Goal: Task Accomplishment & Management: Use online tool/utility

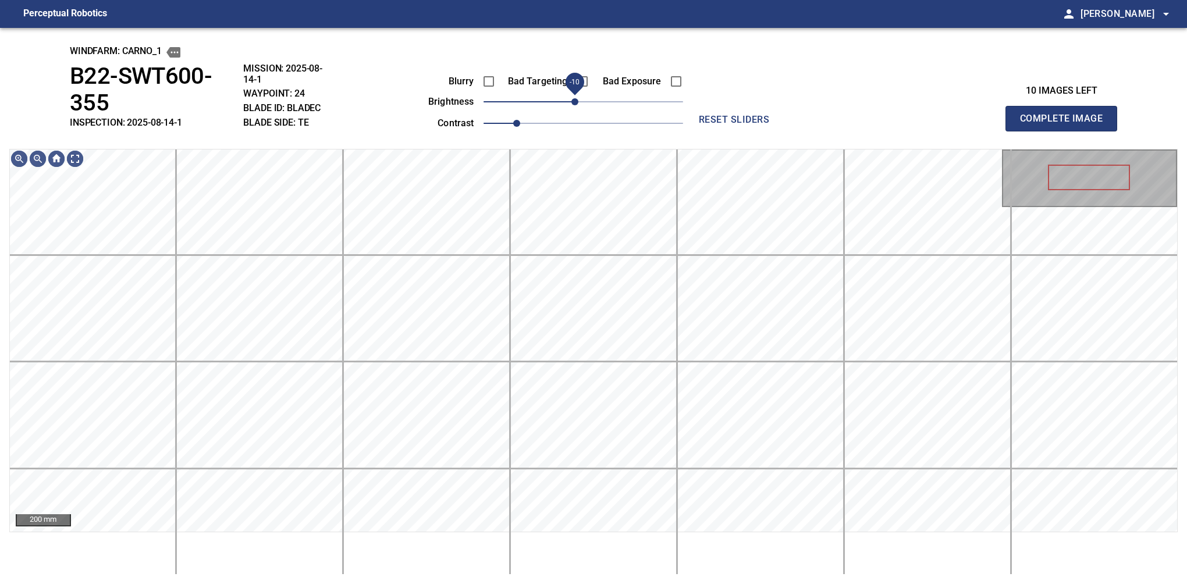
click at [578, 102] on span "-10" at bounding box center [574, 101] width 7 height 7
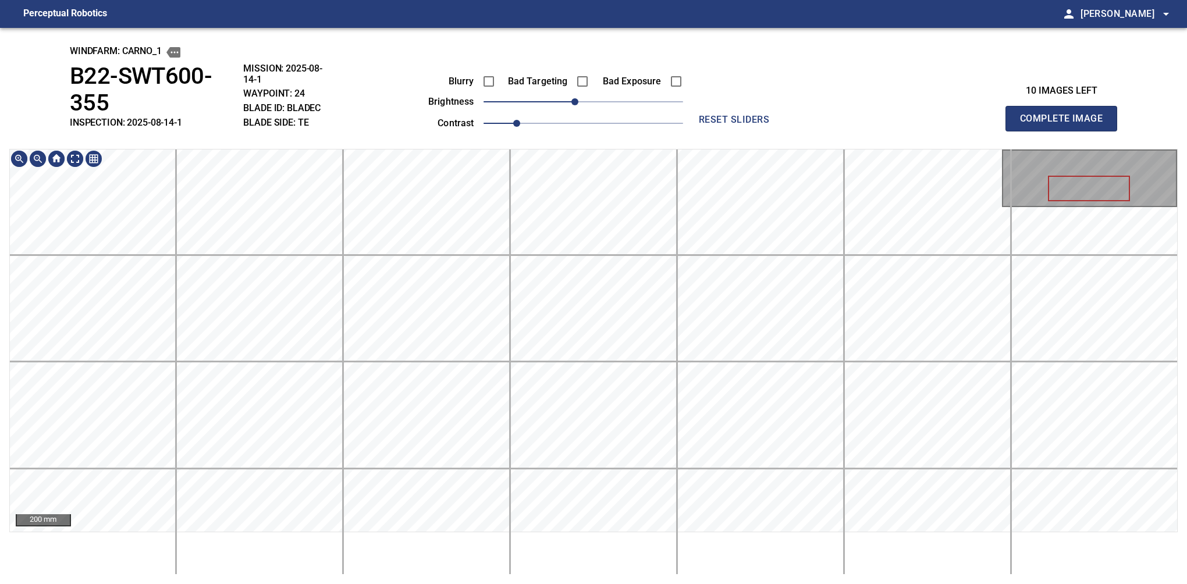
click at [590, 135] on div "windfarm: Carno_1 B22-SWT600-355 INSPECTION: 2025-08-14-1 MISSION: 2025-08-14-1…" at bounding box center [593, 306] width 1187 height 556
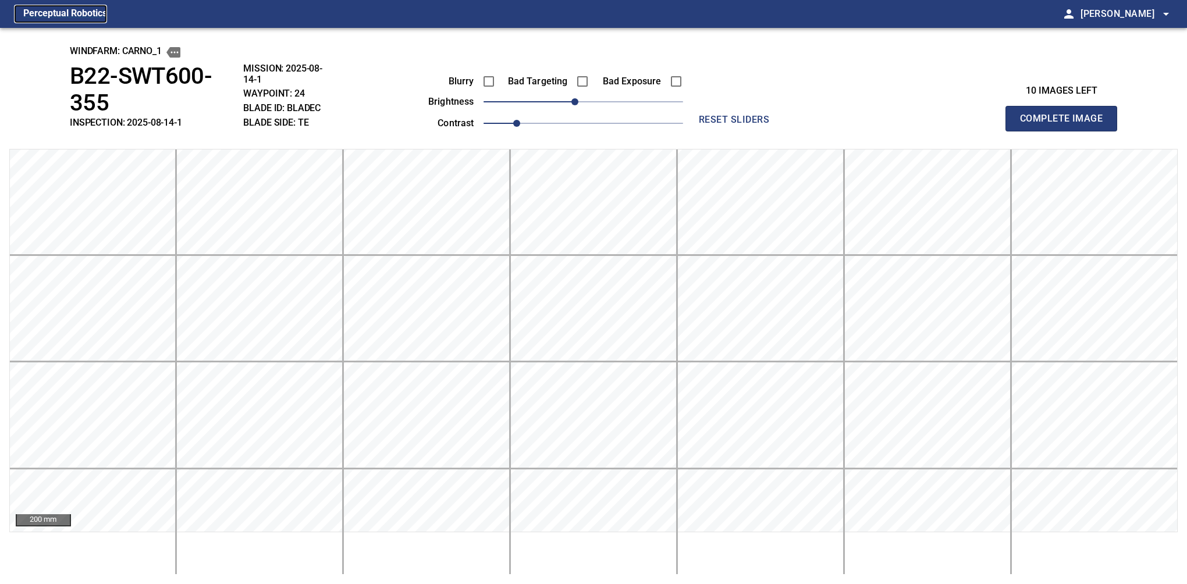
click at [64, 12] on figcaption "Perceptual Robotics" at bounding box center [65, 14] width 84 height 19
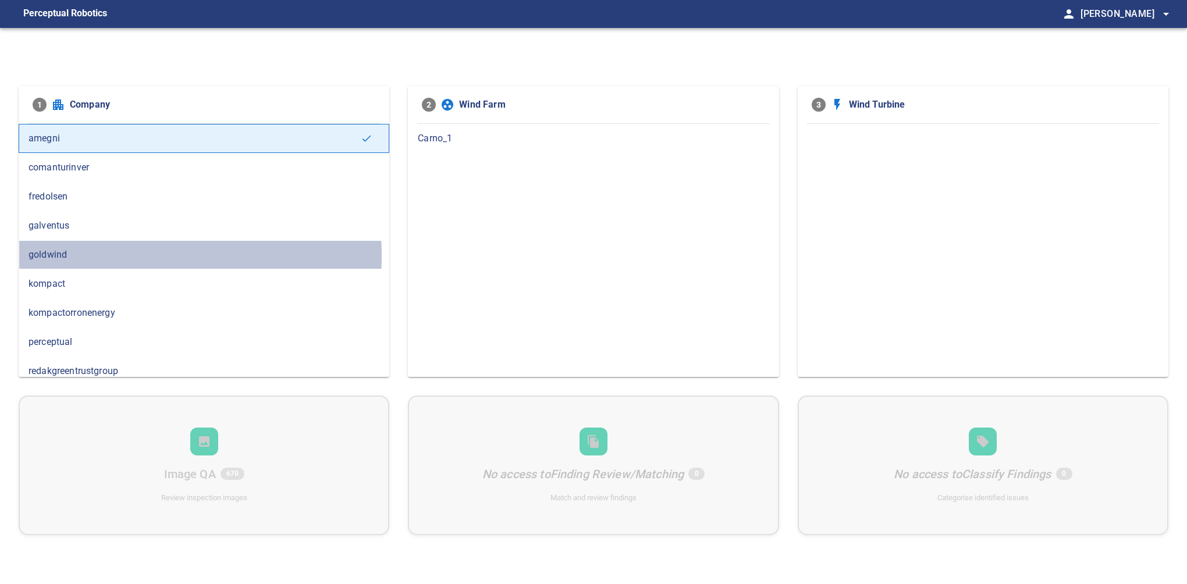
click at [113, 254] on span "goldwind" at bounding box center [204, 255] width 351 height 14
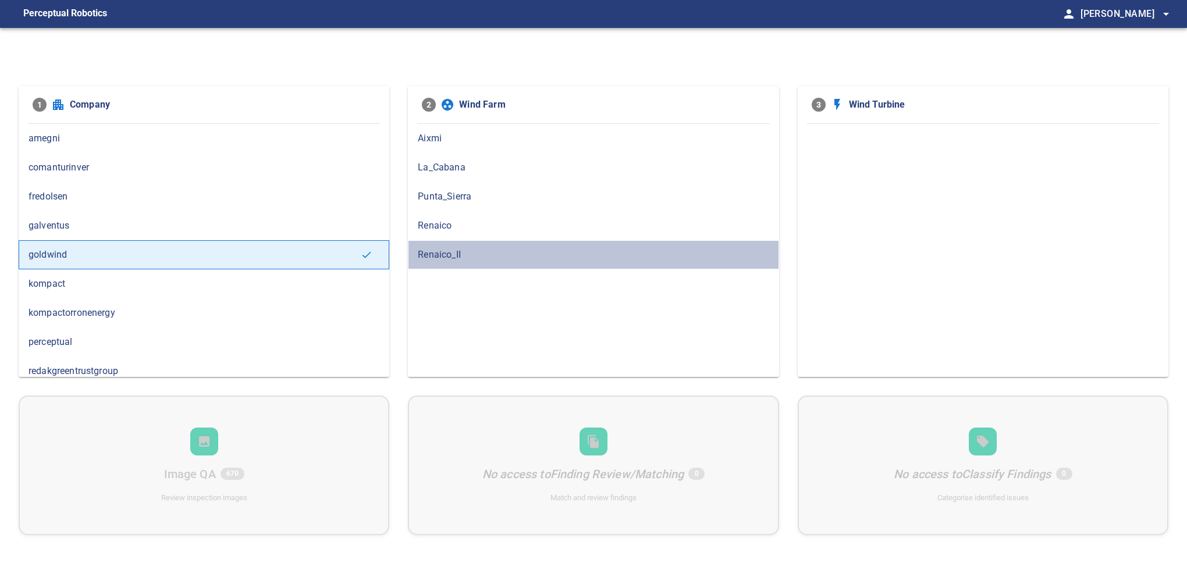
click at [431, 248] on span "Renaico_II" at bounding box center [593, 255] width 351 height 14
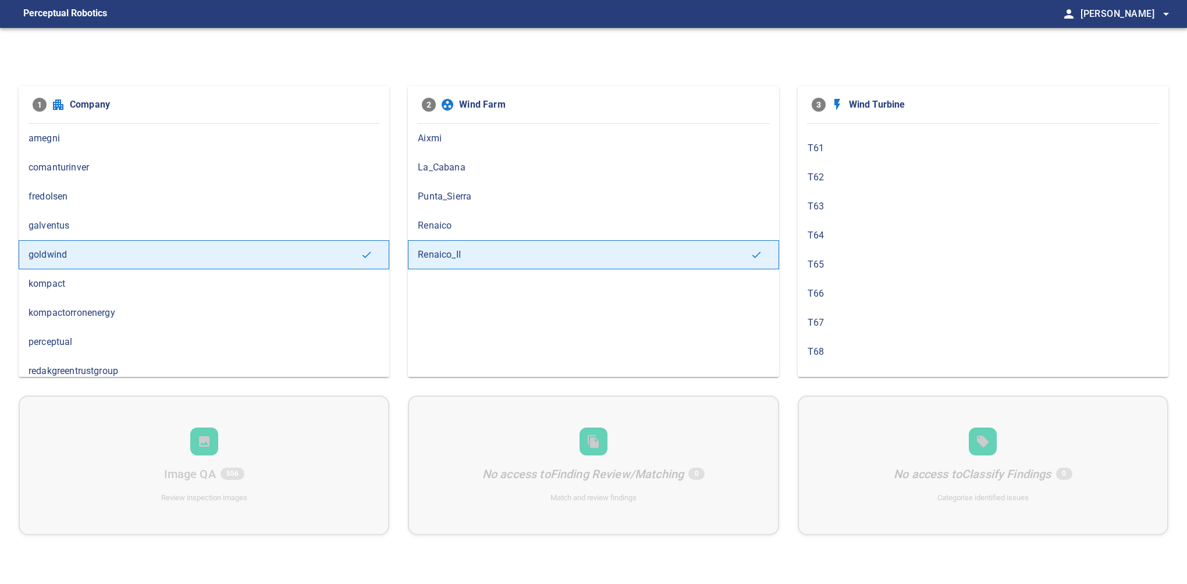
scroll to position [463, 0]
click at [810, 312] on span "T67" at bounding box center [983, 315] width 351 height 14
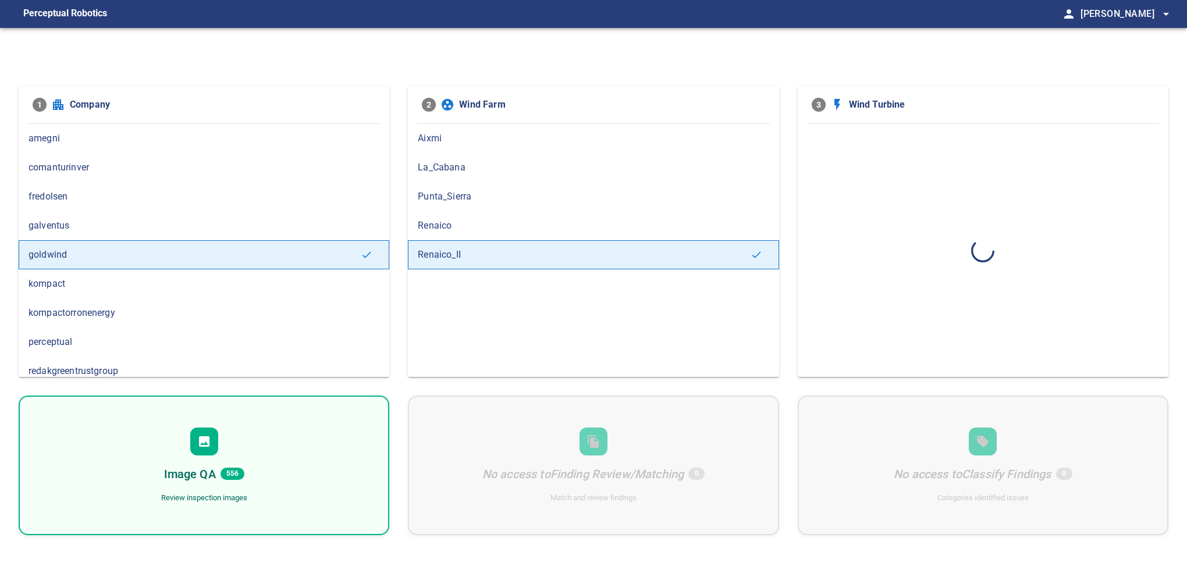
scroll to position [0, 0]
click at [226, 478] on span "277" at bounding box center [233, 474] width 24 height 12
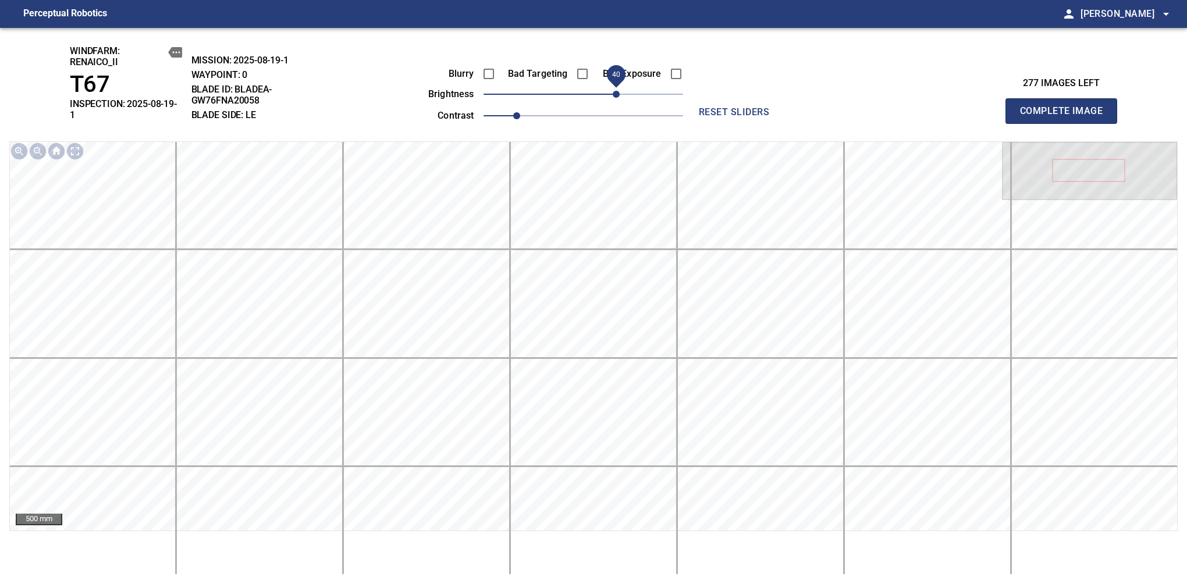
drag, startPoint x: 598, startPoint y: 94, endPoint x: 620, endPoint y: 94, distance: 22.1
click at [620, 94] on span "40" at bounding box center [616, 94] width 7 height 7
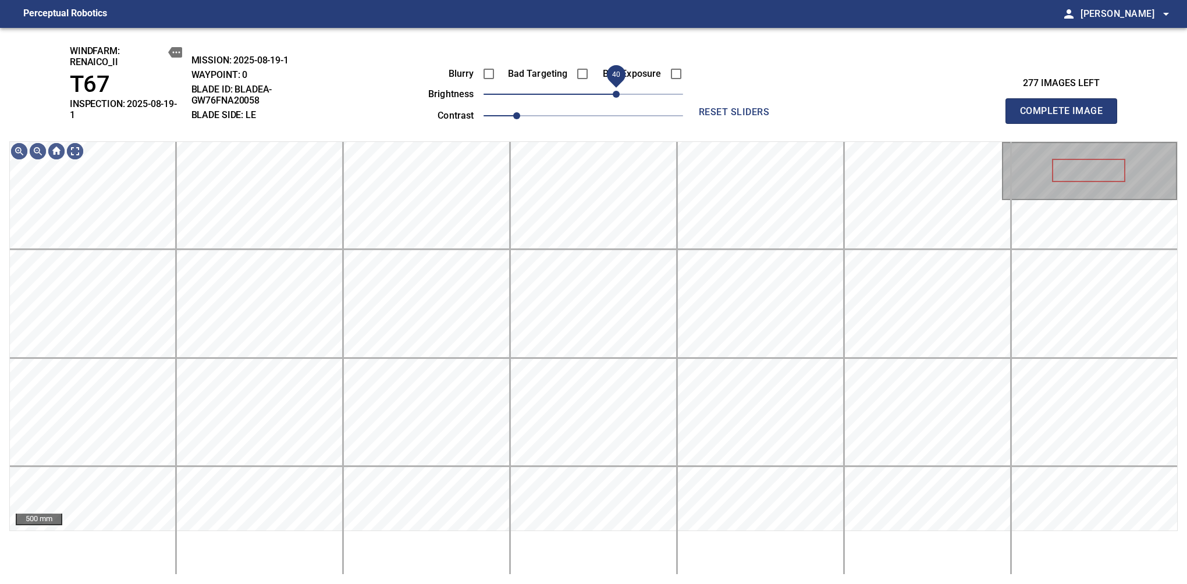
drag, startPoint x: 621, startPoint y: 94, endPoint x: 615, endPoint y: 94, distance: 6.4
click at [615, 94] on span "40" at bounding box center [616, 94] width 7 height 7
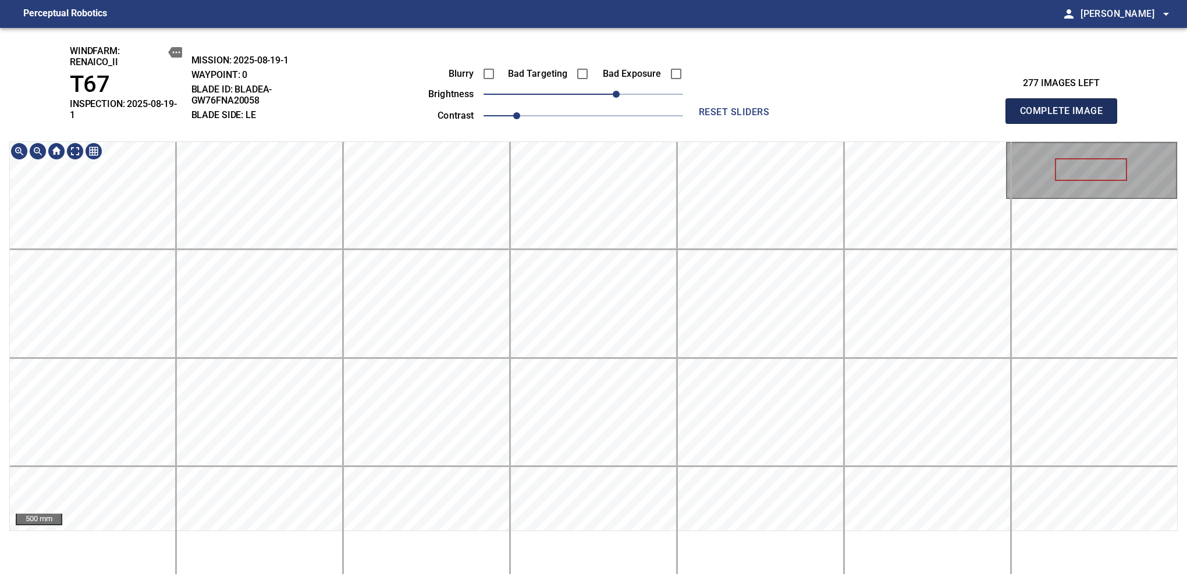
click at [1066, 107] on span "Complete Image" at bounding box center [1061, 111] width 86 height 16
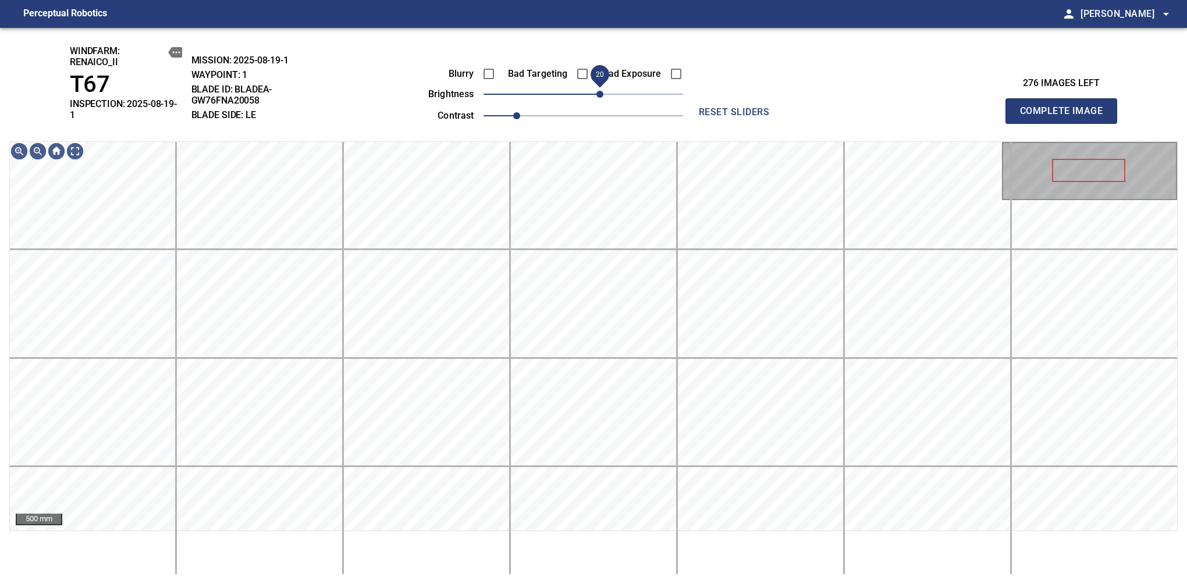
drag, startPoint x: 583, startPoint y: 93, endPoint x: 597, endPoint y: 88, distance: 14.7
click at [597, 91] on span "20" at bounding box center [600, 94] width 7 height 7
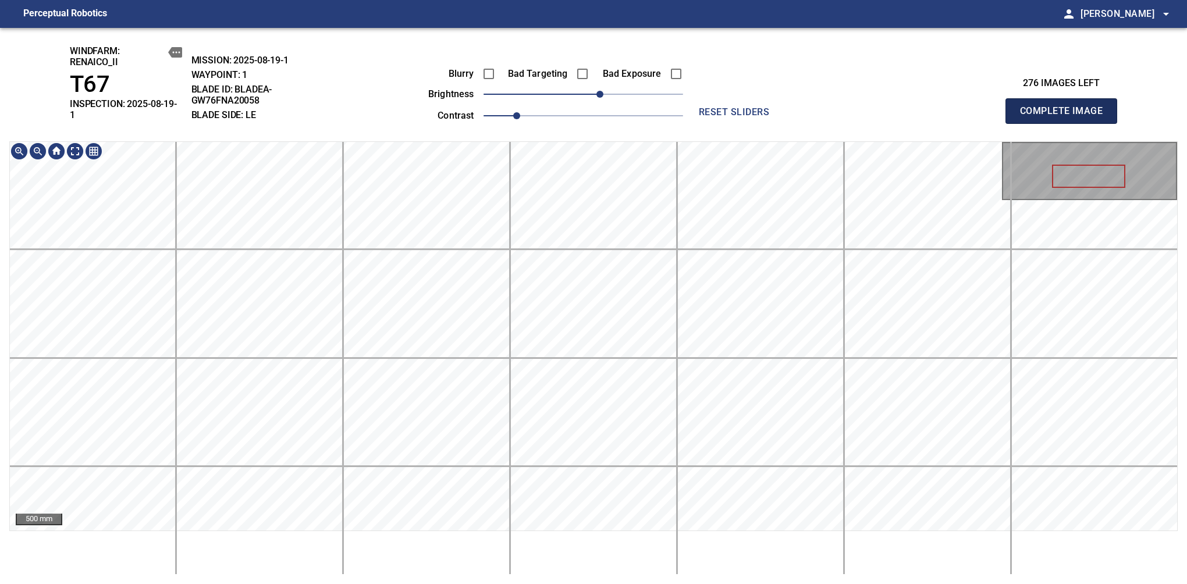
click at [1066, 107] on span "Complete Image" at bounding box center [1061, 111] width 86 height 16
drag, startPoint x: 591, startPoint y: 98, endPoint x: 597, endPoint y: 97, distance: 5.9
click at [597, 97] on span "20" at bounding box center [600, 94] width 7 height 7
click at [1066, 107] on span "Complete Image" at bounding box center [1061, 111] width 86 height 16
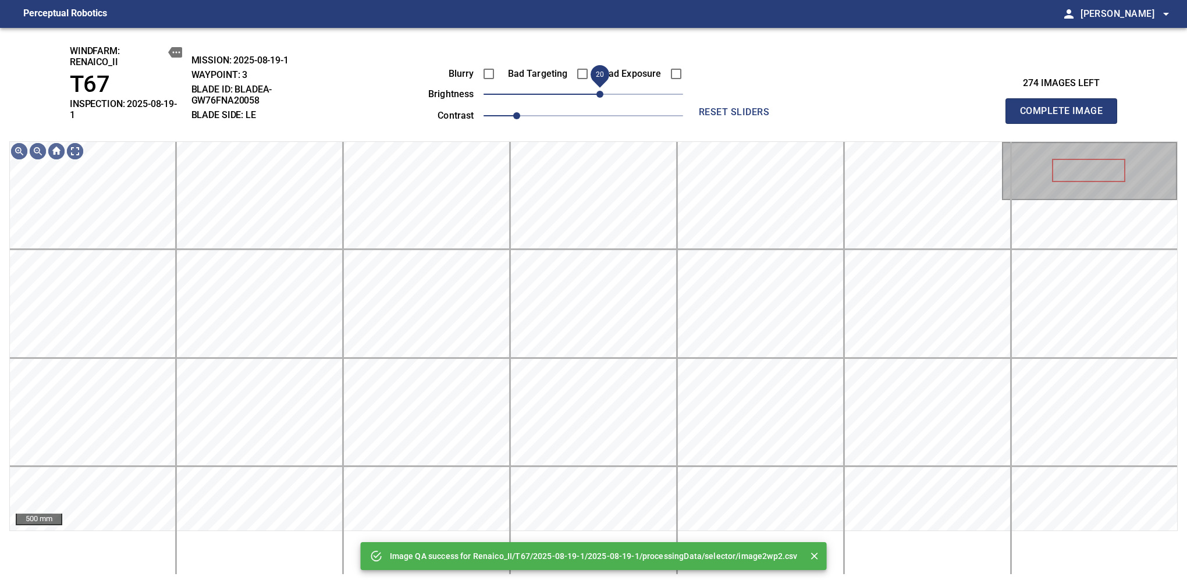
click at [599, 98] on span "20" at bounding box center [600, 94] width 7 height 7
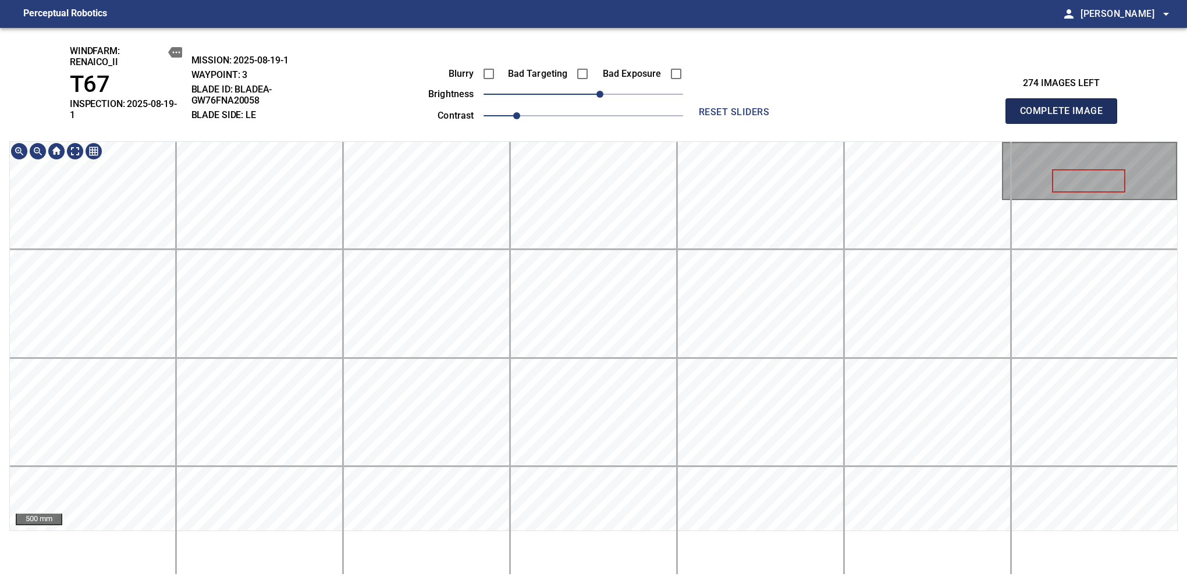
click at [1066, 107] on span "Complete Image" at bounding box center [1061, 111] width 86 height 16
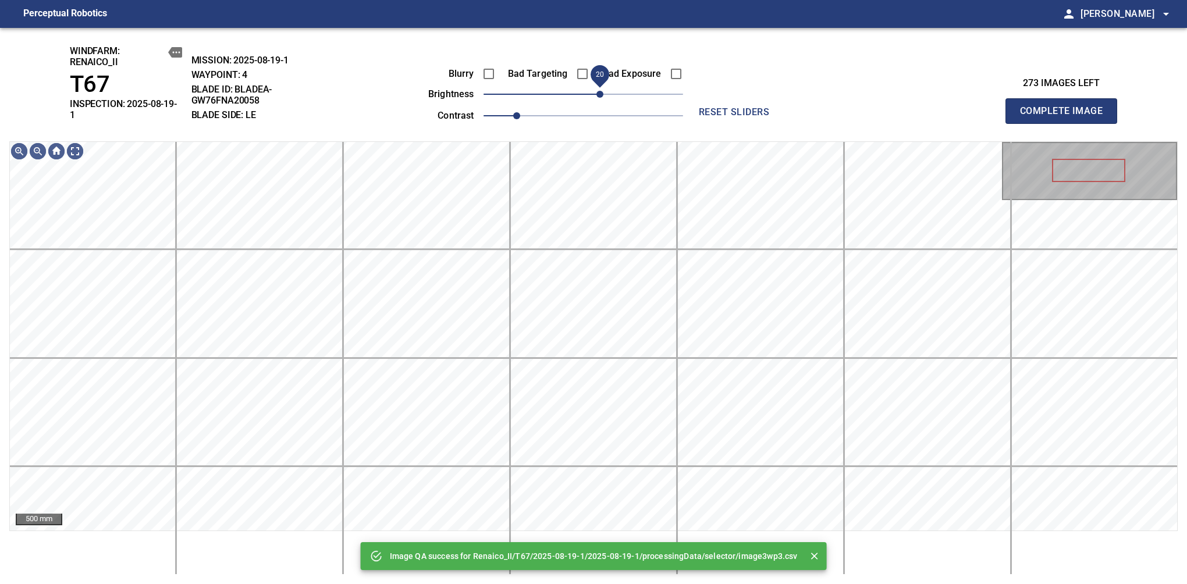
click at [599, 95] on span "20" at bounding box center [600, 94] width 7 height 7
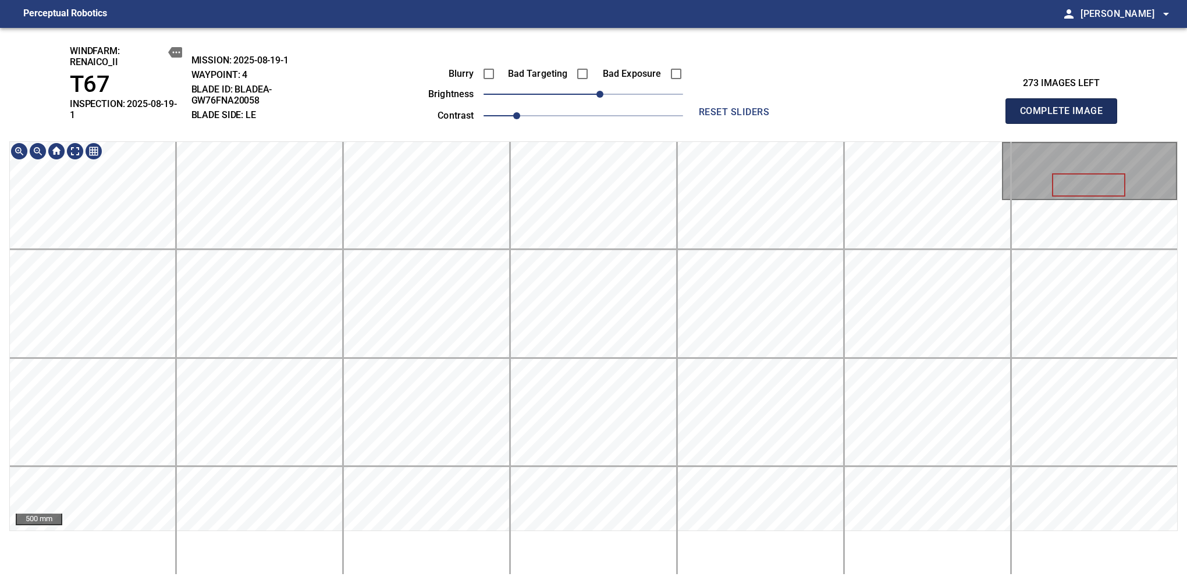
click at [1066, 107] on span "Complete Image" at bounding box center [1061, 111] width 86 height 16
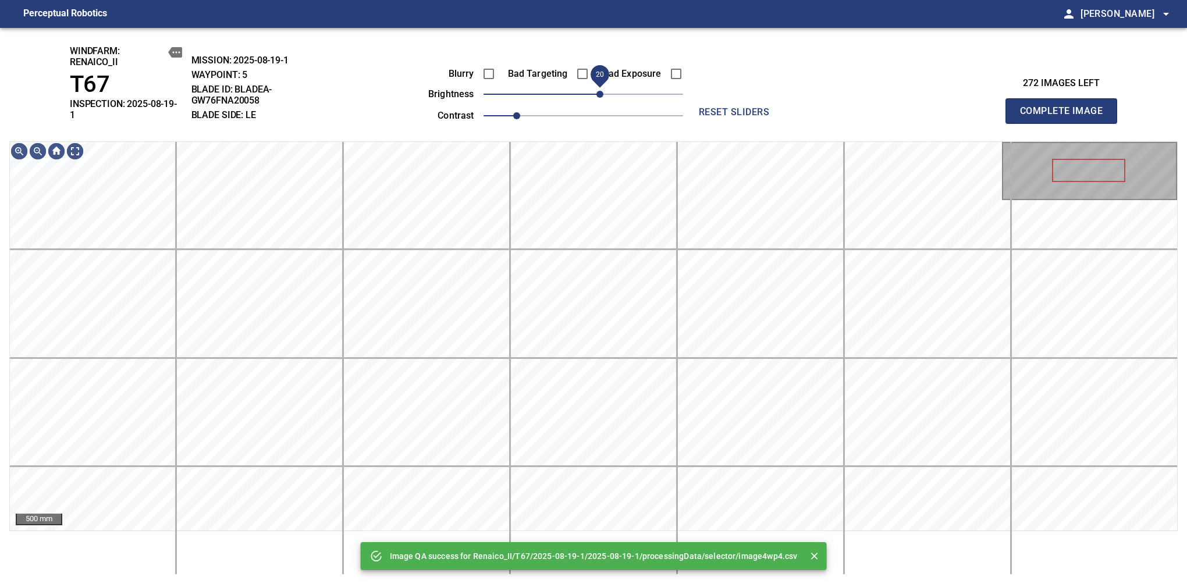
click at [599, 95] on span "20" at bounding box center [600, 94] width 7 height 7
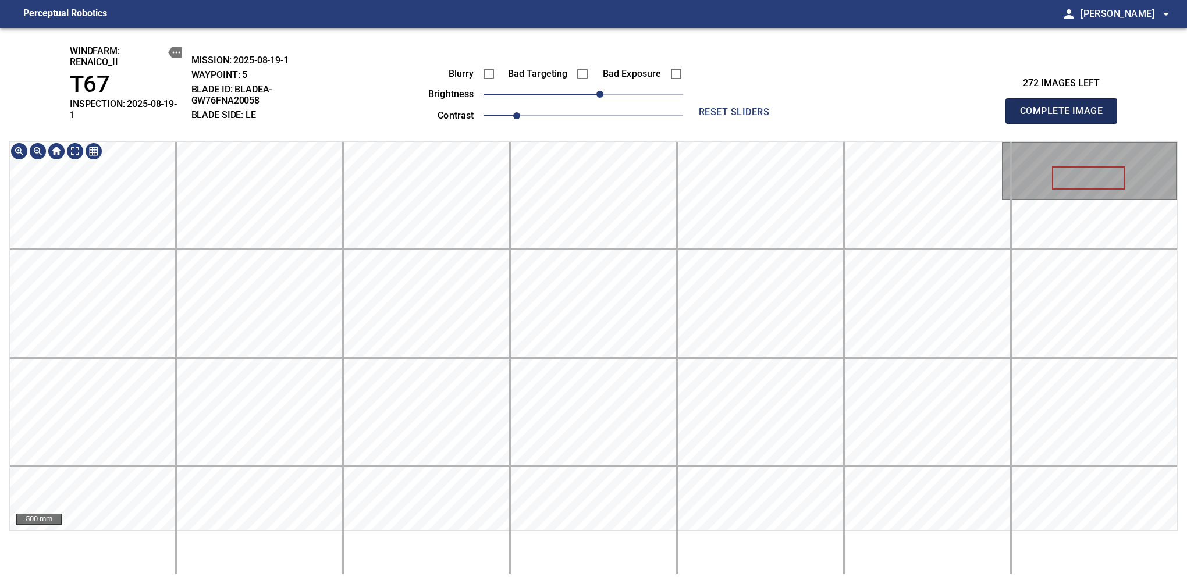
click at [1066, 107] on span "Complete Image" at bounding box center [1061, 111] width 86 height 16
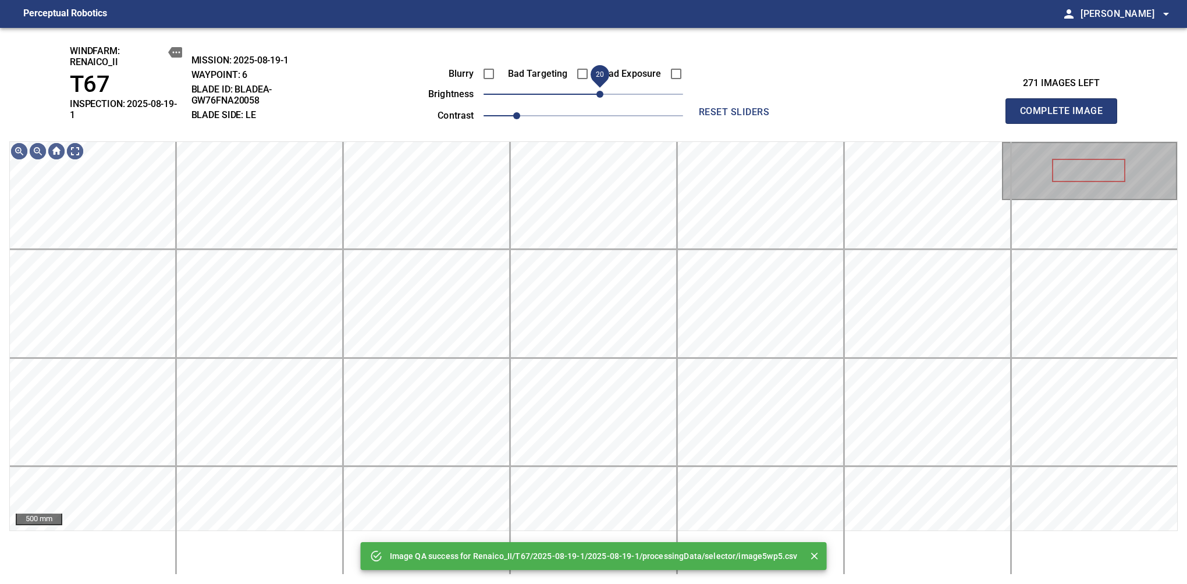
click at [598, 95] on span "20" at bounding box center [600, 94] width 7 height 7
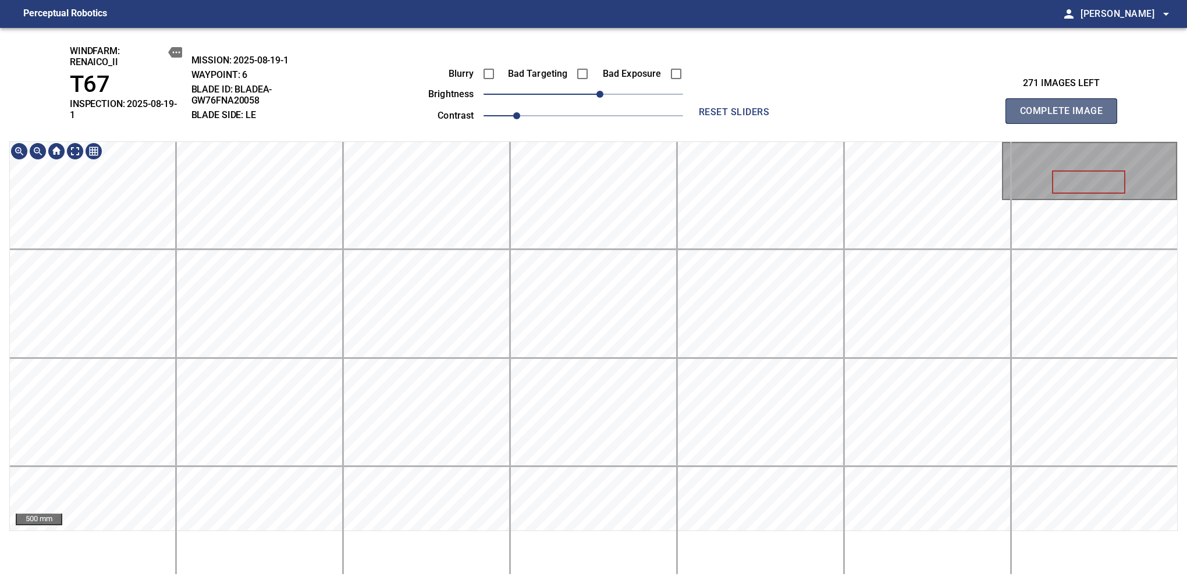
click at [1066, 107] on span "Complete Image" at bounding box center [1061, 111] width 86 height 16
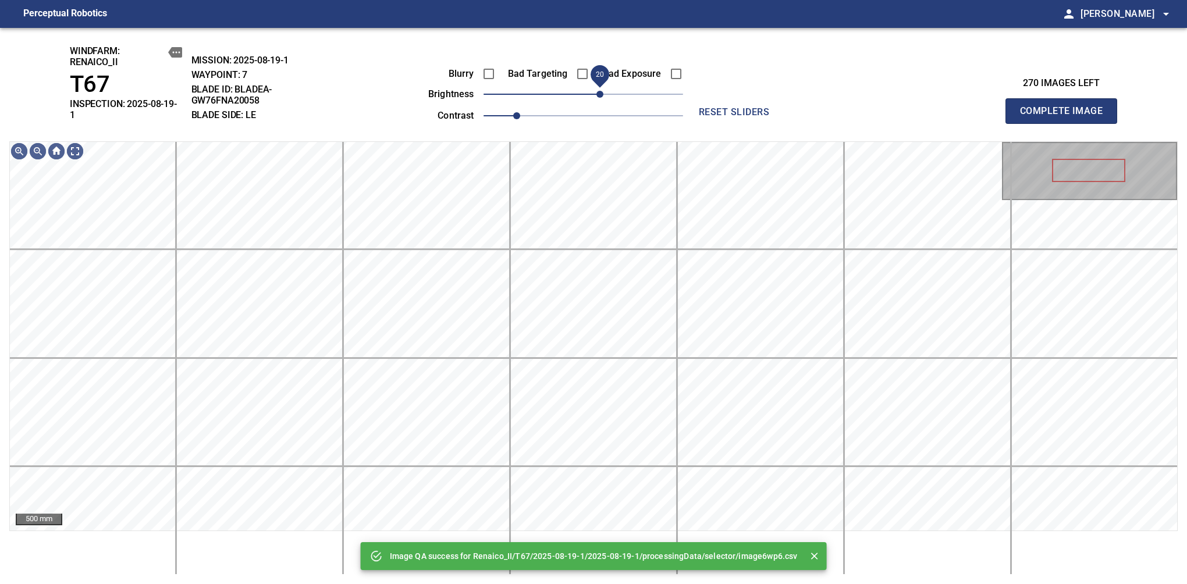
drag, startPoint x: 582, startPoint y: 95, endPoint x: 596, endPoint y: 94, distance: 14.1
click at [597, 94] on span "20" at bounding box center [600, 94] width 7 height 7
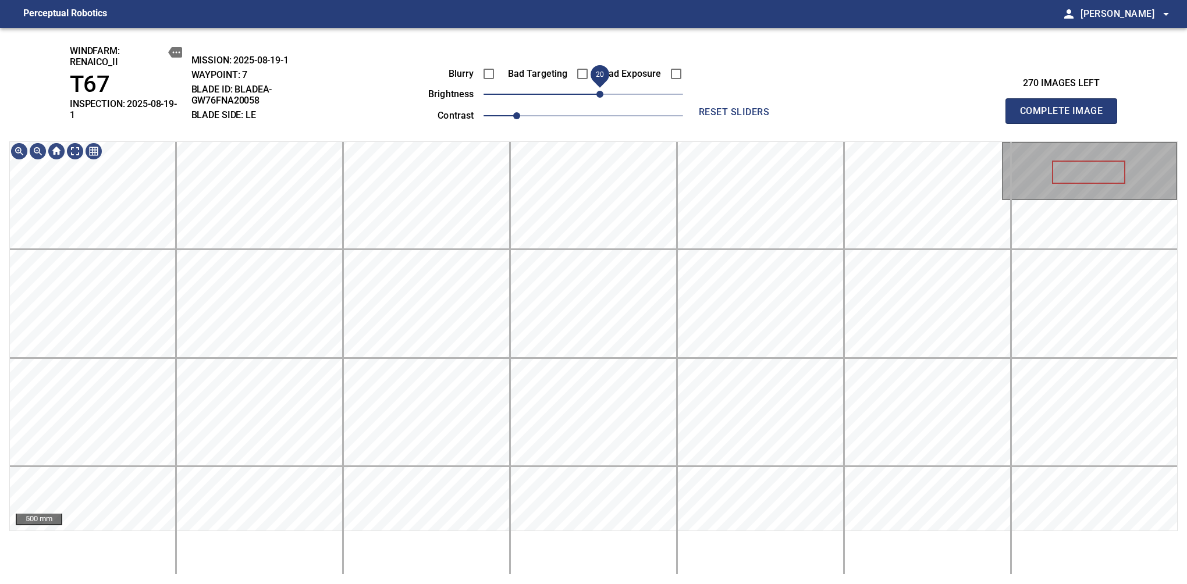
click at [603, 91] on span "20" at bounding box center [600, 94] width 7 height 7
click at [1066, 107] on span "Complete Image" at bounding box center [1061, 111] width 86 height 16
click at [598, 94] on span "20" at bounding box center [600, 94] width 7 height 7
click at [1066, 107] on span "Complete Image" at bounding box center [1061, 111] width 86 height 16
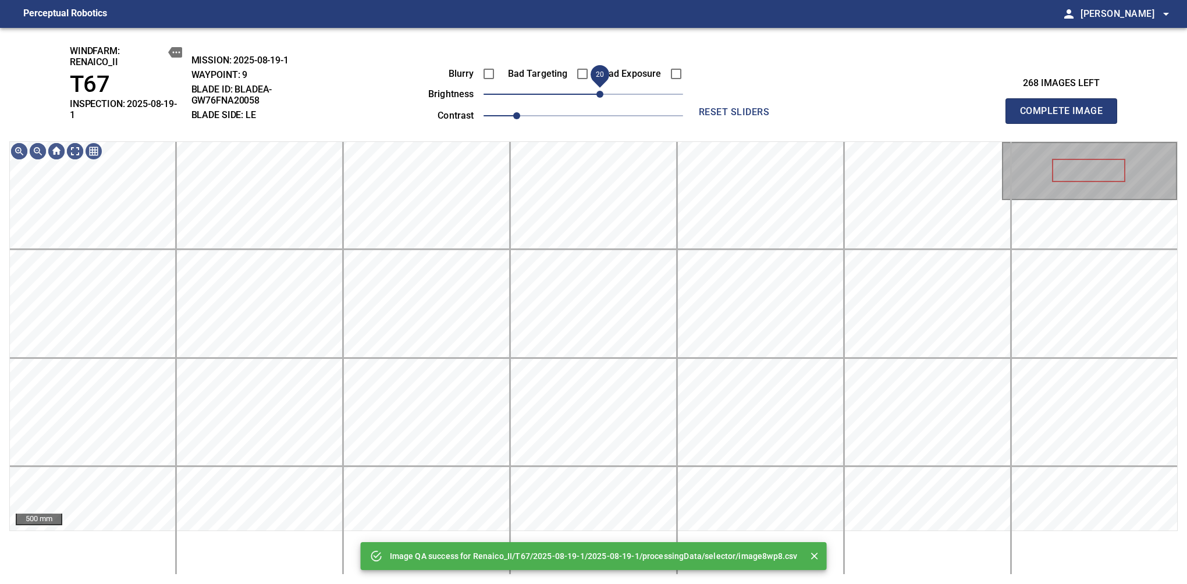
drag, startPoint x: 588, startPoint y: 97, endPoint x: 596, endPoint y: 95, distance: 8.3
click at [597, 95] on span "20" at bounding box center [600, 94] width 7 height 7
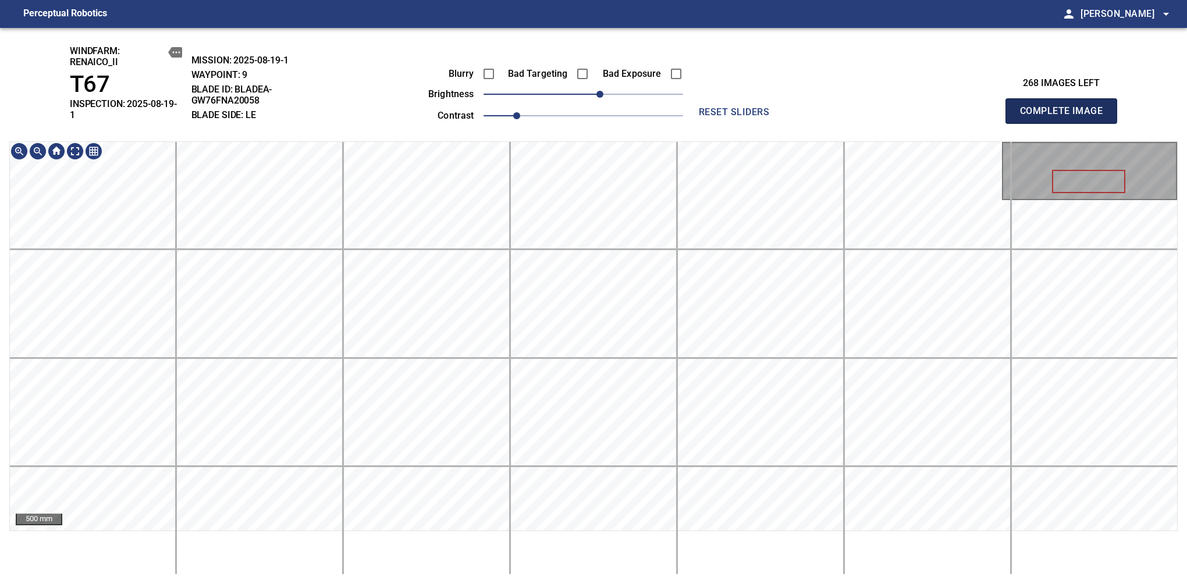
click at [1066, 107] on span "Complete Image" at bounding box center [1061, 111] width 86 height 16
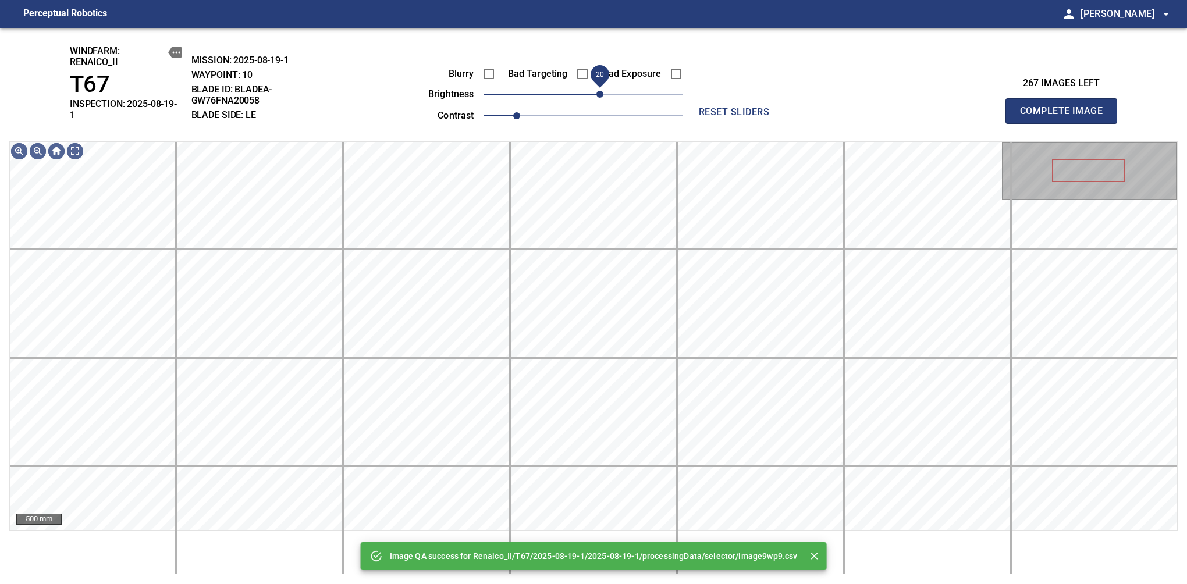
drag, startPoint x: 590, startPoint y: 95, endPoint x: 598, endPoint y: 93, distance: 8.3
click at [598, 93] on span "20" at bounding box center [600, 94] width 7 height 7
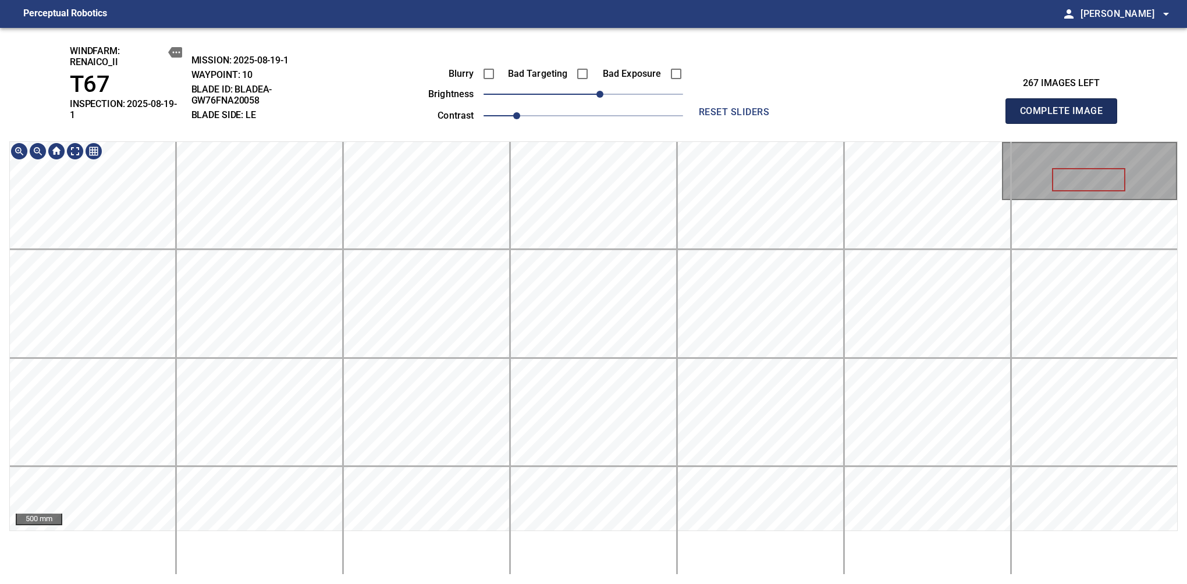
click at [1066, 107] on span "Complete Image" at bounding box center [1061, 111] width 86 height 16
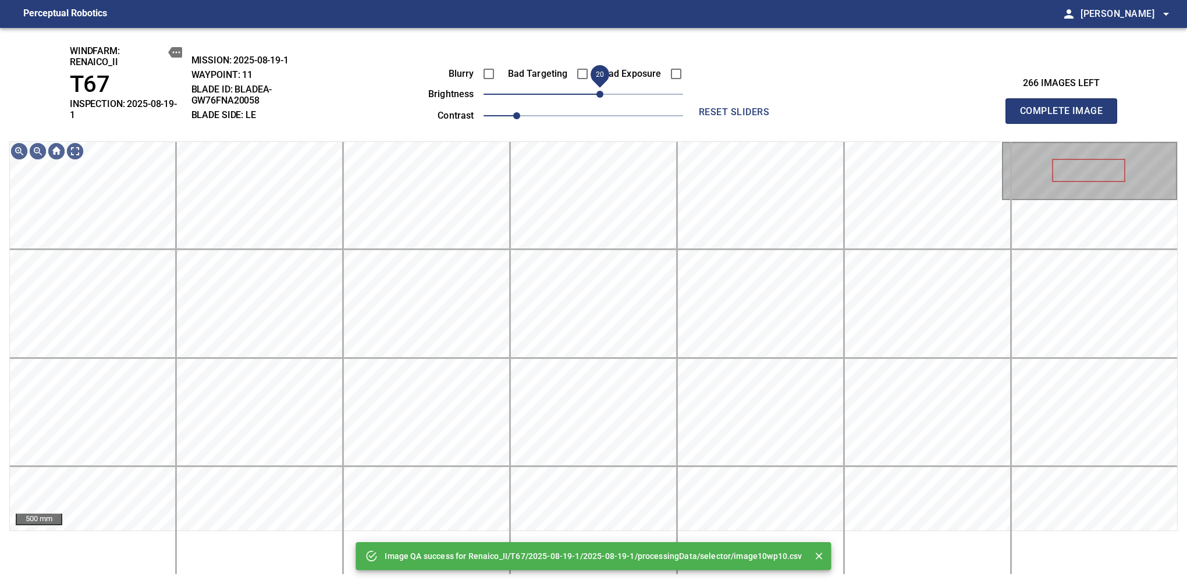
click at [601, 97] on span "20" at bounding box center [600, 94] width 7 height 7
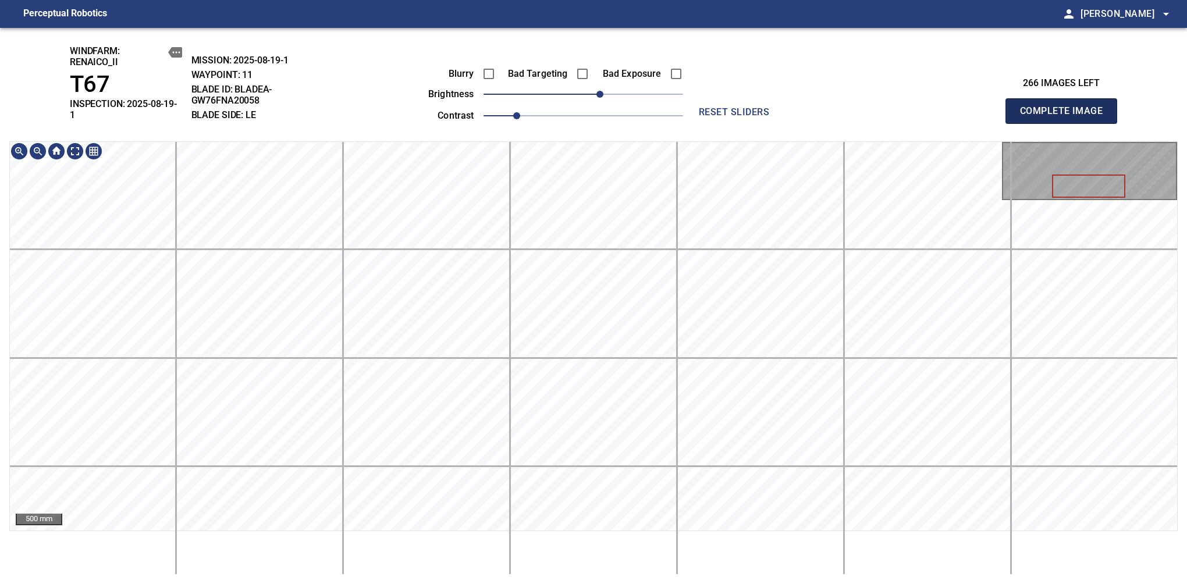
click at [1066, 107] on span "Complete Image" at bounding box center [1061, 111] width 86 height 16
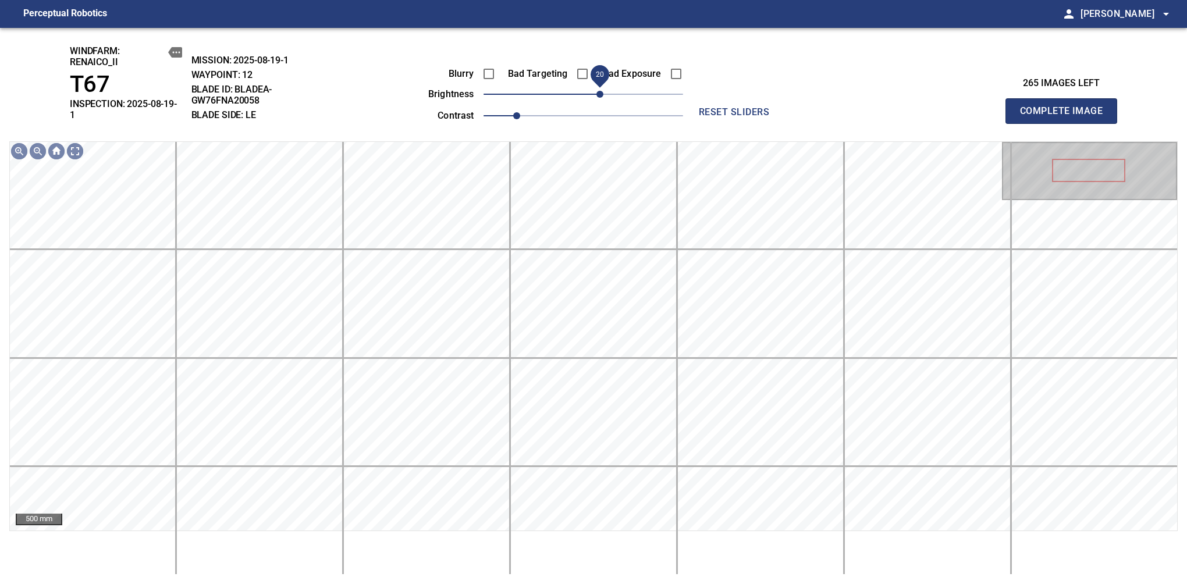
drag, startPoint x: 584, startPoint y: 97, endPoint x: 601, endPoint y: 91, distance: 17.5
click at [601, 91] on span "20" at bounding box center [600, 94] width 7 height 7
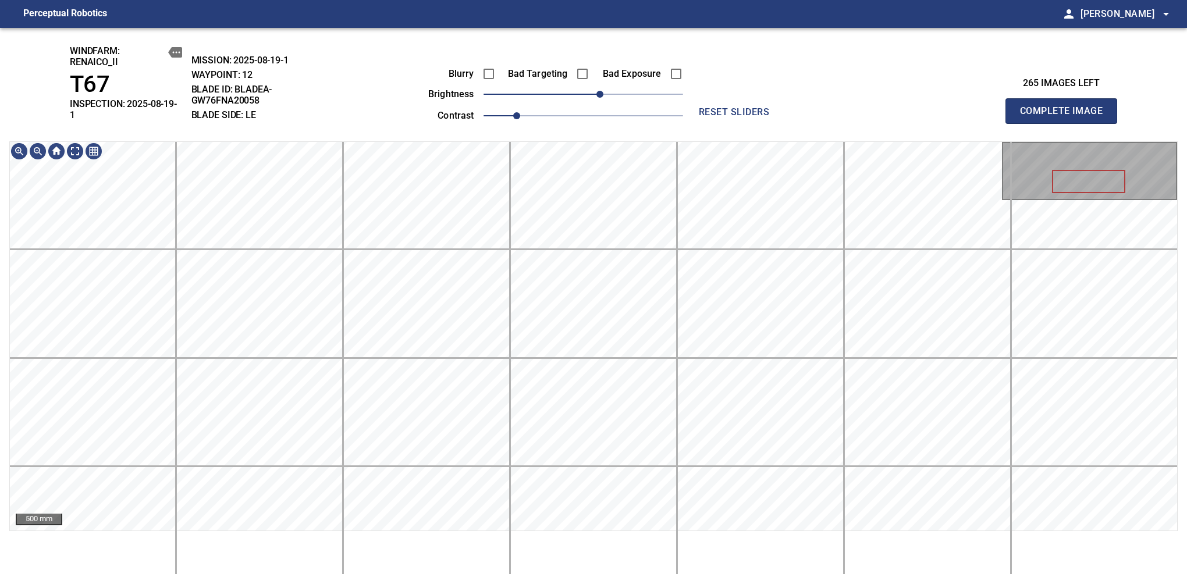
click at [1066, 107] on span "Complete Image" at bounding box center [1061, 111] width 86 height 16
drag, startPoint x: 589, startPoint y: 95, endPoint x: 605, endPoint y: 99, distance: 16.8
click at [605, 98] on span "30" at bounding box center [608, 94] width 7 height 7
click at [1066, 107] on span "Complete Image" at bounding box center [1061, 111] width 86 height 16
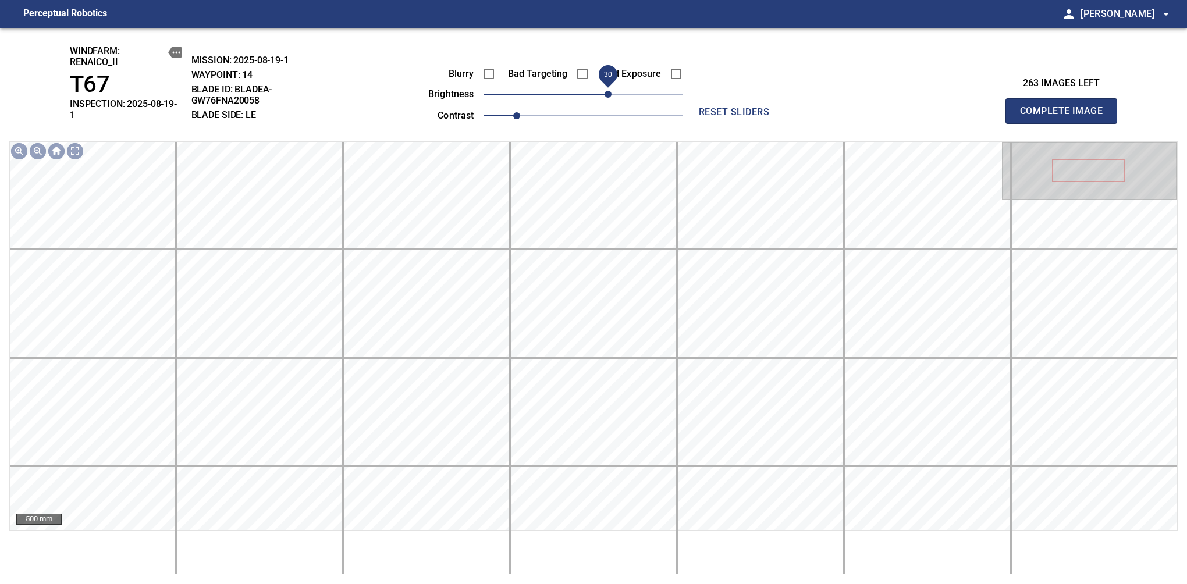
click at [611, 93] on span "30" at bounding box center [608, 94] width 7 height 7
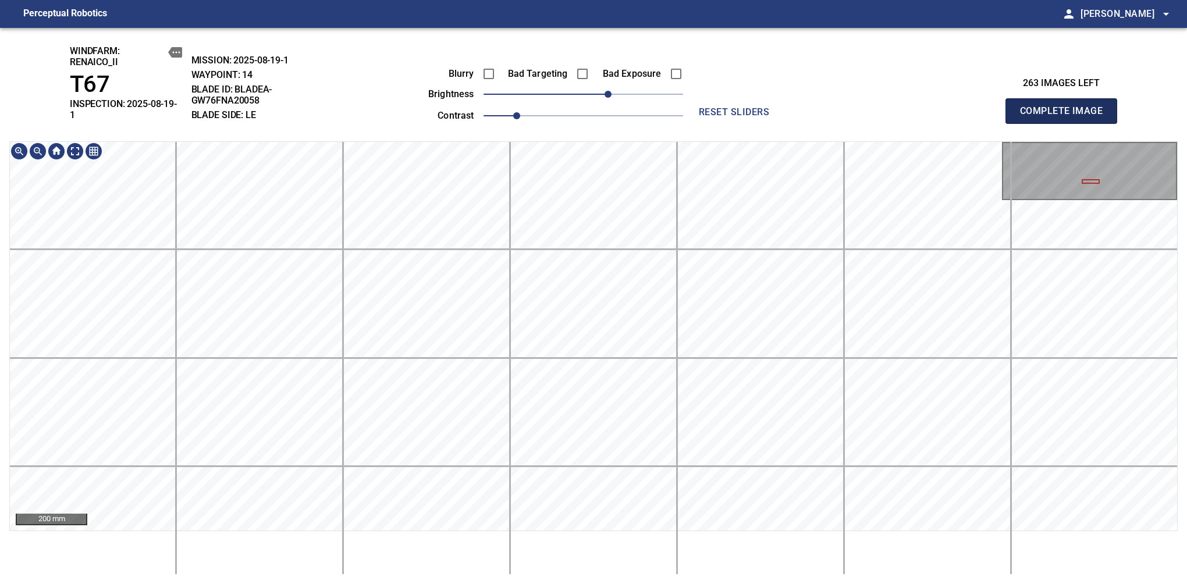
click at [1066, 107] on span "Complete Image" at bounding box center [1061, 111] width 86 height 16
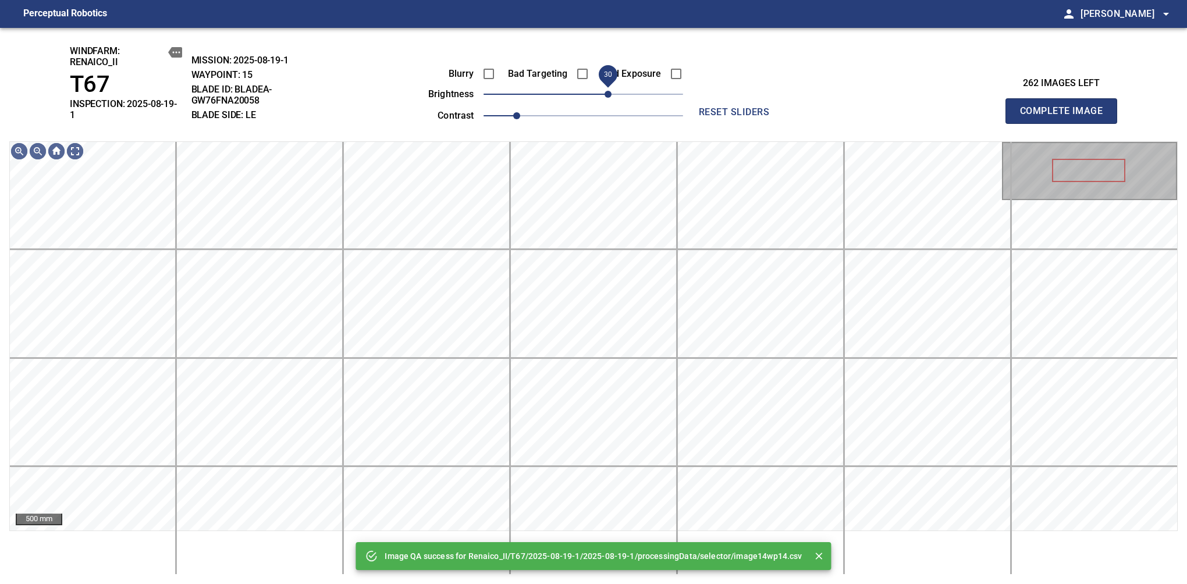
drag, startPoint x: 593, startPoint y: 91, endPoint x: 609, endPoint y: 91, distance: 16.3
click at [609, 91] on span "30" at bounding box center [608, 94] width 7 height 7
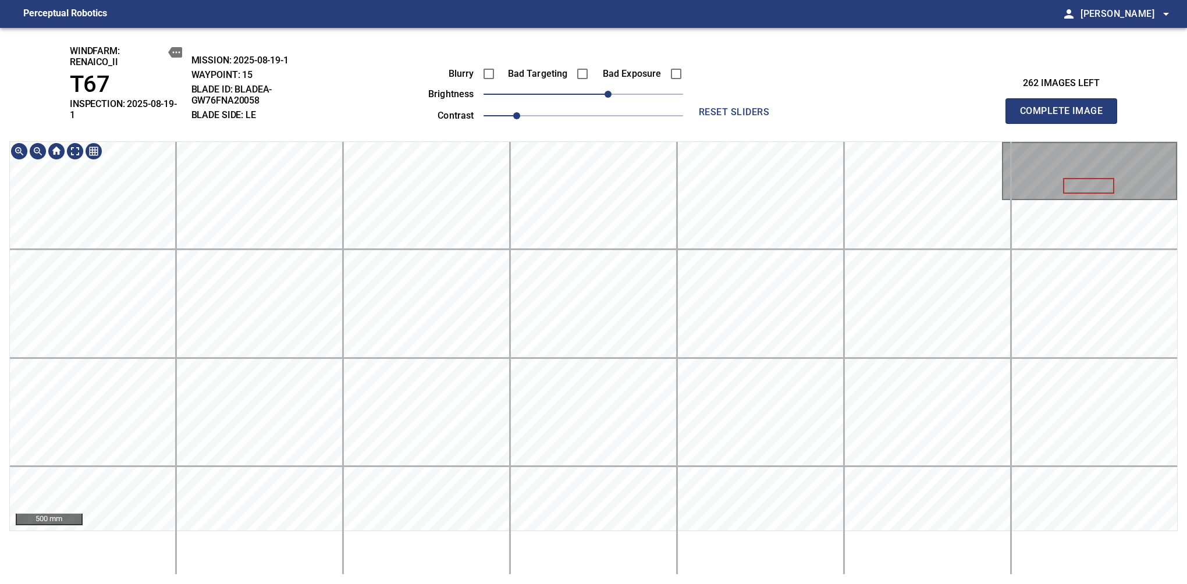
click at [603, 576] on div "windfarm: Renaico_II T67 INSPECTION: 2025-08-19-1 MISSION: 2025-08-19-1 WAYPOIN…" at bounding box center [593, 306] width 1187 height 556
click at [1066, 107] on span "Complete Image" at bounding box center [1061, 111] width 86 height 16
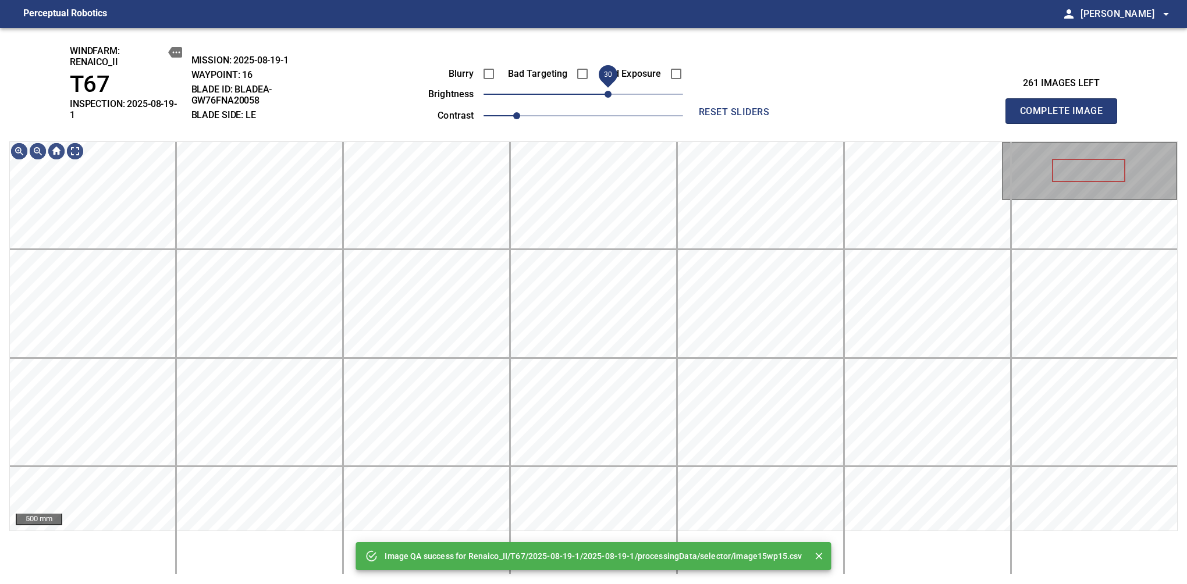
click at [605, 93] on span "30" at bounding box center [584, 94] width 200 height 16
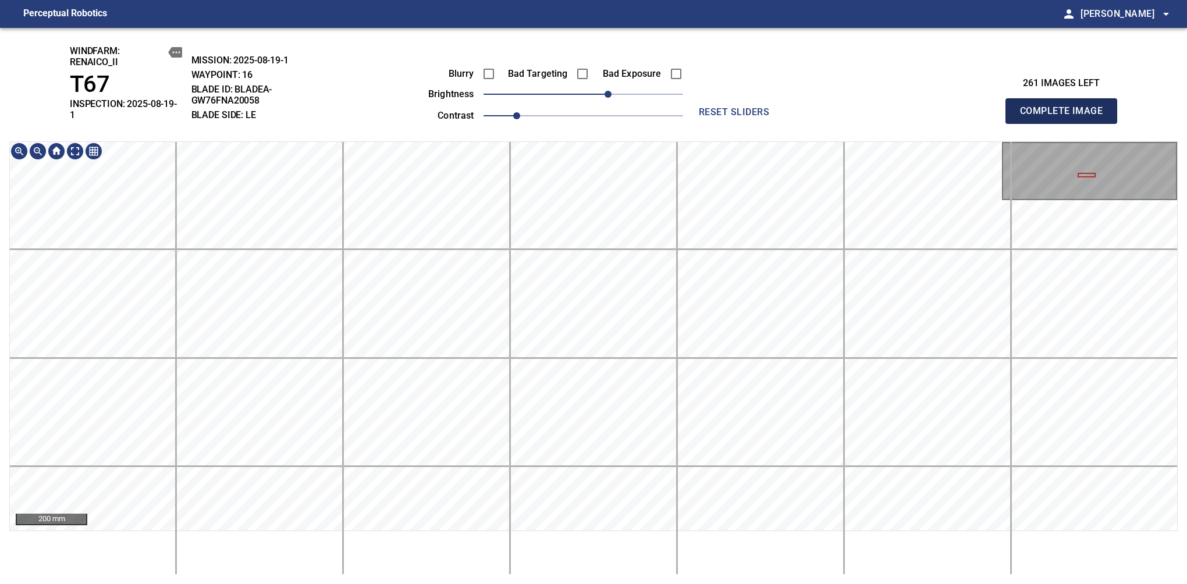
click at [1066, 107] on span "Complete Image" at bounding box center [1061, 111] width 86 height 16
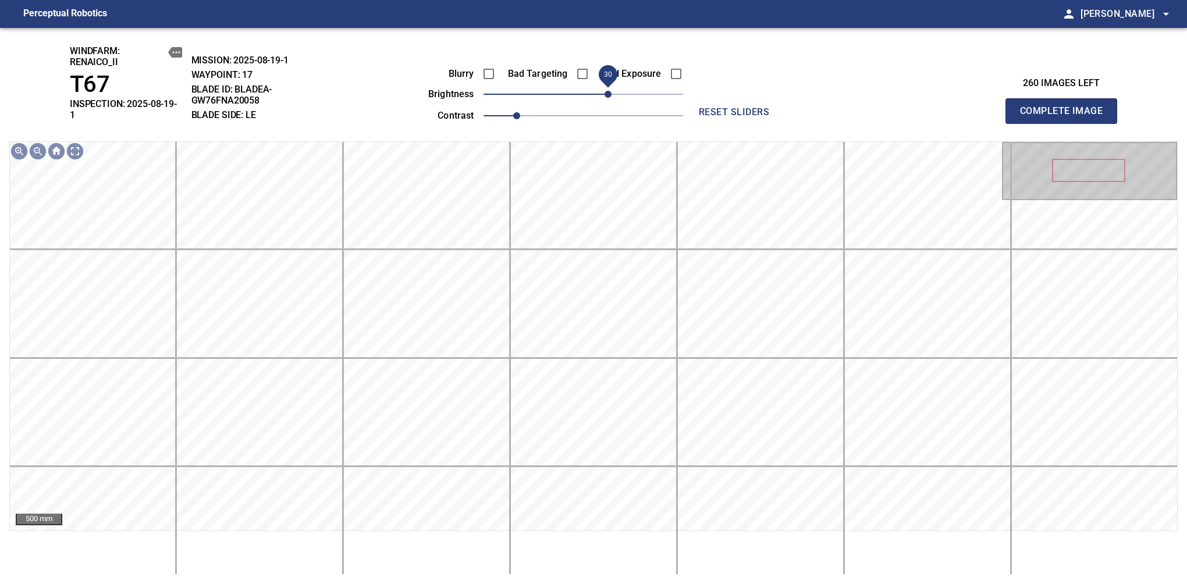
drag, startPoint x: 597, startPoint y: 100, endPoint x: 605, endPoint y: 98, distance: 8.3
click at [605, 98] on span "30" at bounding box center [584, 94] width 200 height 16
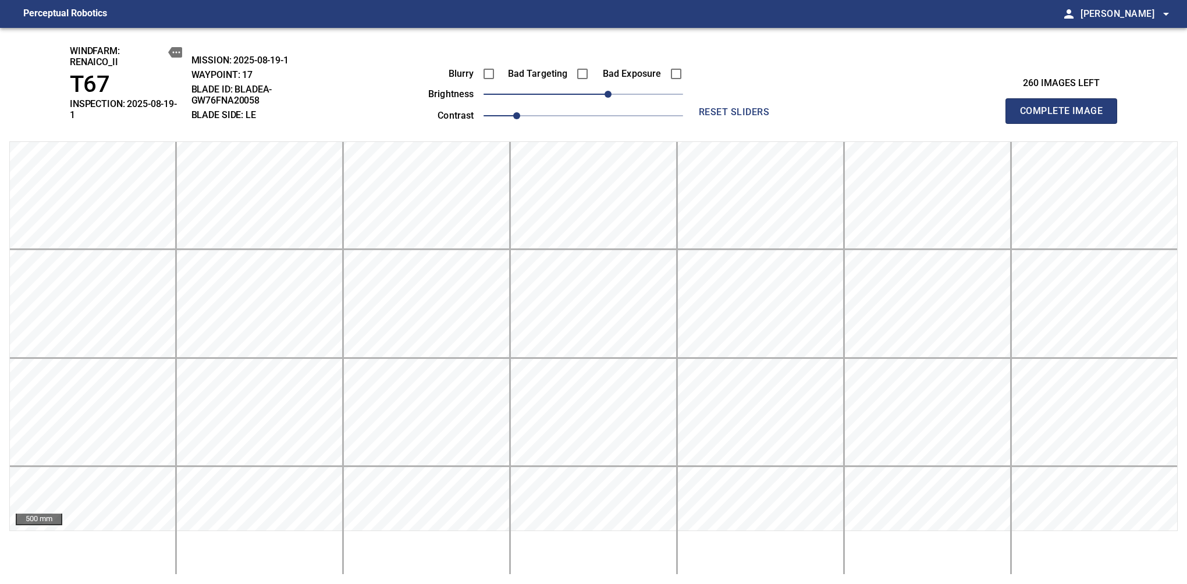
click at [1066, 107] on span "Complete Image" at bounding box center [1061, 111] width 86 height 16
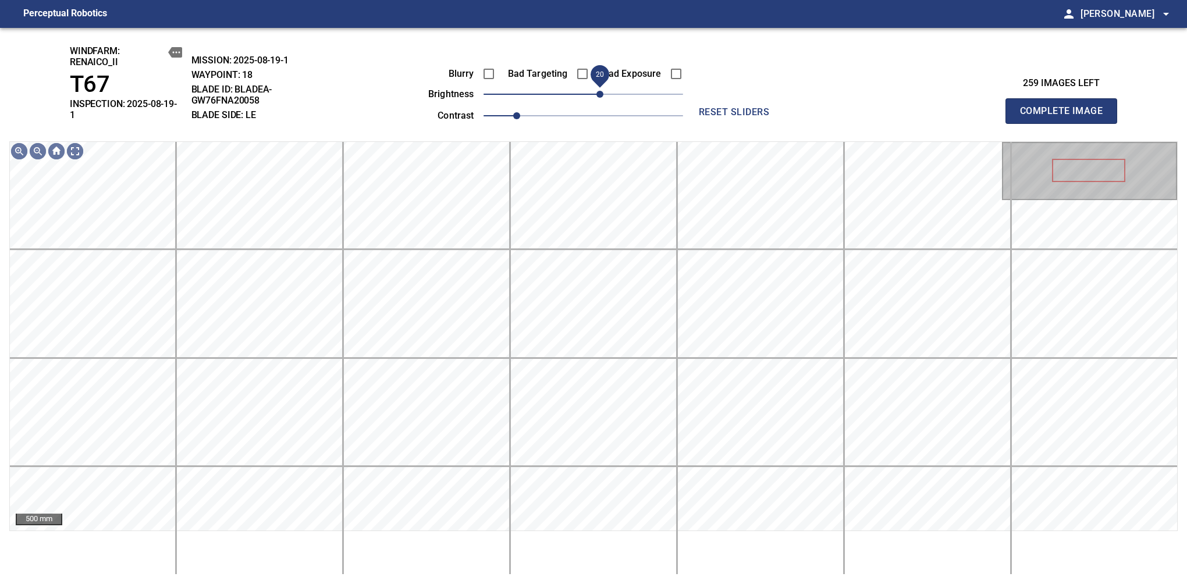
drag, startPoint x: 603, startPoint y: 95, endPoint x: 603, endPoint y: 104, distance: 8.1
click at [603, 102] on span "20" at bounding box center [584, 94] width 200 height 16
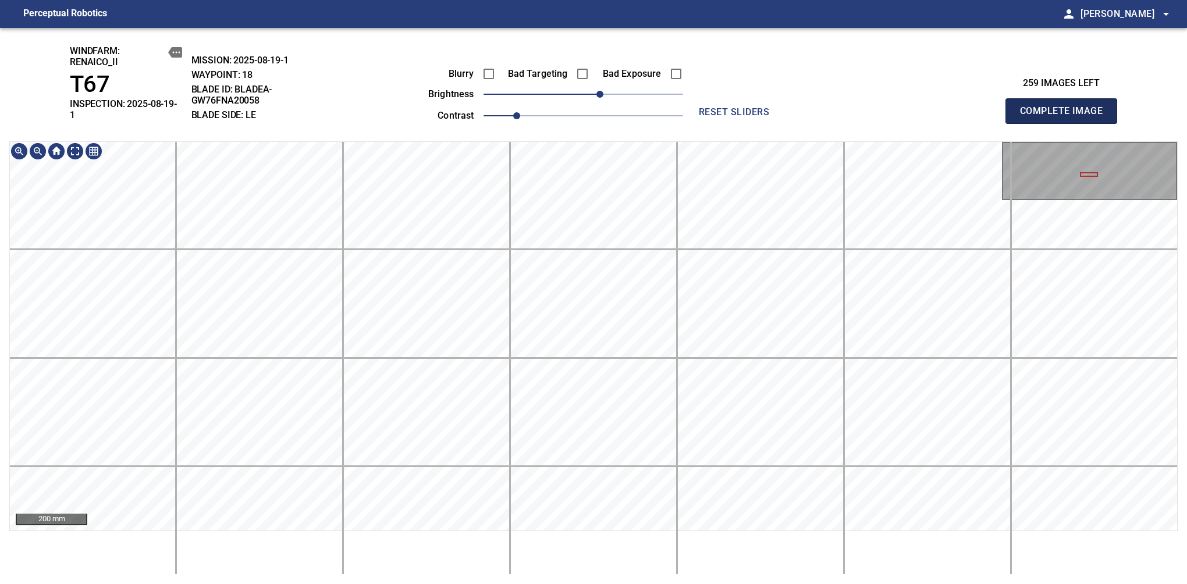
click at [1066, 107] on span "Complete Image" at bounding box center [1061, 111] width 86 height 16
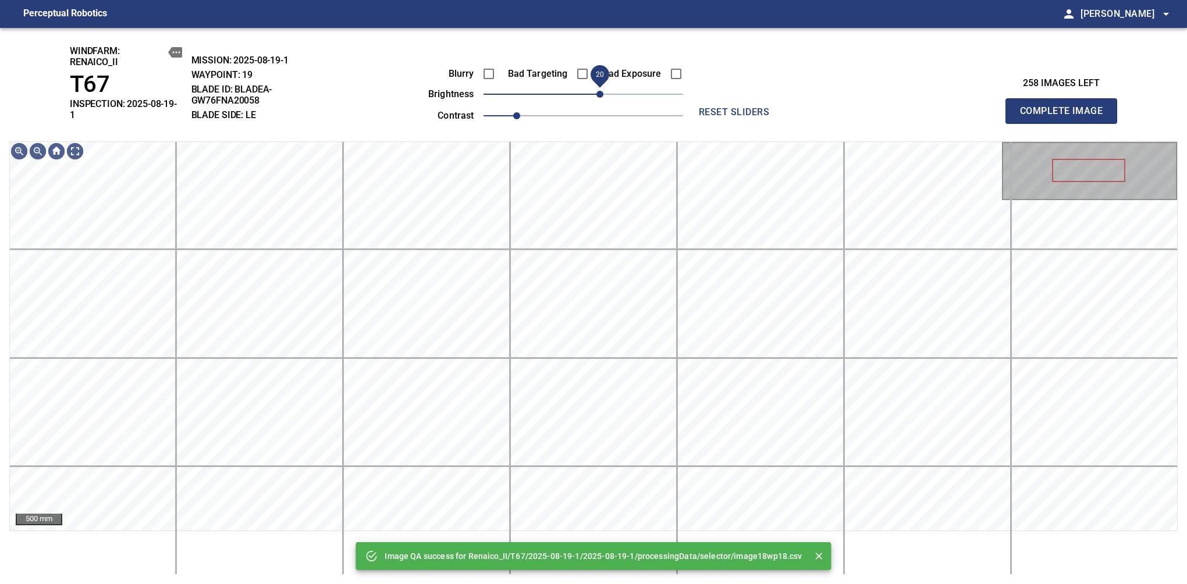
drag, startPoint x: 592, startPoint y: 90, endPoint x: 598, endPoint y: 88, distance: 6.1
click at [598, 91] on span "20" at bounding box center [600, 94] width 7 height 7
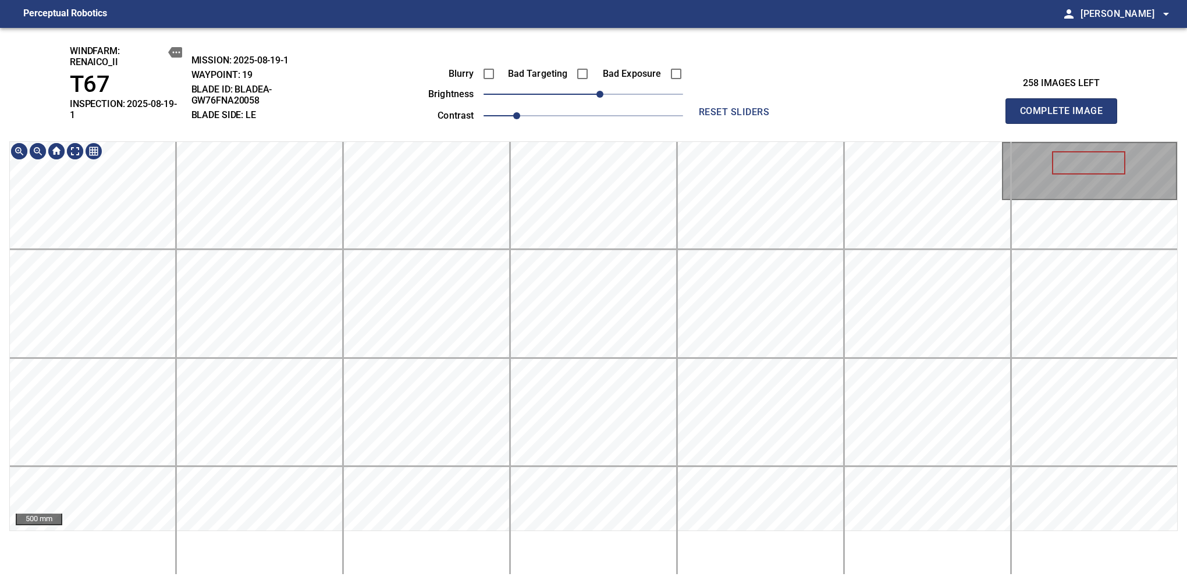
click at [584, 548] on div "500 mm" at bounding box center [593, 358] width 1169 height 434
click at [1066, 107] on span "Complete Image" at bounding box center [1061, 111] width 86 height 16
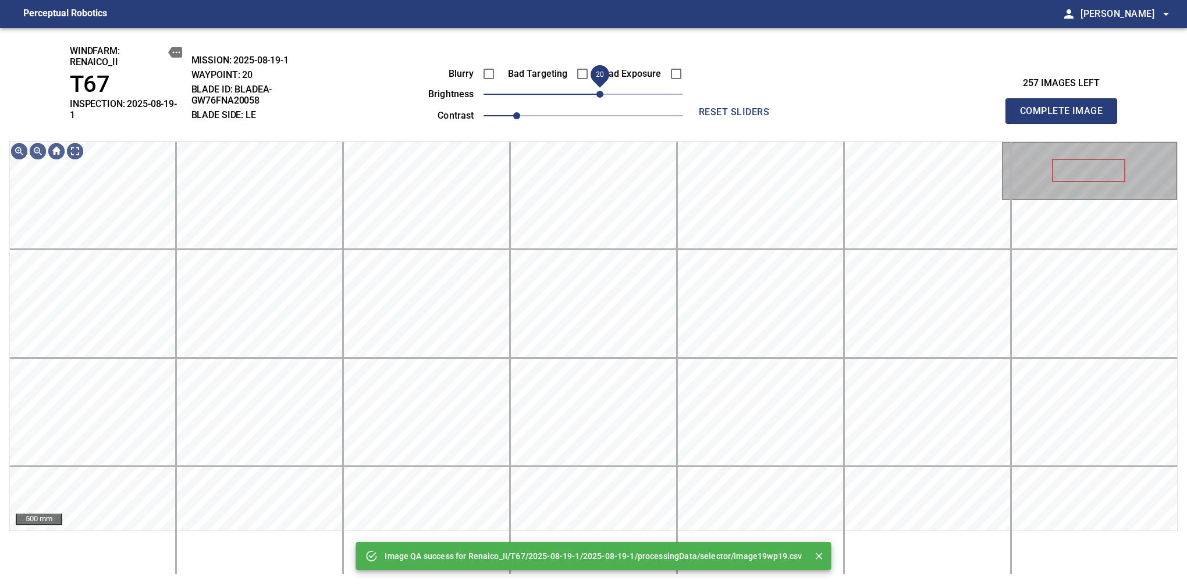
drag, startPoint x: 589, startPoint y: 100, endPoint x: 599, endPoint y: 90, distance: 14.0
click at [599, 91] on span "20" at bounding box center [600, 94] width 7 height 7
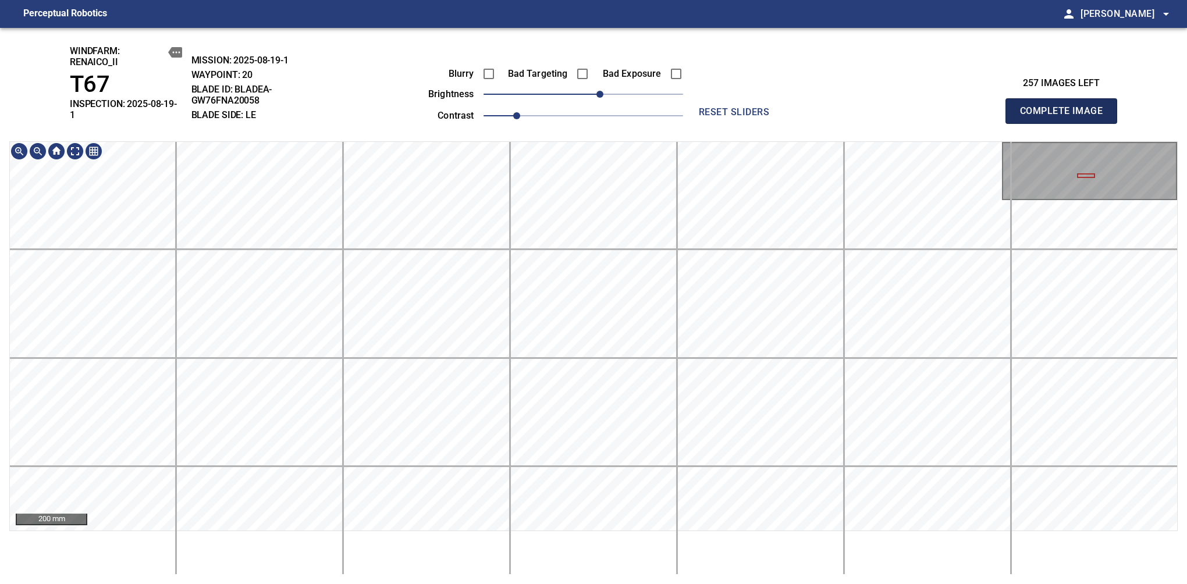
click at [1066, 107] on span "Complete Image" at bounding box center [1061, 111] width 86 height 16
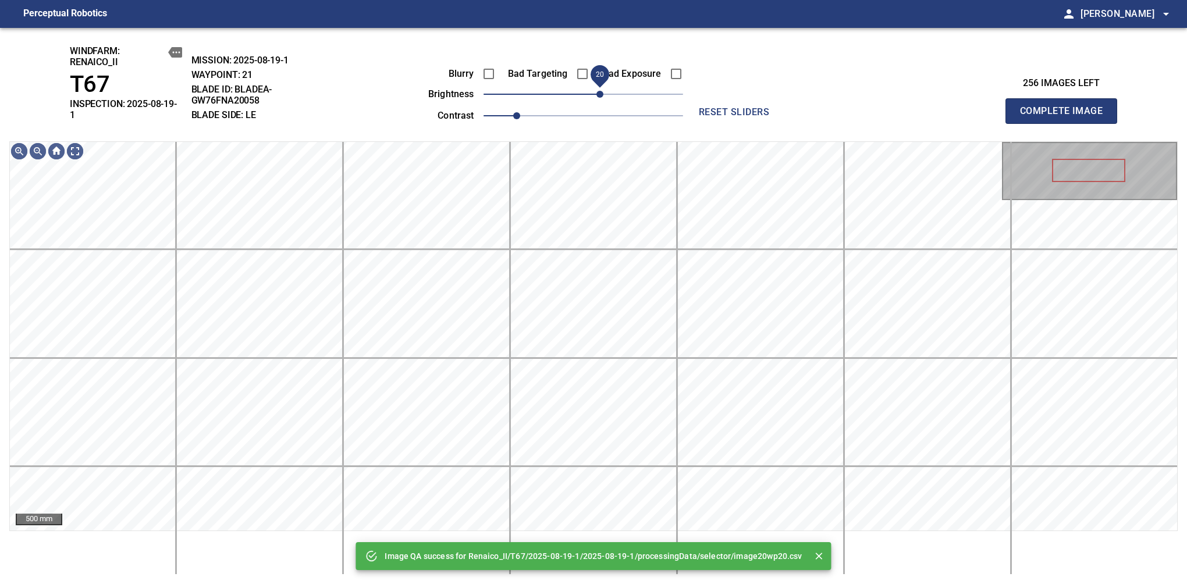
drag, startPoint x: 592, startPoint y: 95, endPoint x: 598, endPoint y: 91, distance: 7.1
click at [598, 91] on span "20" at bounding box center [600, 94] width 7 height 7
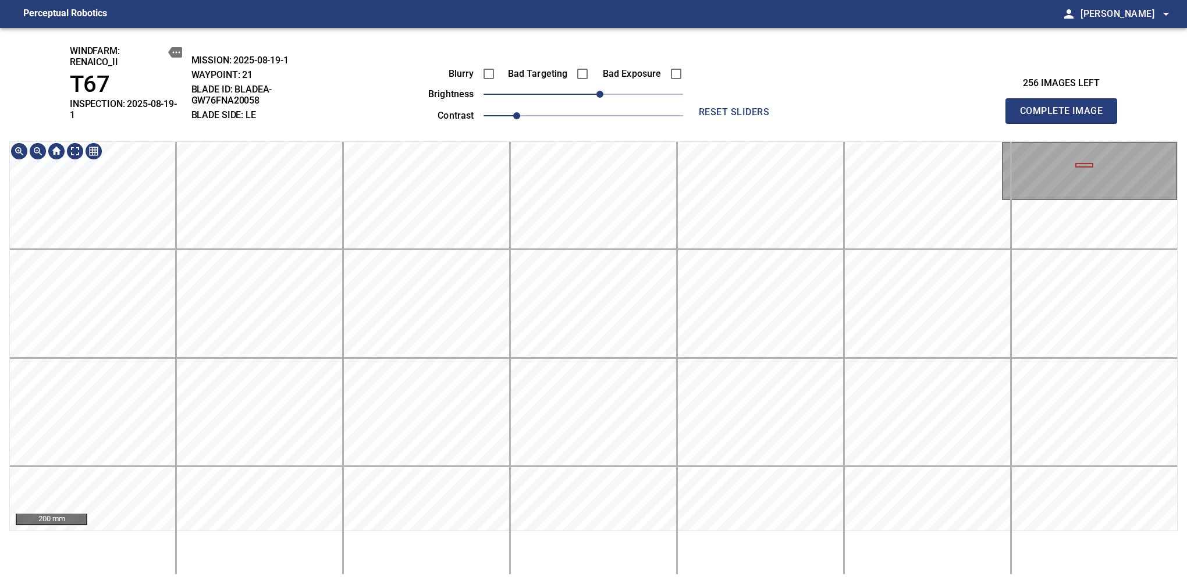
click at [576, 114] on div "windfarm: Renaico_II T67 INSPECTION: 2025-08-19-1 MISSION: 2025-08-19-1 WAYPOIN…" at bounding box center [593, 306] width 1187 height 556
click at [1066, 107] on span "Complete Image" at bounding box center [1061, 111] width 86 height 16
click at [595, 98] on span "10" at bounding box center [584, 94] width 200 height 16
drag, startPoint x: 595, startPoint y: 98, endPoint x: 587, endPoint y: 97, distance: 8.2
click at [587, 97] on span "0" at bounding box center [583, 94] width 7 height 7
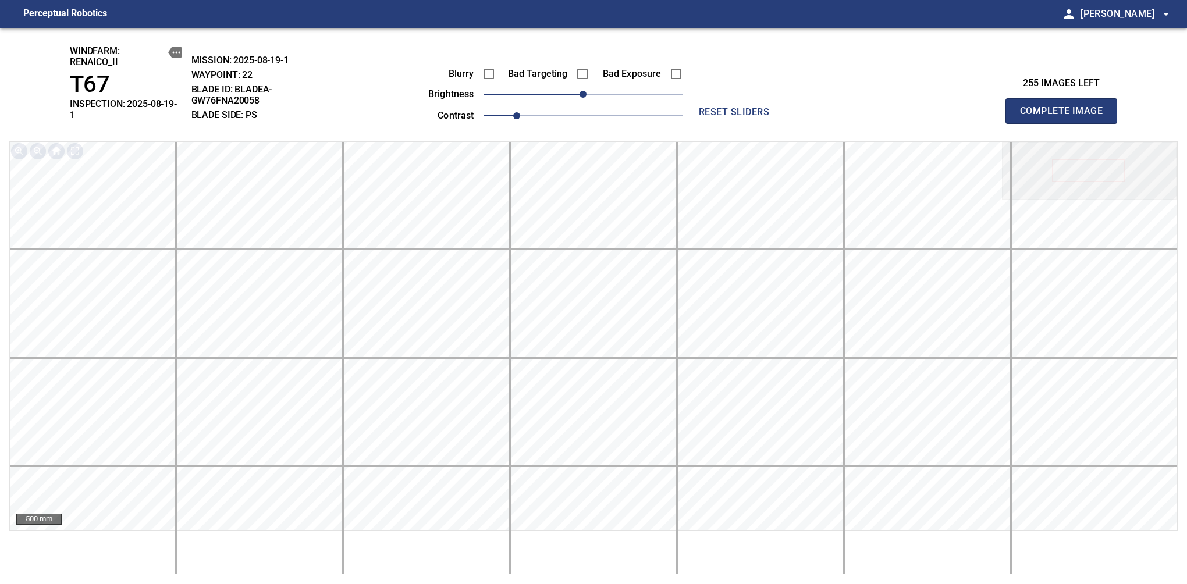
click at [1066, 107] on span "Complete Image" at bounding box center [1061, 111] width 86 height 16
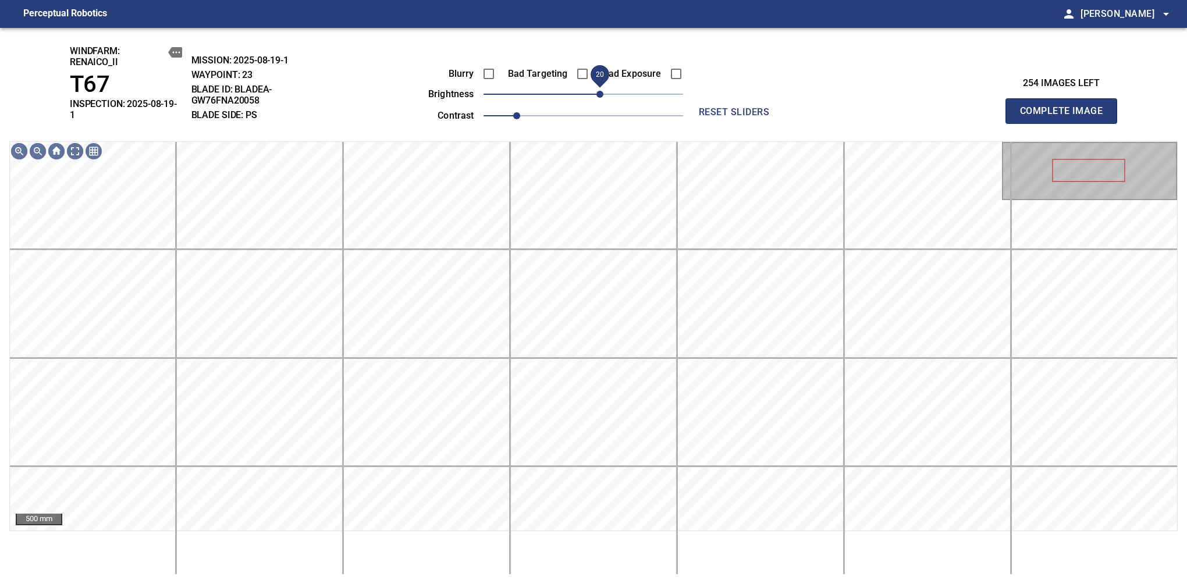
drag, startPoint x: 594, startPoint y: 97, endPoint x: 601, endPoint y: 95, distance: 6.6
click at [601, 95] on span "20" at bounding box center [600, 94] width 7 height 7
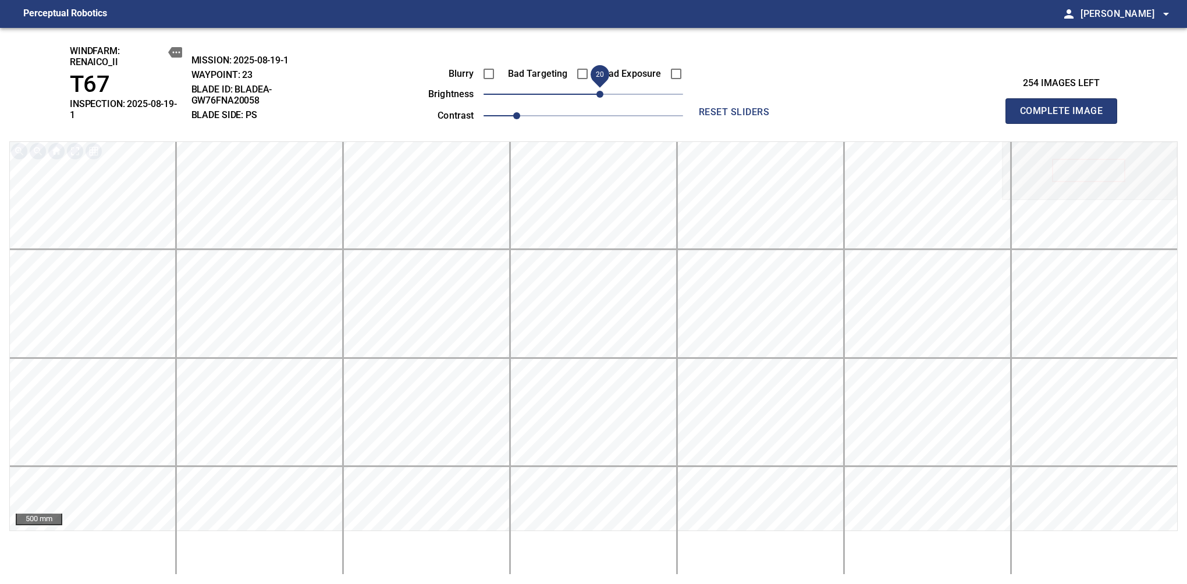
click at [1066, 107] on span "Complete Image" at bounding box center [1061, 111] width 86 height 16
click at [592, 104] on div "Blurry Bad Targeting Bad Exposure brightness 0 contrast 1" at bounding box center [542, 93] width 281 height 62
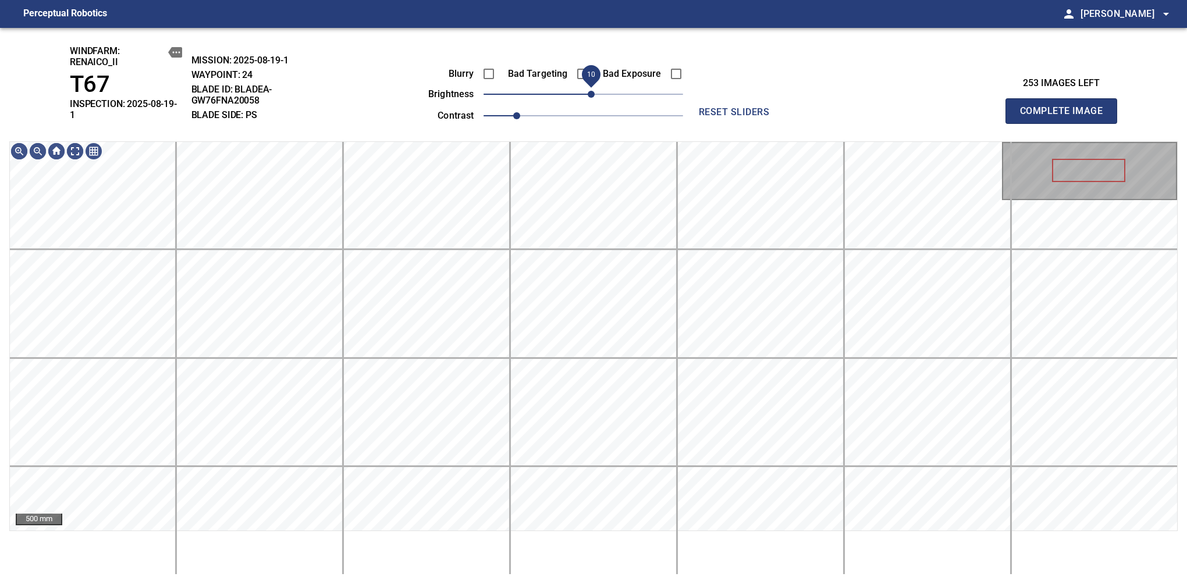
click at [588, 98] on span "10" at bounding box center [591, 94] width 7 height 7
drag, startPoint x: 590, startPoint y: 93, endPoint x: 598, endPoint y: 91, distance: 8.3
click at [598, 91] on span "20" at bounding box center [600, 94] width 7 height 7
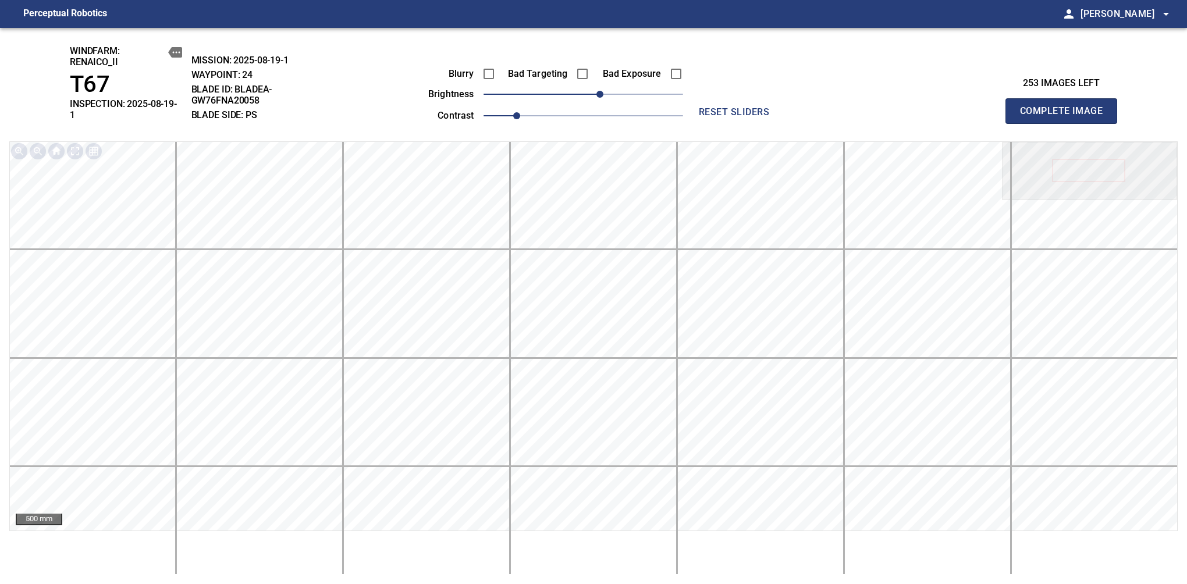
click at [1066, 107] on span "Complete Image" at bounding box center [1061, 111] width 86 height 16
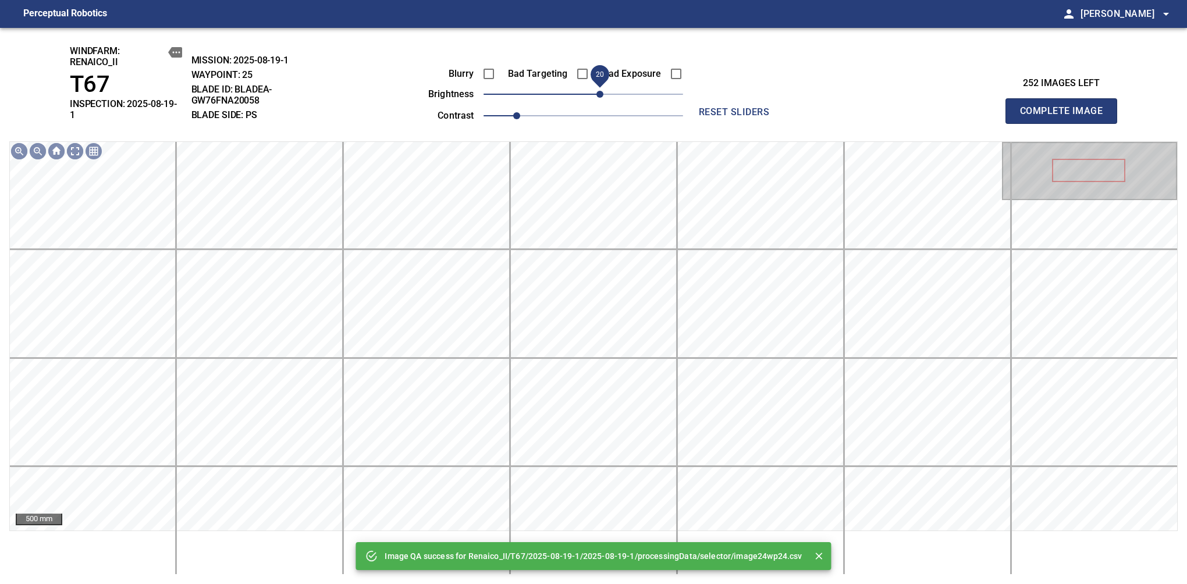
drag, startPoint x: 588, startPoint y: 90, endPoint x: 602, endPoint y: 91, distance: 14.1
click at [602, 91] on span "20" at bounding box center [600, 94] width 7 height 7
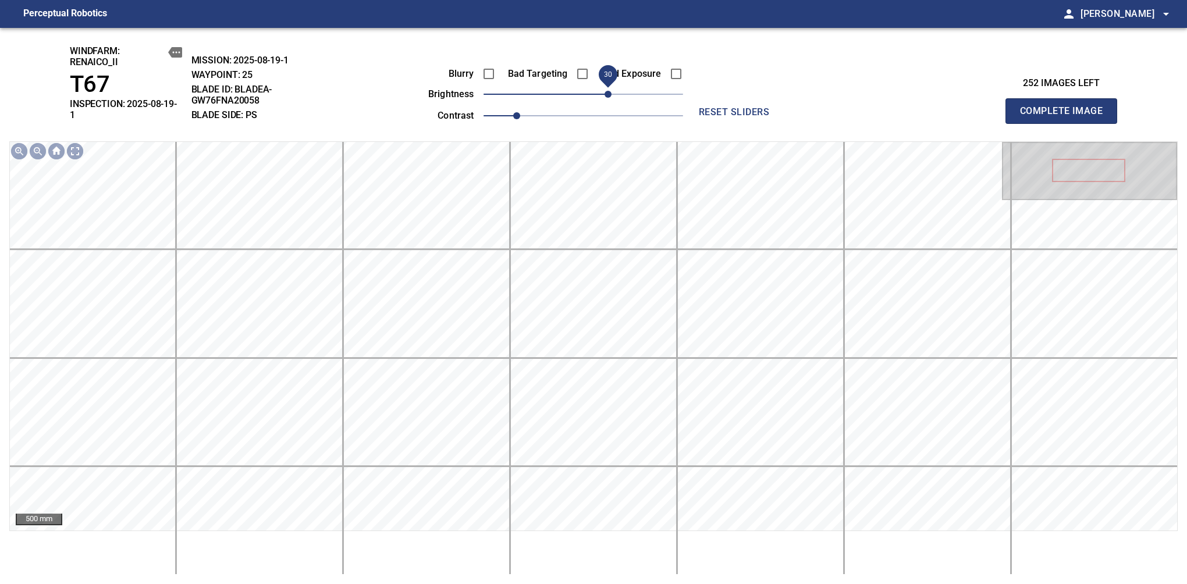
click at [608, 95] on span "30" at bounding box center [608, 94] width 7 height 7
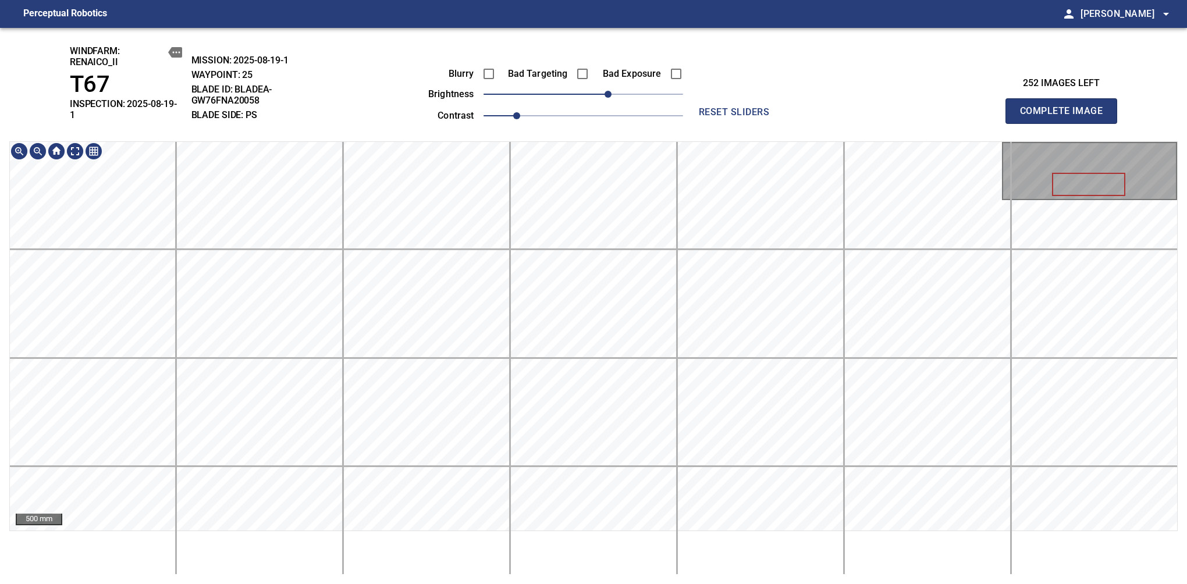
click at [584, 137] on div "windfarm: Renaico_II T67 INSPECTION: 2025-08-19-1 MISSION: 2025-08-19-1 WAYPOIN…" at bounding box center [593, 306] width 1187 height 556
click at [1066, 107] on span "Complete Image" at bounding box center [1061, 111] width 86 height 16
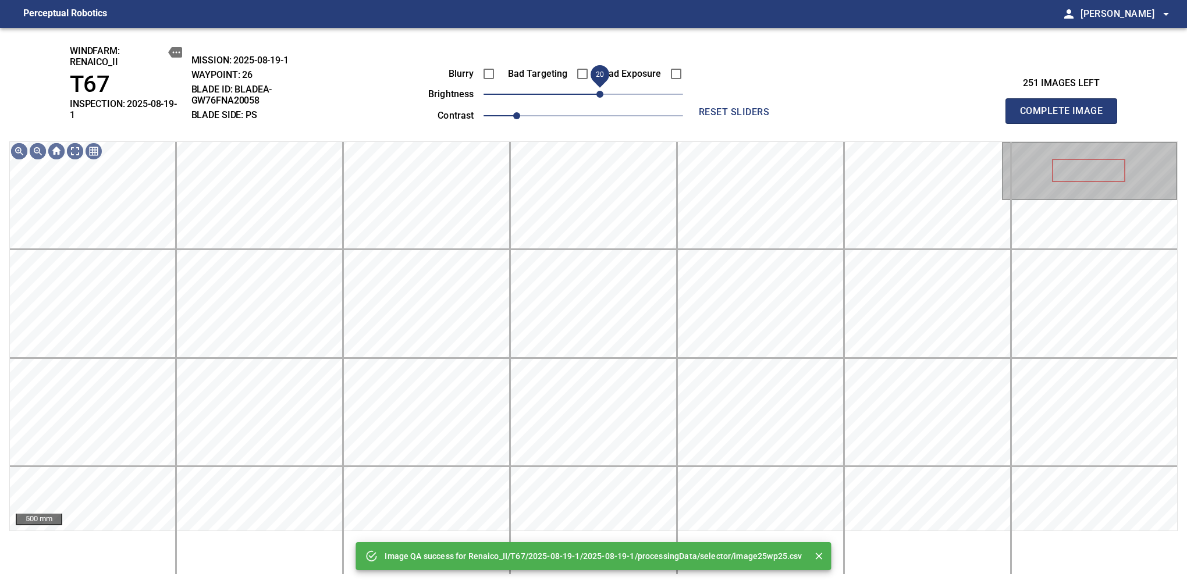
drag, startPoint x: 586, startPoint y: 94, endPoint x: 602, endPoint y: 92, distance: 16.5
click at [602, 92] on span "20" at bounding box center [600, 94] width 7 height 7
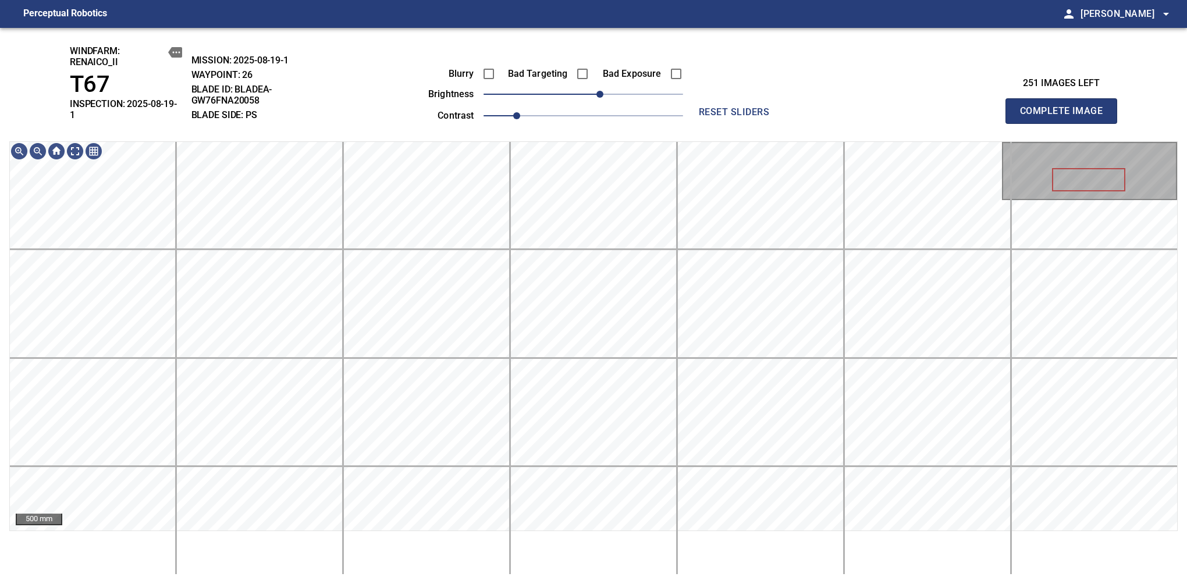
click at [1066, 107] on span "Complete Image" at bounding box center [1061, 111] width 86 height 16
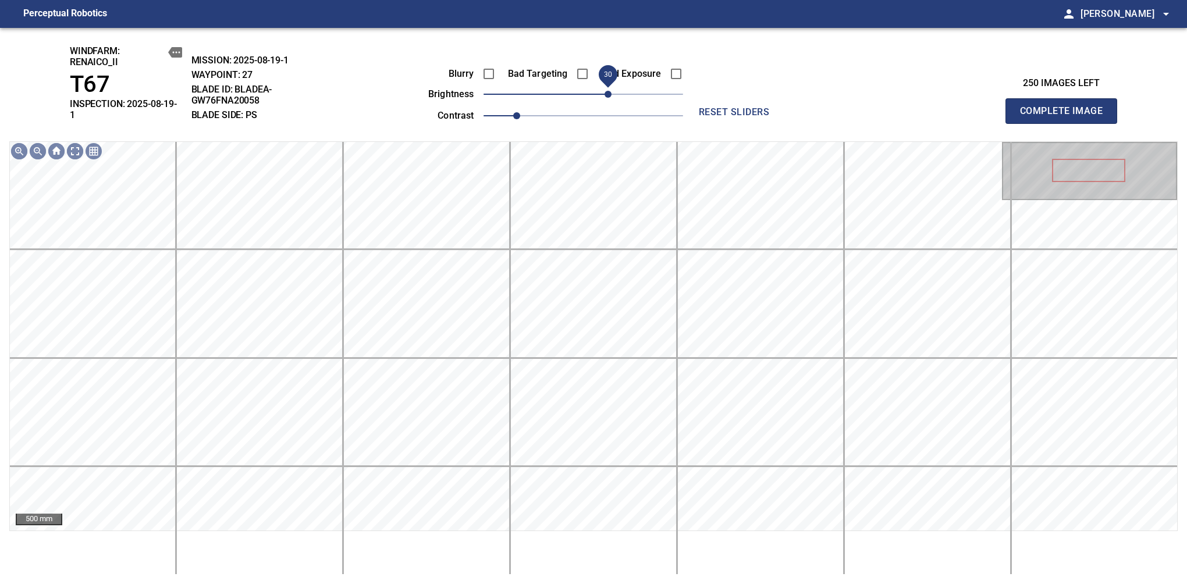
drag, startPoint x: 598, startPoint y: 94, endPoint x: 606, endPoint y: 94, distance: 8.1
click at [606, 94] on span "30" at bounding box center [608, 94] width 7 height 7
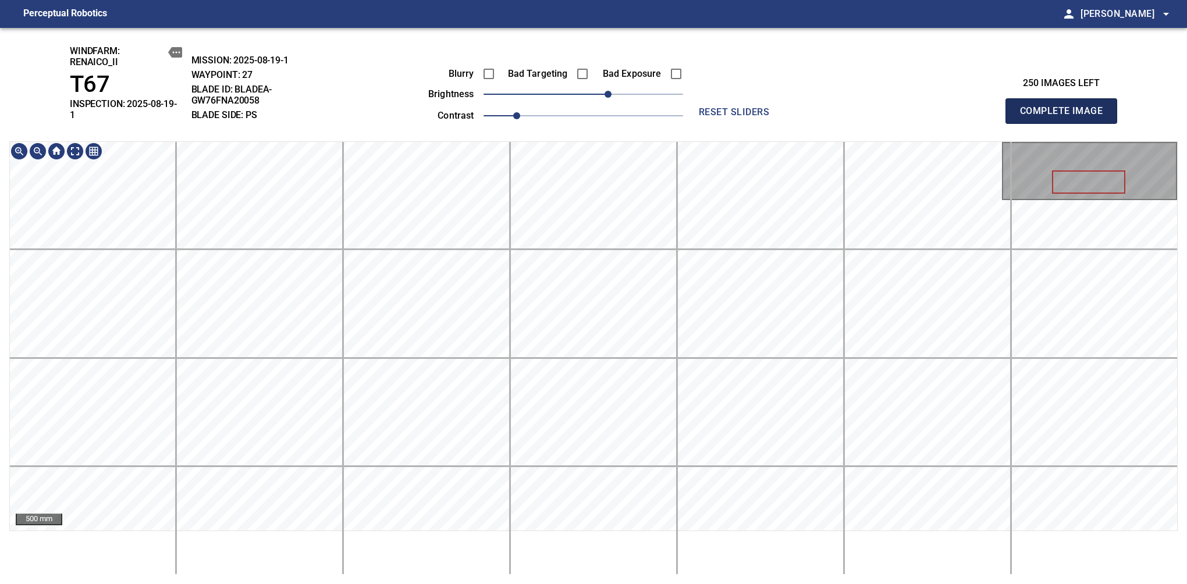
click at [1066, 107] on span "Complete Image" at bounding box center [1061, 111] width 86 height 16
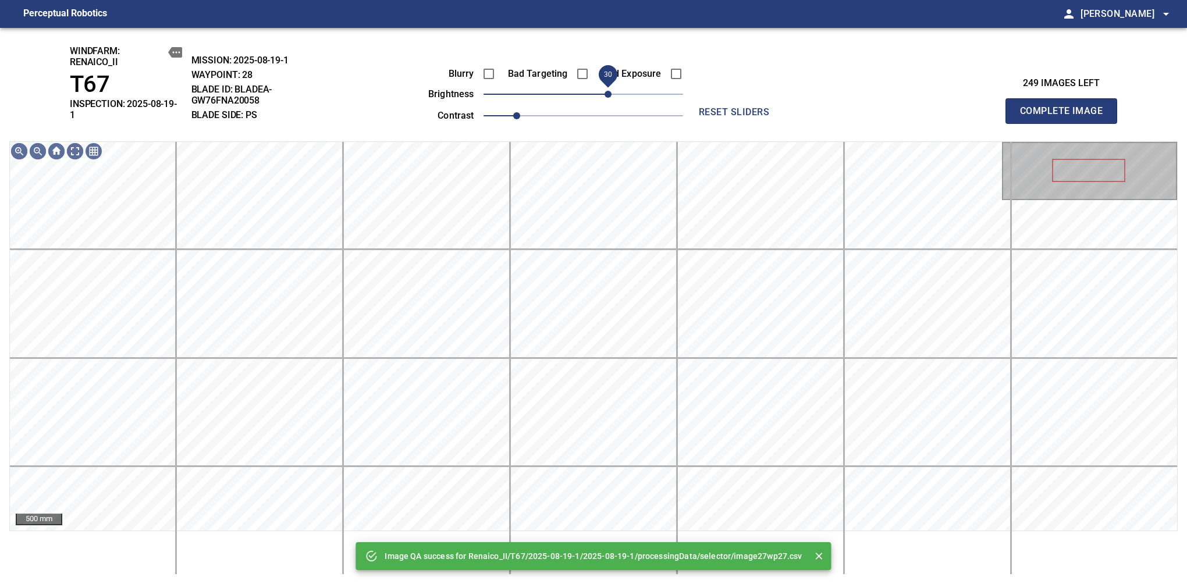
click at [608, 91] on span "30" at bounding box center [584, 94] width 200 height 16
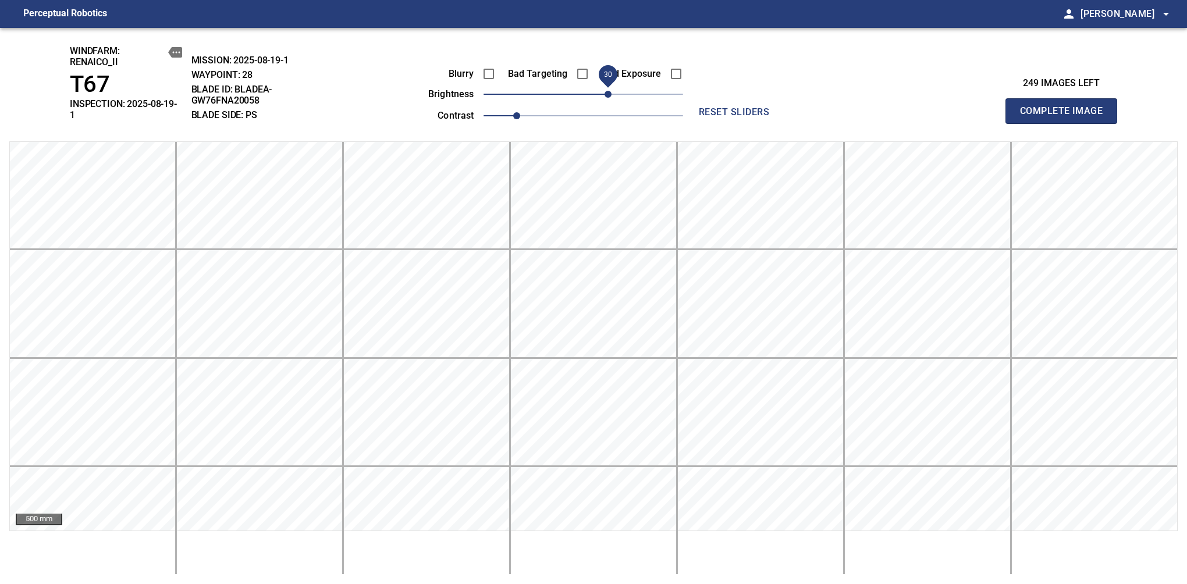
click at [1066, 107] on span "Complete Image" at bounding box center [1061, 111] width 86 height 16
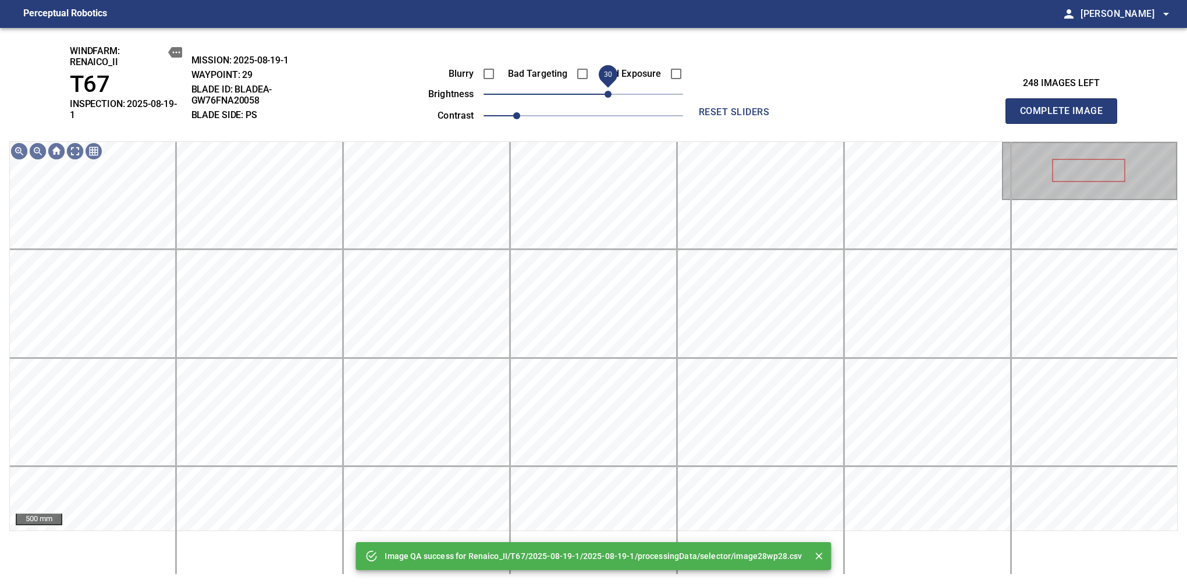
drag, startPoint x: 601, startPoint y: 98, endPoint x: 607, endPoint y: 100, distance: 6.6
click at [607, 100] on span "30" at bounding box center [584, 94] width 200 height 16
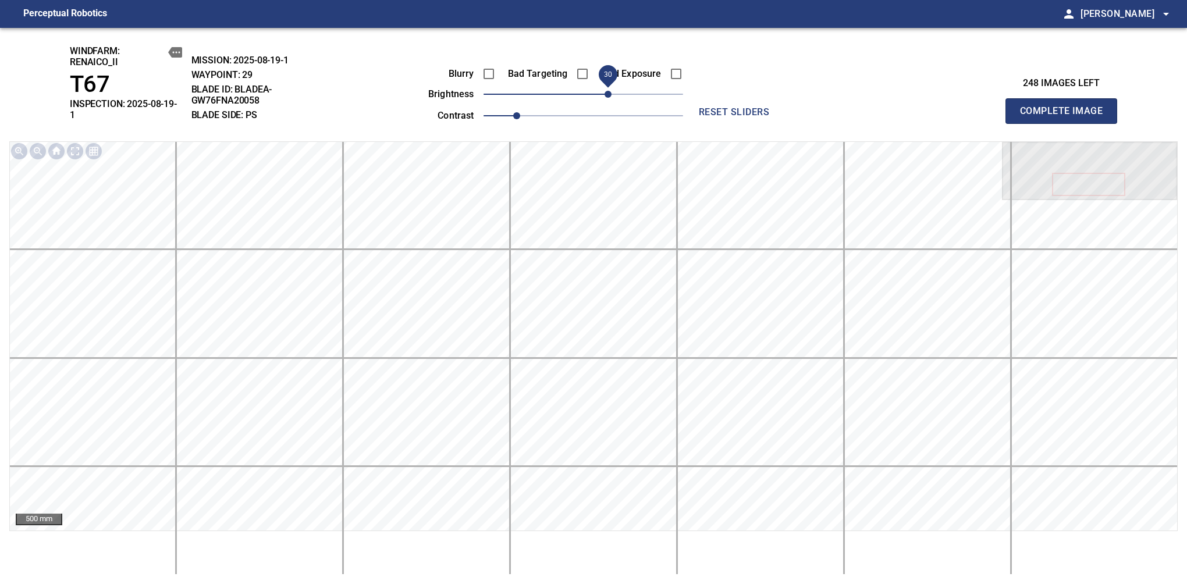
click at [1066, 107] on span "Complete Image" at bounding box center [1061, 111] width 86 height 16
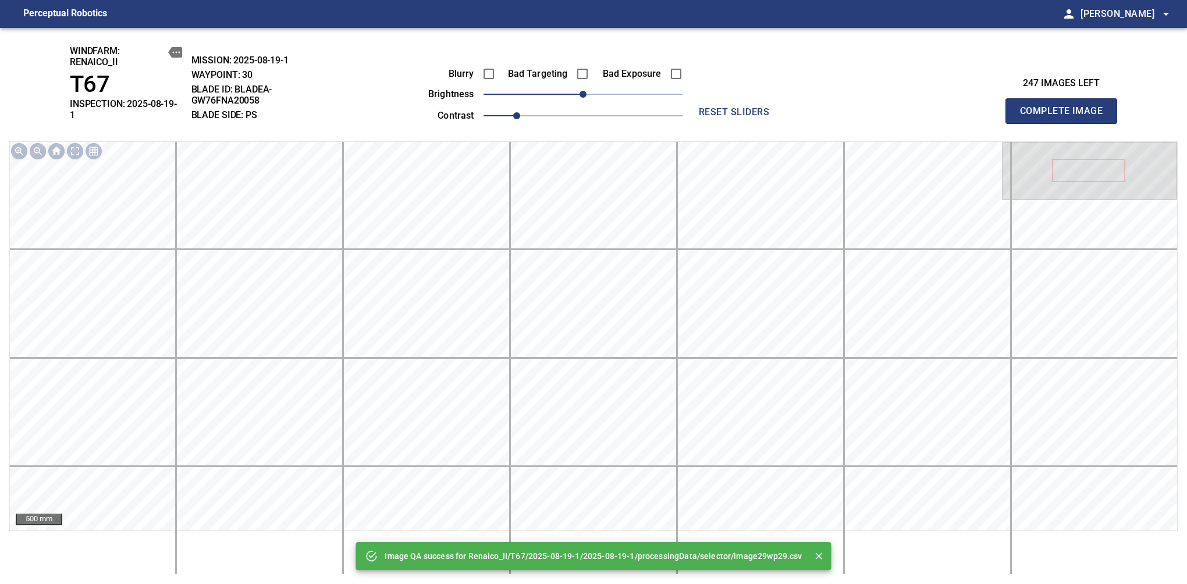
drag, startPoint x: 617, startPoint y: 105, endPoint x: 599, endPoint y: 95, distance: 20.1
click at [612, 105] on div "Blurry Bad Targeting Bad Exposure brightness 0 contrast 1" at bounding box center [542, 93] width 281 height 62
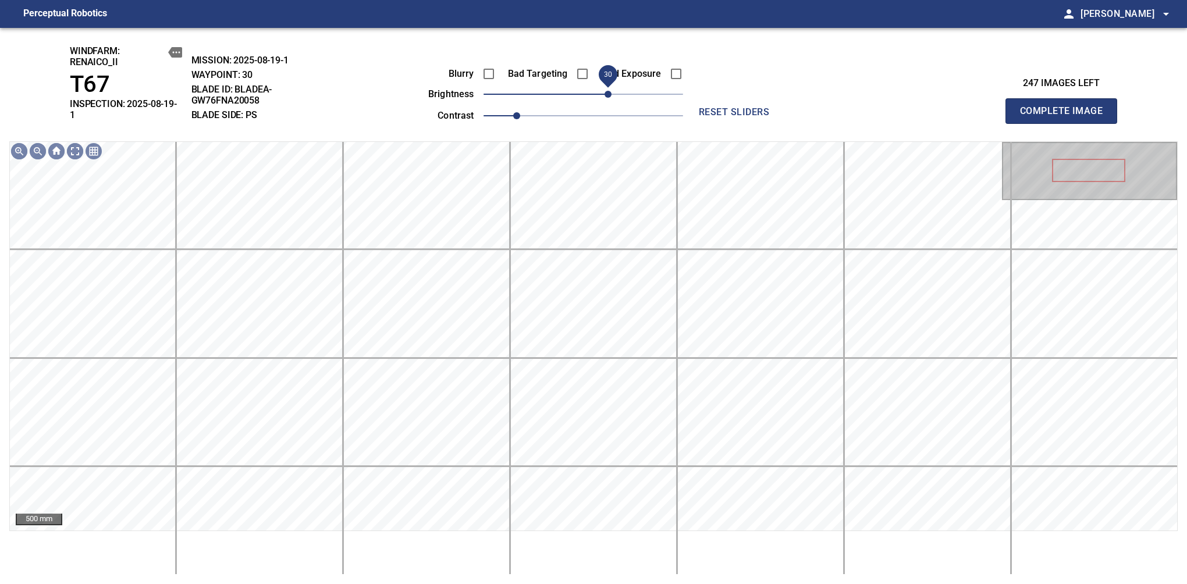
click at [609, 93] on span "30" at bounding box center [584, 94] width 200 height 16
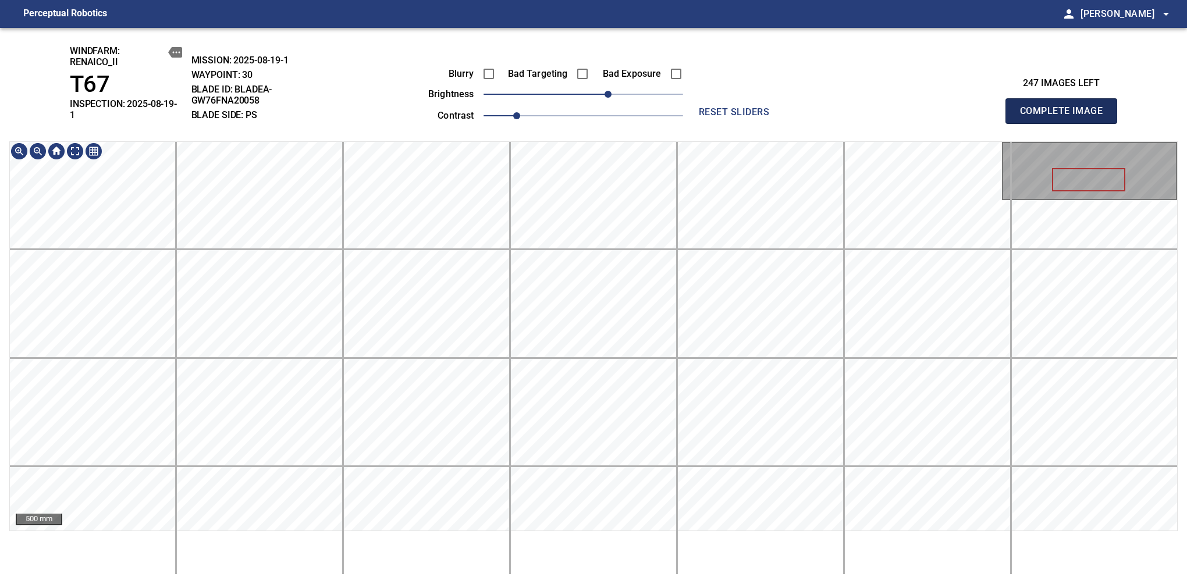
click at [1066, 107] on span "Complete Image" at bounding box center [1061, 111] width 86 height 16
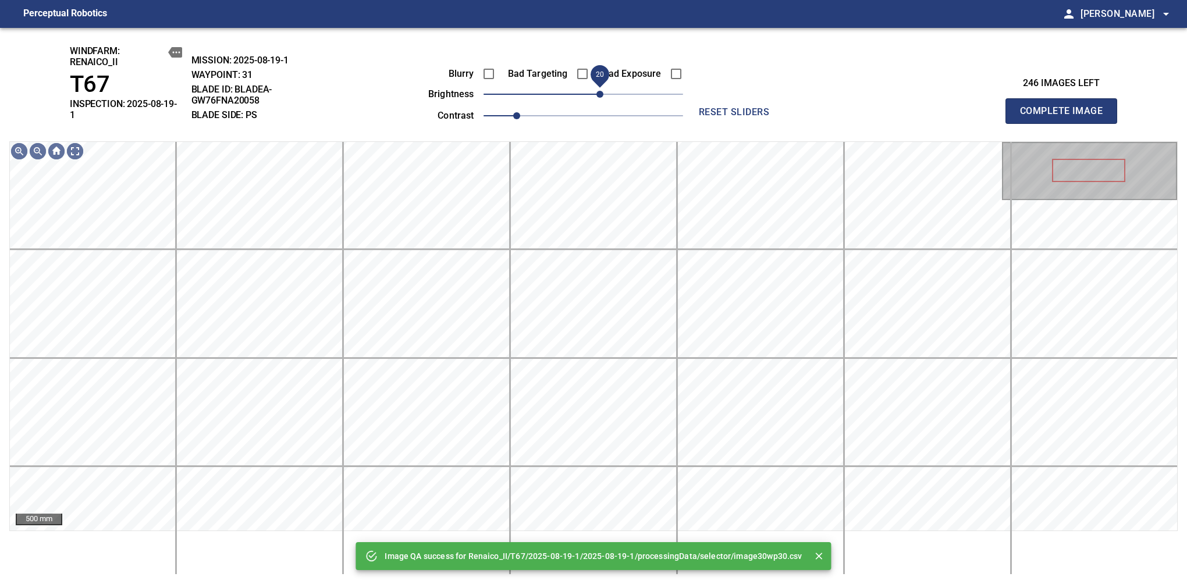
click at [597, 96] on span "20" at bounding box center [600, 94] width 7 height 7
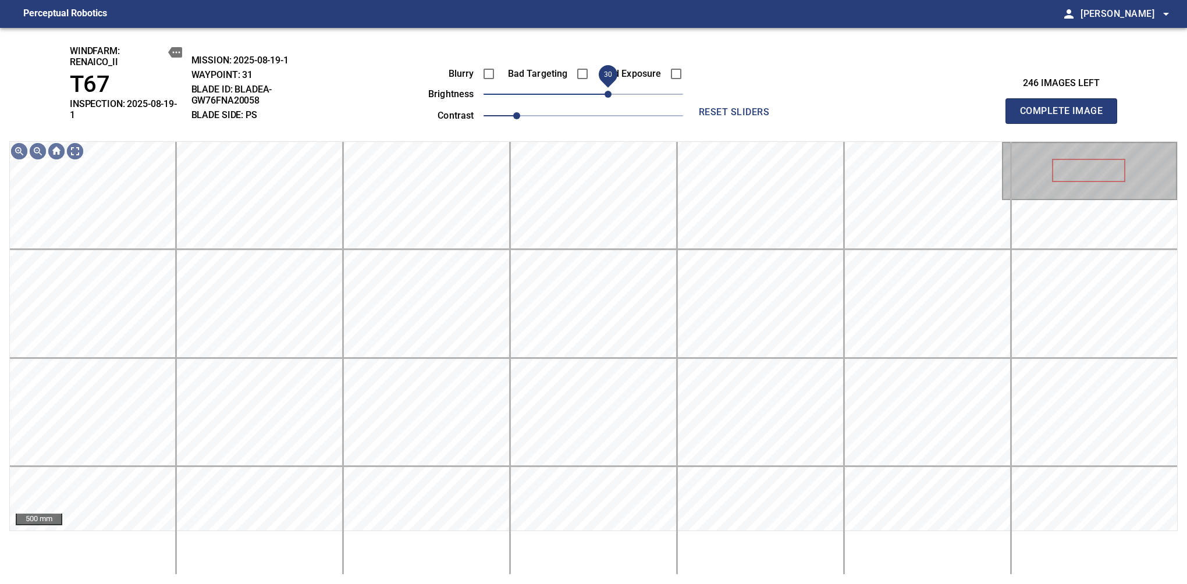
drag, startPoint x: 597, startPoint y: 96, endPoint x: 605, endPoint y: 96, distance: 8.1
click at [605, 96] on span "30" at bounding box center [608, 94] width 7 height 7
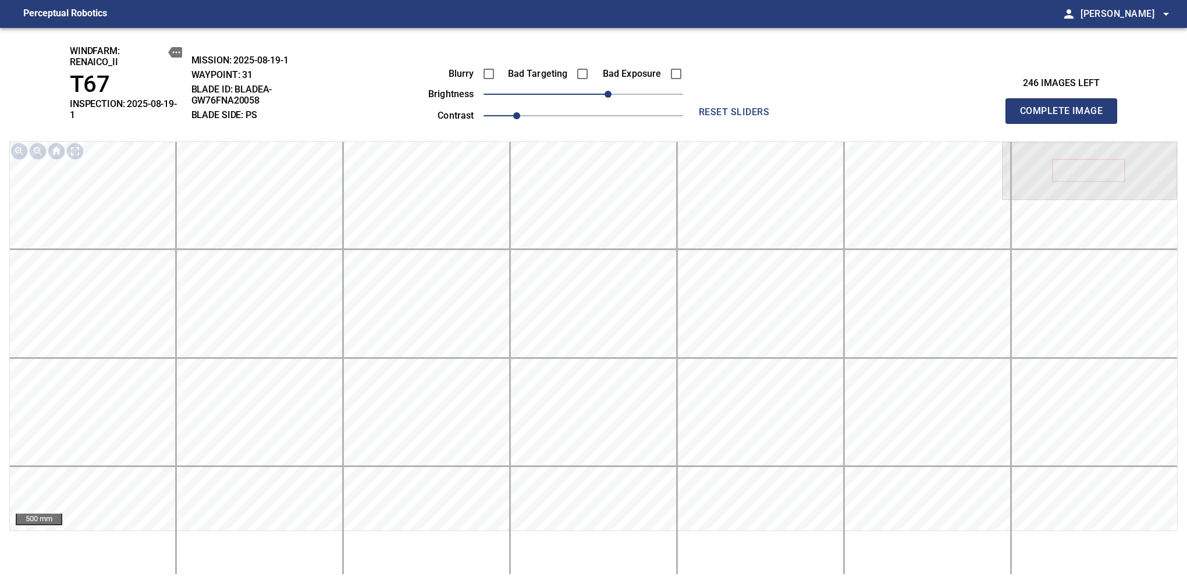
click at [1066, 107] on span "Complete Image" at bounding box center [1061, 111] width 86 height 16
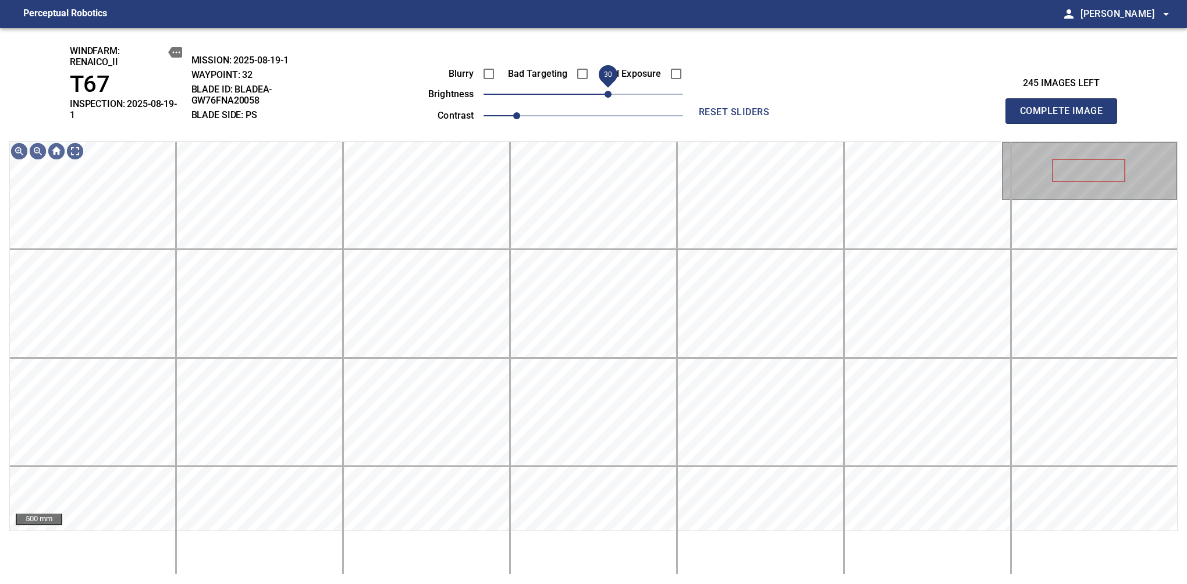
drag, startPoint x: 580, startPoint y: 100, endPoint x: 608, endPoint y: 88, distance: 30.8
click at [608, 91] on span "30" at bounding box center [608, 94] width 7 height 7
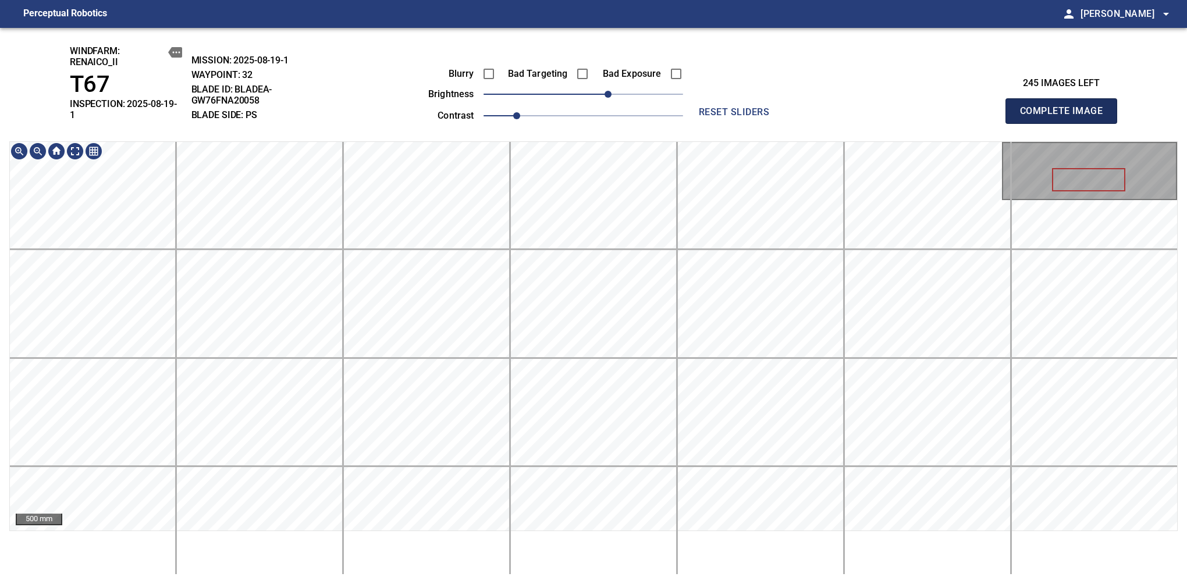
click at [1066, 107] on span "Complete Image" at bounding box center [1061, 111] width 86 height 16
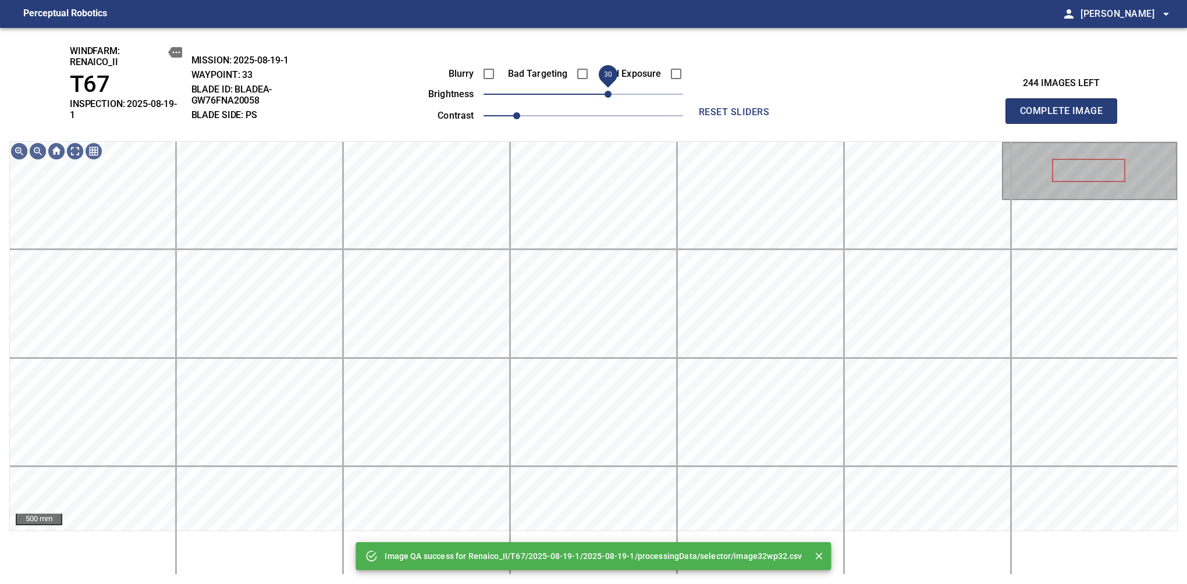
drag, startPoint x: 594, startPoint y: 98, endPoint x: 604, endPoint y: 93, distance: 11.5
click at [605, 93] on span "30" at bounding box center [608, 94] width 7 height 7
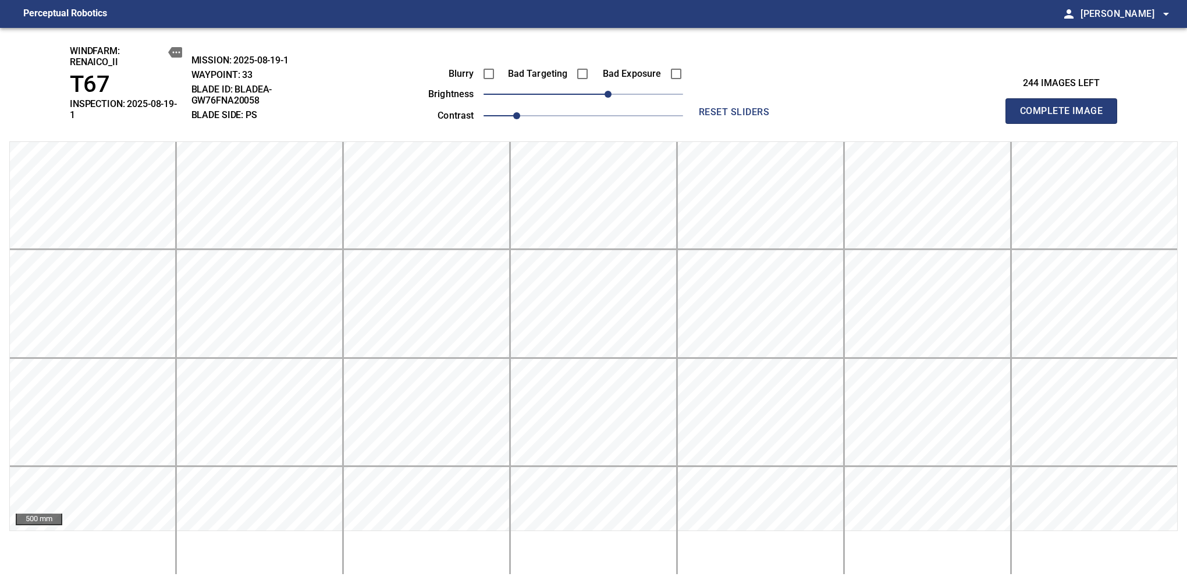
click at [1066, 107] on span "Complete Image" at bounding box center [1061, 111] width 86 height 16
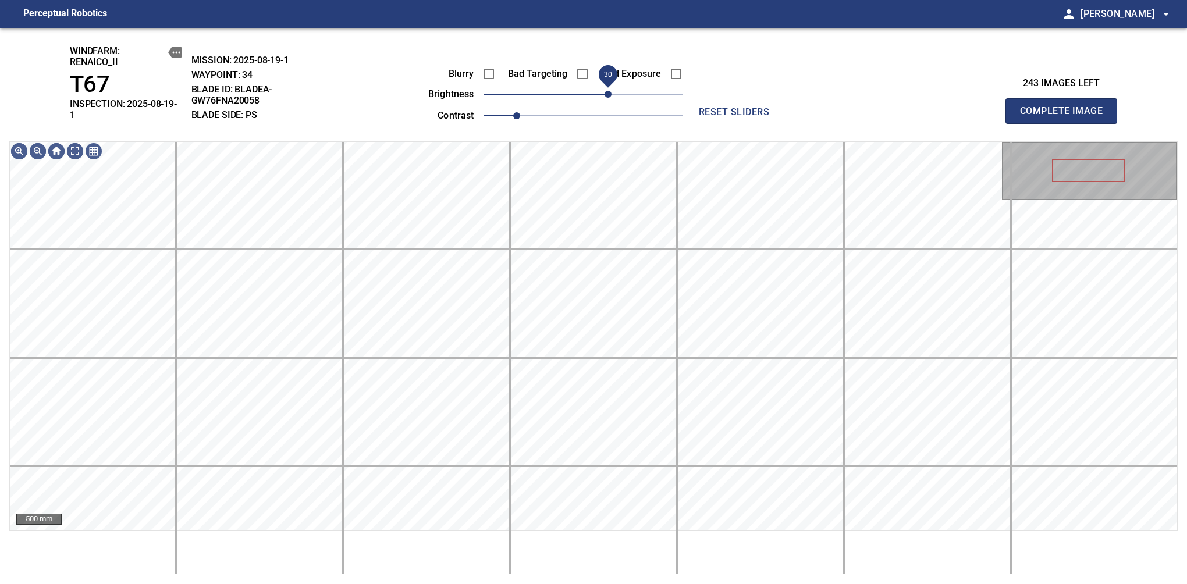
drag, startPoint x: 591, startPoint y: 96, endPoint x: 604, endPoint y: 84, distance: 17.3
click at [605, 91] on span "30" at bounding box center [608, 94] width 7 height 7
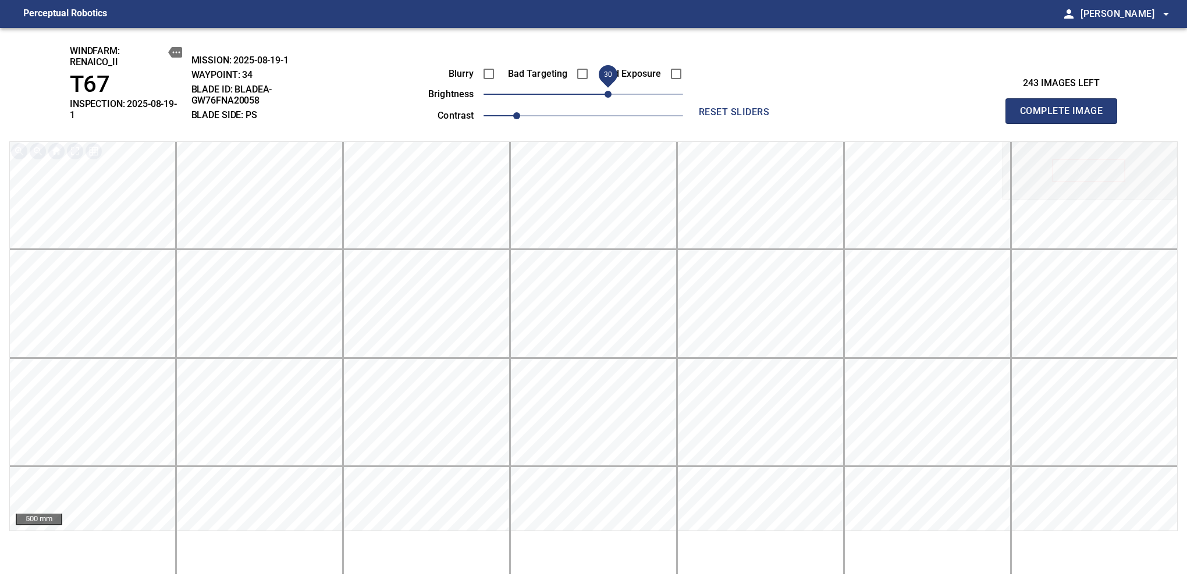
click at [1066, 107] on span "Complete Image" at bounding box center [1061, 111] width 86 height 16
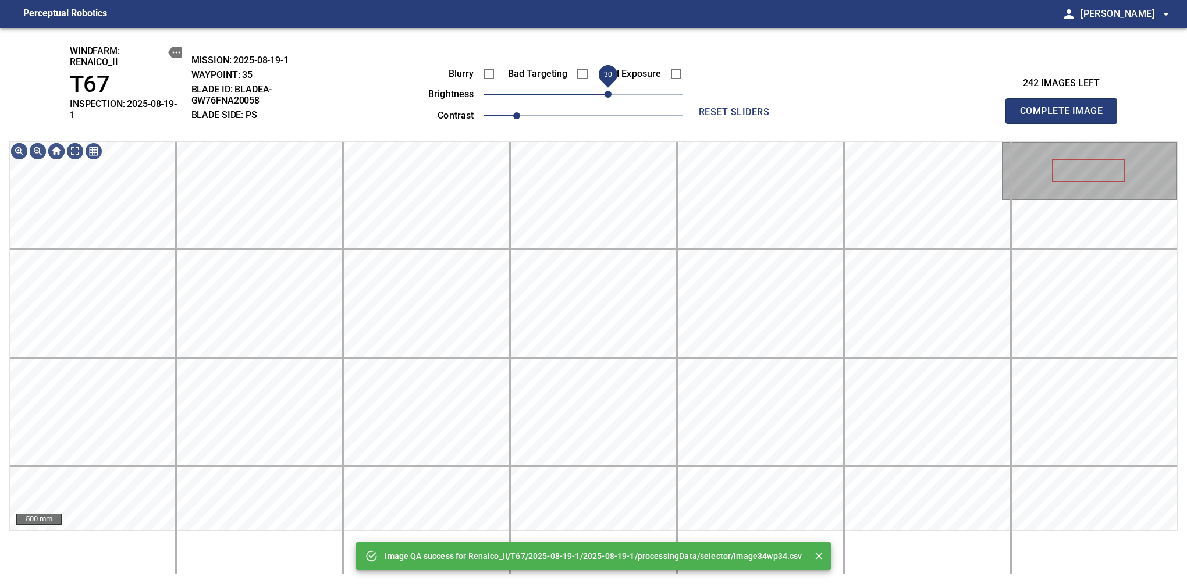
drag, startPoint x: 594, startPoint y: 97, endPoint x: 604, endPoint y: 91, distance: 11.8
click at [605, 91] on span "30" at bounding box center [608, 94] width 7 height 7
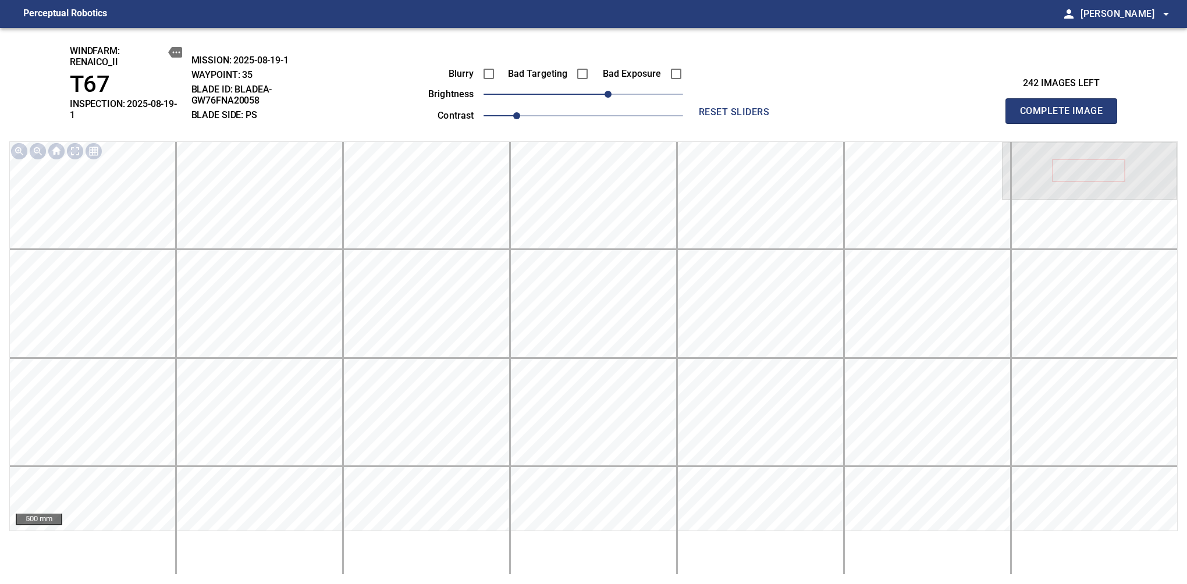
click at [1066, 107] on span "Complete Image" at bounding box center [1061, 111] width 86 height 16
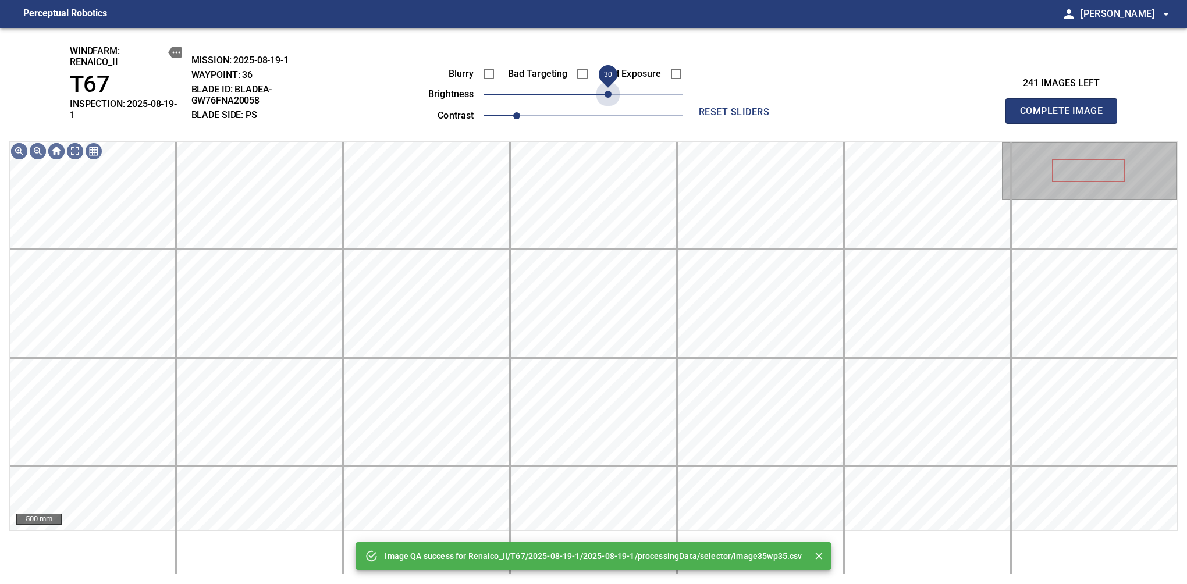
click at [604, 91] on span "30" at bounding box center [584, 94] width 200 height 16
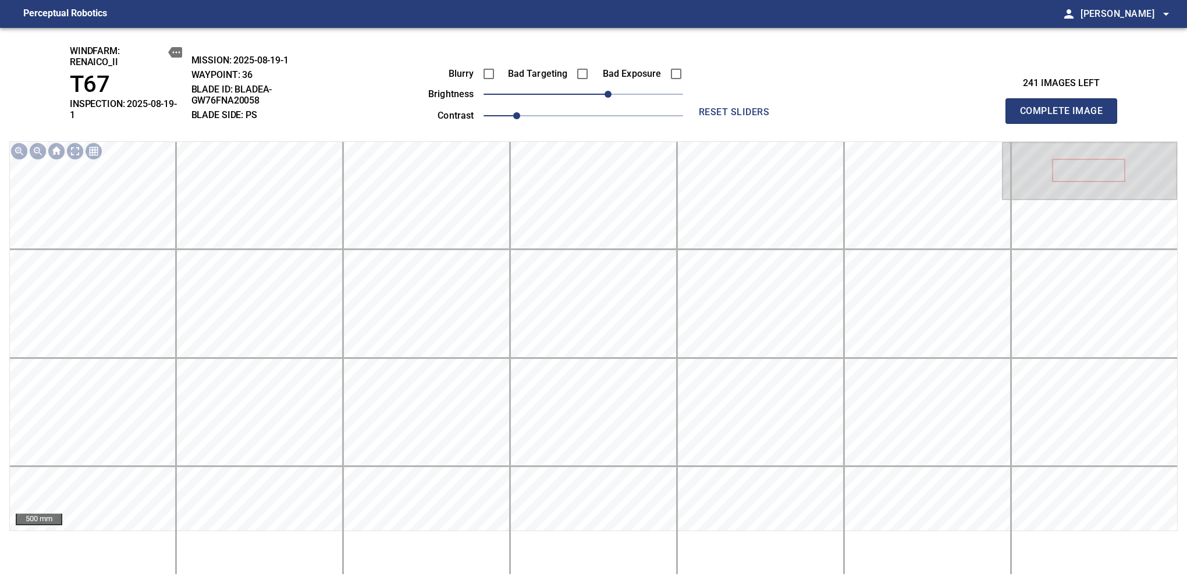
click at [1066, 107] on span "Complete Image" at bounding box center [1061, 111] width 86 height 16
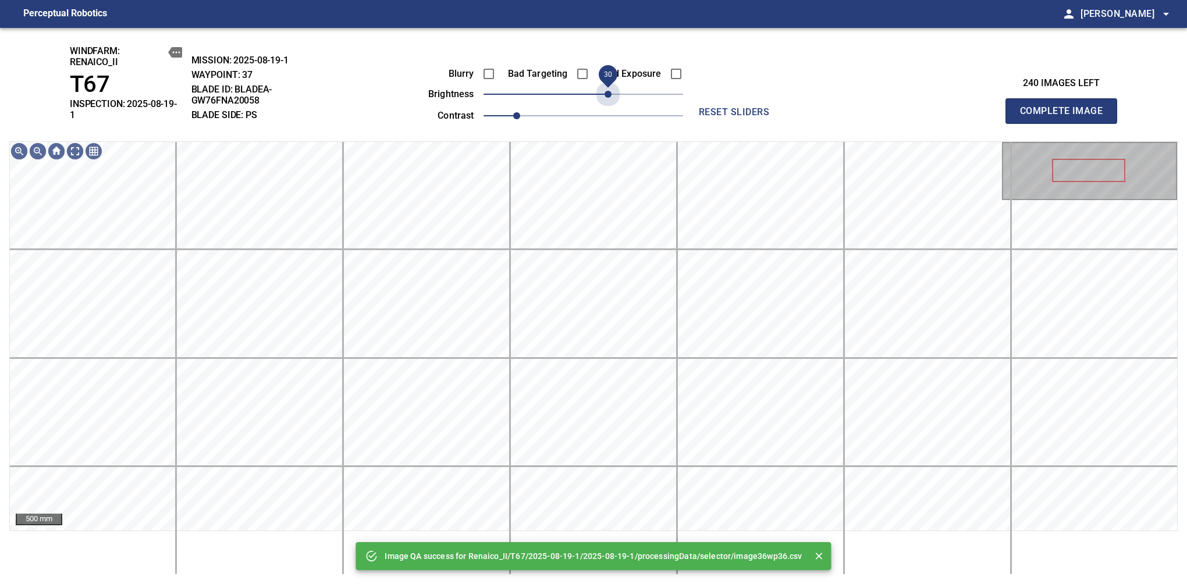
click at [604, 91] on span "30" at bounding box center [584, 94] width 200 height 16
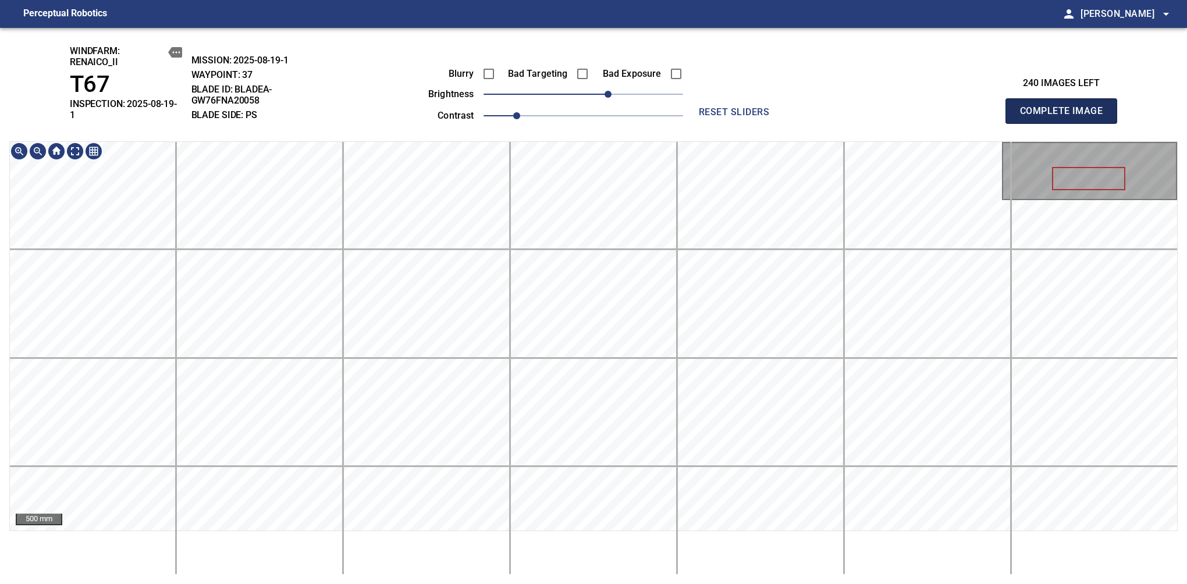
click at [1066, 107] on span "Complete Image" at bounding box center [1061, 111] width 86 height 16
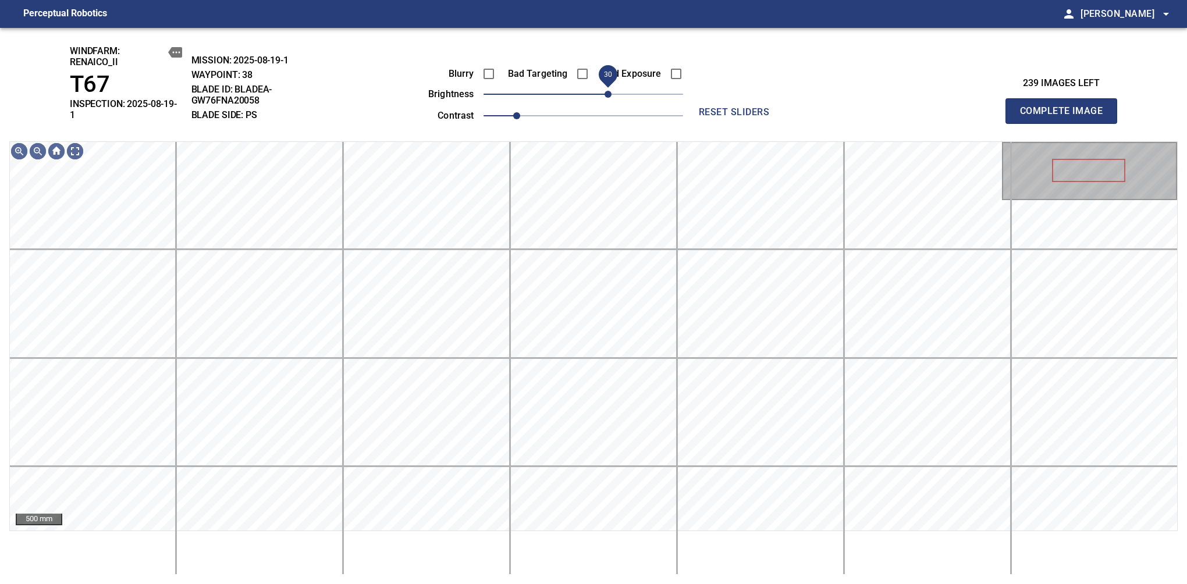
drag, startPoint x: 590, startPoint y: 96, endPoint x: 604, endPoint y: 90, distance: 15.7
click at [605, 91] on span "30" at bounding box center [608, 94] width 7 height 7
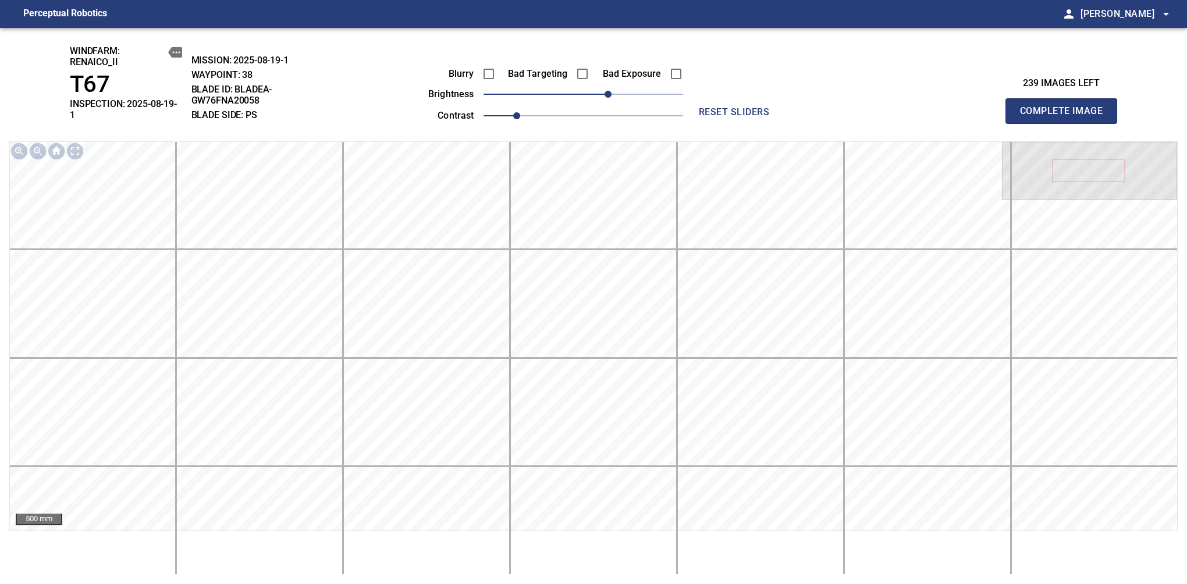
click at [1066, 107] on span "Complete Image" at bounding box center [1061, 111] width 86 height 16
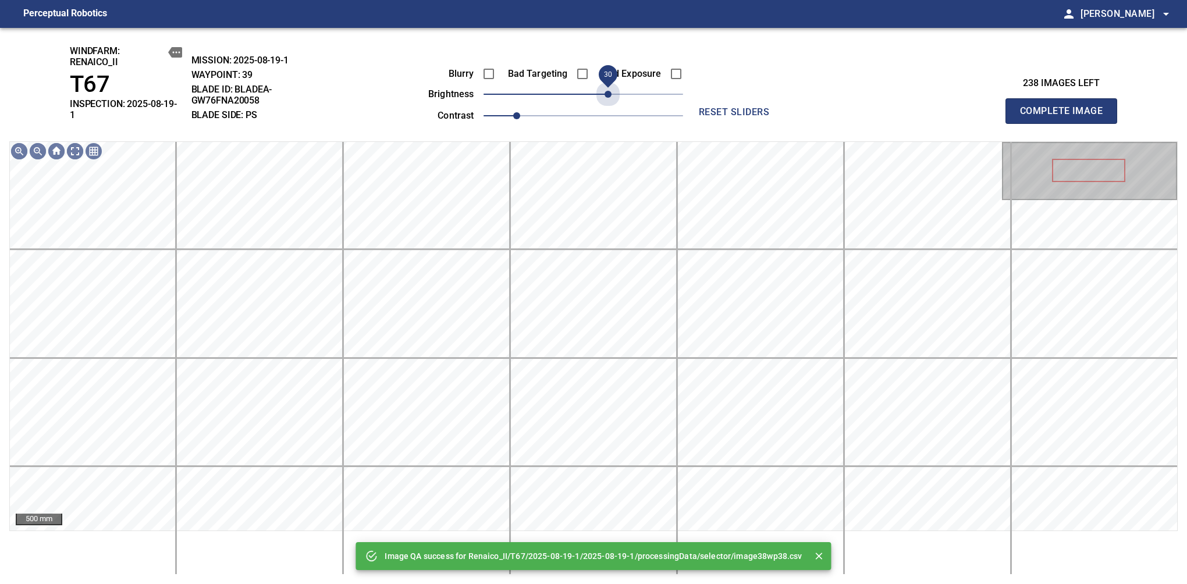
click at [604, 90] on span "30" at bounding box center [584, 94] width 200 height 16
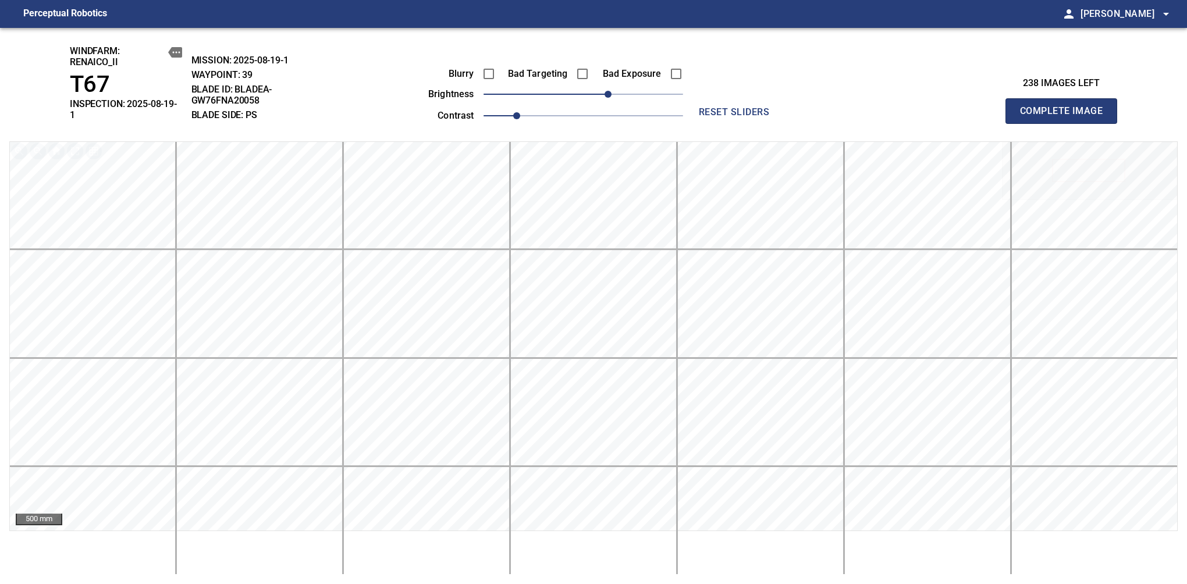
click at [1066, 107] on span "Complete Image" at bounding box center [1061, 111] width 86 height 16
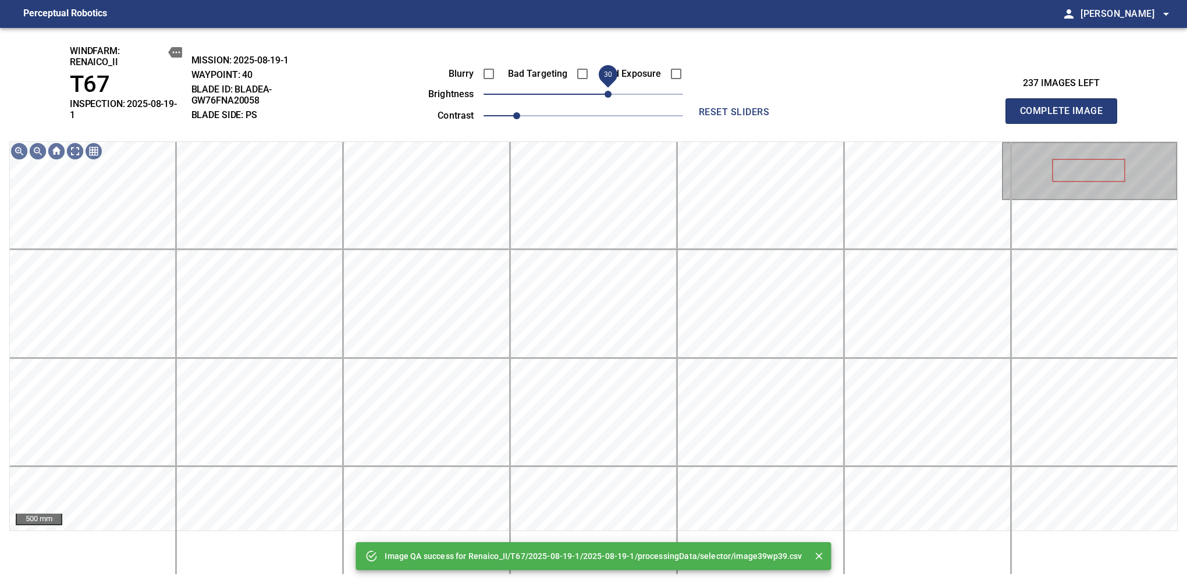
click at [604, 90] on span "30" at bounding box center [584, 94] width 200 height 16
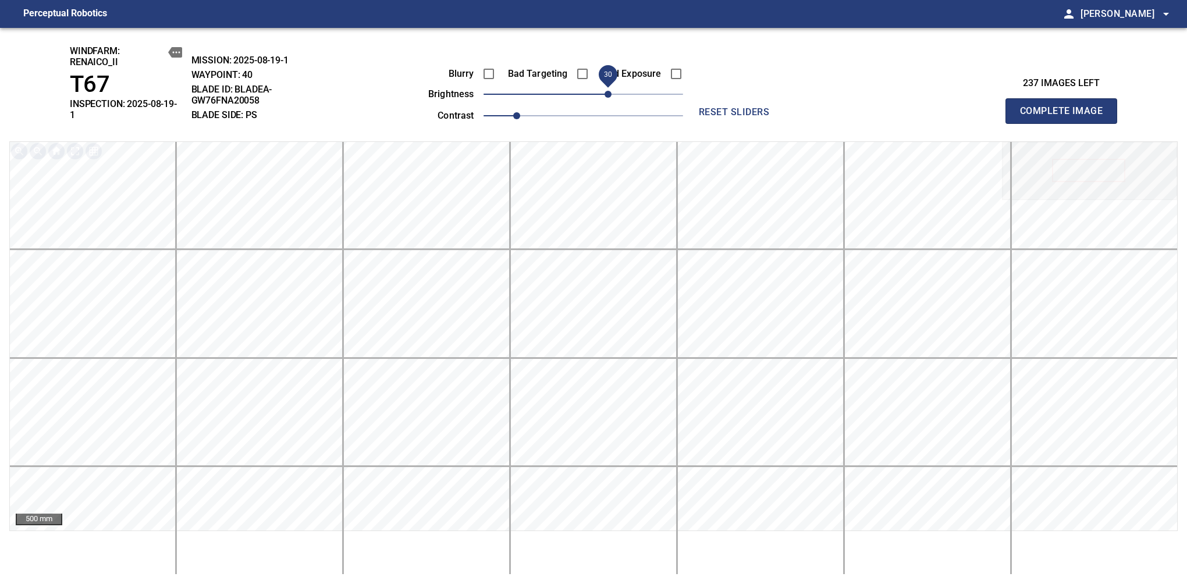
click at [1066, 107] on span "Complete Image" at bounding box center [1061, 111] width 86 height 16
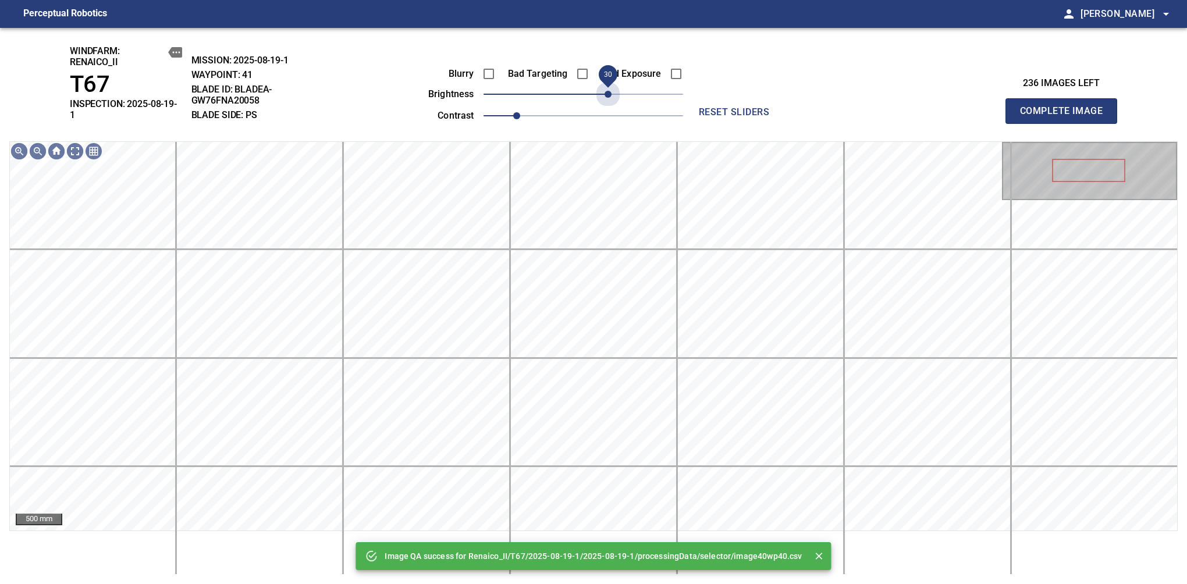
click at [604, 90] on span "30" at bounding box center [584, 94] width 200 height 16
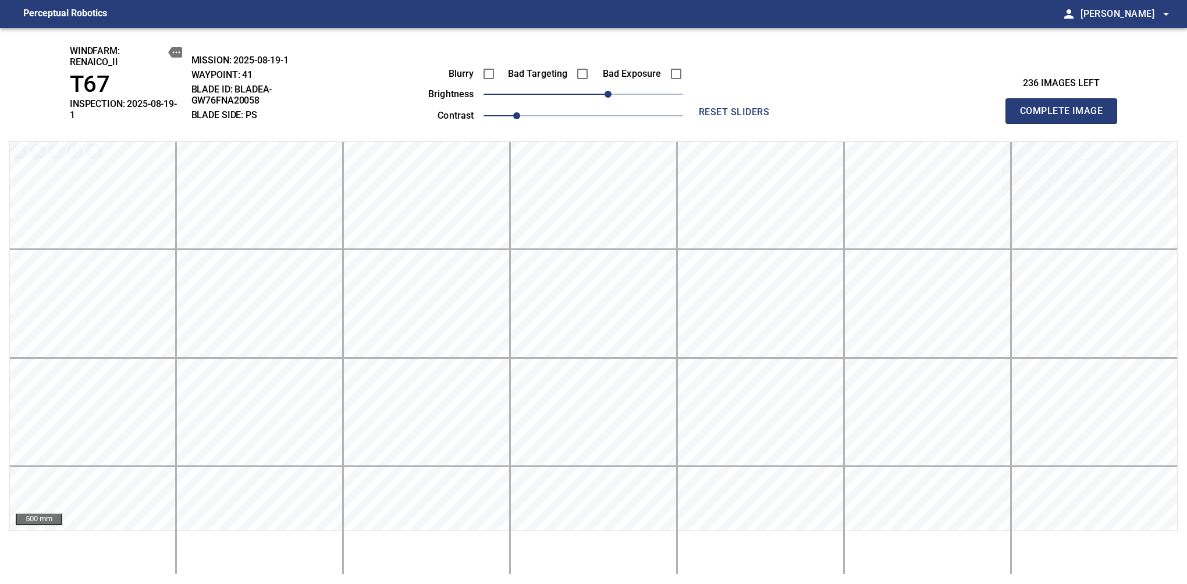
click at [1066, 107] on span "Complete Image" at bounding box center [1061, 111] width 86 height 16
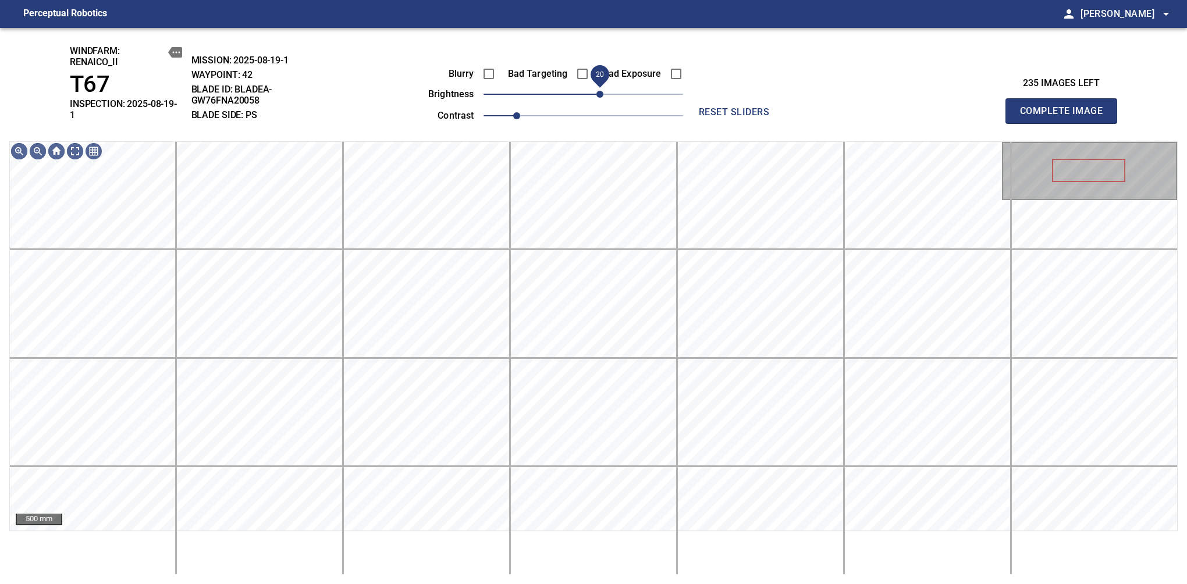
click at [597, 91] on span "20" at bounding box center [600, 94] width 7 height 7
drag, startPoint x: 590, startPoint y: 90, endPoint x: 598, endPoint y: 92, distance: 7.8
click at [598, 92] on span "20" at bounding box center [600, 94] width 7 height 7
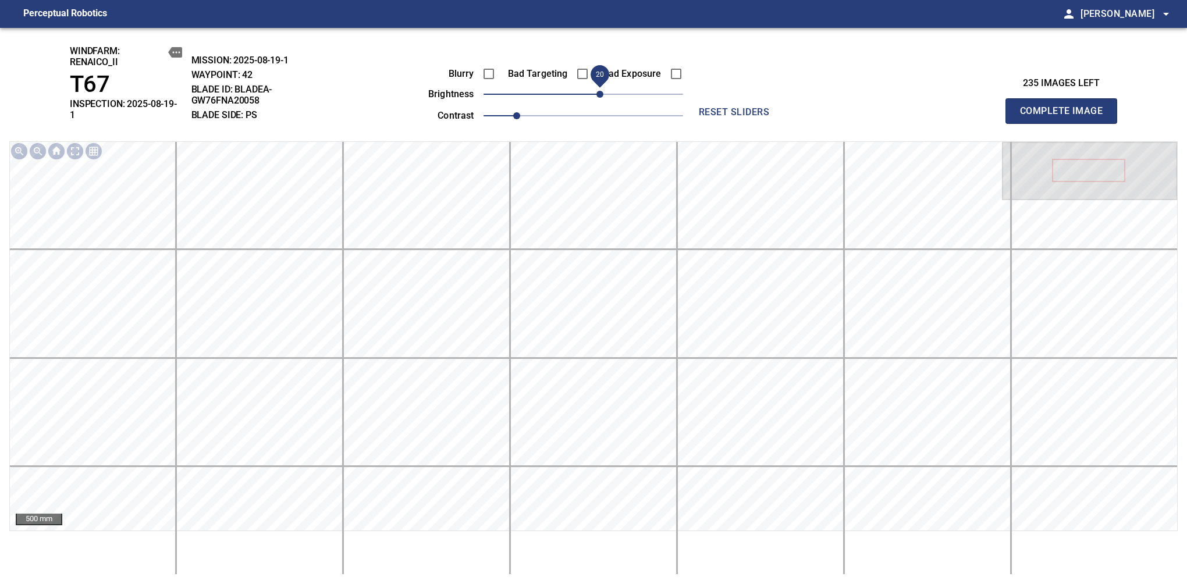
click at [1066, 107] on span "Complete Image" at bounding box center [1061, 111] width 86 height 16
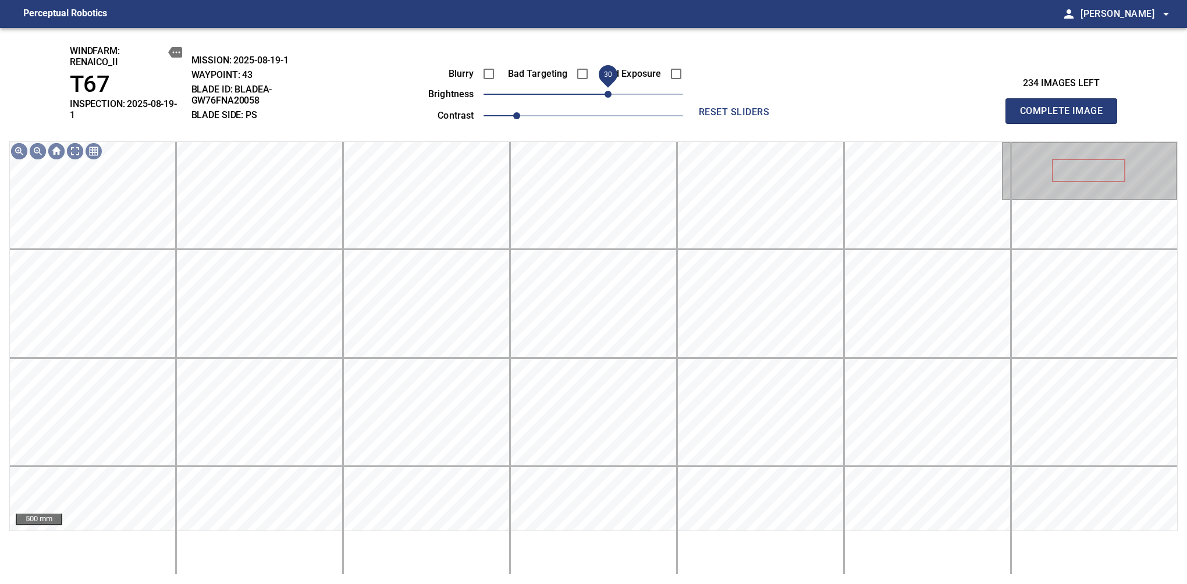
click at [608, 92] on span "30" at bounding box center [584, 94] width 200 height 16
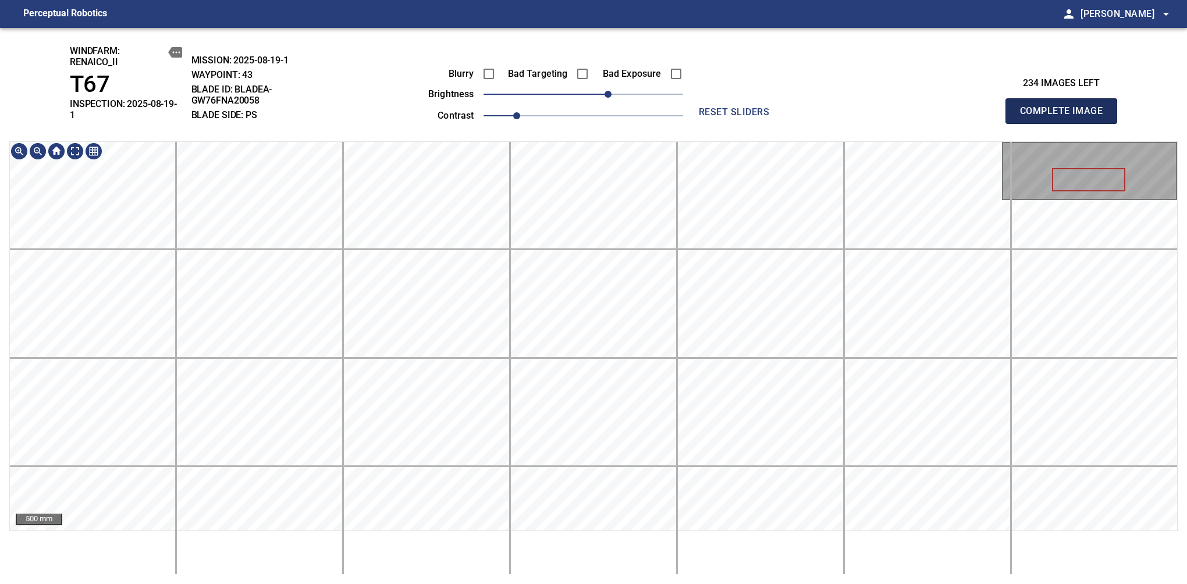
click at [1066, 107] on span "Complete Image" at bounding box center [1061, 111] width 86 height 16
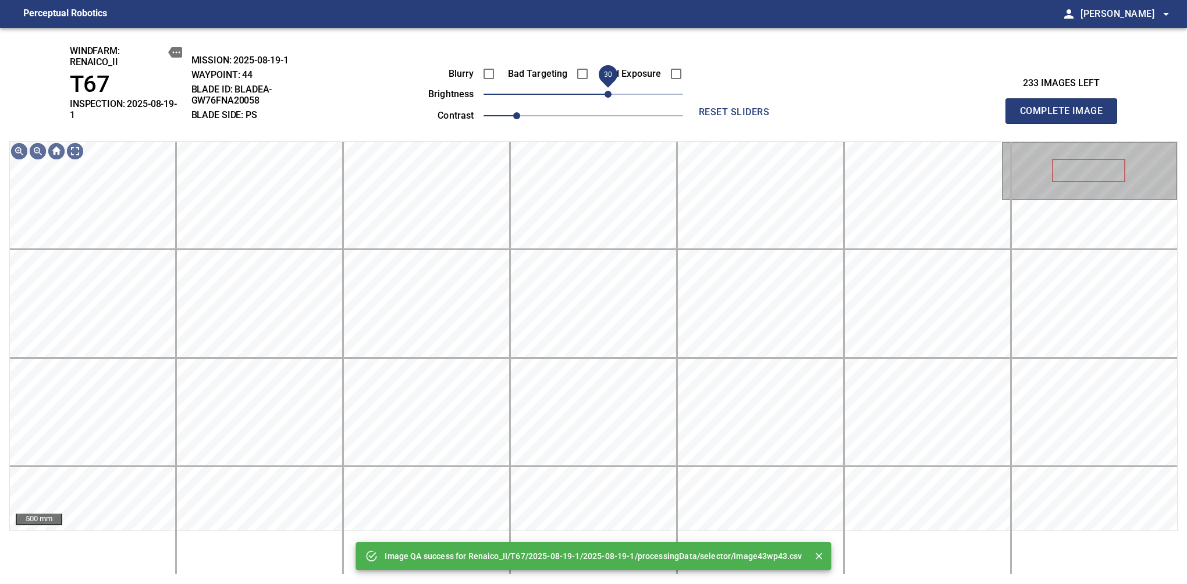
click at [605, 90] on span "30" at bounding box center [584, 94] width 200 height 16
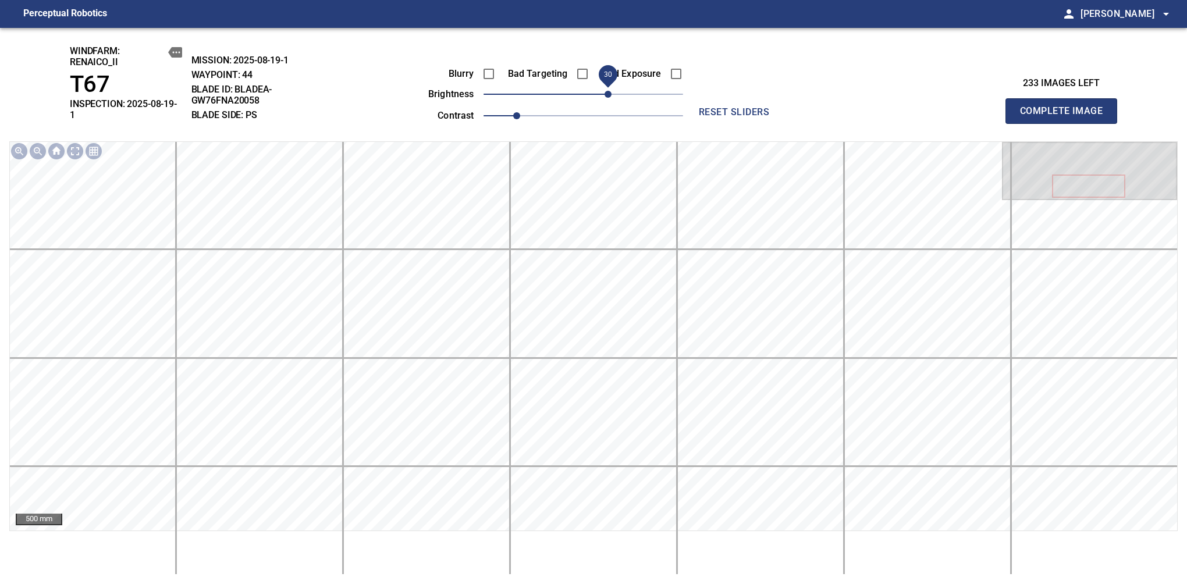
click at [1066, 107] on span "Complete Image" at bounding box center [1061, 111] width 86 height 16
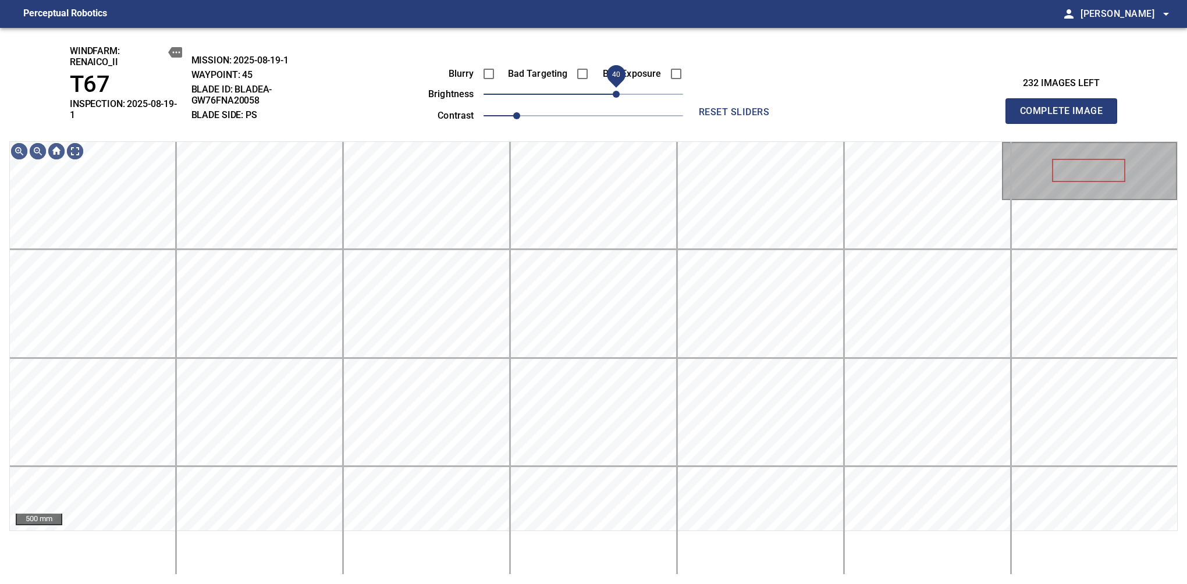
drag, startPoint x: 591, startPoint y: 96, endPoint x: 618, endPoint y: 90, distance: 27.4
click at [618, 91] on span "40" at bounding box center [616, 94] width 7 height 7
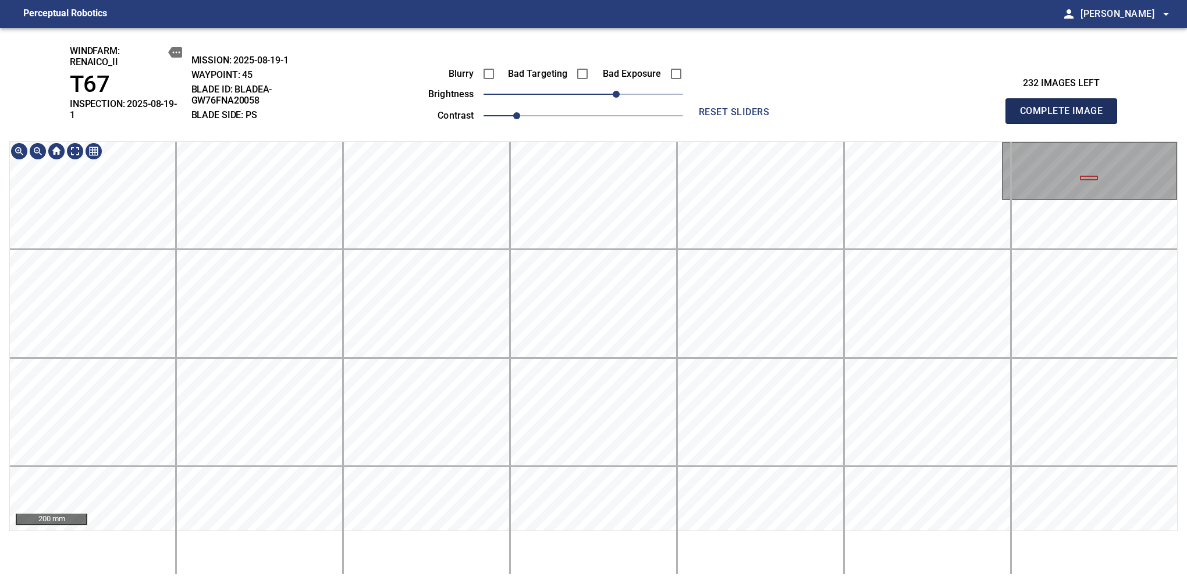
click at [1066, 107] on span "Complete Image" at bounding box center [1061, 111] width 86 height 16
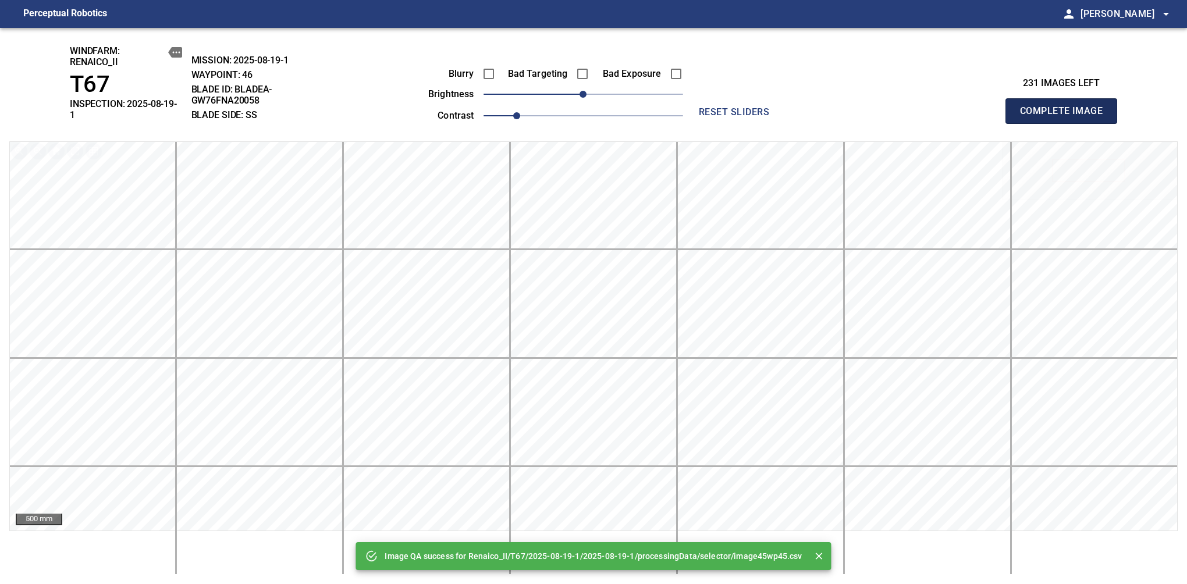
click at [1066, 107] on span "Complete Image" at bounding box center [1061, 111] width 86 height 16
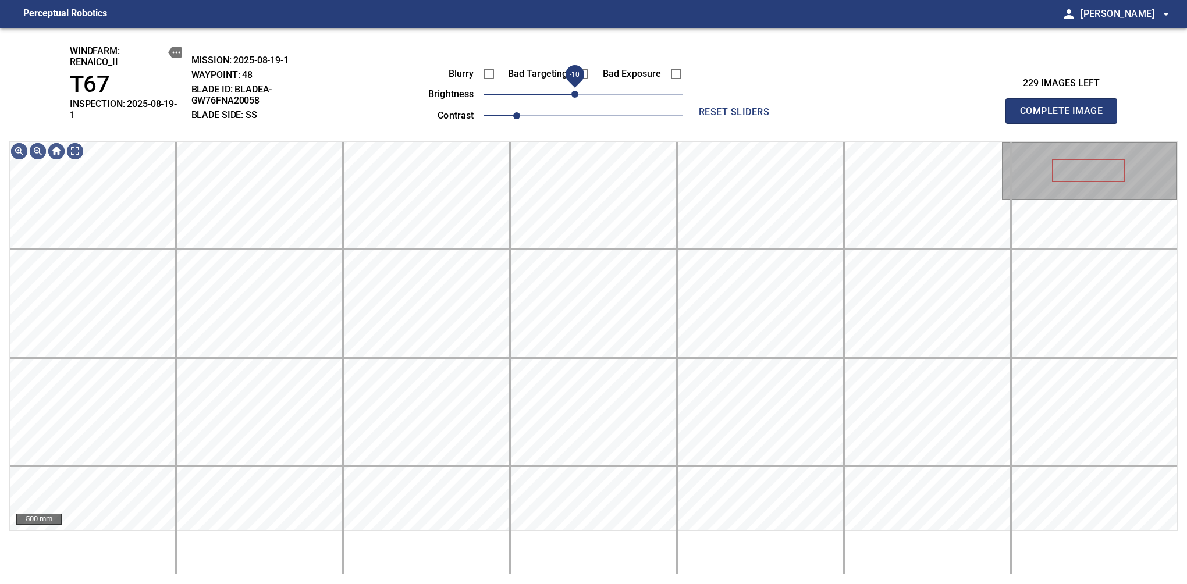
drag, startPoint x: 584, startPoint y: 95, endPoint x: 578, endPoint y: 93, distance: 6.6
click at [578, 93] on span "-10" at bounding box center [574, 94] width 7 height 7
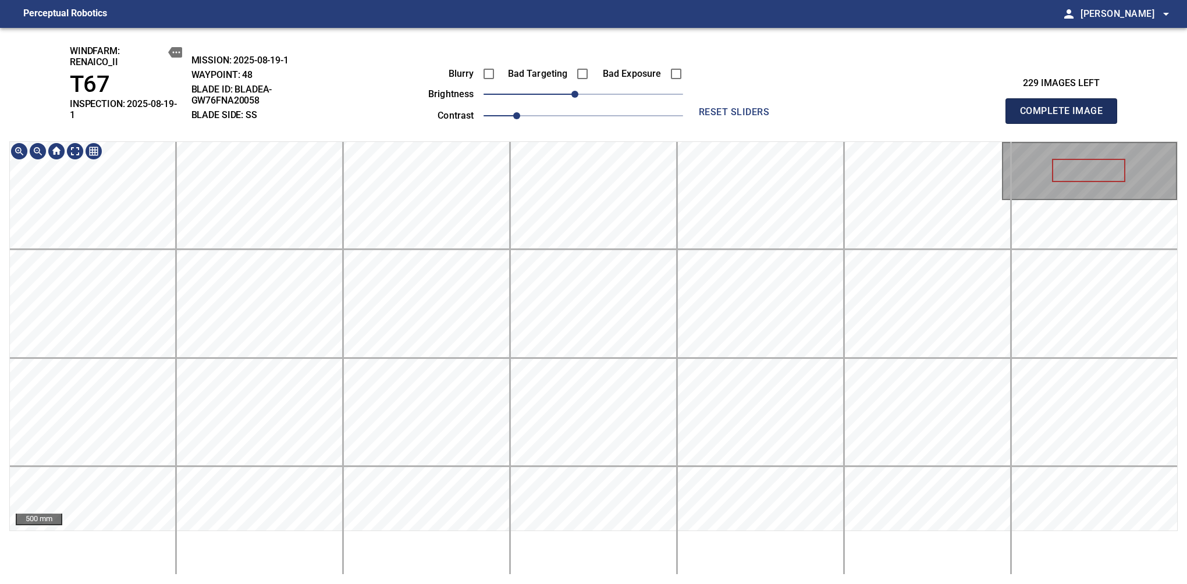
click at [1066, 107] on span "Complete Image" at bounding box center [1061, 111] width 86 height 16
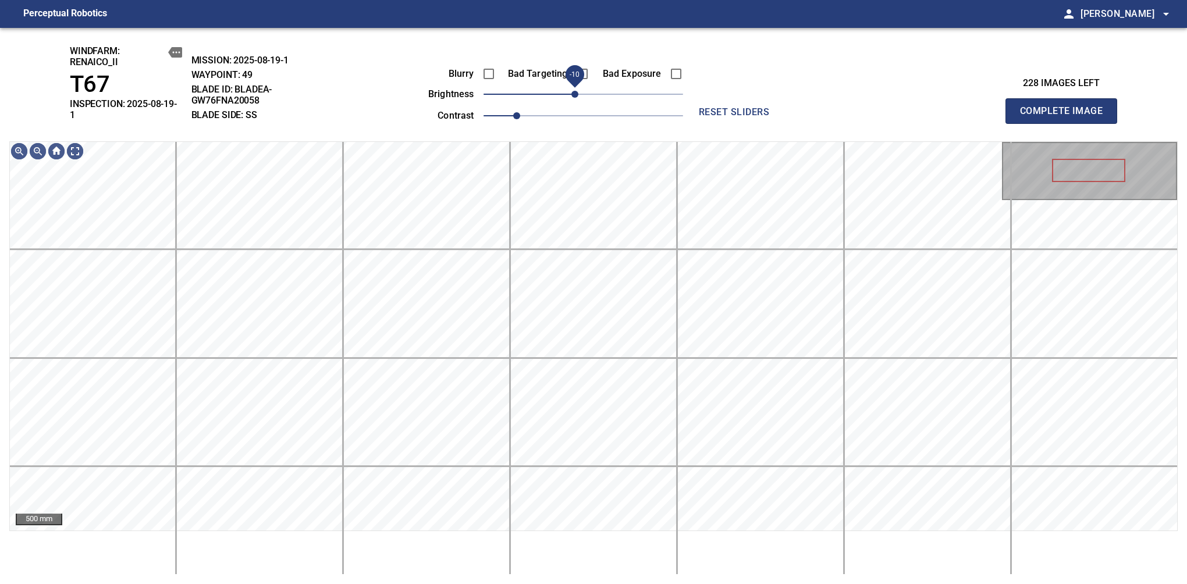
click at [577, 94] on span "-10" at bounding box center [574, 94] width 7 height 7
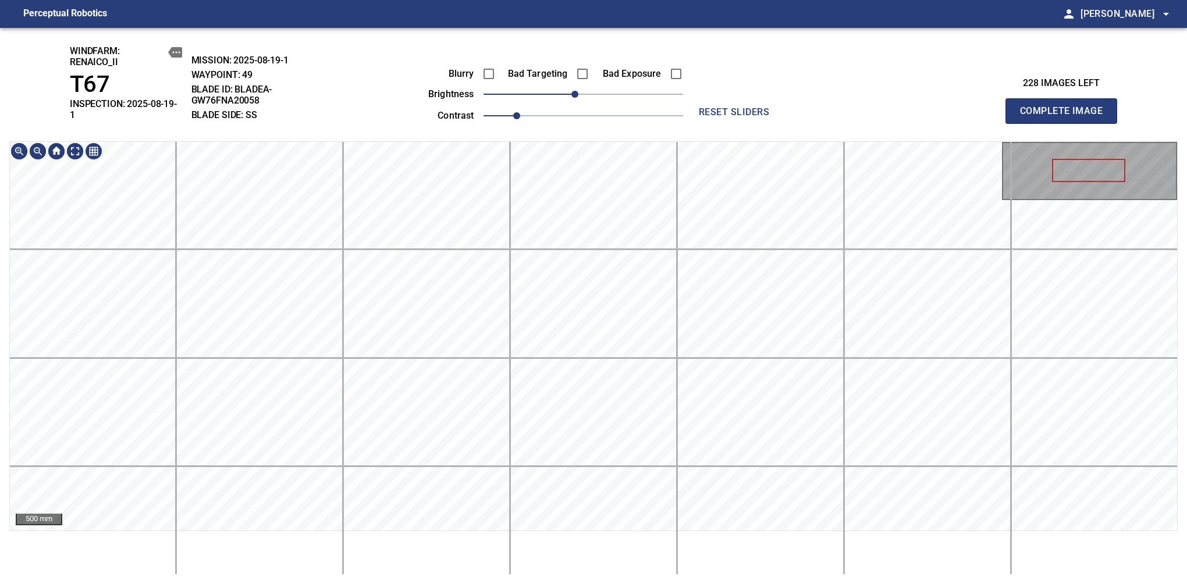
click at [668, 123] on div "windfarm: Renaico_II T67 INSPECTION: 2025-08-19-1 MISSION: 2025-08-19-1 WAYPOIN…" at bounding box center [593, 306] width 1187 height 556
click at [1066, 107] on span "Complete Image" at bounding box center [1061, 111] width 86 height 16
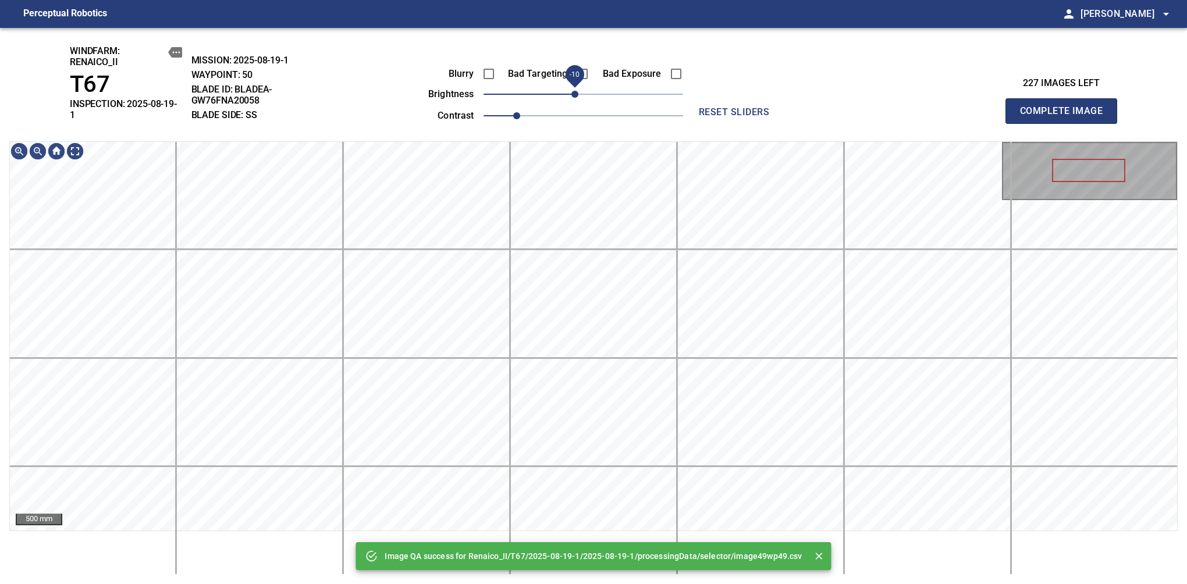
click at [576, 92] on span "-10" at bounding box center [574, 94] width 7 height 7
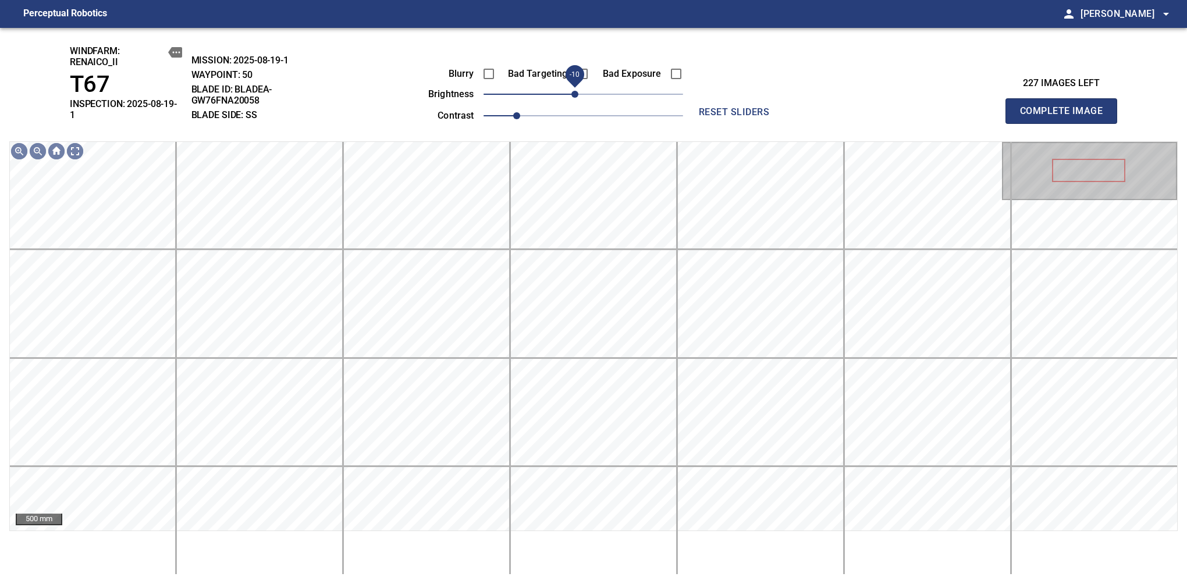
click at [571, 93] on span "-10" at bounding box center [574, 94] width 7 height 7
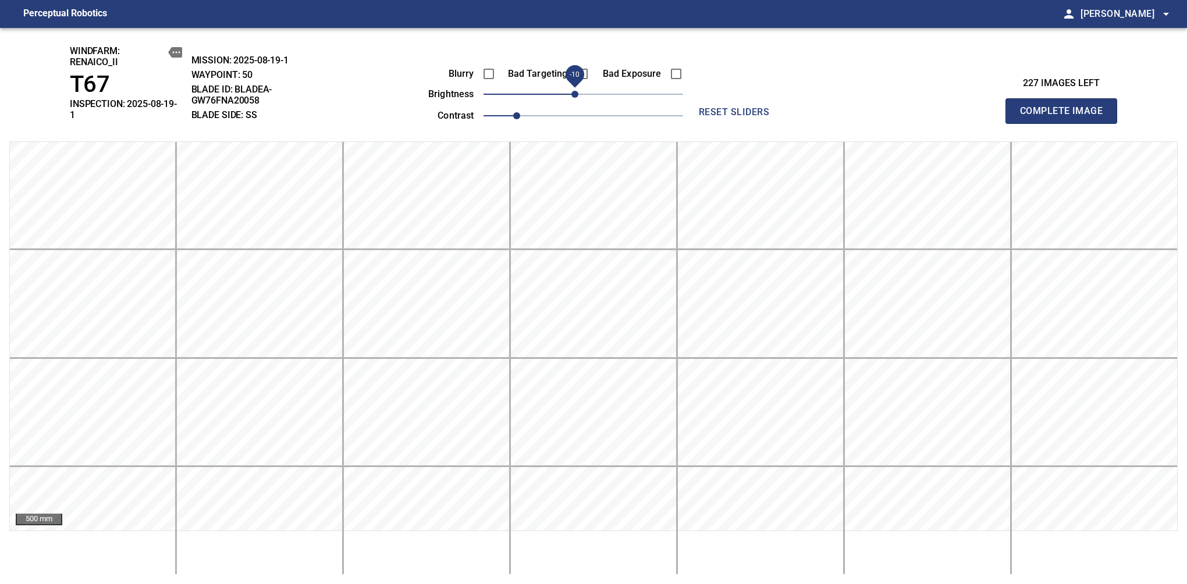
click at [1066, 107] on span "Complete Image" at bounding box center [1061, 111] width 86 height 16
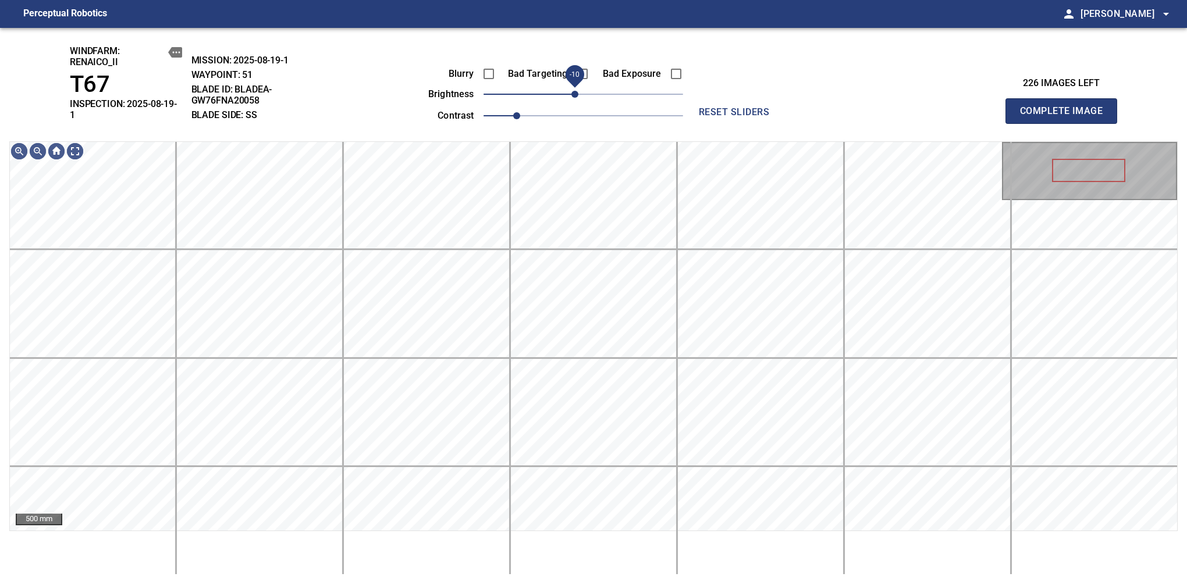
click at [578, 97] on span "-10" at bounding box center [574, 94] width 7 height 7
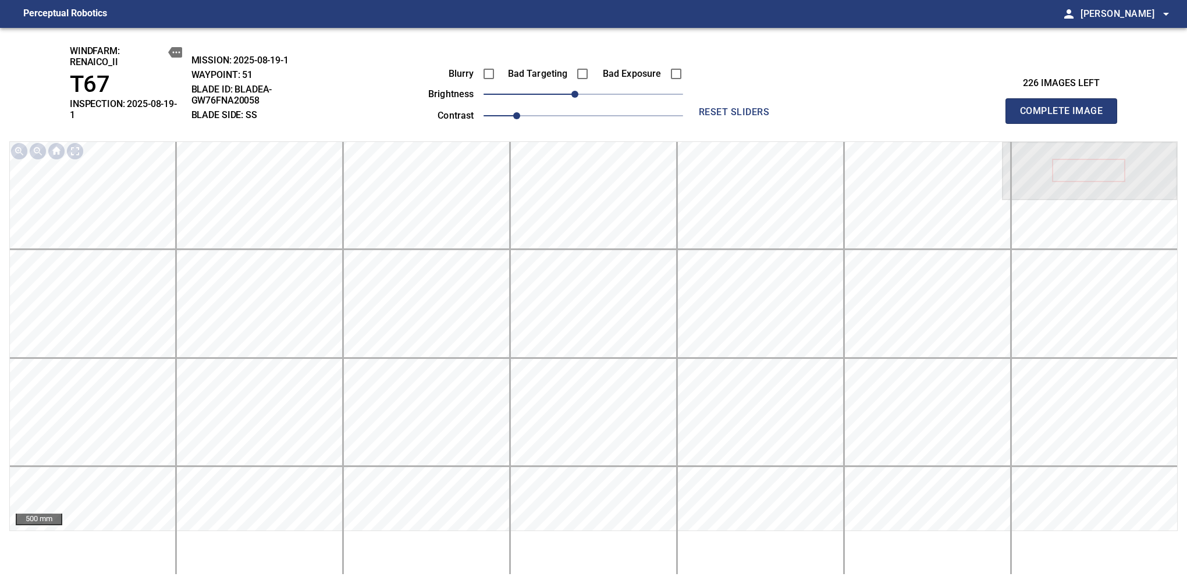
click at [1066, 107] on span "Complete Image" at bounding box center [1061, 111] width 86 height 16
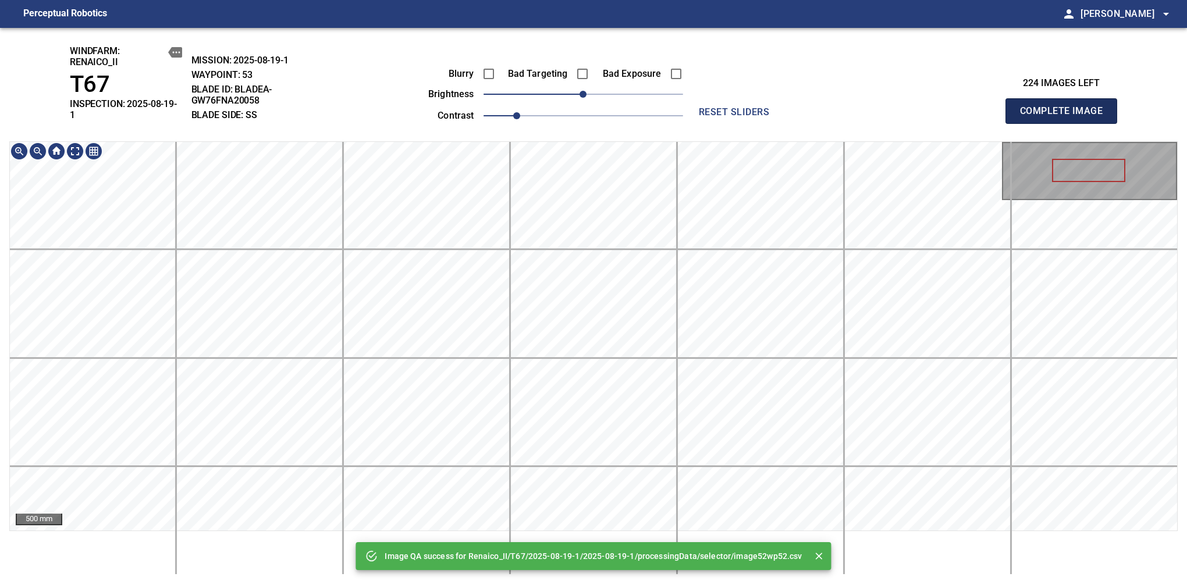
click at [1066, 107] on span "Complete Image" at bounding box center [1061, 111] width 86 height 16
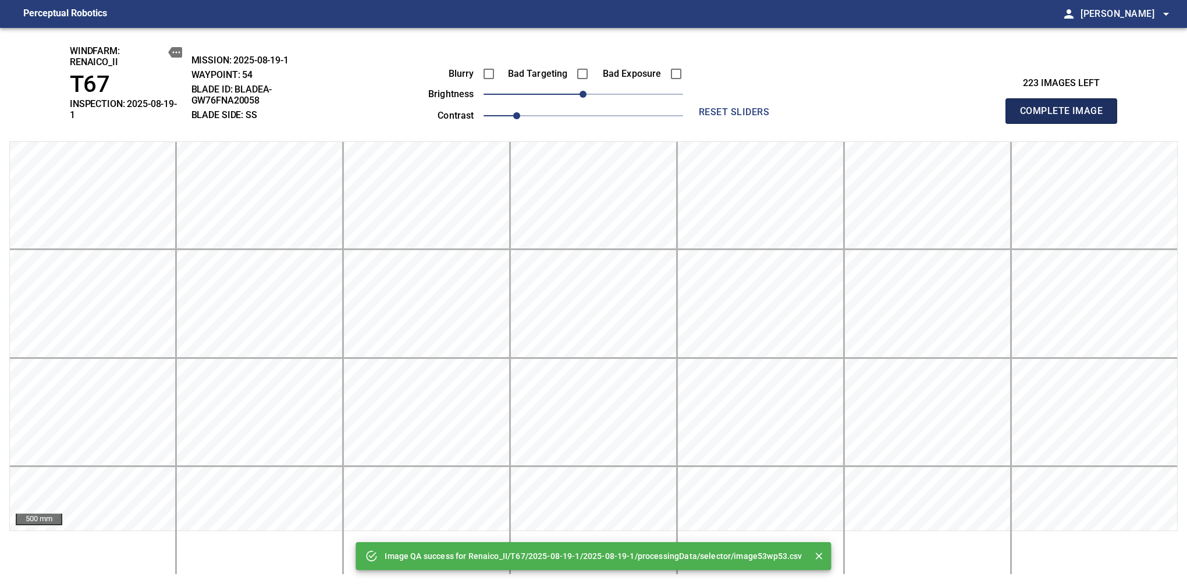
click at [1066, 107] on span "Complete Image" at bounding box center [1061, 111] width 86 height 16
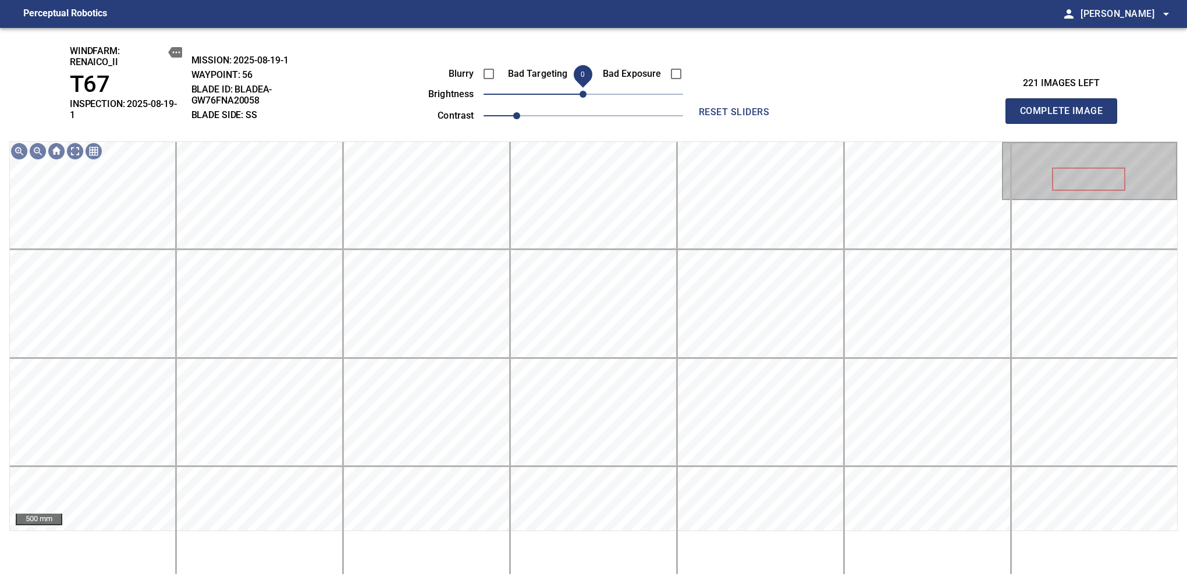
click at [580, 98] on span "0" at bounding box center [583, 94] width 7 height 7
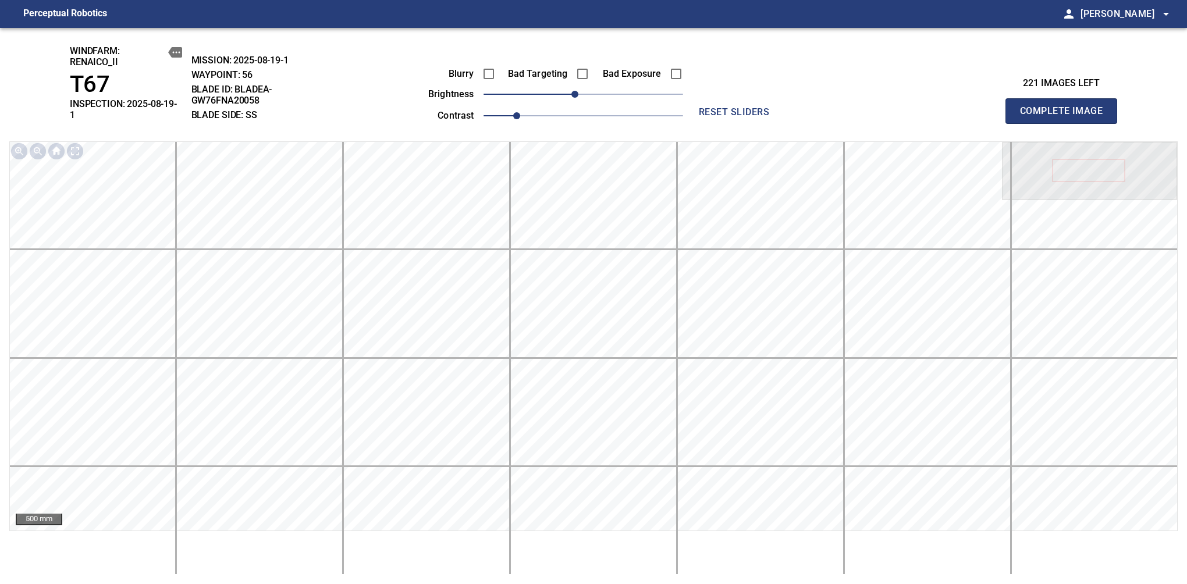
click at [1066, 107] on span "Complete Image" at bounding box center [1061, 111] width 86 height 16
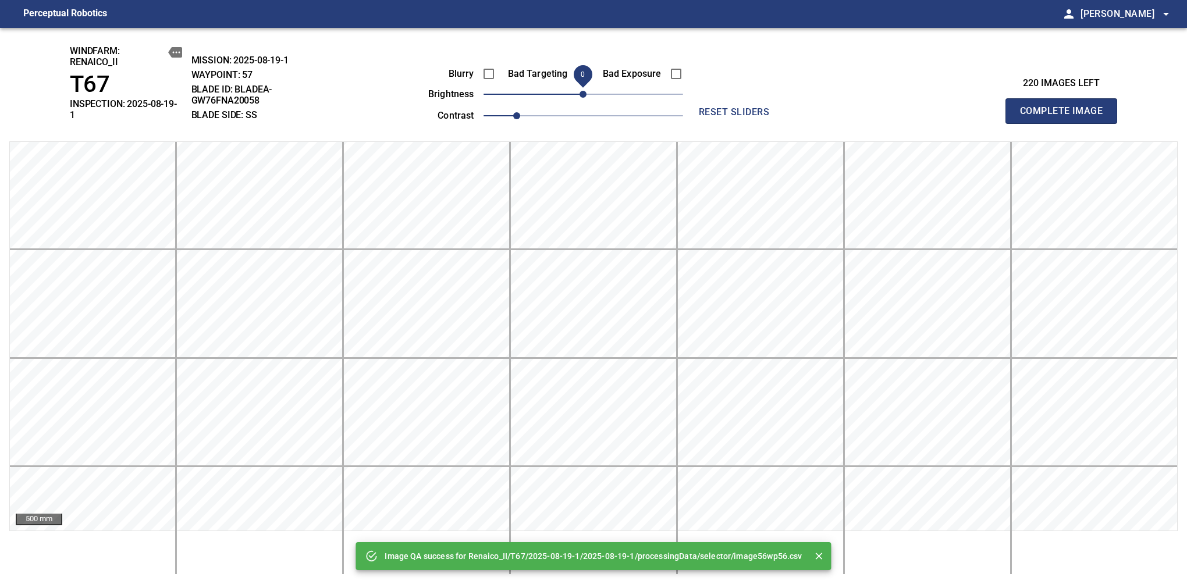
click at [1066, 107] on span "Complete Image" at bounding box center [1061, 111] width 86 height 16
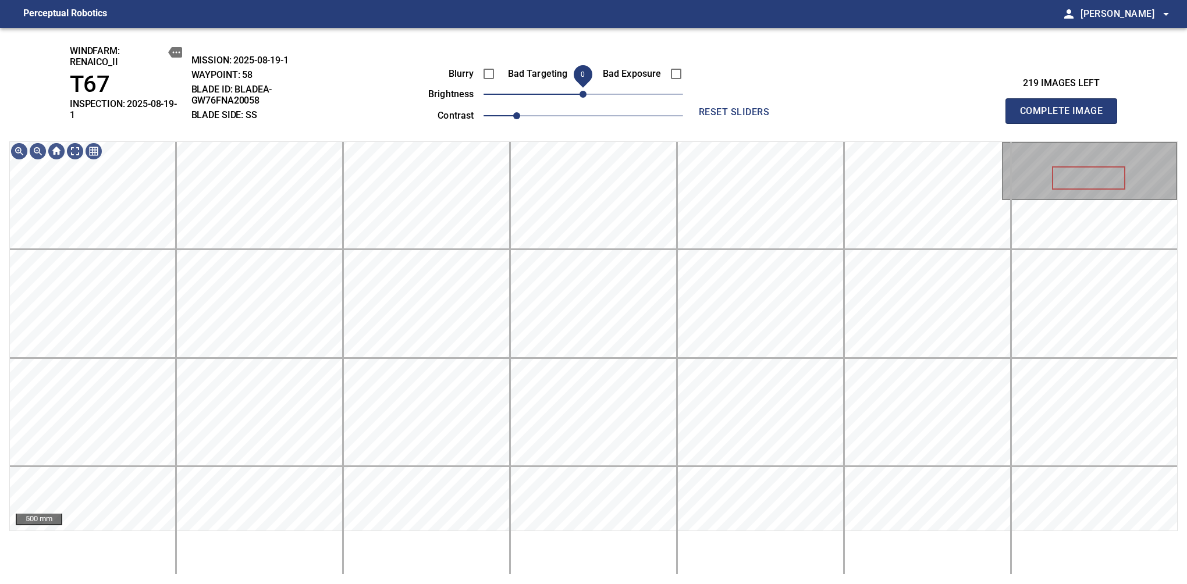
click at [580, 98] on span "0" at bounding box center [583, 94] width 7 height 7
click at [580, 93] on span "0" at bounding box center [583, 94] width 7 height 7
click at [574, 94] on span "-10" at bounding box center [574, 94] width 7 height 7
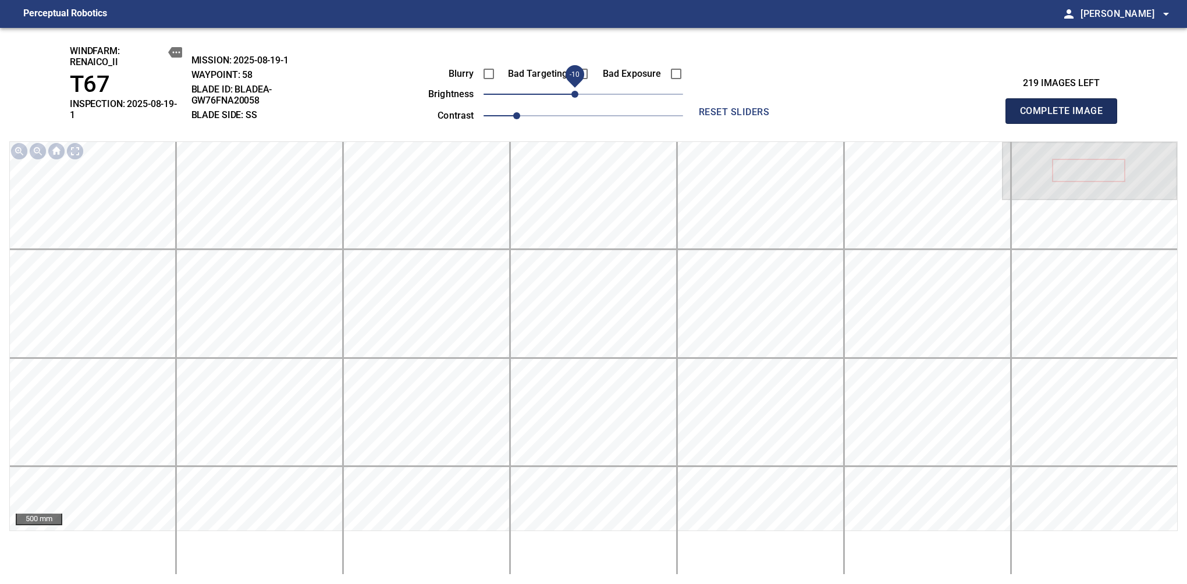
click at [1066, 107] on span "Complete Image" at bounding box center [1061, 111] width 86 height 16
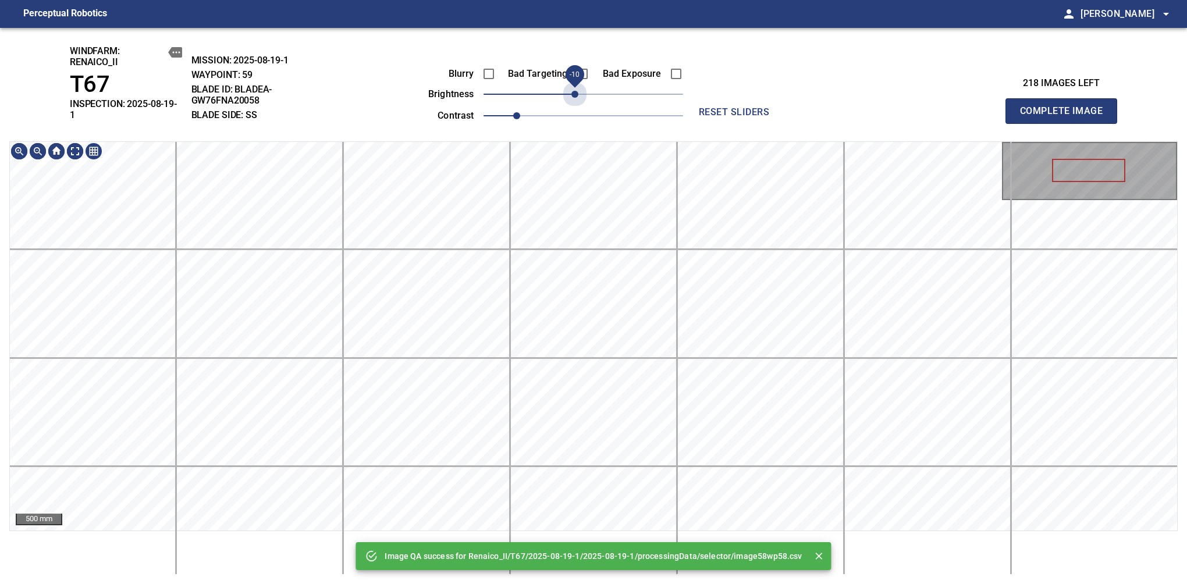
click at [574, 94] on span "-10" at bounding box center [574, 94] width 7 height 7
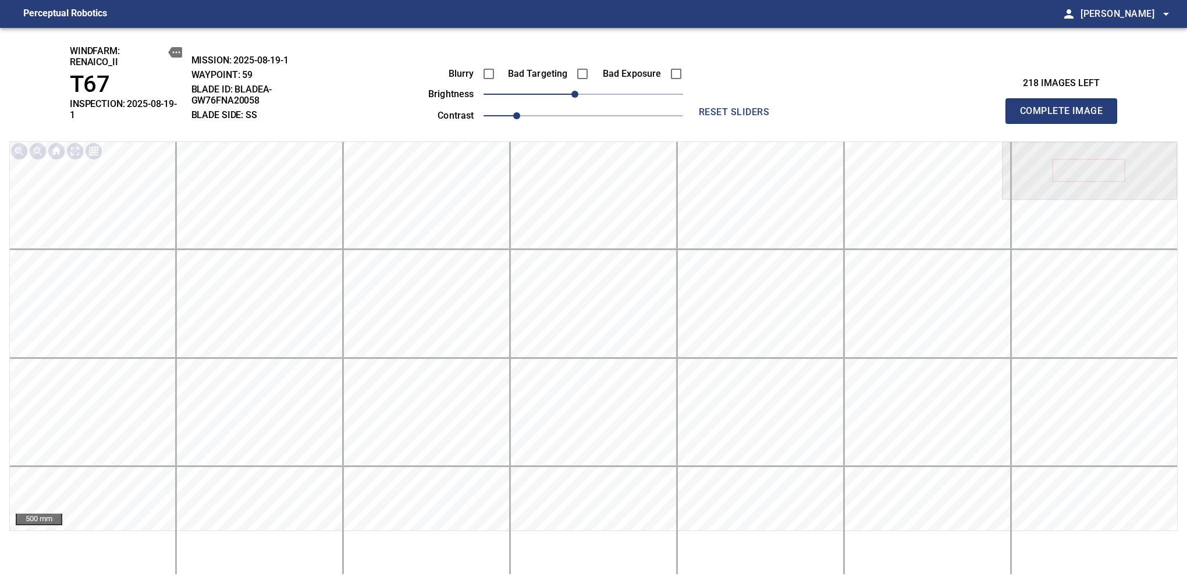
click at [1066, 107] on span "Complete Image" at bounding box center [1061, 111] width 86 height 16
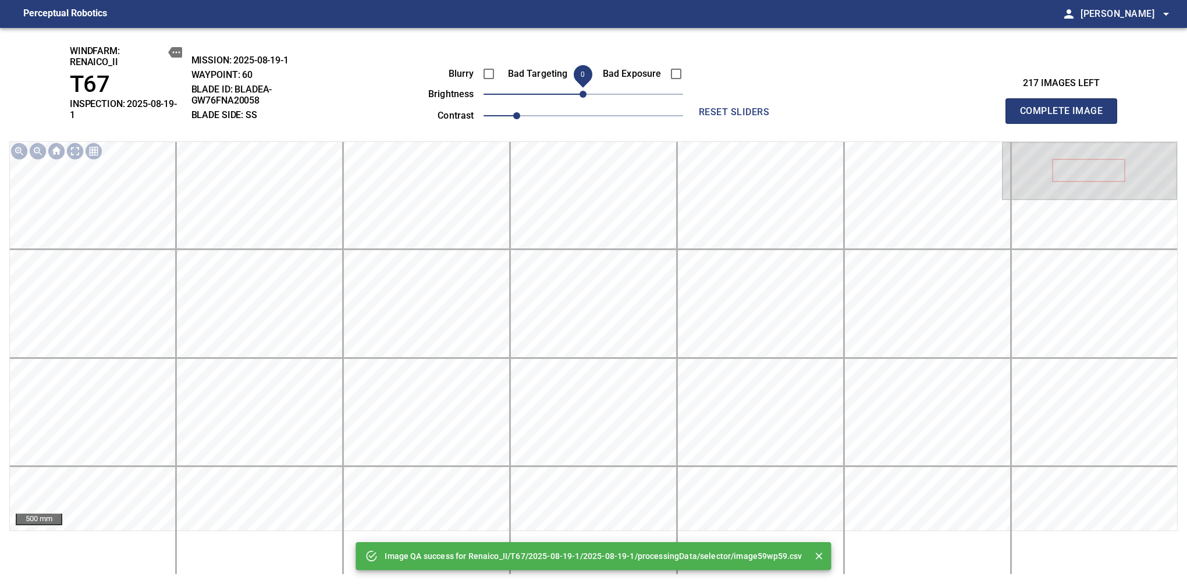
click at [580, 96] on span "0" at bounding box center [583, 94] width 7 height 7
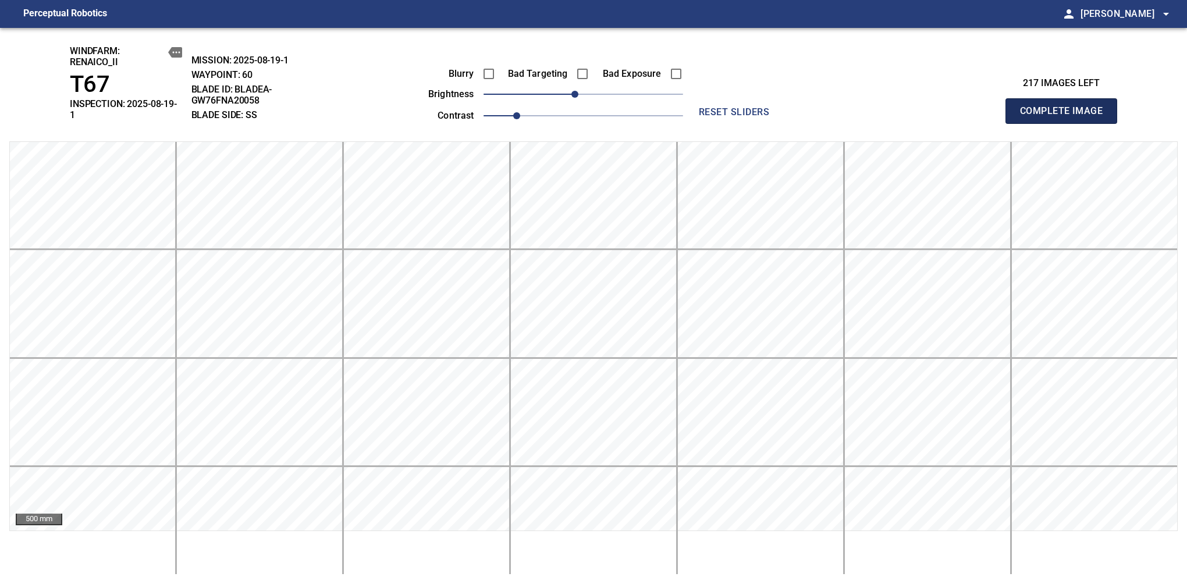
click at [1066, 107] on span "Complete Image" at bounding box center [1061, 111] width 86 height 16
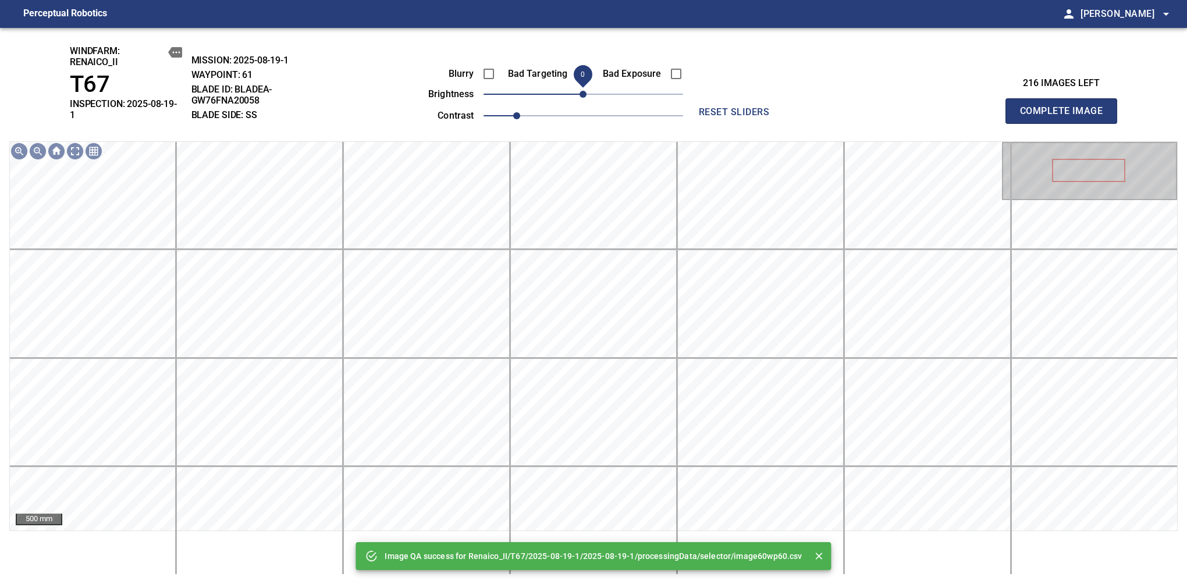
click at [580, 94] on span "0" at bounding box center [583, 94] width 7 height 7
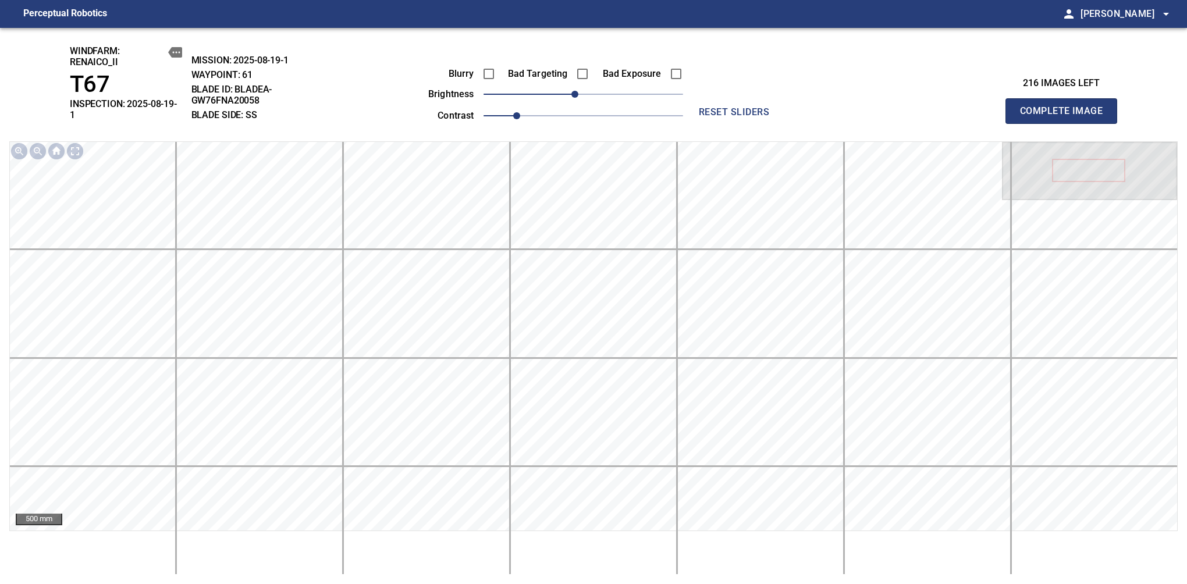
click at [1066, 107] on span "Complete Image" at bounding box center [1061, 111] width 86 height 16
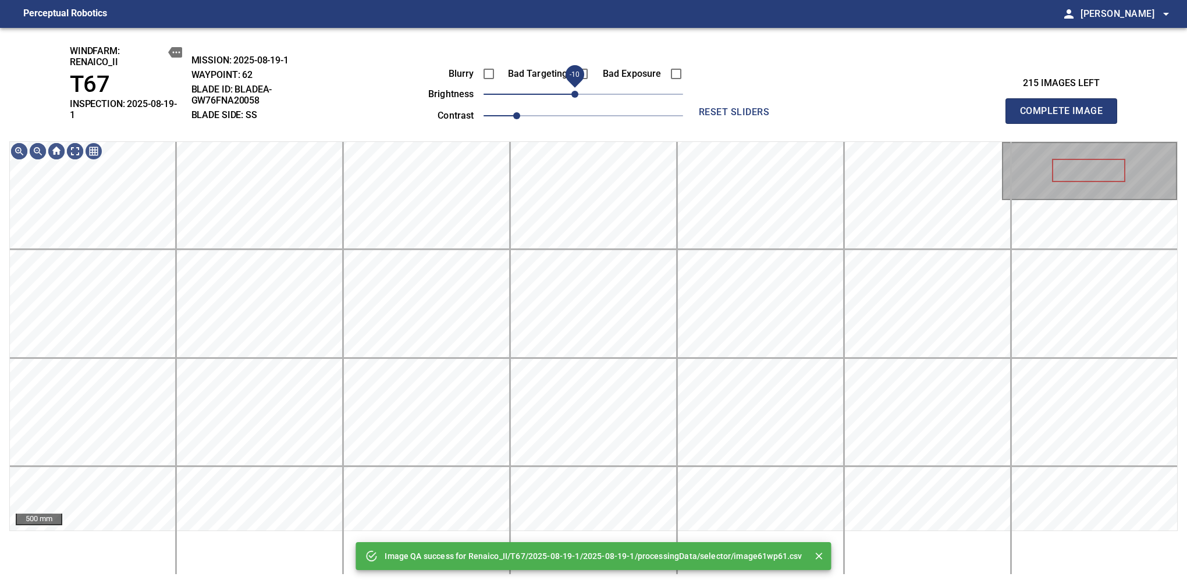
click at [577, 98] on span "-10" at bounding box center [574, 94] width 7 height 7
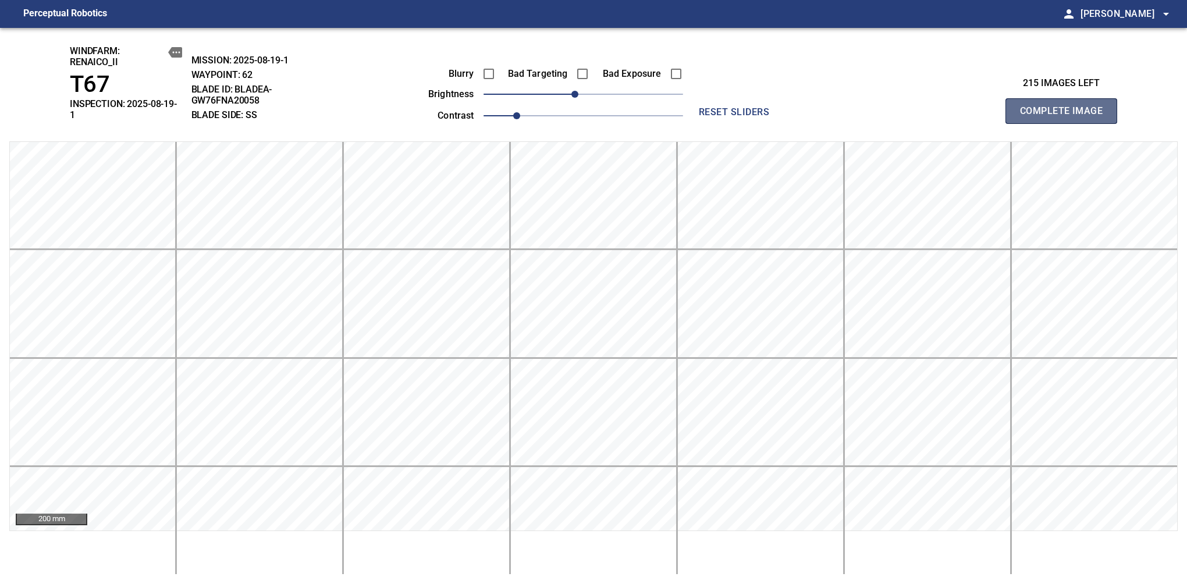
click at [1066, 107] on span "Complete Image" at bounding box center [1061, 111] width 86 height 16
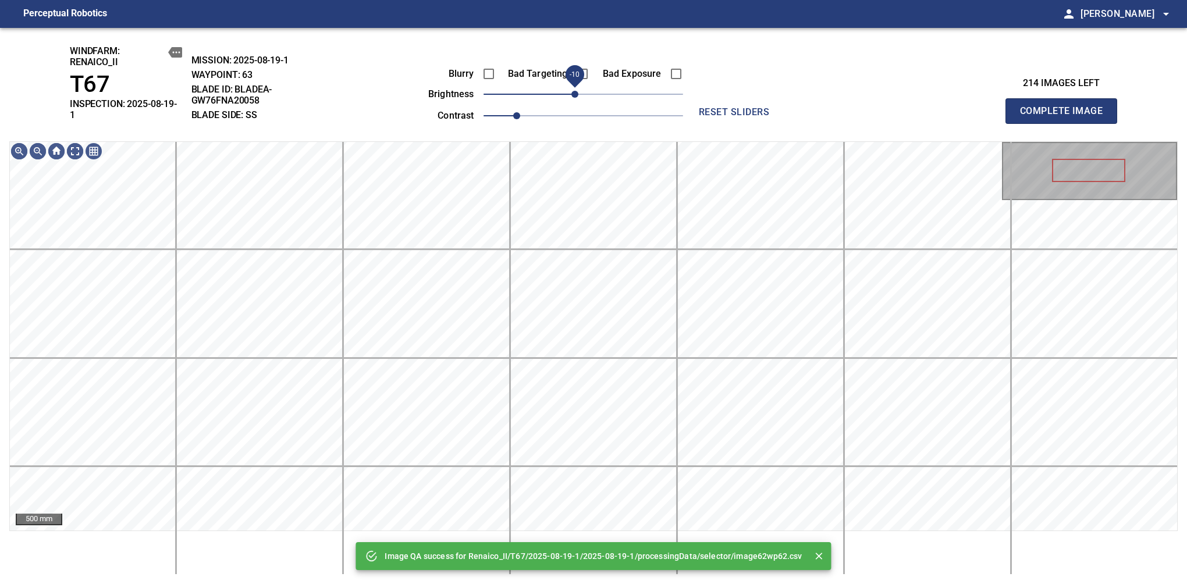
click at [577, 98] on span "-10" at bounding box center [574, 94] width 7 height 7
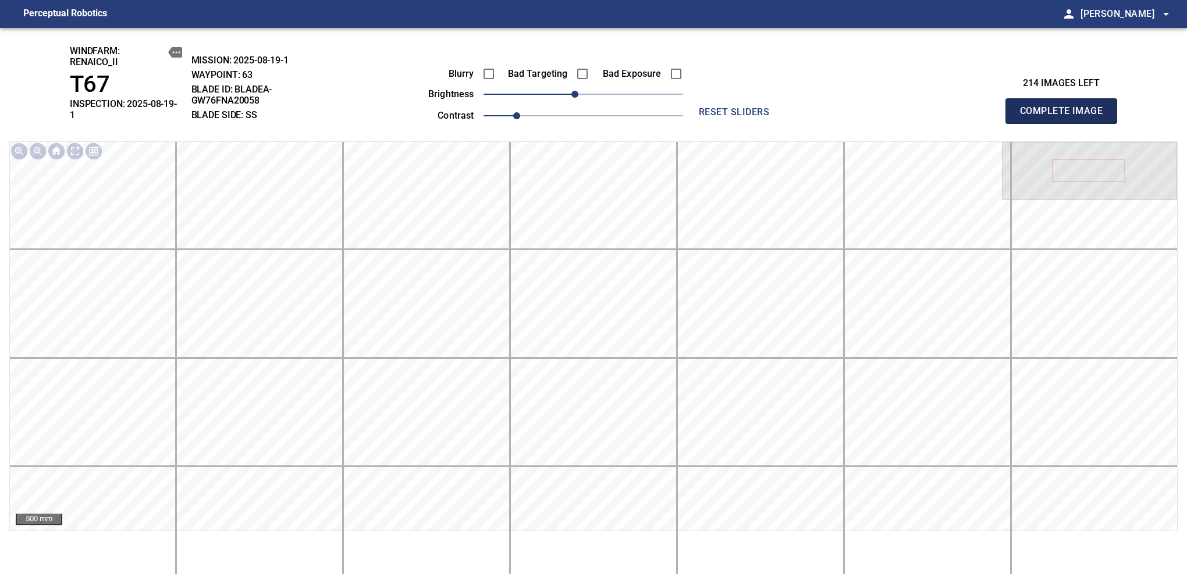
click at [1066, 107] on span "Complete Image" at bounding box center [1061, 111] width 86 height 16
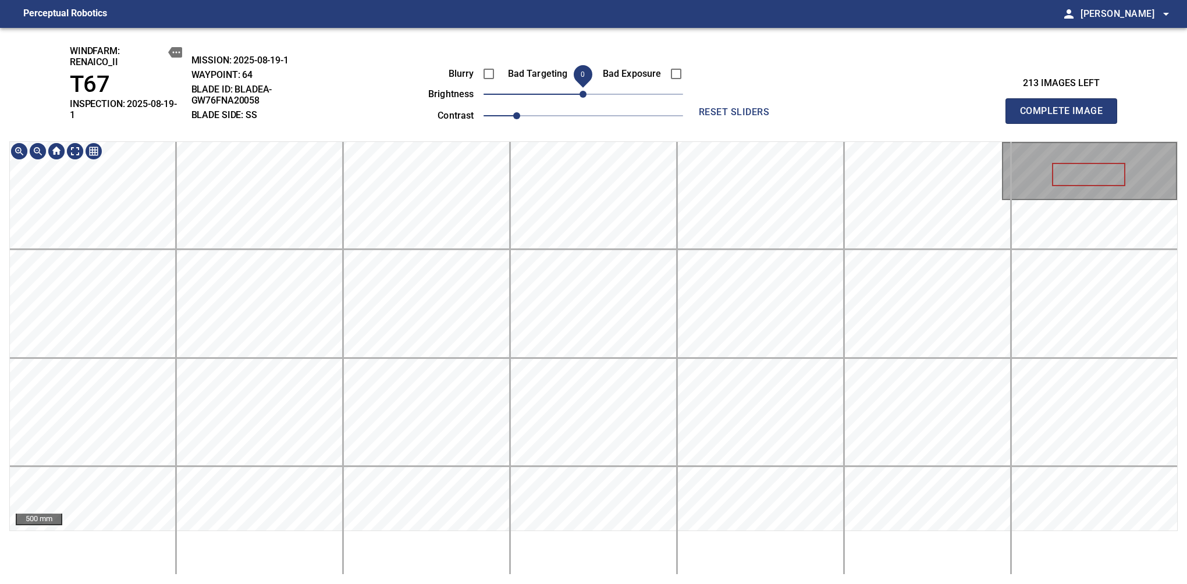
click at [580, 91] on span "0" at bounding box center [583, 94] width 7 height 7
click at [1066, 107] on span "Complete Image" at bounding box center [1061, 111] width 86 height 16
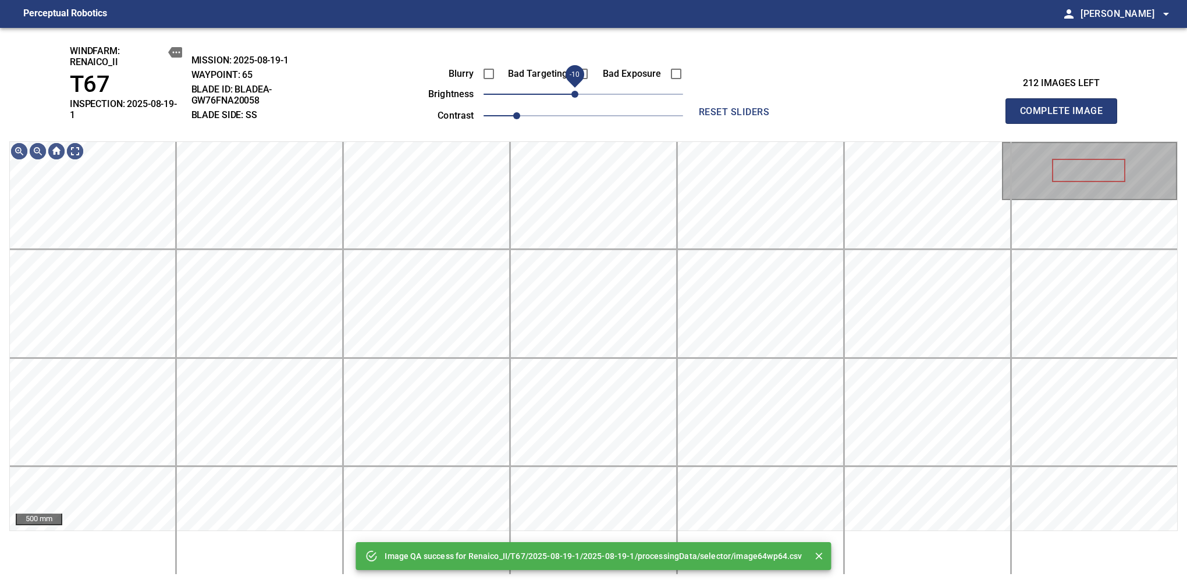
click at [577, 98] on span "-10" at bounding box center [574, 94] width 7 height 7
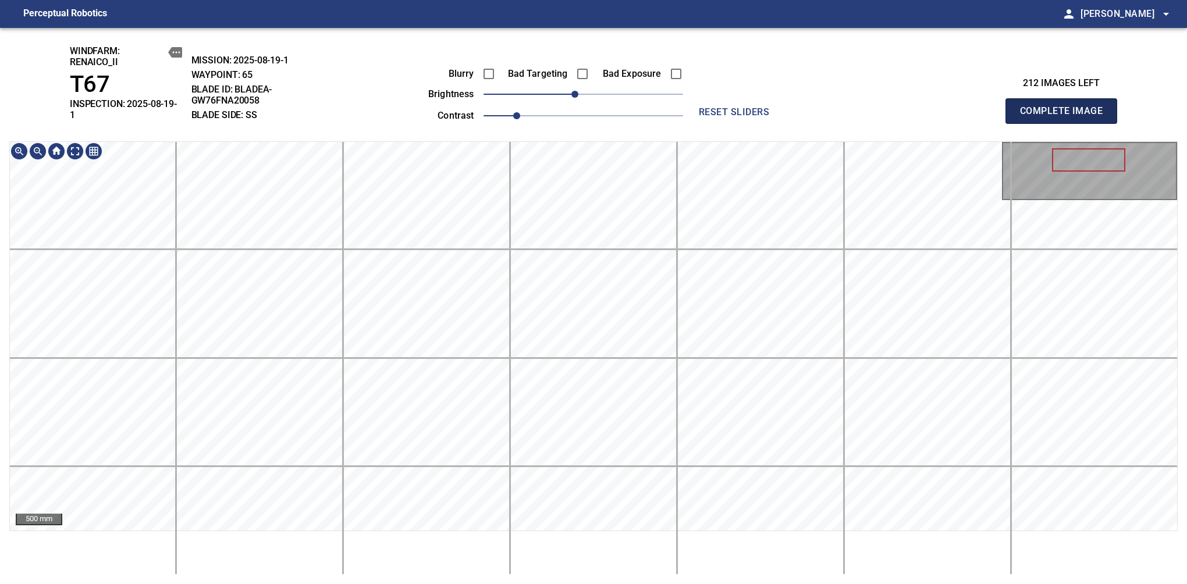
click at [1066, 107] on span "Complete Image" at bounding box center [1061, 111] width 86 height 16
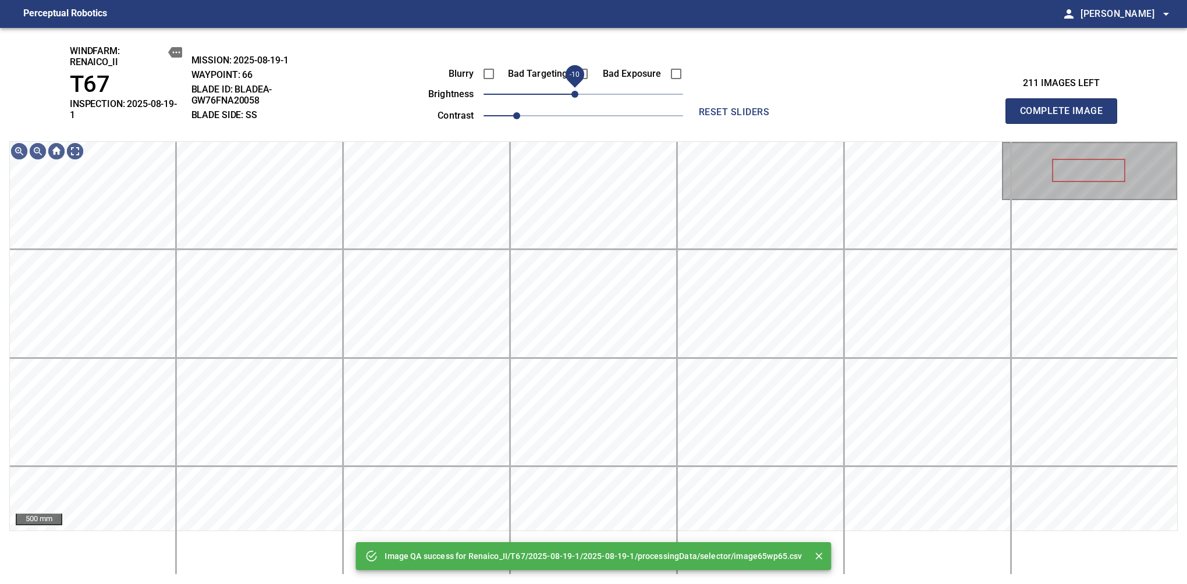
click at [577, 98] on span "-10" at bounding box center [574, 94] width 7 height 7
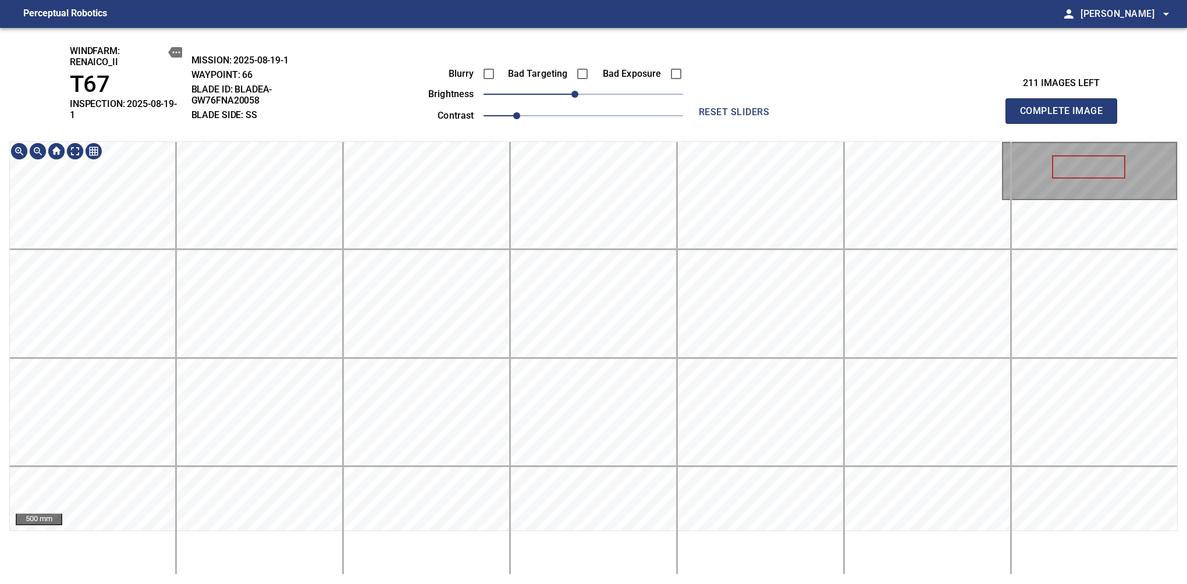
click at [591, 538] on div "500 mm" at bounding box center [593, 358] width 1169 height 434
click at [1066, 107] on span "Complete Image" at bounding box center [1061, 111] width 86 height 16
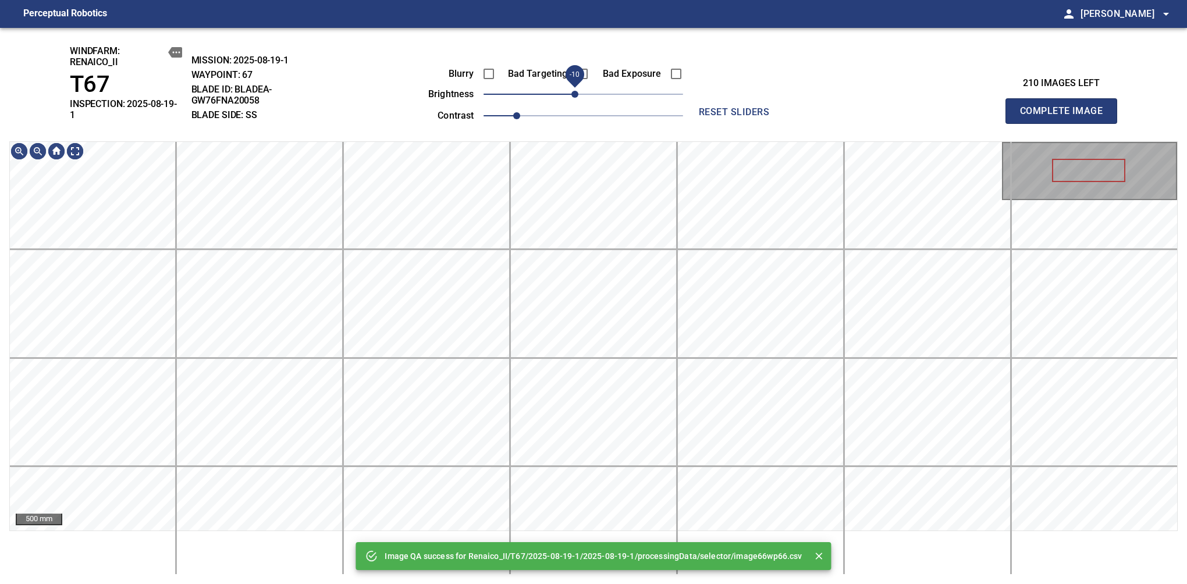
click at [575, 94] on span "-10" at bounding box center [574, 94] width 7 height 7
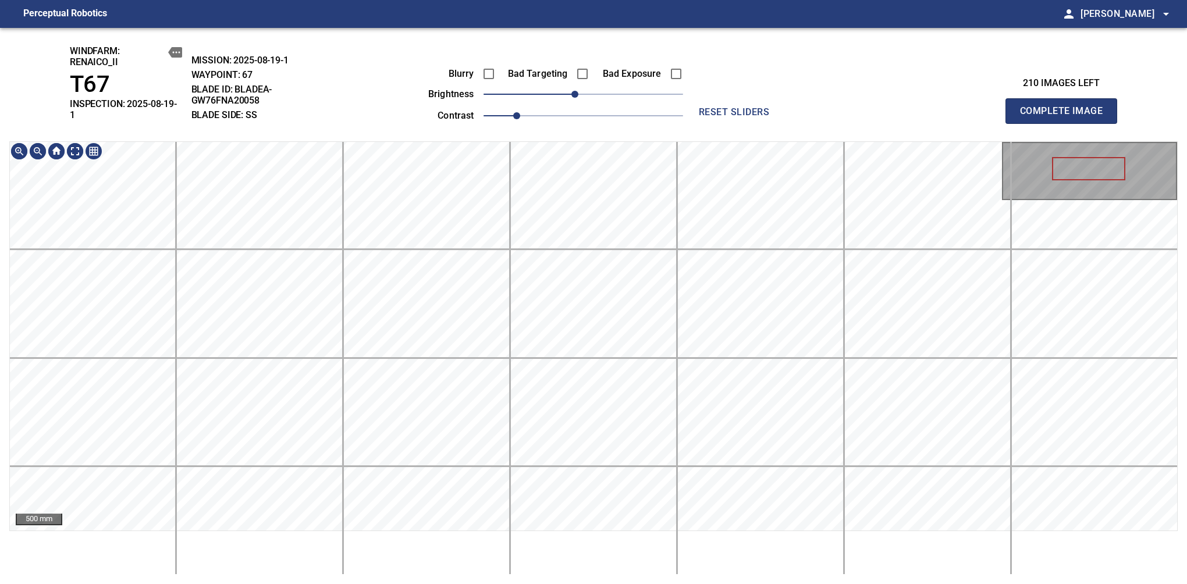
click at [589, 584] on html "Perceptual Robotics person Alex Semenov arrow_drop_down windfarm: Renaico_II T6…" at bounding box center [593, 292] width 1187 height 584
click at [1066, 107] on span "Complete Image" at bounding box center [1061, 111] width 86 height 16
click at [514, 554] on div "200 mm" at bounding box center [593, 358] width 1169 height 434
click at [1066, 107] on span "Complete Image" at bounding box center [1061, 111] width 86 height 16
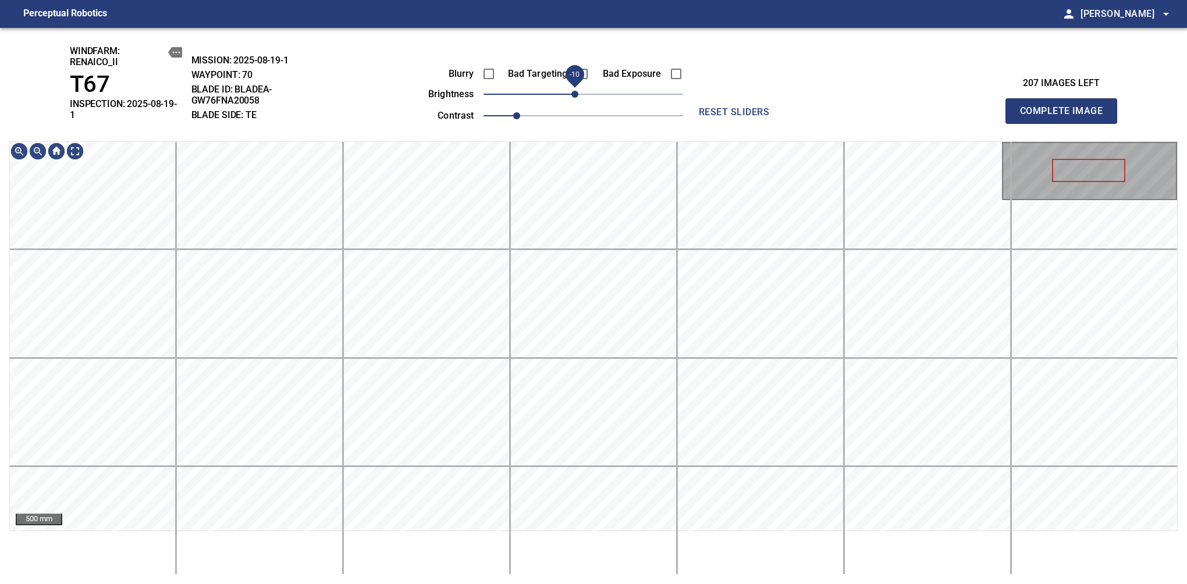
drag, startPoint x: 584, startPoint y: 93, endPoint x: 578, endPoint y: 98, distance: 7.5
click at [578, 98] on span "-10" at bounding box center [574, 94] width 7 height 7
click at [1066, 107] on span "Complete Image" at bounding box center [1061, 111] width 86 height 16
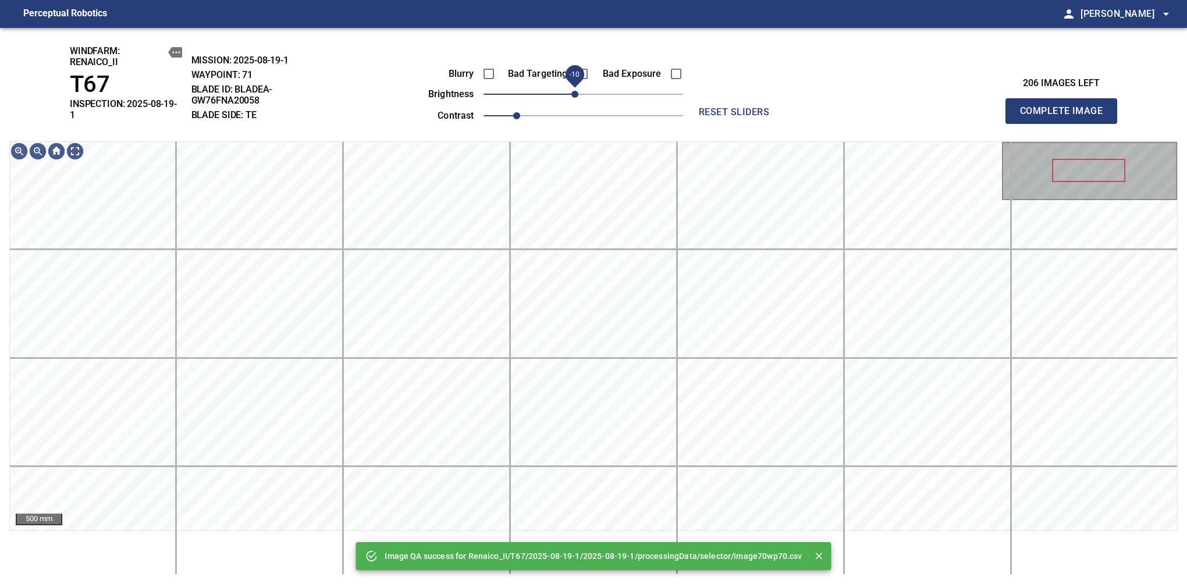
drag, startPoint x: 584, startPoint y: 95, endPoint x: 578, endPoint y: 98, distance: 6.3
click at [578, 98] on span "-10" at bounding box center [574, 94] width 7 height 7
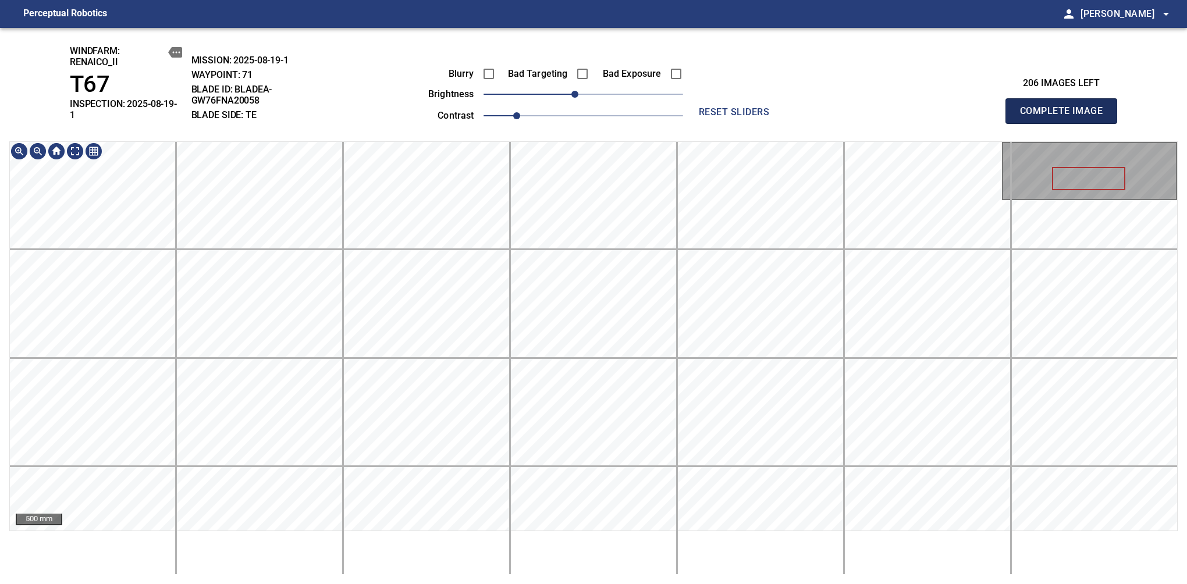
click at [1066, 107] on span "Complete Image" at bounding box center [1061, 111] width 86 height 16
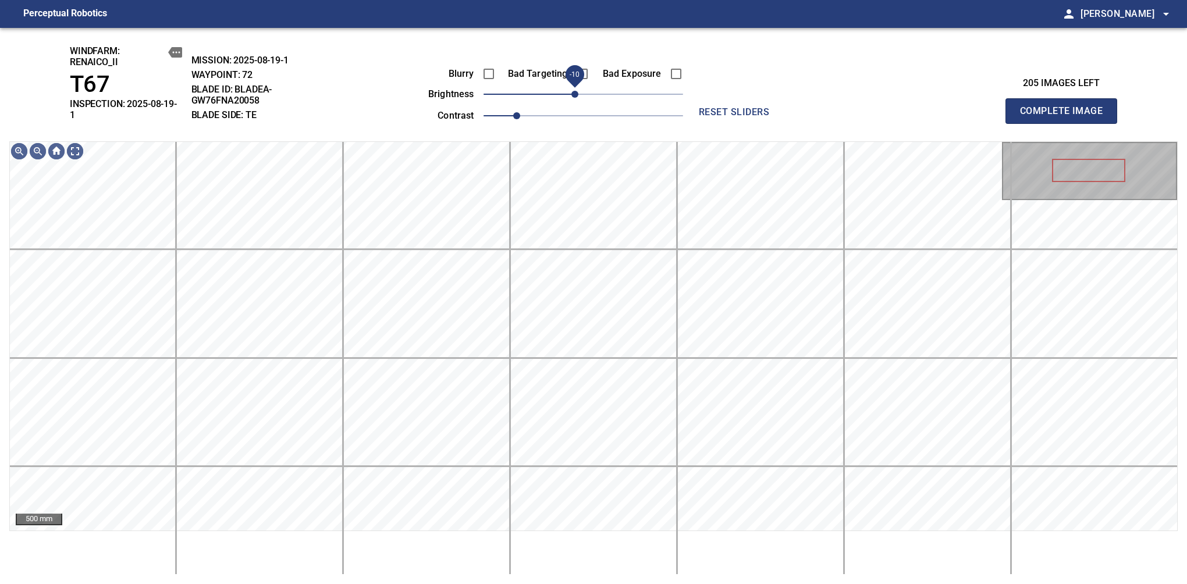
click at [575, 95] on span "-10" at bounding box center [574, 94] width 7 height 7
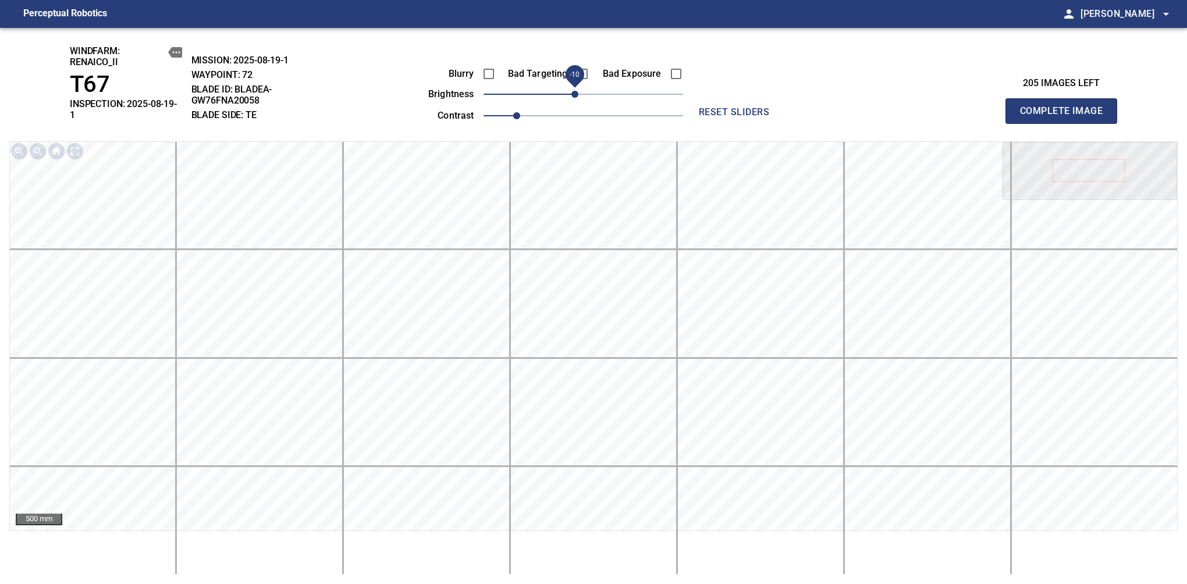
click at [1066, 107] on span "Complete Image" at bounding box center [1061, 111] width 86 height 16
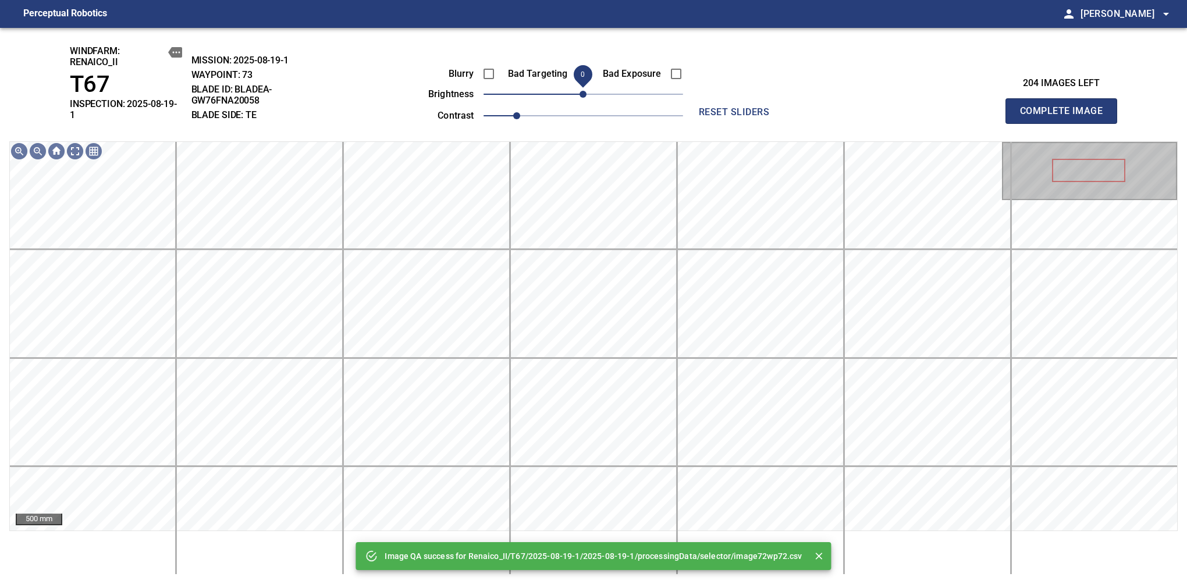
click at [580, 98] on span "0" at bounding box center [583, 94] width 7 height 7
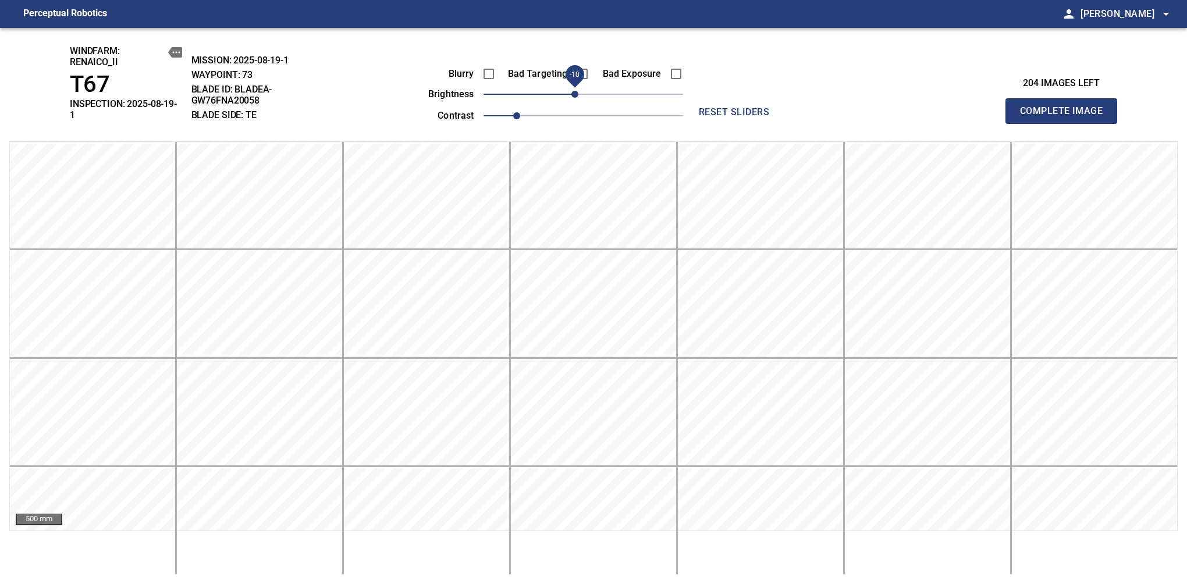
click at [1066, 107] on span "Complete Image" at bounding box center [1061, 111] width 86 height 16
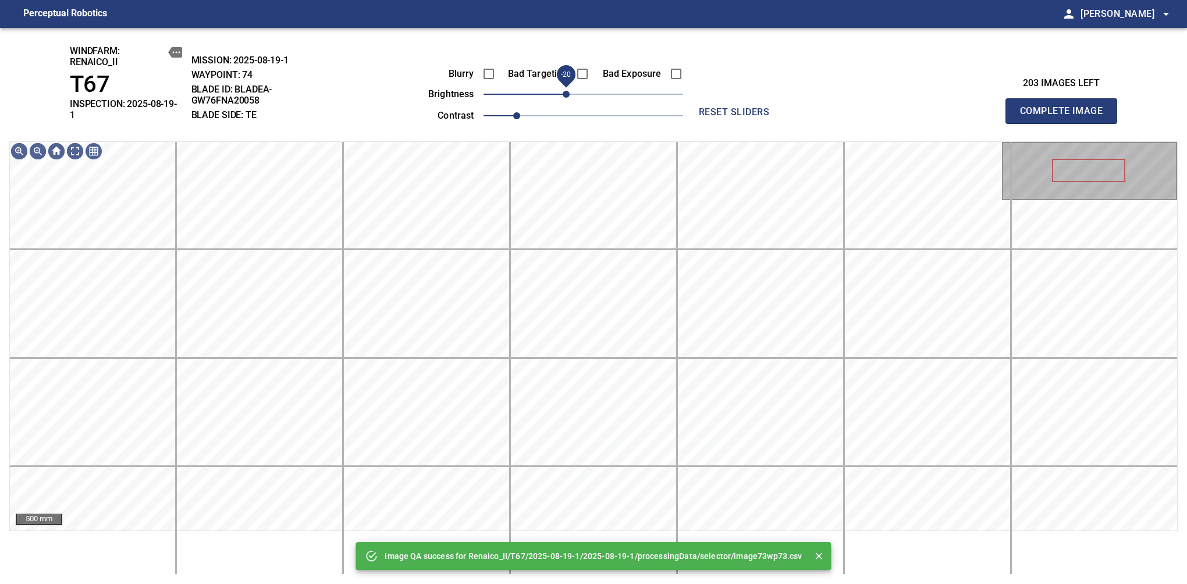
click at [562, 92] on span "-20" at bounding box center [584, 94] width 200 height 16
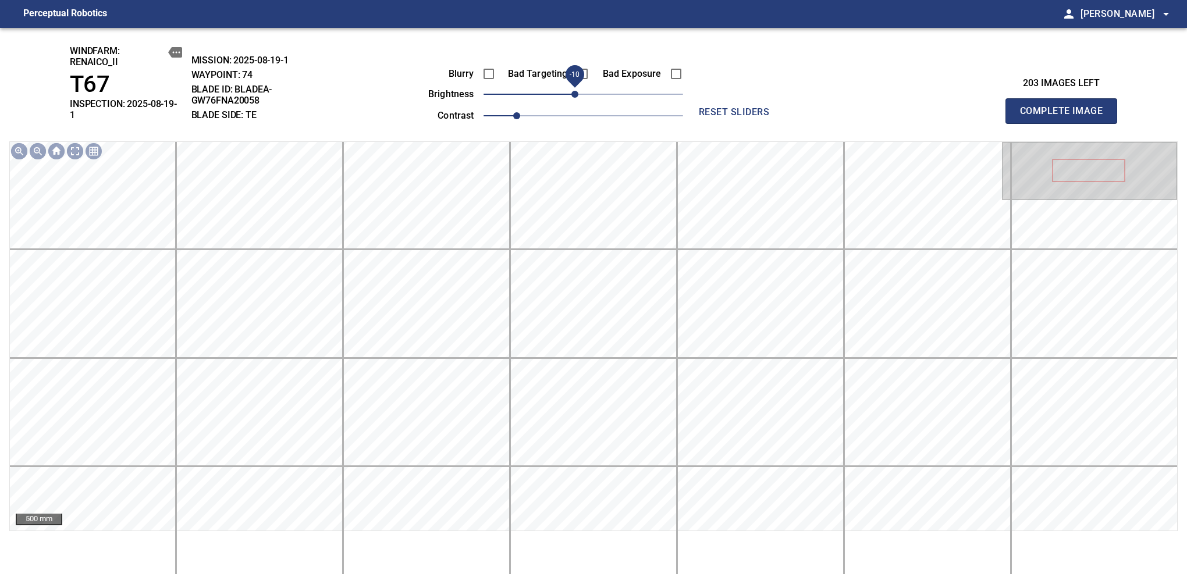
click at [571, 91] on span "-10" at bounding box center [574, 94] width 7 height 7
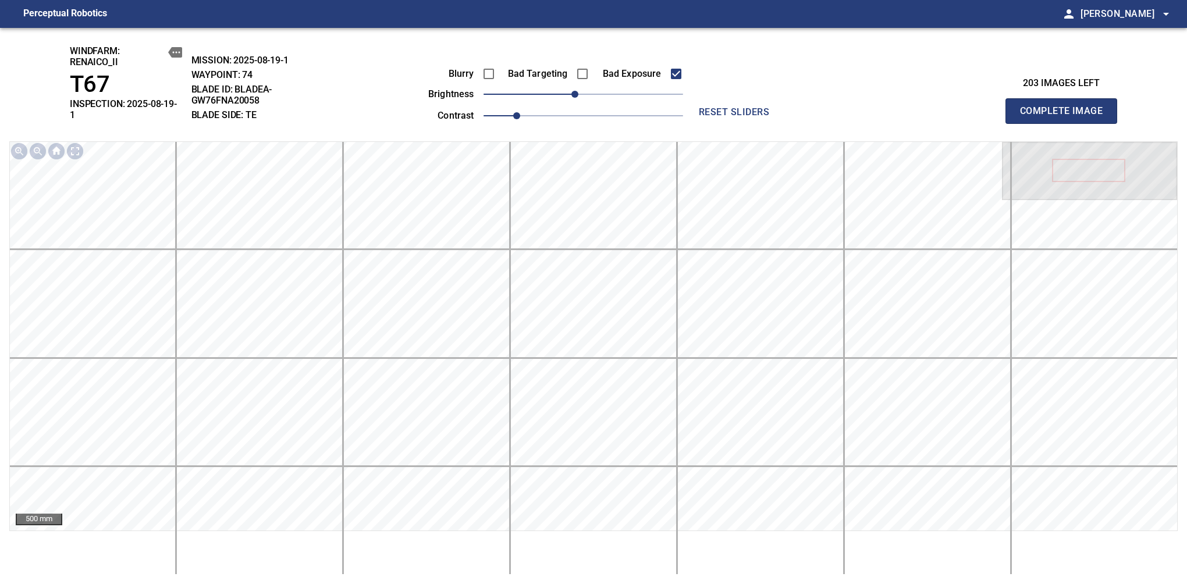
click at [1066, 107] on span "Complete Image" at bounding box center [1061, 111] width 86 height 16
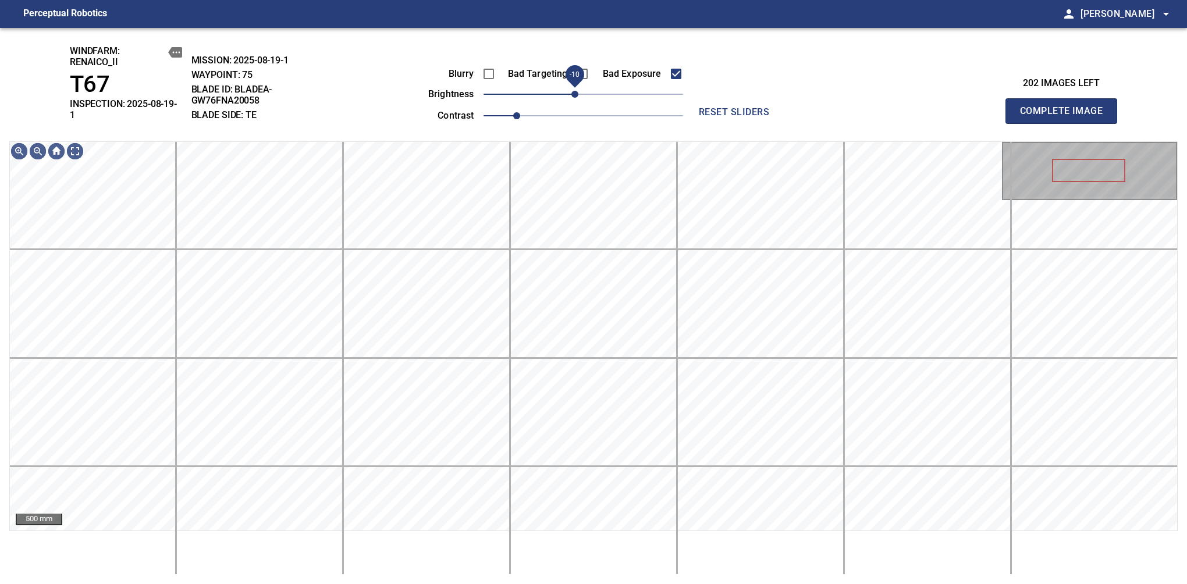
drag, startPoint x: 588, startPoint y: 100, endPoint x: 574, endPoint y: 95, distance: 15.3
click at [574, 95] on span "-10" at bounding box center [574, 94] width 7 height 7
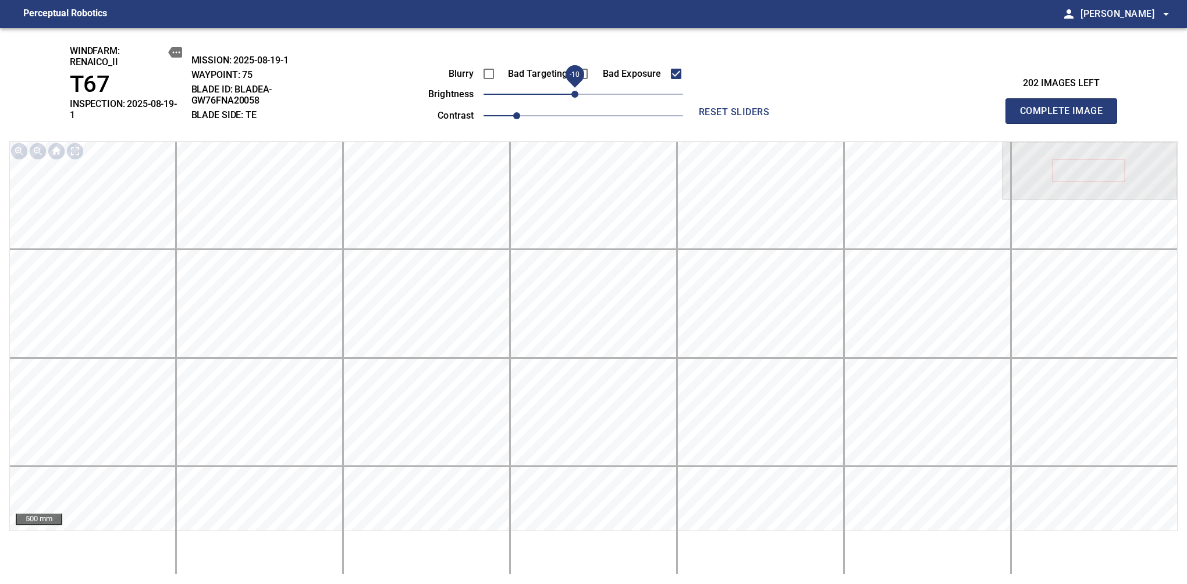
click at [1066, 107] on span "Complete Image" at bounding box center [1061, 111] width 86 height 16
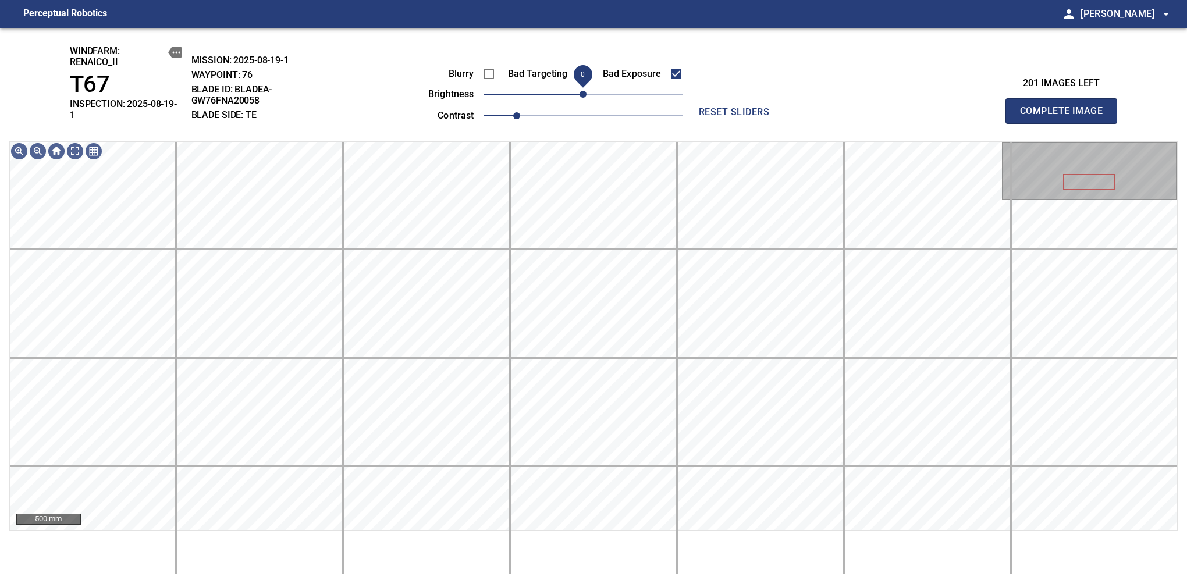
click at [580, 98] on span "0" at bounding box center [583, 94] width 7 height 7
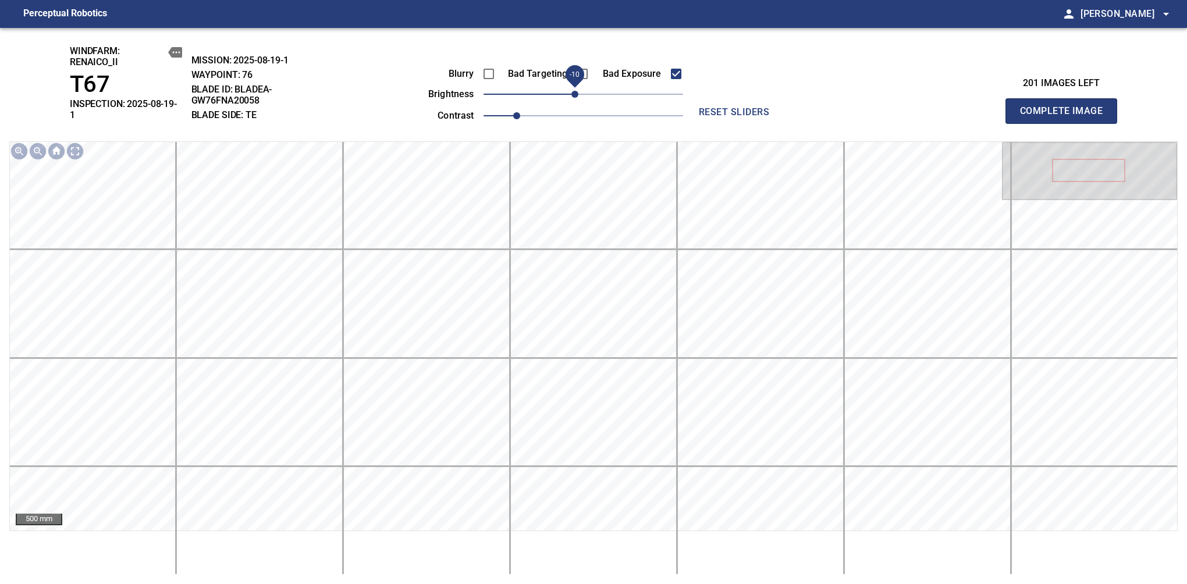
click at [1066, 107] on span "Complete Image" at bounding box center [1061, 111] width 86 height 16
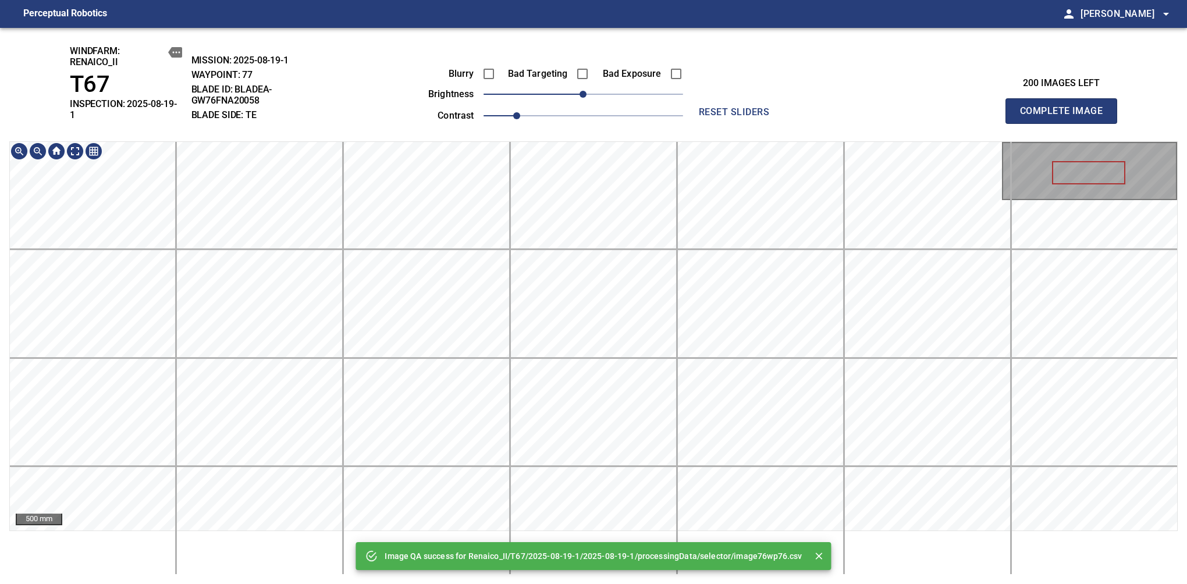
click at [637, 137] on div "Image QA success for Renaico_II/T67/2025-08-19-1/2025-08-19-1/processingData/se…" at bounding box center [593, 306] width 1187 height 556
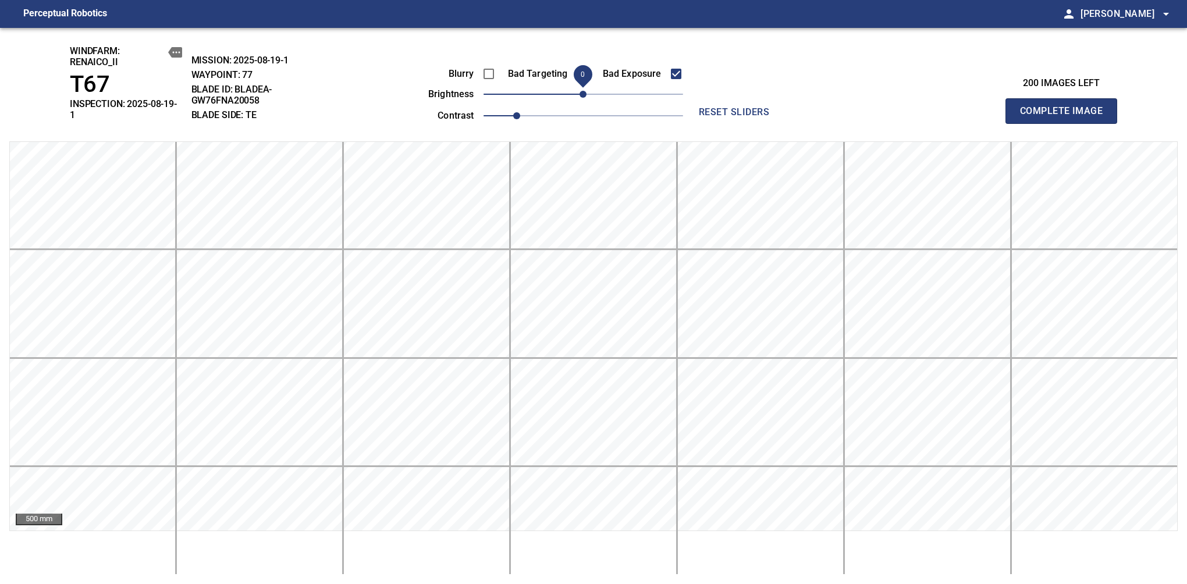
click at [1066, 107] on span "Complete Image" at bounding box center [1061, 111] width 86 height 16
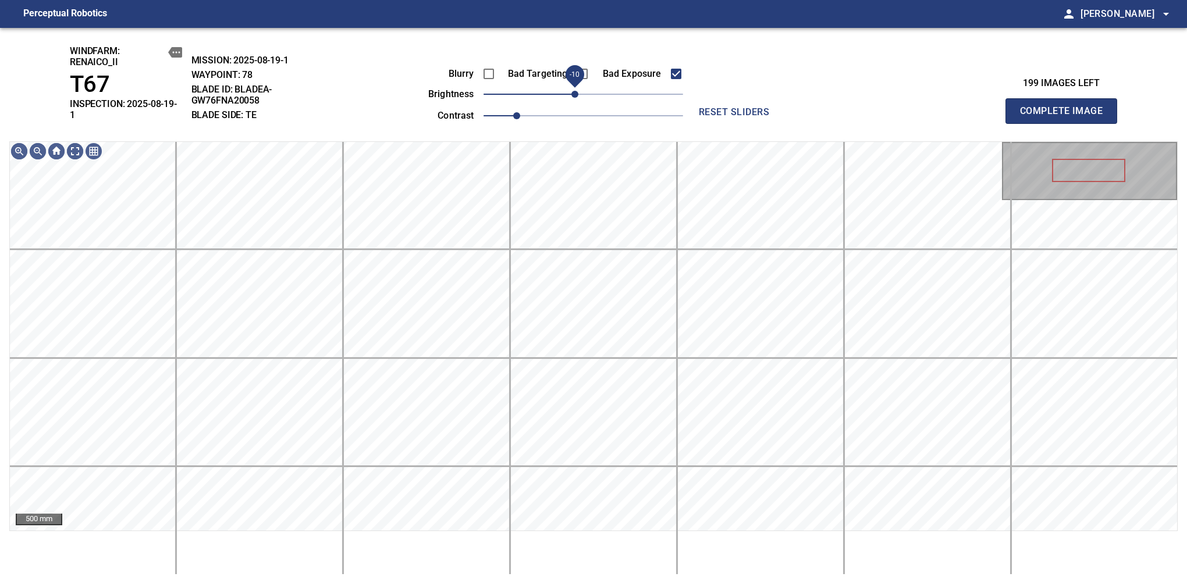
drag, startPoint x: 580, startPoint y: 98, endPoint x: 574, endPoint y: 102, distance: 7.1
click at [574, 98] on span "-10" at bounding box center [574, 94] width 7 height 7
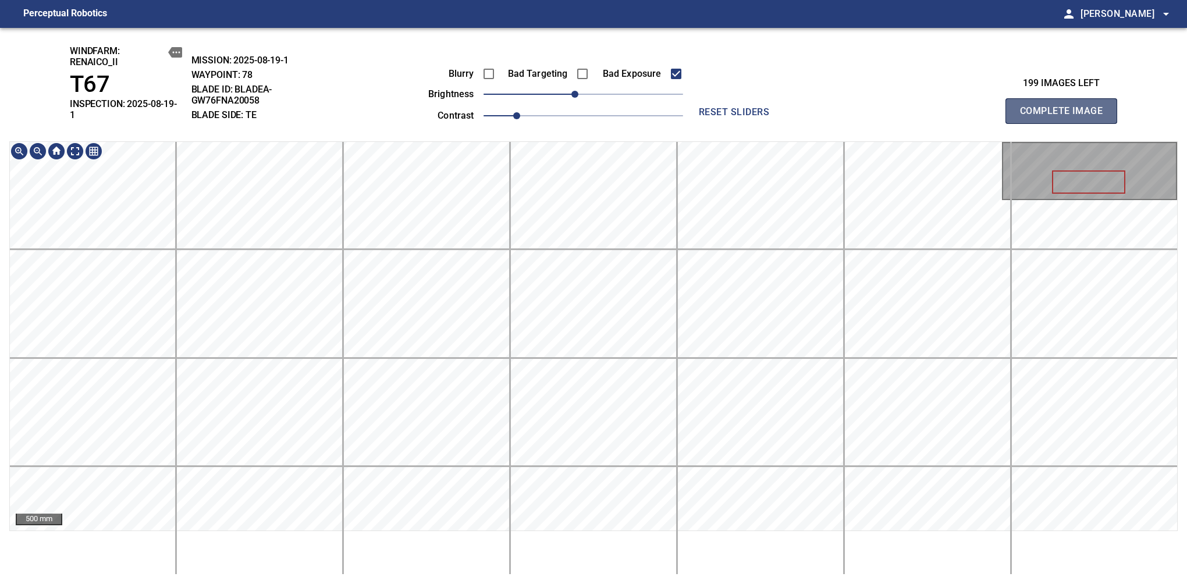
click at [1066, 107] on span "Complete Image" at bounding box center [1061, 111] width 86 height 16
click at [595, 94] on div "windfarm: Renaico_II T67 INSPECTION: 2025-08-19-1 MISSION: 2025-08-19-1 WAYPOIN…" at bounding box center [593, 306] width 1187 height 556
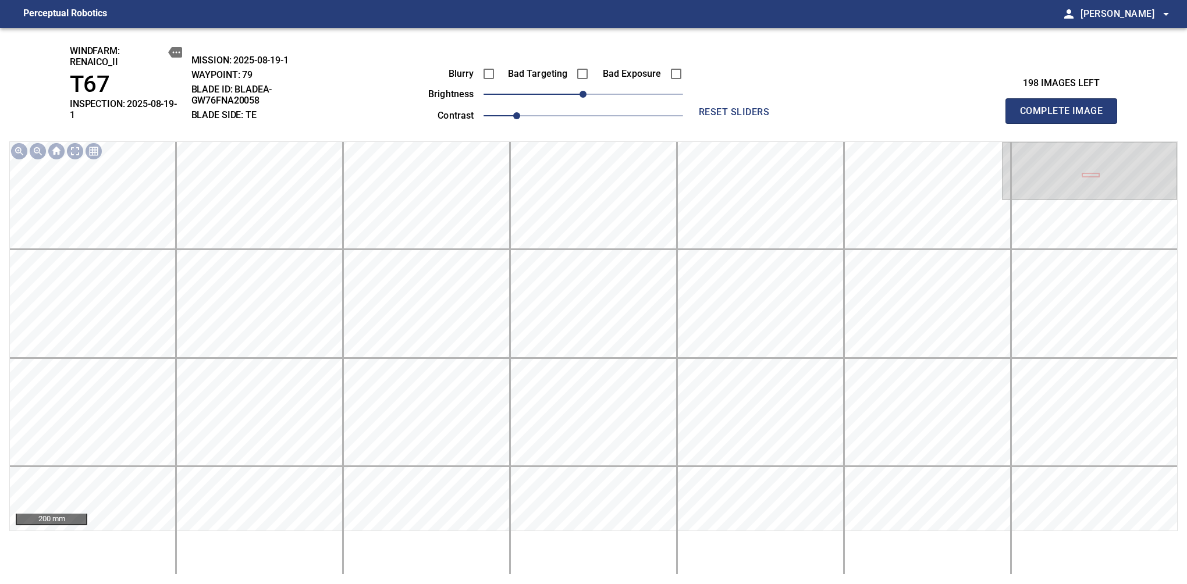
click at [1066, 107] on span "Complete Image" at bounding box center [1061, 111] width 86 height 16
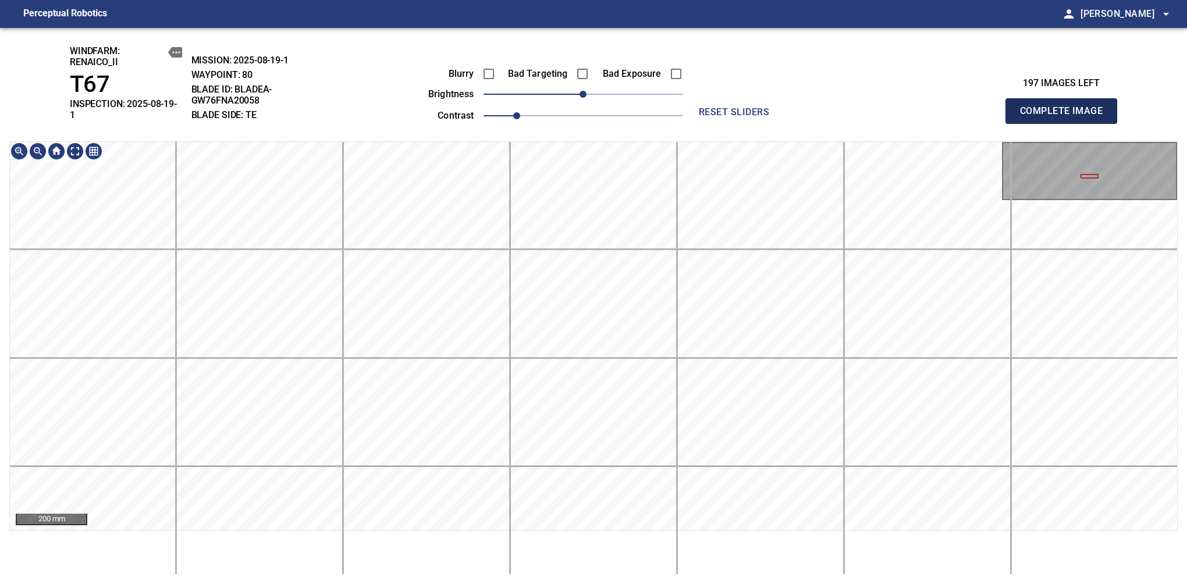
click at [1066, 107] on span "Complete Image" at bounding box center [1061, 111] width 86 height 16
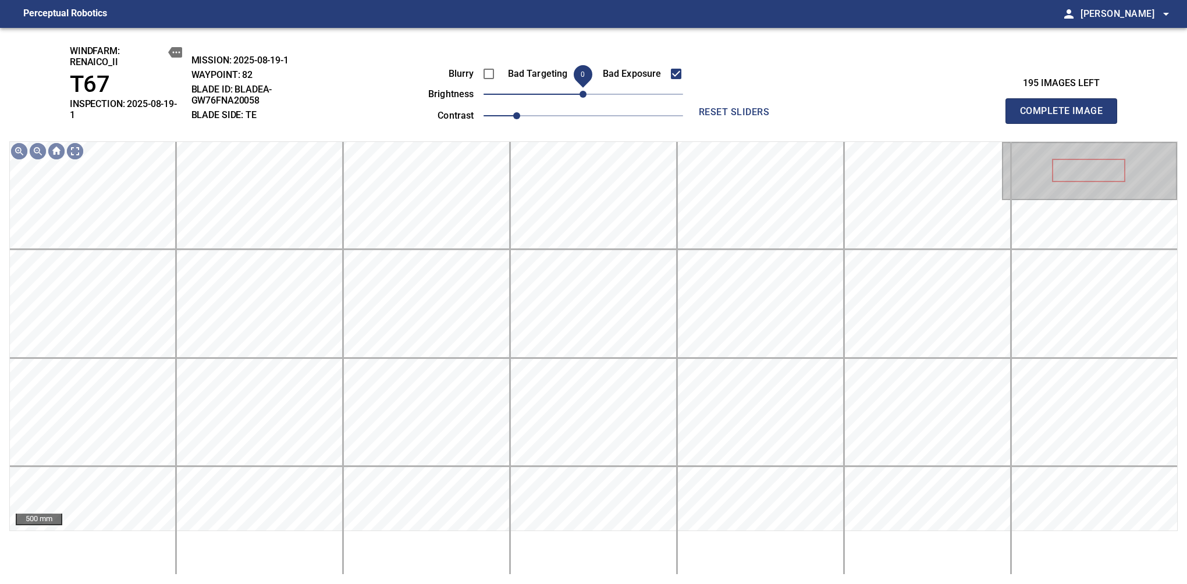
click at [580, 98] on span "0" at bounding box center [583, 94] width 7 height 7
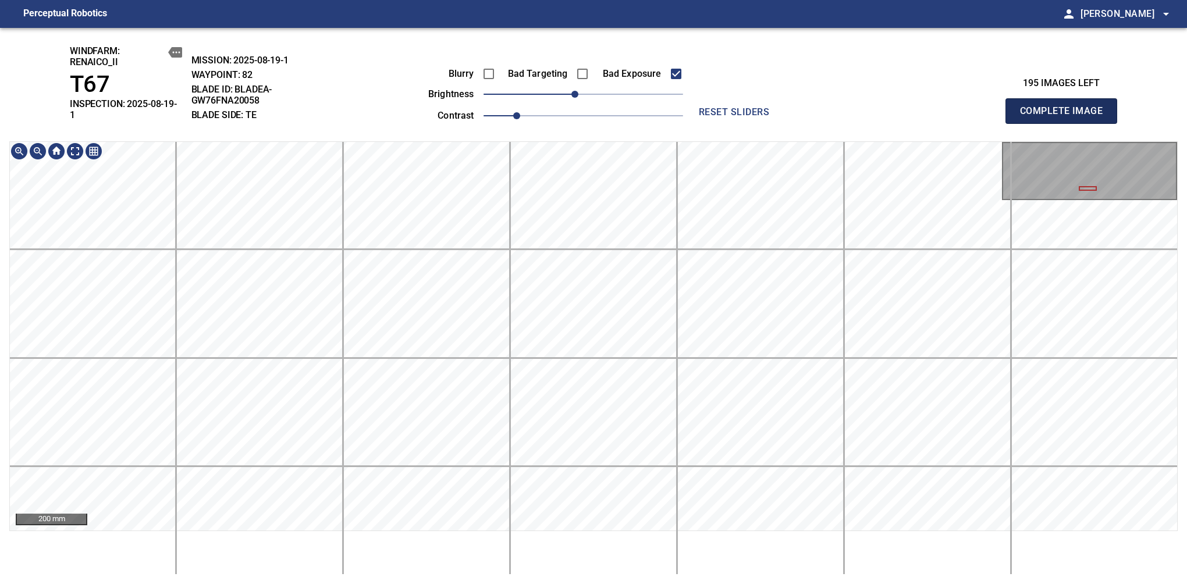
click at [1066, 107] on span "Complete Image" at bounding box center [1061, 111] width 86 height 16
drag, startPoint x: 580, startPoint y: 97, endPoint x: 574, endPoint y: 98, distance: 5.9
click at [574, 98] on span "-10" at bounding box center [574, 94] width 7 height 7
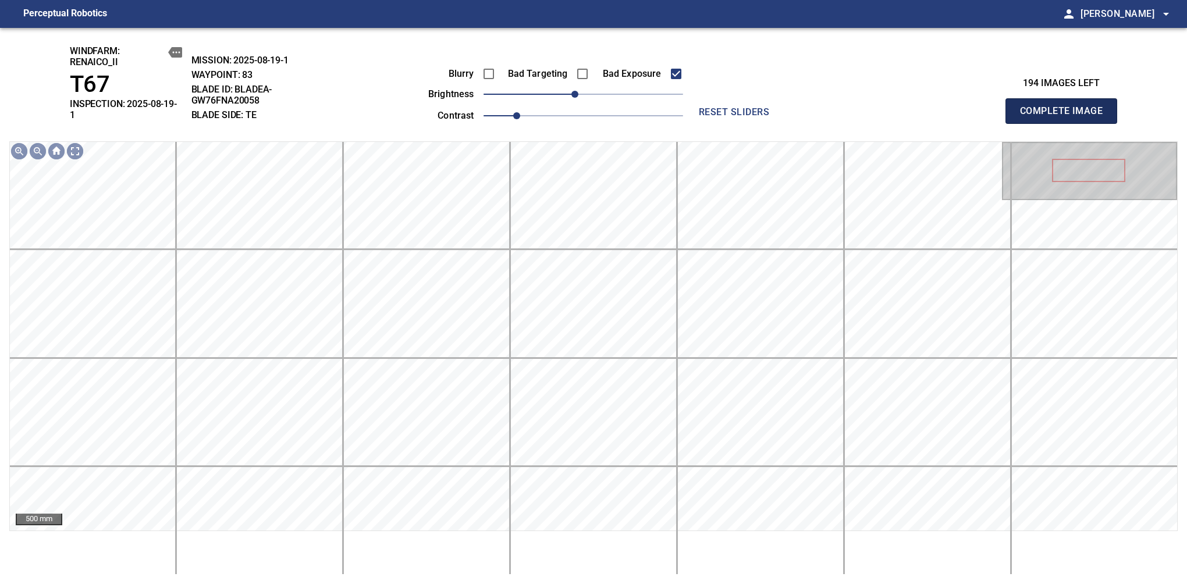
click at [1066, 107] on span "Complete Image" at bounding box center [1061, 111] width 86 height 16
click at [580, 98] on span "0" at bounding box center [583, 94] width 7 height 7
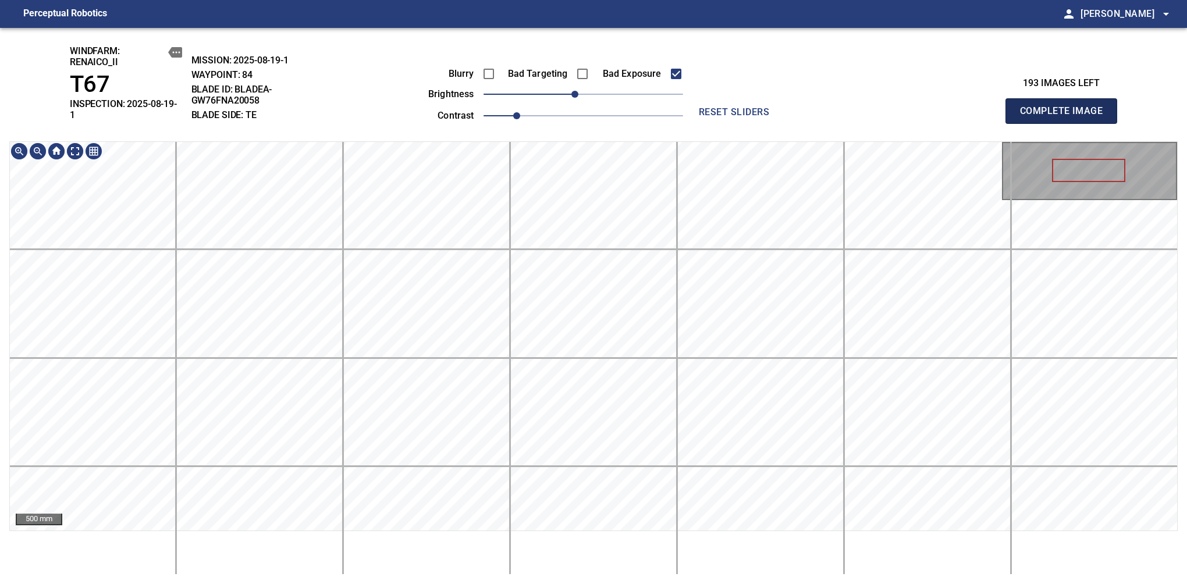
click at [1066, 107] on span "Complete Image" at bounding box center [1061, 111] width 86 height 16
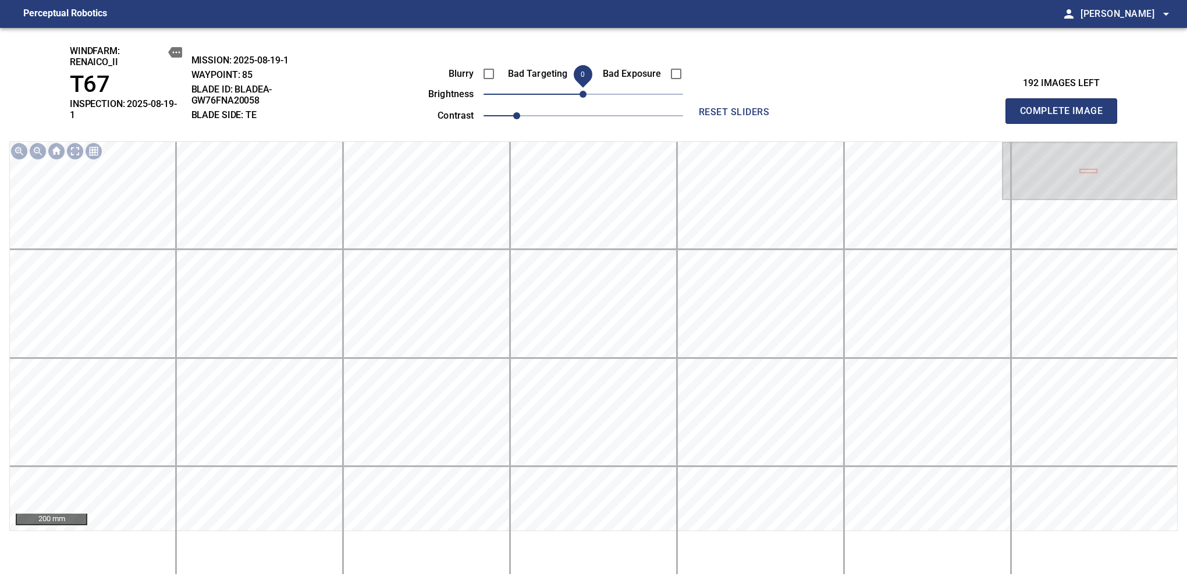
click at [580, 94] on span "0" at bounding box center [583, 94] width 7 height 7
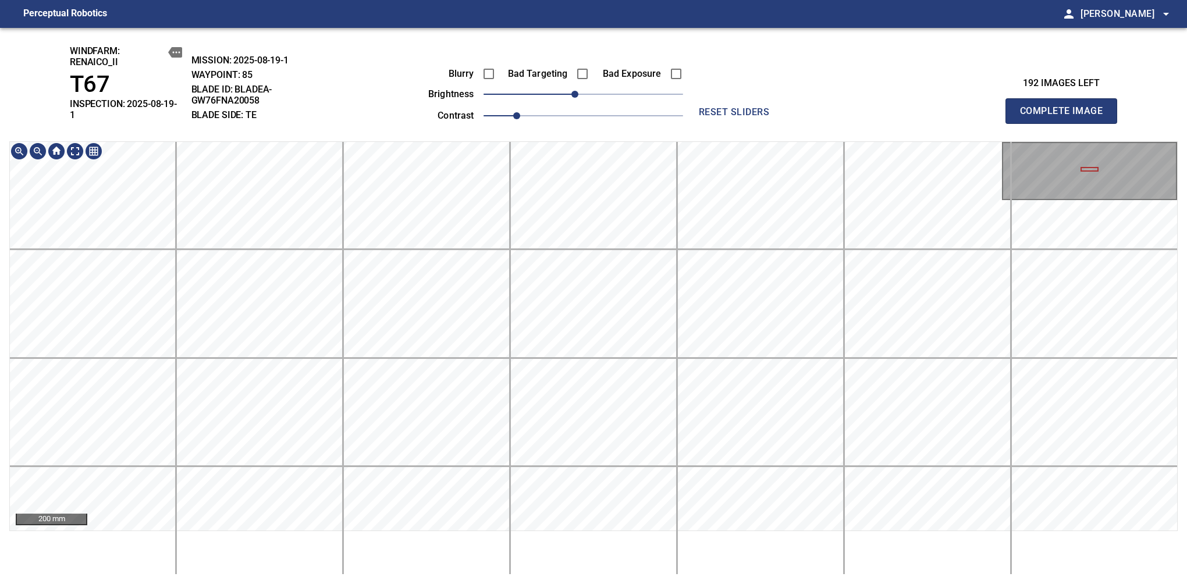
click at [580, 31] on div "windfarm: Renaico_II T67 INSPECTION: 2025-08-19-1 MISSION: 2025-08-19-1 WAYPOIN…" at bounding box center [593, 306] width 1187 height 556
click at [582, 584] on html "Perceptual Robotics person Alex Semenov arrow_drop_down windfarm: Renaico_II T6…" at bounding box center [593, 292] width 1187 height 584
click at [1066, 107] on span "Complete Image" at bounding box center [1061, 111] width 86 height 16
click at [649, 5] on main "Perceptual Robotics person Alex Semenov arrow_drop_down windfarm: Renaico_II T6…" at bounding box center [593, 292] width 1187 height 584
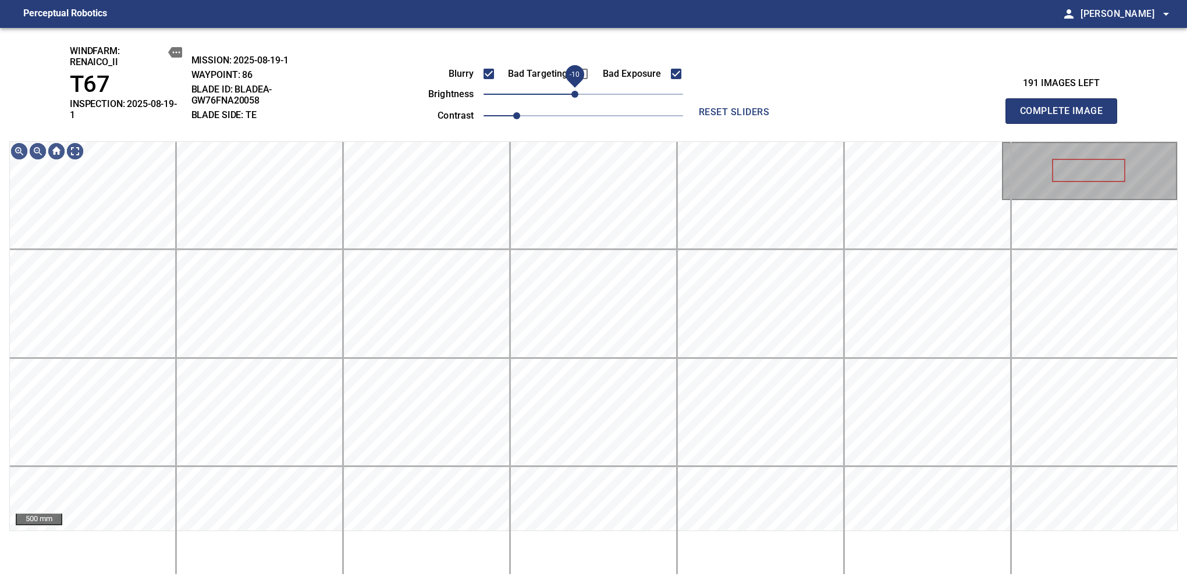
click at [576, 95] on span "-10" at bounding box center [574, 94] width 7 height 7
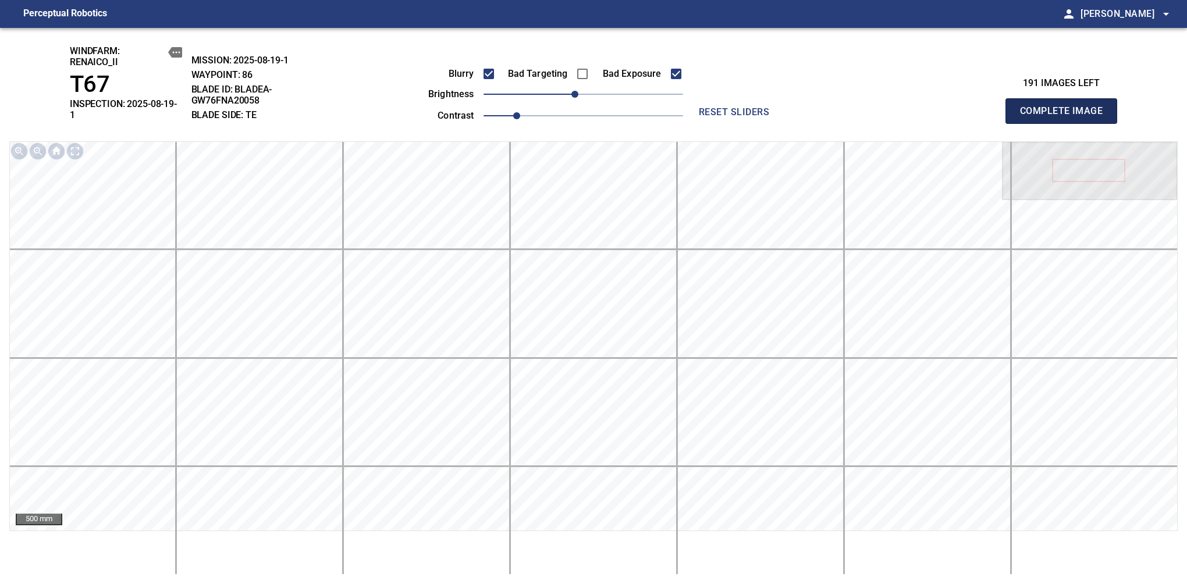
click at [1066, 107] on span "Complete Image" at bounding box center [1061, 111] width 86 height 16
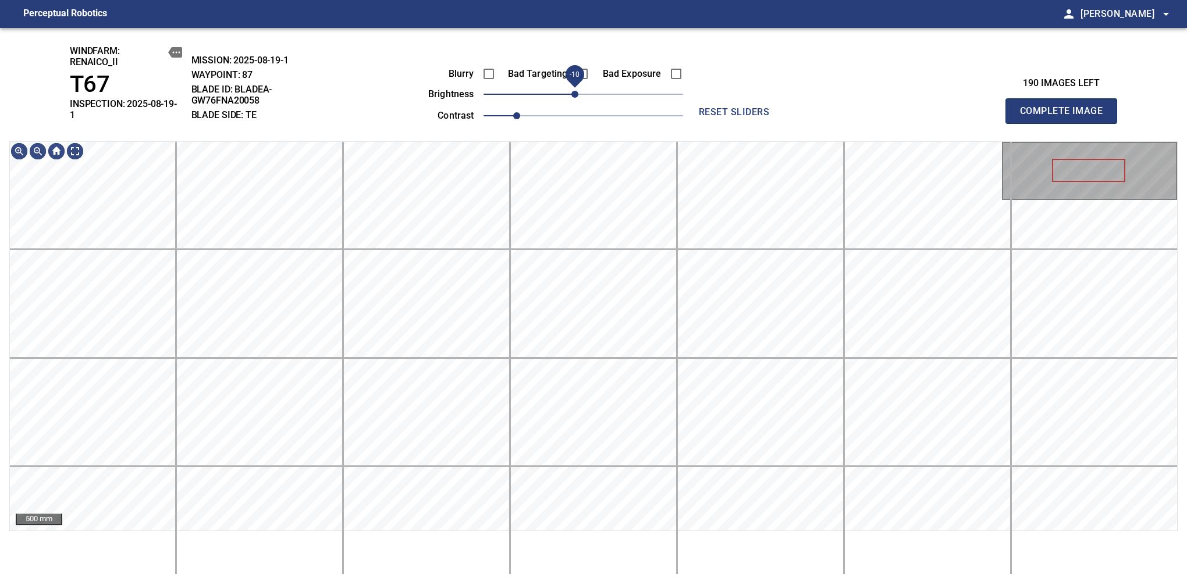
drag, startPoint x: 584, startPoint y: 102, endPoint x: 574, endPoint y: 104, distance: 10.5
click at [574, 98] on span "-10" at bounding box center [574, 94] width 7 height 7
click at [574, 570] on div "500 mm" at bounding box center [593, 358] width 1169 height 434
click at [1066, 107] on span "Complete Image" at bounding box center [1061, 111] width 86 height 16
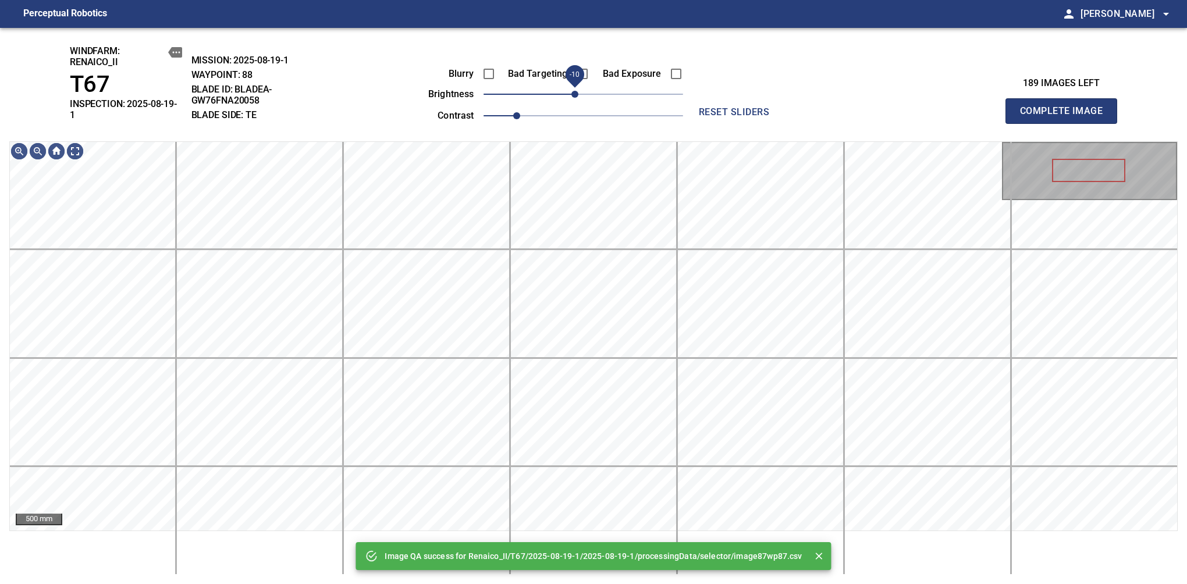
click at [576, 98] on span "-10" at bounding box center [574, 94] width 7 height 7
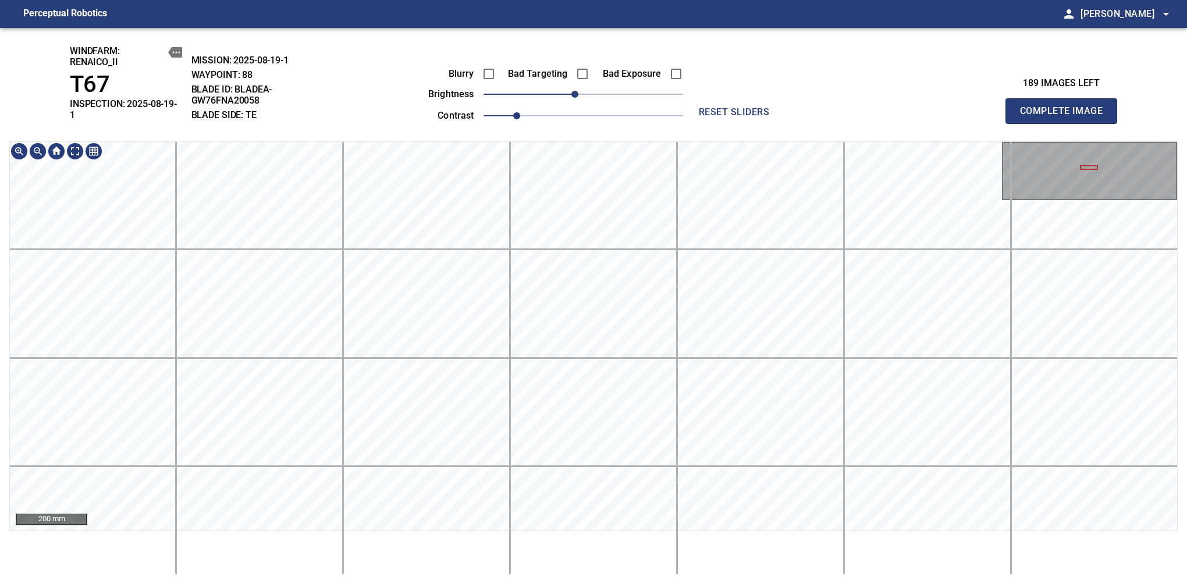
click at [616, 119] on div "windfarm: Renaico_II T67 INSPECTION: 2025-08-19-1 MISSION: 2025-08-19-1 WAYPOIN…" at bounding box center [593, 306] width 1187 height 556
click at [1066, 107] on span "Complete Image" at bounding box center [1061, 111] width 86 height 16
drag, startPoint x: 581, startPoint y: 97, endPoint x: 571, endPoint y: 100, distance: 10.7
click at [571, 98] on span "-10" at bounding box center [574, 94] width 7 height 7
click at [590, 120] on div "windfarm: Renaico_II T67 INSPECTION: 2025-08-19-1 MISSION: 2025-08-19-1 WAYPOIN…" at bounding box center [593, 306] width 1187 height 556
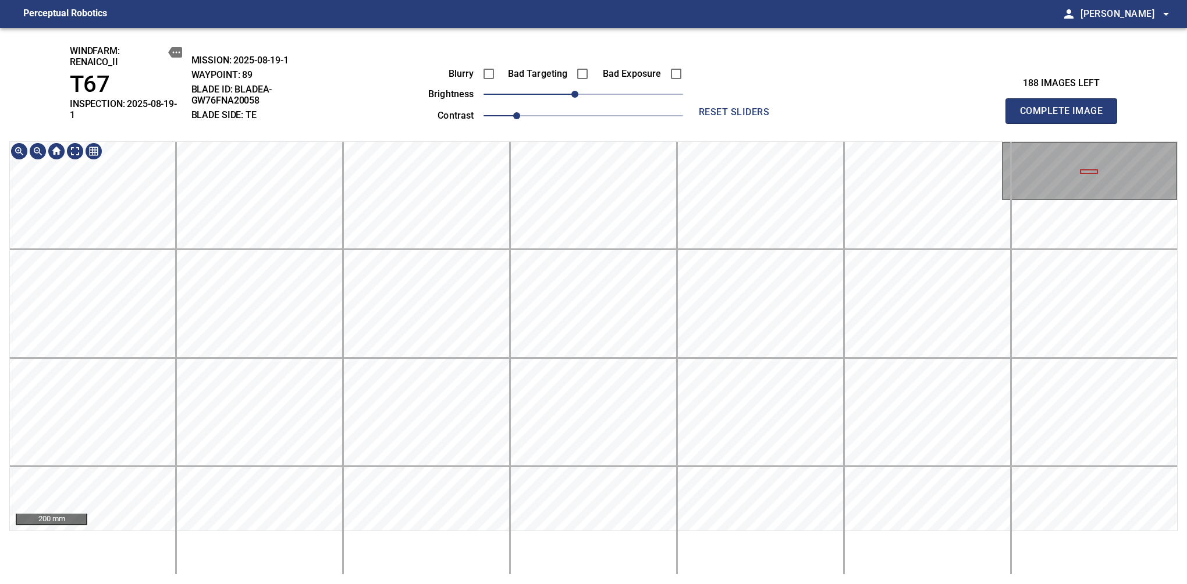
click at [531, 584] on html "Perceptual Robotics person Alex Semenov arrow_drop_down windfarm: Renaico_II T6…" at bounding box center [593, 292] width 1187 height 584
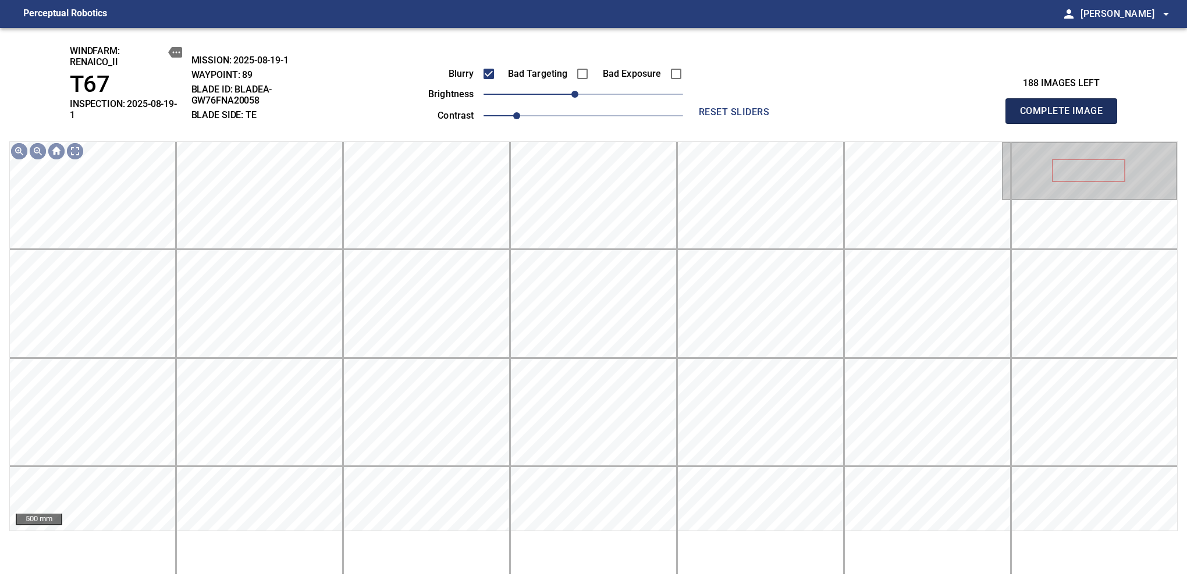
click at [1066, 107] on span "Complete Image" at bounding box center [1061, 111] width 86 height 16
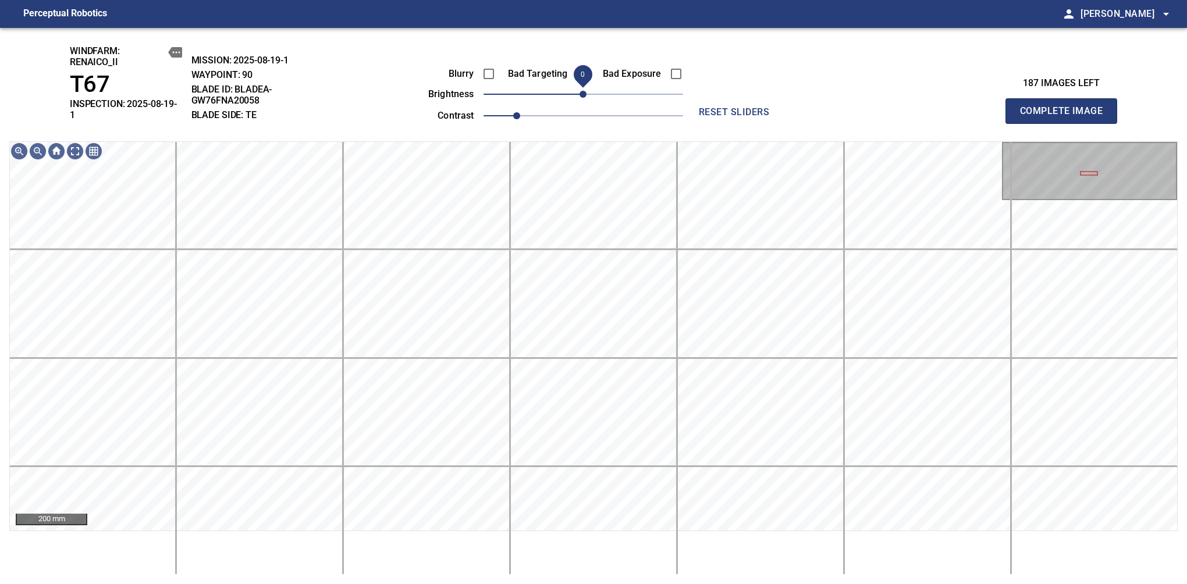
click at [580, 98] on span "0" at bounding box center [583, 94] width 7 height 7
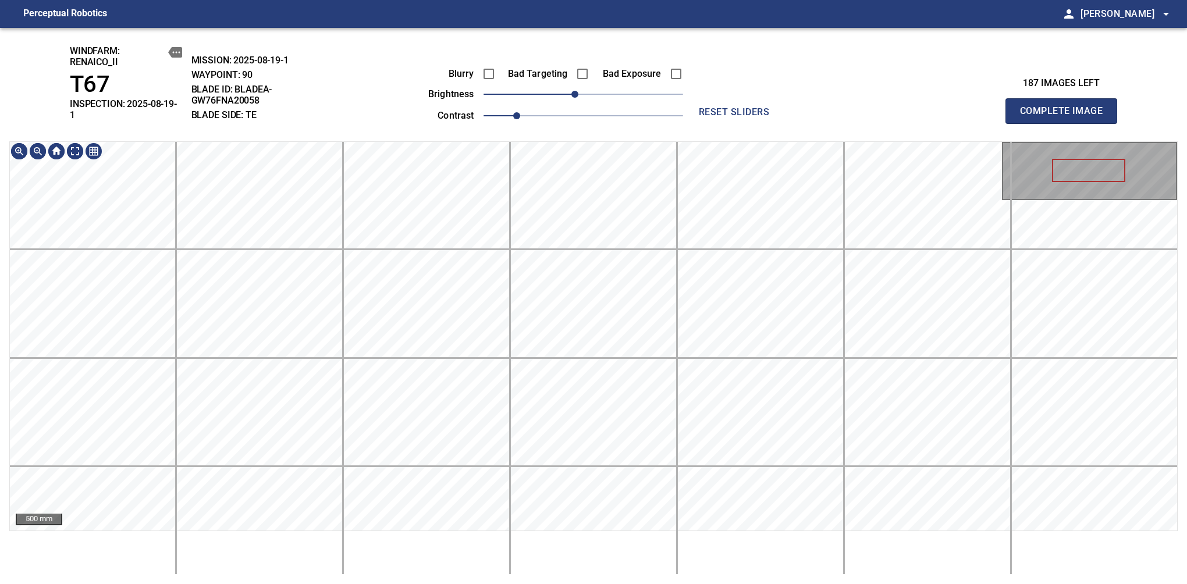
click at [600, 78] on div "windfarm: Renaico_II T67 INSPECTION: 2025-08-19-1 MISSION: 2025-08-19-1 WAYPOIN…" at bounding box center [593, 306] width 1187 height 556
click at [601, 584] on html "Perceptual Robotics person Alex Semenov arrow_drop_down windfarm: Renaico_II T6…" at bounding box center [593, 292] width 1187 height 584
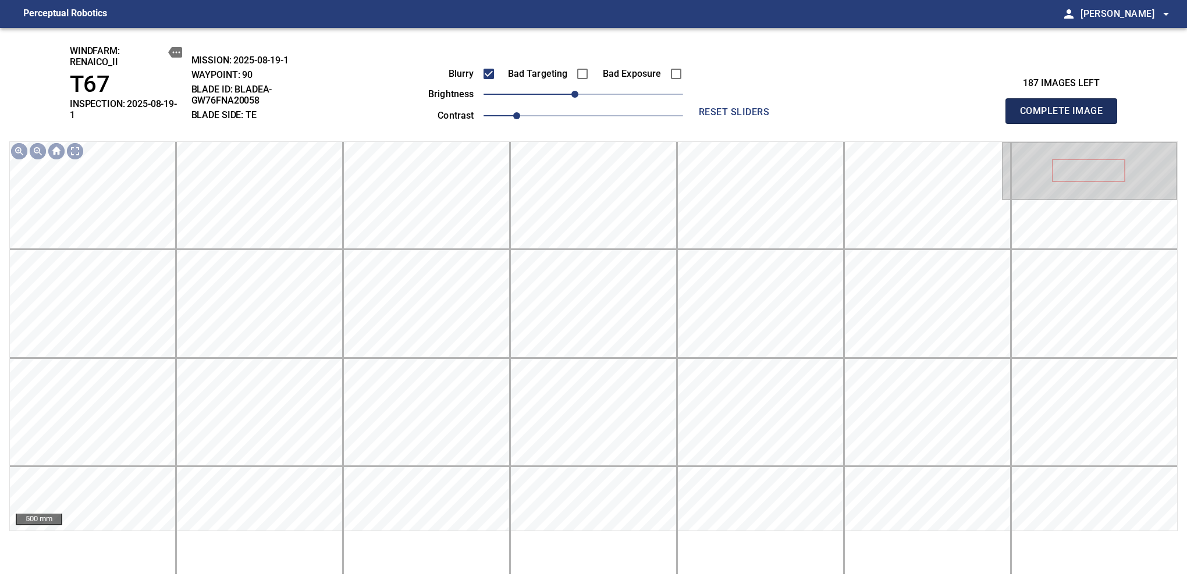
click at [1066, 107] on span "Complete Image" at bounding box center [1061, 111] width 86 height 16
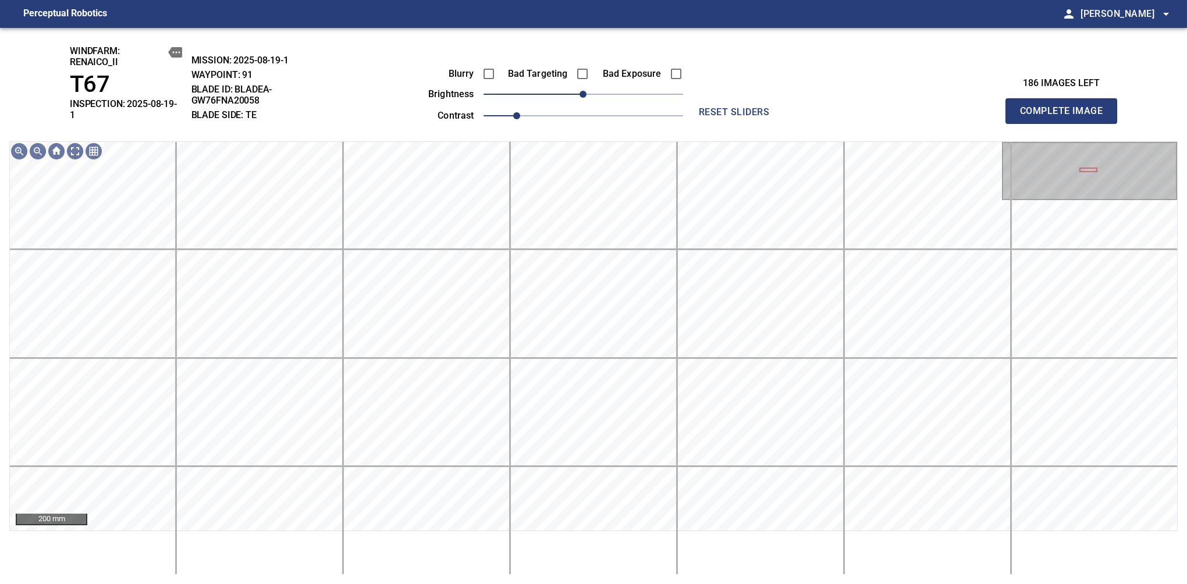
click at [491, 63] on span at bounding box center [489, 74] width 24 height 24
click at [589, 92] on span "10" at bounding box center [591, 94] width 7 height 7
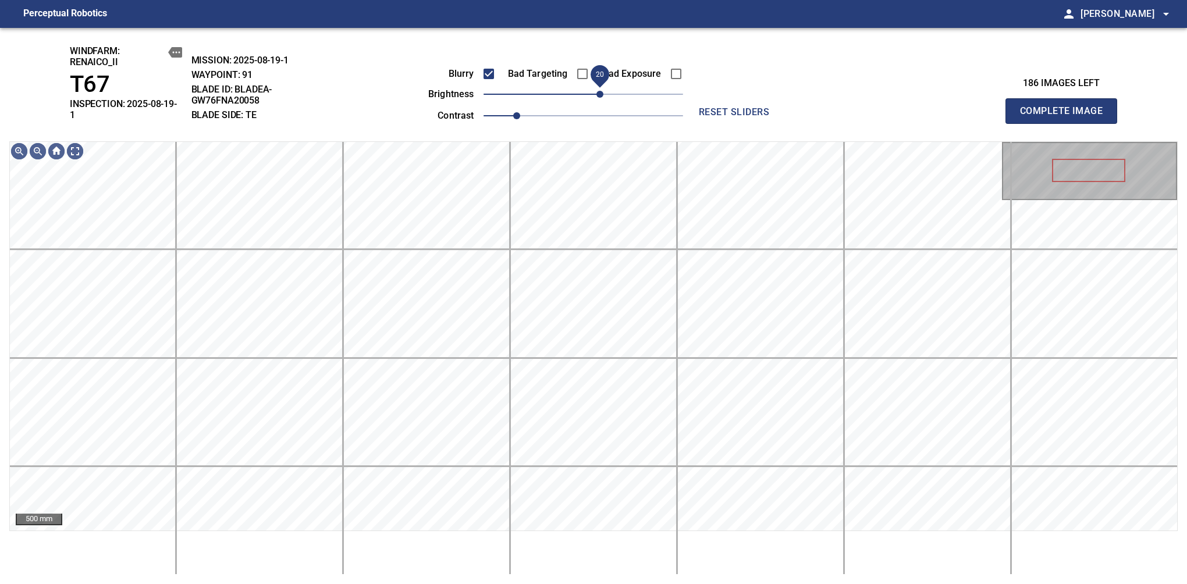
drag, startPoint x: 591, startPoint y: 96, endPoint x: 597, endPoint y: 92, distance: 7.1
click at [597, 92] on span "20" at bounding box center [600, 94] width 7 height 7
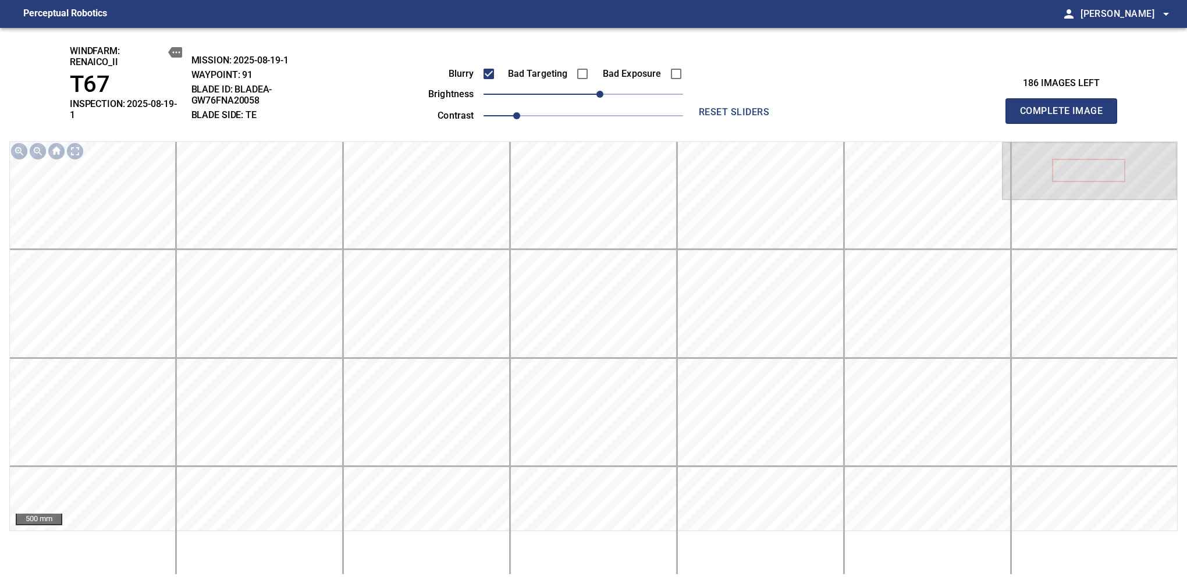
click at [1066, 107] on span "Complete Image" at bounding box center [1061, 111] width 86 height 16
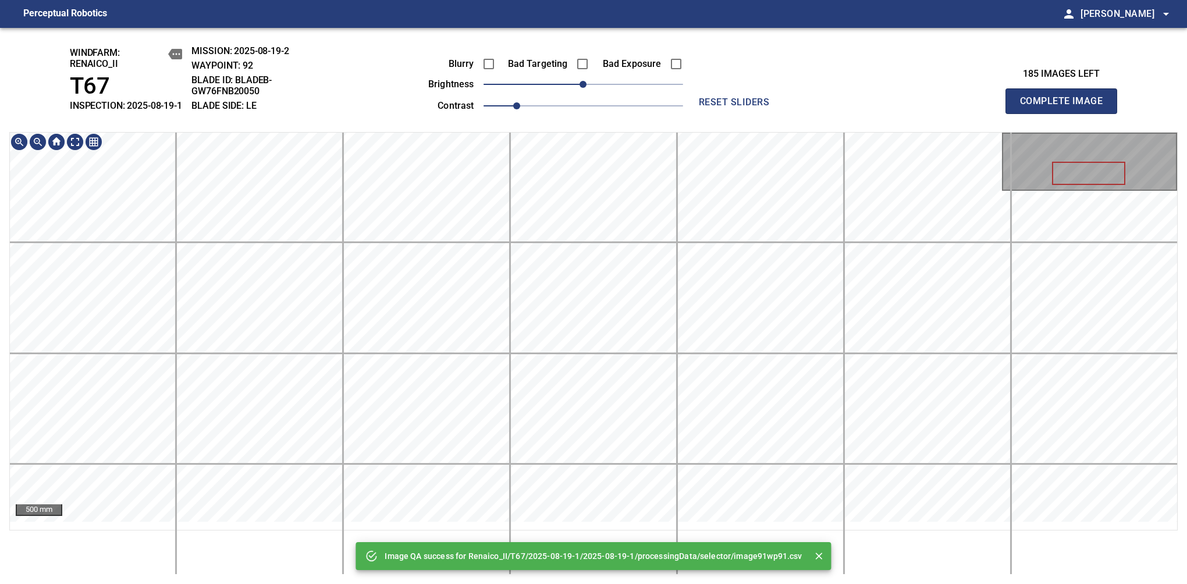
click at [595, 123] on div "Image QA success for Renaico_II/T67/2025-08-19-1/2025-08-19-1/processingData/se…" at bounding box center [593, 306] width 1187 height 556
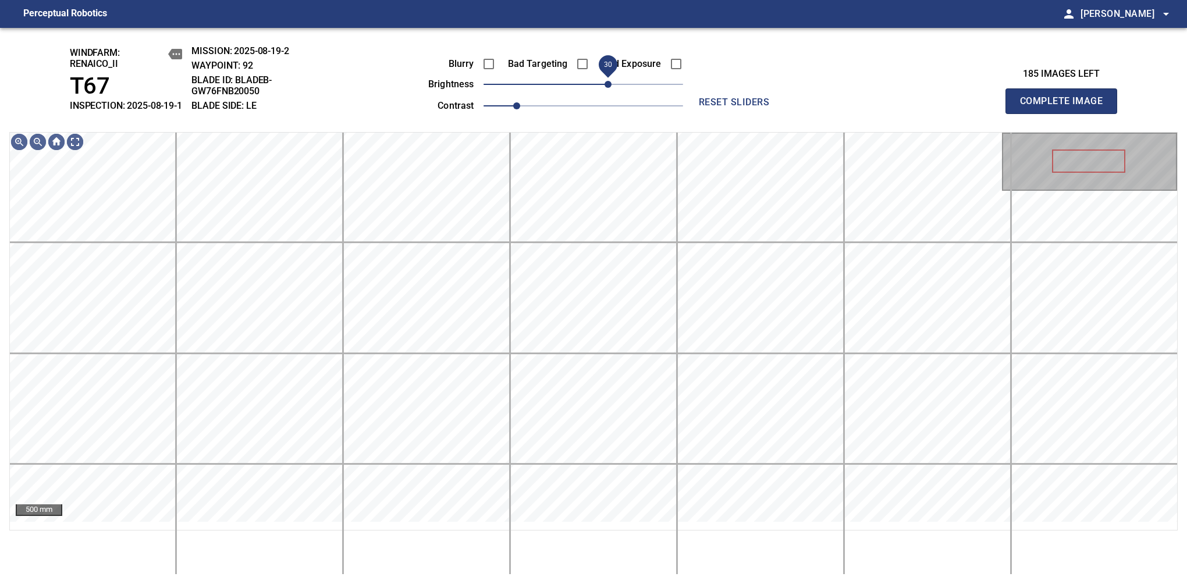
drag, startPoint x: 593, startPoint y: 98, endPoint x: 609, endPoint y: 92, distance: 17.5
click at [609, 88] on span "30" at bounding box center [608, 84] width 7 height 7
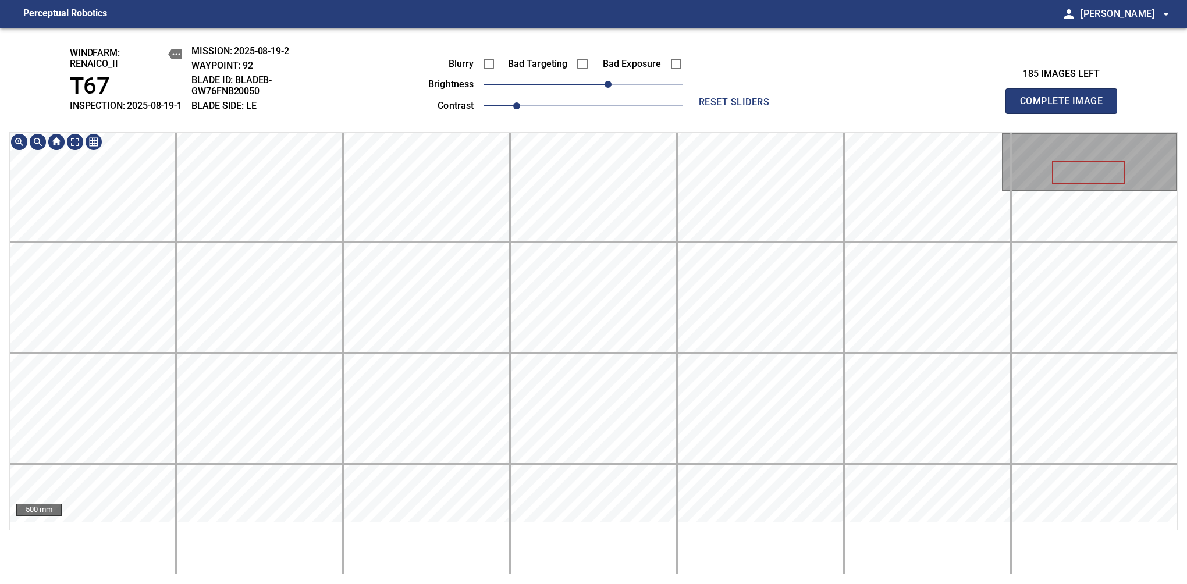
click at [662, 33] on div "windfarm: Renaico_II T67 INSPECTION: 2025-08-19-1 MISSION: 2025-08-19-2 WAYPOIN…" at bounding box center [593, 306] width 1187 height 556
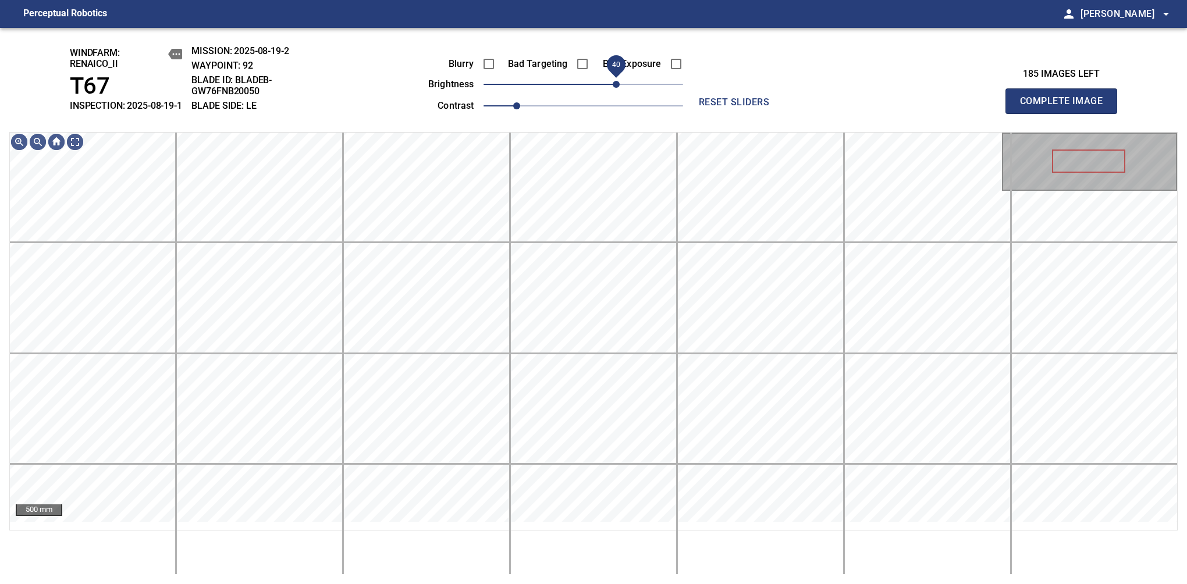
click at [617, 88] on span "40" at bounding box center [616, 84] width 7 height 7
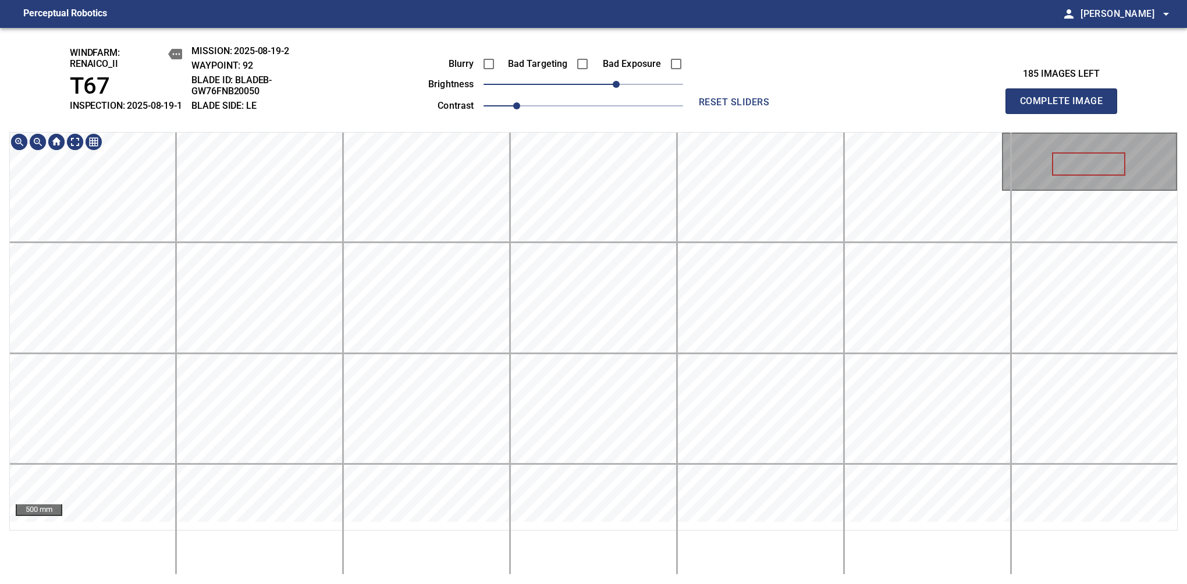
click at [587, 123] on div "windfarm: Renaico_II T67 INSPECTION: 2025-08-19-1 MISSION: 2025-08-19-2 WAYPOIN…" at bounding box center [593, 306] width 1187 height 556
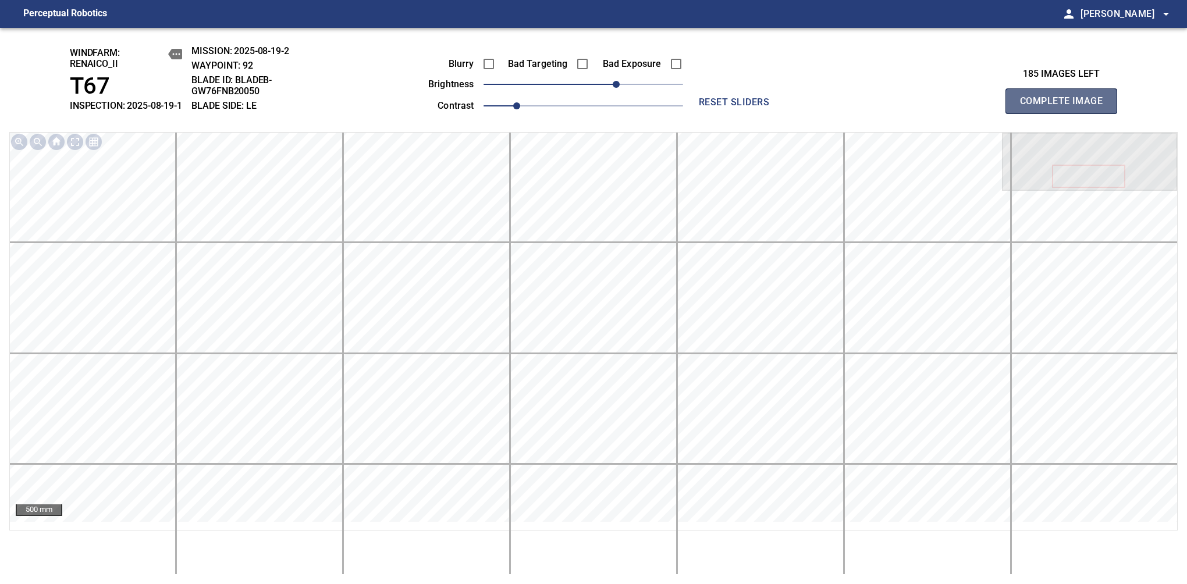
click at [1066, 107] on span "Complete Image" at bounding box center [1061, 101] width 86 height 16
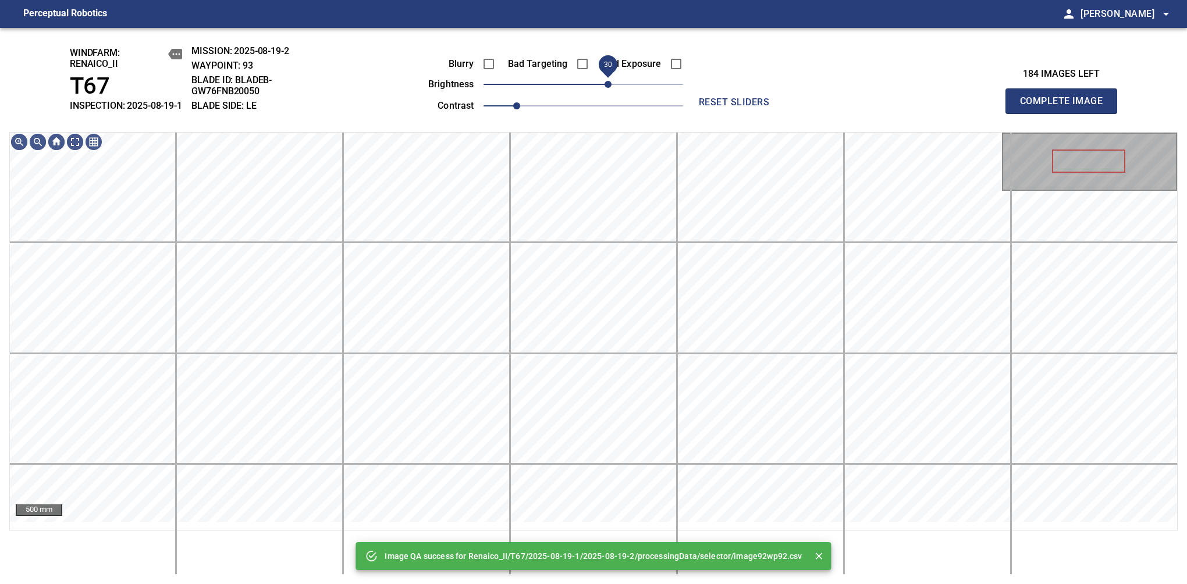
drag, startPoint x: 587, startPoint y: 95, endPoint x: 605, endPoint y: 91, distance: 19.1
click at [605, 88] on span "30" at bounding box center [608, 84] width 7 height 7
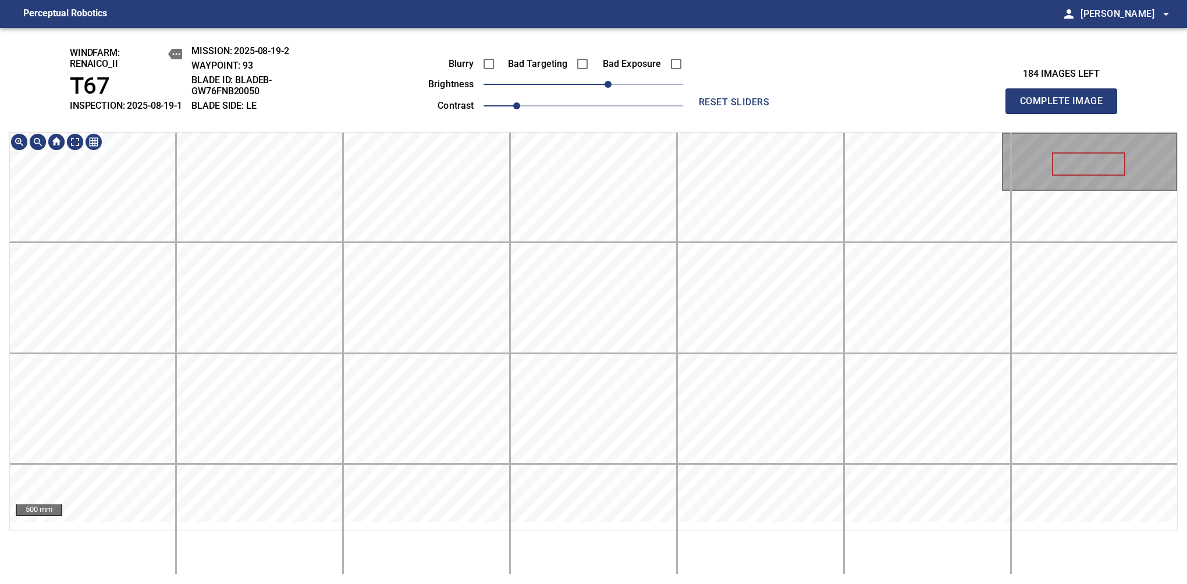
click at [648, 127] on div "windfarm: Renaico_II T67 INSPECTION: 2025-08-19-1 MISSION: 2025-08-19-2 WAYPOIN…" at bounding box center [593, 306] width 1187 height 556
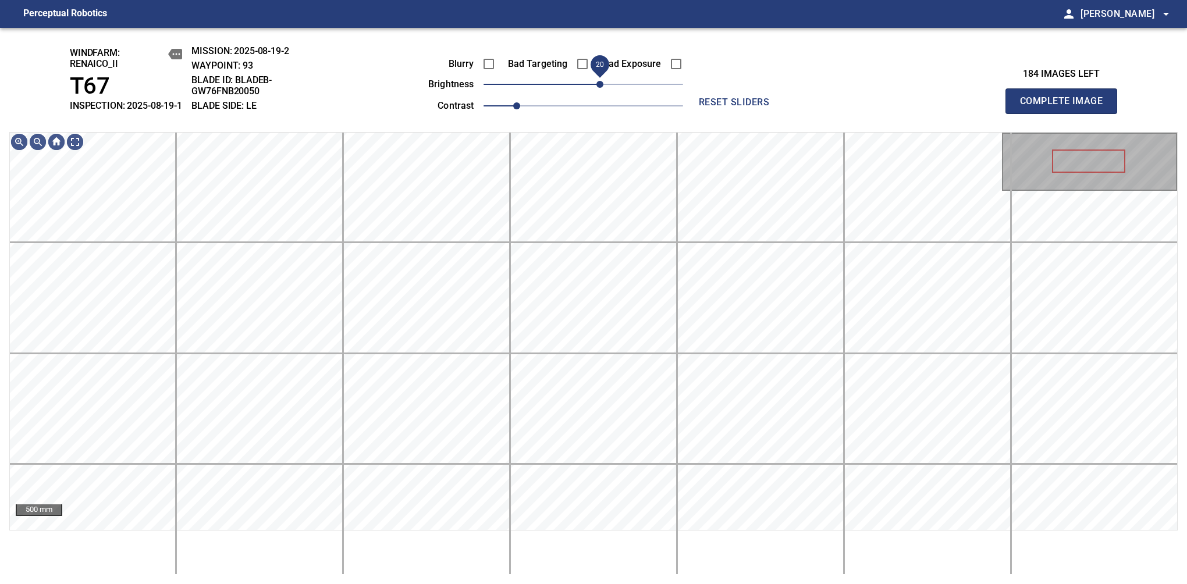
click at [603, 88] on span "20" at bounding box center [600, 84] width 7 height 7
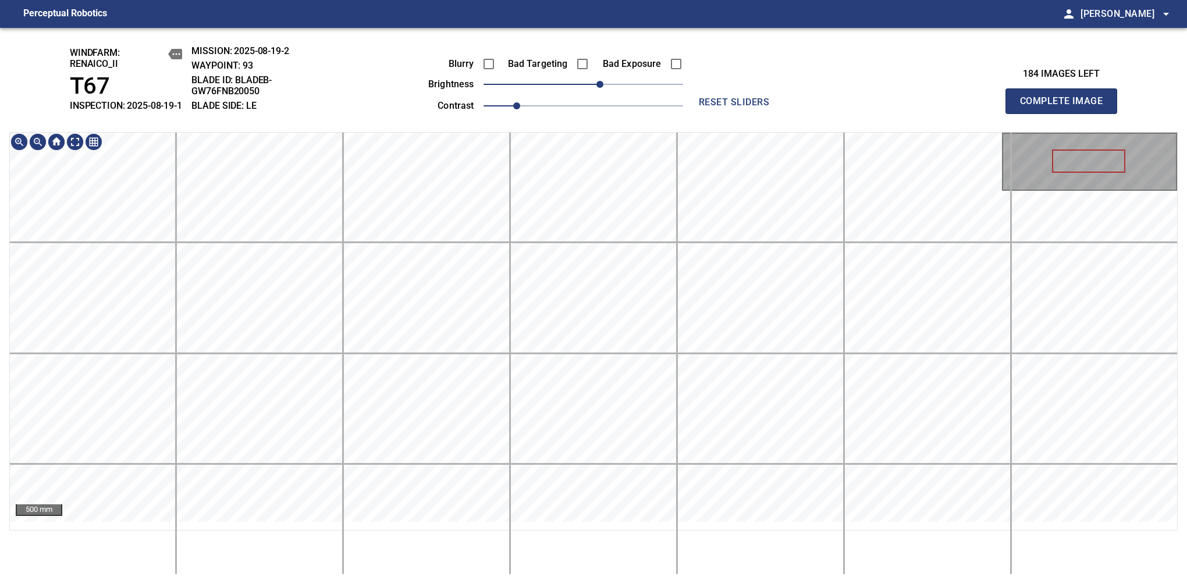
click at [603, 137] on div "windfarm: Renaico_II T67 INSPECTION: 2025-08-19-1 MISSION: 2025-08-19-2 WAYPOIN…" at bounding box center [593, 306] width 1187 height 556
click at [1066, 107] on span "Complete Image" at bounding box center [1061, 101] width 86 height 16
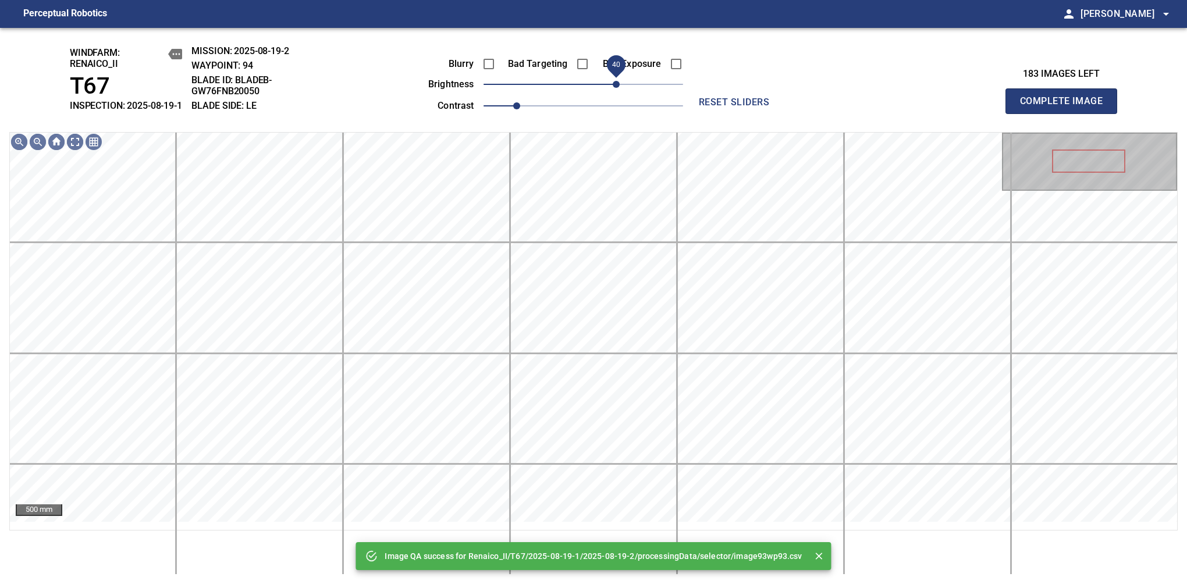
drag, startPoint x: 592, startPoint y: 90, endPoint x: 613, endPoint y: 90, distance: 20.4
click at [613, 88] on span "40" at bounding box center [616, 84] width 7 height 7
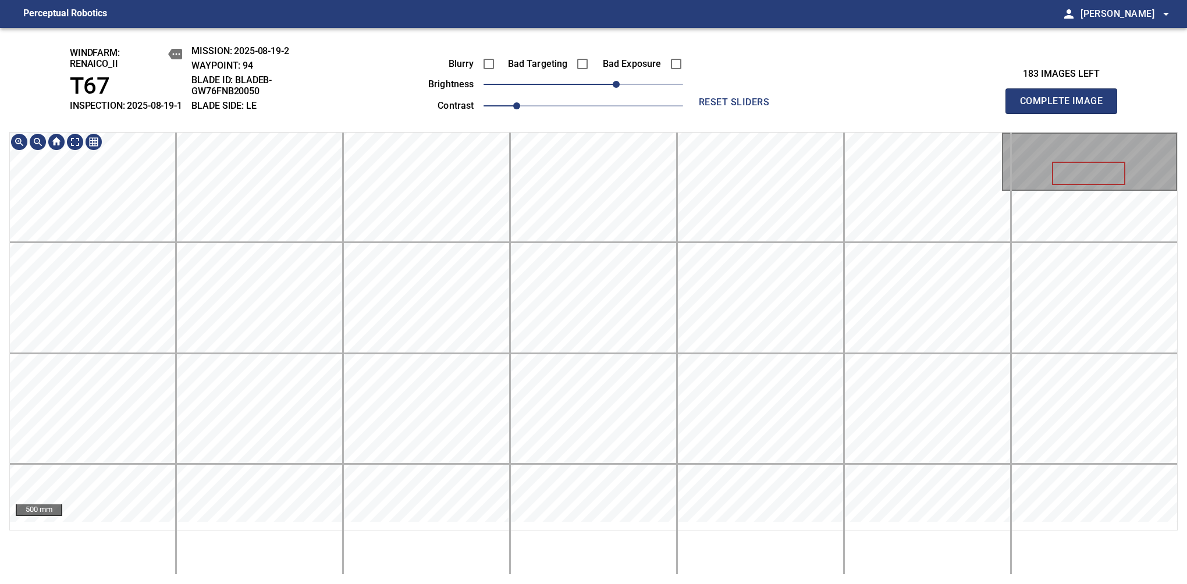
click at [633, 59] on div "windfarm: Renaico_II T67 INSPECTION: 2025-08-19-1 MISSION: 2025-08-19-2 WAYPOIN…" at bounding box center [593, 306] width 1187 height 556
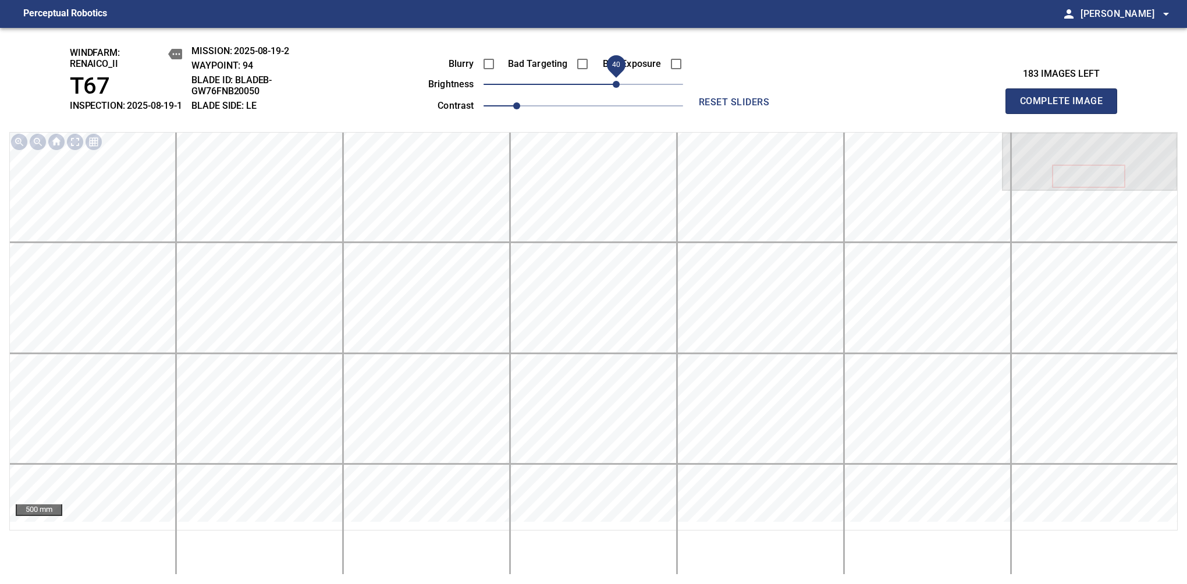
click at [1066, 107] on span "Complete Image" at bounding box center [1061, 101] width 86 height 16
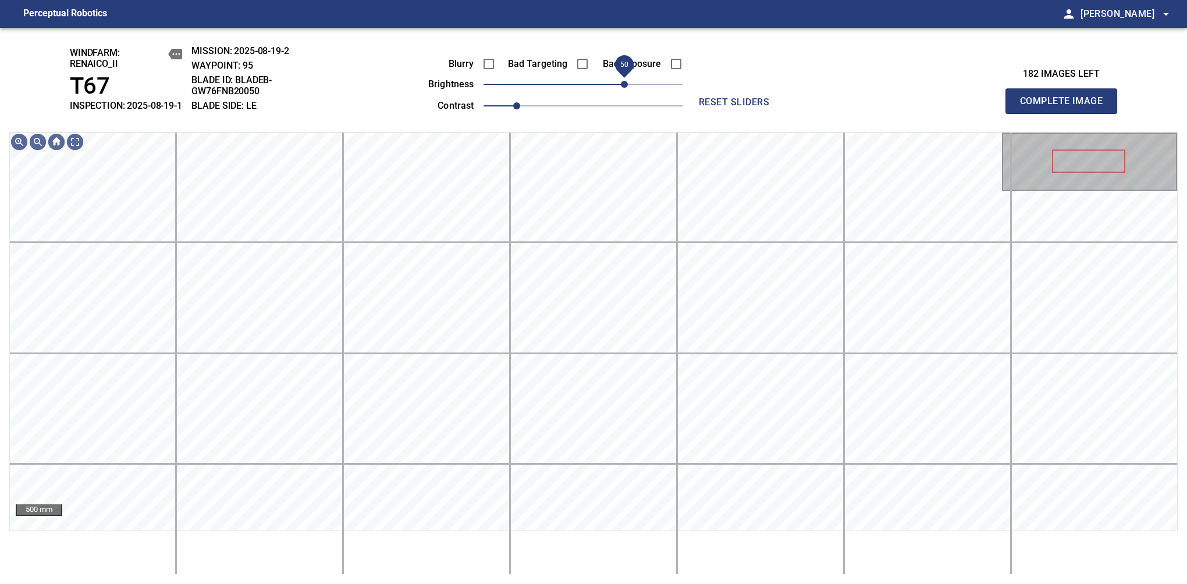
drag, startPoint x: 601, startPoint y: 100, endPoint x: 621, endPoint y: 94, distance: 21.2
click at [621, 88] on span "50" at bounding box center [624, 84] width 7 height 7
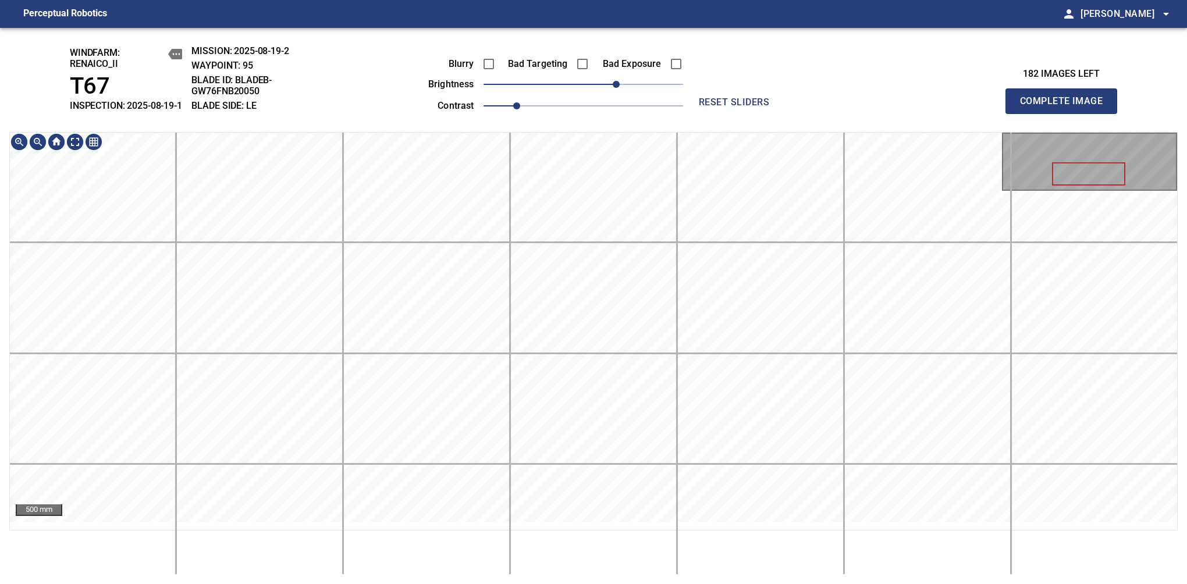
click at [592, 111] on div "windfarm: Renaico_II T67 INSPECTION: 2025-08-19-1 MISSION: 2025-08-19-2 WAYPOIN…" at bounding box center [593, 306] width 1187 height 556
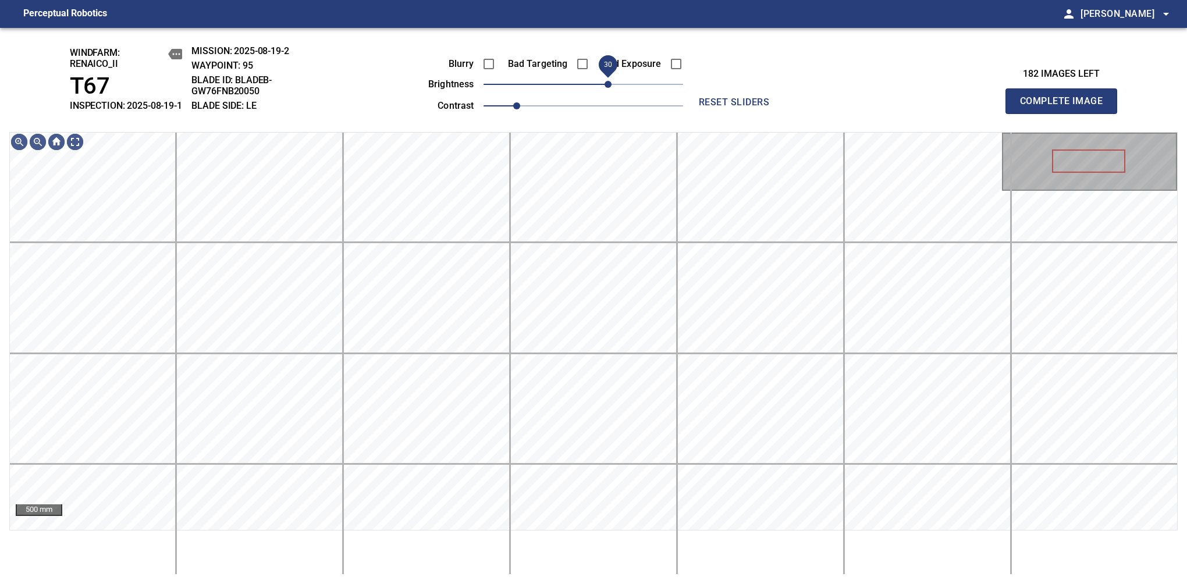
drag, startPoint x: 619, startPoint y: 98, endPoint x: 609, endPoint y: 102, distance: 11.2
click at [609, 88] on span "30" at bounding box center [608, 84] width 7 height 7
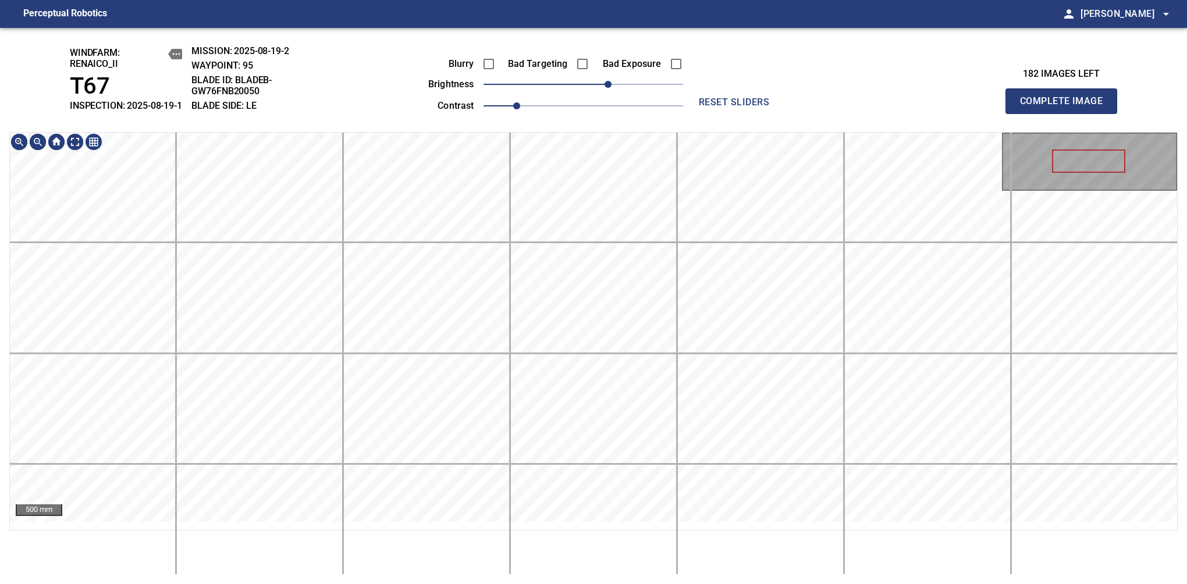
click at [619, 19] on main "Perceptual Robotics person Alex Semenov arrow_drop_down windfarm: Renaico_II T6…" at bounding box center [593, 292] width 1187 height 584
click at [1066, 107] on span "Complete Image" at bounding box center [1061, 101] width 86 height 16
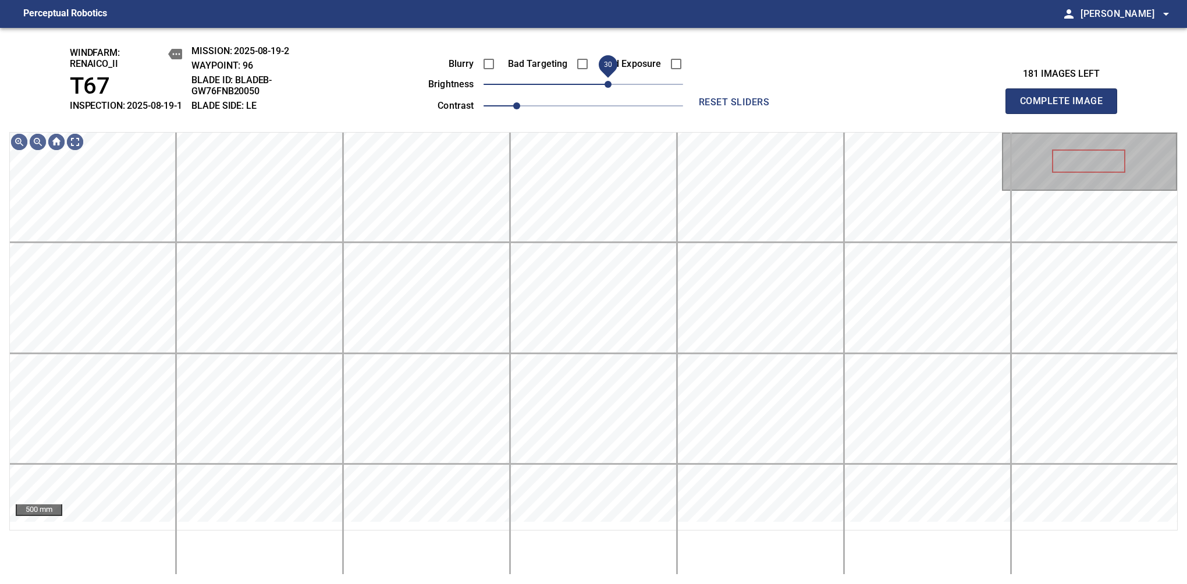
drag, startPoint x: 598, startPoint y: 93, endPoint x: 612, endPoint y: 93, distance: 14.0
click at [612, 88] on span "30" at bounding box center [608, 84] width 7 height 7
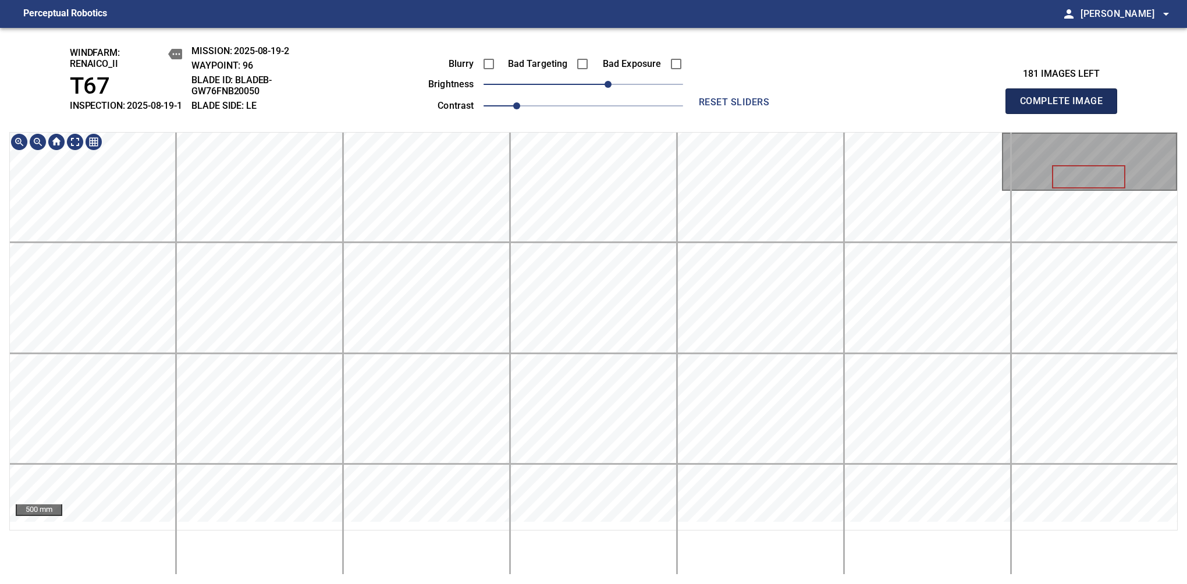
click at [1066, 107] on span "Complete Image" at bounding box center [1061, 101] width 86 height 16
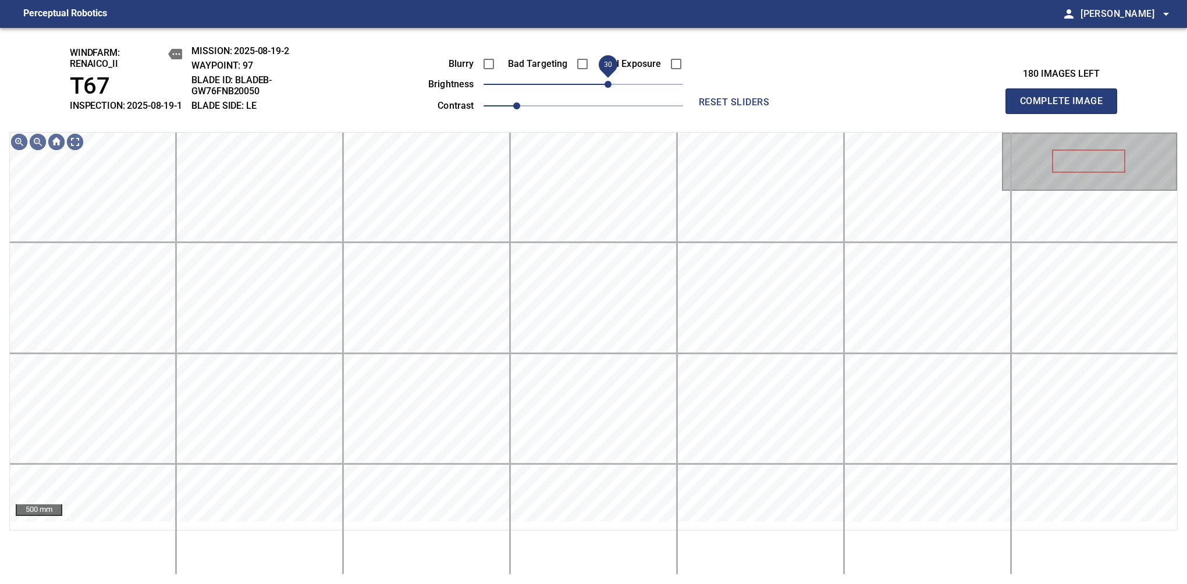
drag, startPoint x: 598, startPoint y: 94, endPoint x: 606, endPoint y: 94, distance: 7.6
click at [606, 88] on span "30" at bounding box center [608, 84] width 7 height 7
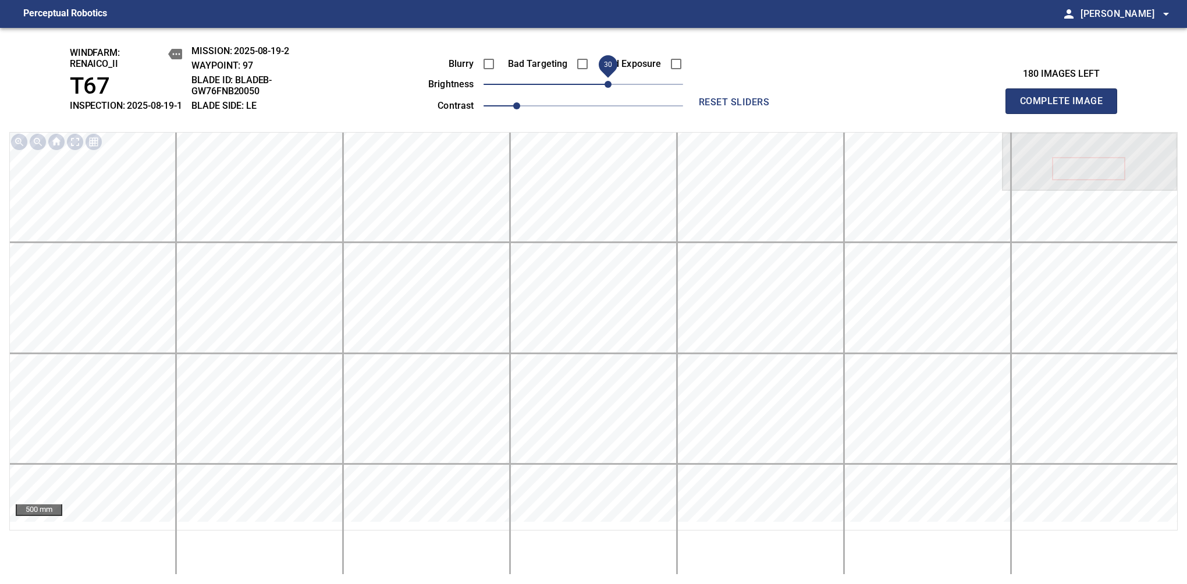
click at [1066, 107] on span "Complete Image" at bounding box center [1061, 101] width 86 height 16
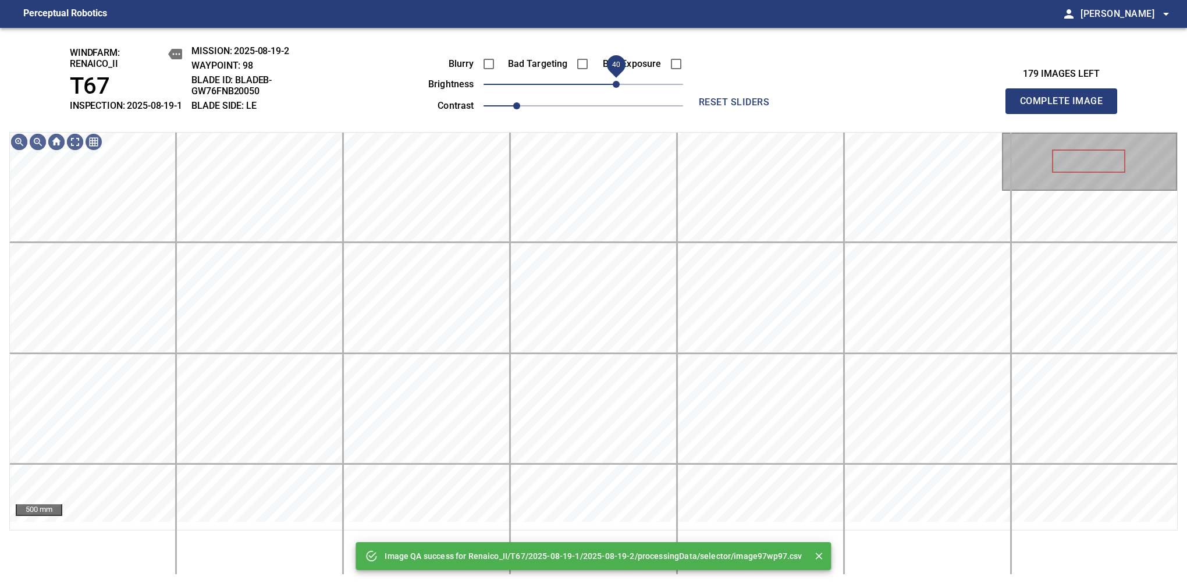
drag, startPoint x: 585, startPoint y: 94, endPoint x: 616, endPoint y: 93, distance: 30.9
click at [616, 88] on span "40" at bounding box center [616, 84] width 7 height 7
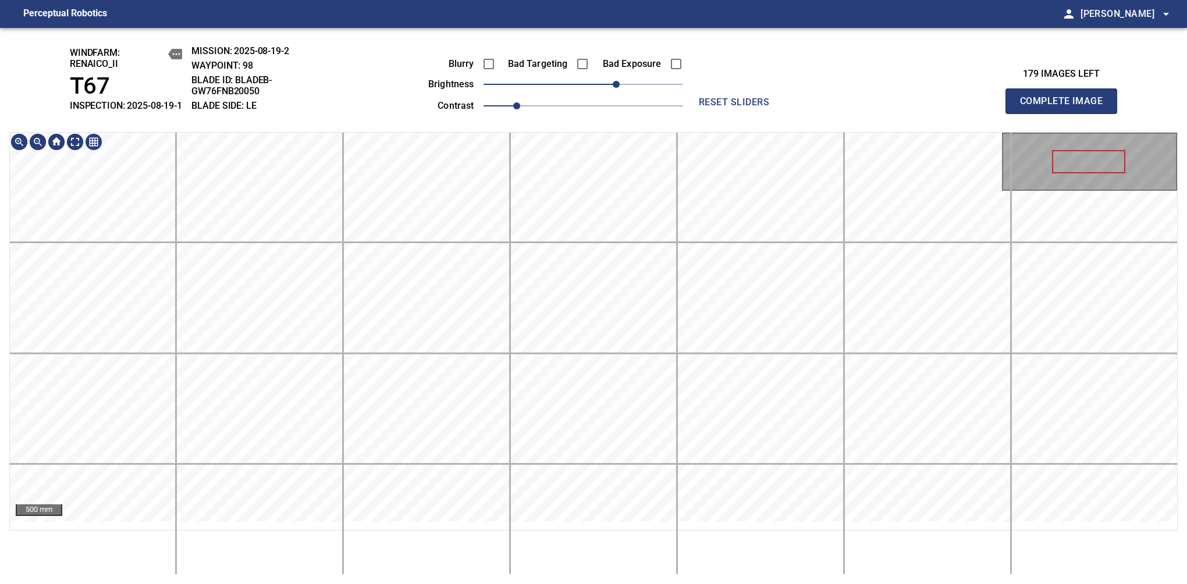
click at [602, 115] on div "windfarm: Renaico_II T67 INSPECTION: 2025-08-19-1 MISSION: 2025-08-19-2 WAYPOIN…" at bounding box center [593, 306] width 1187 height 556
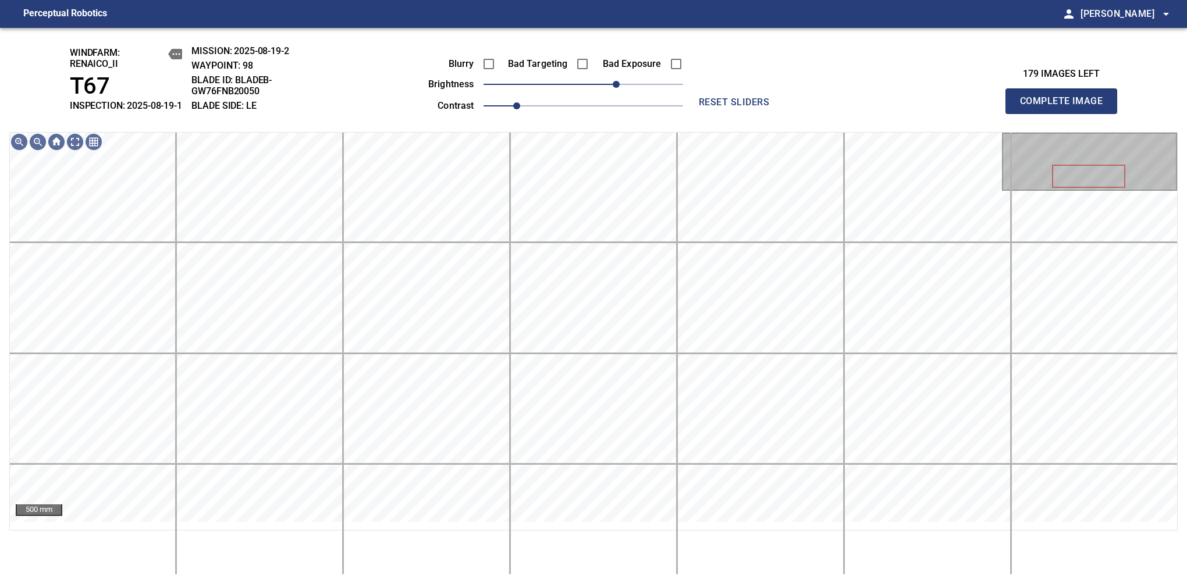
click at [1066, 107] on span "Complete Image" at bounding box center [1061, 101] width 86 height 16
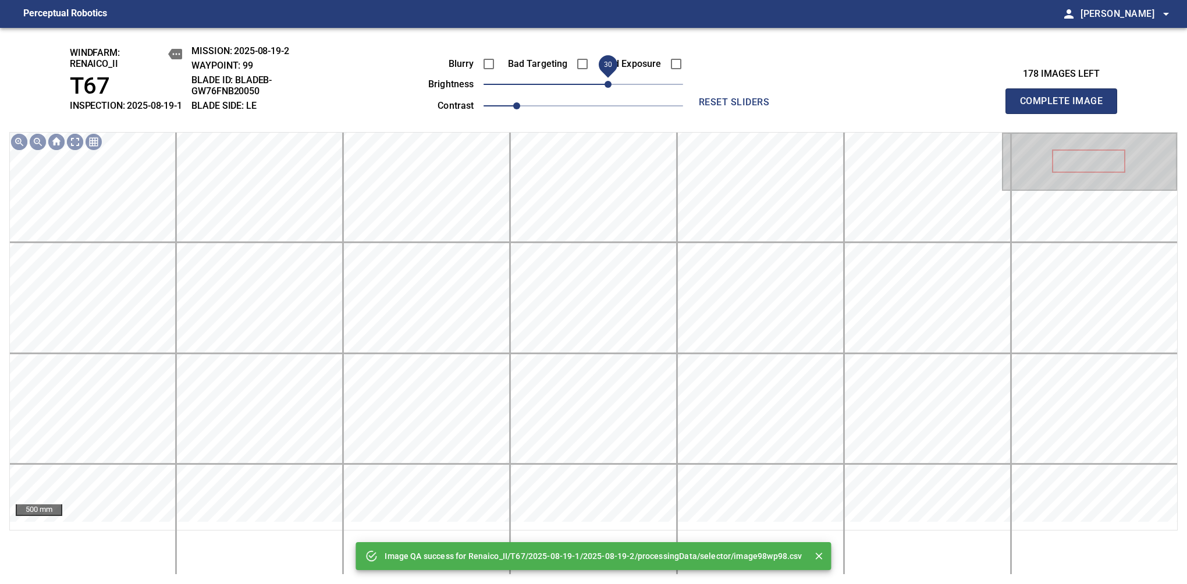
drag, startPoint x: 590, startPoint y: 93, endPoint x: 608, endPoint y: 93, distance: 18.0
click at [608, 88] on span "30" at bounding box center [608, 84] width 7 height 7
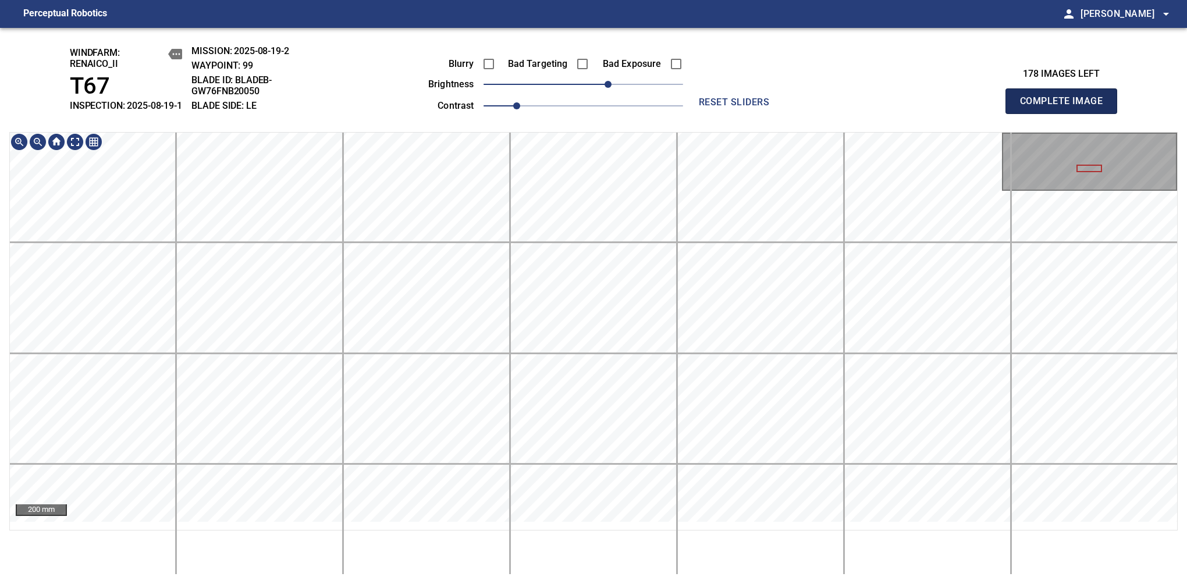
click at [1066, 107] on span "Complete Image" at bounding box center [1061, 101] width 86 height 16
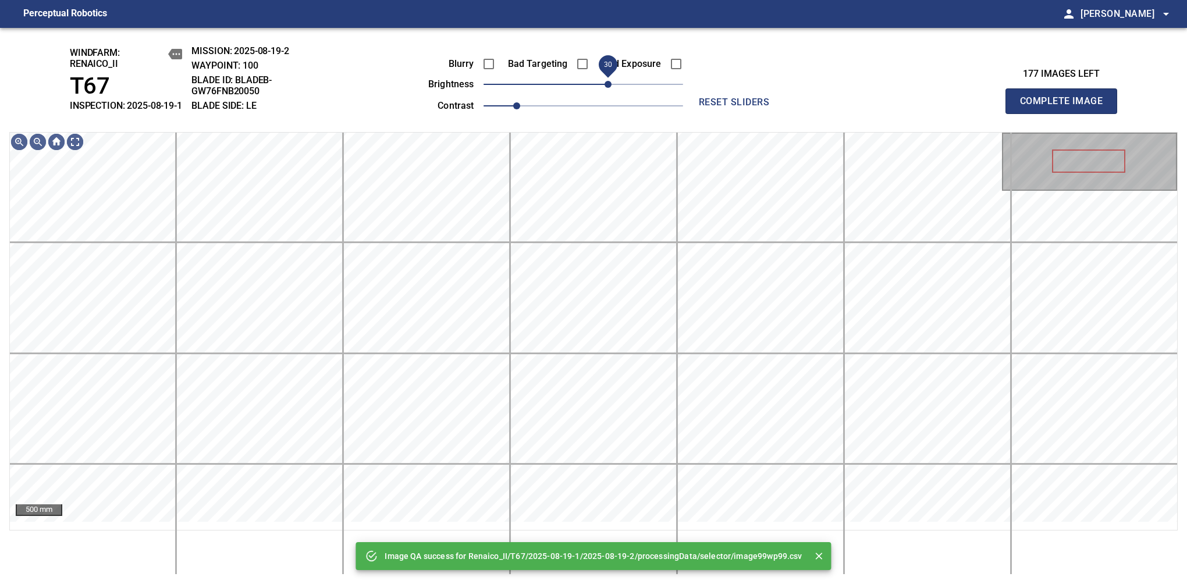
click at [605, 88] on span "30" at bounding box center [608, 84] width 7 height 7
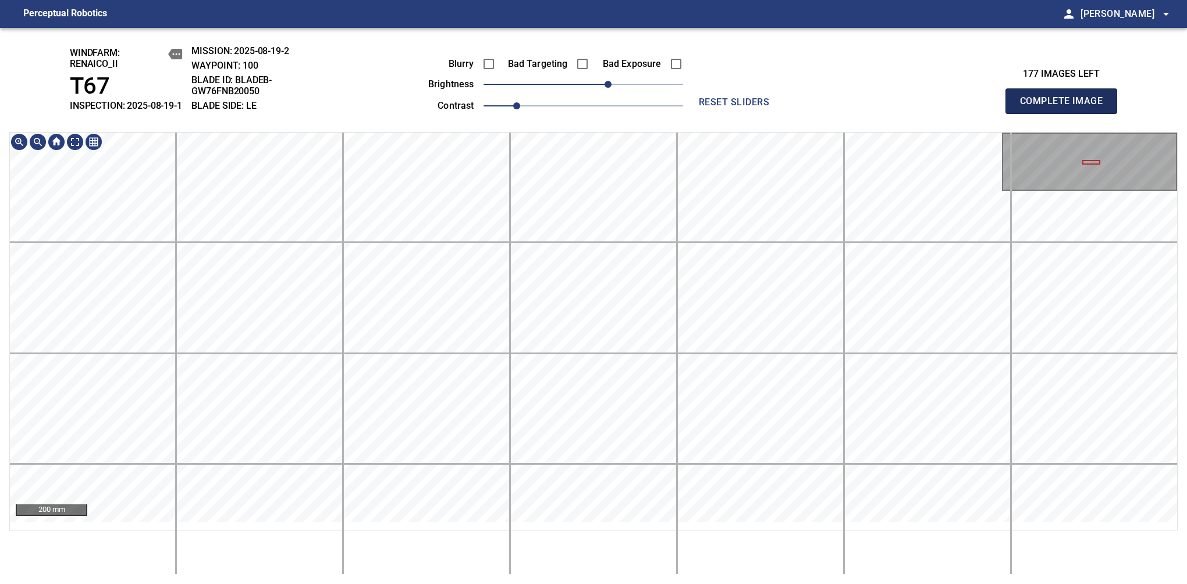
click at [1066, 107] on span "Complete Image" at bounding box center [1061, 101] width 86 height 16
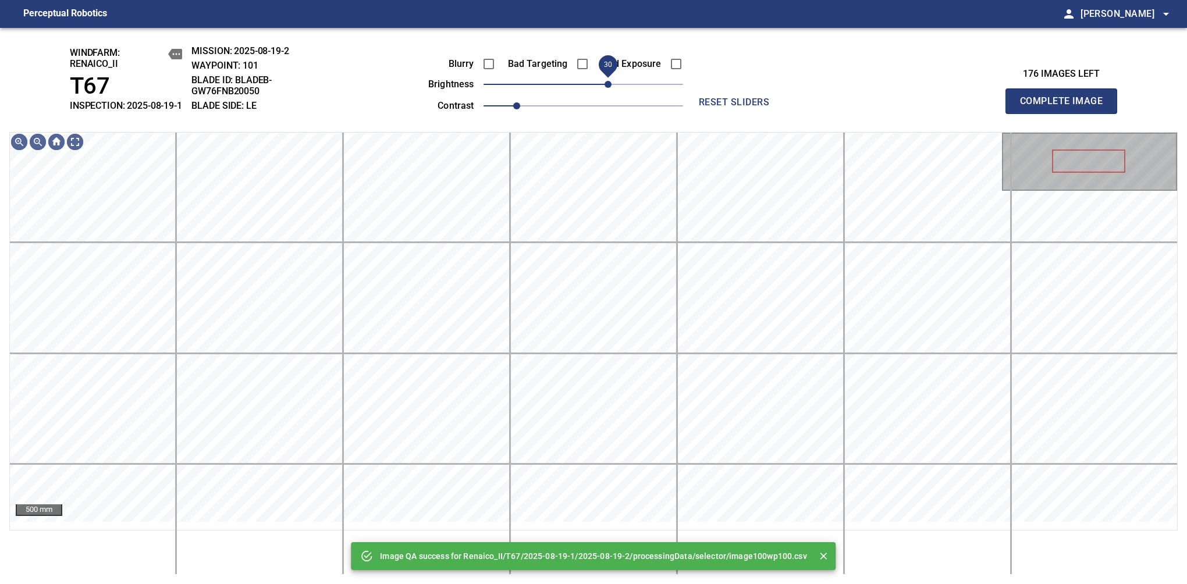
click at [611, 88] on span "30" at bounding box center [608, 84] width 7 height 7
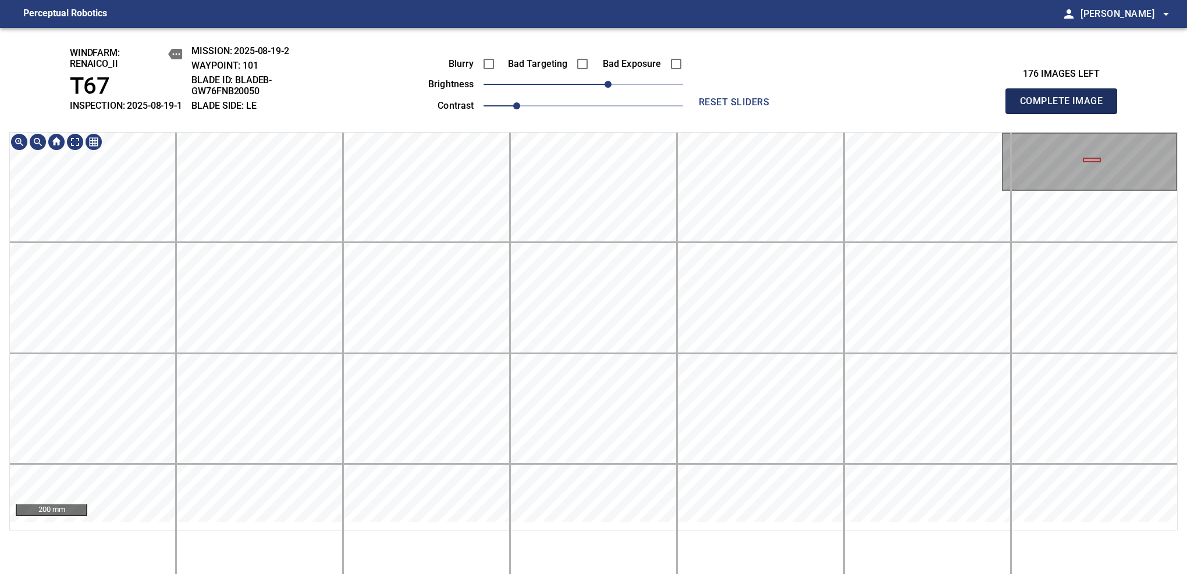
click at [1066, 107] on span "Complete Image" at bounding box center [1061, 101] width 86 height 16
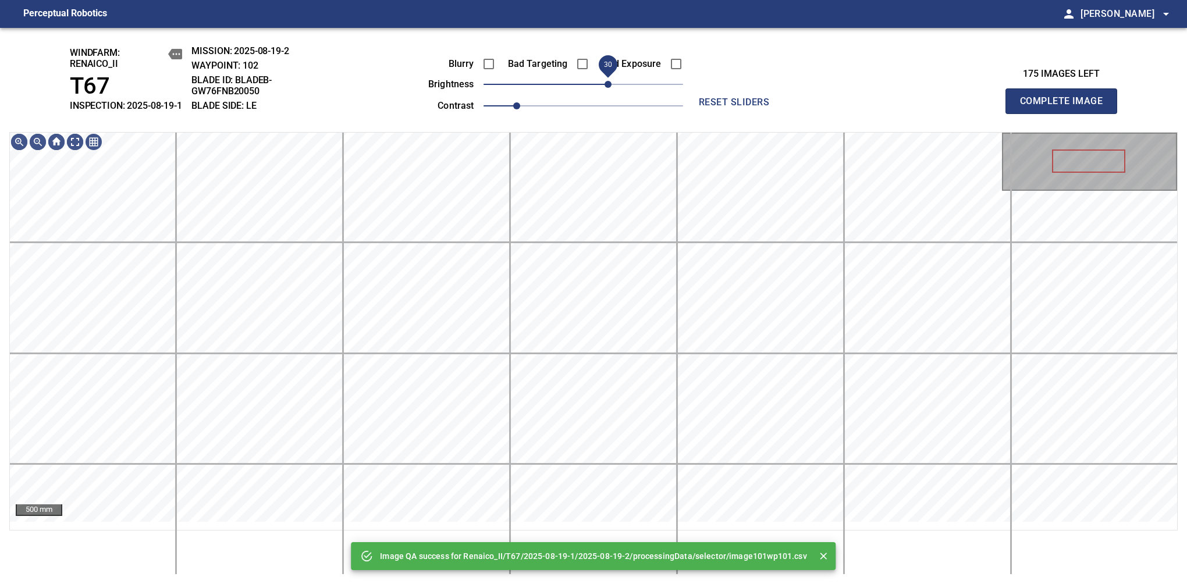
drag, startPoint x: 599, startPoint y: 93, endPoint x: 605, endPoint y: 93, distance: 6.4
click at [605, 88] on span "30" at bounding box center [608, 84] width 7 height 7
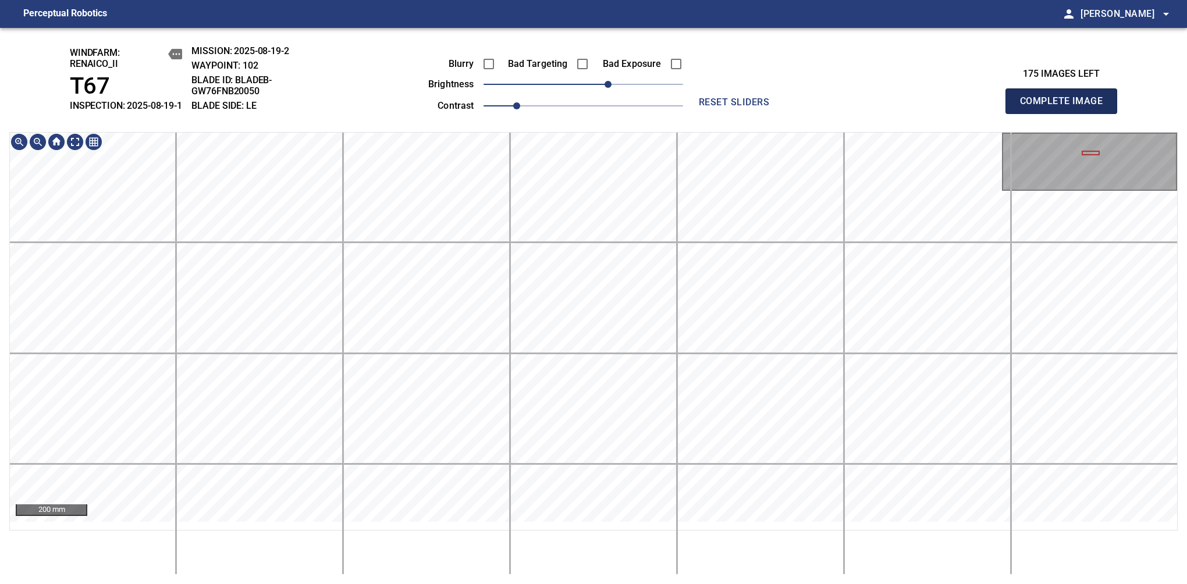
click at [1066, 107] on span "Complete Image" at bounding box center [1061, 101] width 86 height 16
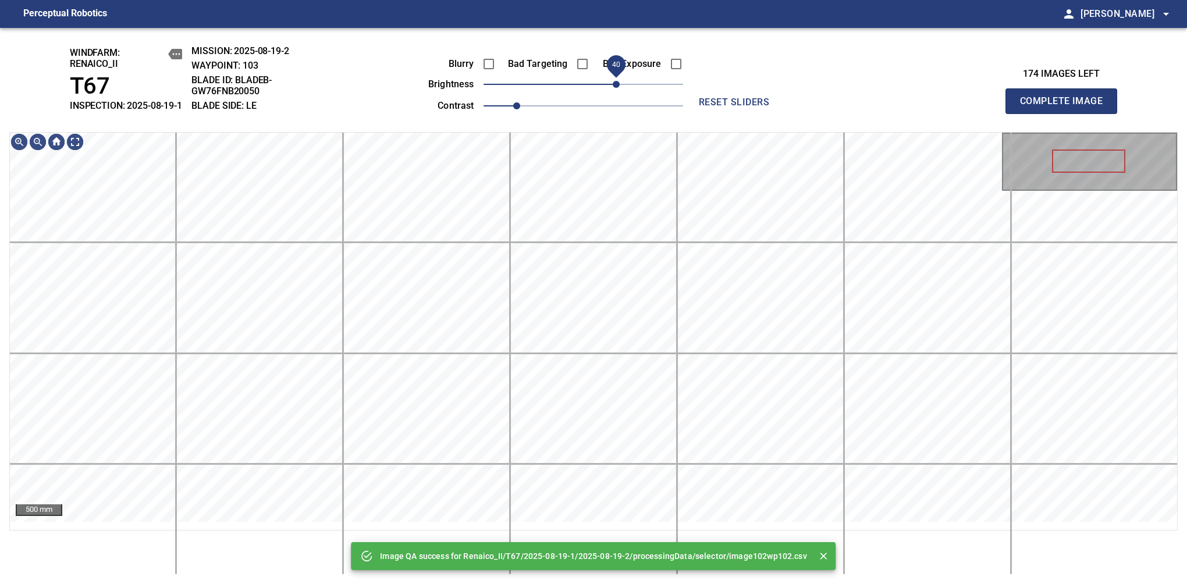
drag, startPoint x: 603, startPoint y: 98, endPoint x: 615, endPoint y: 94, distance: 12.9
click at [615, 88] on span "40" at bounding box center [616, 84] width 7 height 7
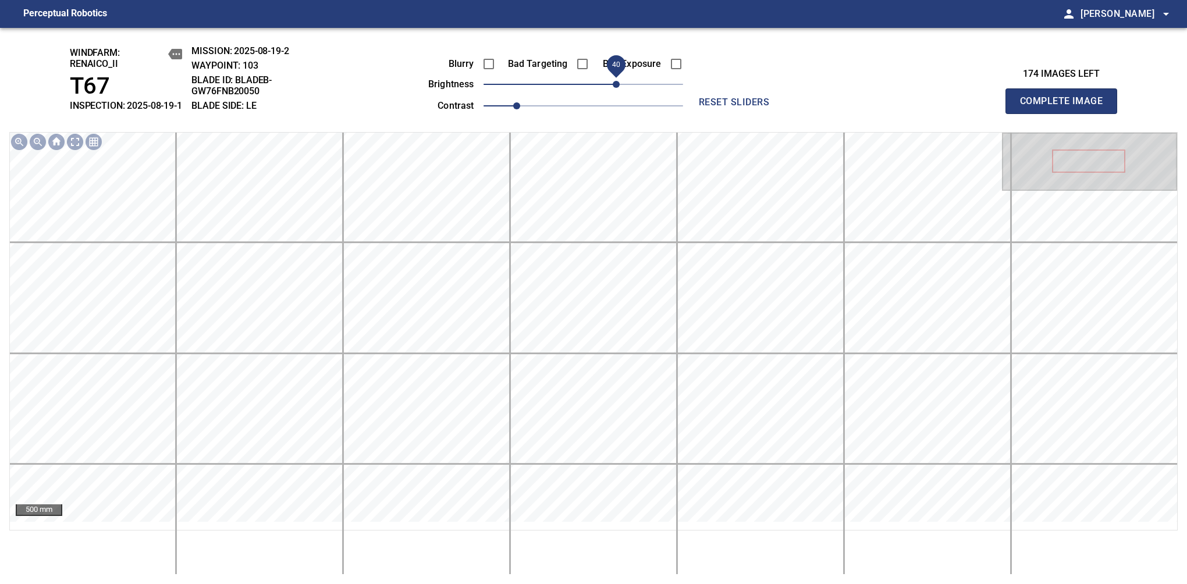
click at [613, 88] on span "40" at bounding box center [616, 84] width 7 height 7
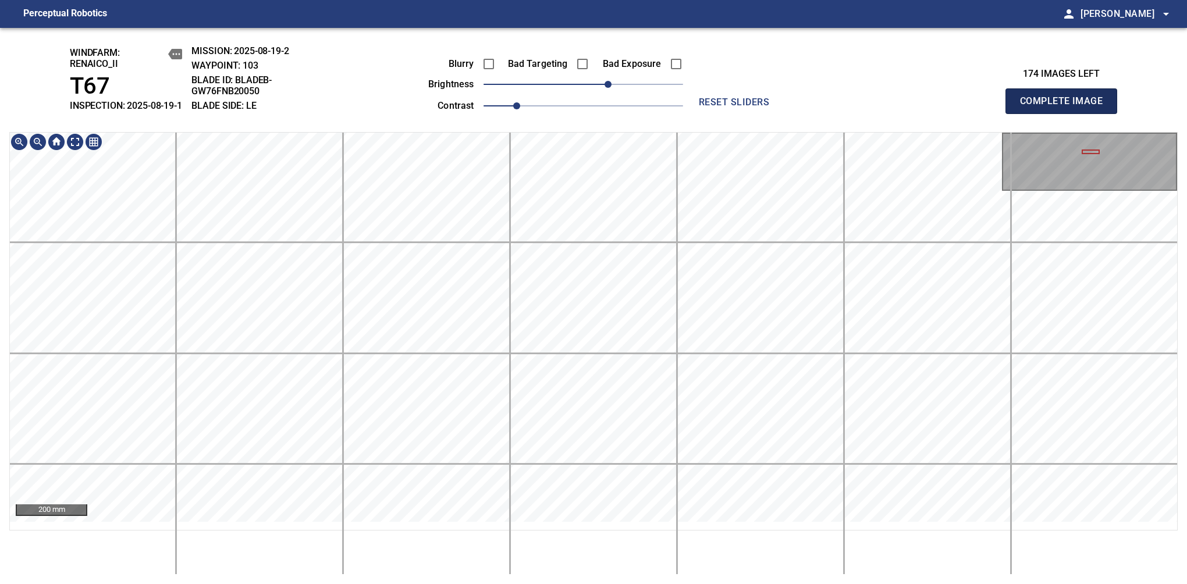
click at [1066, 107] on span "Complete Image" at bounding box center [1061, 101] width 86 height 16
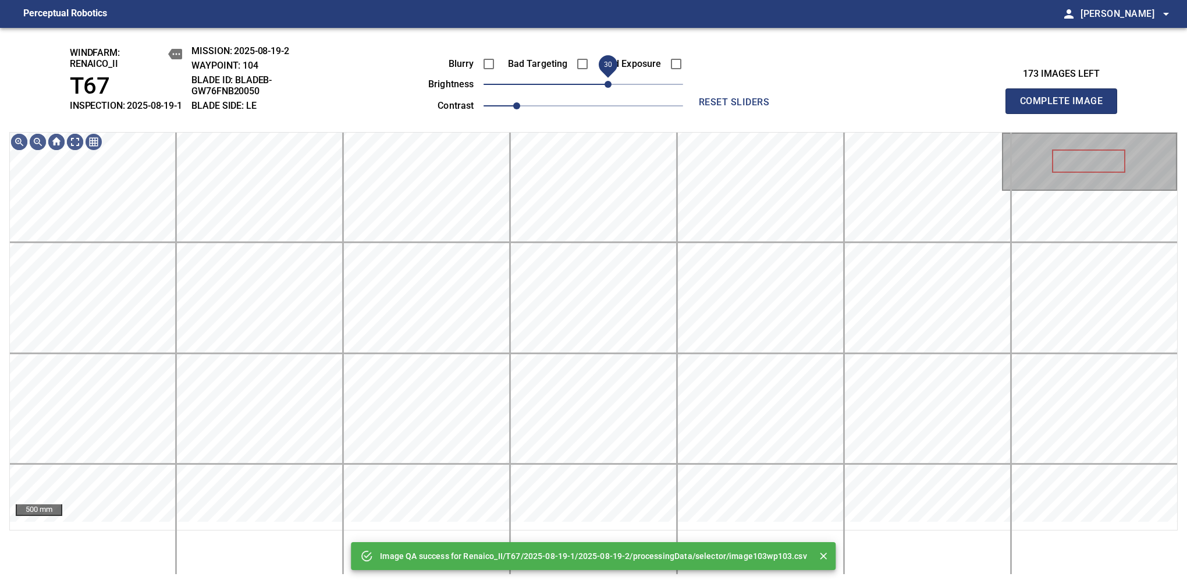
drag, startPoint x: 585, startPoint y: 94, endPoint x: 605, endPoint y: 94, distance: 20.4
click at [605, 88] on span "30" at bounding box center [608, 84] width 7 height 7
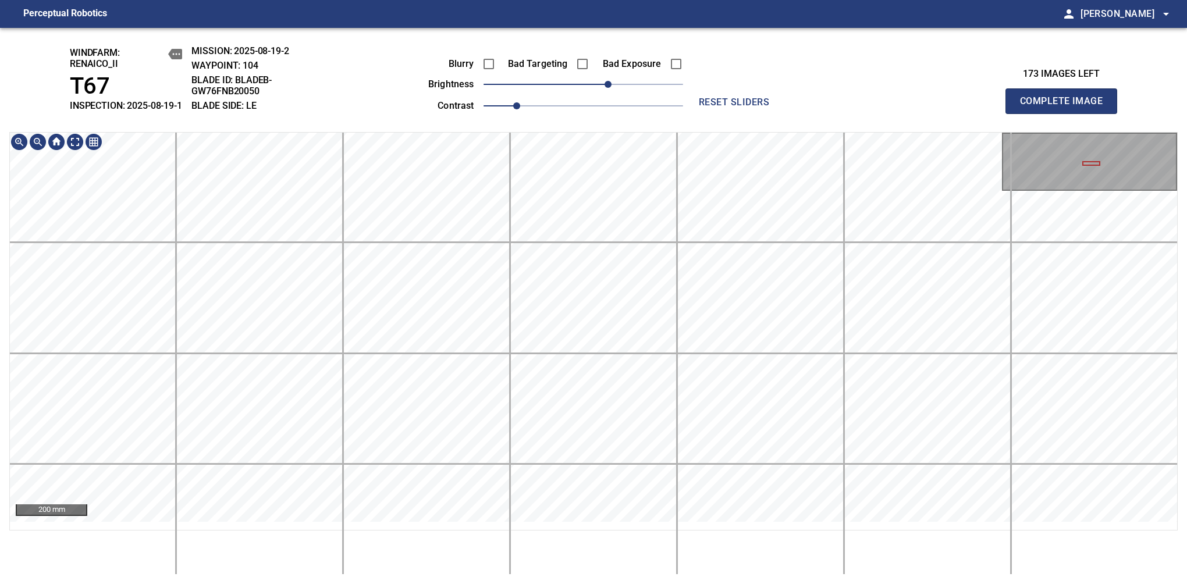
click at [549, 566] on div "200 mm" at bounding box center [593, 353] width 1169 height 443
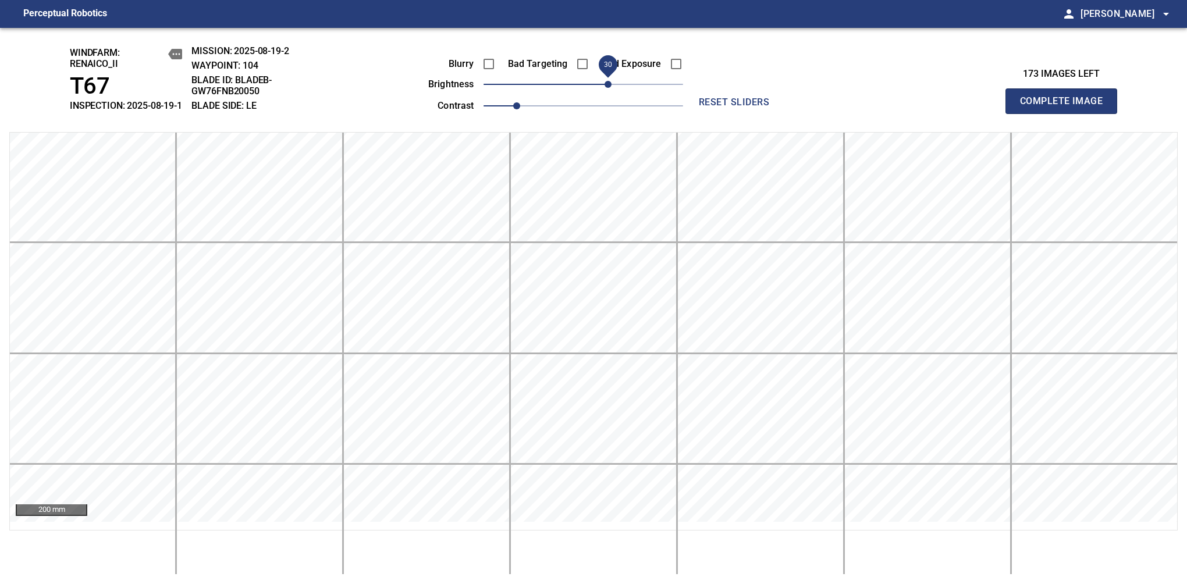
click at [1066, 107] on span "Complete Image" at bounding box center [1061, 101] width 86 height 16
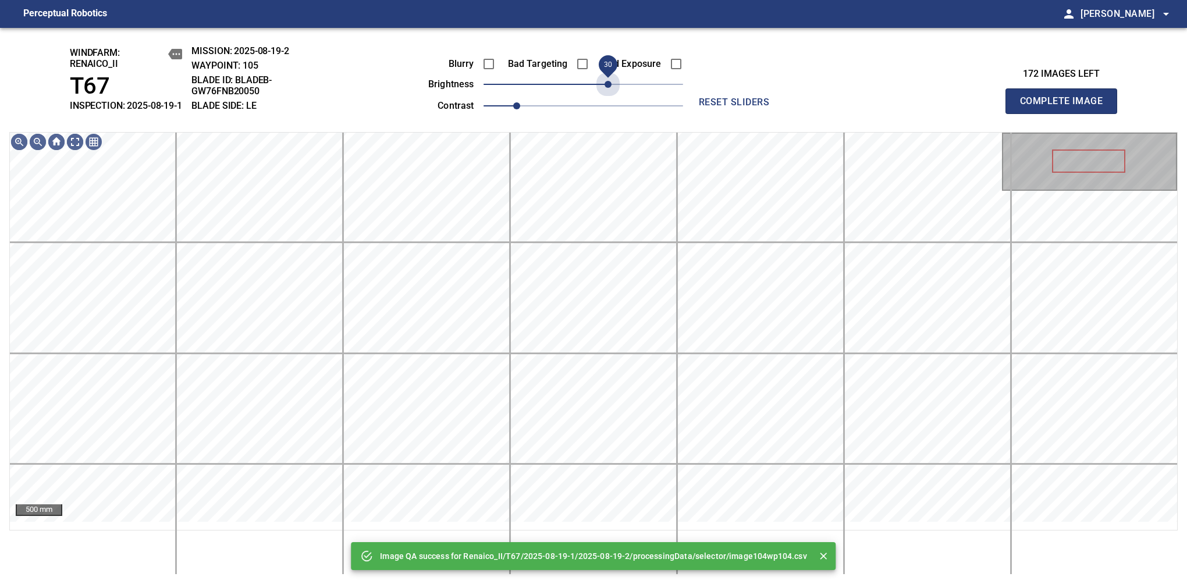
click at [609, 86] on span "30" at bounding box center [584, 84] width 200 height 16
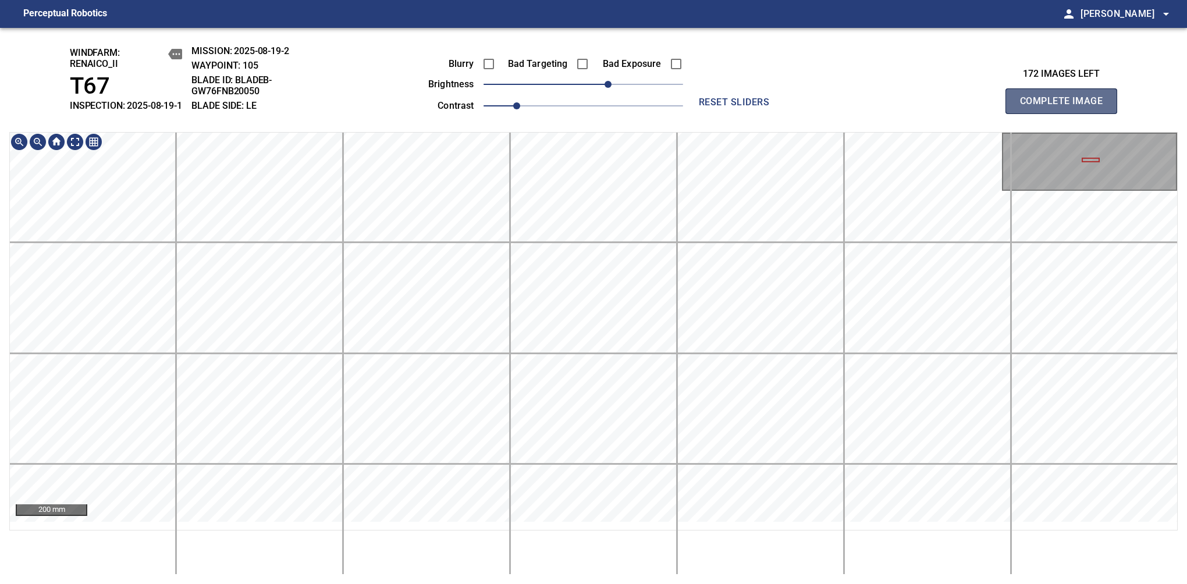
click at [1066, 107] on span "Complete Image" at bounding box center [1061, 101] width 86 height 16
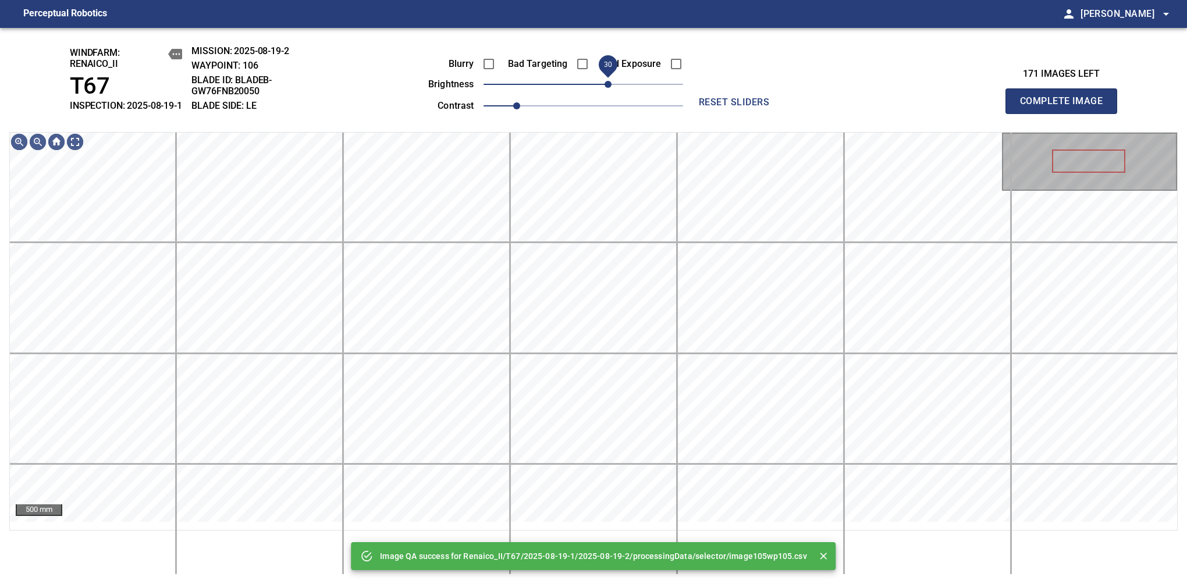
click at [612, 93] on span "30" at bounding box center [584, 84] width 200 height 16
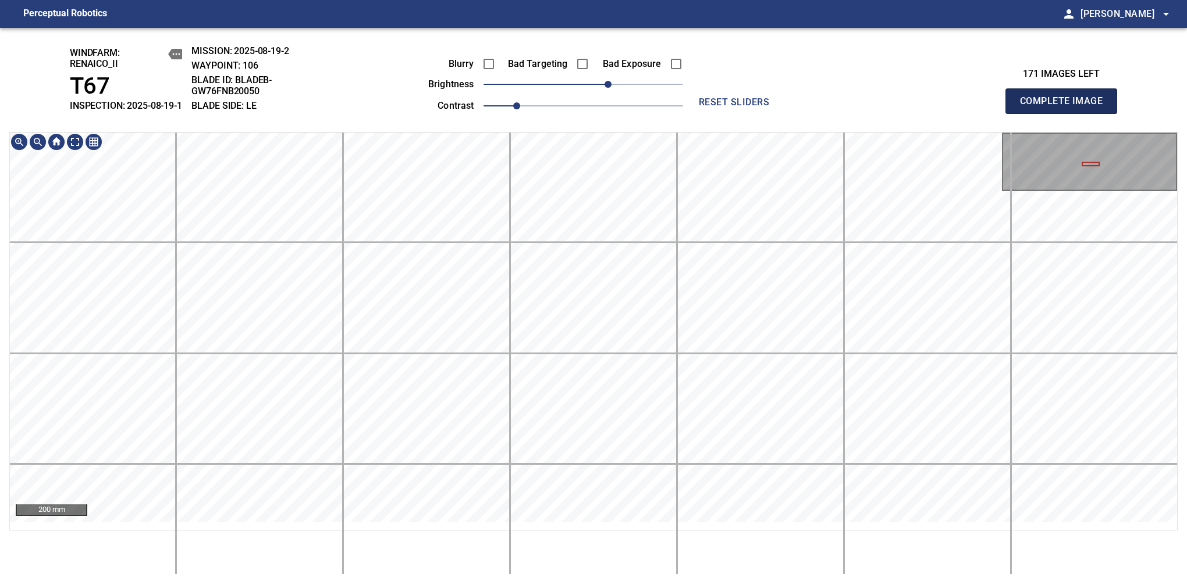
click at [1066, 107] on span "Complete Image" at bounding box center [1061, 101] width 86 height 16
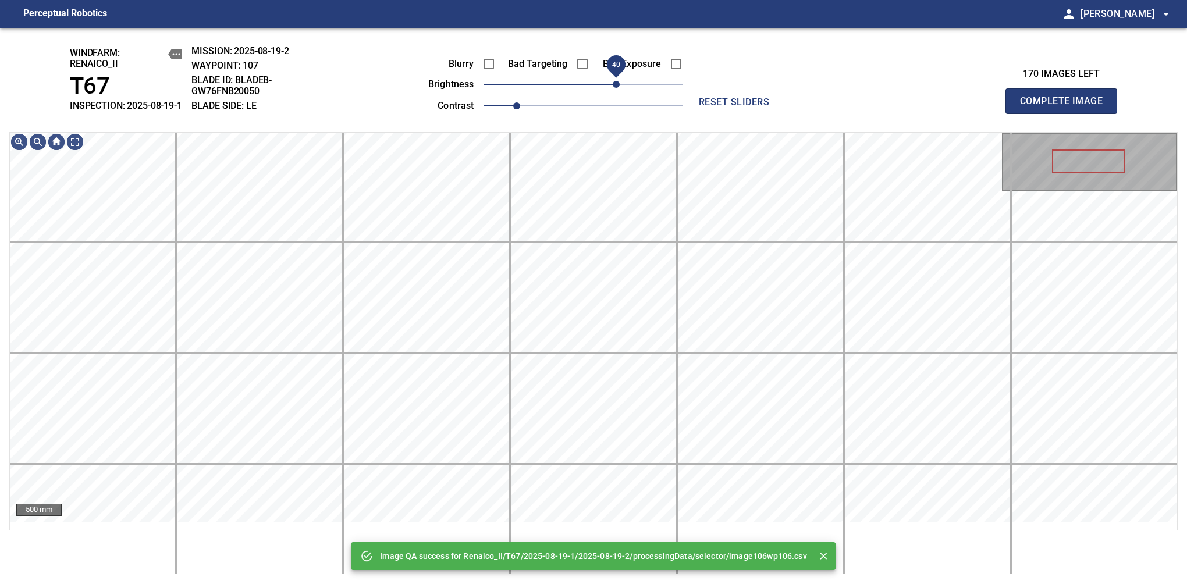
drag, startPoint x: 605, startPoint y: 94, endPoint x: 616, endPoint y: 90, distance: 11.2
click at [616, 90] on span "40" at bounding box center [584, 84] width 200 height 16
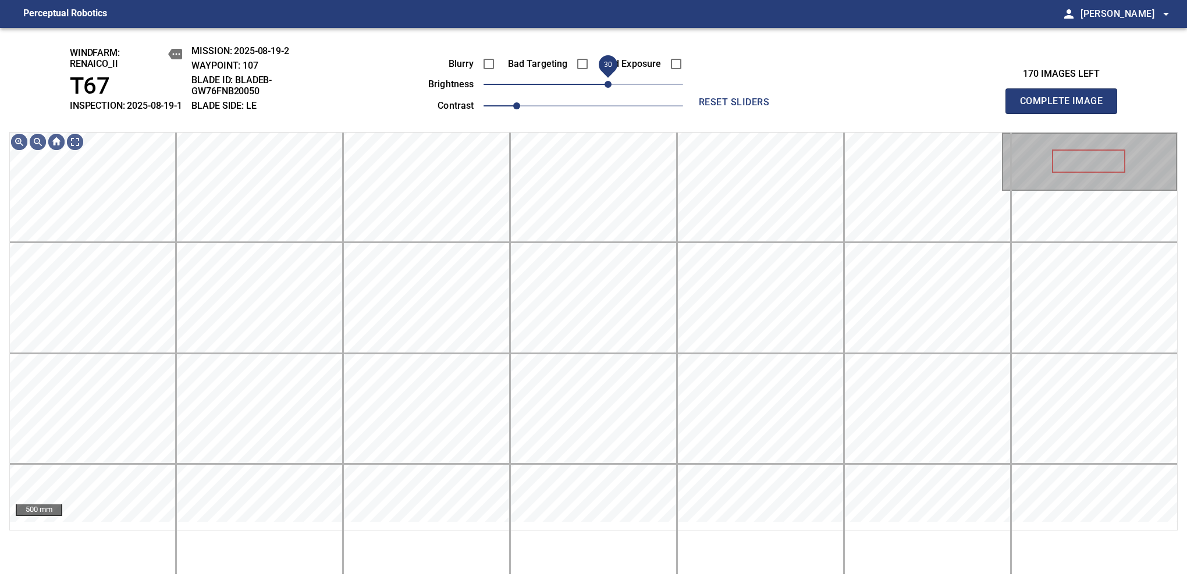
drag, startPoint x: 616, startPoint y: 90, endPoint x: 610, endPoint y: 93, distance: 6.8
click at [610, 88] on span "30" at bounding box center [608, 84] width 7 height 7
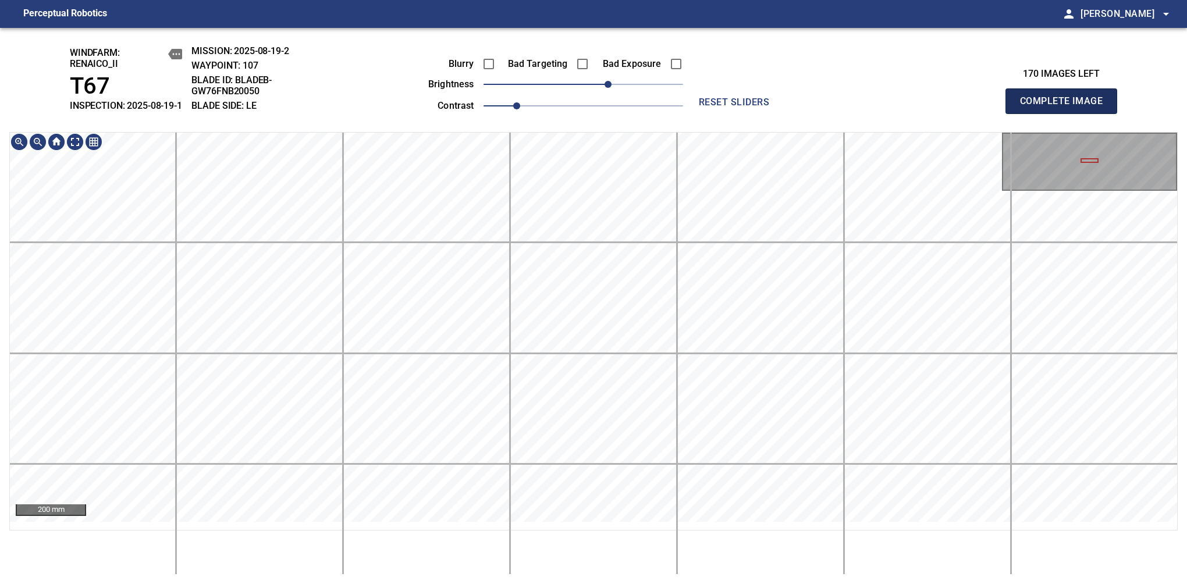
click at [1066, 107] on span "Complete Image" at bounding box center [1061, 101] width 86 height 16
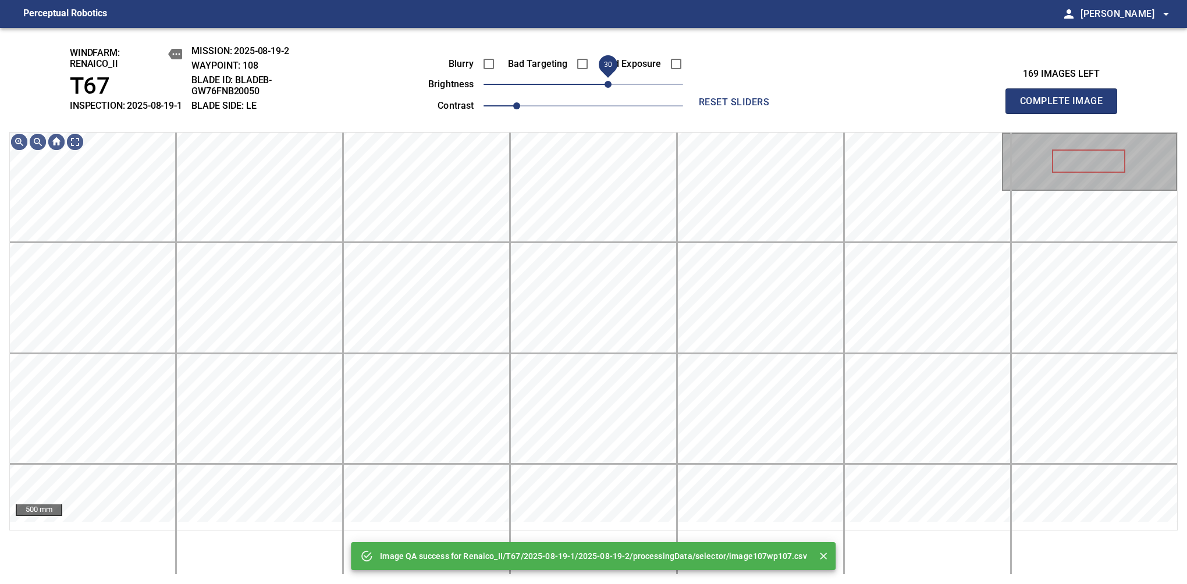
click at [606, 91] on span "30" at bounding box center [584, 84] width 200 height 16
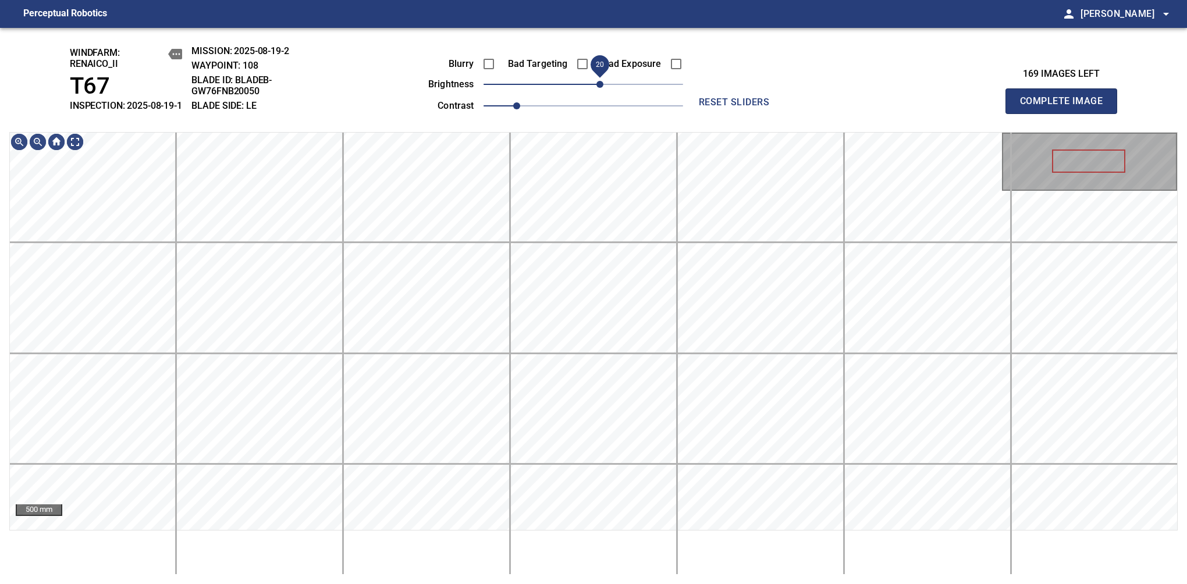
click at [602, 88] on span "20" at bounding box center [600, 84] width 7 height 7
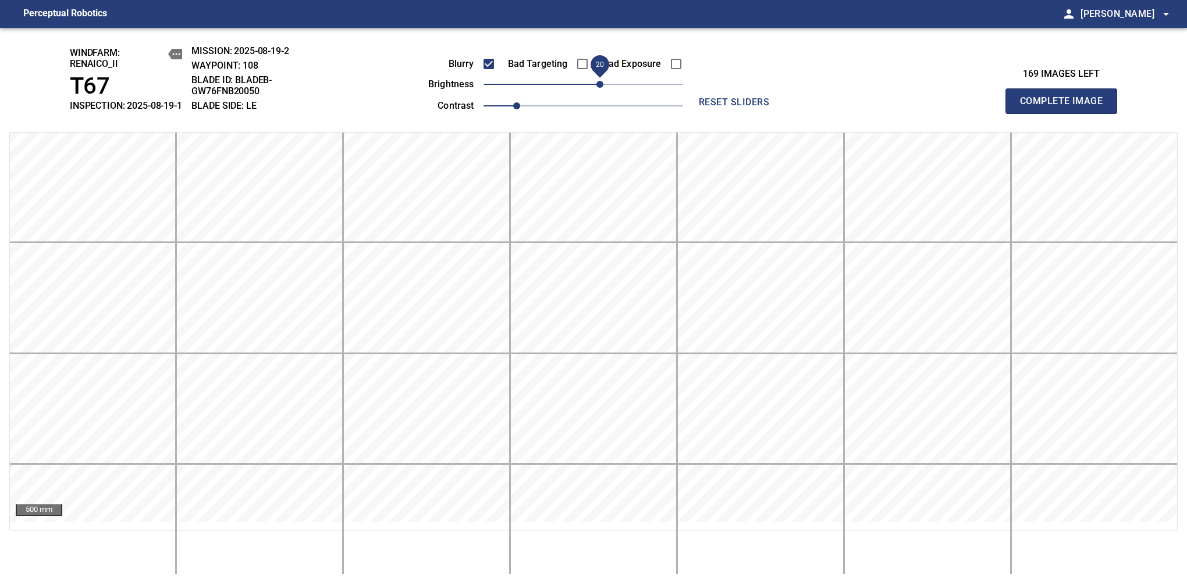
click at [1066, 107] on span "Complete Image" at bounding box center [1061, 101] width 86 height 16
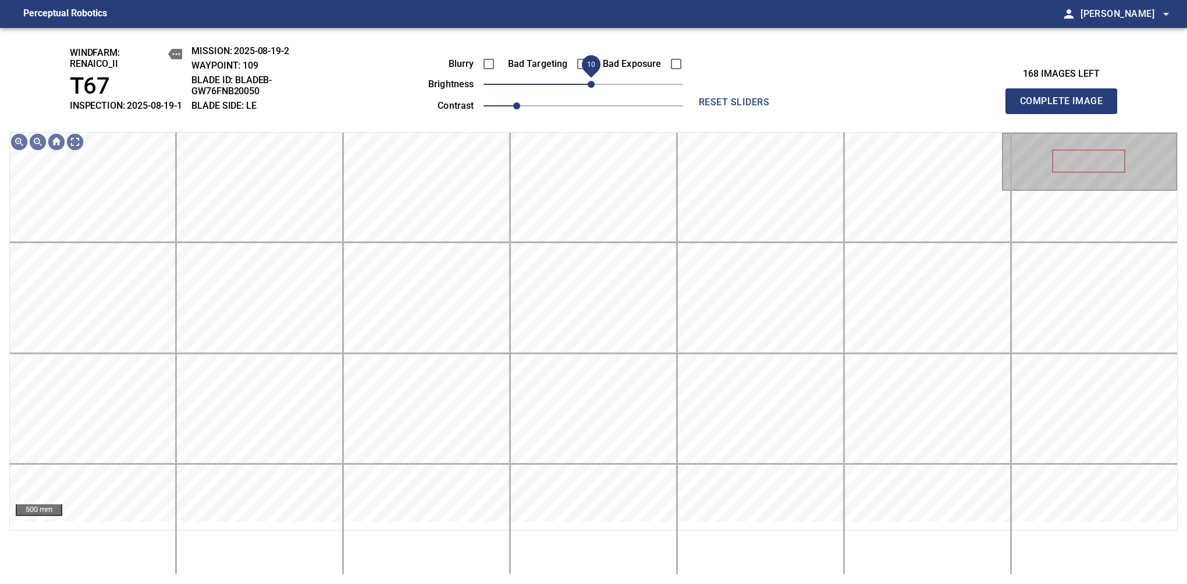
drag, startPoint x: 591, startPoint y: 98, endPoint x: 597, endPoint y: 91, distance: 8.7
click at [595, 88] on span "10" at bounding box center [591, 84] width 7 height 7
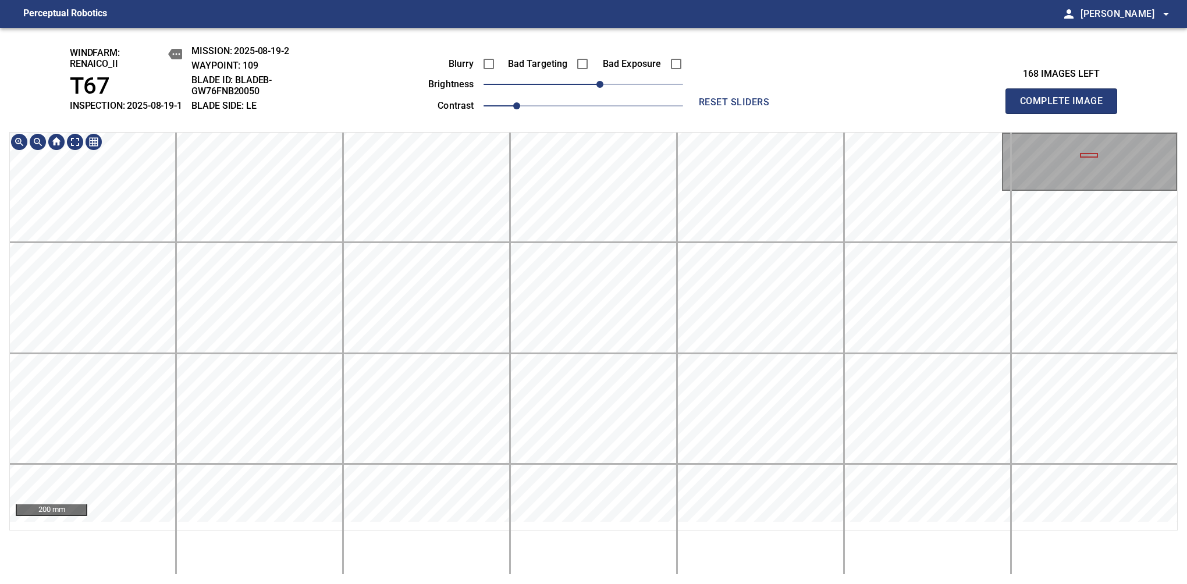
click at [644, 584] on html "Perceptual Robotics person Alex Semenov arrow_drop_down windfarm: Renaico_II T6…" at bounding box center [593, 292] width 1187 height 584
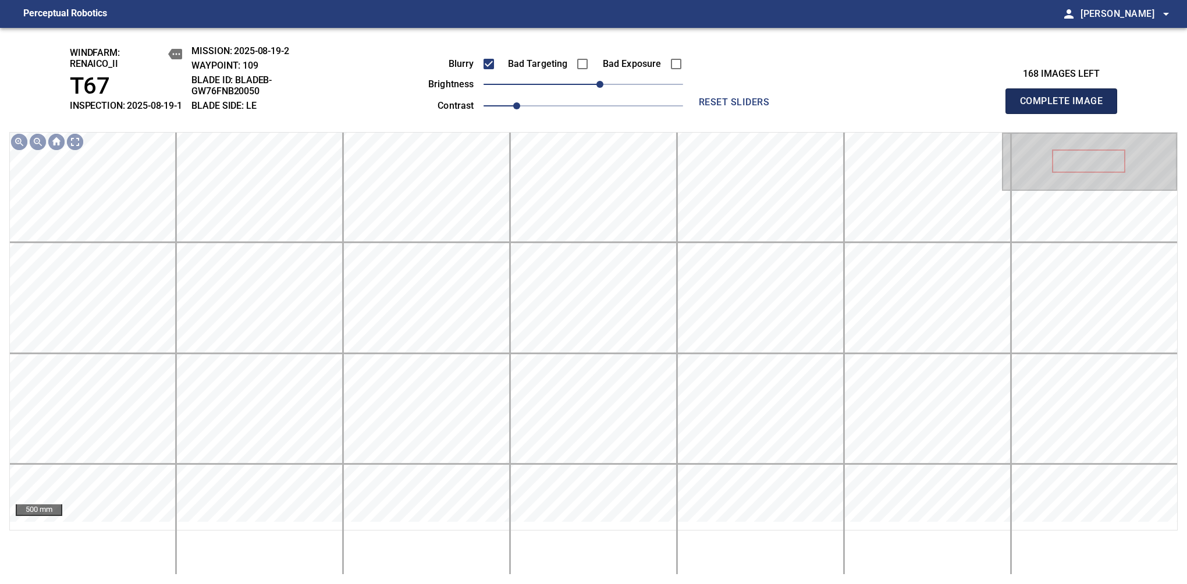
click at [1066, 107] on span "Complete Image" at bounding box center [1061, 101] width 86 height 16
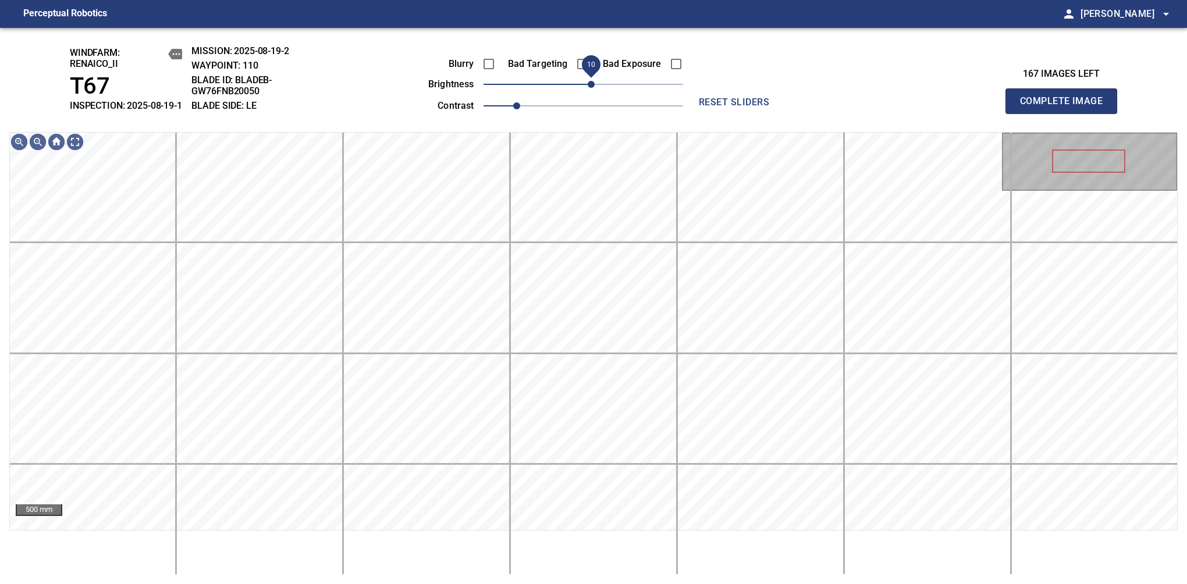
drag, startPoint x: 587, startPoint y: 94, endPoint x: 595, endPoint y: 92, distance: 8.5
click at [595, 88] on span "10" at bounding box center [591, 84] width 7 height 7
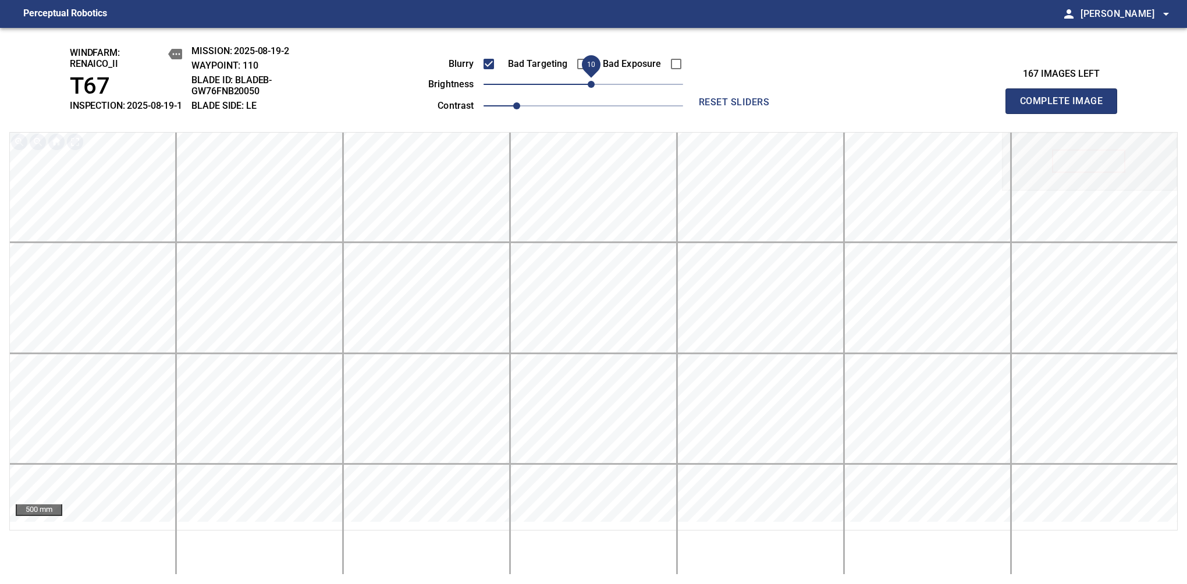
click at [1066, 107] on span "Complete Image" at bounding box center [1061, 101] width 86 height 16
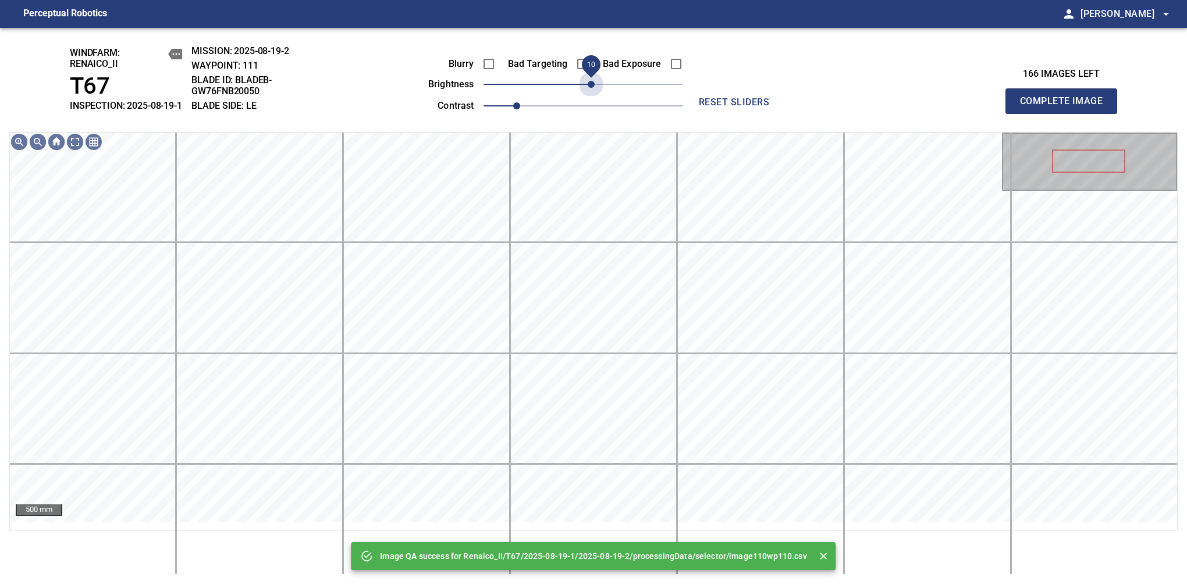
drag, startPoint x: 587, startPoint y: 98, endPoint x: 595, endPoint y: 98, distance: 8.1
click at [595, 88] on span "10" at bounding box center [591, 84] width 7 height 7
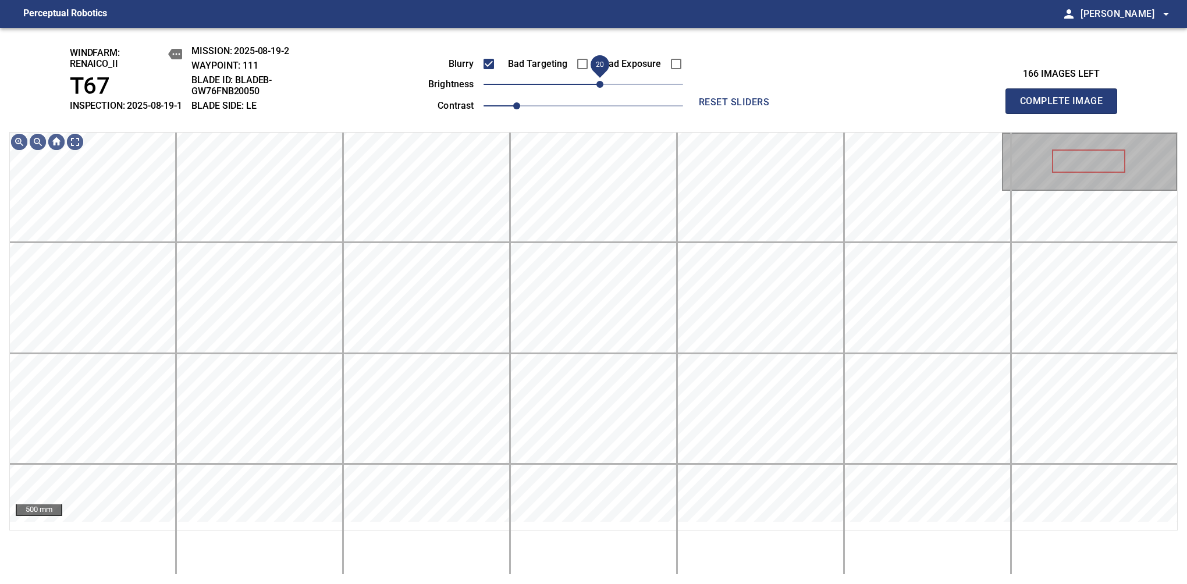
drag, startPoint x: 591, startPoint y: 98, endPoint x: 597, endPoint y: 95, distance: 6.3
click at [597, 88] on span "20" at bounding box center [600, 84] width 7 height 7
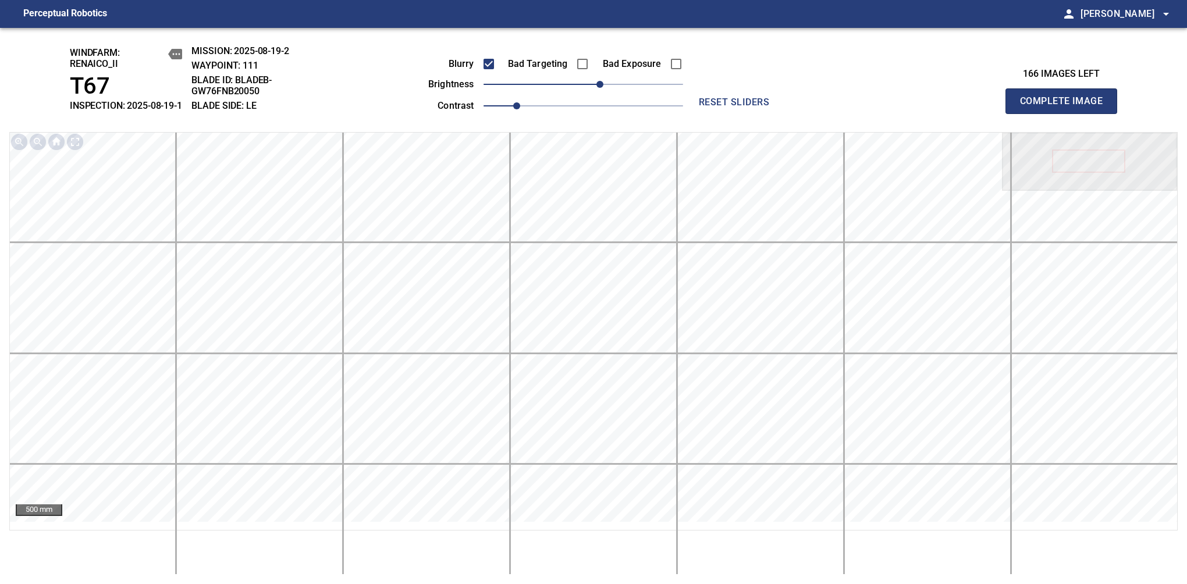
click at [1066, 107] on span "Complete Image" at bounding box center [1061, 101] width 86 height 16
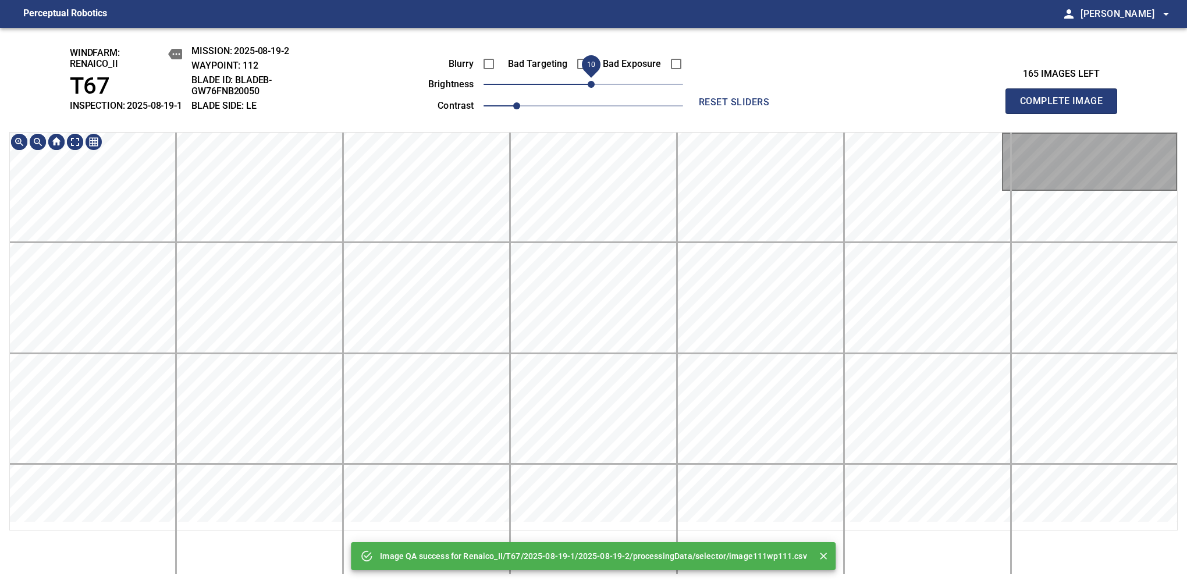
drag, startPoint x: 587, startPoint y: 95, endPoint x: 595, endPoint y: 94, distance: 8.3
click at [595, 88] on span "10" at bounding box center [591, 84] width 7 height 7
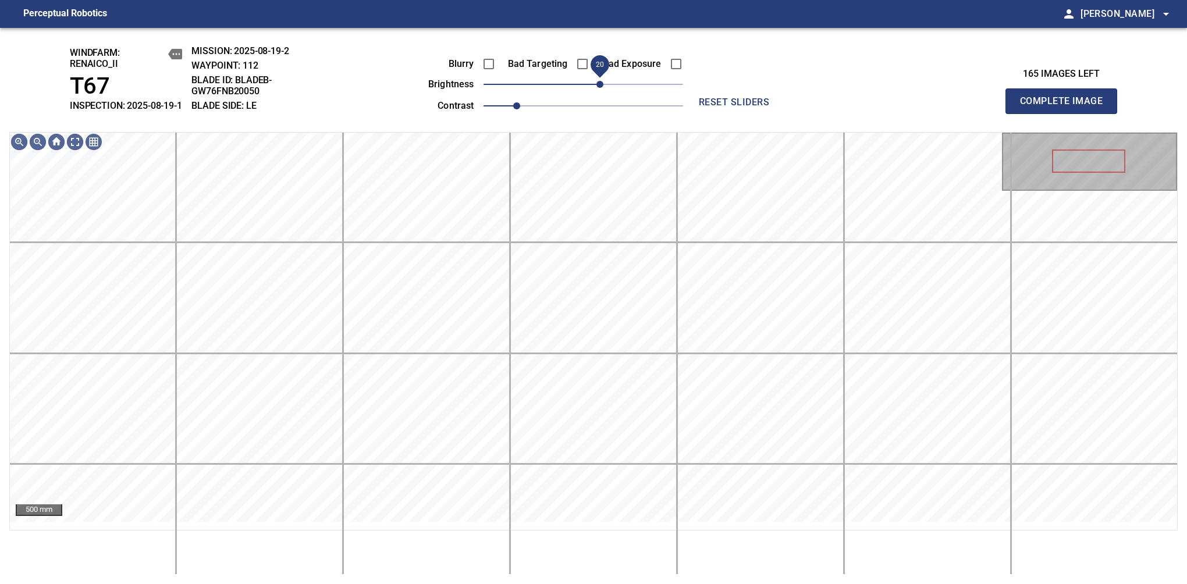
drag, startPoint x: 595, startPoint y: 94, endPoint x: 601, endPoint y: 92, distance: 6.1
click at [601, 88] on span "20" at bounding box center [600, 84] width 7 height 7
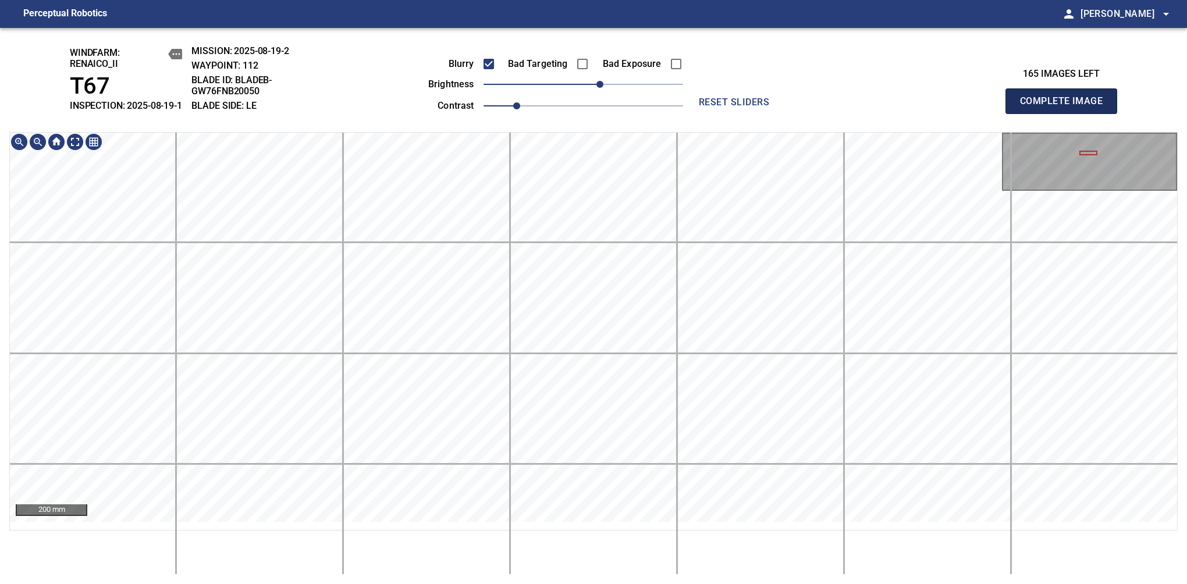
click at [1066, 107] on span "Complete Image" at bounding box center [1061, 101] width 86 height 16
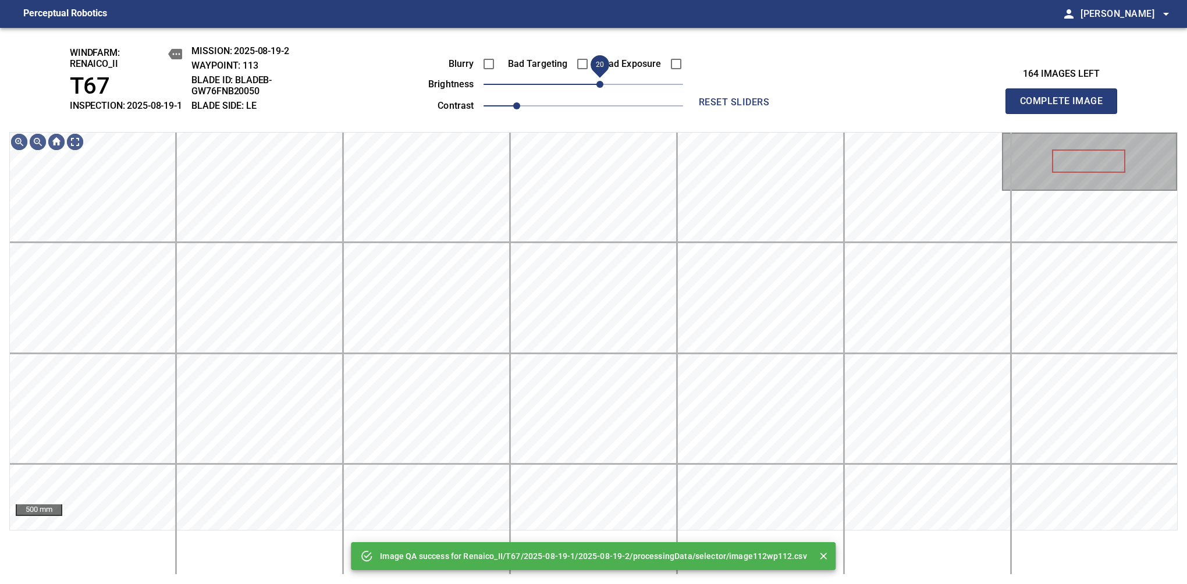
drag, startPoint x: 587, startPoint y: 94, endPoint x: 599, endPoint y: 90, distance: 12.9
click at [599, 88] on span "20" at bounding box center [600, 84] width 7 height 7
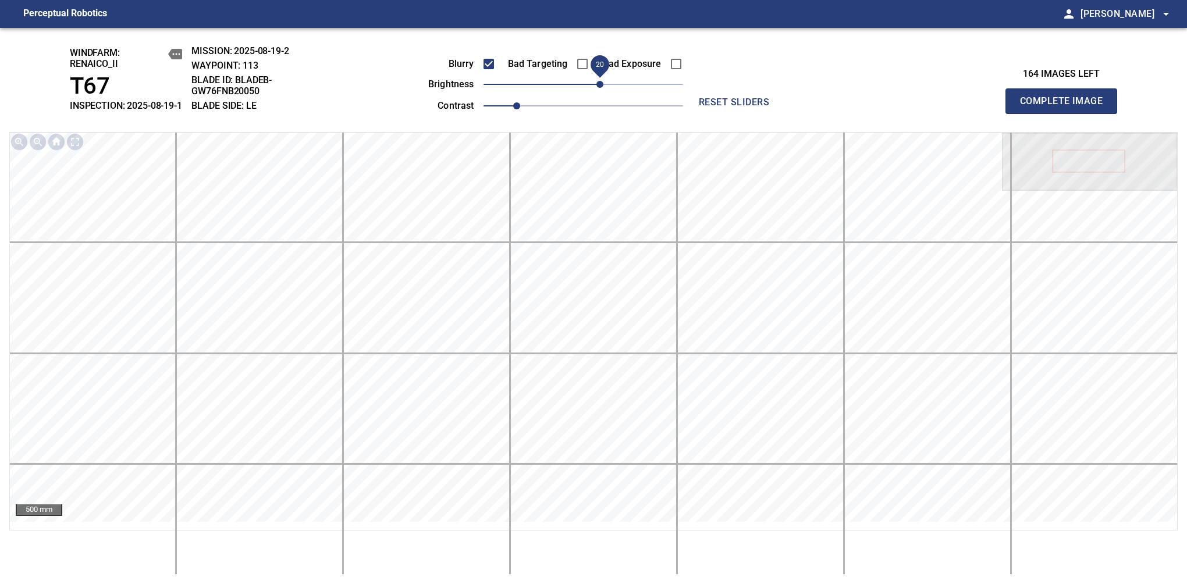
click at [1066, 107] on span "Complete Image" at bounding box center [1061, 101] width 86 height 16
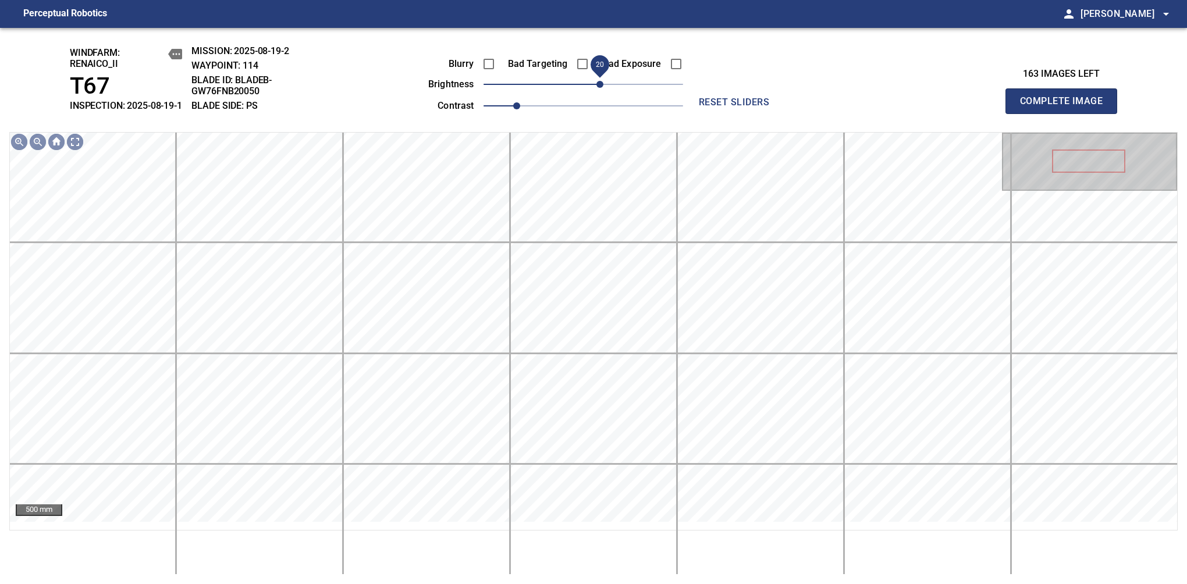
click at [601, 93] on span "20" at bounding box center [584, 84] width 200 height 16
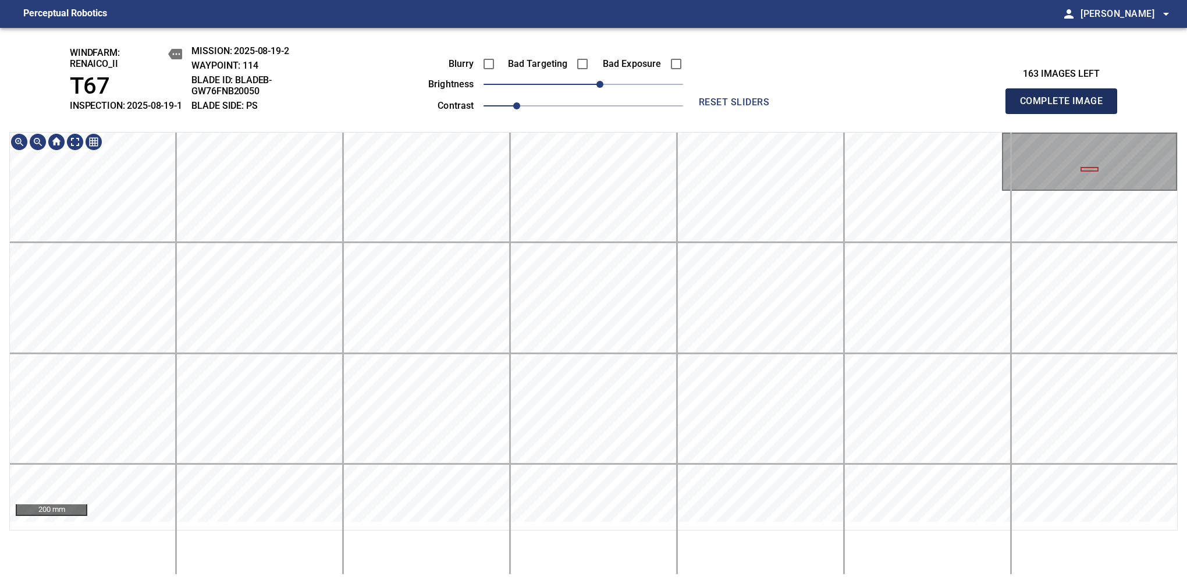
click at [1066, 107] on span "Complete Image" at bounding box center [1061, 101] width 86 height 16
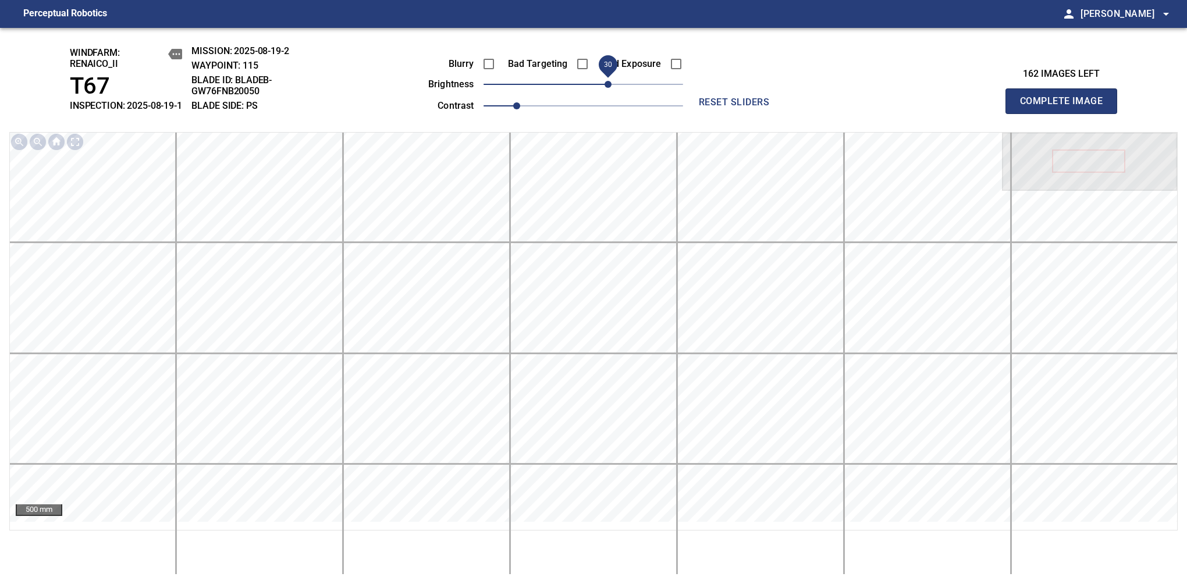
drag, startPoint x: 598, startPoint y: 95, endPoint x: 605, endPoint y: 93, distance: 7.4
click at [605, 88] on span "30" at bounding box center [608, 84] width 7 height 7
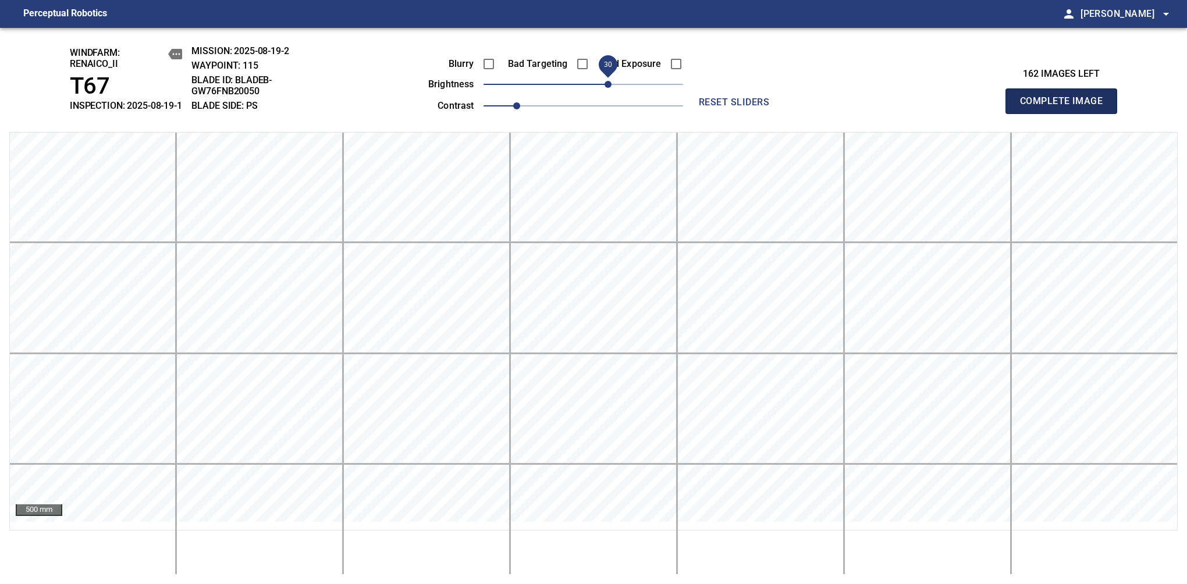
click at [1066, 107] on span "Complete Image" at bounding box center [1061, 101] width 86 height 16
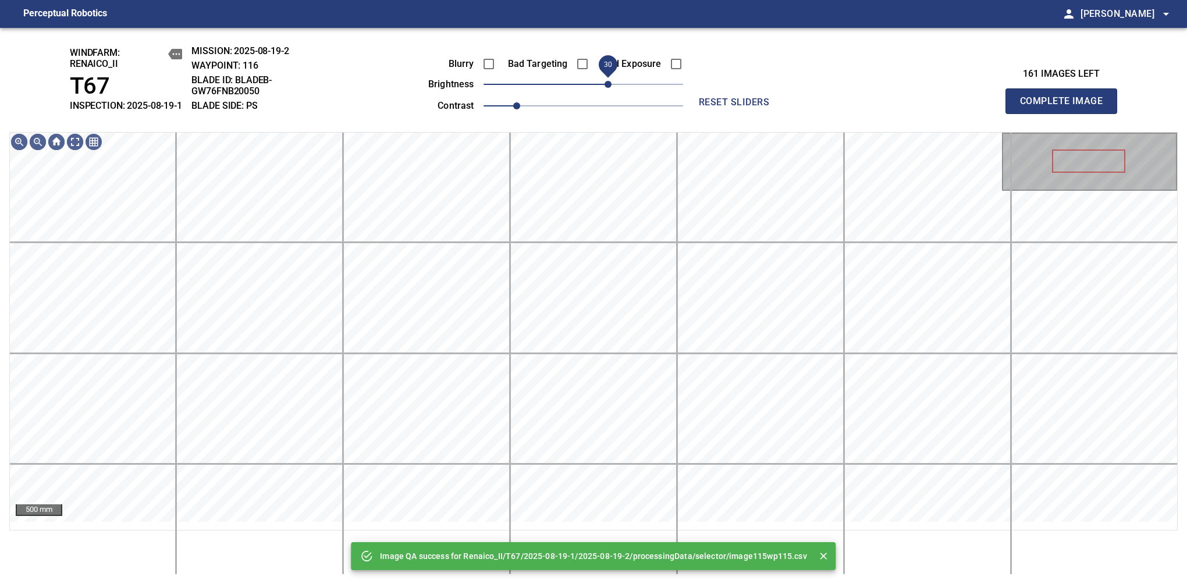
click at [607, 93] on span "30" at bounding box center [584, 84] width 200 height 16
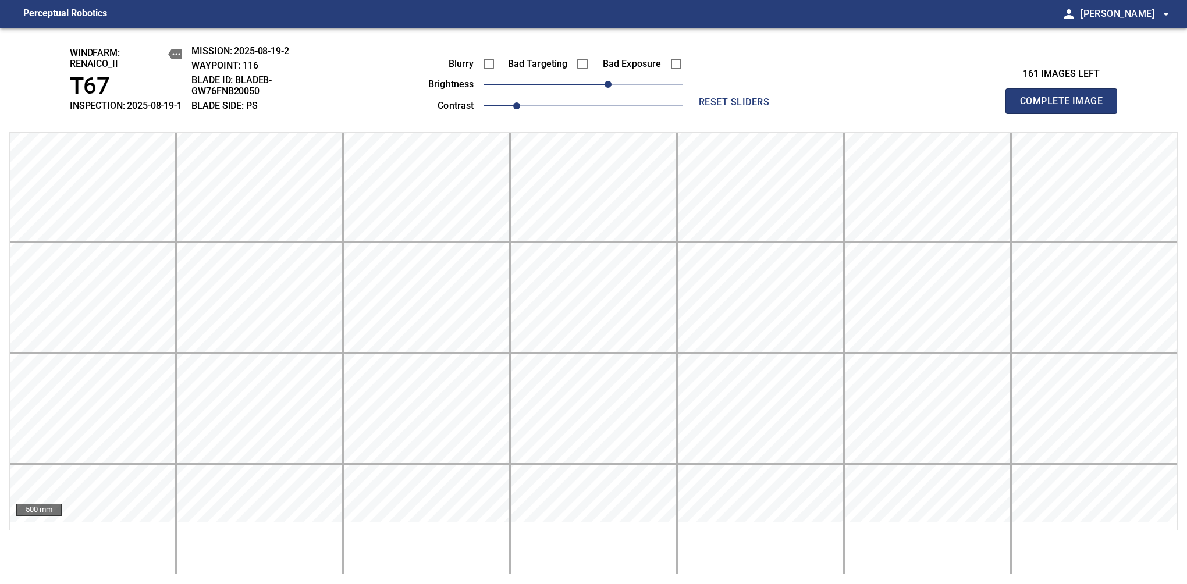
click at [1066, 107] on span "Complete Image" at bounding box center [1061, 101] width 86 height 16
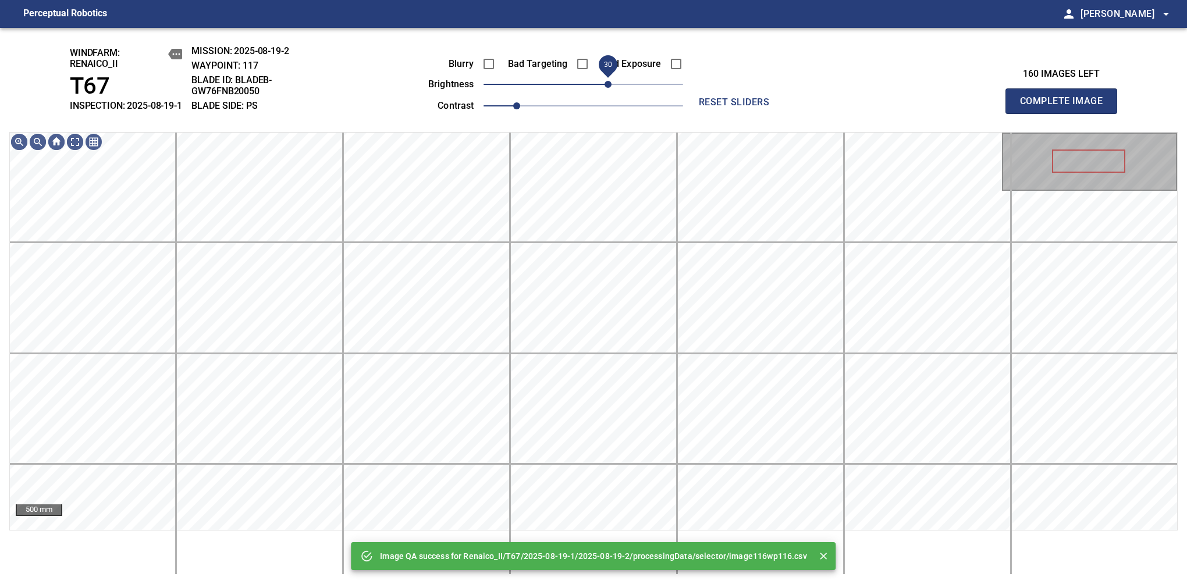
drag, startPoint x: 595, startPoint y: 94, endPoint x: 605, endPoint y: 94, distance: 10.5
click at [605, 88] on span "30" at bounding box center [608, 84] width 7 height 7
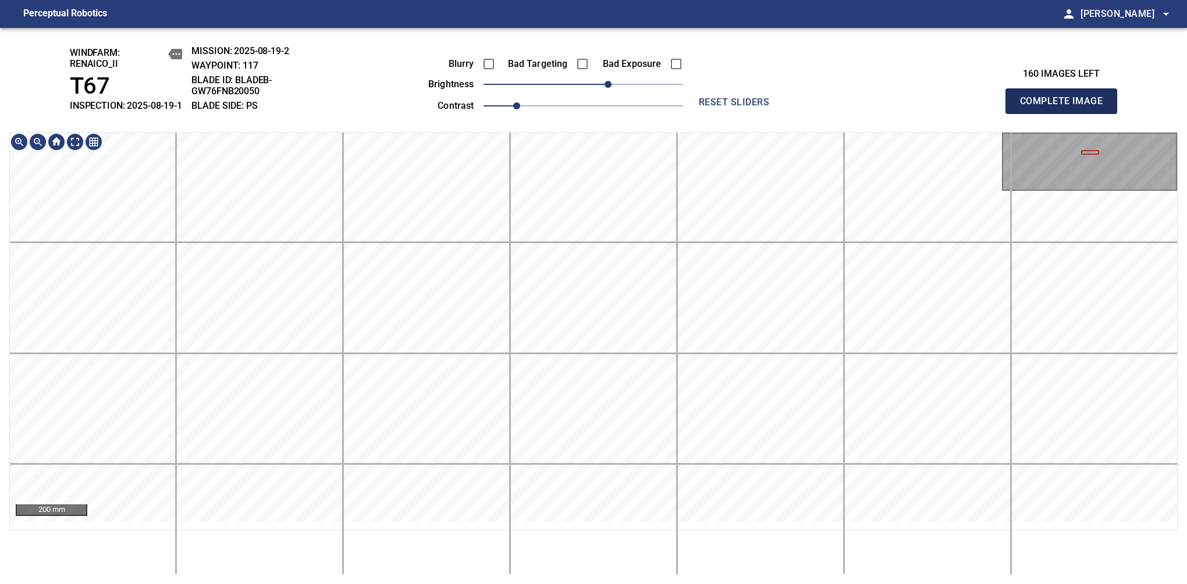
click at [1066, 107] on span "Complete Image" at bounding box center [1061, 101] width 86 height 16
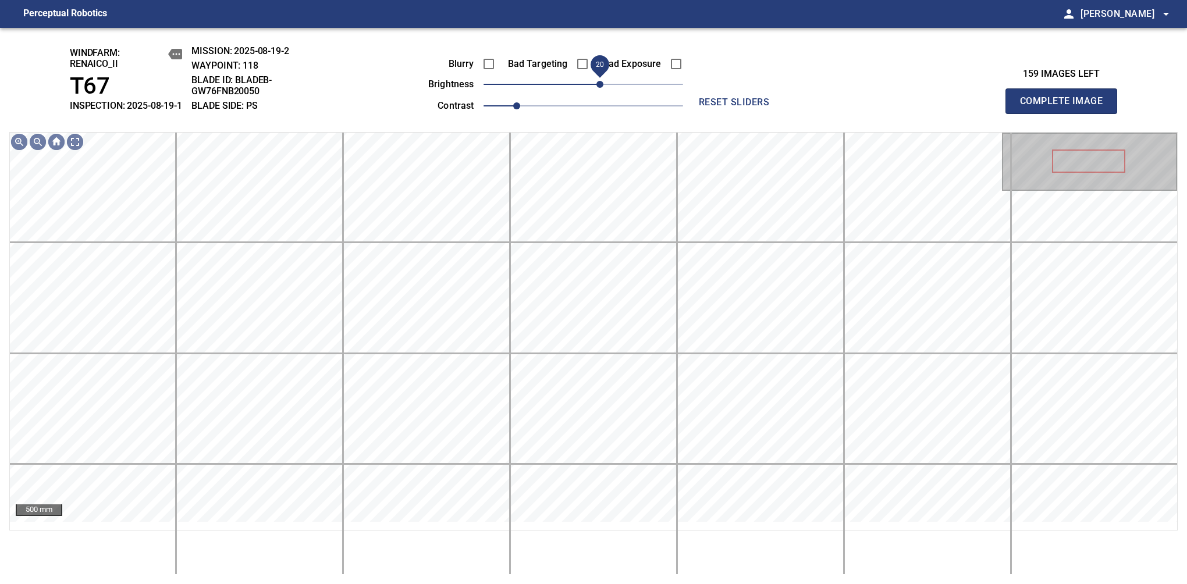
drag, startPoint x: 581, startPoint y: 100, endPoint x: 598, endPoint y: 92, distance: 19.3
click at [598, 88] on span "20" at bounding box center [600, 84] width 7 height 7
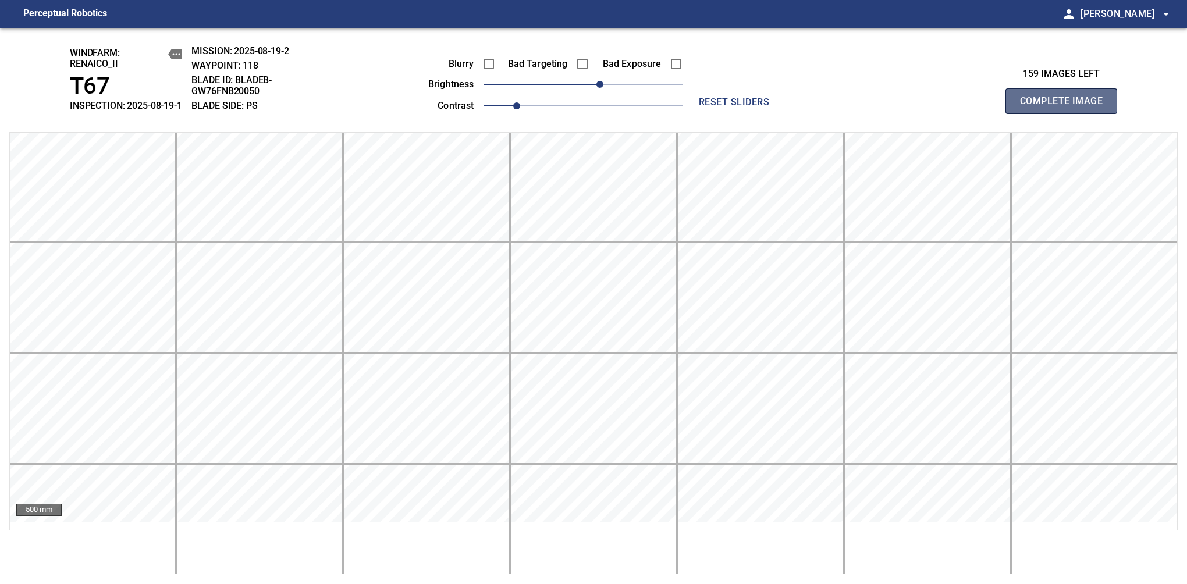
click at [1066, 107] on span "Complete Image" at bounding box center [1061, 101] width 86 height 16
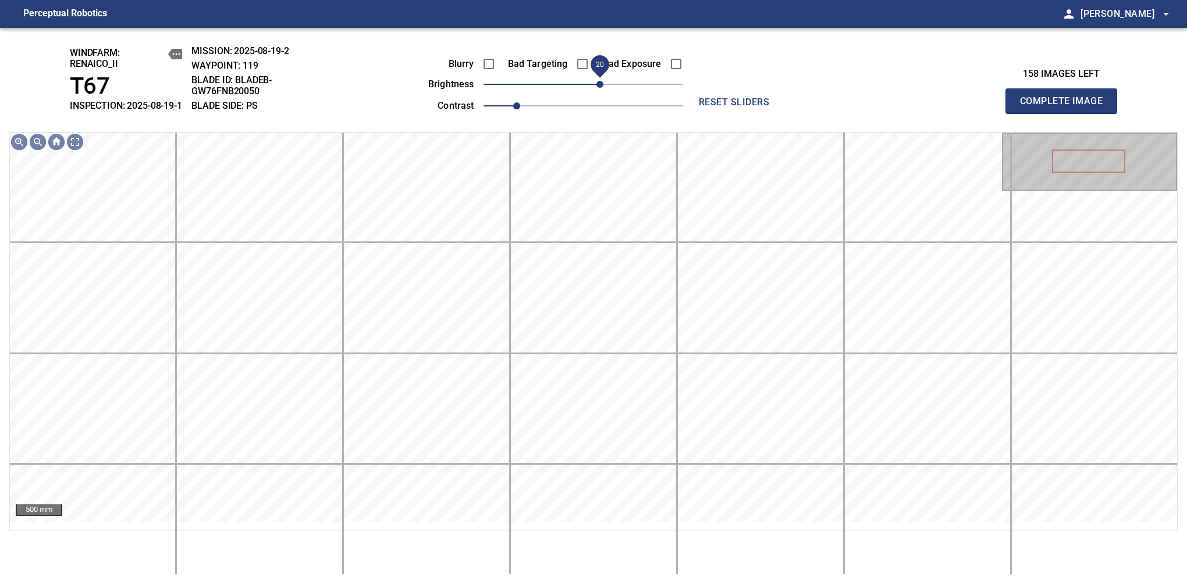
drag, startPoint x: 594, startPoint y: 94, endPoint x: 601, endPoint y: 94, distance: 6.4
click at [601, 88] on span "20" at bounding box center [600, 84] width 7 height 7
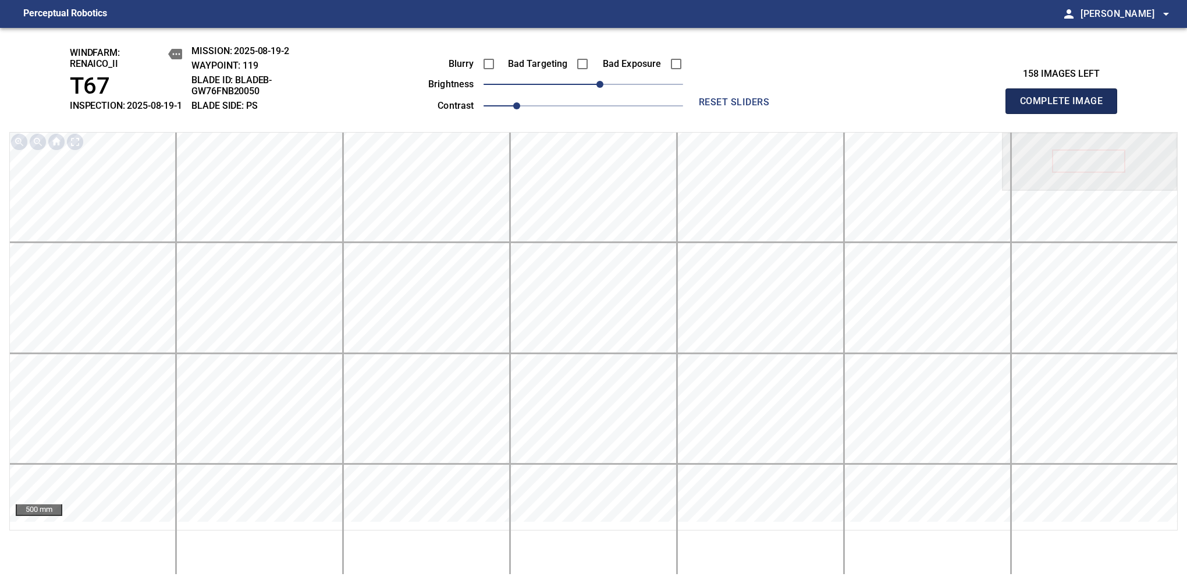
click at [1066, 107] on span "Complete Image" at bounding box center [1061, 101] width 86 height 16
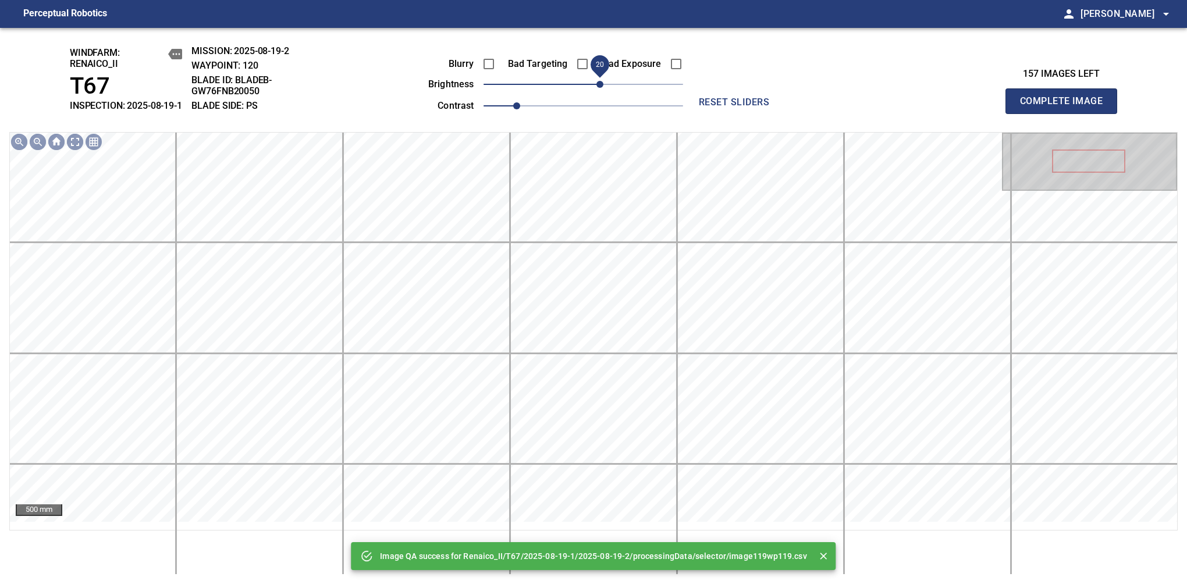
click at [602, 93] on span "20" at bounding box center [584, 84] width 200 height 16
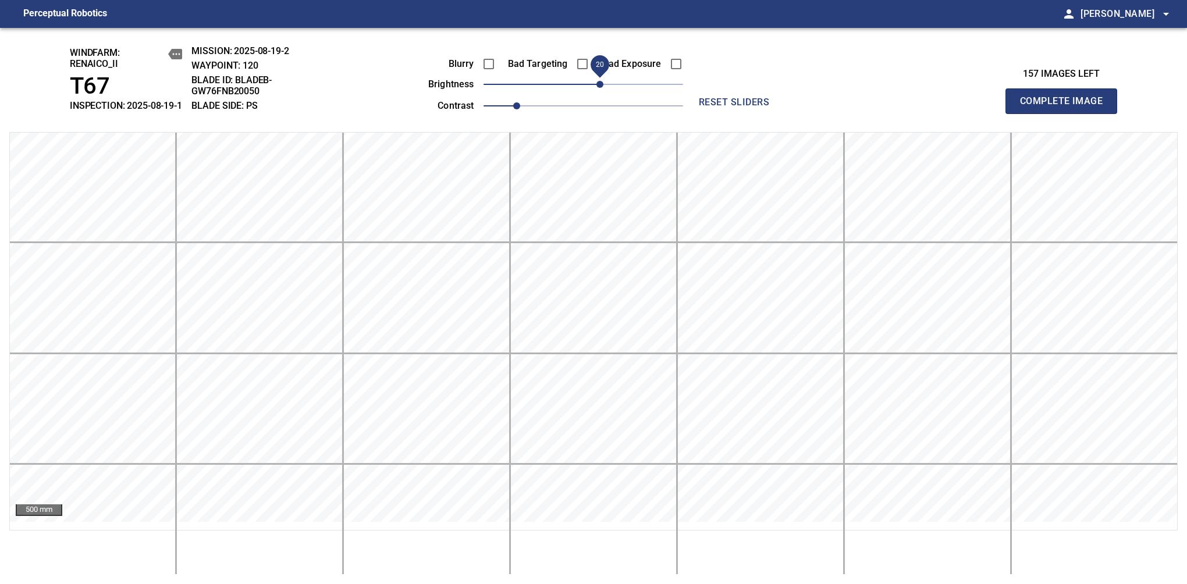
click at [1066, 107] on span "Complete Image" at bounding box center [1061, 101] width 86 height 16
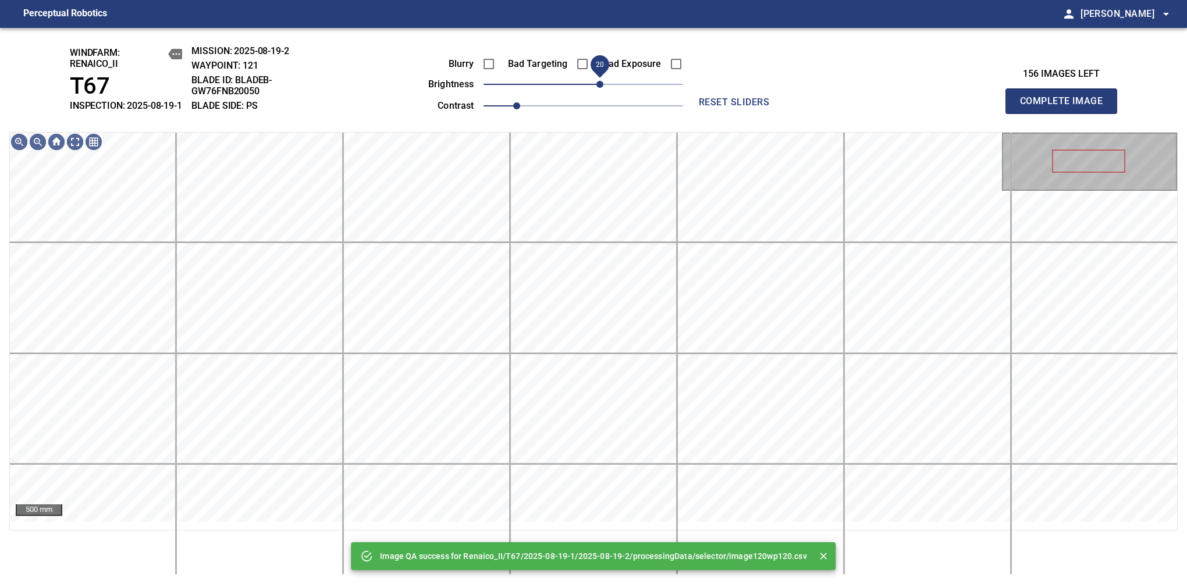
drag, startPoint x: 592, startPoint y: 92, endPoint x: 598, endPoint y: 90, distance: 6.3
click at [598, 88] on span "20" at bounding box center [600, 84] width 7 height 7
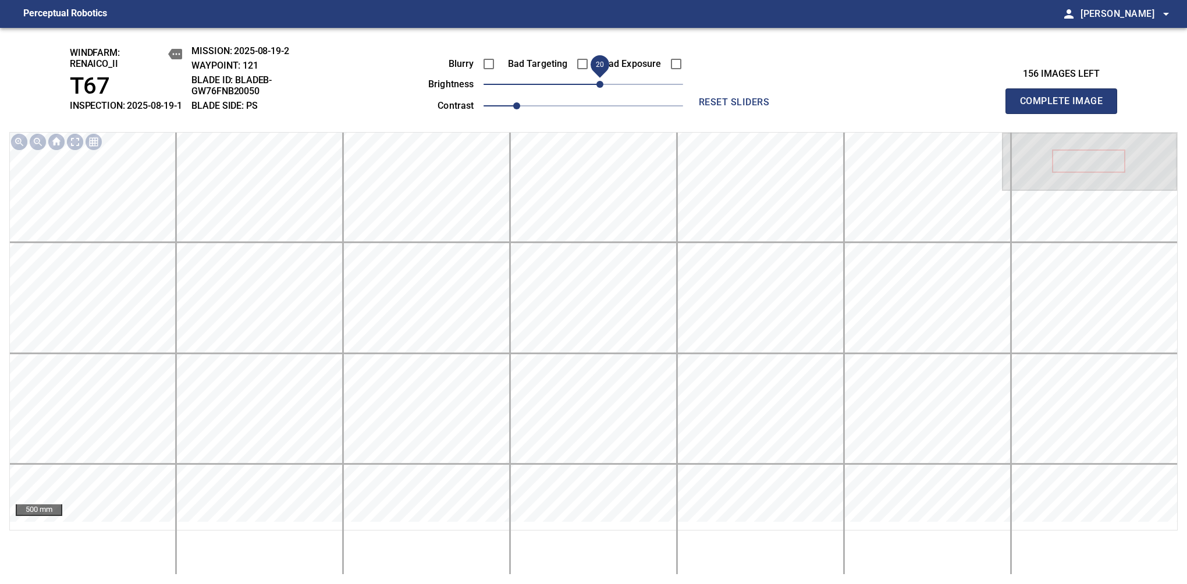
click at [1066, 107] on span "Complete Image" at bounding box center [1061, 101] width 86 height 16
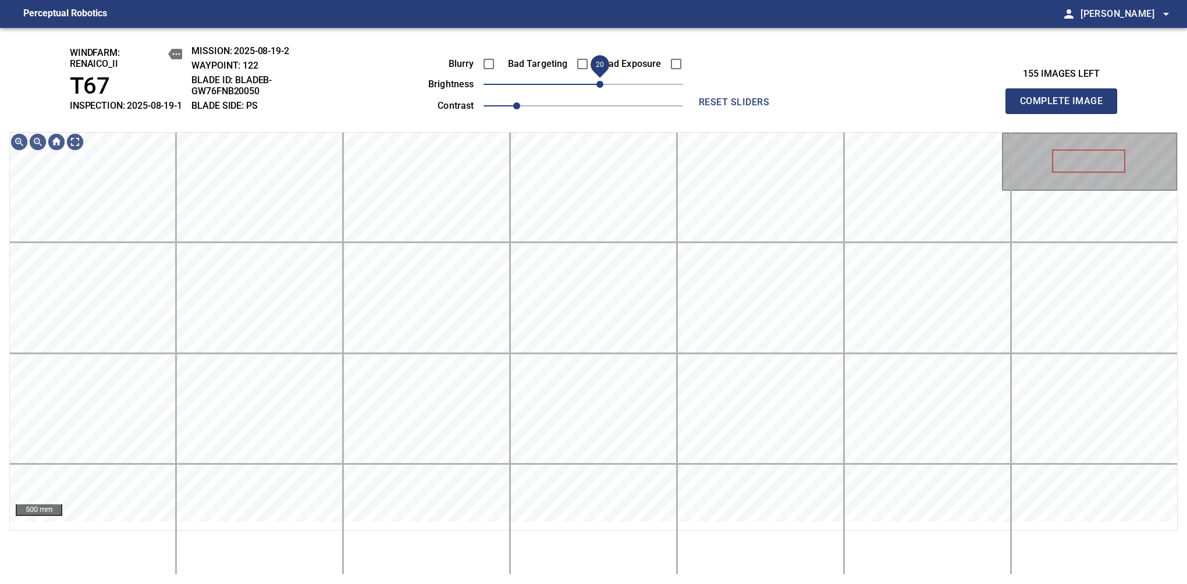
drag, startPoint x: 584, startPoint y: 93, endPoint x: 596, endPoint y: 94, distance: 11.7
click at [597, 88] on span "20" at bounding box center [600, 84] width 7 height 7
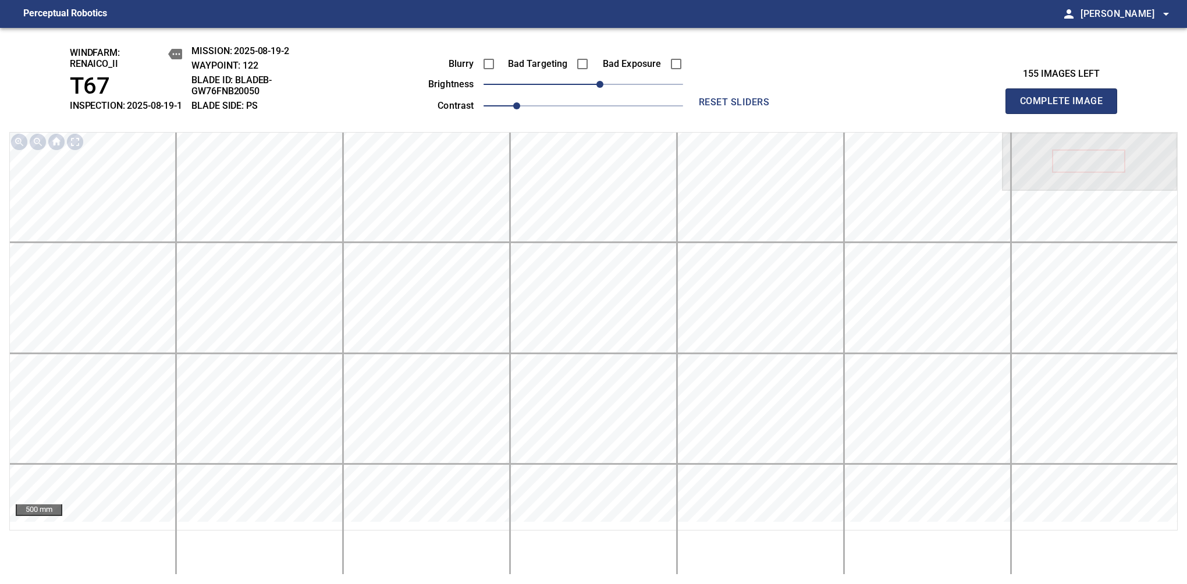
click at [1066, 107] on span "Complete Image" at bounding box center [1061, 101] width 86 height 16
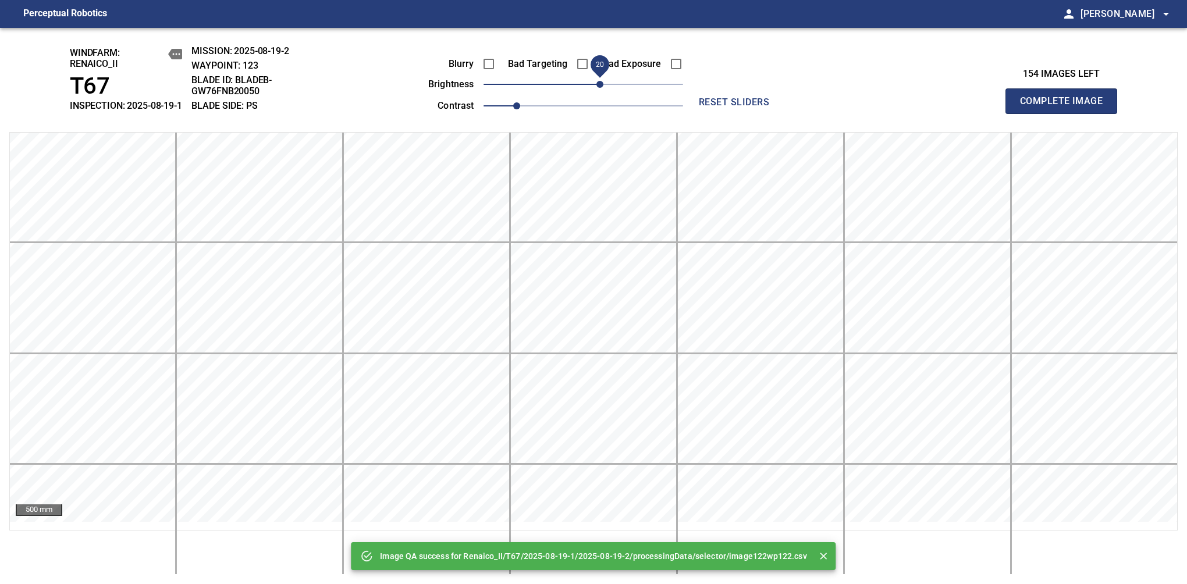
click at [597, 88] on span "20" at bounding box center [600, 84] width 7 height 7
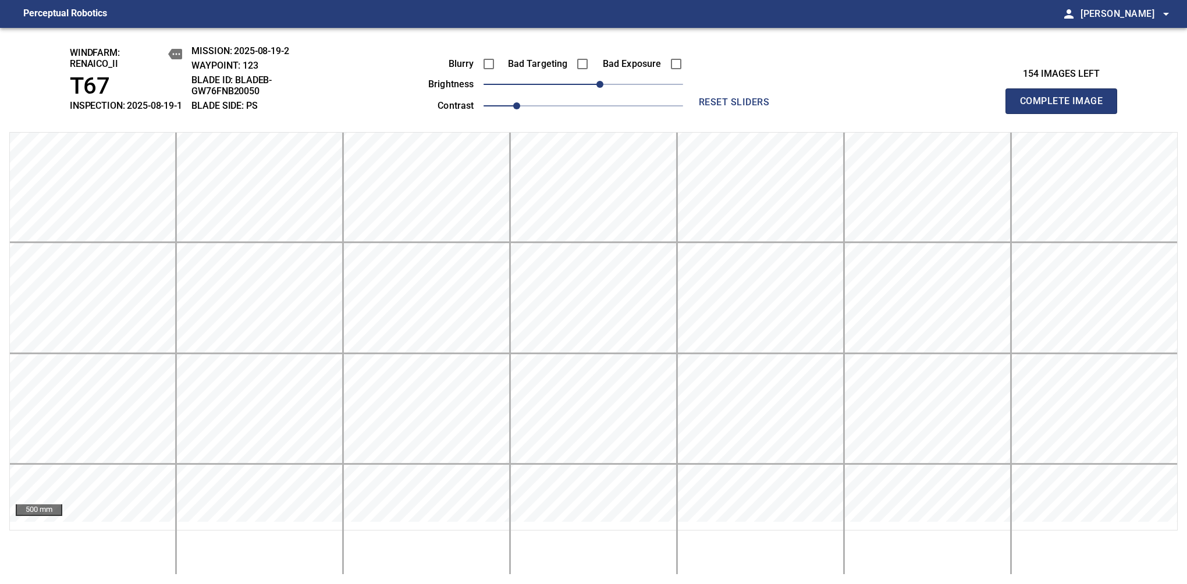
click at [1066, 107] on span "Complete Image" at bounding box center [1061, 101] width 86 height 16
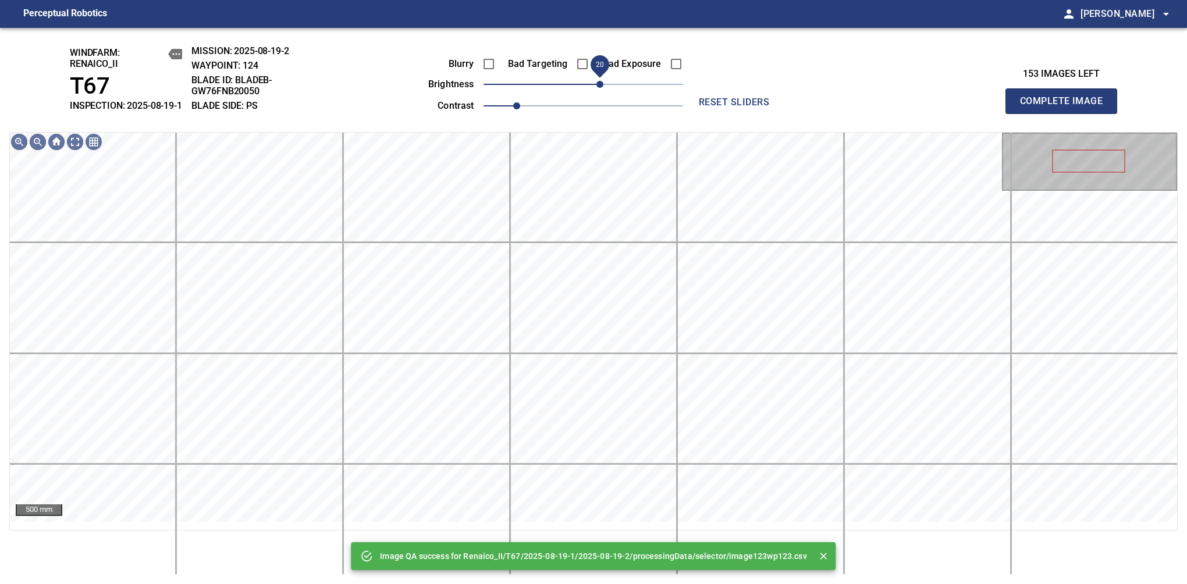
drag, startPoint x: 592, startPoint y: 92, endPoint x: 598, endPoint y: 92, distance: 6.4
click at [598, 88] on span "20" at bounding box center [600, 84] width 7 height 7
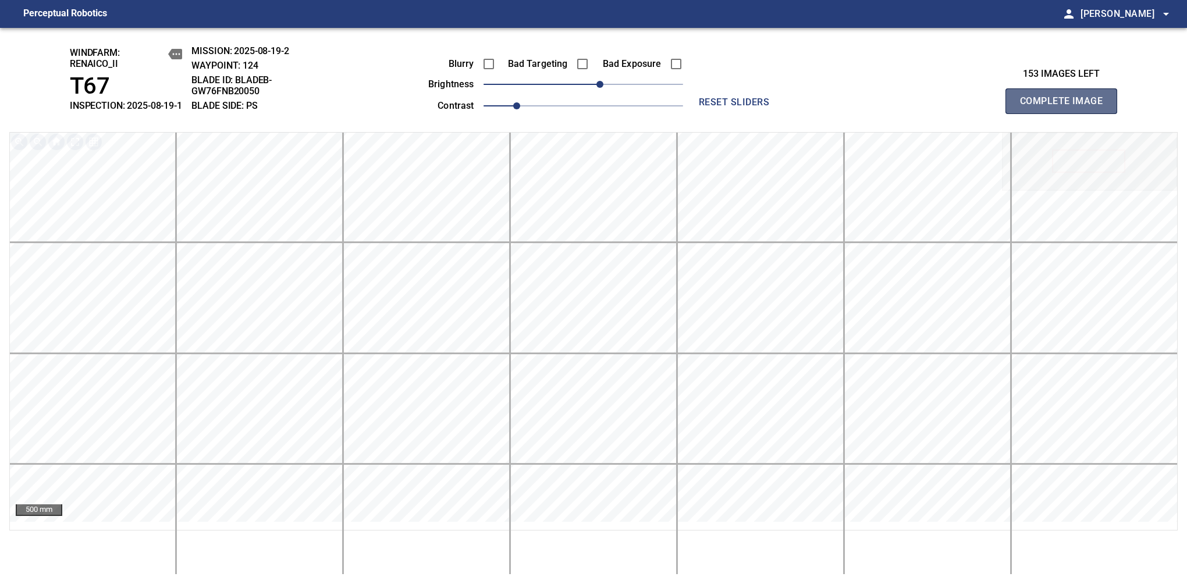
click at [1066, 107] on span "Complete Image" at bounding box center [1061, 101] width 86 height 16
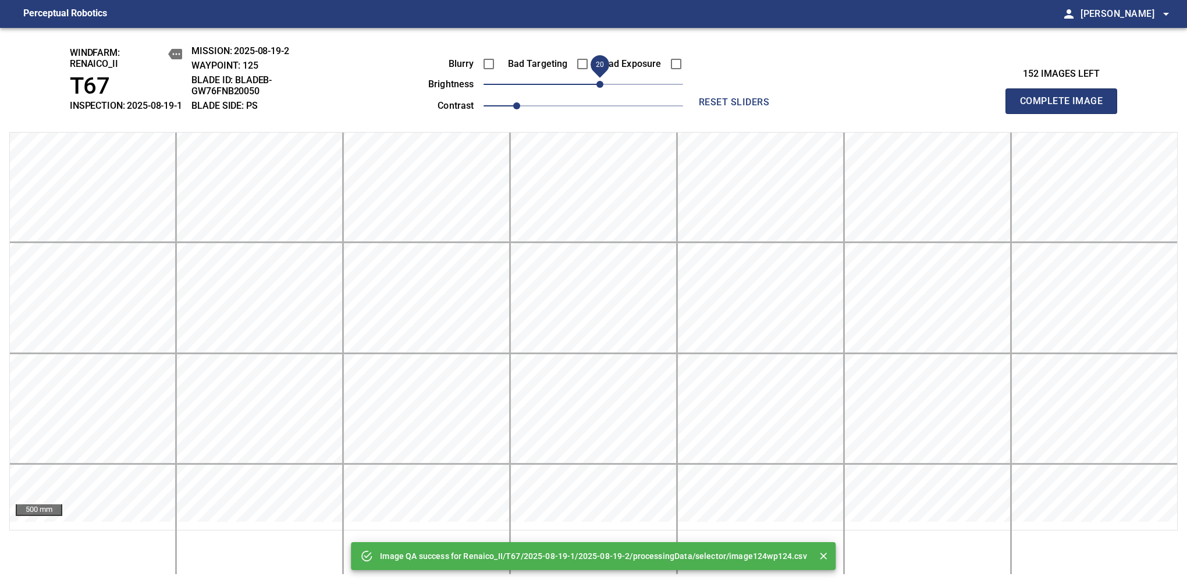
drag, startPoint x: 590, startPoint y: 90, endPoint x: 598, endPoint y: 90, distance: 8.7
click at [598, 88] on span "20" at bounding box center [600, 84] width 7 height 7
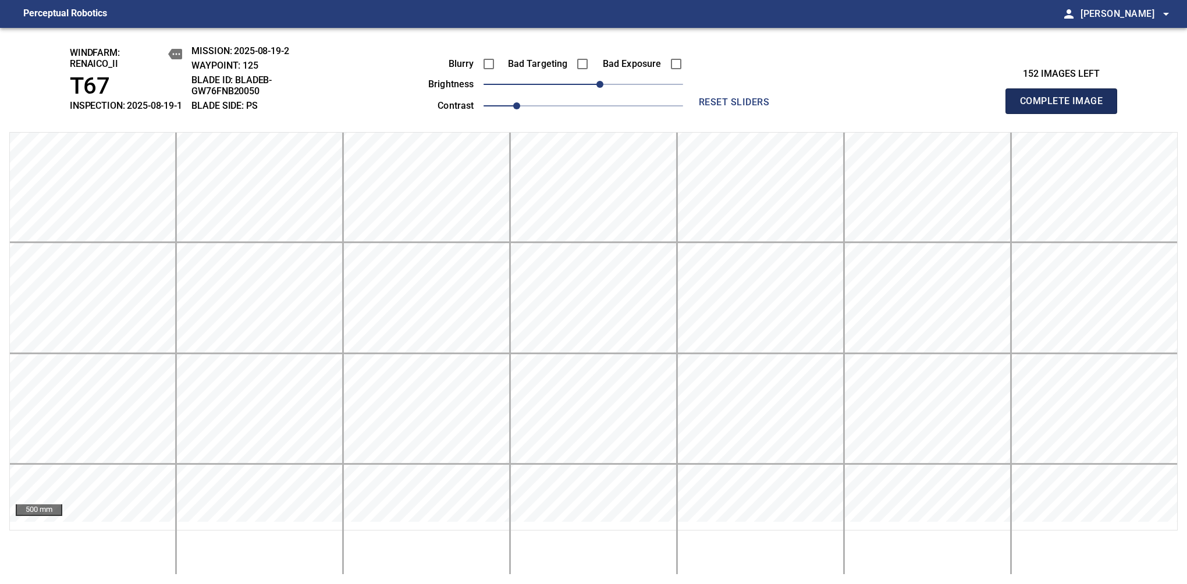
click at [1066, 107] on span "Complete Image" at bounding box center [1061, 101] width 86 height 16
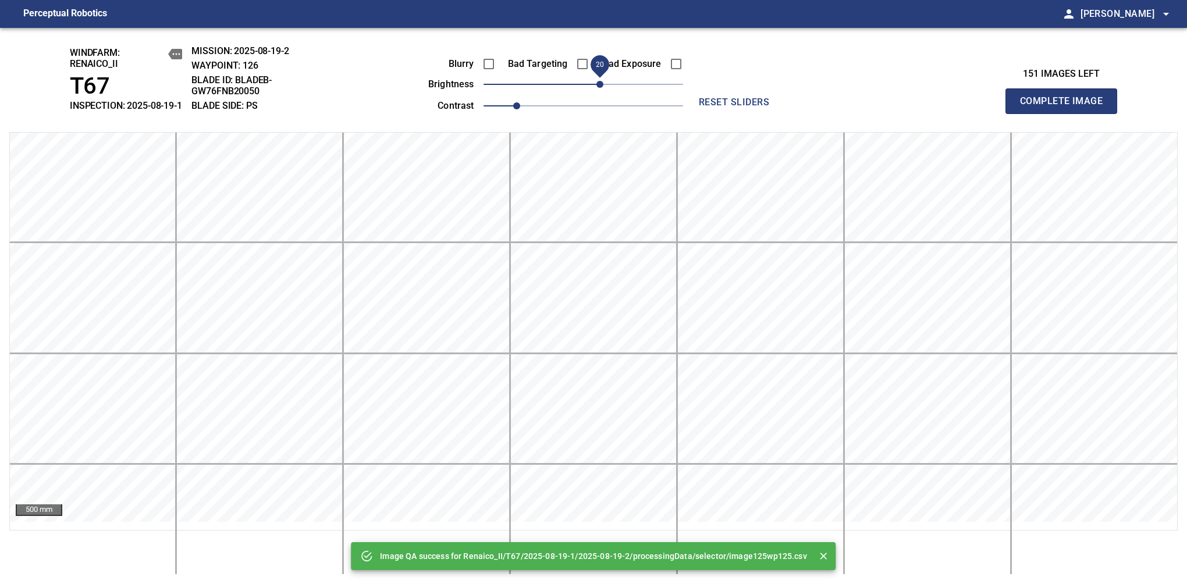
click at [602, 92] on span "20" at bounding box center [584, 84] width 200 height 16
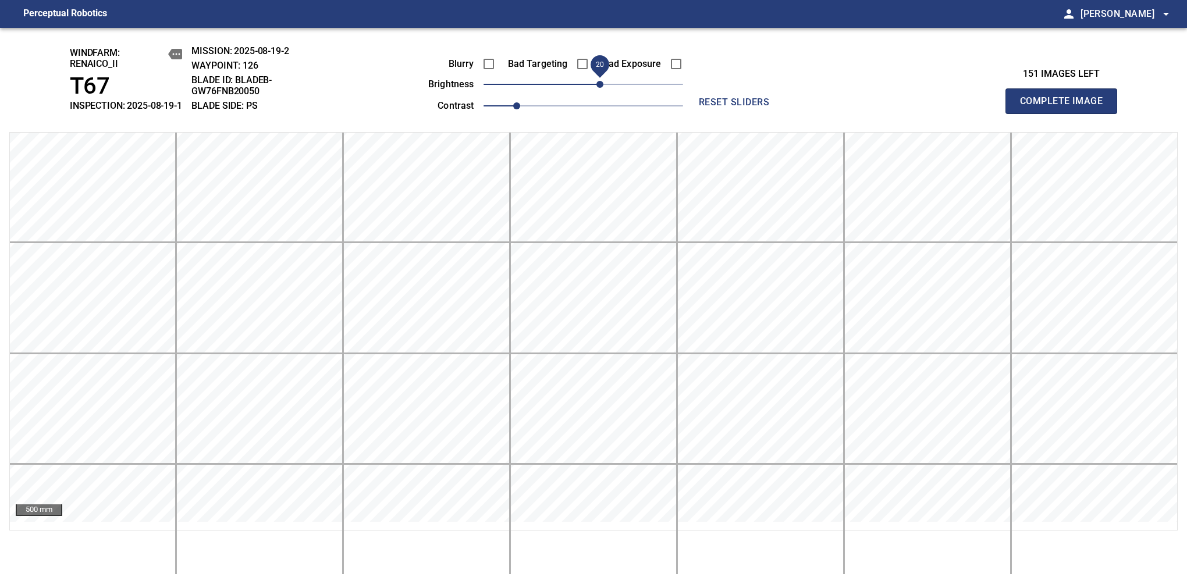
click at [1066, 107] on span "Complete Image" at bounding box center [1061, 101] width 86 height 16
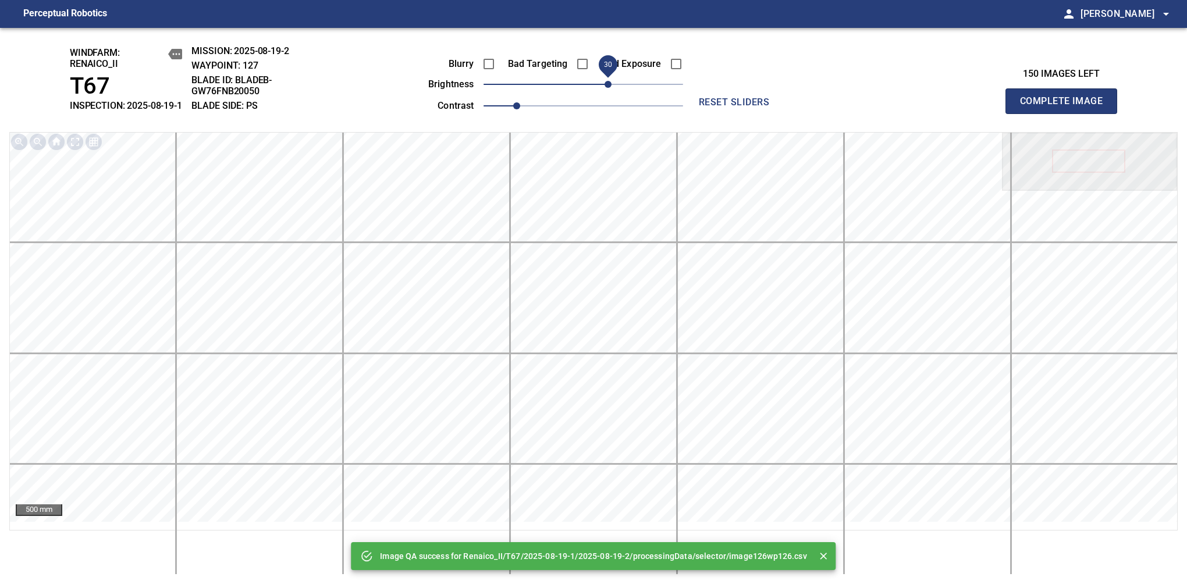
drag, startPoint x: 589, startPoint y: 95, endPoint x: 605, endPoint y: 95, distance: 16.3
click at [605, 88] on span "30" at bounding box center [608, 84] width 7 height 7
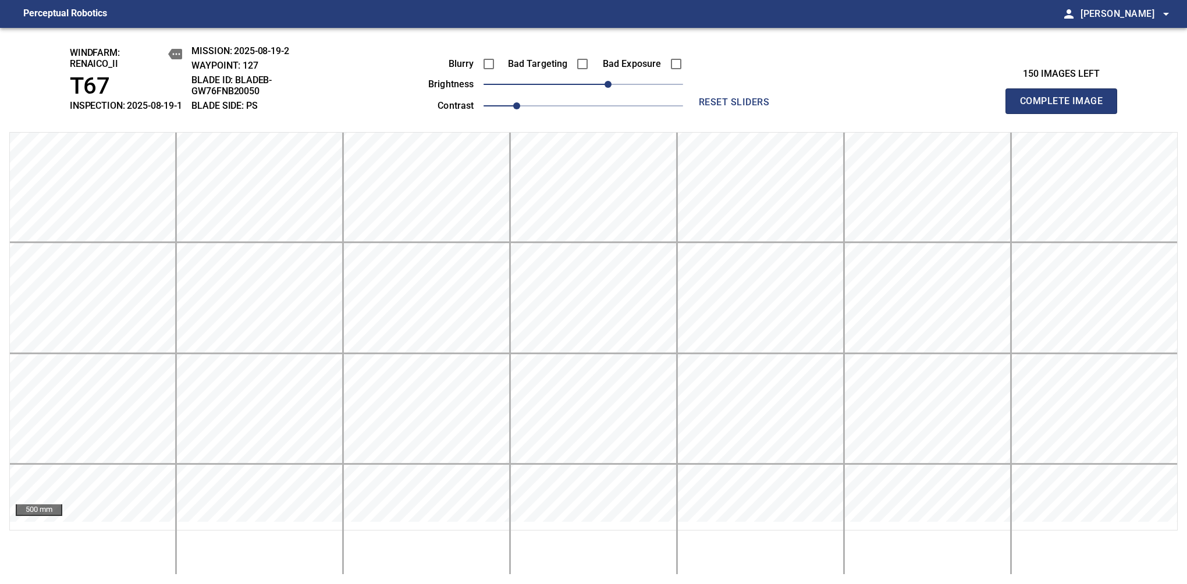
click at [1066, 107] on span "Complete Image" at bounding box center [1061, 101] width 86 height 16
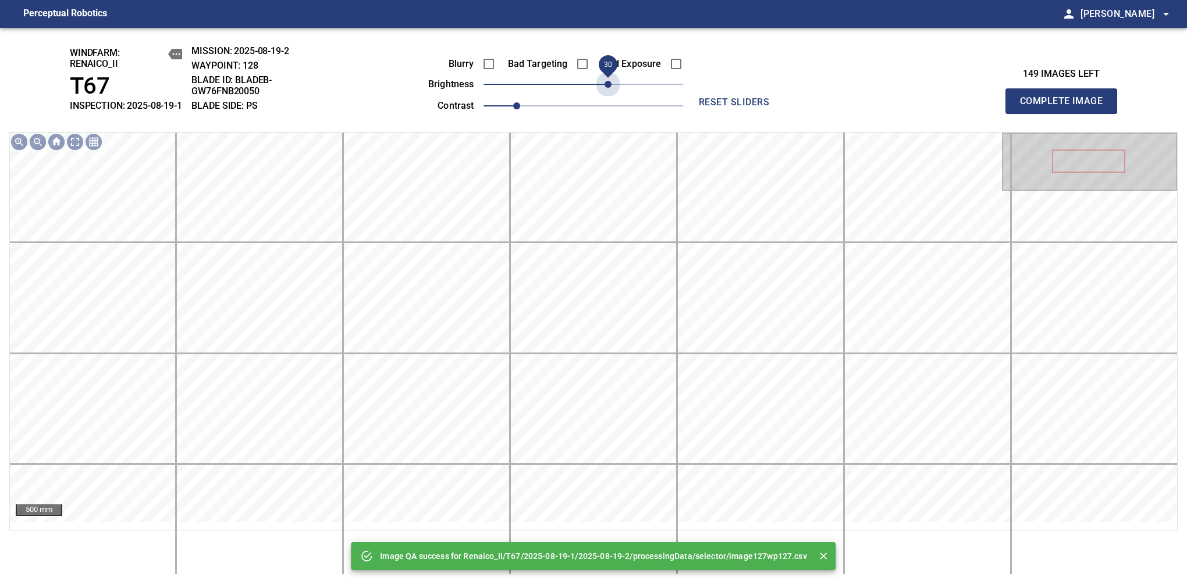
click at [605, 93] on span "30" at bounding box center [584, 84] width 200 height 16
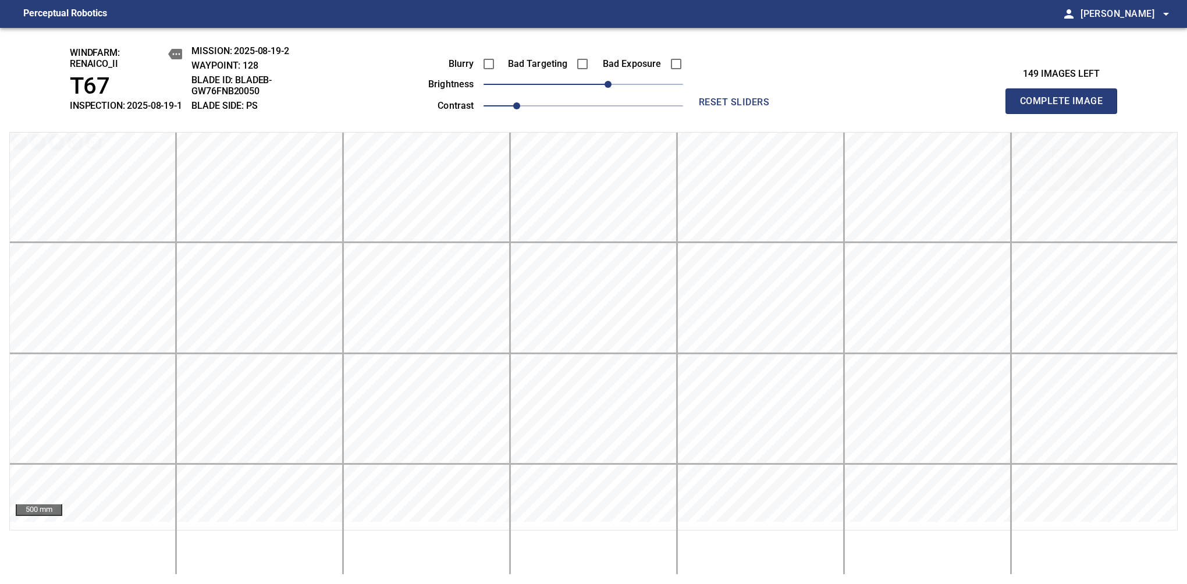
click at [1066, 107] on span "Complete Image" at bounding box center [1061, 101] width 86 height 16
drag, startPoint x: 589, startPoint y: 96, endPoint x: 608, endPoint y: 96, distance: 18.6
click at [608, 88] on span "30" at bounding box center [608, 84] width 7 height 7
click at [1066, 107] on span "Complete Image" at bounding box center [1061, 101] width 86 height 16
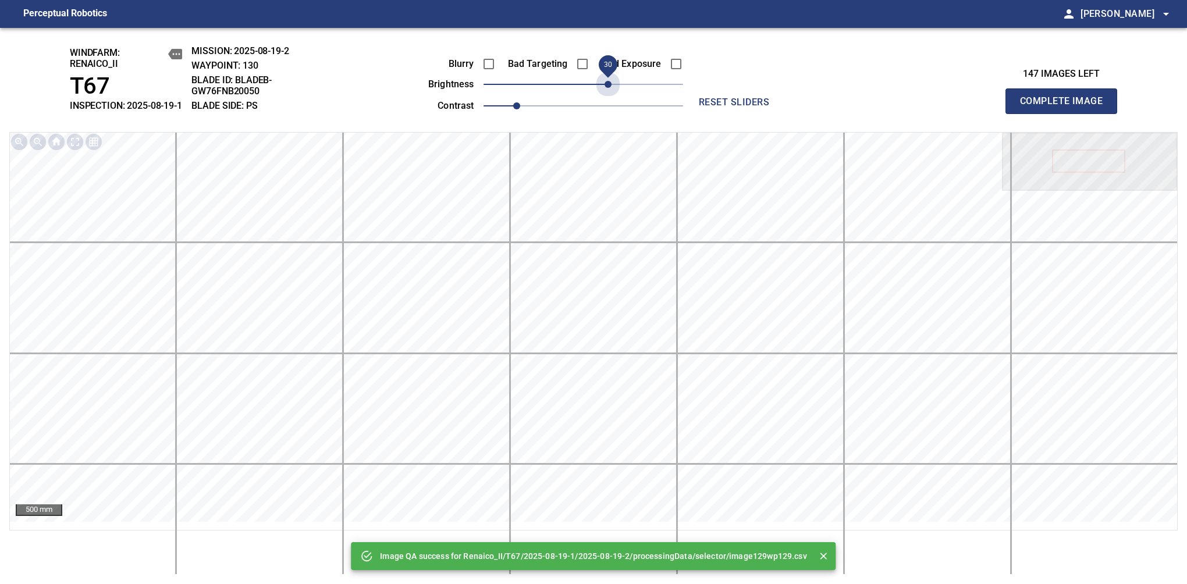
click at [608, 93] on span "30" at bounding box center [584, 84] width 200 height 16
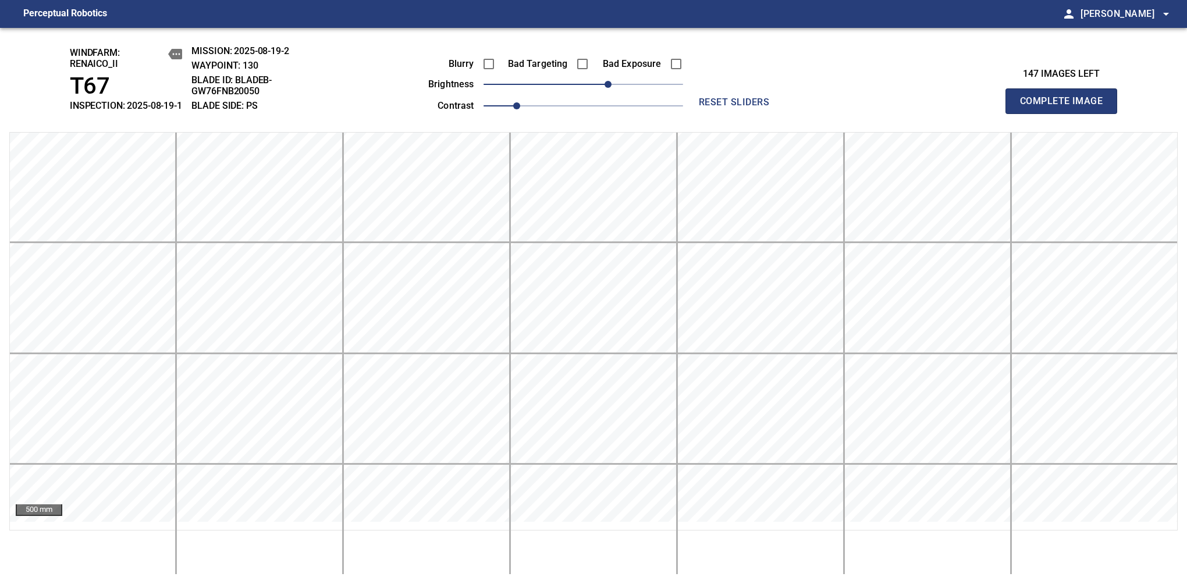
click at [1066, 107] on span "Complete Image" at bounding box center [1061, 101] width 86 height 16
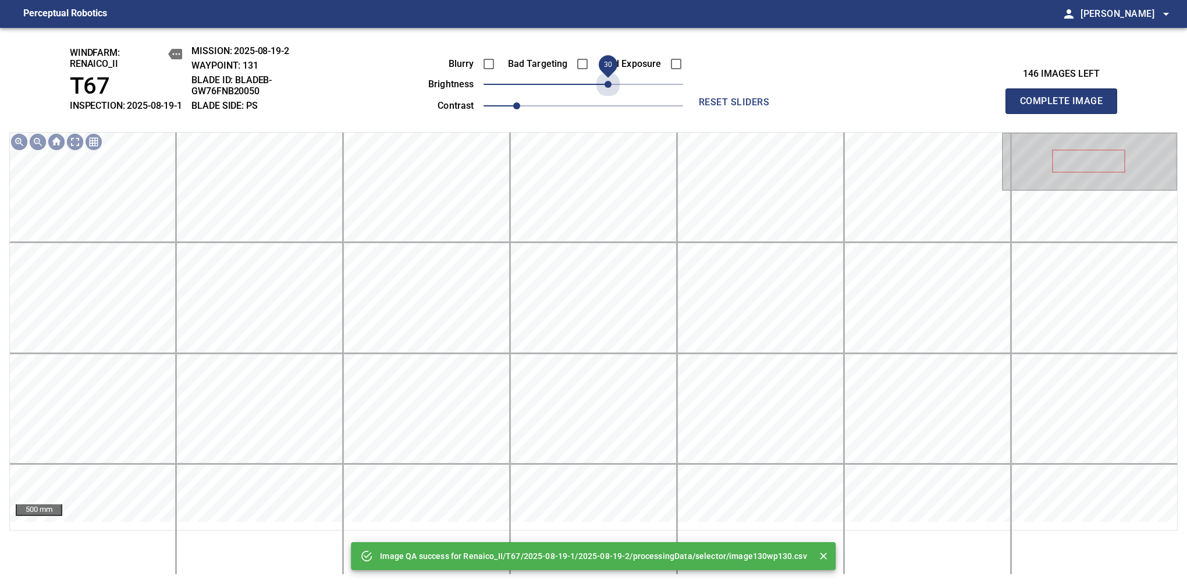
click at [608, 93] on span "30" at bounding box center [584, 84] width 200 height 16
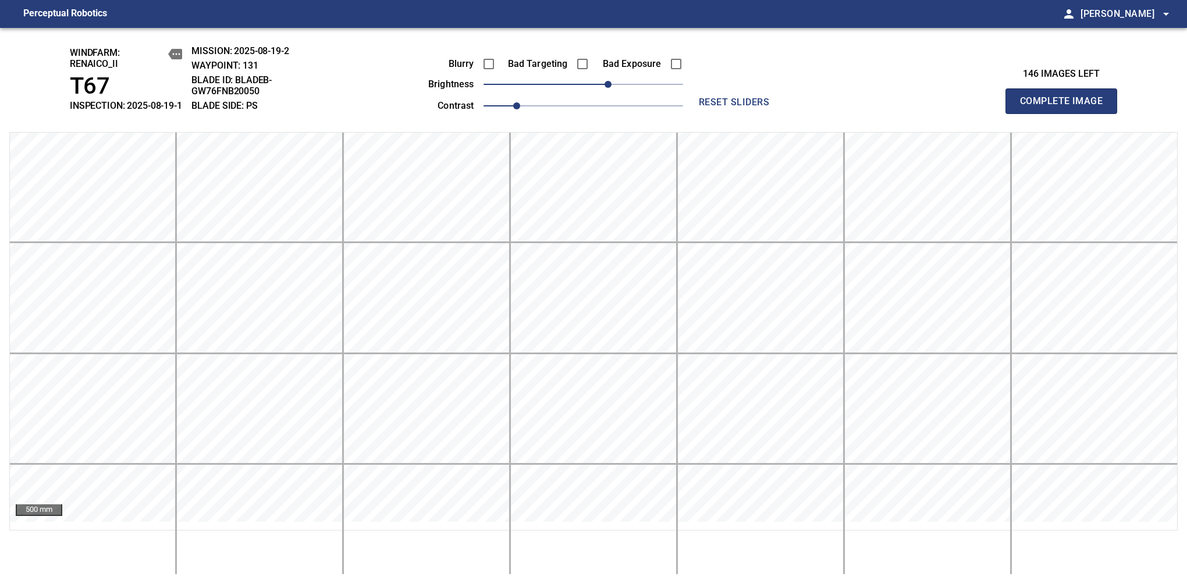
click at [1066, 107] on span "Complete Image" at bounding box center [1061, 101] width 86 height 16
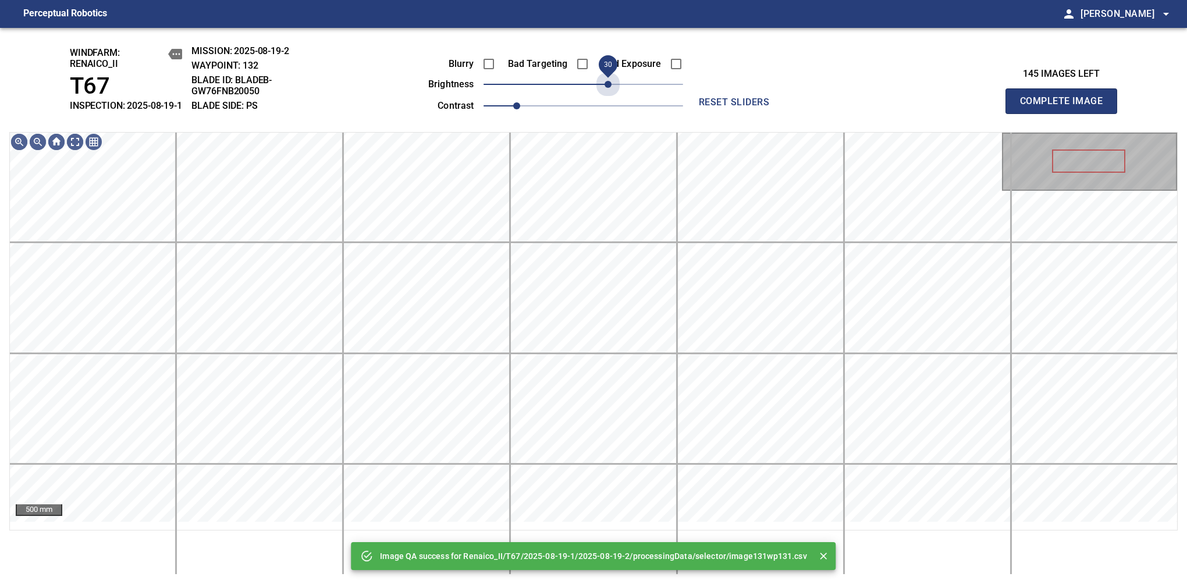
click at [609, 93] on span "30" at bounding box center [584, 84] width 200 height 16
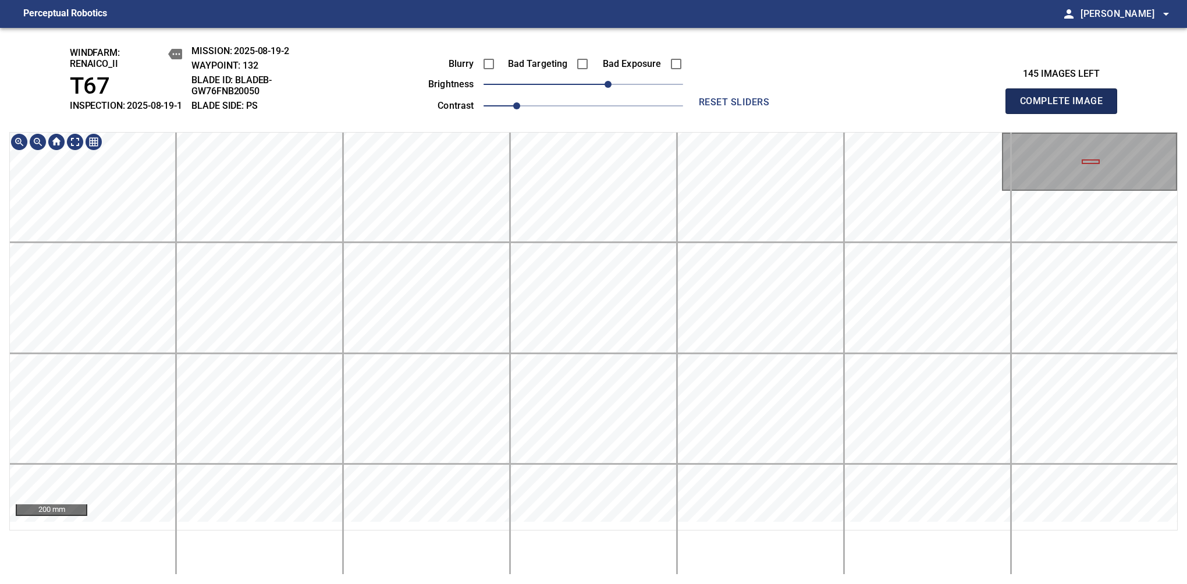
click at [1066, 107] on span "Complete Image" at bounding box center [1061, 101] width 86 height 16
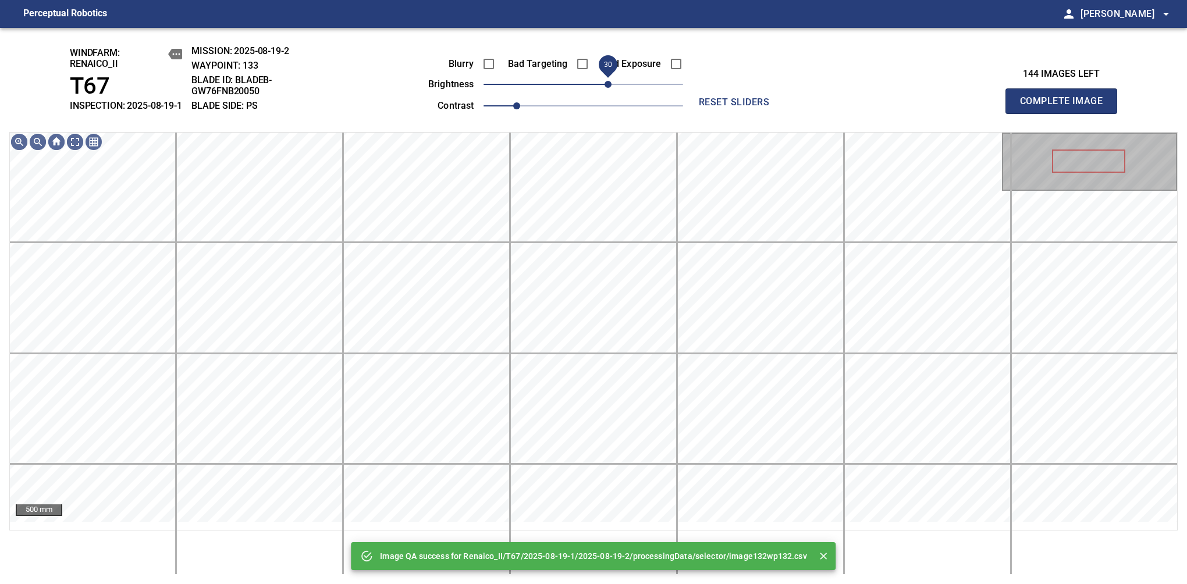
drag, startPoint x: 587, startPoint y: 94, endPoint x: 605, endPoint y: 94, distance: 18.6
click at [605, 88] on span "30" at bounding box center [608, 84] width 7 height 7
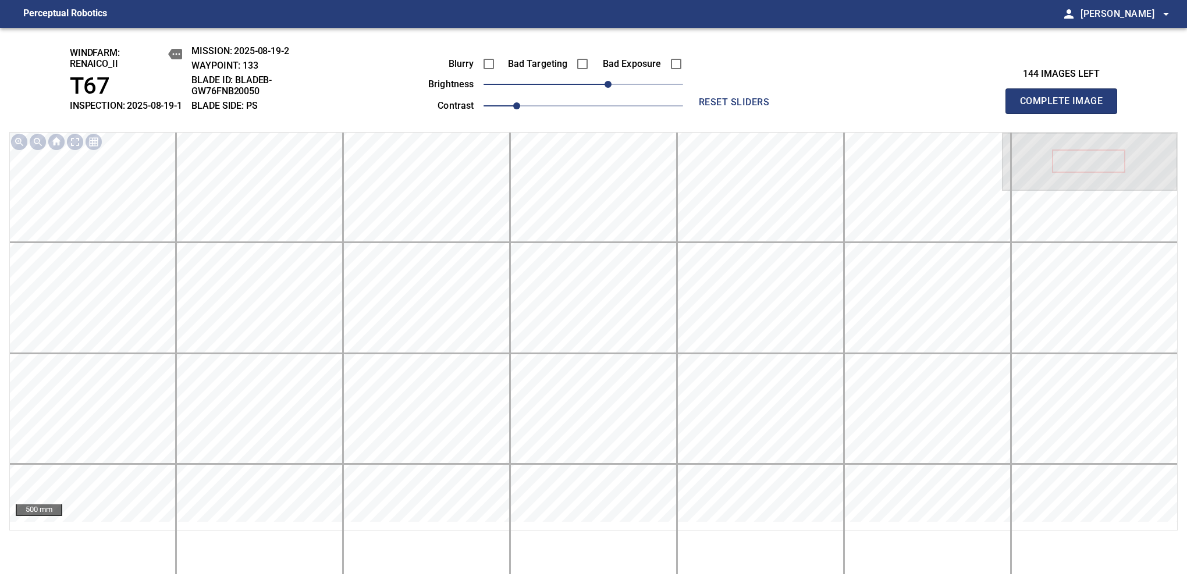
click at [1066, 107] on span "Complete Image" at bounding box center [1061, 101] width 86 height 16
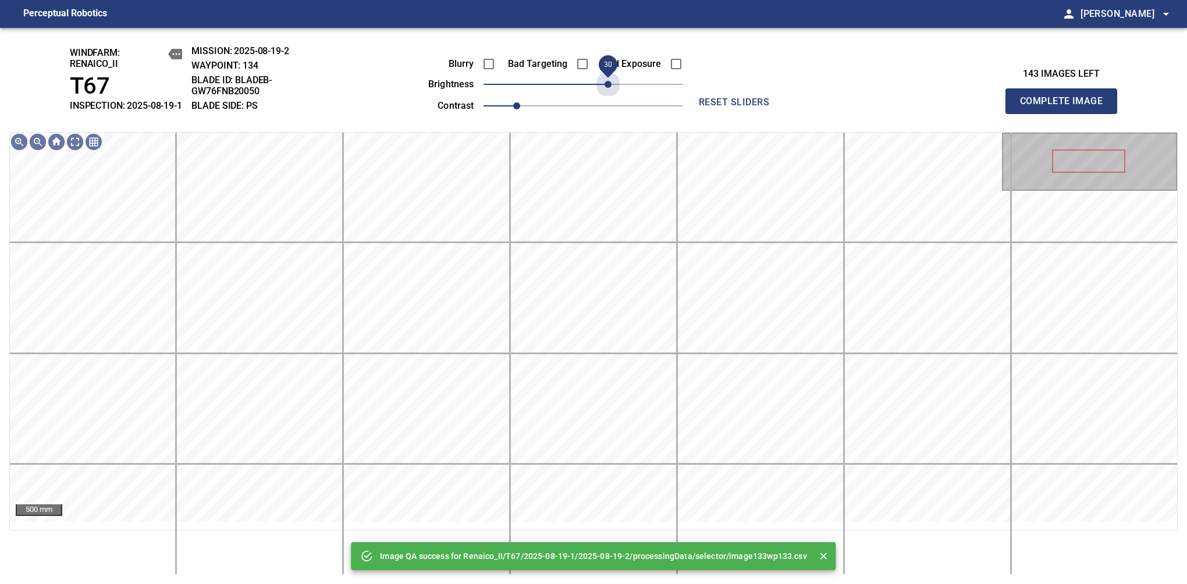
click at [605, 93] on span "30" at bounding box center [584, 84] width 200 height 16
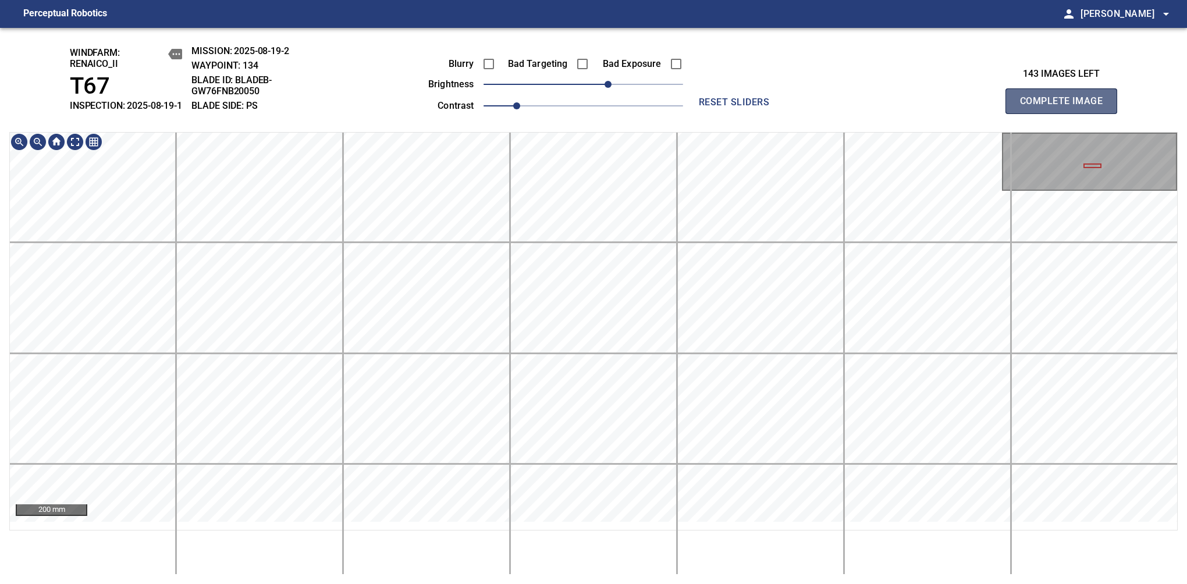
click at [1066, 107] on span "Complete Image" at bounding box center [1061, 101] width 86 height 16
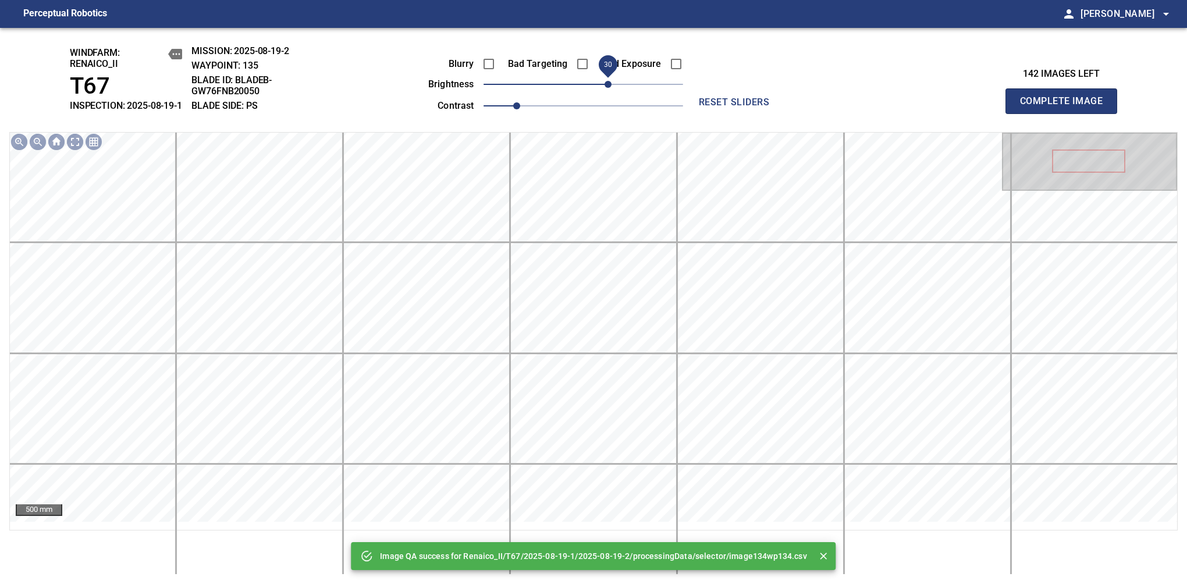
click at [605, 93] on span "30" at bounding box center [584, 84] width 200 height 16
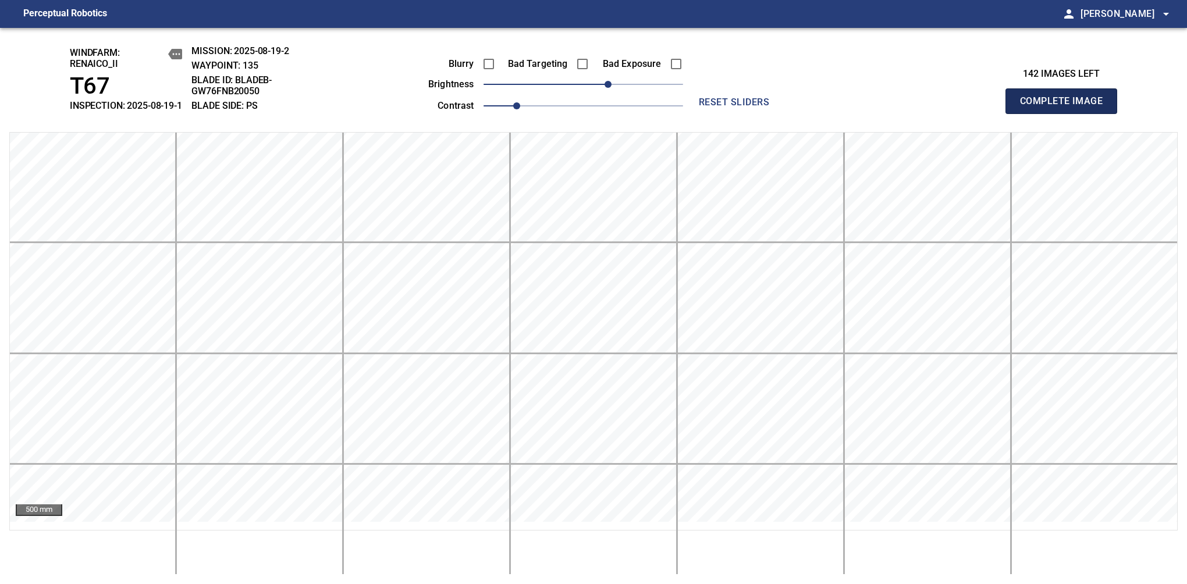
click at [1066, 107] on span "Complete Image" at bounding box center [1061, 101] width 86 height 16
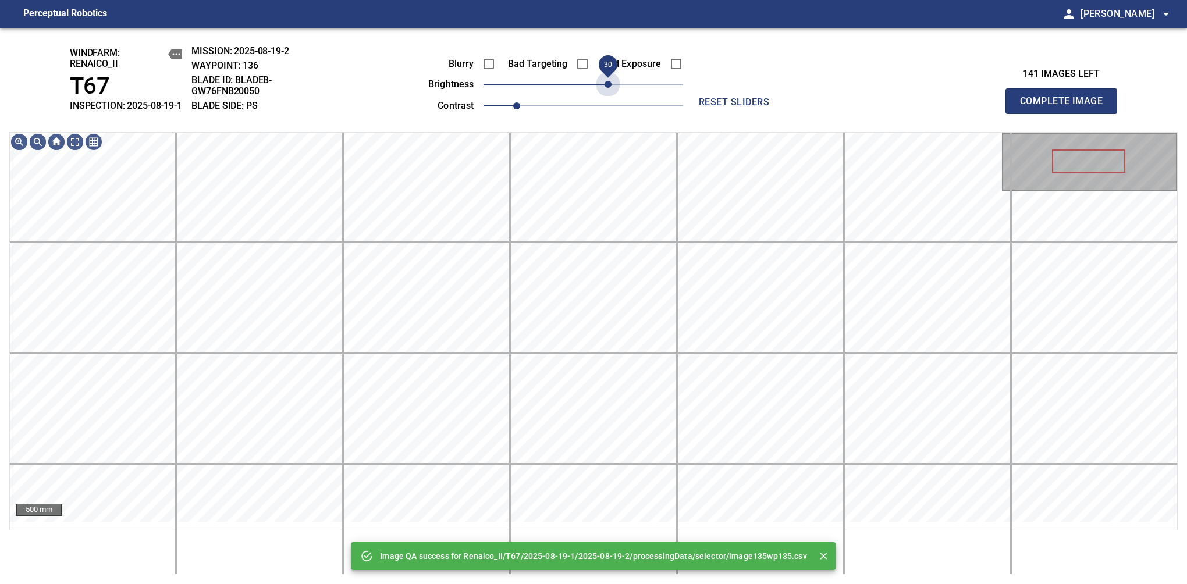
click at [605, 93] on span "30" at bounding box center [584, 84] width 200 height 16
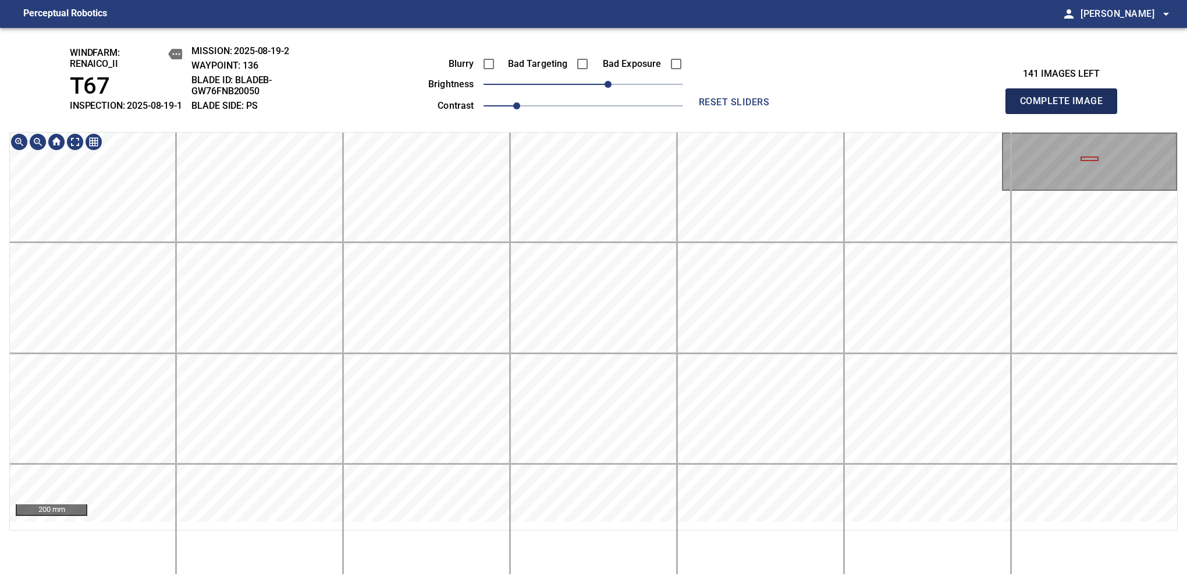
click at [1066, 107] on span "Complete Image" at bounding box center [1061, 101] width 86 height 16
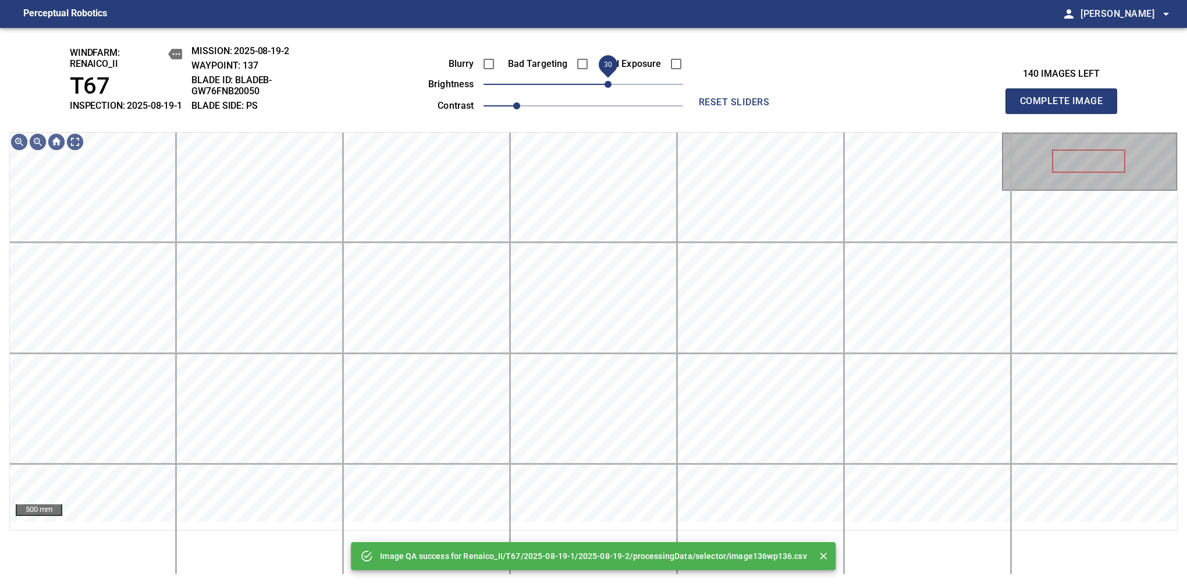
drag, startPoint x: 598, startPoint y: 97, endPoint x: 605, endPoint y: 97, distance: 6.4
click at [605, 93] on span "30" at bounding box center [584, 84] width 200 height 16
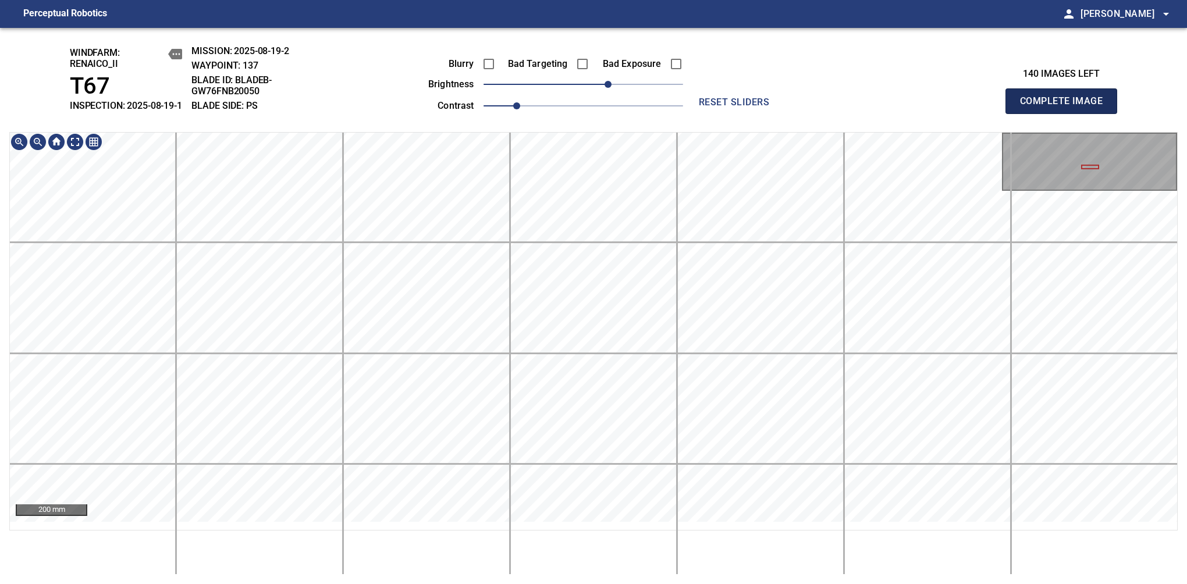
click at [1066, 107] on span "Complete Image" at bounding box center [1061, 101] width 86 height 16
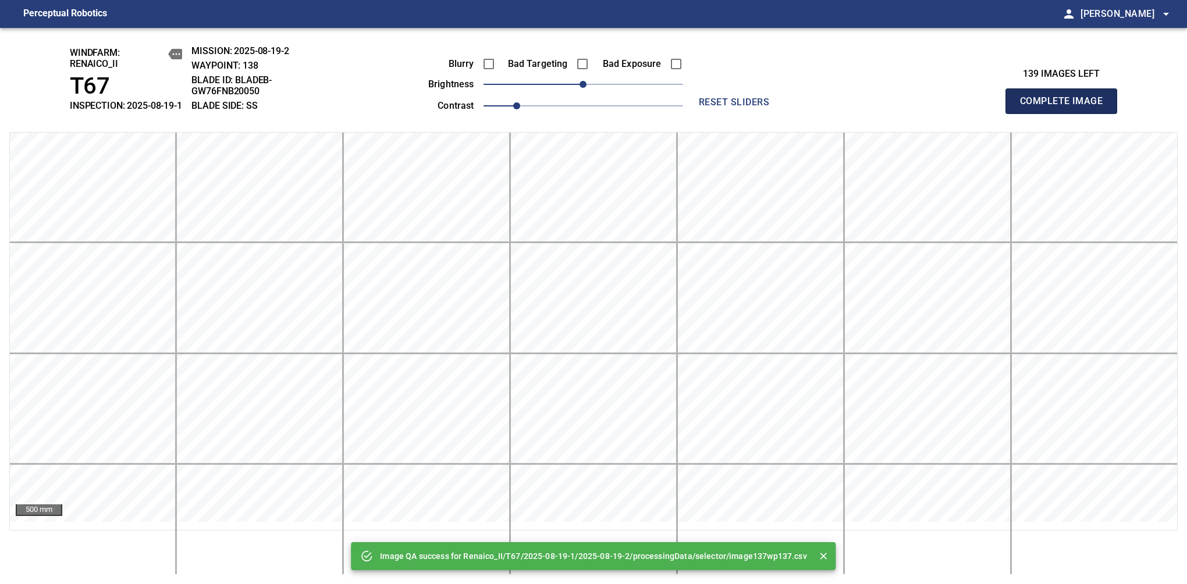
click at [1066, 107] on span "Complete Image" at bounding box center [1061, 101] width 86 height 16
click at [580, 88] on span "0" at bounding box center [583, 84] width 7 height 7
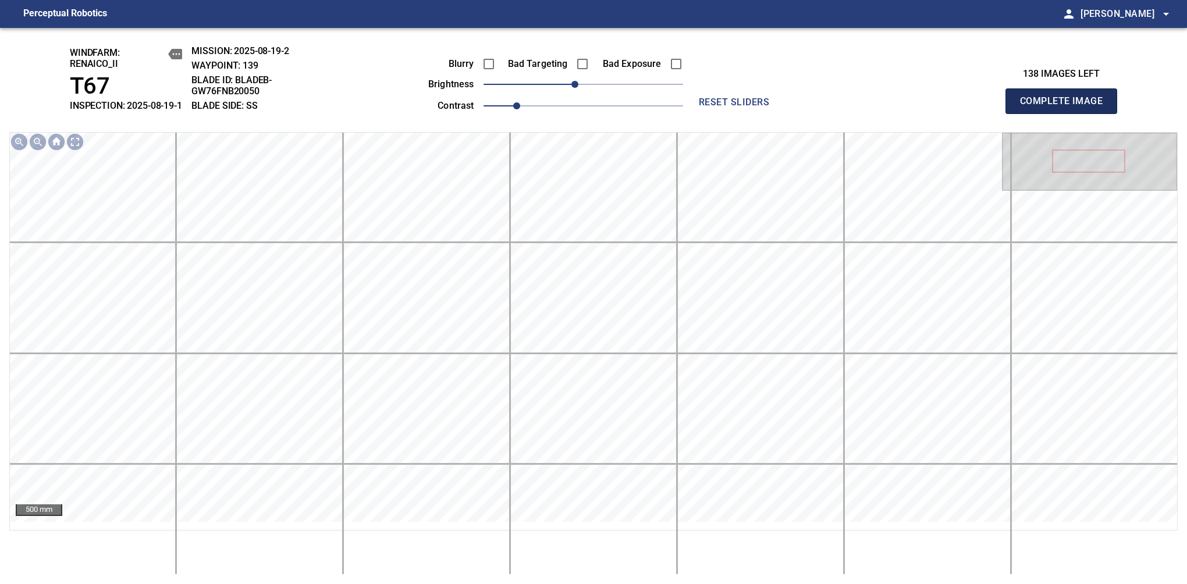
click at [1066, 107] on span "Complete Image" at bounding box center [1061, 101] width 86 height 16
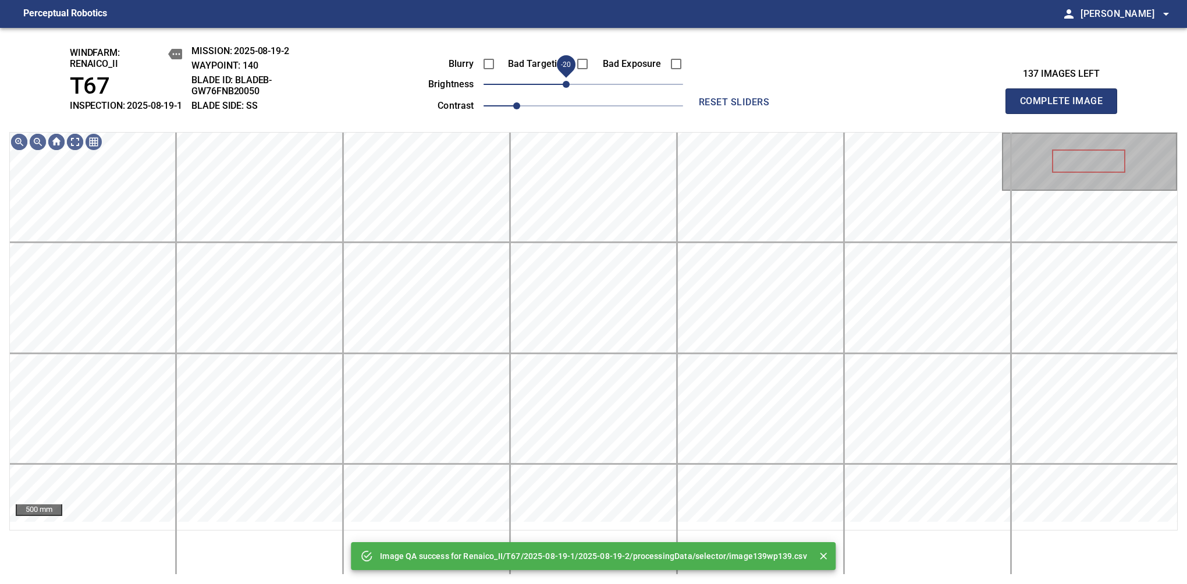
drag, startPoint x: 576, startPoint y: 93, endPoint x: 568, endPoint y: 102, distance: 12.4
click at [568, 88] on span "-20" at bounding box center [566, 84] width 7 height 7
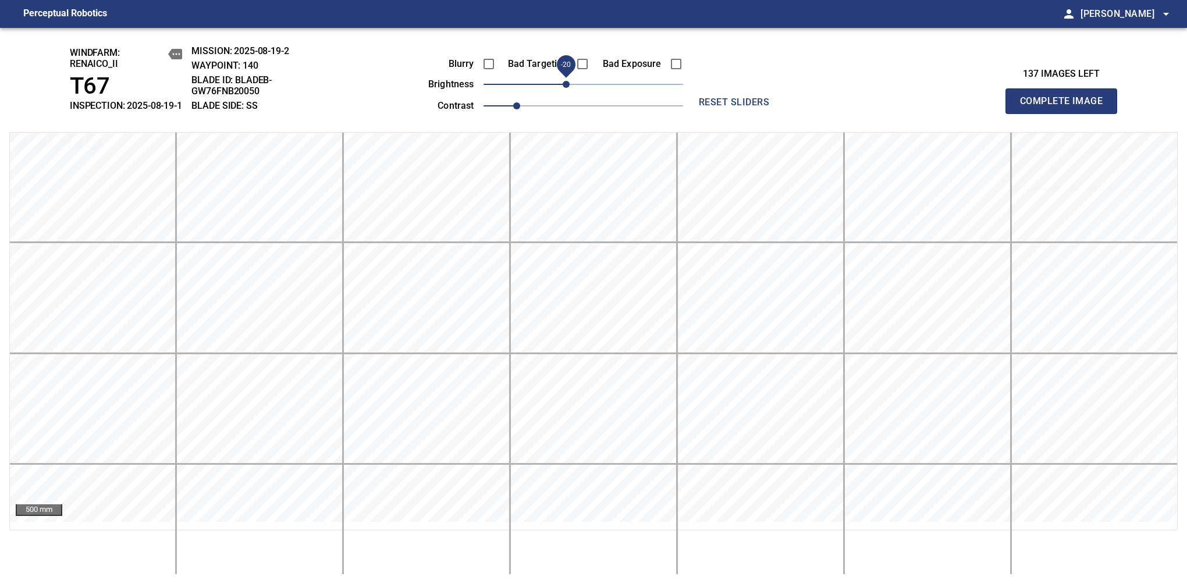
click at [1066, 107] on span "Complete Image" at bounding box center [1061, 101] width 86 height 16
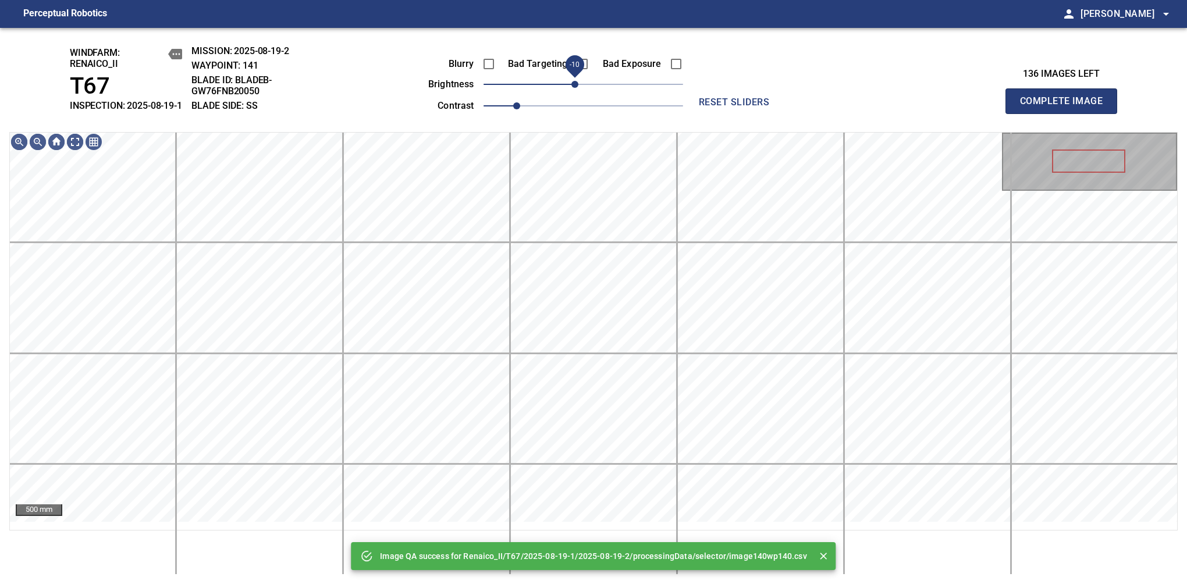
click at [576, 88] on span "-10" at bounding box center [574, 84] width 7 height 7
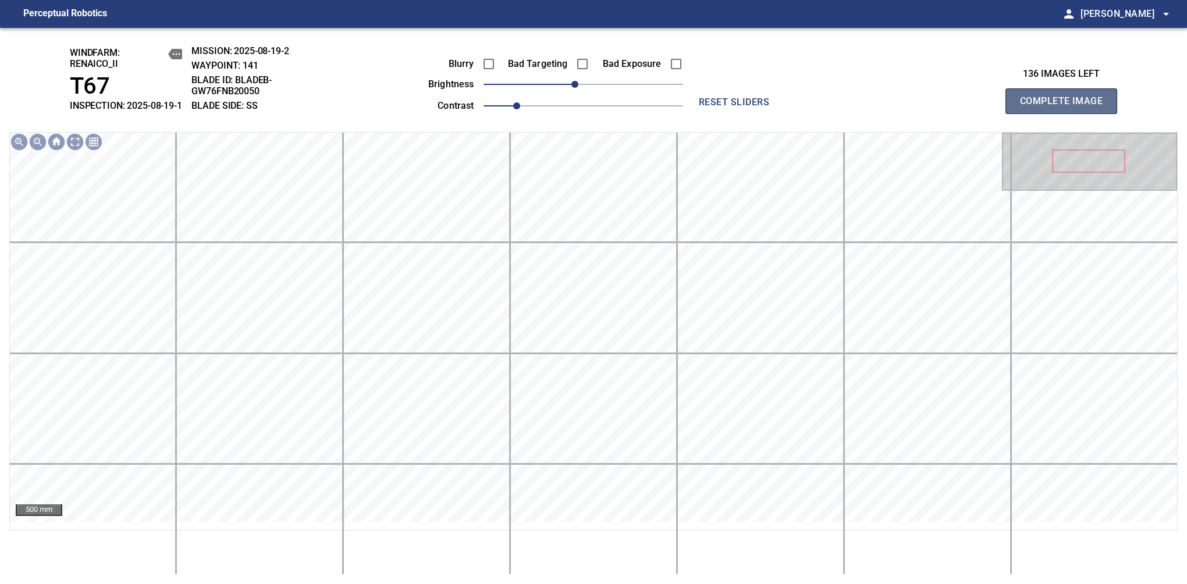
click at [1066, 107] on span "Complete Image" at bounding box center [1061, 101] width 86 height 16
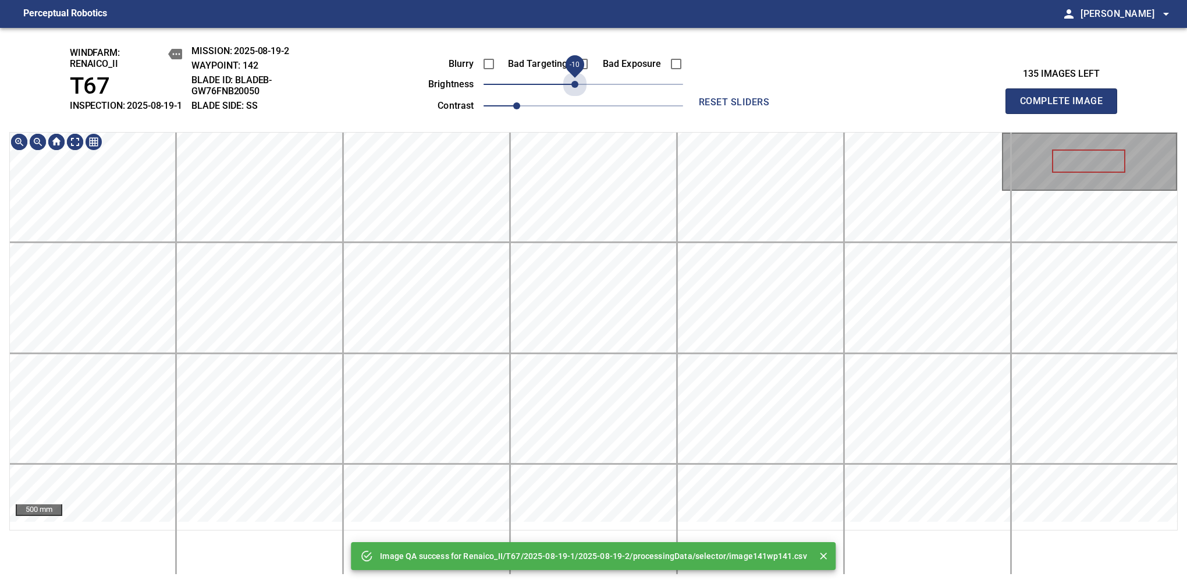
click at [576, 88] on span "-10" at bounding box center [574, 84] width 7 height 7
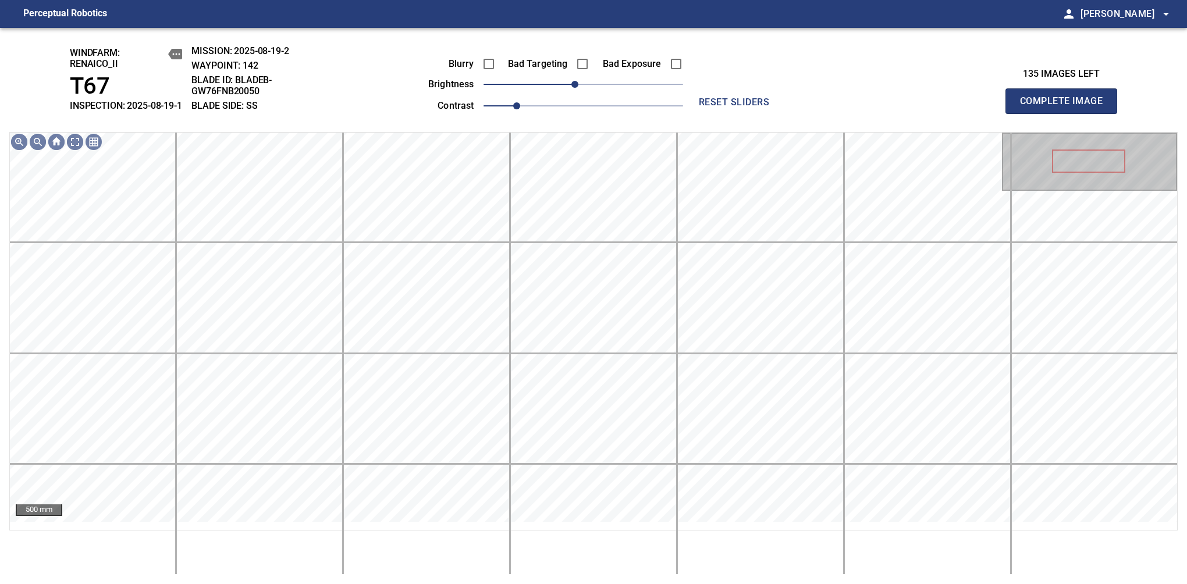
click at [1066, 107] on span "Complete Image" at bounding box center [1061, 101] width 86 height 16
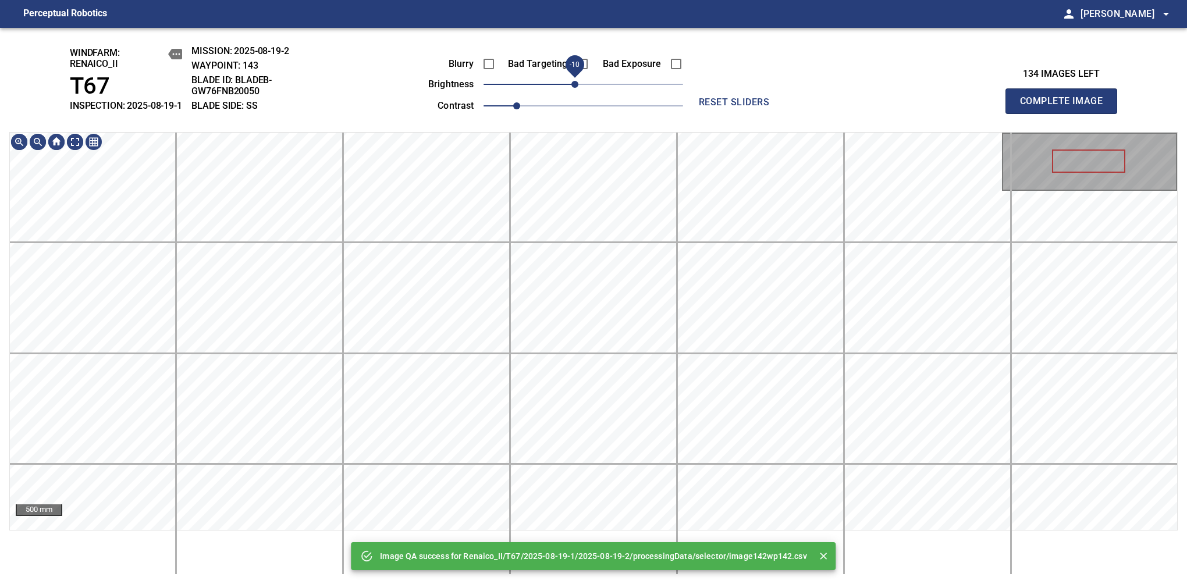
click at [576, 88] on span "-10" at bounding box center [574, 84] width 7 height 7
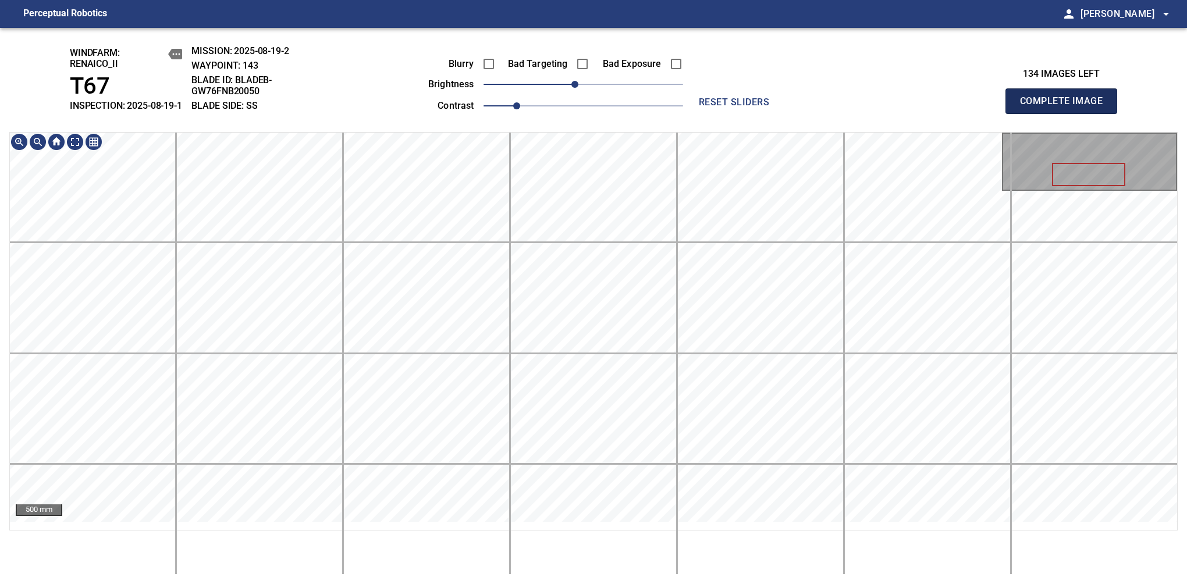
click at [1066, 107] on span "Complete Image" at bounding box center [1061, 101] width 86 height 16
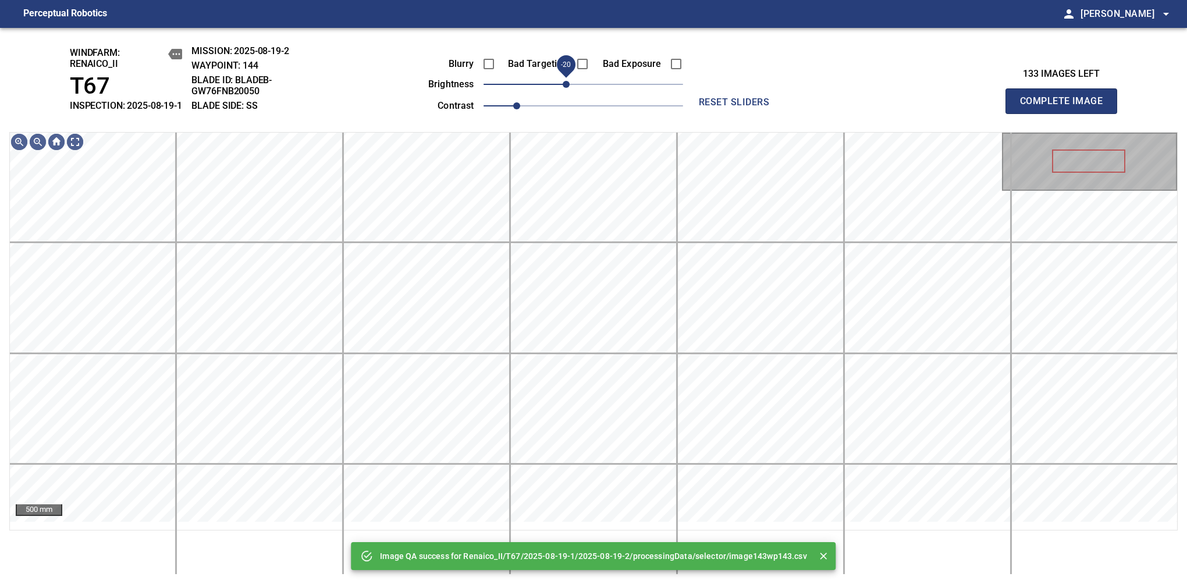
drag, startPoint x: 582, startPoint y: 95, endPoint x: 568, endPoint y: 100, distance: 14.9
click at [568, 88] on span "-20" at bounding box center [566, 84] width 7 height 7
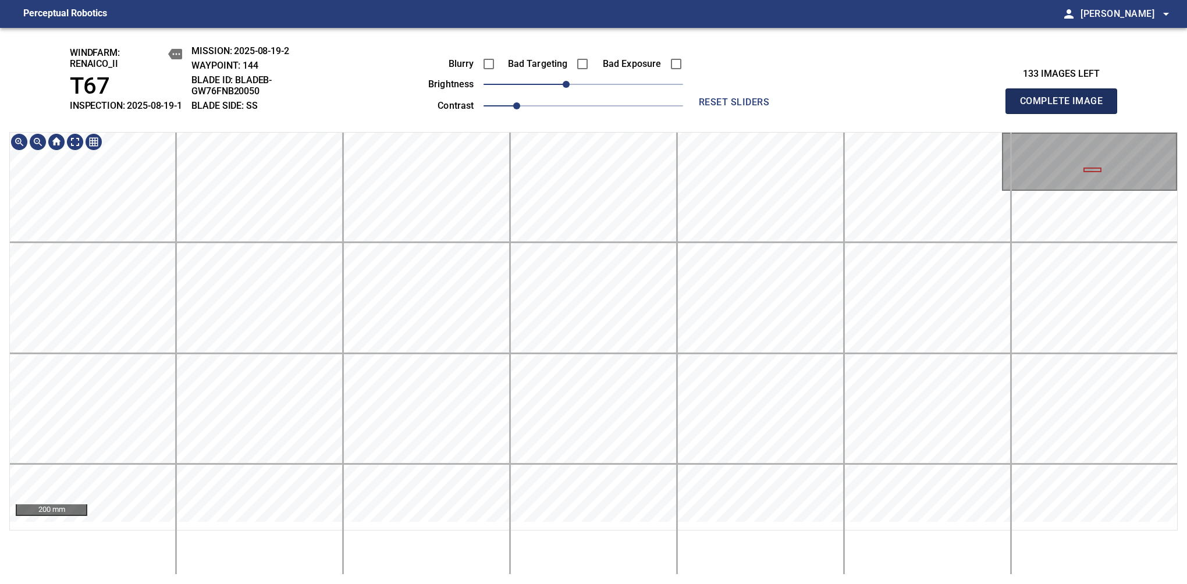
click at [1066, 107] on span "Complete Image" at bounding box center [1061, 101] width 86 height 16
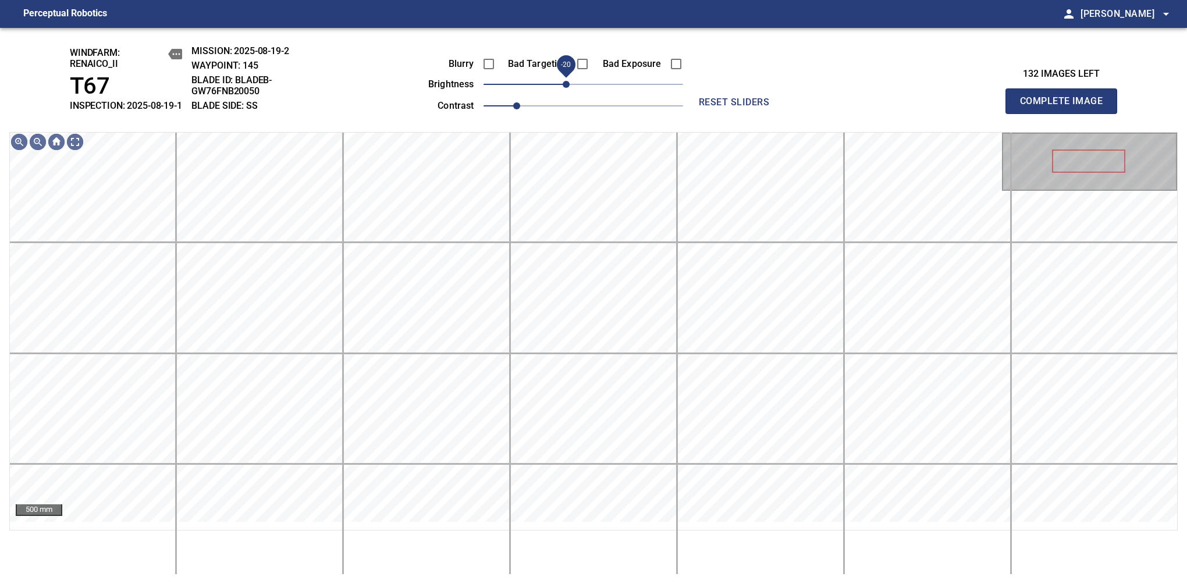
drag, startPoint x: 580, startPoint y: 100, endPoint x: 570, endPoint y: 100, distance: 9.9
click at [570, 88] on span "-20" at bounding box center [566, 84] width 7 height 7
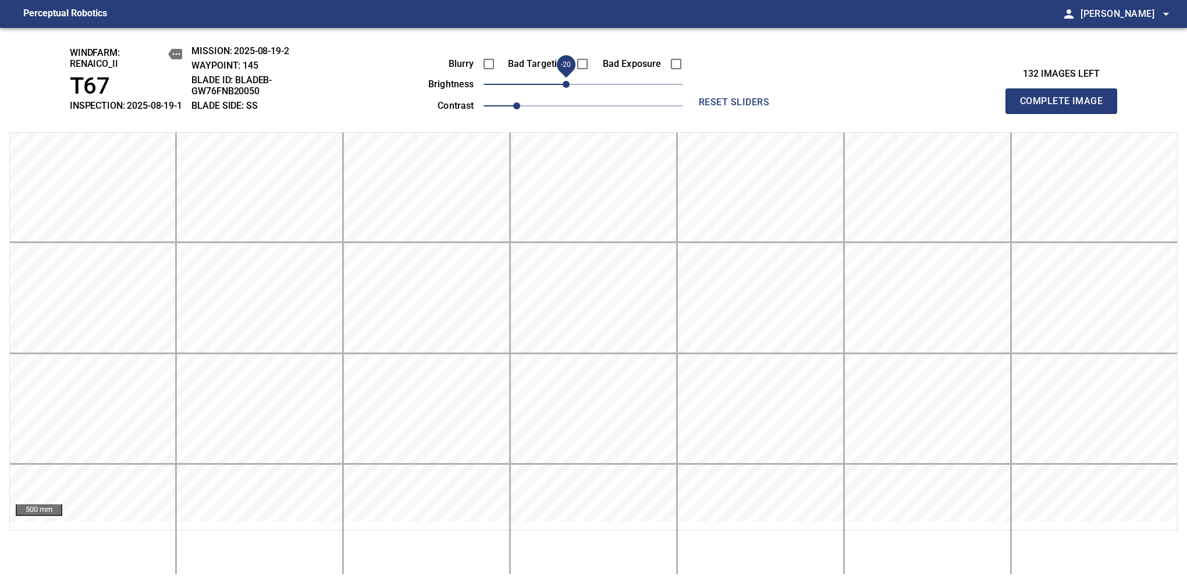
click at [1066, 107] on span "Complete Image" at bounding box center [1061, 101] width 86 height 16
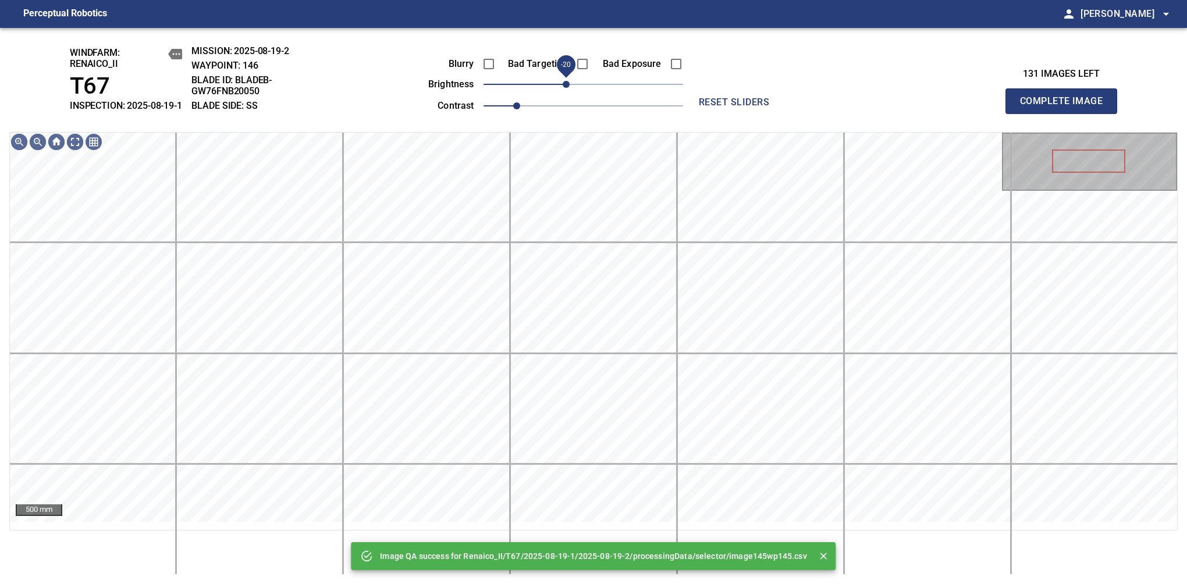
drag, startPoint x: 584, startPoint y: 96, endPoint x: 570, endPoint y: 100, distance: 14.0
click at [570, 88] on span "-20" at bounding box center [566, 84] width 7 height 7
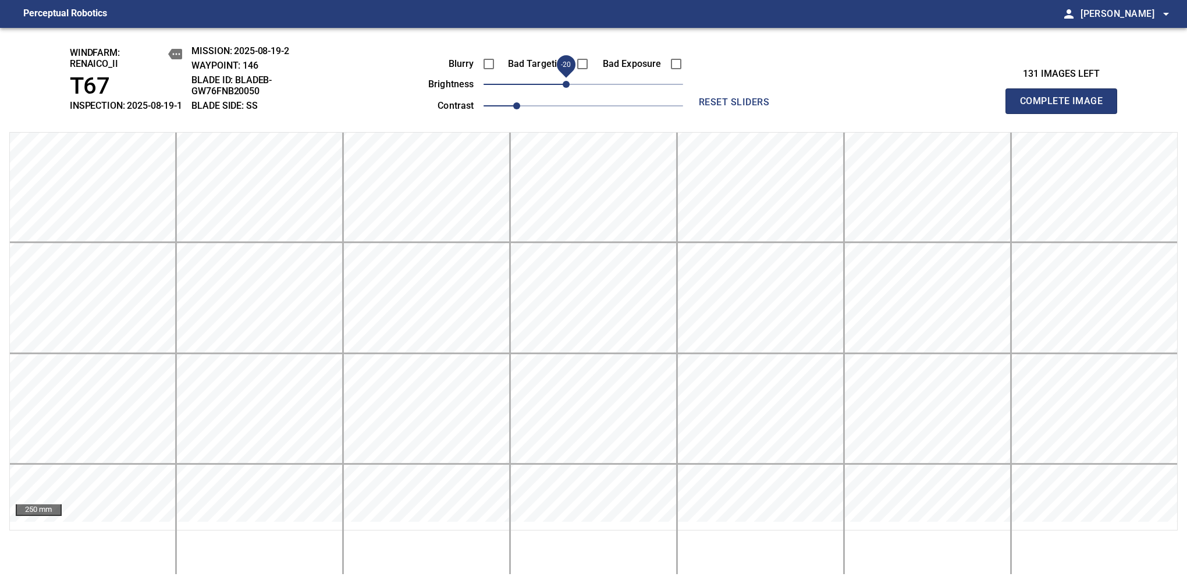
click at [1066, 107] on span "Complete Image" at bounding box center [1061, 101] width 86 height 16
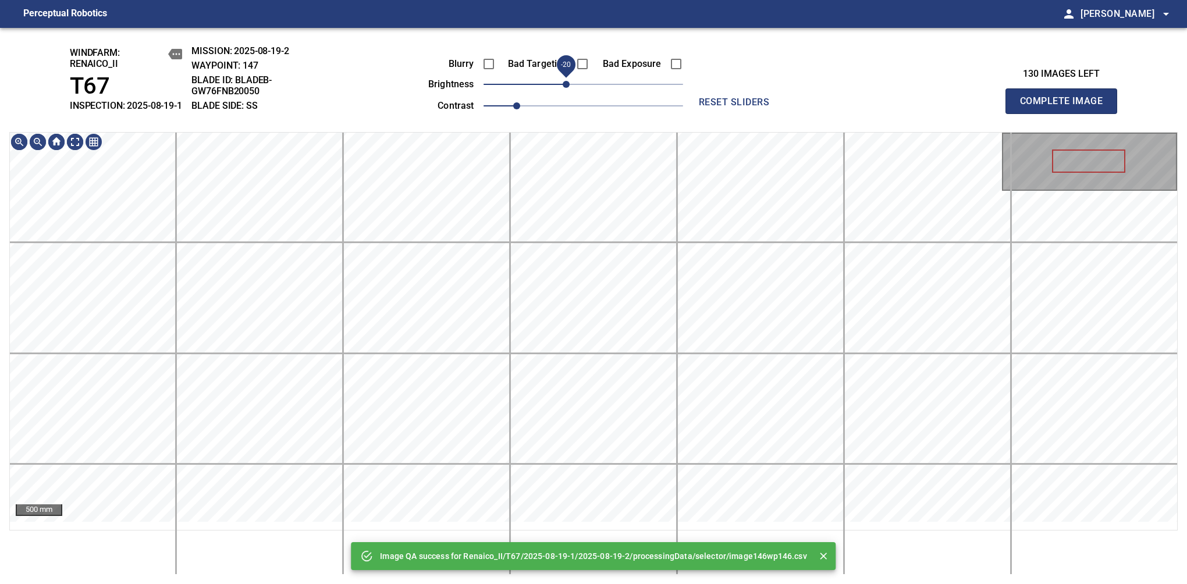
drag, startPoint x: 578, startPoint y: 94, endPoint x: 568, endPoint y: 102, distance: 13.6
click at [568, 88] on span "-20" at bounding box center [566, 84] width 7 height 7
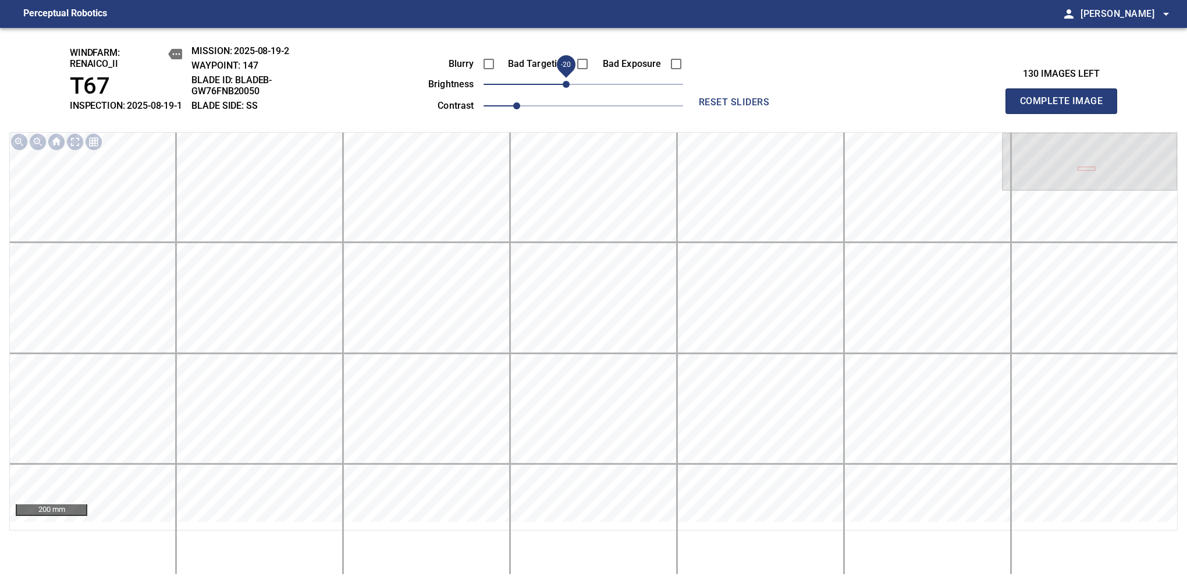
click at [1066, 107] on span "Complete Image" at bounding box center [1061, 101] width 86 height 16
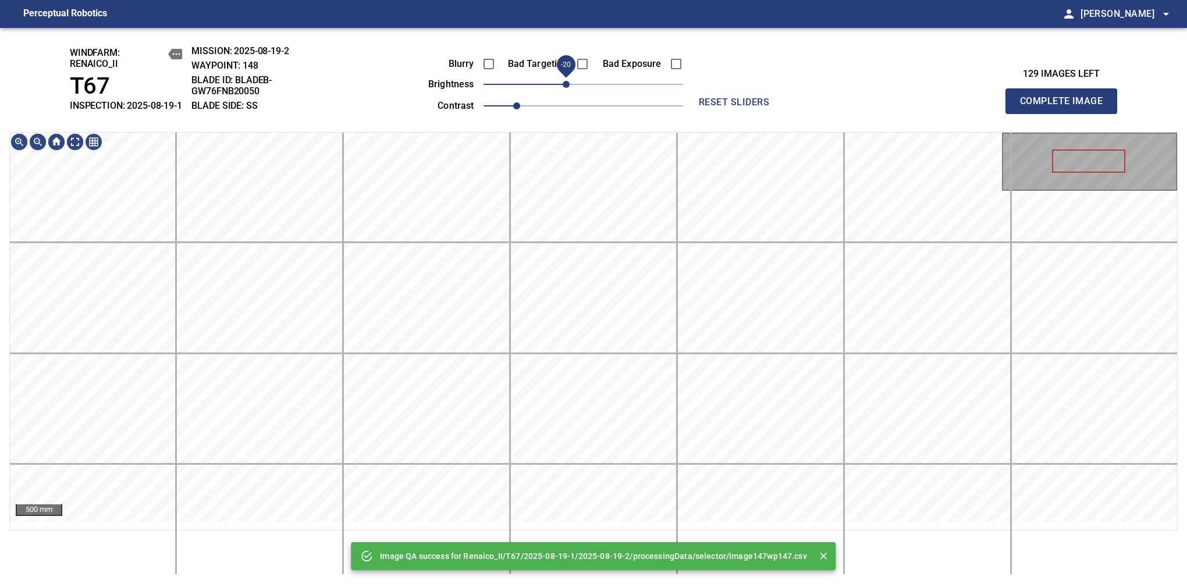
drag, startPoint x: 576, startPoint y: 97, endPoint x: 570, endPoint y: 98, distance: 6.1
click at [570, 88] on span "-20" at bounding box center [566, 84] width 7 height 7
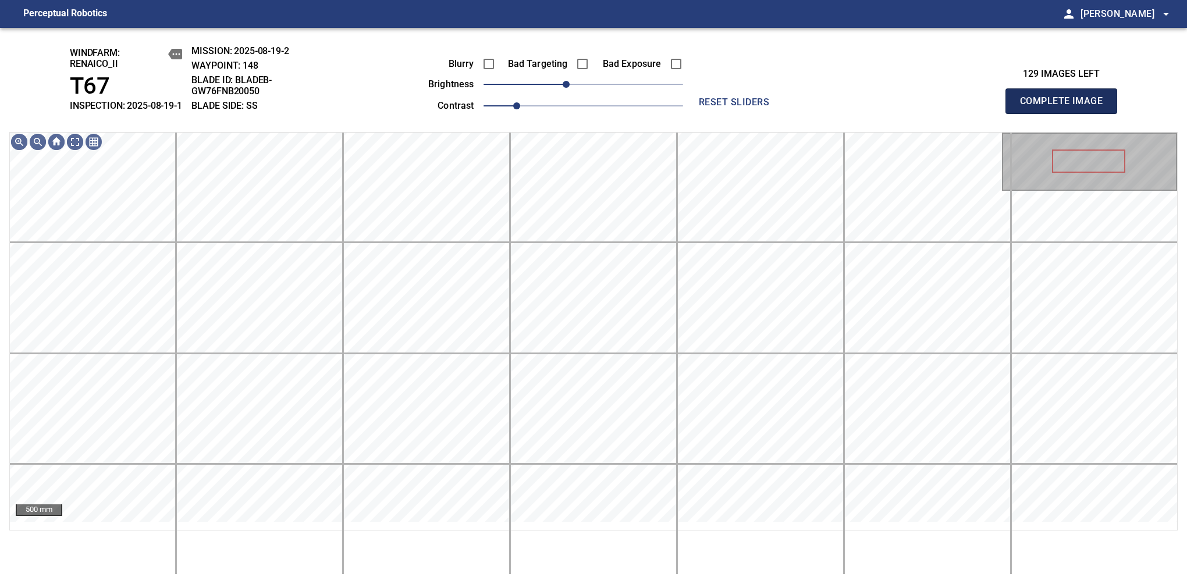
click at [1066, 107] on span "Complete Image" at bounding box center [1061, 101] width 86 height 16
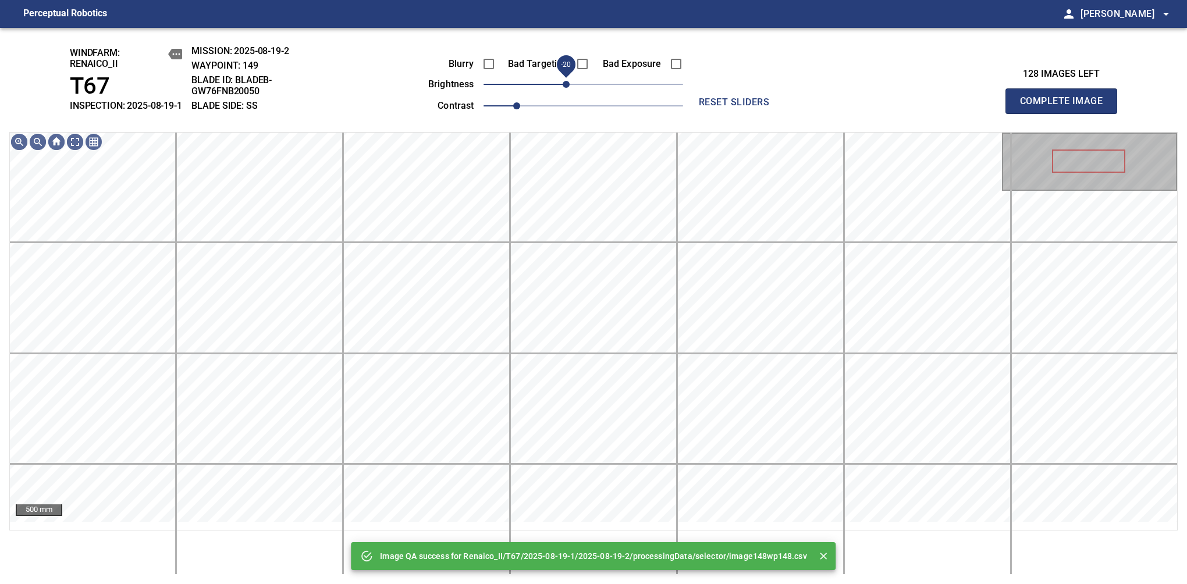
drag, startPoint x: 580, startPoint y: 93, endPoint x: 568, endPoint y: 98, distance: 13.0
click at [568, 88] on span "-20" at bounding box center [566, 84] width 7 height 7
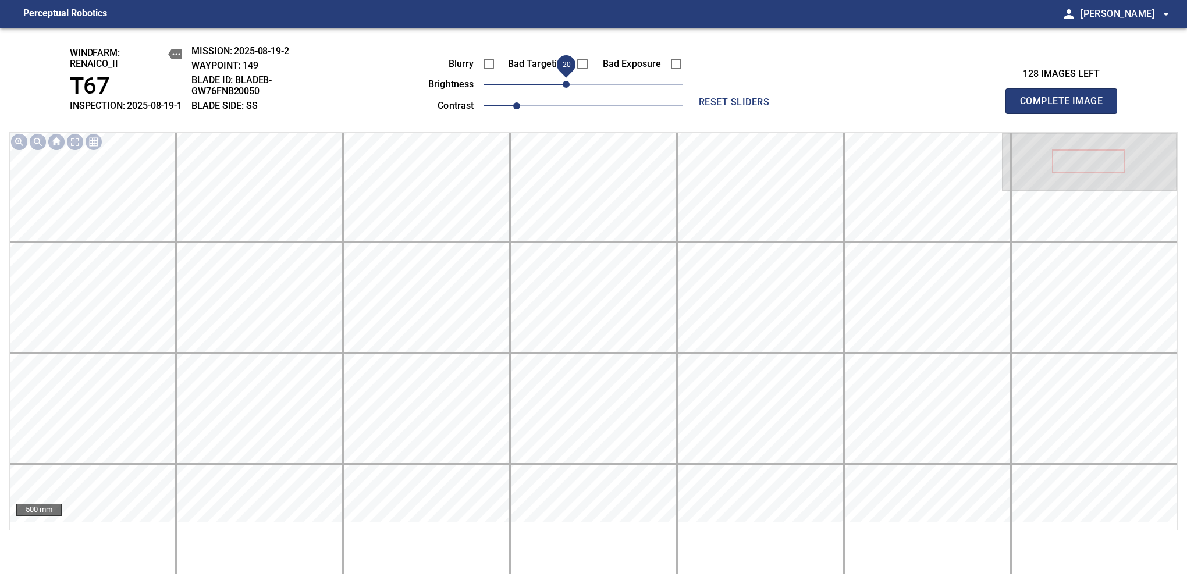
click at [1066, 107] on span "Complete Image" at bounding box center [1061, 101] width 86 height 16
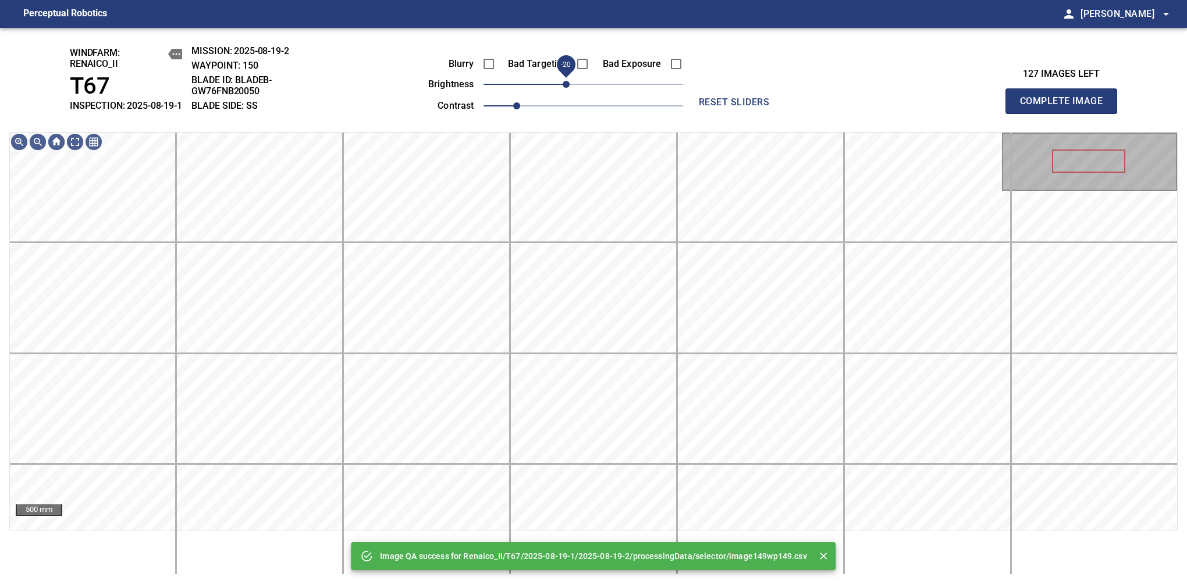
drag, startPoint x: 576, startPoint y: 93, endPoint x: 570, endPoint y: 96, distance: 6.8
click at [570, 88] on span "-20" at bounding box center [566, 84] width 7 height 7
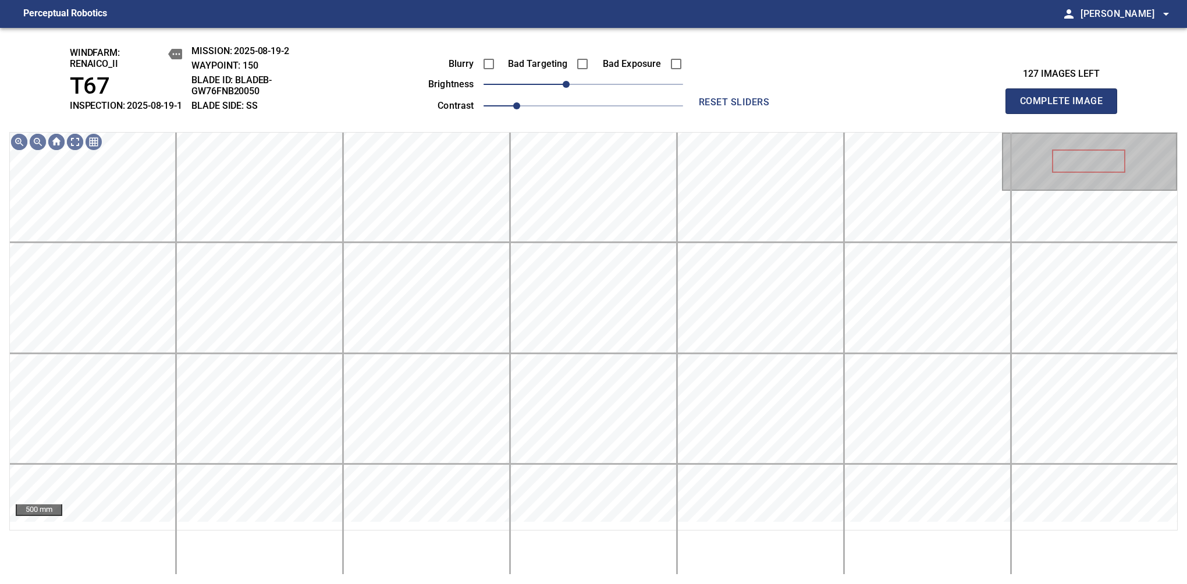
click at [1066, 107] on span "Complete Image" at bounding box center [1061, 101] width 86 height 16
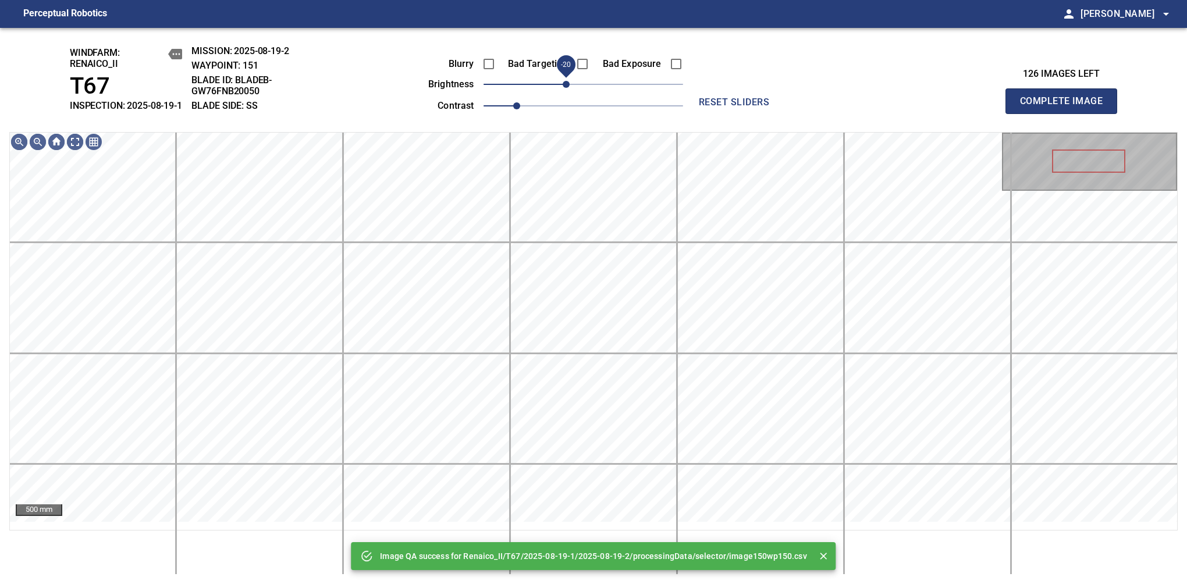
drag, startPoint x: 577, startPoint y: 96, endPoint x: 569, endPoint y: 100, distance: 9.6
click at [569, 88] on span "-20" at bounding box center [566, 84] width 7 height 7
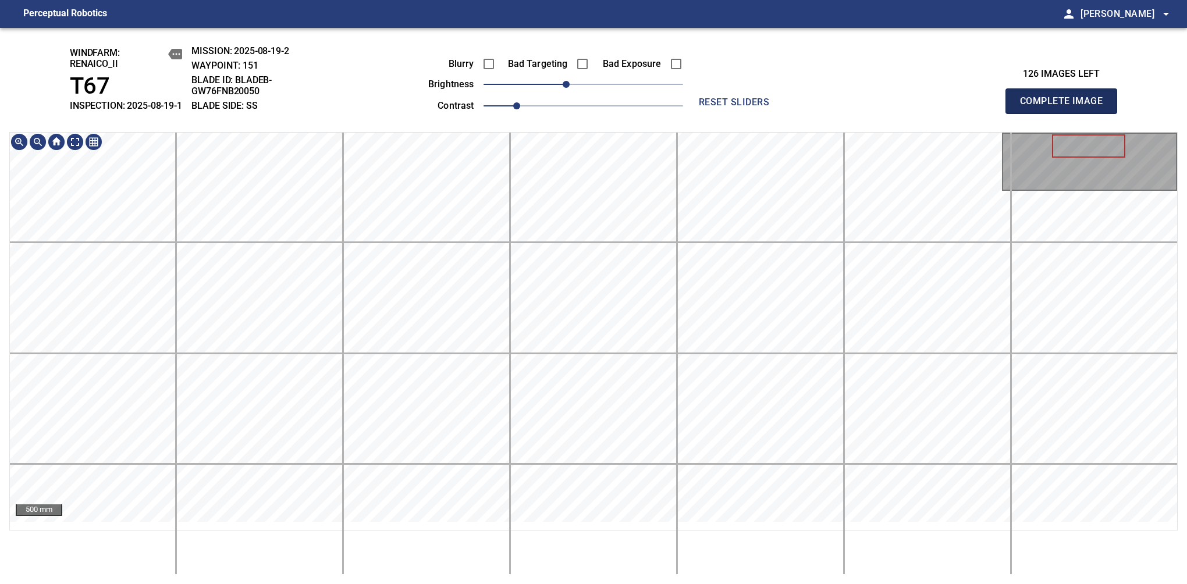
click at [1066, 107] on span "Complete Image" at bounding box center [1061, 101] width 86 height 16
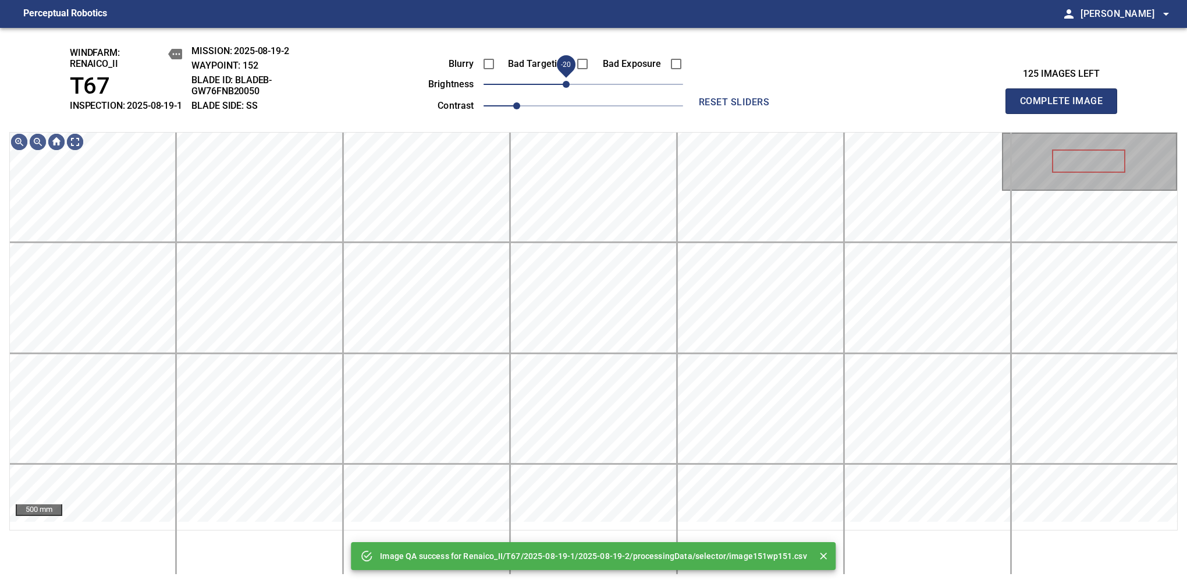
drag, startPoint x: 581, startPoint y: 94, endPoint x: 570, endPoint y: 96, distance: 10.6
click at [570, 88] on span "-20" at bounding box center [566, 84] width 7 height 7
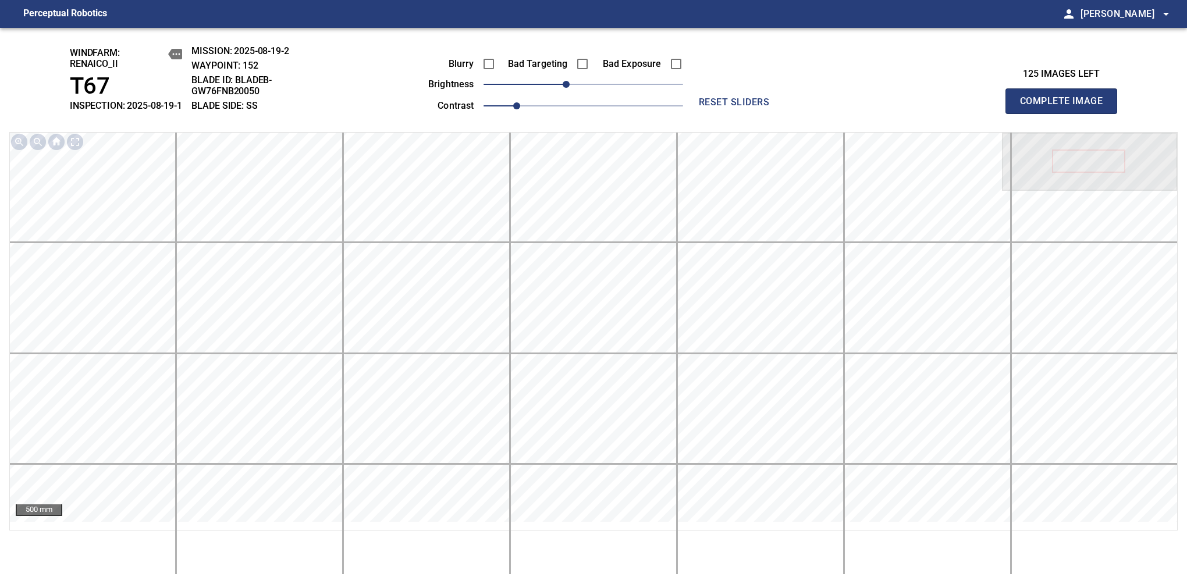
click at [1066, 107] on span "Complete Image" at bounding box center [1061, 101] width 86 height 16
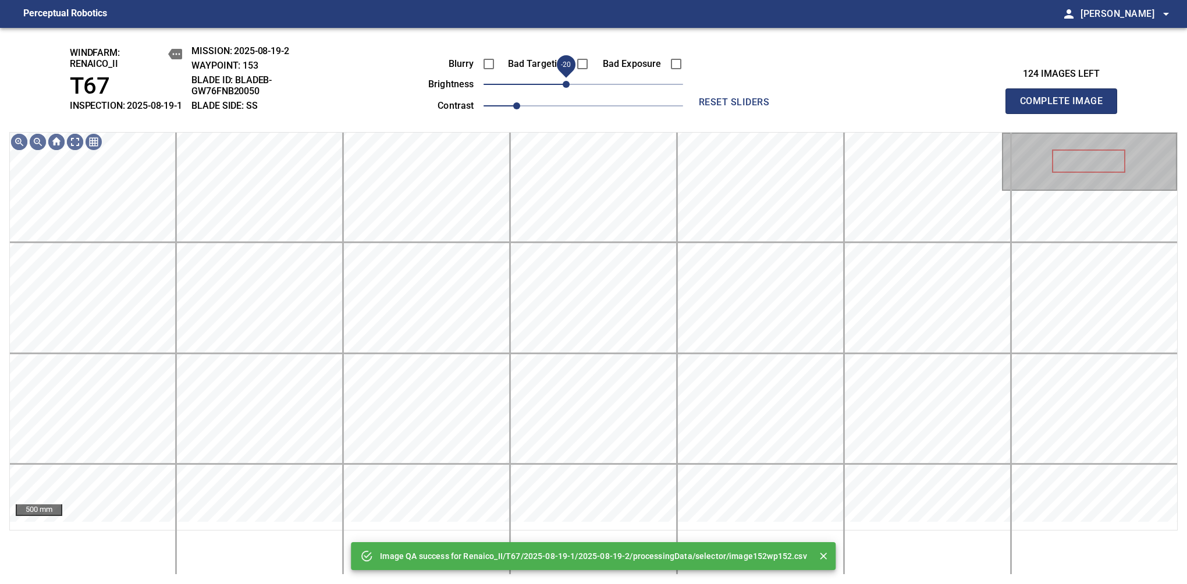
drag, startPoint x: 584, startPoint y: 90, endPoint x: 569, endPoint y: 102, distance: 19.9
click at [569, 88] on span "-20" at bounding box center [566, 84] width 7 height 7
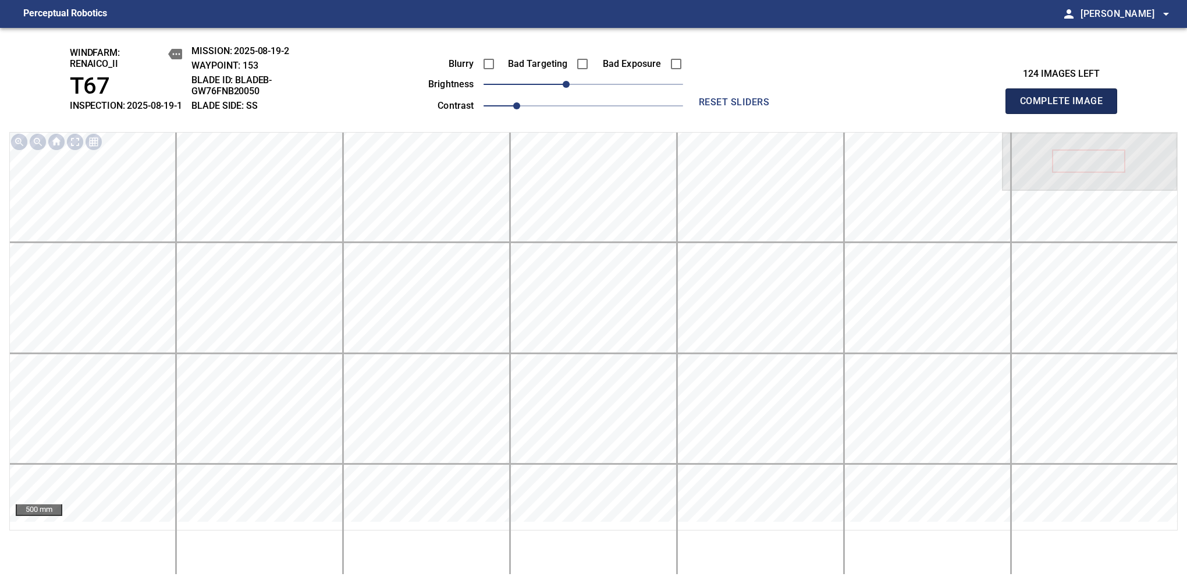
click at [1066, 107] on span "Complete Image" at bounding box center [1061, 101] width 86 height 16
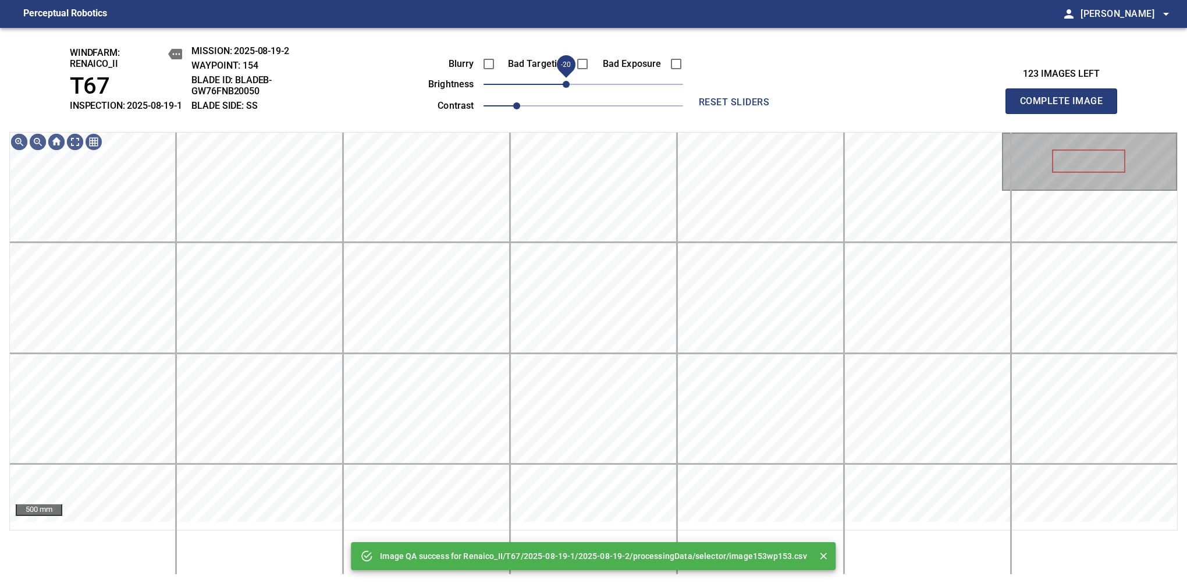
drag, startPoint x: 579, startPoint y: 94, endPoint x: 569, endPoint y: 100, distance: 12.0
click at [569, 88] on span "-20" at bounding box center [566, 84] width 7 height 7
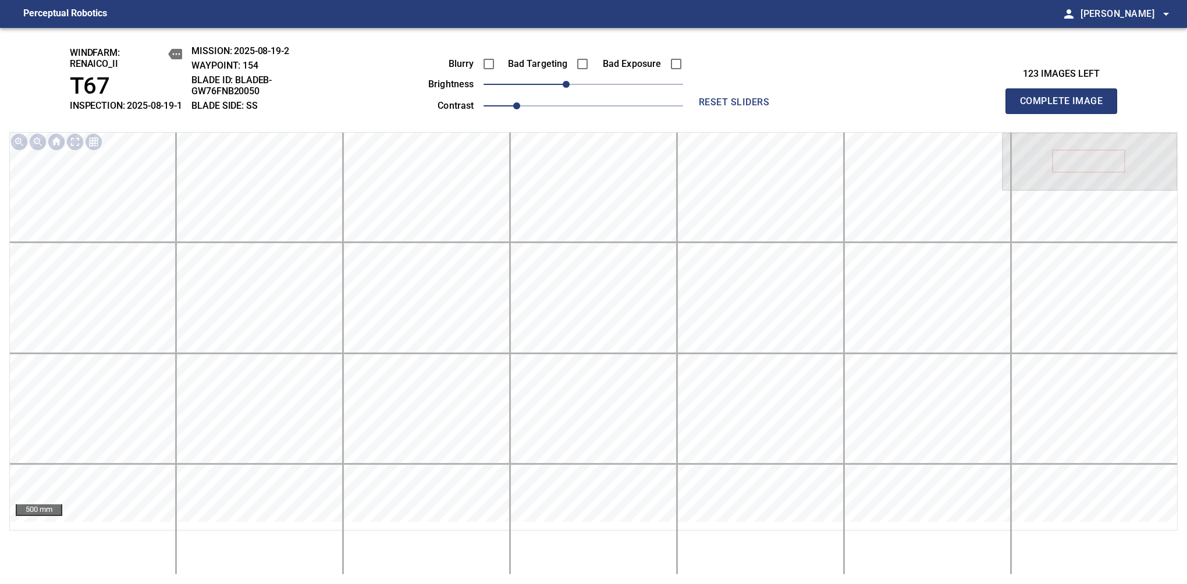
click at [1066, 107] on span "Complete Image" at bounding box center [1061, 101] width 86 height 16
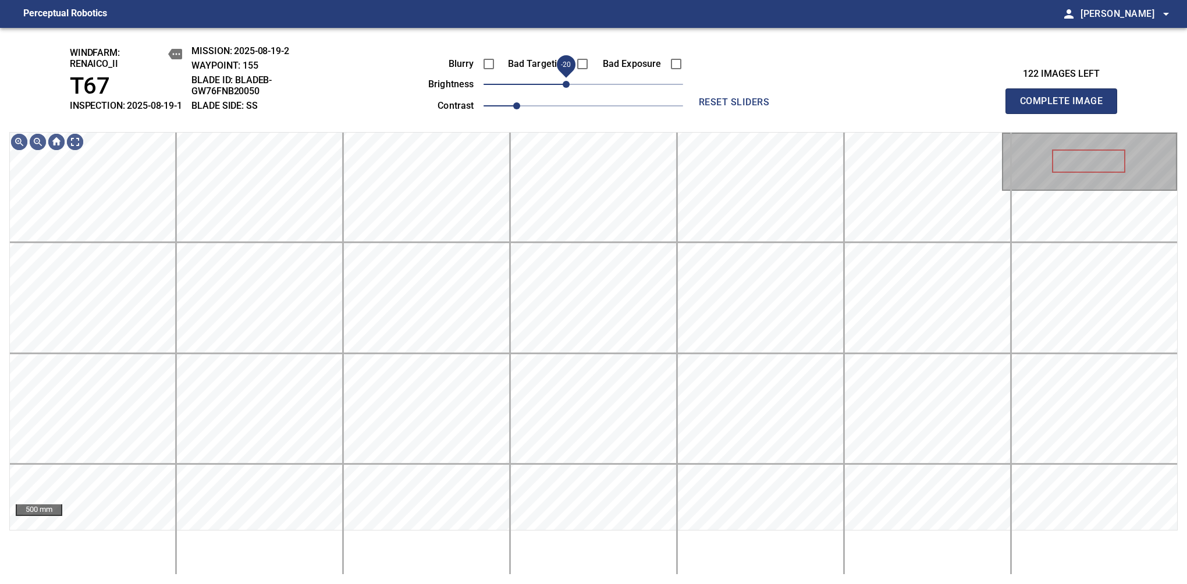
drag, startPoint x: 575, startPoint y: 92, endPoint x: 569, endPoint y: 98, distance: 8.7
click at [569, 88] on span "-20" at bounding box center [566, 84] width 7 height 7
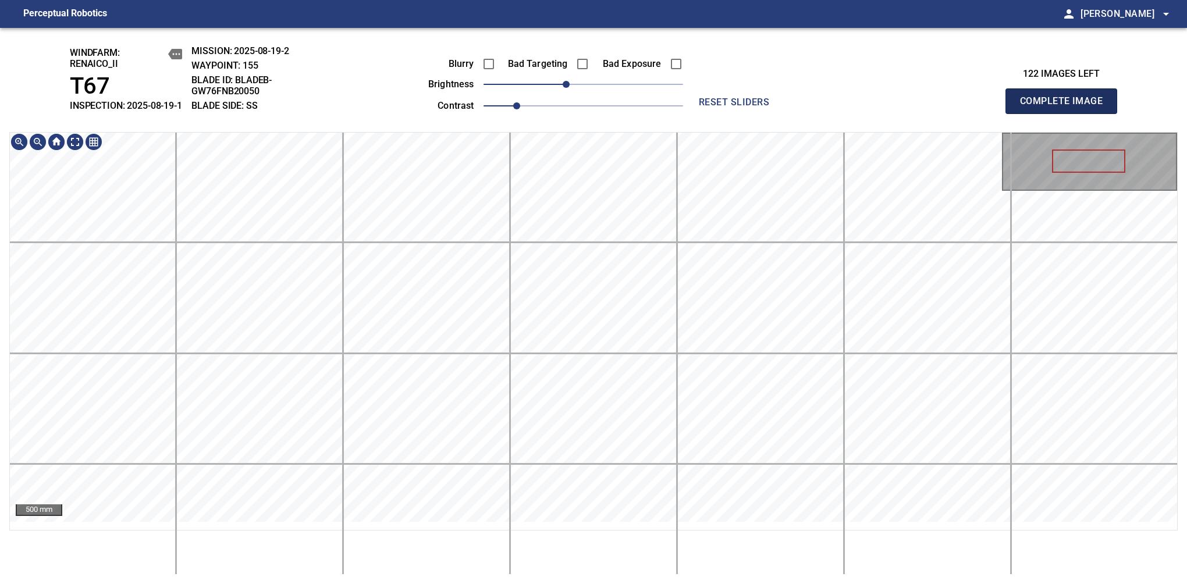
click at [1066, 107] on span "Complete Image" at bounding box center [1061, 101] width 86 height 16
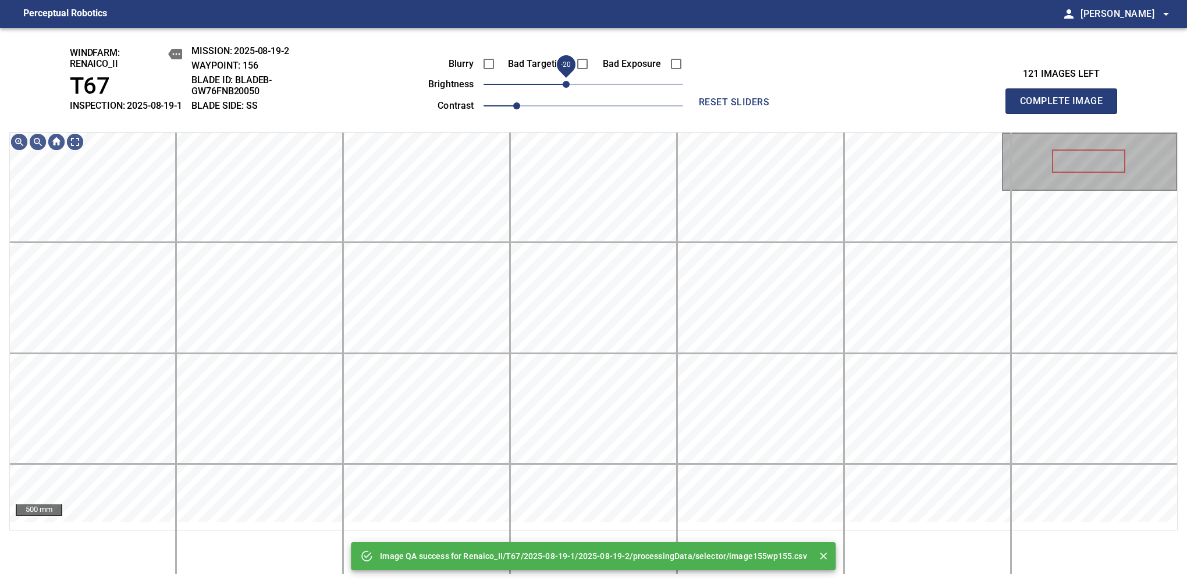
drag, startPoint x: 580, startPoint y: 95, endPoint x: 570, endPoint y: 100, distance: 10.7
click at [570, 88] on span "-20" at bounding box center [566, 84] width 7 height 7
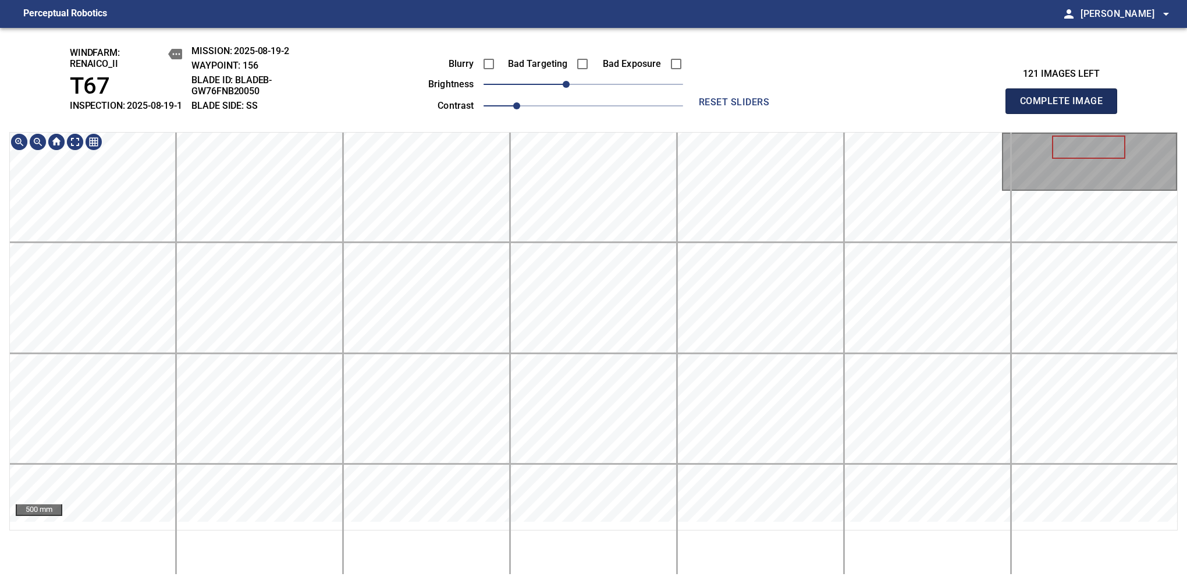
click at [1066, 107] on span "Complete Image" at bounding box center [1061, 101] width 86 height 16
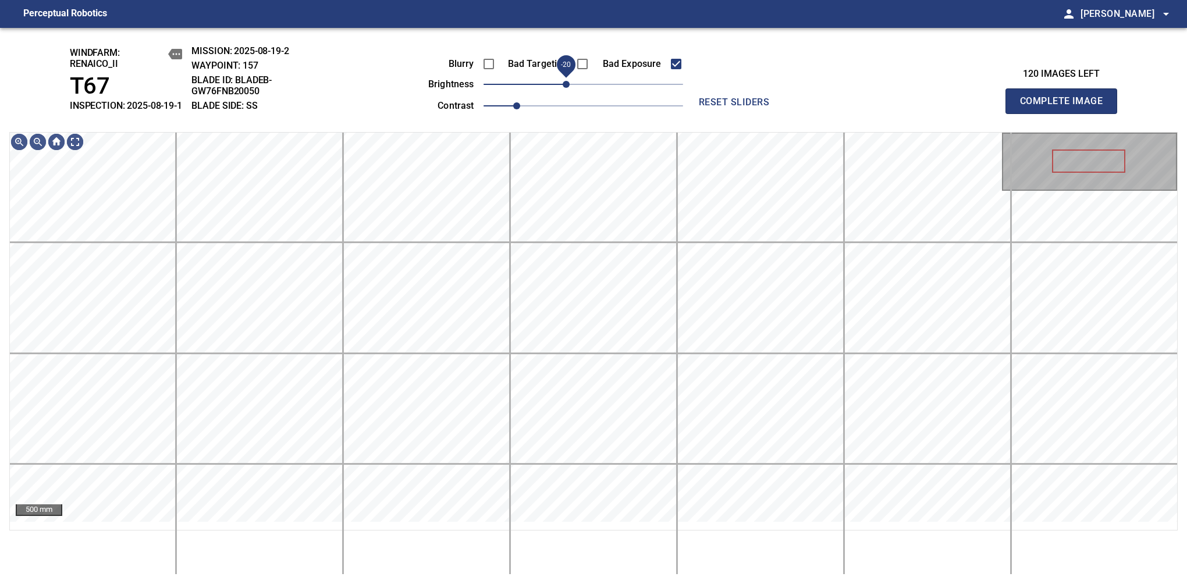
drag, startPoint x: 579, startPoint y: 94, endPoint x: 569, endPoint y: 94, distance: 10.5
click at [569, 88] on span "-20" at bounding box center [566, 84] width 7 height 7
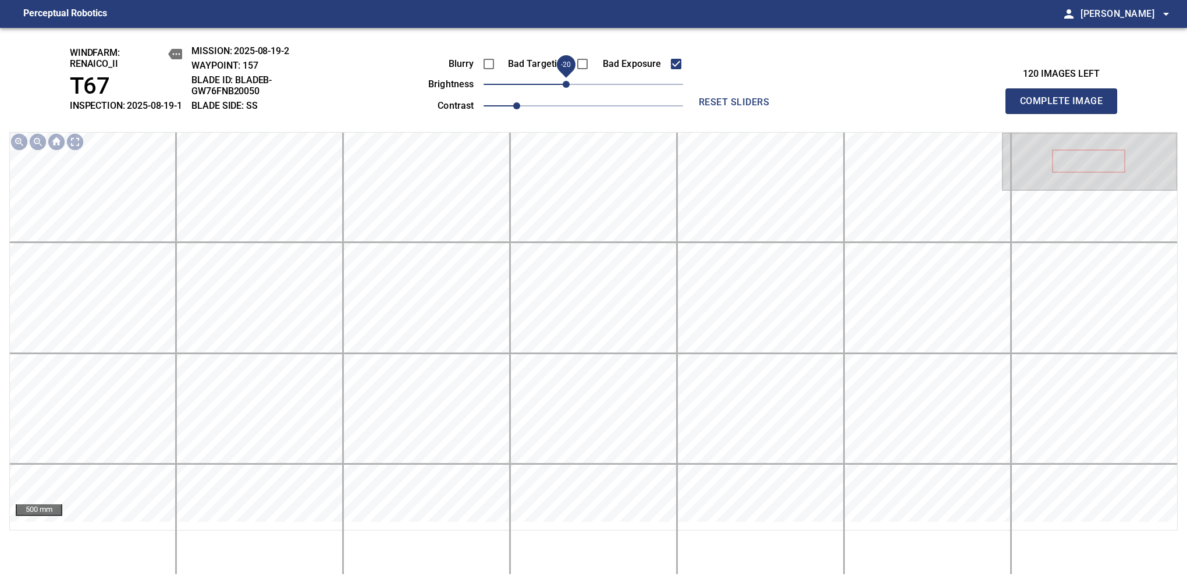
click at [1066, 107] on span "Complete Image" at bounding box center [1061, 101] width 86 height 16
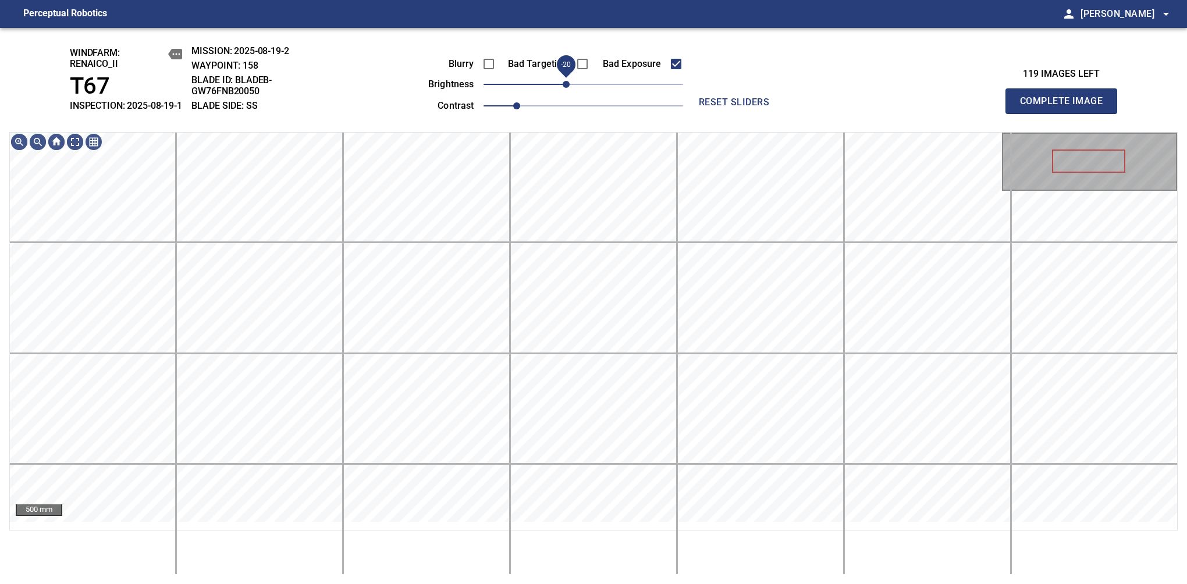
drag, startPoint x: 587, startPoint y: 95, endPoint x: 567, endPoint y: 100, distance: 20.9
click at [567, 88] on span "-20" at bounding box center [566, 84] width 7 height 7
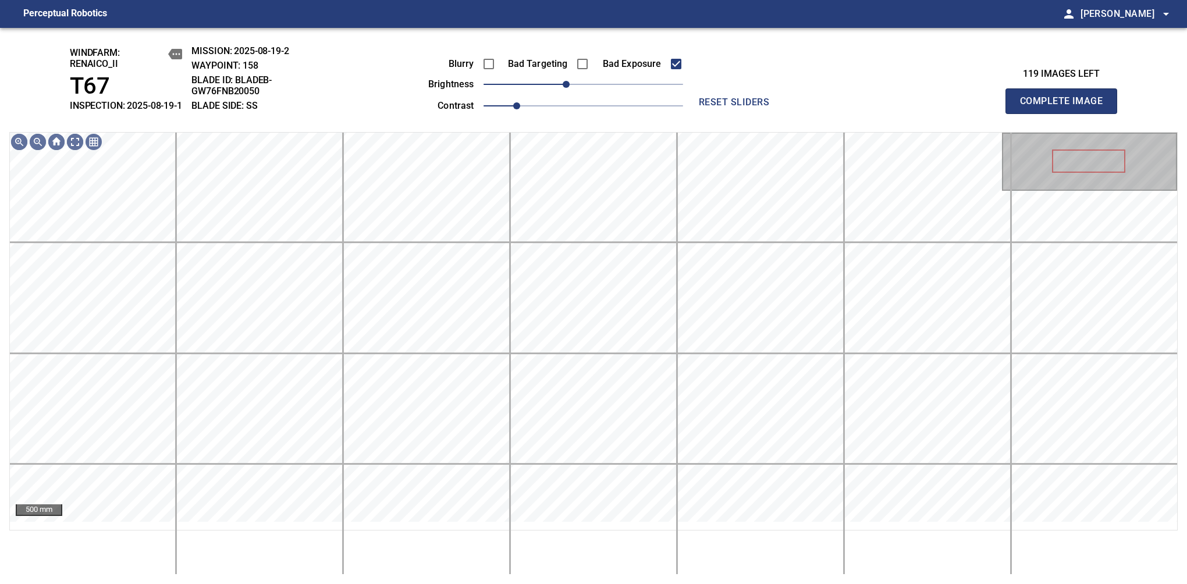
click at [1066, 107] on span "Complete Image" at bounding box center [1061, 101] width 86 height 16
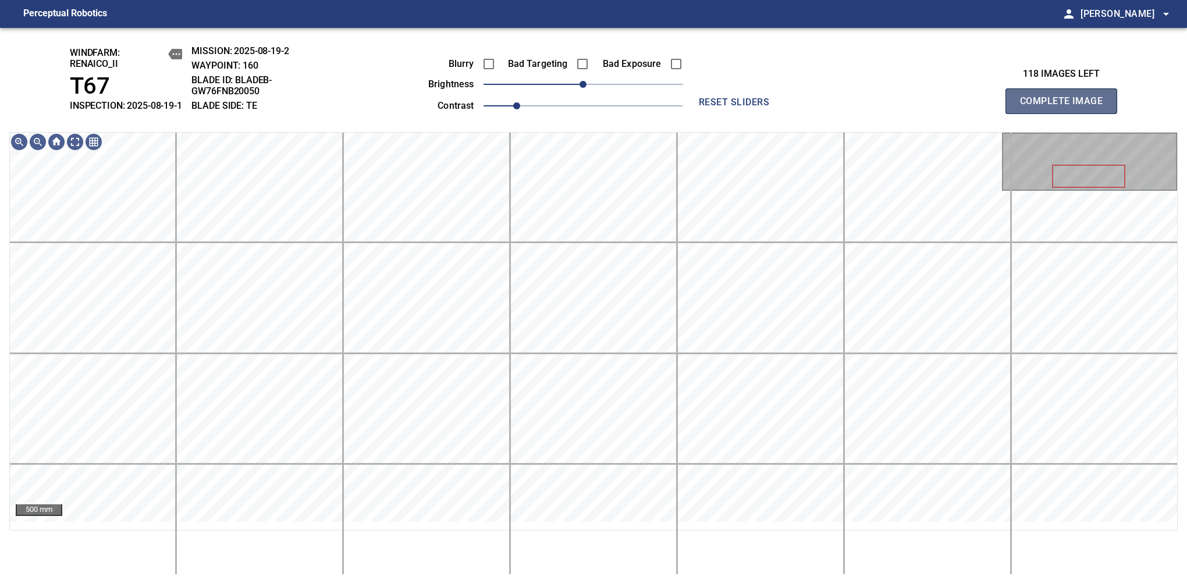
click at [1066, 107] on span "Complete Image" at bounding box center [1061, 101] width 86 height 16
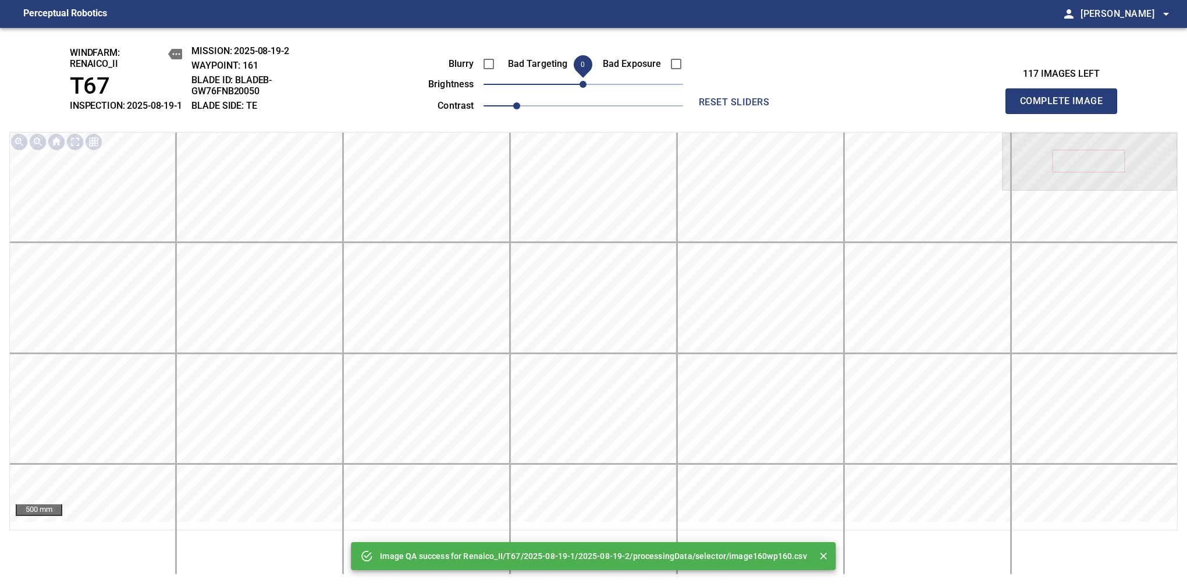
click at [580, 88] on span "0" at bounding box center [583, 84] width 7 height 7
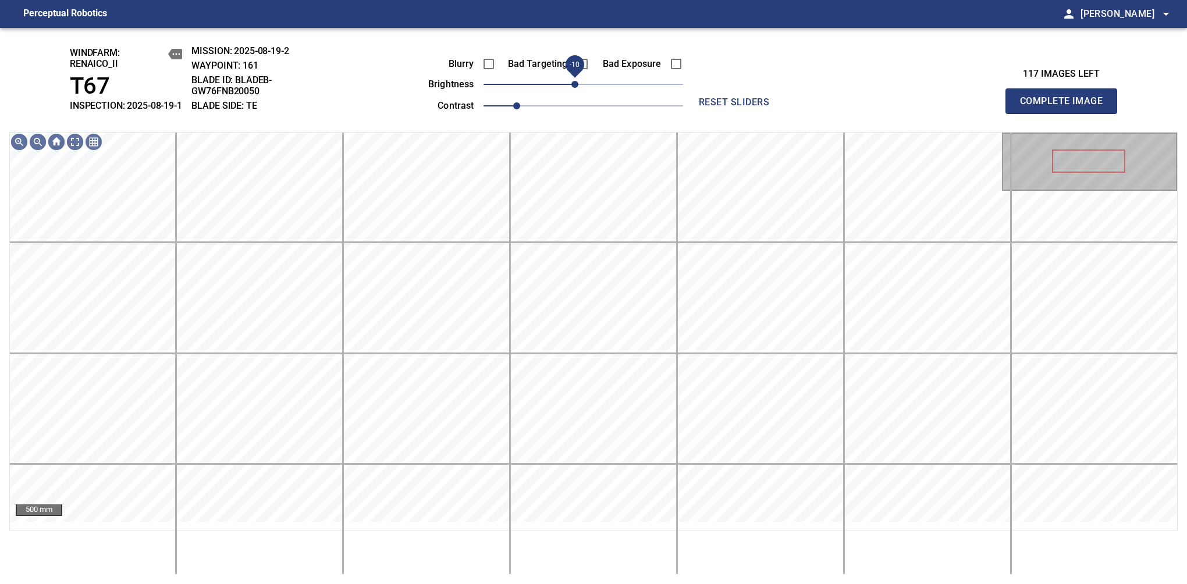
click at [1066, 107] on span "Complete Image" at bounding box center [1061, 101] width 86 height 16
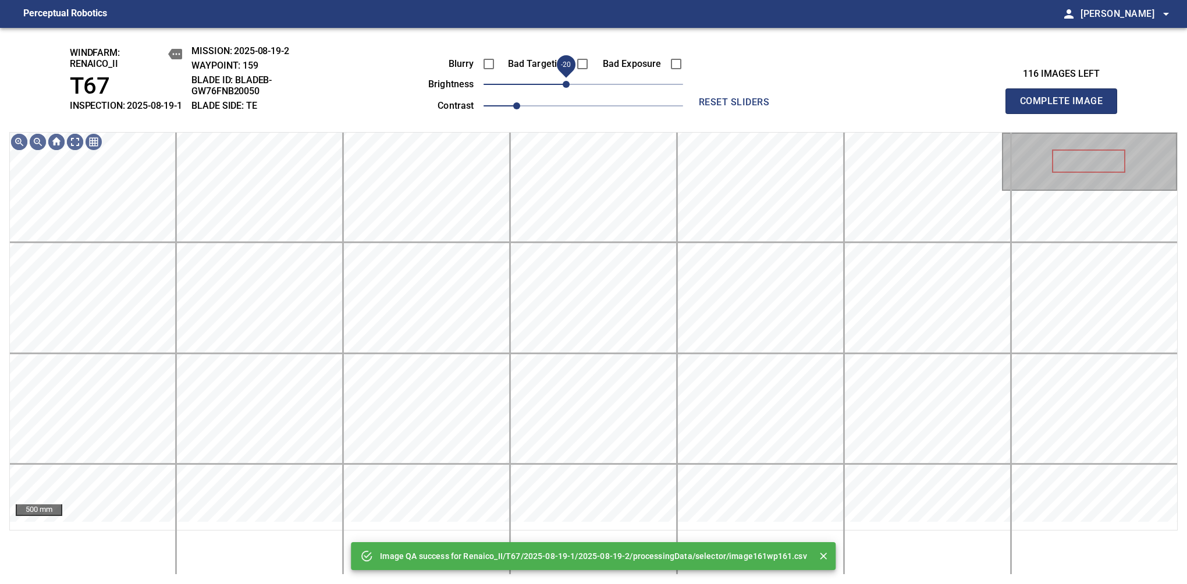
drag, startPoint x: 575, startPoint y: 98, endPoint x: 569, endPoint y: 100, distance: 6.3
click at [569, 88] on span "-20" at bounding box center [566, 84] width 7 height 7
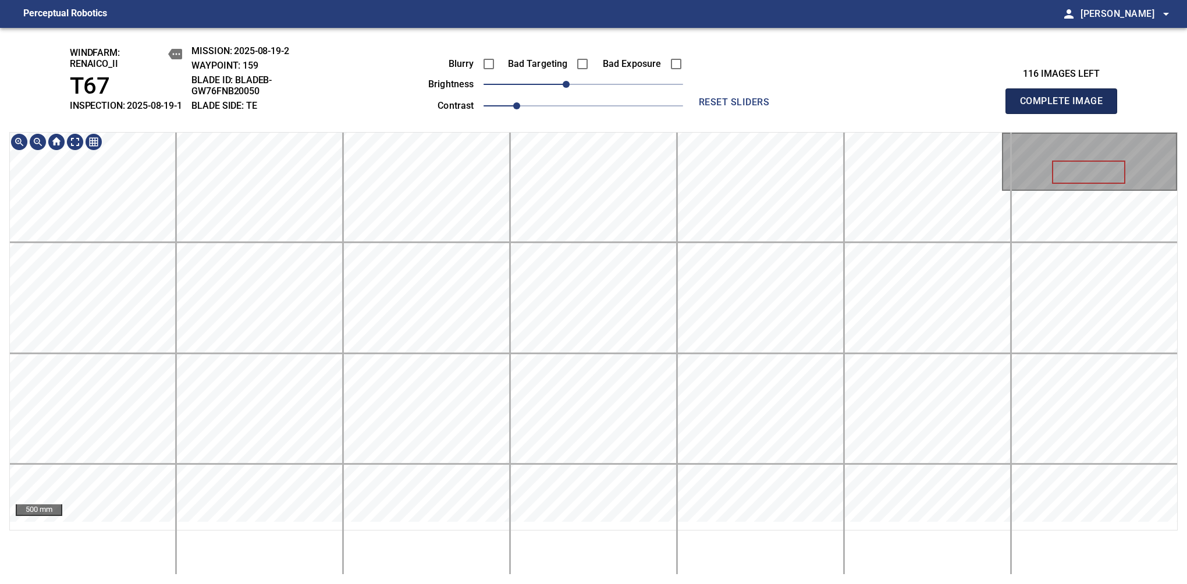
click at [1066, 107] on span "Complete Image" at bounding box center [1061, 101] width 86 height 16
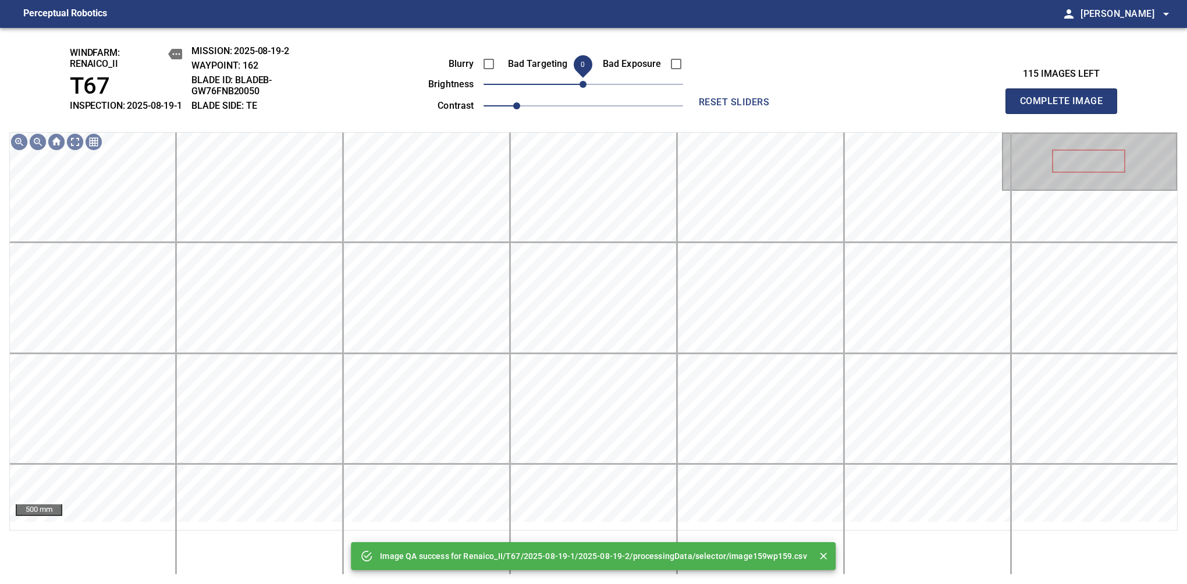
click at [580, 88] on span "0" at bounding box center [583, 84] width 7 height 7
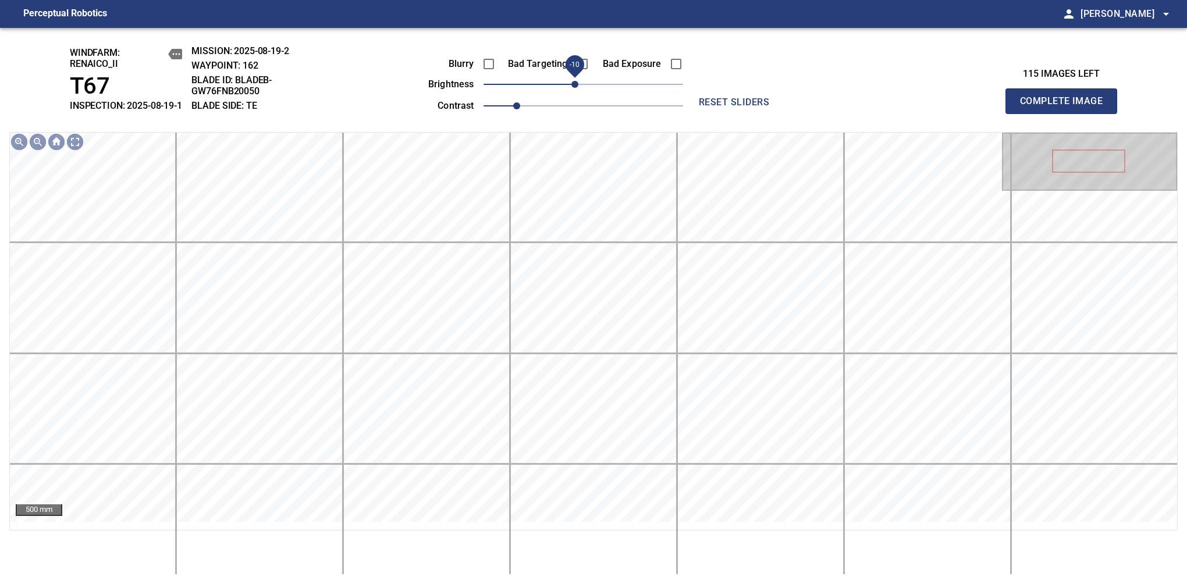
click at [1066, 107] on span "Complete Image" at bounding box center [1061, 101] width 86 height 16
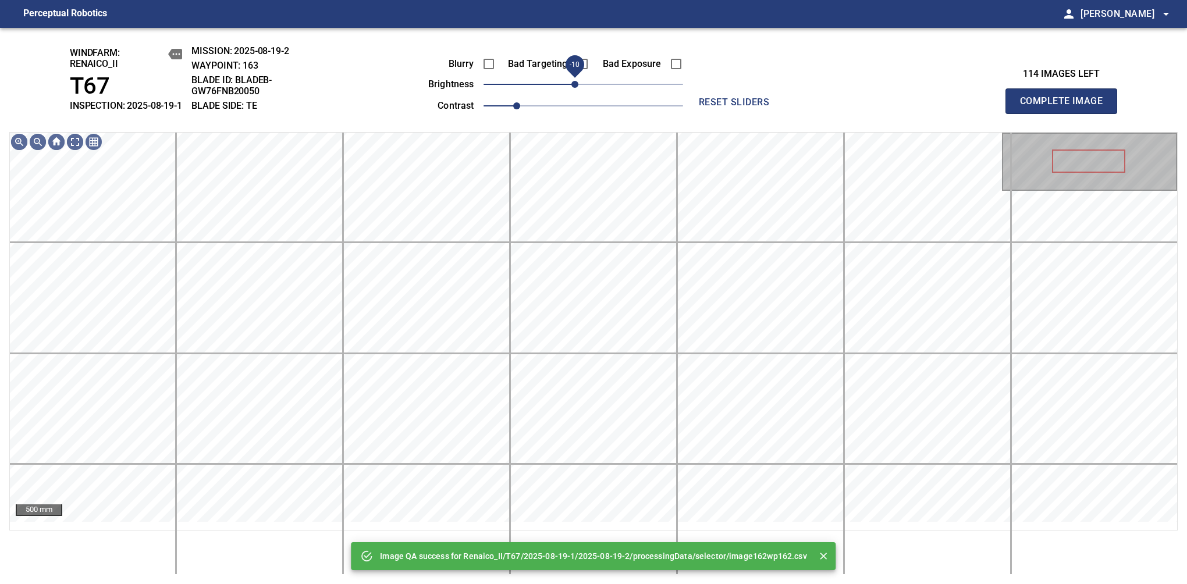
click at [577, 88] on span "-10" at bounding box center [574, 84] width 7 height 7
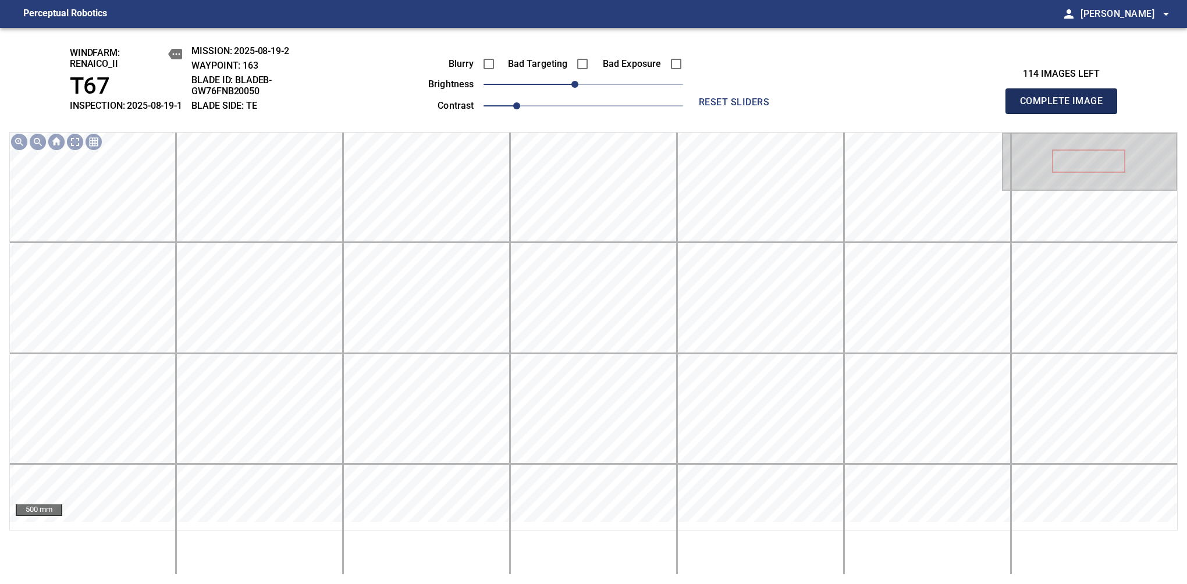
click at [1066, 107] on span "Complete Image" at bounding box center [1061, 101] width 86 height 16
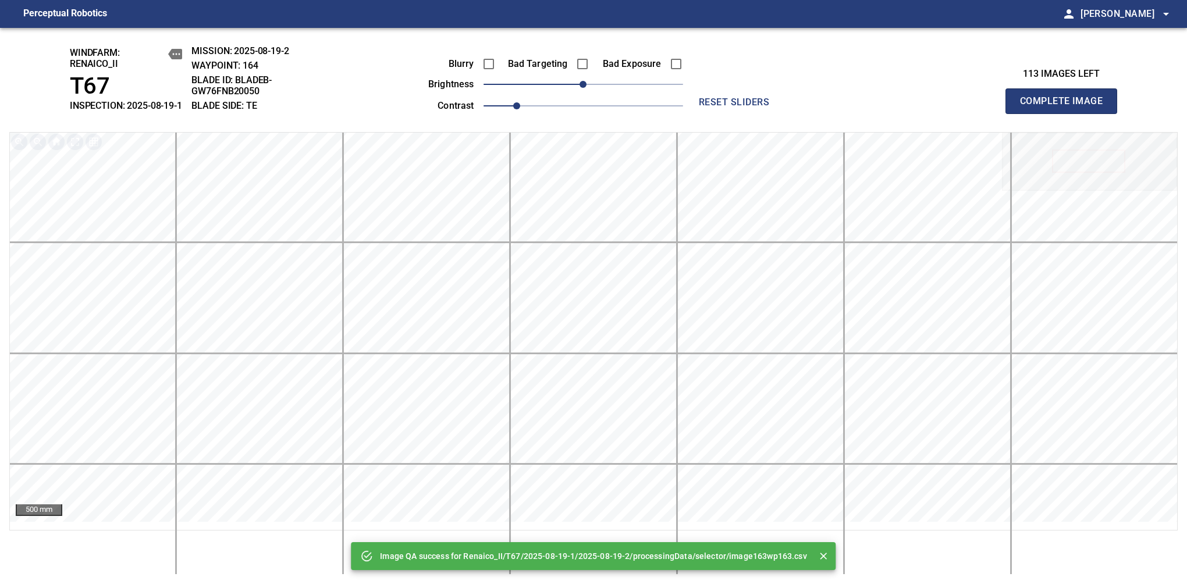
click at [1066, 107] on span "Complete Image" at bounding box center [1061, 101] width 86 height 16
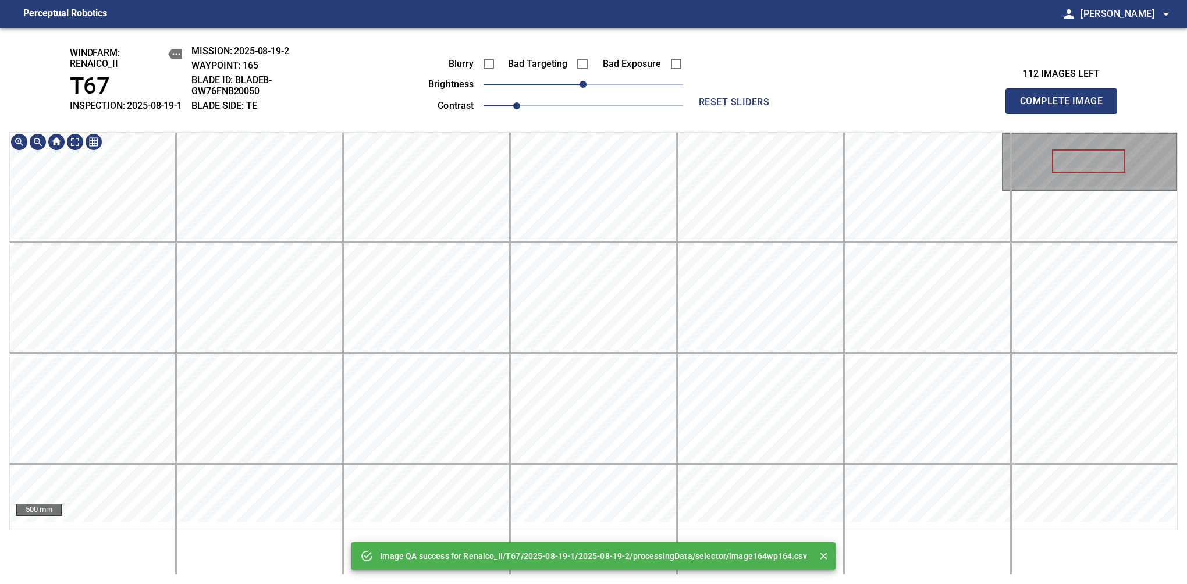
click at [565, 139] on div "Image QA success for Renaico_II/T67/2025-08-19-1/2025-08-19-2/processingData/se…" at bounding box center [593, 306] width 1187 height 556
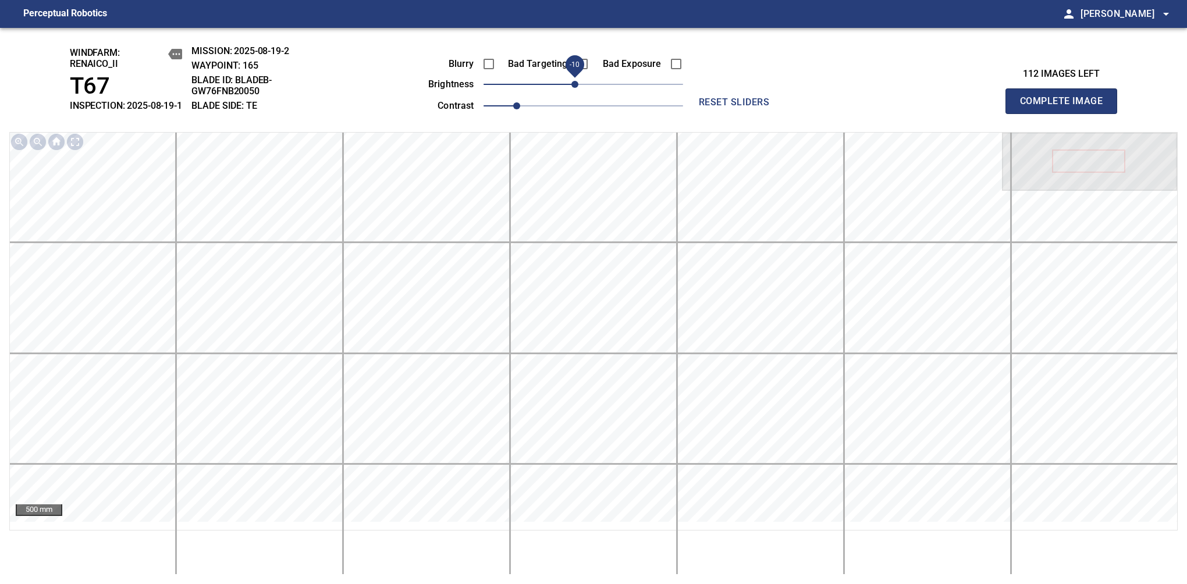
click at [573, 88] on span "-10" at bounding box center [574, 84] width 7 height 7
click at [1066, 107] on span "Complete Image" at bounding box center [1061, 101] width 86 height 16
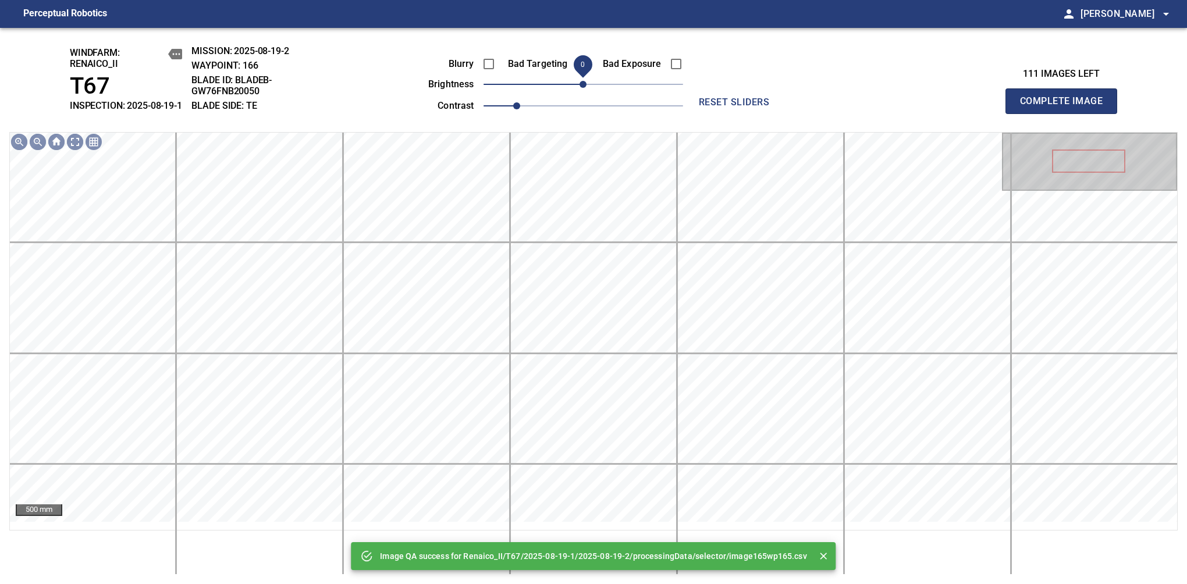
click at [580, 88] on span "0" at bounding box center [583, 84] width 7 height 7
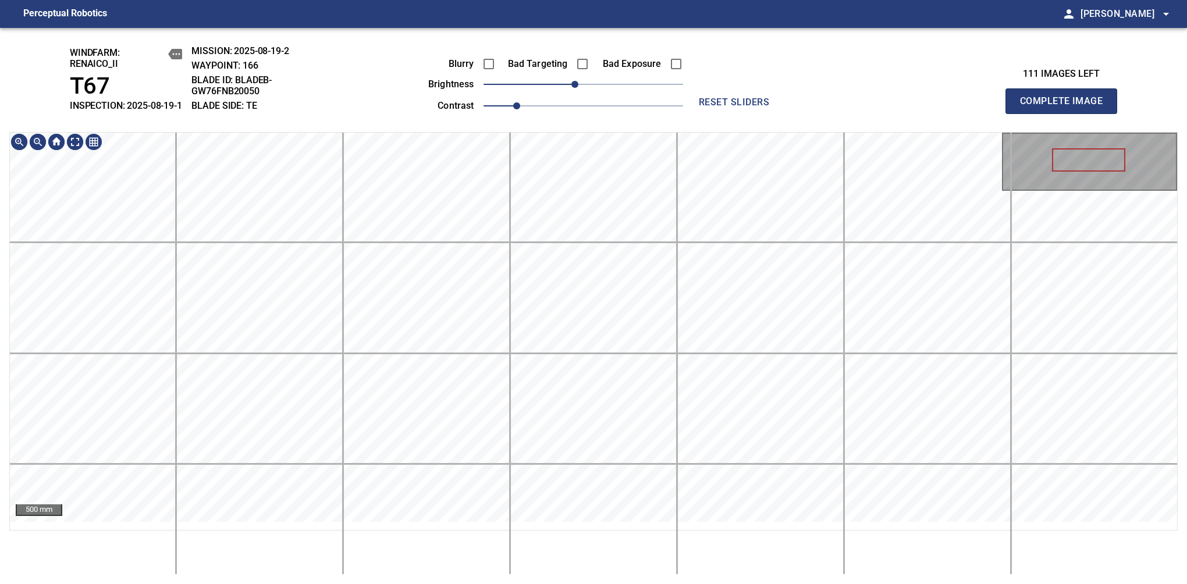
click at [618, 550] on div "500 mm" at bounding box center [593, 353] width 1169 height 443
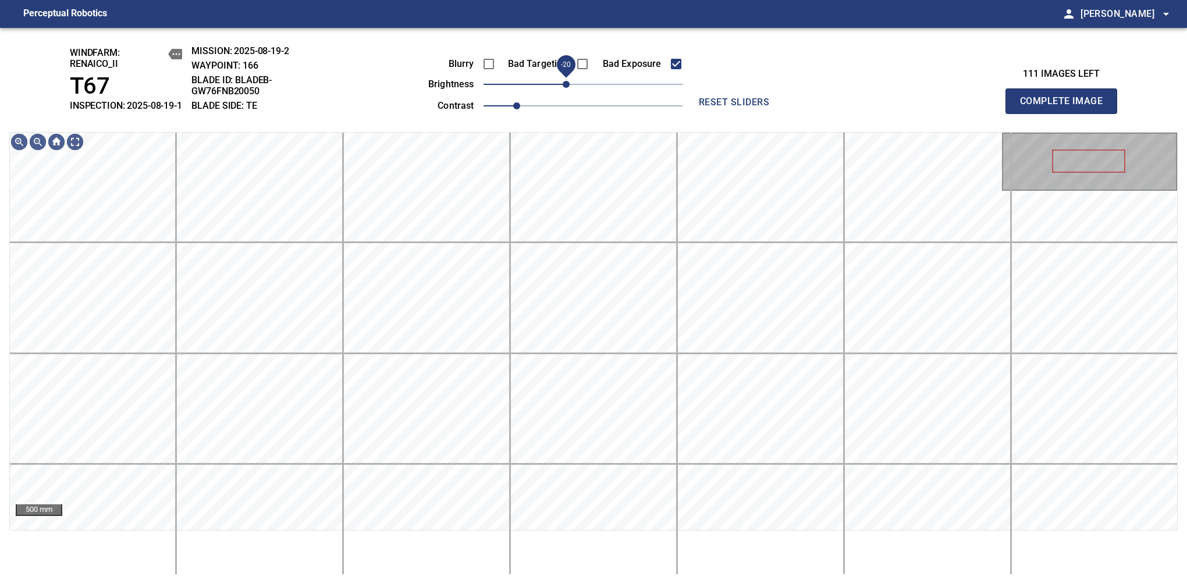
click at [569, 88] on span "-20" at bounding box center [566, 84] width 7 height 7
click at [1066, 107] on span "Complete Image" at bounding box center [1061, 101] width 86 height 16
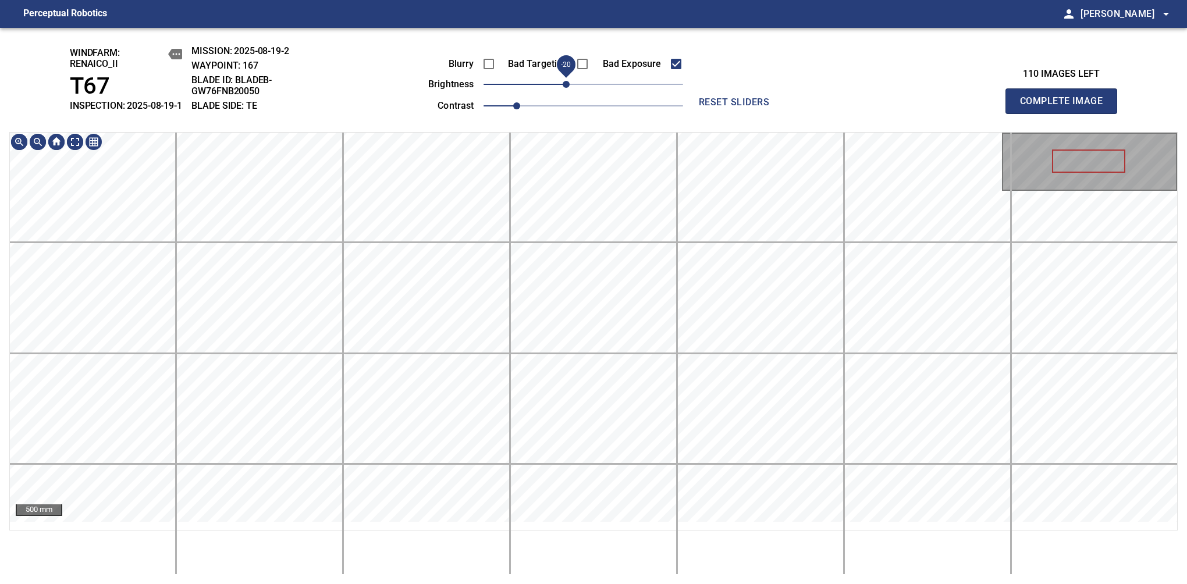
drag, startPoint x: 580, startPoint y: 98, endPoint x: 567, endPoint y: 102, distance: 13.1
click at [567, 88] on span "-20" at bounding box center [566, 84] width 7 height 7
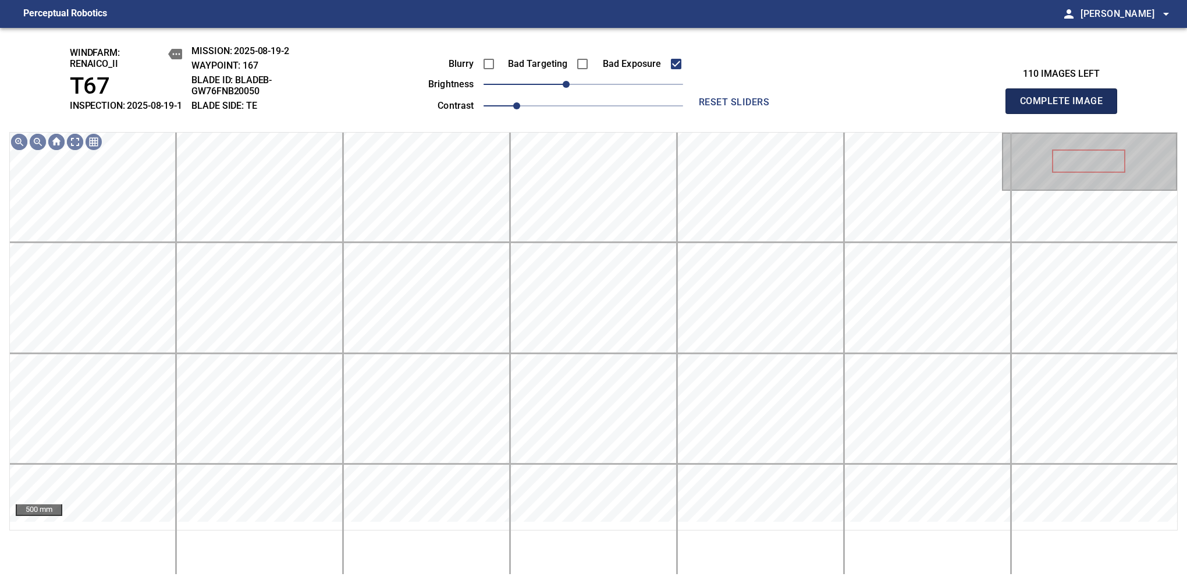
click at [1066, 107] on span "Complete Image" at bounding box center [1061, 101] width 86 height 16
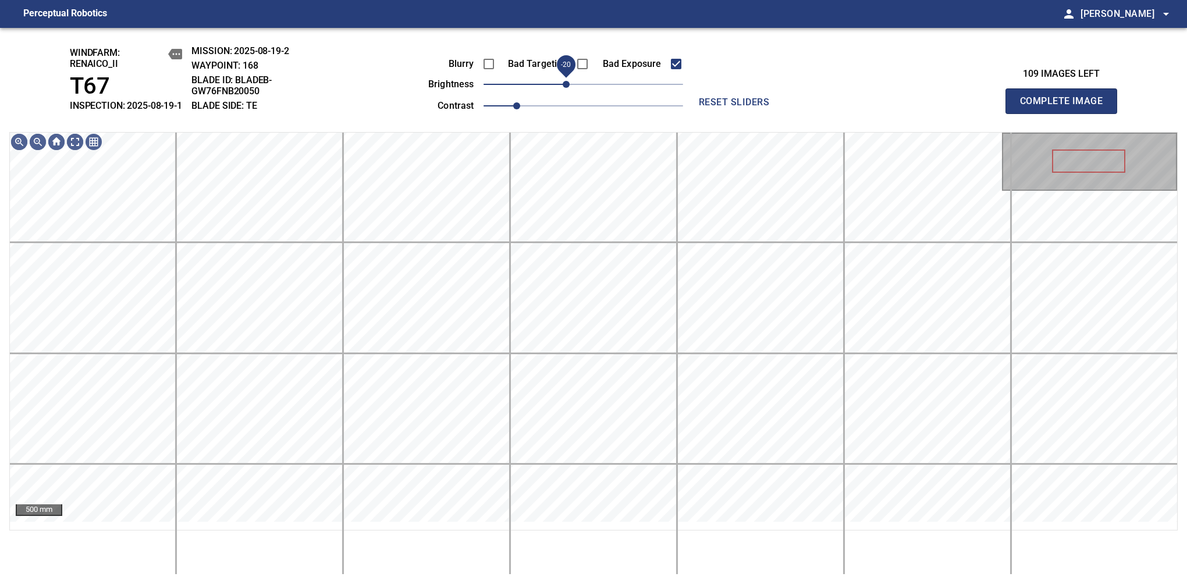
drag, startPoint x: 577, startPoint y: 96, endPoint x: 570, endPoint y: 96, distance: 7.6
click at [570, 88] on span "-20" at bounding box center [566, 84] width 7 height 7
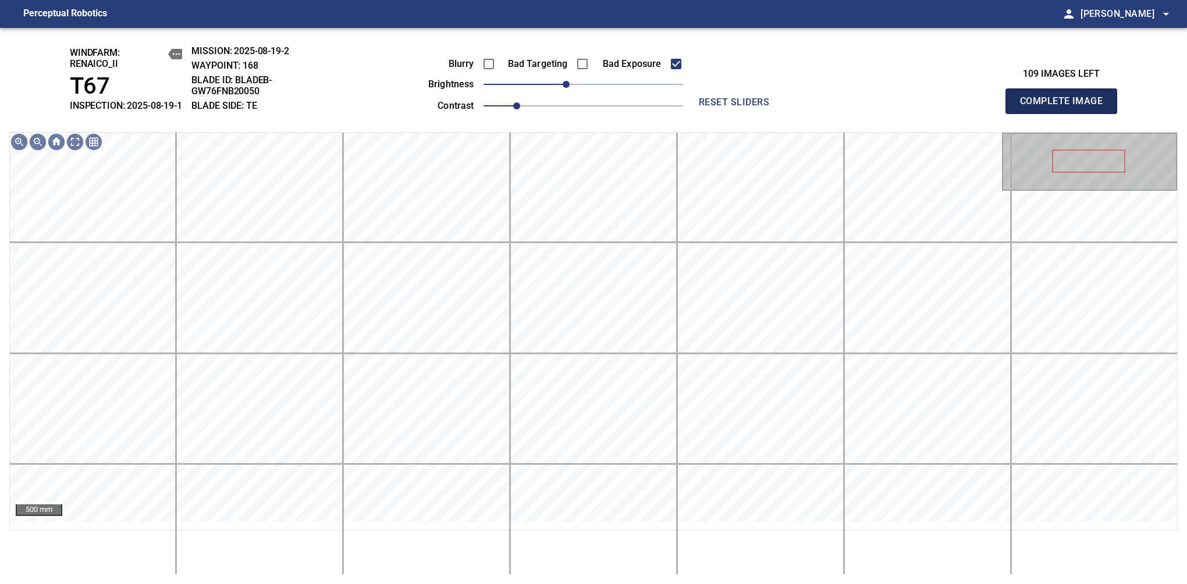
click at [1066, 107] on span "Complete Image" at bounding box center [1061, 101] width 86 height 16
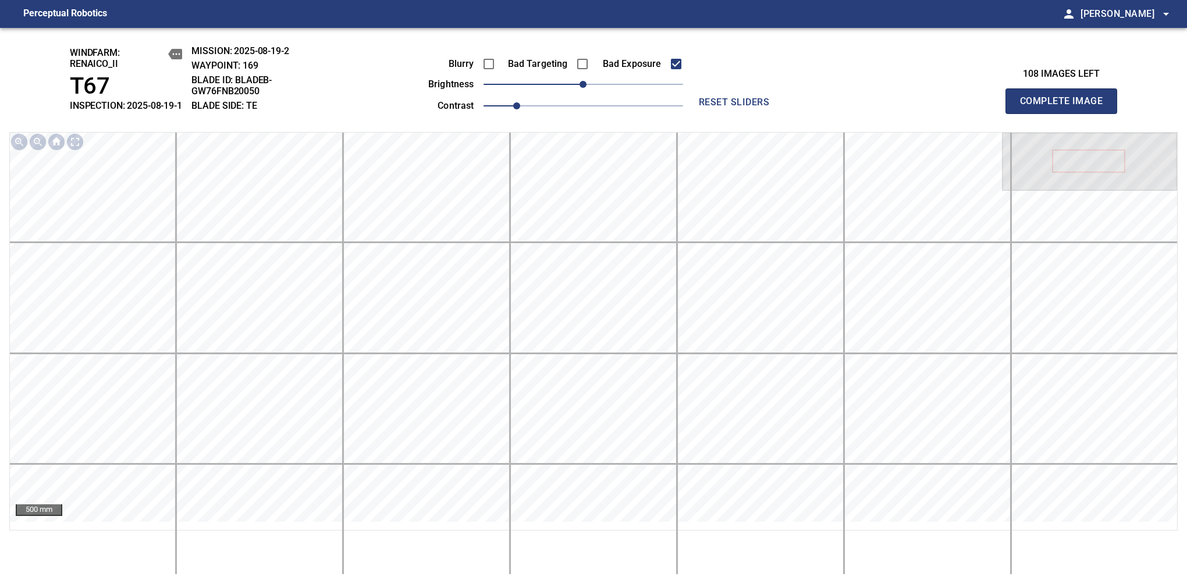
click at [574, 102] on div "Blurry Bad Targeting Bad Exposure brightness 0 contrast 1" at bounding box center [542, 83] width 281 height 62
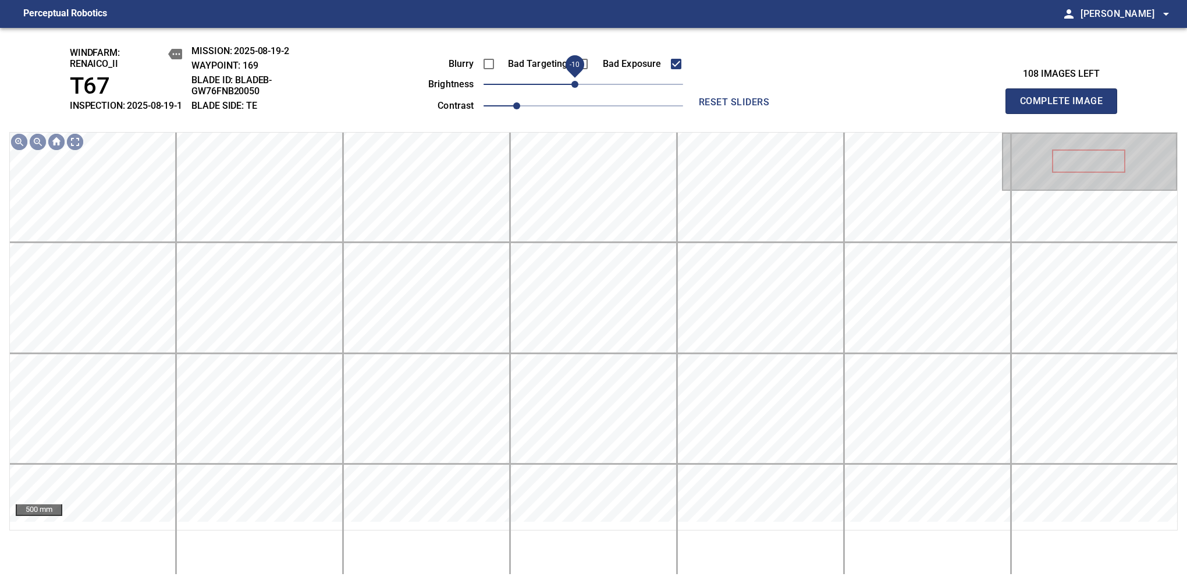
click at [574, 88] on span "-10" at bounding box center [574, 84] width 7 height 7
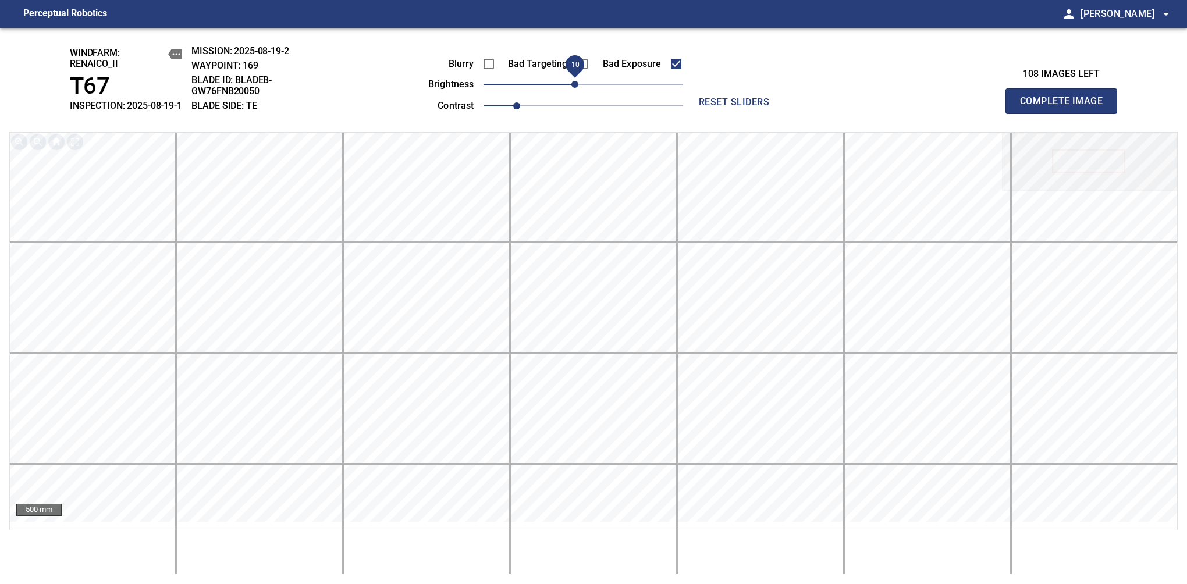
click at [1066, 107] on span "Complete Image" at bounding box center [1061, 101] width 86 height 16
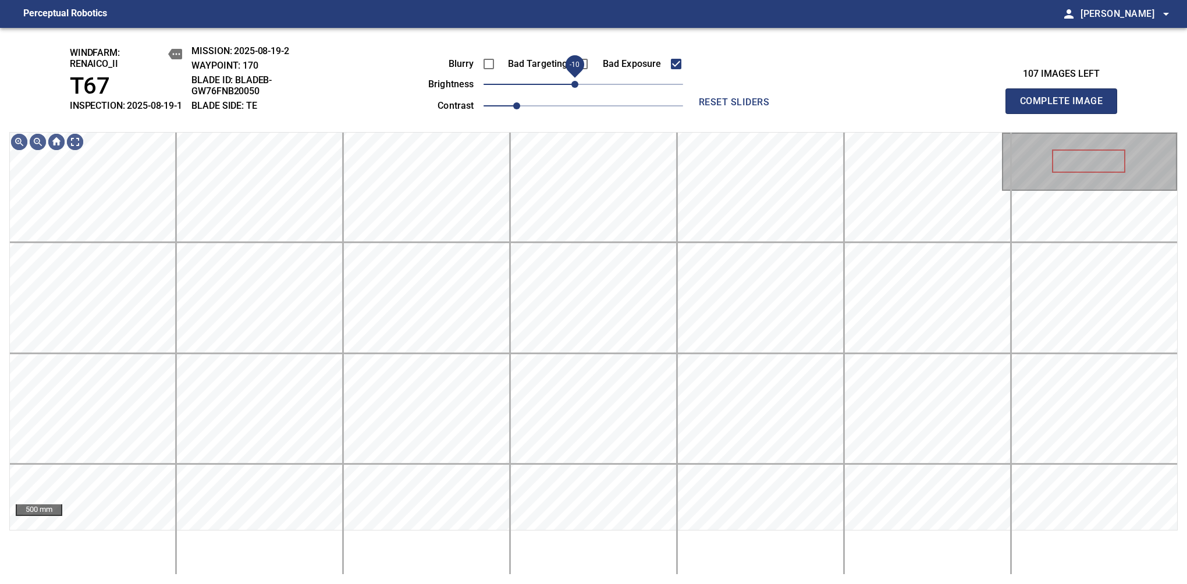
click at [576, 88] on span "-10" at bounding box center [574, 84] width 7 height 7
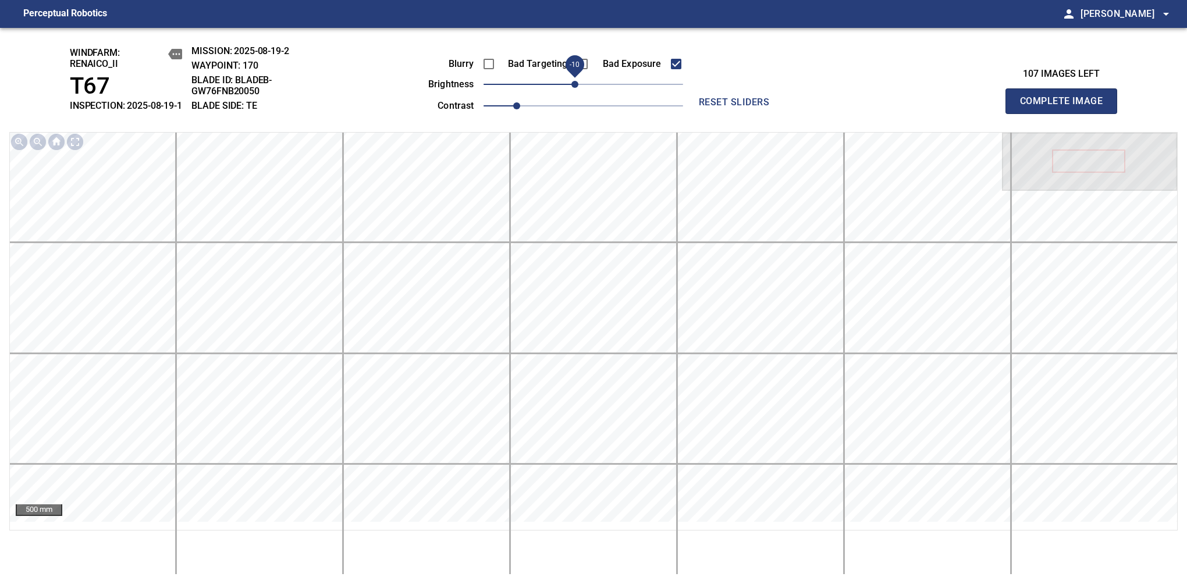
click at [1066, 107] on span "Complete Image" at bounding box center [1061, 101] width 86 height 16
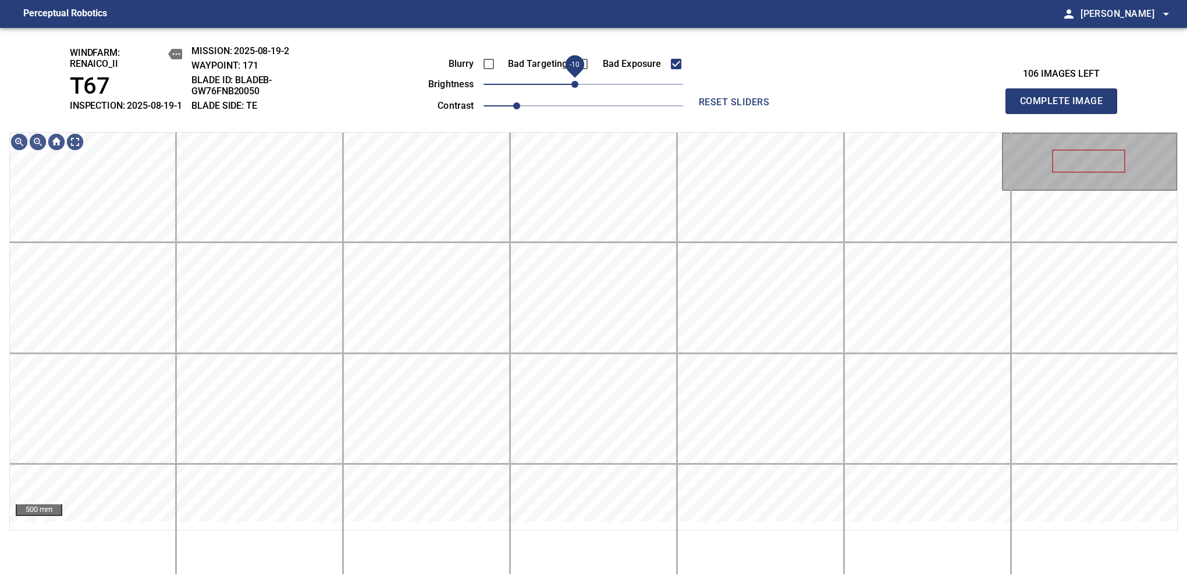
click at [576, 88] on span "-10" at bounding box center [574, 84] width 7 height 7
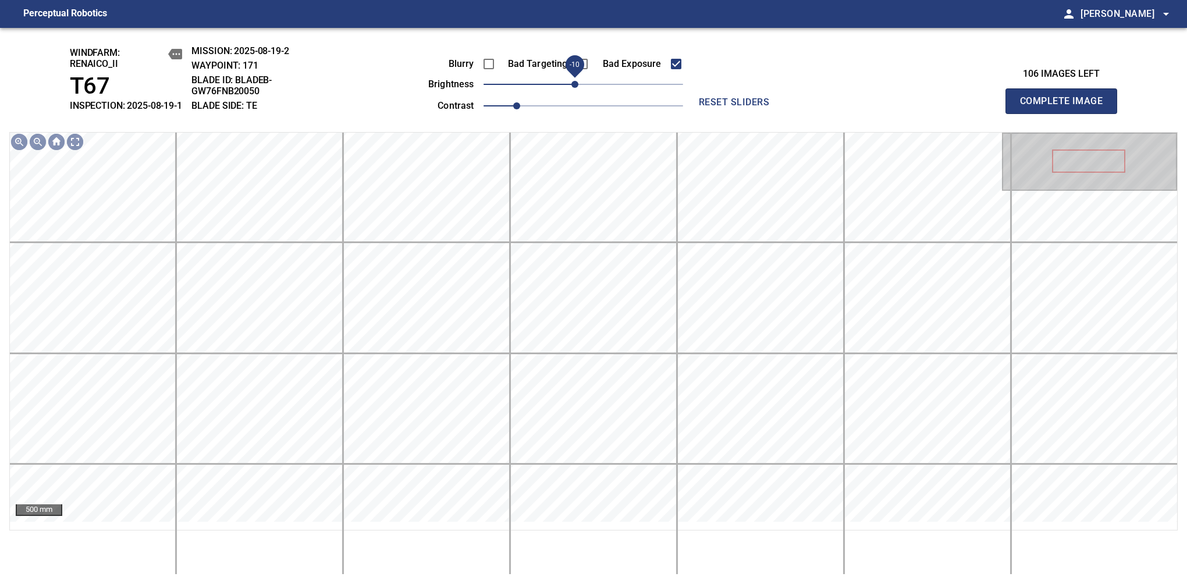
click at [1066, 107] on span "Complete Image" at bounding box center [1061, 101] width 86 height 16
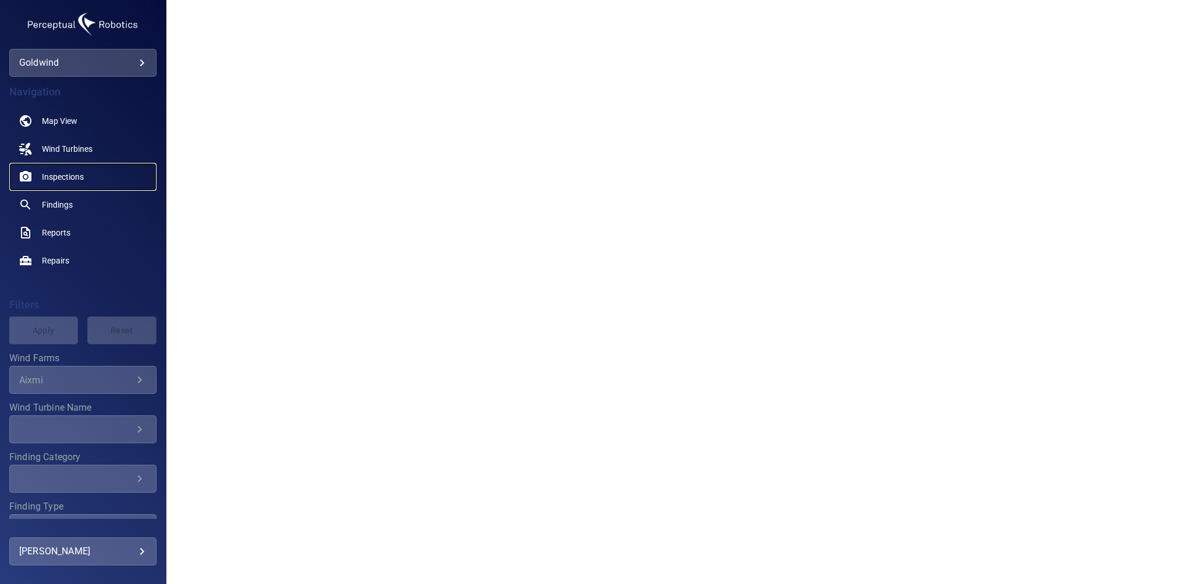
click at [71, 182] on span "Inspections" at bounding box center [63, 177] width 42 height 12
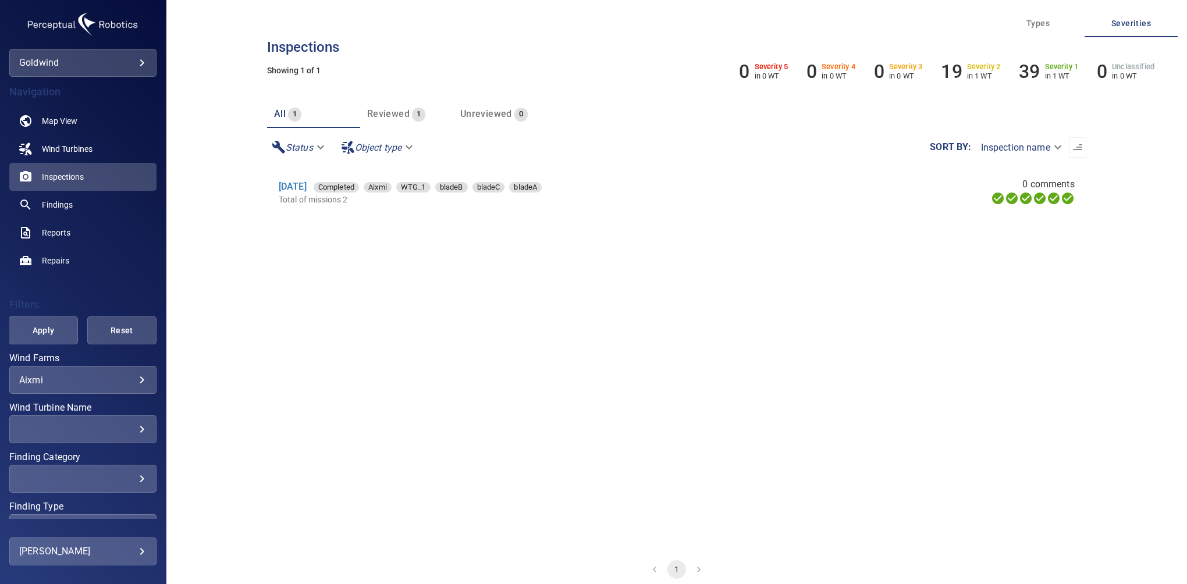
click at [74, 385] on body "**********" at bounding box center [593, 292] width 1187 height 584
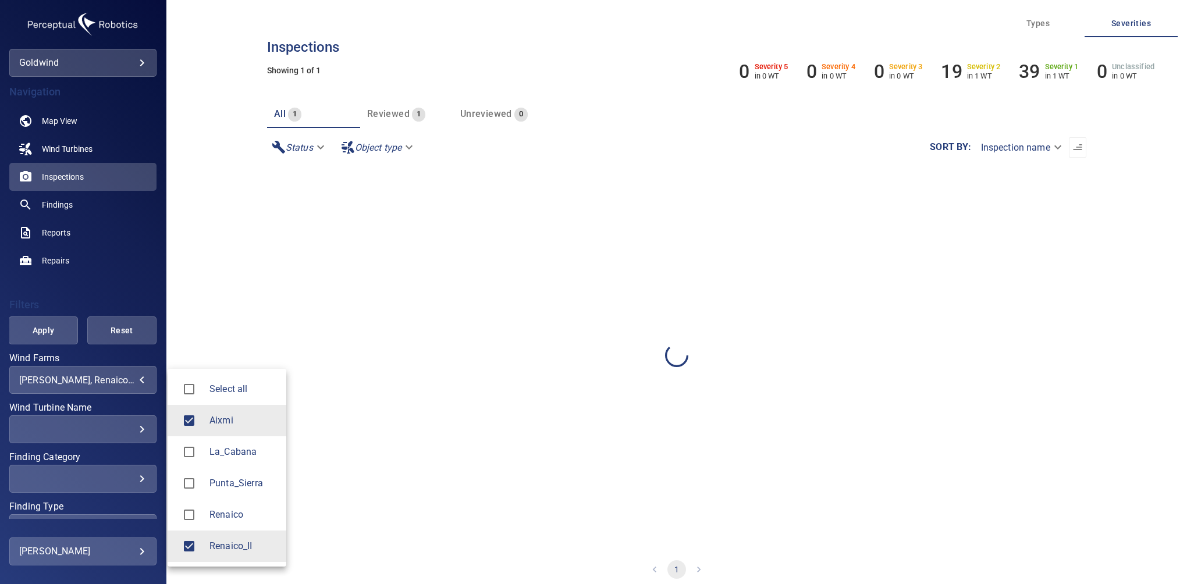
click at [189, 406] on li "Aixmi" at bounding box center [227, 420] width 119 height 31
type input "**********"
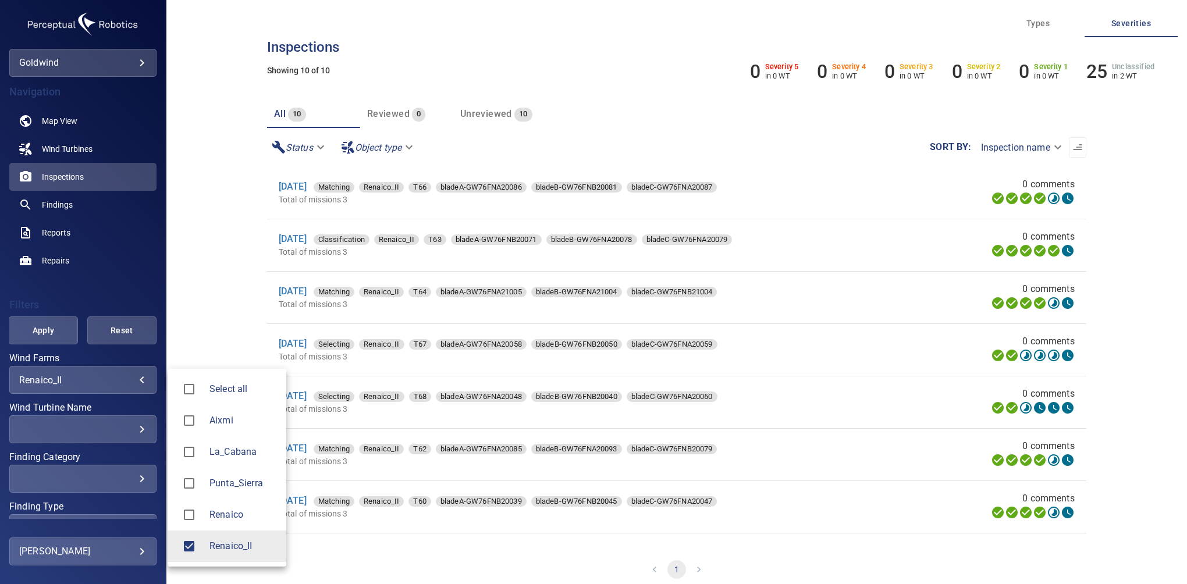
click at [207, 263] on div at bounding box center [593, 292] width 1187 height 584
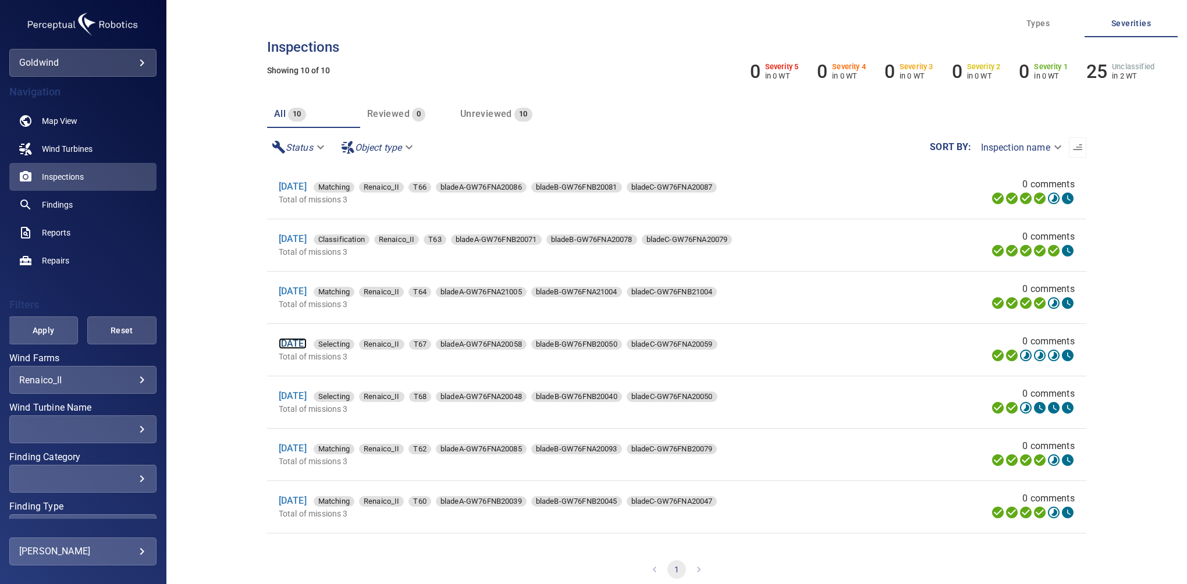
click at [301, 342] on link "19 Aug 2025" at bounding box center [293, 343] width 28 height 11
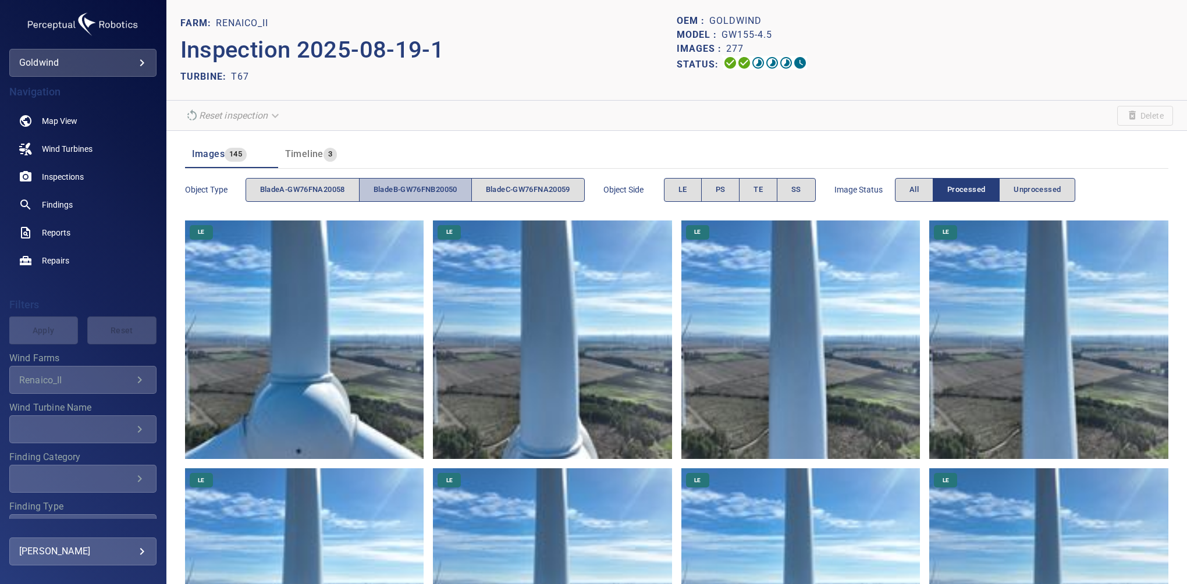
click at [437, 196] on span "bladeB-GW76FNB20050" at bounding box center [416, 189] width 84 height 13
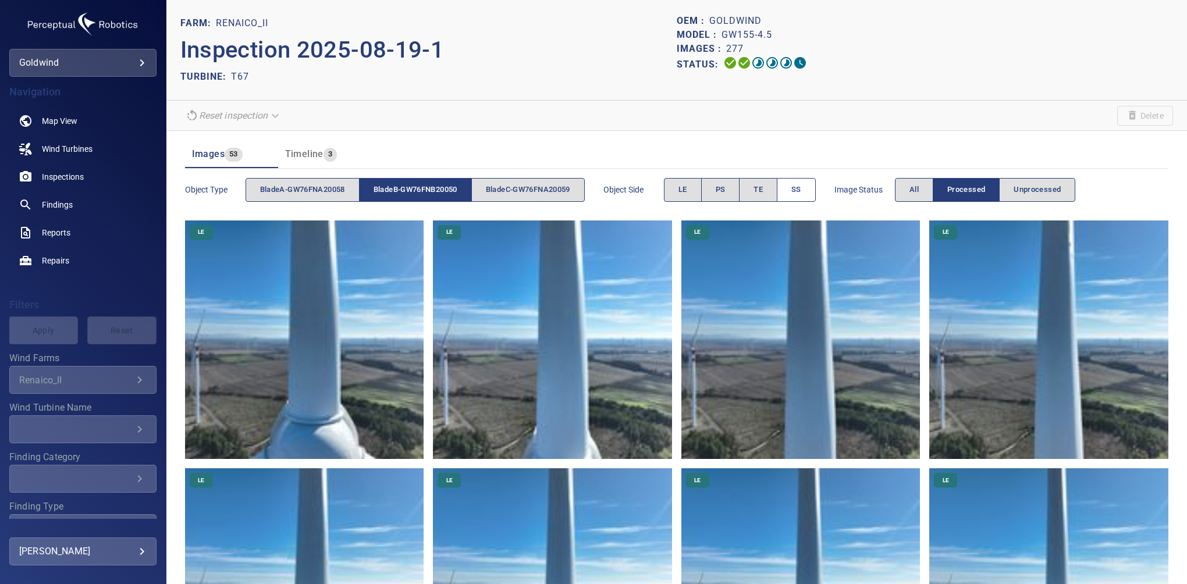
click at [796, 190] on button "SS" at bounding box center [796, 190] width 39 height 24
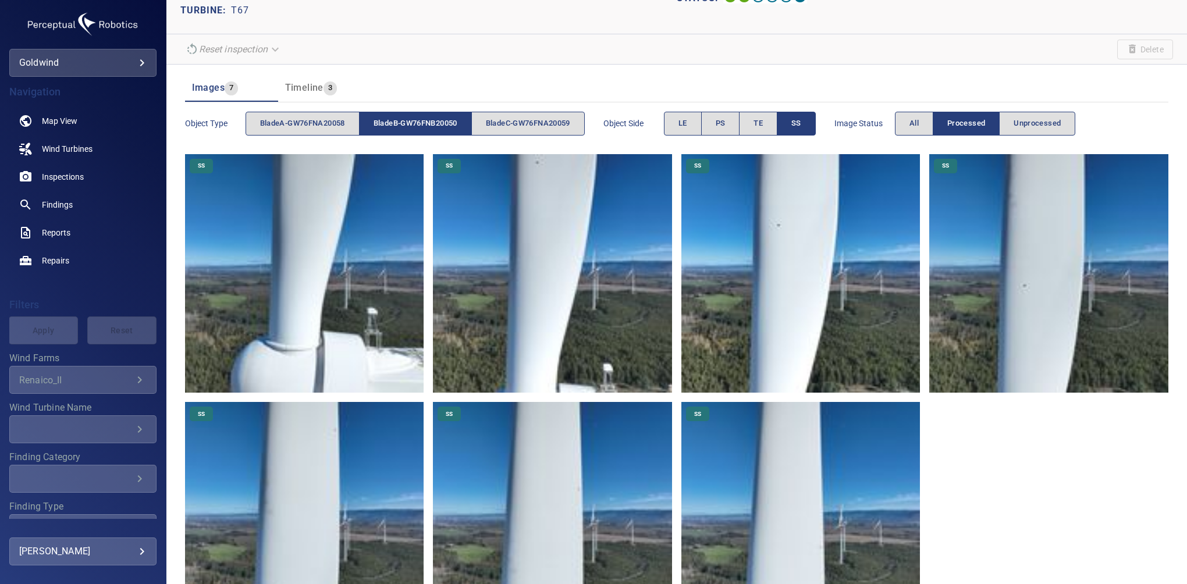
scroll to position [88, 0]
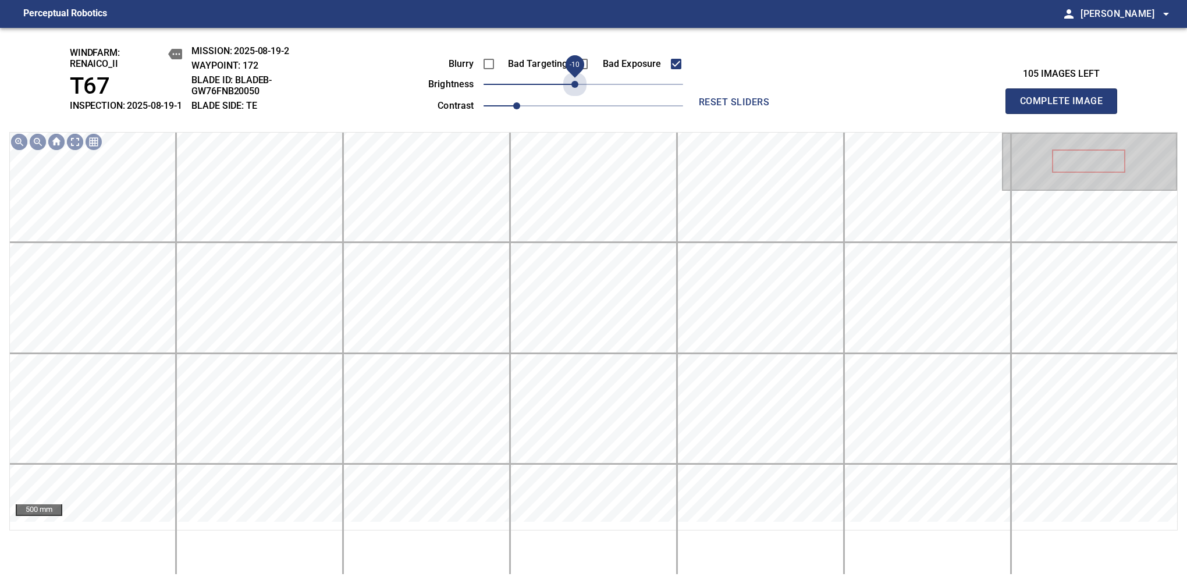
click at [573, 93] on span "-10" at bounding box center [584, 84] width 200 height 16
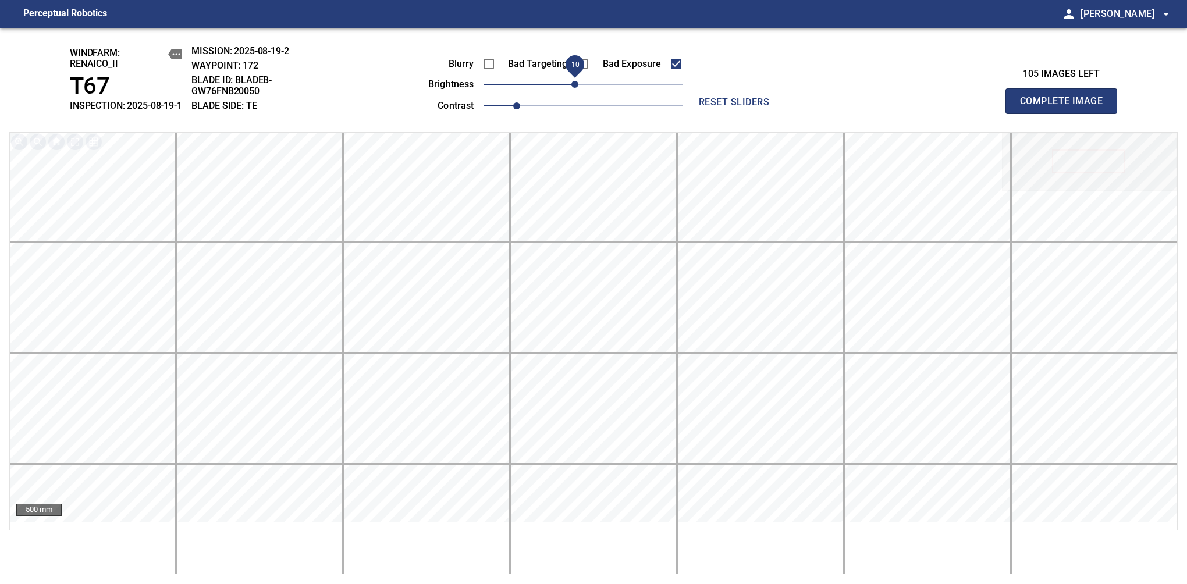
click at [1066, 107] on span "Complete Image" at bounding box center [1061, 101] width 86 height 16
click at [577, 88] on span "-10" at bounding box center [574, 84] width 7 height 7
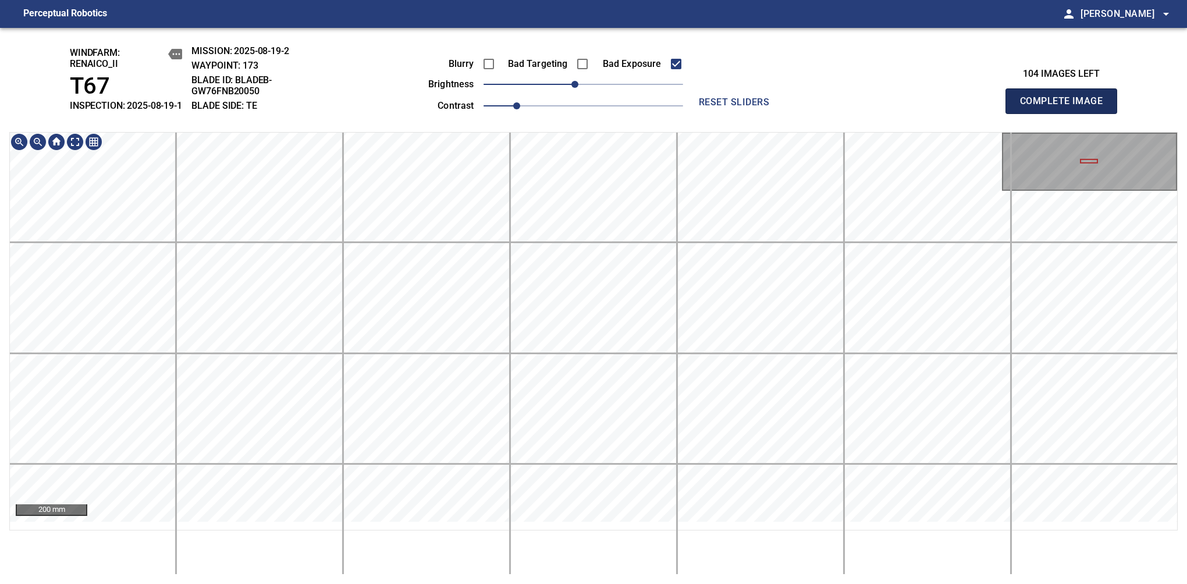
click at [1066, 107] on span "Complete Image" at bounding box center [1061, 101] width 86 height 16
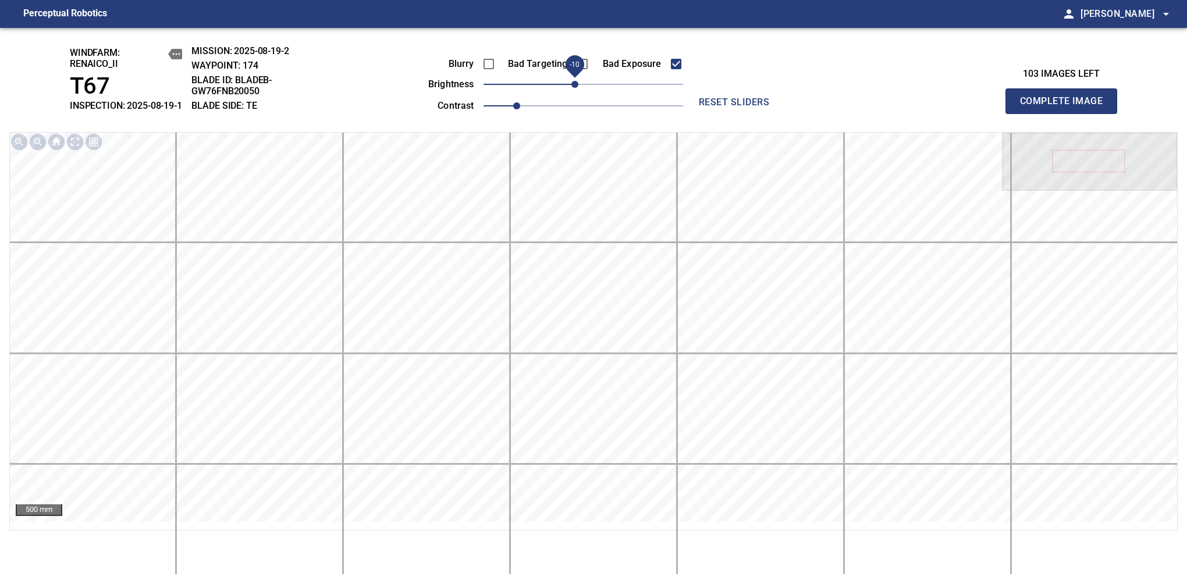
drag, startPoint x: 584, startPoint y: 94, endPoint x: 573, endPoint y: 95, distance: 11.8
click at [573, 88] on span "-10" at bounding box center [574, 84] width 7 height 7
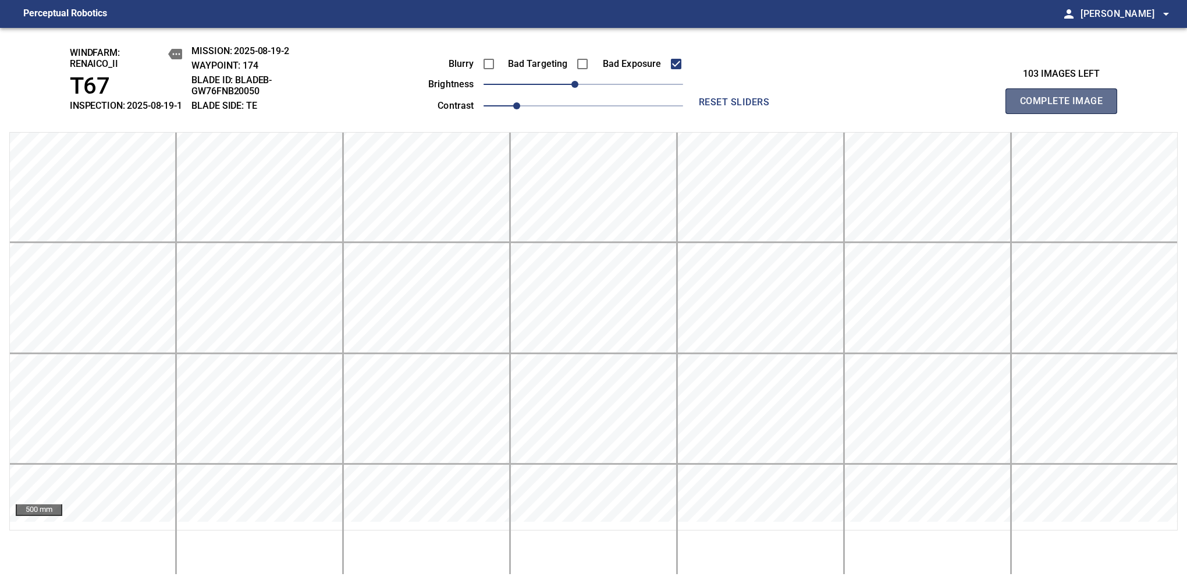
click at [1066, 107] on span "Complete Image" at bounding box center [1061, 101] width 86 height 16
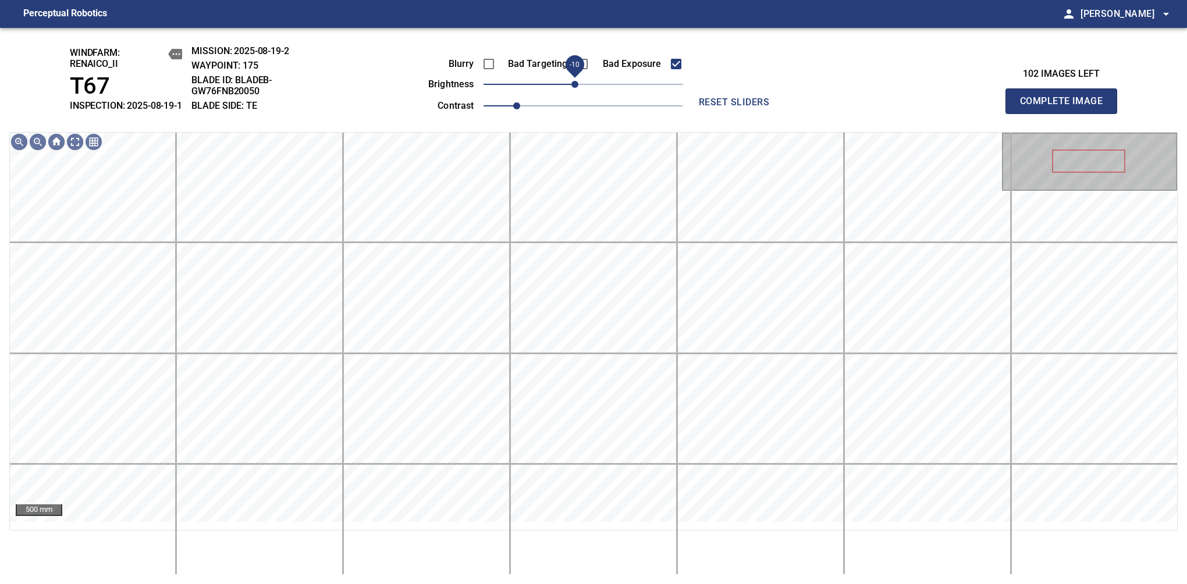
drag, startPoint x: 581, startPoint y: 89, endPoint x: 575, endPoint y: 95, distance: 8.7
click at [575, 88] on span "-10" at bounding box center [574, 84] width 7 height 7
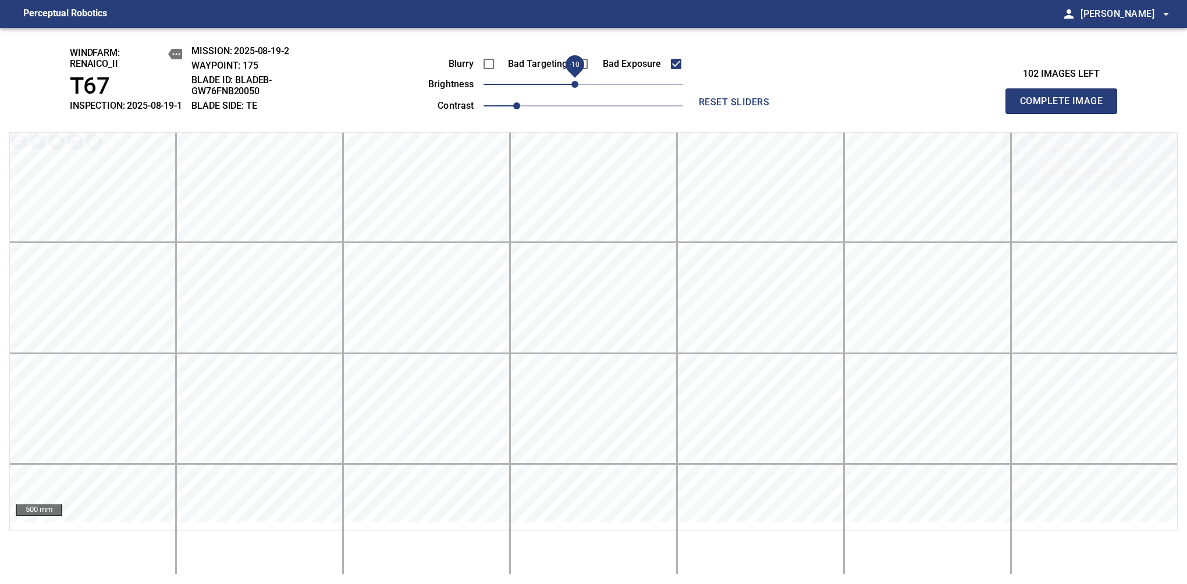
click at [1066, 107] on span "Complete Image" at bounding box center [1061, 101] width 86 height 16
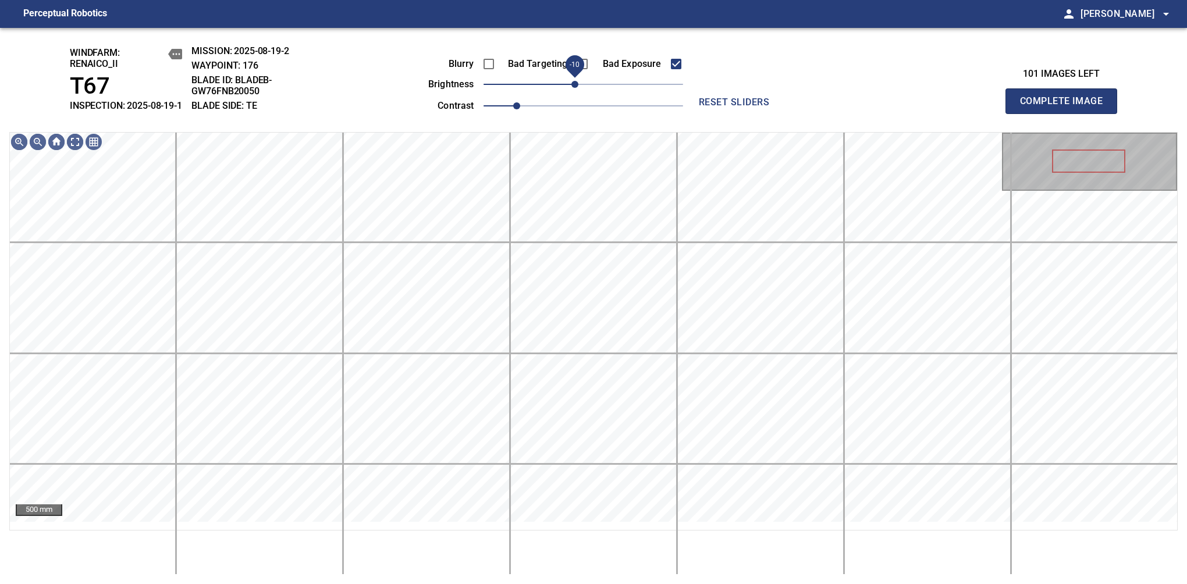
click at [575, 88] on span "-10" at bounding box center [574, 84] width 7 height 7
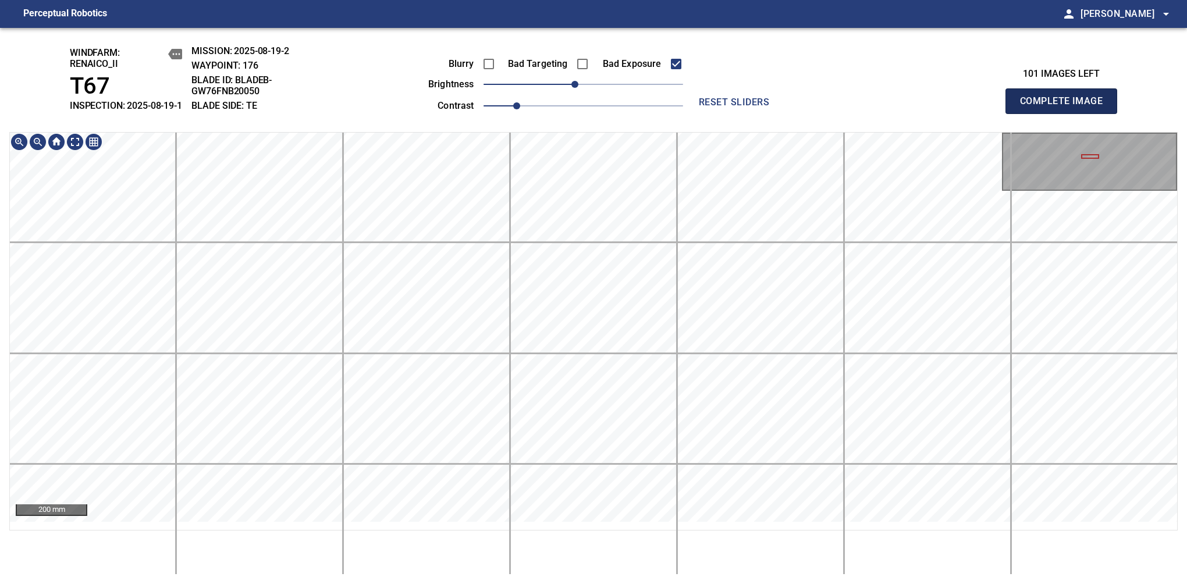
click at [1066, 107] on span "Complete Image" at bounding box center [1061, 101] width 86 height 16
drag, startPoint x: 580, startPoint y: 98, endPoint x: 570, endPoint y: 100, distance: 10.0
click at [570, 88] on span "-20" at bounding box center [566, 84] width 7 height 7
click at [1066, 107] on span "Complete Image" at bounding box center [1061, 101] width 86 height 16
click at [570, 88] on span "-20" at bounding box center [566, 84] width 7 height 7
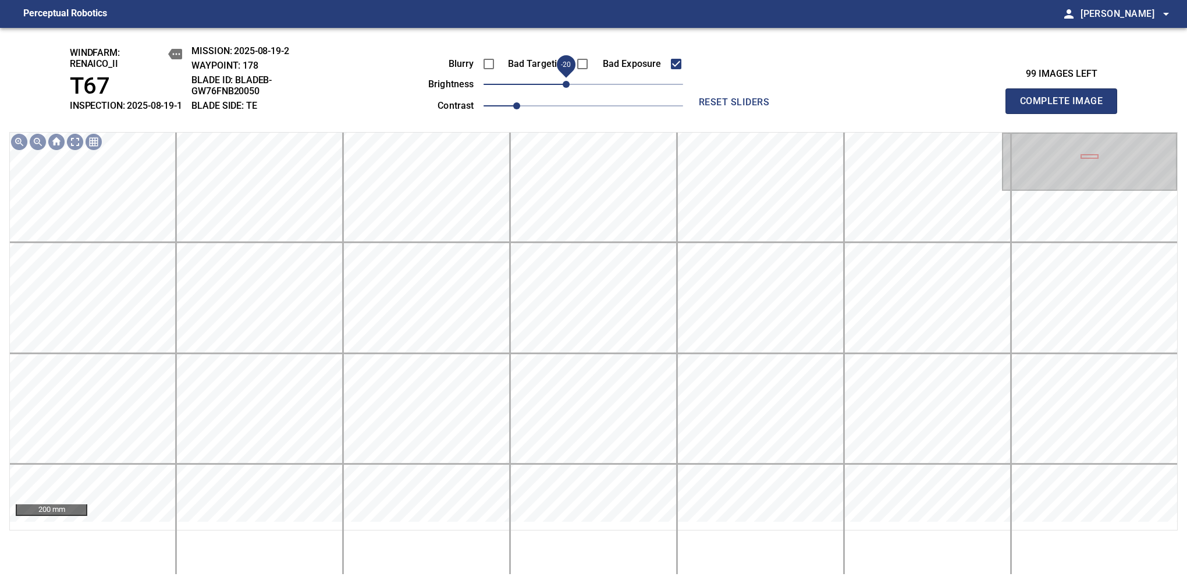
click at [1066, 107] on span "Complete Image" at bounding box center [1061, 101] width 86 height 16
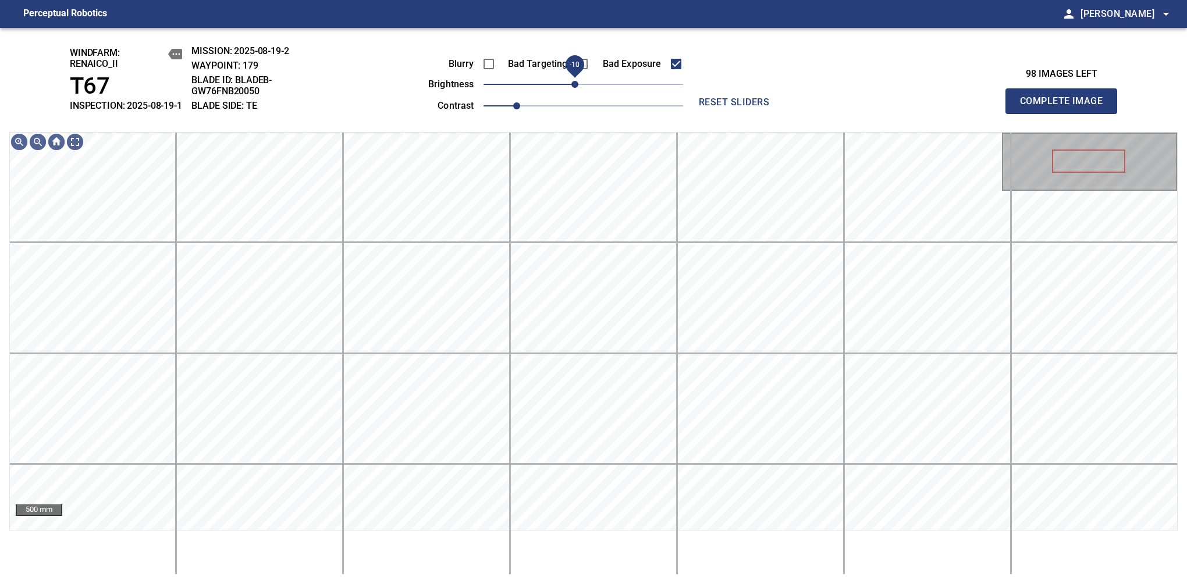
drag, startPoint x: 577, startPoint y: 90, endPoint x: 575, endPoint y: 98, distance: 7.9
click at [575, 88] on span "-10" at bounding box center [574, 84] width 7 height 7
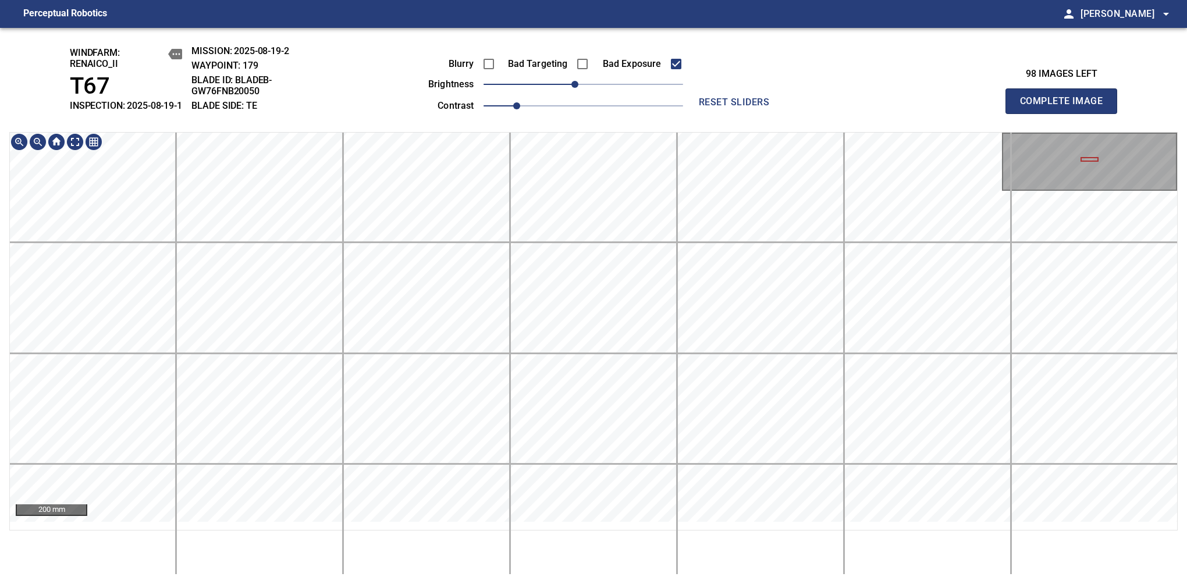
click at [559, 570] on div "200 mm" at bounding box center [593, 353] width 1169 height 443
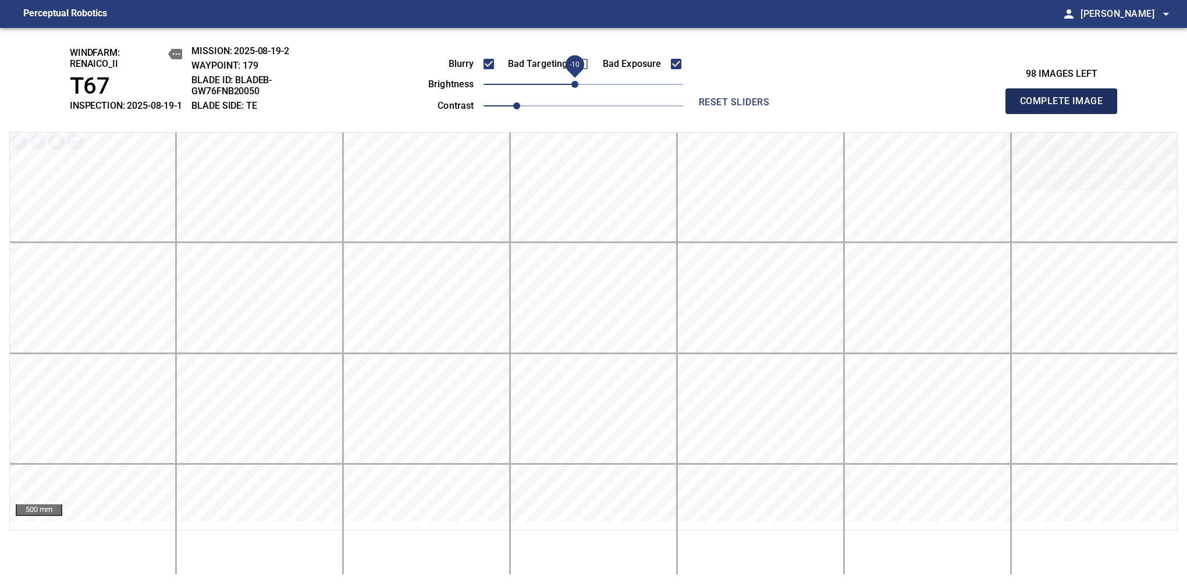
click at [1066, 107] on span "Complete Image" at bounding box center [1061, 101] width 86 height 16
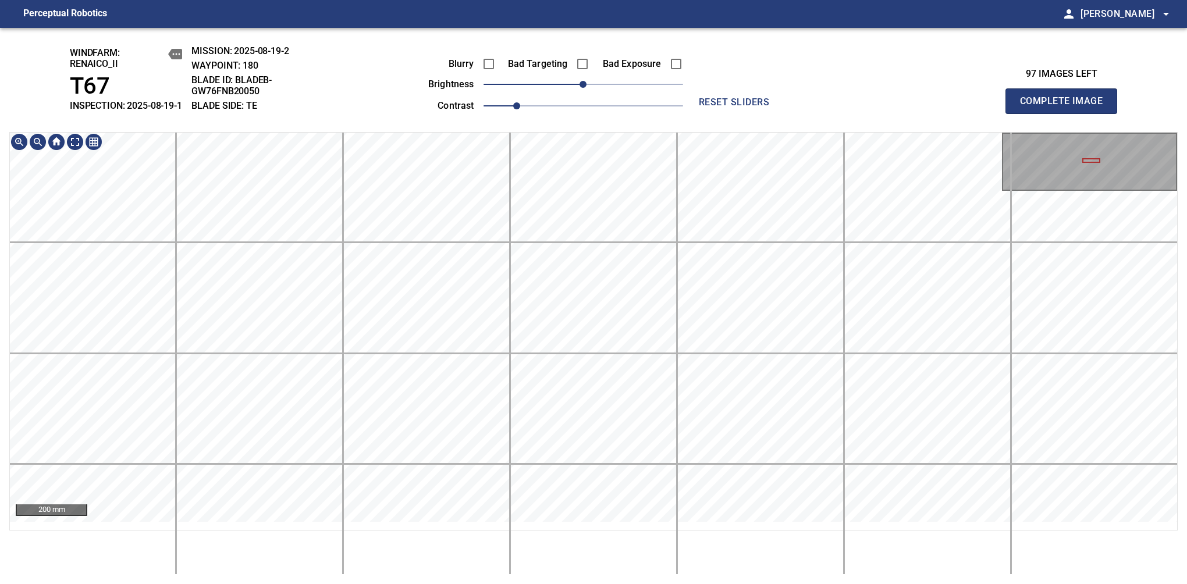
click at [473, 584] on html "Perceptual Robotics person Alex Semenov arrow_drop_down windfarm: Renaico_II T6…" at bounding box center [593, 292] width 1187 height 584
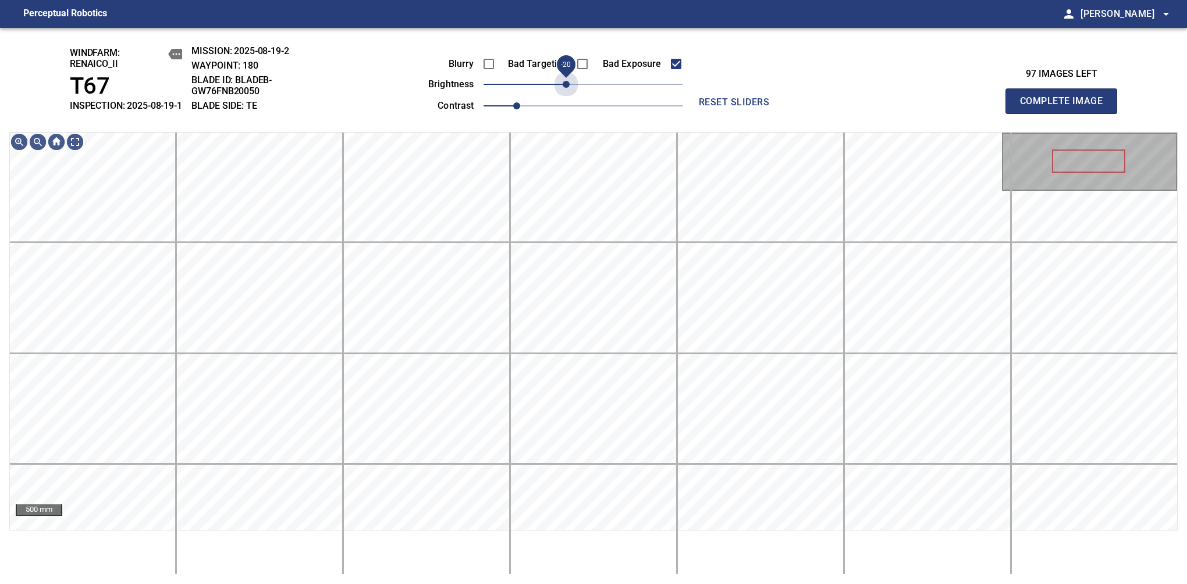
click at [570, 93] on span "-20" at bounding box center [584, 84] width 200 height 16
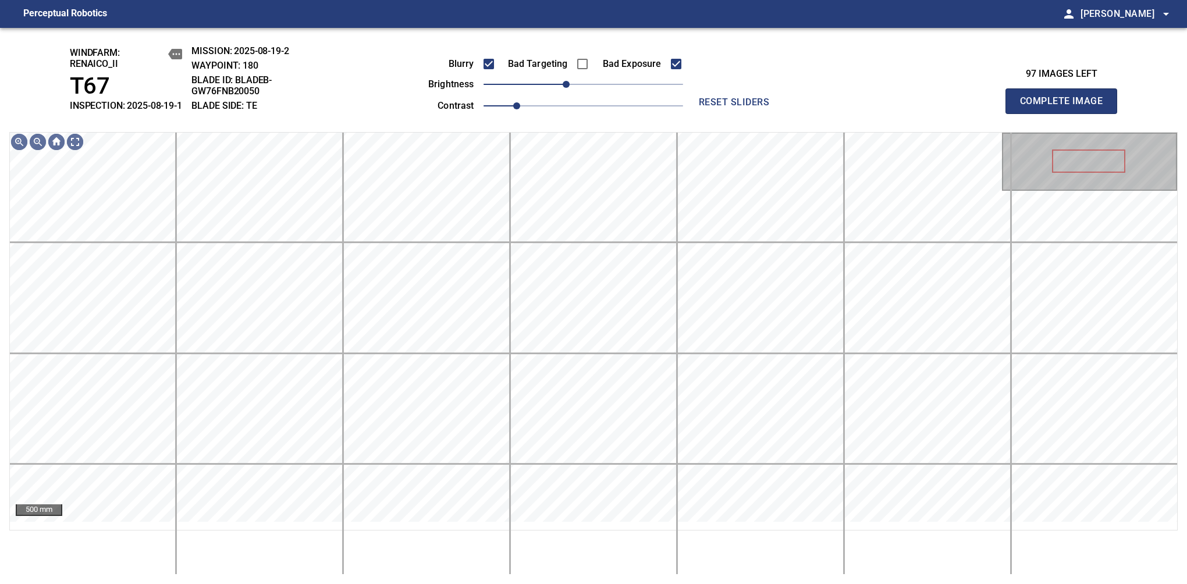
click at [1066, 107] on span "Complete Image" at bounding box center [1061, 101] width 86 height 16
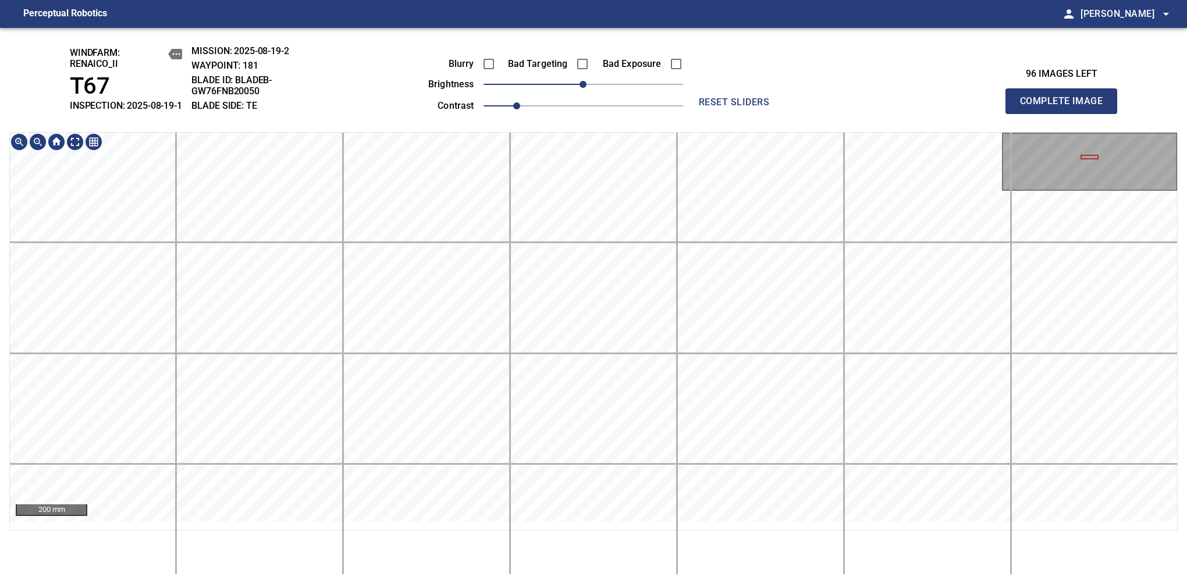
click at [493, 584] on html "Perceptual Robotics person Alex Semenov arrow_drop_down windfarm: Renaico_II T6…" at bounding box center [593, 292] width 1187 height 584
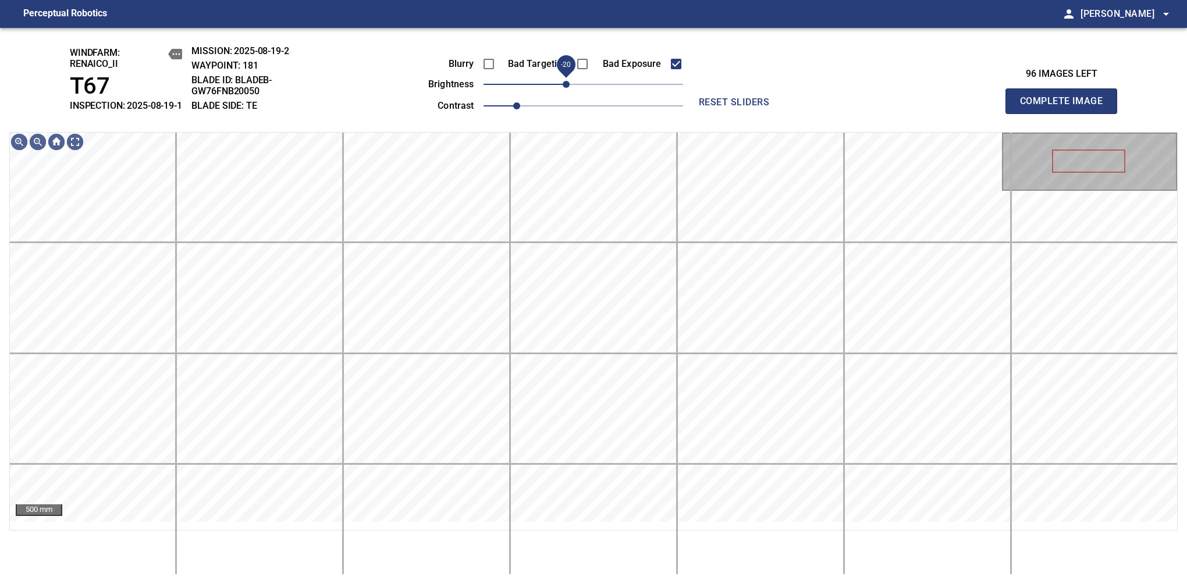
drag, startPoint x: 579, startPoint y: 97, endPoint x: 569, endPoint y: 94, distance: 10.7
click at [569, 88] on span "-20" at bounding box center [566, 84] width 7 height 7
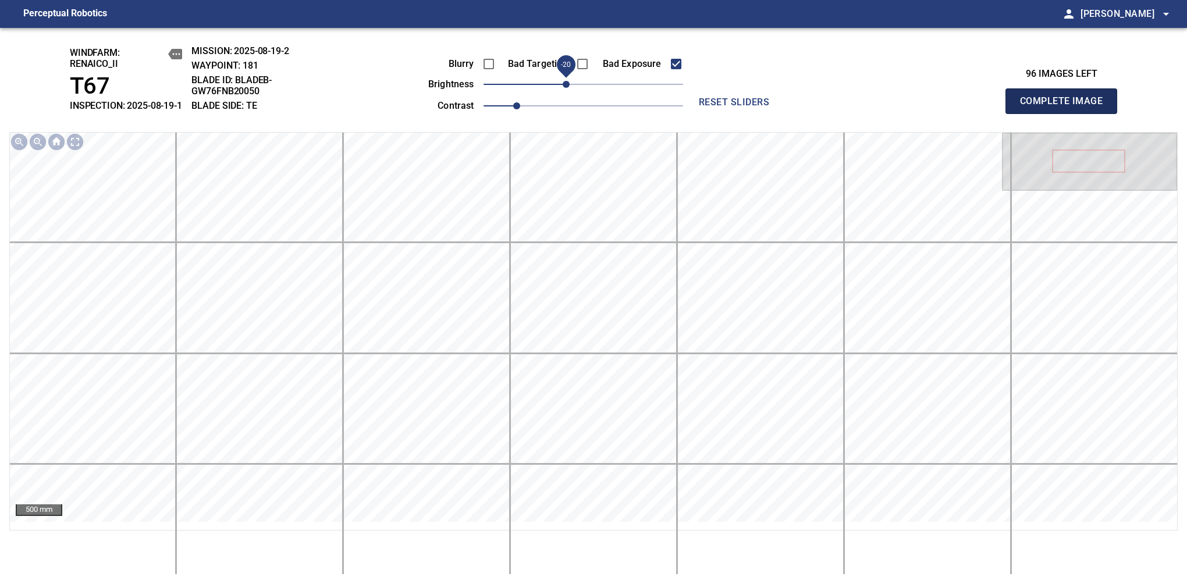
click at [1066, 107] on span "Complete Image" at bounding box center [1061, 101] width 86 height 16
click at [580, 88] on span "0" at bounding box center [583, 84] width 7 height 7
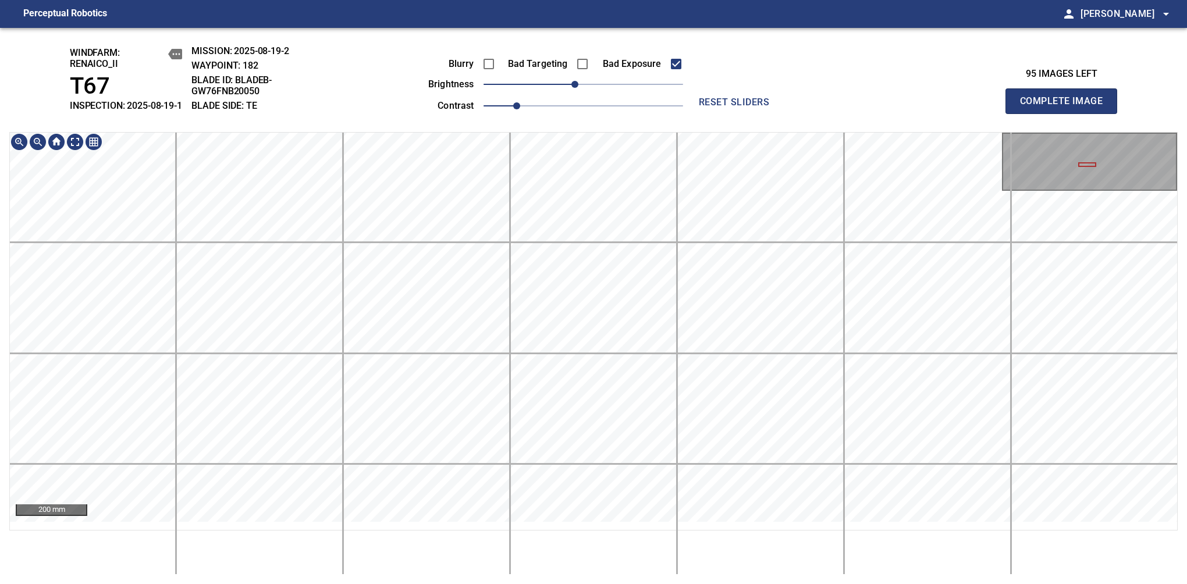
click at [542, 584] on html "Perceptual Robotics person Alex Semenov arrow_drop_down windfarm: Renaico_II T6…" at bounding box center [593, 292] width 1187 height 584
click at [1066, 107] on span "Complete Image" at bounding box center [1061, 101] width 86 height 16
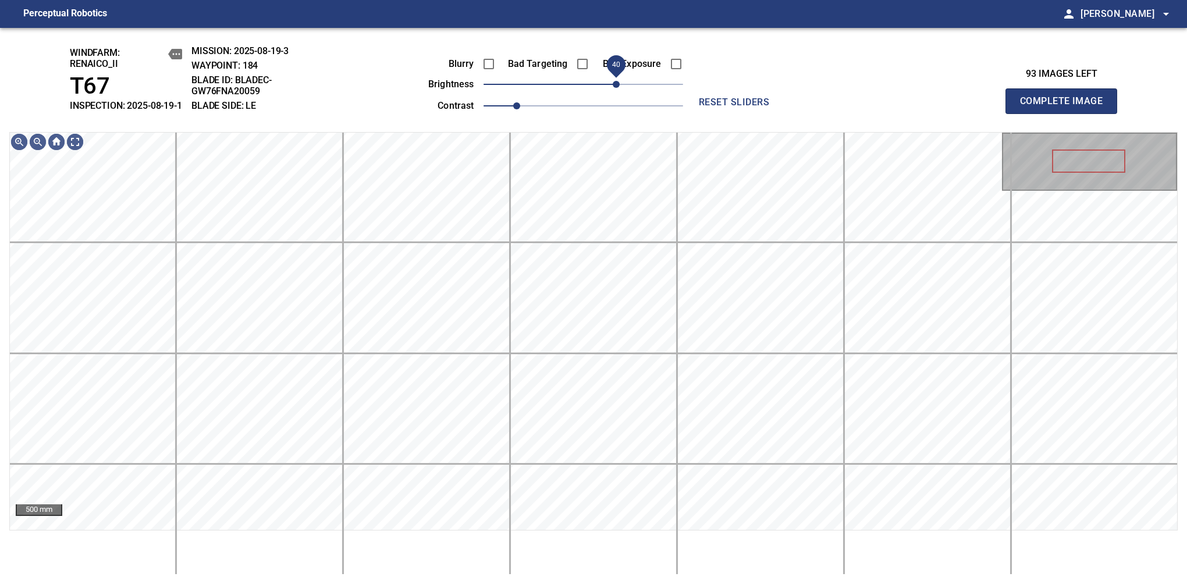
drag, startPoint x: 605, startPoint y: 101, endPoint x: 617, endPoint y: 95, distance: 13.5
click at [617, 88] on span "40" at bounding box center [616, 84] width 7 height 7
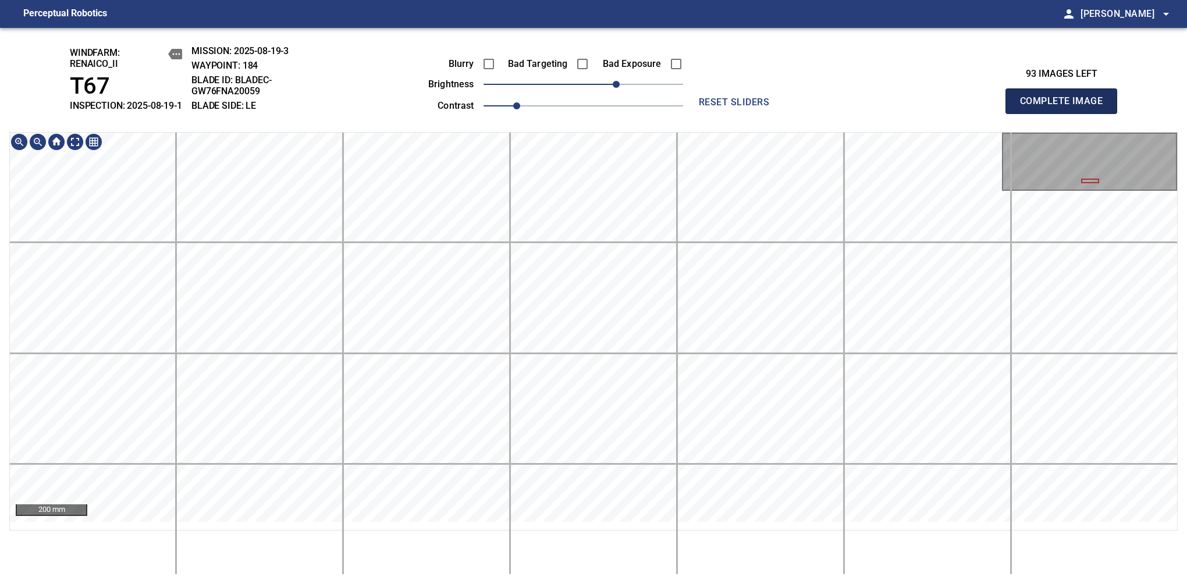
click at [1066, 107] on span "Complete Image" at bounding box center [1061, 101] width 86 height 16
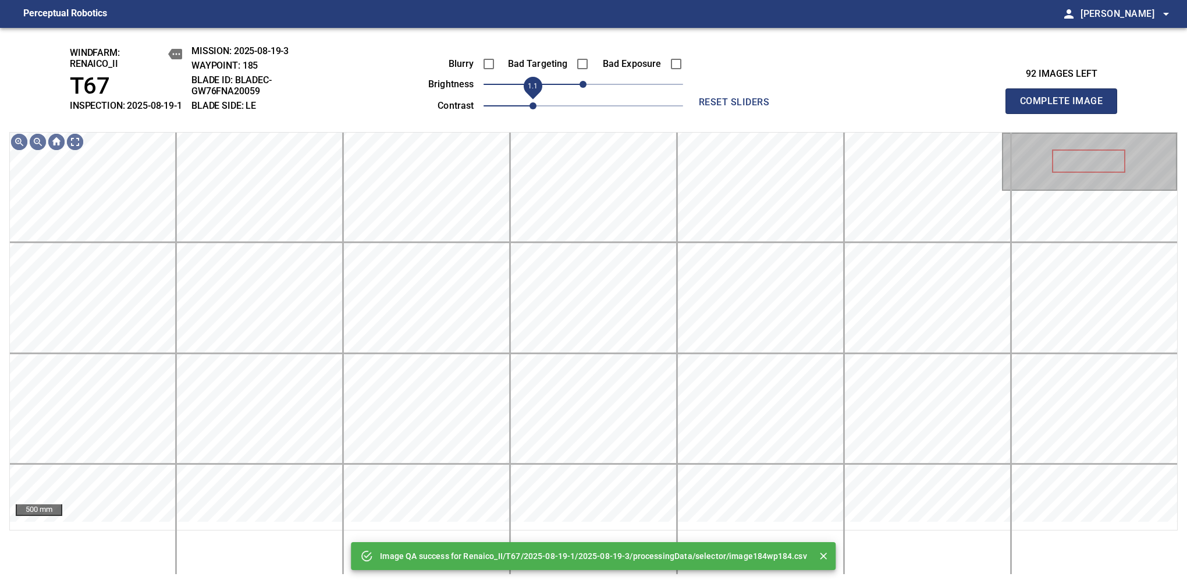
drag, startPoint x: 595, startPoint y: 111, endPoint x: 521, endPoint y: 119, distance: 73.8
click at [521, 114] on span "1.1" at bounding box center [584, 106] width 200 height 16
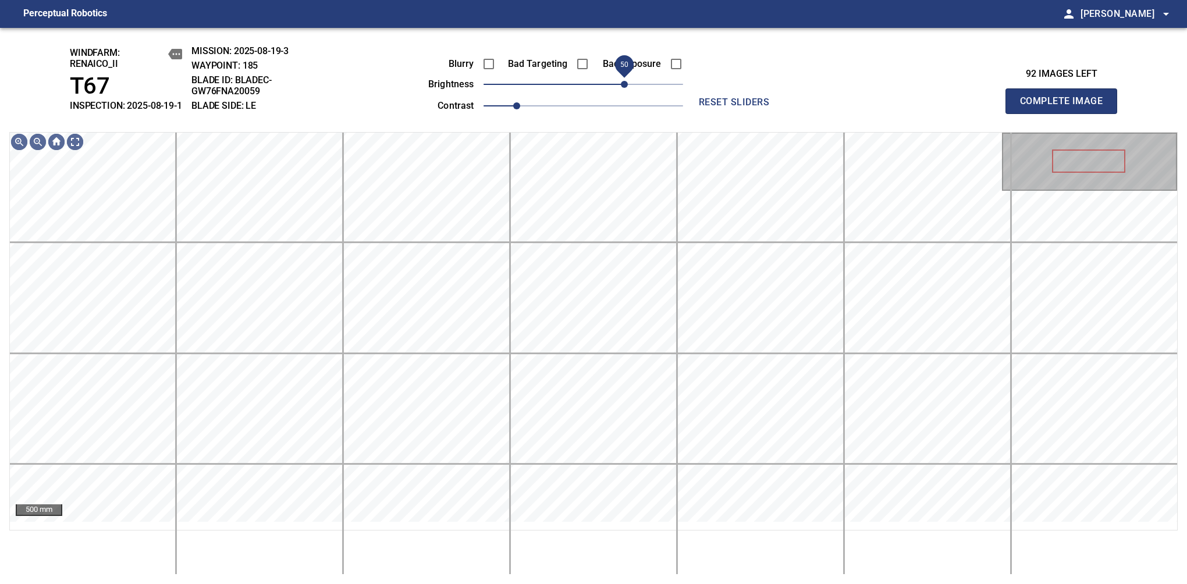
drag, startPoint x: 611, startPoint y: 96, endPoint x: 623, endPoint y: 95, distance: 12.3
click at [623, 88] on span "50" at bounding box center [624, 84] width 7 height 7
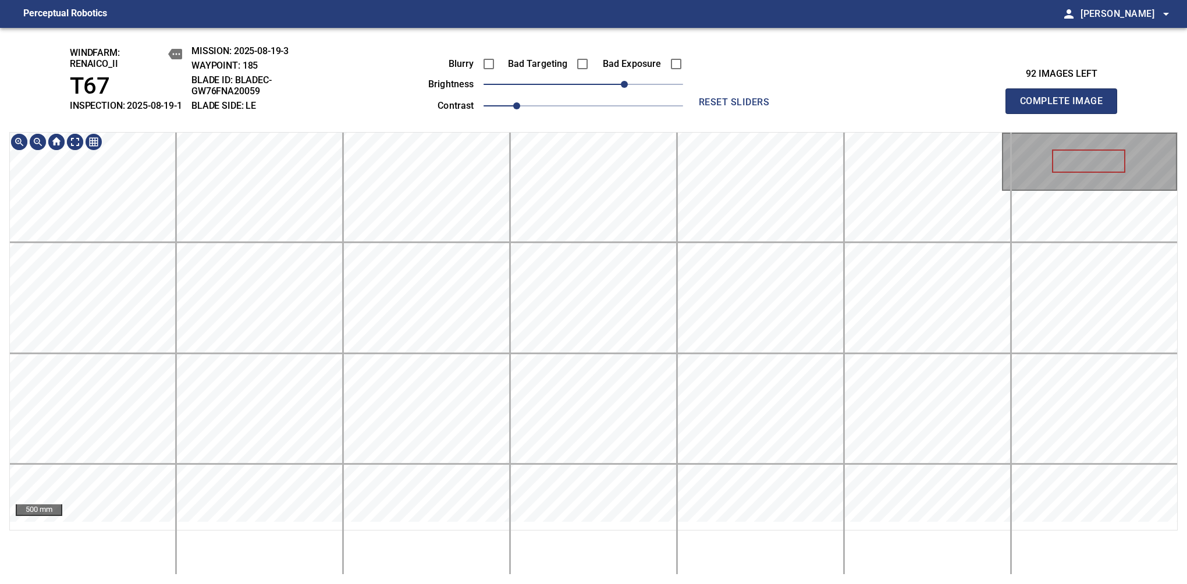
click at [609, 97] on div "windfarm: Renaico_II T67 INSPECTION: 2025-08-19-1 MISSION: 2025-08-19-3 WAYPOIN…" at bounding box center [593, 306] width 1187 height 556
click at [1066, 107] on span "Complete Image" at bounding box center [1061, 101] width 86 height 16
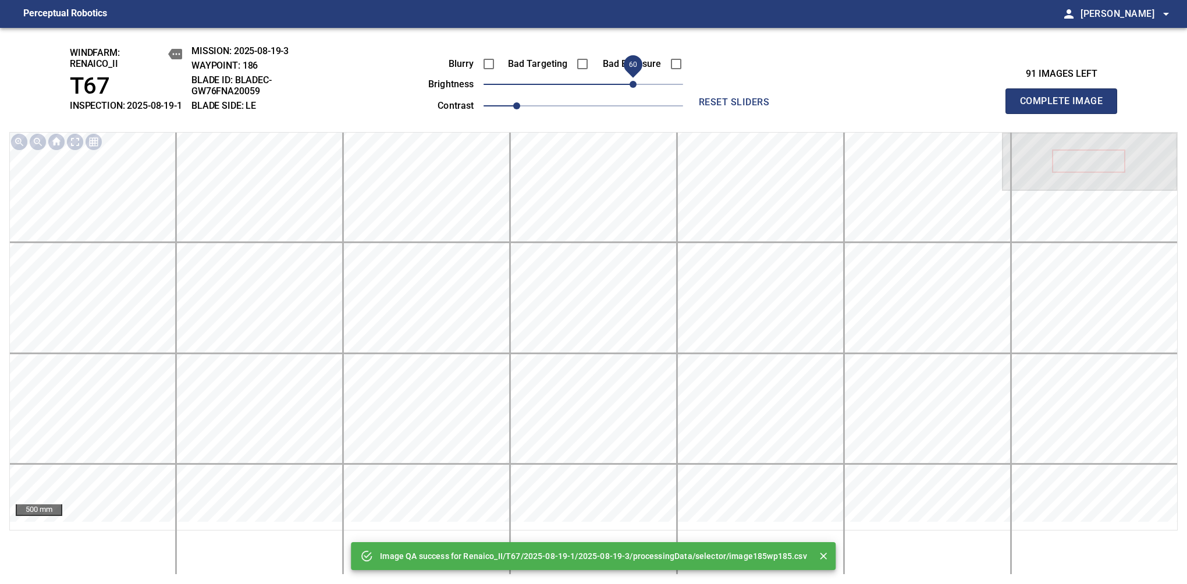
drag, startPoint x: 617, startPoint y: 98, endPoint x: 629, endPoint y: 94, distance: 12.7
click at [629, 93] on span "60" at bounding box center [584, 84] width 200 height 16
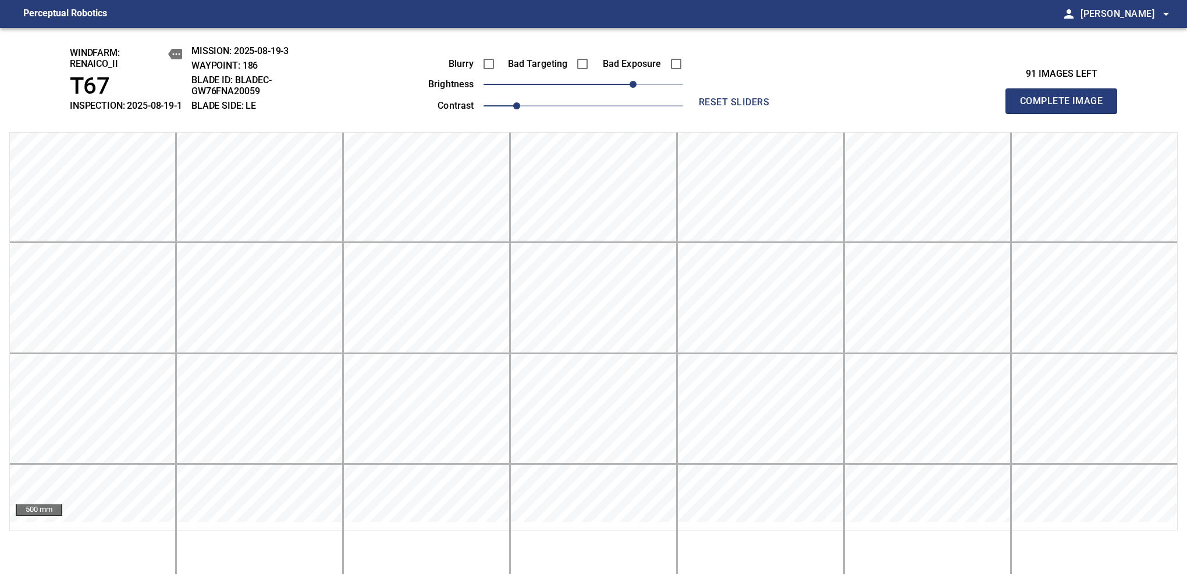
click at [1066, 107] on span "Complete Image" at bounding box center [1061, 101] width 86 height 16
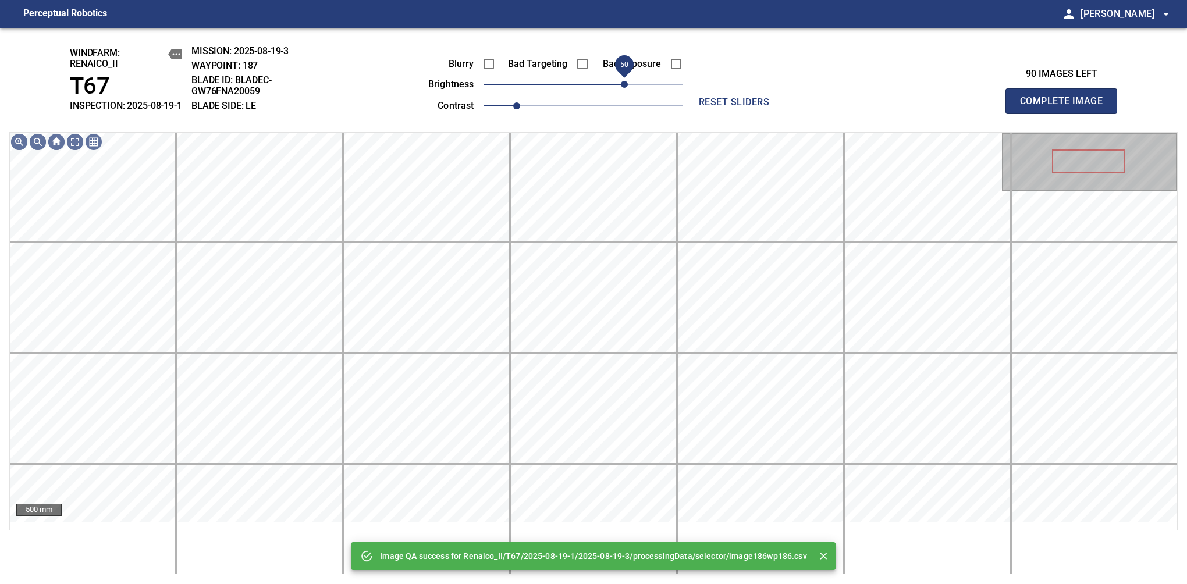
click at [627, 90] on span "50" at bounding box center [584, 84] width 200 height 16
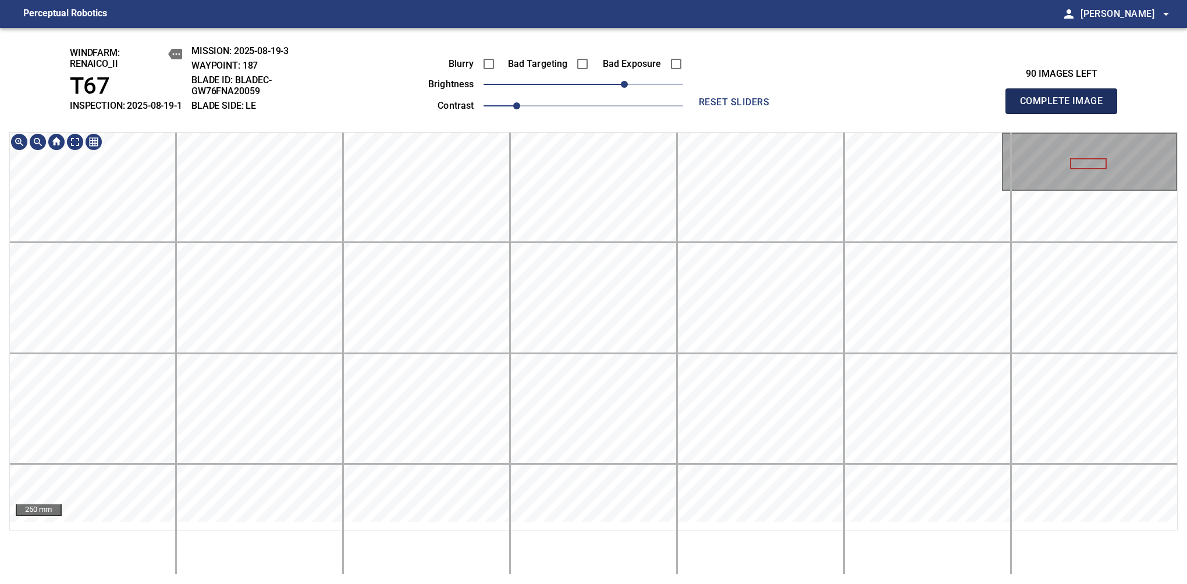
click at [1066, 107] on span "Complete Image" at bounding box center [1061, 101] width 86 height 16
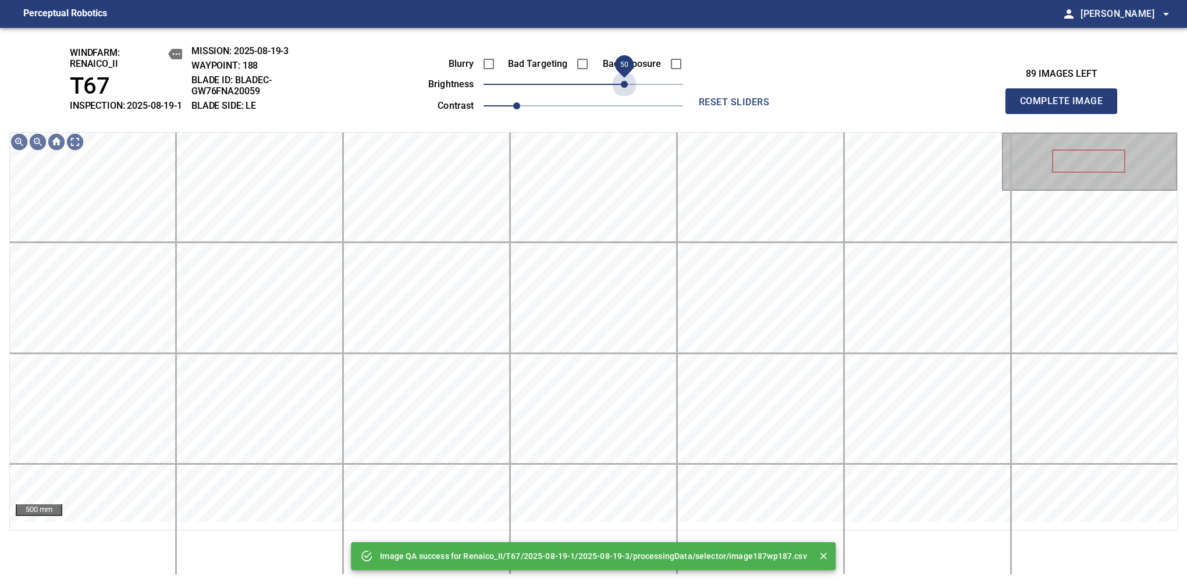
click at [622, 93] on span "50" at bounding box center [584, 84] width 200 height 16
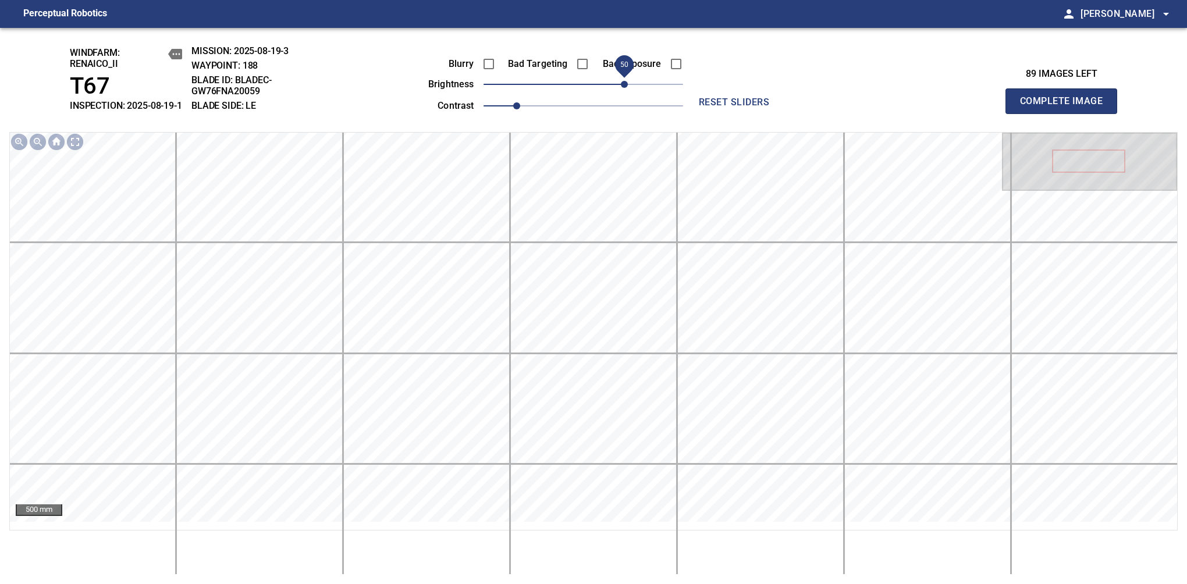
click at [1066, 107] on span "Complete Image" at bounding box center [1061, 101] width 86 height 16
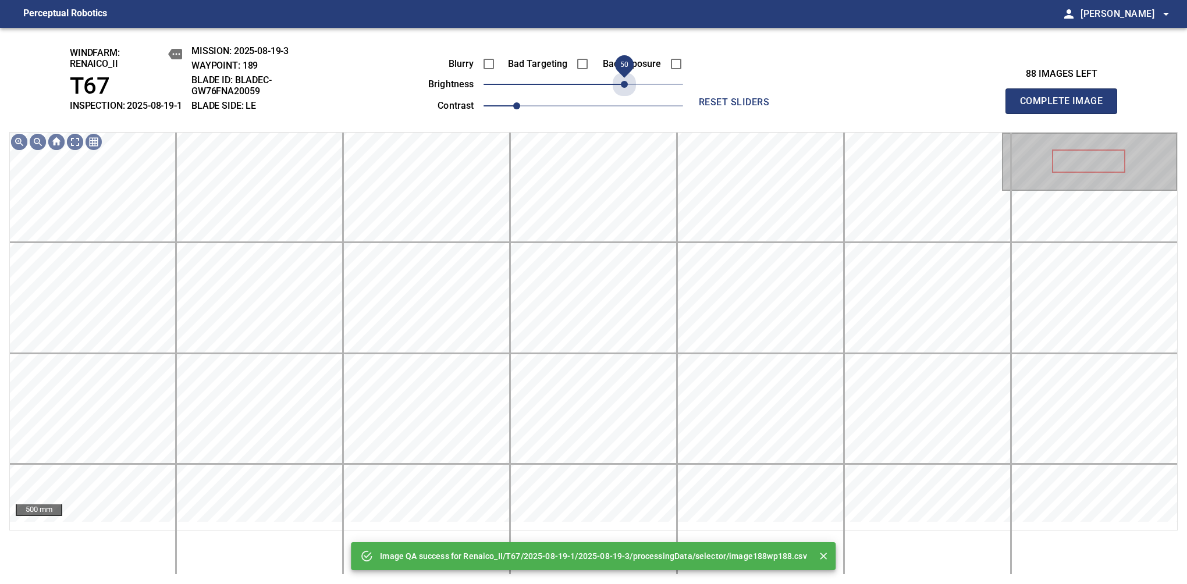
click at [622, 93] on span "50" at bounding box center [584, 84] width 200 height 16
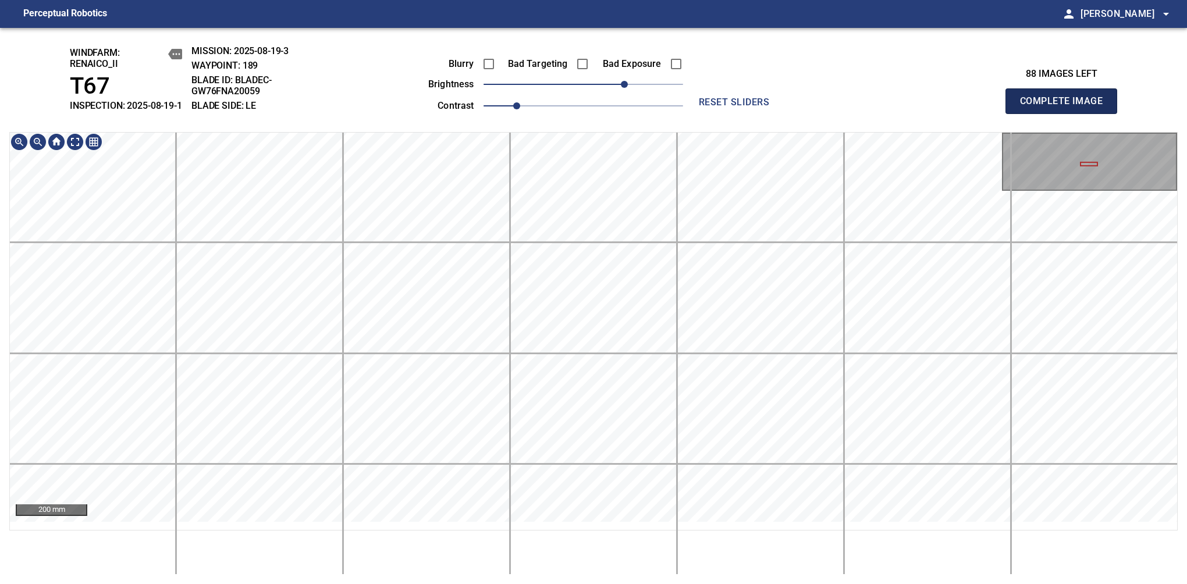
click at [1066, 107] on span "Complete Image" at bounding box center [1061, 101] width 86 height 16
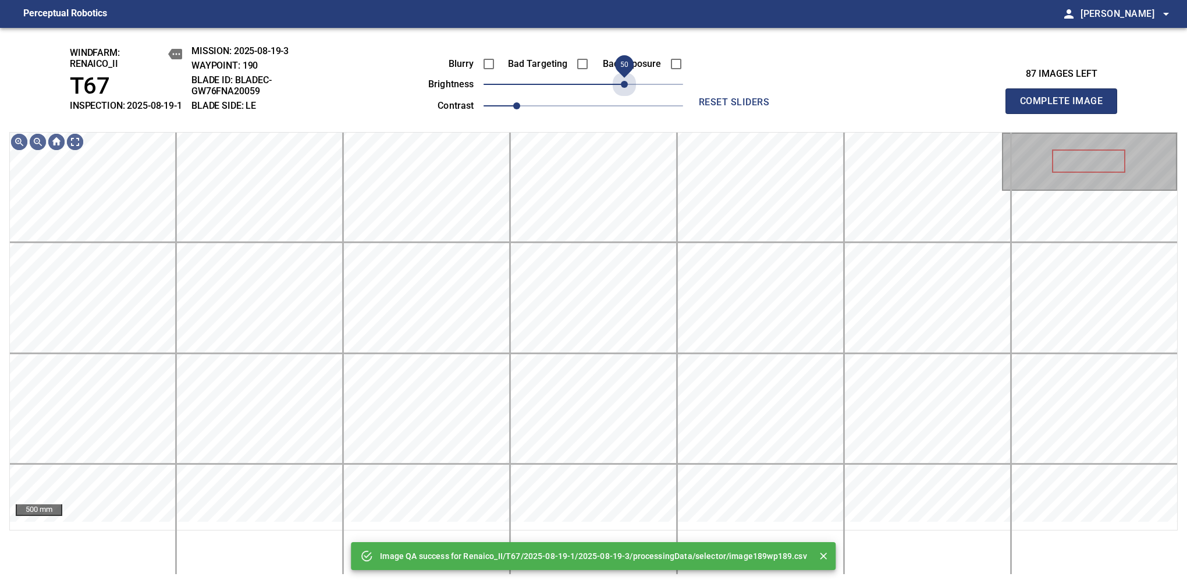
click at [622, 93] on span "50" at bounding box center [584, 84] width 200 height 16
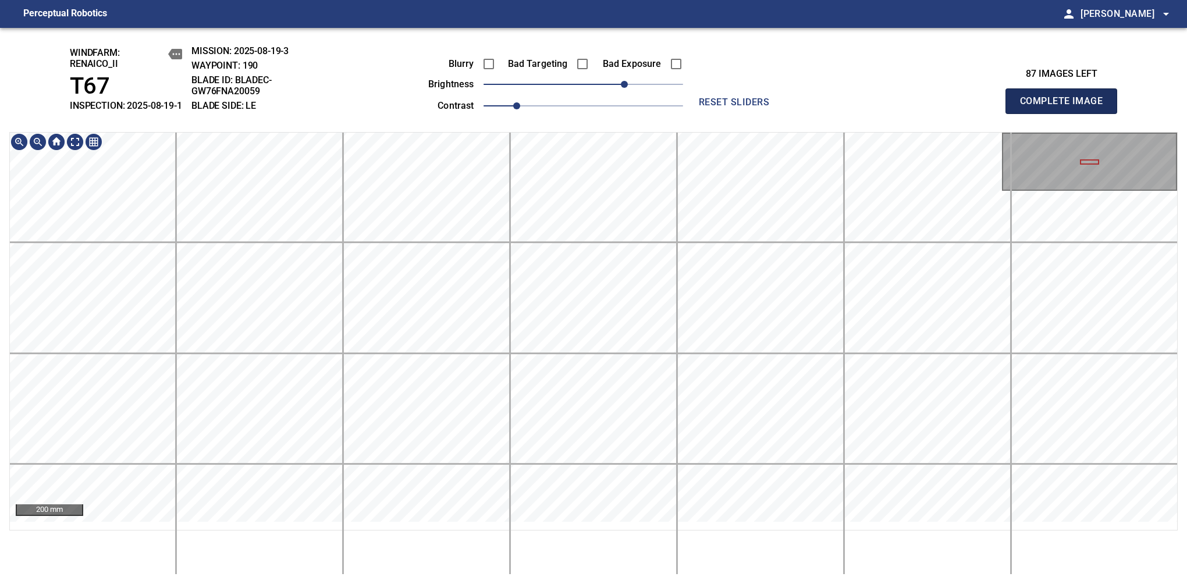
click at [1066, 107] on span "Complete Image" at bounding box center [1061, 101] width 86 height 16
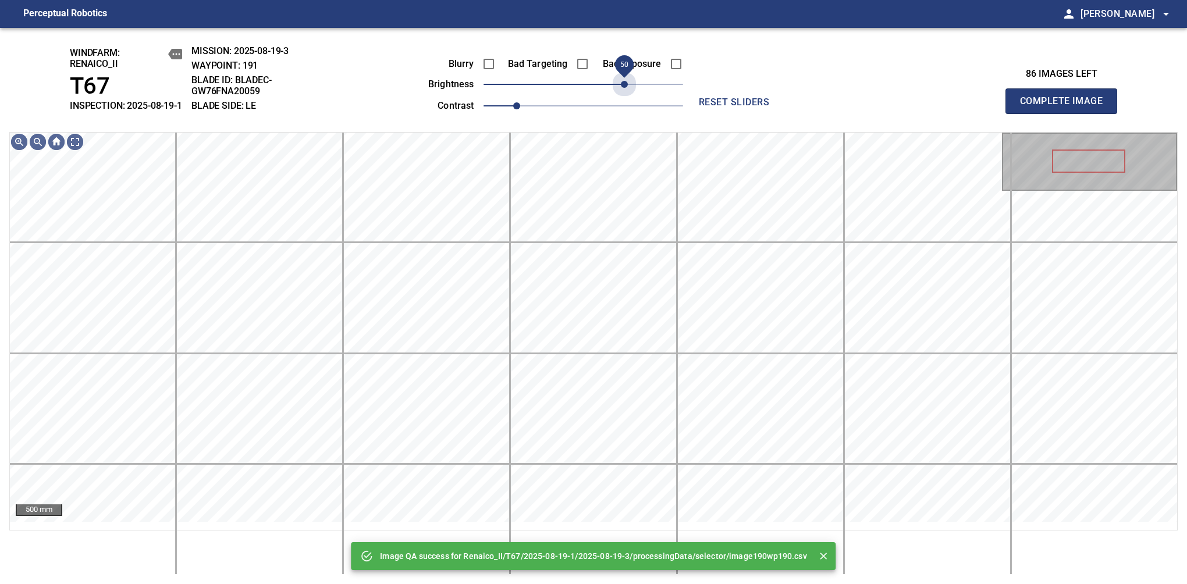
click at [623, 93] on span "50" at bounding box center [584, 84] width 200 height 16
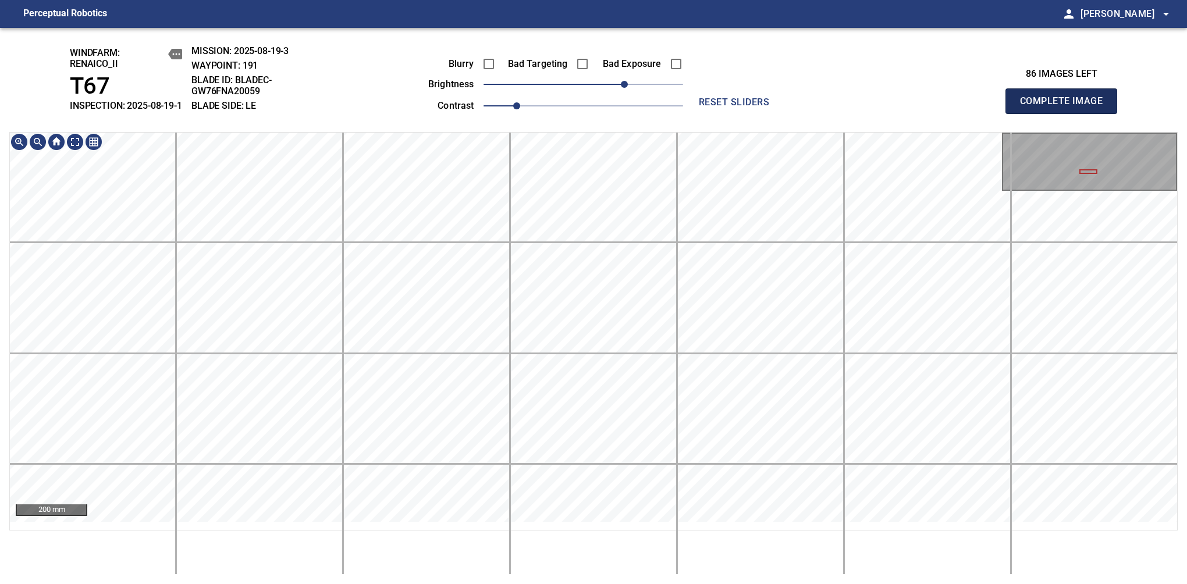
click at [1066, 107] on span "Complete Image" at bounding box center [1061, 101] width 86 height 16
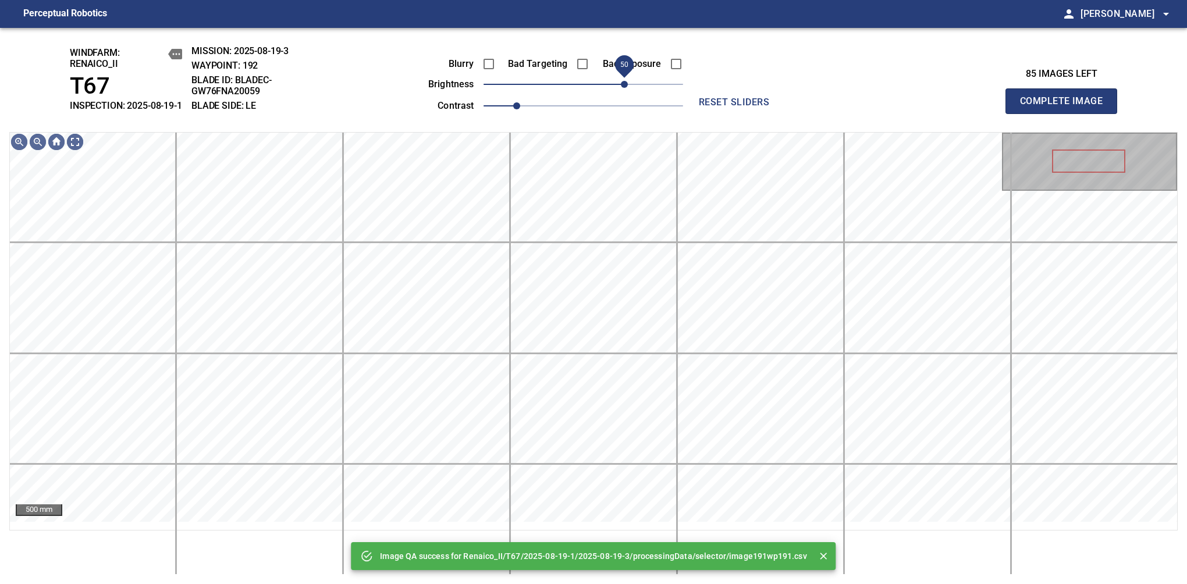
drag, startPoint x: 619, startPoint y: 95, endPoint x: 626, endPoint y: 88, distance: 9.9
click at [626, 88] on span "50" at bounding box center [584, 84] width 200 height 16
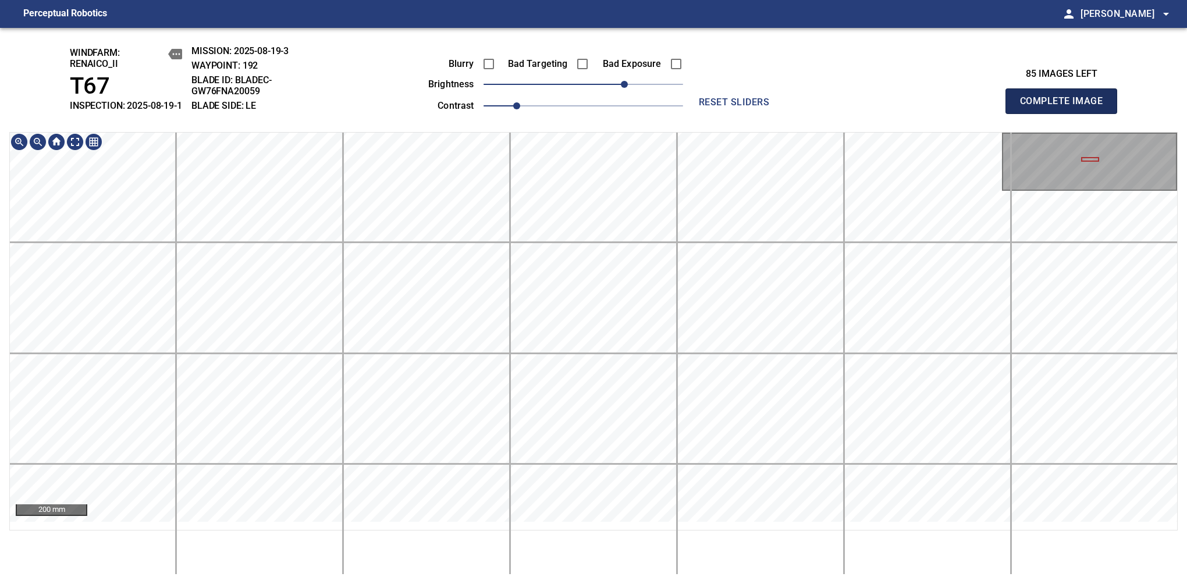
click at [1066, 107] on span "Complete Image" at bounding box center [1061, 101] width 86 height 16
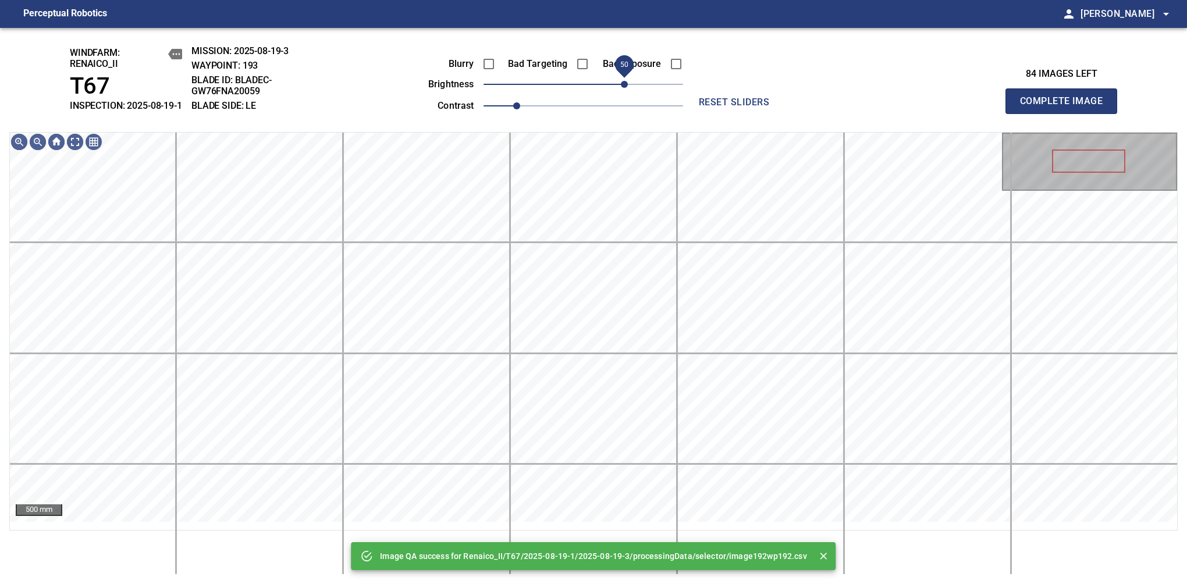
click at [622, 88] on span "50" at bounding box center [584, 84] width 200 height 16
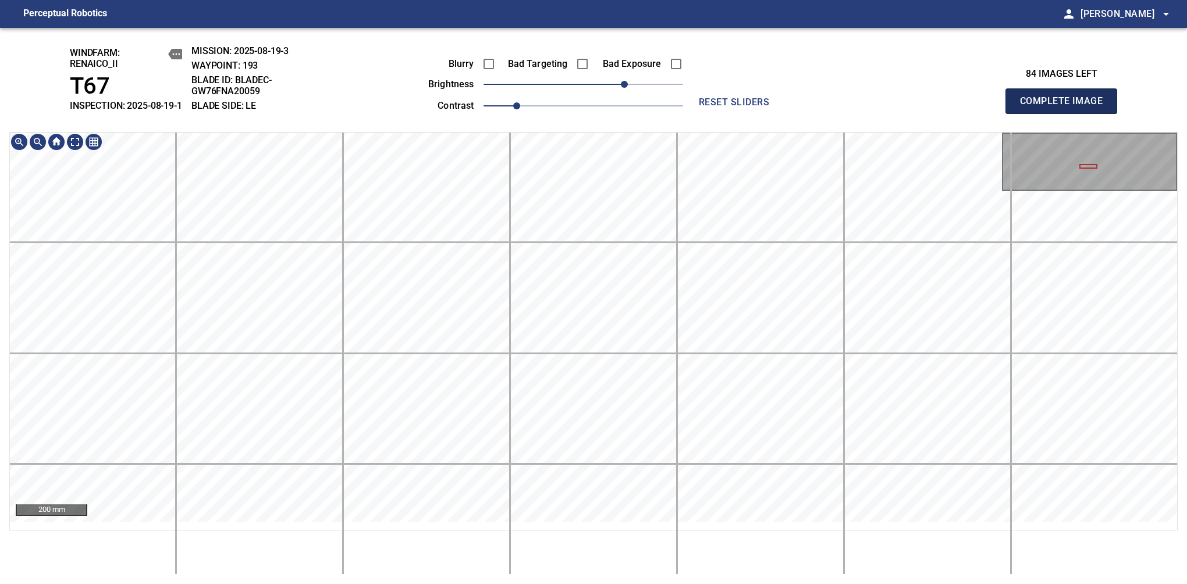
click at [1066, 107] on span "Complete Image" at bounding box center [1061, 101] width 86 height 16
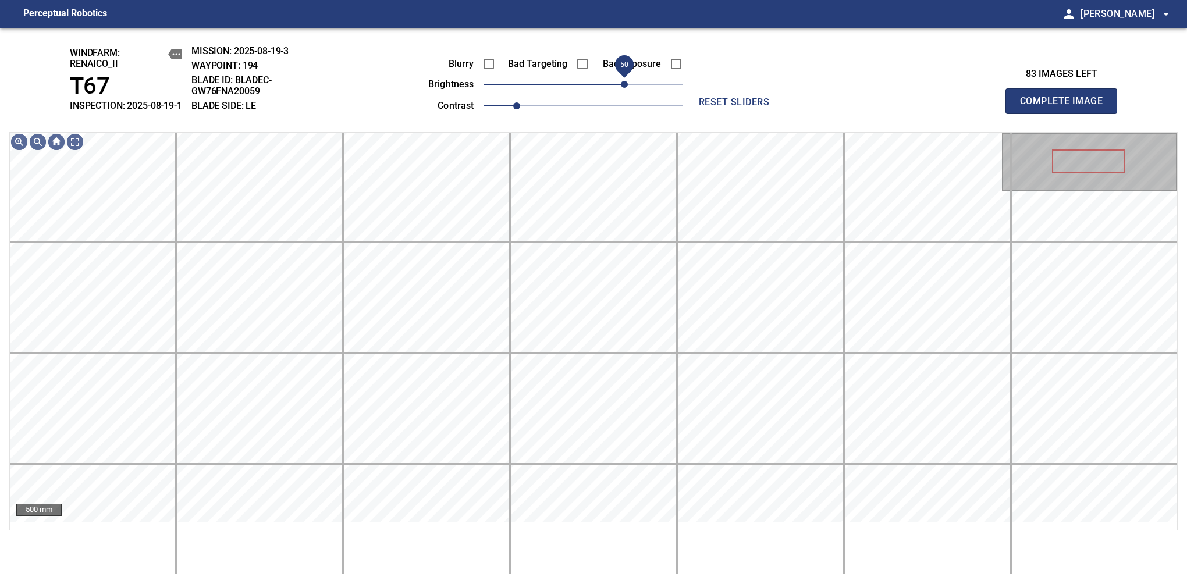
drag, startPoint x: 599, startPoint y: 100, endPoint x: 622, endPoint y: 93, distance: 23.2
click at [622, 88] on span "50" at bounding box center [624, 84] width 7 height 7
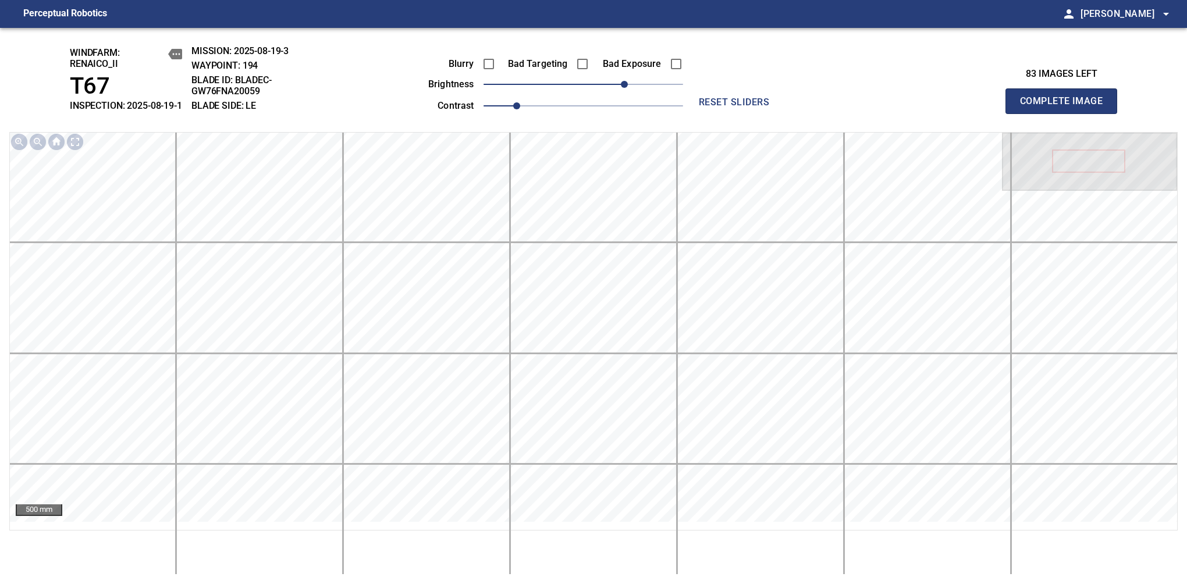
click at [1066, 107] on span "Complete Image" at bounding box center [1061, 101] width 86 height 16
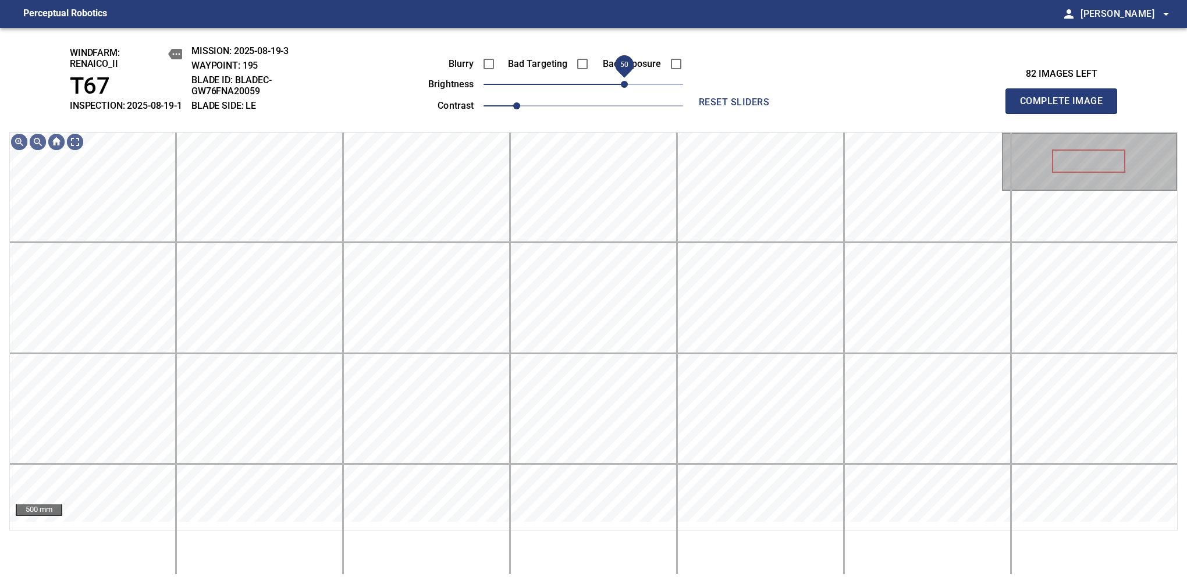
drag, startPoint x: 615, startPoint y: 93, endPoint x: 622, endPoint y: 89, distance: 7.6
click at [622, 89] on span "50" at bounding box center [584, 84] width 200 height 16
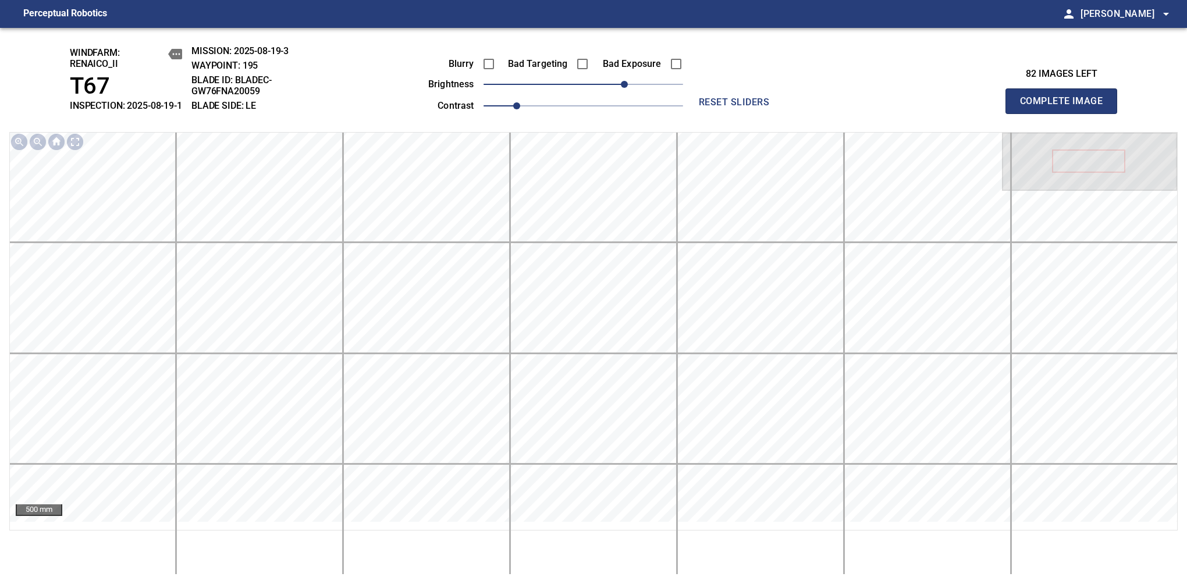
click at [1066, 107] on span "Complete Image" at bounding box center [1061, 101] width 86 height 16
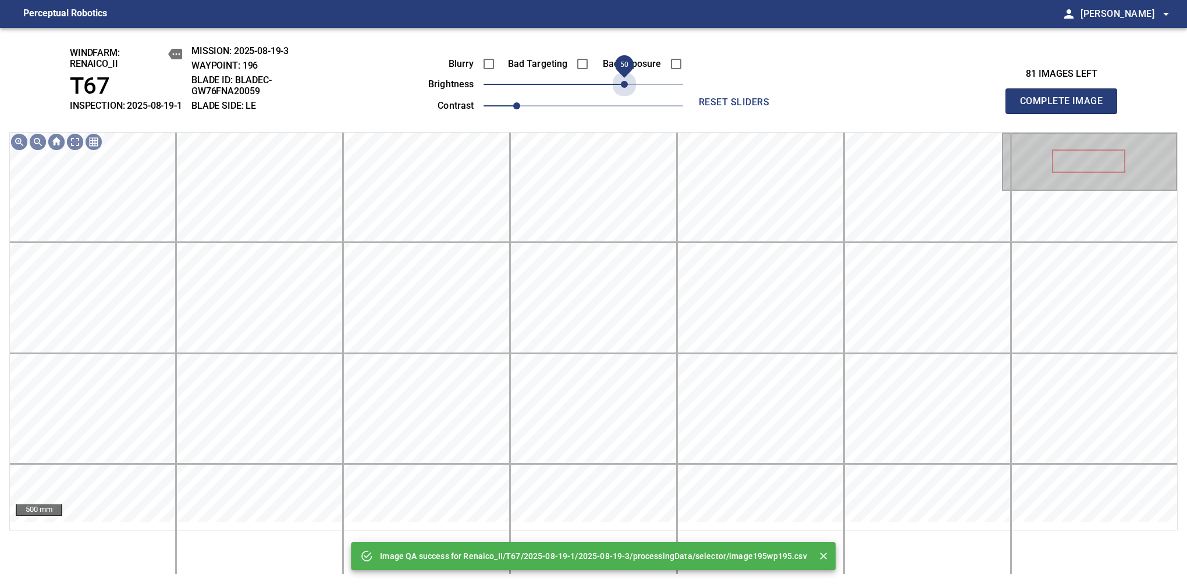
click at [622, 91] on span "50" at bounding box center [584, 84] width 200 height 16
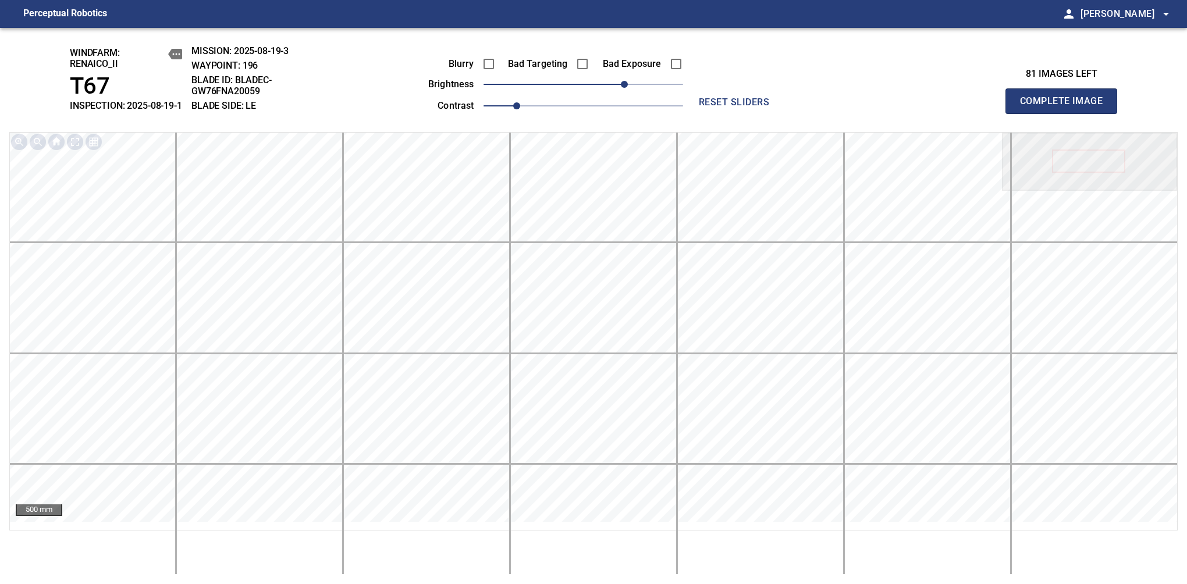
click at [1066, 107] on span "Complete Image" at bounding box center [1061, 101] width 86 height 16
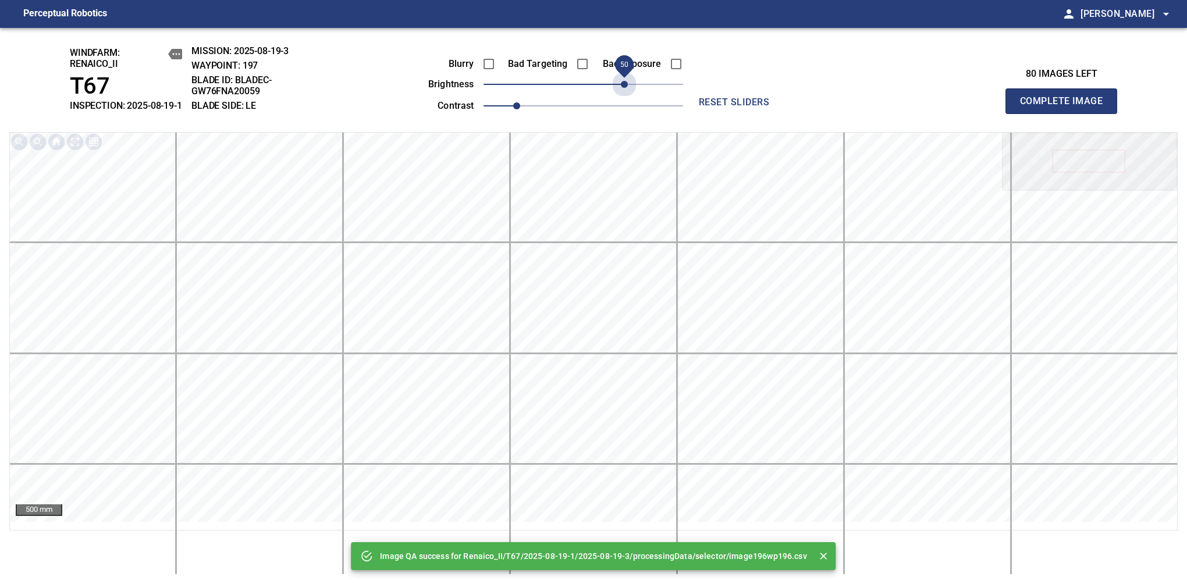
click at [622, 91] on span "50" at bounding box center [584, 84] width 200 height 16
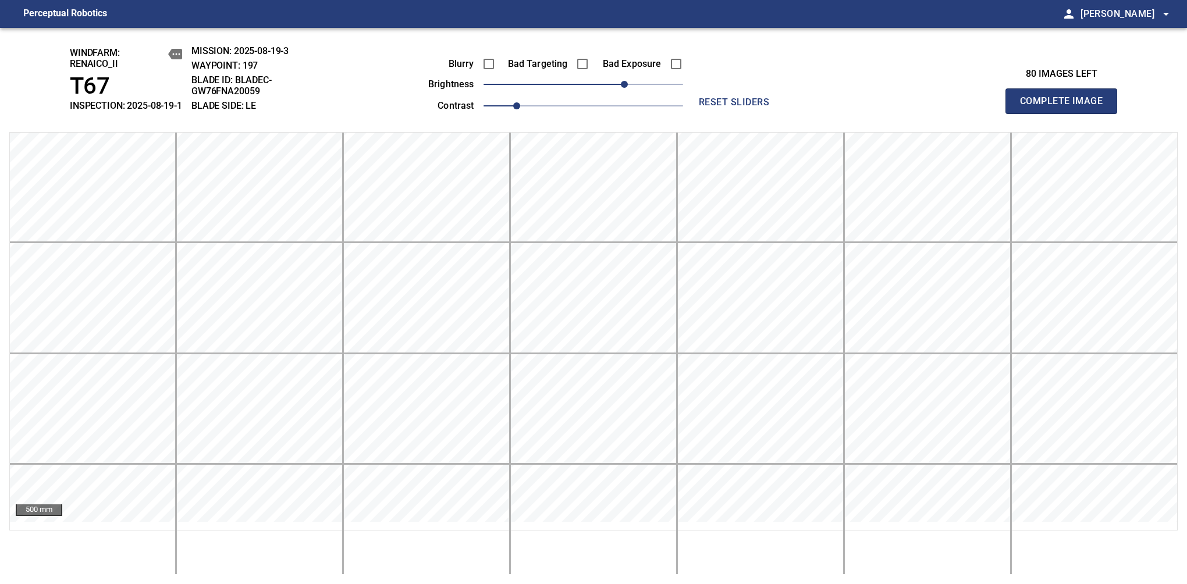
click at [1066, 107] on span "Complete Image" at bounding box center [1061, 101] width 86 height 16
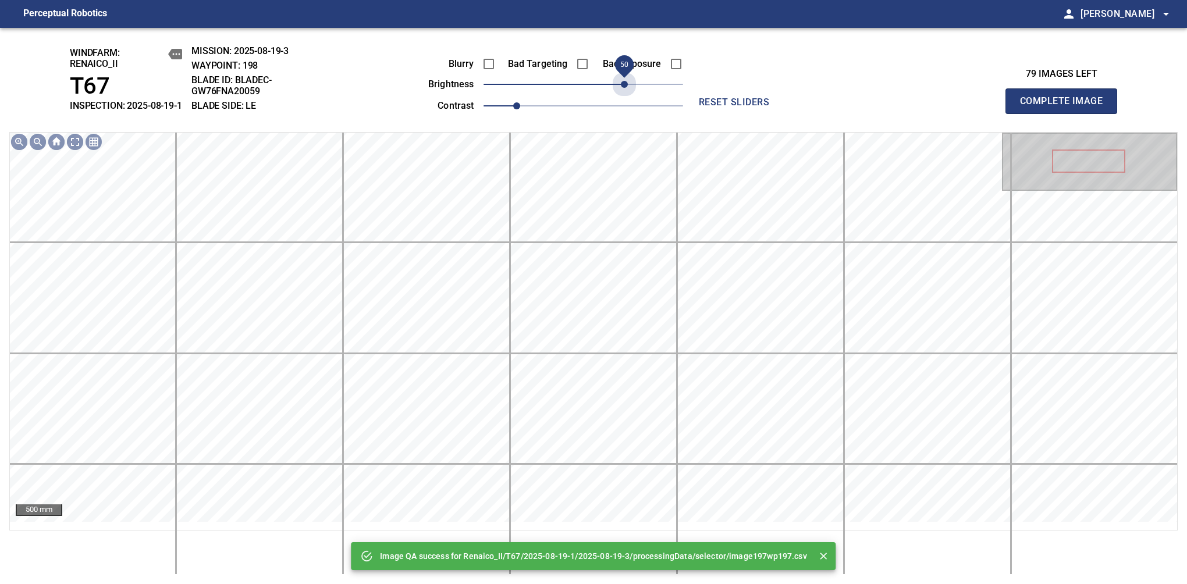
click at [622, 91] on span "50" at bounding box center [584, 84] width 200 height 16
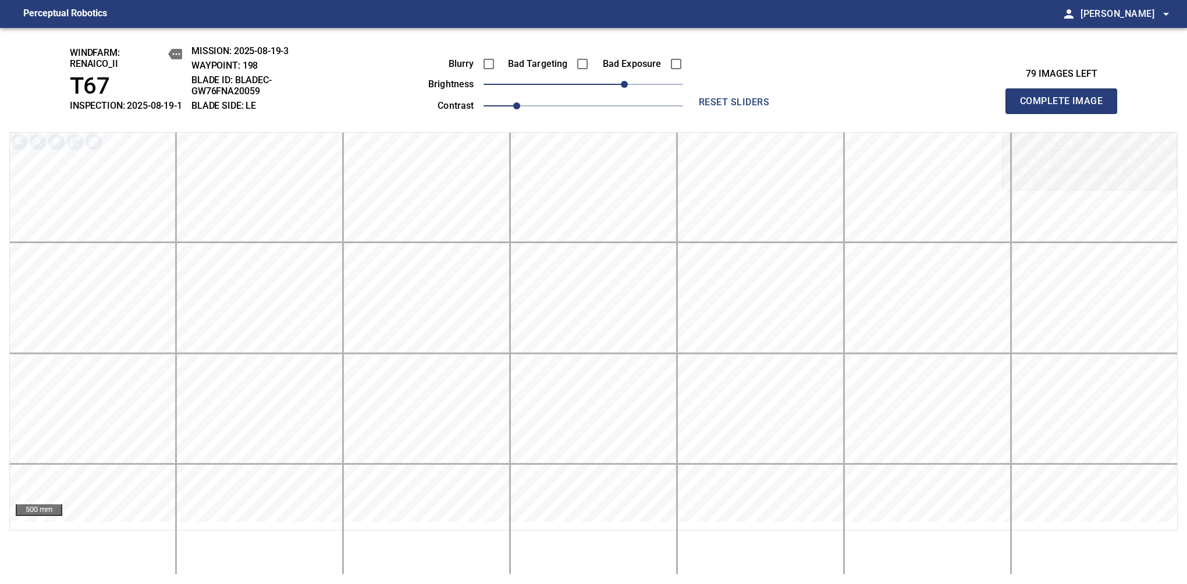
click at [1066, 107] on span "Complete Image" at bounding box center [1061, 101] width 86 height 16
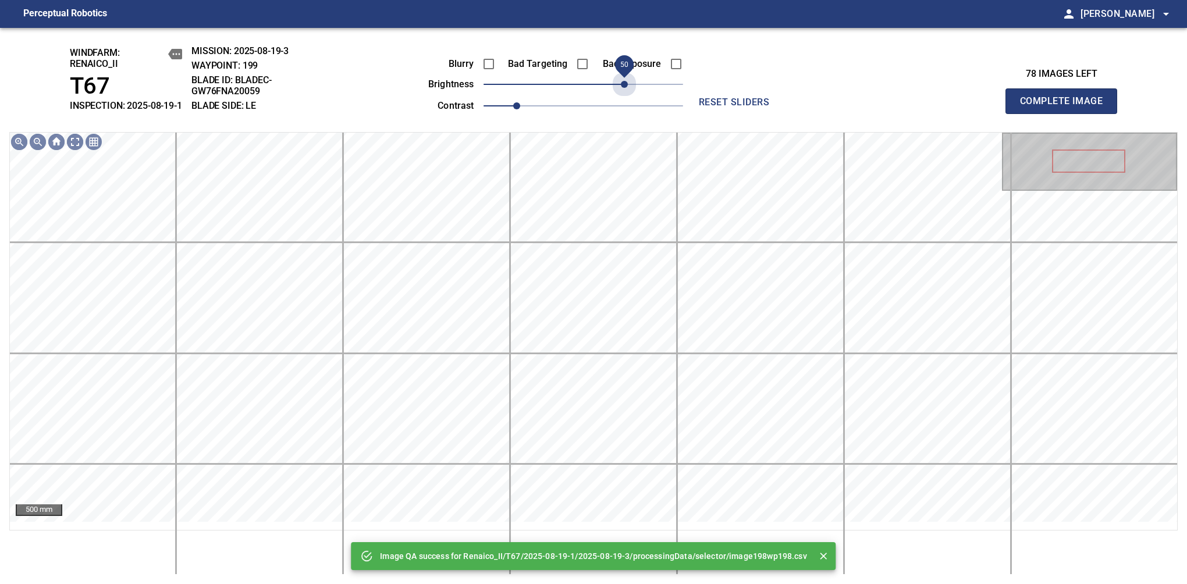
click at [624, 89] on span "50" at bounding box center [584, 84] width 200 height 16
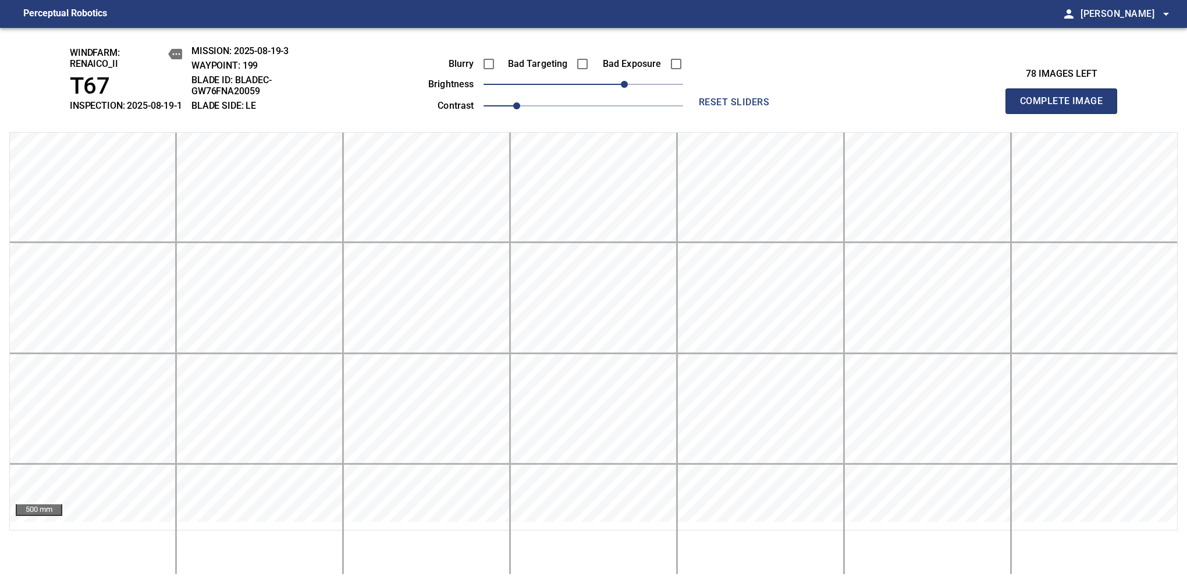
click at [1066, 107] on span "Complete Image" at bounding box center [1061, 101] width 86 height 16
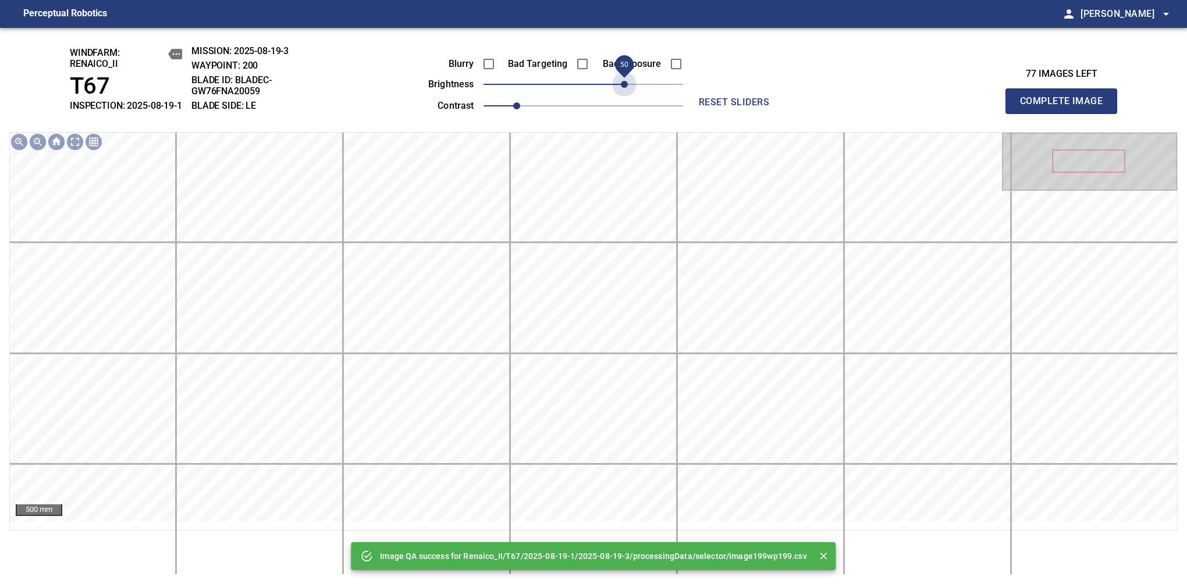
click at [627, 93] on span "50" at bounding box center [584, 84] width 200 height 16
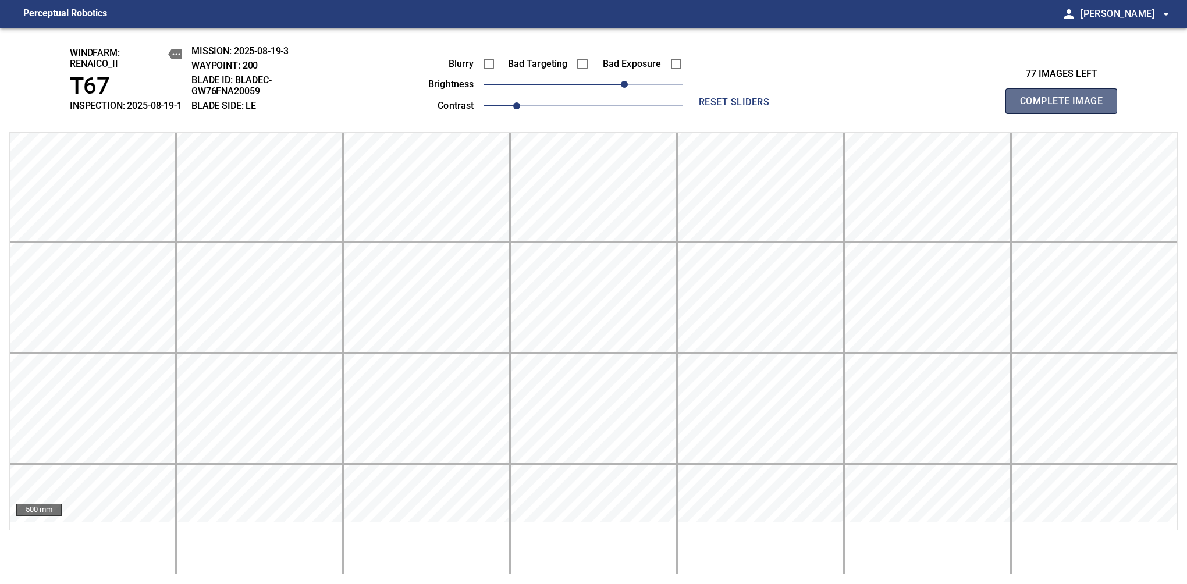
click at [1066, 107] on span "Complete Image" at bounding box center [1061, 101] width 86 height 16
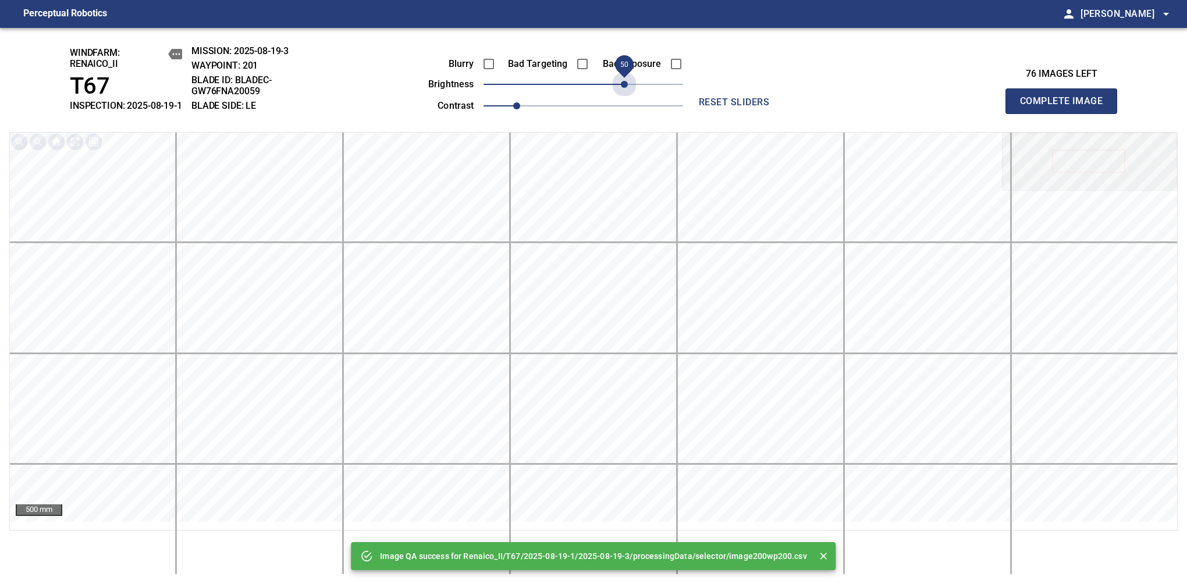
click at [627, 93] on span "50" at bounding box center [584, 84] width 200 height 16
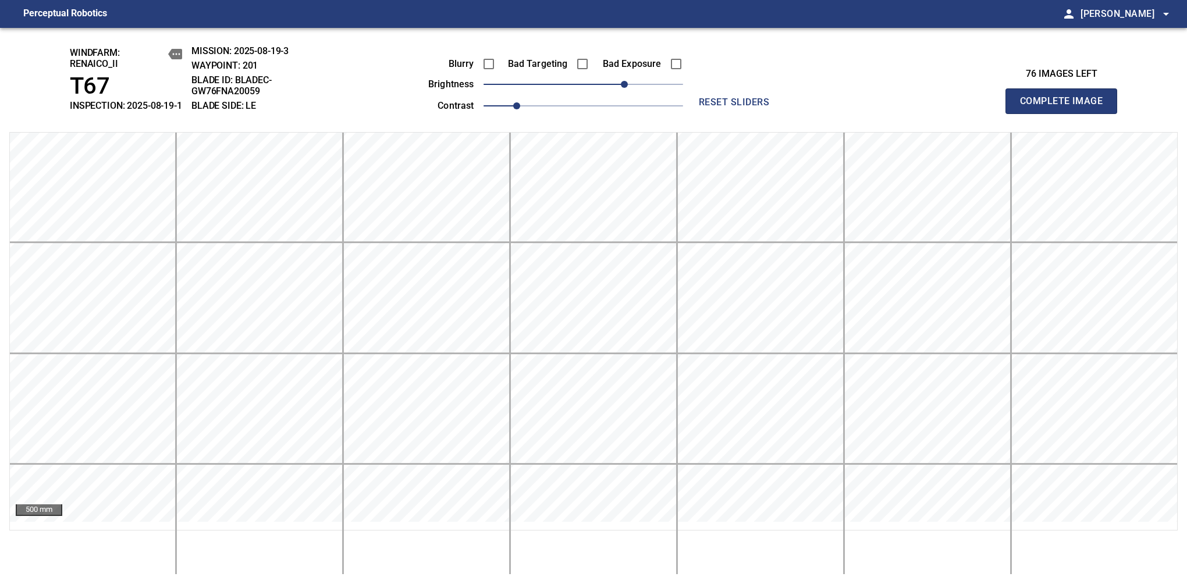
click at [1066, 107] on span "Complete Image" at bounding box center [1061, 101] width 86 height 16
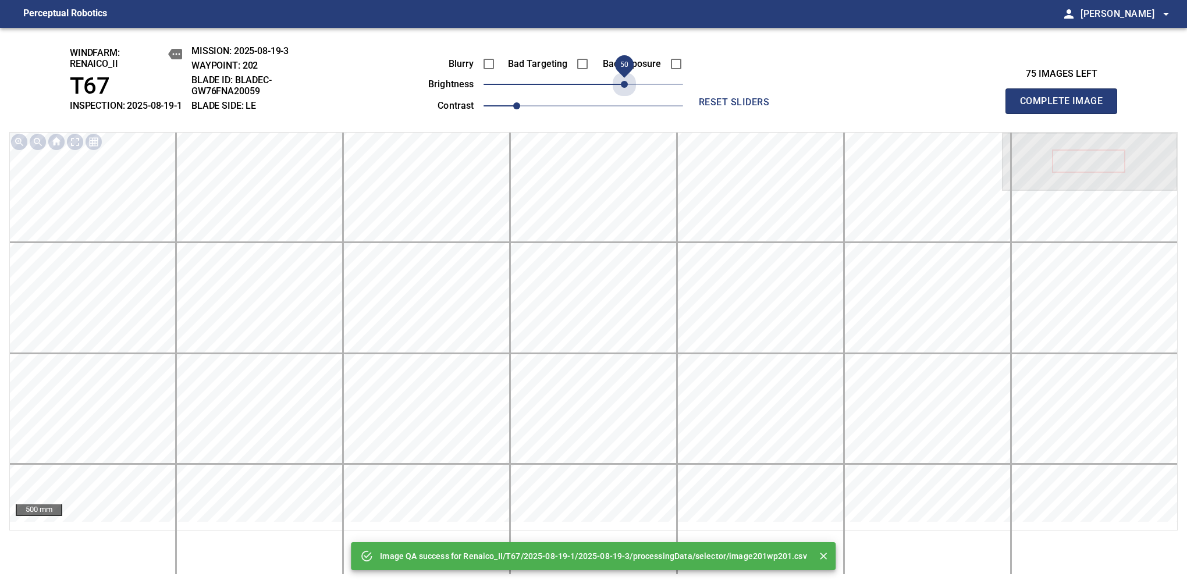
click at [627, 93] on span "50" at bounding box center [584, 84] width 200 height 16
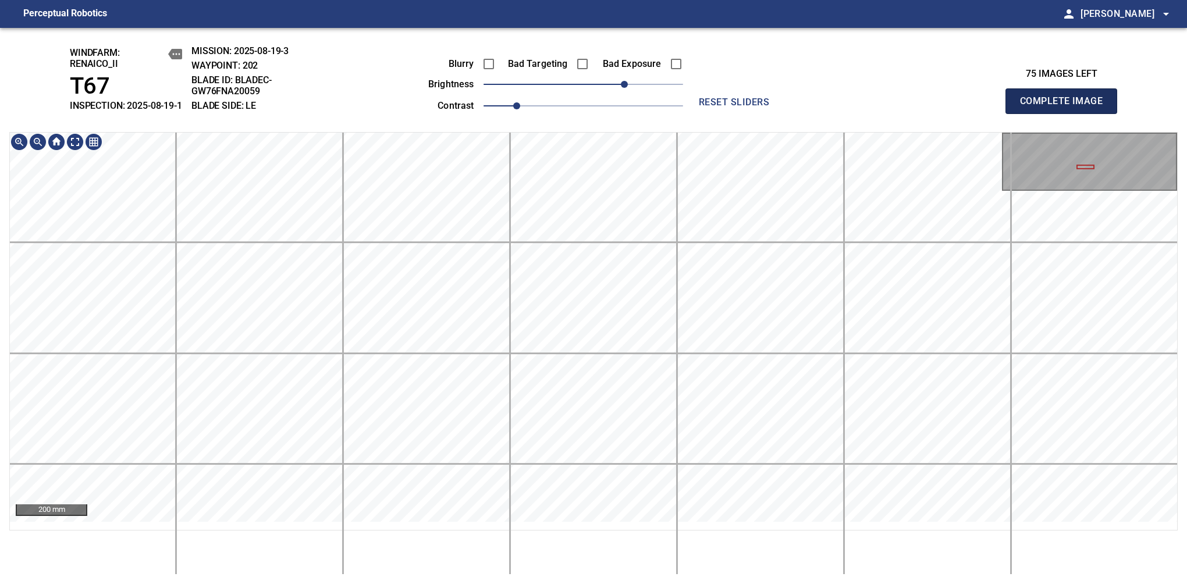
click at [1066, 107] on span "Complete Image" at bounding box center [1061, 101] width 86 height 16
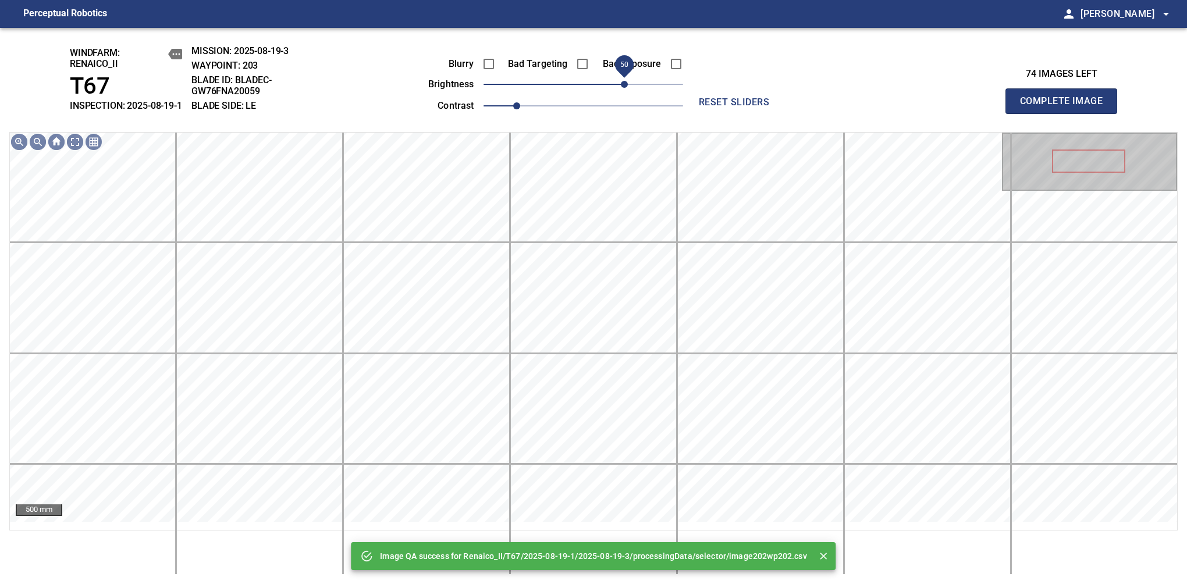
click at [625, 93] on span "50" at bounding box center [584, 84] width 200 height 16
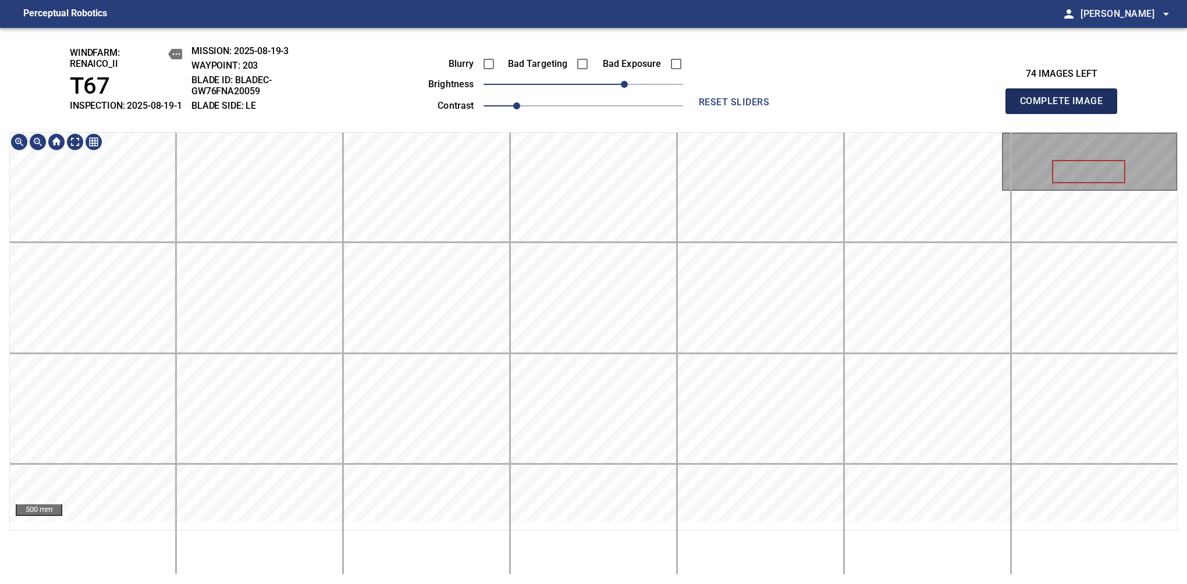
click at [1066, 107] on span "Complete Image" at bounding box center [1061, 101] width 86 height 16
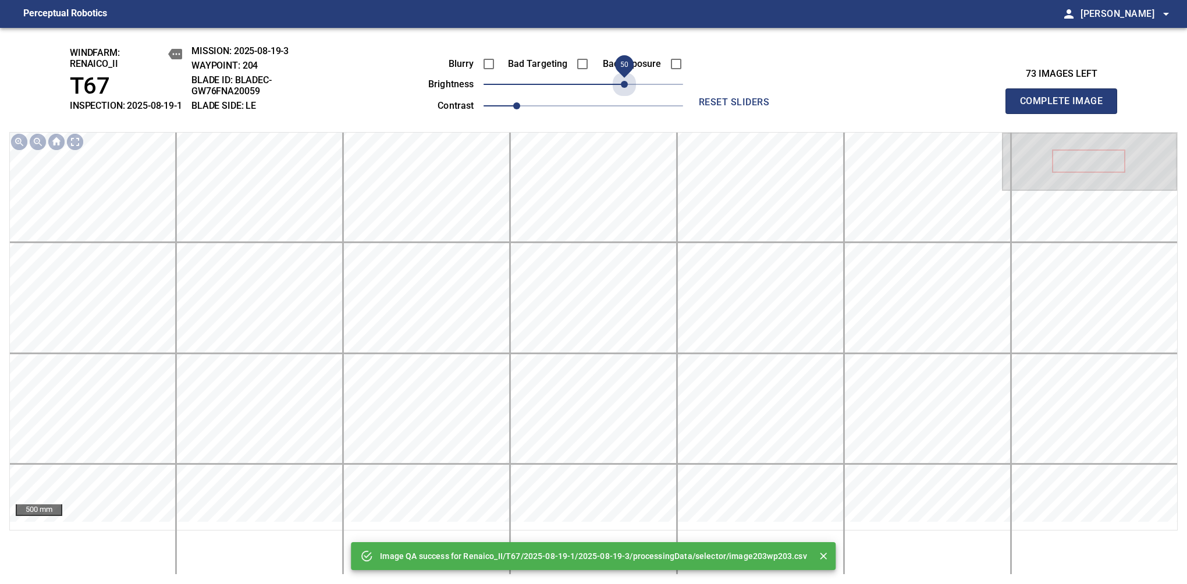
click at [623, 93] on span "50" at bounding box center [584, 84] width 200 height 16
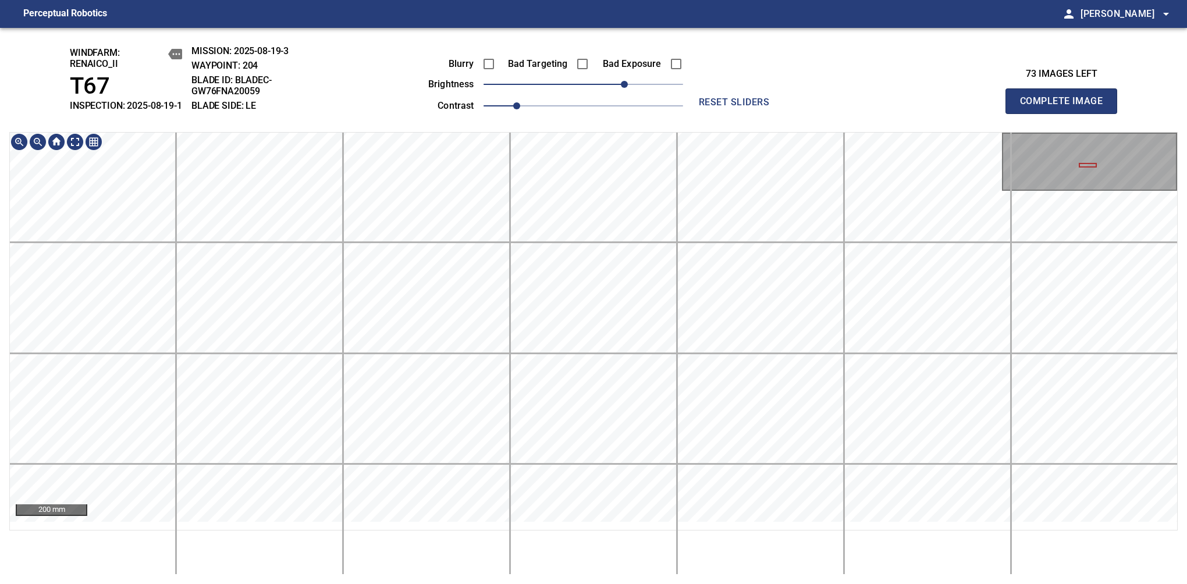
click at [521, 73] on div "windfarm: Renaico_II T67 INSPECTION: 2025-08-19-1 MISSION: 2025-08-19-3 WAYPOIN…" at bounding box center [593, 306] width 1187 height 556
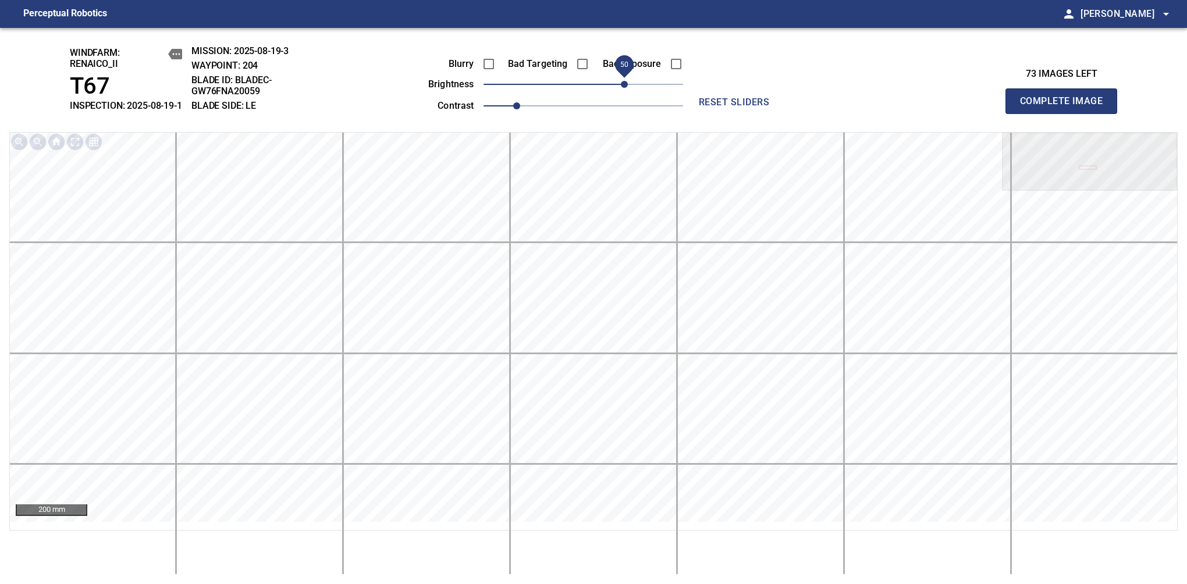
click at [1066, 107] on span "Complete Image" at bounding box center [1061, 101] width 86 height 16
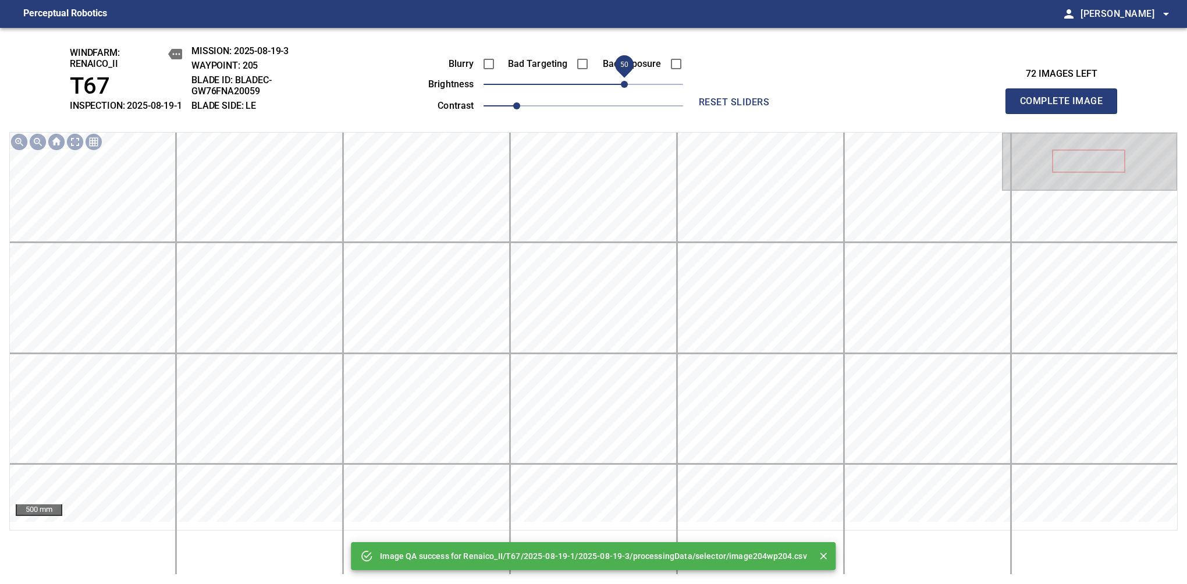
click at [624, 91] on span "50" at bounding box center [584, 84] width 200 height 16
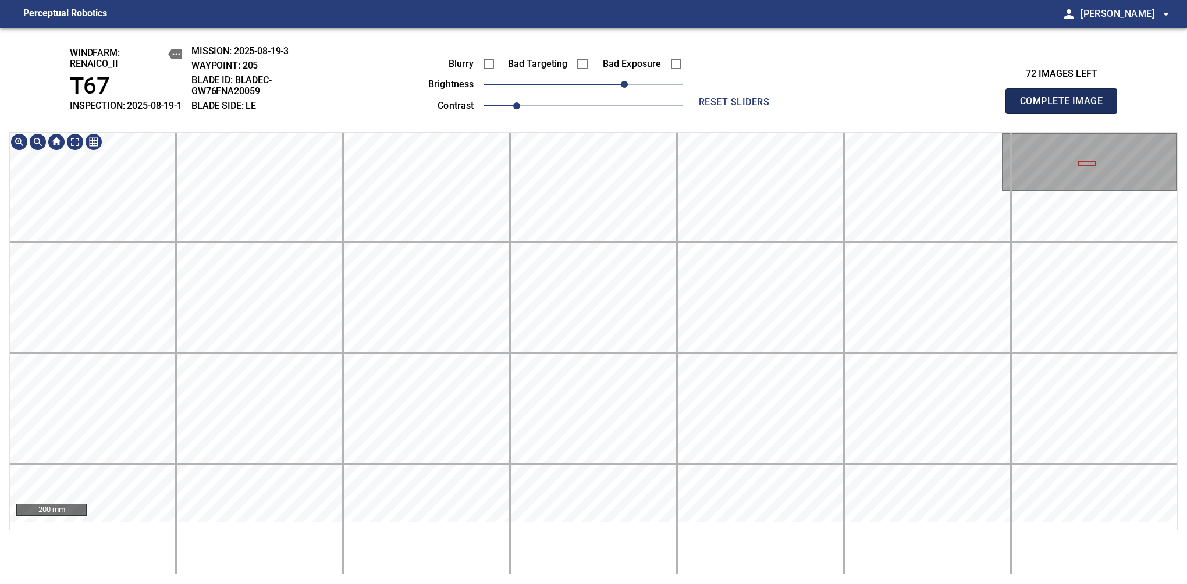
click at [1066, 107] on span "Complete Image" at bounding box center [1061, 101] width 86 height 16
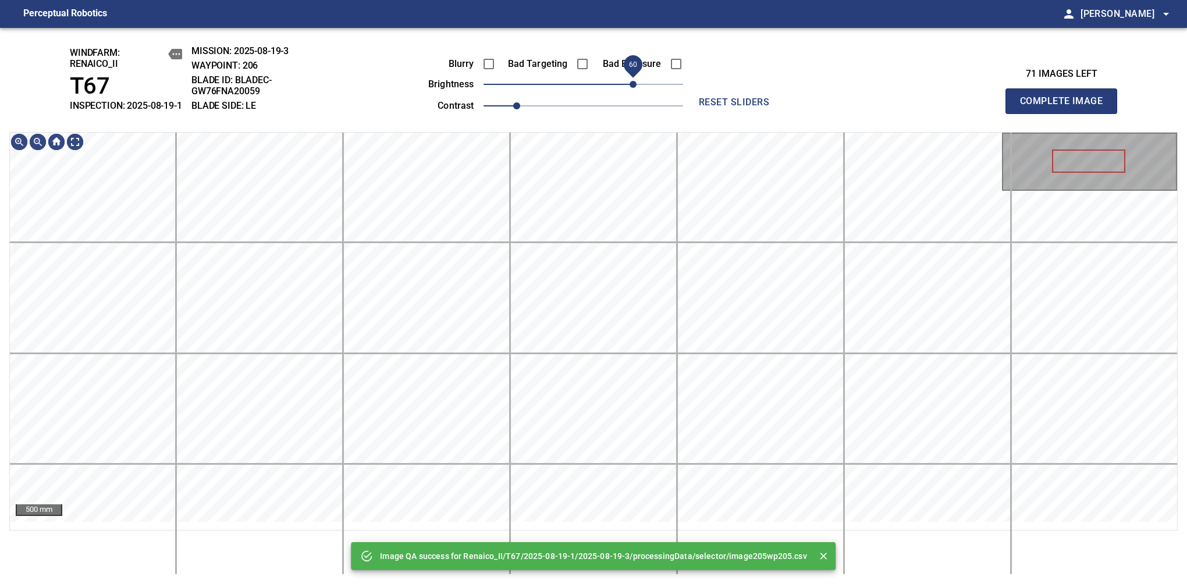
click at [629, 90] on span "60" at bounding box center [584, 84] width 200 height 16
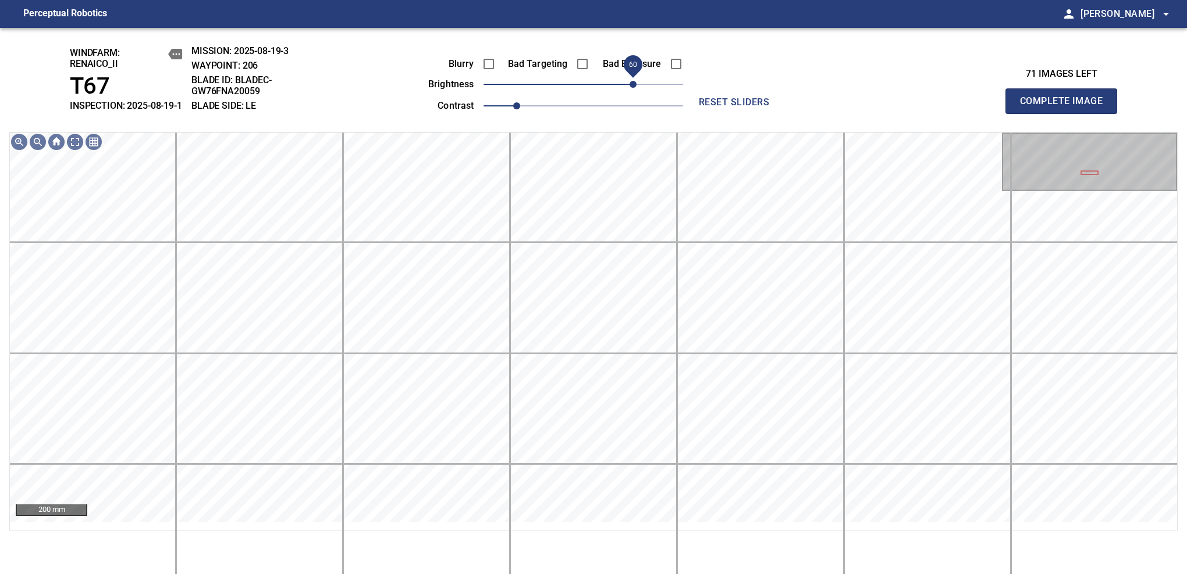
click at [630, 88] on span "60" at bounding box center [633, 84] width 7 height 7
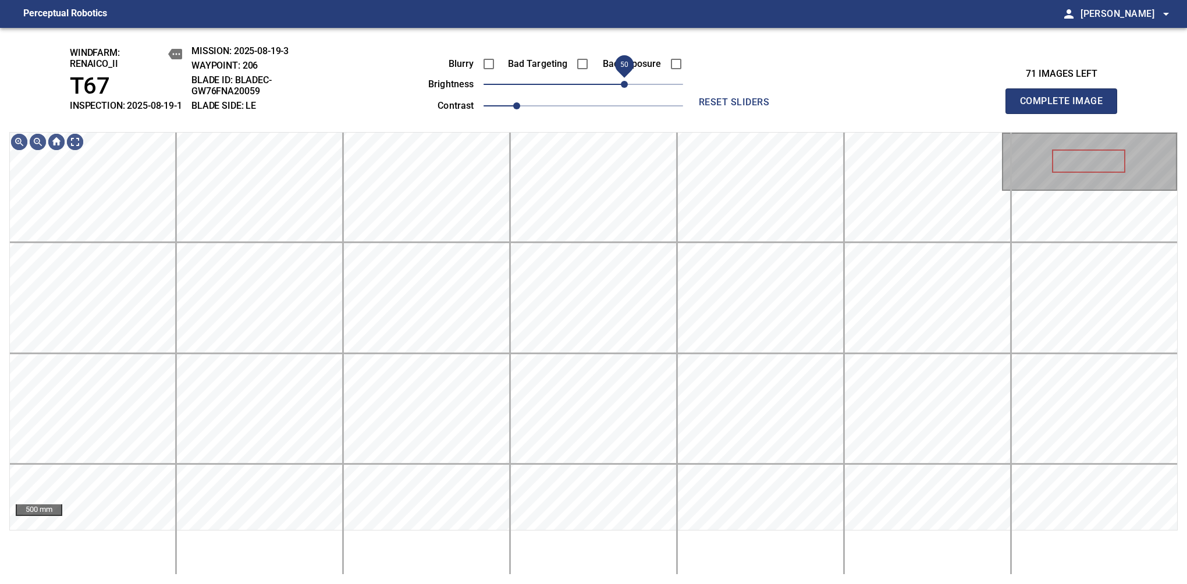
click at [627, 88] on span "50" at bounding box center [624, 84] width 7 height 7
click at [630, 88] on span "60" at bounding box center [633, 84] width 7 height 7
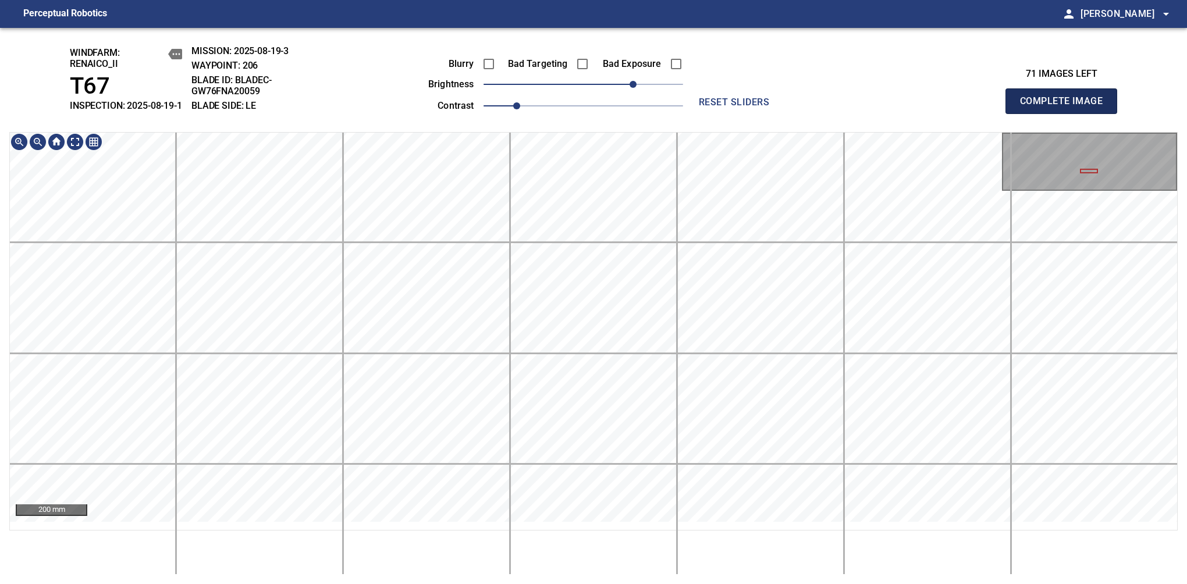
click at [1066, 107] on span "Complete Image" at bounding box center [1061, 101] width 86 height 16
click at [575, 88] on span "-10" at bounding box center [574, 84] width 7 height 7
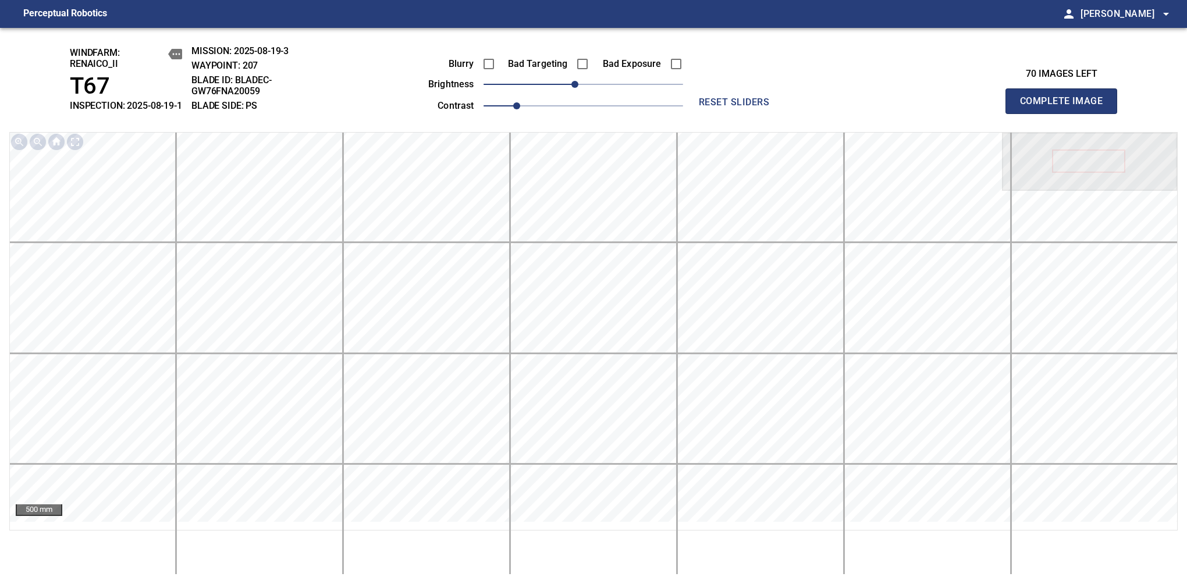
click at [1066, 107] on span "Complete Image" at bounding box center [1061, 101] width 86 height 16
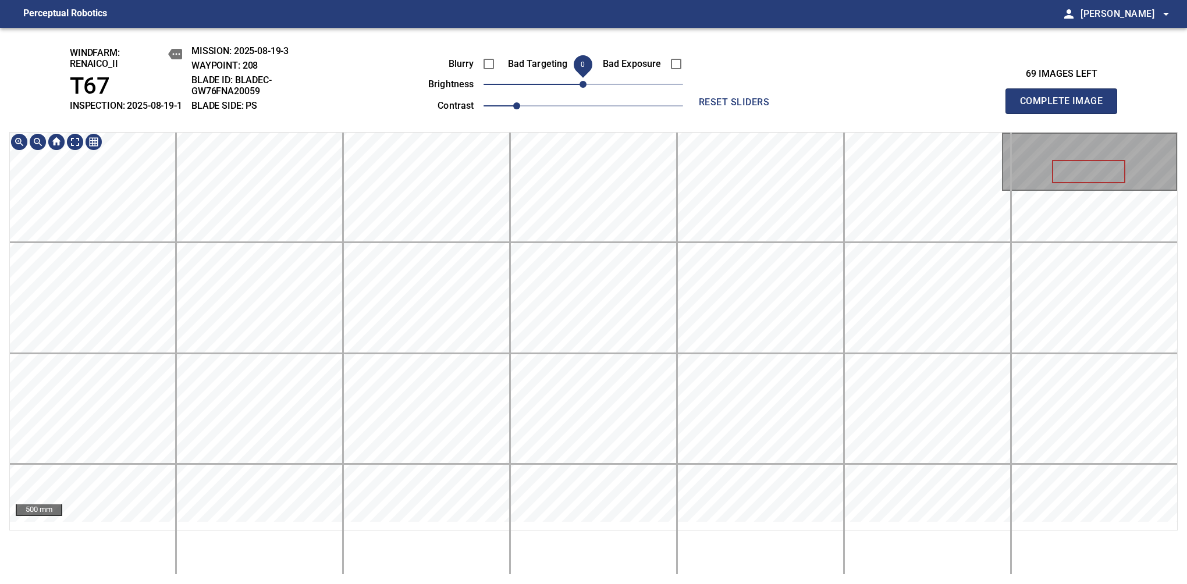
click at [580, 88] on span "0" at bounding box center [583, 84] width 7 height 7
click at [567, 130] on div "windfarm: Renaico_II T67 INSPECTION: 2025-08-19-1 MISSION: 2025-08-19-3 WAYPOIN…" at bounding box center [593, 306] width 1187 height 556
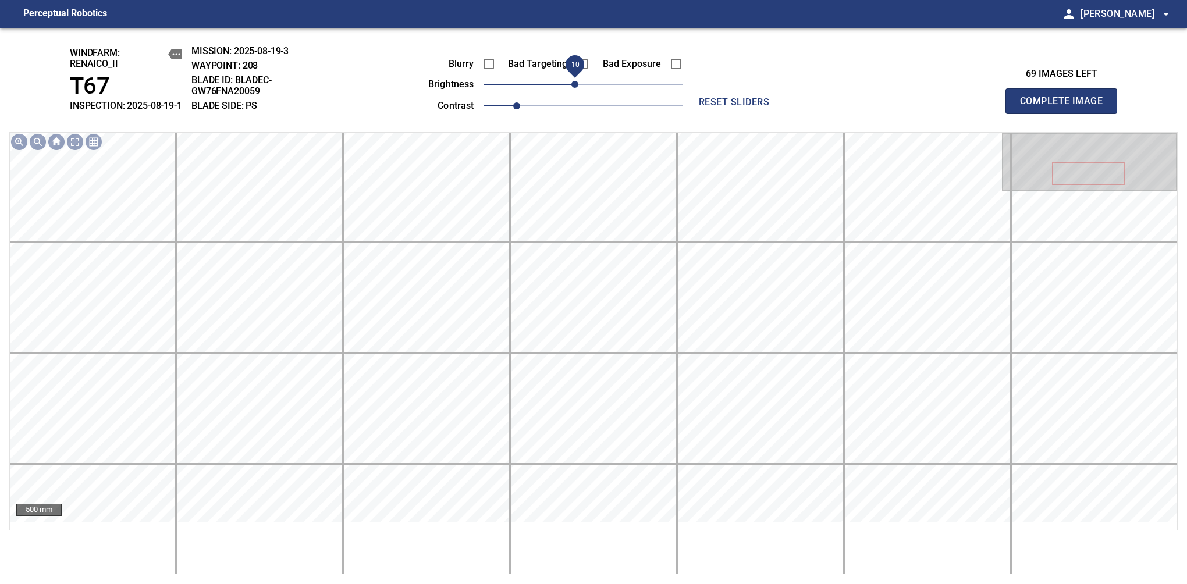
click at [1066, 107] on span "Complete Image" at bounding box center [1061, 101] width 86 height 16
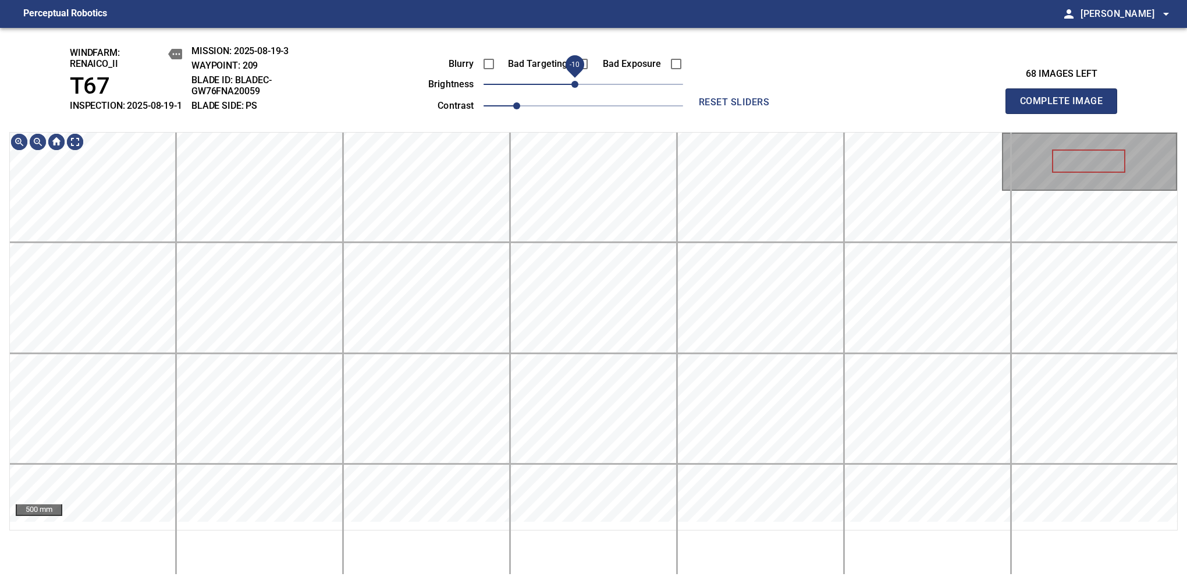
drag, startPoint x: 584, startPoint y: 96, endPoint x: 575, endPoint y: 102, distance: 11.0
click at [575, 88] on span "-10" at bounding box center [574, 84] width 7 height 7
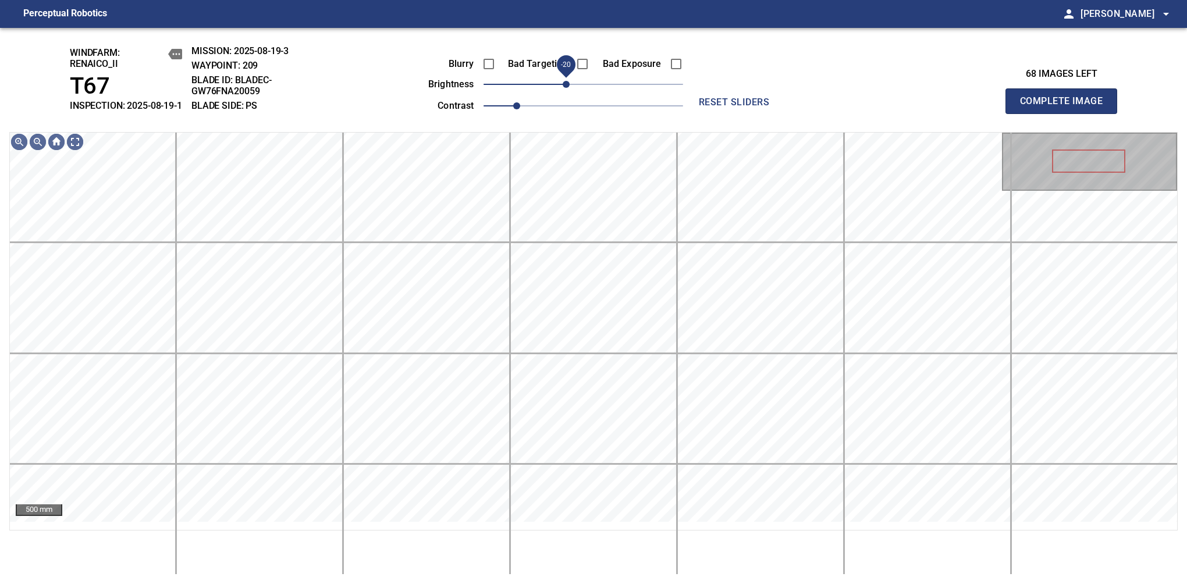
click at [567, 88] on span "-20" at bounding box center [566, 84] width 7 height 7
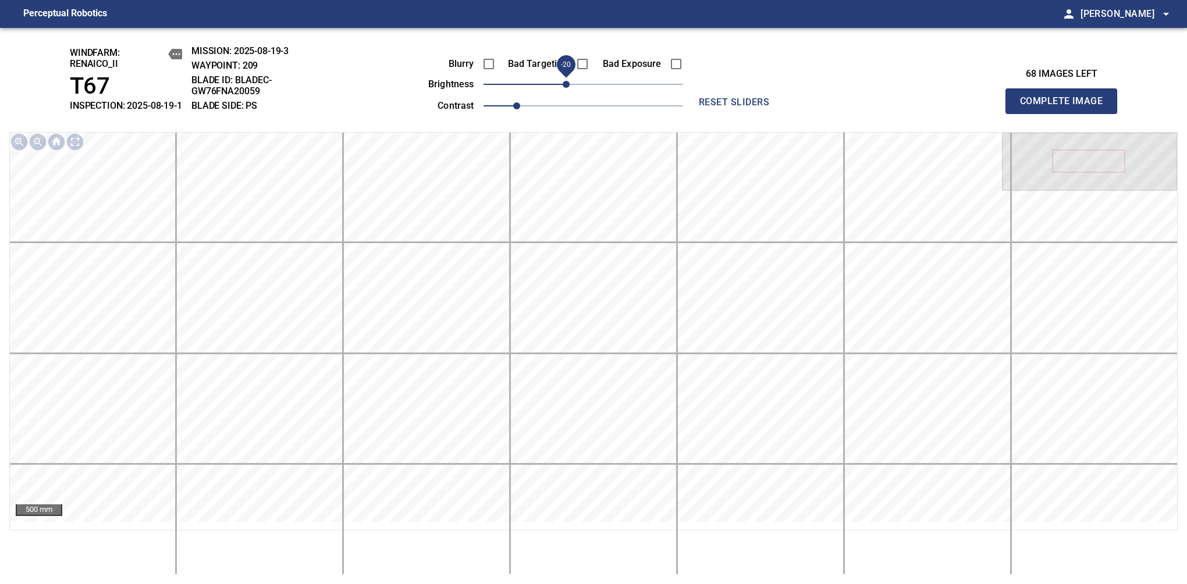
click at [1066, 107] on span "Complete Image" at bounding box center [1061, 101] width 86 height 16
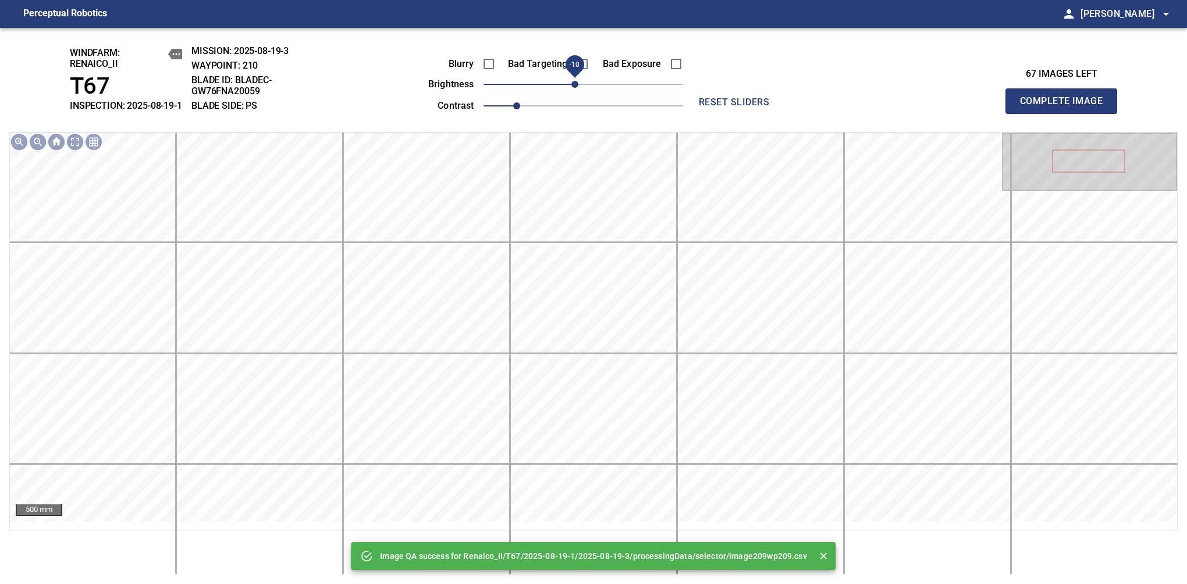
click at [575, 88] on span "-10" at bounding box center [574, 84] width 7 height 7
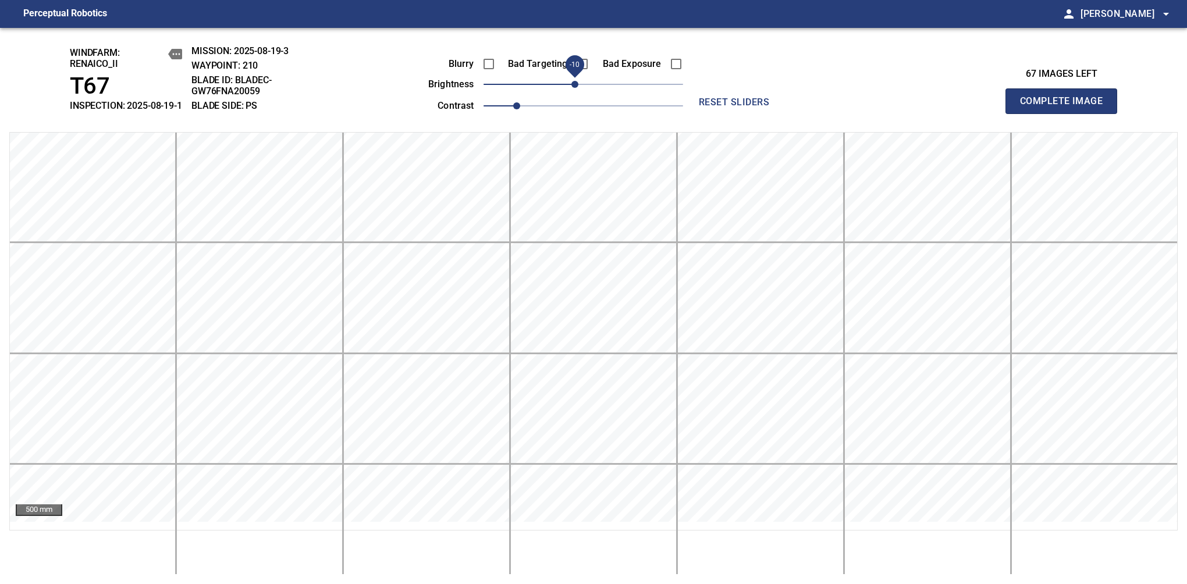
click at [1066, 107] on span "Complete Image" at bounding box center [1061, 101] width 86 height 16
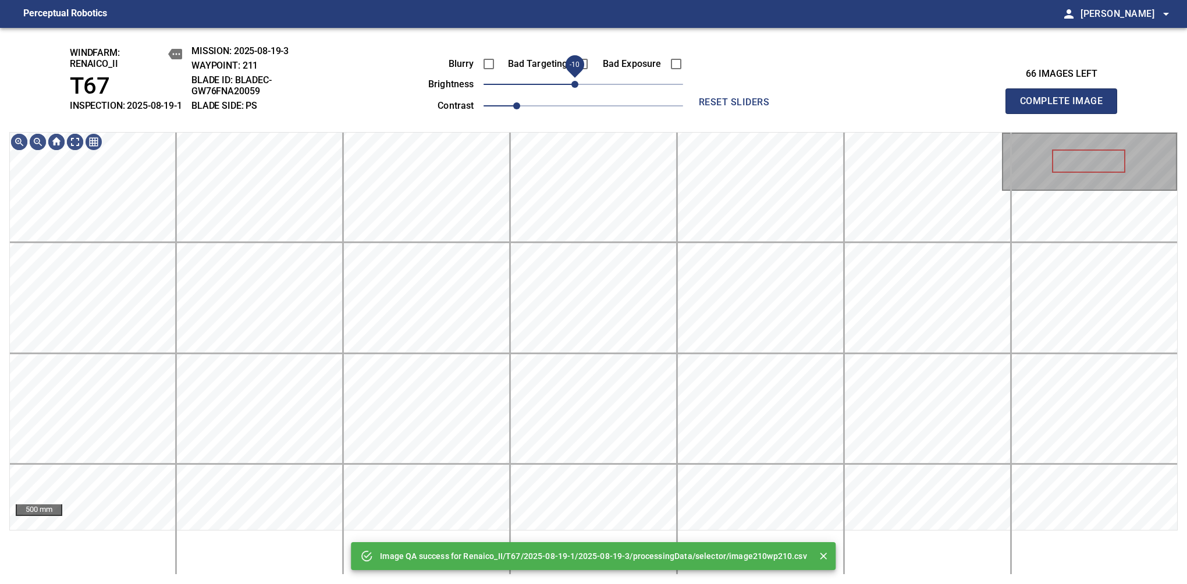
drag, startPoint x: 582, startPoint y: 99, endPoint x: 573, endPoint y: 99, distance: 8.7
click at [573, 88] on span "-10" at bounding box center [574, 84] width 7 height 7
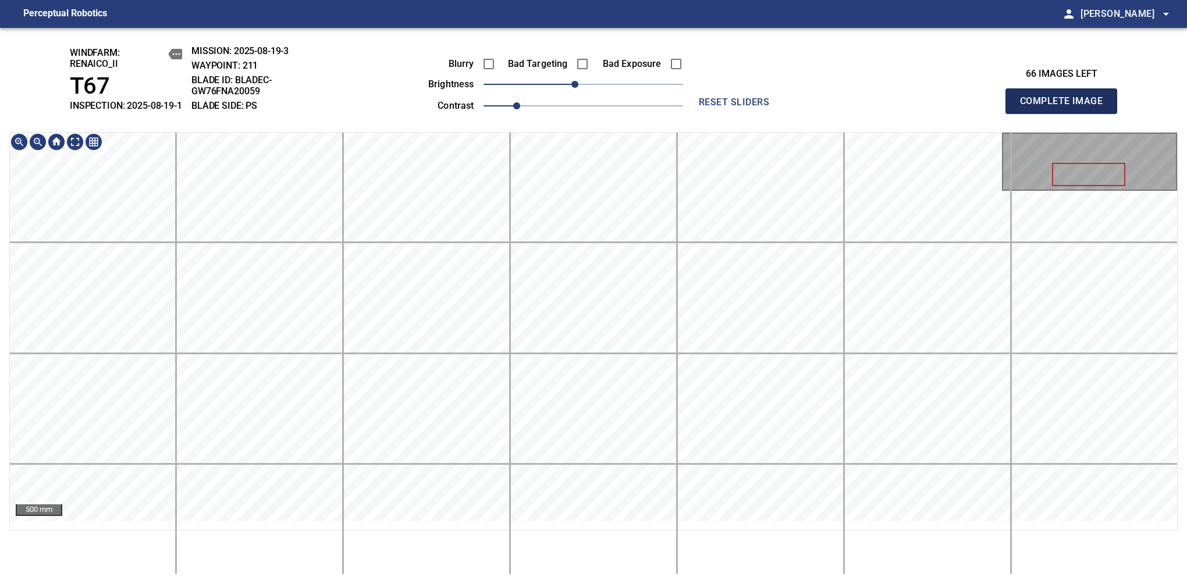
click at [1066, 107] on span "Complete Image" at bounding box center [1061, 101] width 86 height 16
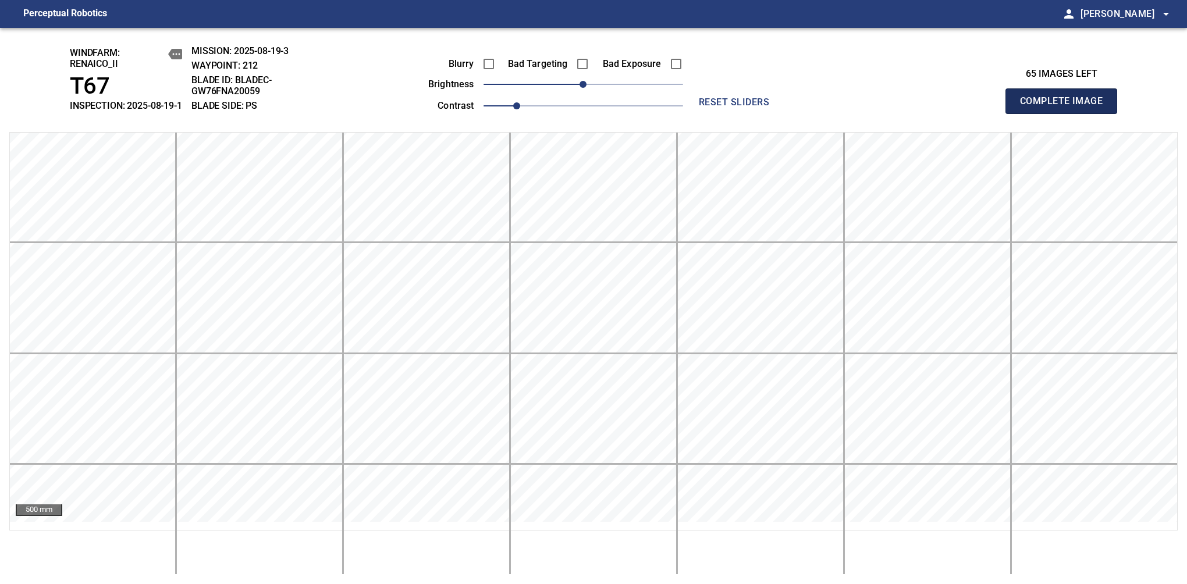
click at [1066, 107] on span "Complete Image" at bounding box center [1061, 101] width 86 height 16
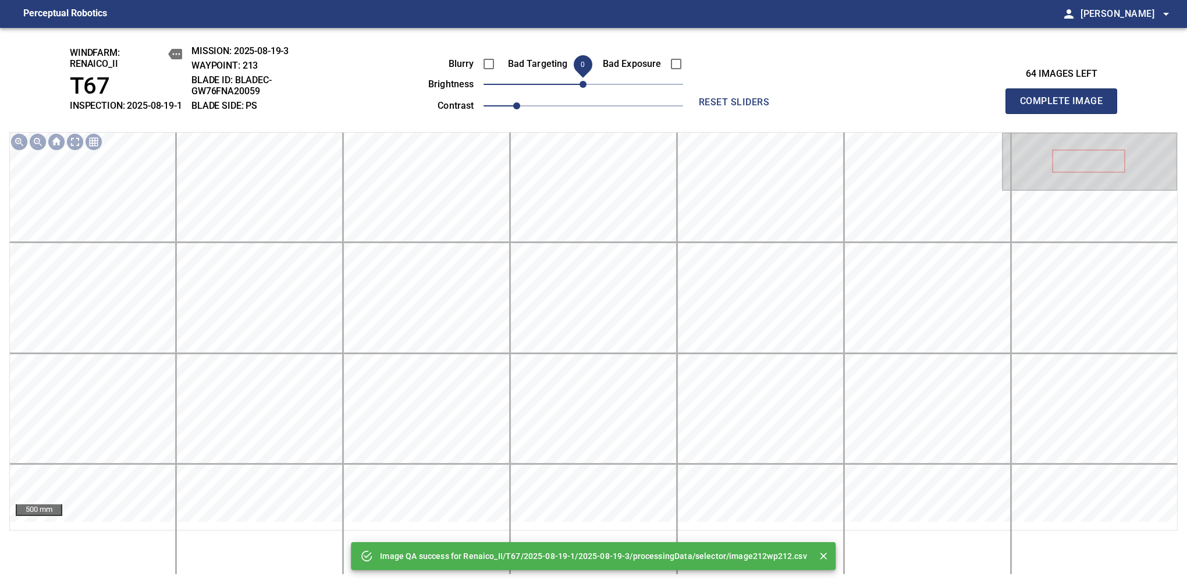
drag, startPoint x: 582, startPoint y: 100, endPoint x: 576, endPoint y: 102, distance: 6.6
click at [580, 88] on span "0" at bounding box center [583, 84] width 7 height 7
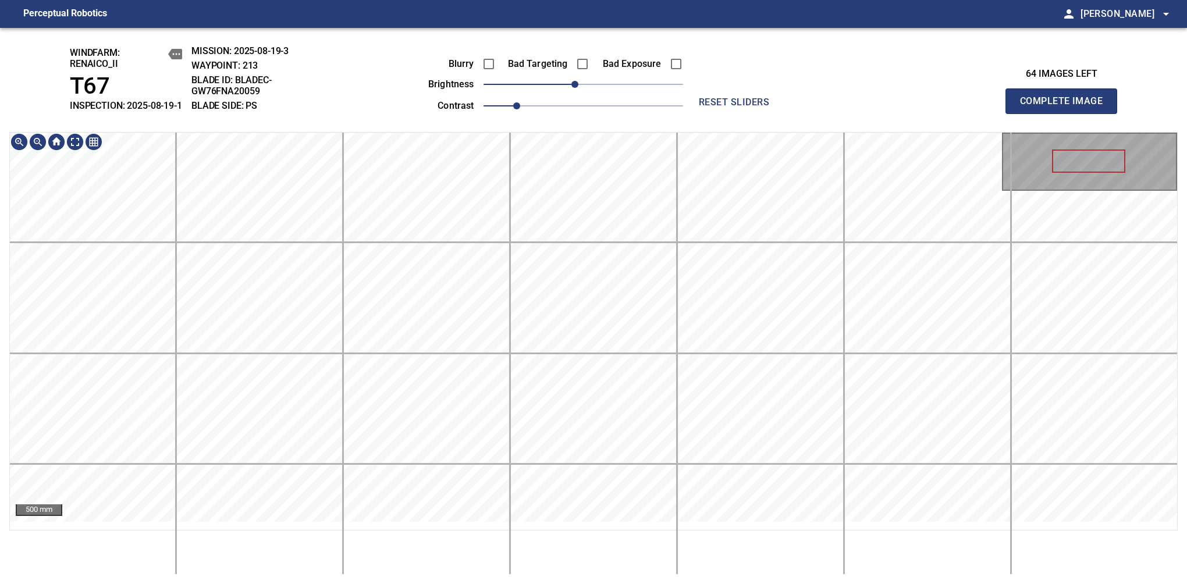
click at [1066, 107] on span "Complete Image" at bounding box center [1061, 101] width 86 height 16
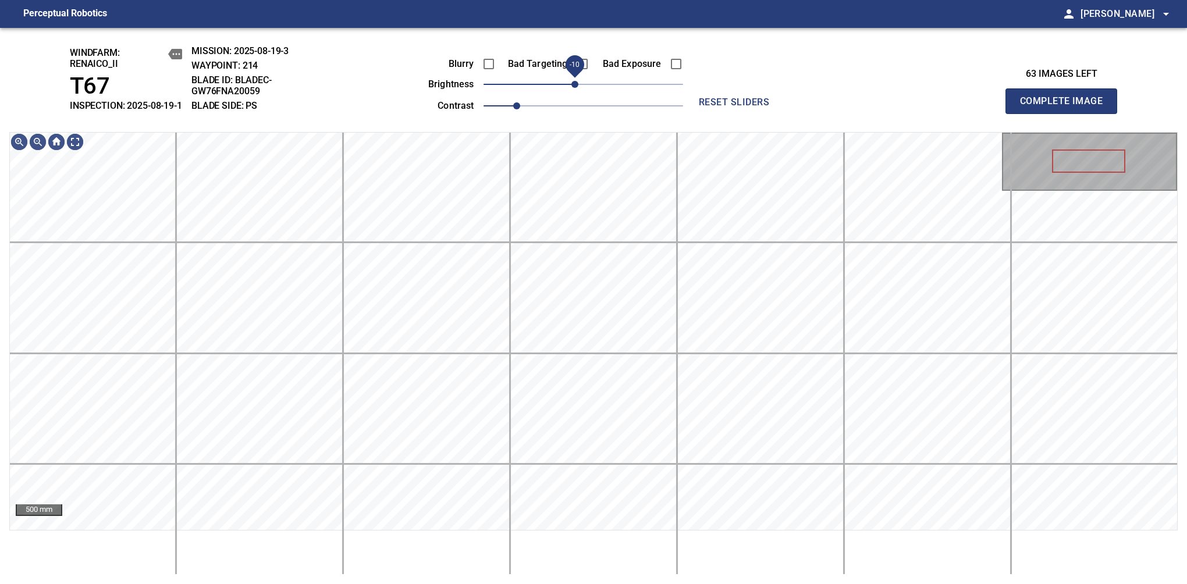
drag, startPoint x: 585, startPoint y: 98, endPoint x: 577, endPoint y: 104, distance: 10.4
click at [577, 88] on span "-10" at bounding box center [574, 84] width 7 height 7
click at [1066, 107] on span "Complete Image" at bounding box center [1061, 101] width 86 height 16
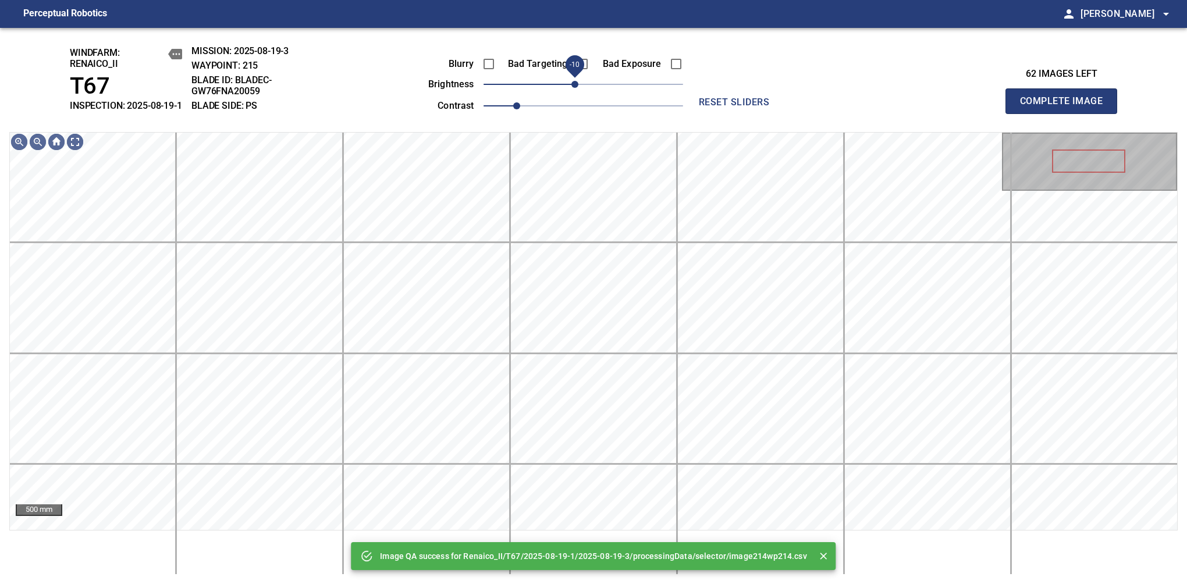
drag, startPoint x: 582, startPoint y: 94, endPoint x: 576, endPoint y: 96, distance: 6.8
click at [576, 88] on span "-10" at bounding box center [574, 84] width 7 height 7
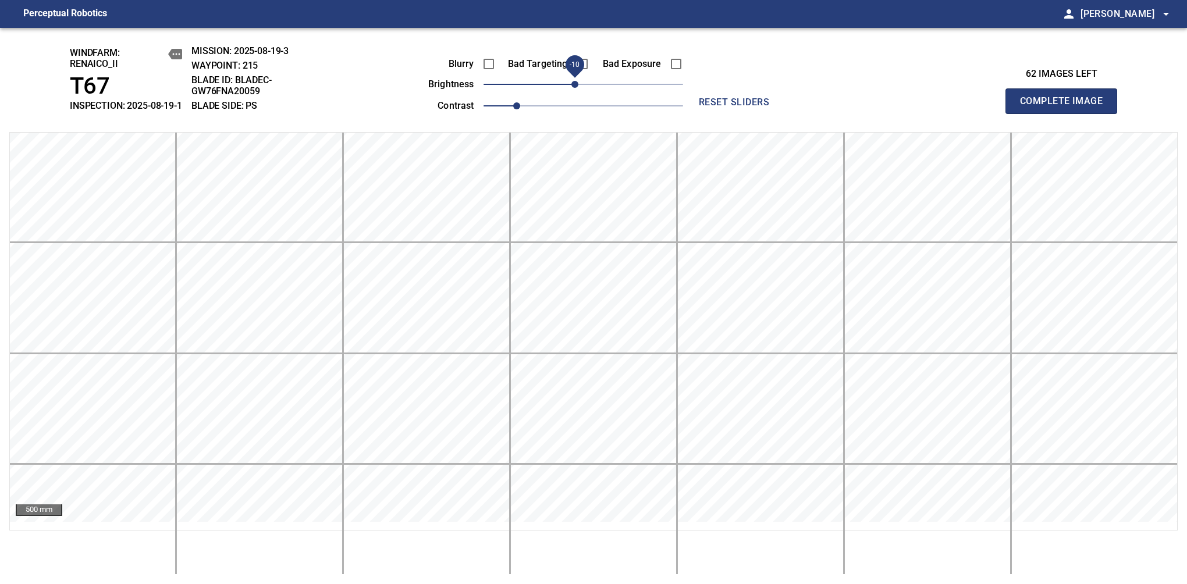
click at [1066, 107] on span "Complete Image" at bounding box center [1061, 101] width 86 height 16
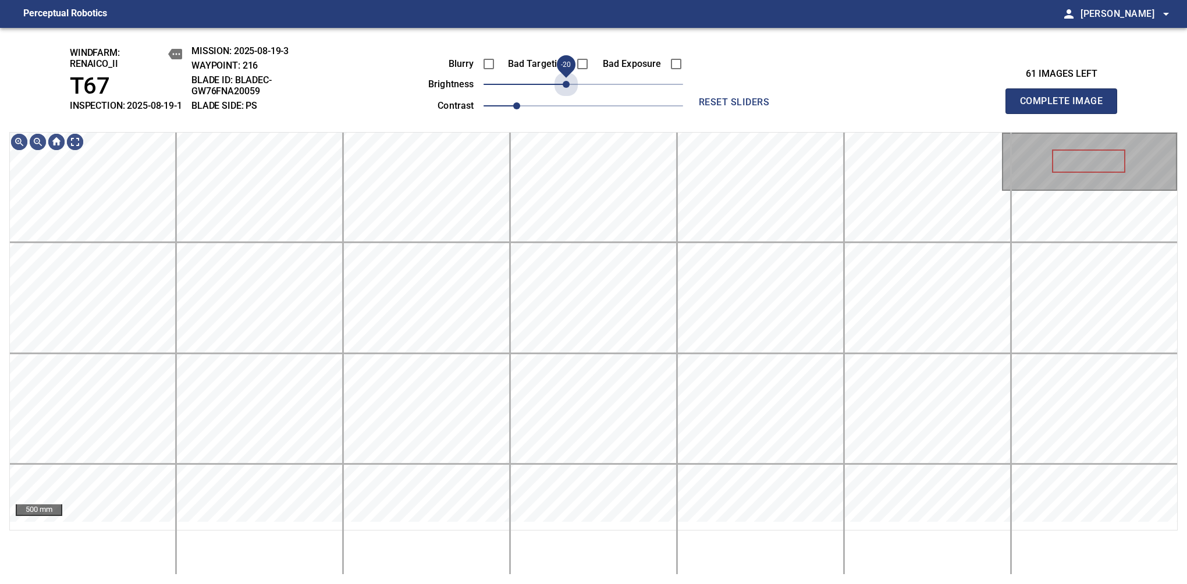
drag, startPoint x: 577, startPoint y: 96, endPoint x: 570, endPoint y: 106, distance: 12.5
click at [570, 106] on div "Blurry Bad Targeting Bad Exposure brightness -20 contrast 1" at bounding box center [542, 83] width 281 height 62
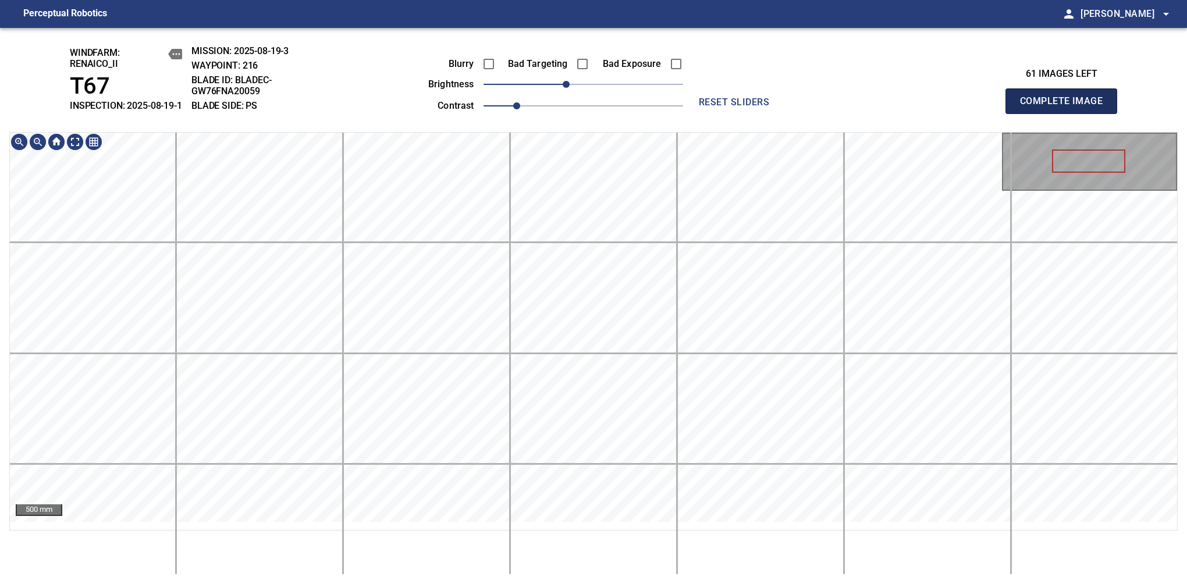
click at [1066, 107] on span "Complete Image" at bounding box center [1061, 101] width 86 height 16
drag, startPoint x: 582, startPoint y: 96, endPoint x: 568, endPoint y: 102, distance: 15.1
click at [568, 88] on span "-20" at bounding box center [566, 84] width 7 height 7
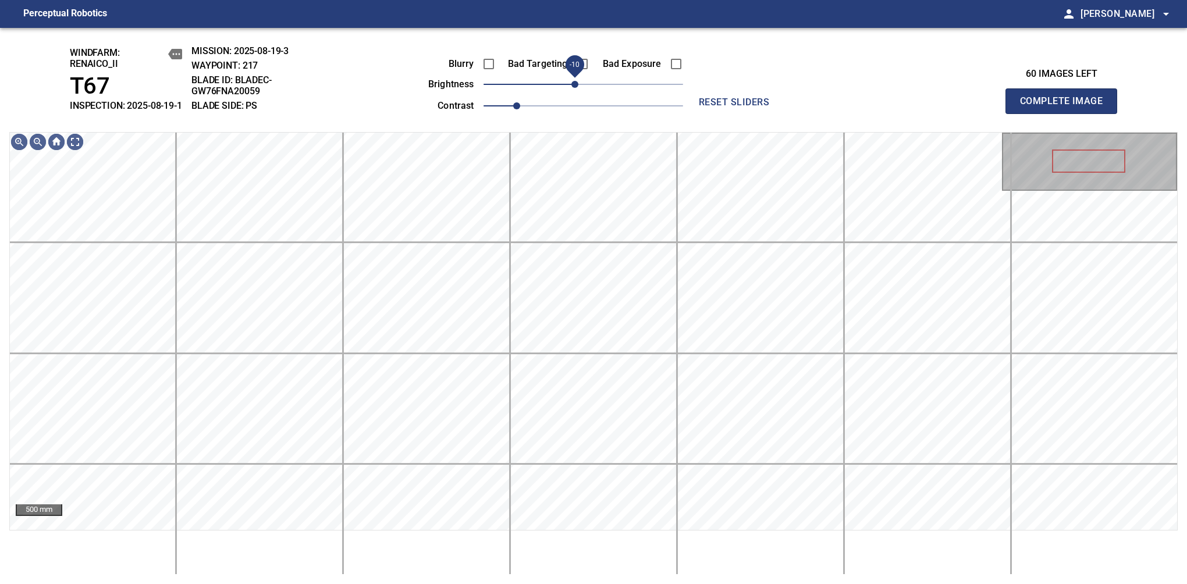
click at [571, 88] on span "-10" at bounding box center [574, 84] width 7 height 7
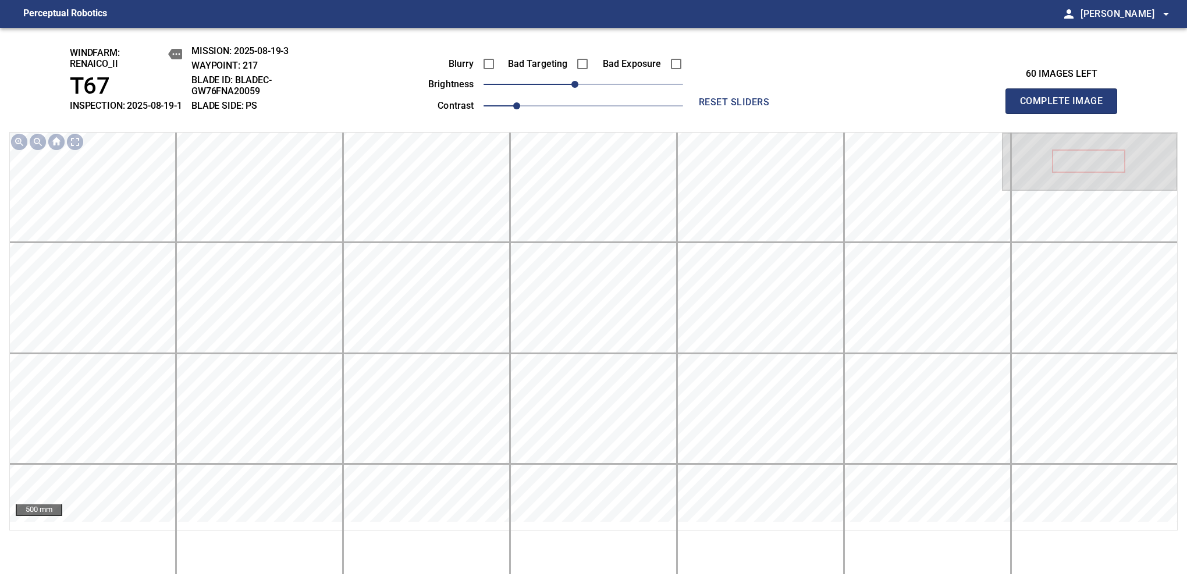
click at [1066, 107] on span "Complete Image" at bounding box center [1061, 101] width 86 height 16
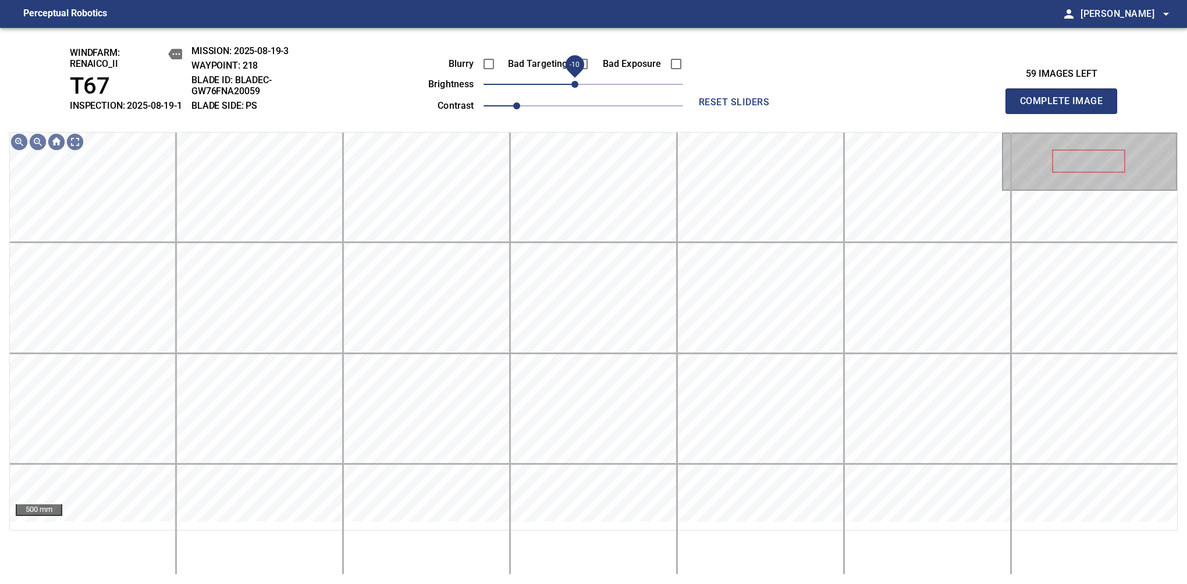
click at [578, 88] on span "-10" at bounding box center [574, 84] width 7 height 7
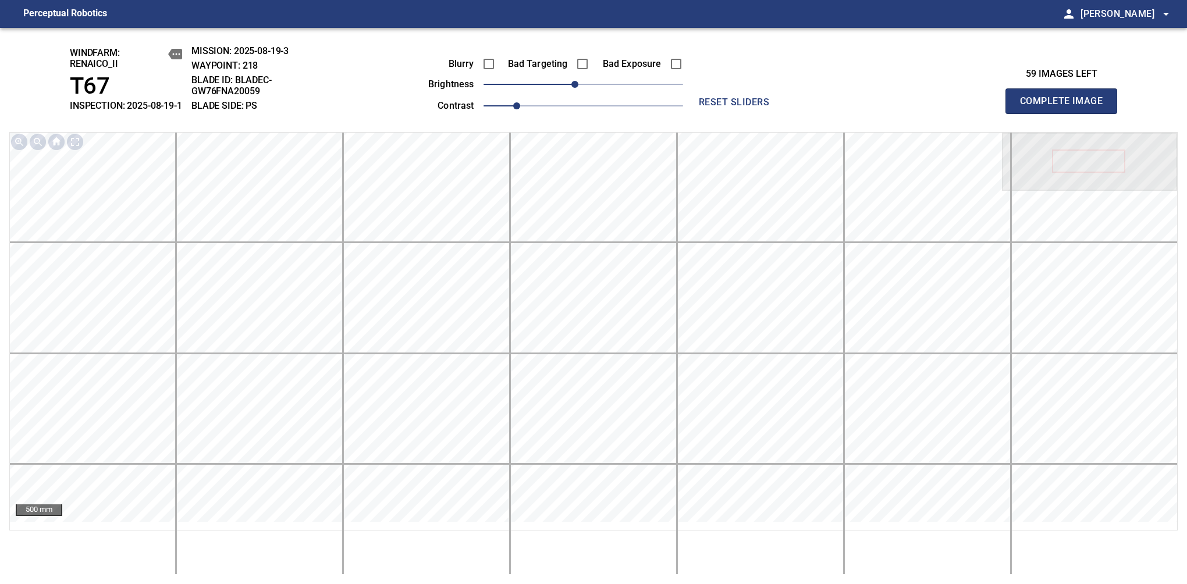
click at [1066, 107] on span "Complete Image" at bounding box center [1061, 101] width 86 height 16
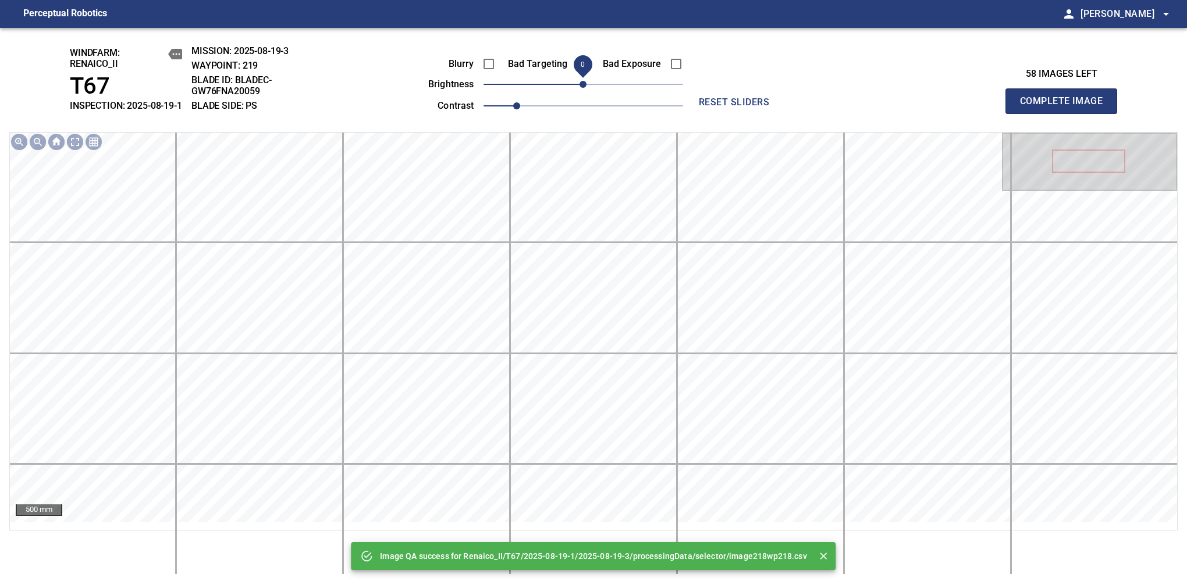
click at [580, 88] on span "0" at bounding box center [583, 84] width 7 height 7
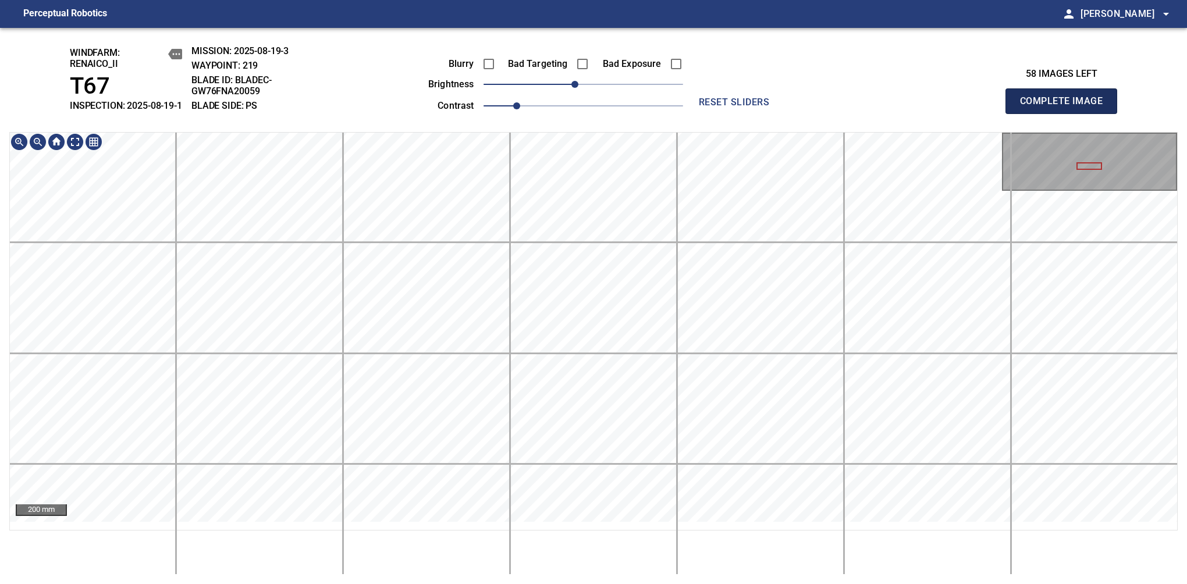
click at [1066, 107] on span "Complete Image" at bounding box center [1061, 101] width 86 height 16
drag, startPoint x: 576, startPoint y: 96, endPoint x: 562, endPoint y: 98, distance: 14.1
click at [562, 88] on span "-30" at bounding box center [558, 84] width 7 height 7
click at [563, 88] on span "-20" at bounding box center [566, 84] width 7 height 7
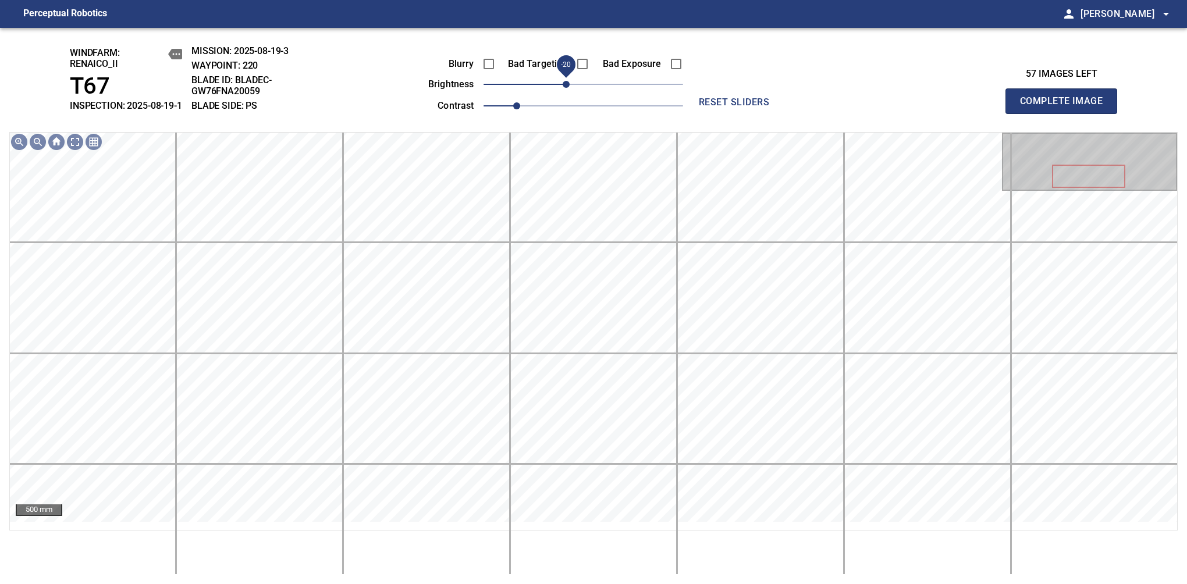
drag, startPoint x: 566, startPoint y: 100, endPoint x: 559, endPoint y: 98, distance: 6.6
click at [563, 88] on span "-20" at bounding box center [566, 84] width 7 height 7
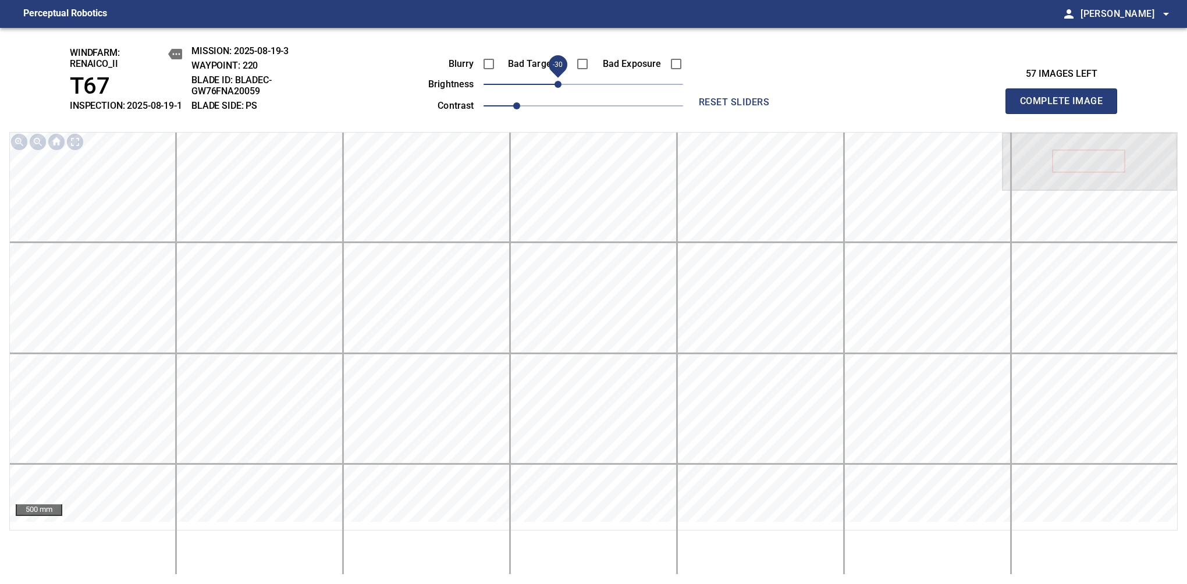
click at [1066, 107] on span "Complete Image" at bounding box center [1061, 101] width 86 height 16
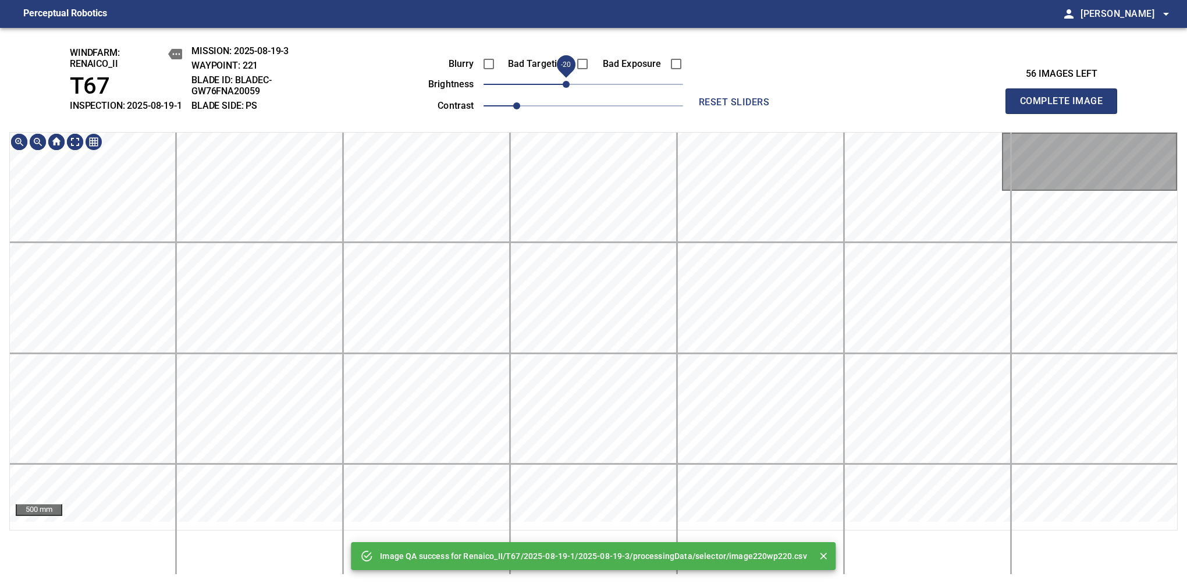
drag, startPoint x: 574, startPoint y: 96, endPoint x: 568, endPoint y: 102, distance: 8.7
click at [568, 88] on span "-20" at bounding box center [566, 84] width 7 height 7
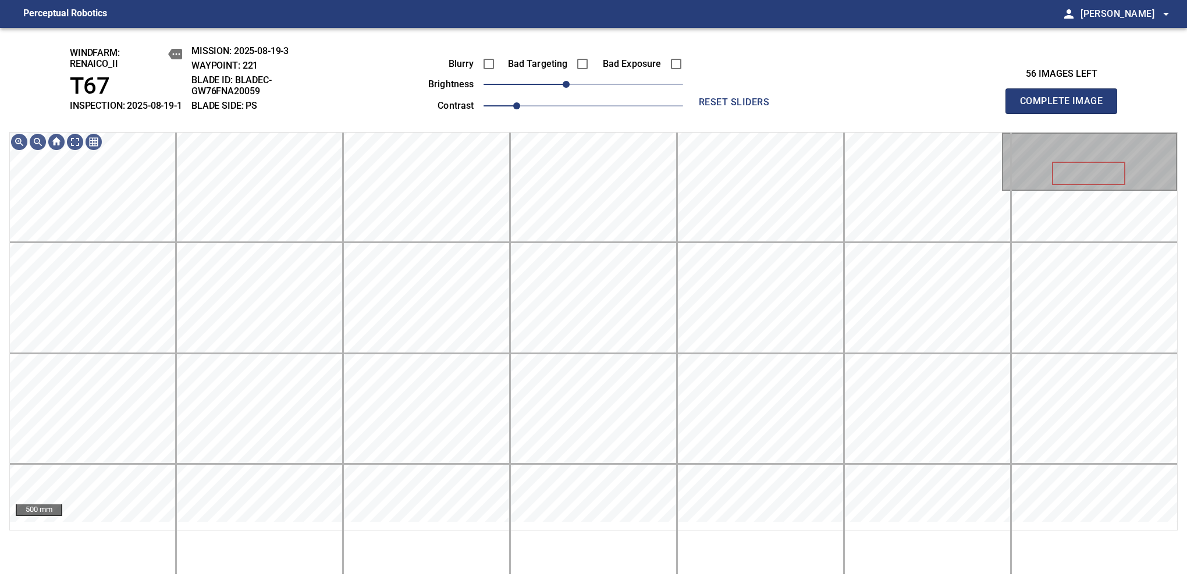
click at [1066, 107] on span "Complete Image" at bounding box center [1061, 101] width 86 height 16
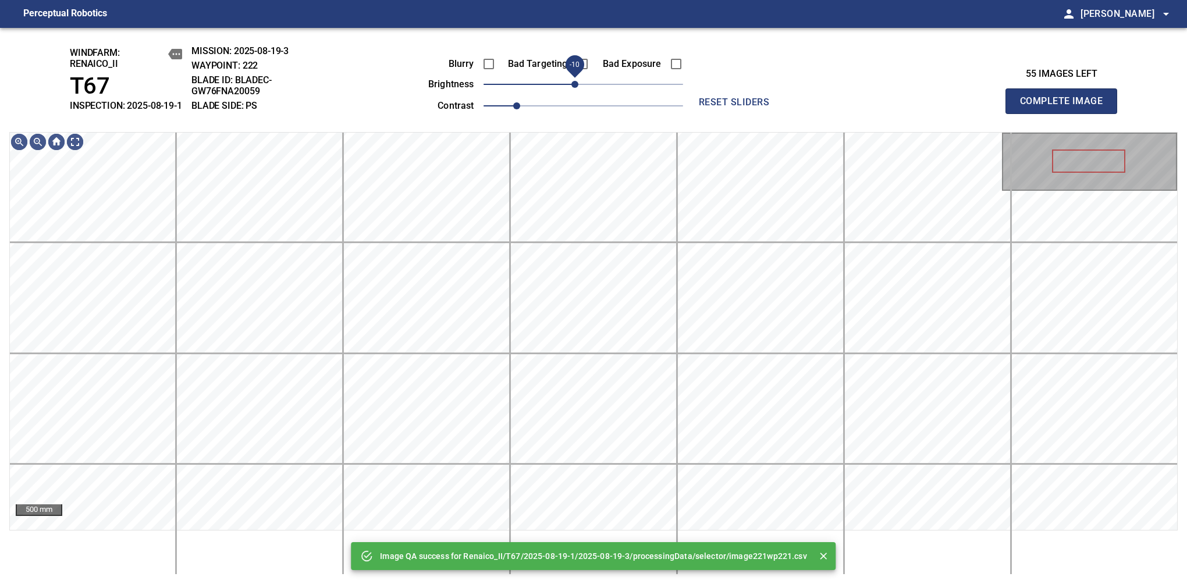
click at [576, 88] on span "-10" at bounding box center [574, 84] width 7 height 7
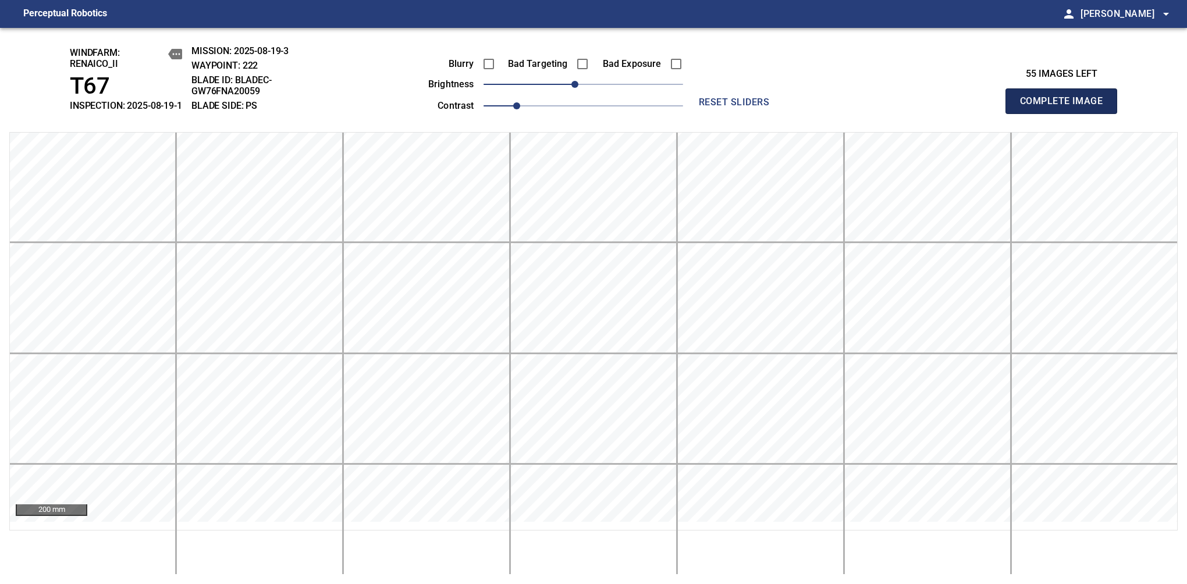
click at [1066, 107] on span "Complete Image" at bounding box center [1061, 101] width 86 height 16
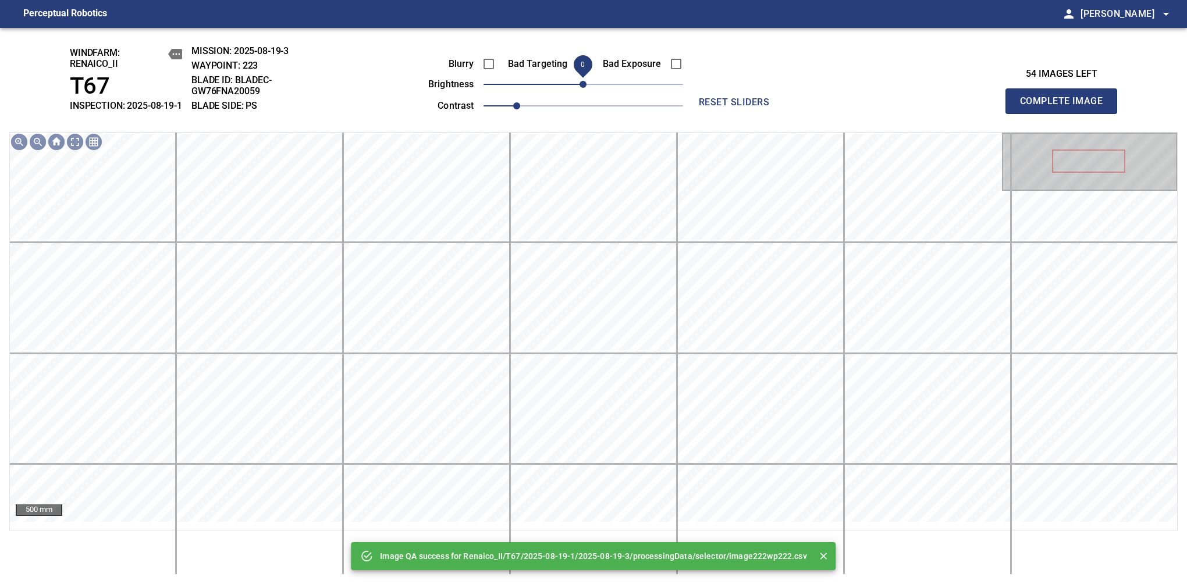
click at [580, 88] on span "0" at bounding box center [583, 84] width 7 height 7
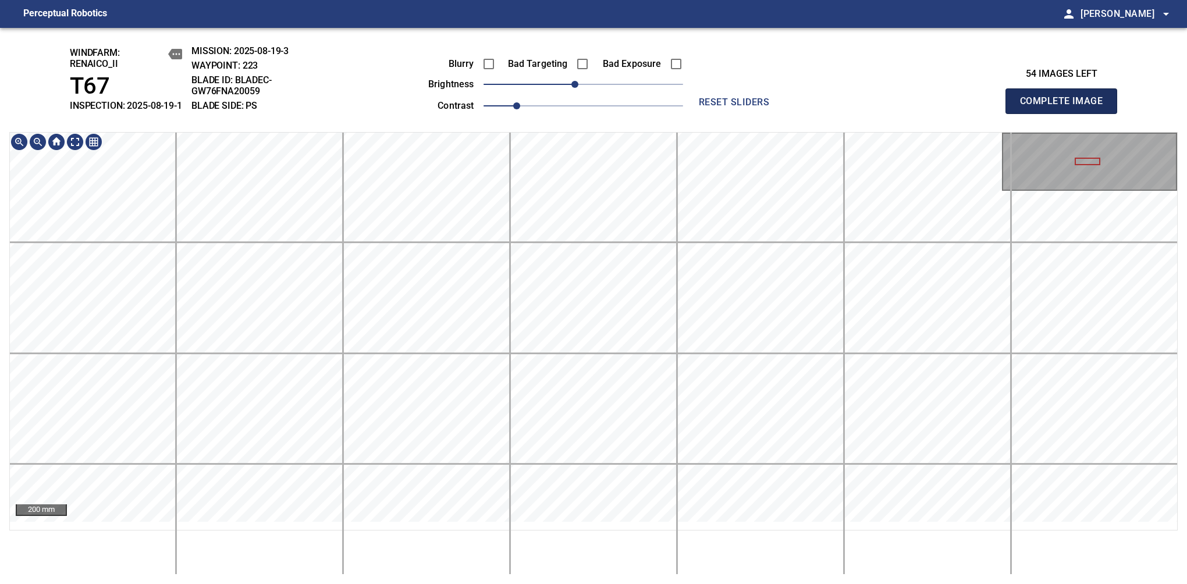
click at [1066, 107] on span "Complete Image" at bounding box center [1061, 101] width 86 height 16
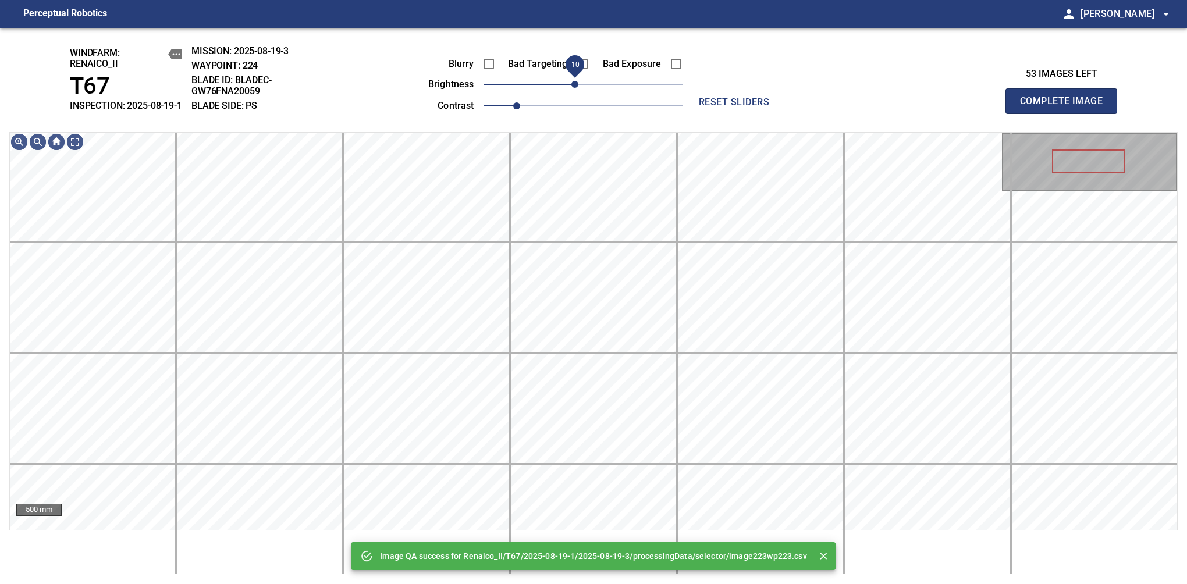
drag, startPoint x: 583, startPoint y: 96, endPoint x: 577, endPoint y: 95, distance: 5.8
click at [577, 88] on span "-10" at bounding box center [574, 84] width 7 height 7
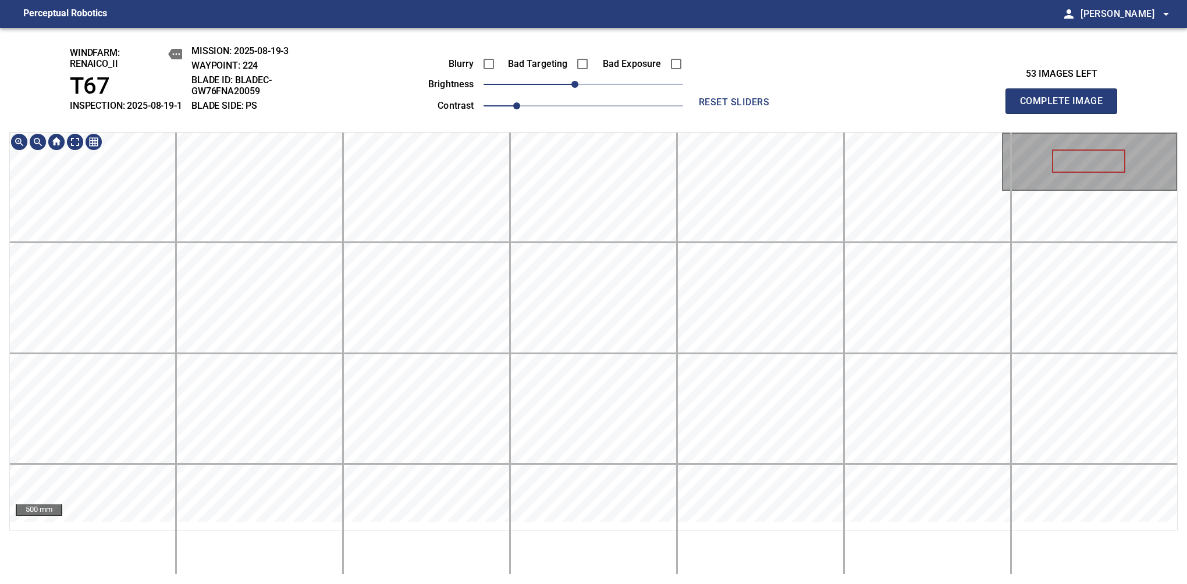
click at [1066, 107] on span "Complete Image" at bounding box center [1061, 101] width 86 height 16
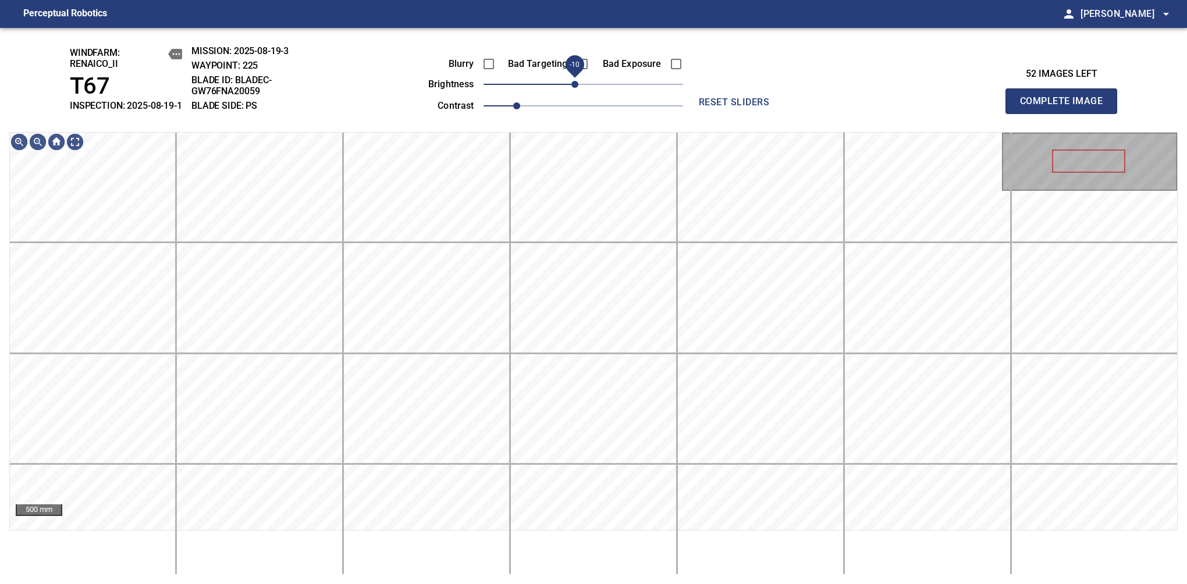
click at [578, 88] on span "-10" at bounding box center [574, 84] width 7 height 7
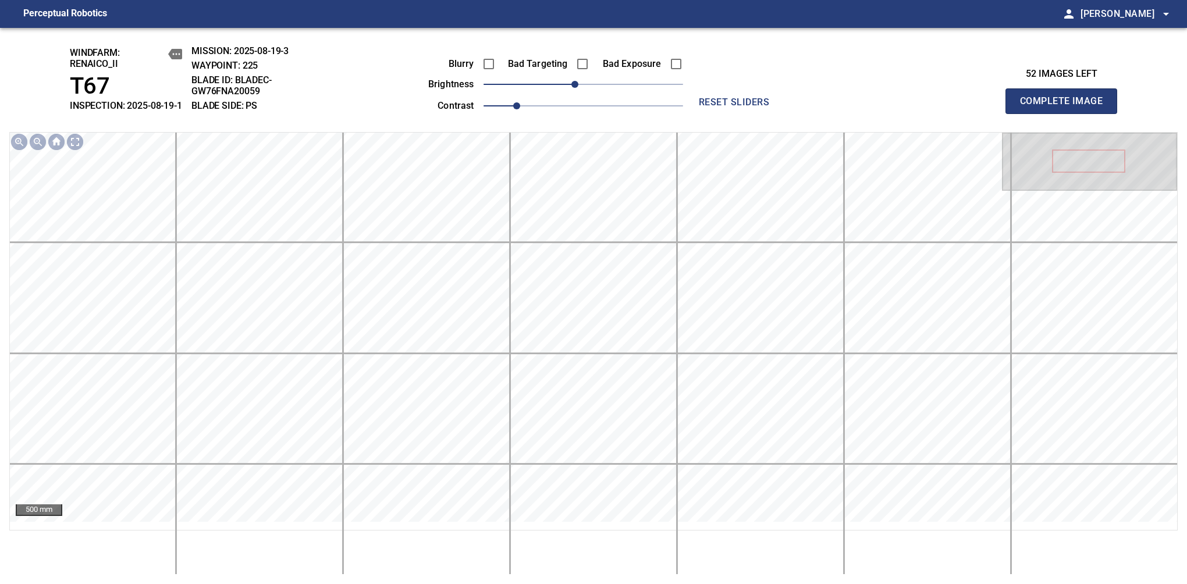
click at [1066, 107] on span "Complete Image" at bounding box center [1061, 101] width 86 height 16
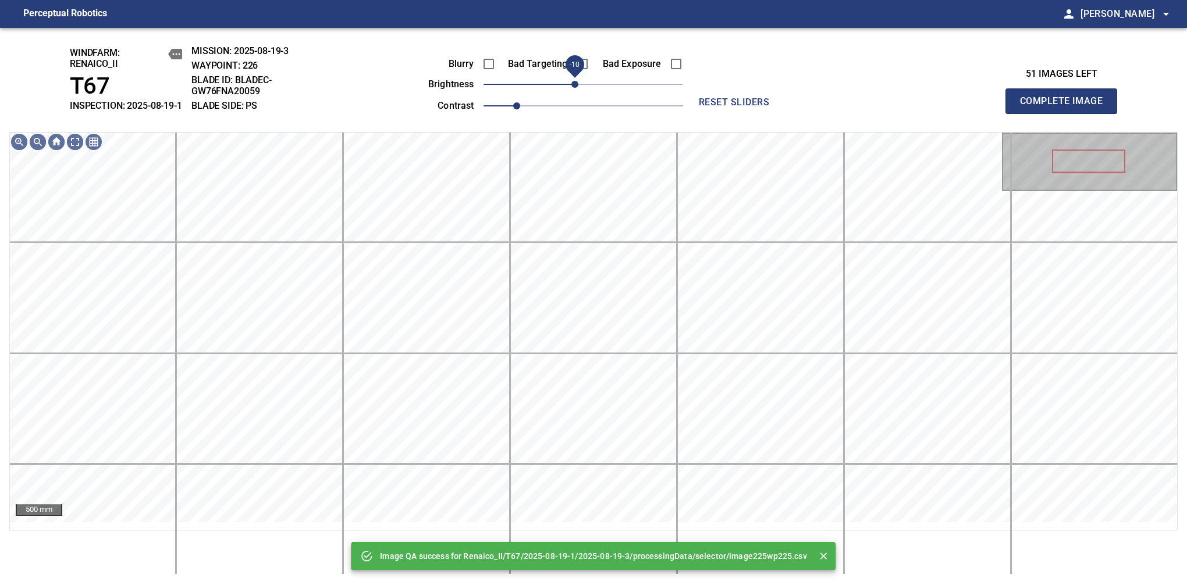
click at [577, 88] on span "-10" at bounding box center [574, 84] width 7 height 7
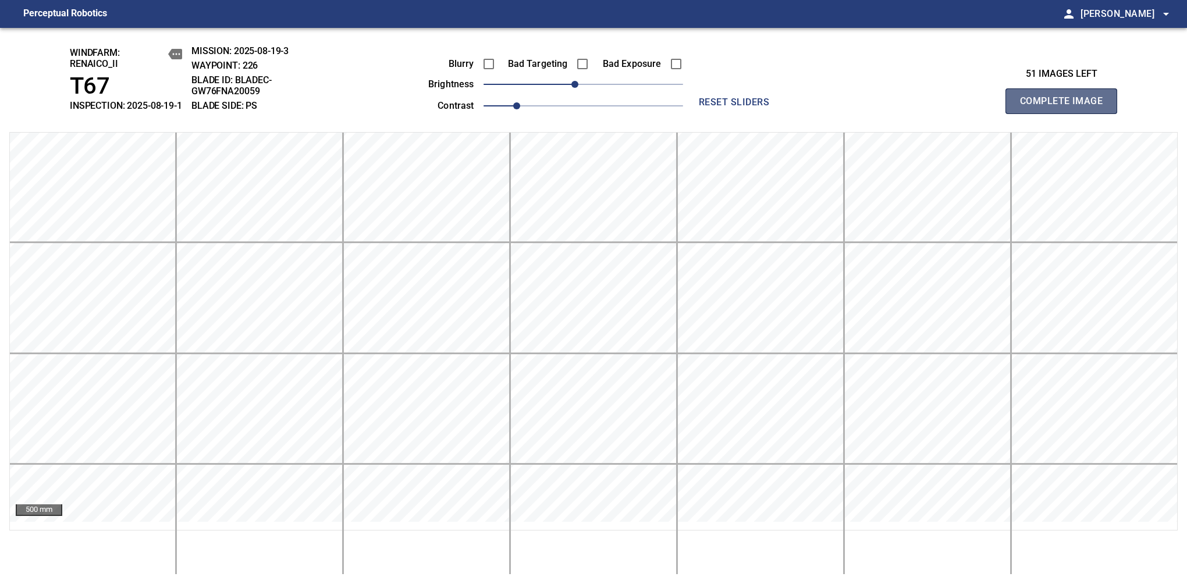
click at [1066, 107] on span "Complete Image" at bounding box center [1061, 101] width 86 height 16
click at [575, 88] on span "-10" at bounding box center [574, 84] width 7 height 7
click at [1066, 107] on span "Complete Image" at bounding box center [1061, 101] width 86 height 16
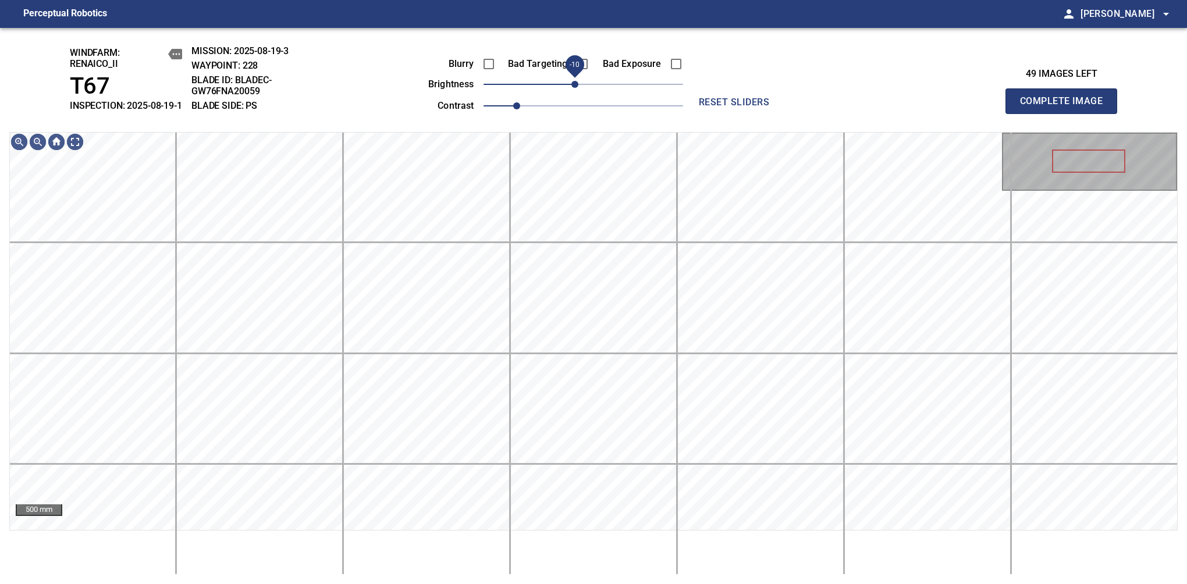
click at [575, 88] on span "-10" at bounding box center [574, 84] width 7 height 7
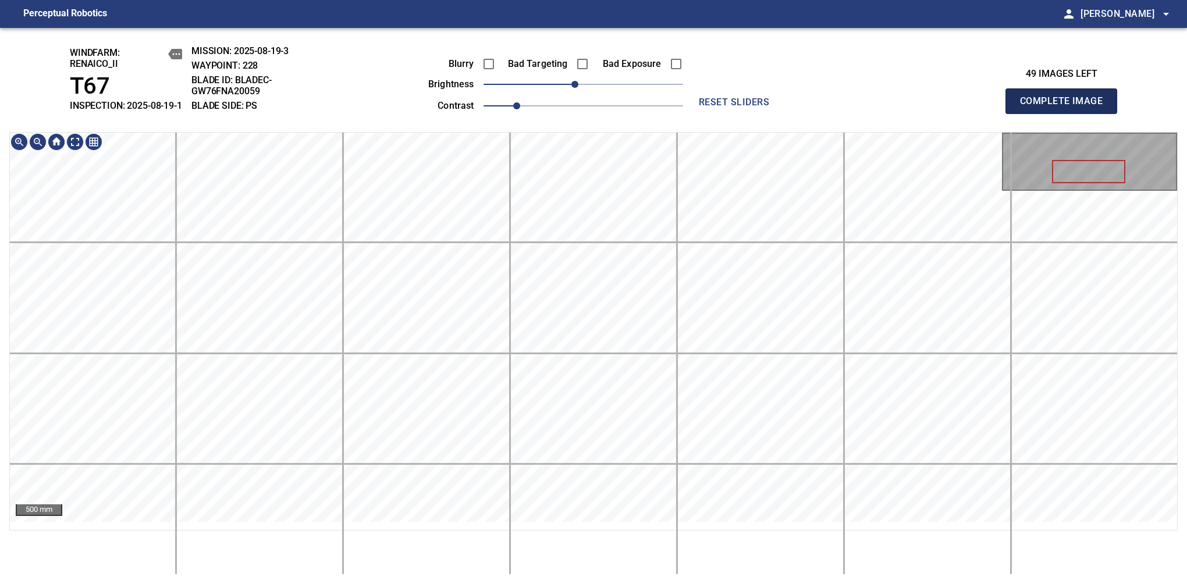
click at [1066, 107] on span "Complete Image" at bounding box center [1061, 101] width 86 height 16
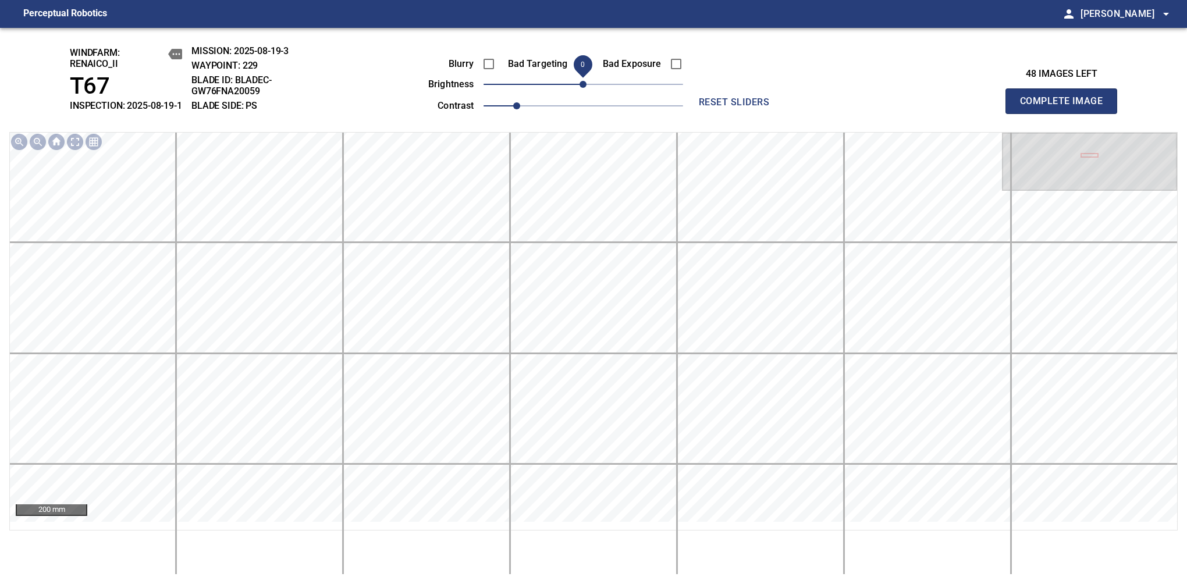
click at [1066, 107] on span "Complete Image" at bounding box center [1061, 101] width 86 height 16
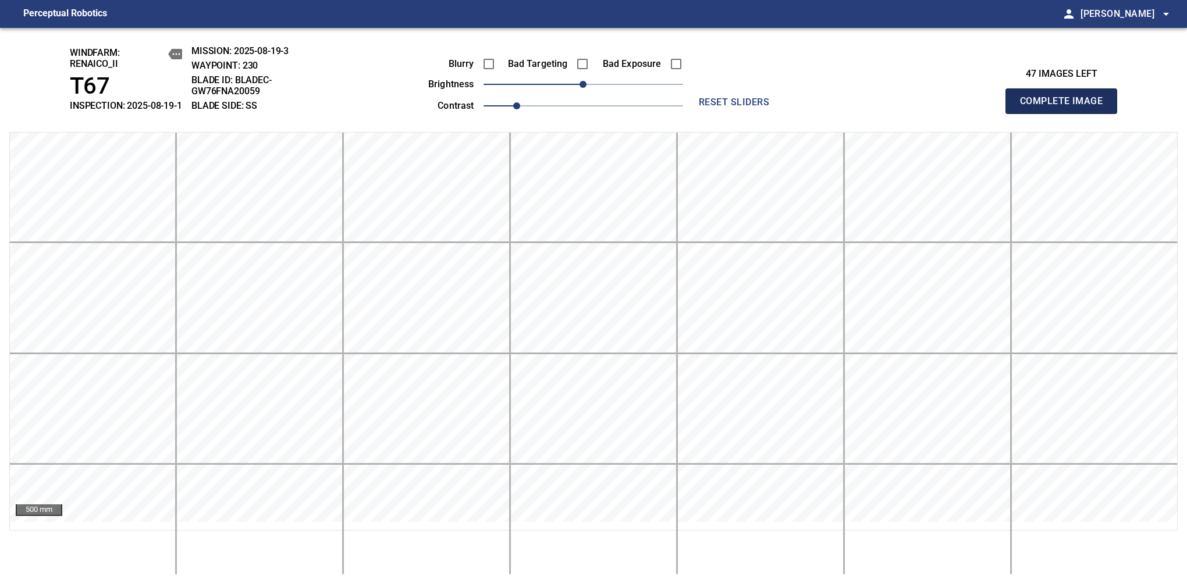
click at [1066, 107] on span "Complete Image" at bounding box center [1061, 101] width 86 height 16
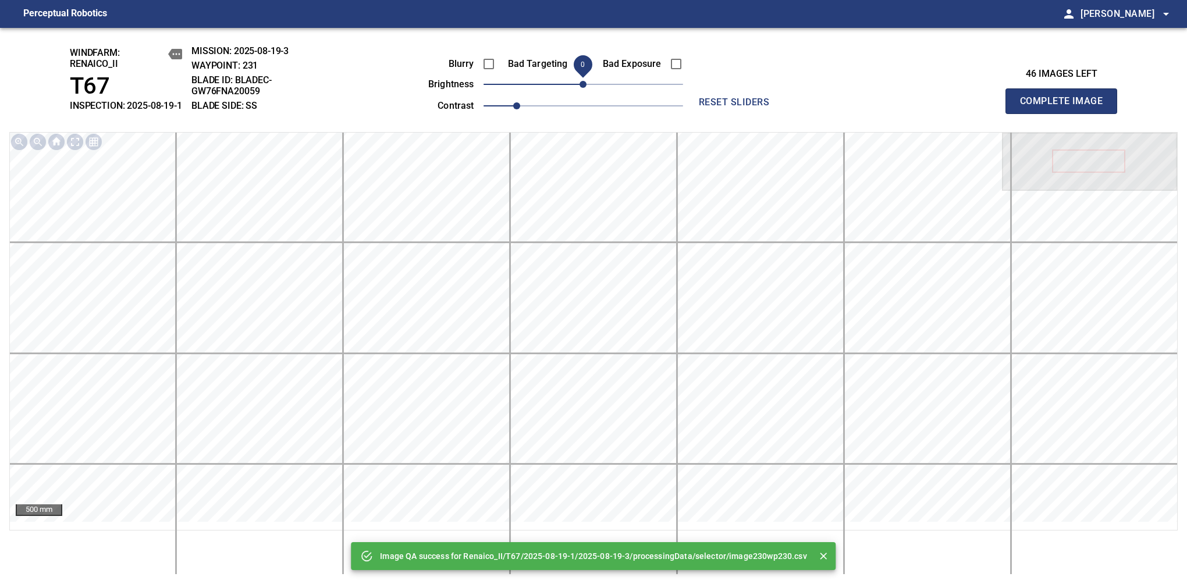
click at [1066, 107] on span "Complete Image" at bounding box center [1061, 101] width 86 height 16
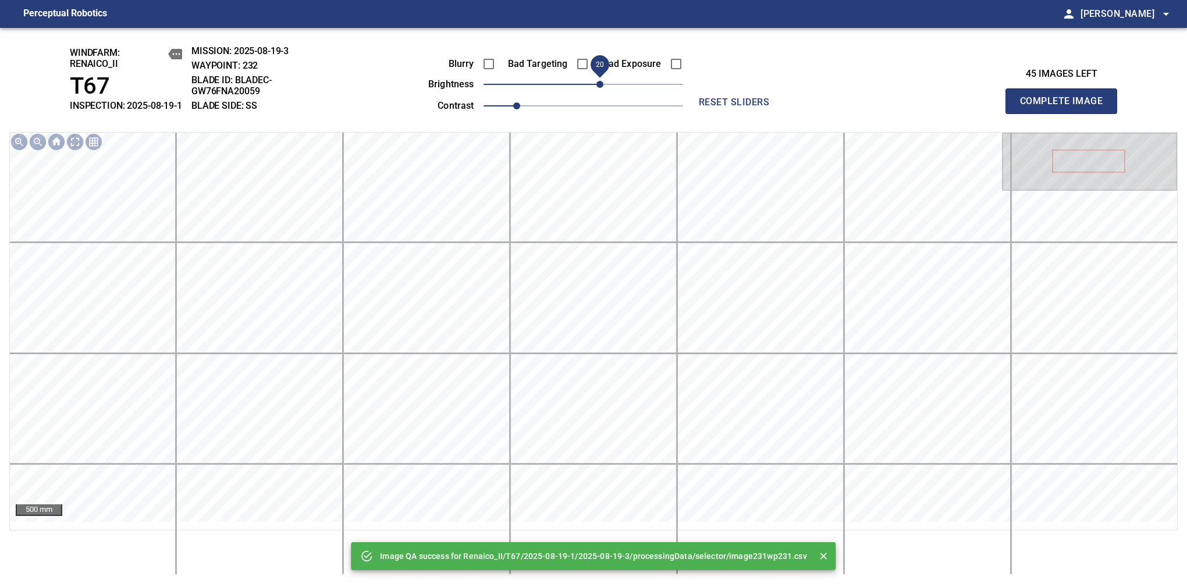
click at [599, 88] on span "20" at bounding box center [600, 84] width 7 height 7
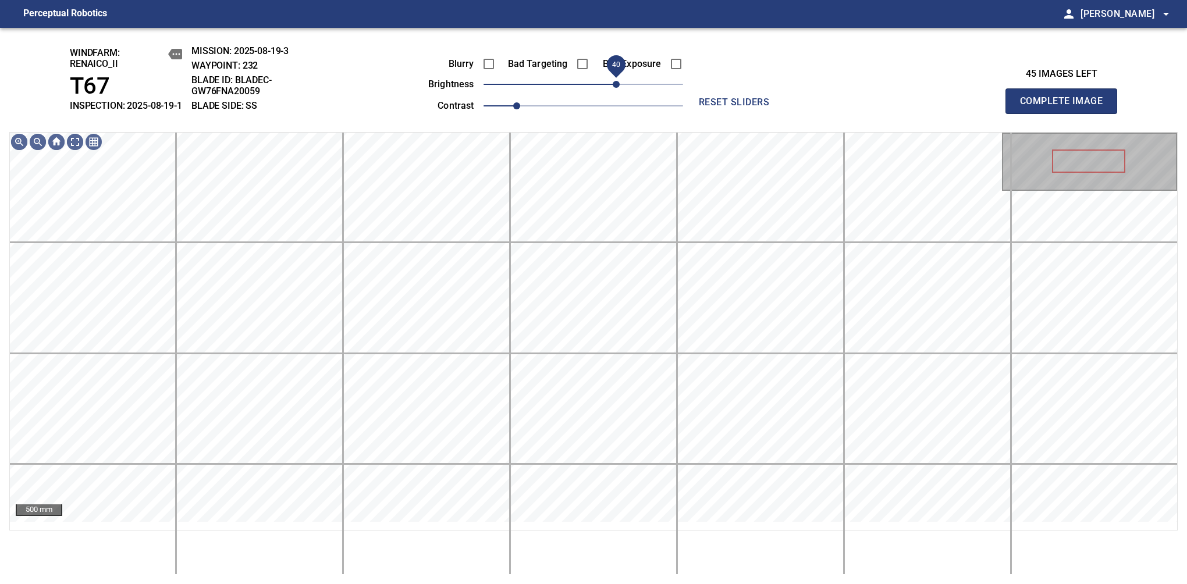
drag, startPoint x: 599, startPoint y: 94, endPoint x: 614, endPoint y: 90, distance: 15.1
click at [614, 88] on span "40" at bounding box center [616, 84] width 7 height 7
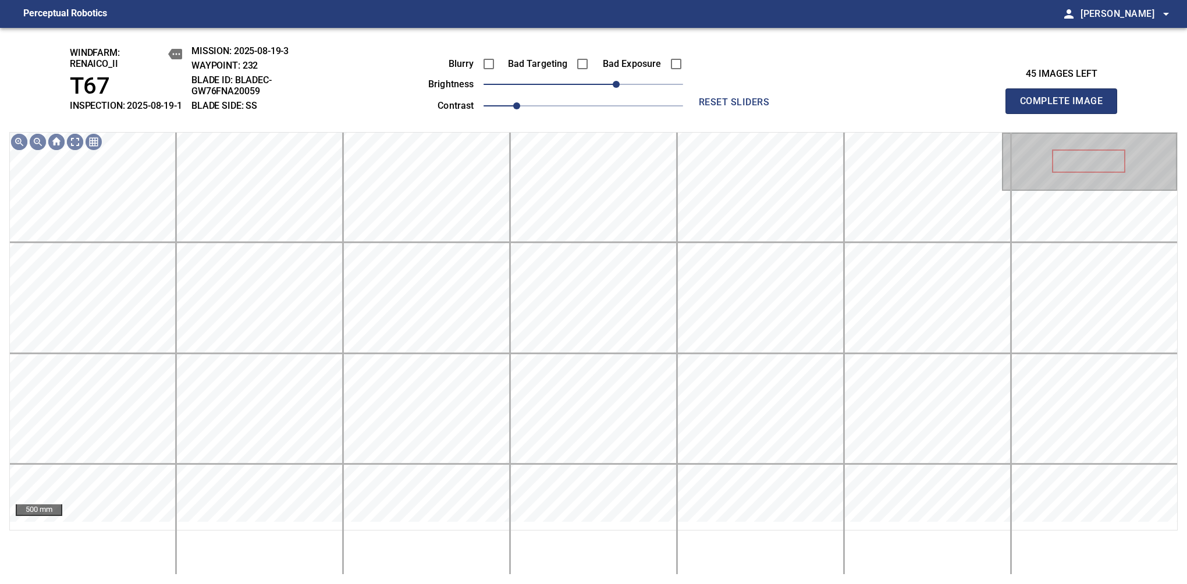
click at [1066, 107] on span "Complete Image" at bounding box center [1061, 101] width 86 height 16
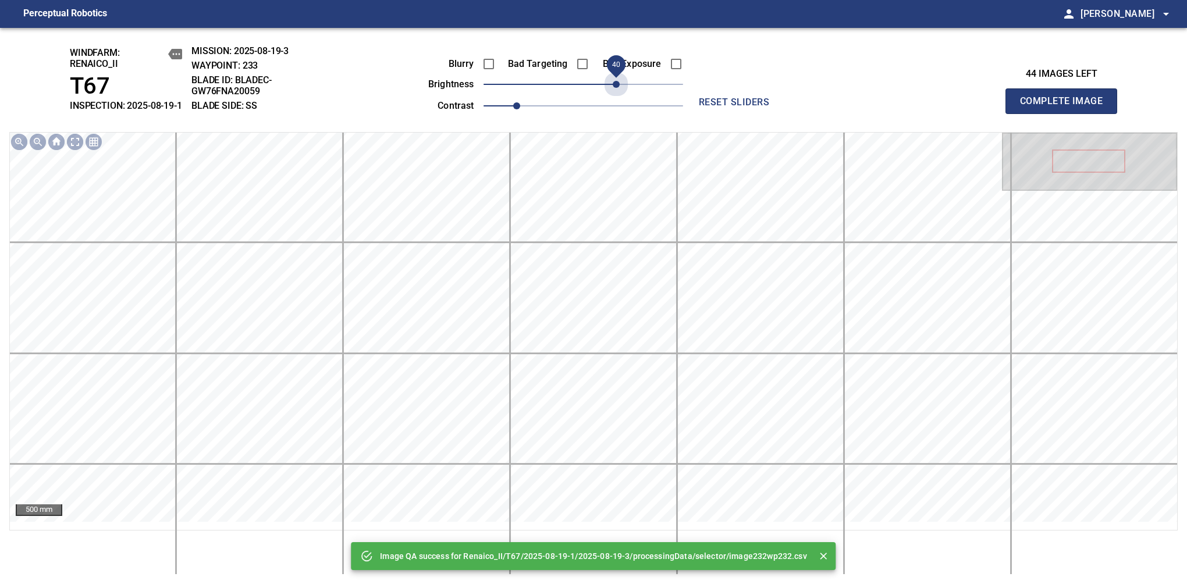
click at [614, 90] on span "40" at bounding box center [584, 84] width 200 height 16
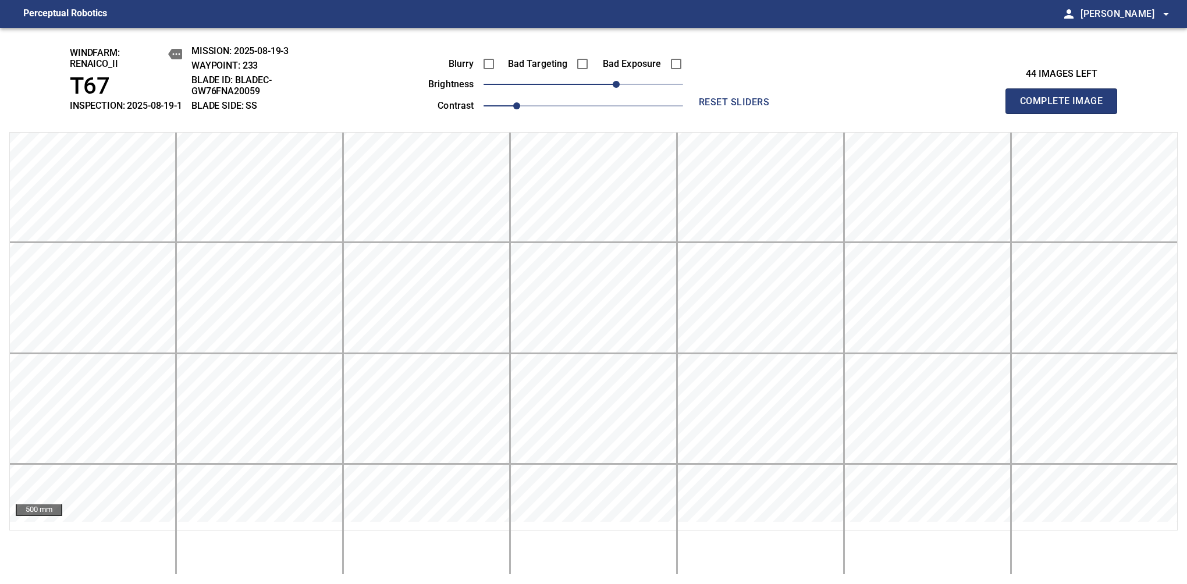
click at [1066, 107] on span "Complete Image" at bounding box center [1061, 101] width 86 height 16
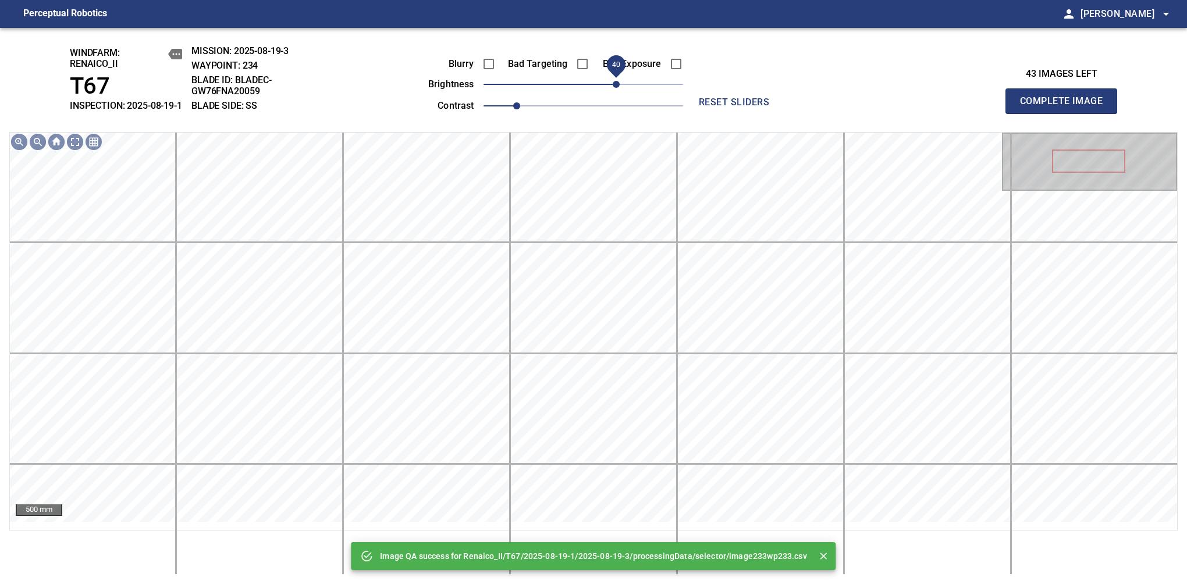
click at [617, 91] on span "40" at bounding box center [584, 84] width 200 height 16
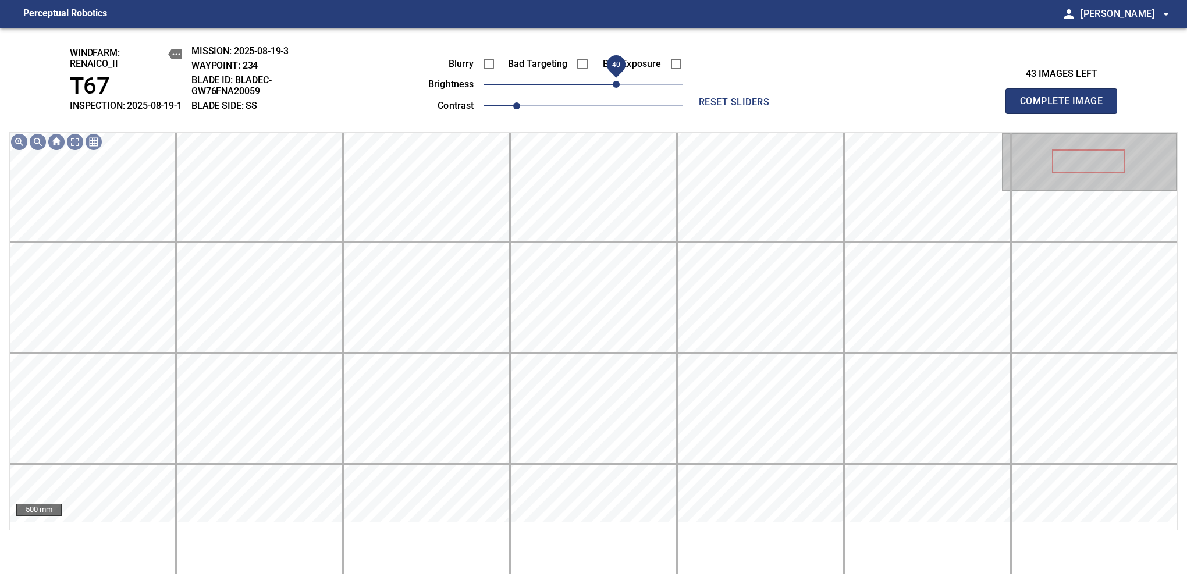
click at [620, 88] on span "40" at bounding box center [616, 84] width 7 height 7
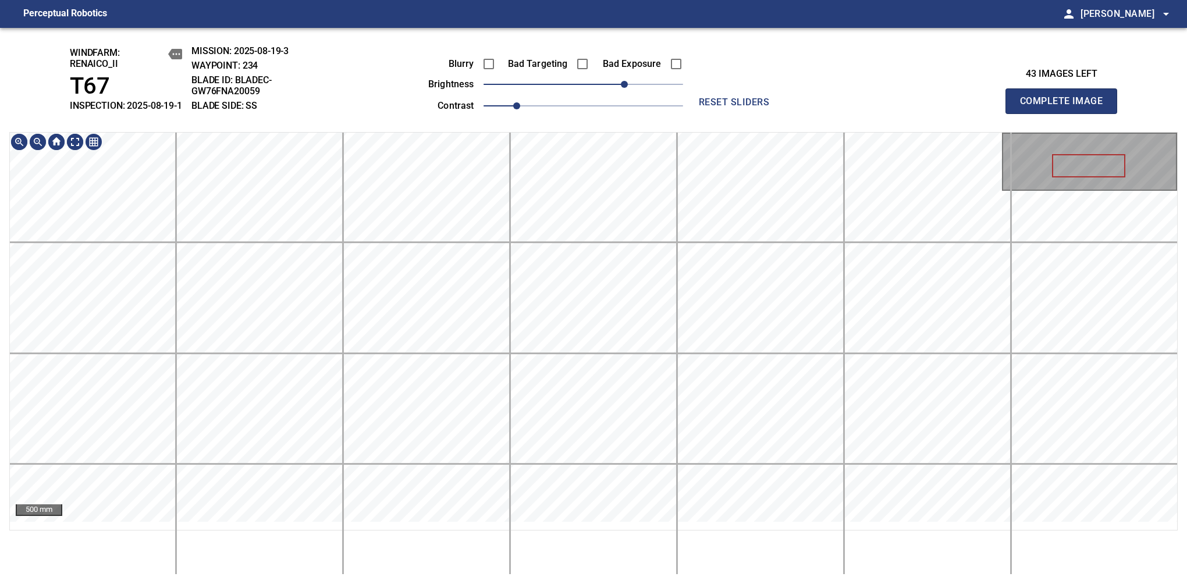
click at [618, 84] on div "windfarm: Renaico_II T67 INSPECTION: 2025-08-19-1 MISSION: 2025-08-19-3 WAYPOIN…" at bounding box center [593, 306] width 1187 height 556
click at [1066, 107] on span "Complete Image" at bounding box center [1061, 101] width 86 height 16
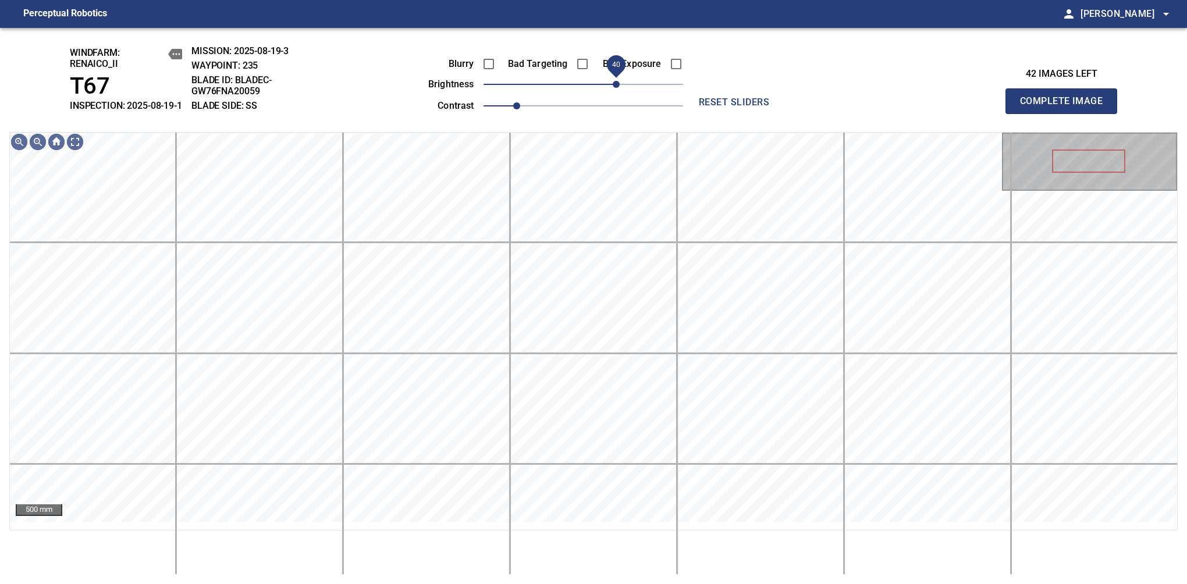
drag, startPoint x: 594, startPoint y: 95, endPoint x: 620, endPoint y: 98, distance: 26.9
click at [620, 88] on span "40" at bounding box center [616, 84] width 7 height 7
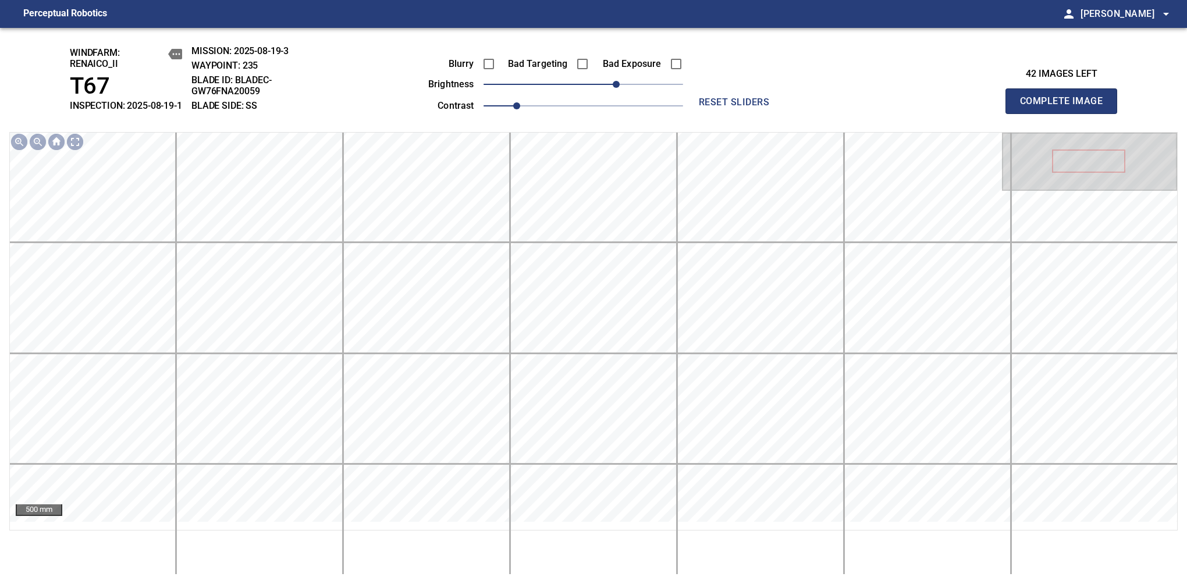
click at [1066, 107] on span "Complete Image" at bounding box center [1061, 101] width 86 height 16
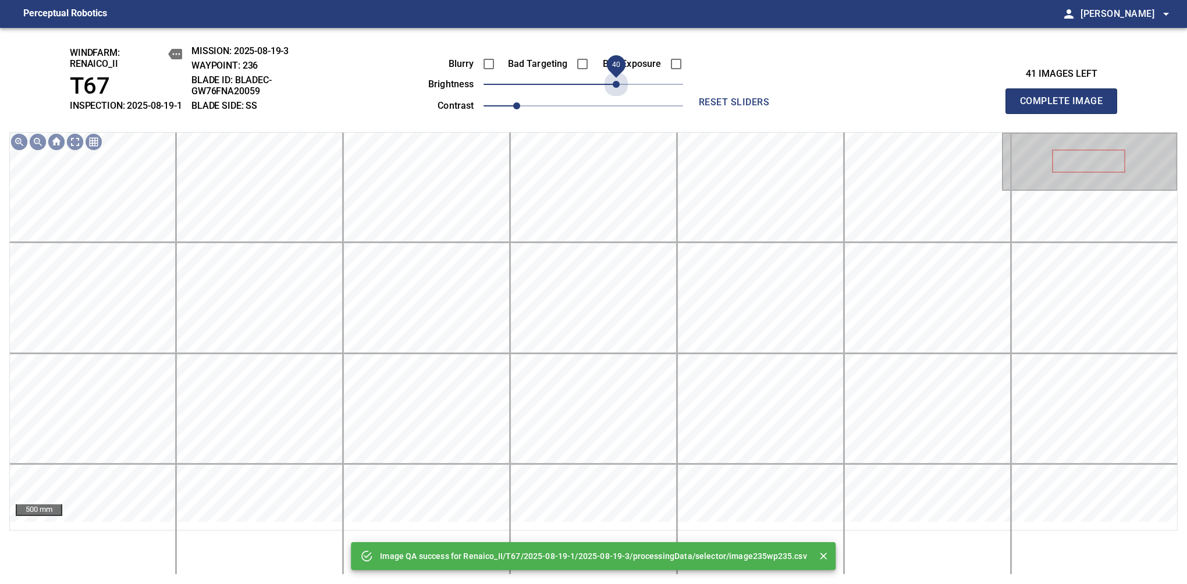
click at [620, 93] on span "40" at bounding box center [584, 84] width 200 height 16
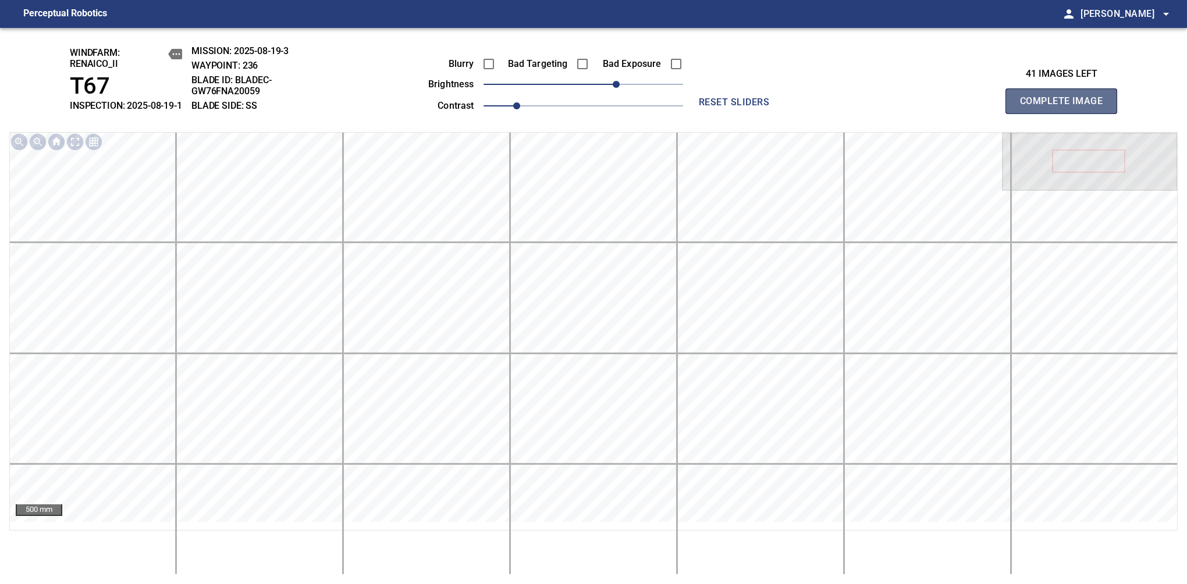
click at [1066, 107] on span "Complete Image" at bounding box center [1061, 101] width 86 height 16
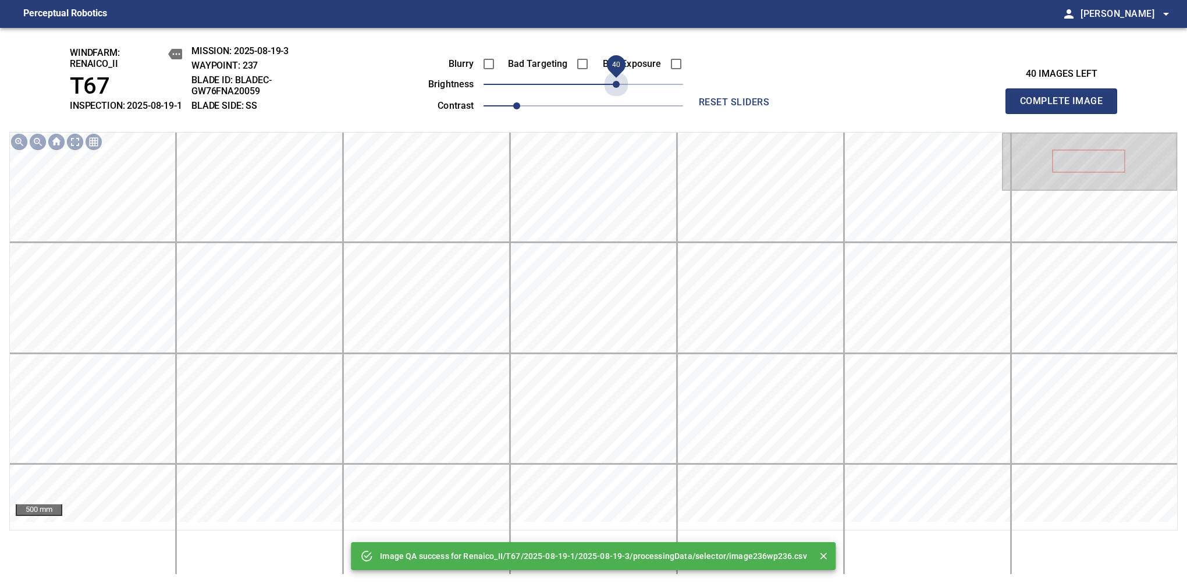
click at [620, 93] on span "40" at bounding box center [584, 84] width 200 height 16
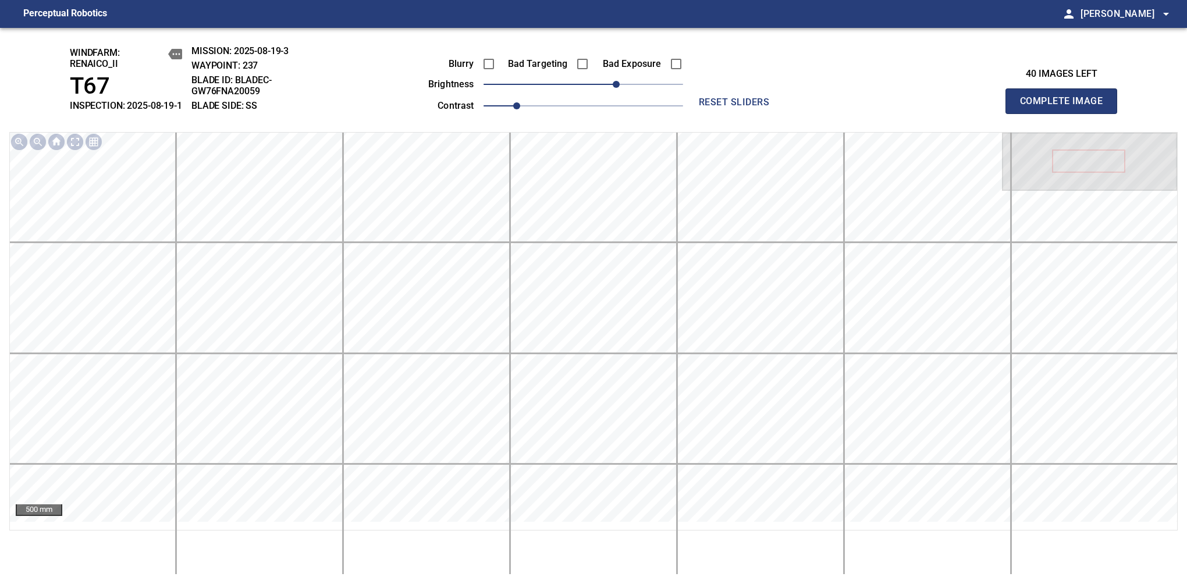
click at [1066, 107] on span "Complete Image" at bounding box center [1061, 101] width 86 height 16
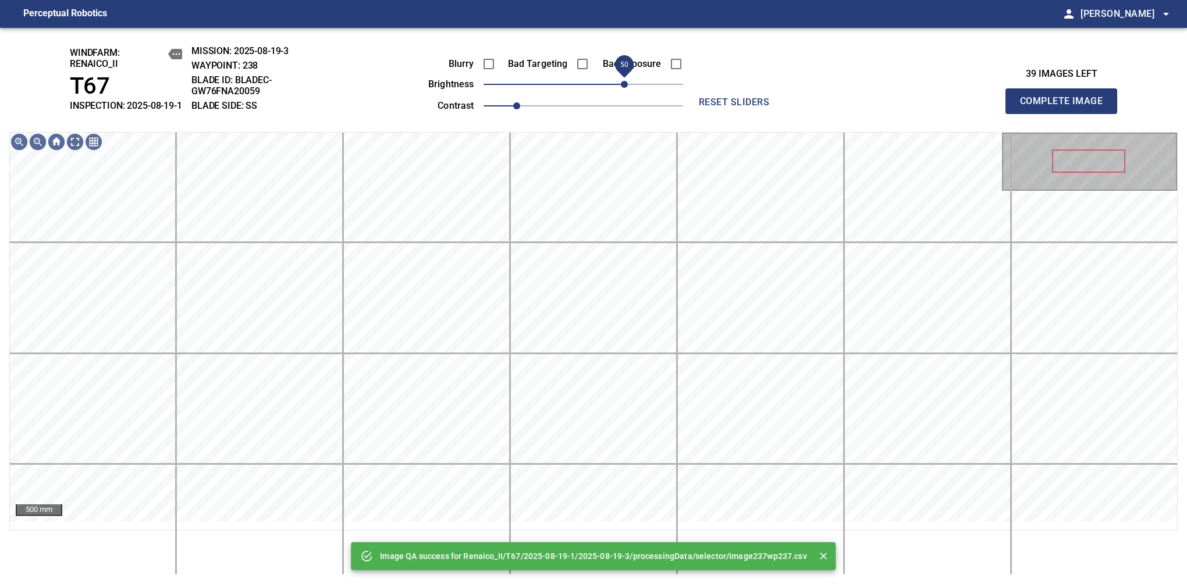
drag, startPoint x: 620, startPoint y: 98, endPoint x: 629, endPoint y: 94, distance: 9.1
click at [629, 93] on span "50" at bounding box center [584, 84] width 200 height 16
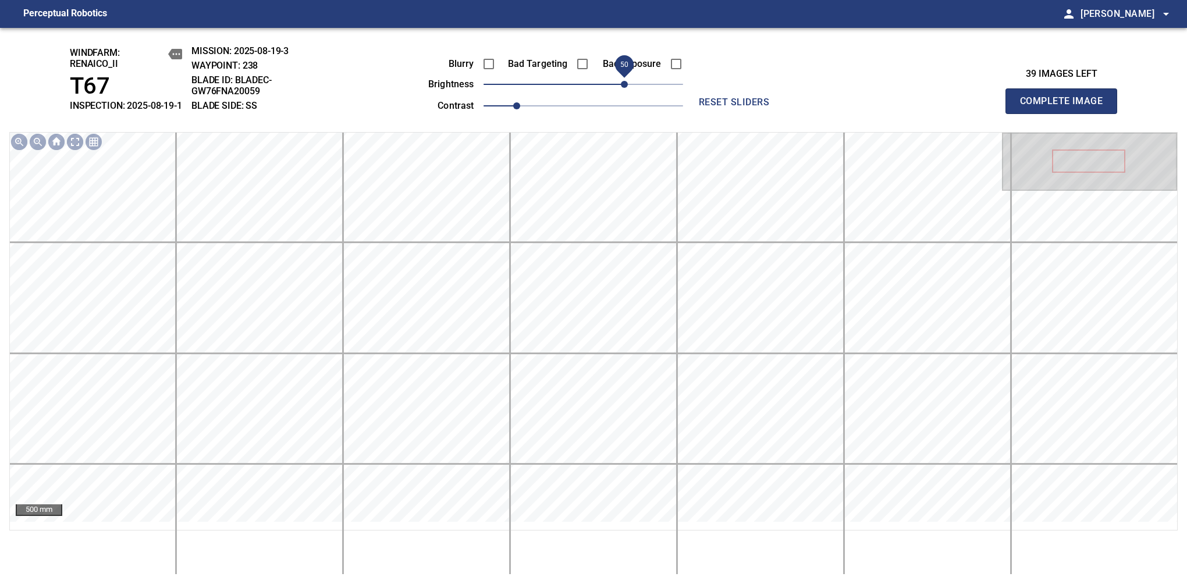
click at [1066, 107] on span "Complete Image" at bounding box center [1061, 101] width 86 height 16
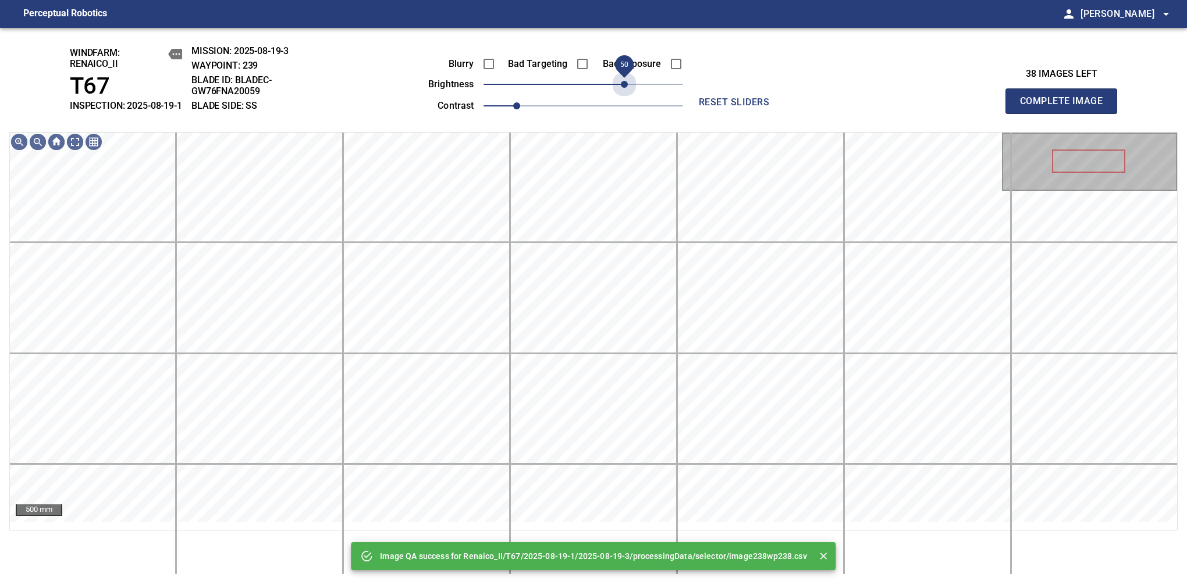
click at [629, 93] on span "50" at bounding box center [584, 84] width 200 height 16
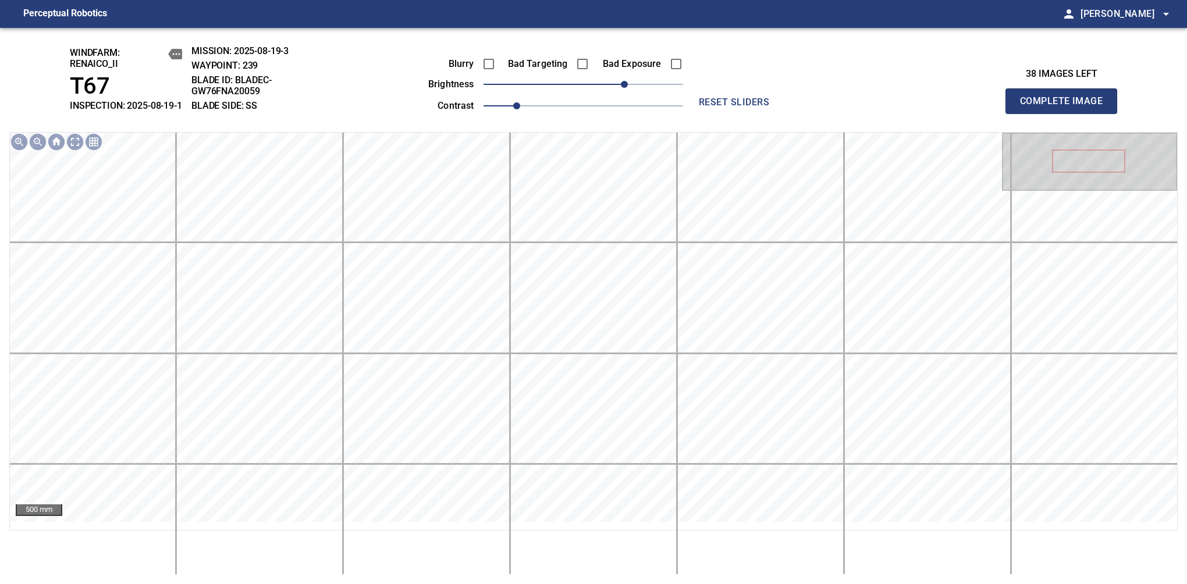
click at [1066, 107] on span "Complete Image" at bounding box center [1061, 101] width 86 height 16
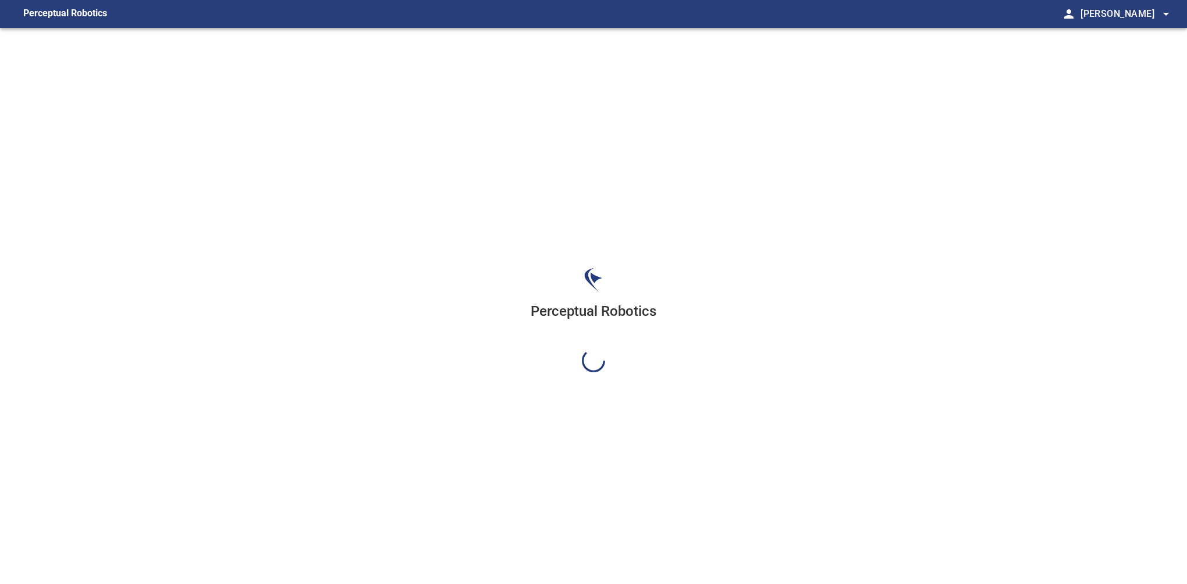
click at [629, 94] on div "Perceptual Robotics" at bounding box center [593, 320] width 1187 height 584
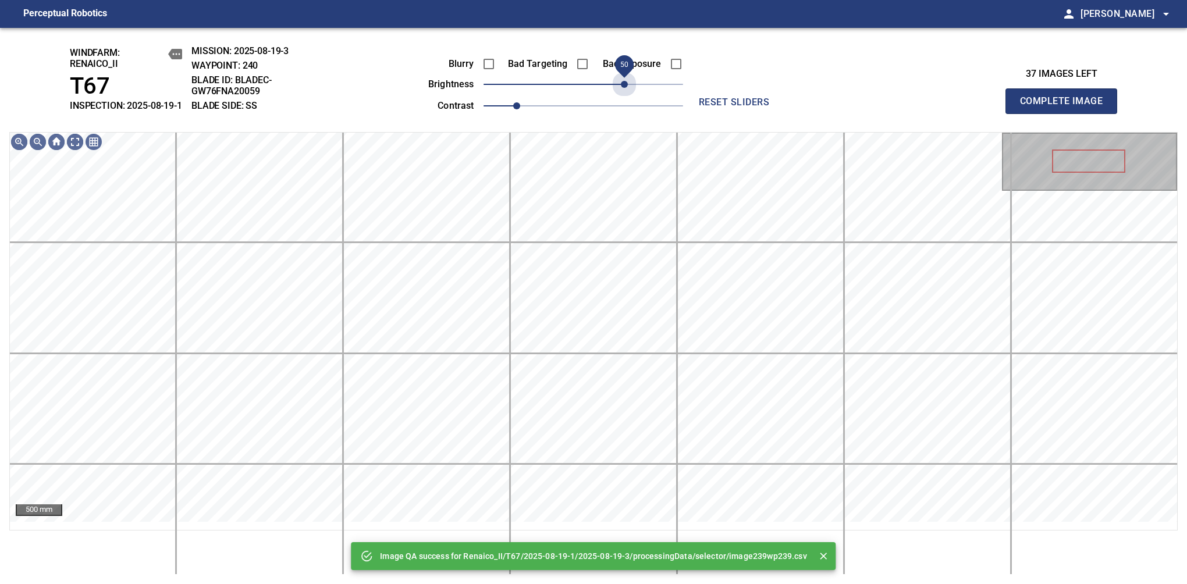
click at [629, 93] on span "50" at bounding box center [584, 84] width 200 height 16
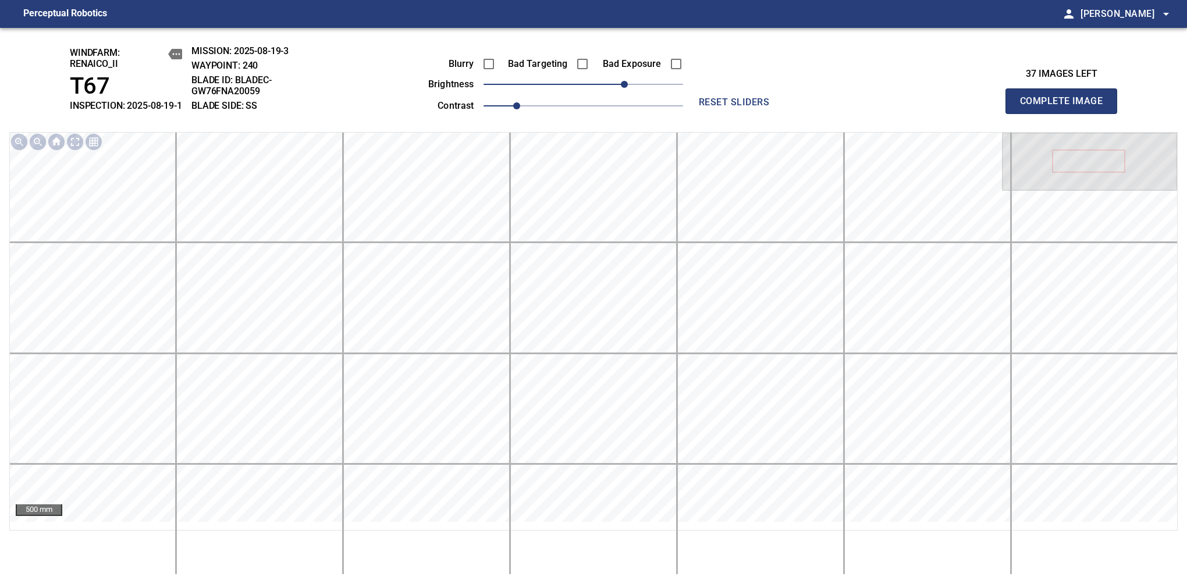
click at [1066, 107] on span "Complete Image" at bounding box center [1061, 101] width 86 height 16
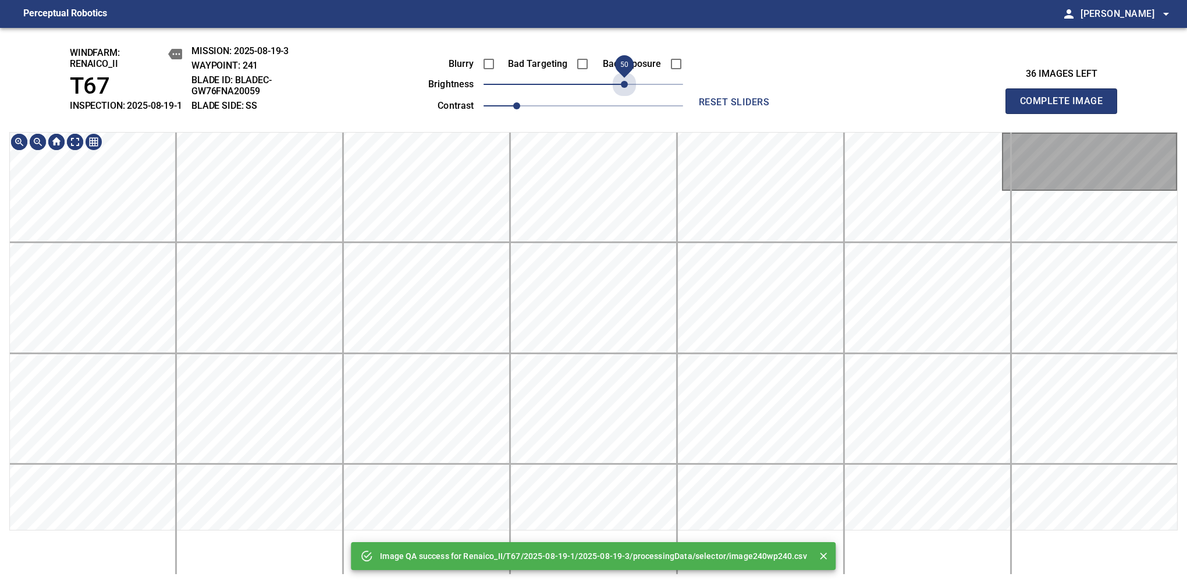
click at [629, 93] on span "50" at bounding box center [584, 84] width 200 height 16
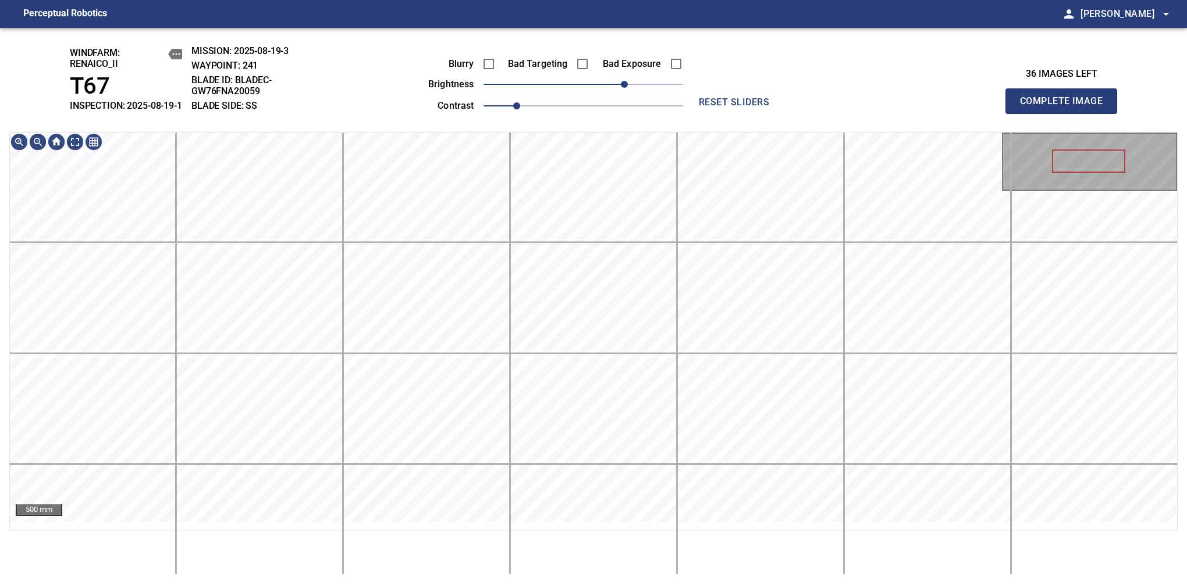
click at [628, 88] on span "50" at bounding box center [624, 84] width 7 height 7
click at [1066, 107] on span "Complete Image" at bounding box center [1061, 101] width 86 height 16
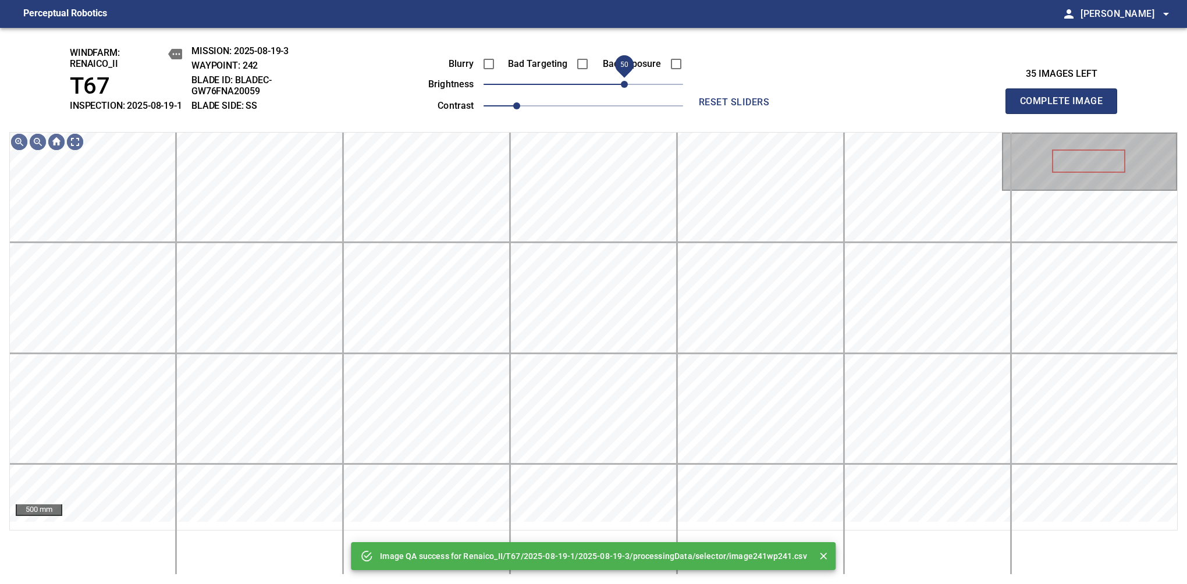
click at [624, 91] on span "50" at bounding box center [584, 84] width 200 height 16
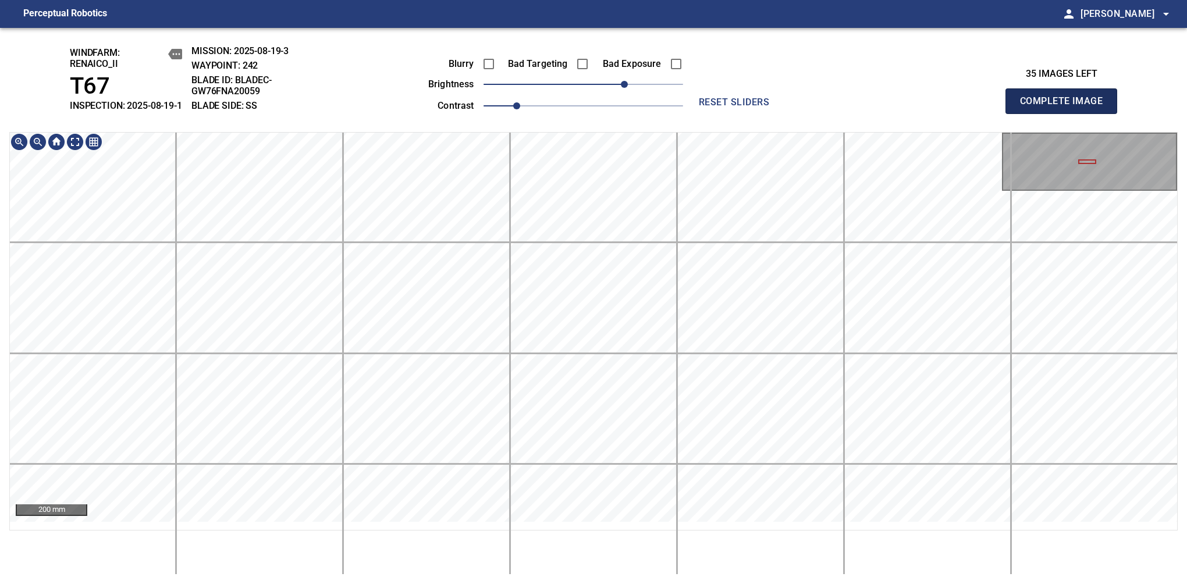
click at [1066, 107] on span "Complete Image" at bounding box center [1061, 101] width 86 height 16
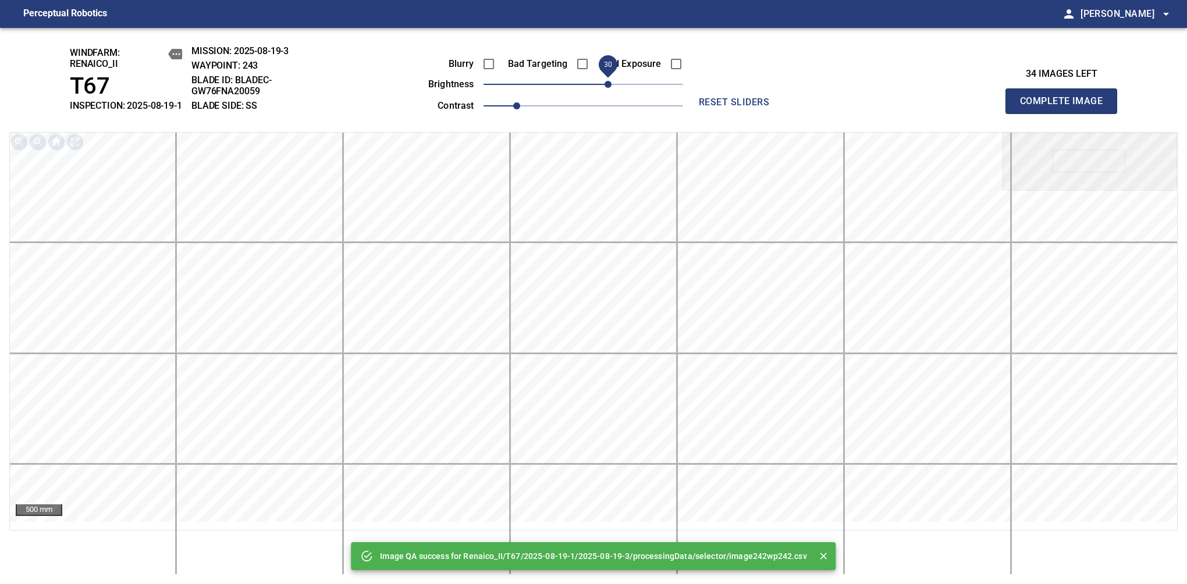
click at [615, 91] on span "30" at bounding box center [584, 84] width 200 height 16
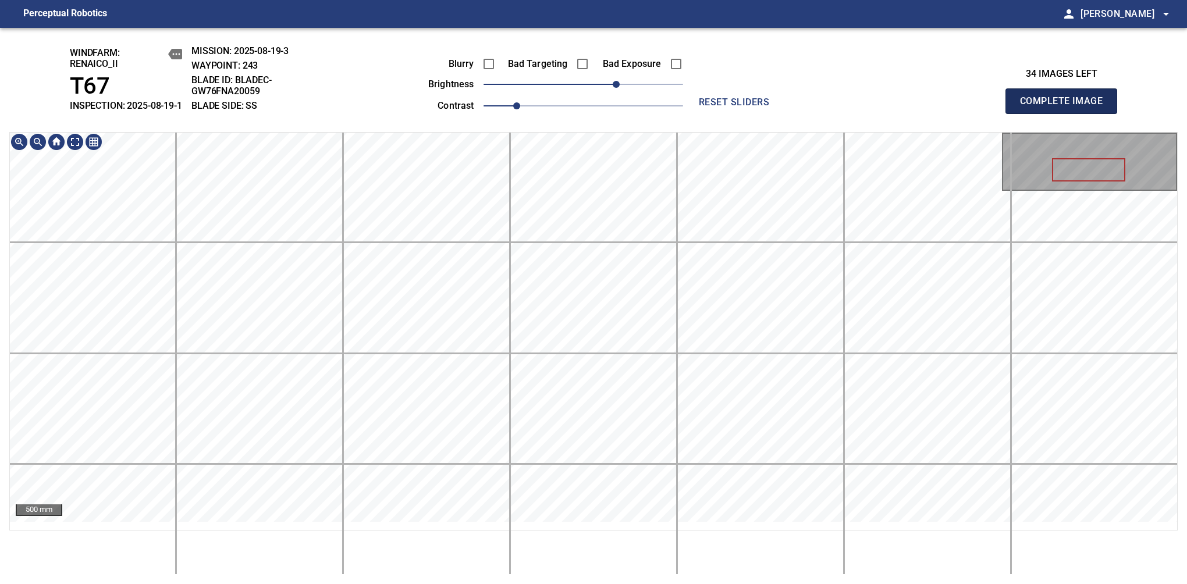
click at [1066, 107] on span "Complete Image" at bounding box center [1061, 101] width 86 height 16
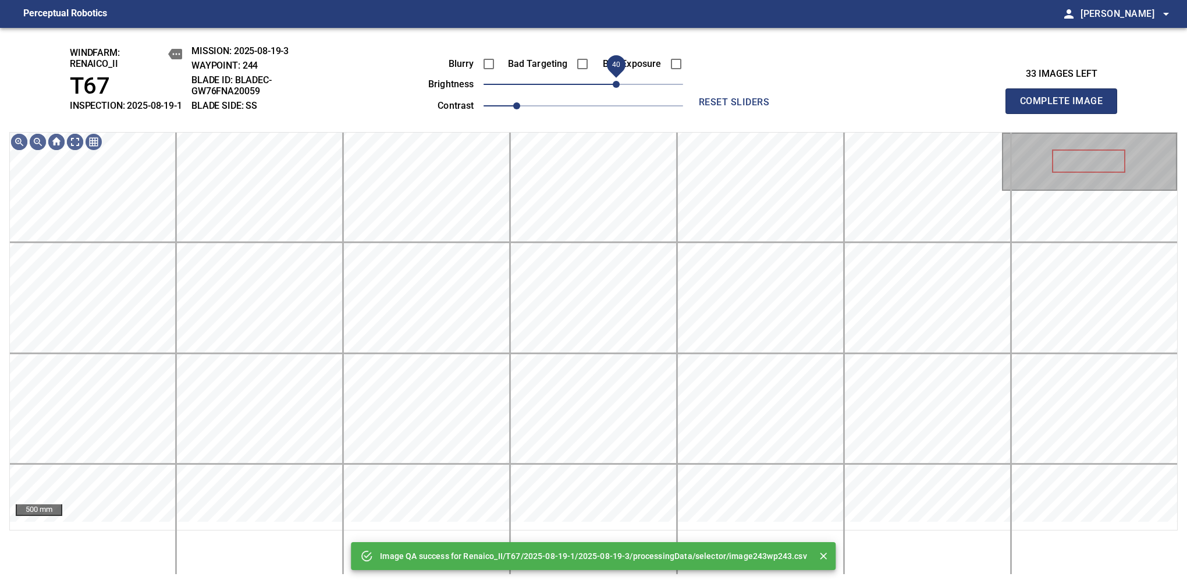
drag, startPoint x: 602, startPoint y: 94, endPoint x: 618, endPoint y: 91, distance: 16.5
click at [618, 91] on span "40" at bounding box center [584, 84] width 200 height 16
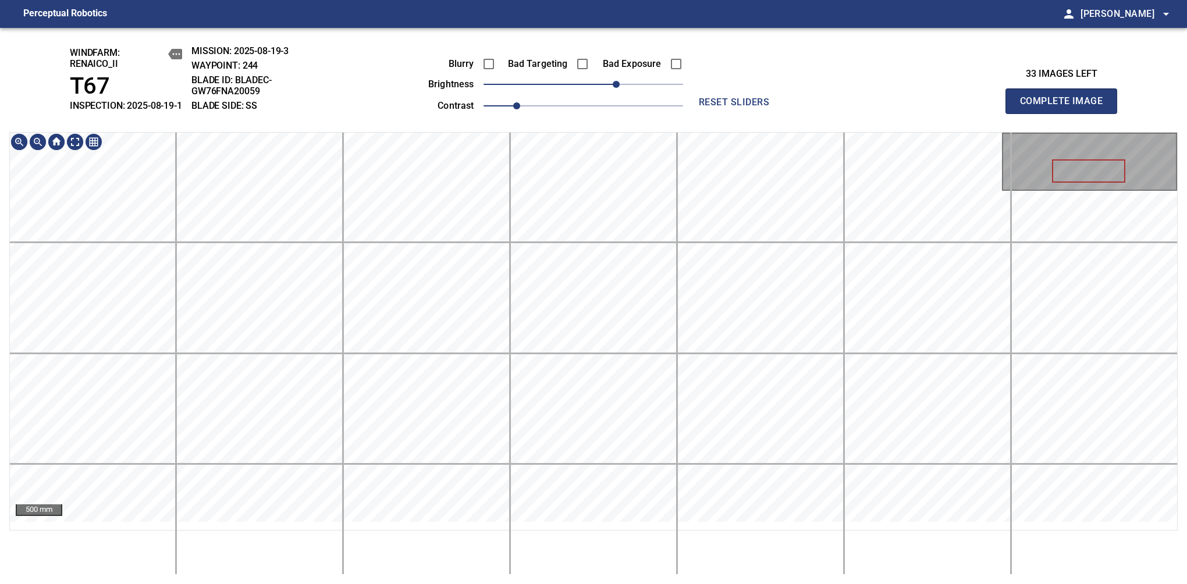
click at [626, 139] on div "windfarm: Renaico_II T67 INSPECTION: 2025-08-19-1 MISSION: 2025-08-19-3 WAYPOIN…" at bounding box center [593, 306] width 1187 height 556
click at [1066, 107] on span "Complete Image" at bounding box center [1061, 101] width 86 height 16
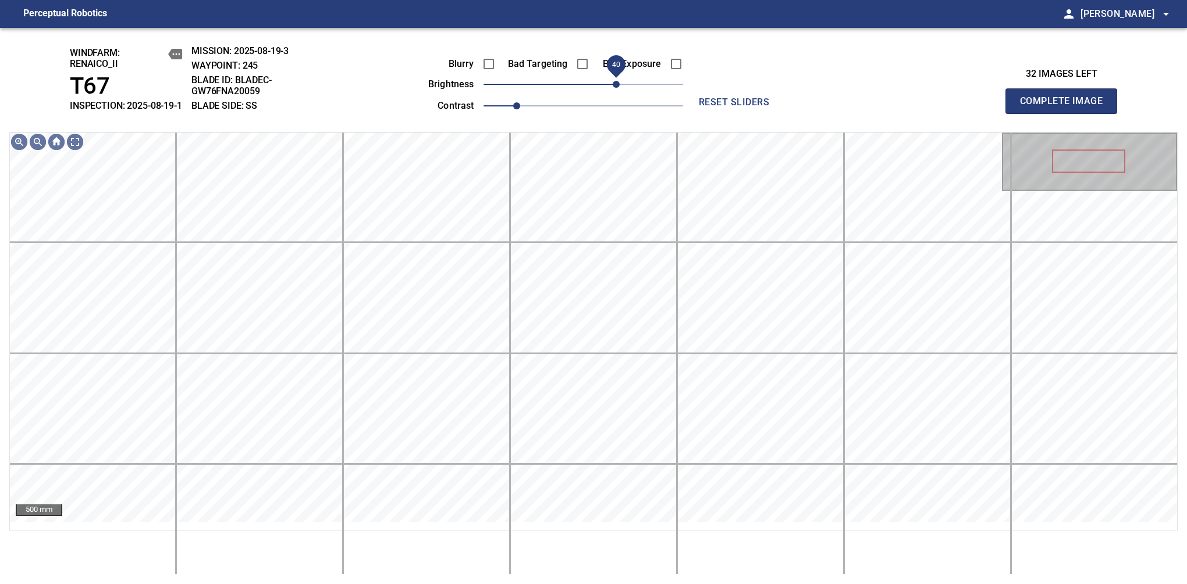
drag, startPoint x: 610, startPoint y: 90, endPoint x: 616, endPoint y: 91, distance: 6.6
click at [616, 91] on span "40" at bounding box center [584, 84] width 200 height 16
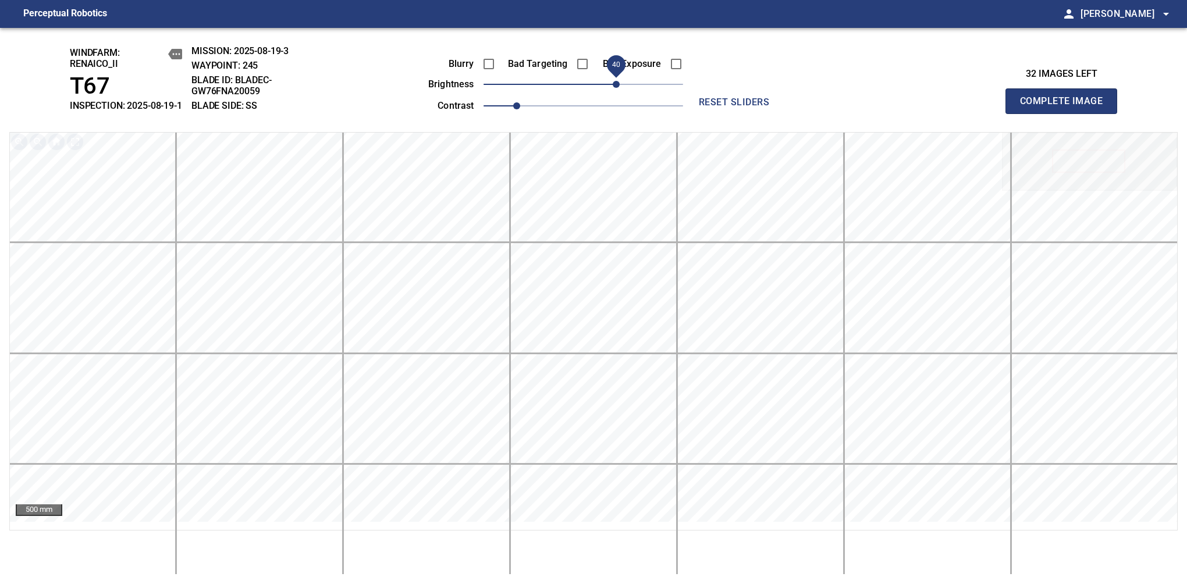
click at [1066, 107] on span "Complete Image" at bounding box center [1061, 101] width 86 height 16
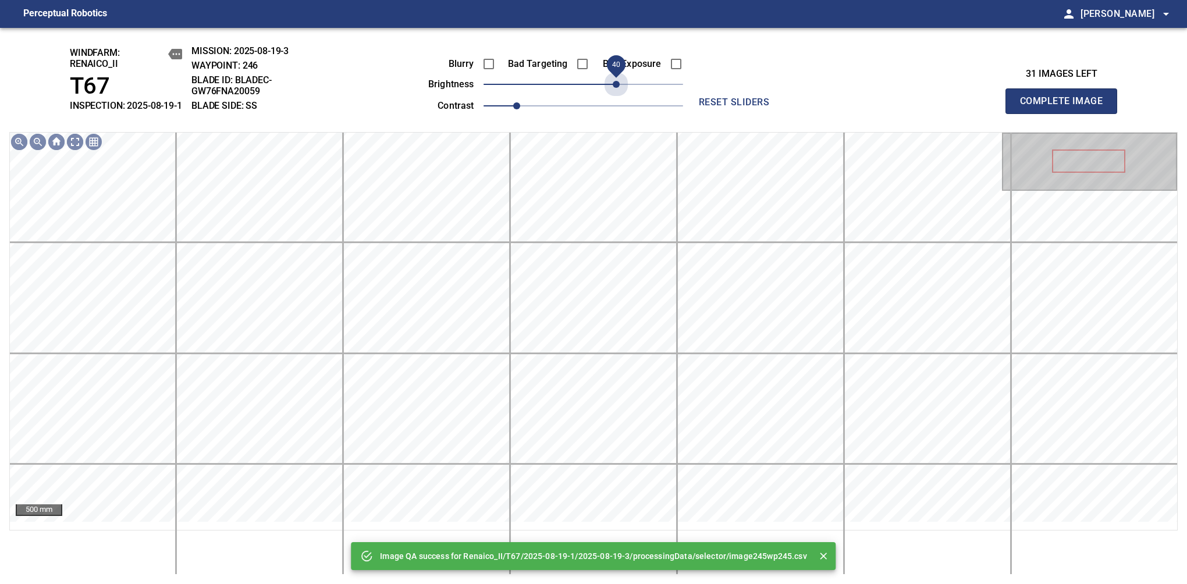
click at [616, 91] on span "40" at bounding box center [584, 84] width 200 height 16
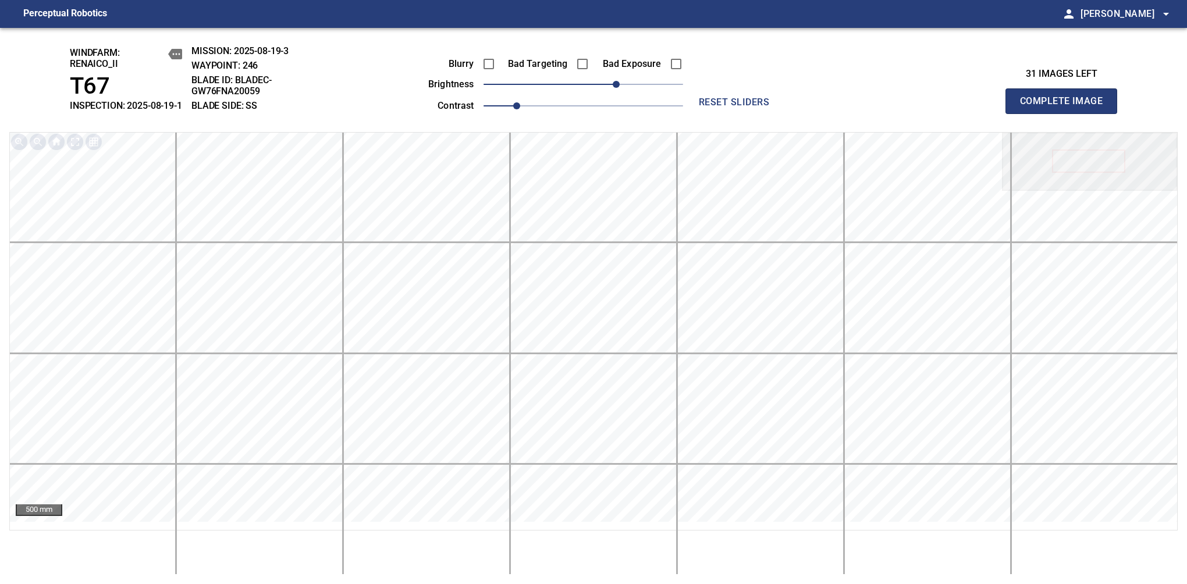
click at [1066, 107] on span "Complete Image" at bounding box center [1061, 101] width 86 height 16
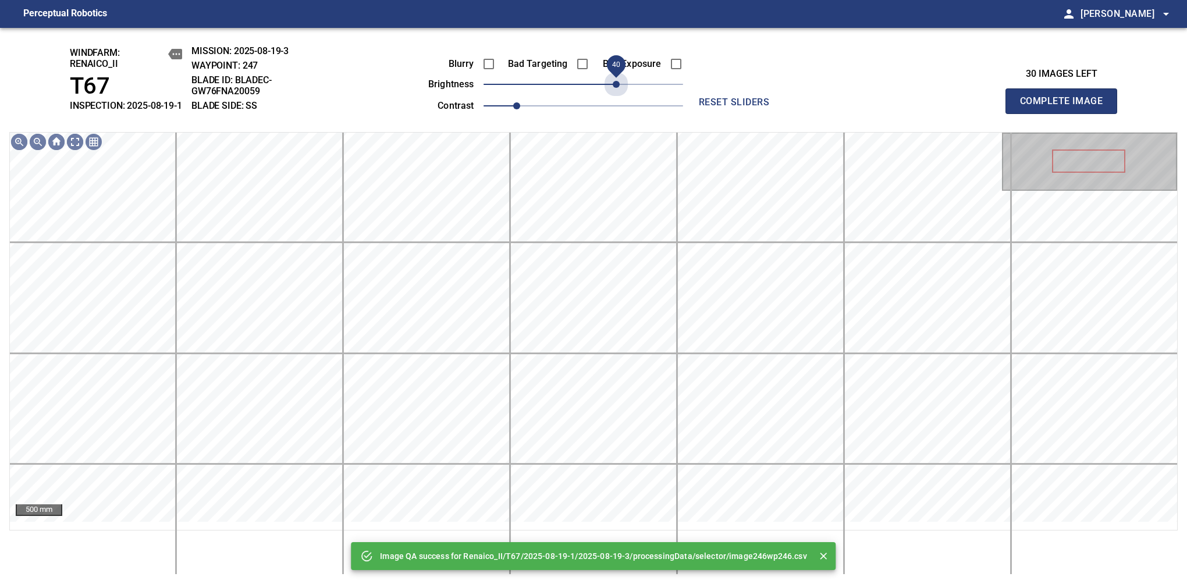
click at [616, 91] on span "40" at bounding box center [584, 84] width 200 height 16
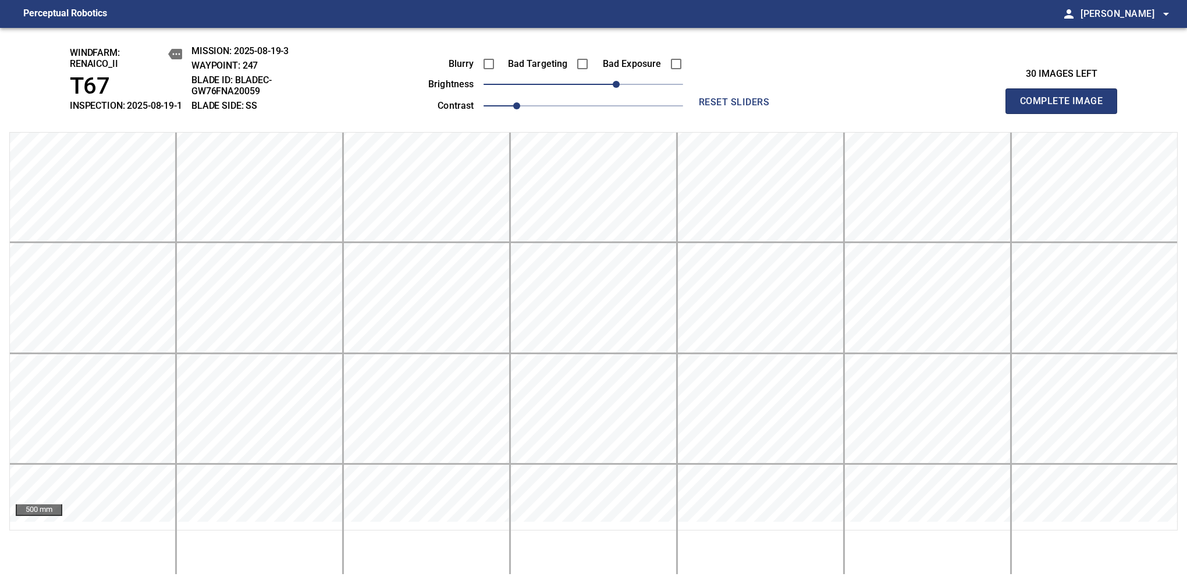
click at [1066, 107] on span "Complete Image" at bounding box center [1061, 101] width 86 height 16
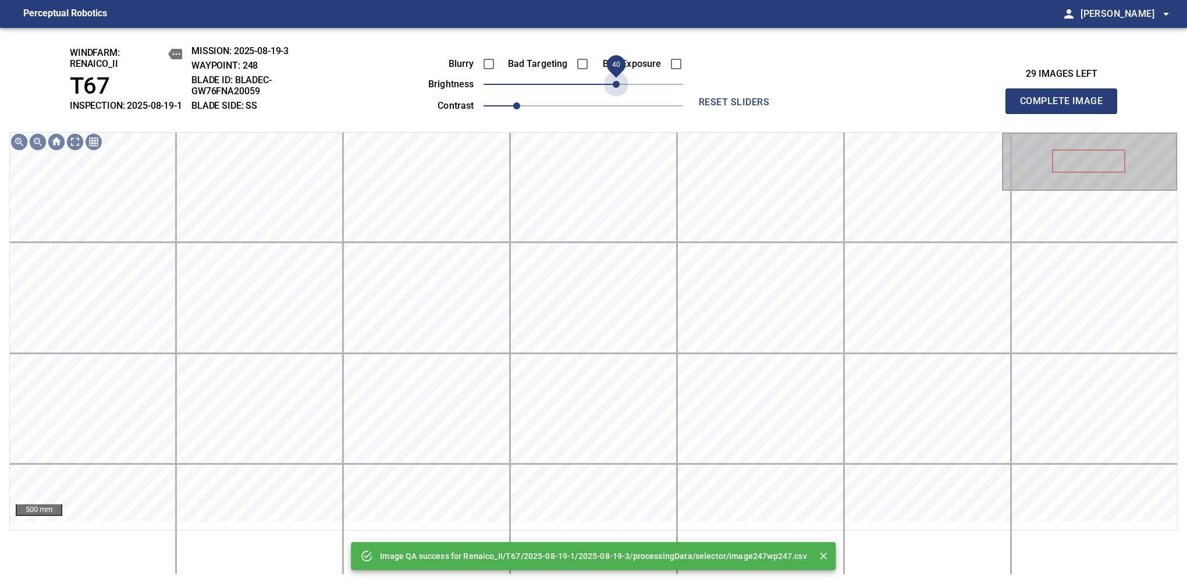
click at [616, 91] on span "40" at bounding box center [584, 84] width 200 height 16
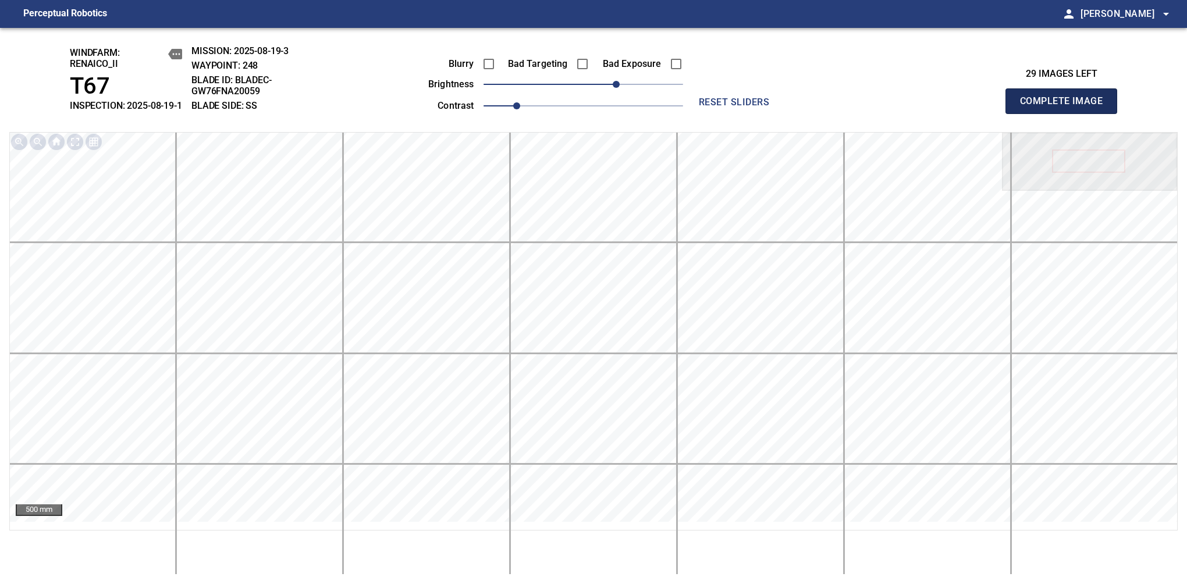
click at [1066, 107] on span "Complete Image" at bounding box center [1061, 101] width 86 height 16
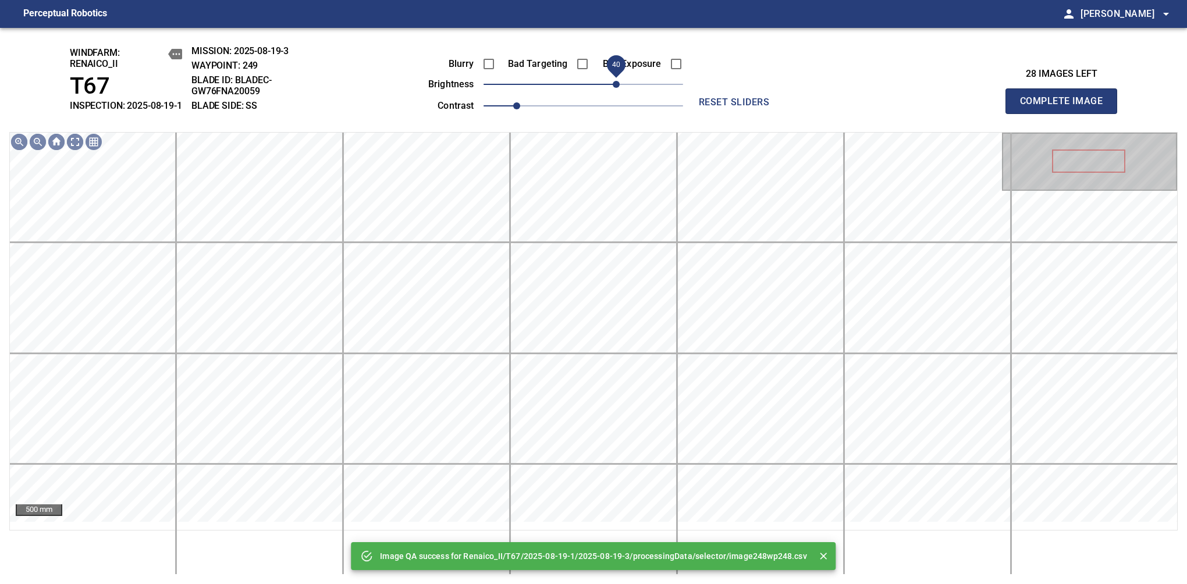
click at [618, 91] on span "40" at bounding box center [584, 84] width 200 height 16
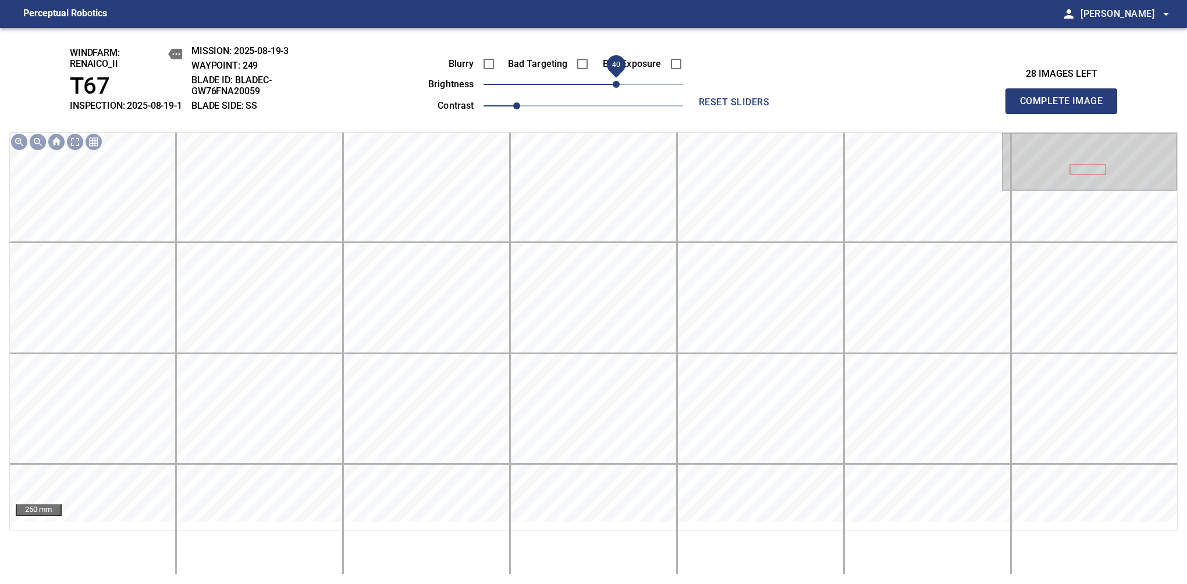
click at [616, 88] on span "40" at bounding box center [616, 84] width 7 height 7
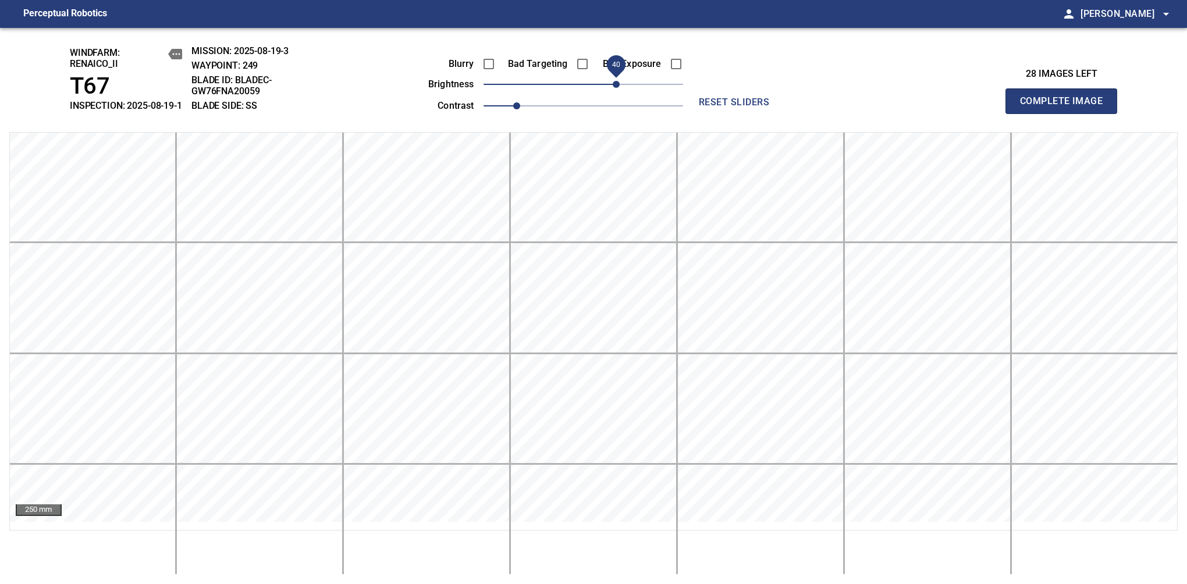
click at [1066, 107] on span "Complete Image" at bounding box center [1061, 101] width 86 height 16
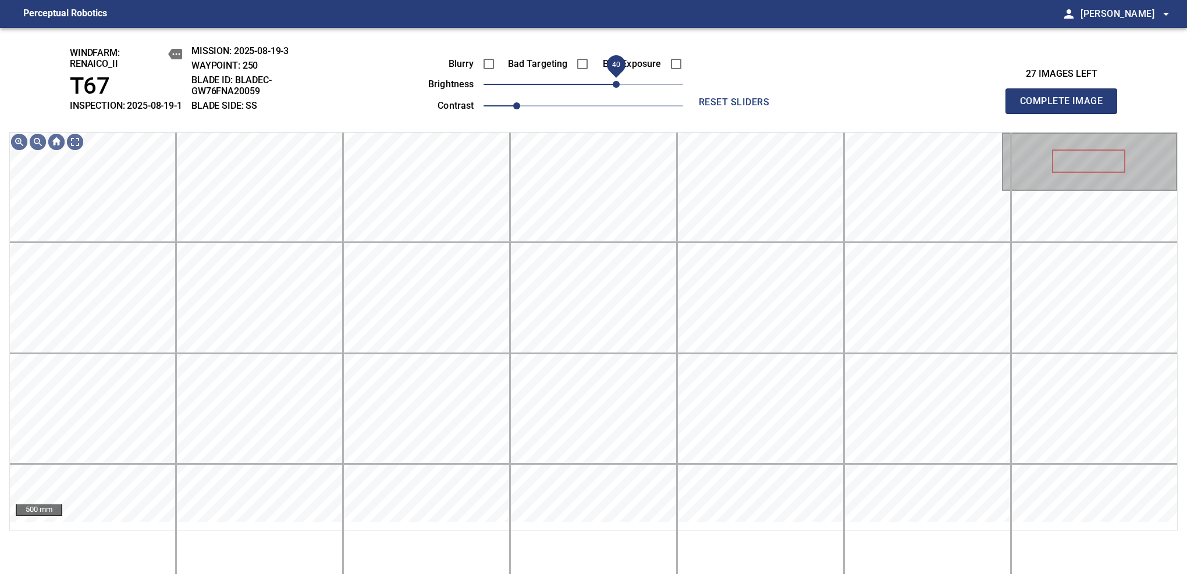
drag, startPoint x: 591, startPoint y: 92, endPoint x: 616, endPoint y: 86, distance: 25.7
click at [616, 86] on span "40" at bounding box center [616, 84] width 7 height 7
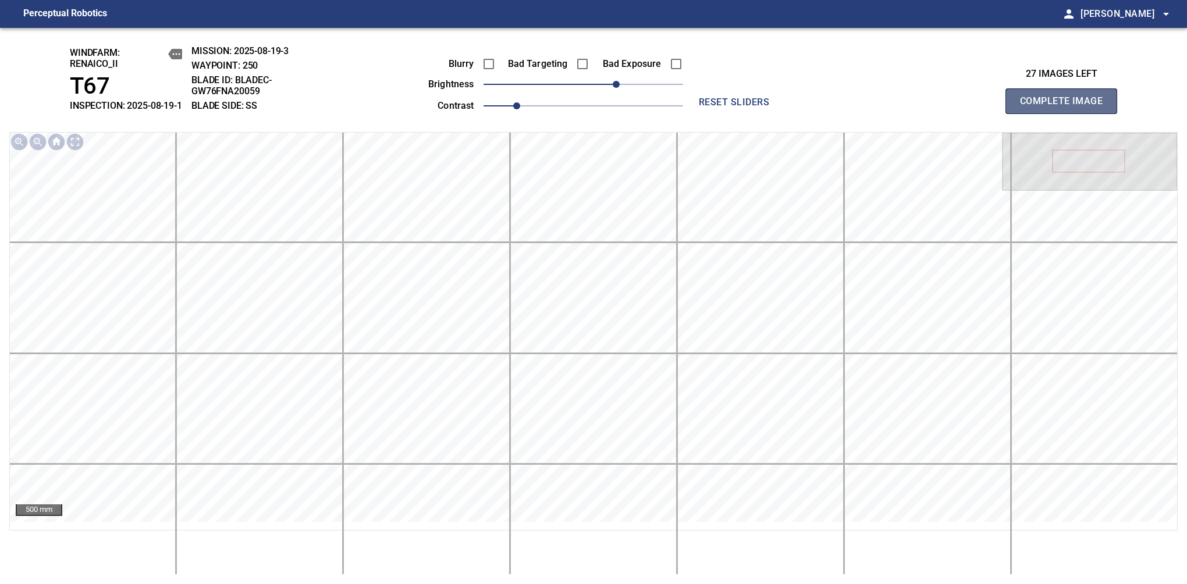
click at [1066, 107] on span "Complete Image" at bounding box center [1061, 101] width 86 height 16
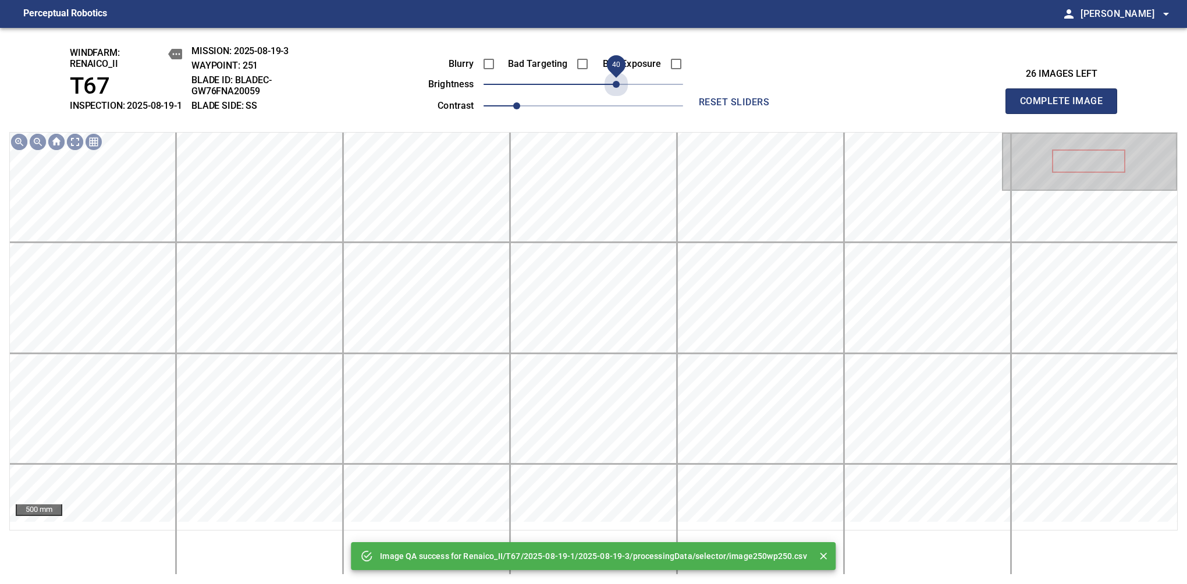
click at [616, 86] on span "40" at bounding box center [584, 84] width 200 height 16
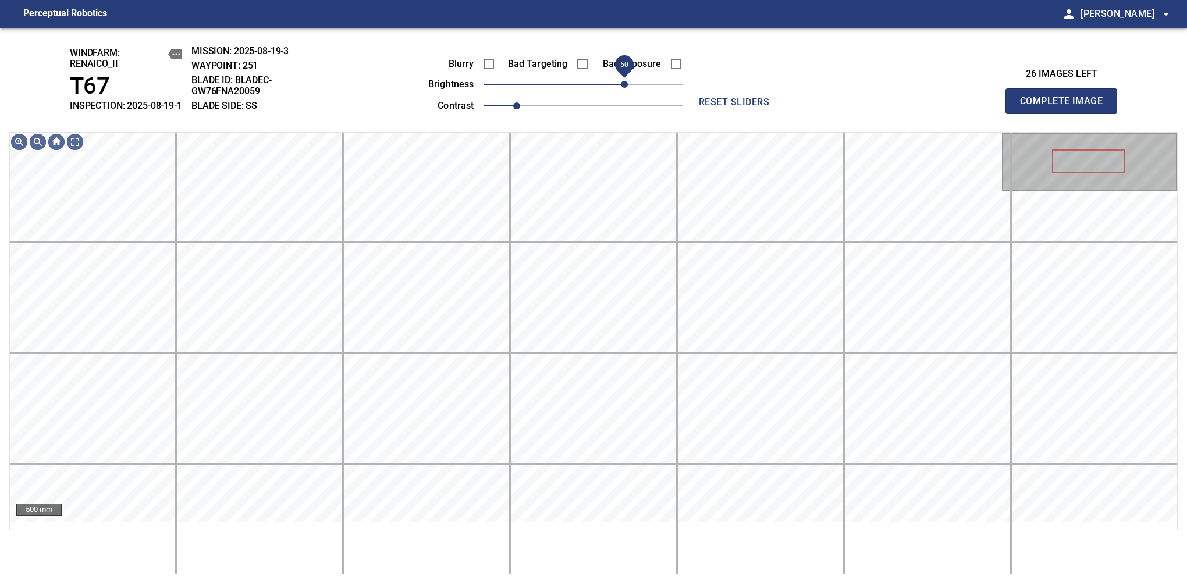
click at [626, 88] on span "50" at bounding box center [624, 84] width 7 height 7
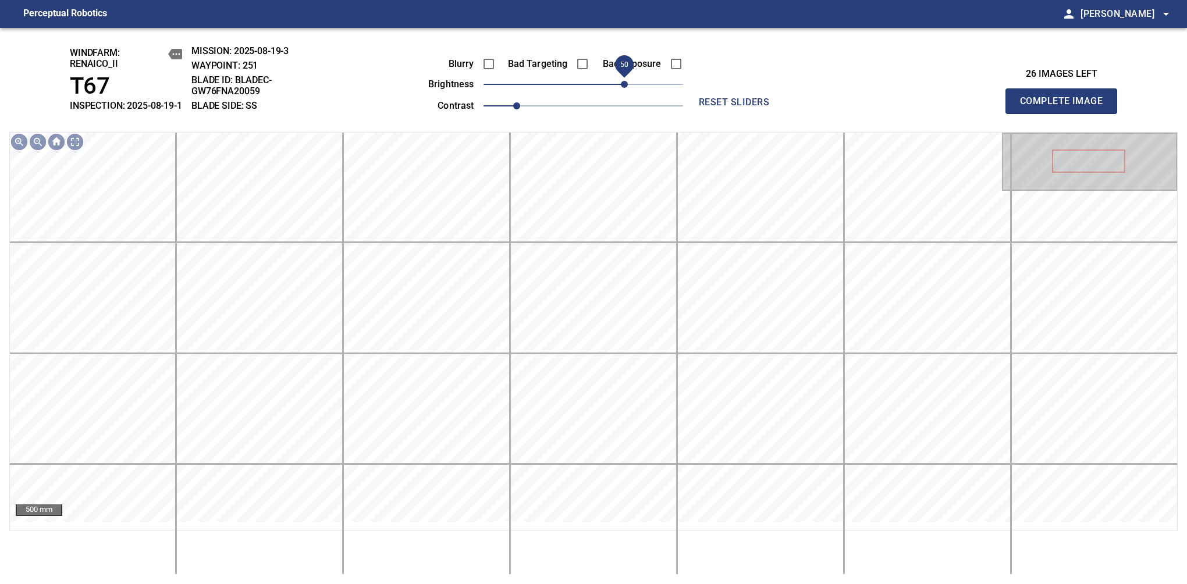
click at [1066, 107] on span "Complete Image" at bounding box center [1061, 101] width 86 height 16
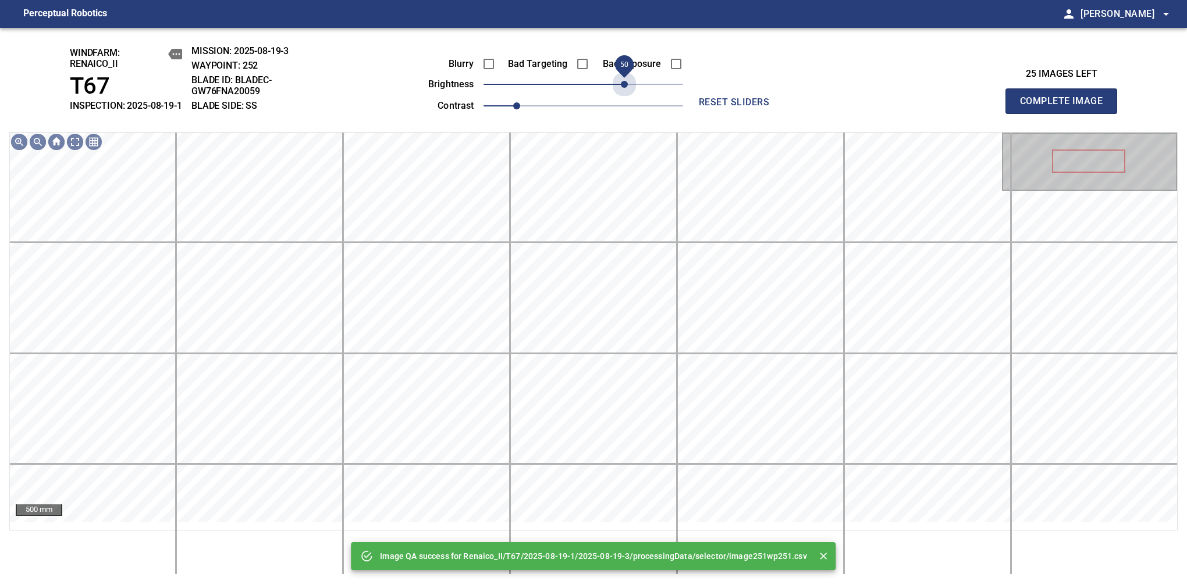
click at [626, 93] on span "50" at bounding box center [584, 84] width 200 height 16
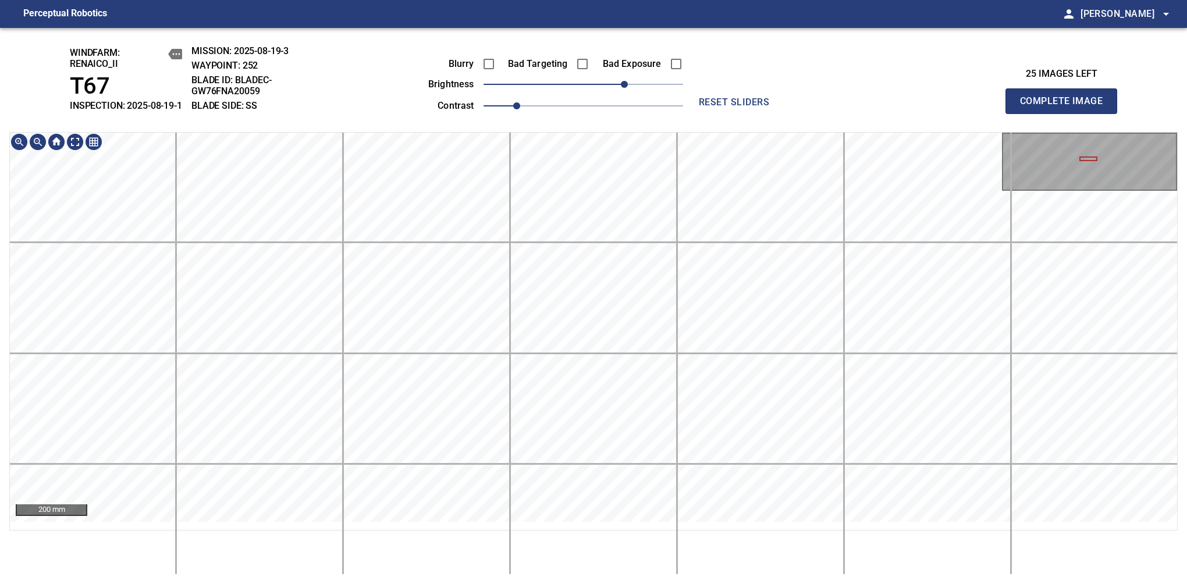
click at [520, 54] on div "windfarm: Renaico_II T67 INSPECTION: 2025-08-19-1 MISSION: 2025-08-19-3 WAYPOIN…" at bounding box center [593, 306] width 1187 height 556
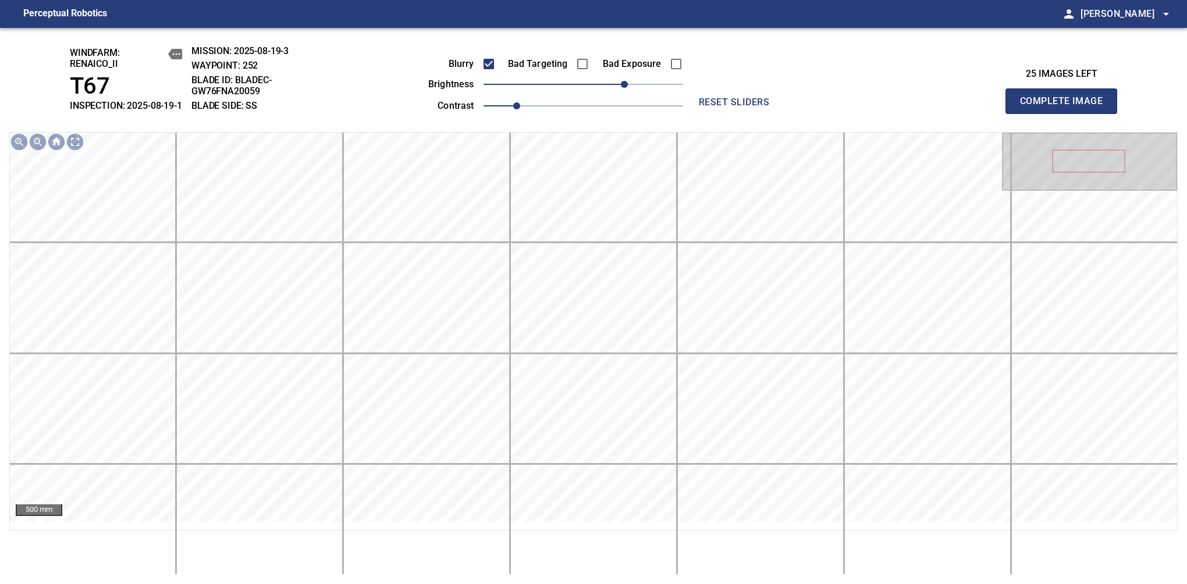
click at [1066, 107] on span "Complete Image" at bounding box center [1061, 101] width 86 height 16
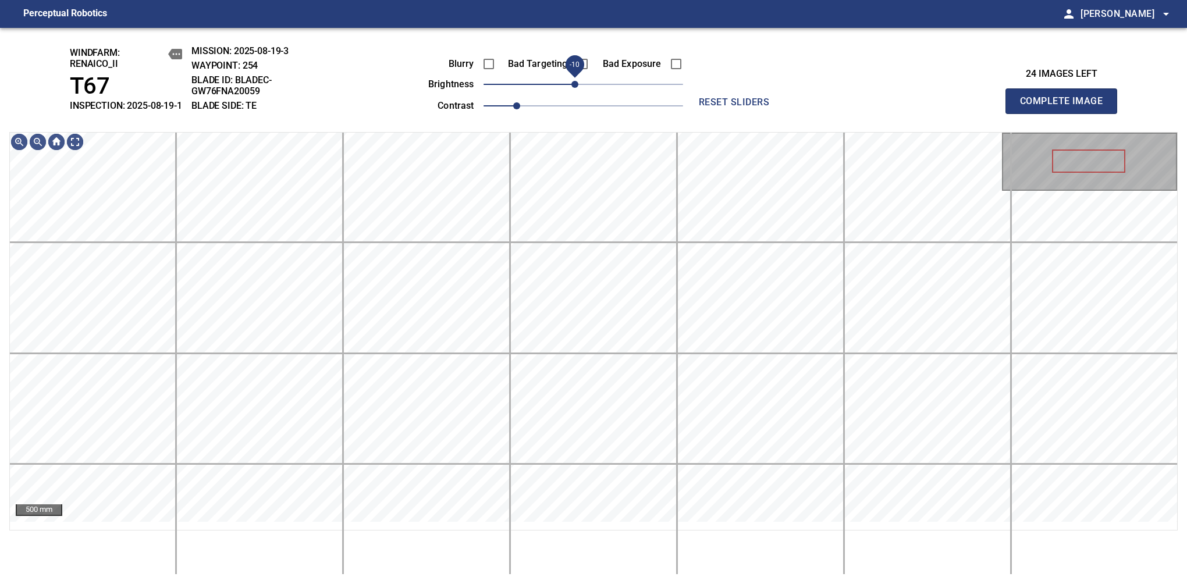
drag, startPoint x: 583, startPoint y: 94, endPoint x: 577, endPoint y: 95, distance: 5.9
click at [577, 88] on span "-10" at bounding box center [574, 84] width 7 height 7
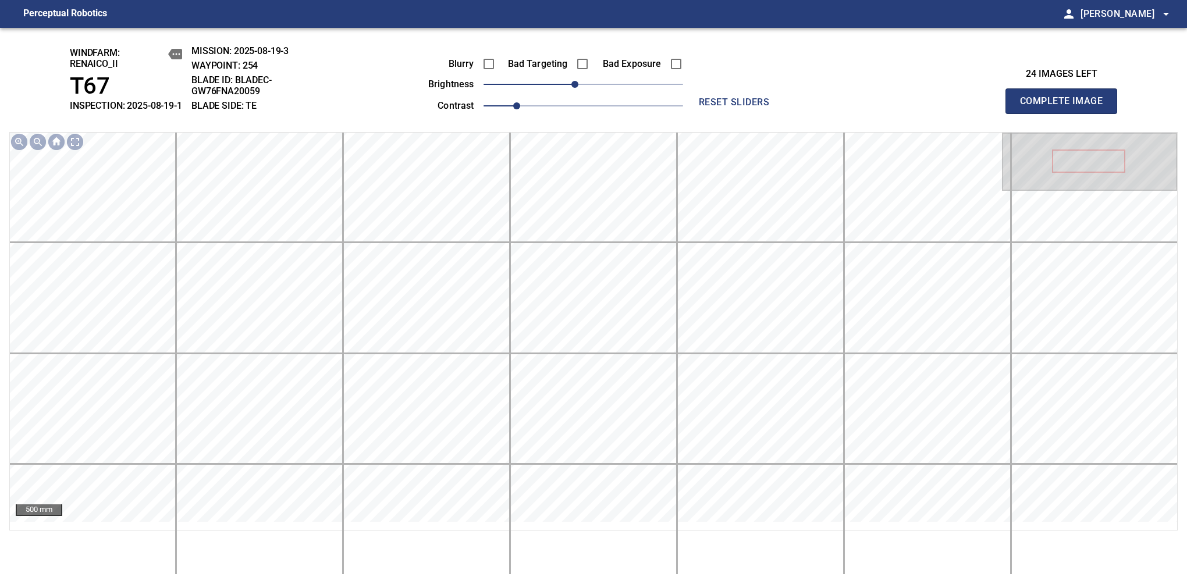
click at [1066, 107] on span "Complete Image" at bounding box center [1061, 101] width 86 height 16
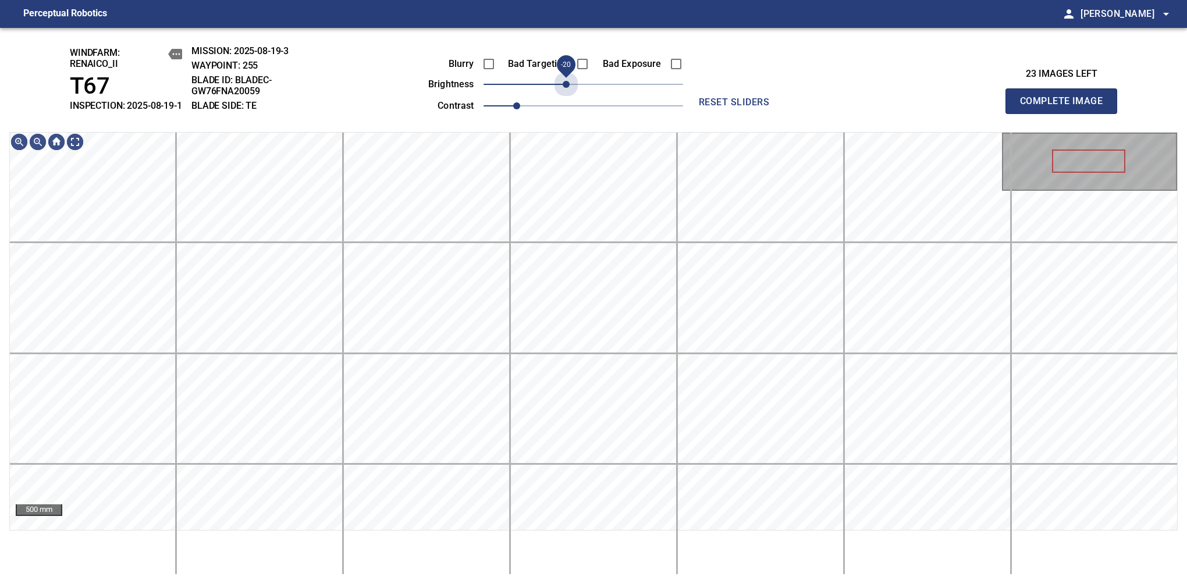
drag, startPoint x: 579, startPoint y: 92, endPoint x: 569, endPoint y: 105, distance: 16.6
click at [569, 88] on span "-20" at bounding box center [566, 84] width 7 height 7
click at [1066, 107] on span "Complete Image" at bounding box center [1061, 101] width 86 height 16
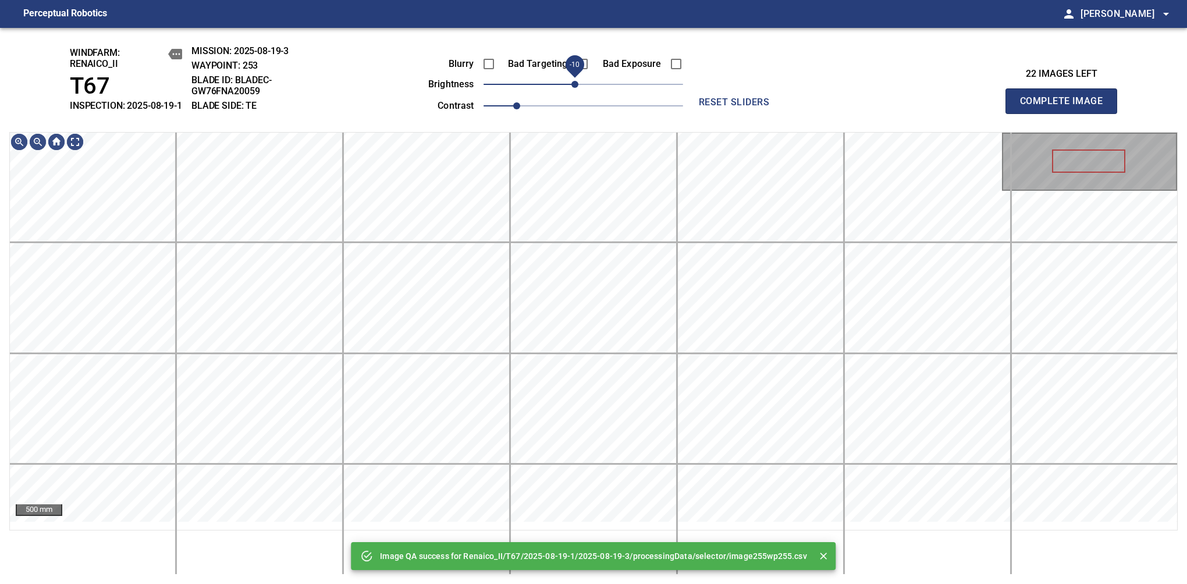
click at [573, 88] on span "-10" at bounding box center [574, 84] width 7 height 7
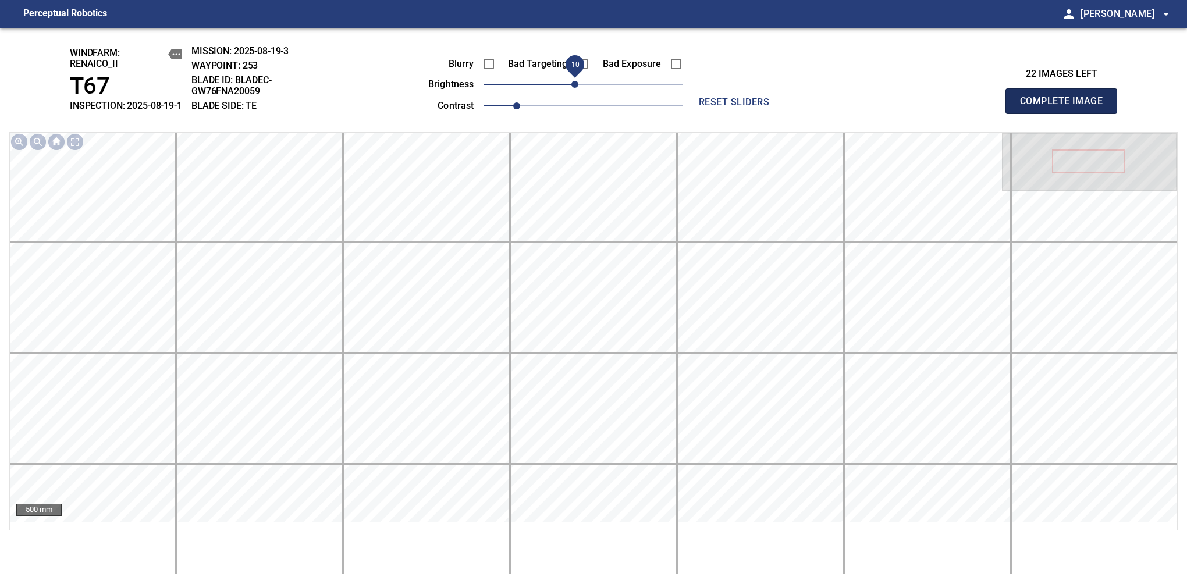
click at [1066, 107] on span "Complete Image" at bounding box center [1061, 101] width 86 height 16
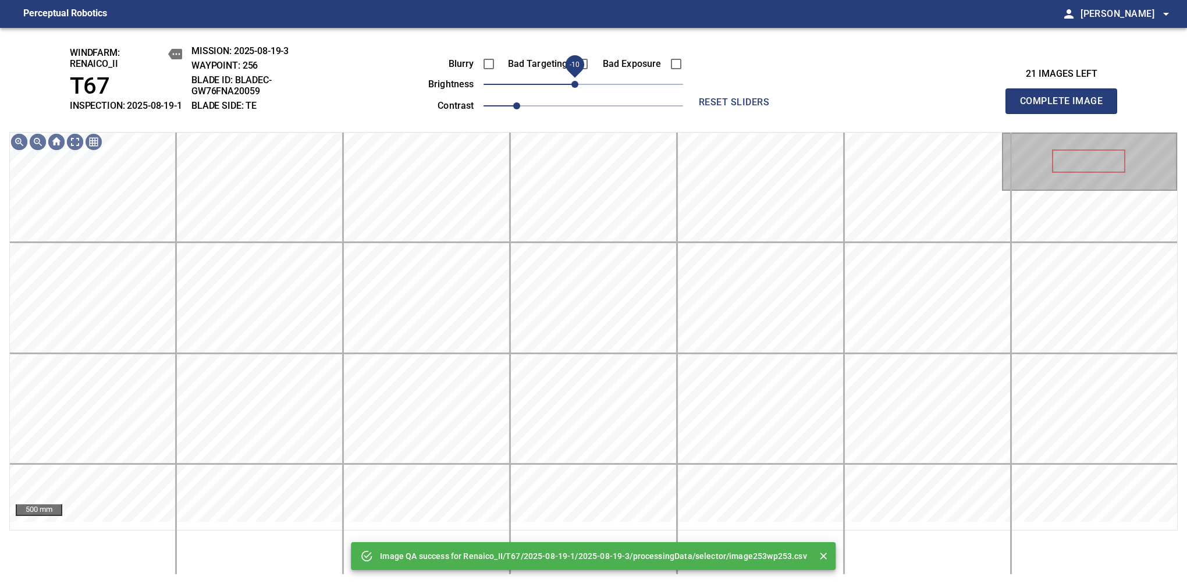
click at [575, 88] on span "-10" at bounding box center [574, 84] width 7 height 7
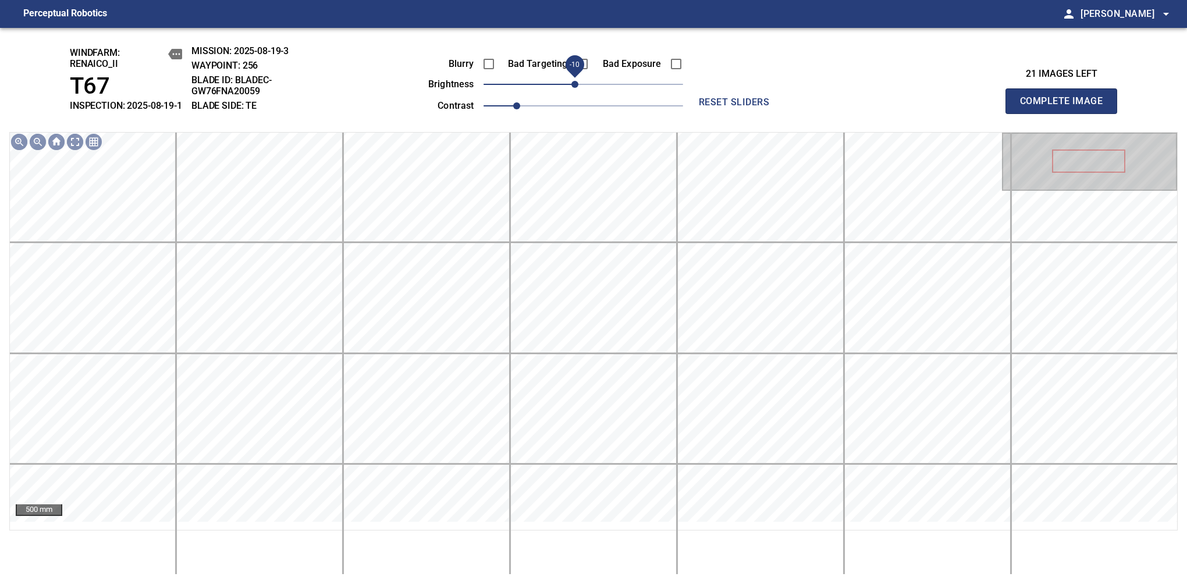
click at [1066, 107] on span "Complete Image" at bounding box center [1061, 101] width 86 height 16
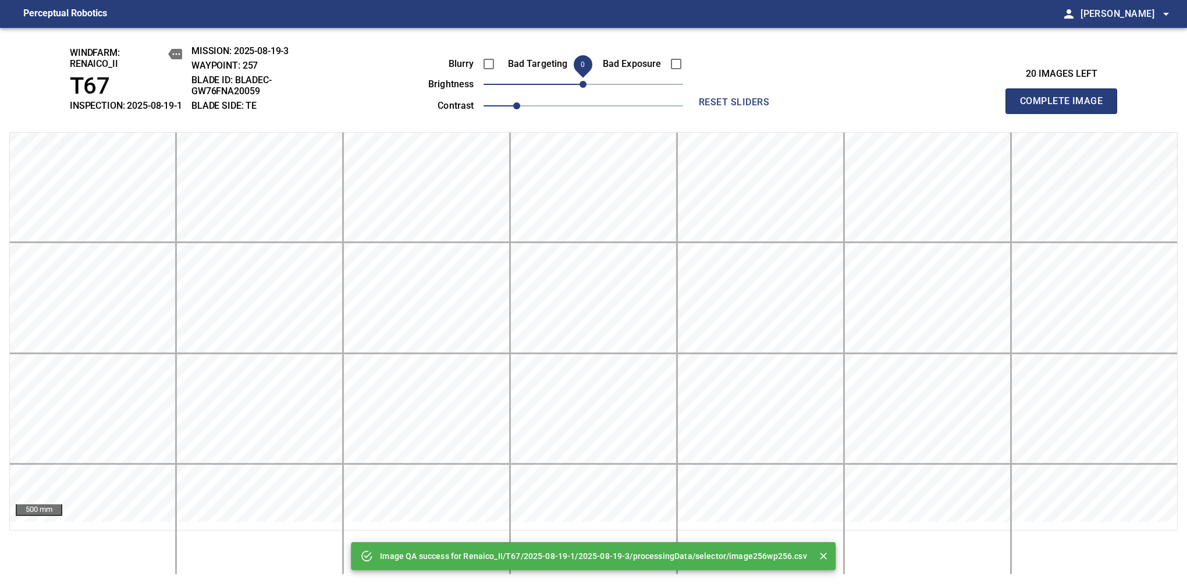
click at [580, 88] on span "0" at bounding box center [583, 84] width 7 height 7
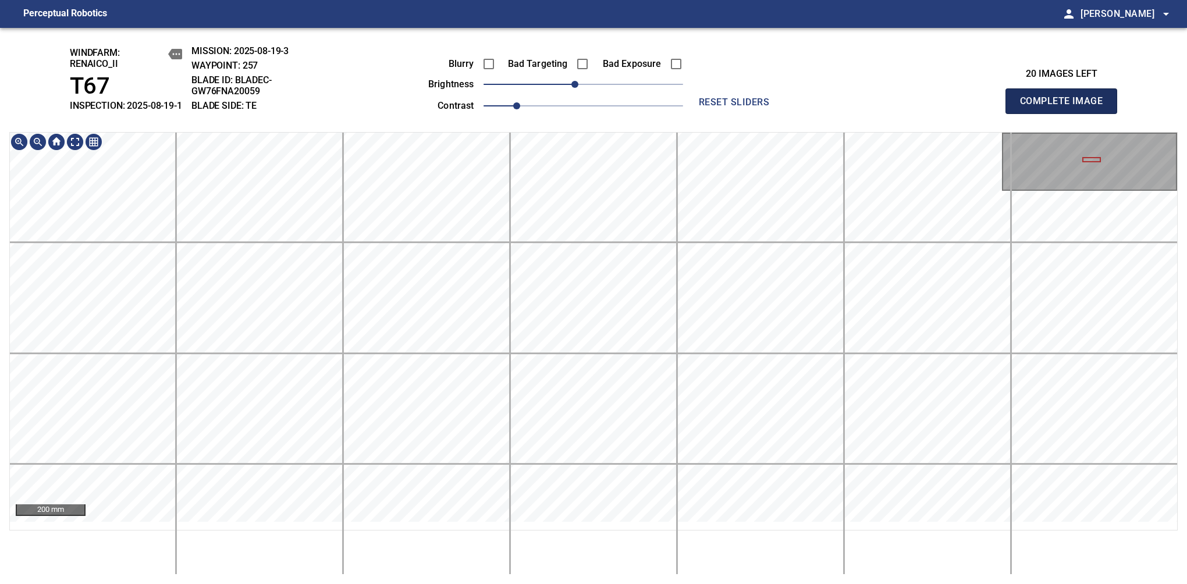
click at [1066, 107] on span "Complete Image" at bounding box center [1061, 101] width 86 height 16
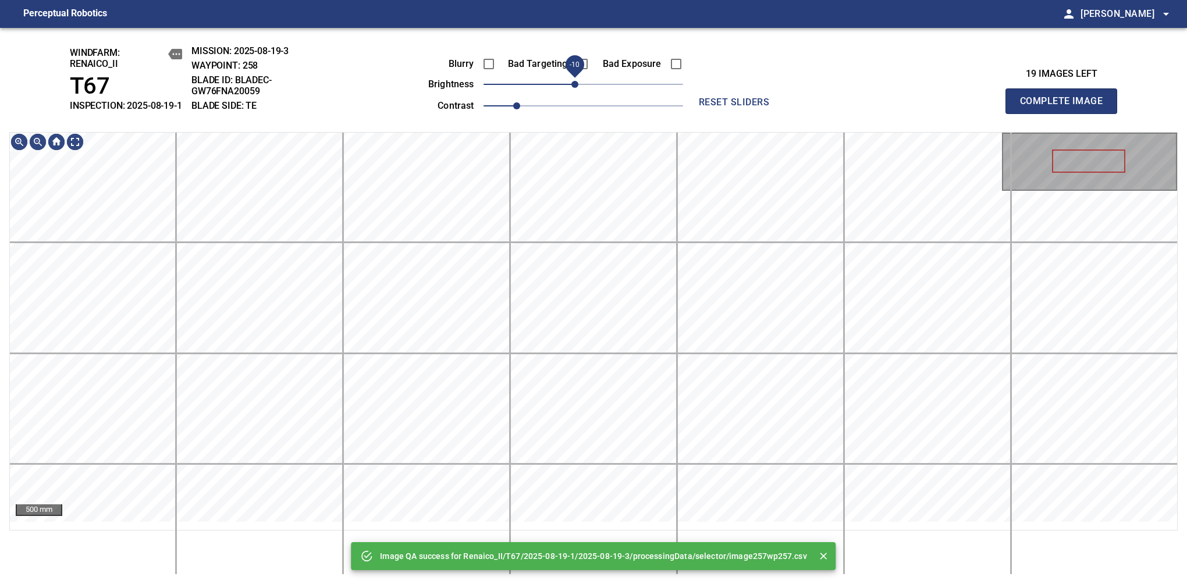
click at [577, 88] on span "-10" at bounding box center [574, 84] width 7 height 7
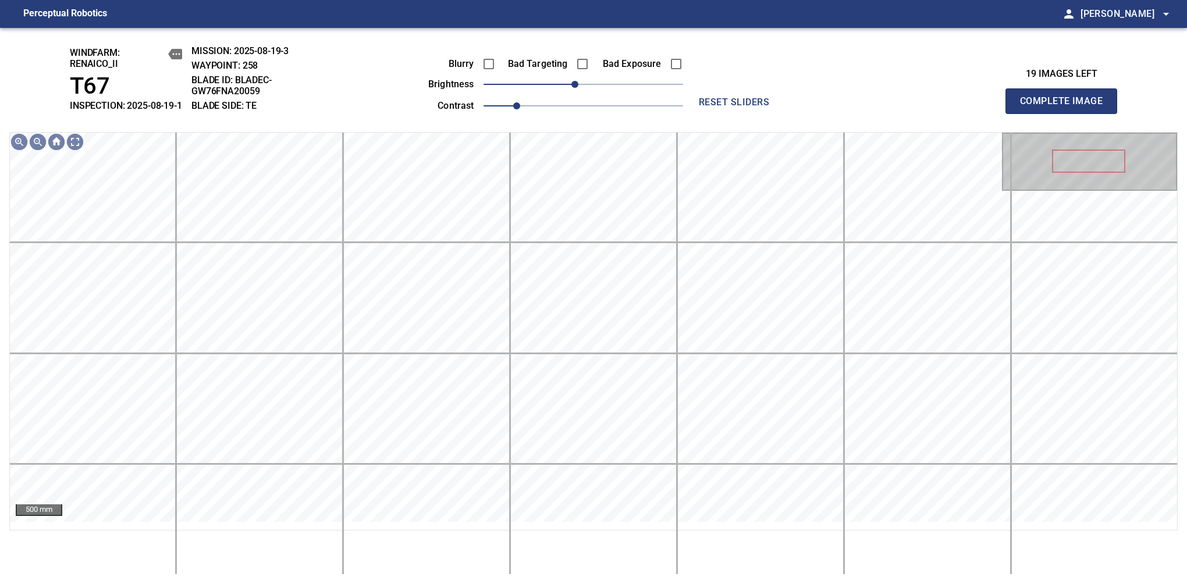
click at [1066, 107] on span "Complete Image" at bounding box center [1061, 101] width 86 height 16
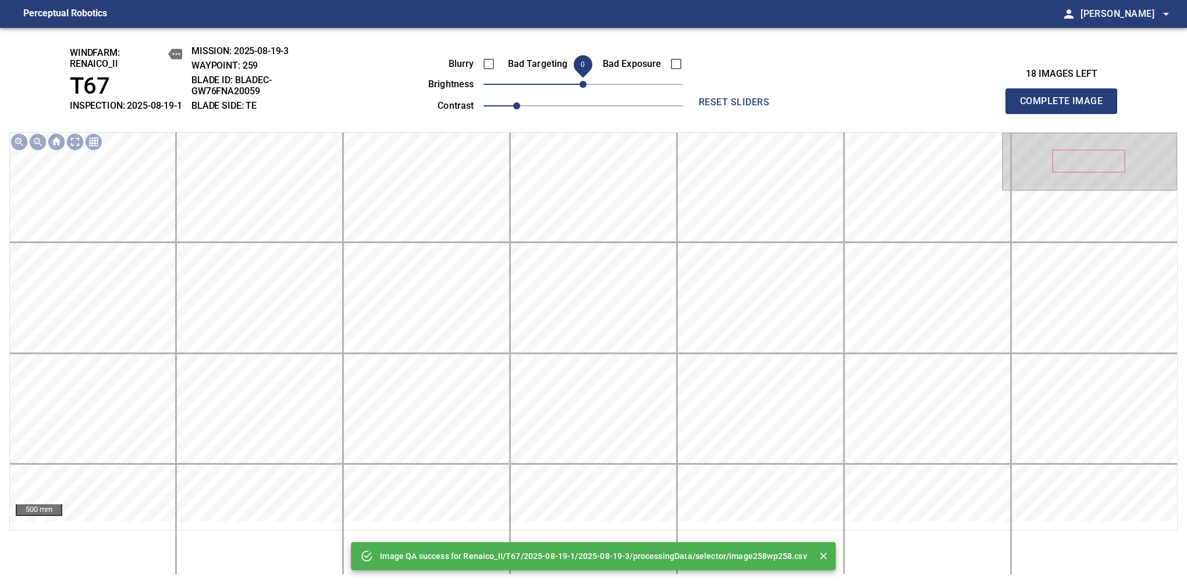
click at [580, 88] on span "0" at bounding box center [583, 84] width 7 height 7
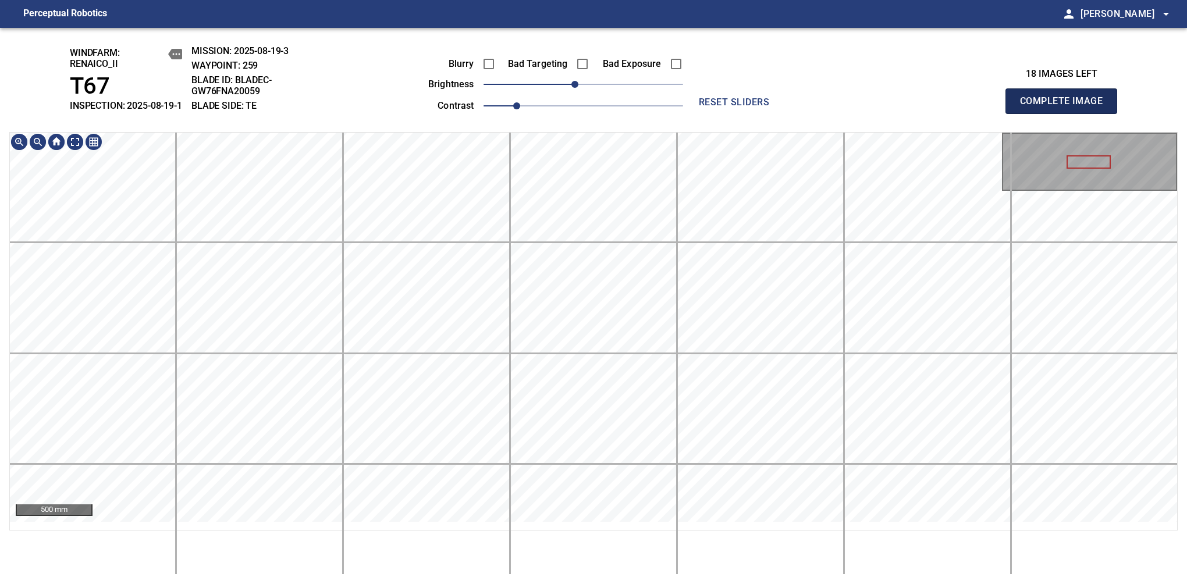
click at [1066, 107] on span "Complete Image" at bounding box center [1061, 101] width 86 height 16
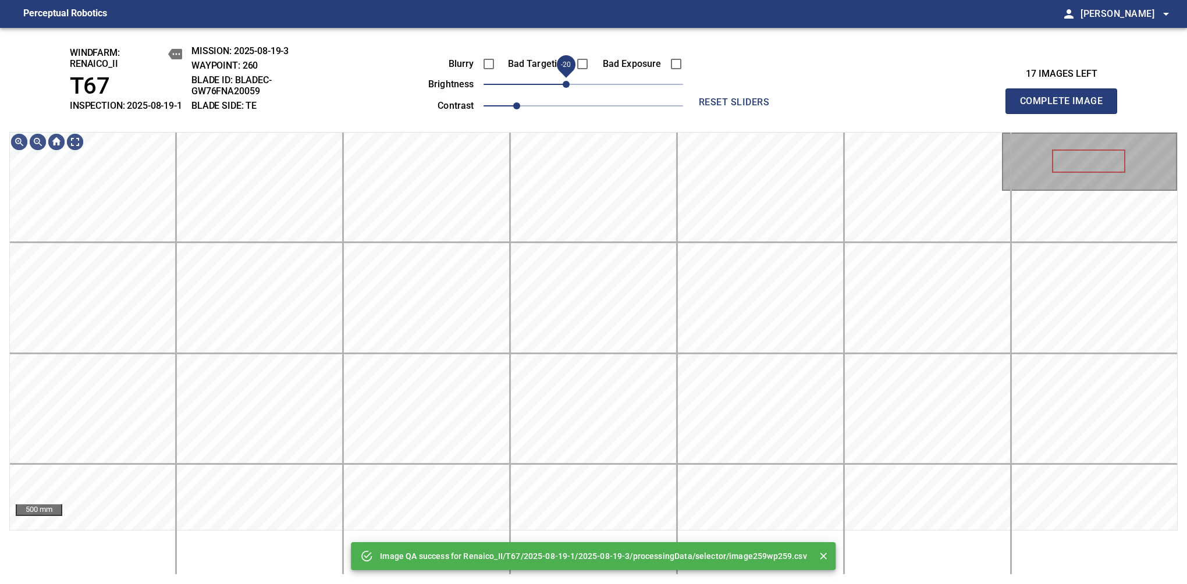
drag, startPoint x: 582, startPoint y: 95, endPoint x: 567, endPoint y: 95, distance: 14.5
click at [567, 88] on span "-20" at bounding box center [566, 84] width 7 height 7
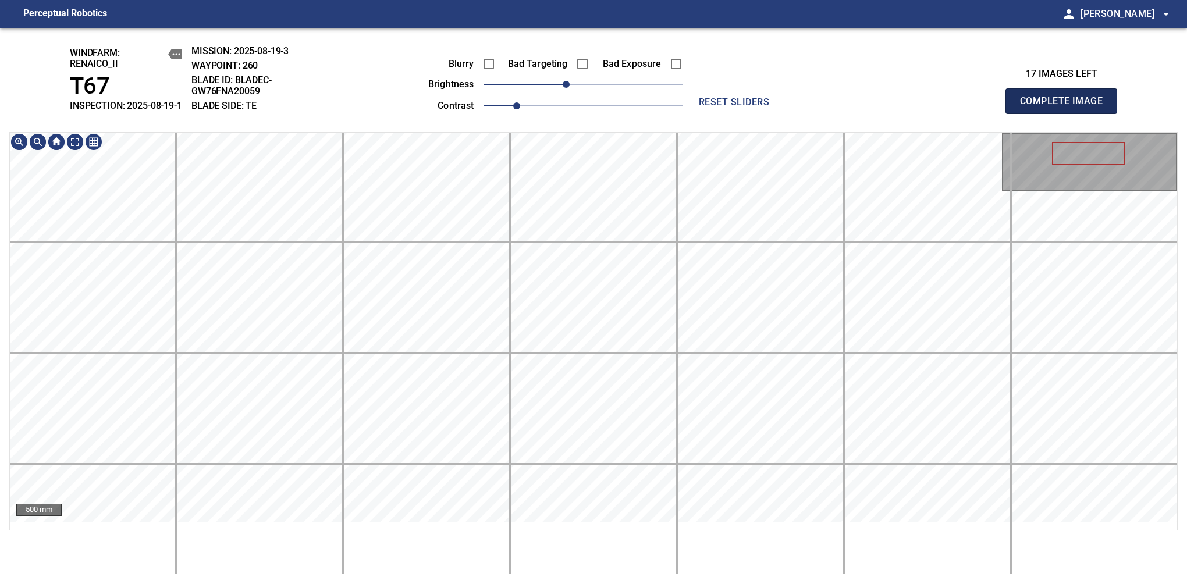
click at [1066, 107] on span "Complete Image" at bounding box center [1061, 101] width 86 height 16
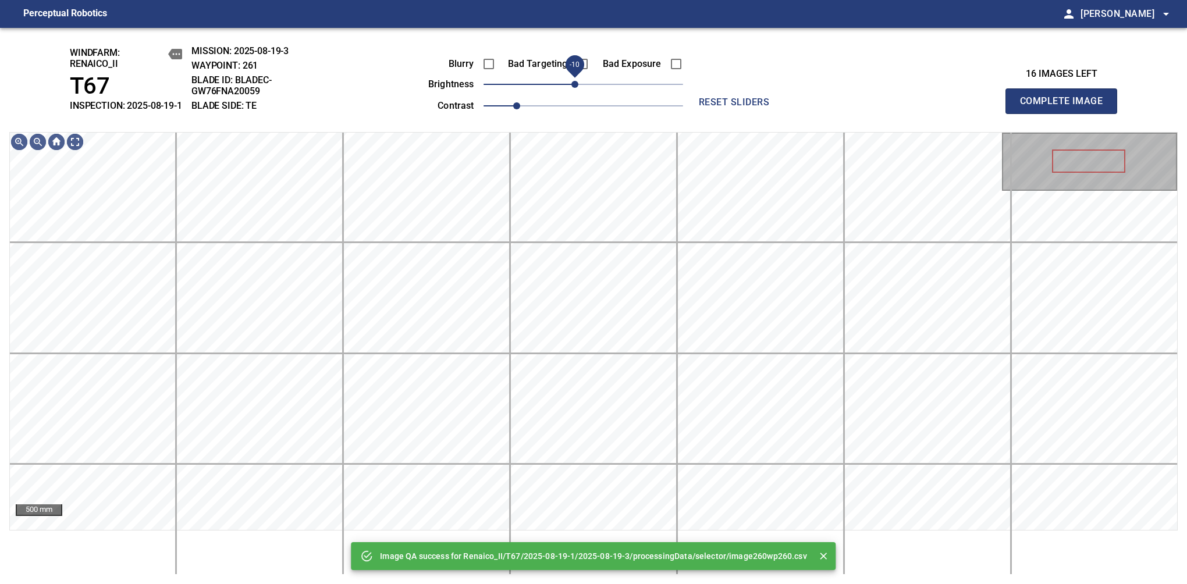
click at [578, 88] on span "-10" at bounding box center [574, 84] width 7 height 7
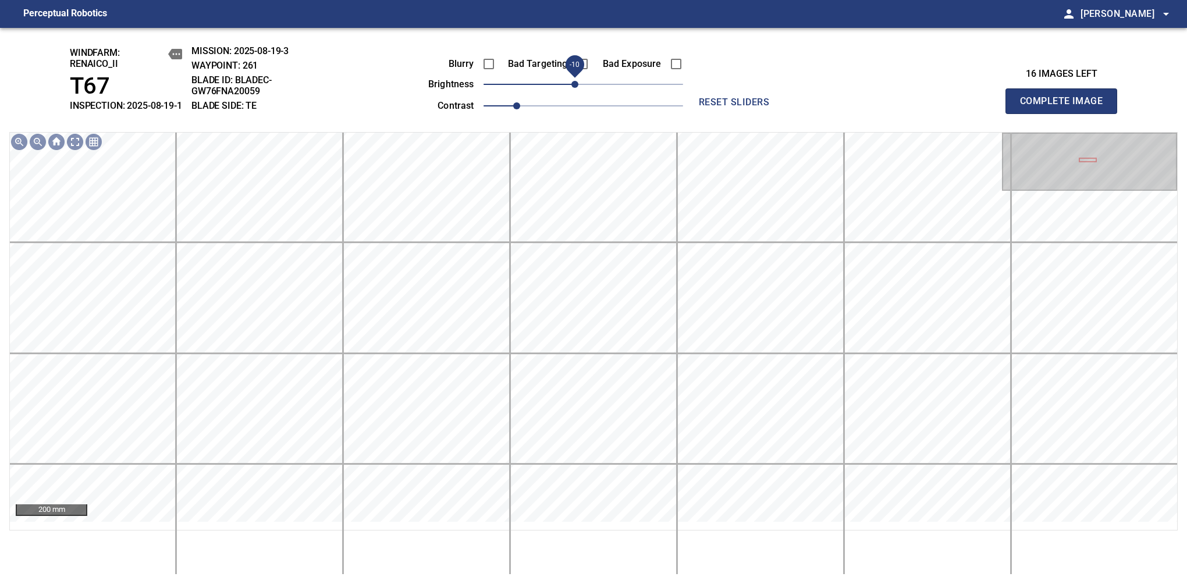
click at [571, 88] on span "-10" at bounding box center [574, 84] width 7 height 7
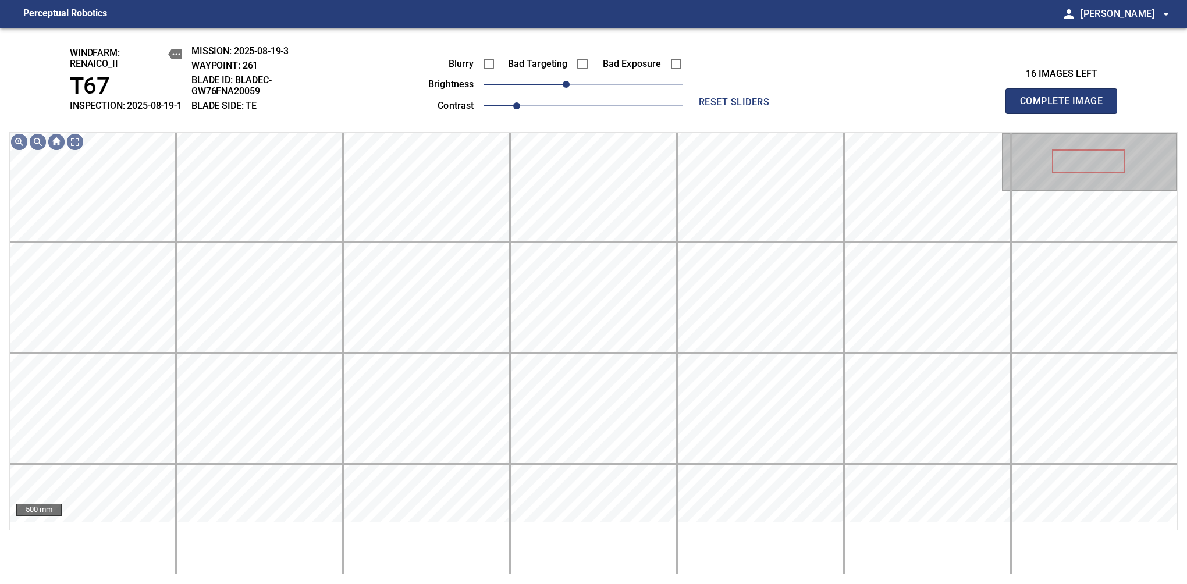
click at [1066, 107] on span "Complete Image" at bounding box center [1061, 101] width 86 height 16
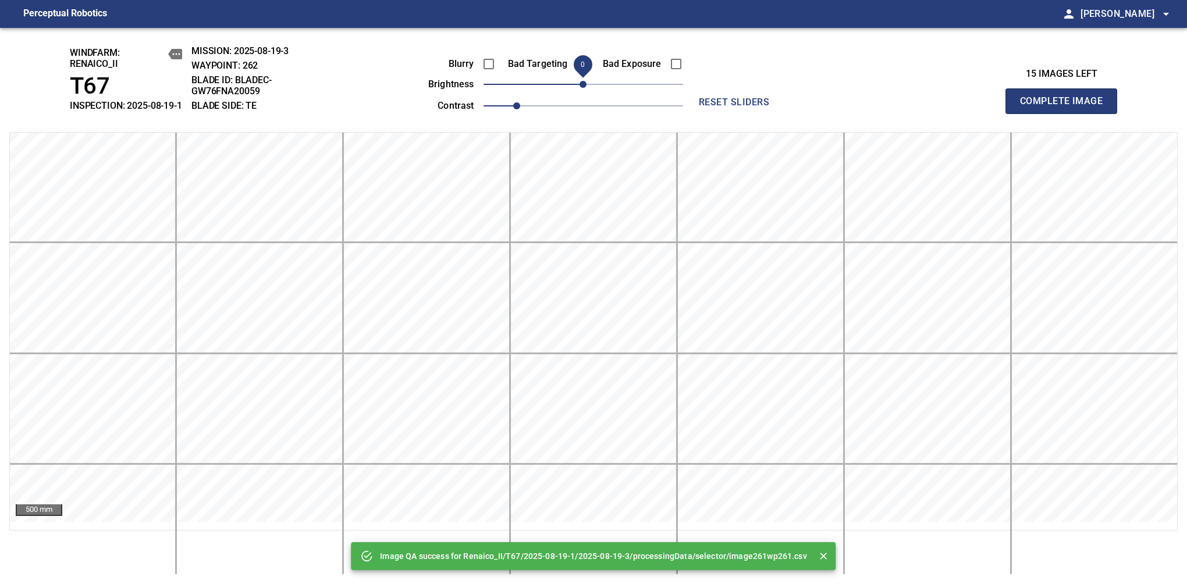
click at [574, 91] on div "Blurry Bad Targeting Bad Exposure brightness 0 contrast 1" at bounding box center [542, 83] width 281 height 62
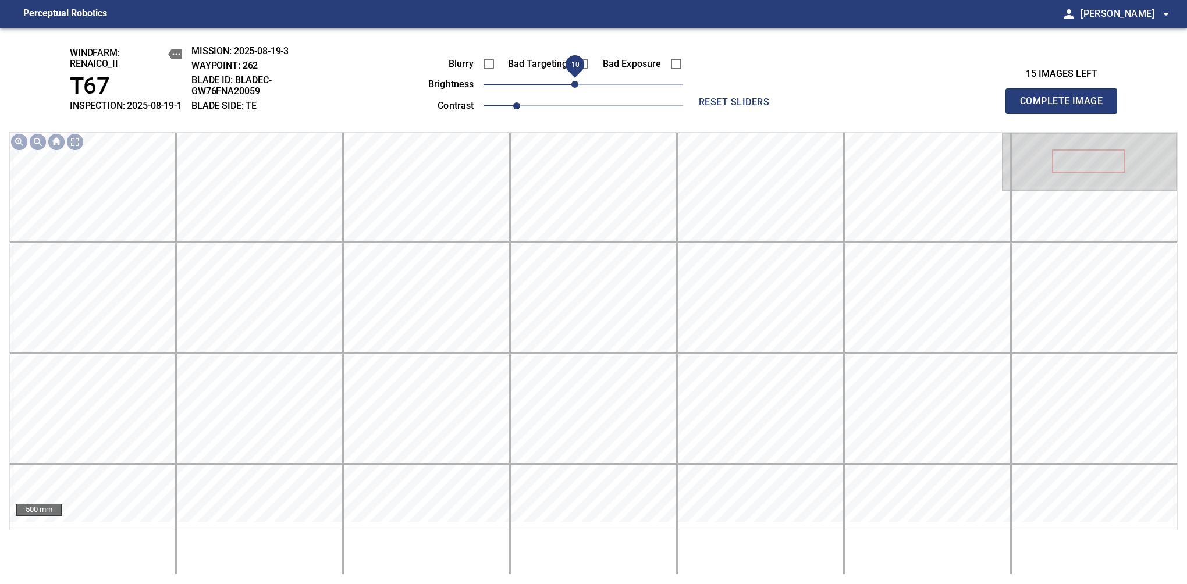
click at [572, 88] on span "-10" at bounding box center [574, 84] width 7 height 7
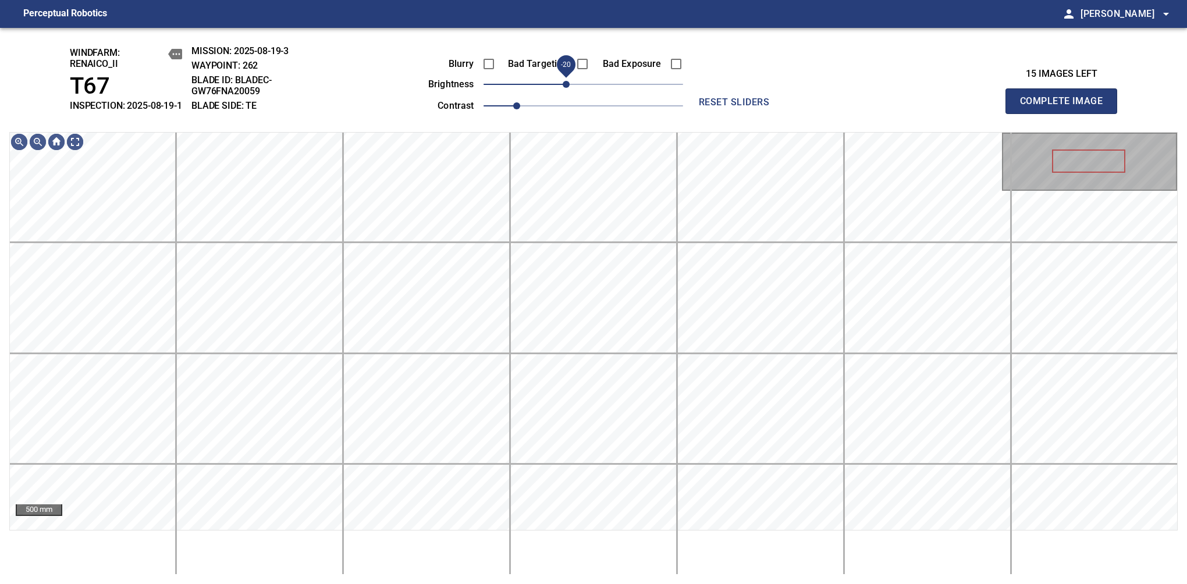
click at [570, 88] on span "-20" at bounding box center [566, 84] width 7 height 7
click at [1066, 107] on span "Complete Image" at bounding box center [1061, 101] width 86 height 16
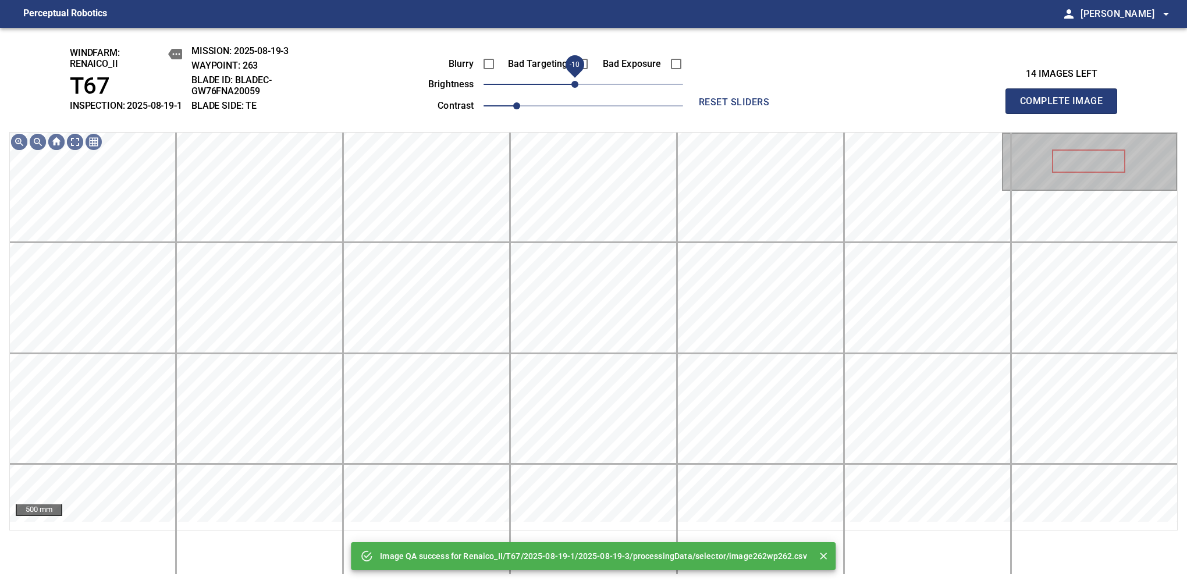
click at [573, 88] on span "-10" at bounding box center [574, 84] width 7 height 7
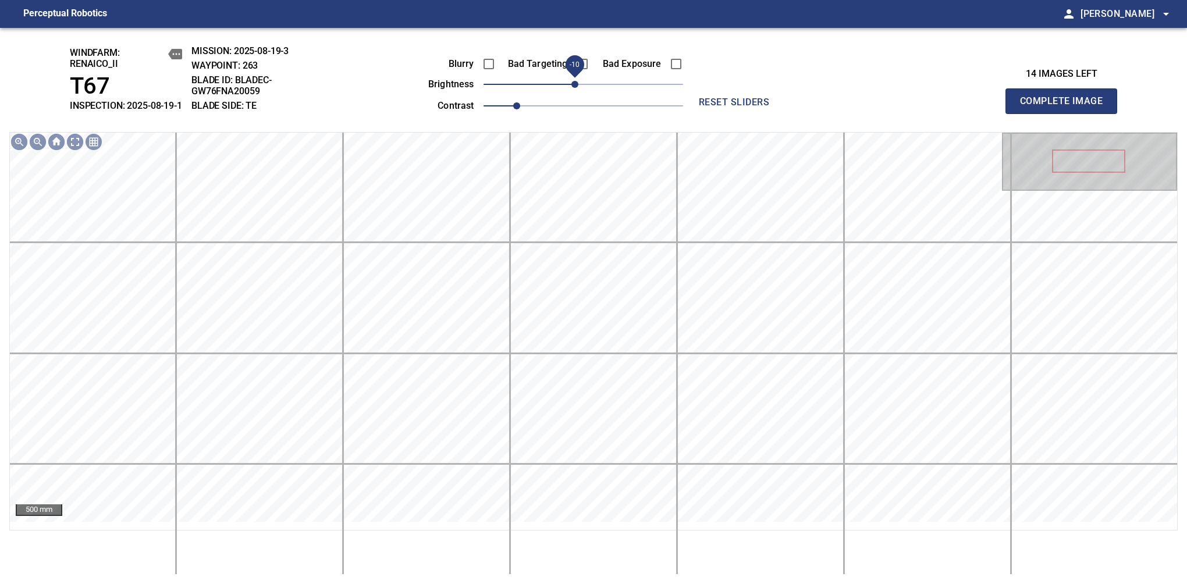
click at [1066, 107] on span "Complete Image" at bounding box center [1061, 101] width 86 height 16
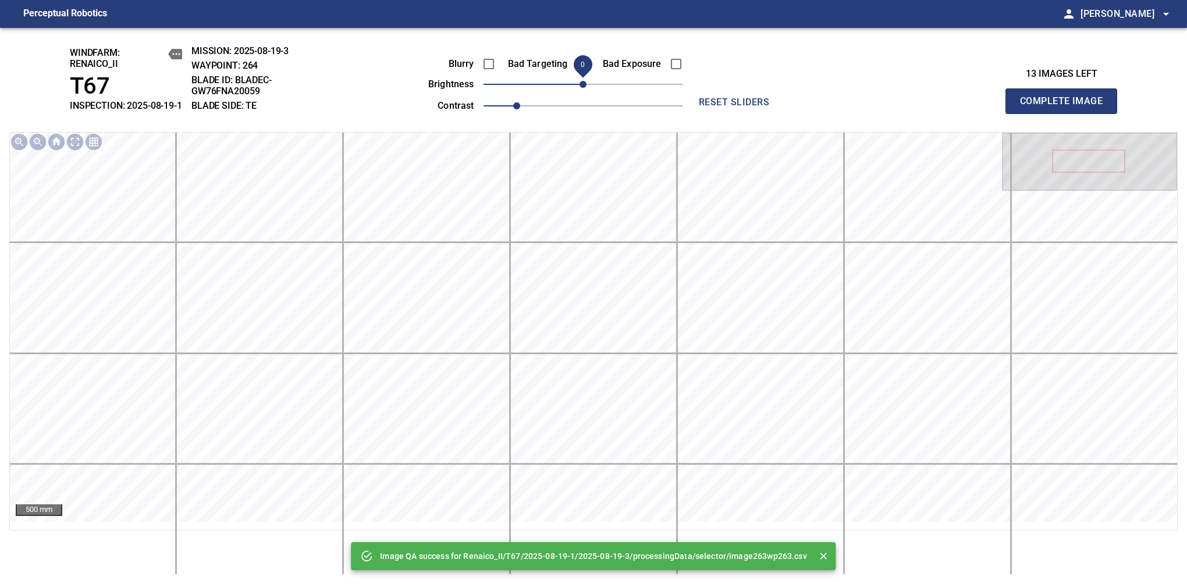
click at [580, 88] on span "0" at bounding box center [583, 84] width 7 height 7
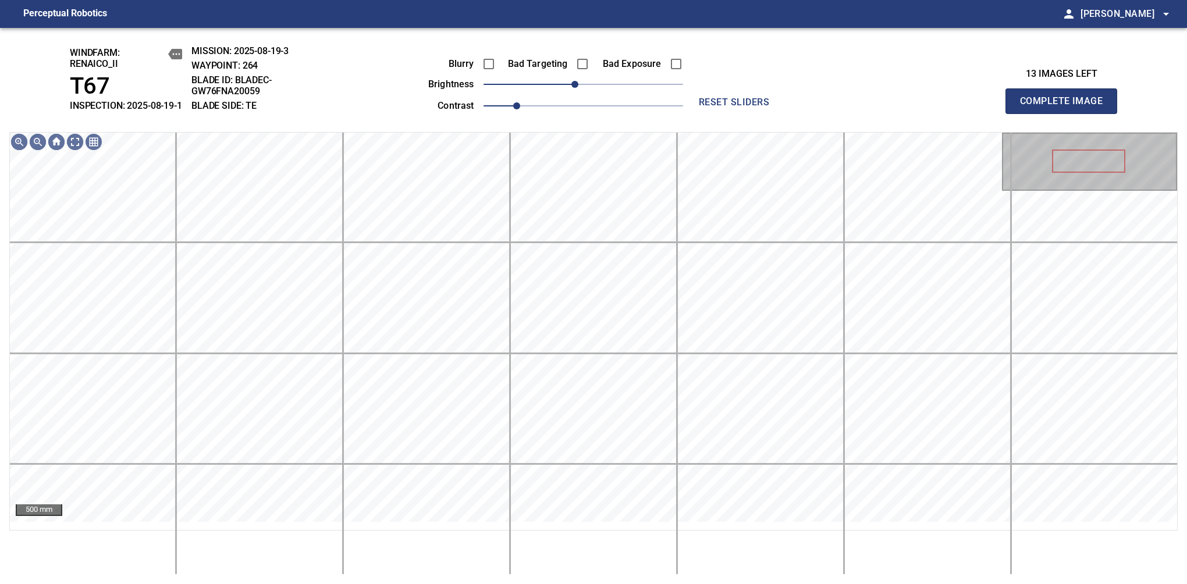
click at [1066, 107] on span "Complete Image" at bounding box center [1061, 101] width 86 height 16
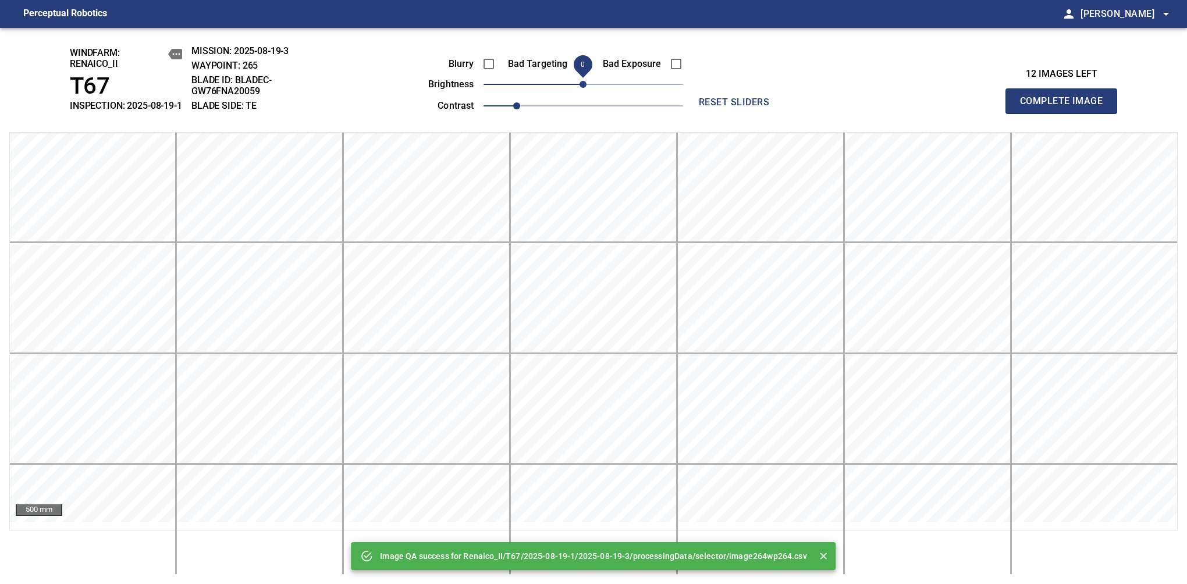
click at [1066, 107] on span "Complete Image" at bounding box center [1061, 101] width 86 height 16
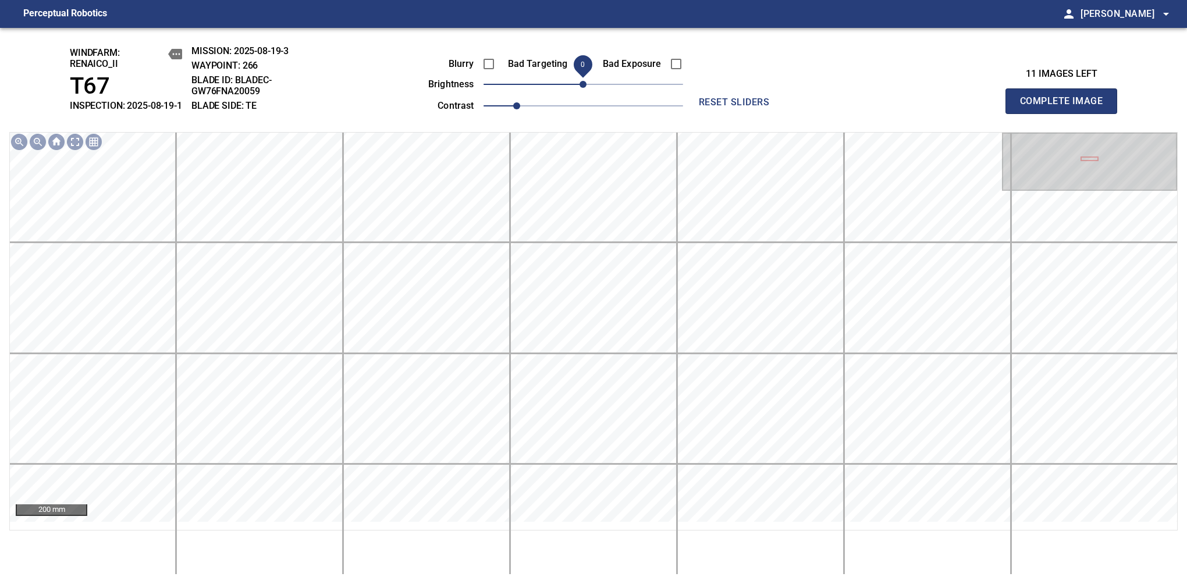
click at [580, 88] on span "0" at bounding box center [583, 84] width 7 height 7
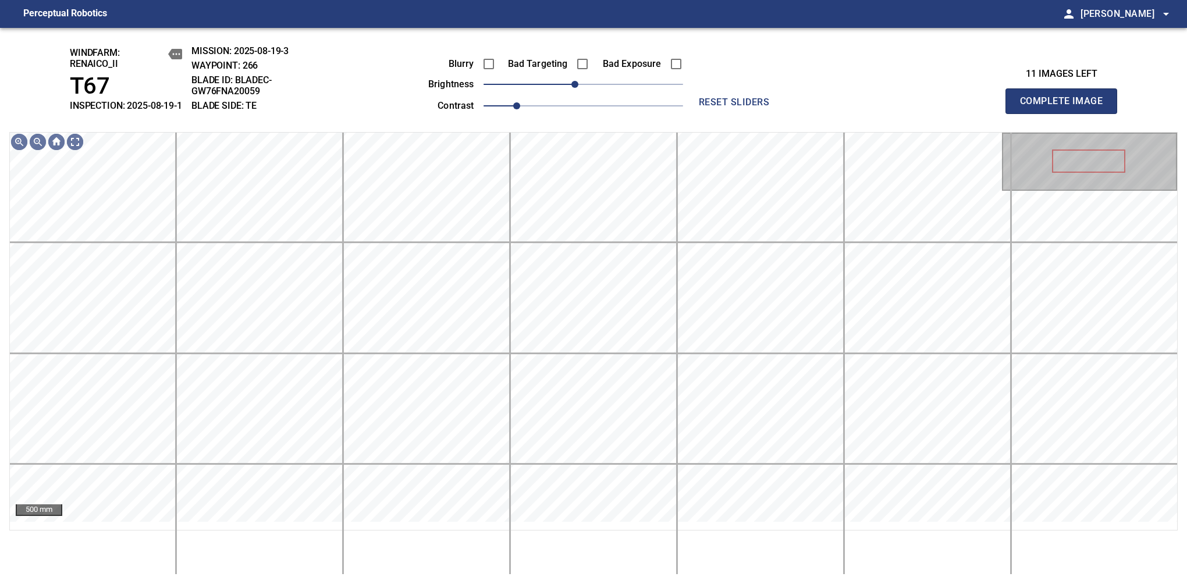
click at [1066, 107] on span "Complete Image" at bounding box center [1061, 101] width 86 height 16
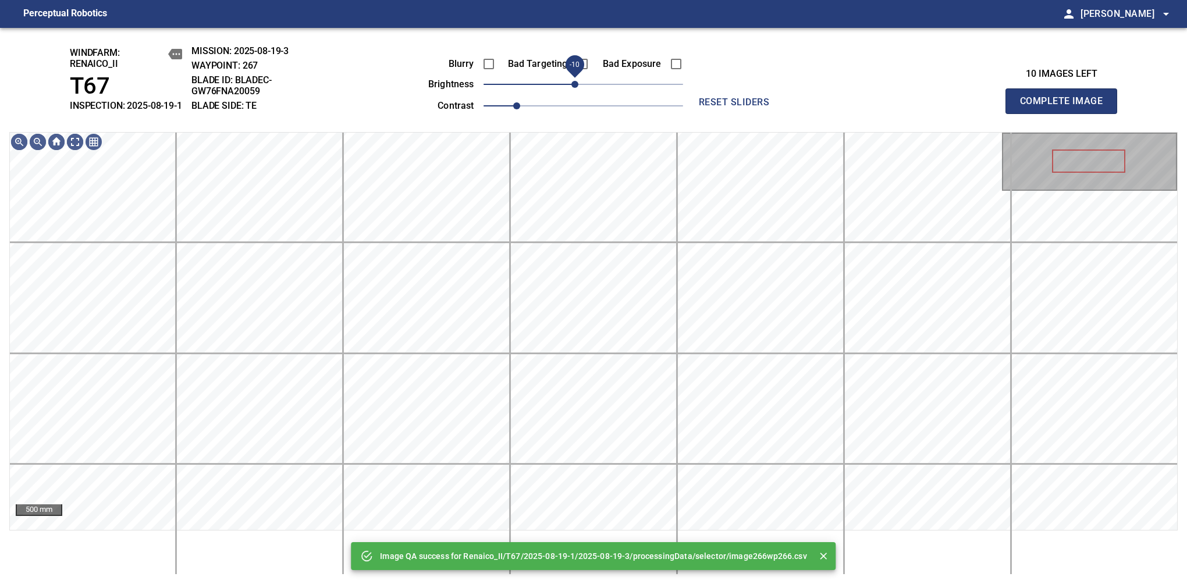
click at [575, 88] on span "-10" at bounding box center [574, 84] width 7 height 7
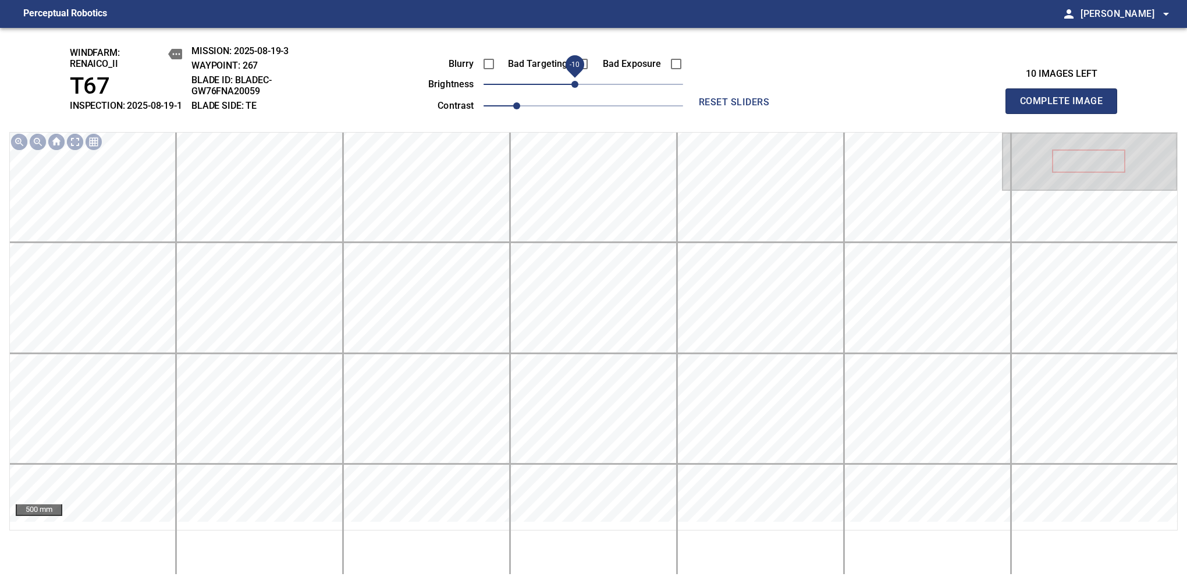
click at [575, 88] on span "-10" at bounding box center [574, 84] width 7 height 7
click at [1066, 107] on span "Complete Image" at bounding box center [1061, 101] width 86 height 16
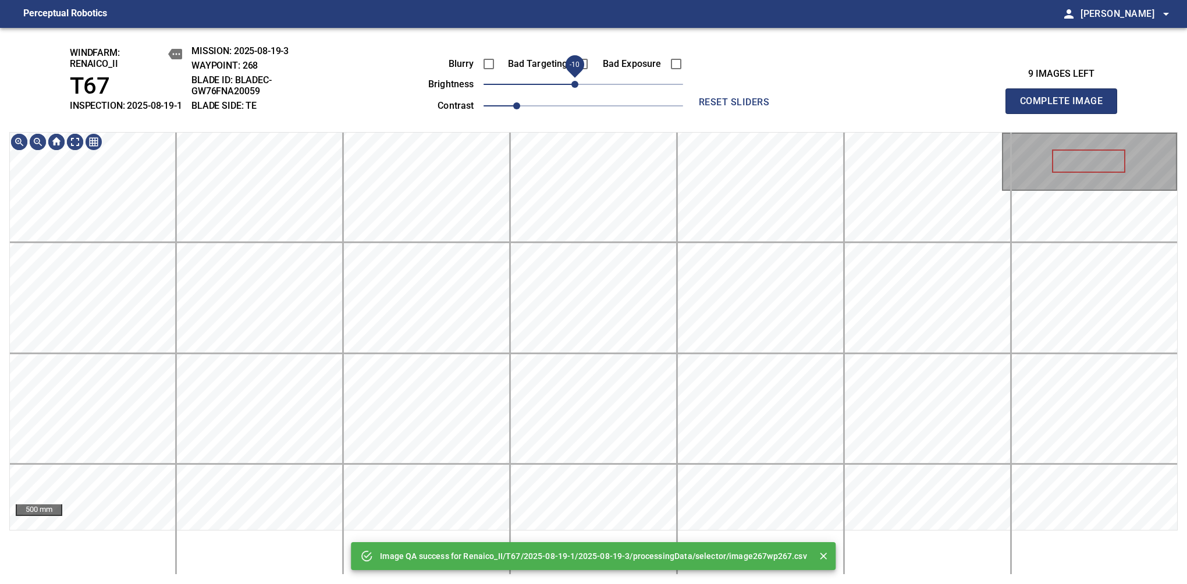
drag, startPoint x: 585, startPoint y: 95, endPoint x: 577, endPoint y: 99, distance: 8.3
click at [577, 88] on span "-10" at bounding box center [574, 84] width 7 height 7
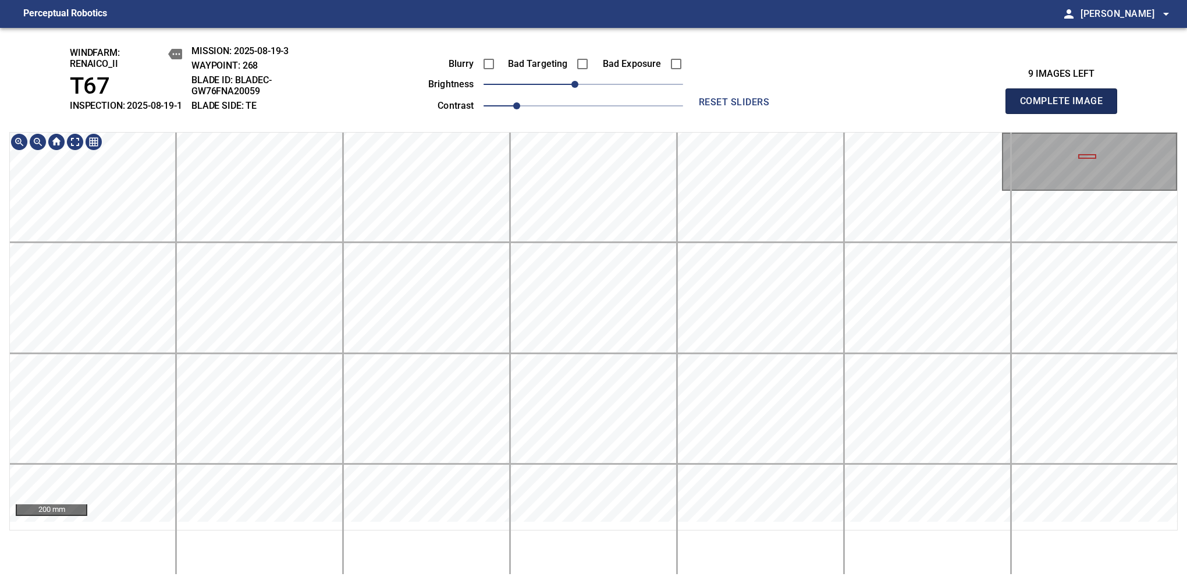
click at [1066, 107] on span "Complete Image" at bounding box center [1061, 101] width 86 height 16
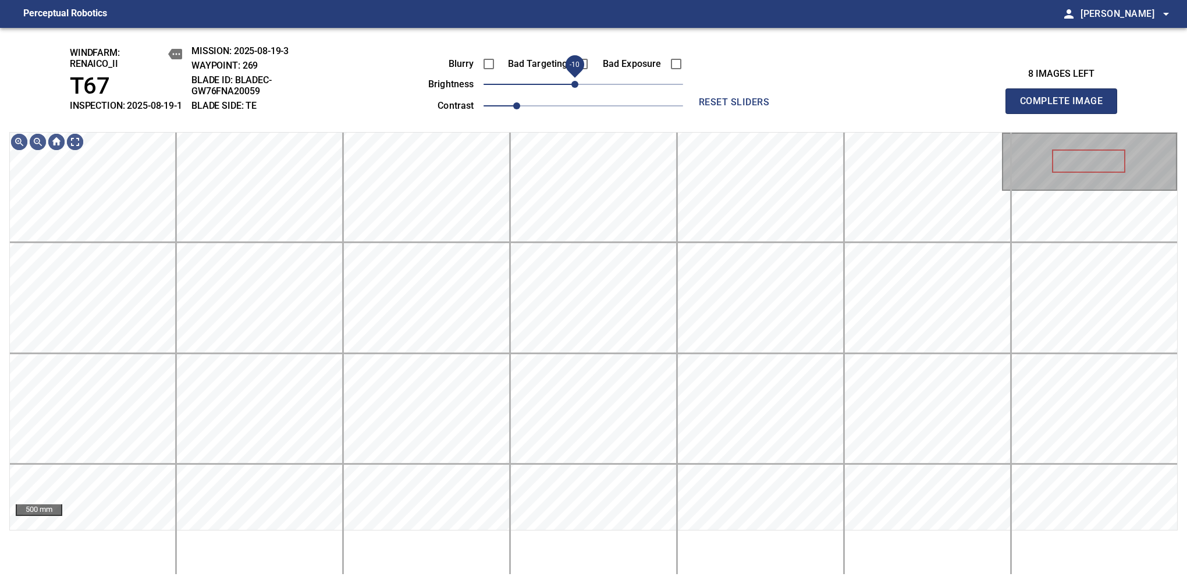
click at [577, 88] on span "-10" at bounding box center [574, 84] width 7 height 7
click at [1066, 107] on span "Complete Image" at bounding box center [1061, 101] width 86 height 16
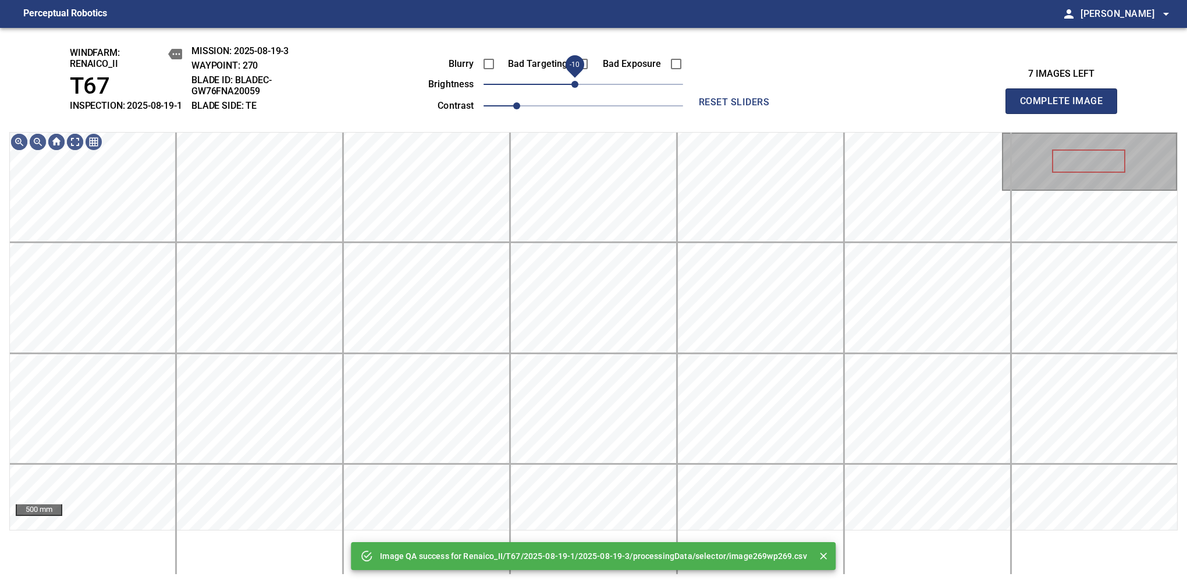
click at [577, 88] on span "-10" at bounding box center [574, 84] width 7 height 7
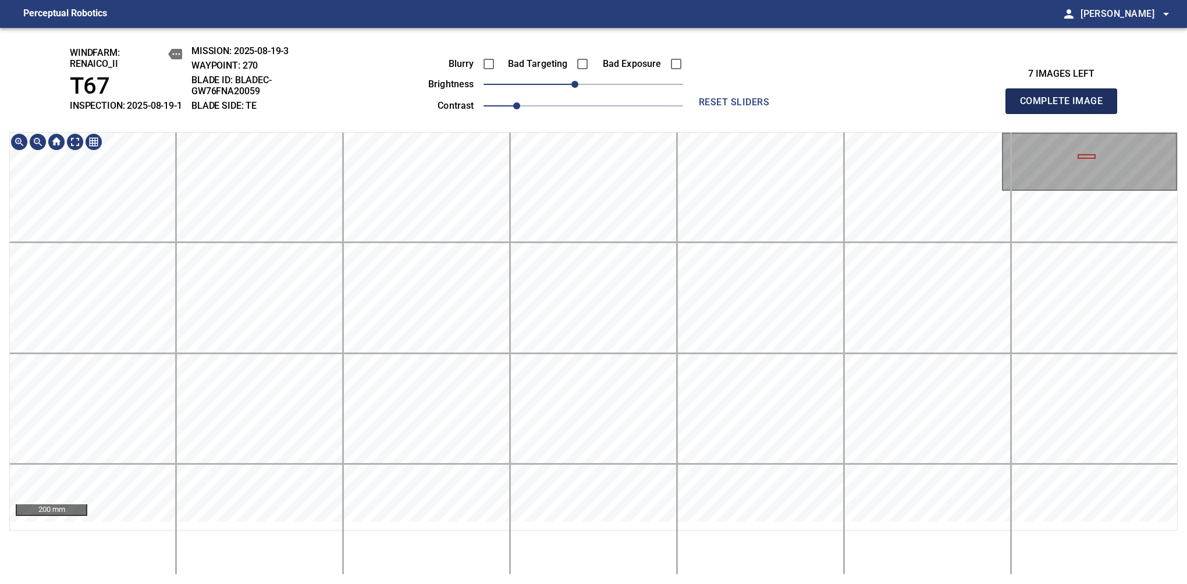
click at [1066, 107] on span "Complete Image" at bounding box center [1061, 101] width 86 height 16
click at [576, 88] on span "-10" at bounding box center [574, 84] width 7 height 7
click at [567, 88] on span "-20" at bounding box center [566, 84] width 7 height 7
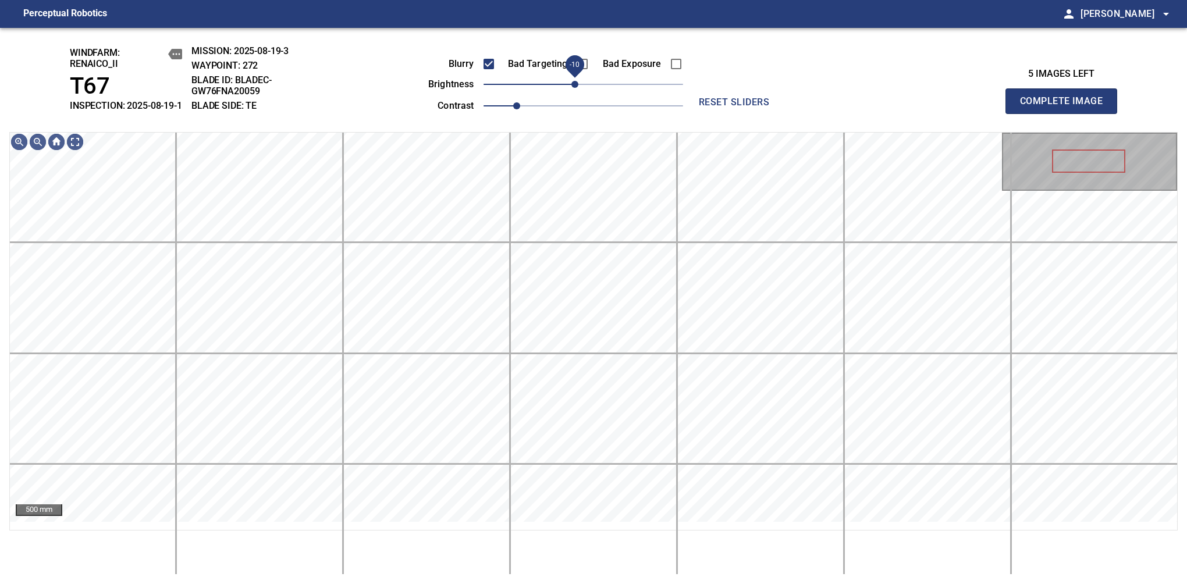
click at [571, 88] on span "-10" at bounding box center [574, 84] width 7 height 7
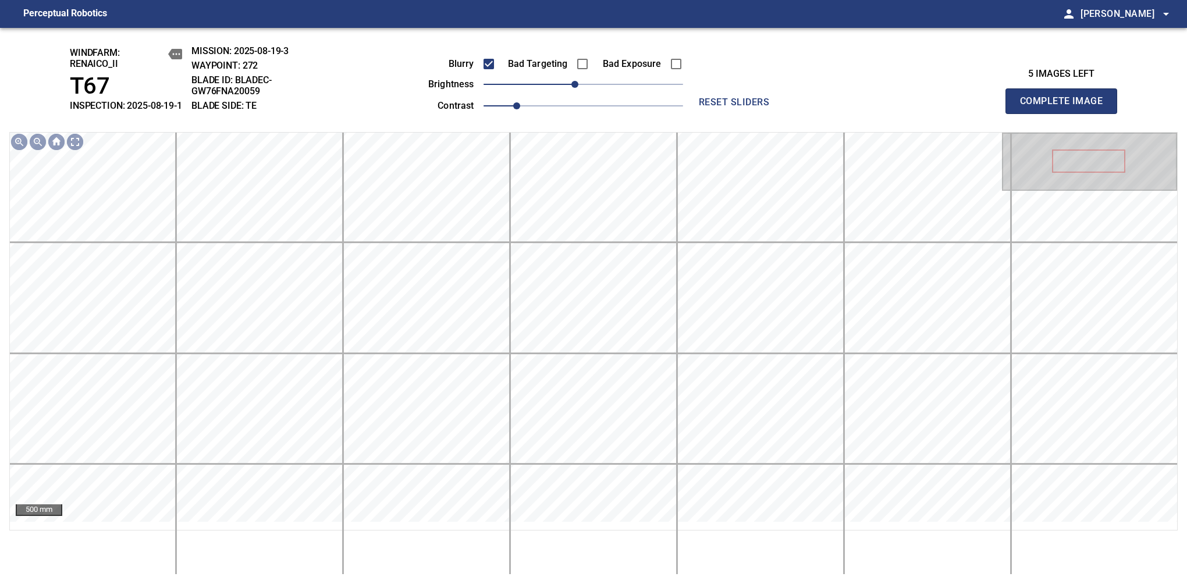
click at [1066, 107] on span "Complete Image" at bounding box center [1061, 101] width 86 height 16
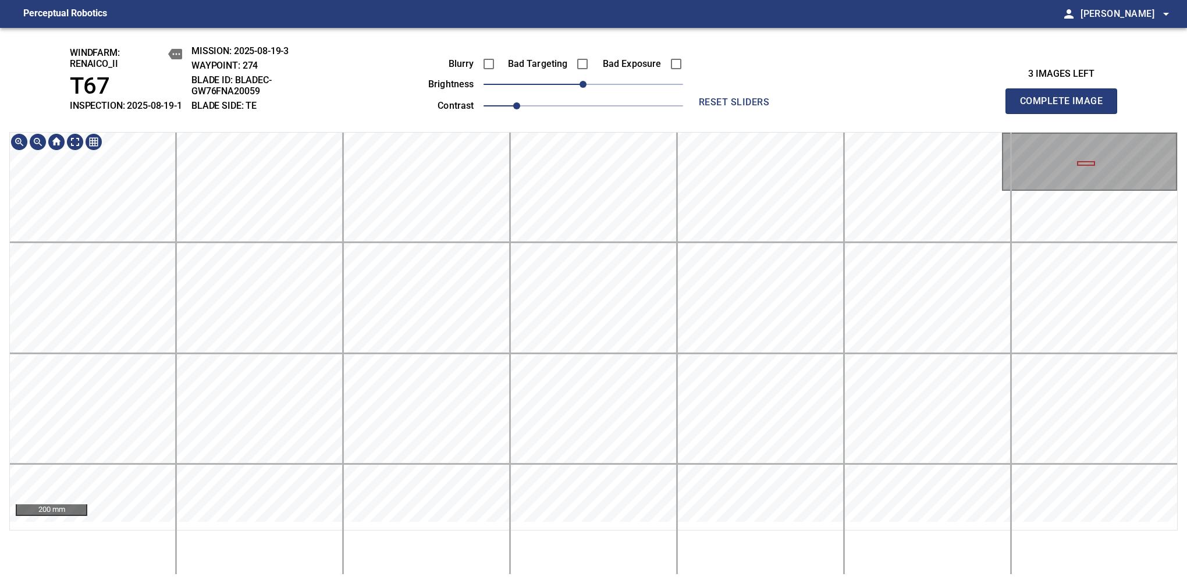
click at [531, 96] on div "windfarm: Renaico_II T67 INSPECTION: 2025-08-19-1 MISSION: 2025-08-19-3 WAYPOIN…" at bounding box center [593, 306] width 1187 height 556
click at [1066, 107] on span "Complete Image" at bounding box center [1061, 101] width 86 height 16
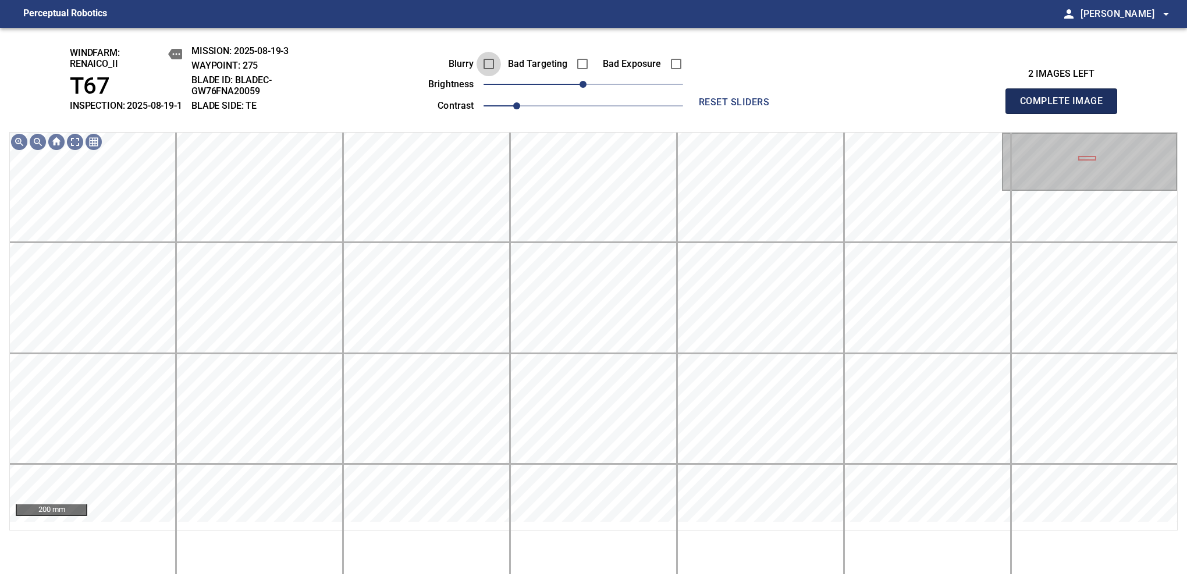
click at [1066, 107] on span "Complete Image" at bounding box center [1061, 101] width 86 height 16
drag, startPoint x: 589, startPoint y: 95, endPoint x: 599, endPoint y: 94, distance: 10.0
click at [595, 88] on span "10" at bounding box center [591, 84] width 7 height 7
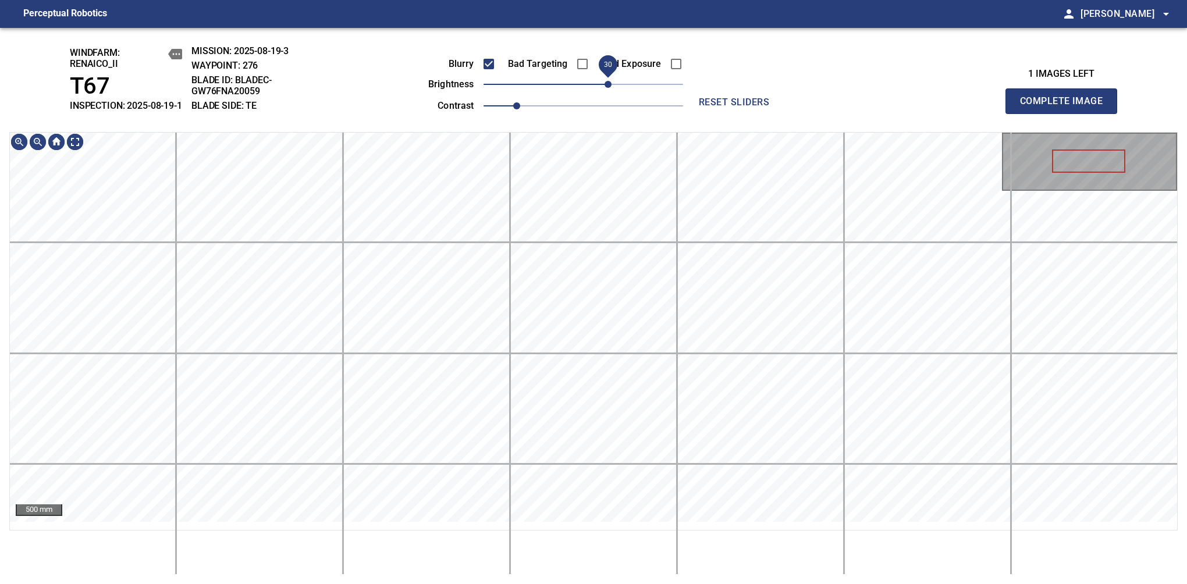
click at [607, 88] on span "30" at bounding box center [608, 84] width 7 height 7
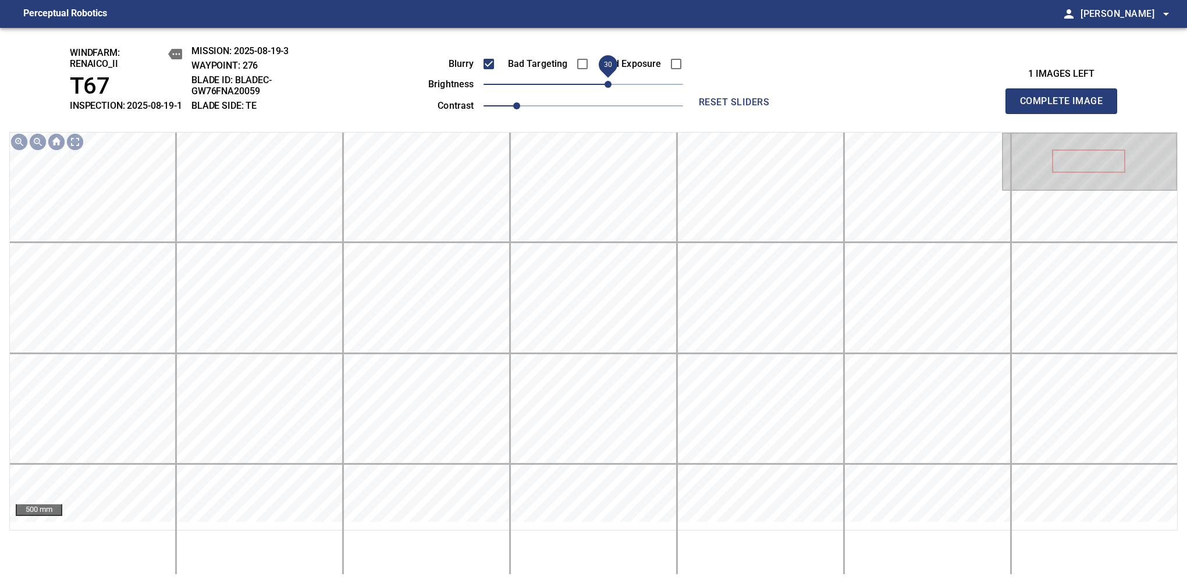
click at [1066, 107] on span "Complete Image" at bounding box center [1061, 101] width 86 height 16
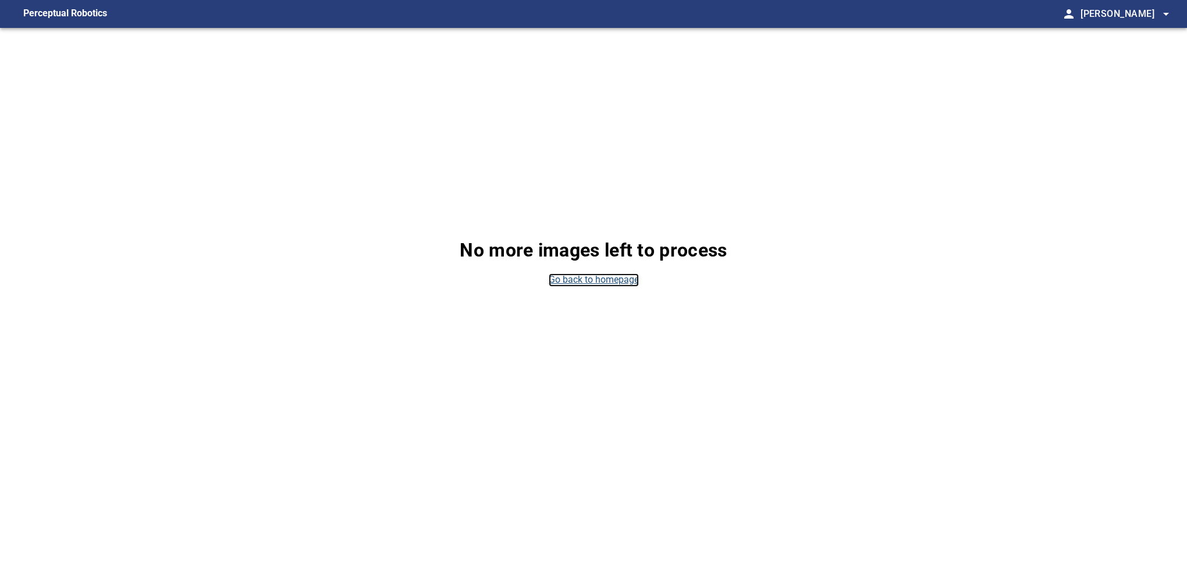
click at [573, 282] on link "Go back to homepage" at bounding box center [594, 280] width 90 height 13
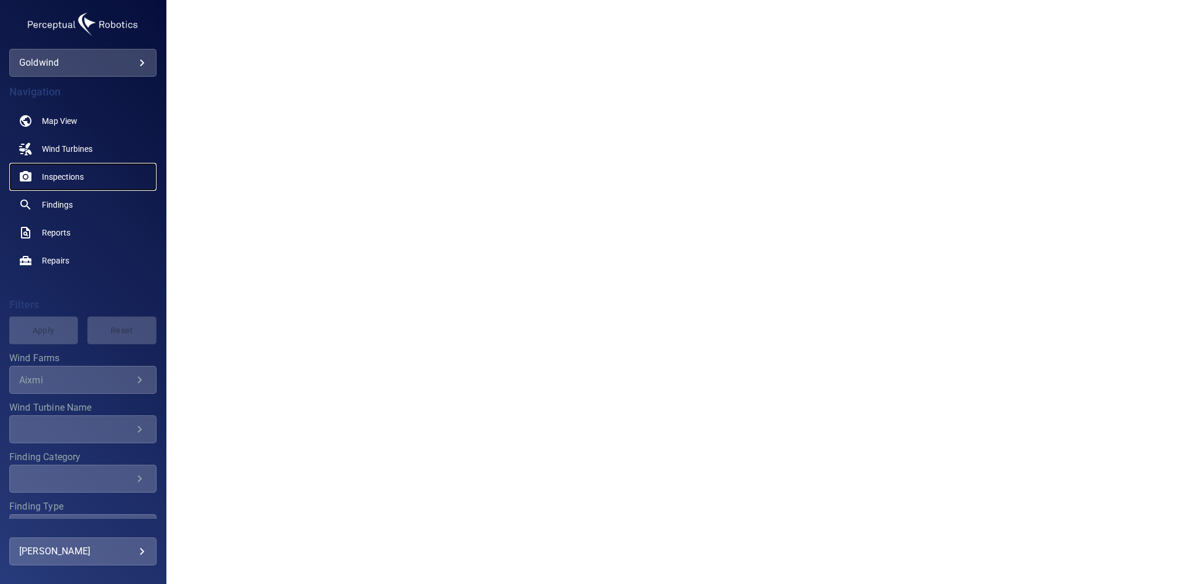
click at [53, 183] on link "Inspections" at bounding box center [82, 177] width 147 height 28
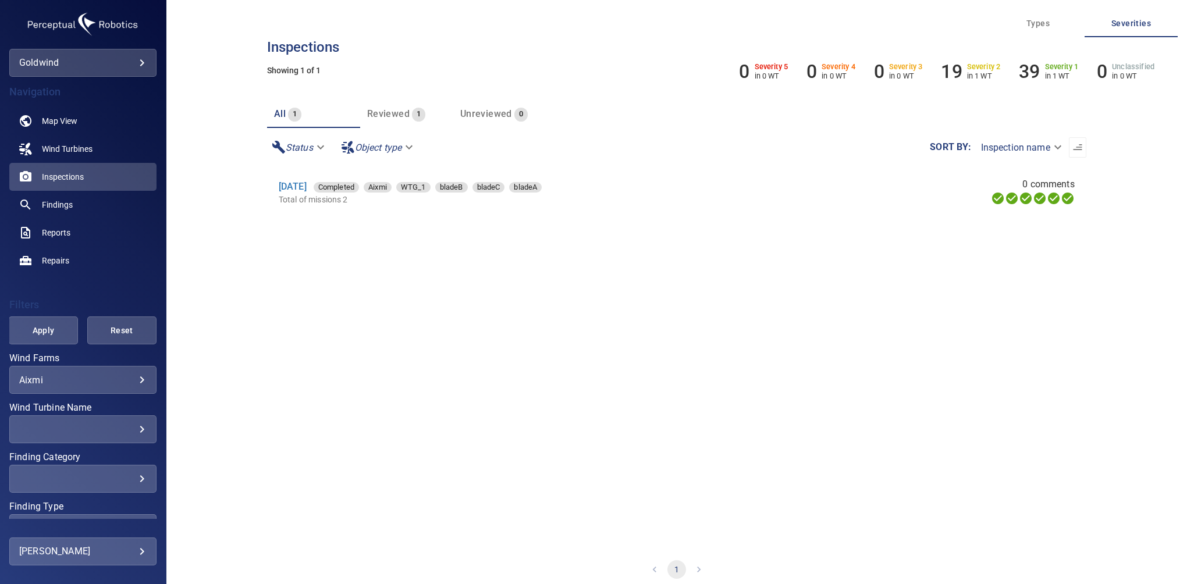
click at [94, 377] on body "**********" at bounding box center [593, 292] width 1187 height 584
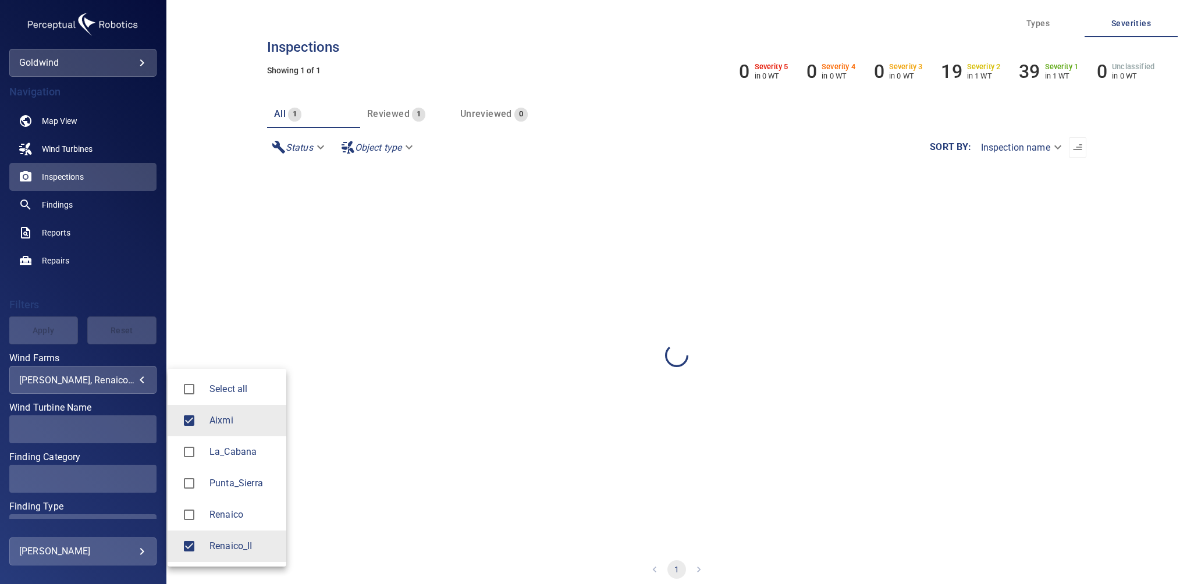
type input "**********"
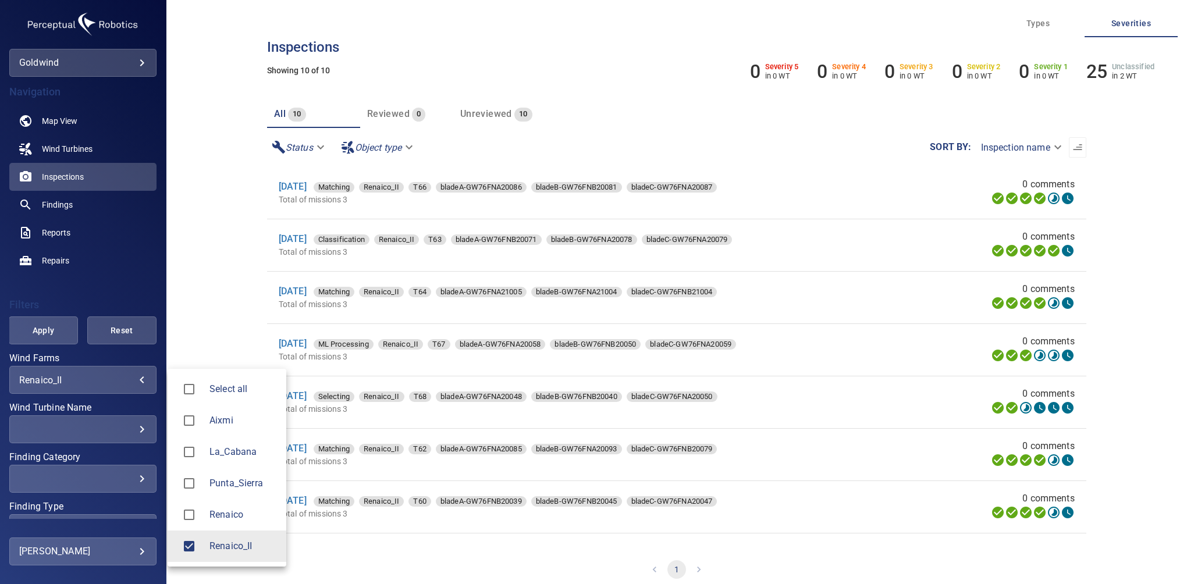
click at [223, 147] on div at bounding box center [593, 292] width 1187 height 584
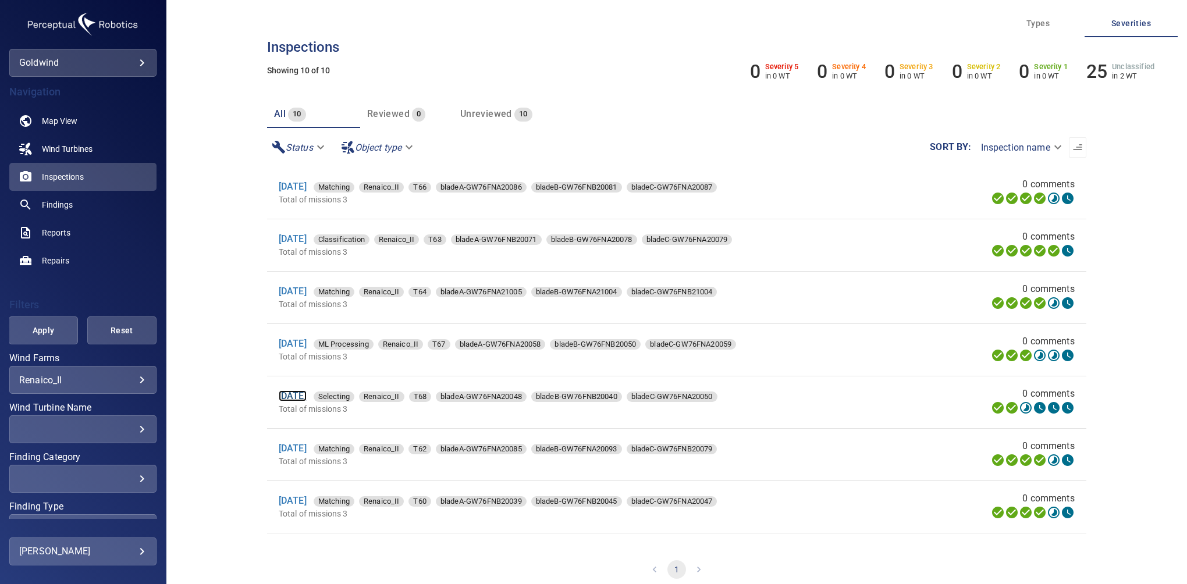
click at [306, 393] on link "19 Aug 2025" at bounding box center [293, 395] width 28 height 11
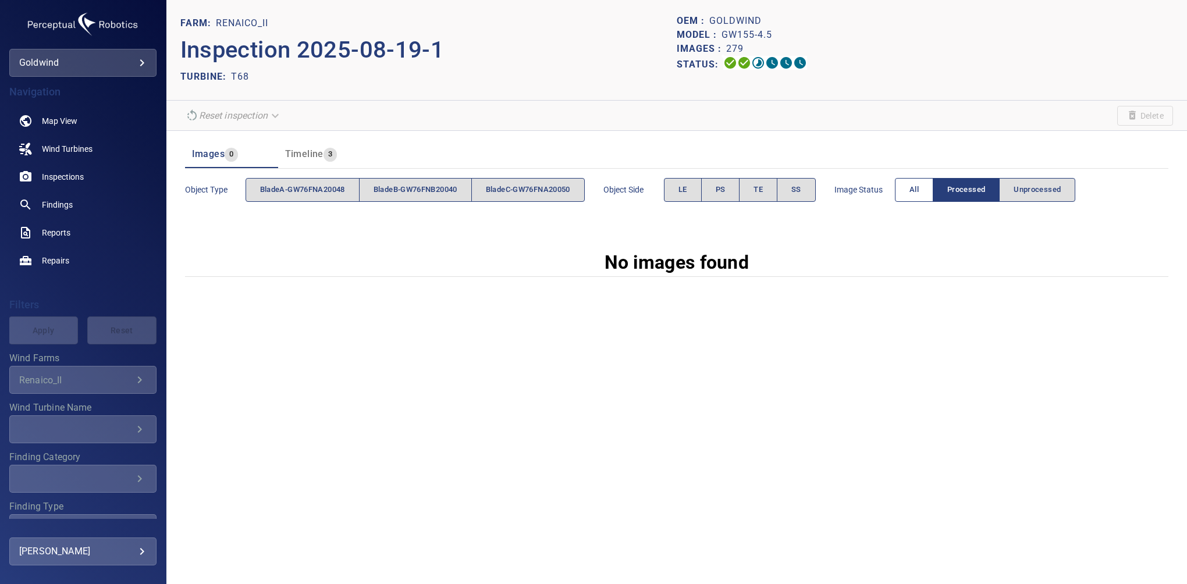
click at [919, 196] on span "All" at bounding box center [914, 189] width 9 height 13
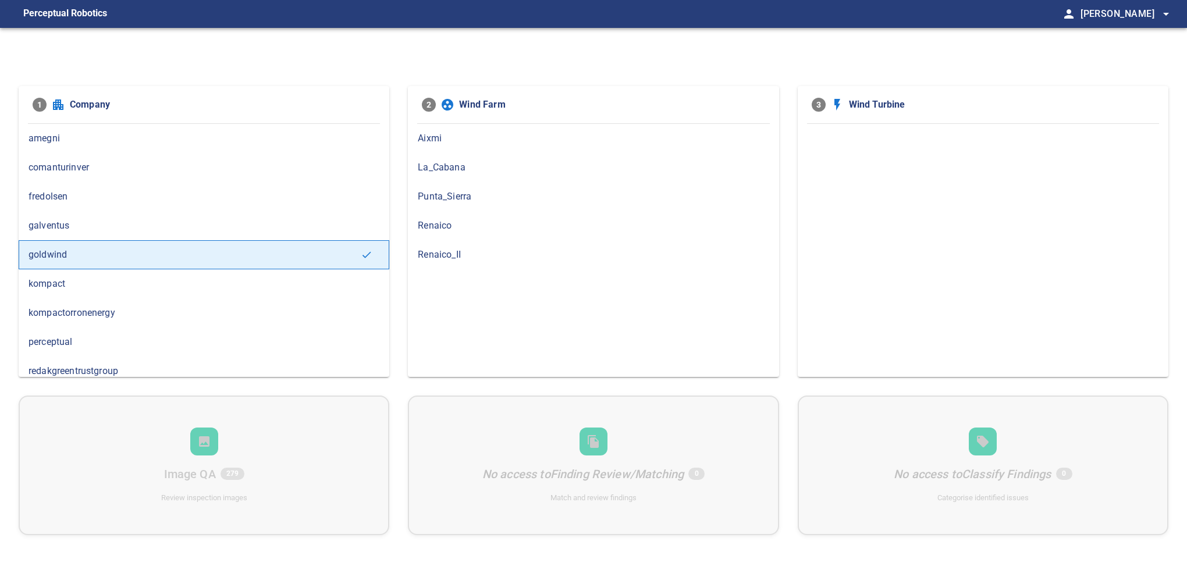
click at [434, 253] on span "Renaico_II" at bounding box center [593, 255] width 351 height 14
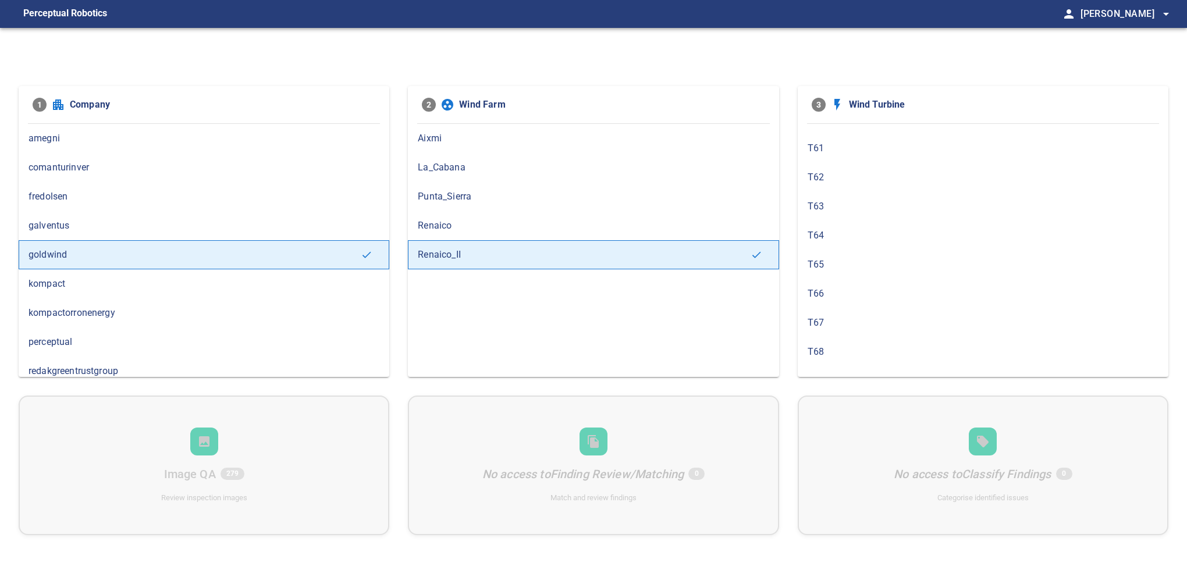
scroll to position [465, 0]
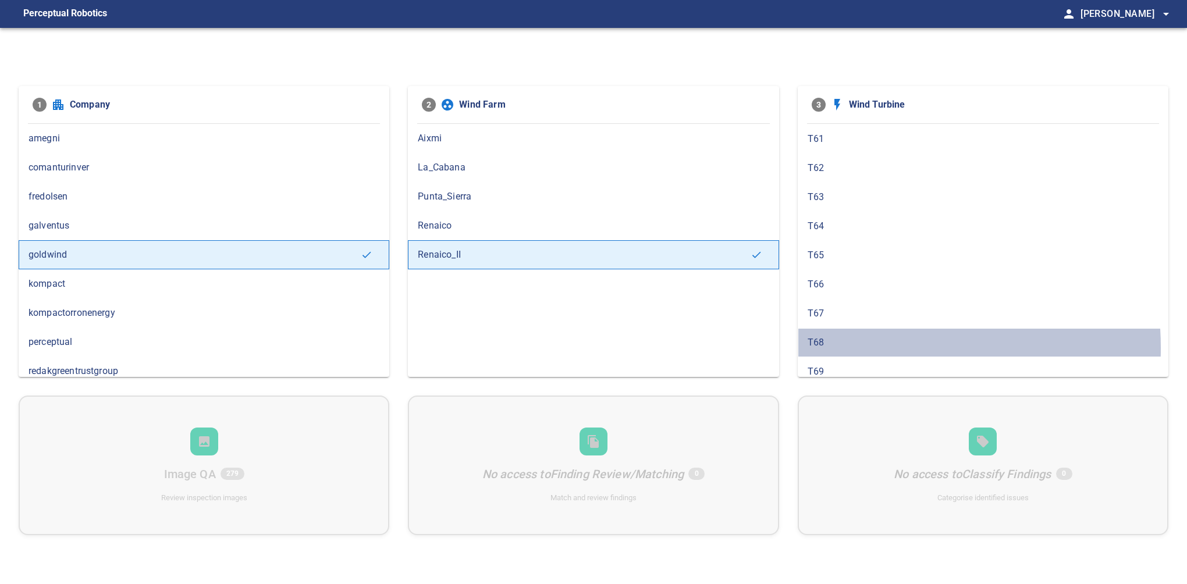
click at [847, 342] on span "T68" at bounding box center [983, 343] width 351 height 14
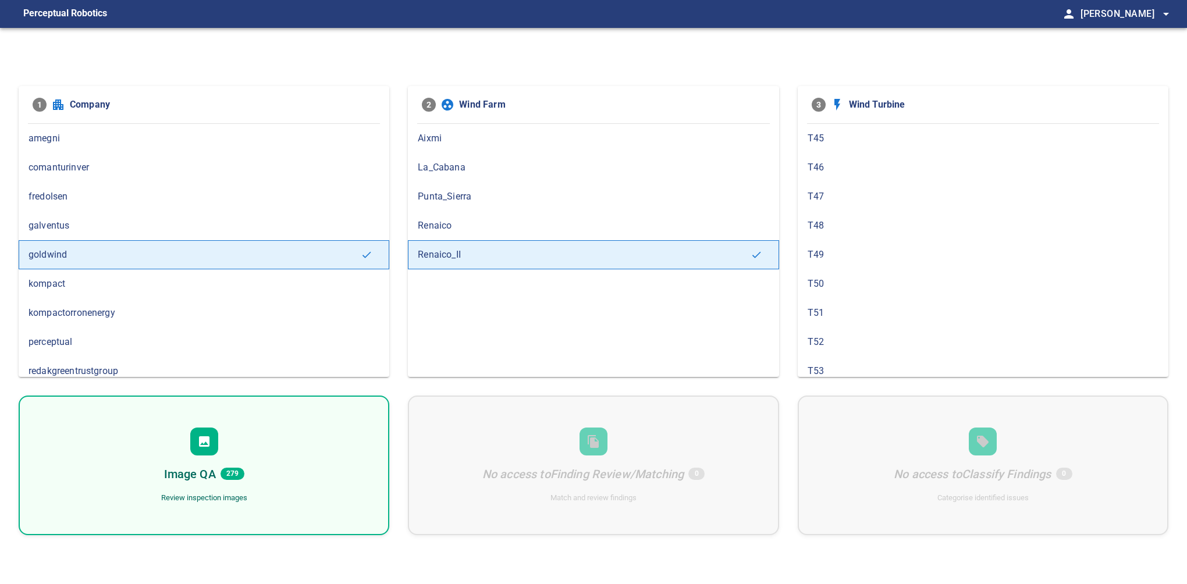
click at [228, 478] on span "279" at bounding box center [233, 474] width 24 height 12
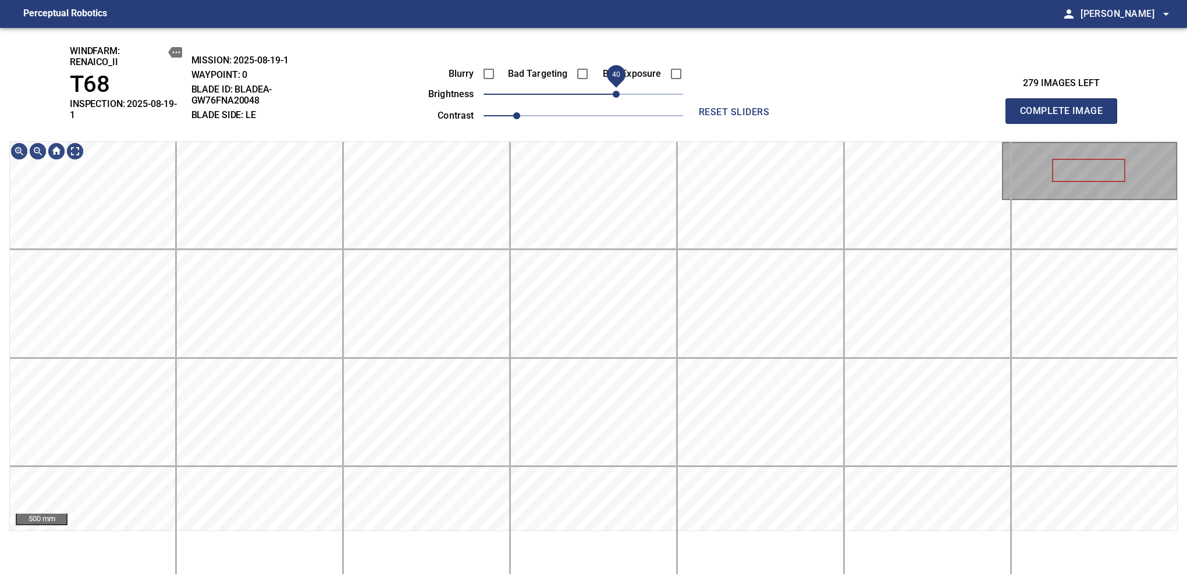
drag, startPoint x: 598, startPoint y: 92, endPoint x: 619, endPoint y: 90, distance: 21.1
click at [619, 91] on span "40" at bounding box center [616, 94] width 7 height 7
click at [623, 39] on div "windfarm: Renaico_II T68 INSPECTION: 2025-08-19-1 MISSION: 2025-08-19-1 WAYPOIN…" at bounding box center [593, 306] width 1187 height 556
drag, startPoint x: 613, startPoint y: 91, endPoint x: 601, endPoint y: 116, distance: 27.6
click at [601, 116] on div "Blurry Bad Targeting Bad Exposure brightness 20 contrast 1" at bounding box center [542, 93] width 281 height 62
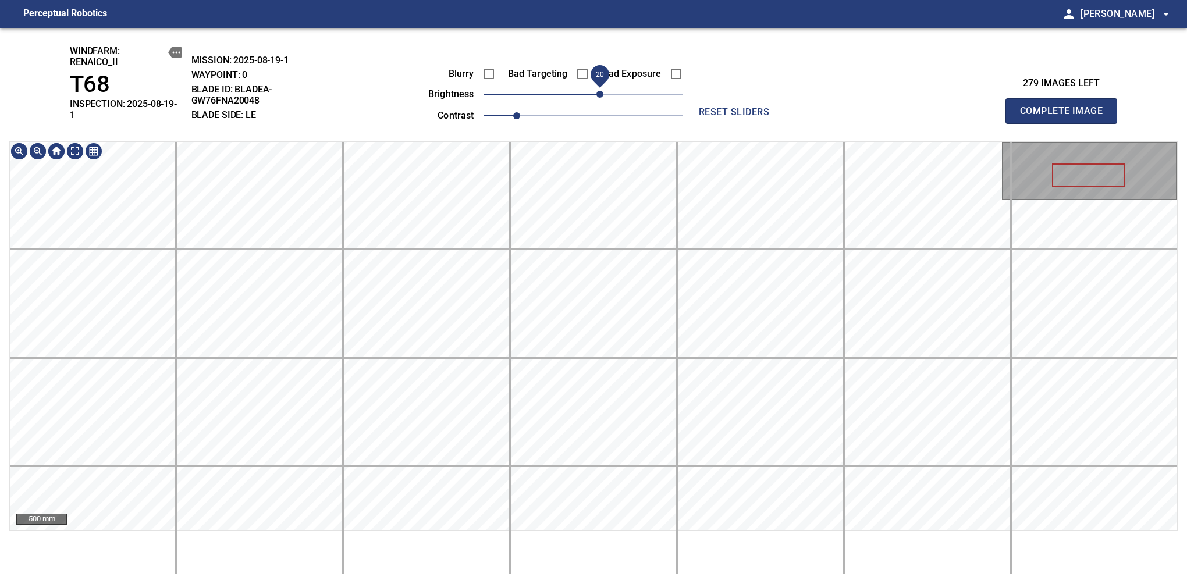
click at [627, 112] on div "windfarm: Renaico_II T68 INSPECTION: 2025-08-19-1 MISSION: 2025-08-19-1 WAYPOIN…" at bounding box center [593, 306] width 1187 height 556
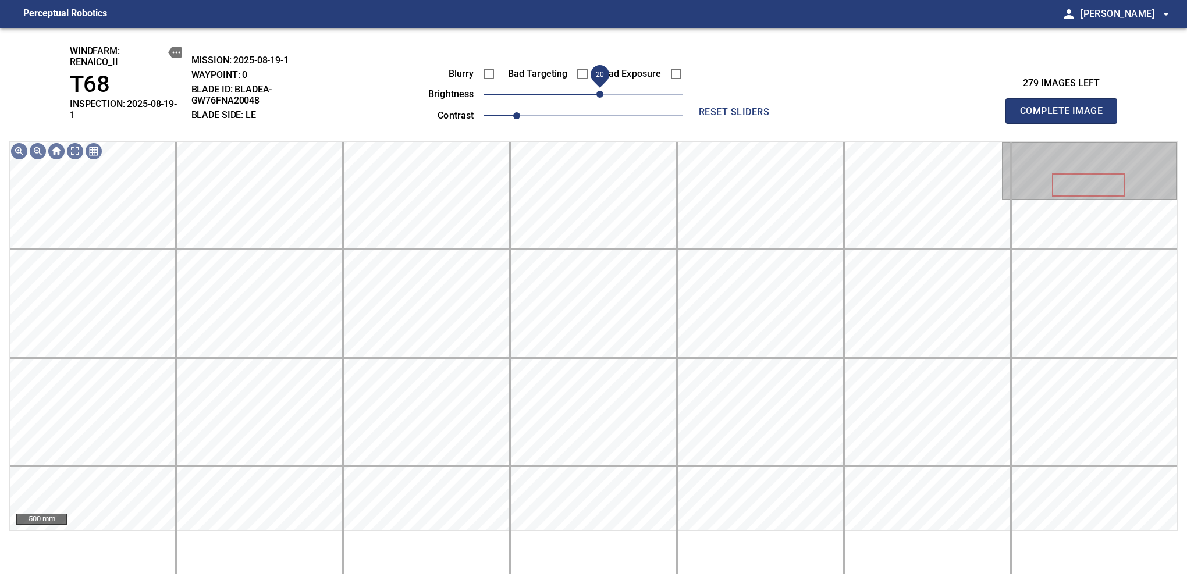
click at [1066, 107] on span "Complete Image" at bounding box center [1061, 111] width 86 height 16
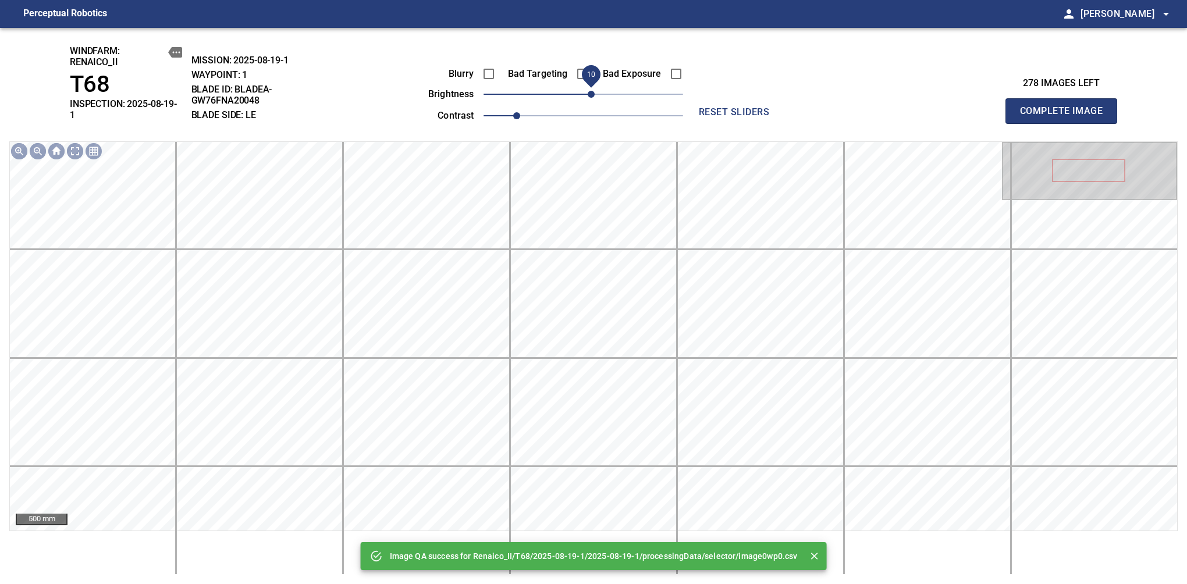
click at [595, 91] on span "10" at bounding box center [591, 94] width 7 height 7
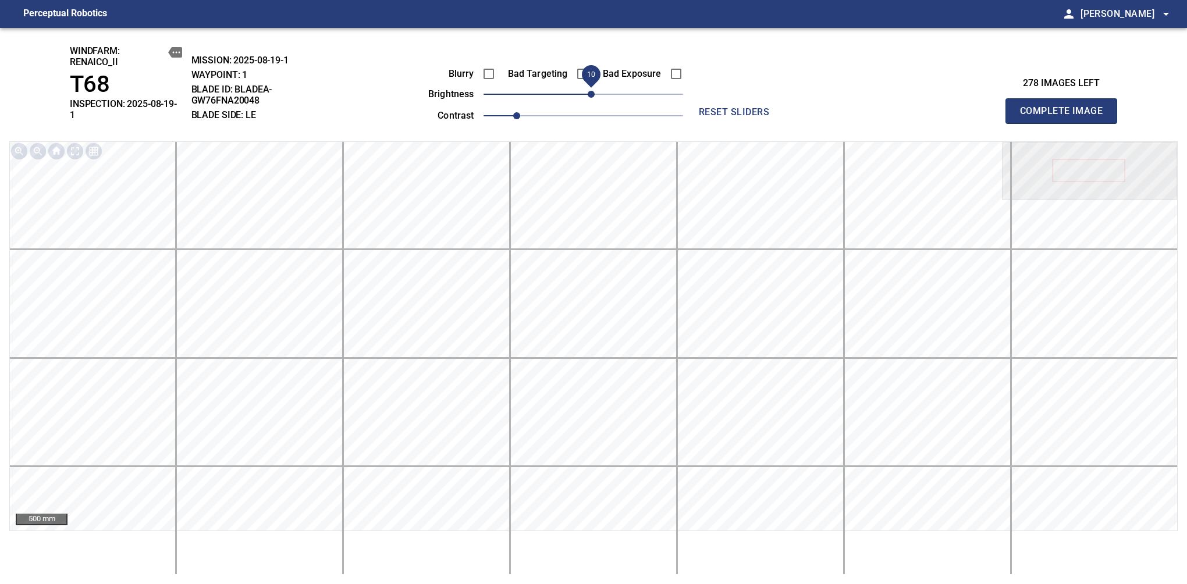
click at [1066, 107] on span "Complete Image" at bounding box center [1061, 111] width 86 height 16
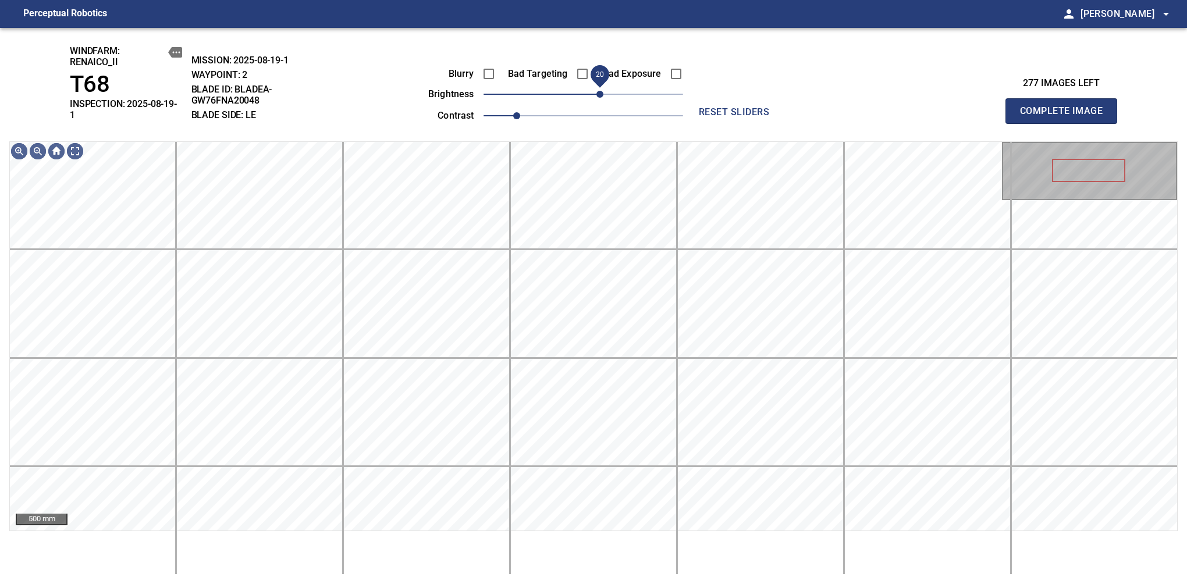
click at [597, 93] on span "20" at bounding box center [600, 94] width 7 height 7
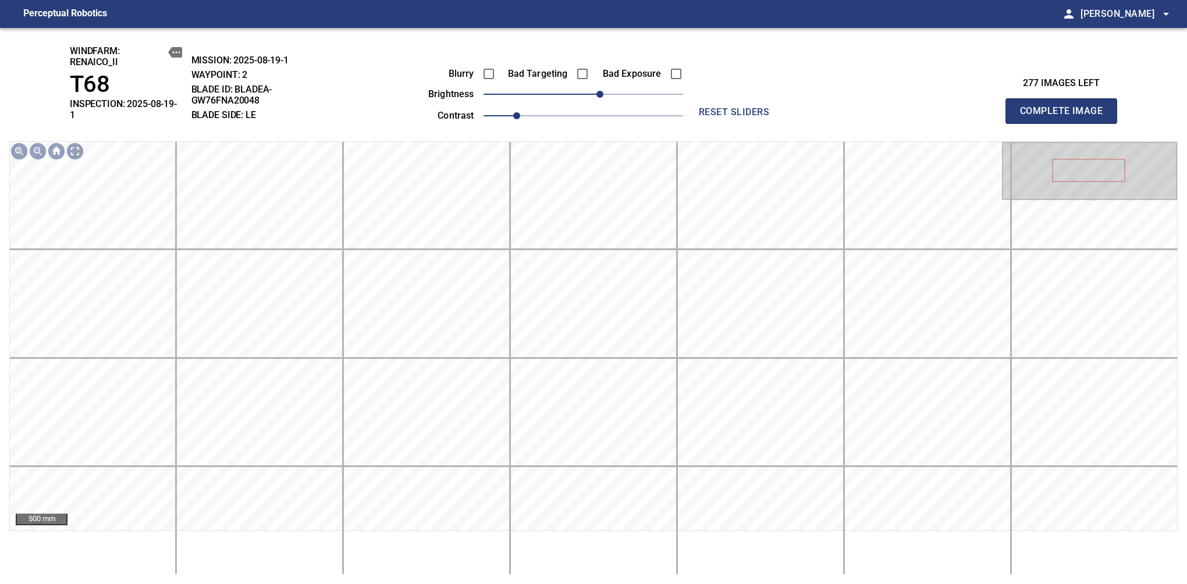
click at [1066, 107] on span "Complete Image" at bounding box center [1061, 111] width 86 height 16
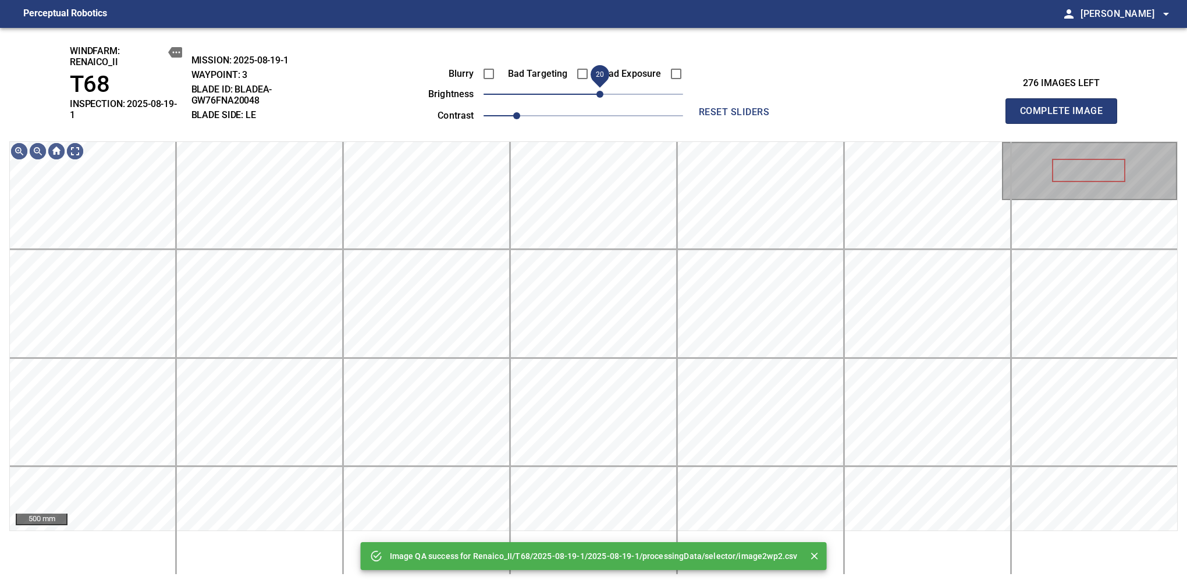
click at [597, 96] on span "20" at bounding box center [600, 94] width 7 height 7
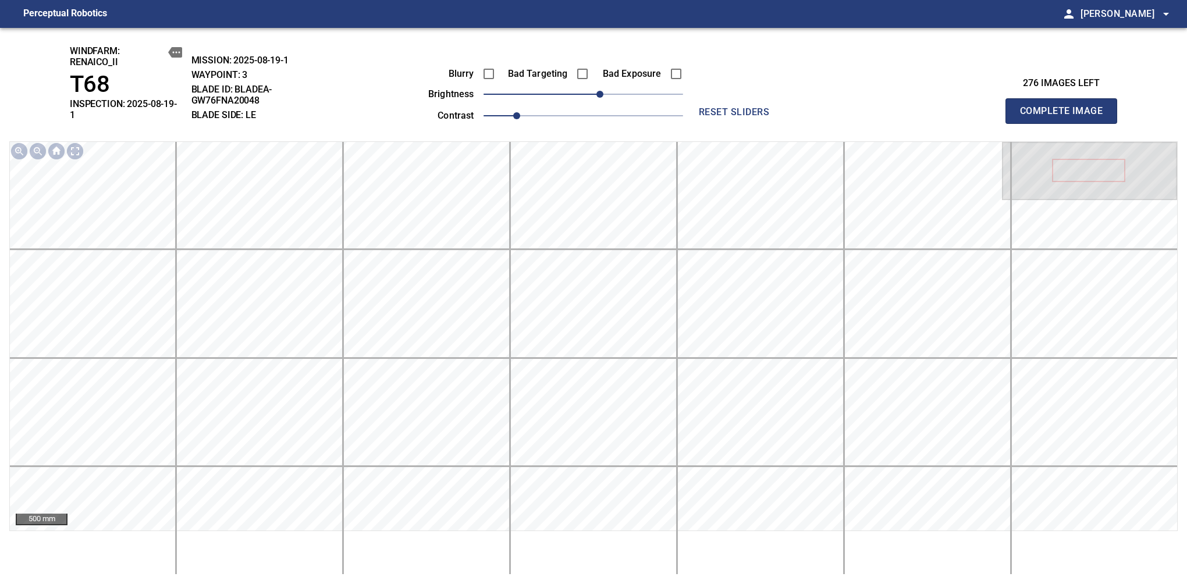
click at [1066, 107] on span "Complete Image" at bounding box center [1061, 111] width 86 height 16
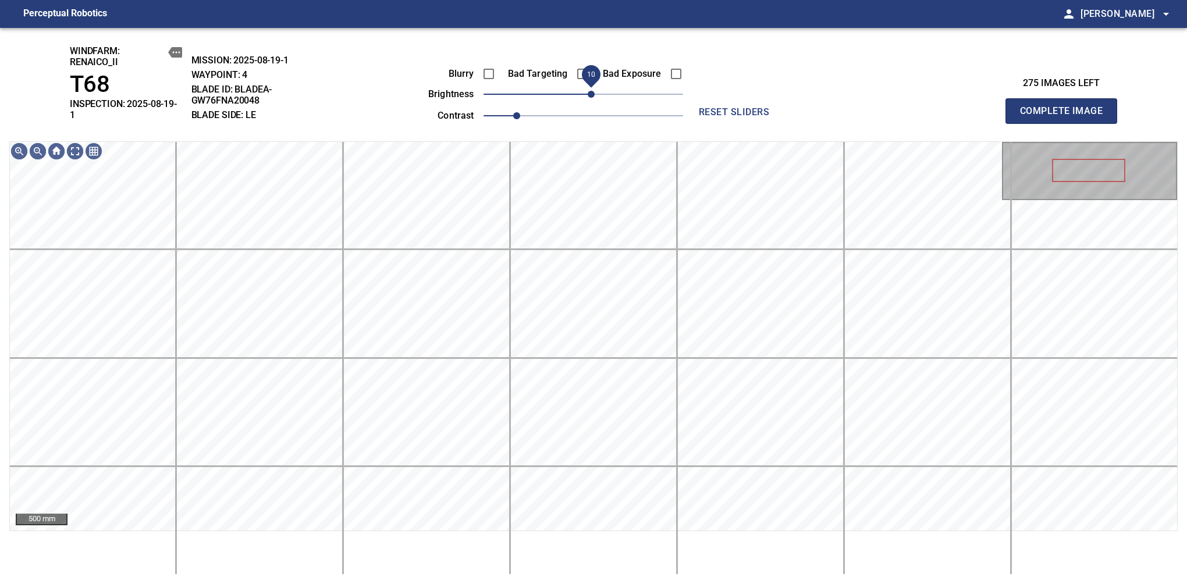
click at [592, 92] on span "10" at bounding box center [591, 94] width 7 height 7
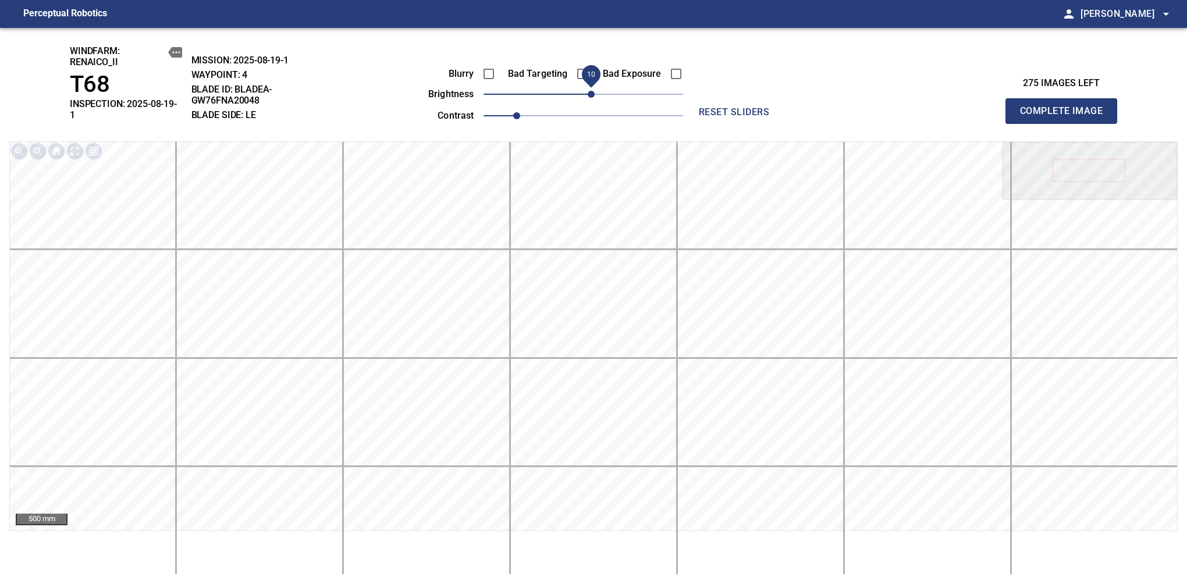
click at [1066, 107] on span "Complete Image" at bounding box center [1061, 111] width 86 height 16
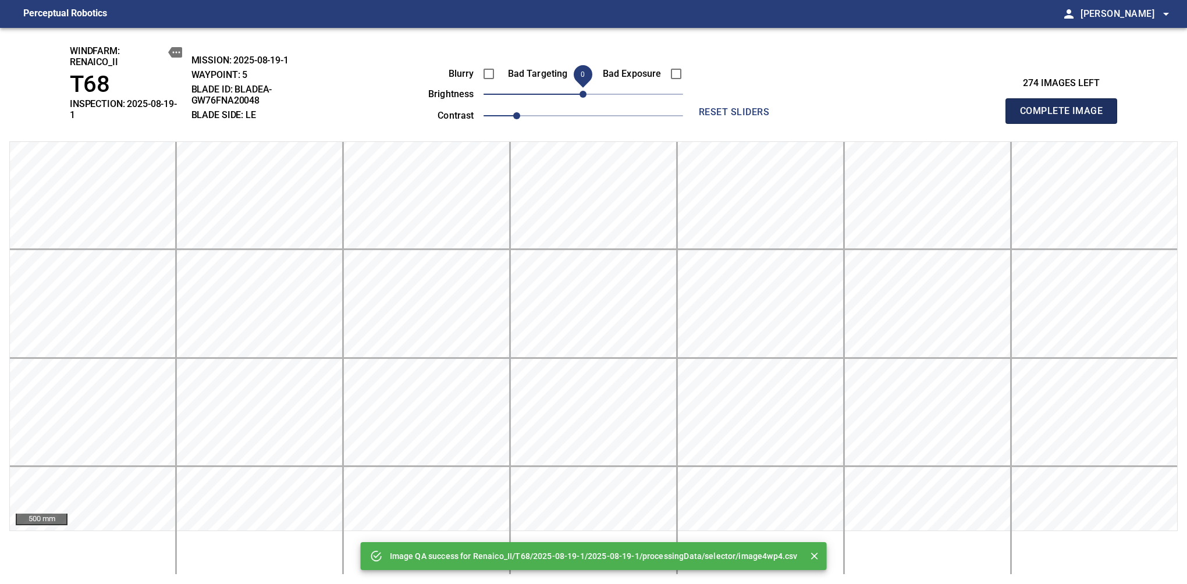
click at [1066, 107] on span "Complete Image" at bounding box center [1061, 111] width 86 height 16
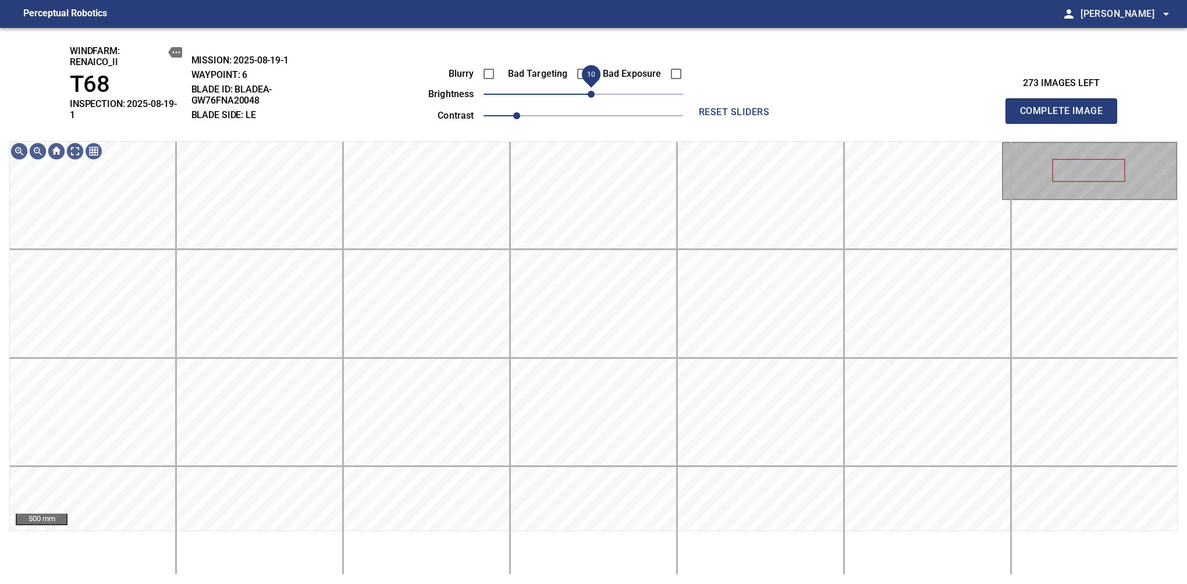
drag, startPoint x: 584, startPoint y: 95, endPoint x: 591, endPoint y: 92, distance: 7.3
click at [591, 92] on span "10" at bounding box center [591, 94] width 7 height 7
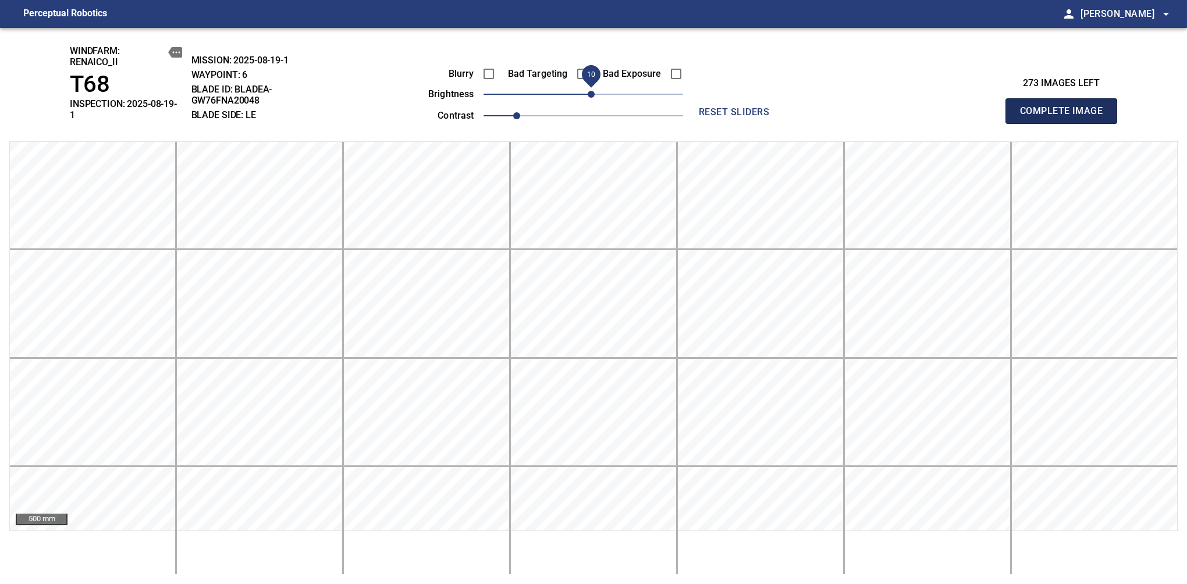
click at [1066, 107] on span "Complete Image" at bounding box center [1061, 111] width 86 height 16
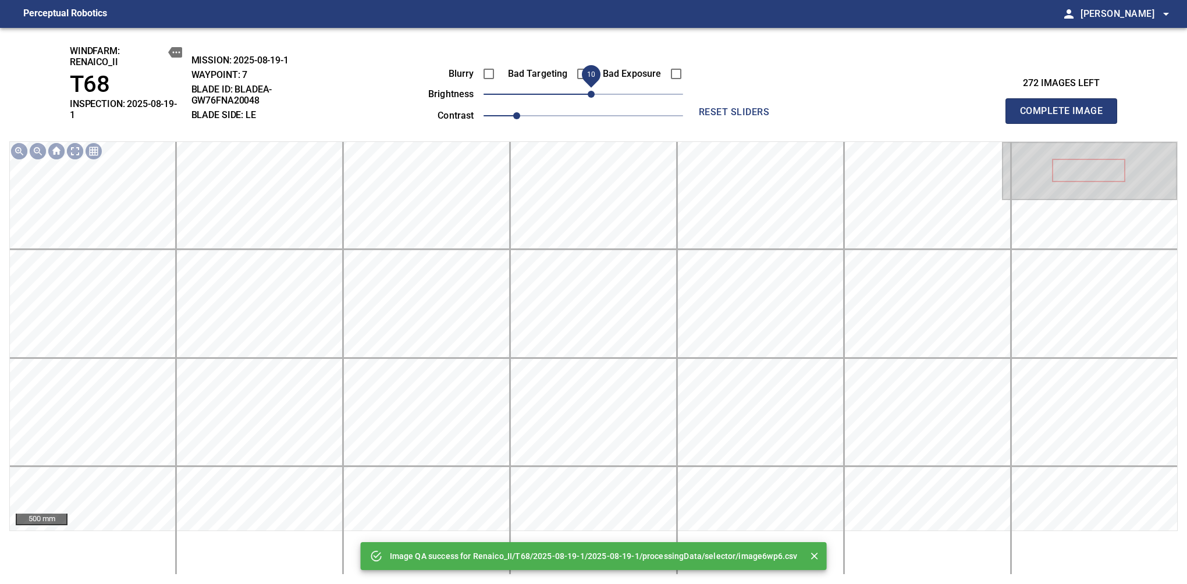
click at [588, 95] on span "10" at bounding box center [591, 94] width 7 height 7
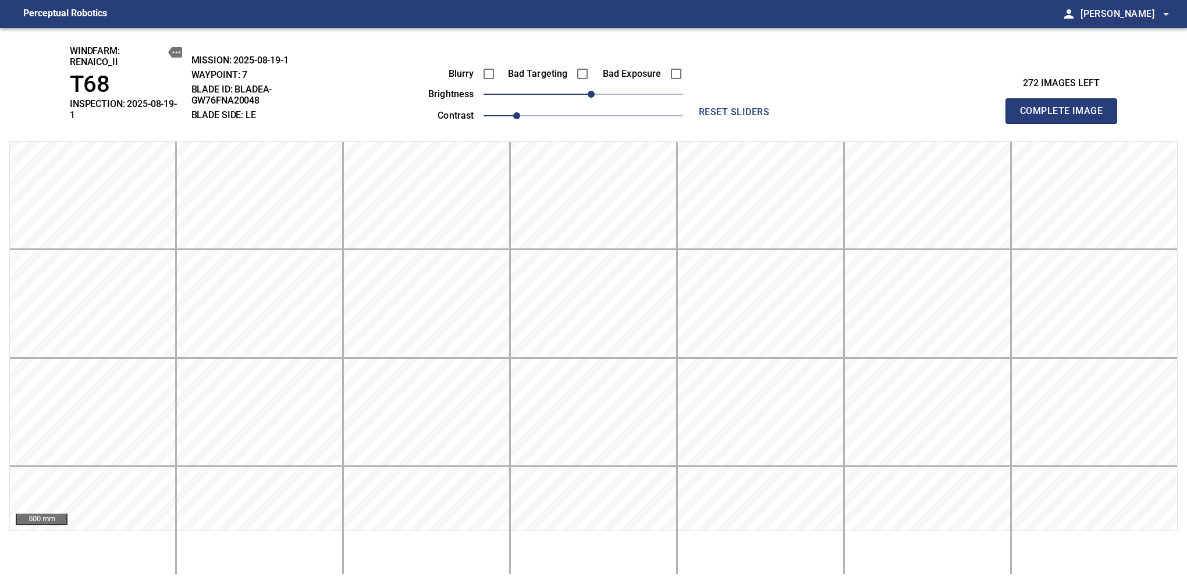
click at [1066, 107] on span "Complete Image" at bounding box center [1061, 111] width 86 height 16
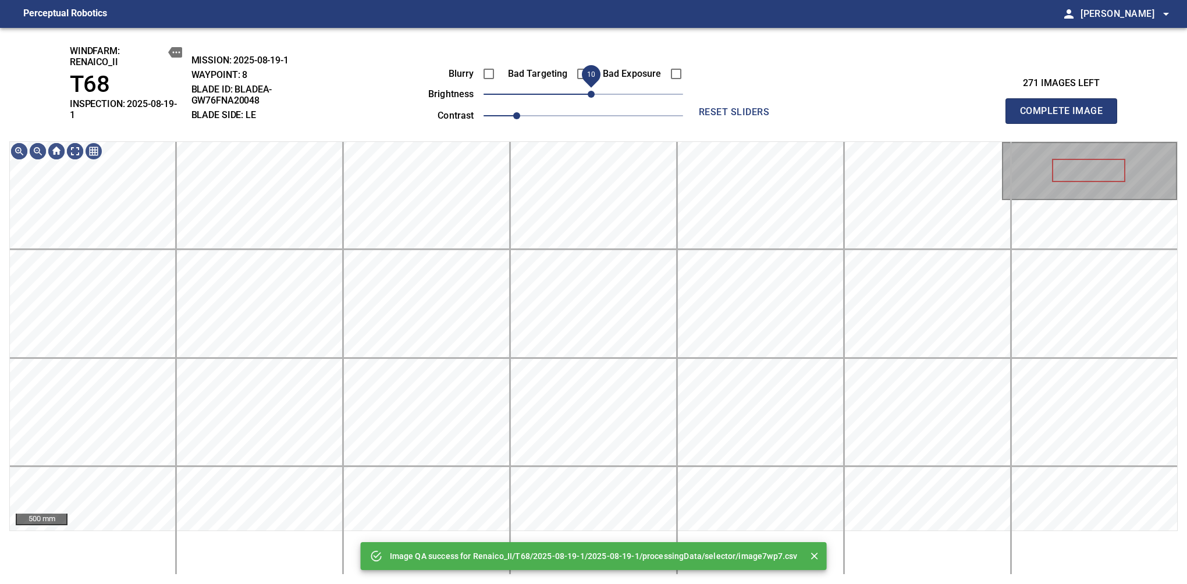
click at [592, 94] on span "10" at bounding box center [591, 94] width 7 height 7
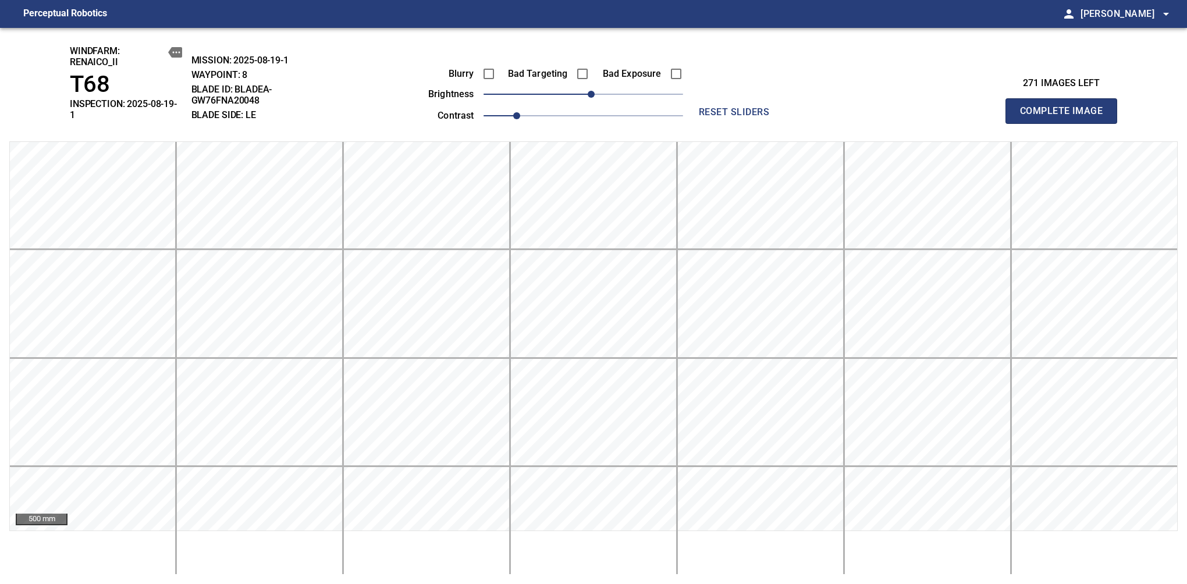
click at [1066, 107] on span "Complete Image" at bounding box center [1061, 111] width 86 height 16
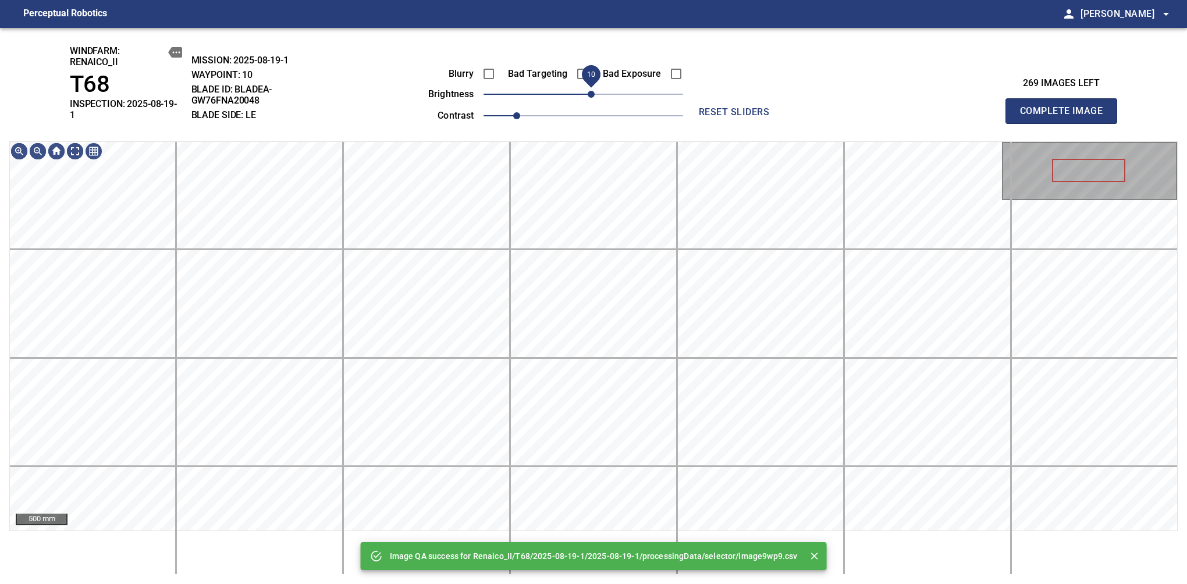
click at [590, 94] on span "10" at bounding box center [591, 94] width 7 height 7
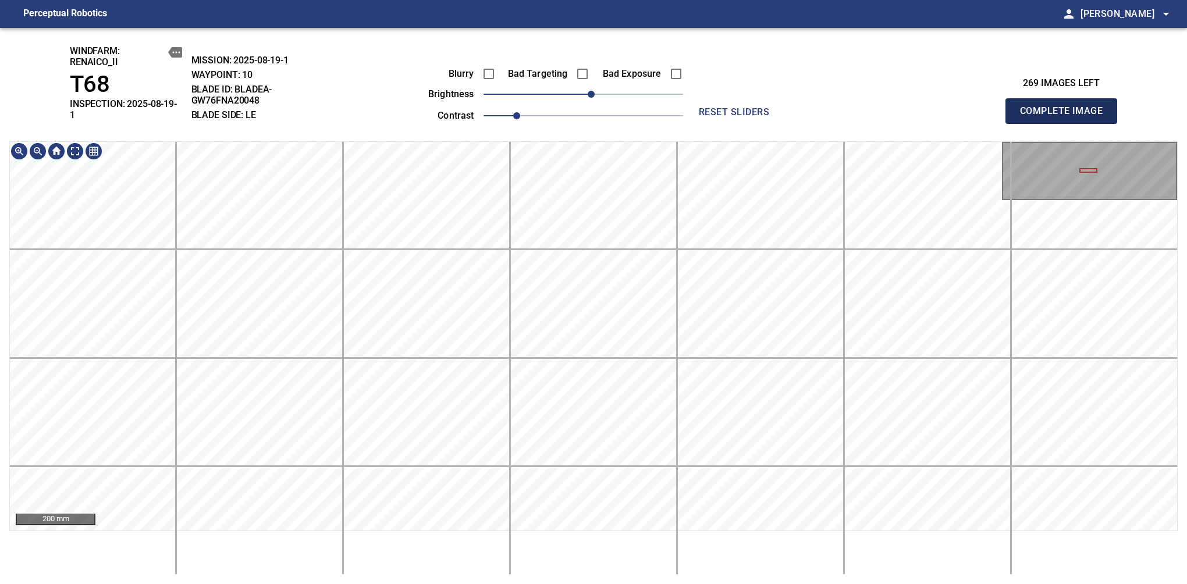
click at [1066, 107] on span "Complete Image" at bounding box center [1061, 111] width 86 height 16
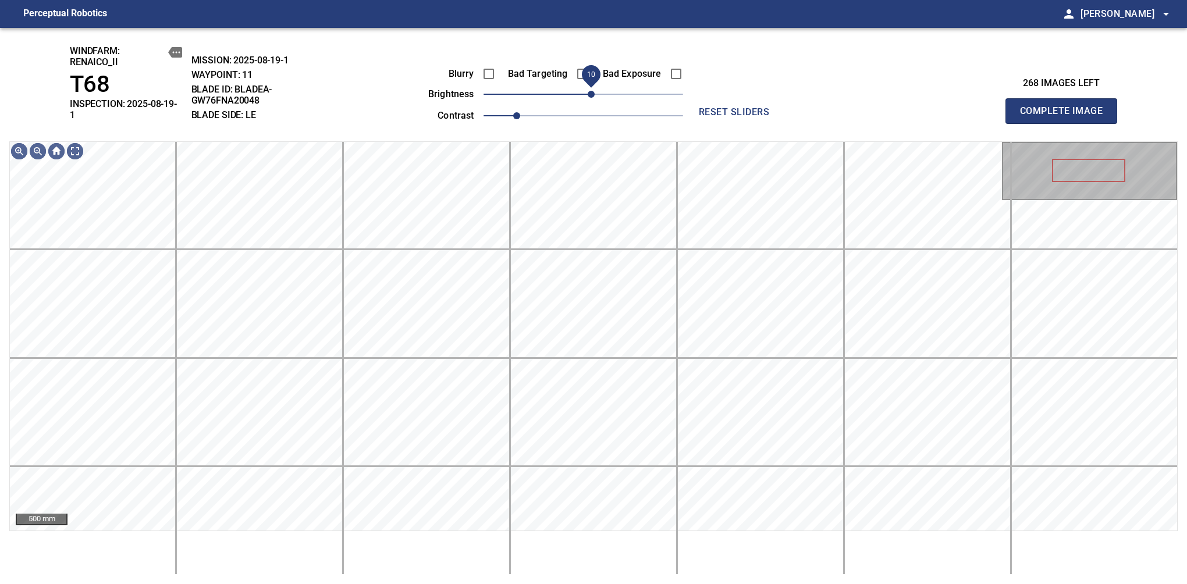
click at [591, 97] on span "10" at bounding box center [591, 94] width 7 height 7
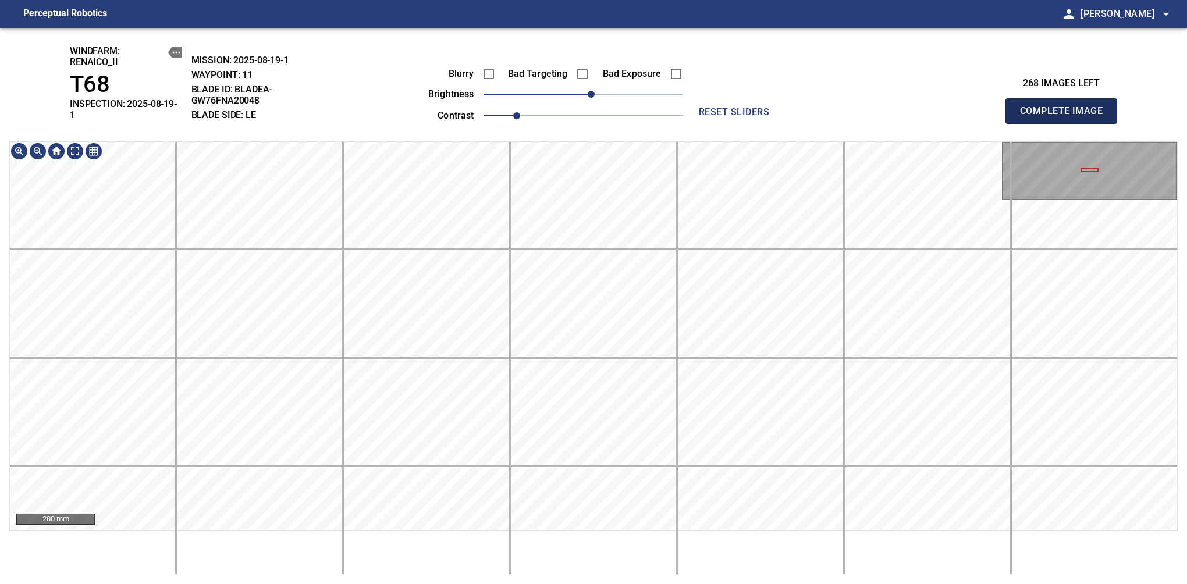
click at [1066, 107] on span "Complete Image" at bounding box center [1061, 111] width 86 height 16
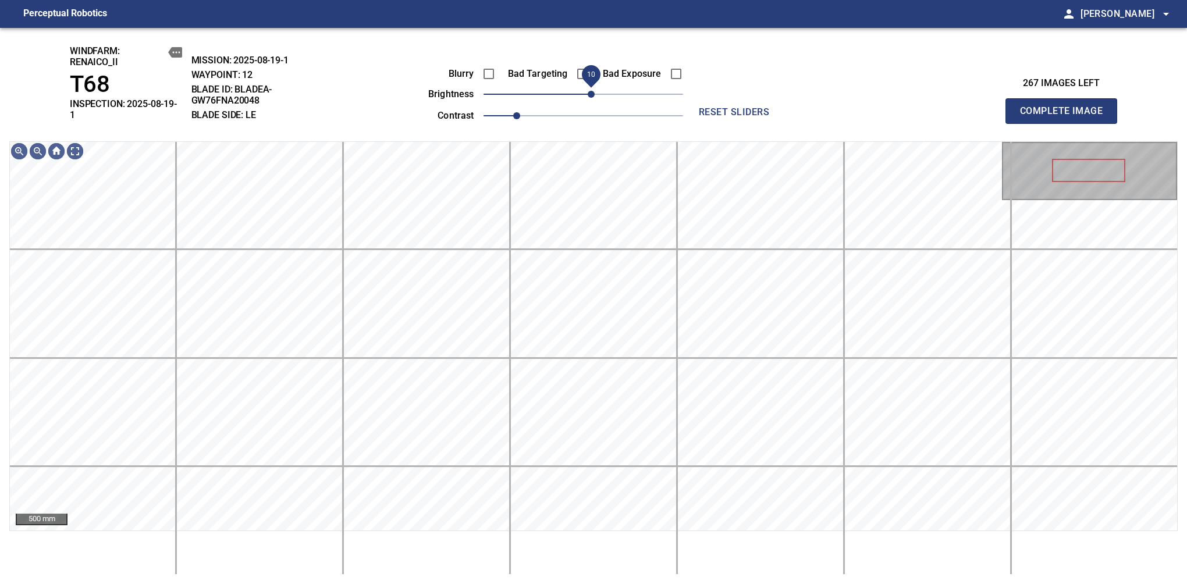
click at [592, 92] on span "10" at bounding box center [591, 94] width 7 height 7
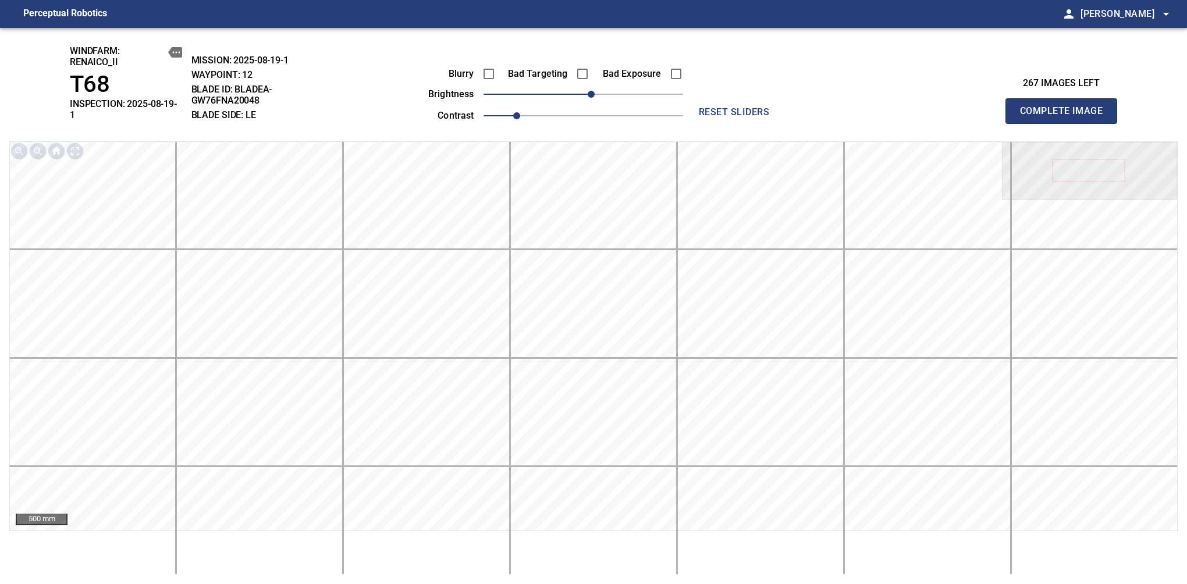
click at [1066, 107] on span "Complete Image" at bounding box center [1061, 111] width 86 height 16
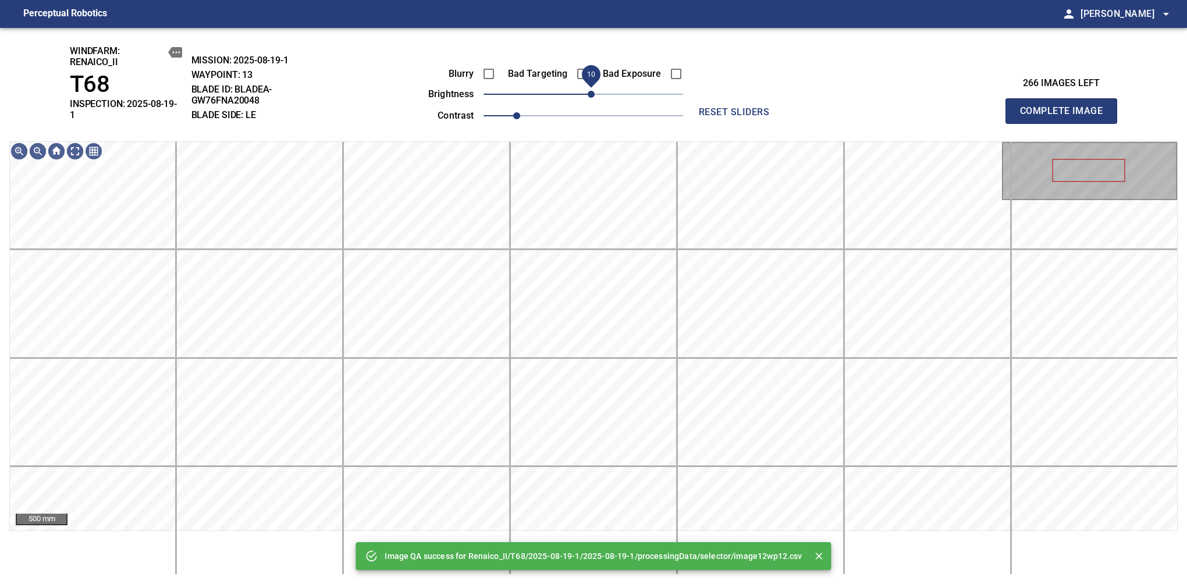
click at [592, 95] on span "10" at bounding box center [591, 94] width 7 height 7
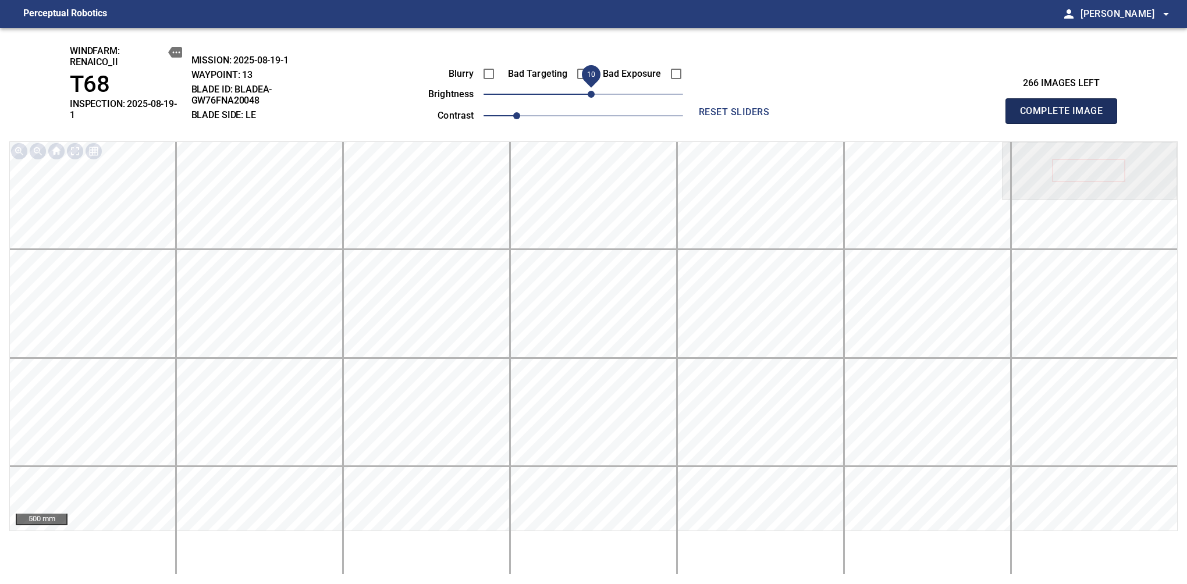
click at [1066, 107] on span "Complete Image" at bounding box center [1061, 111] width 86 height 16
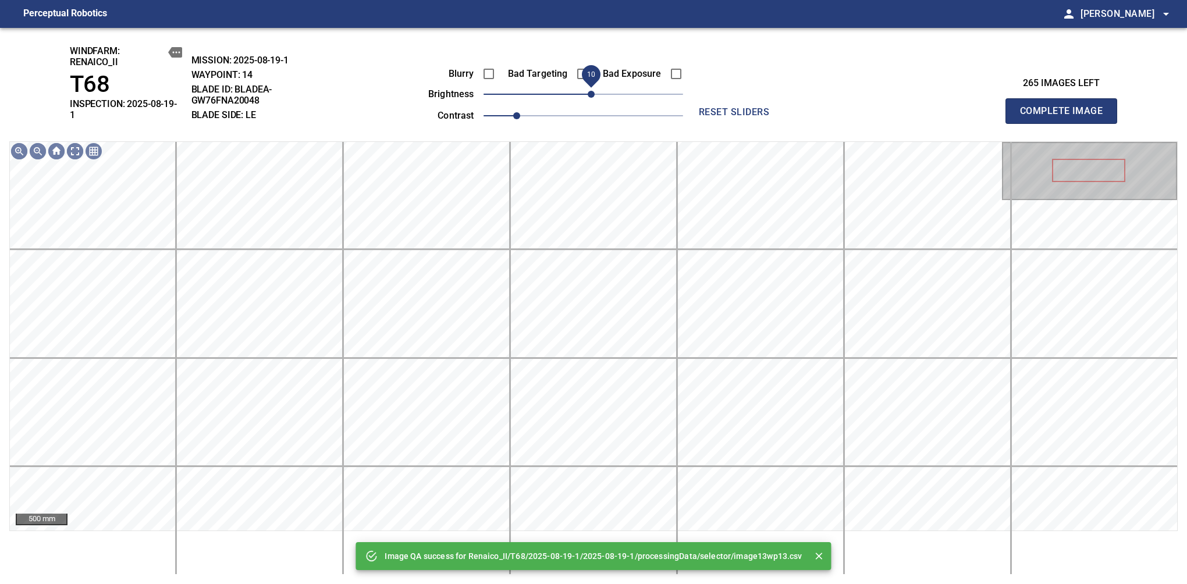
click at [591, 98] on span "10" at bounding box center [591, 94] width 7 height 7
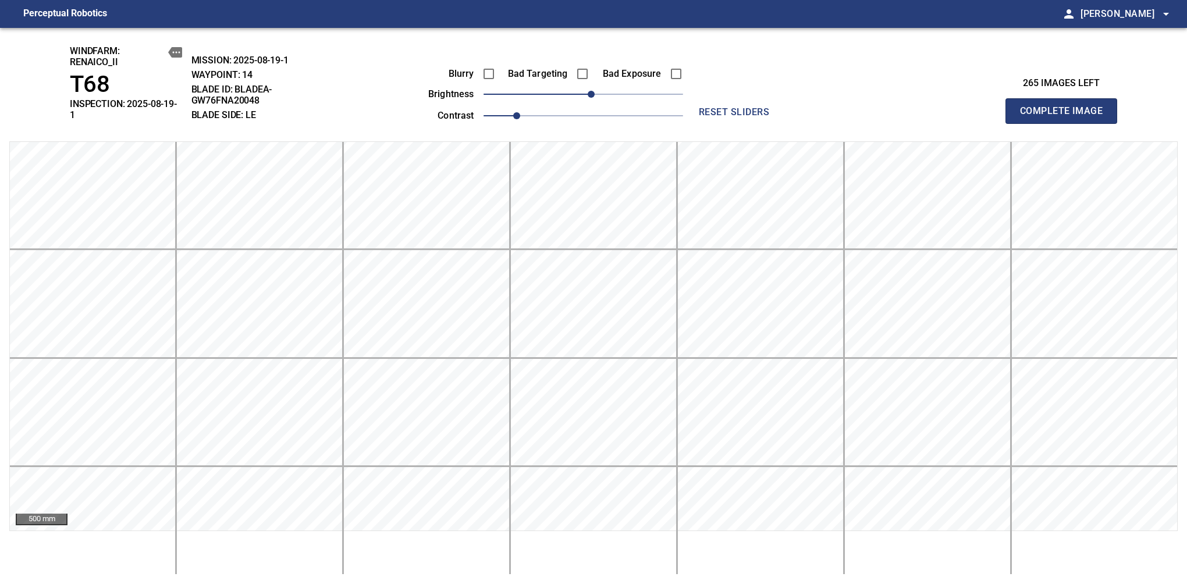
click at [1066, 107] on span "Complete Image" at bounding box center [1061, 111] width 86 height 16
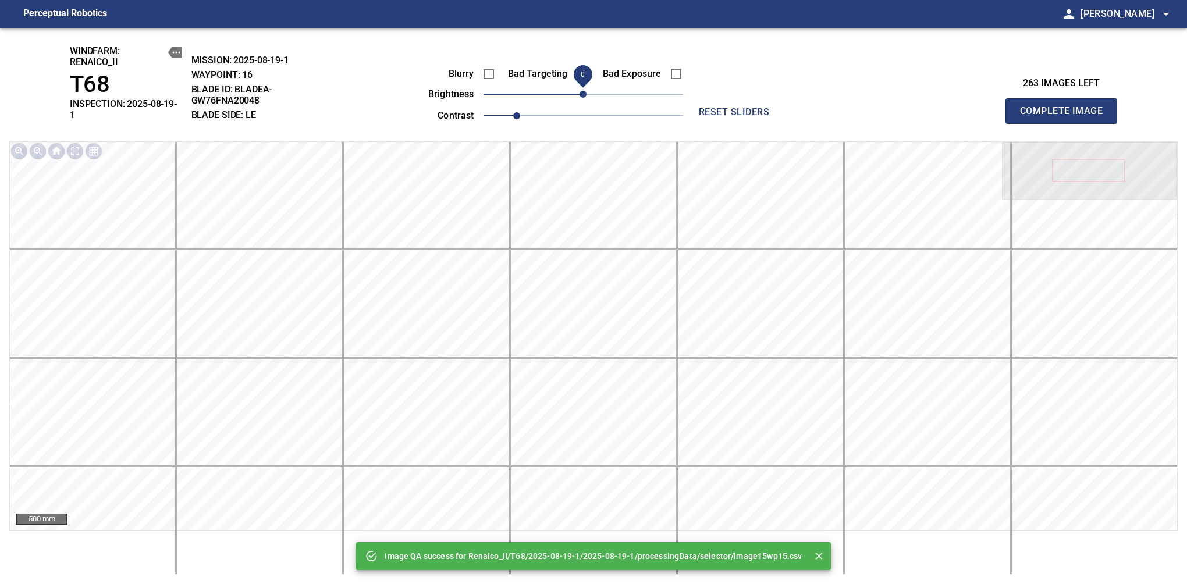
click at [587, 96] on span "0" at bounding box center [583, 94] width 7 height 7
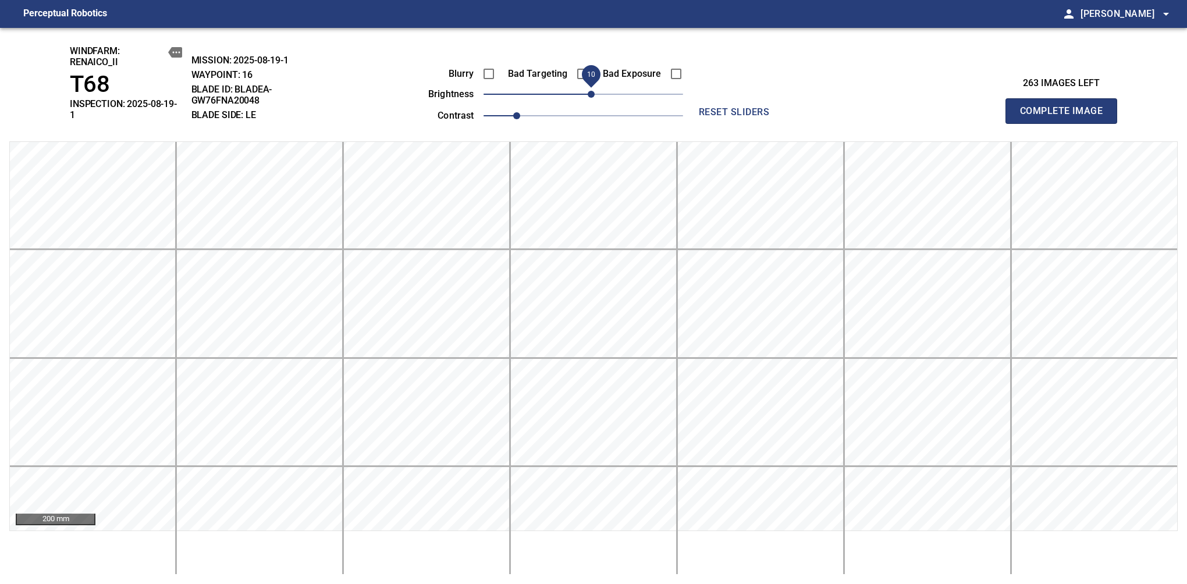
click at [1066, 107] on span "Complete Image" at bounding box center [1061, 111] width 86 height 16
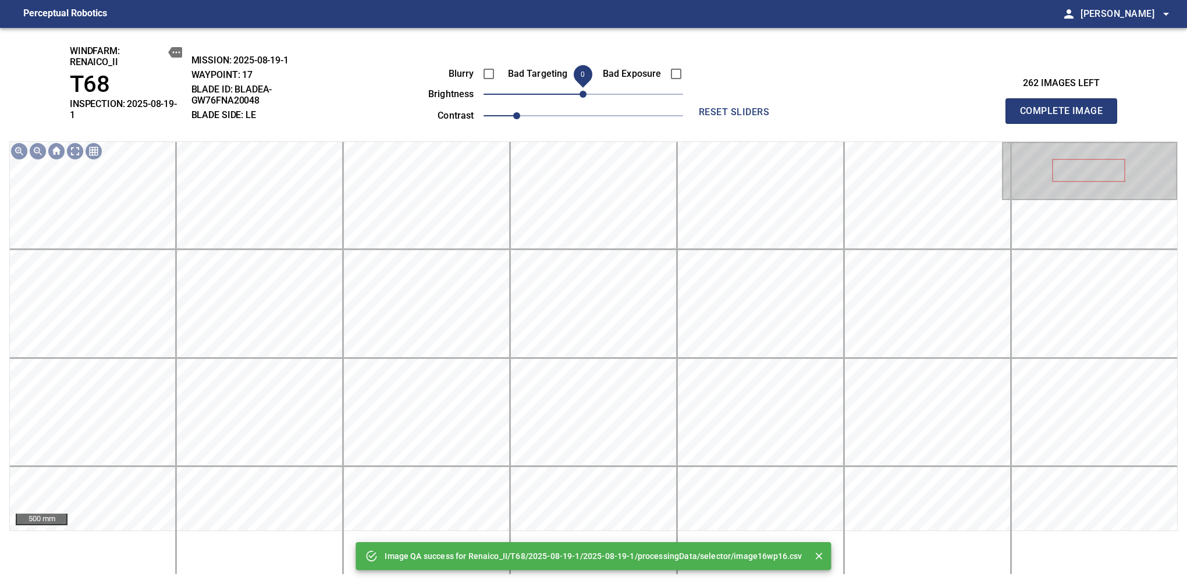
click at [587, 94] on span "0" at bounding box center [583, 94] width 7 height 7
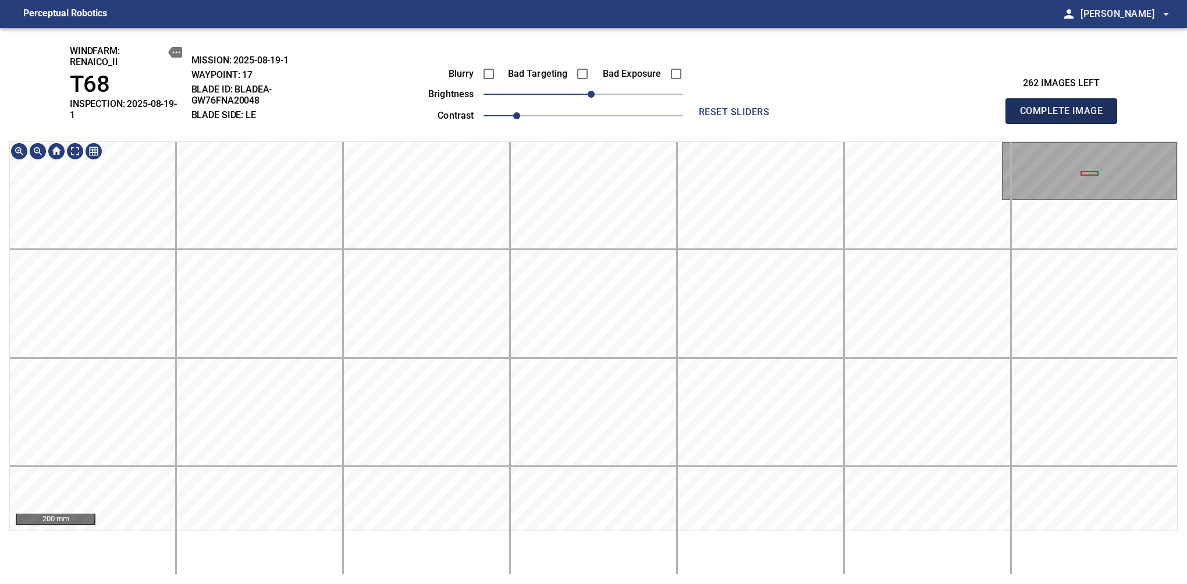
click at [1066, 107] on span "Complete Image" at bounding box center [1061, 111] width 86 height 16
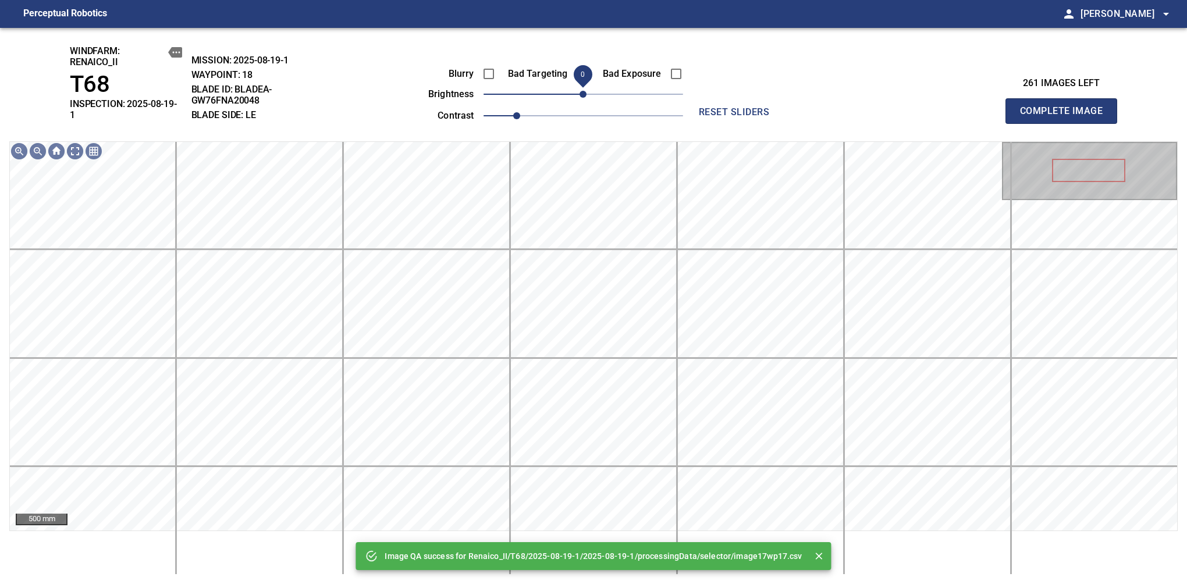
click at [587, 98] on span "0" at bounding box center [583, 94] width 7 height 7
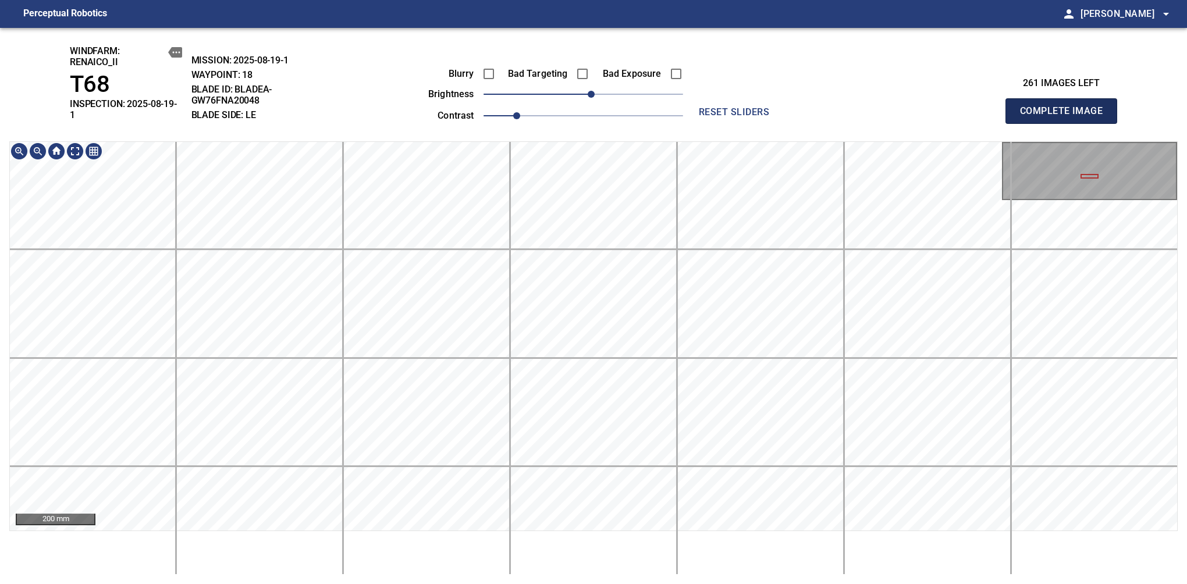
click at [1066, 107] on span "Complete Image" at bounding box center [1061, 111] width 86 height 16
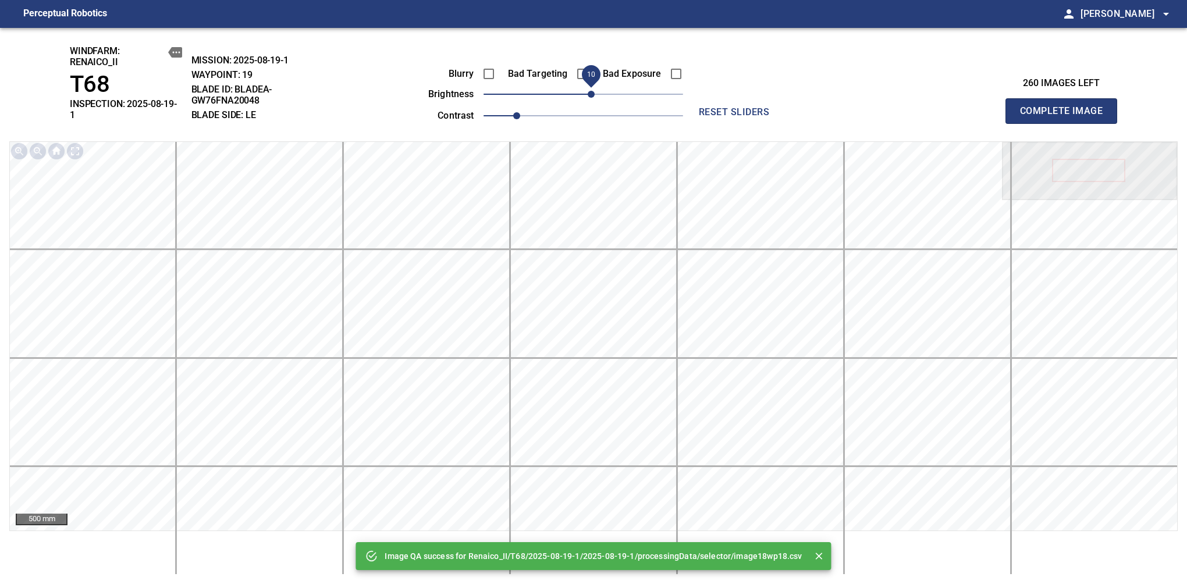
click at [590, 95] on span "10" at bounding box center [591, 94] width 7 height 7
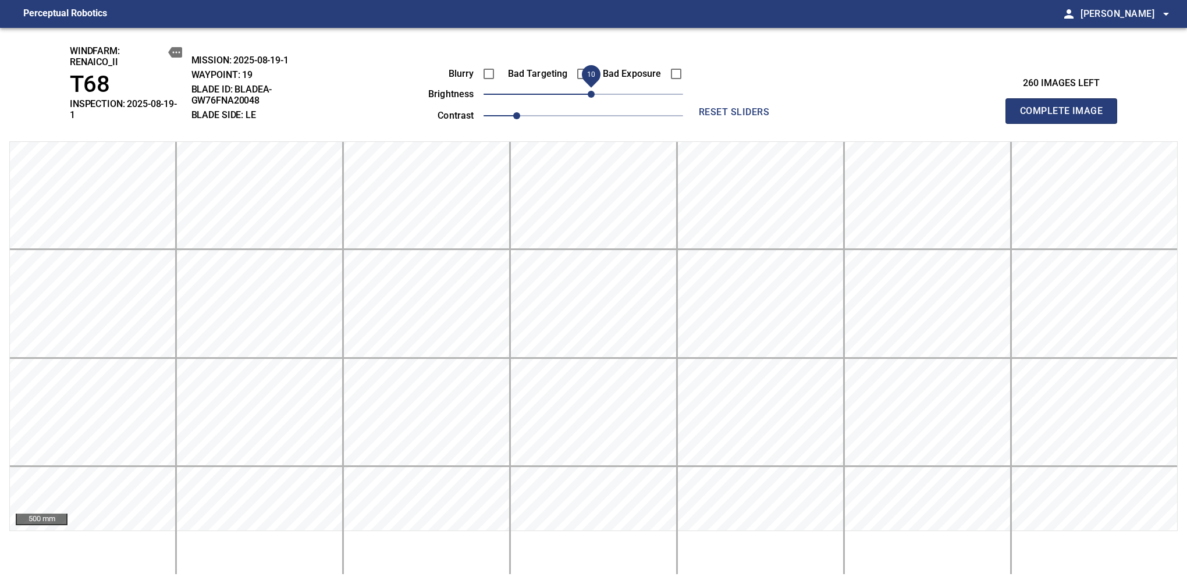
click at [1066, 107] on span "Complete Image" at bounding box center [1061, 111] width 86 height 16
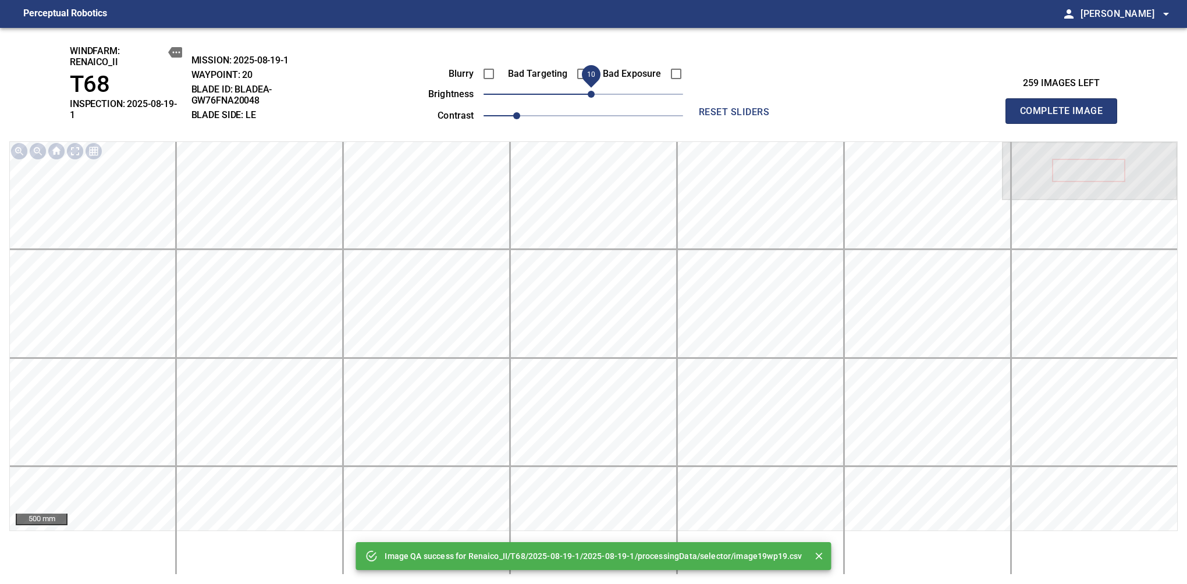
click at [594, 95] on span "10" at bounding box center [591, 94] width 7 height 7
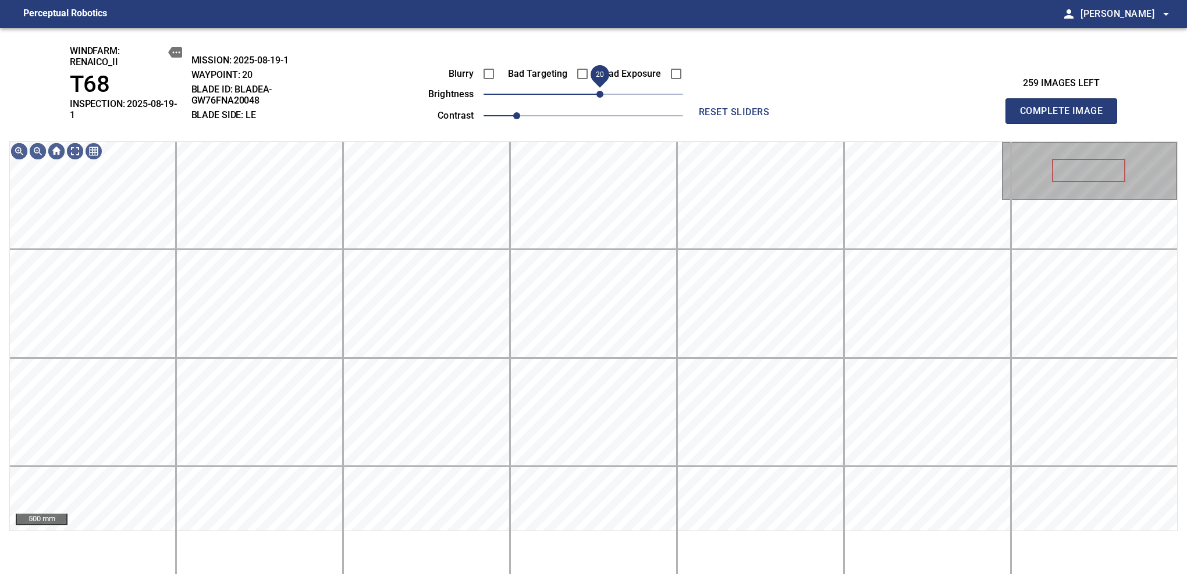
click at [602, 95] on span "20" at bounding box center [600, 94] width 7 height 7
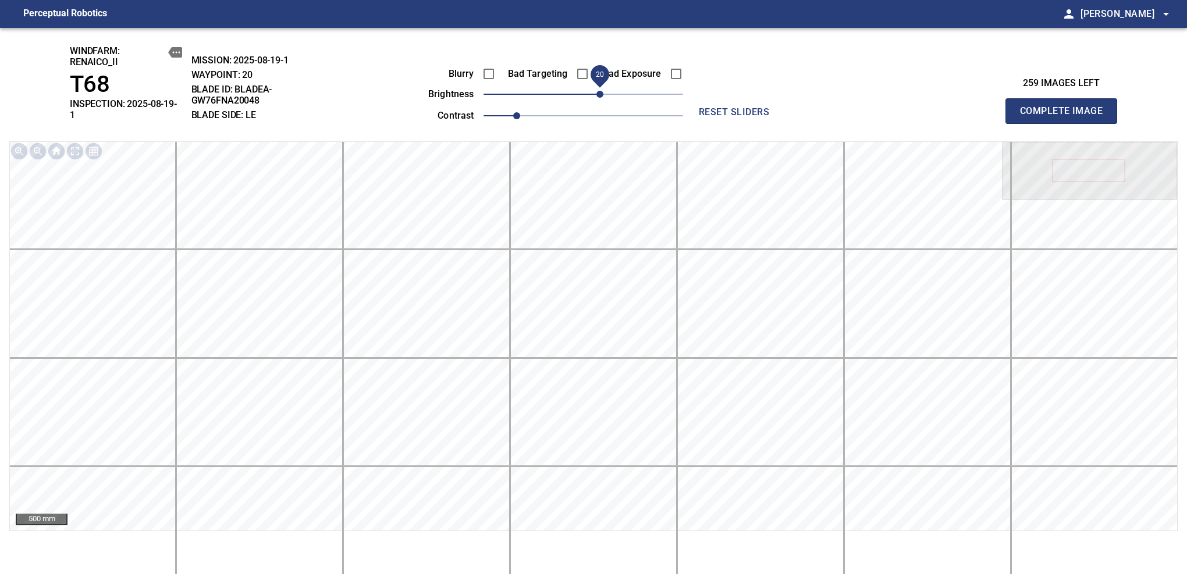
click at [1066, 107] on span "Complete Image" at bounding box center [1061, 111] width 86 height 16
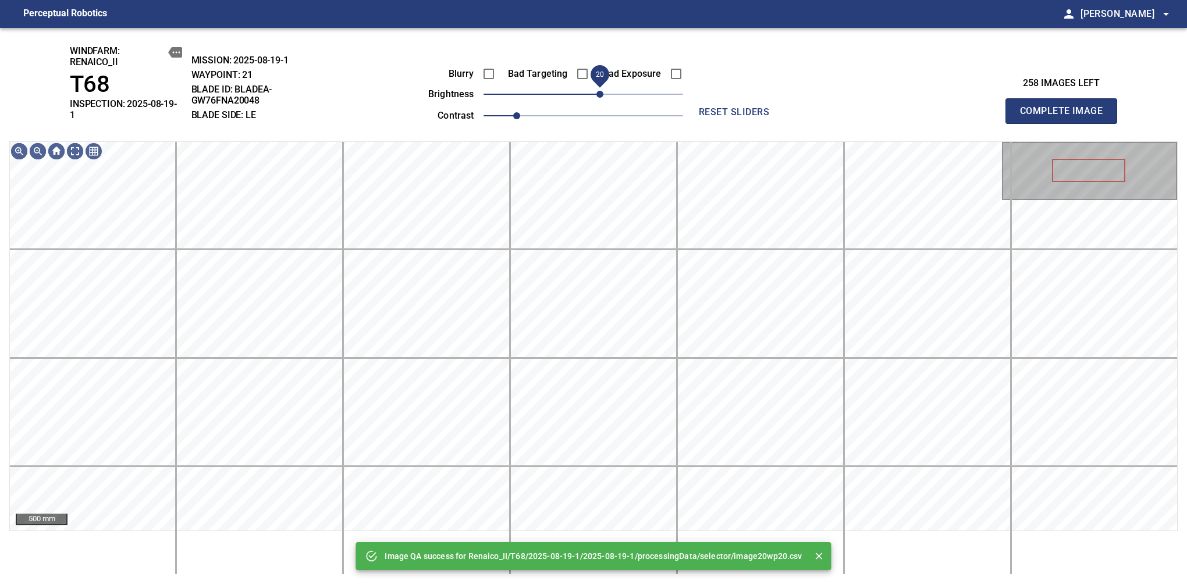
click at [598, 97] on span "20" at bounding box center [600, 94] width 7 height 7
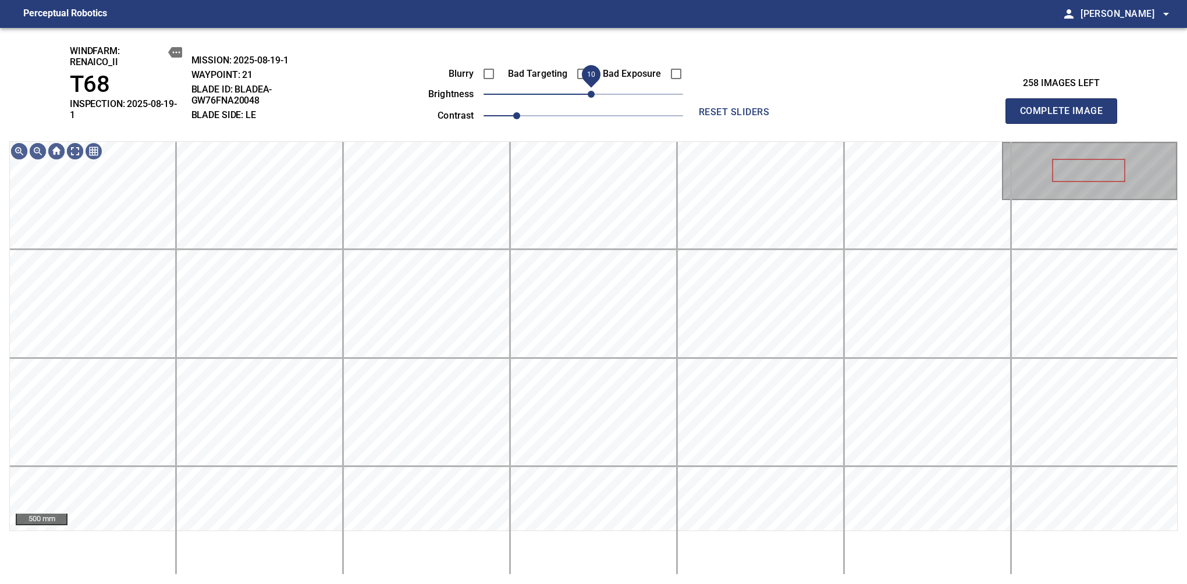
drag, startPoint x: 598, startPoint y: 97, endPoint x: 592, endPoint y: 99, distance: 6.1
click at [592, 98] on span "10" at bounding box center [591, 94] width 7 height 7
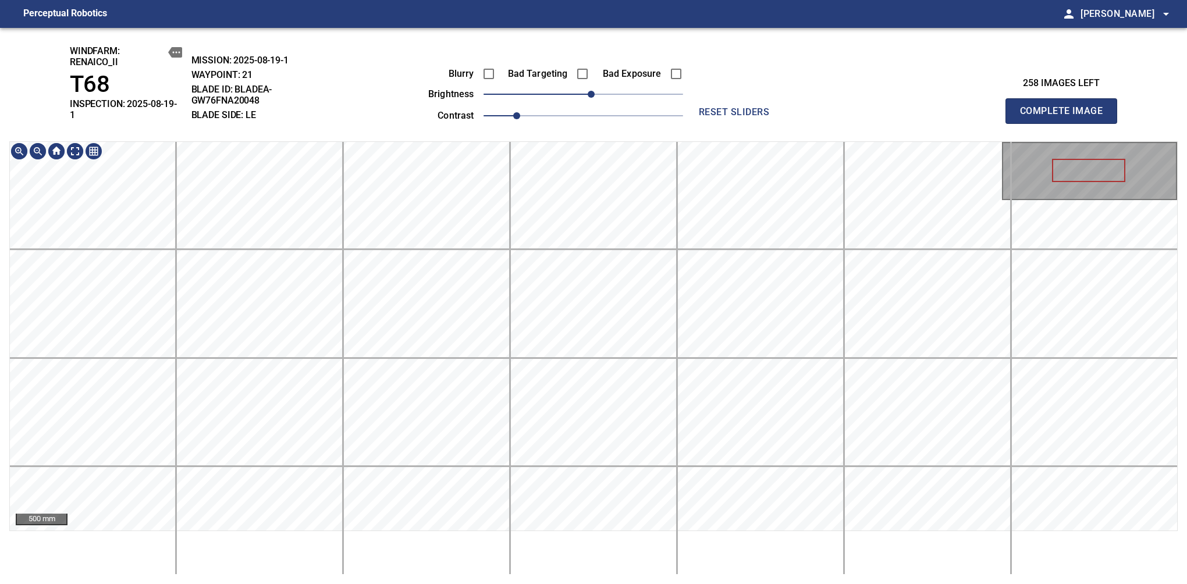
click at [1066, 107] on span "Complete Image" at bounding box center [1061, 111] width 86 height 16
click at [591, 98] on span "10" at bounding box center [591, 94] width 7 height 7
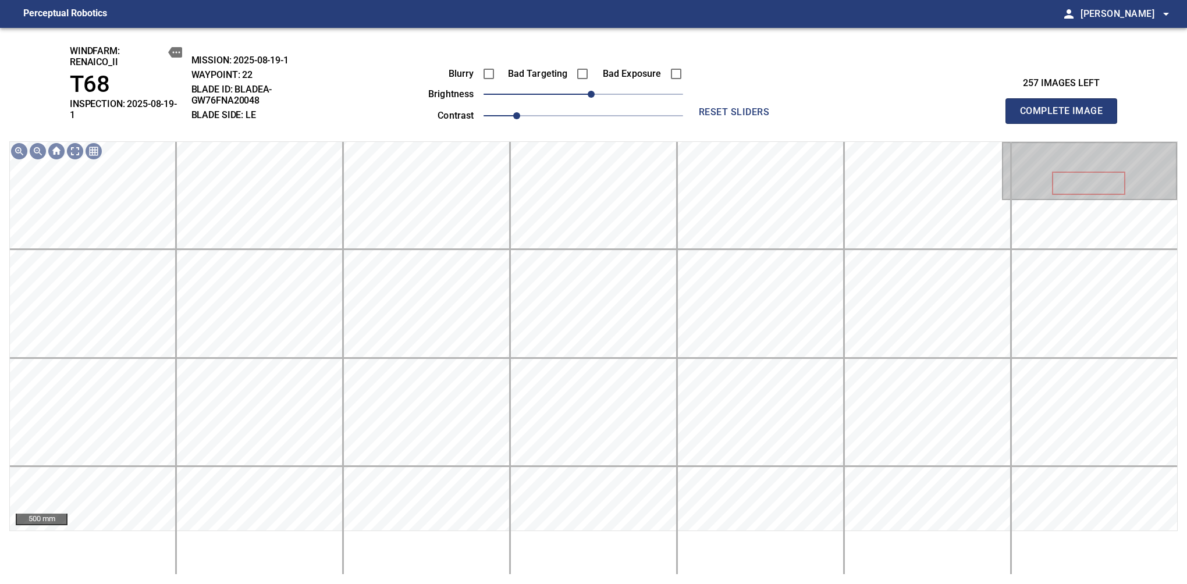
click at [1066, 107] on span "Complete Image" at bounding box center [1061, 111] width 86 height 16
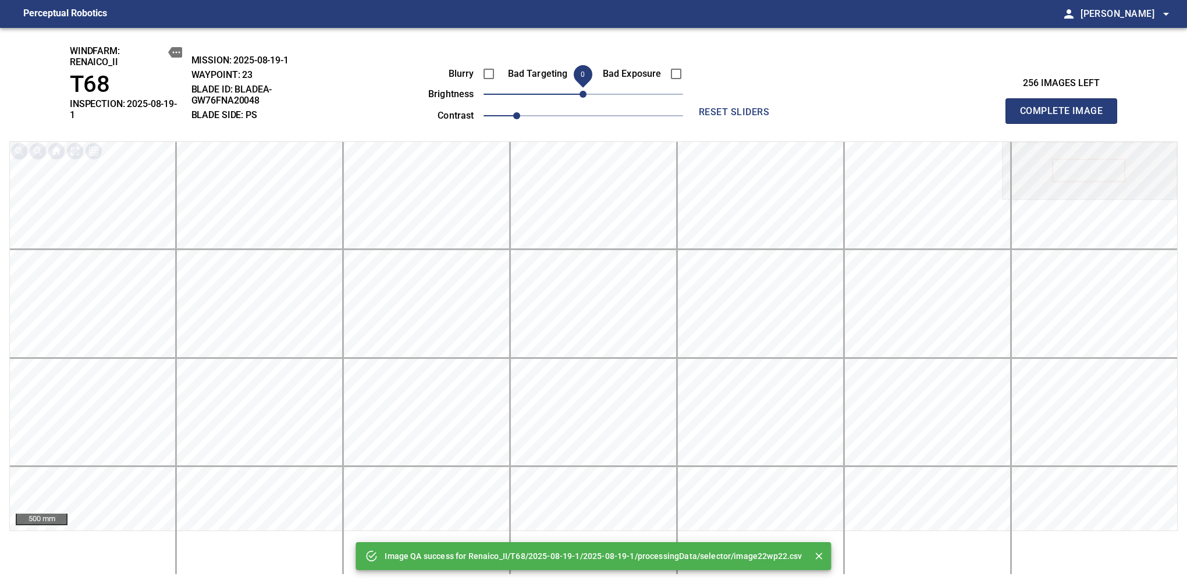
click at [1066, 107] on span "Complete Image" at bounding box center [1061, 111] width 86 height 16
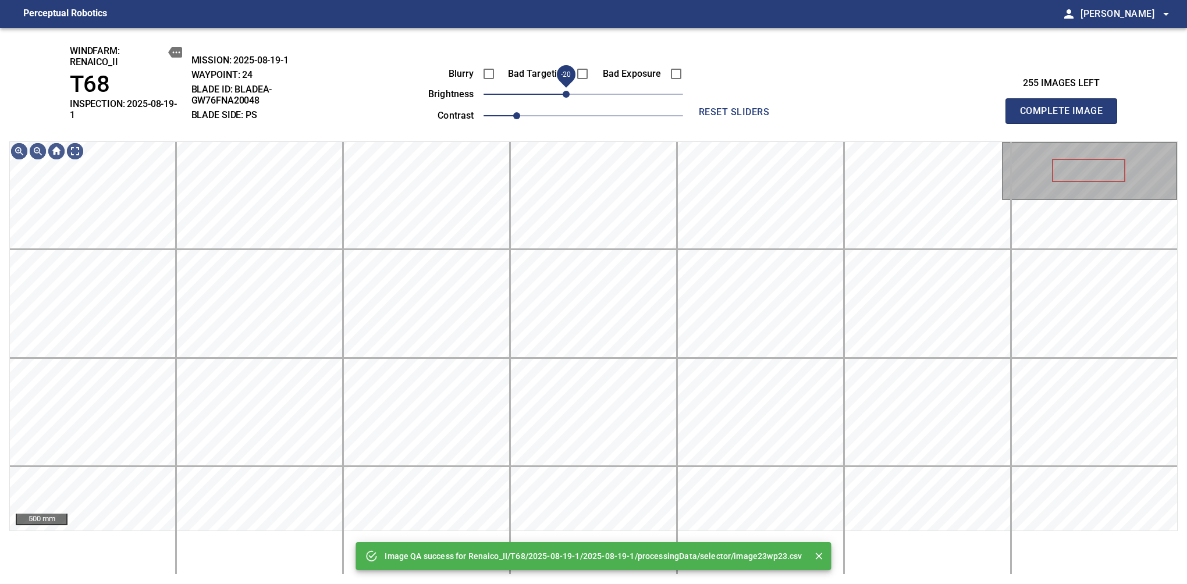
drag, startPoint x: 587, startPoint y: 93, endPoint x: 569, endPoint y: 96, distance: 18.4
click at [569, 96] on span "-20" at bounding box center [566, 94] width 7 height 7
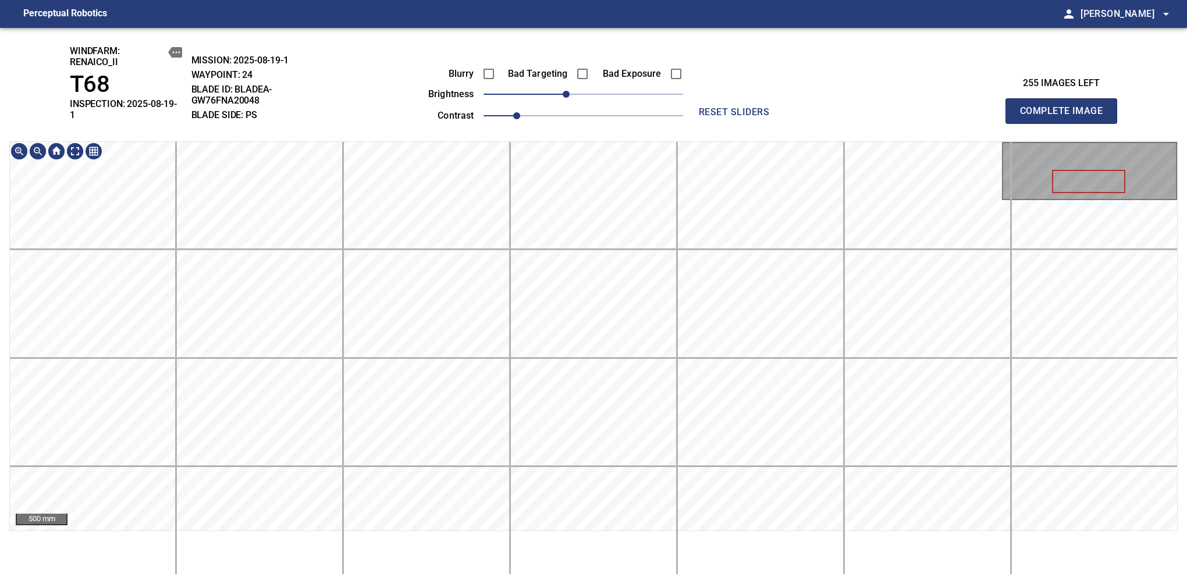
click at [591, 102] on div "windfarm: Renaico_II T68 INSPECTION: 2025-08-19-1 MISSION: 2025-08-19-1 WAYPOIN…" at bounding box center [593, 306] width 1187 height 556
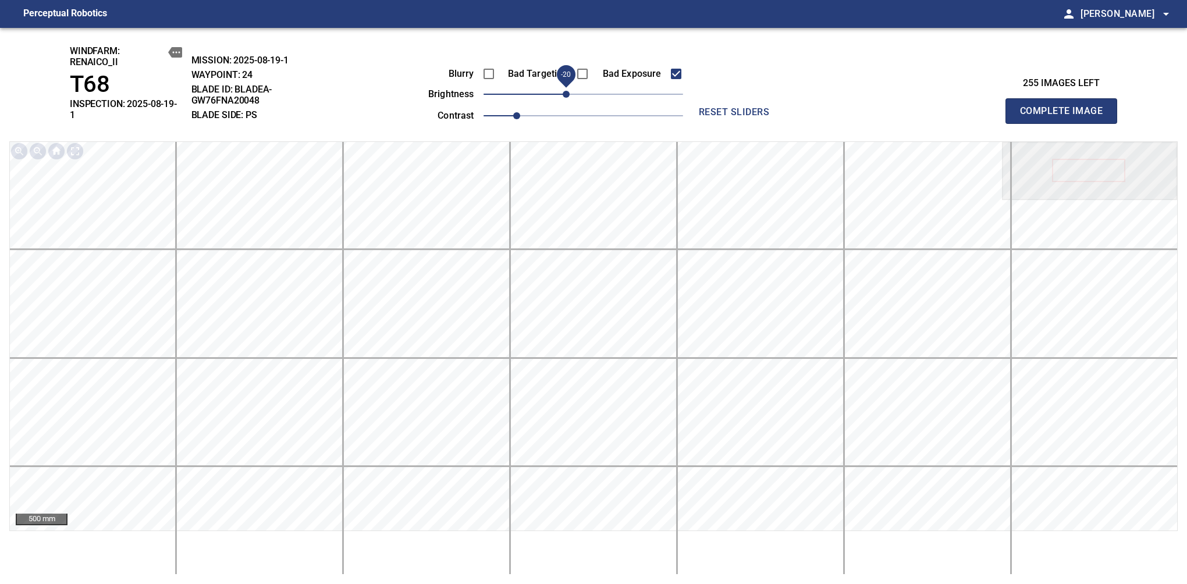
click at [1066, 107] on span "Complete Image" at bounding box center [1061, 111] width 86 height 16
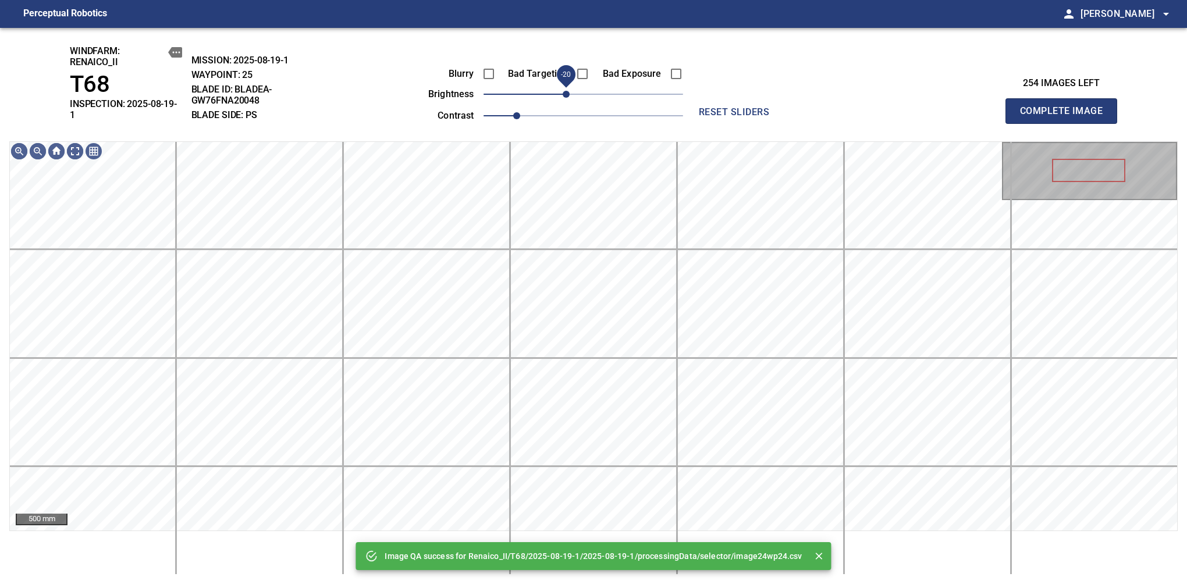
drag, startPoint x: 575, startPoint y: 96, endPoint x: 567, endPoint y: 98, distance: 8.3
click at [567, 98] on span "-20" at bounding box center [566, 94] width 7 height 7
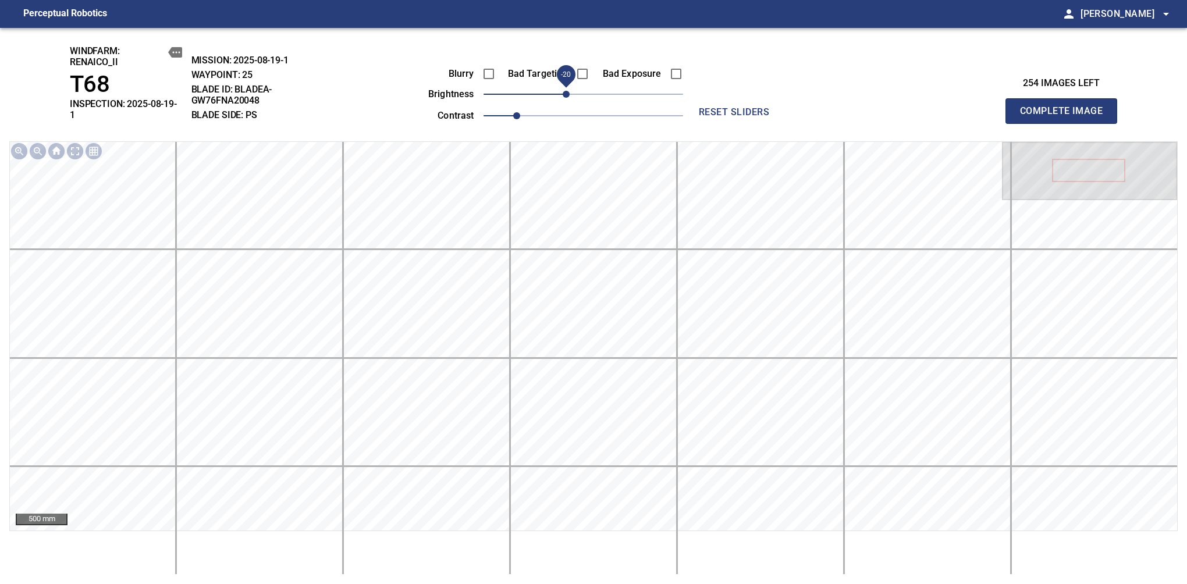
click at [1066, 107] on span "Complete Image" at bounding box center [1061, 111] width 86 height 16
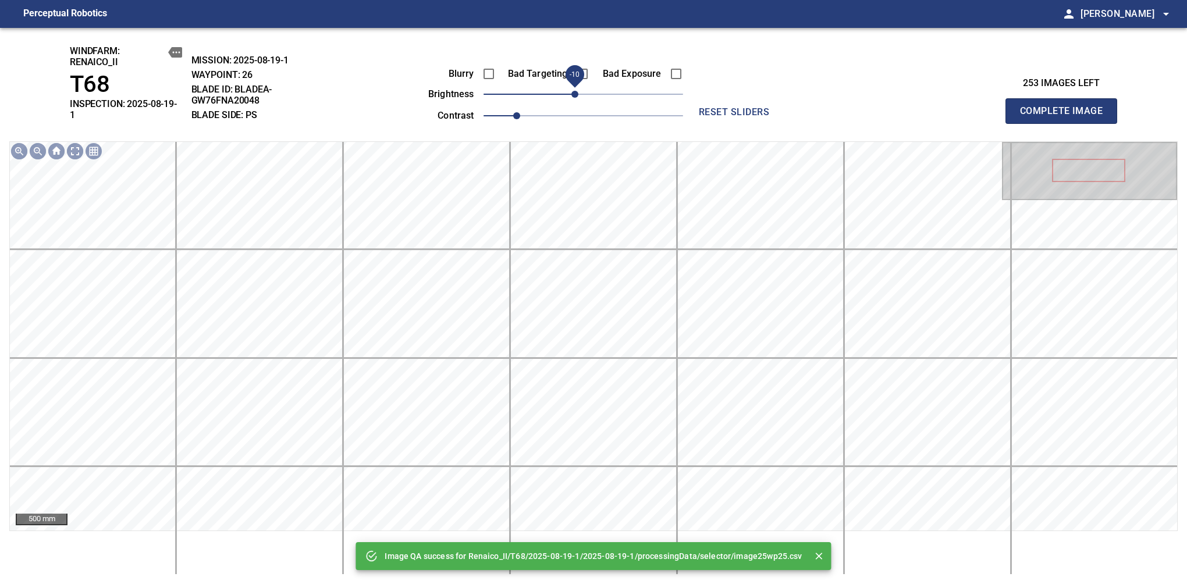
drag, startPoint x: 585, startPoint y: 91, endPoint x: 573, endPoint y: 95, distance: 12.3
click at [573, 95] on span "-10" at bounding box center [574, 94] width 7 height 7
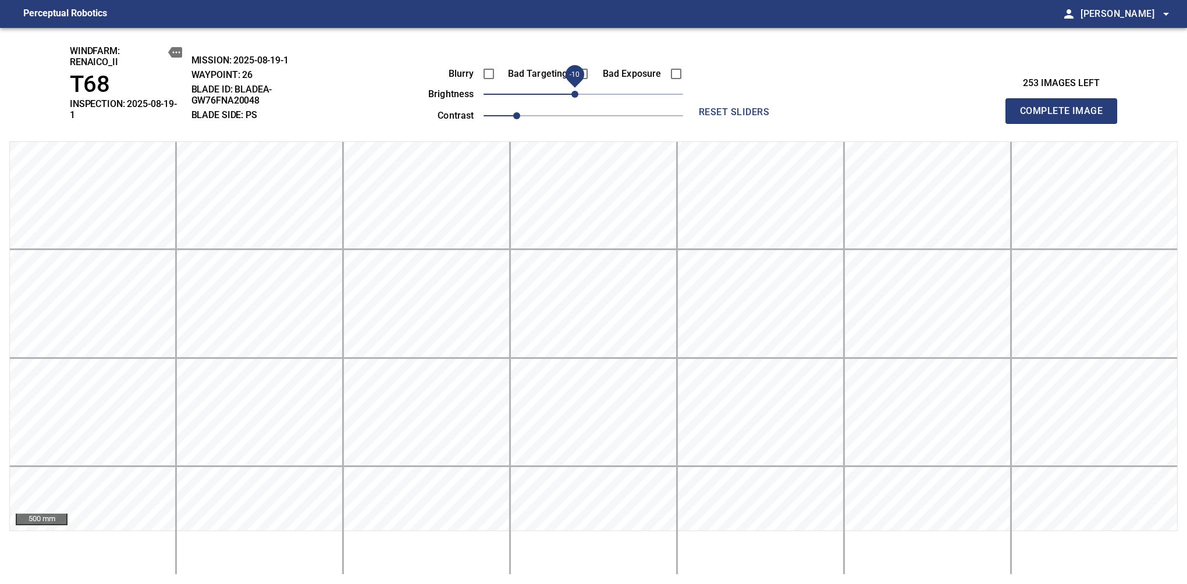
click at [1066, 107] on span "Complete Image" at bounding box center [1061, 111] width 86 height 16
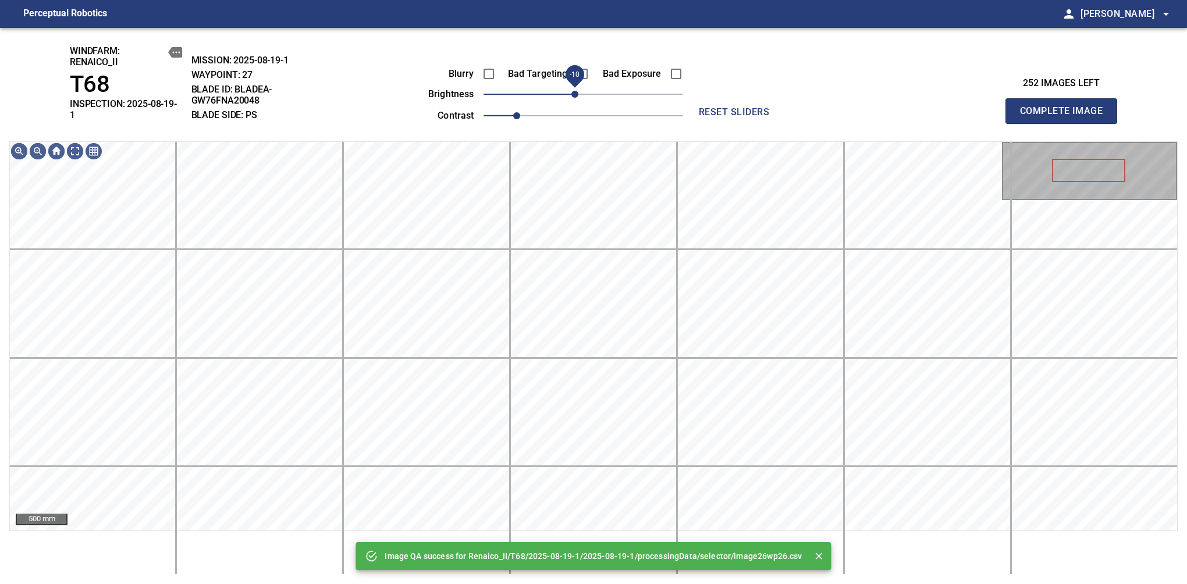
drag, startPoint x: 580, startPoint y: 95, endPoint x: 573, endPoint y: 97, distance: 6.6
click at [573, 97] on span "-10" at bounding box center [574, 94] width 7 height 7
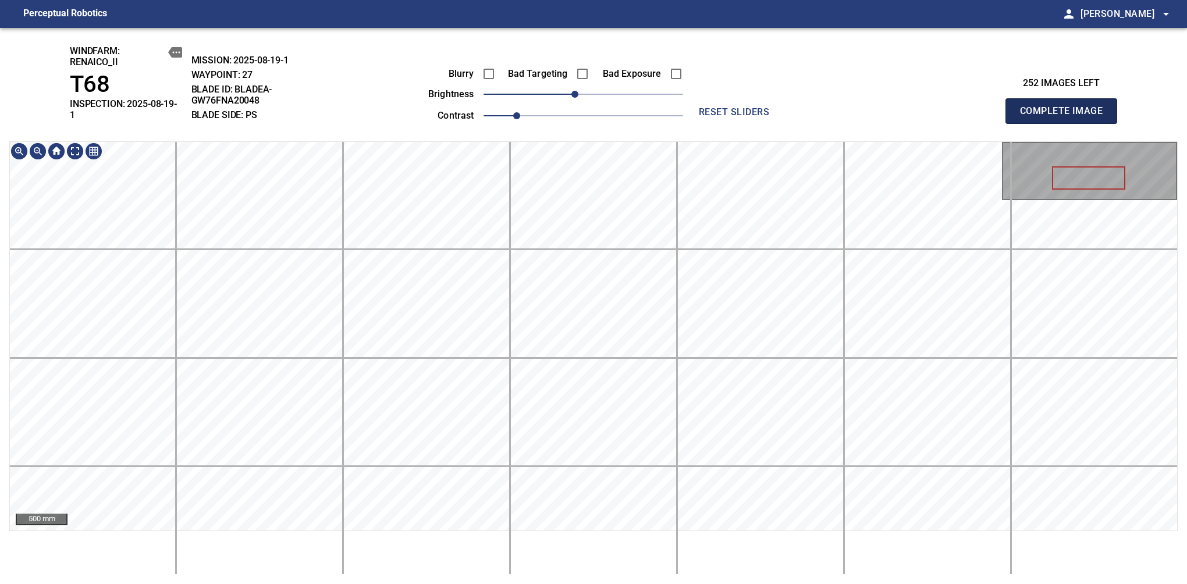
click at [1066, 107] on span "Complete Image" at bounding box center [1061, 111] width 86 height 16
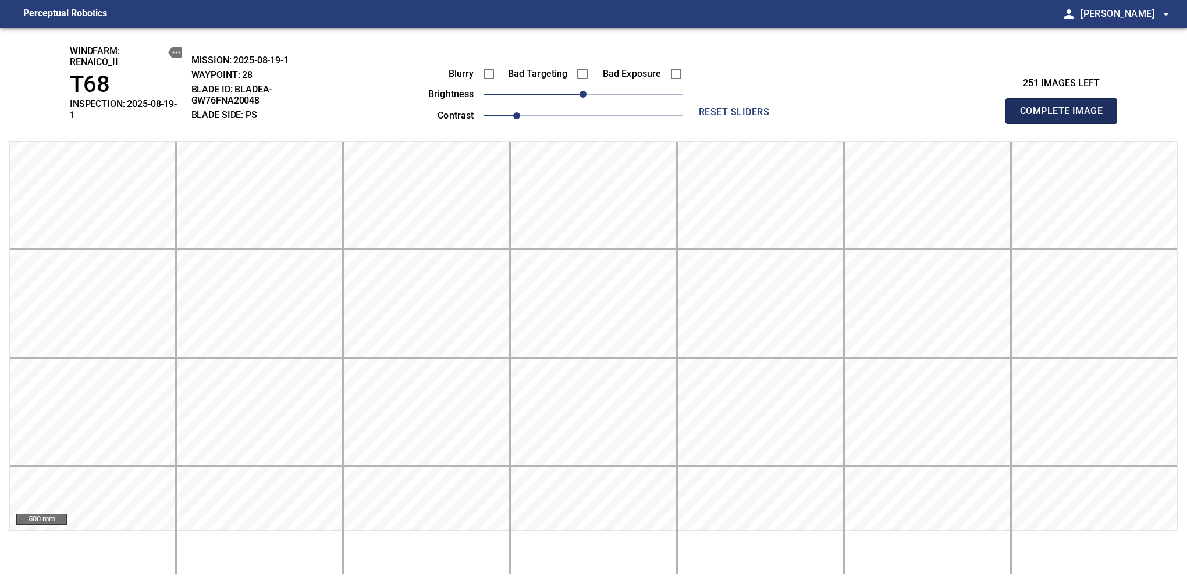
click at [1066, 107] on span "Complete Image" at bounding box center [1061, 111] width 86 height 16
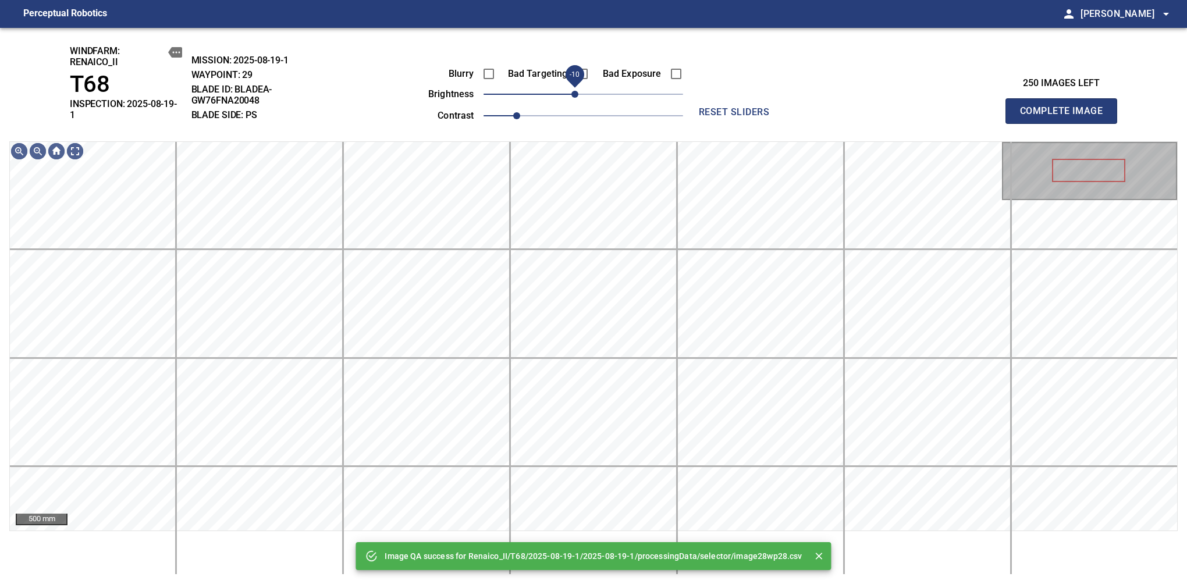
drag, startPoint x: 582, startPoint y: 98, endPoint x: 575, endPoint y: 97, distance: 7.0
click at [575, 97] on span "-10" at bounding box center [574, 94] width 7 height 7
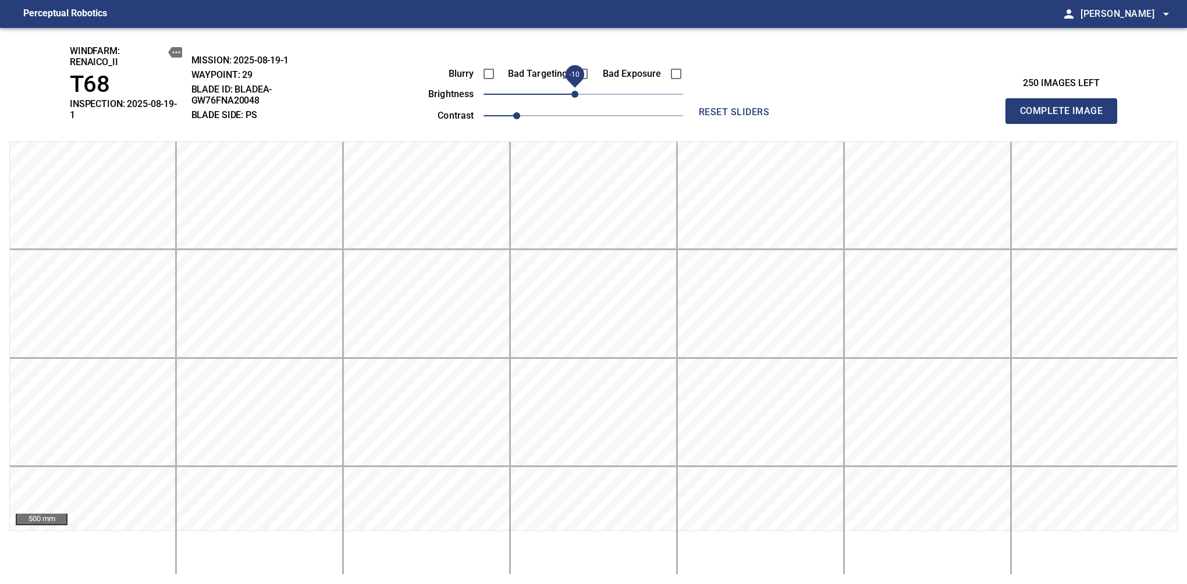
click at [1066, 107] on span "Complete Image" at bounding box center [1061, 111] width 86 height 16
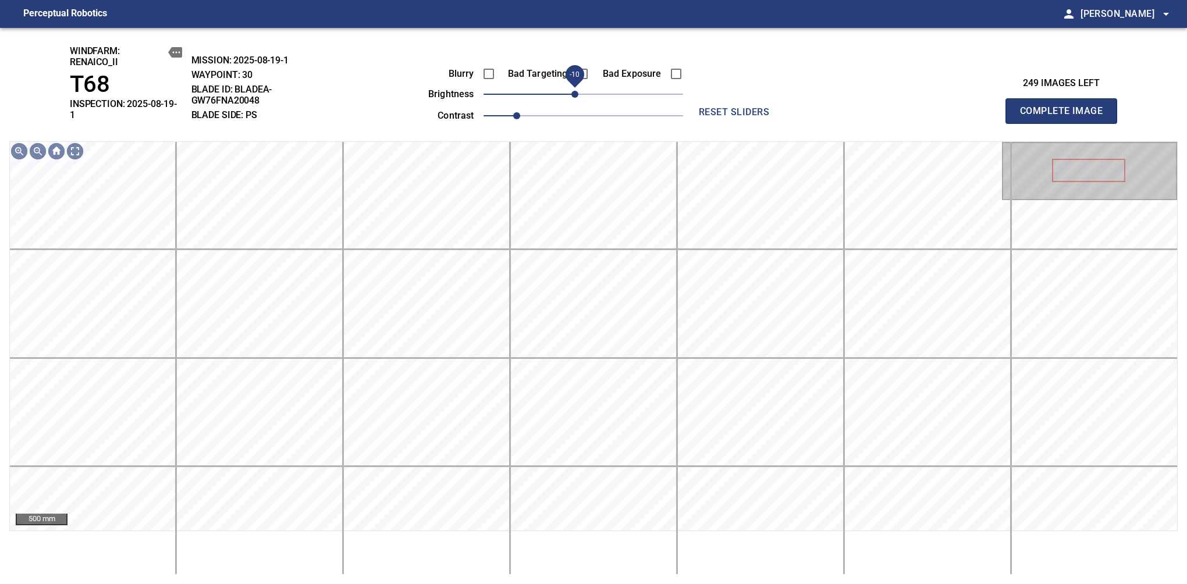
drag, startPoint x: 582, startPoint y: 95, endPoint x: 573, endPoint y: 97, distance: 9.0
click at [573, 97] on span "-10" at bounding box center [574, 94] width 7 height 7
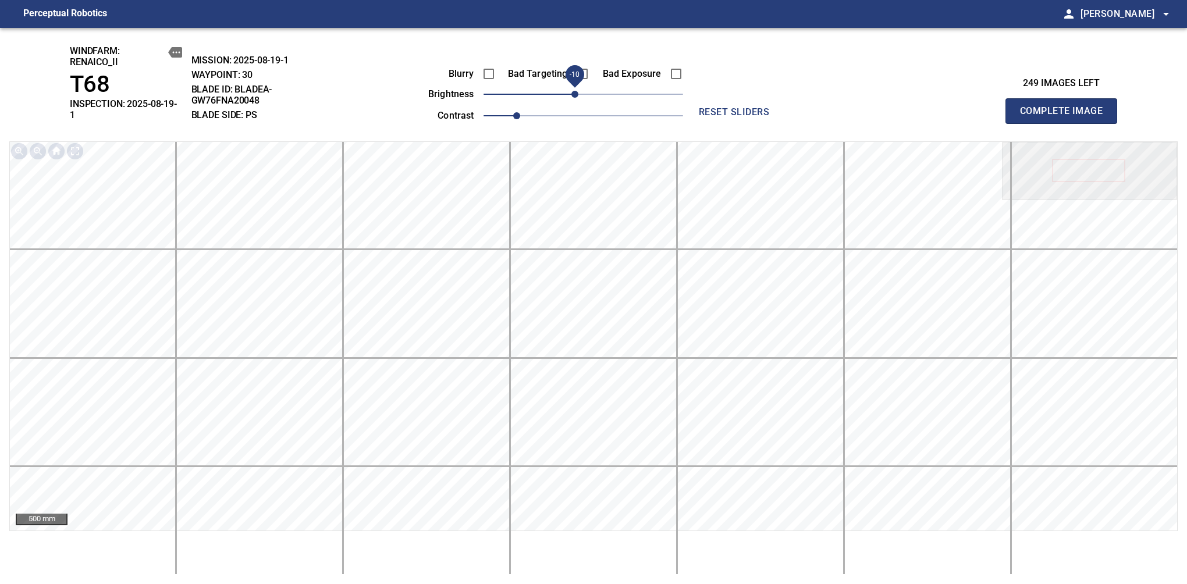
click at [1066, 107] on span "Complete Image" at bounding box center [1061, 111] width 86 height 16
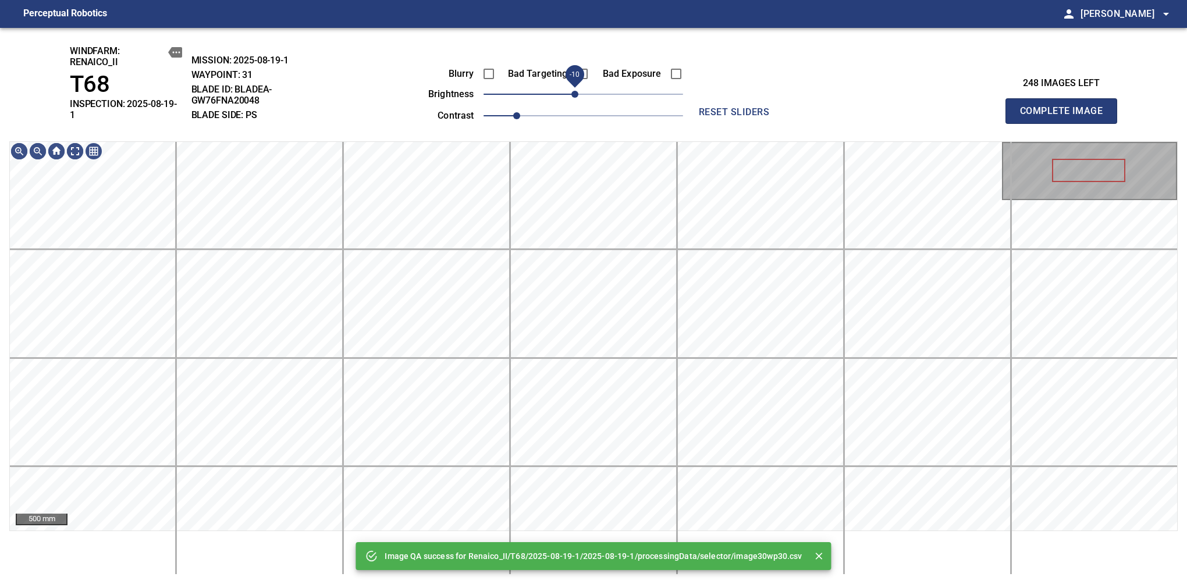
click at [573, 97] on span "-10" at bounding box center [574, 94] width 7 height 7
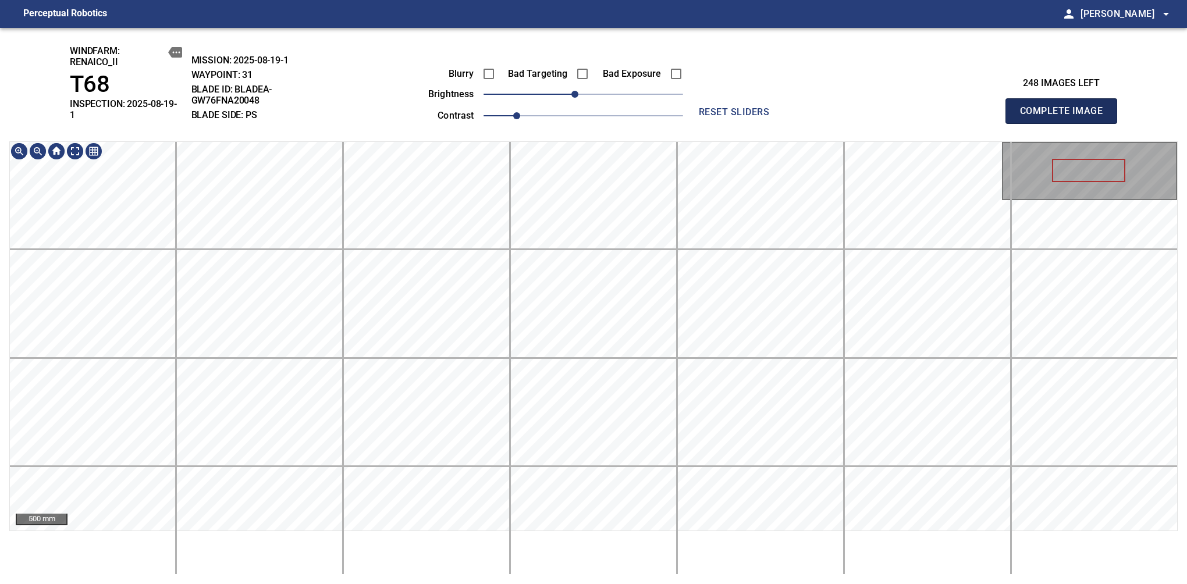
click at [1066, 107] on span "Complete Image" at bounding box center [1061, 111] width 86 height 16
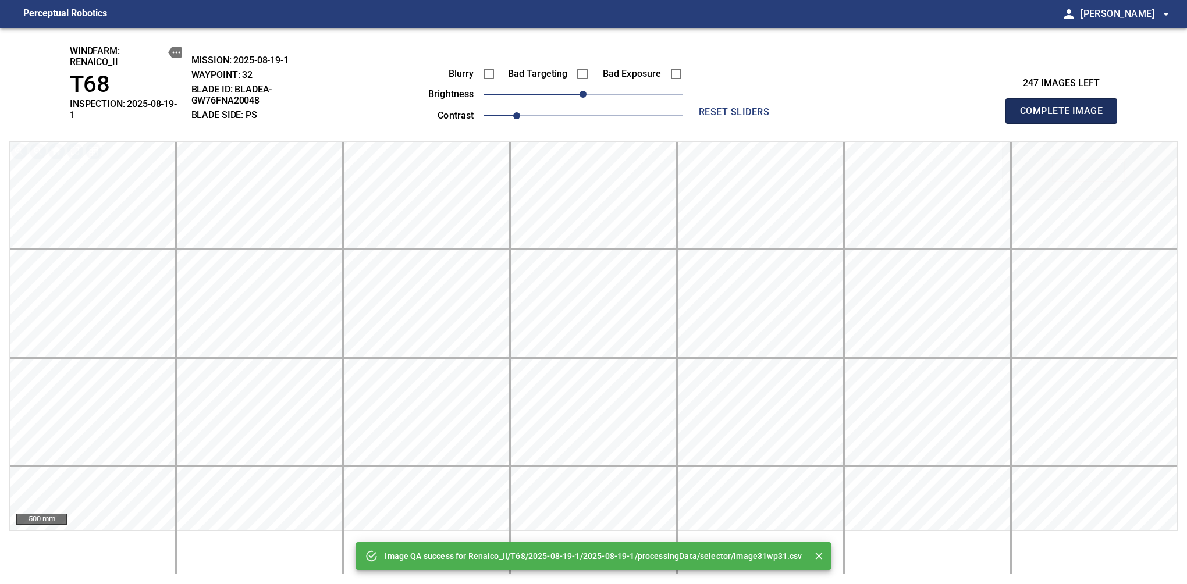
click at [1066, 107] on span "Complete Image" at bounding box center [1061, 111] width 86 height 16
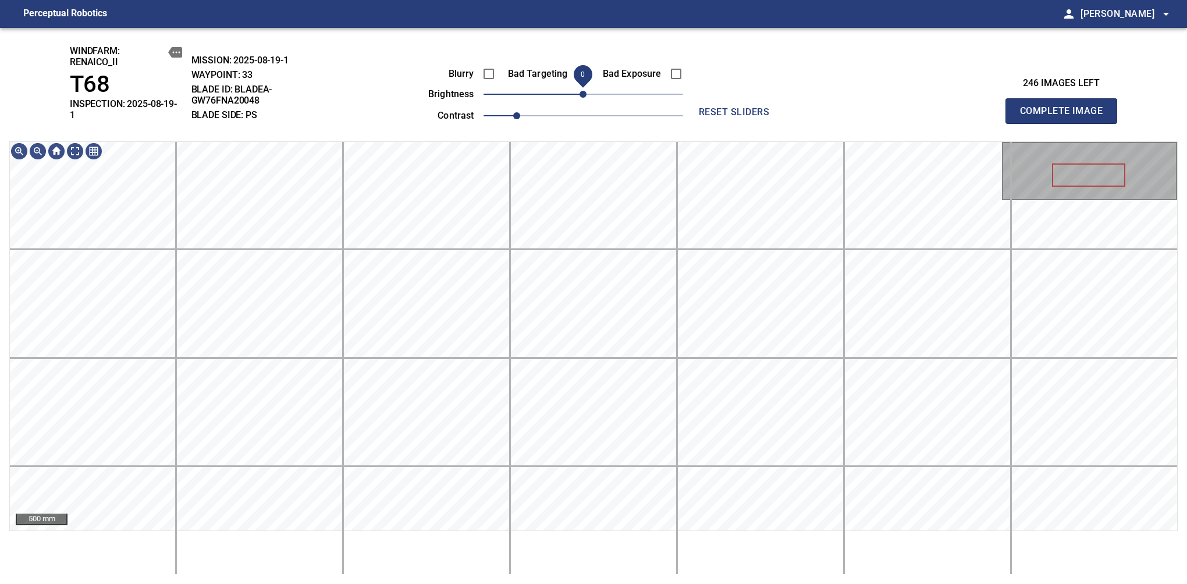
click at [580, 94] on span "0" at bounding box center [583, 94] width 7 height 7
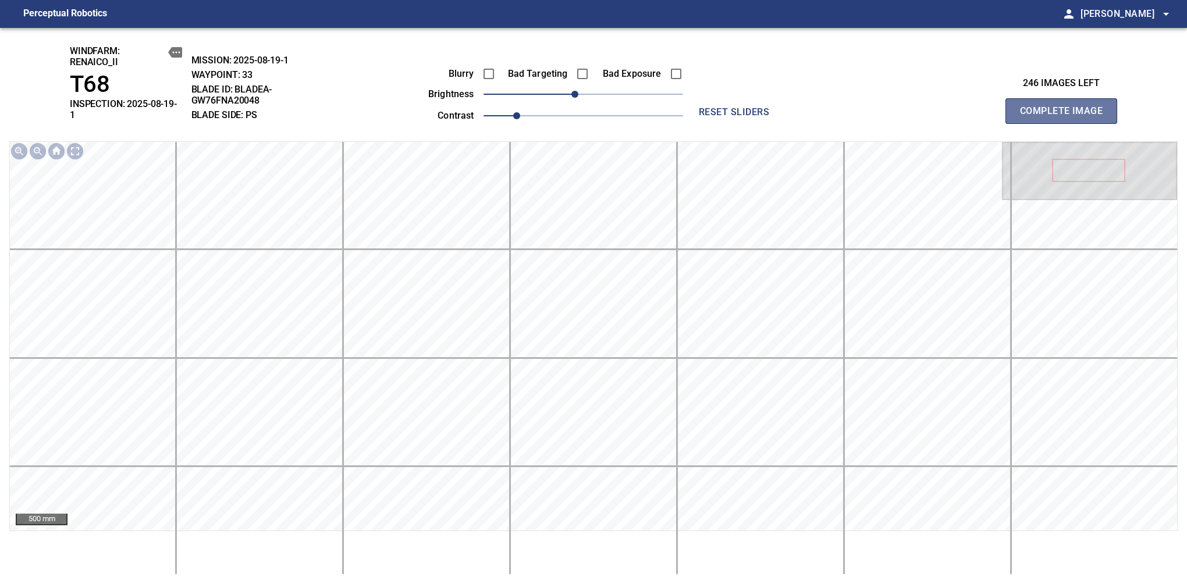
drag, startPoint x: 1074, startPoint y: 113, endPoint x: 620, endPoint y: 141, distance: 454.8
click at [1066, 107] on span "Complete Image" at bounding box center [1061, 111] width 86 height 16
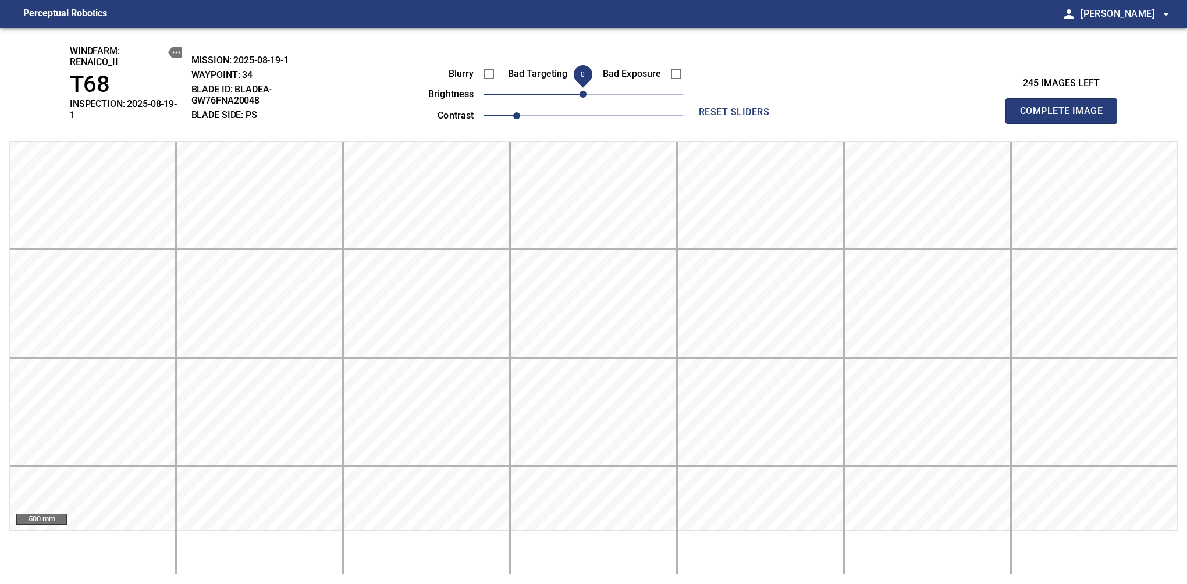
drag, startPoint x: 581, startPoint y: 94, endPoint x: 575, endPoint y: 102, distance: 10.8
click at [580, 98] on span "0" at bounding box center [583, 94] width 7 height 7
click at [1066, 107] on span "Complete Image" at bounding box center [1061, 111] width 86 height 16
click at [580, 94] on span "0" at bounding box center [583, 94] width 7 height 7
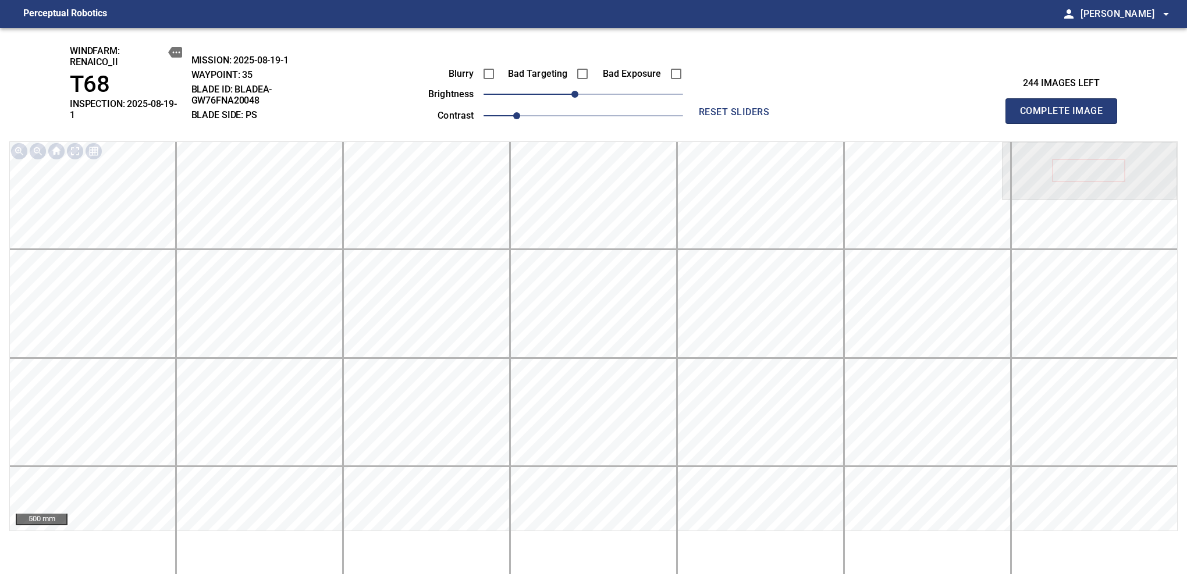
click at [1066, 107] on span "Complete Image" at bounding box center [1061, 111] width 86 height 16
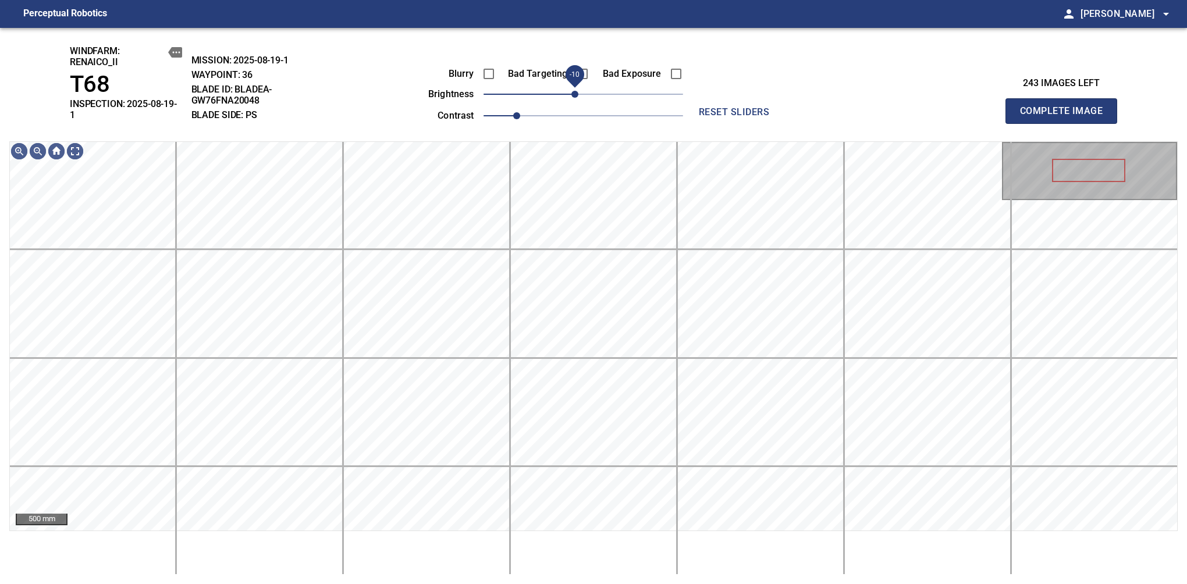
click at [575, 98] on span "-10" at bounding box center [574, 94] width 7 height 7
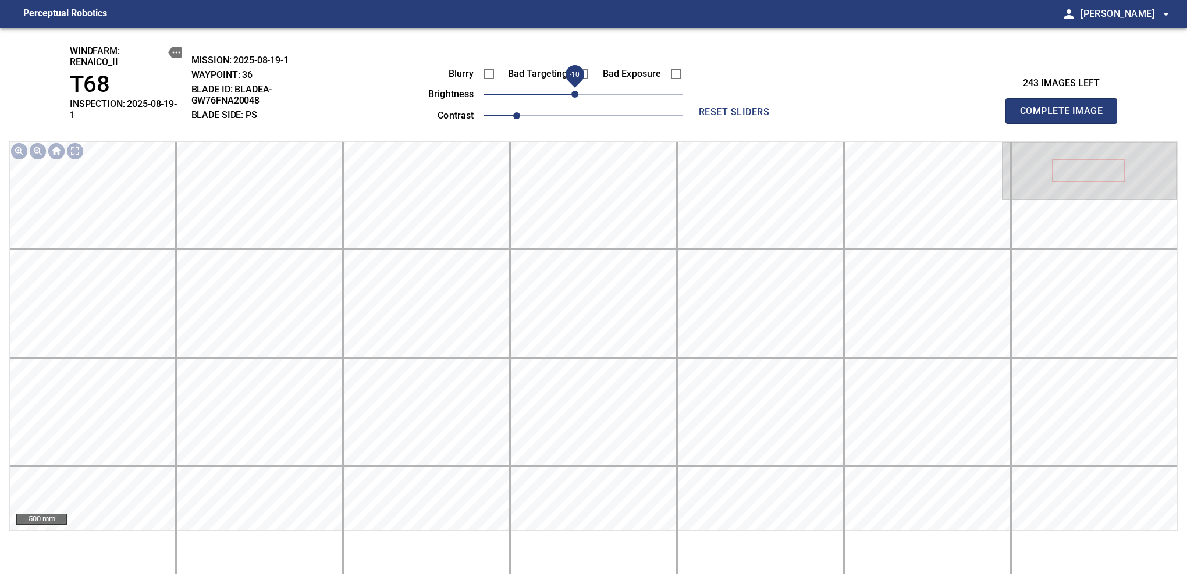
click at [1066, 107] on span "Complete Image" at bounding box center [1061, 111] width 86 height 16
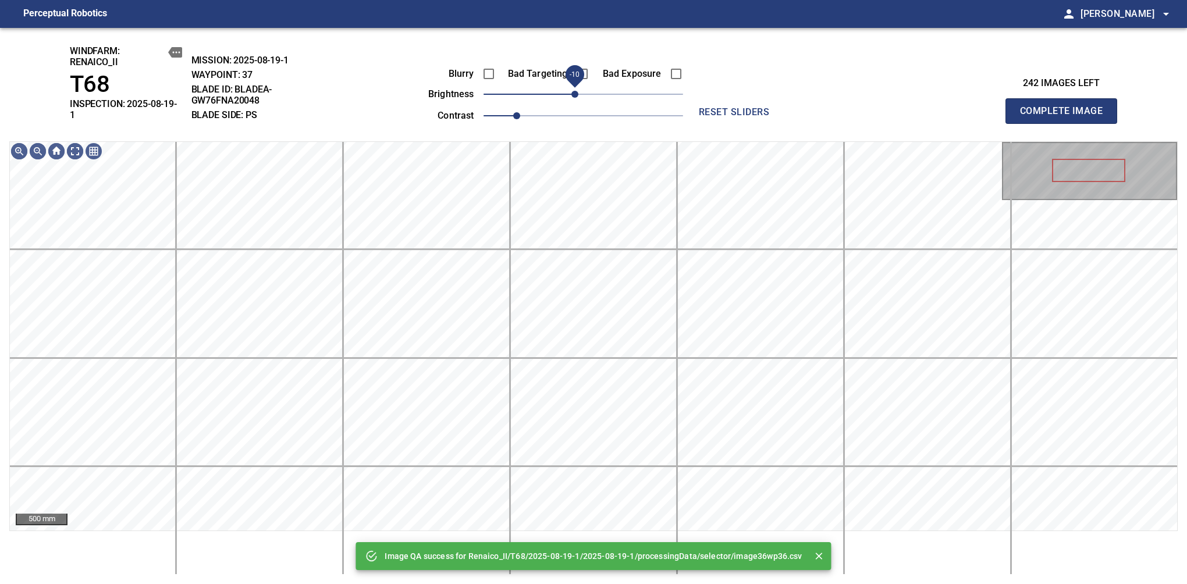
drag, startPoint x: 581, startPoint y: 98, endPoint x: 573, endPoint y: 102, distance: 9.1
click at [573, 98] on span "-10" at bounding box center [574, 94] width 7 height 7
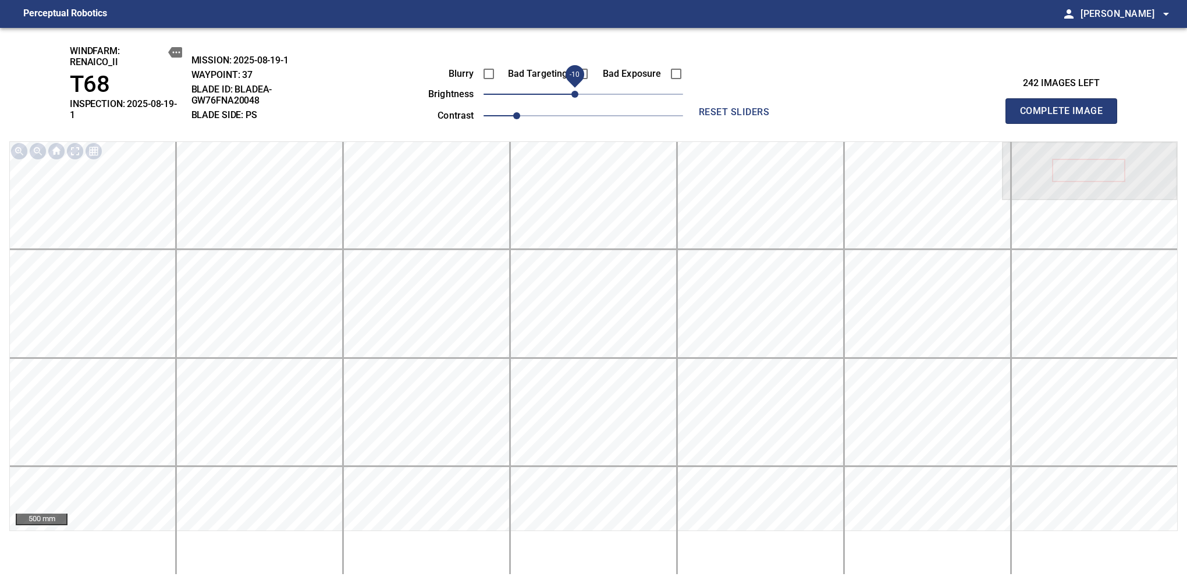
click at [1066, 107] on span "Complete Image" at bounding box center [1061, 111] width 86 height 16
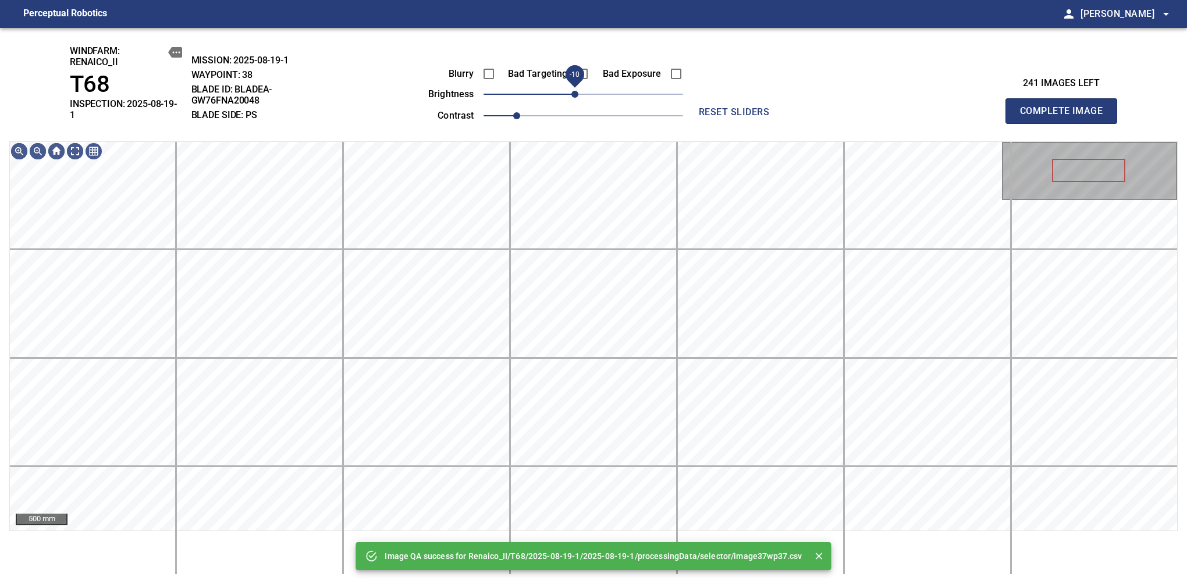
click at [577, 92] on span "-10" at bounding box center [574, 94] width 7 height 7
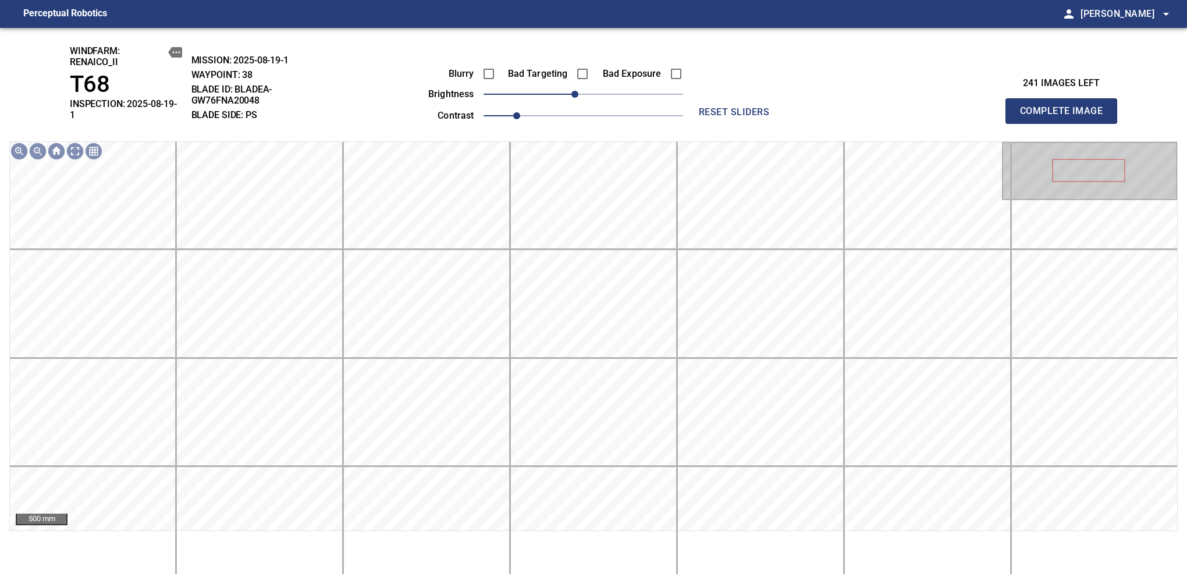
click at [1066, 107] on span "Complete Image" at bounding box center [1061, 111] width 86 height 16
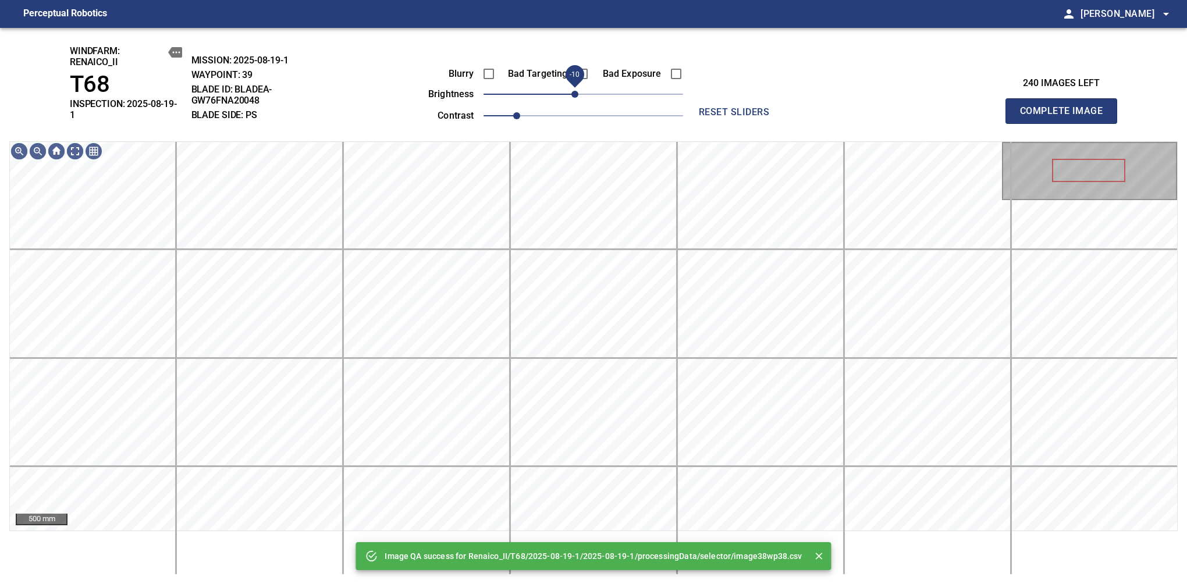
click at [576, 98] on span "-10" at bounding box center [574, 94] width 7 height 7
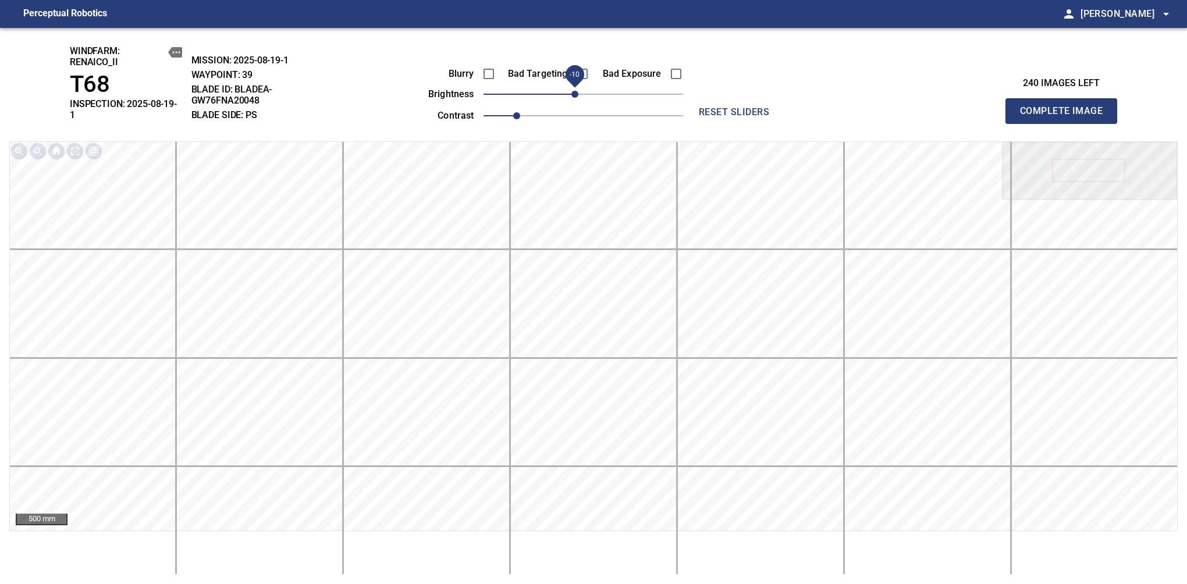
click at [1066, 107] on span "Complete Image" at bounding box center [1061, 111] width 86 height 16
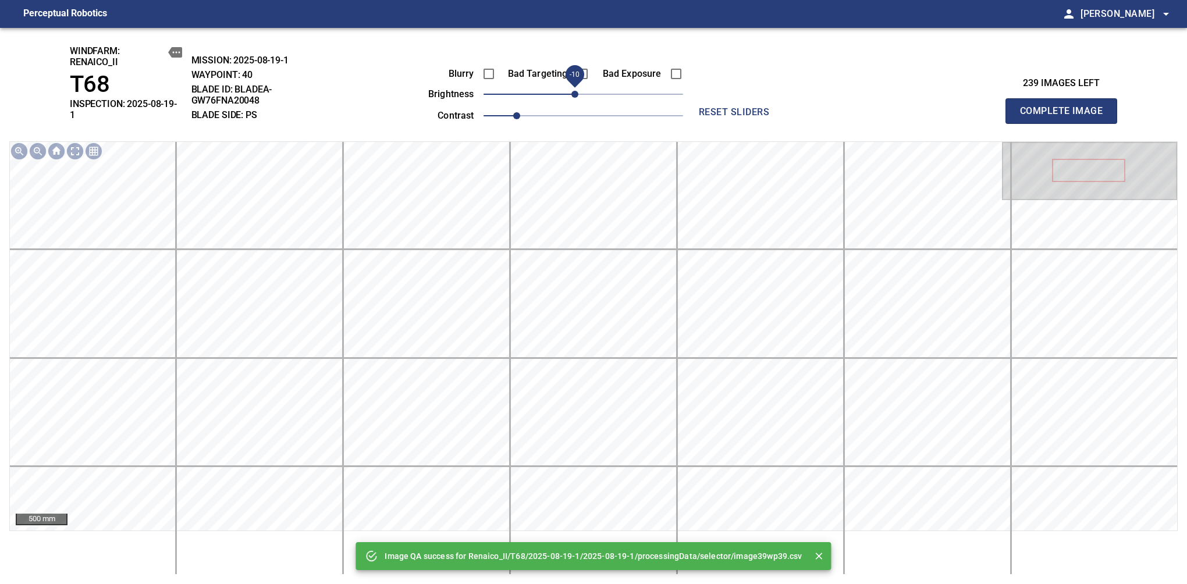
click at [577, 98] on span "-10" at bounding box center [574, 94] width 7 height 7
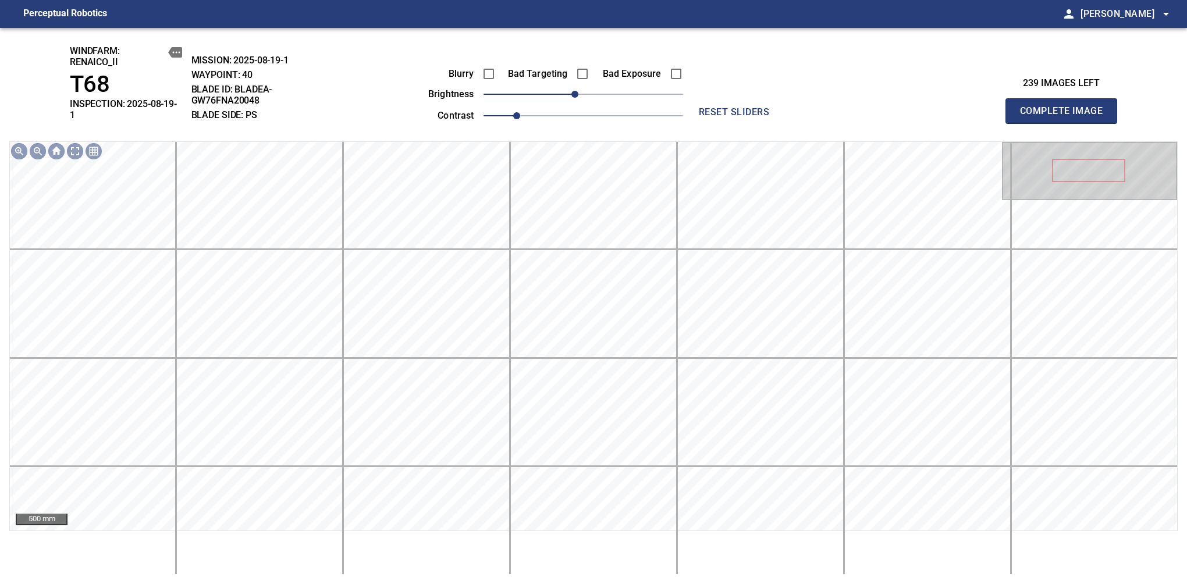
click at [1066, 107] on span "Complete Image" at bounding box center [1061, 111] width 86 height 16
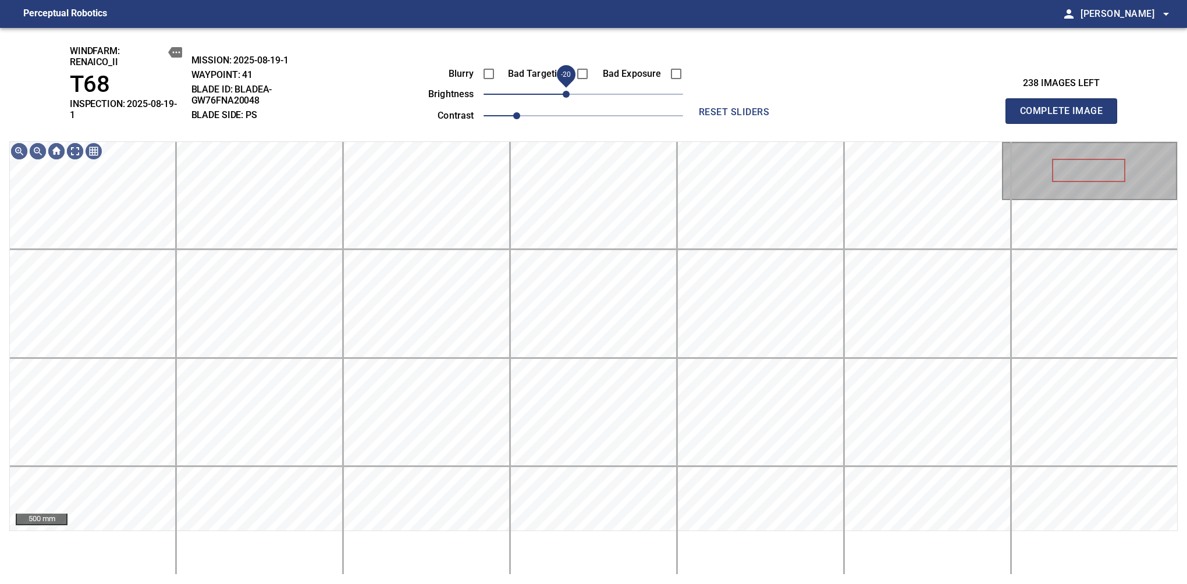
drag, startPoint x: 577, startPoint y: 91, endPoint x: 568, endPoint y: 98, distance: 11.3
click at [568, 98] on span "-20" at bounding box center [566, 94] width 7 height 7
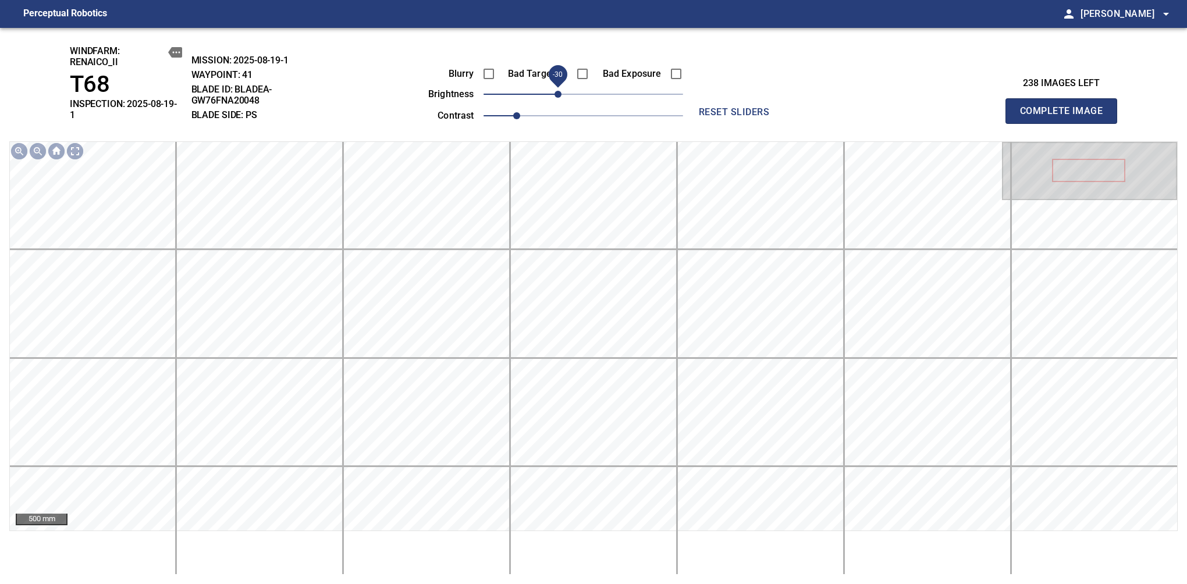
click at [562, 96] on span "-30" at bounding box center [558, 94] width 7 height 7
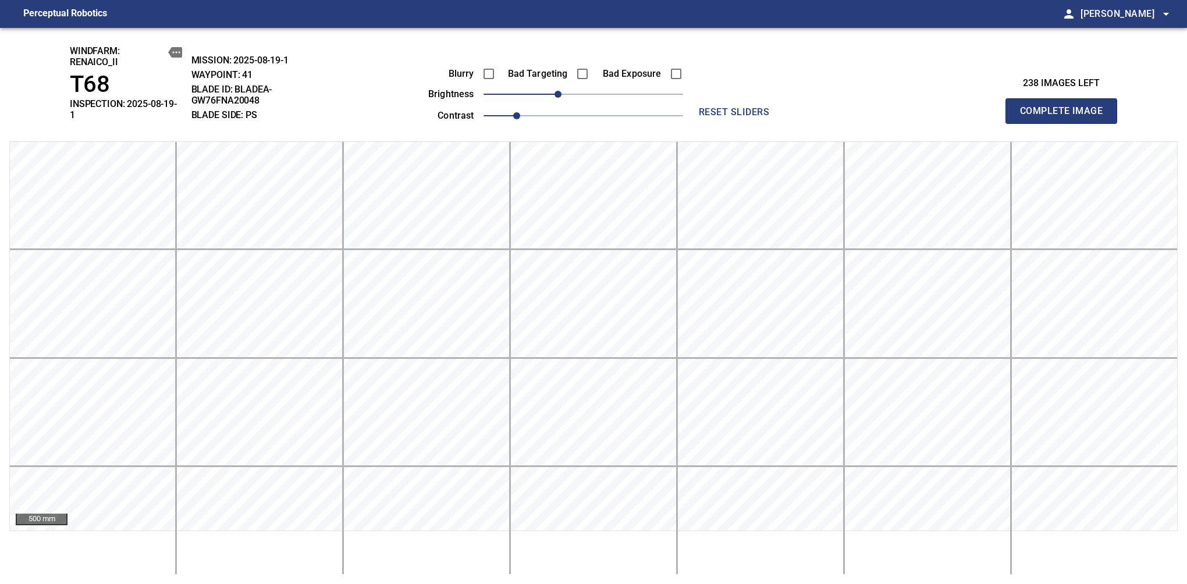
click at [1066, 107] on span "Complete Image" at bounding box center [1061, 111] width 86 height 16
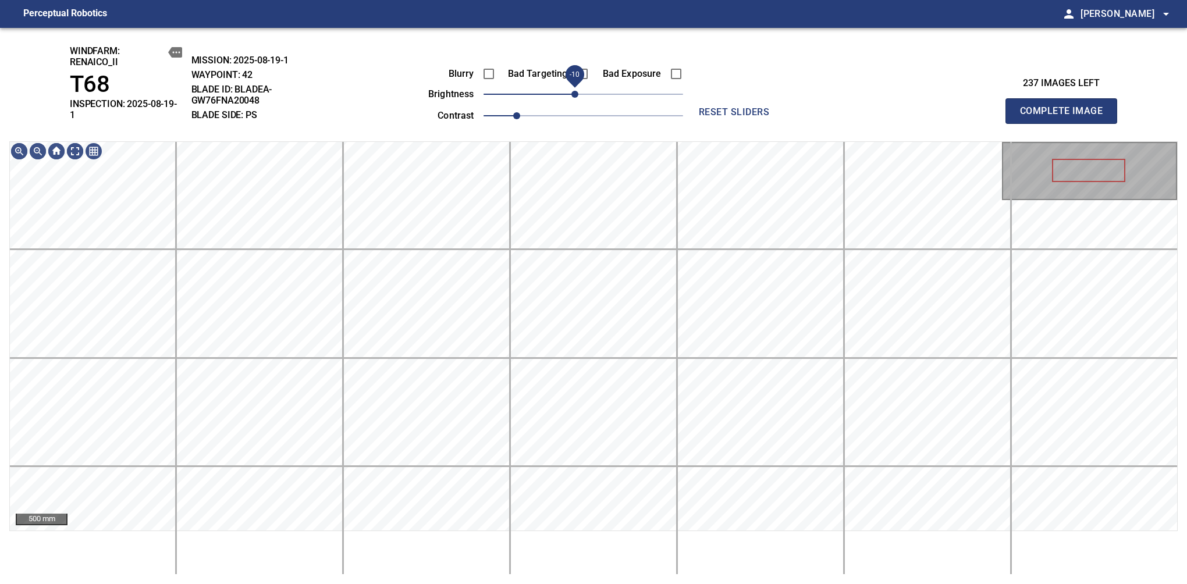
click at [577, 92] on span "-10" at bounding box center [574, 94] width 7 height 7
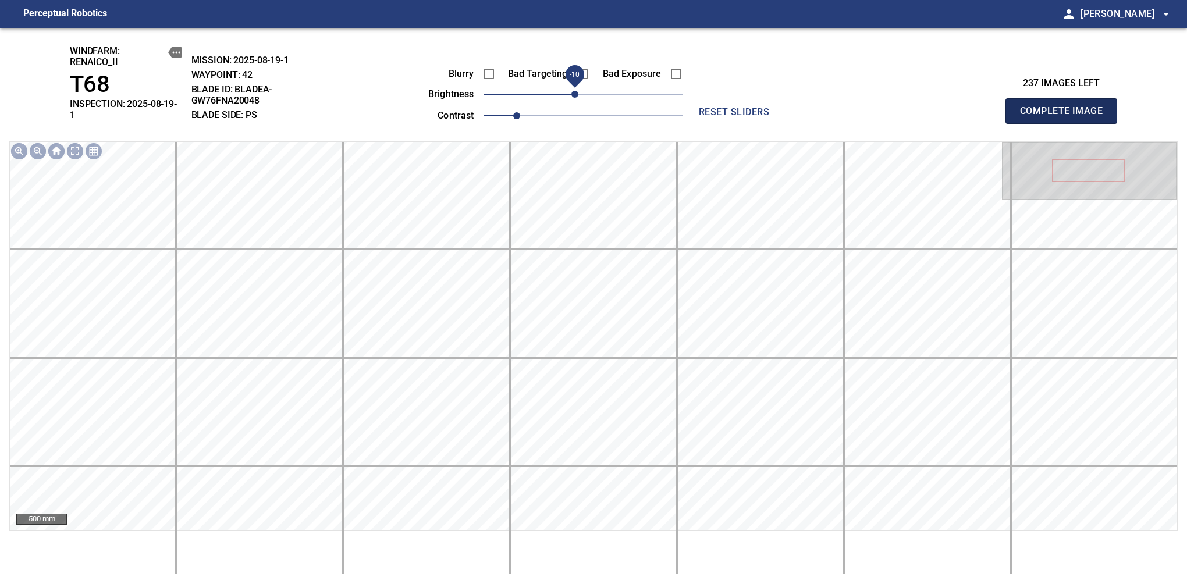
click at [1066, 107] on span "Complete Image" at bounding box center [1061, 111] width 86 height 16
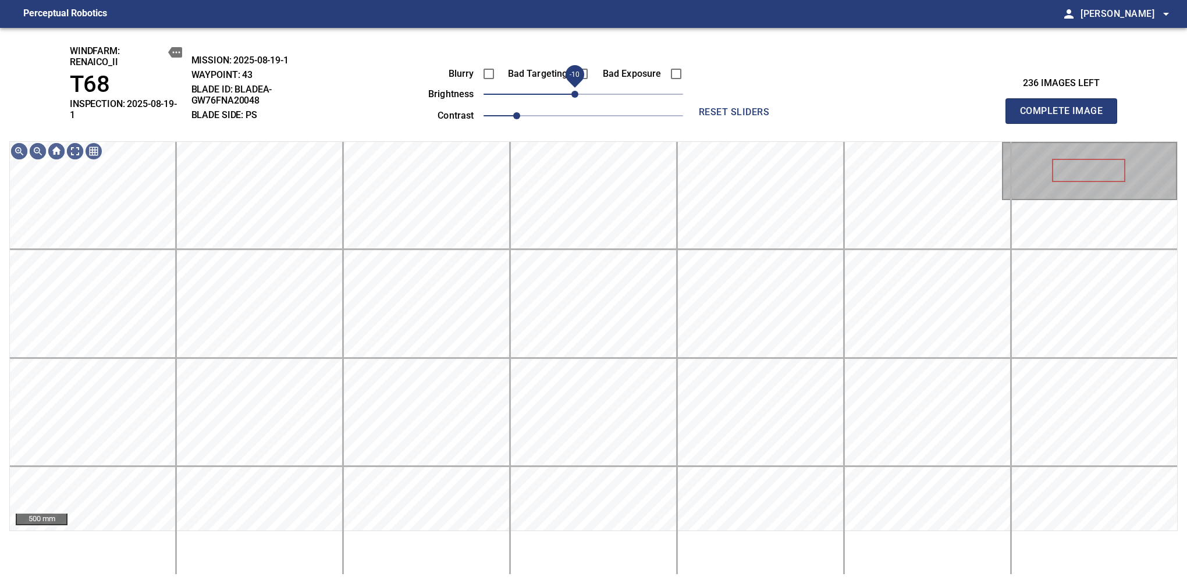
click at [578, 98] on span "-10" at bounding box center [574, 94] width 7 height 7
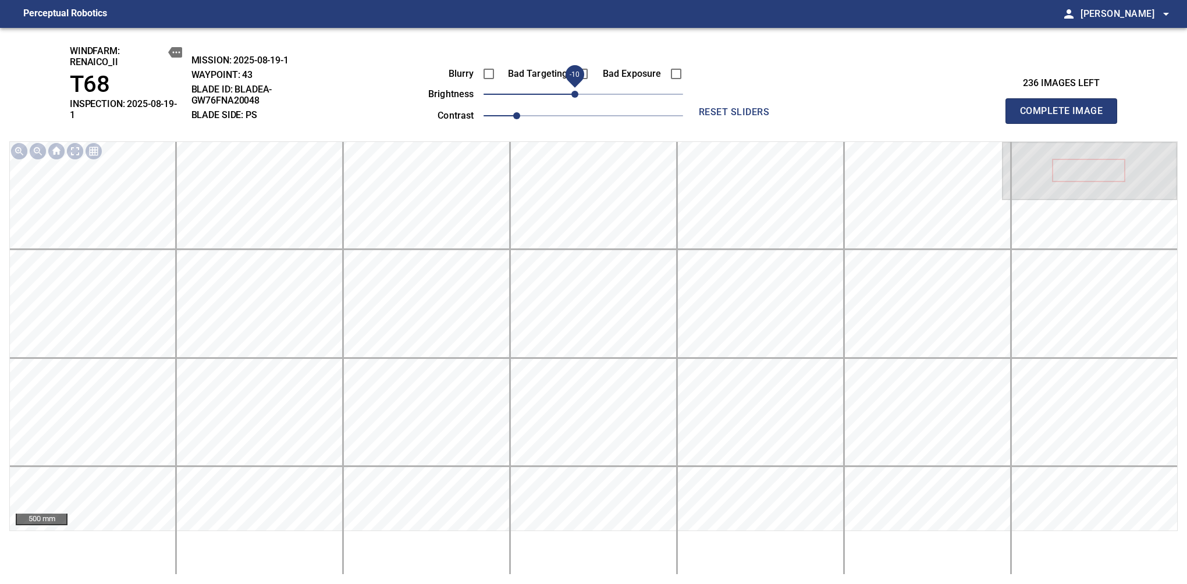
click at [1066, 107] on span "Complete Image" at bounding box center [1061, 111] width 86 height 16
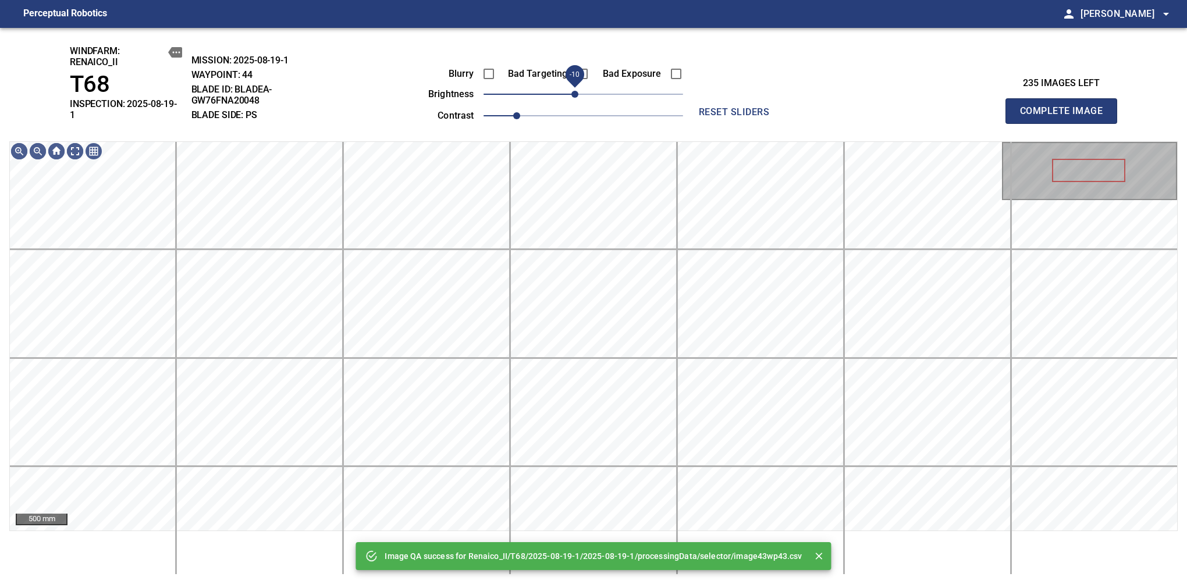
click at [576, 93] on span "-10" at bounding box center [574, 94] width 7 height 7
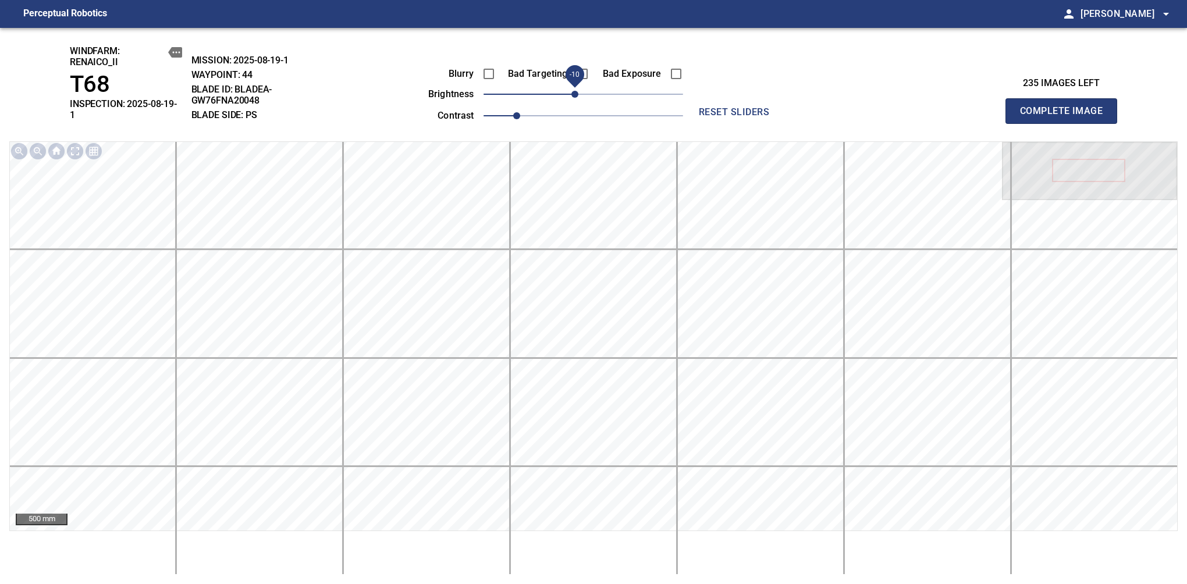
click at [1066, 107] on span "Complete Image" at bounding box center [1061, 111] width 86 height 16
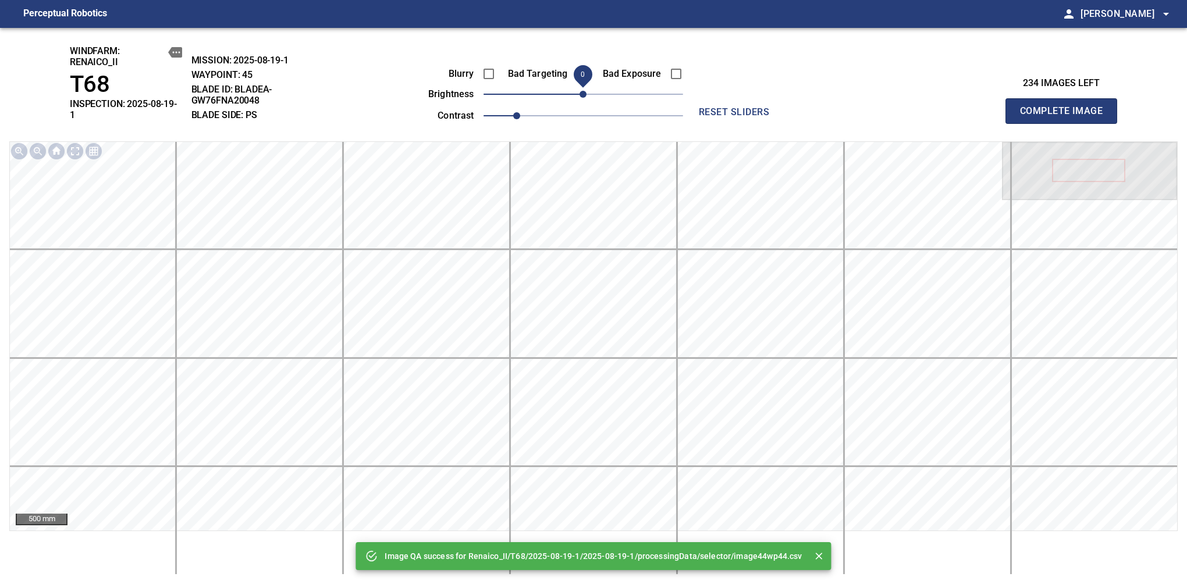
click at [1066, 107] on span "Complete Image" at bounding box center [1061, 111] width 86 height 16
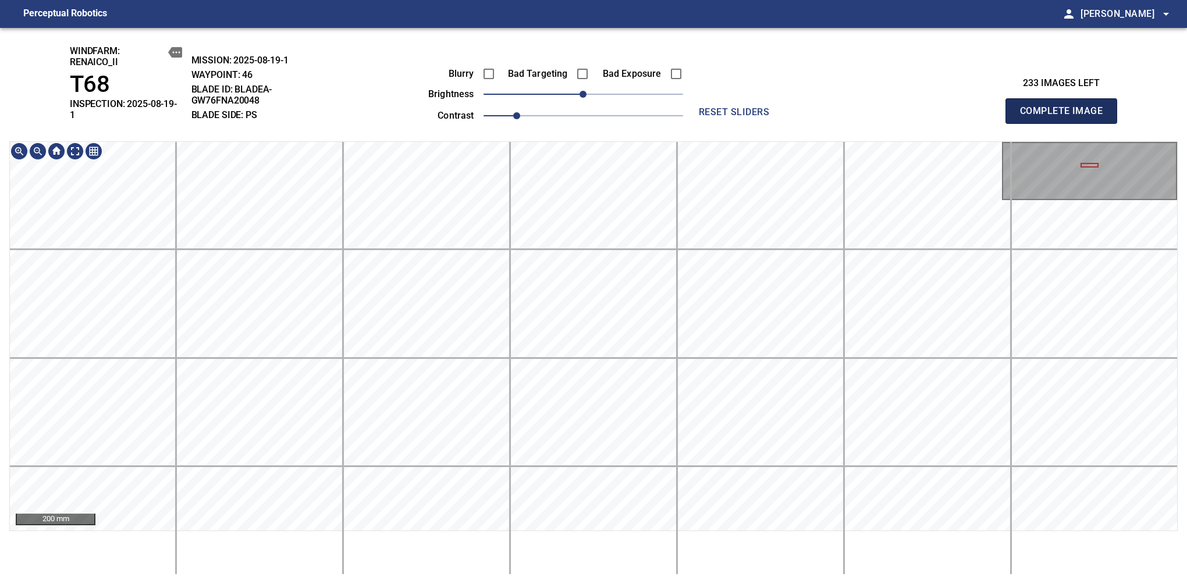
click at [1066, 107] on span "Complete Image" at bounding box center [1061, 111] width 86 height 16
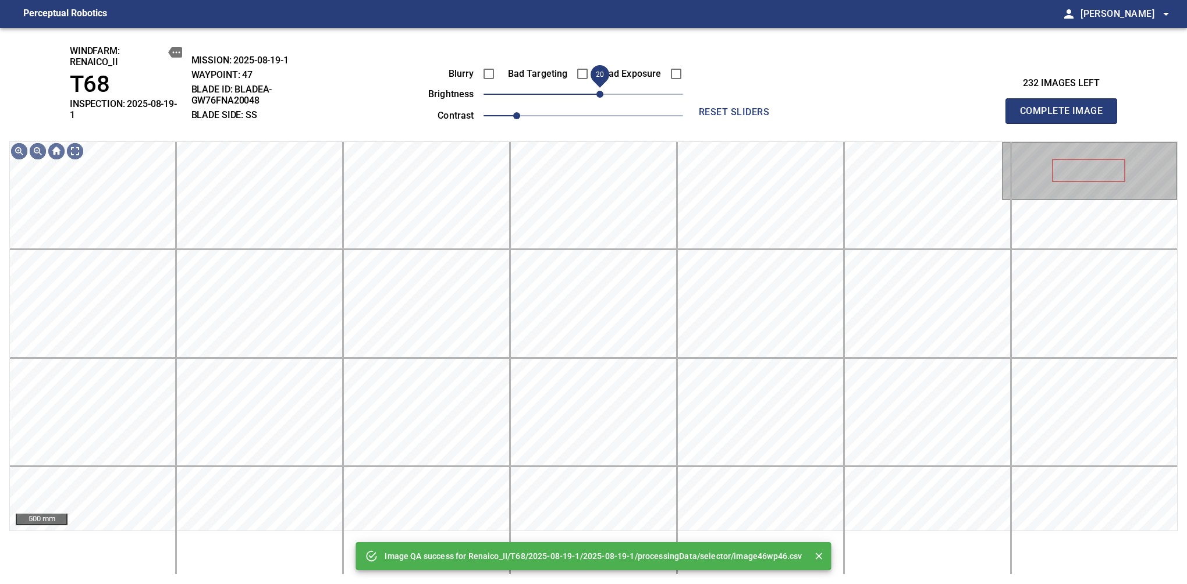
drag, startPoint x: 580, startPoint y: 95, endPoint x: 598, endPoint y: 93, distance: 18.8
click at [598, 93] on span "20" at bounding box center [600, 94] width 7 height 7
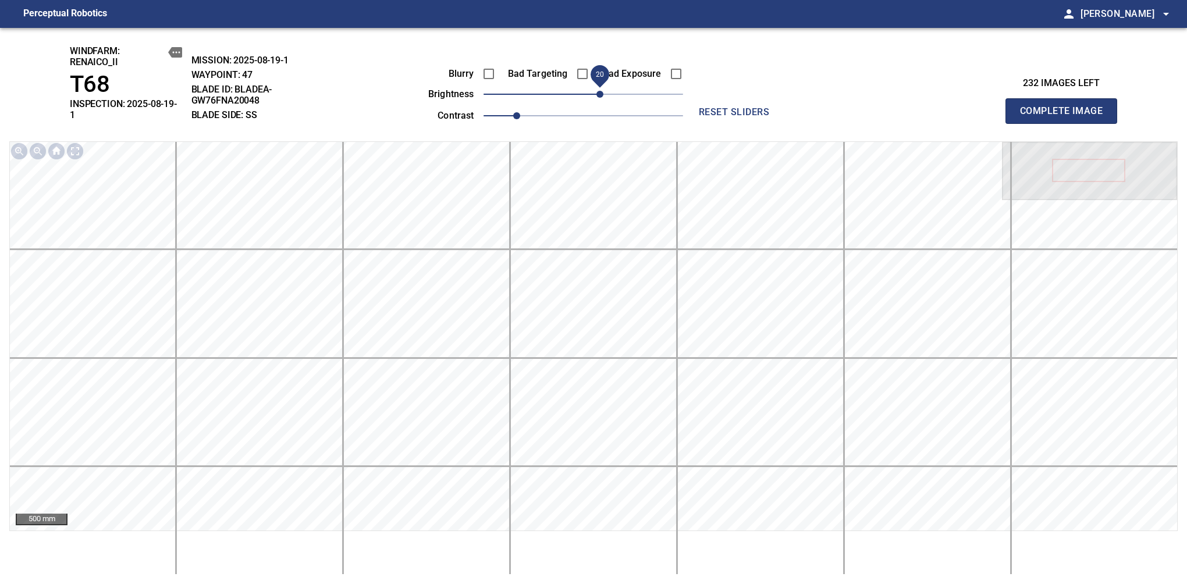
click at [1066, 107] on span "Complete Image" at bounding box center [1061, 111] width 86 height 16
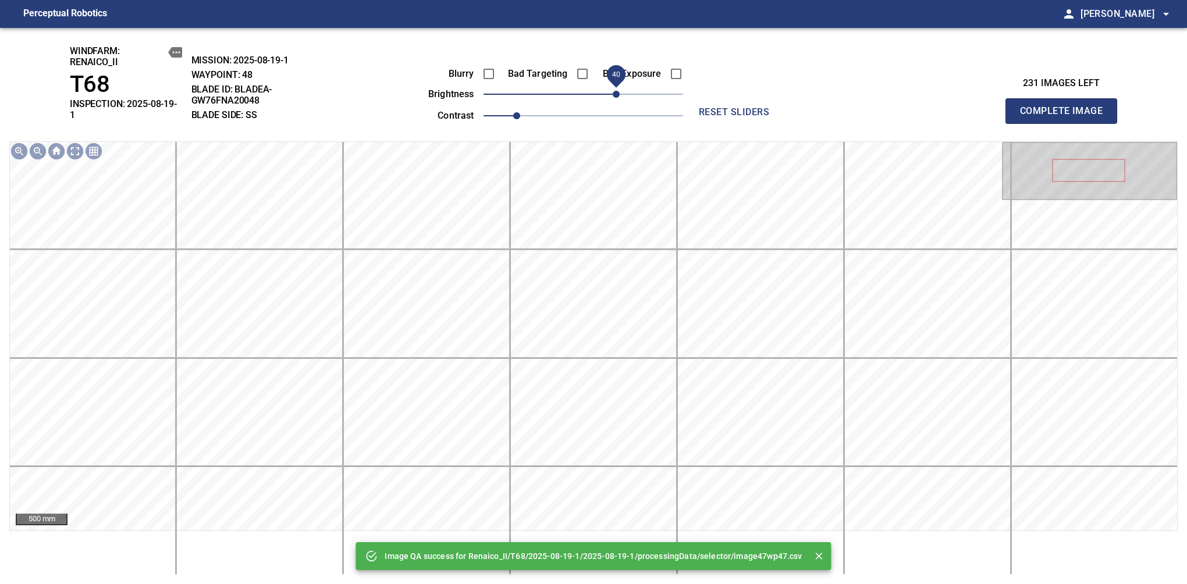
drag, startPoint x: 608, startPoint y: 90, endPoint x: 620, endPoint y: 90, distance: 12.8
click at [620, 91] on span "40" at bounding box center [616, 94] width 7 height 7
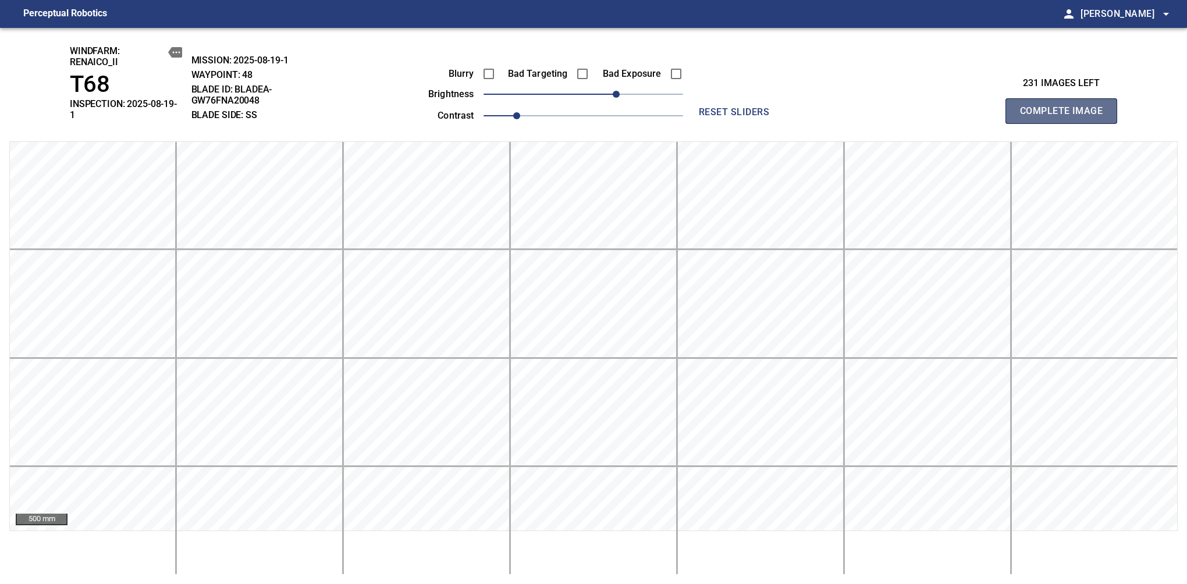
click at [1066, 107] on span "Complete Image" at bounding box center [1061, 111] width 86 height 16
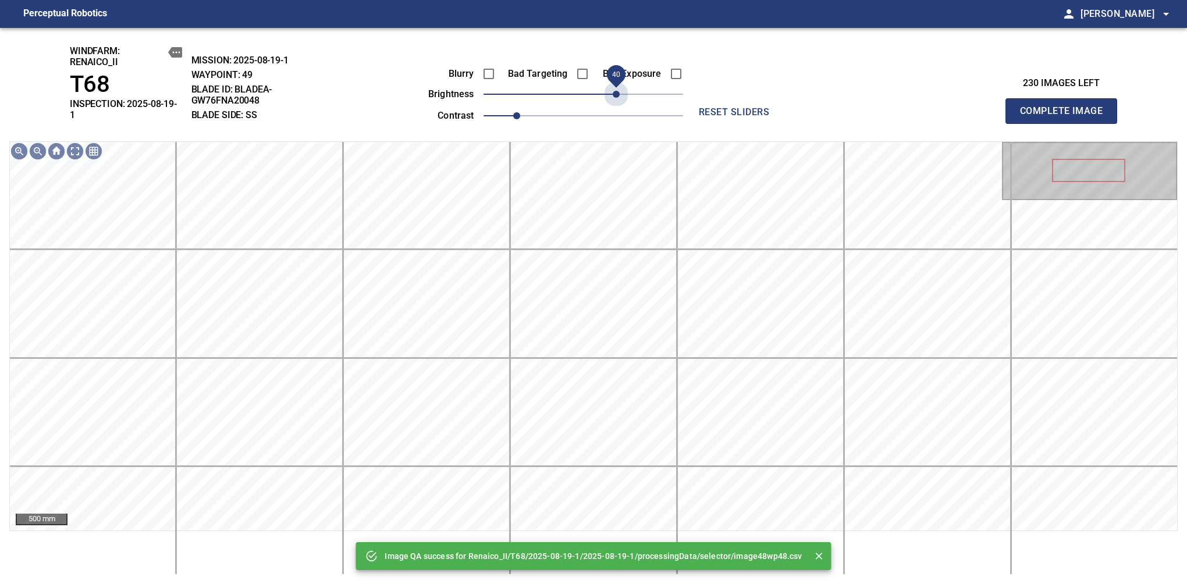
click at [620, 90] on span "40" at bounding box center [584, 94] width 200 height 16
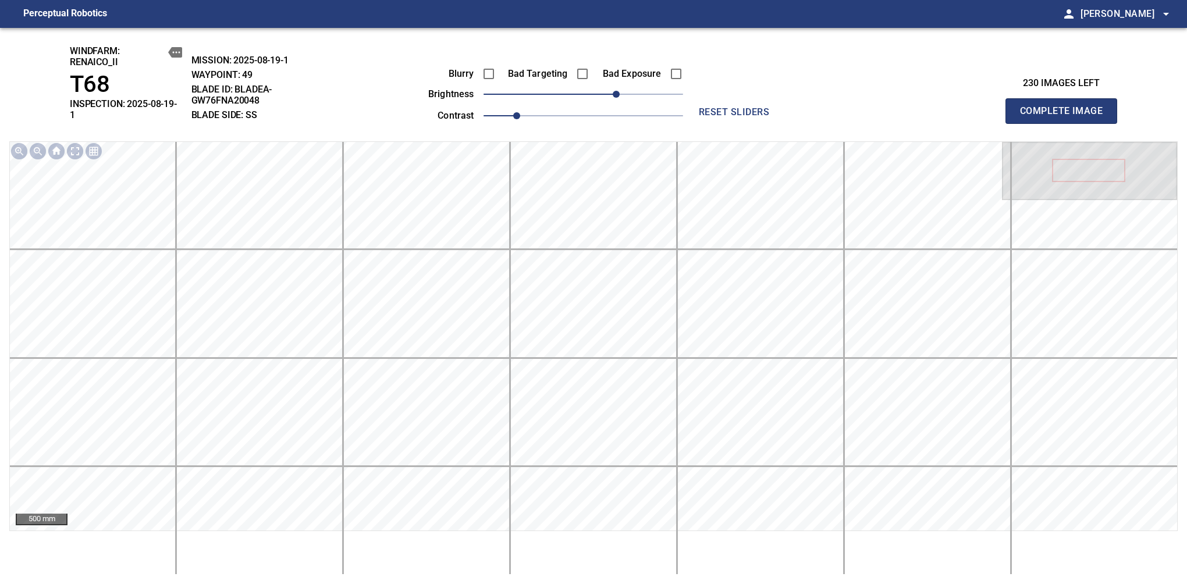
click at [1066, 107] on span "Complete Image" at bounding box center [1061, 111] width 86 height 16
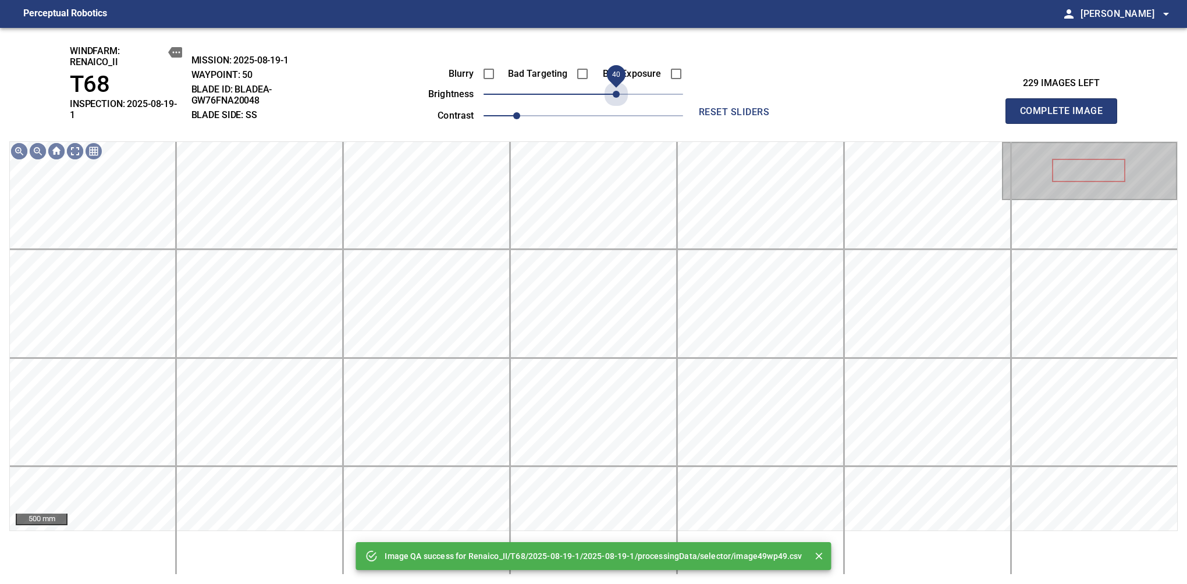
click at [620, 90] on span "40" at bounding box center [584, 94] width 200 height 16
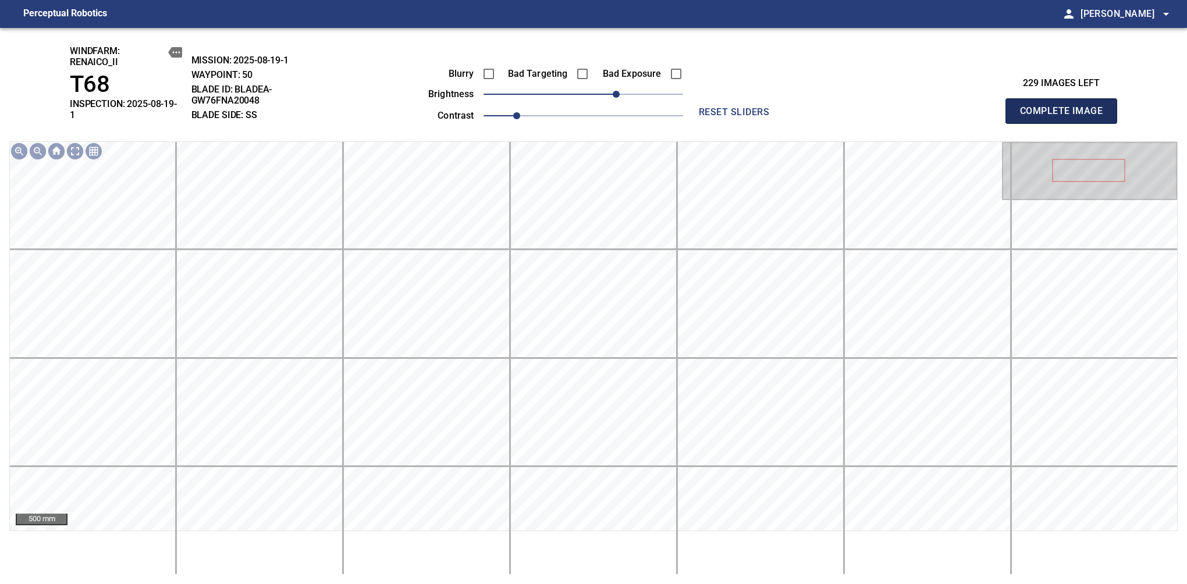
click at [1066, 107] on span "Complete Image" at bounding box center [1061, 111] width 86 height 16
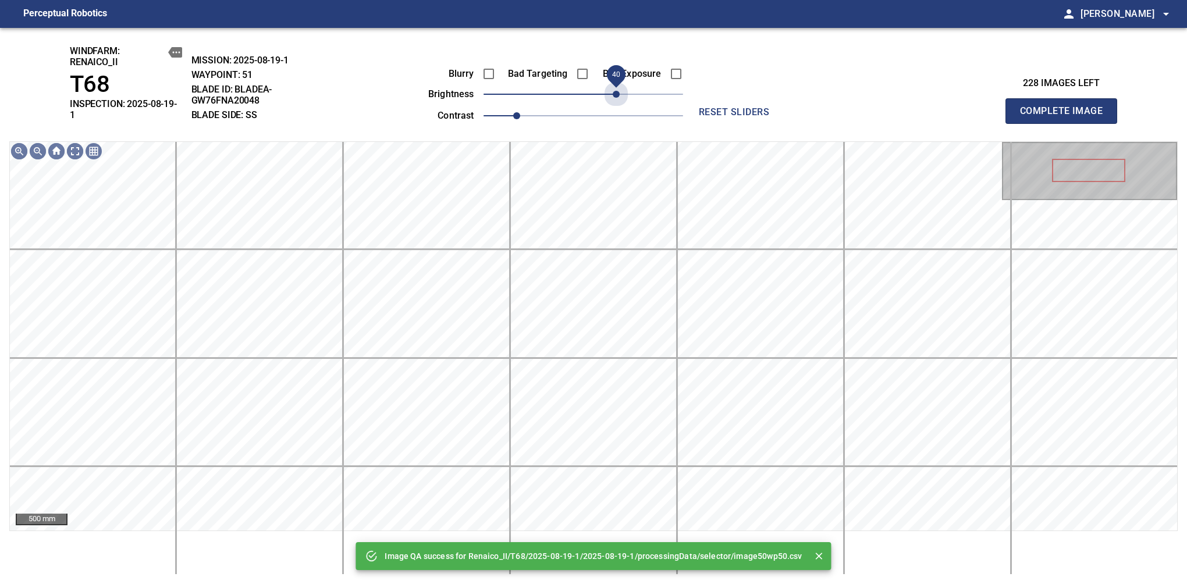
click at [620, 90] on span "40" at bounding box center [584, 94] width 200 height 16
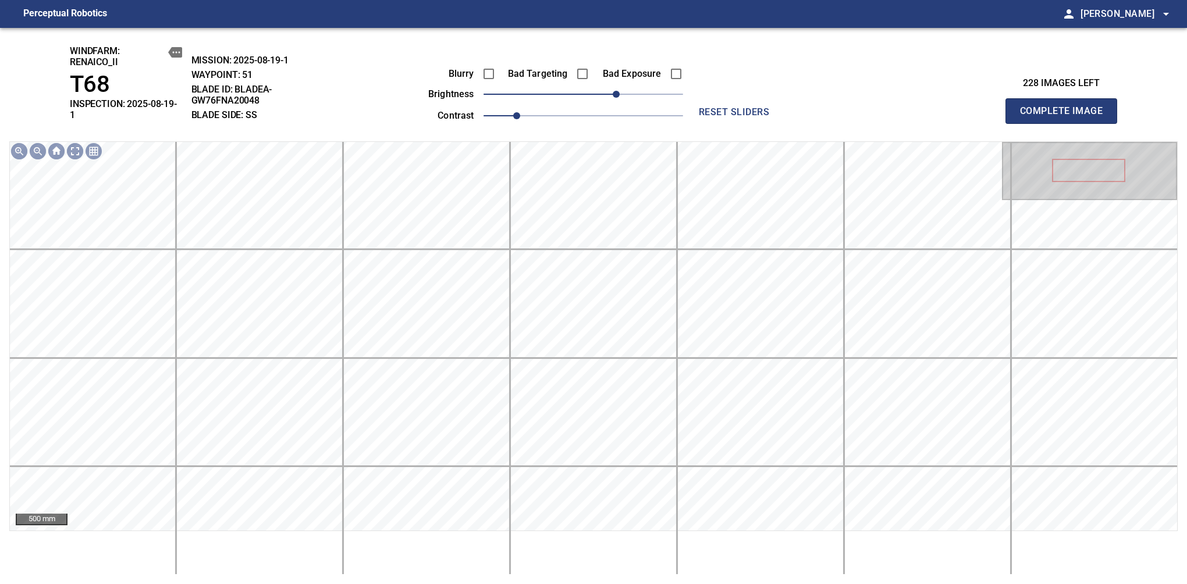
click at [1066, 107] on span "Complete Image" at bounding box center [1061, 111] width 86 height 16
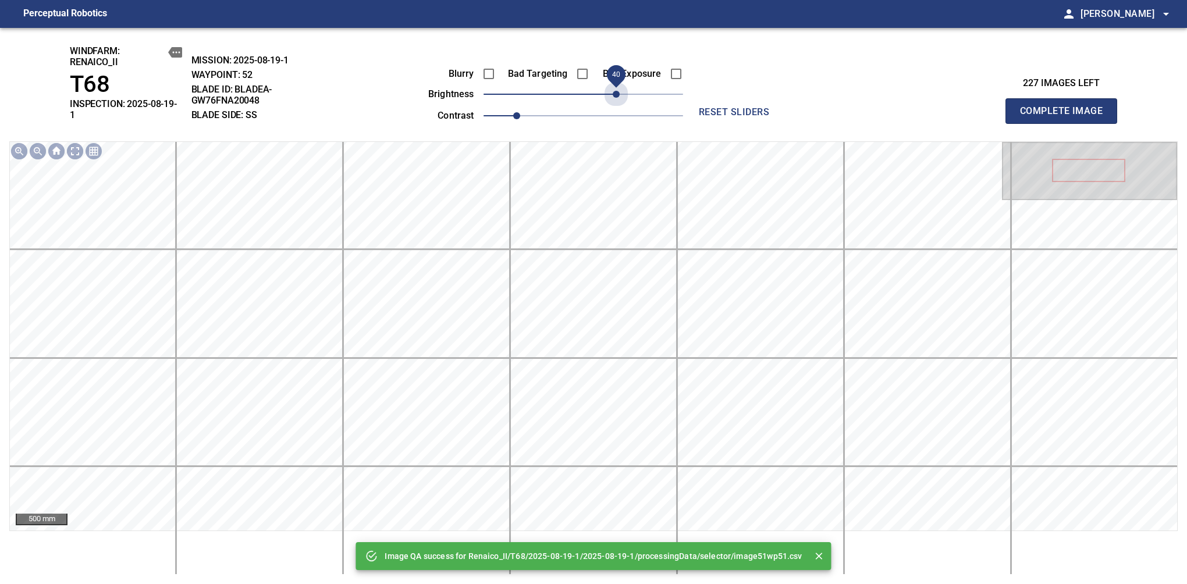
click at [620, 90] on span "40" at bounding box center [584, 94] width 200 height 16
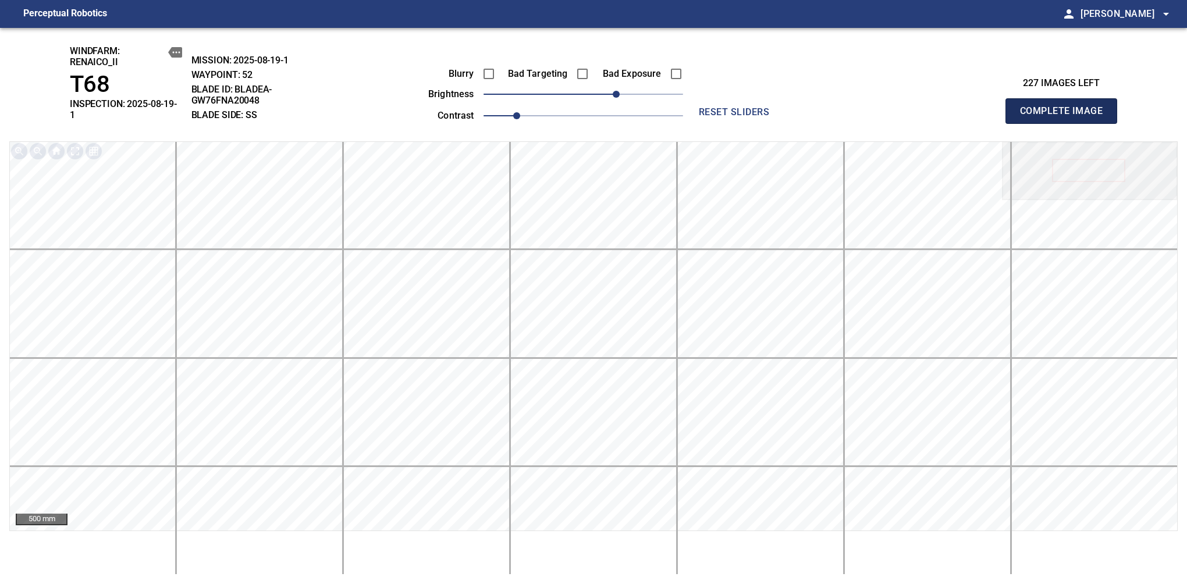
click at [1066, 107] on span "Complete Image" at bounding box center [1061, 111] width 86 height 16
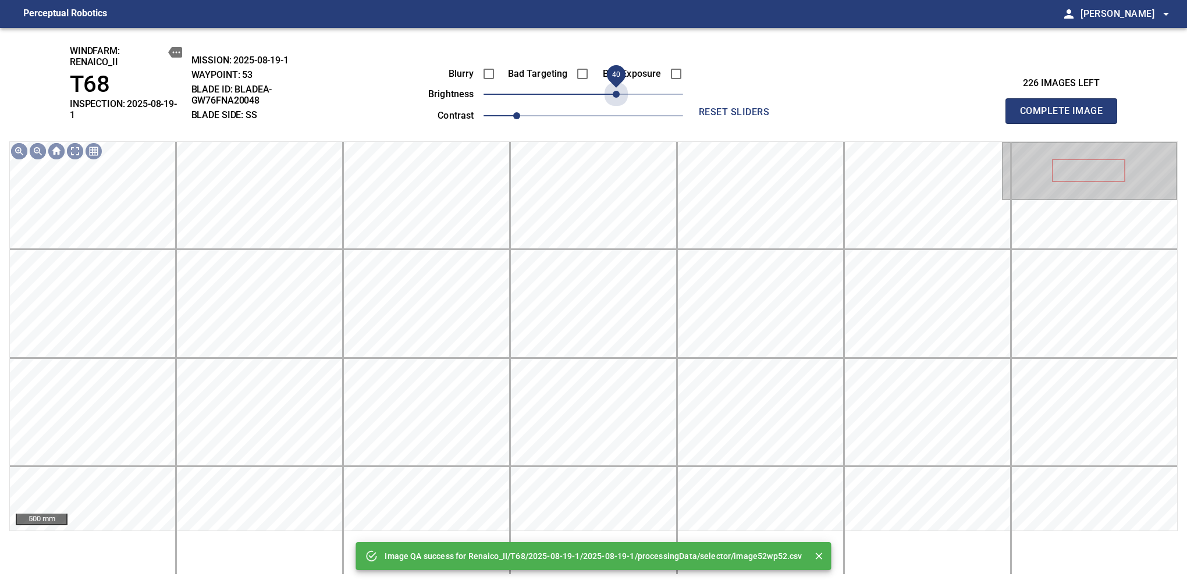
click at [620, 90] on span "40" at bounding box center [584, 94] width 200 height 16
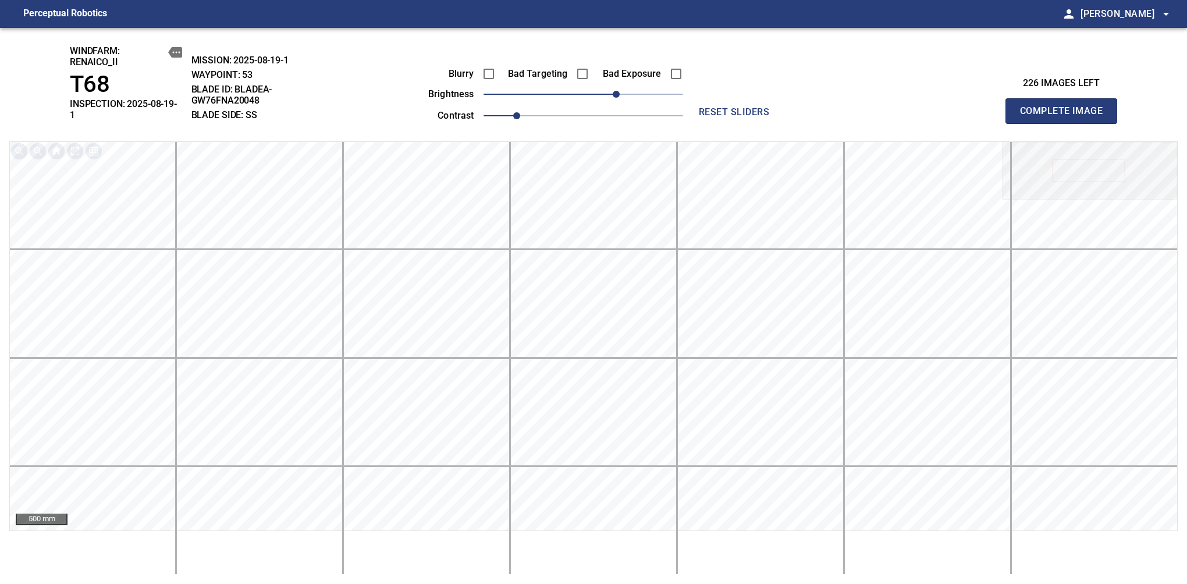
click at [1066, 107] on span "Complete Image" at bounding box center [1061, 111] width 86 height 16
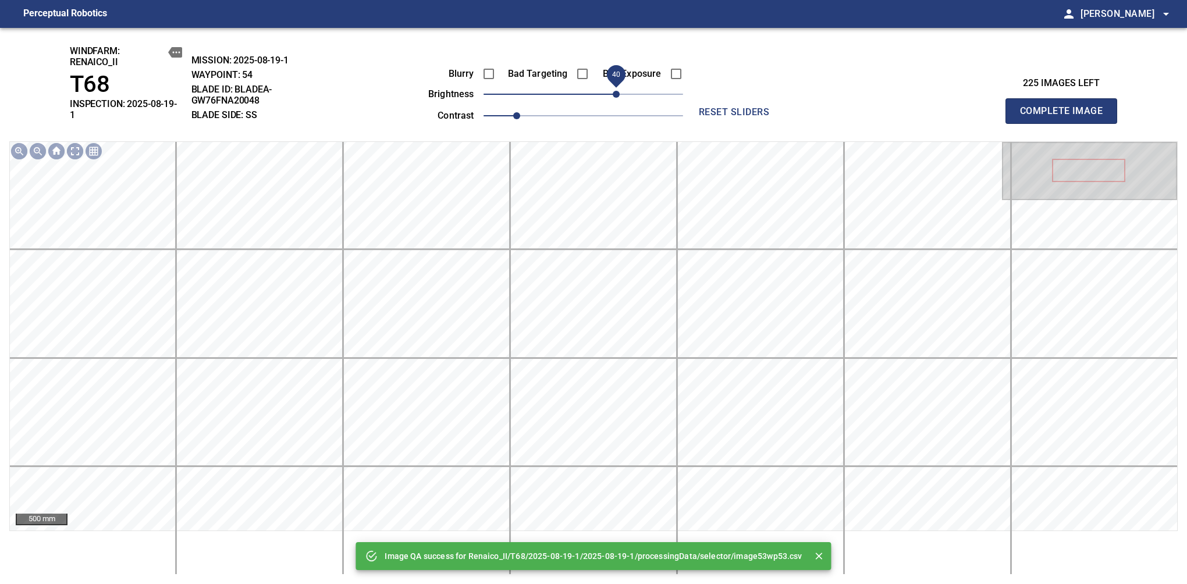
click at [619, 91] on span "40" at bounding box center [584, 94] width 200 height 16
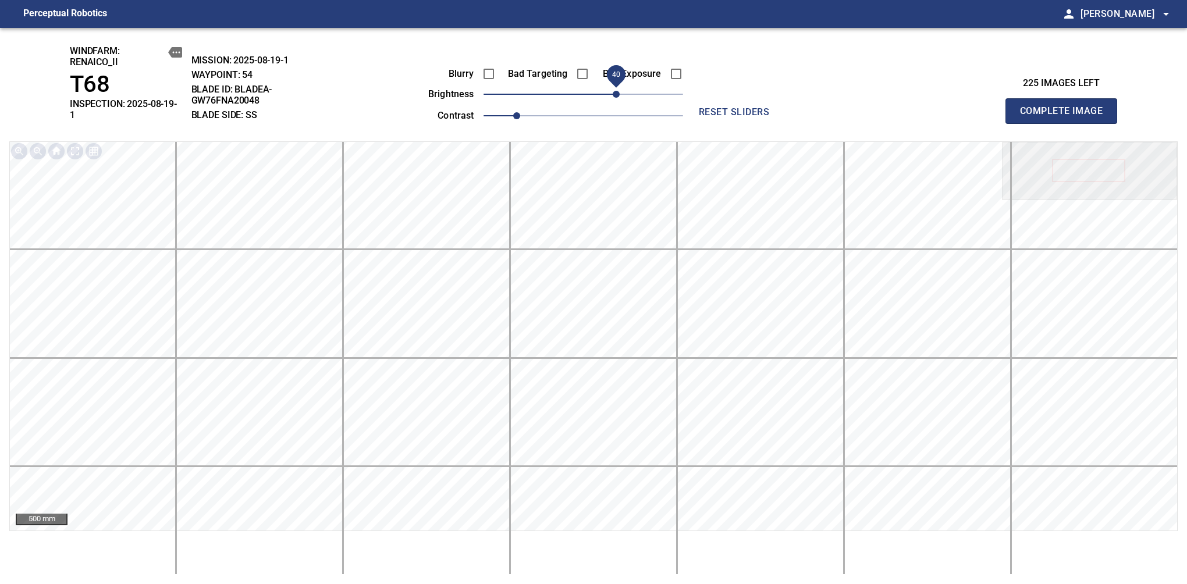
click at [1066, 107] on span "Complete Image" at bounding box center [1061, 111] width 86 height 16
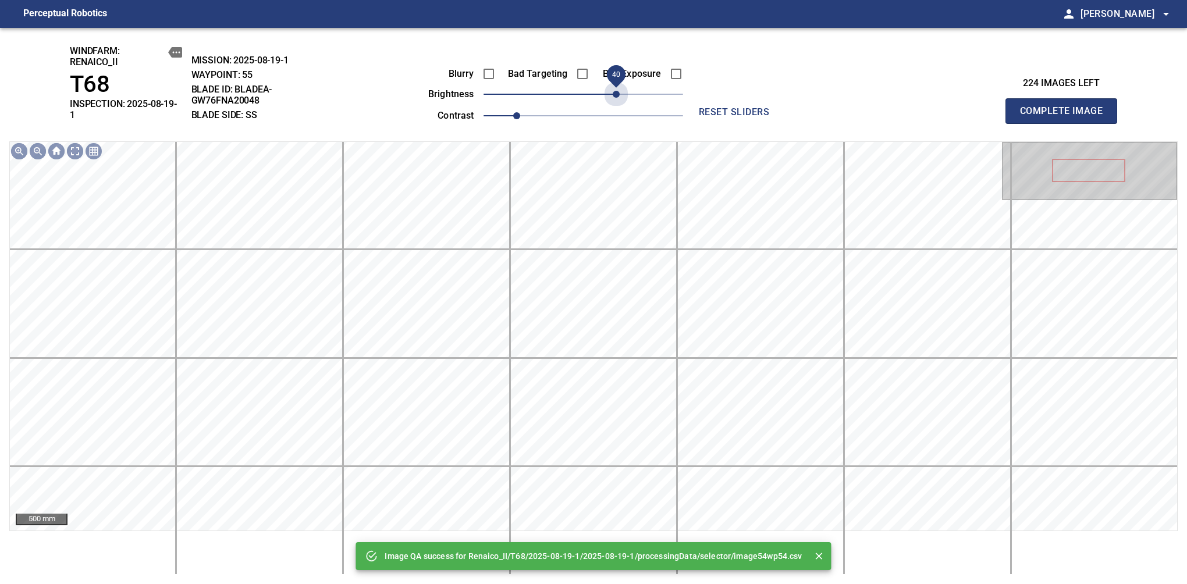
click at [619, 91] on span "40" at bounding box center [584, 94] width 200 height 16
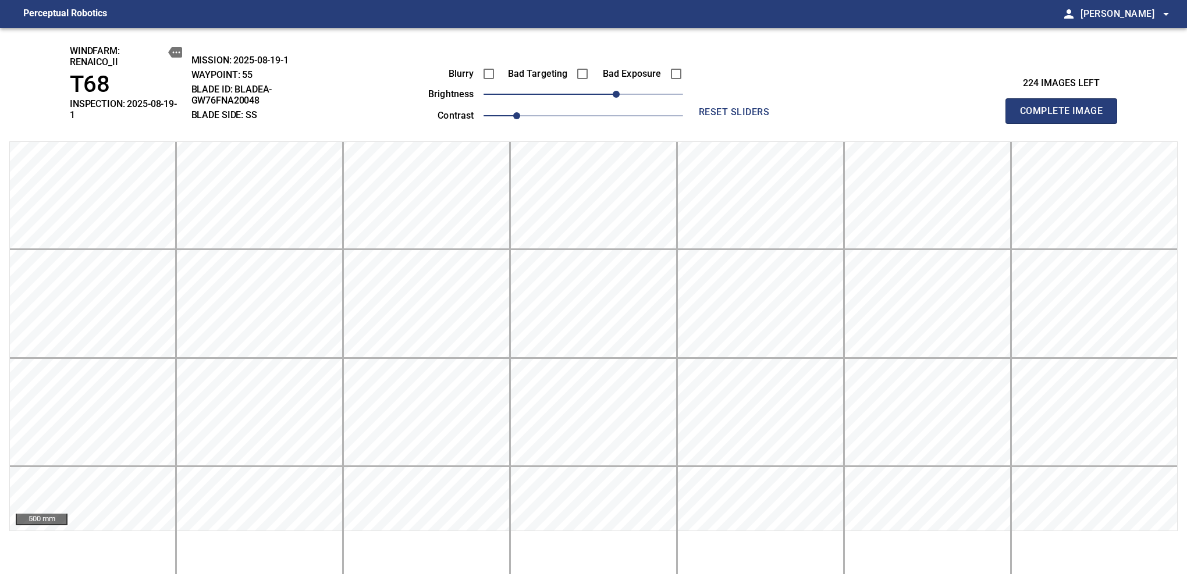
click at [1066, 107] on span "Complete Image" at bounding box center [1061, 111] width 86 height 16
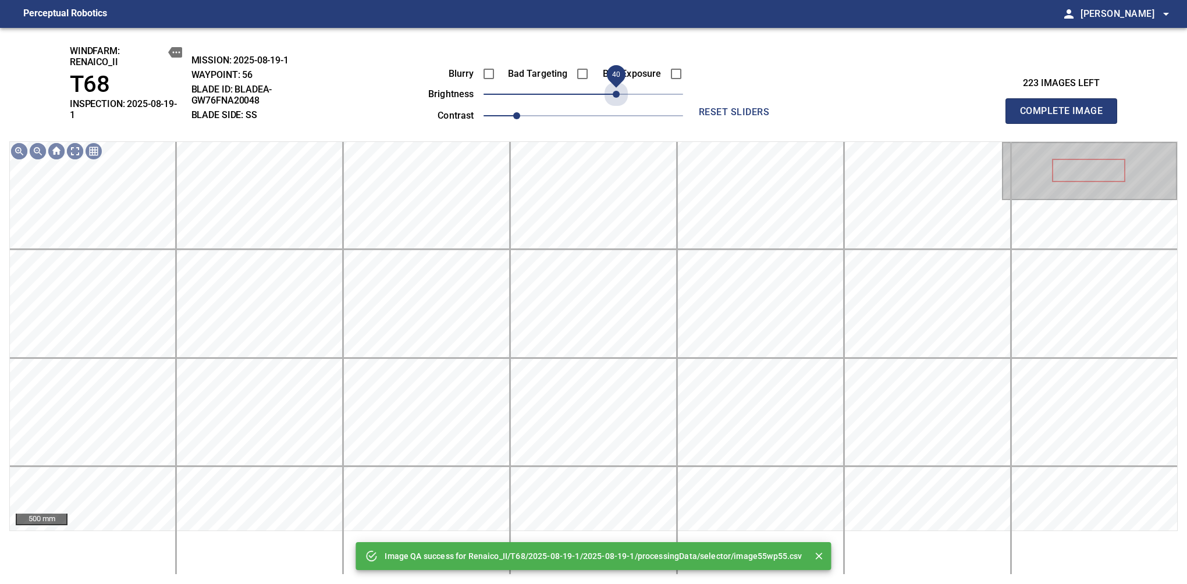
click at [619, 91] on span "40" at bounding box center [584, 94] width 200 height 16
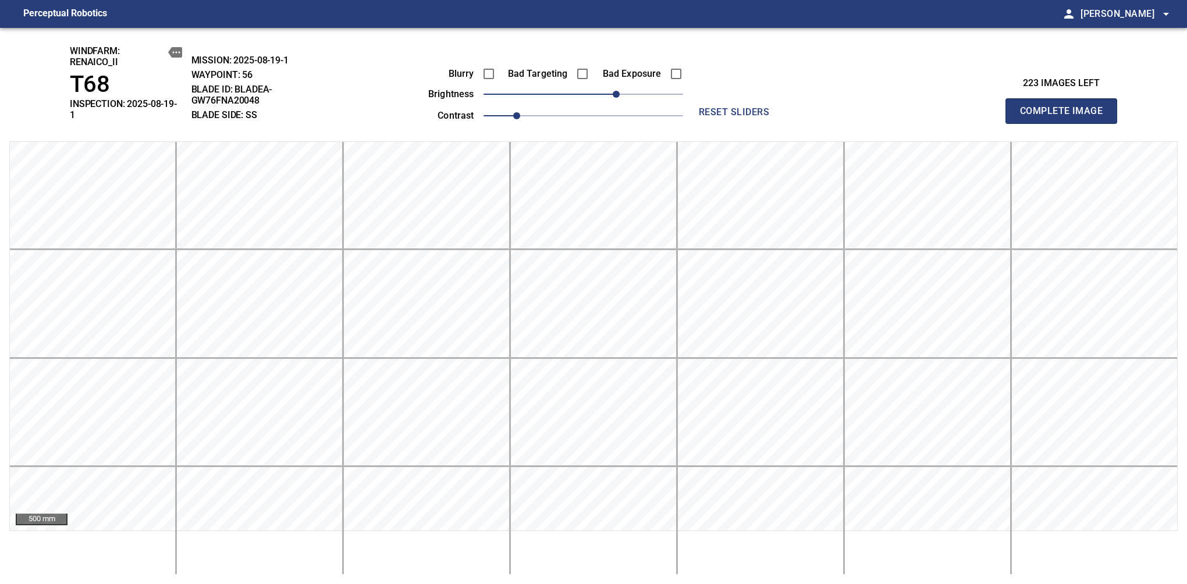
click at [1066, 107] on span "Complete Image" at bounding box center [1061, 111] width 86 height 16
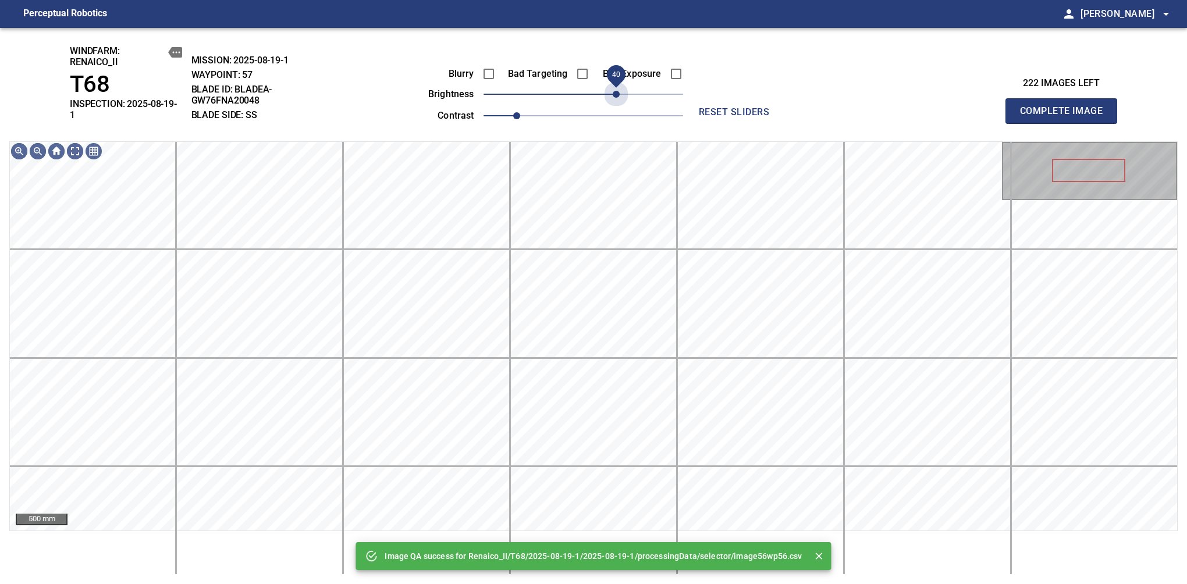
click at [619, 91] on span "40" at bounding box center [584, 94] width 200 height 16
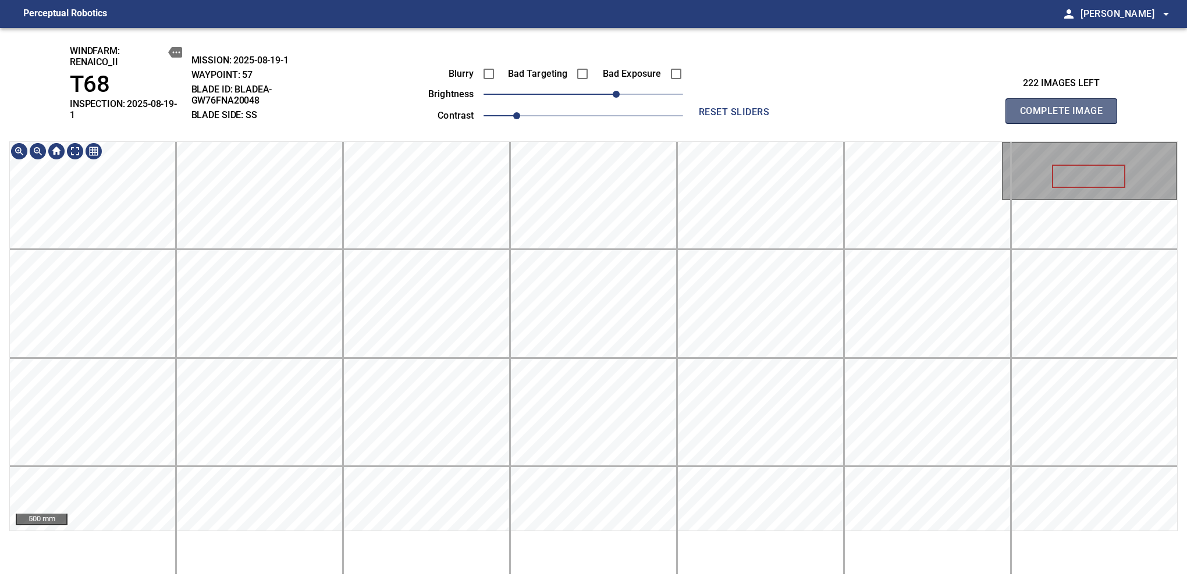
click at [1066, 107] on span "Complete Image" at bounding box center [1061, 111] width 86 height 16
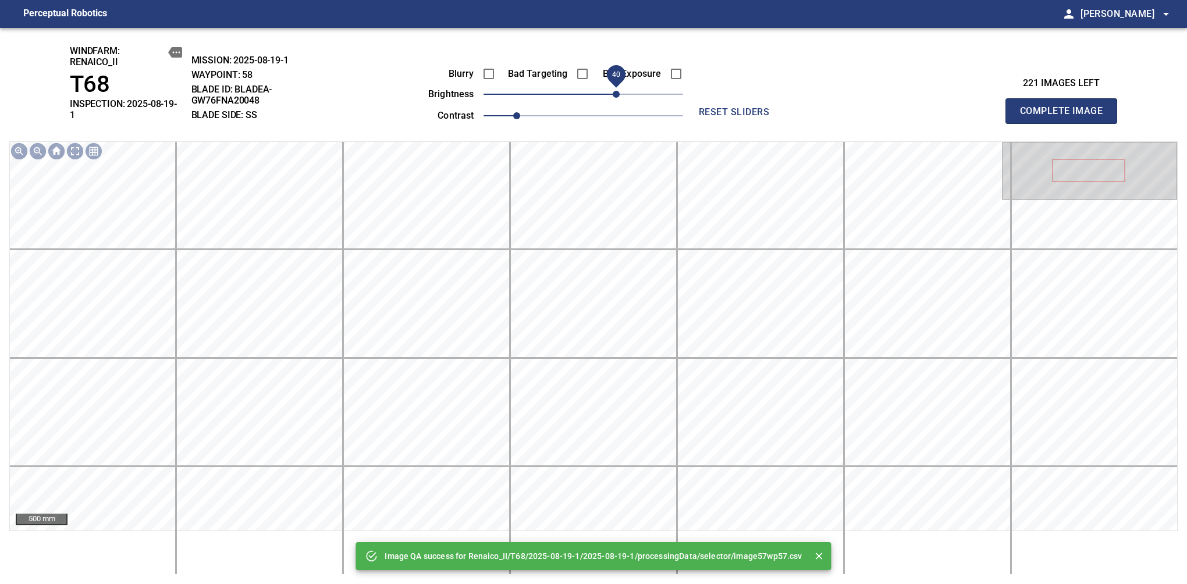
drag, startPoint x: 631, startPoint y: 96, endPoint x: 619, endPoint y: 95, distance: 11.7
click at [619, 95] on span "40" at bounding box center [584, 94] width 200 height 16
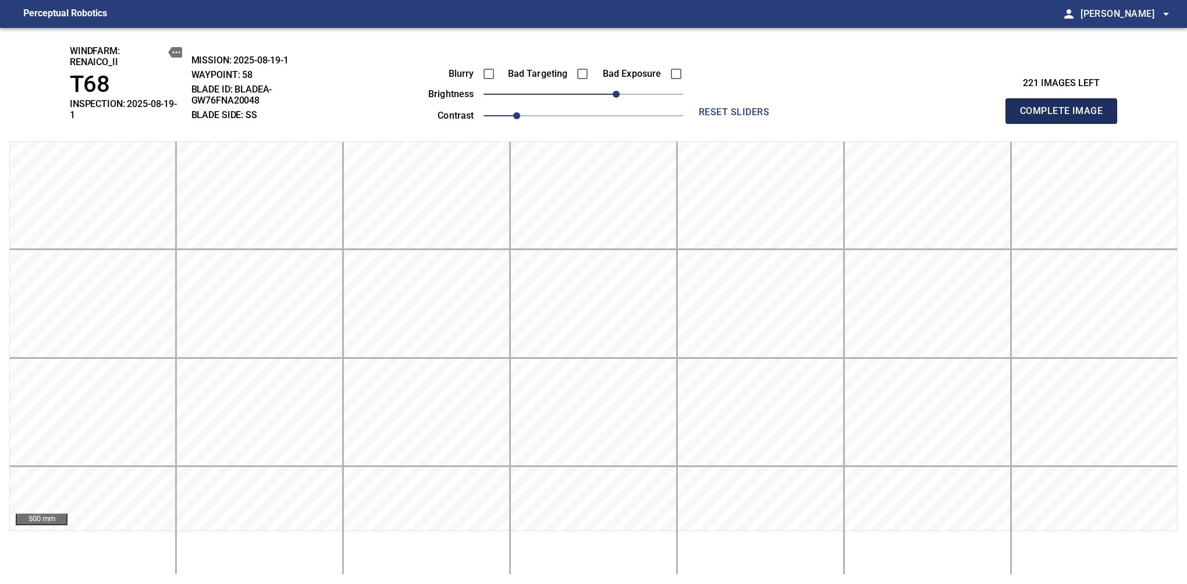
click at [1066, 107] on span "Complete Image" at bounding box center [1061, 111] width 86 height 16
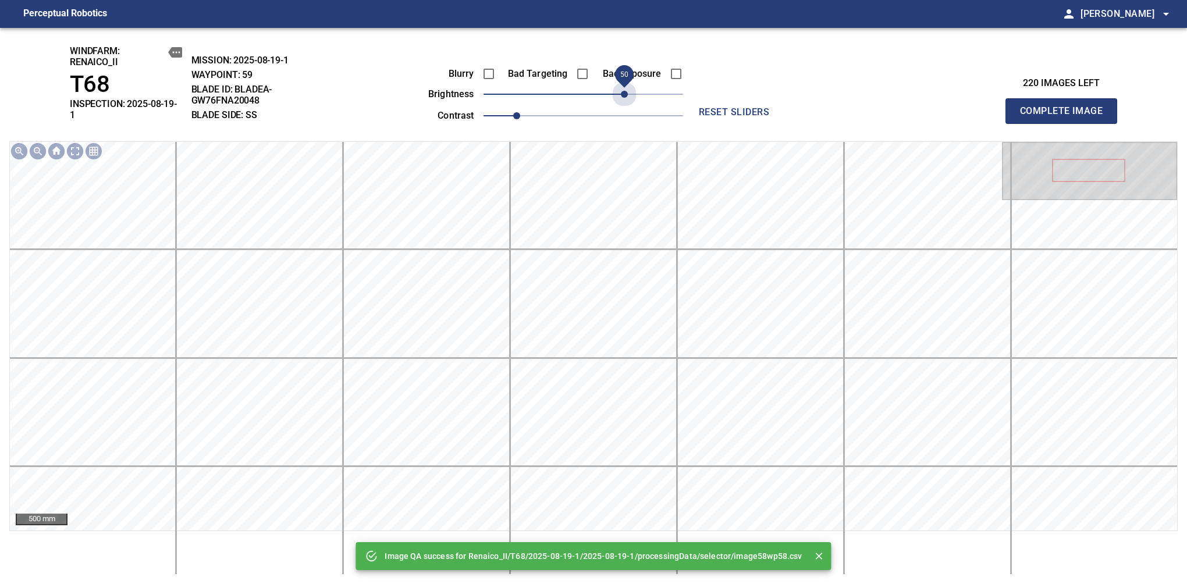
click at [621, 92] on span "50" at bounding box center [584, 94] width 200 height 16
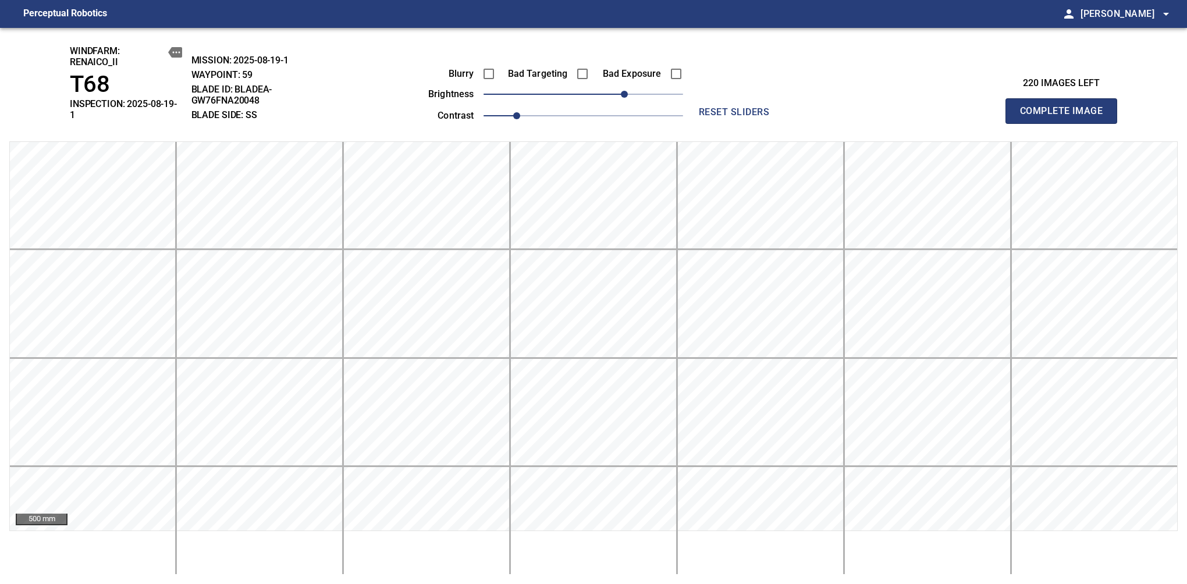
click at [1066, 107] on span "Complete Image" at bounding box center [1061, 111] width 86 height 16
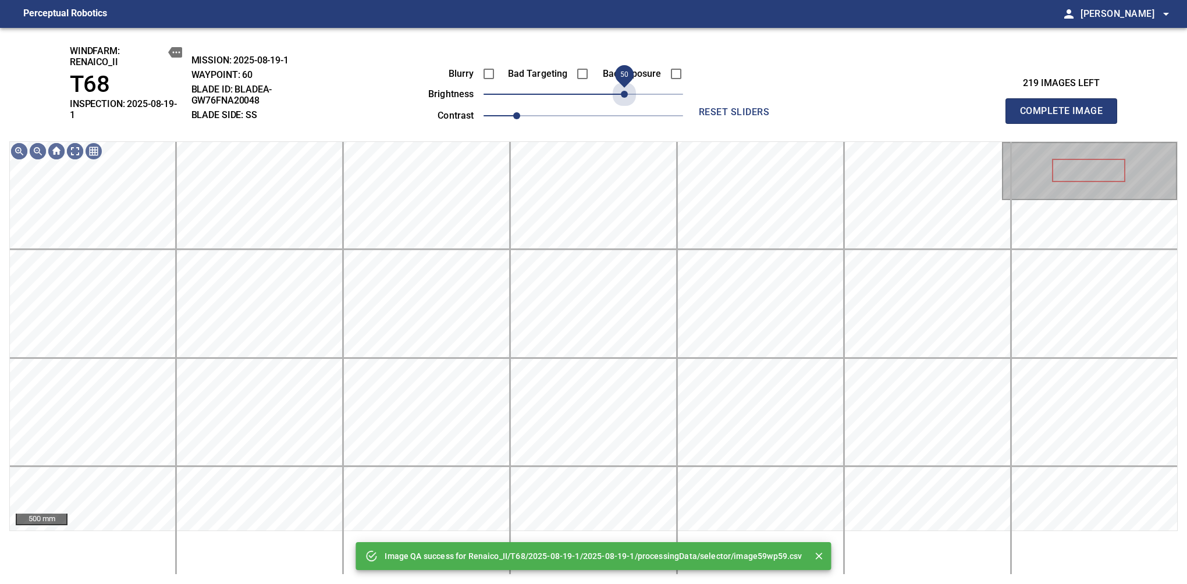
click at [621, 92] on span "50" at bounding box center [584, 94] width 200 height 16
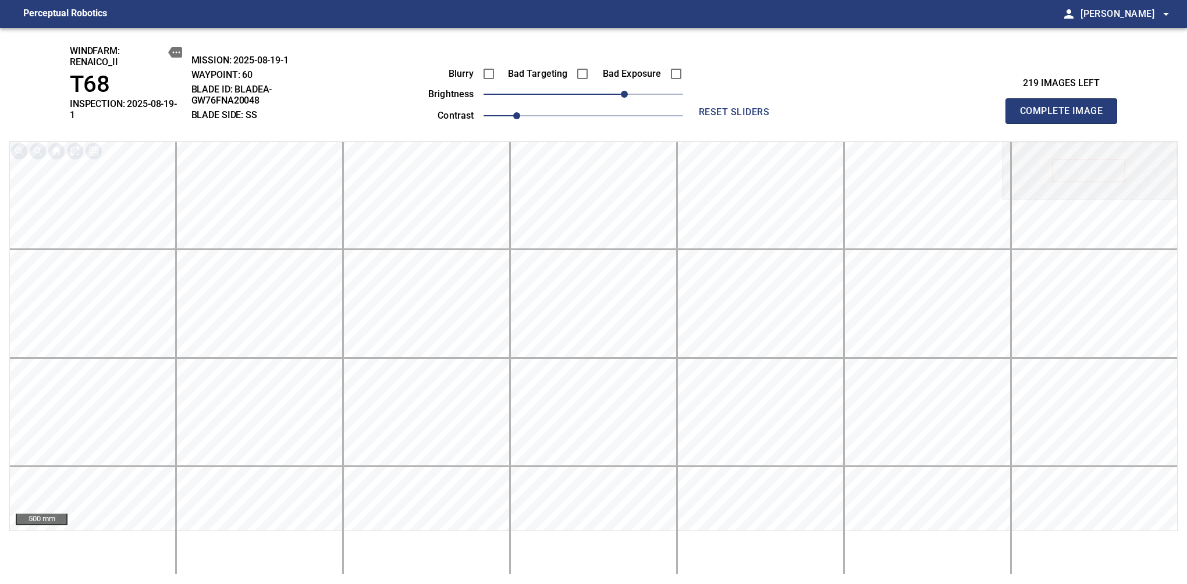
click at [1066, 107] on span "Complete Image" at bounding box center [1061, 111] width 86 height 16
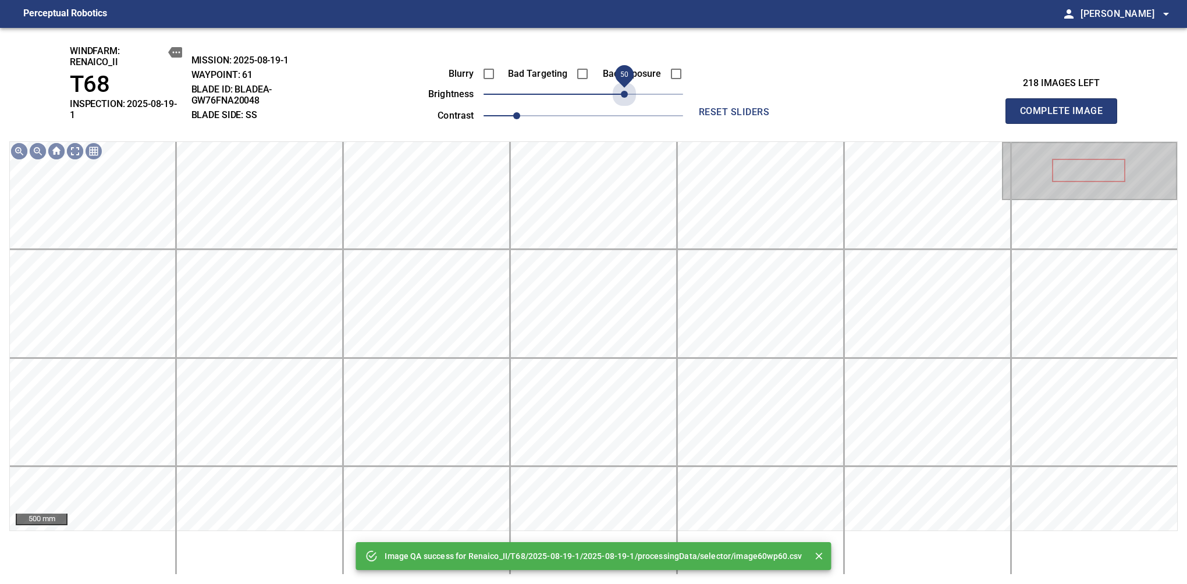
click at [621, 92] on span "50" at bounding box center [584, 94] width 200 height 16
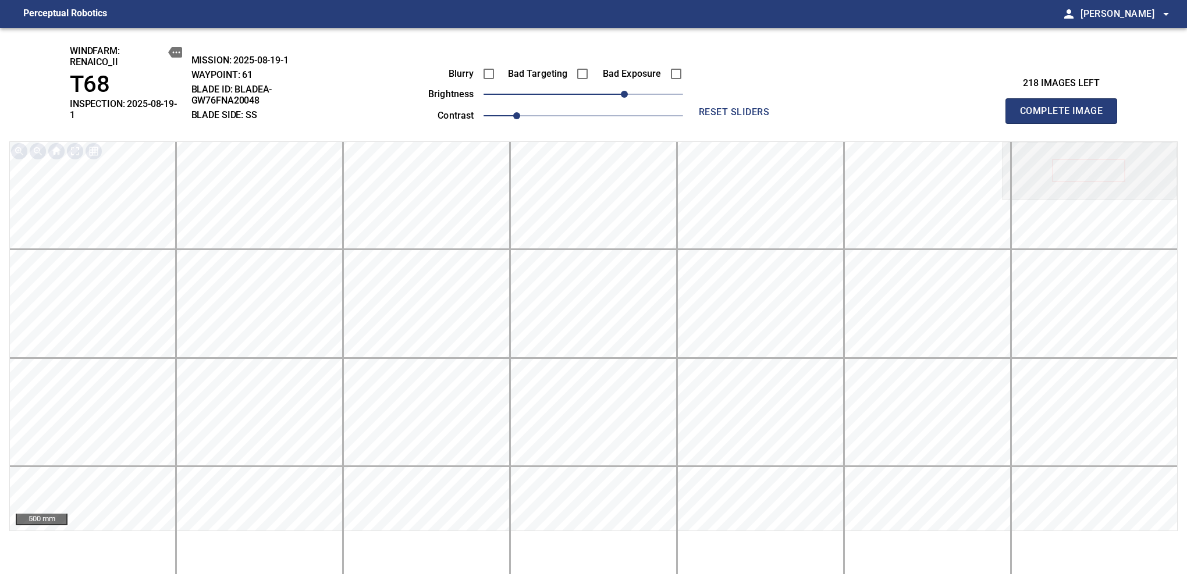
click at [1066, 107] on span "Complete Image" at bounding box center [1061, 111] width 86 height 16
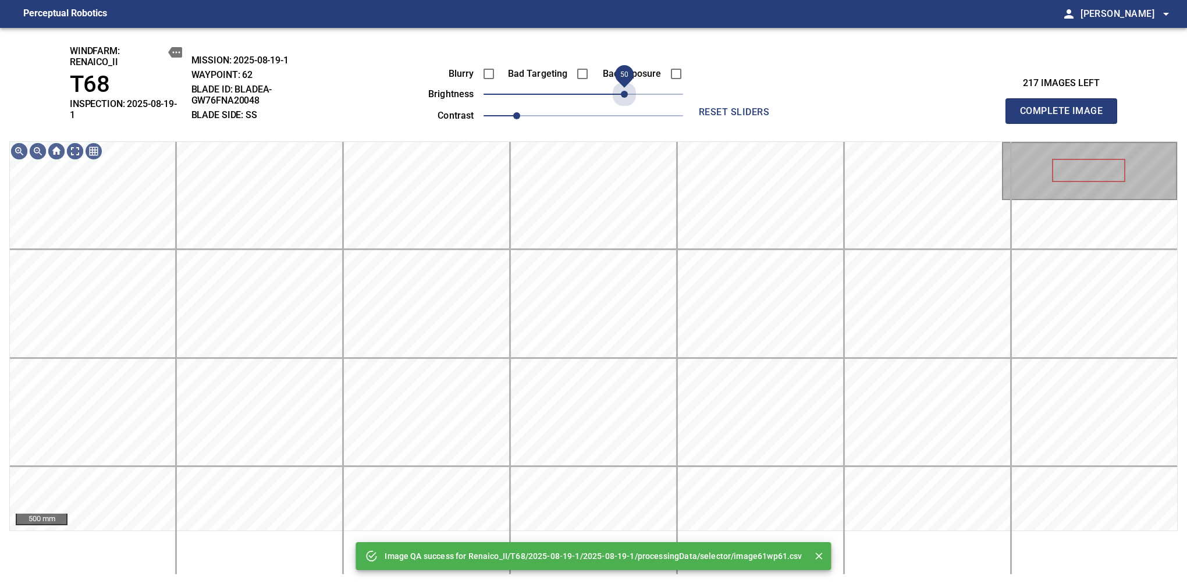
click at [621, 92] on span "50" at bounding box center [584, 94] width 200 height 16
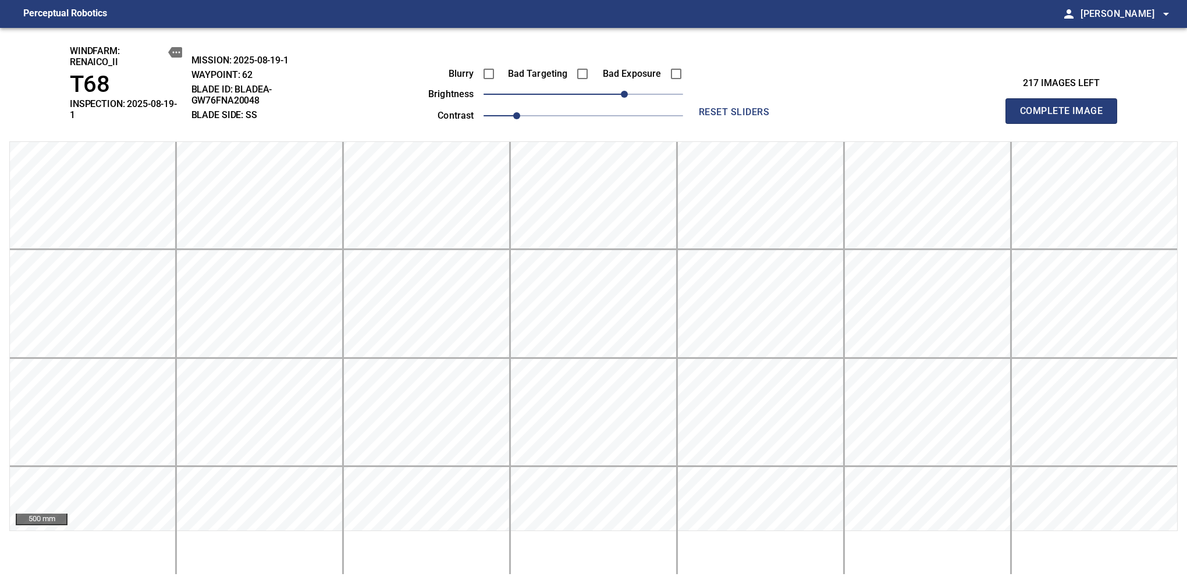
click at [1066, 107] on span "Complete Image" at bounding box center [1061, 111] width 86 height 16
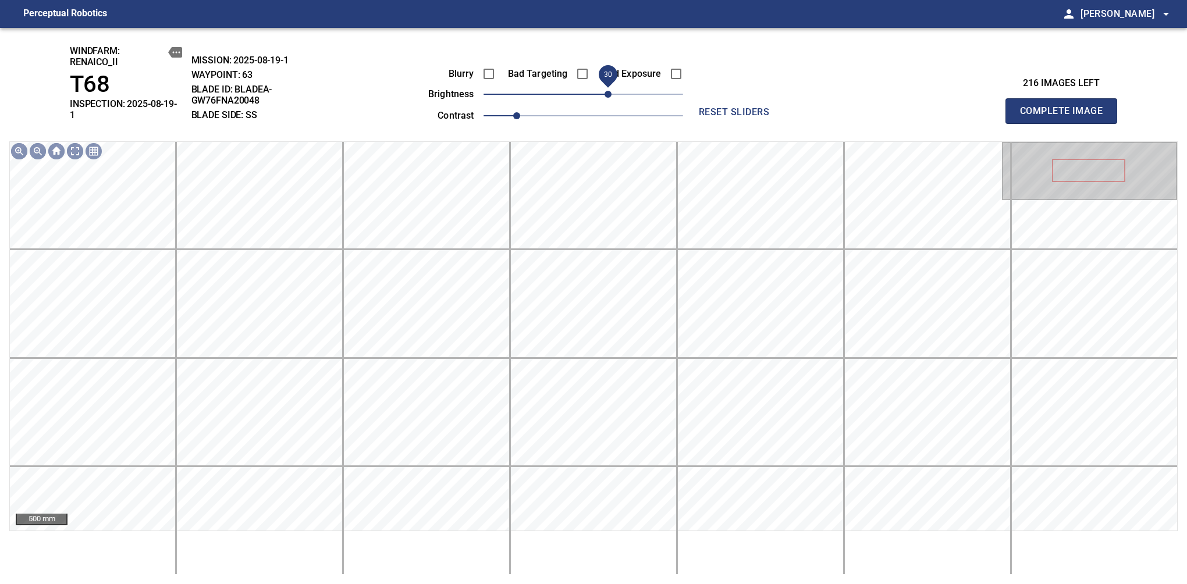
drag, startPoint x: 602, startPoint y: 102, endPoint x: 610, endPoint y: 102, distance: 8.1
click at [610, 98] on span "30" at bounding box center [608, 94] width 7 height 7
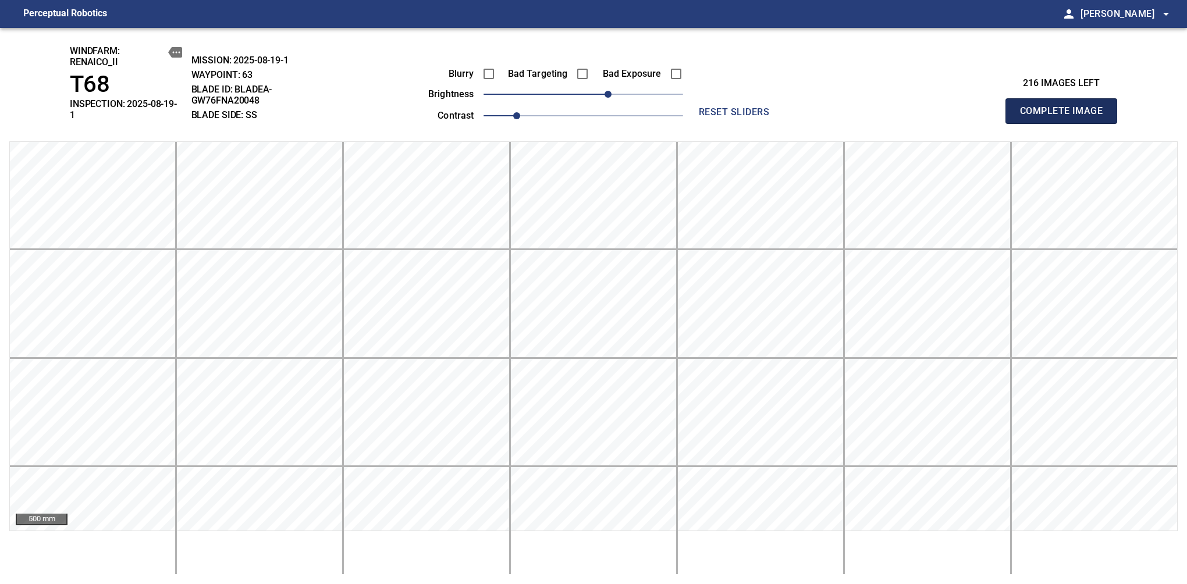
click at [1066, 107] on span "Complete Image" at bounding box center [1061, 111] width 86 height 16
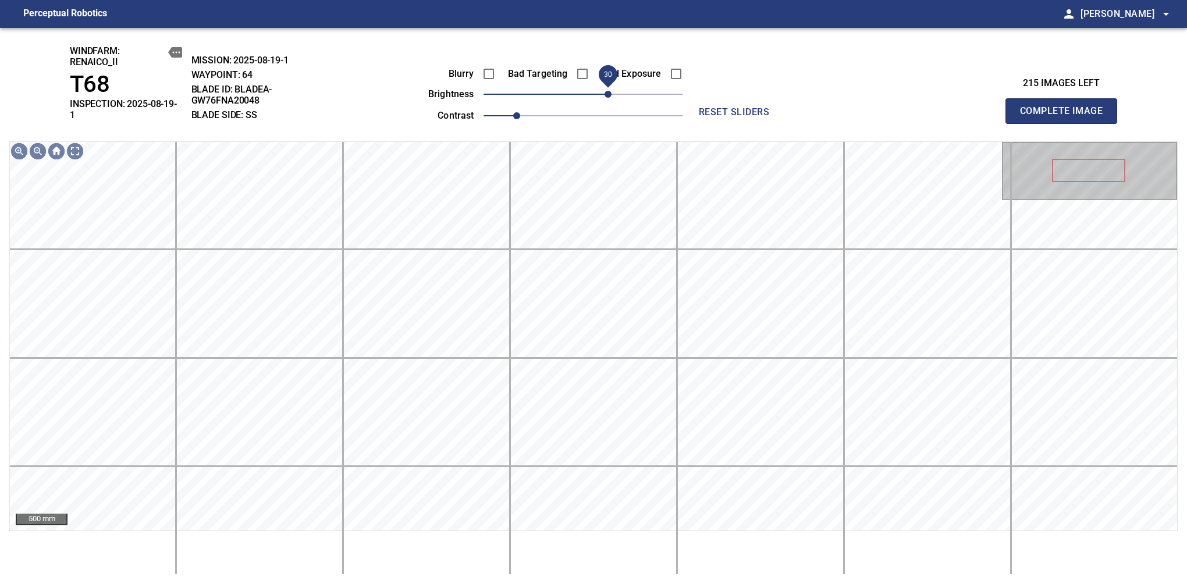
drag, startPoint x: 602, startPoint y: 98, endPoint x: 608, endPoint y: 98, distance: 6.4
click at [608, 98] on span "30" at bounding box center [608, 94] width 7 height 7
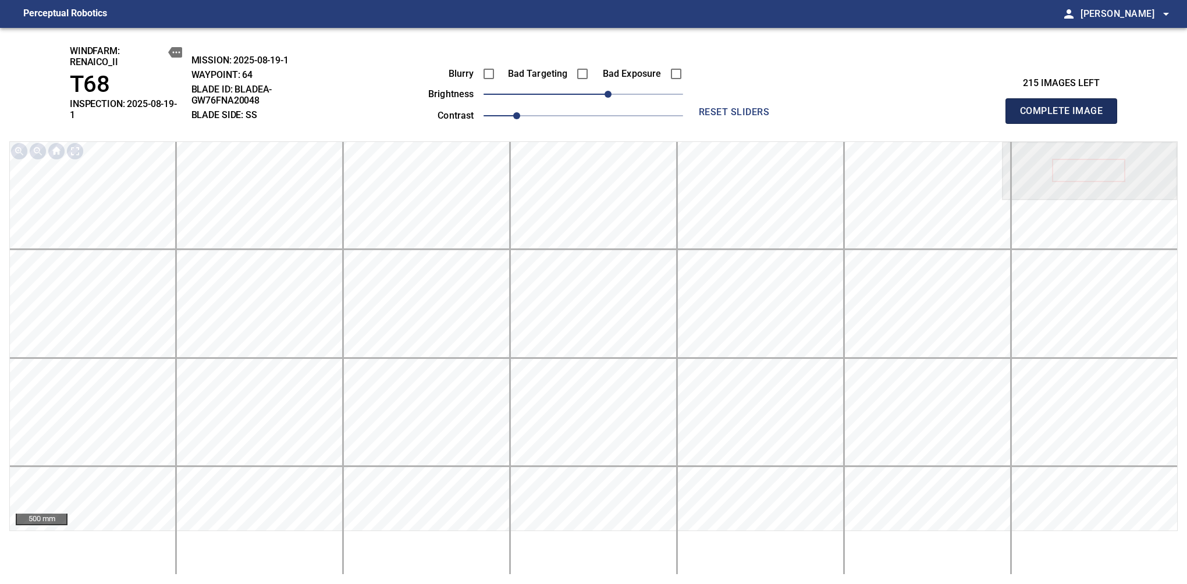
click at [1066, 107] on span "Complete Image" at bounding box center [1061, 111] width 86 height 16
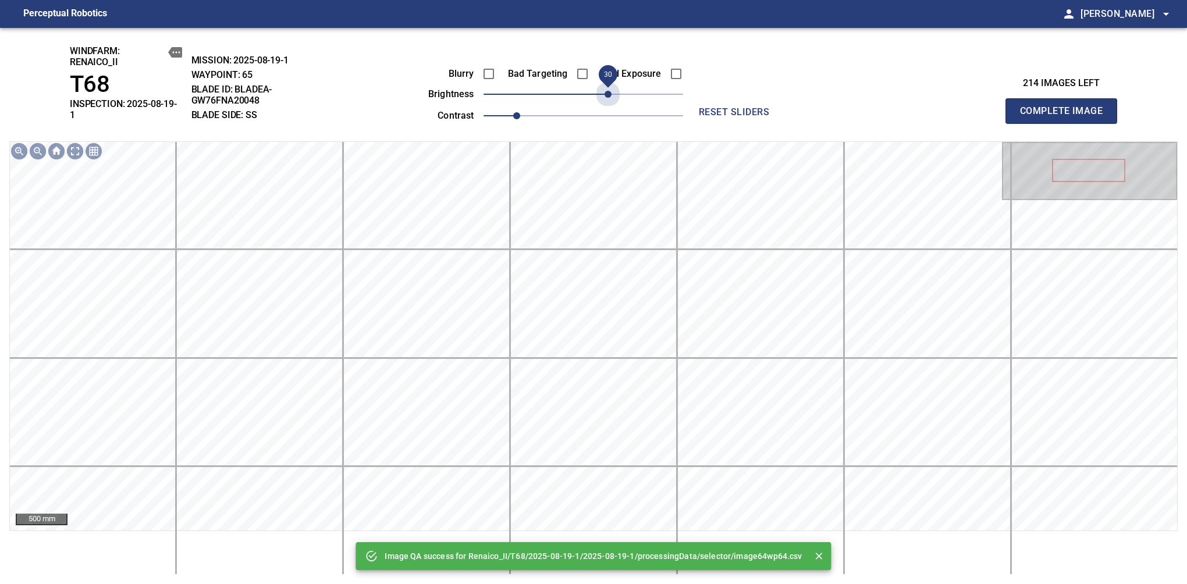
click at [608, 98] on span "30" at bounding box center [584, 94] width 200 height 16
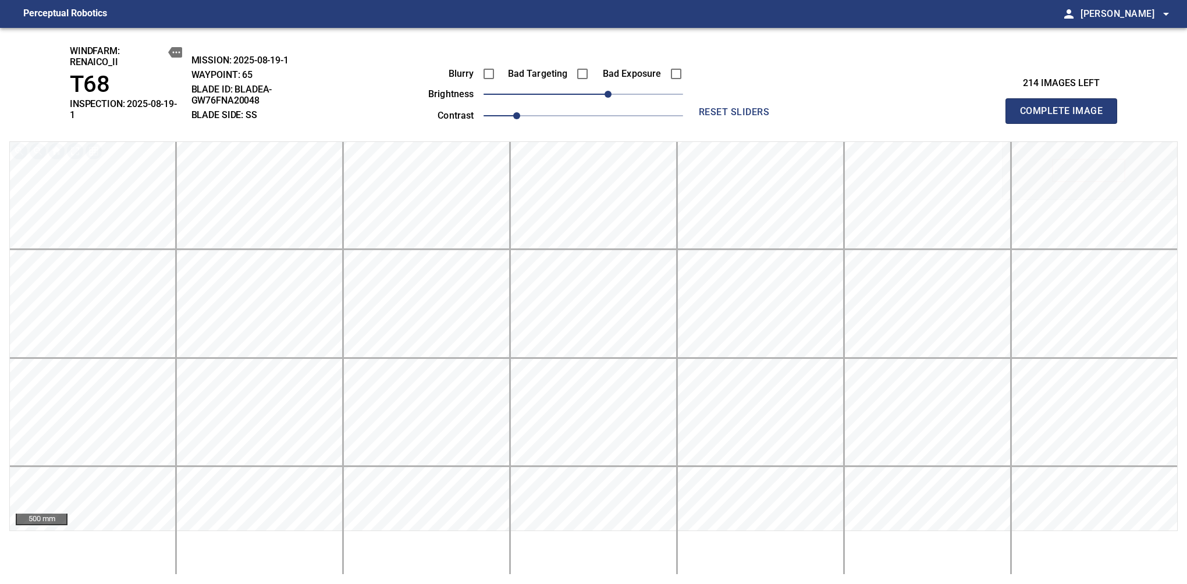
click at [1066, 107] on span "Complete Image" at bounding box center [1061, 111] width 86 height 16
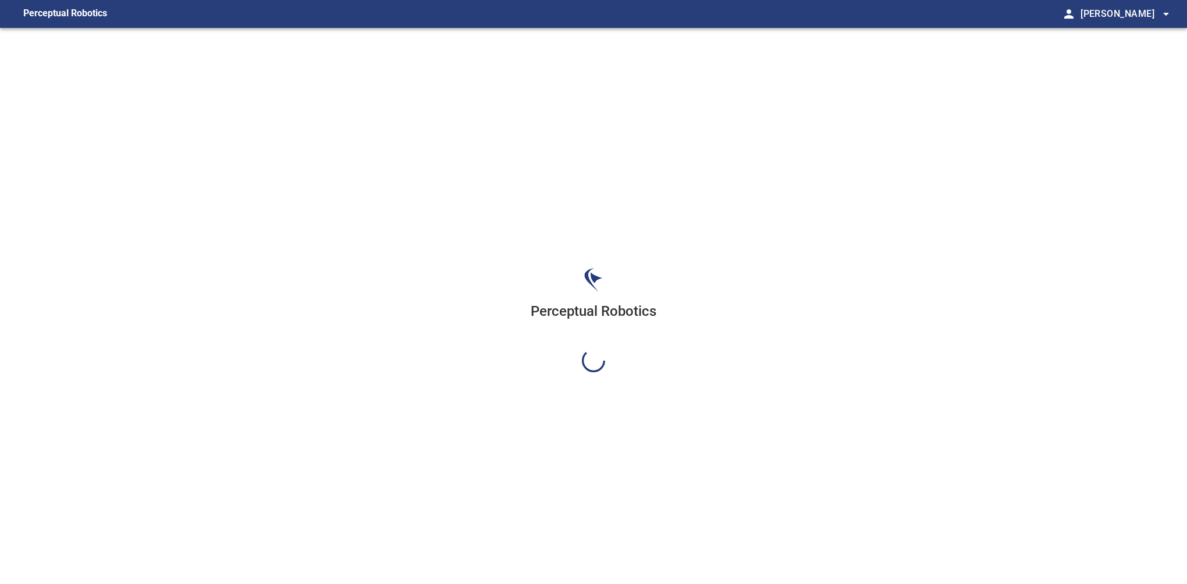
click at [608, 98] on div "Perceptual Robotics" at bounding box center [593, 320] width 1187 height 584
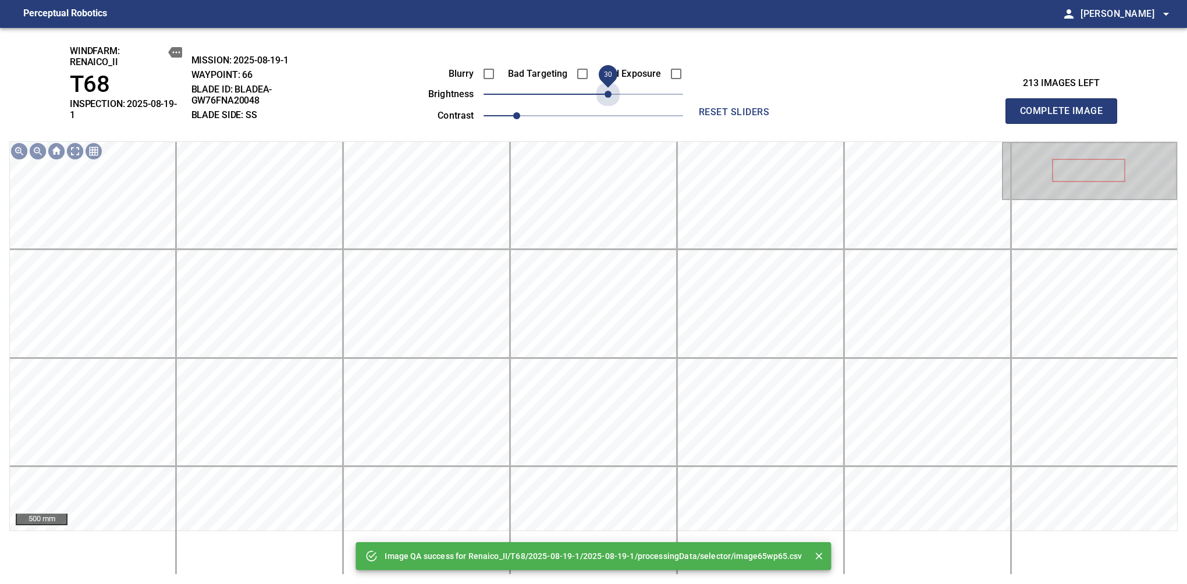
click at [608, 98] on span "30" at bounding box center [584, 94] width 200 height 16
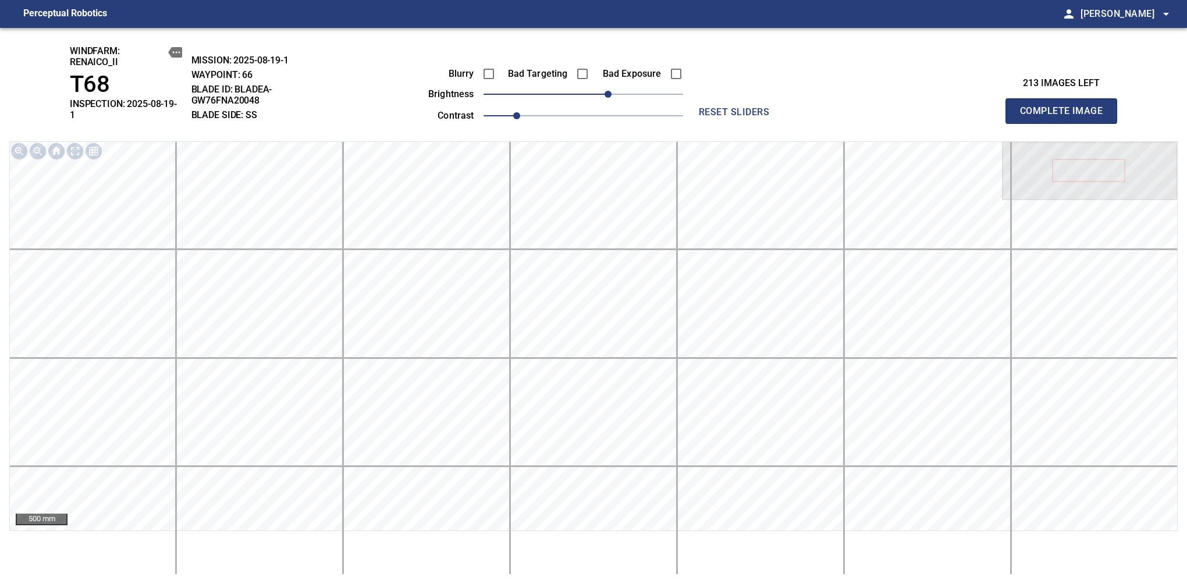
click at [1066, 107] on span "Complete Image" at bounding box center [1061, 111] width 86 height 16
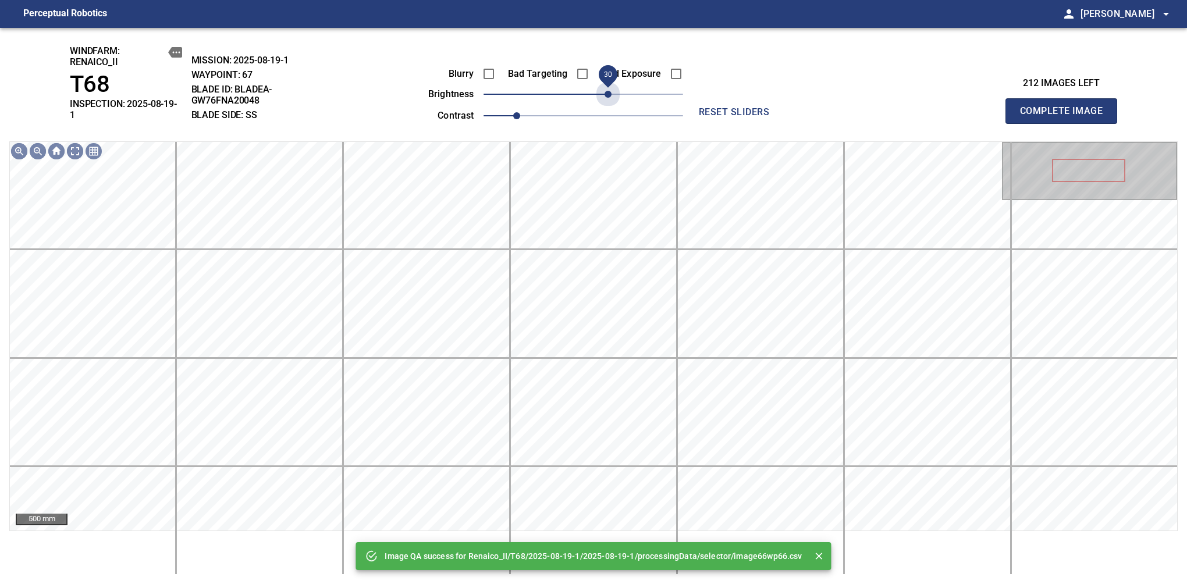
click at [608, 98] on span "30" at bounding box center [584, 94] width 200 height 16
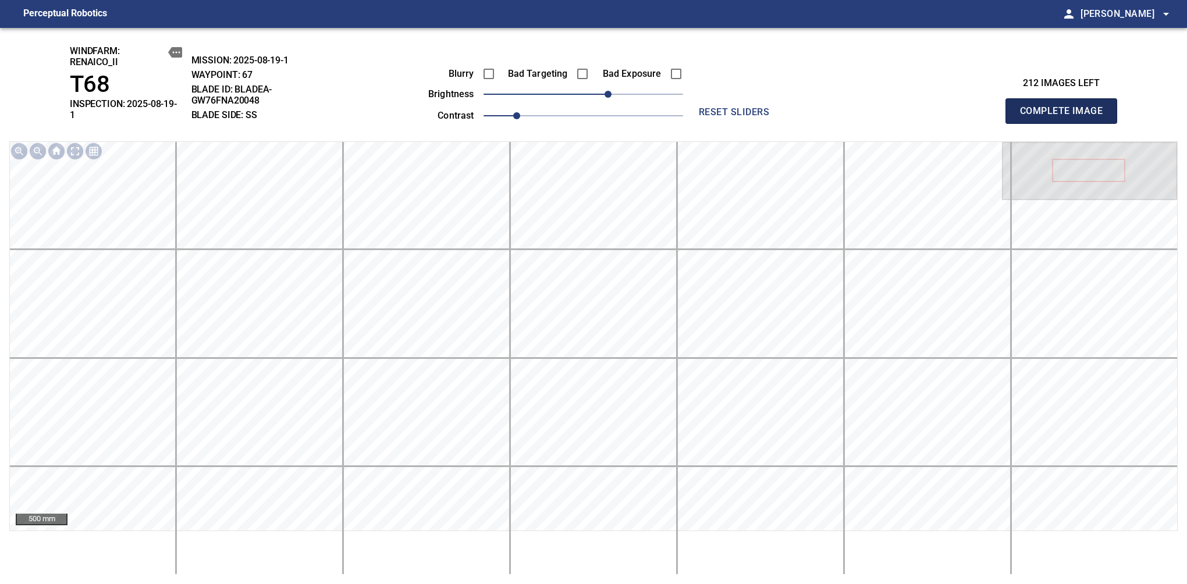
click at [1066, 107] on span "Complete Image" at bounding box center [1061, 111] width 86 height 16
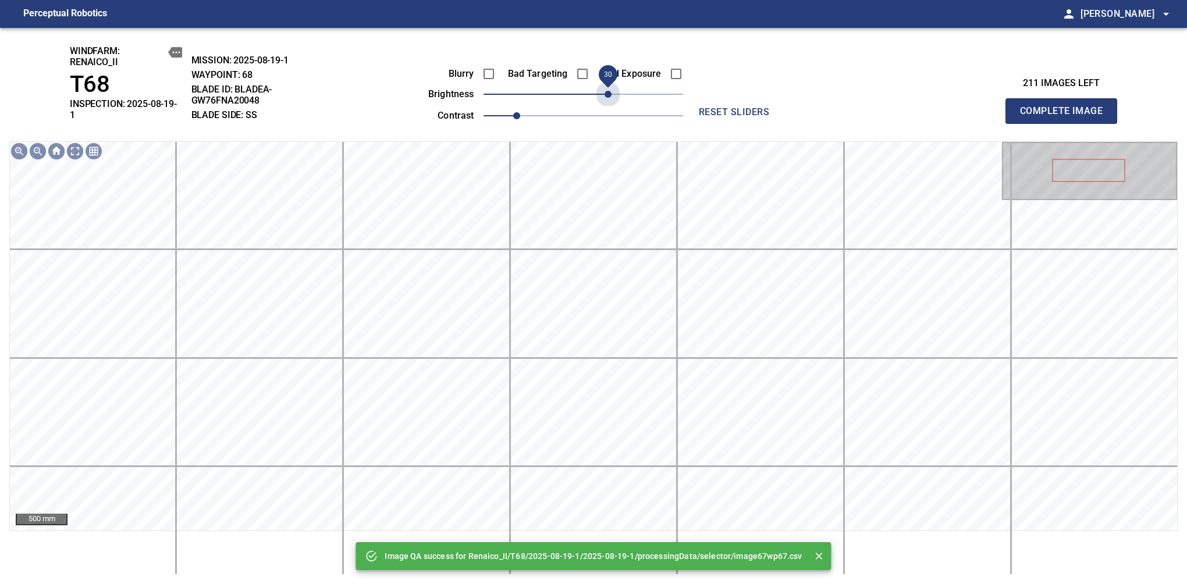
click at [608, 98] on span "30" at bounding box center [584, 94] width 200 height 16
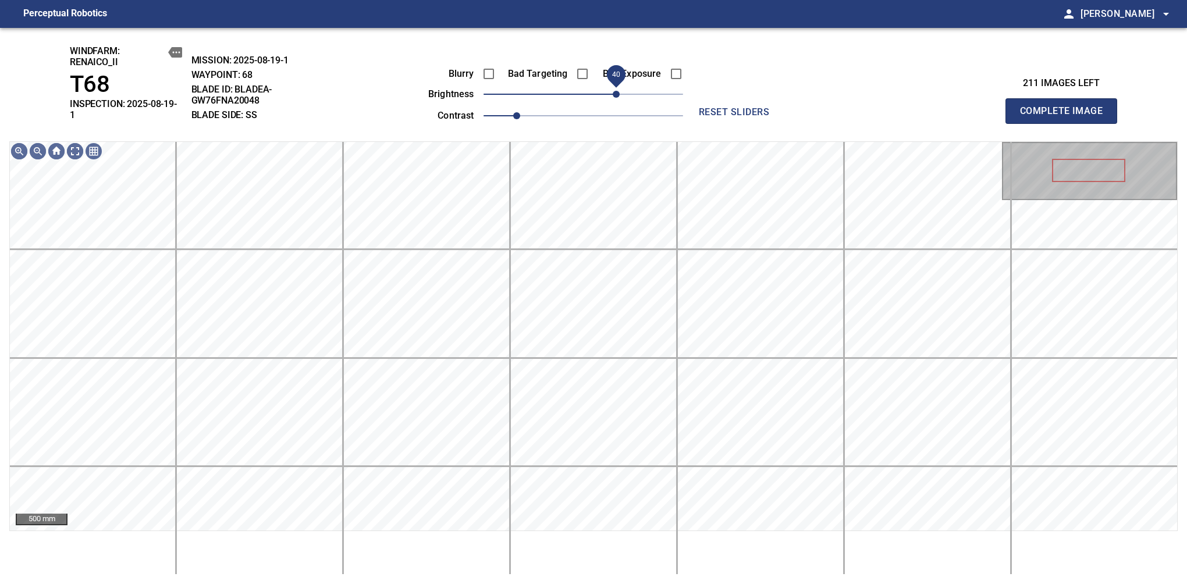
drag, startPoint x: 608, startPoint y: 98, endPoint x: 615, endPoint y: 96, distance: 6.6
click at [615, 96] on span "40" at bounding box center [616, 94] width 7 height 7
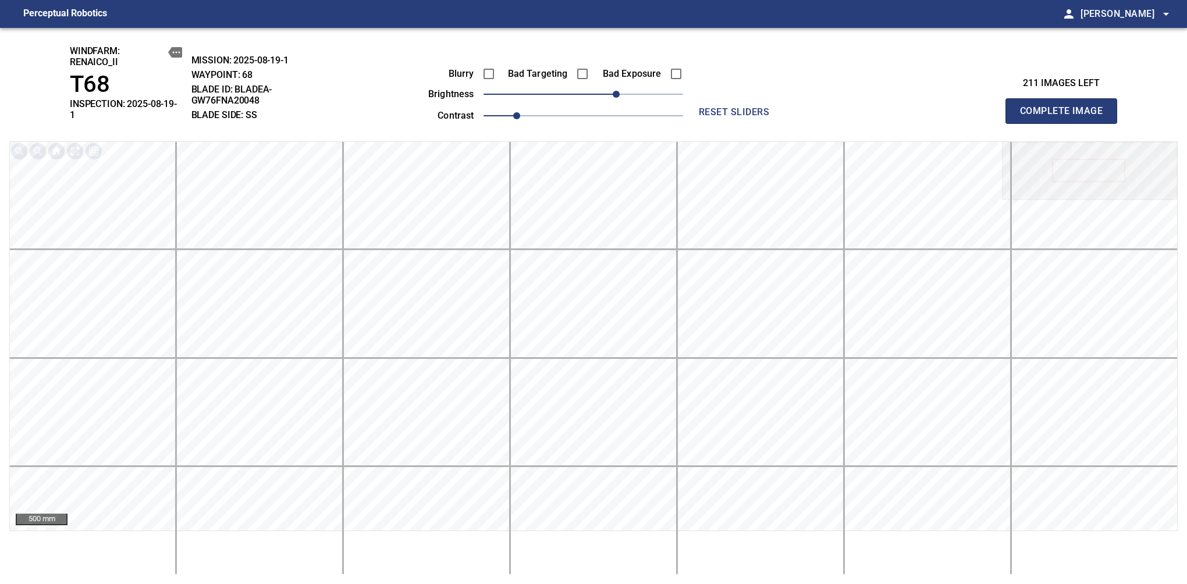
click at [1066, 107] on span "Complete Image" at bounding box center [1061, 111] width 86 height 16
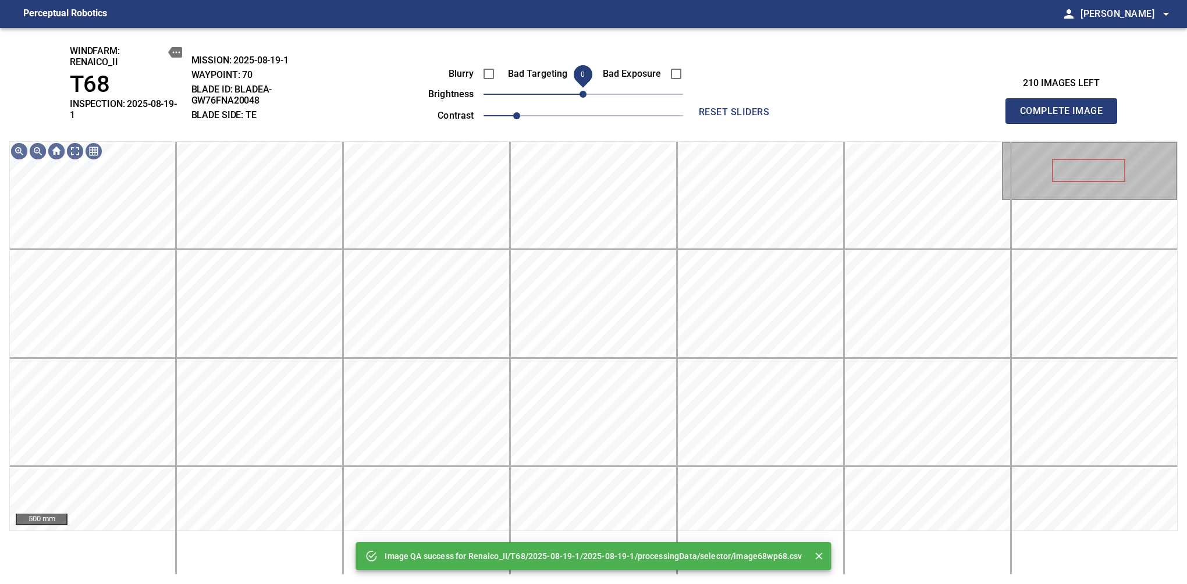
drag, startPoint x: 615, startPoint y: 96, endPoint x: 586, endPoint y: 96, distance: 28.5
click at [586, 96] on span "0" at bounding box center [584, 94] width 200 height 16
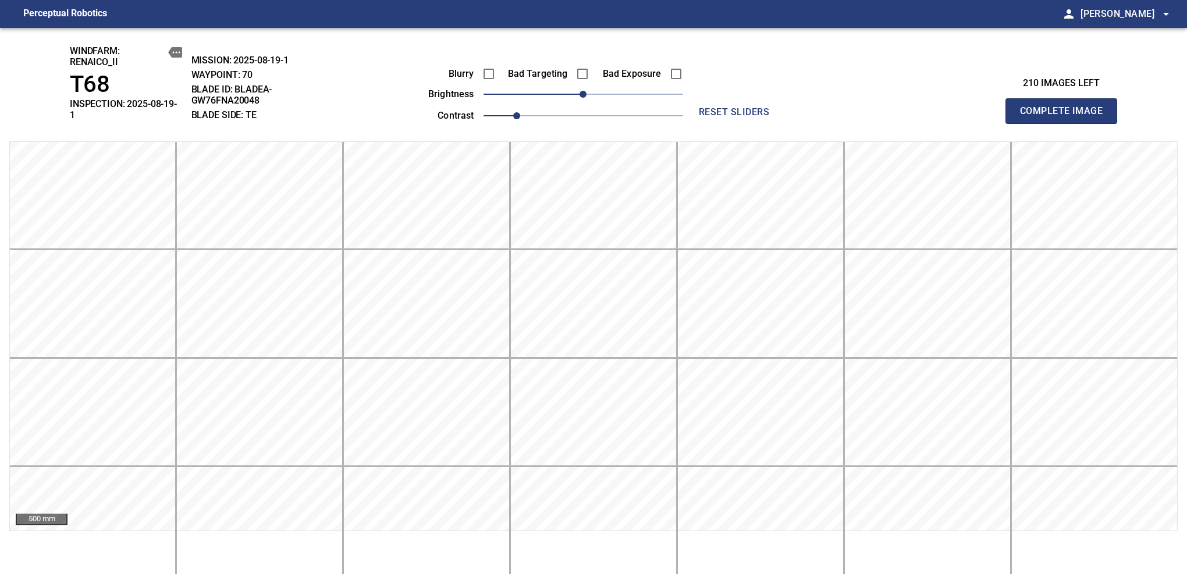
click at [1066, 107] on span "Complete Image" at bounding box center [1061, 111] width 86 height 16
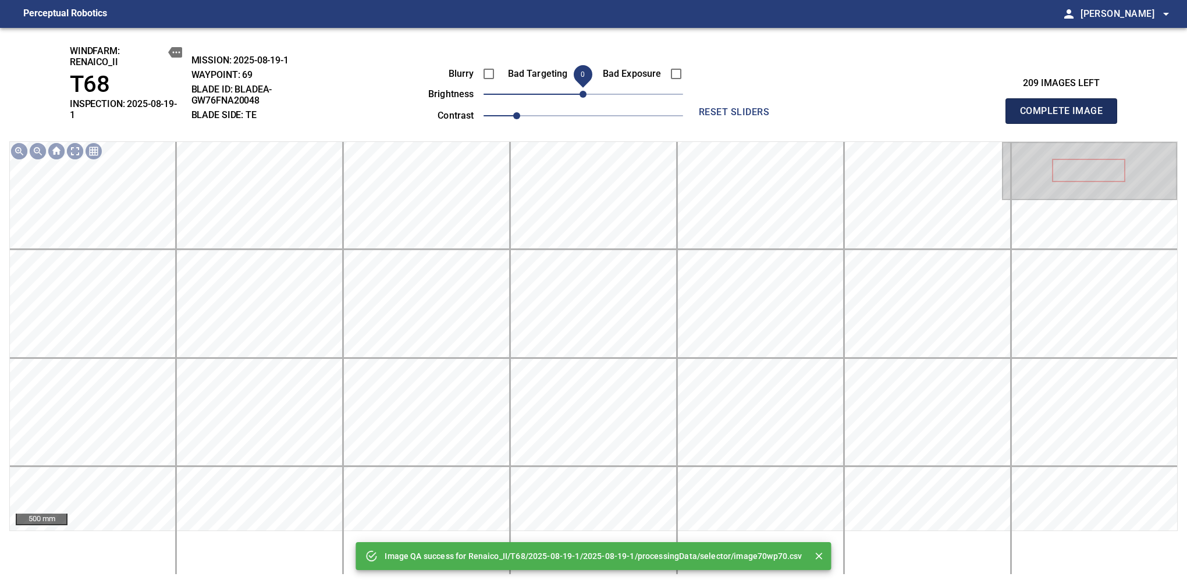
click at [1066, 107] on span "Complete Image" at bounding box center [1061, 111] width 86 height 16
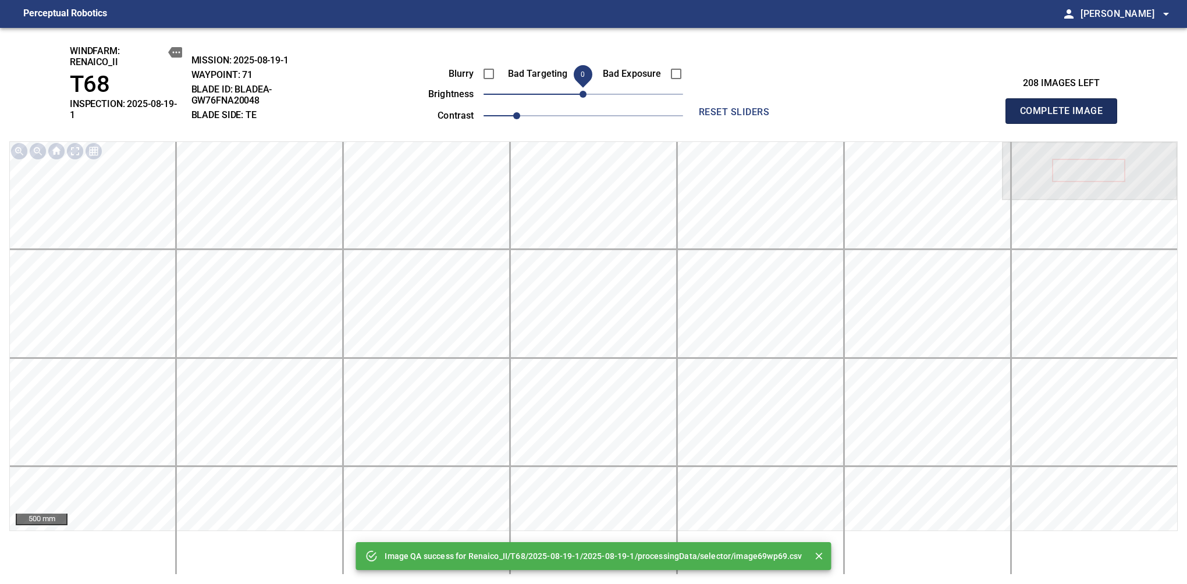
click at [1066, 107] on span "Complete Image" at bounding box center [1061, 111] width 86 height 16
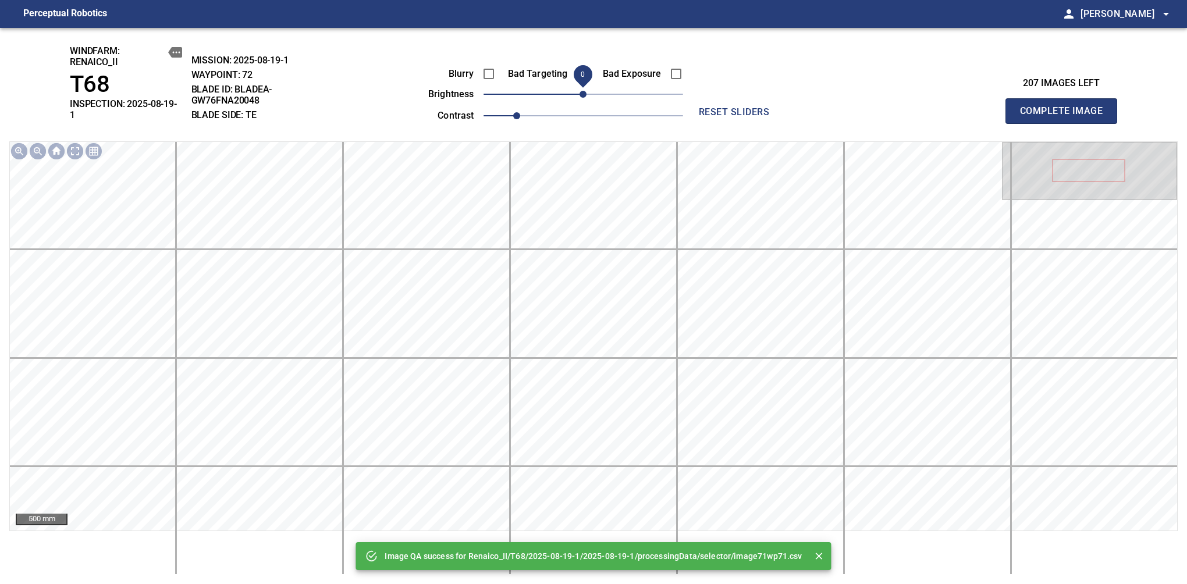
click at [1066, 107] on span "Complete Image" at bounding box center [1061, 111] width 86 height 16
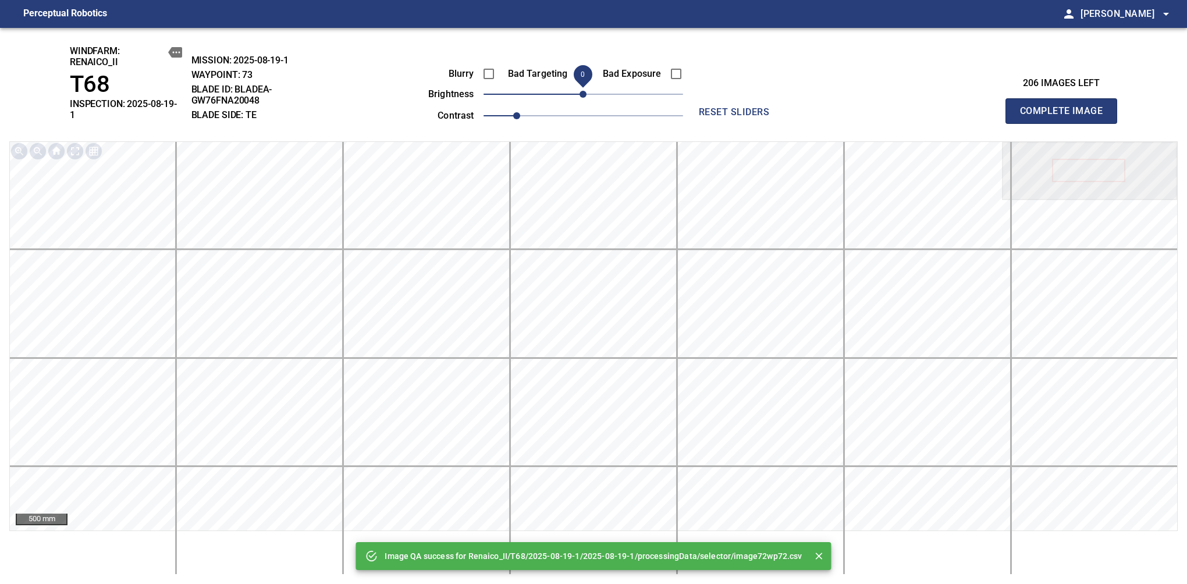
click at [1066, 107] on span "Complete Image" at bounding box center [1061, 111] width 86 height 16
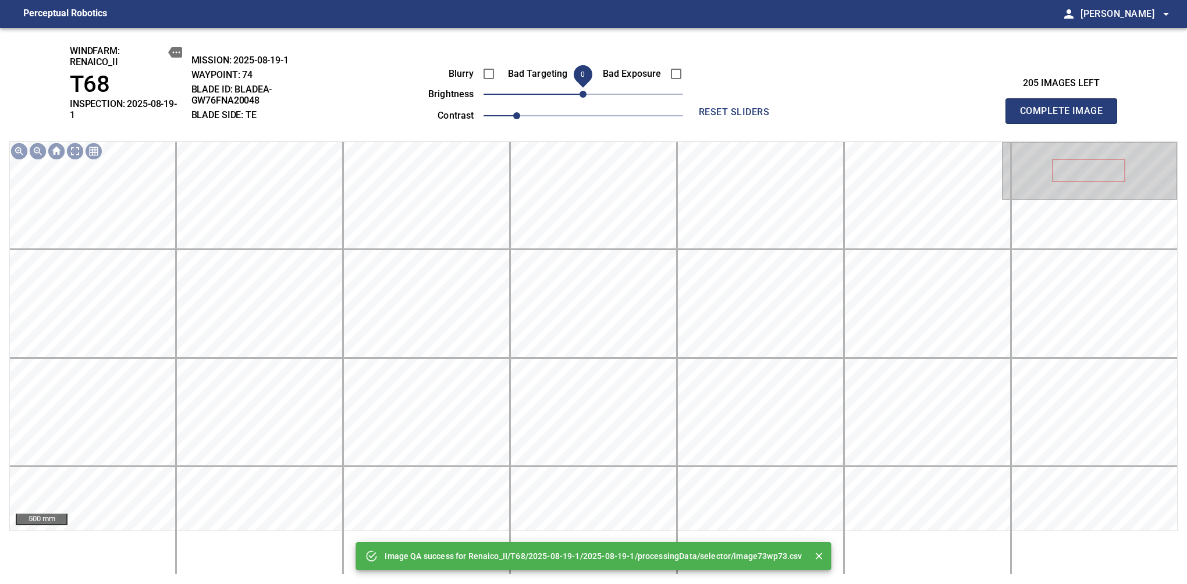
click at [1066, 107] on span "Complete Image" at bounding box center [1061, 111] width 86 height 16
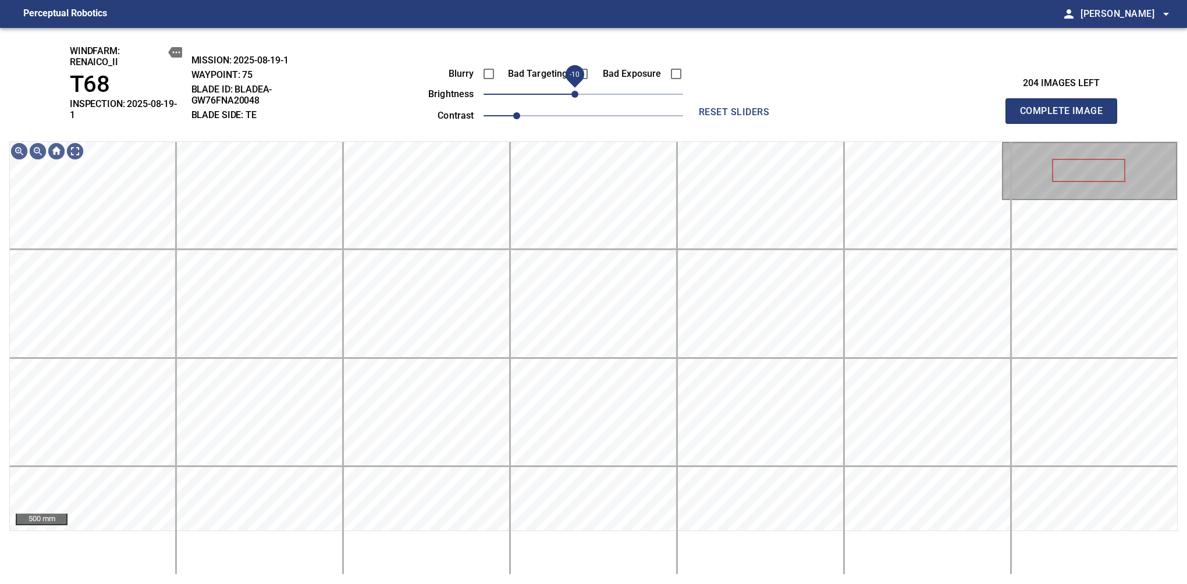
click at [578, 96] on span "-10" at bounding box center [574, 94] width 7 height 7
drag, startPoint x: 578, startPoint y: 96, endPoint x: 568, endPoint y: 100, distance: 10.7
click at [568, 98] on span "-20" at bounding box center [566, 94] width 7 height 7
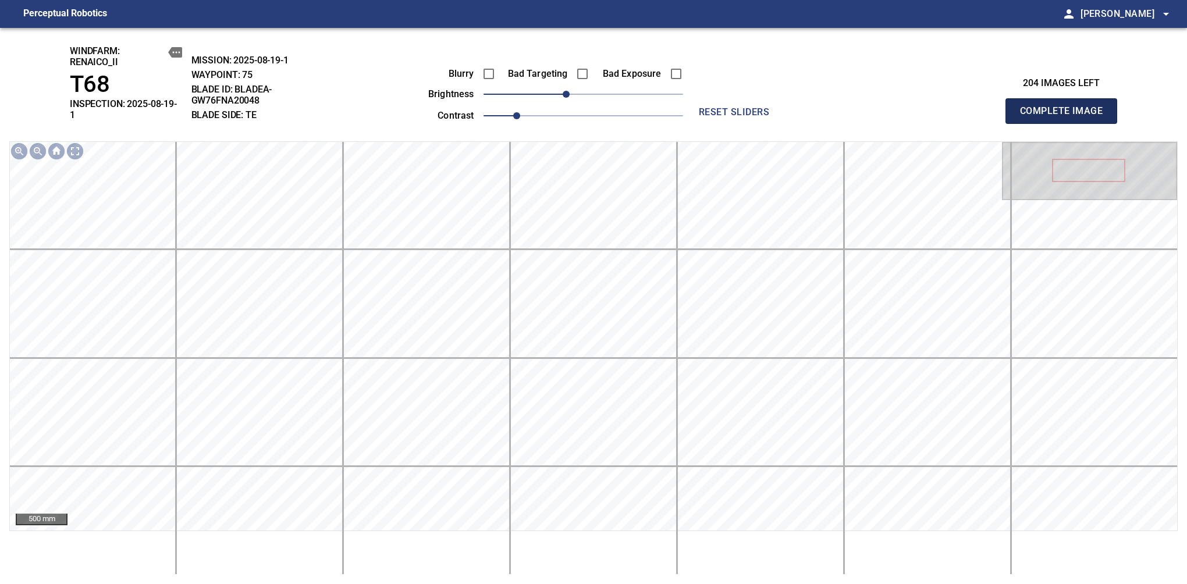
click at [1066, 107] on span "Complete Image" at bounding box center [1061, 111] width 86 height 16
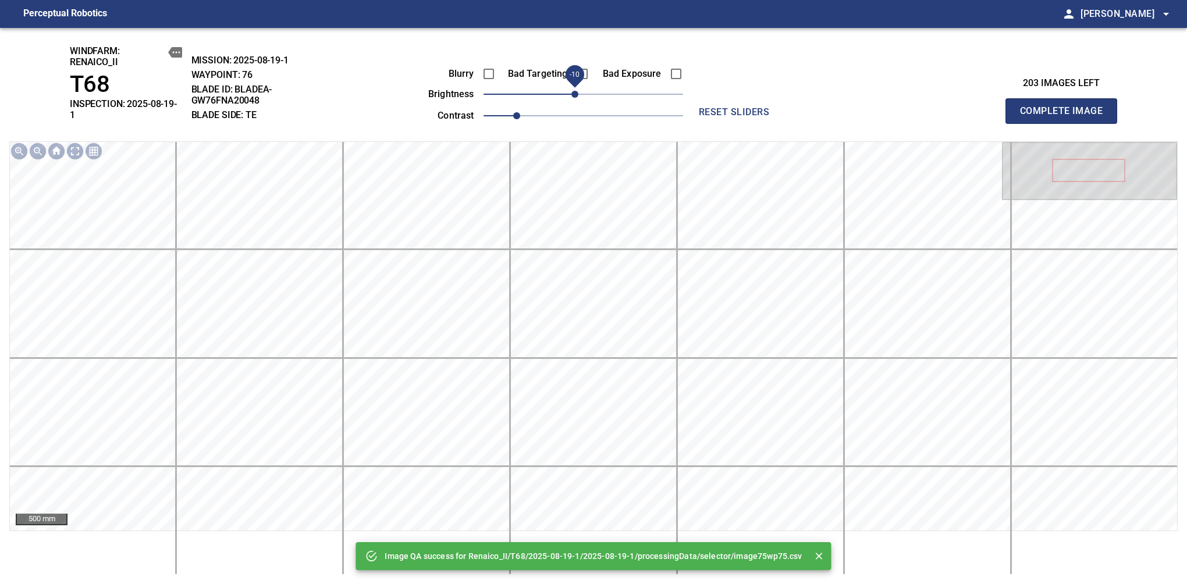
drag, startPoint x: 580, startPoint y: 96, endPoint x: 572, endPoint y: 98, distance: 7.8
click at [572, 98] on span "-10" at bounding box center [574, 94] width 7 height 7
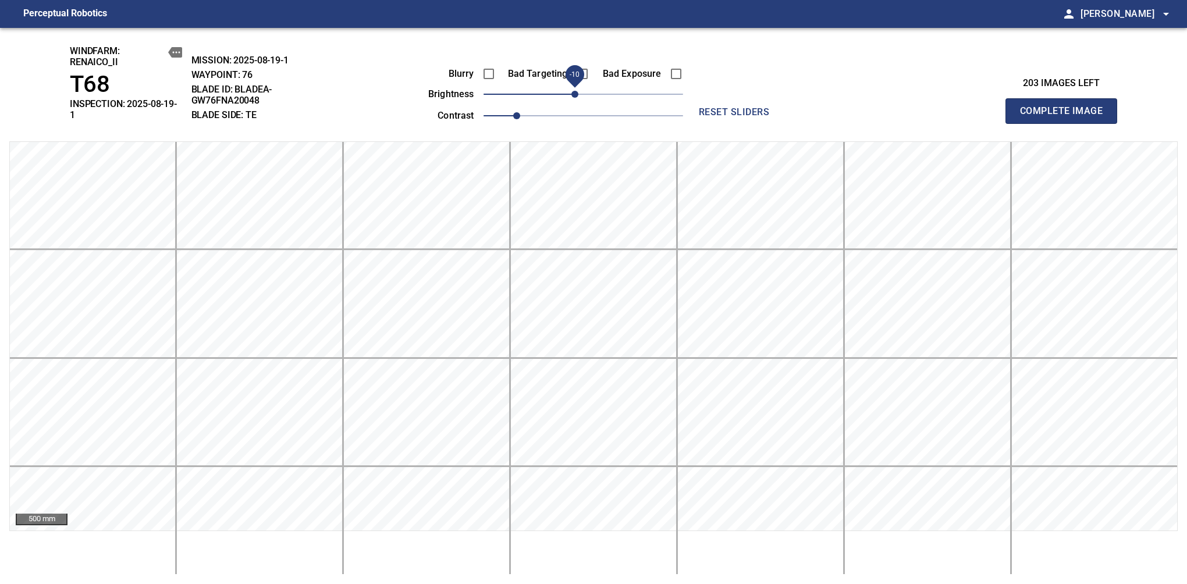
click at [1066, 107] on span "Complete Image" at bounding box center [1061, 111] width 86 height 16
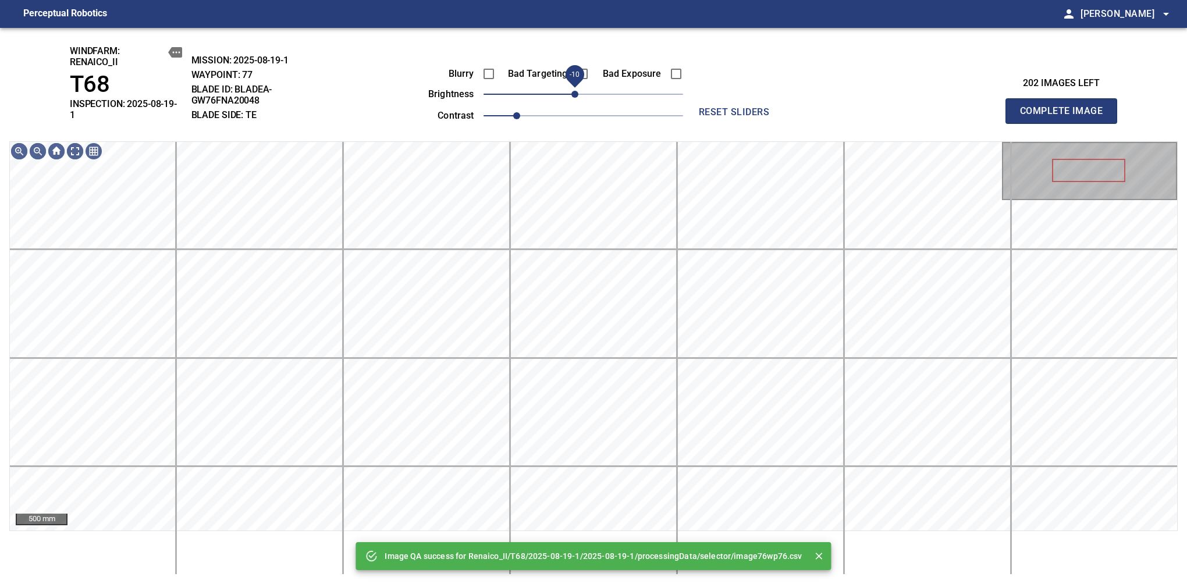
click at [574, 94] on span "-10" at bounding box center [574, 94] width 7 height 7
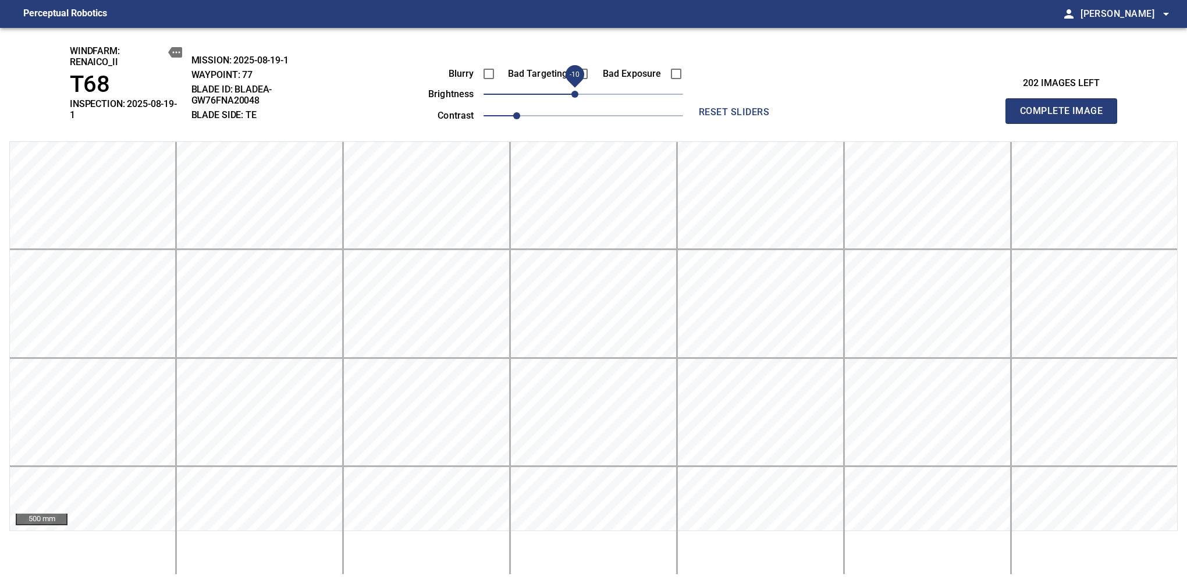
click at [1066, 107] on span "Complete Image" at bounding box center [1061, 111] width 86 height 16
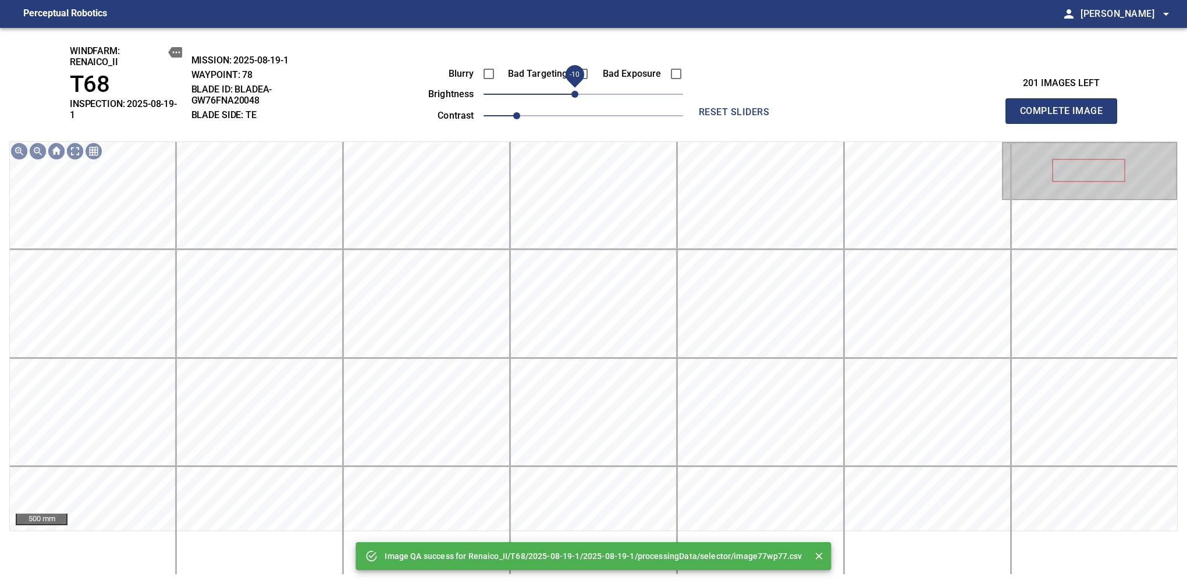
click at [574, 94] on span "-10" at bounding box center [574, 94] width 7 height 7
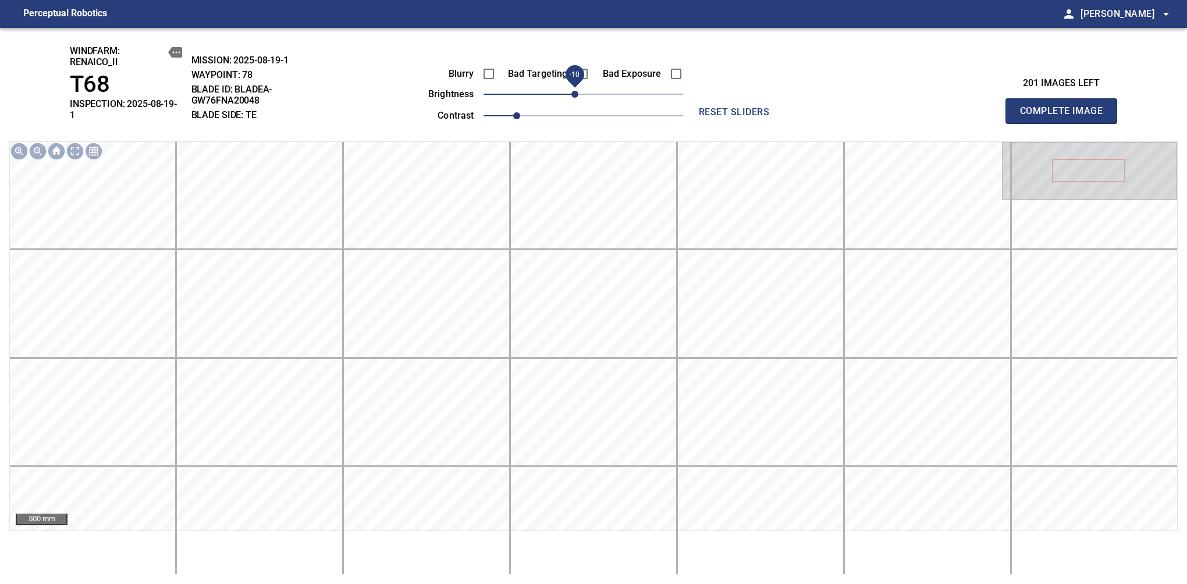
click at [1066, 107] on span "Complete Image" at bounding box center [1061, 111] width 86 height 16
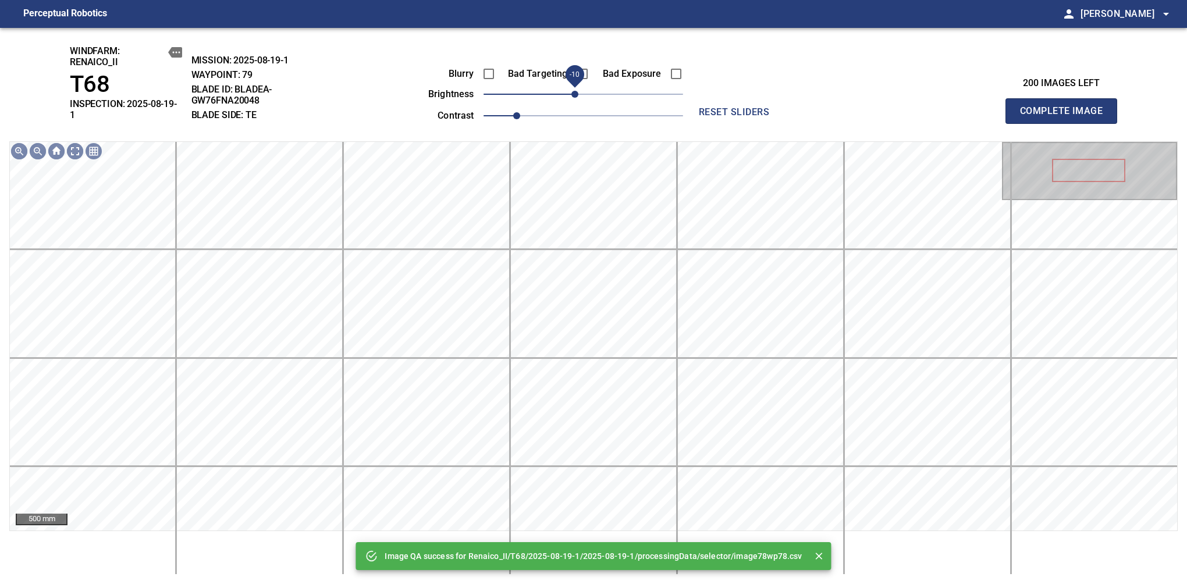
click at [573, 95] on span "-10" at bounding box center [574, 94] width 7 height 7
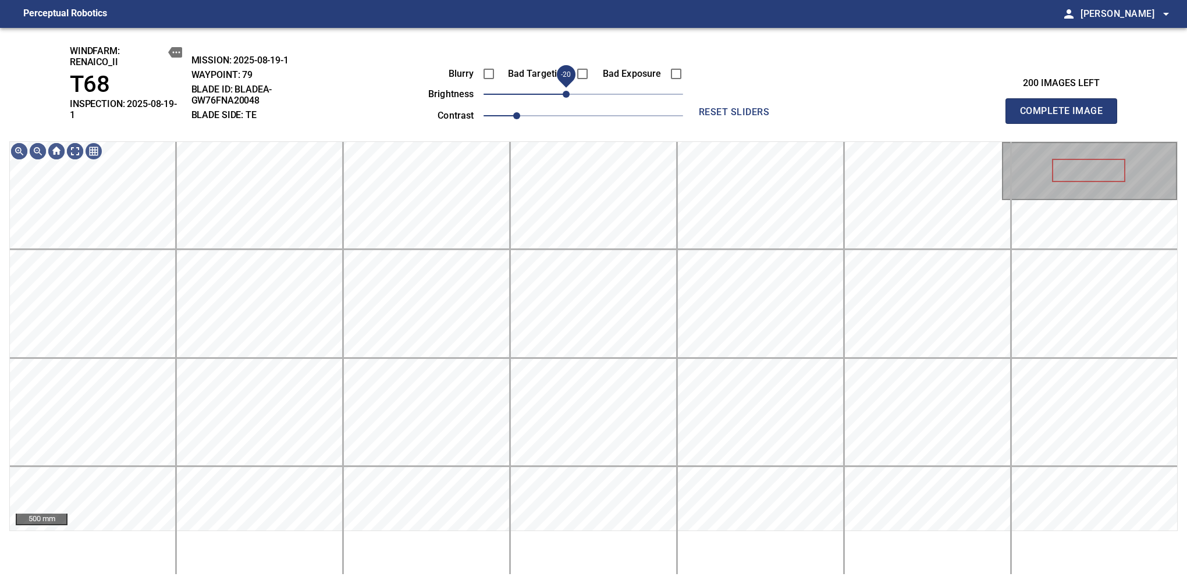
click at [570, 98] on span "-20" at bounding box center [566, 94] width 7 height 7
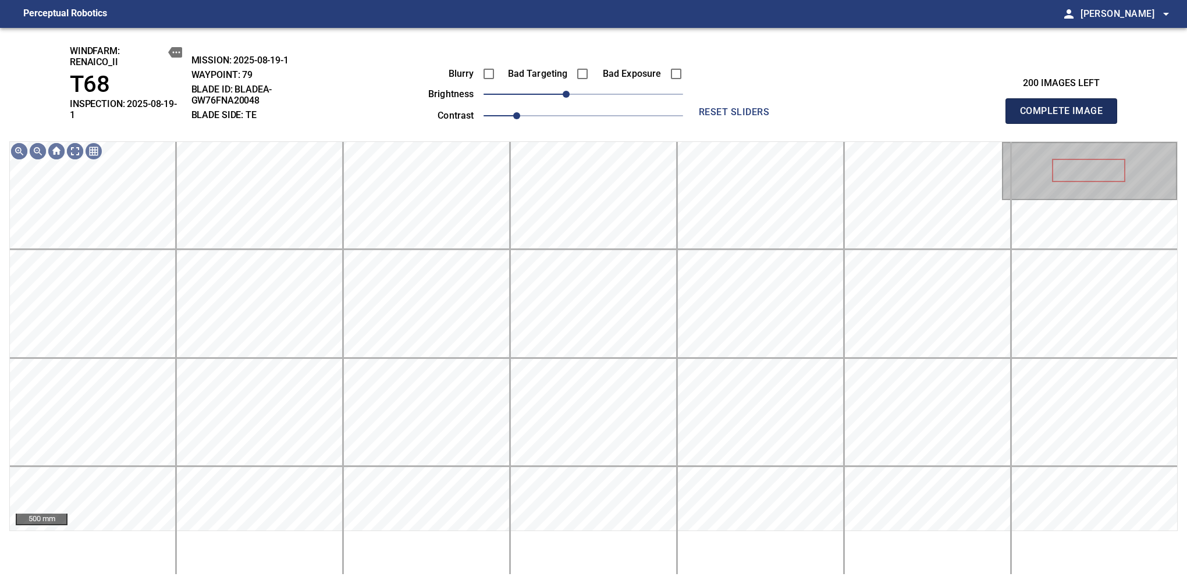
click at [1066, 107] on span "Complete Image" at bounding box center [1061, 111] width 86 height 16
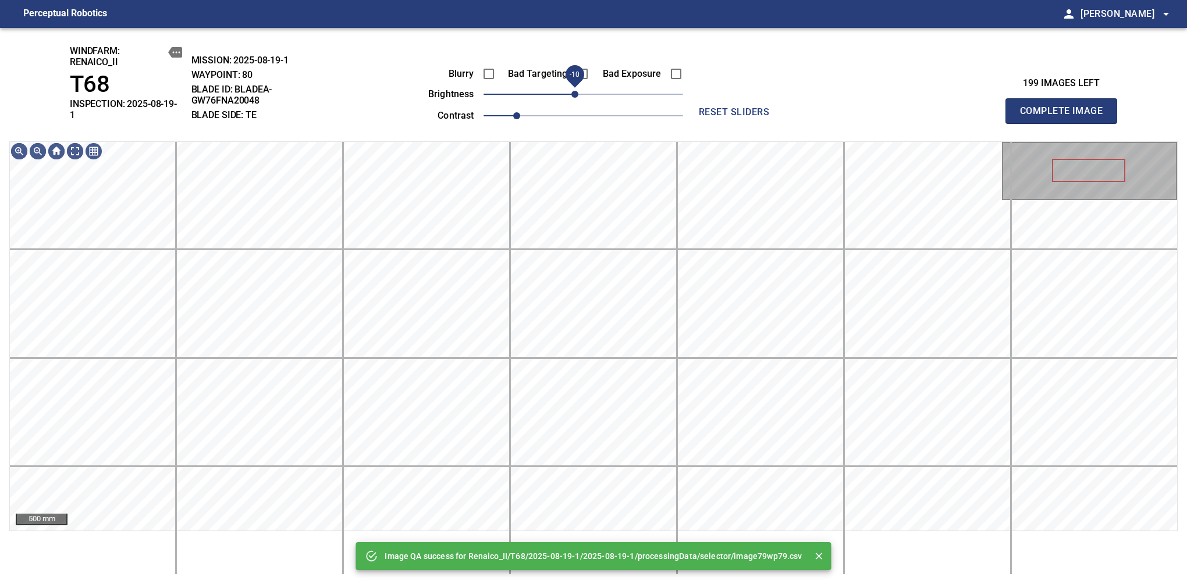
click at [575, 93] on span "-10" at bounding box center [574, 94] width 7 height 7
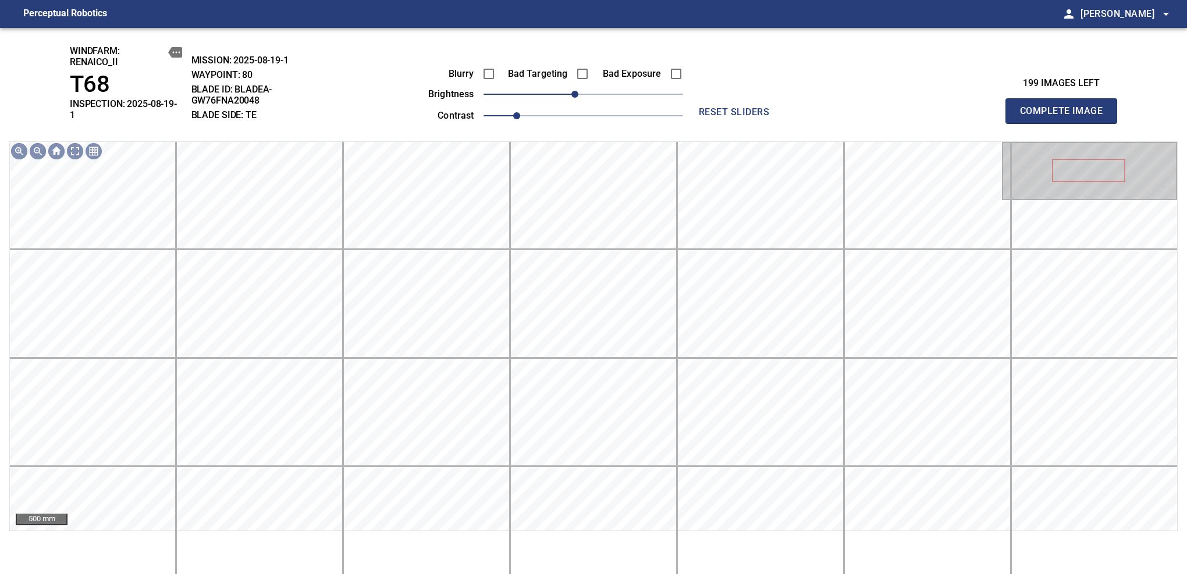
click at [1066, 107] on span "Complete Image" at bounding box center [1061, 111] width 86 height 16
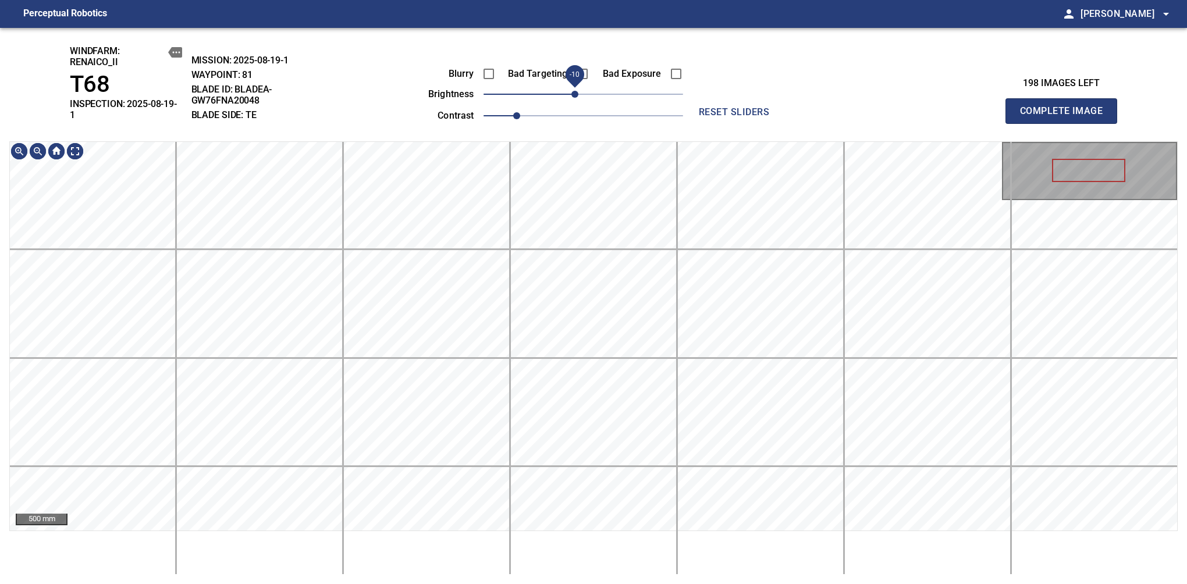
click at [577, 97] on span "-10" at bounding box center [574, 94] width 7 height 7
click at [594, 116] on div "windfarm: Renaico_II T68 INSPECTION: 2025-08-19-1 MISSION: 2025-08-19-1 WAYPOIN…" at bounding box center [593, 306] width 1187 height 556
click at [1066, 107] on span "Complete Image" at bounding box center [1061, 111] width 86 height 16
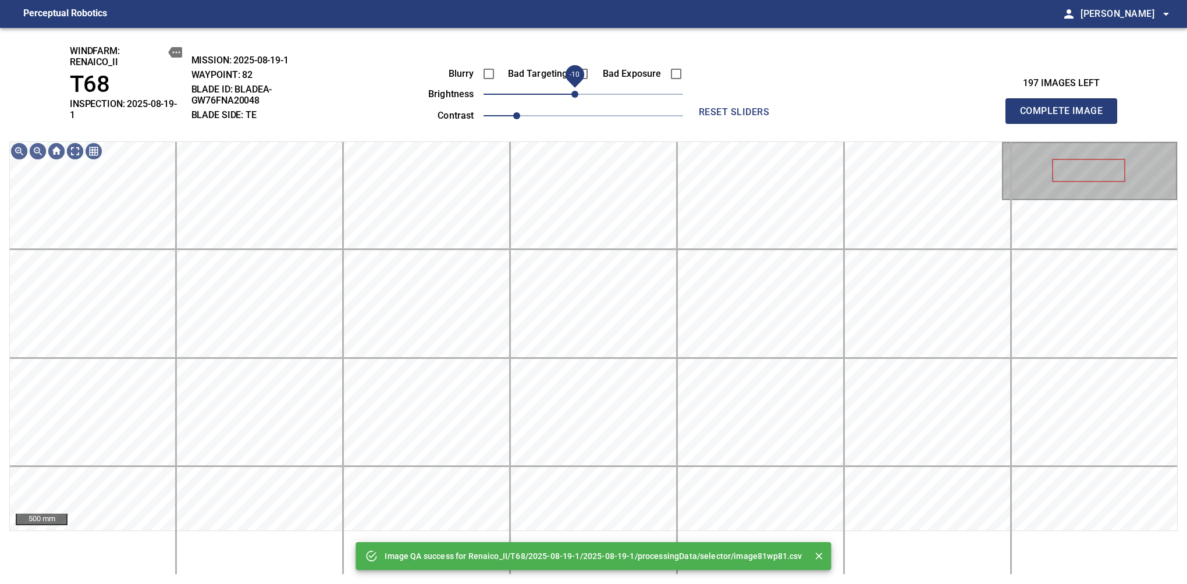
click at [575, 95] on span "-10" at bounding box center [574, 94] width 7 height 7
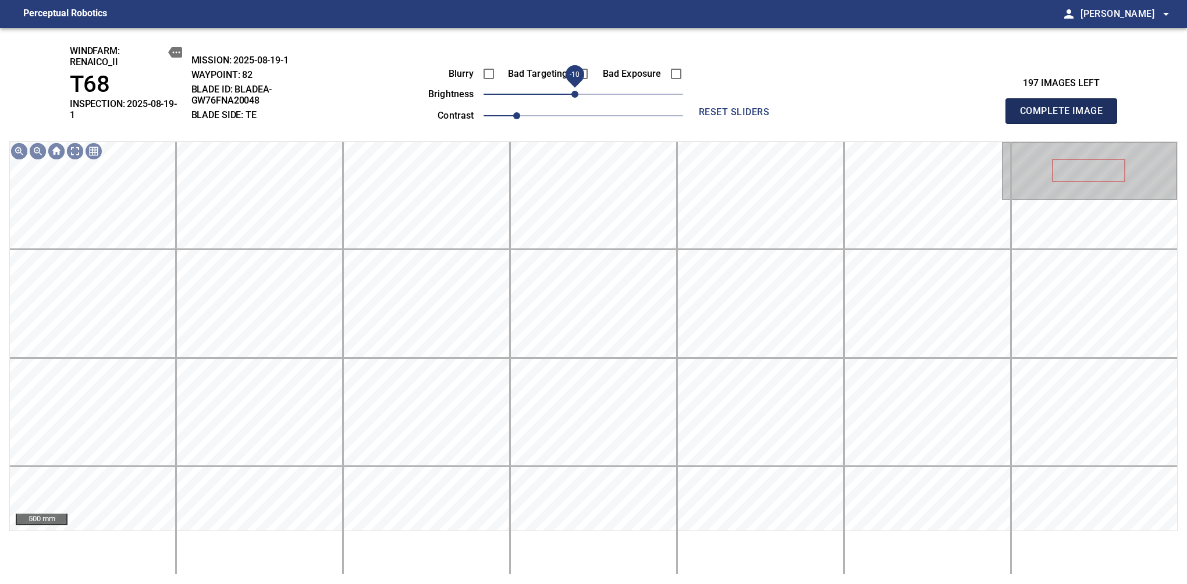
click at [1066, 107] on span "Complete Image" at bounding box center [1061, 111] width 86 height 16
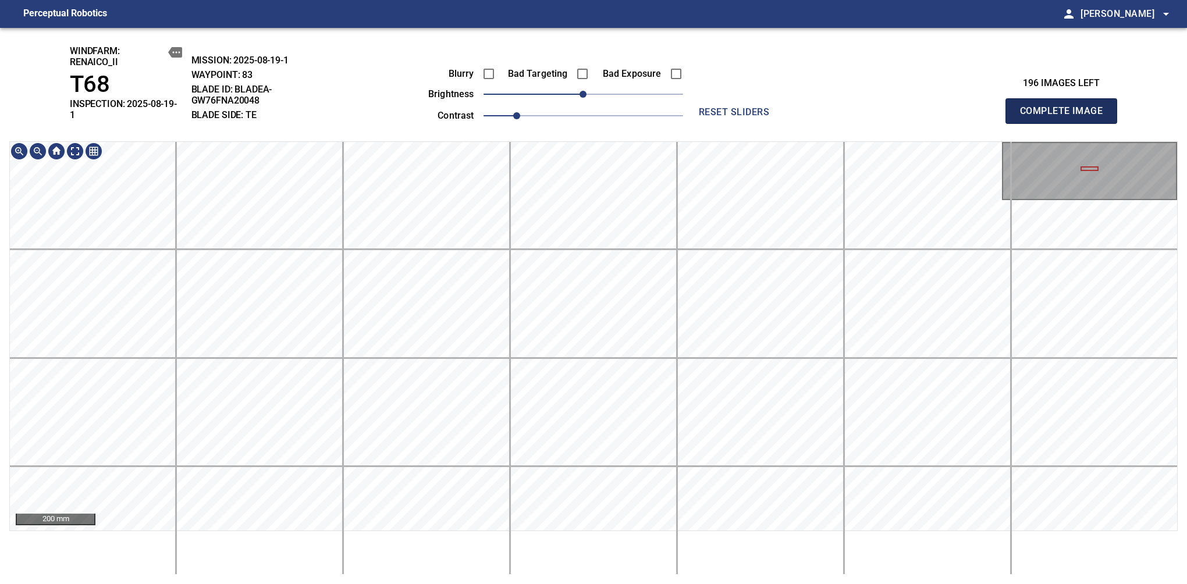
click at [1066, 107] on span "Complete Image" at bounding box center [1061, 111] width 86 height 16
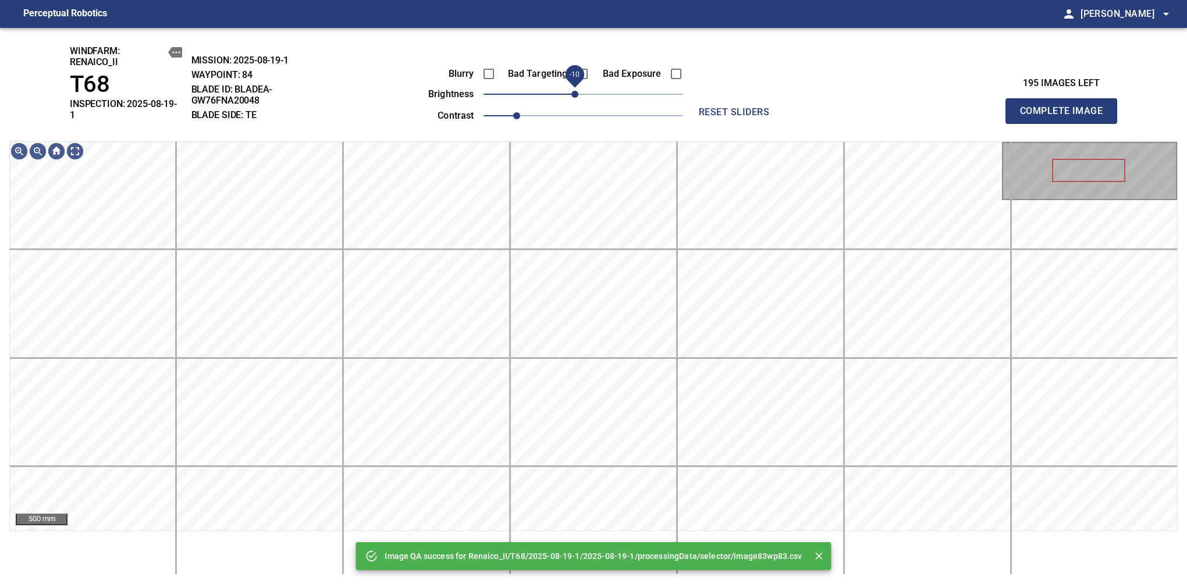
click at [577, 96] on span "-10" at bounding box center [574, 94] width 7 height 7
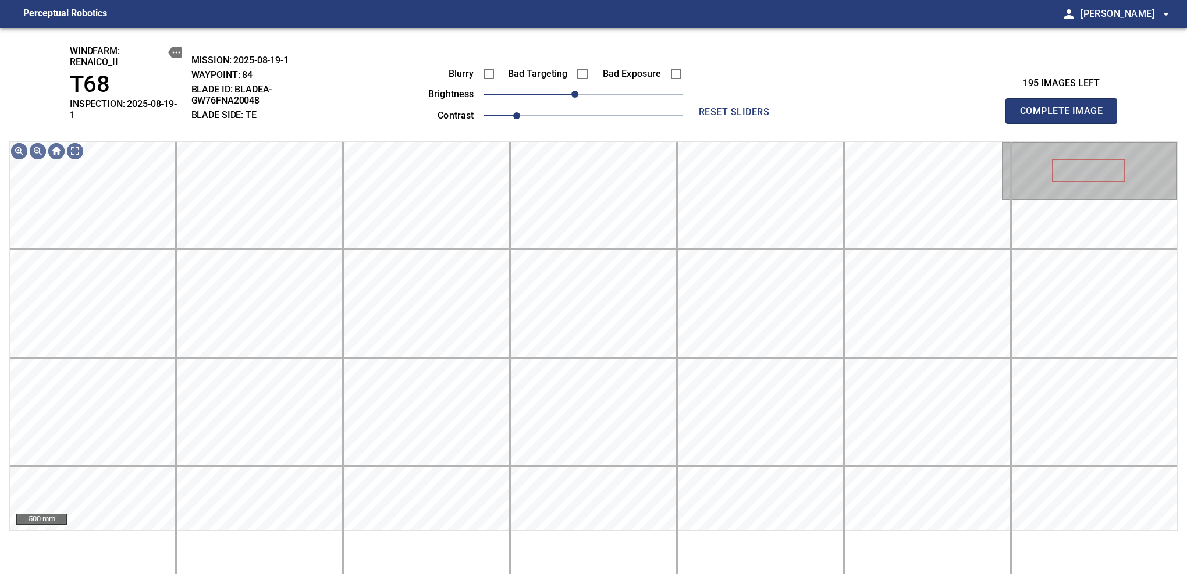
click at [1066, 107] on span "Complete Image" at bounding box center [1061, 111] width 86 height 16
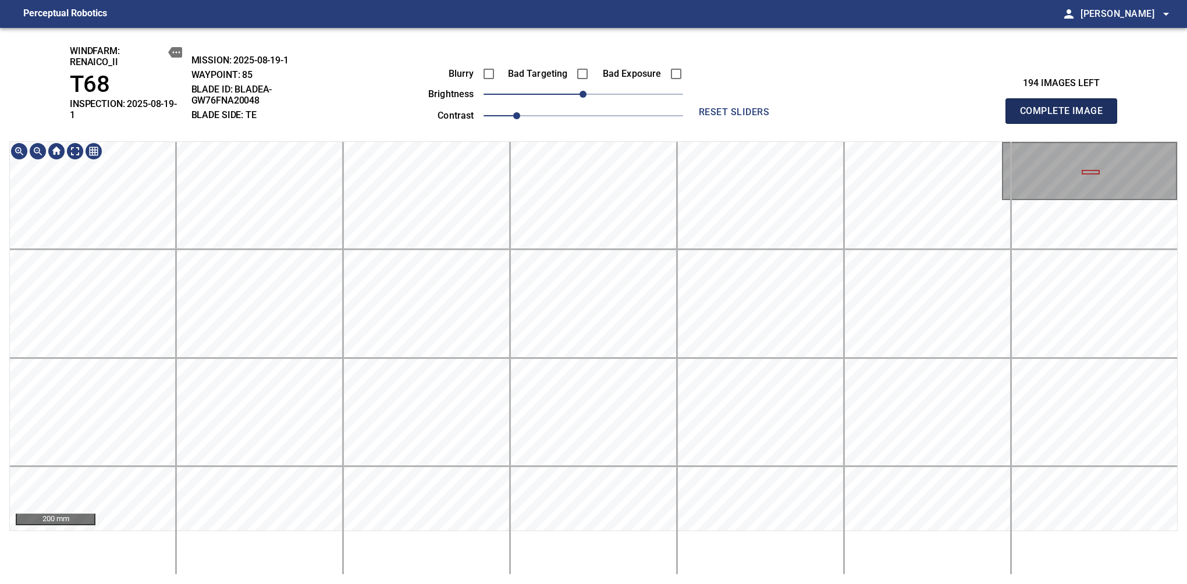
click at [1066, 107] on span "Complete Image" at bounding box center [1061, 111] width 86 height 16
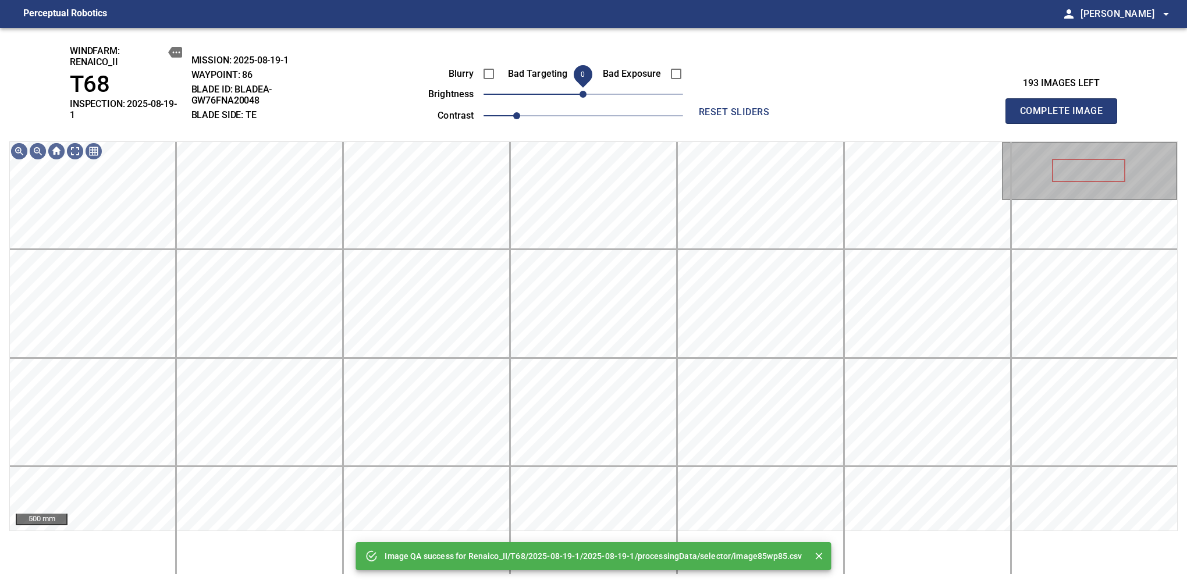
click at [580, 93] on span "0" at bounding box center [583, 94] width 7 height 7
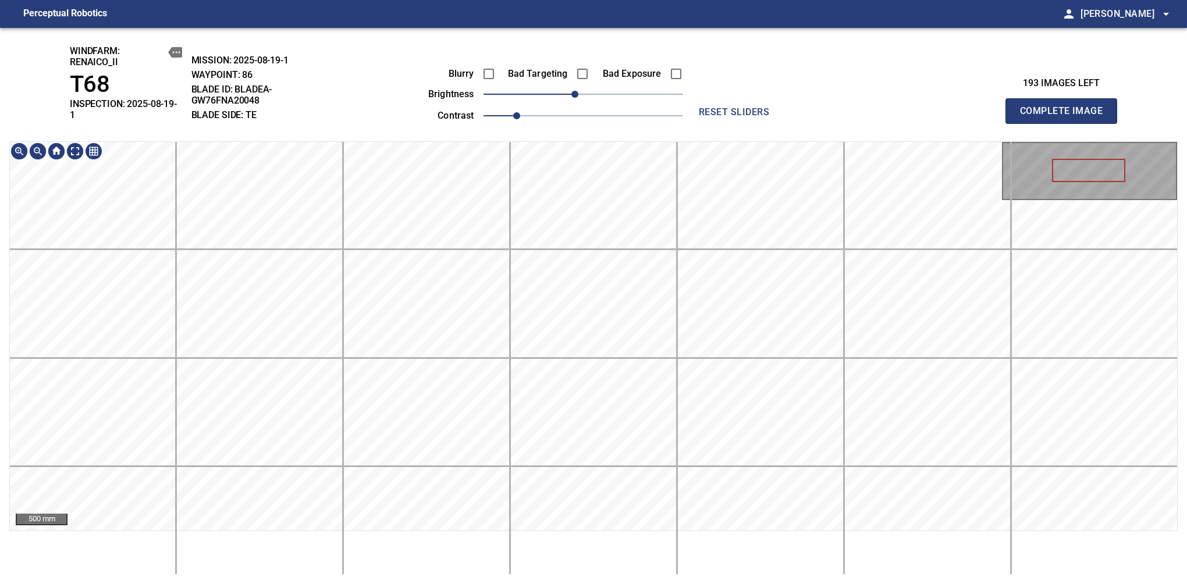
click at [595, 113] on div "windfarm: Renaico_II T68 INSPECTION: 2025-08-19-1 MISSION: 2025-08-19-1 WAYPOIN…" at bounding box center [593, 306] width 1187 height 556
click at [1066, 107] on span "Complete Image" at bounding box center [1061, 111] width 86 height 16
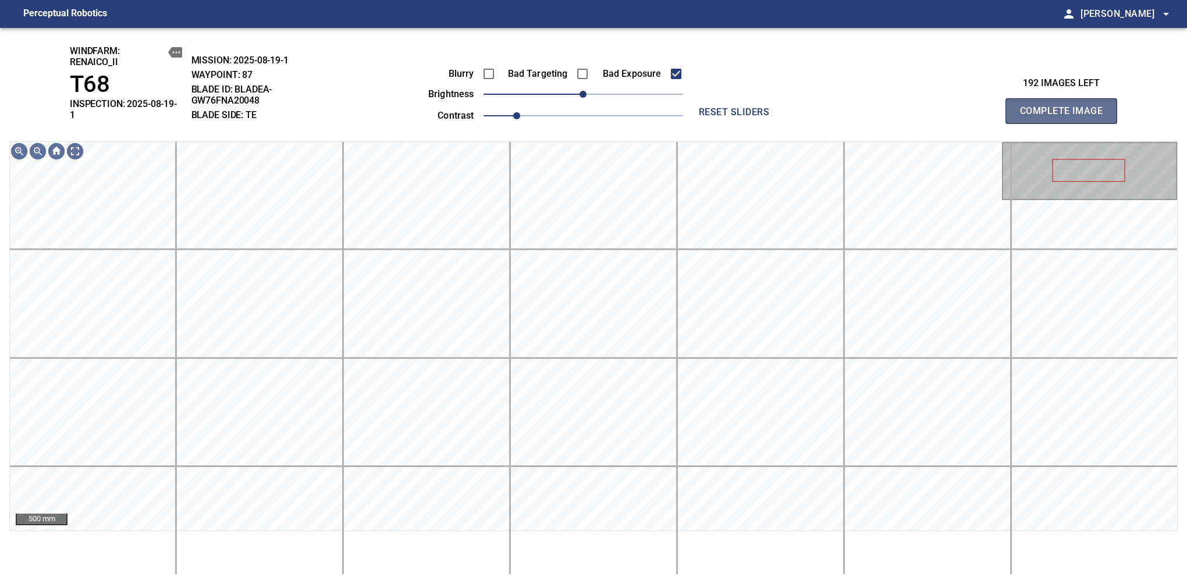
click at [1066, 107] on span "Complete Image" at bounding box center [1061, 111] width 86 height 16
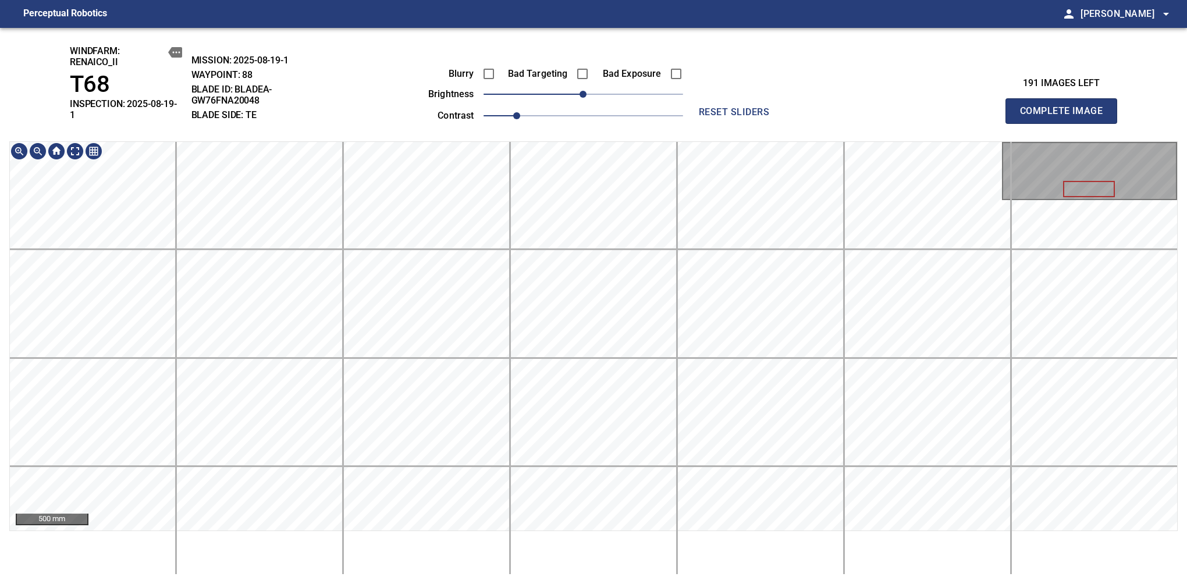
click at [598, 109] on div "windfarm: Renaico_II T68 INSPECTION: 2025-08-19-1 MISSION: 2025-08-19-1 WAYPOIN…" at bounding box center [593, 306] width 1187 height 556
click at [1066, 107] on span "Complete Image" at bounding box center [1061, 111] width 86 height 16
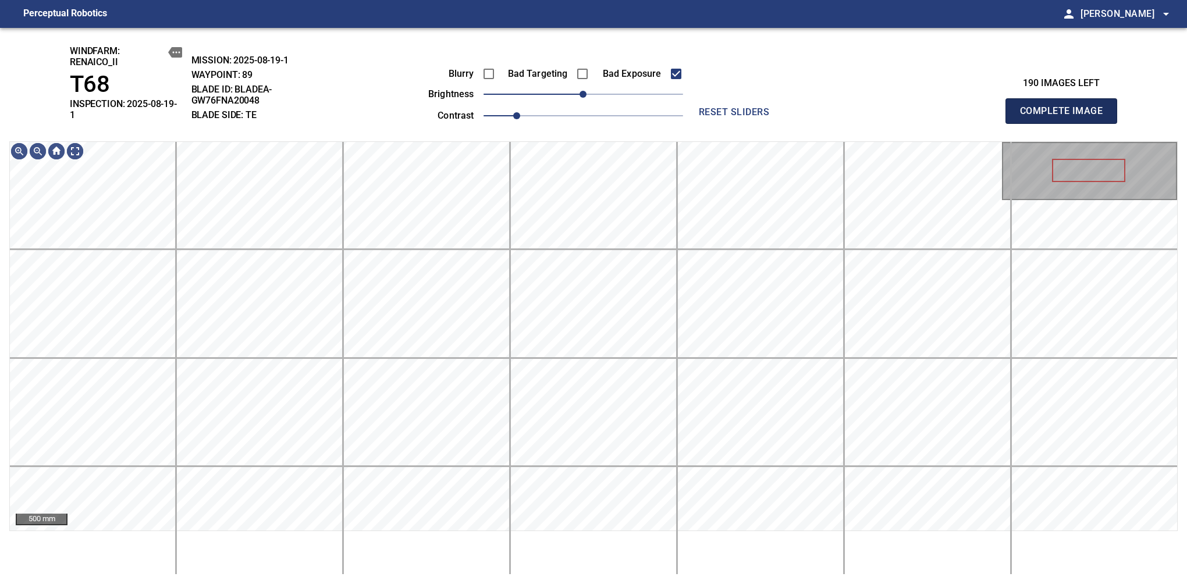
click at [1066, 107] on span "Complete Image" at bounding box center [1061, 111] width 86 height 16
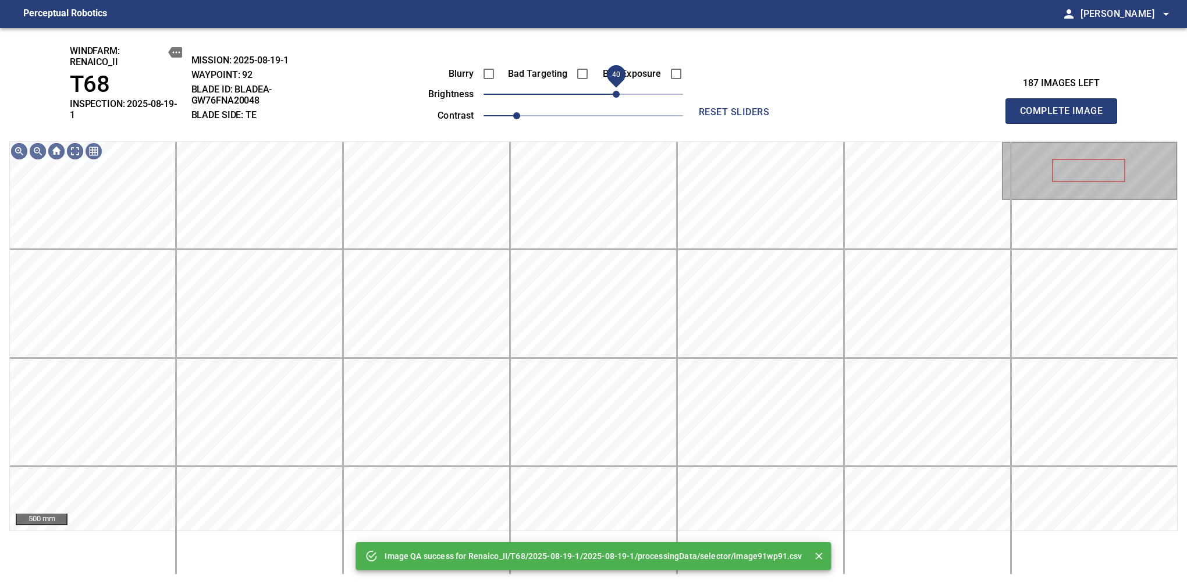
drag, startPoint x: 587, startPoint y: 95, endPoint x: 615, endPoint y: 99, distance: 28.7
click at [615, 98] on span "40" at bounding box center [616, 94] width 7 height 7
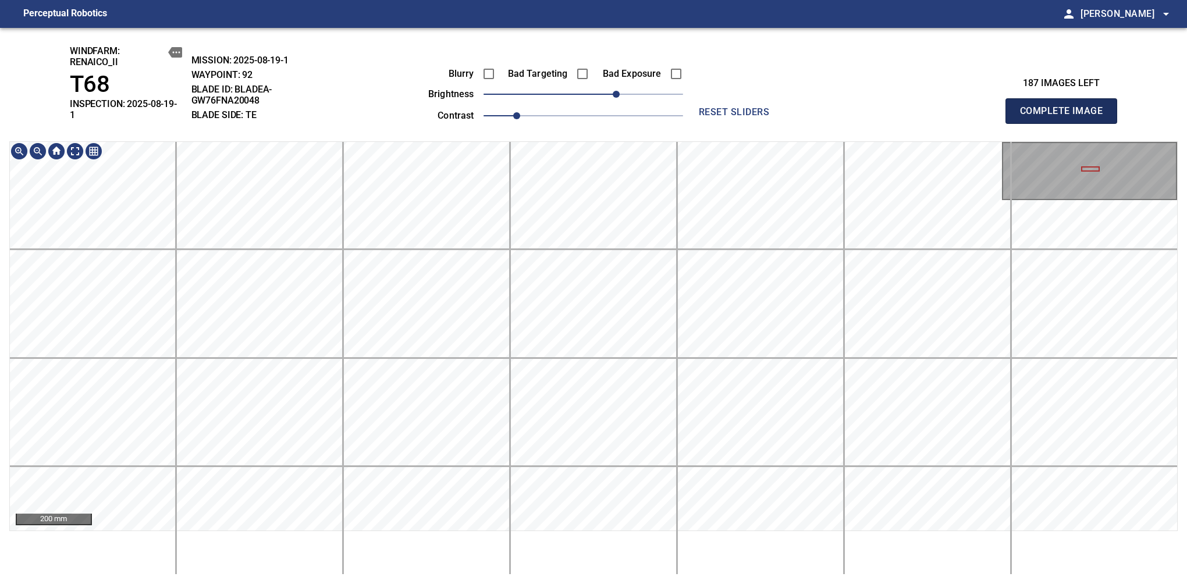
click at [1066, 107] on span "Complete Image" at bounding box center [1061, 111] width 86 height 16
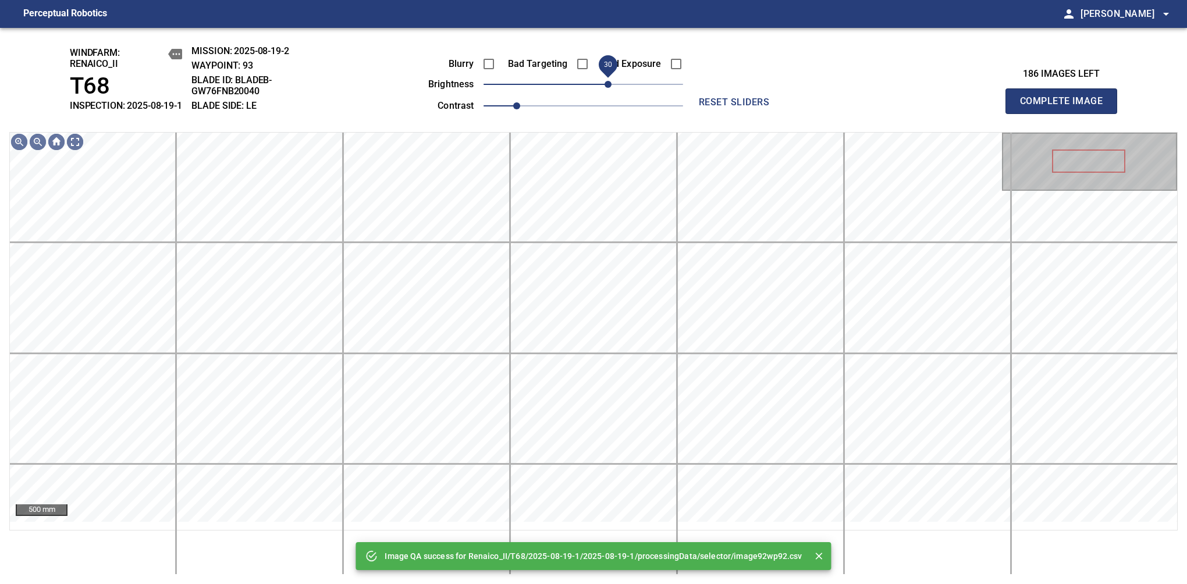
click at [609, 88] on span "30" at bounding box center [608, 84] width 7 height 7
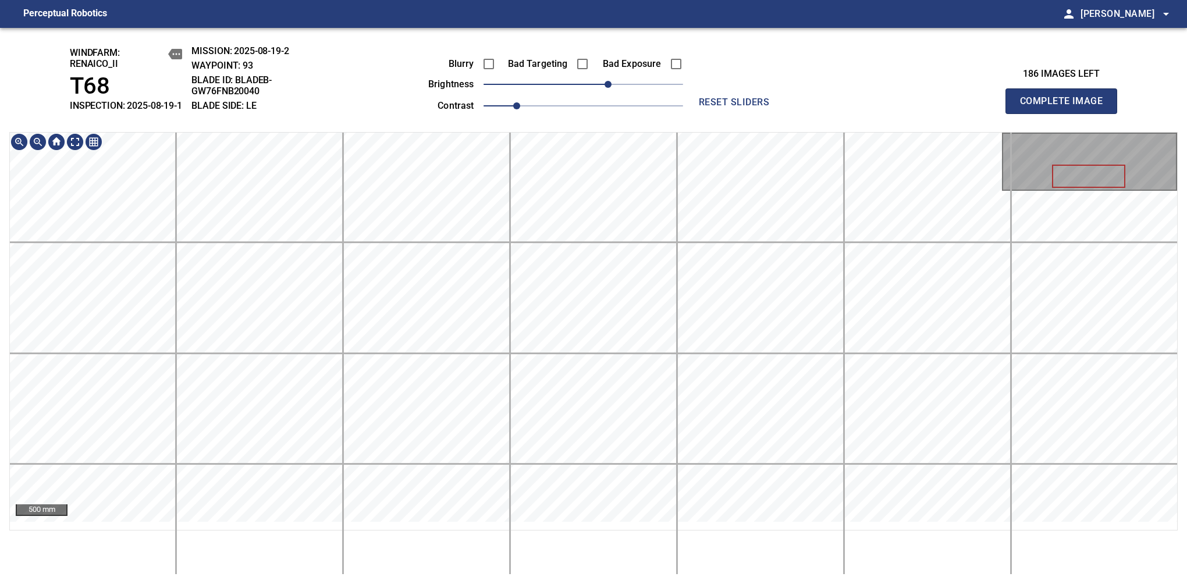
click at [577, 97] on div "windfarm: Renaico_II T68 INSPECTION: 2025-08-19-1 MISSION: 2025-08-19-2 WAYPOIN…" at bounding box center [593, 306] width 1187 height 556
click at [603, 88] on span "20" at bounding box center [600, 84] width 7 height 7
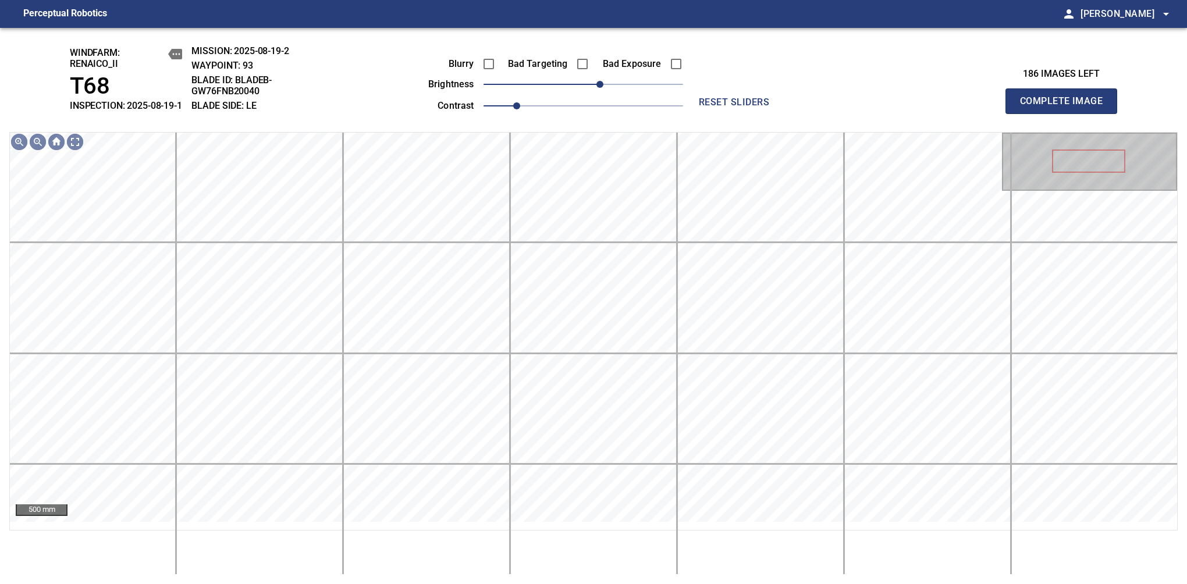
click at [1066, 107] on span "Complete Image" at bounding box center [1061, 101] width 86 height 16
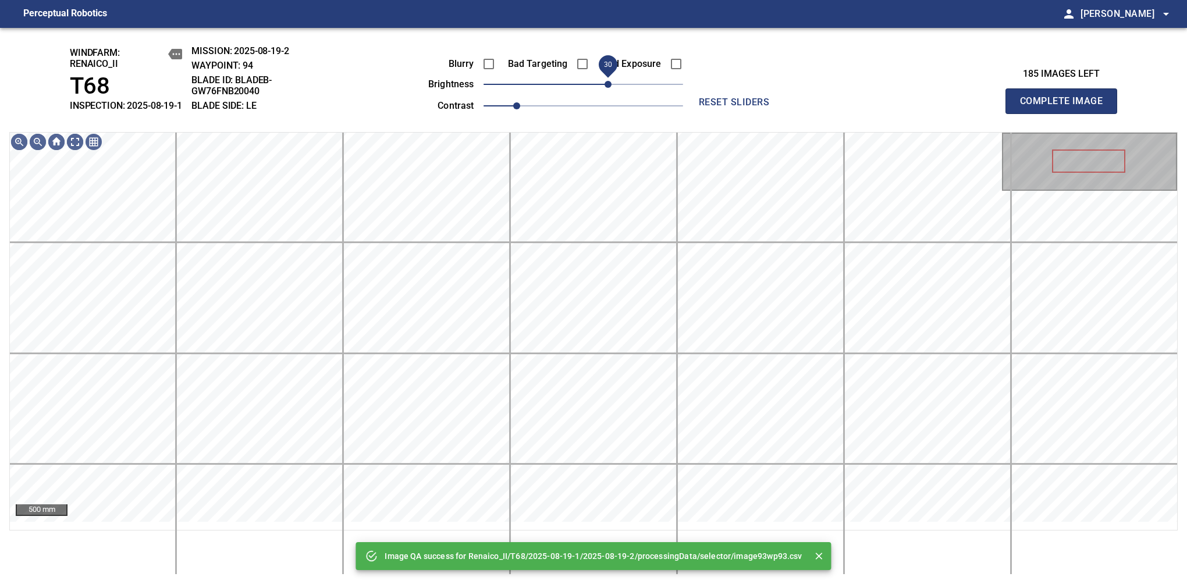
drag, startPoint x: 589, startPoint y: 97, endPoint x: 608, endPoint y: 97, distance: 18.6
click at [608, 88] on span "30" at bounding box center [608, 84] width 7 height 7
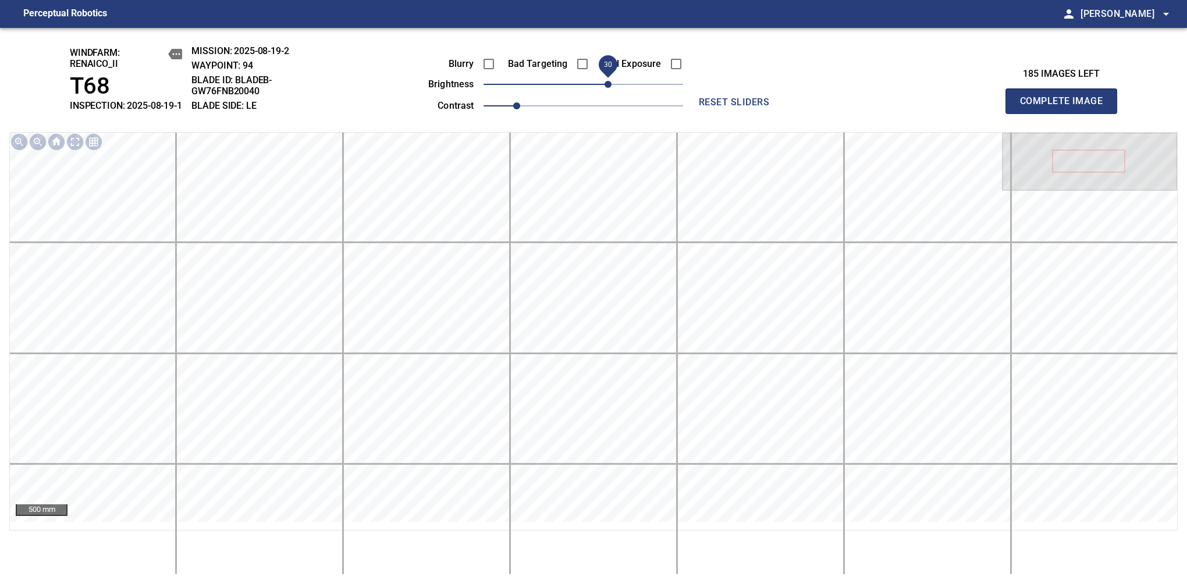
click at [1066, 107] on span "Complete Image" at bounding box center [1061, 101] width 86 height 16
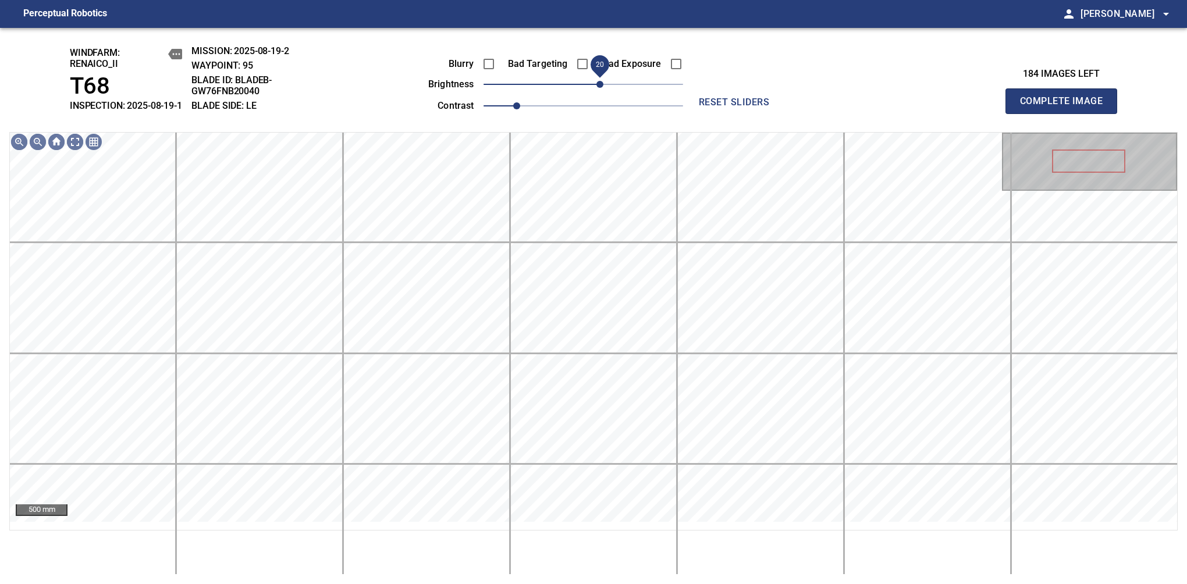
drag, startPoint x: 579, startPoint y: 98, endPoint x: 599, endPoint y: 100, distance: 19.9
click at [599, 88] on span "20" at bounding box center [600, 84] width 7 height 7
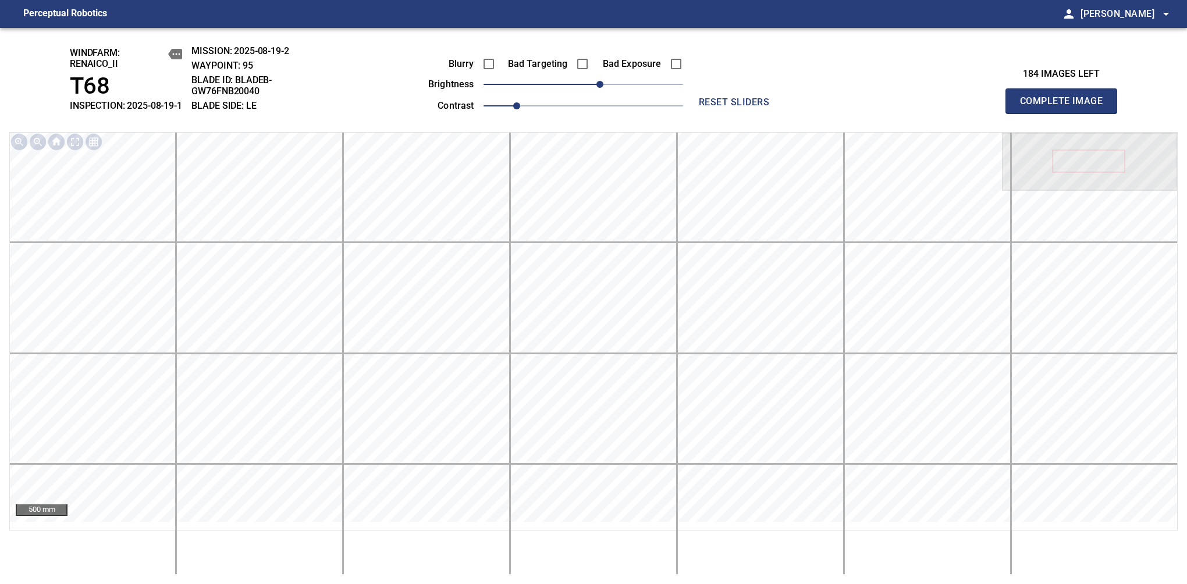
click at [1066, 107] on span "Complete Image" at bounding box center [1061, 101] width 86 height 16
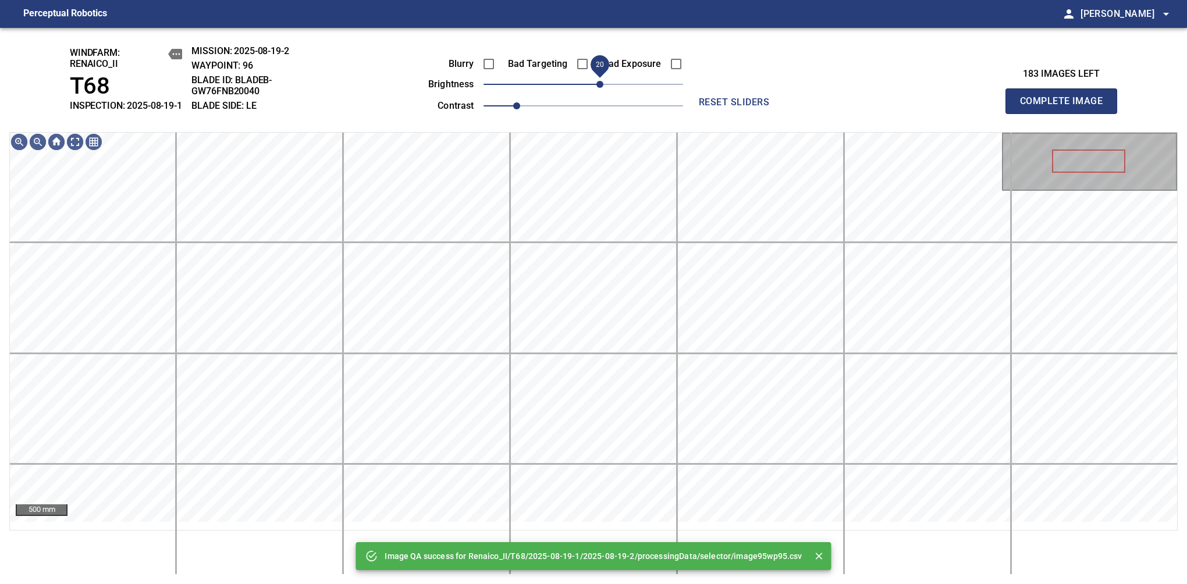
drag, startPoint x: 592, startPoint y: 100, endPoint x: 601, endPoint y: 97, distance: 8.9
click at [601, 88] on span "20" at bounding box center [600, 84] width 7 height 7
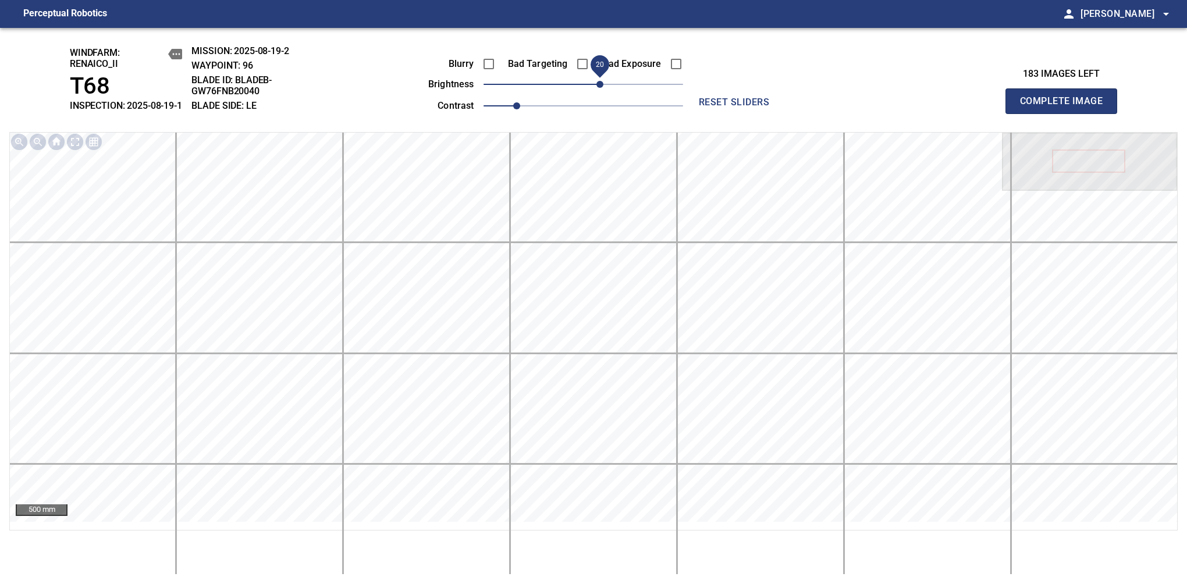
click at [1066, 107] on span "Complete Image" at bounding box center [1061, 101] width 86 height 16
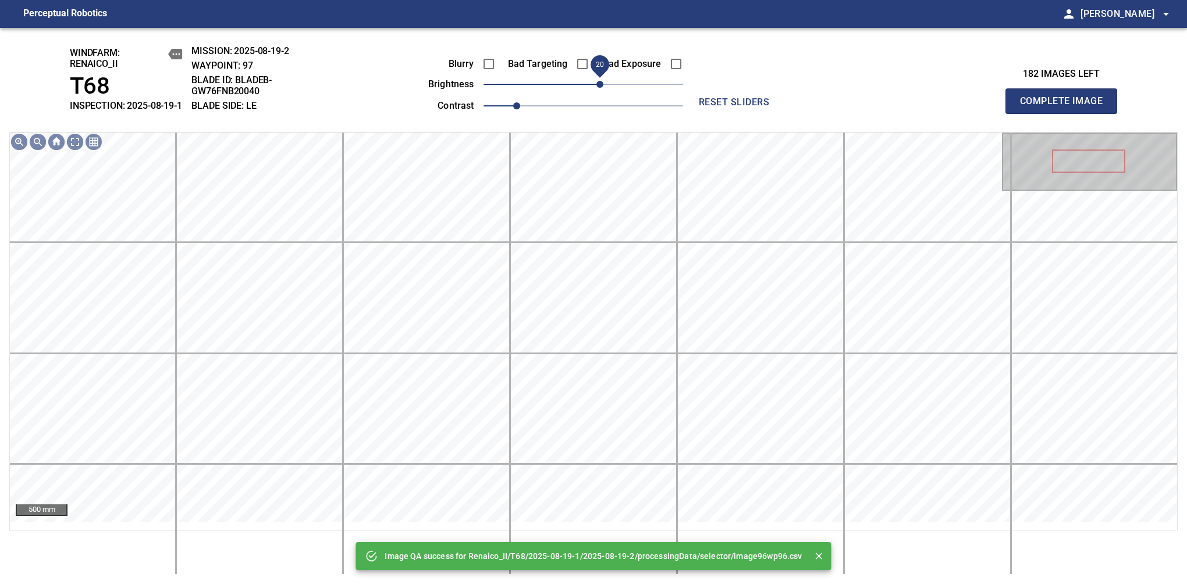
drag, startPoint x: 591, startPoint y: 93, endPoint x: 601, endPoint y: 93, distance: 9.3
click at [601, 88] on span "20" at bounding box center [600, 84] width 7 height 7
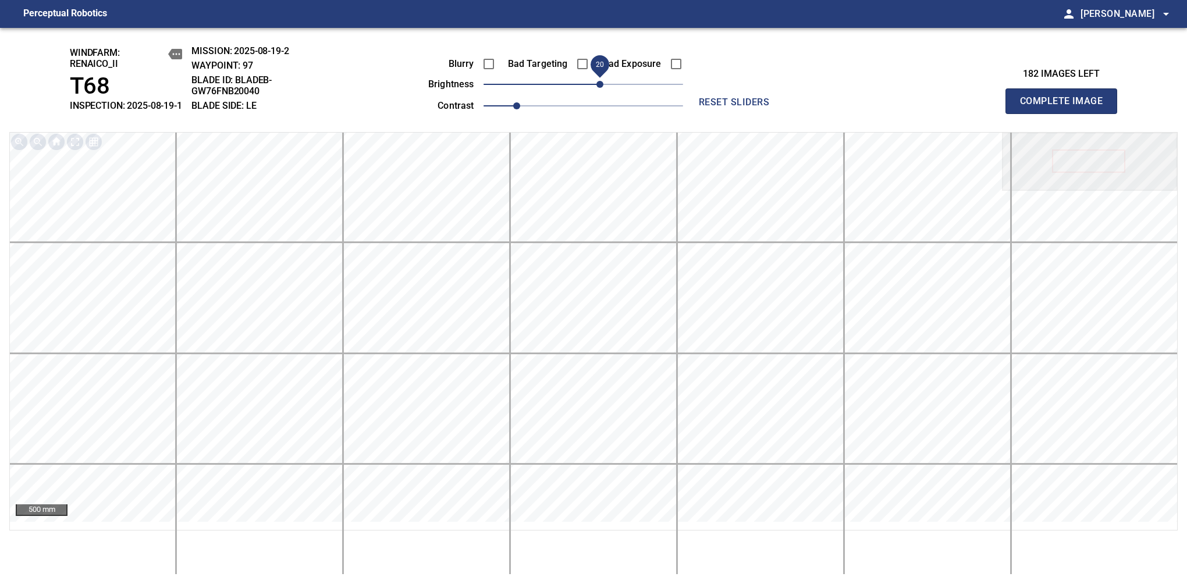
click at [1066, 107] on span "Complete Image" at bounding box center [1061, 101] width 86 height 16
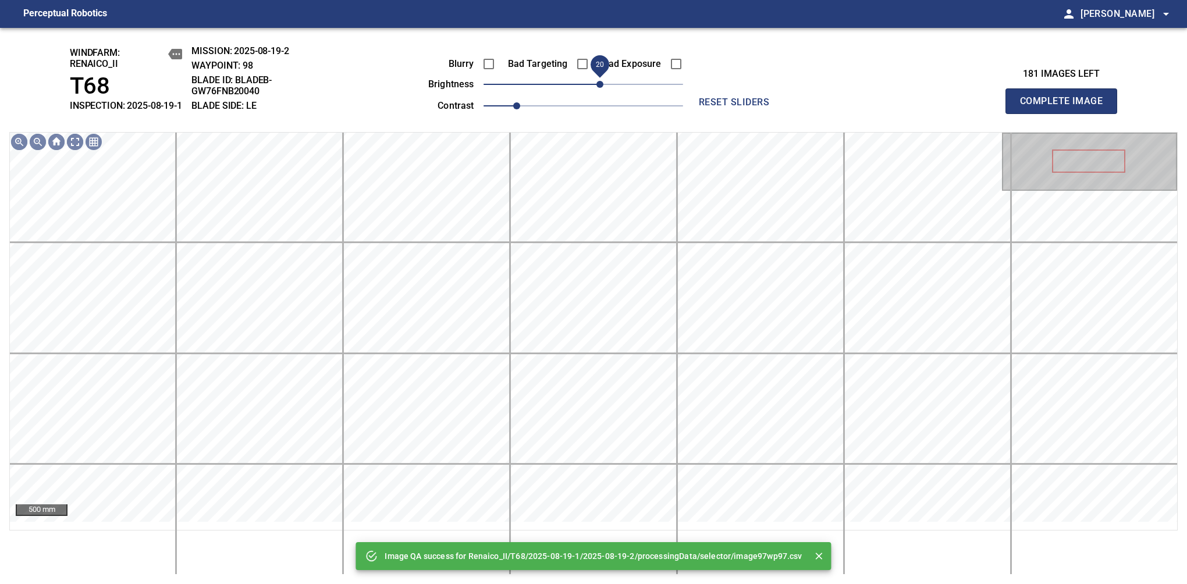
click at [598, 93] on span "20" at bounding box center [584, 84] width 200 height 16
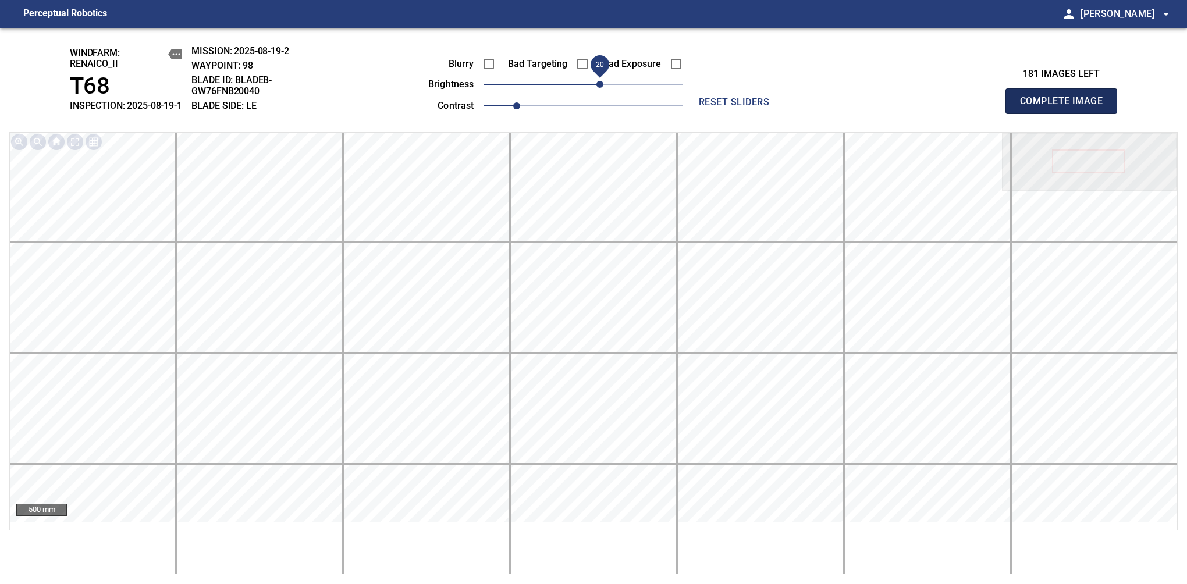
click at [1066, 107] on span "Complete Image" at bounding box center [1061, 101] width 86 height 16
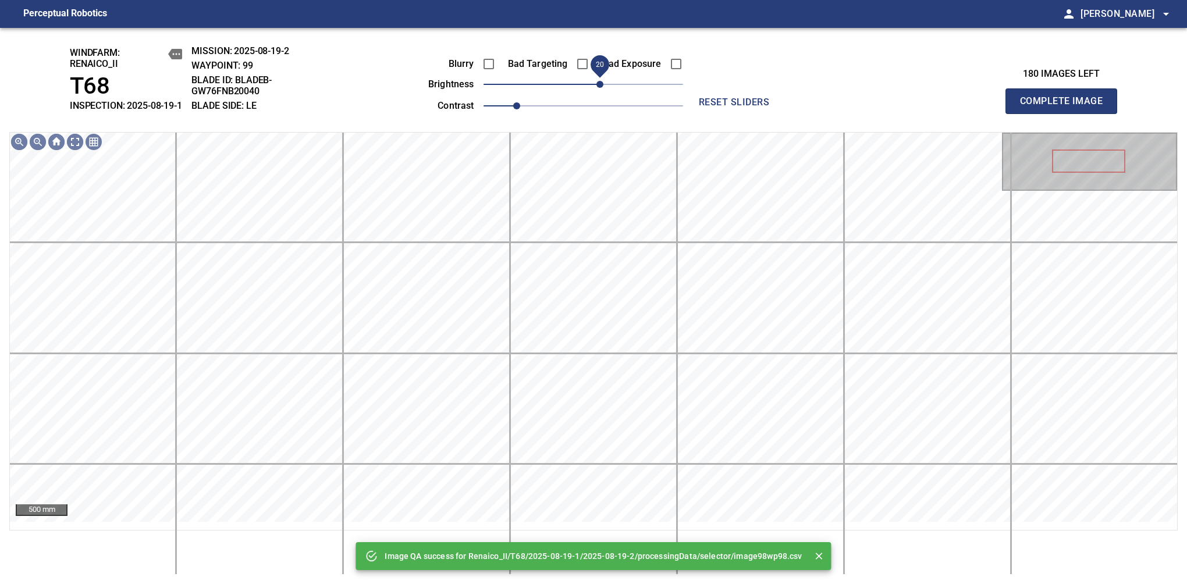
click at [598, 88] on span "20" at bounding box center [600, 84] width 7 height 7
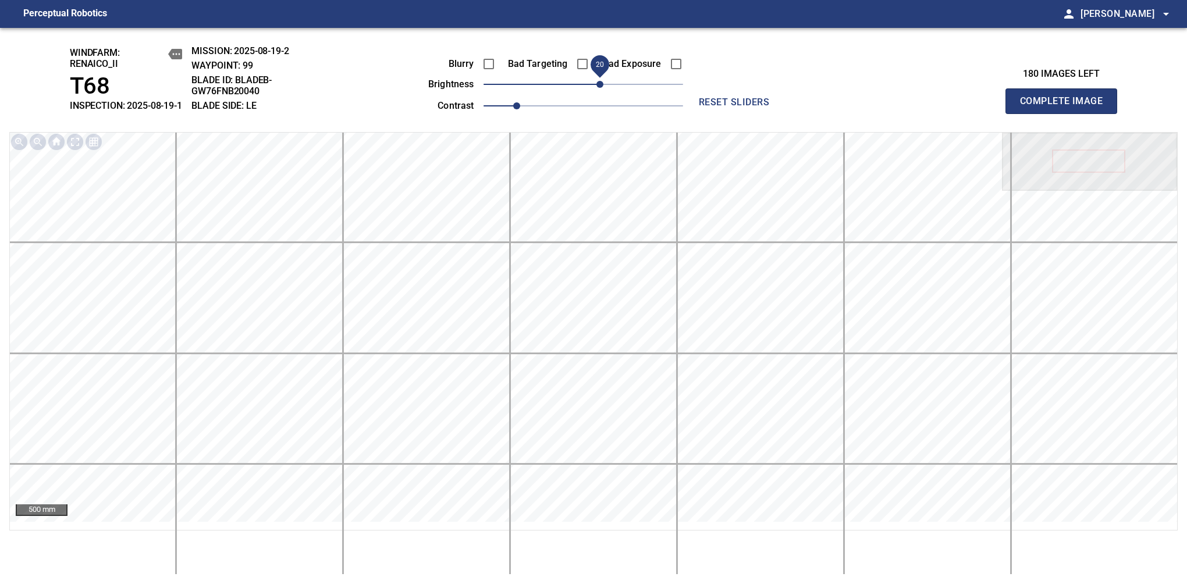
click at [1066, 107] on span "Complete Image" at bounding box center [1061, 101] width 86 height 16
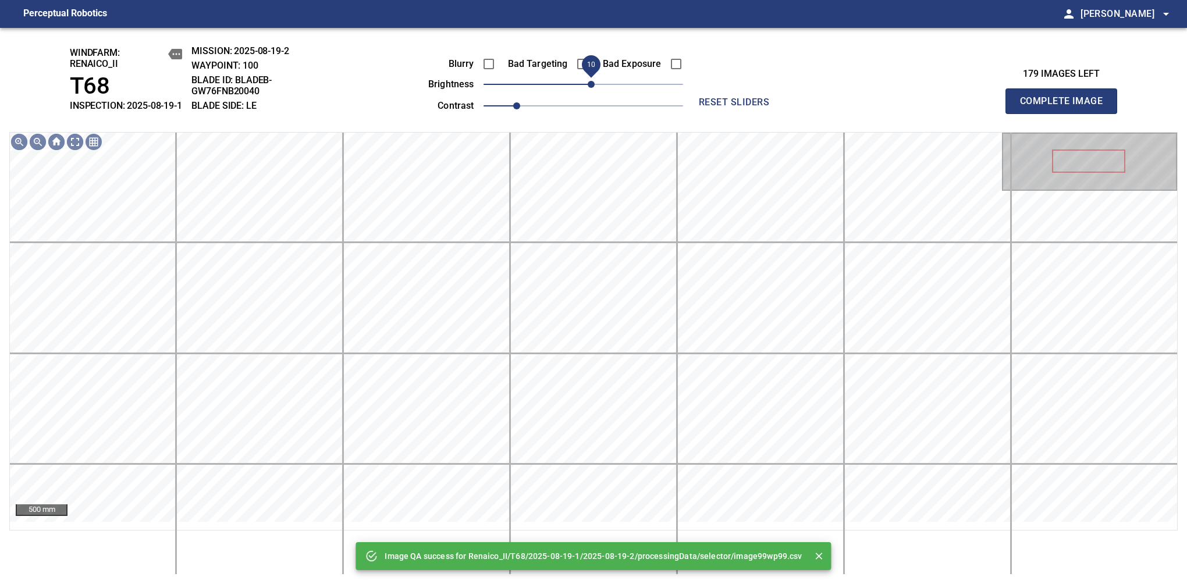
click at [594, 88] on span "10" at bounding box center [591, 84] width 7 height 7
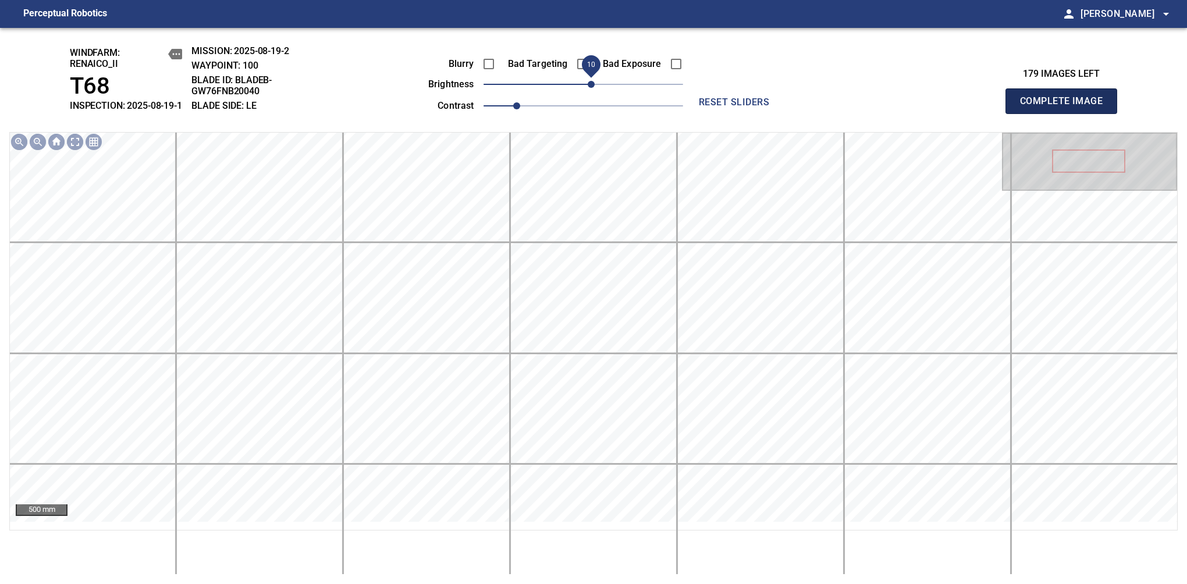
click at [1066, 107] on span "Complete Image" at bounding box center [1061, 101] width 86 height 16
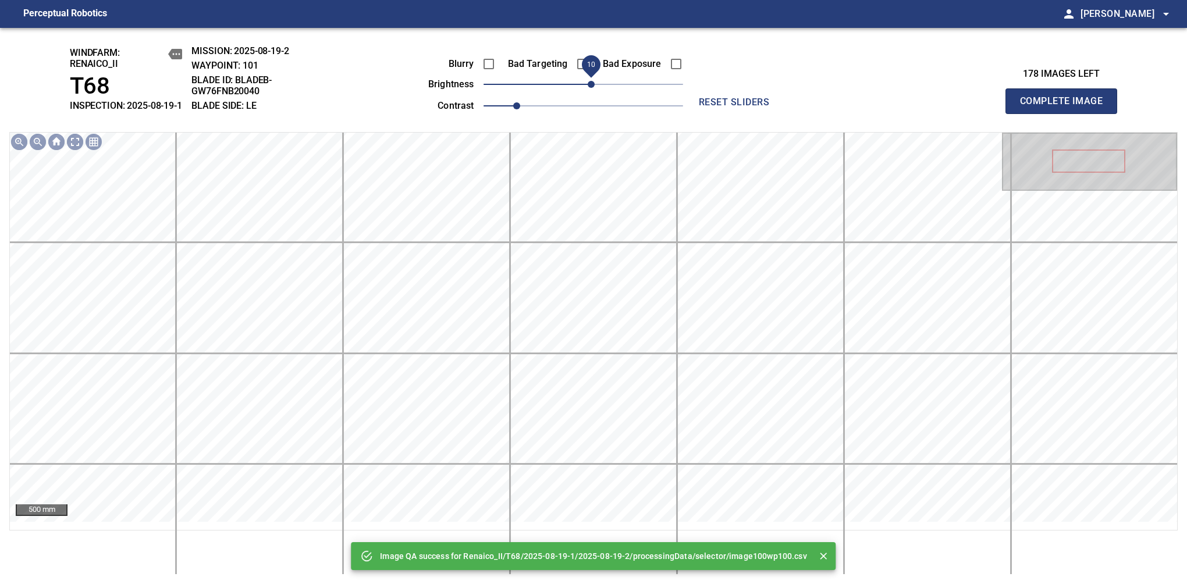
click at [592, 88] on span "10" at bounding box center [591, 84] width 7 height 7
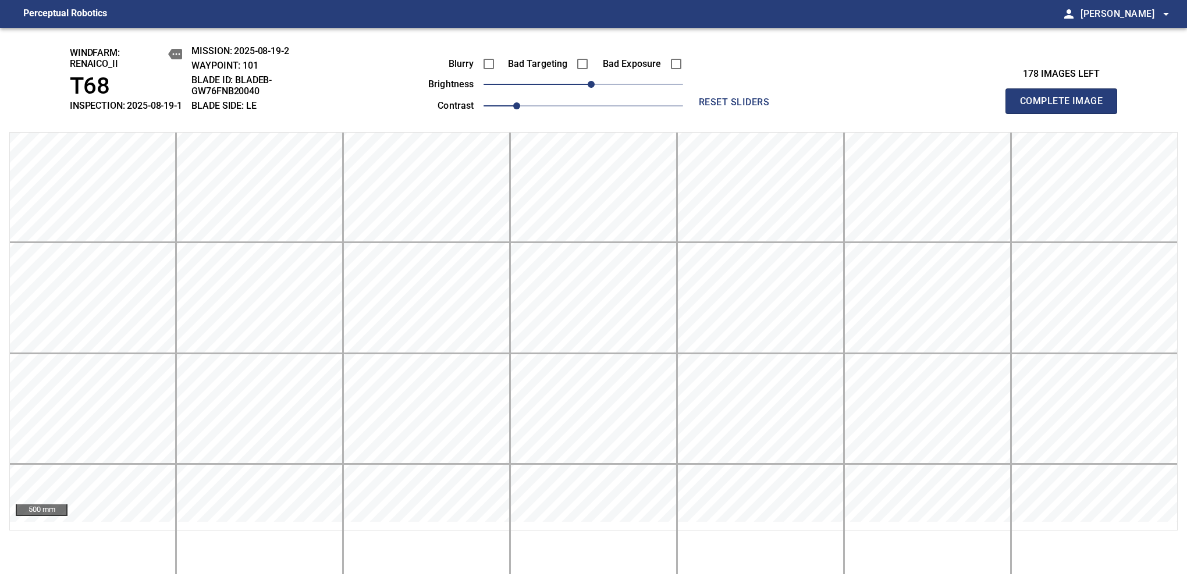
click at [1066, 107] on span "Complete Image" at bounding box center [1061, 101] width 86 height 16
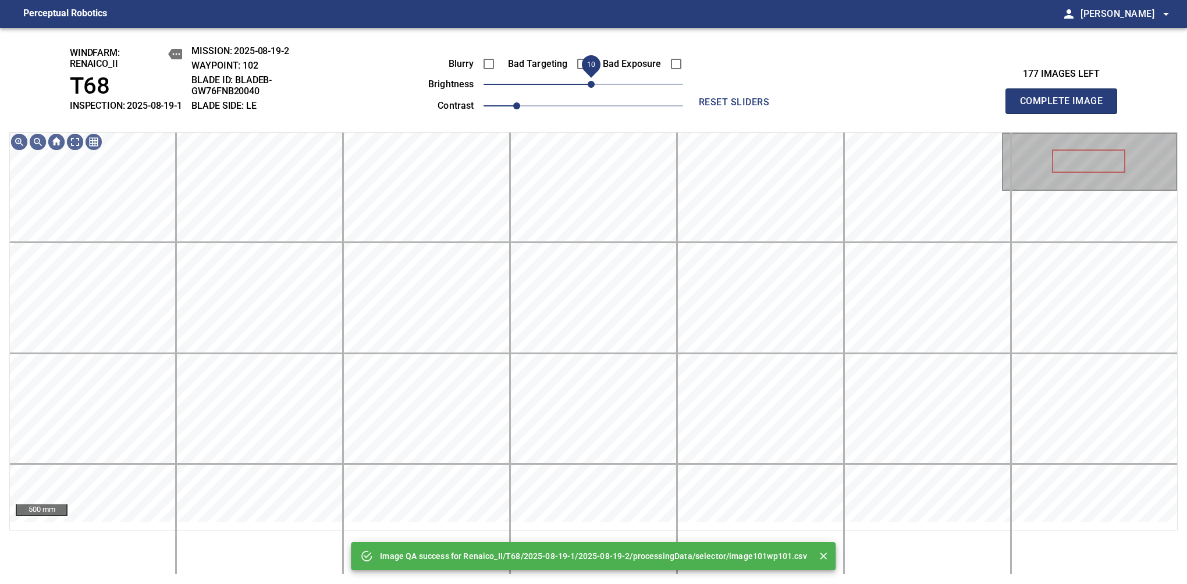
click at [592, 88] on span "10" at bounding box center [591, 84] width 7 height 7
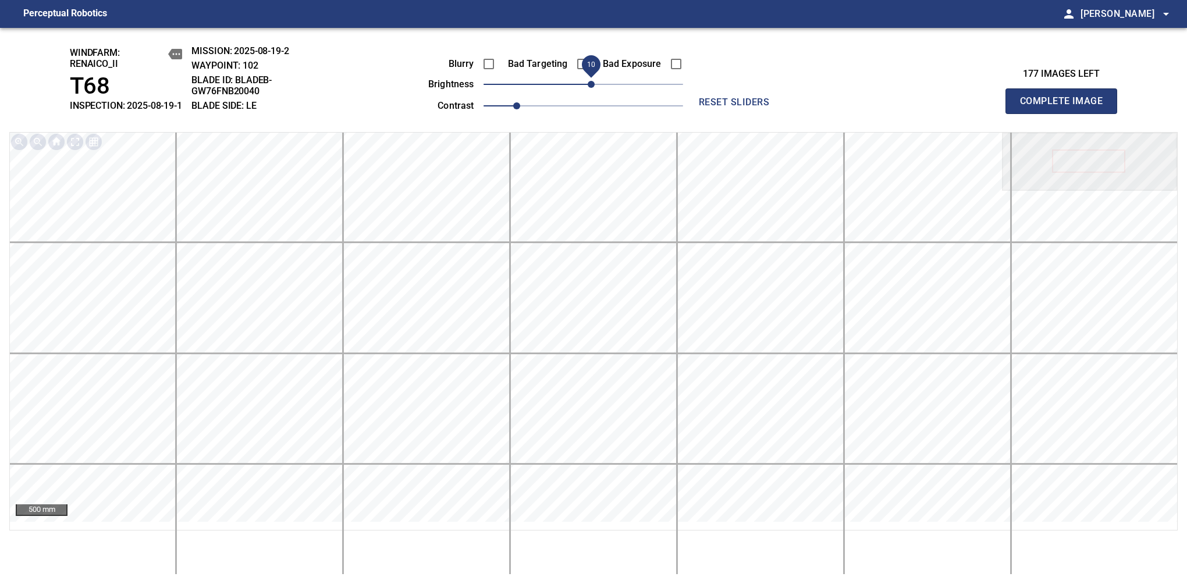
click at [1066, 107] on span "Complete Image" at bounding box center [1061, 101] width 86 height 16
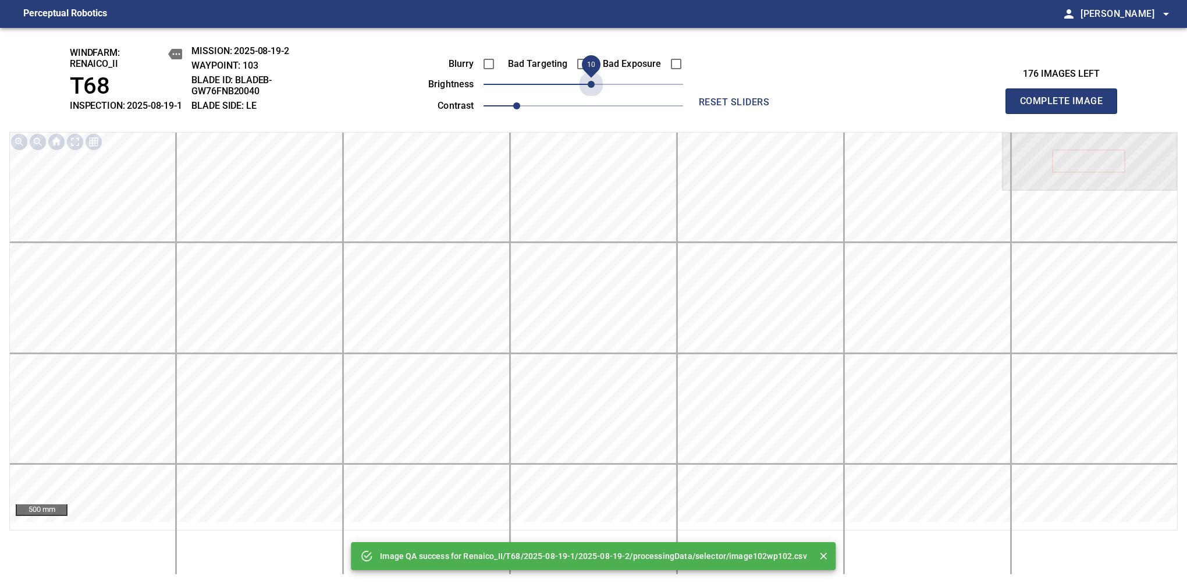
click at [592, 88] on span "10" at bounding box center [591, 84] width 7 height 7
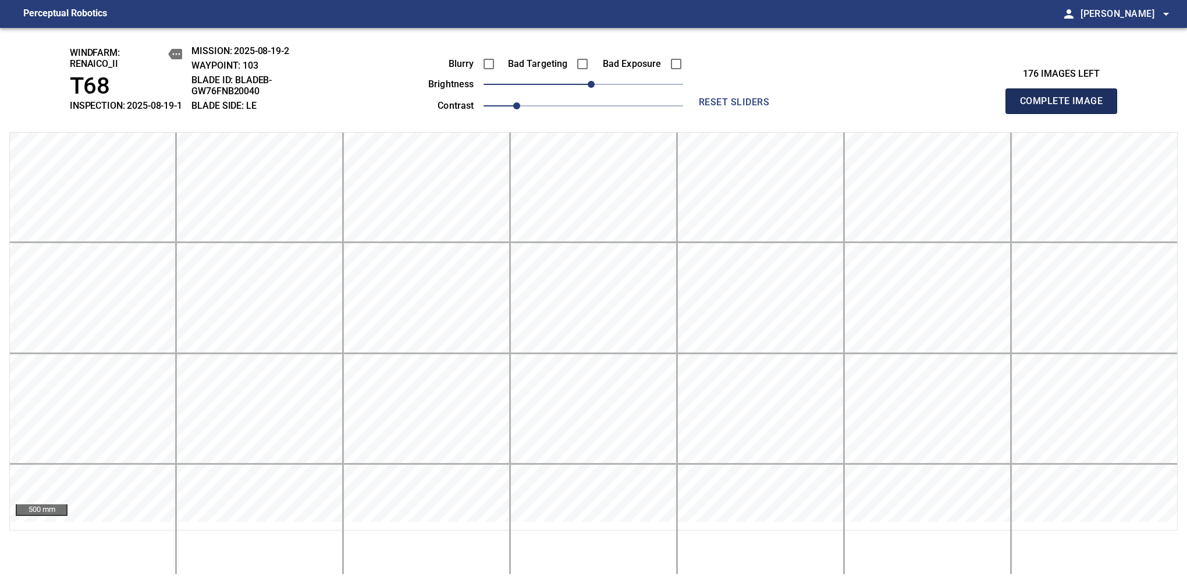
click at [1066, 107] on span "Complete Image" at bounding box center [1061, 101] width 86 height 16
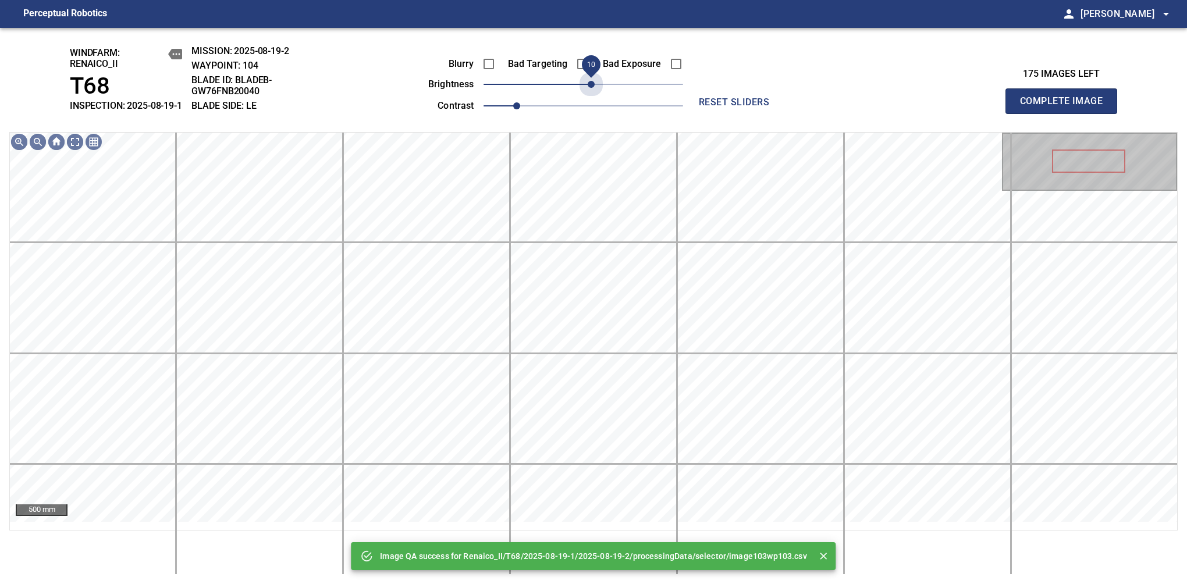
click at [592, 88] on span "10" at bounding box center [591, 84] width 7 height 7
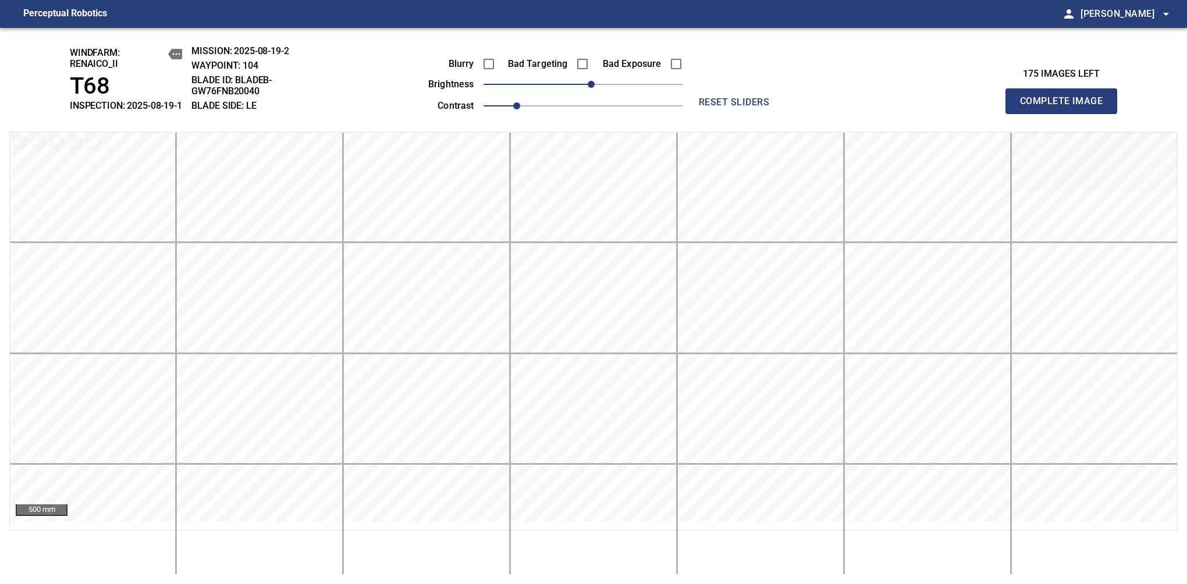
click at [1066, 107] on span "Complete Image" at bounding box center [1061, 101] width 86 height 16
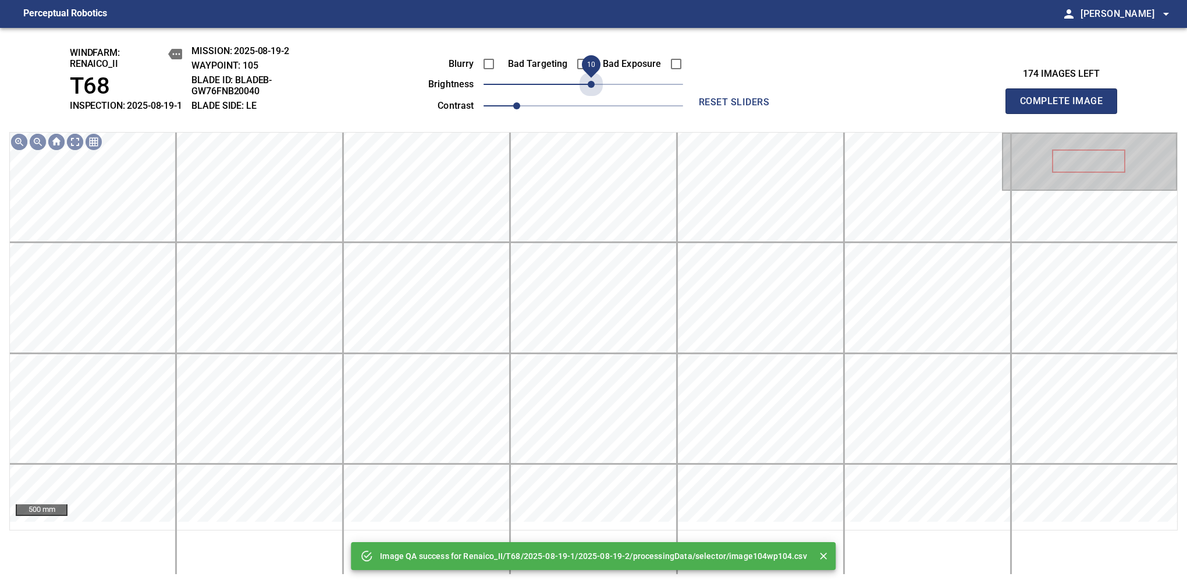
click at [592, 88] on span "10" at bounding box center [591, 84] width 7 height 7
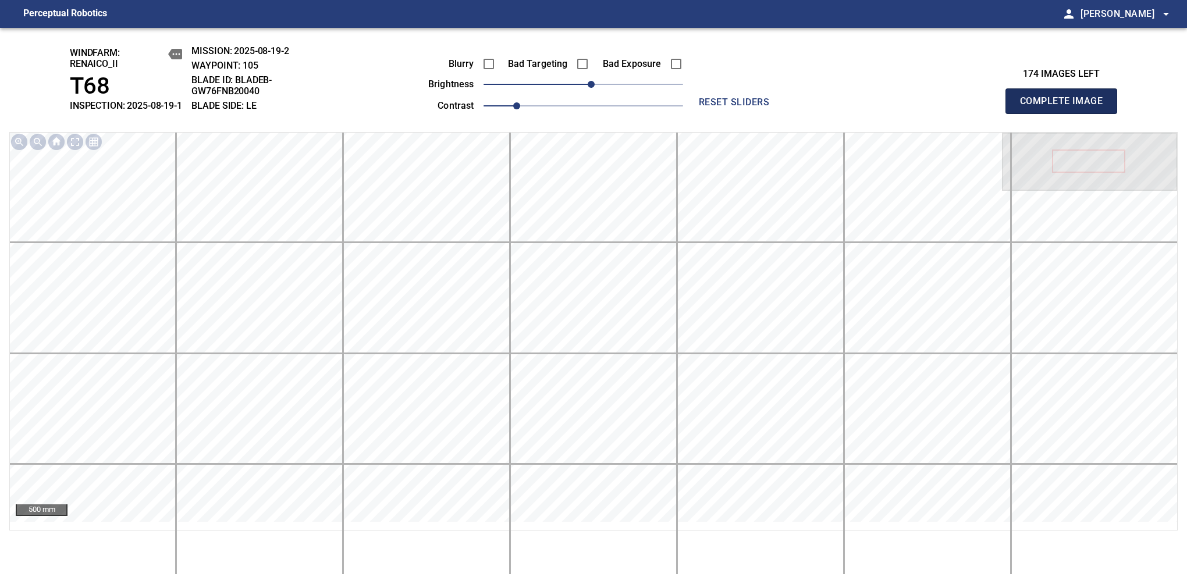
click at [1066, 107] on span "Complete Image" at bounding box center [1061, 101] width 86 height 16
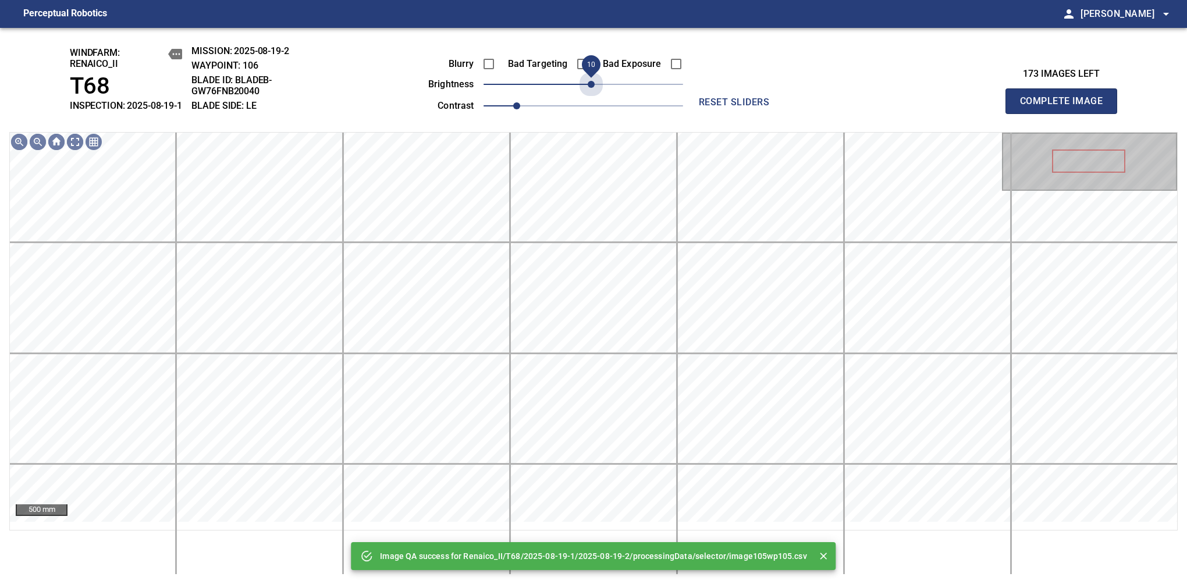
click at [592, 88] on span "10" at bounding box center [591, 84] width 7 height 7
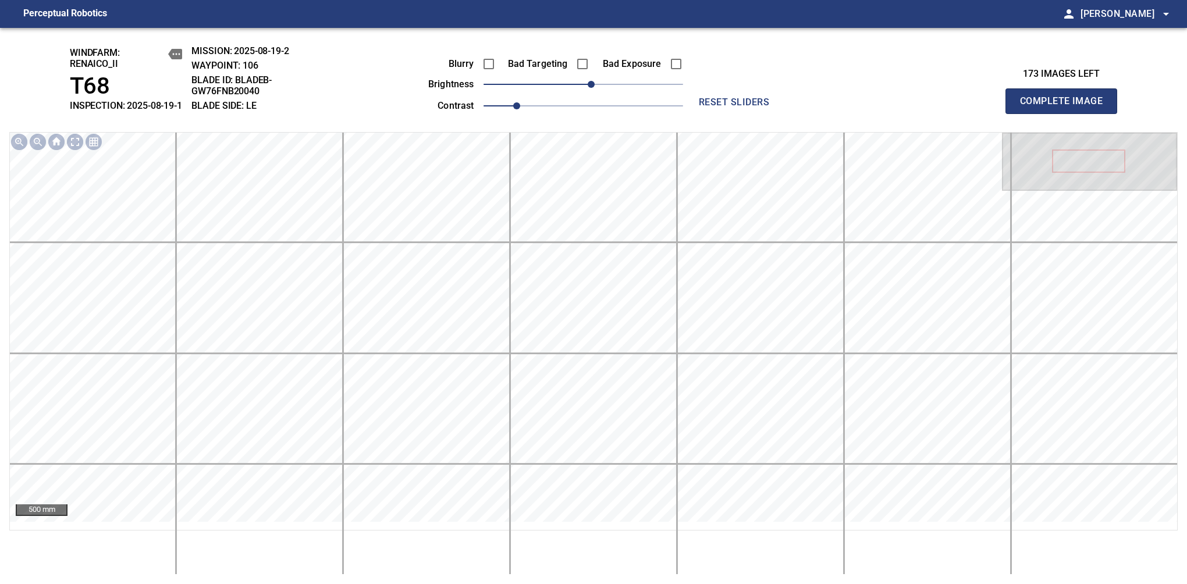
click at [1066, 107] on span "Complete Image" at bounding box center [1061, 101] width 86 height 16
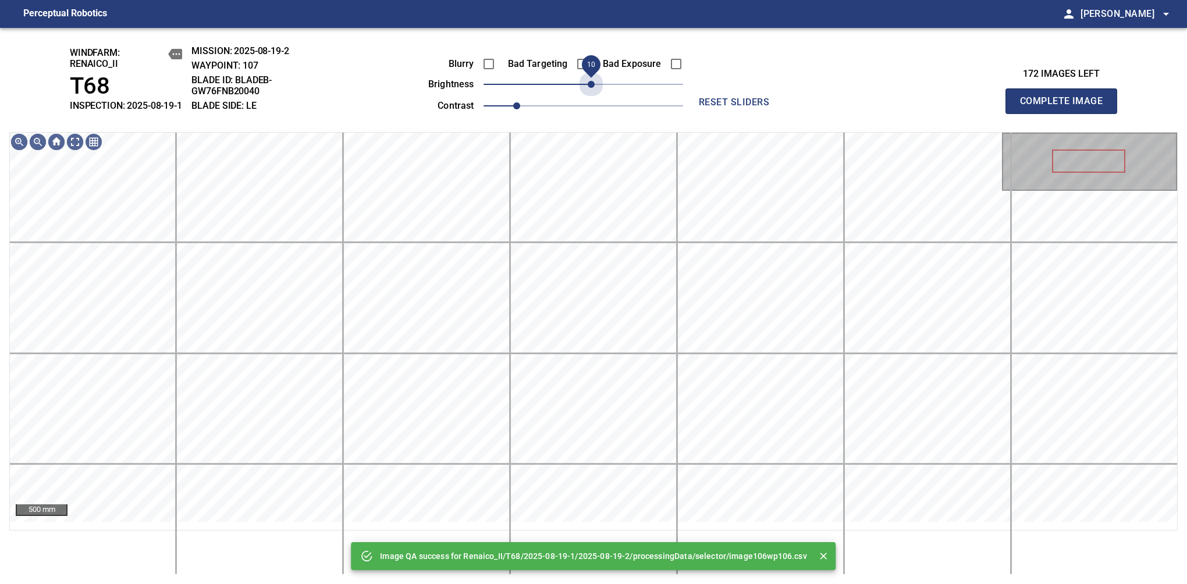
click at [592, 88] on span "10" at bounding box center [591, 84] width 7 height 7
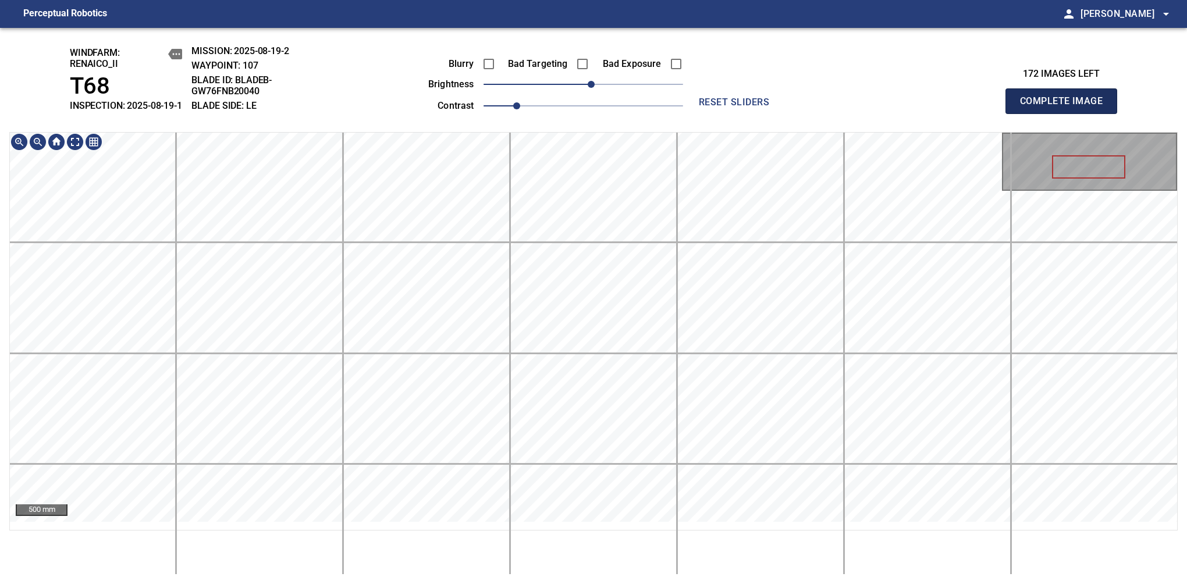
click at [1066, 107] on span "Complete Image" at bounding box center [1061, 101] width 86 height 16
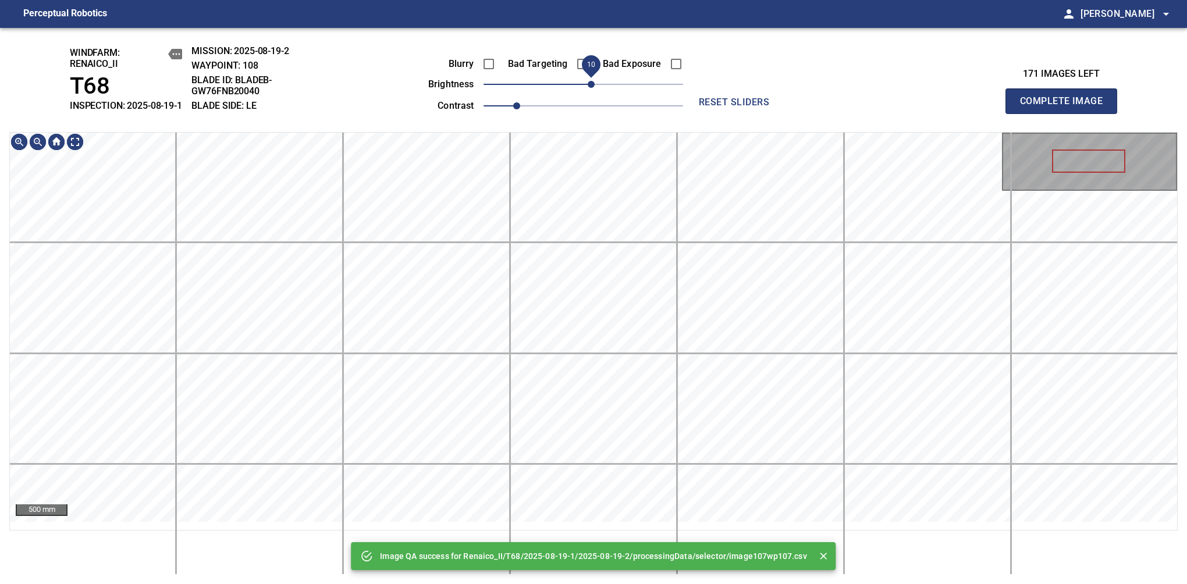
click at [588, 88] on span "10" at bounding box center [591, 84] width 7 height 7
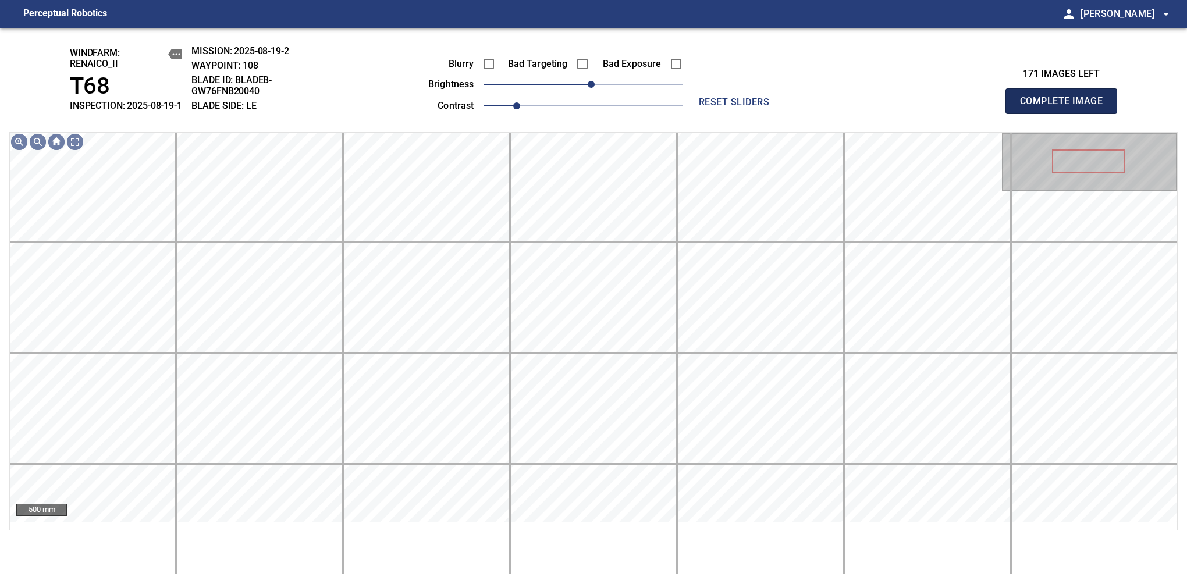
click at [1066, 107] on span "Complete Image" at bounding box center [1061, 101] width 86 height 16
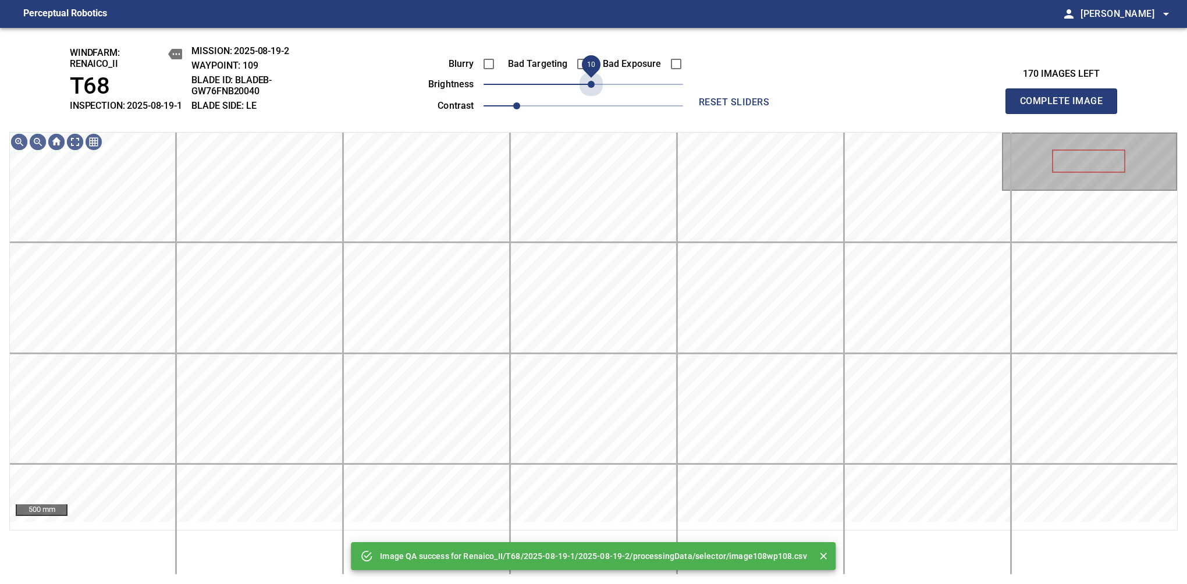
click at [588, 88] on span "10" at bounding box center [591, 84] width 7 height 7
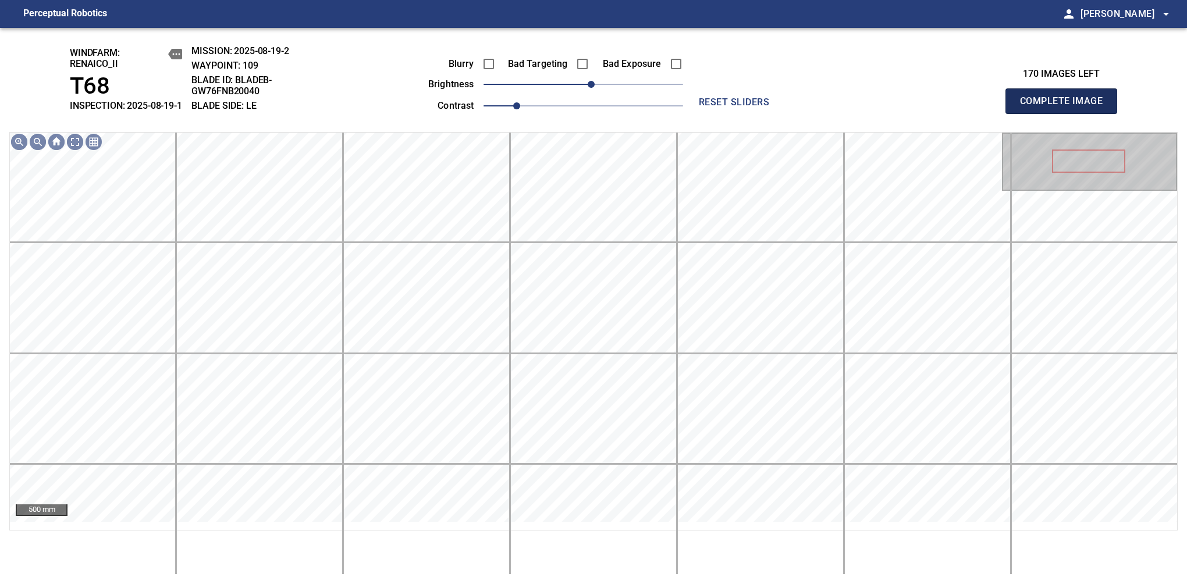
click at [1066, 107] on span "Complete Image" at bounding box center [1061, 101] width 86 height 16
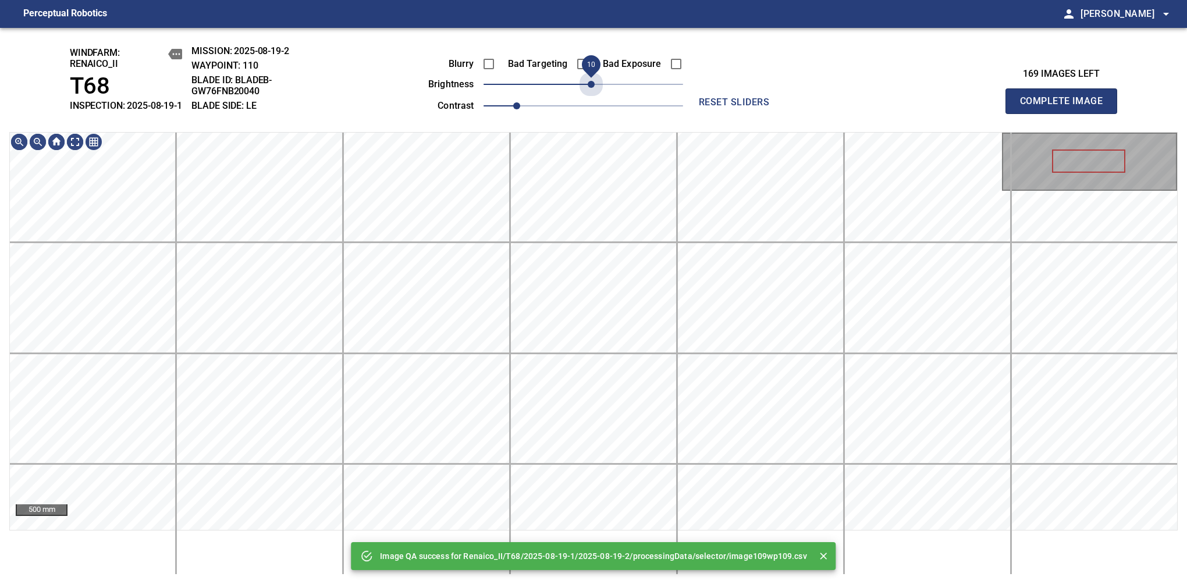
click at [588, 88] on span "10" at bounding box center [591, 84] width 7 height 7
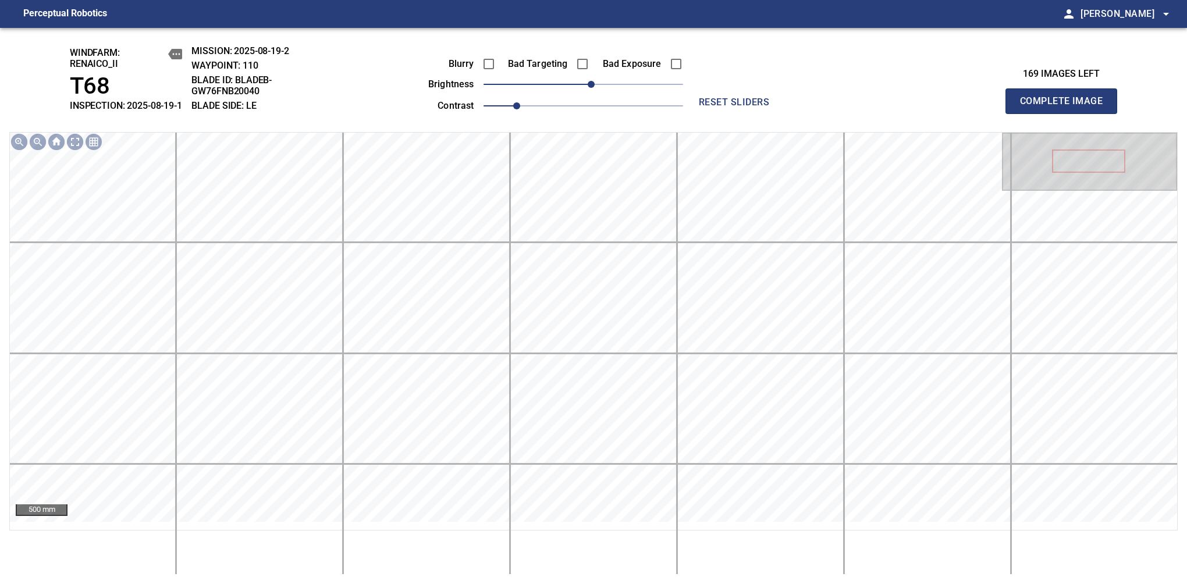
click at [1066, 107] on span "Complete Image" at bounding box center [1061, 101] width 86 height 16
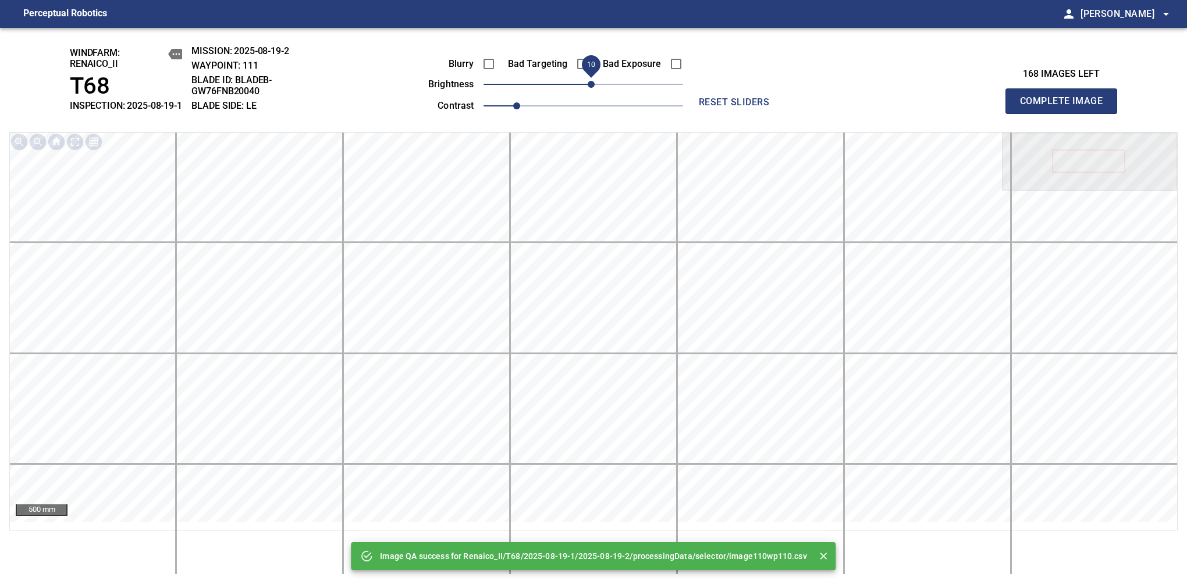
click at [590, 88] on span "10" at bounding box center [591, 84] width 7 height 7
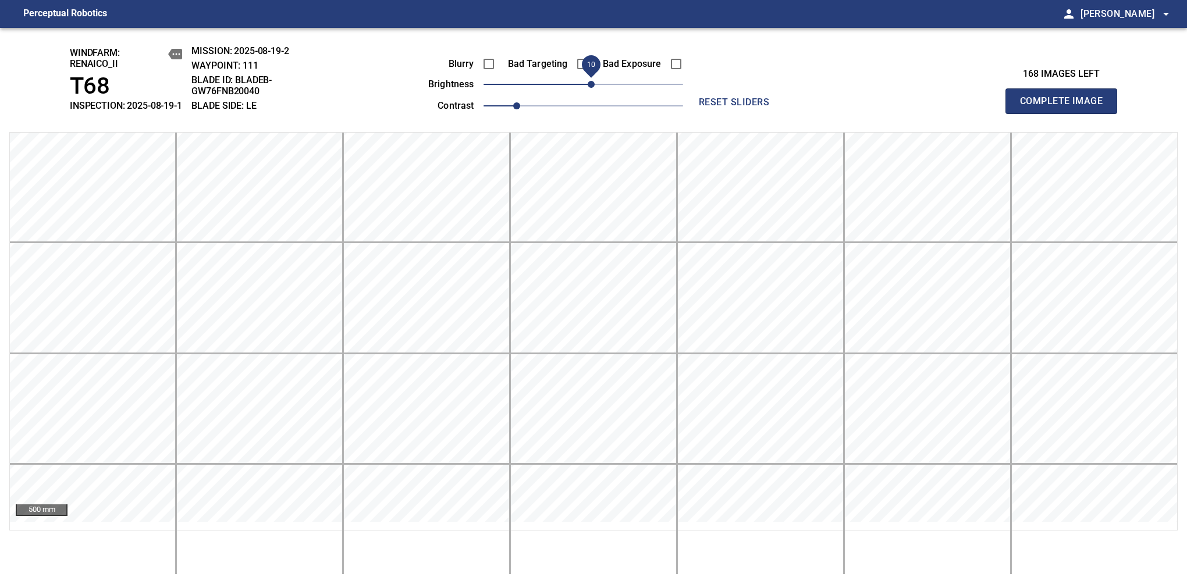
click at [1066, 107] on span "Complete Image" at bounding box center [1061, 101] width 86 height 16
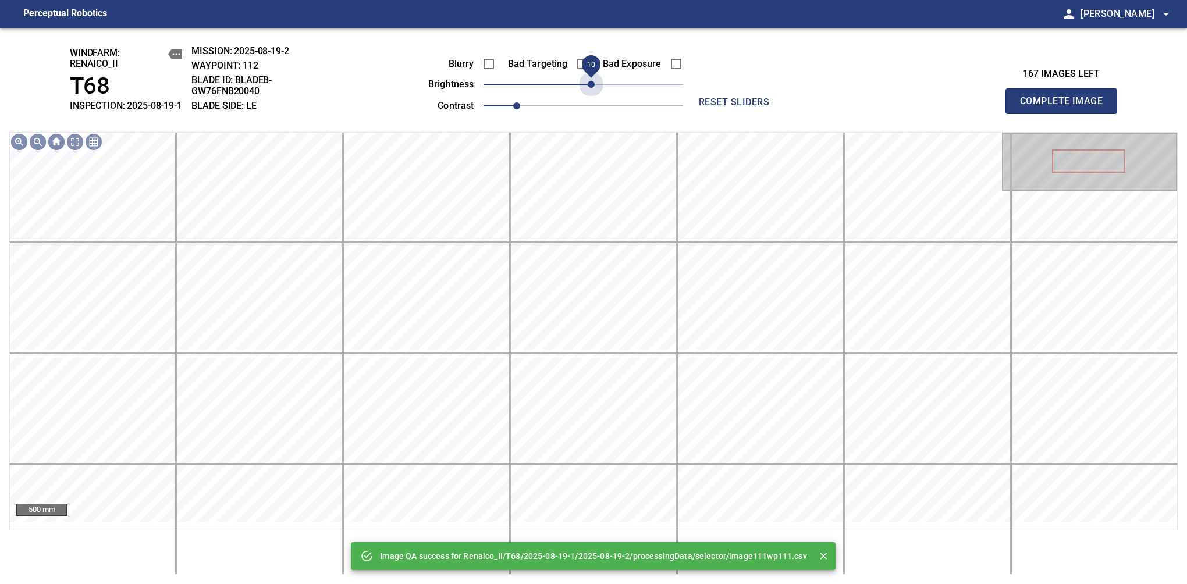
click at [590, 88] on span "10" at bounding box center [591, 84] width 7 height 7
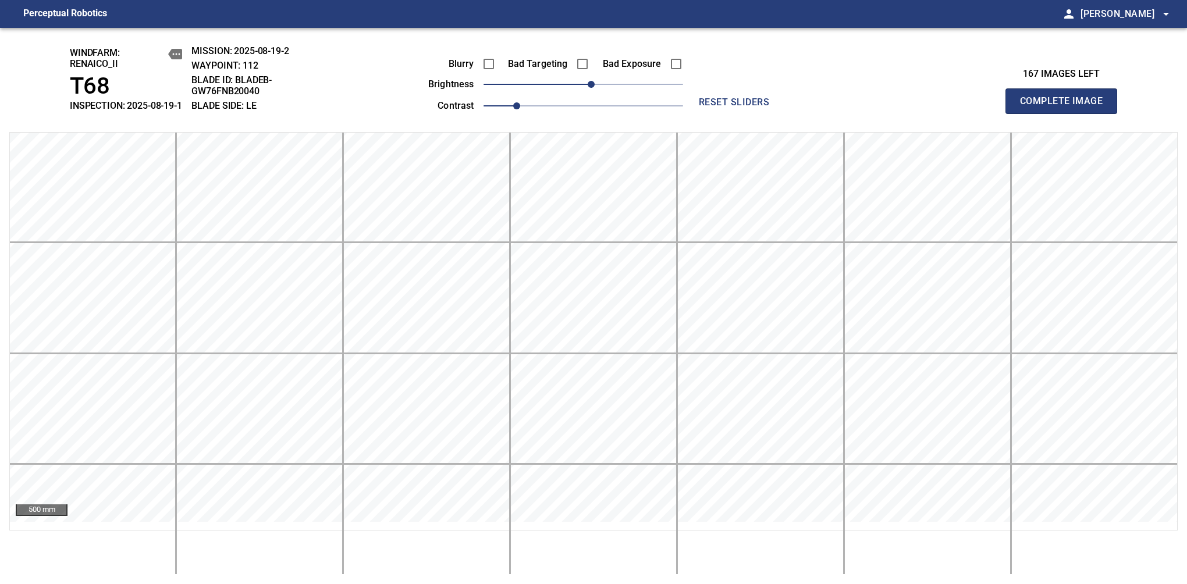
click at [1066, 107] on span "Complete Image" at bounding box center [1061, 101] width 86 height 16
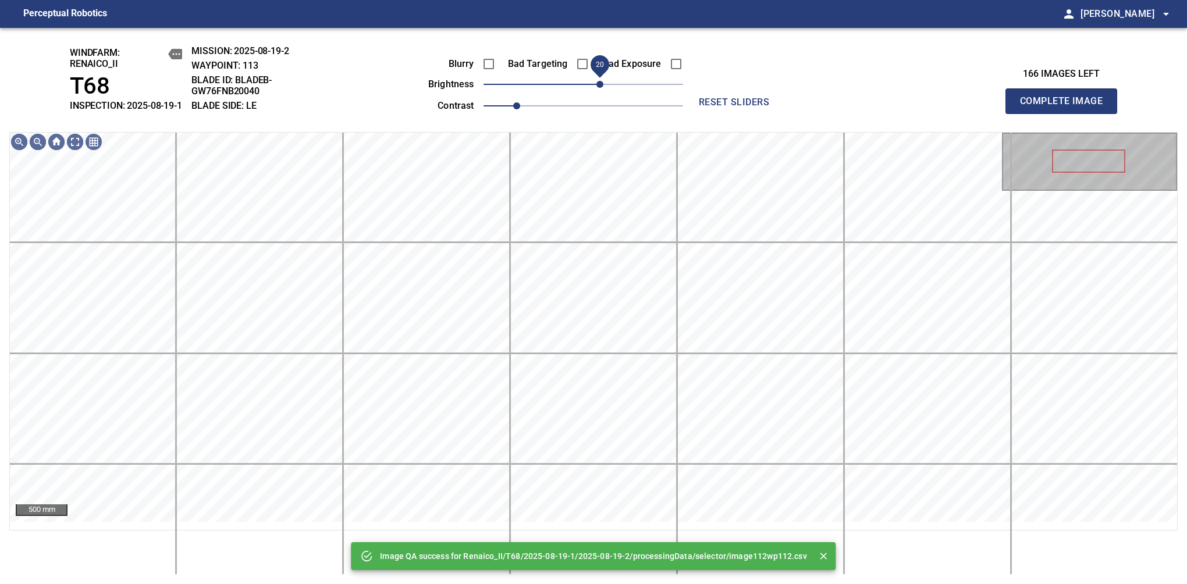
drag, startPoint x: 590, startPoint y: 95, endPoint x: 596, endPoint y: 94, distance: 6.1
click at [597, 88] on span "20" at bounding box center [600, 84] width 7 height 7
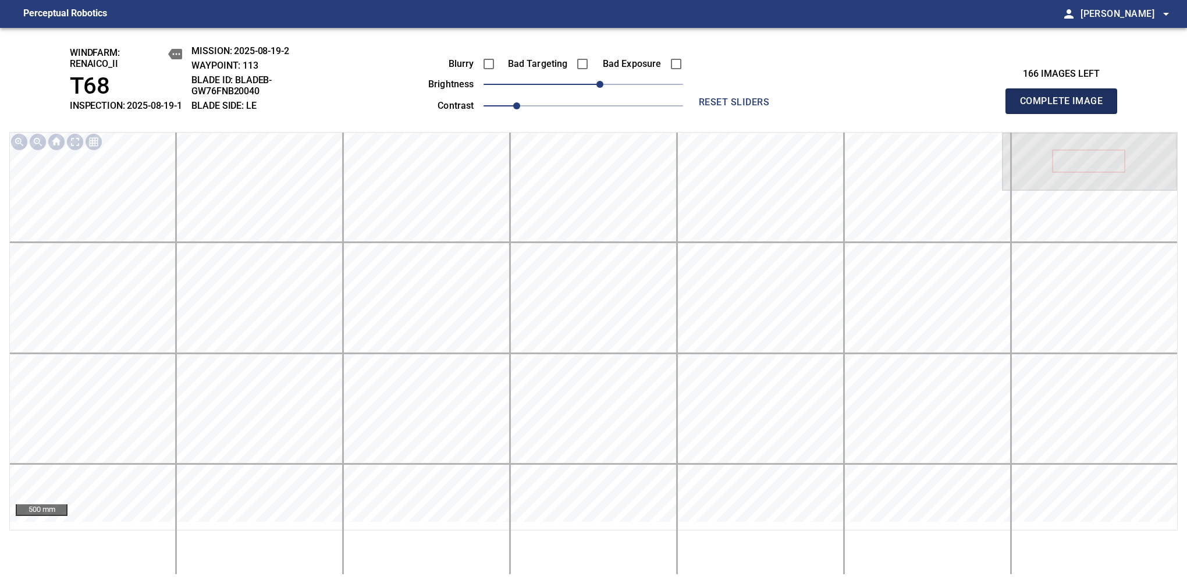
click at [1066, 107] on span "Complete Image" at bounding box center [1061, 101] width 86 height 16
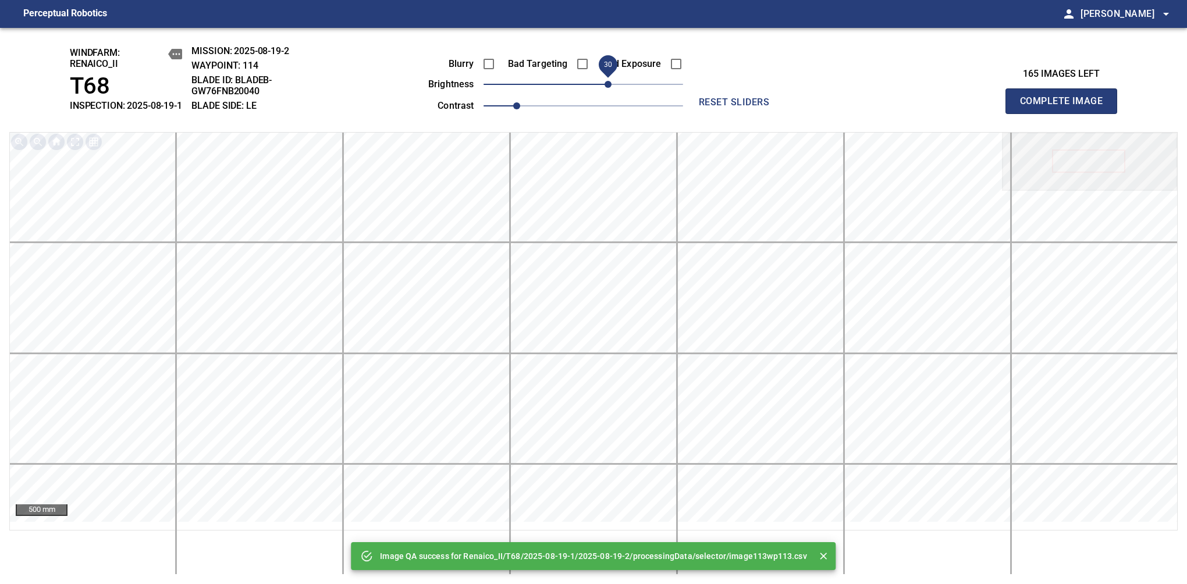
drag, startPoint x: 596, startPoint y: 94, endPoint x: 606, endPoint y: 94, distance: 9.9
click at [606, 93] on span "30" at bounding box center [584, 84] width 200 height 16
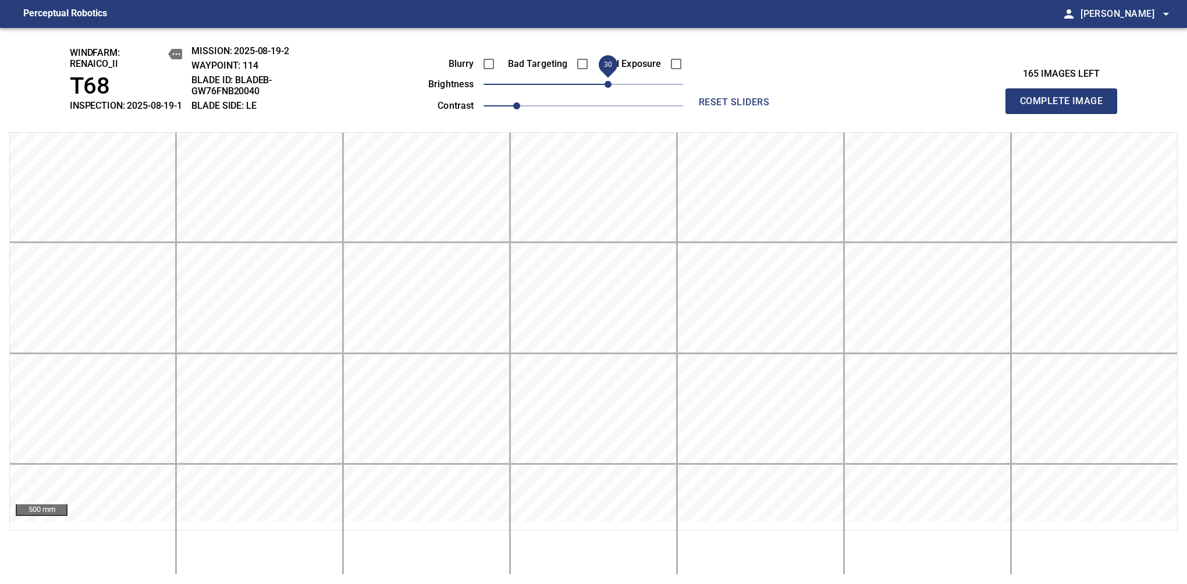
click at [1066, 107] on span "Complete Image" at bounding box center [1061, 101] width 86 height 16
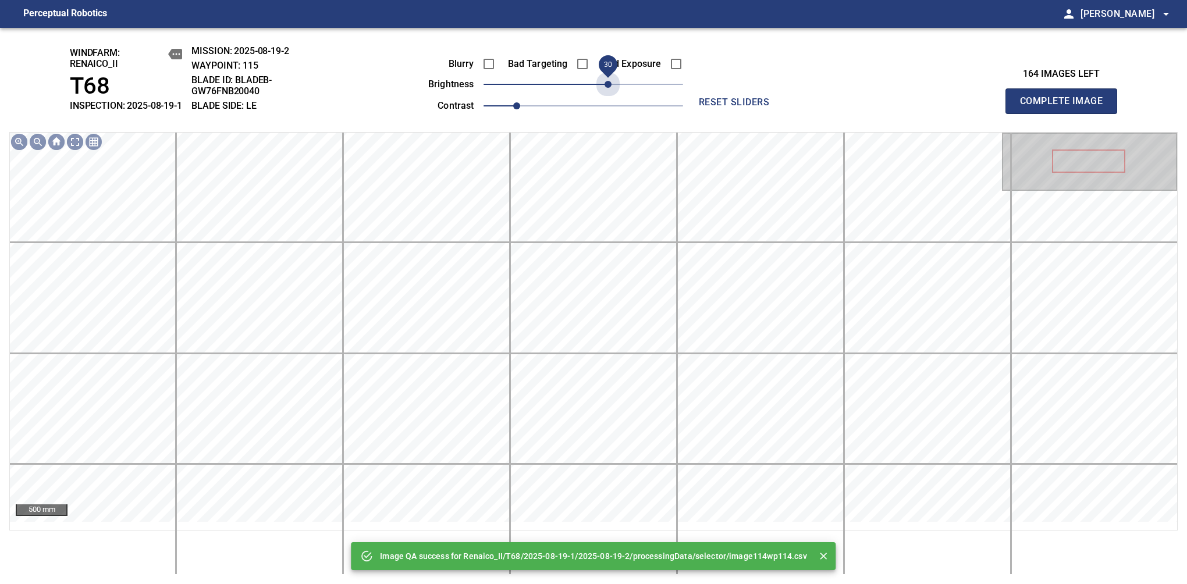
click at [606, 93] on span "30" at bounding box center [584, 84] width 200 height 16
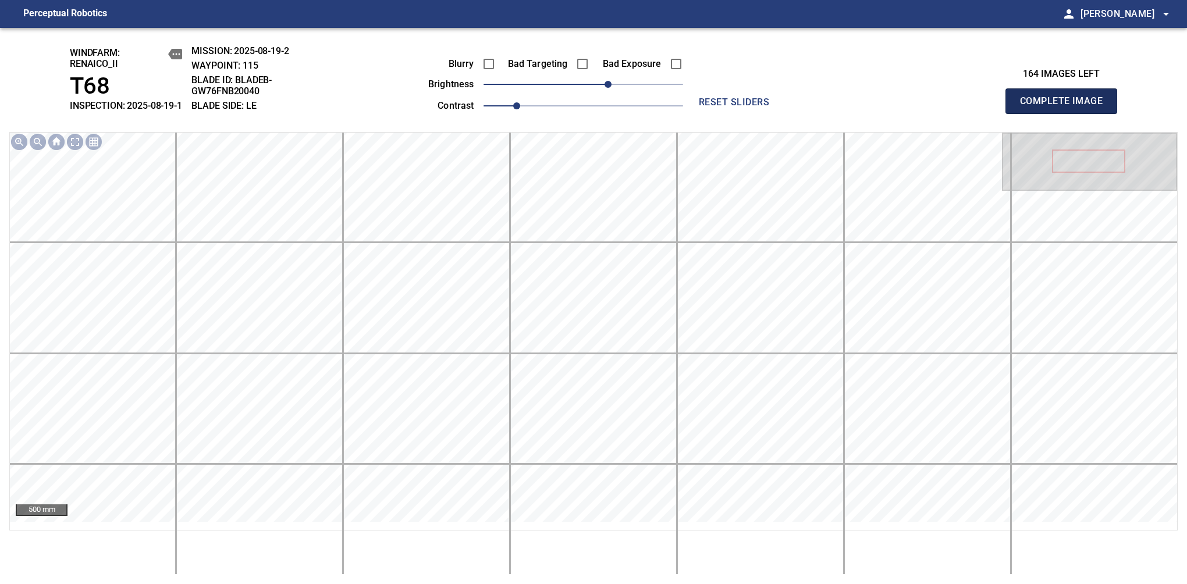
click at [1066, 107] on span "Complete Image" at bounding box center [1061, 101] width 86 height 16
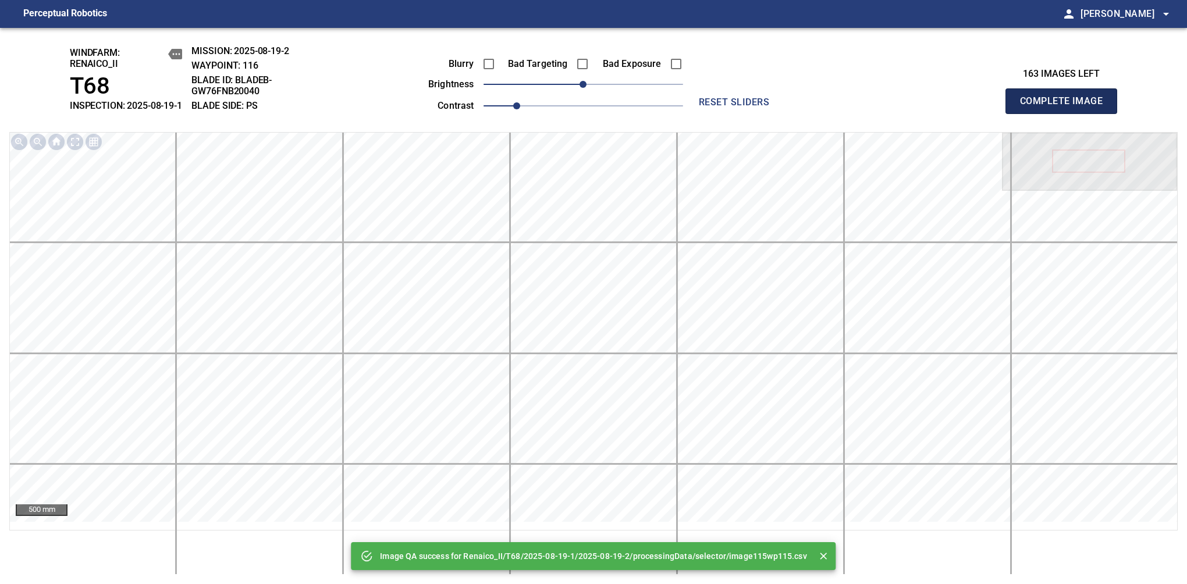
click at [1066, 107] on span "Complete Image" at bounding box center [1061, 101] width 86 height 16
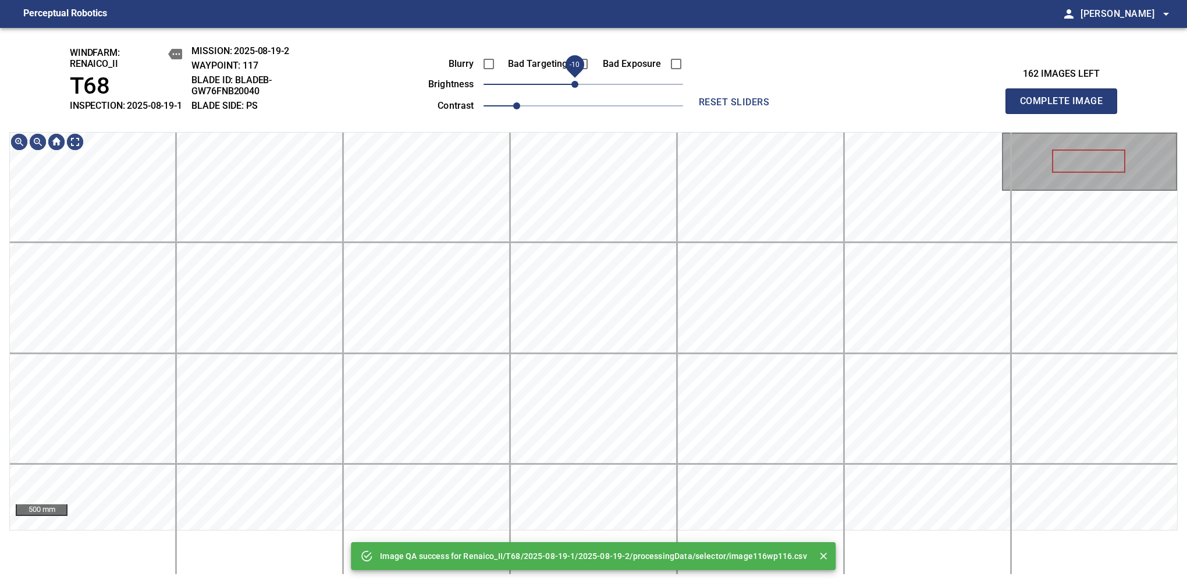
click at [577, 88] on span "-10" at bounding box center [574, 84] width 7 height 7
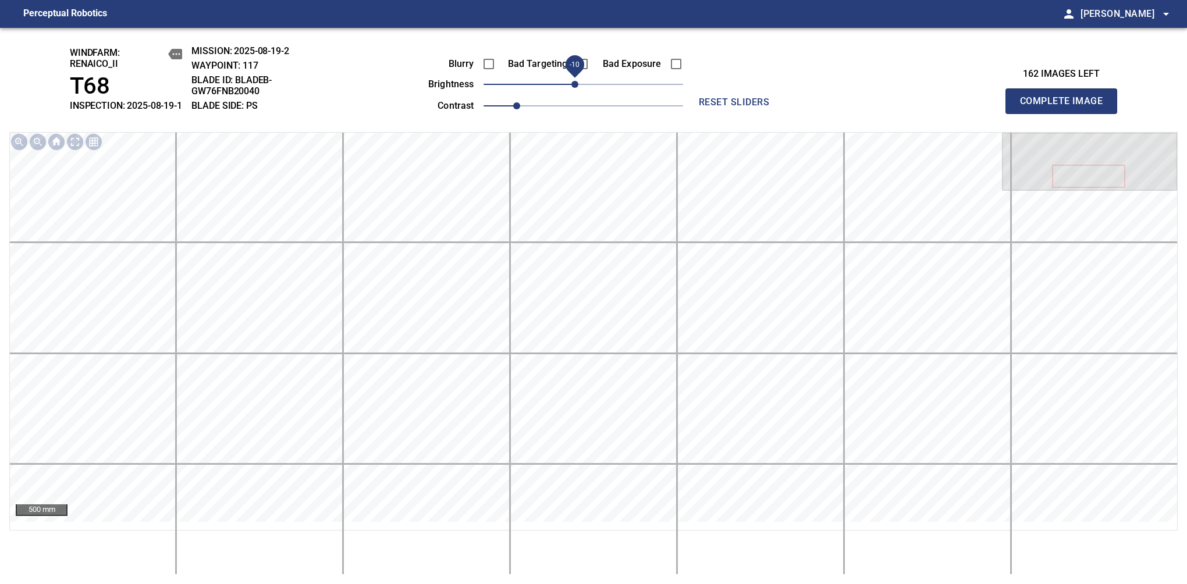
click at [1066, 107] on span "Complete Image" at bounding box center [1061, 101] width 86 height 16
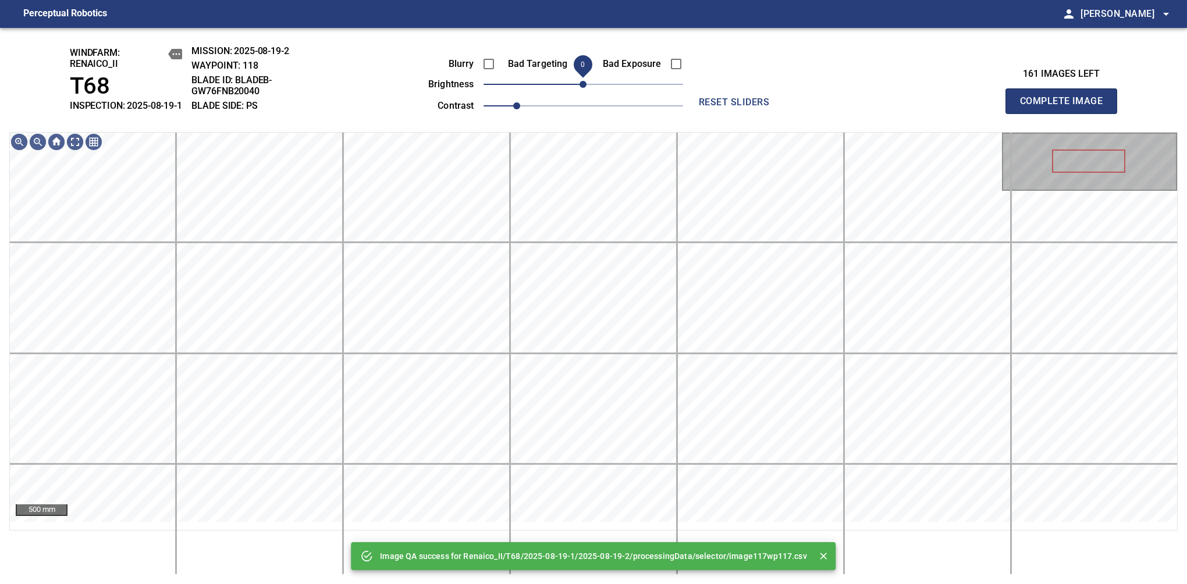
click at [580, 88] on span "0" at bounding box center [583, 84] width 7 height 7
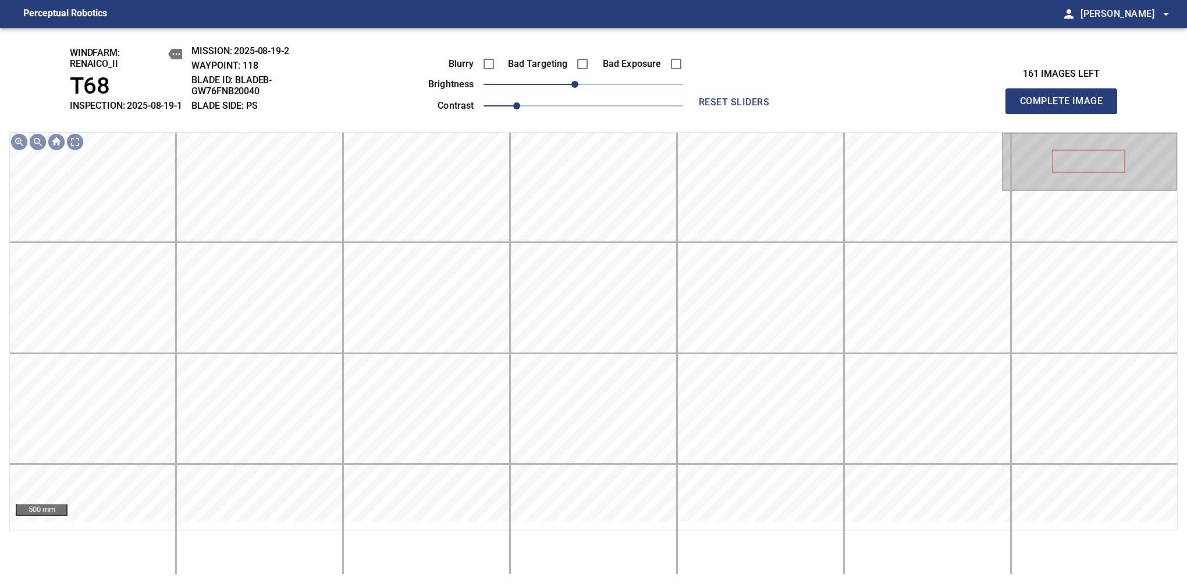
click at [1066, 107] on span "Complete Image" at bounding box center [1061, 101] width 86 height 16
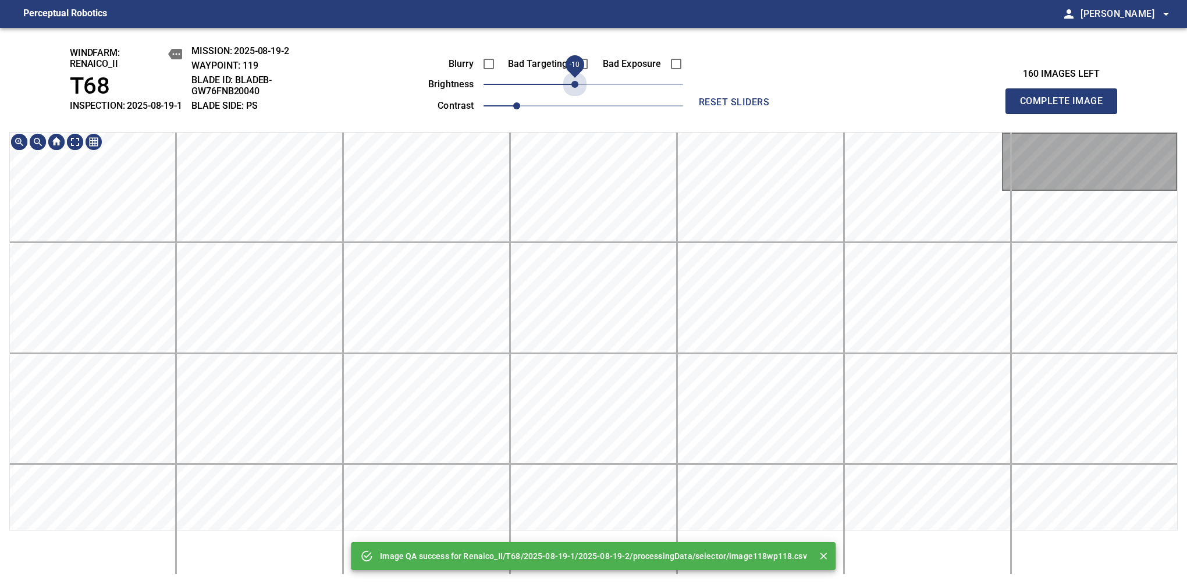
click at [575, 88] on span "-10" at bounding box center [574, 84] width 7 height 7
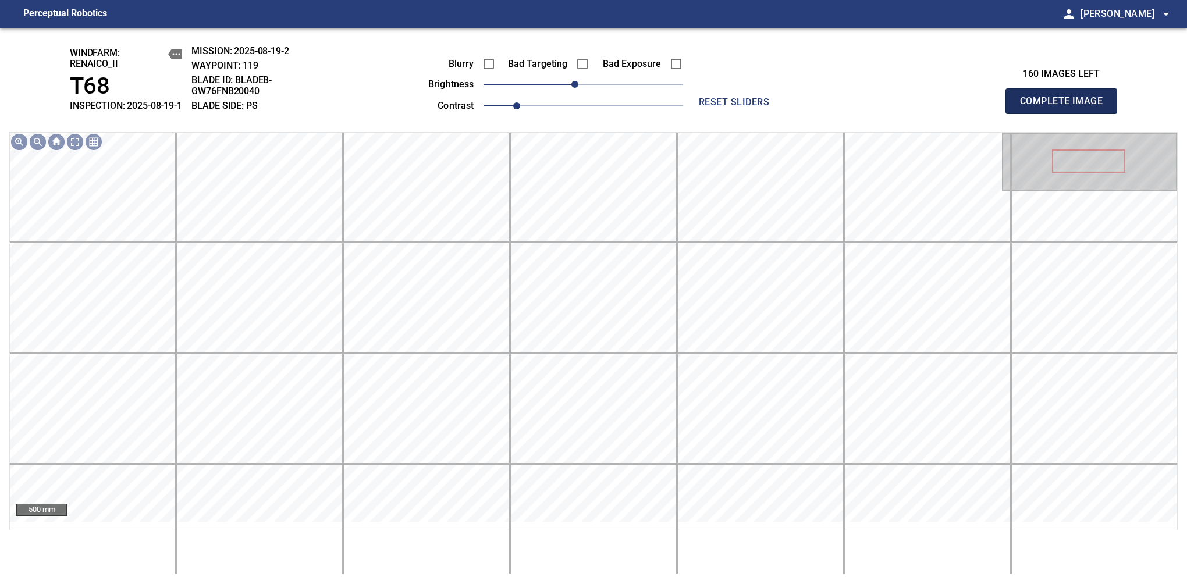
click at [1066, 107] on span "Complete Image" at bounding box center [1061, 101] width 86 height 16
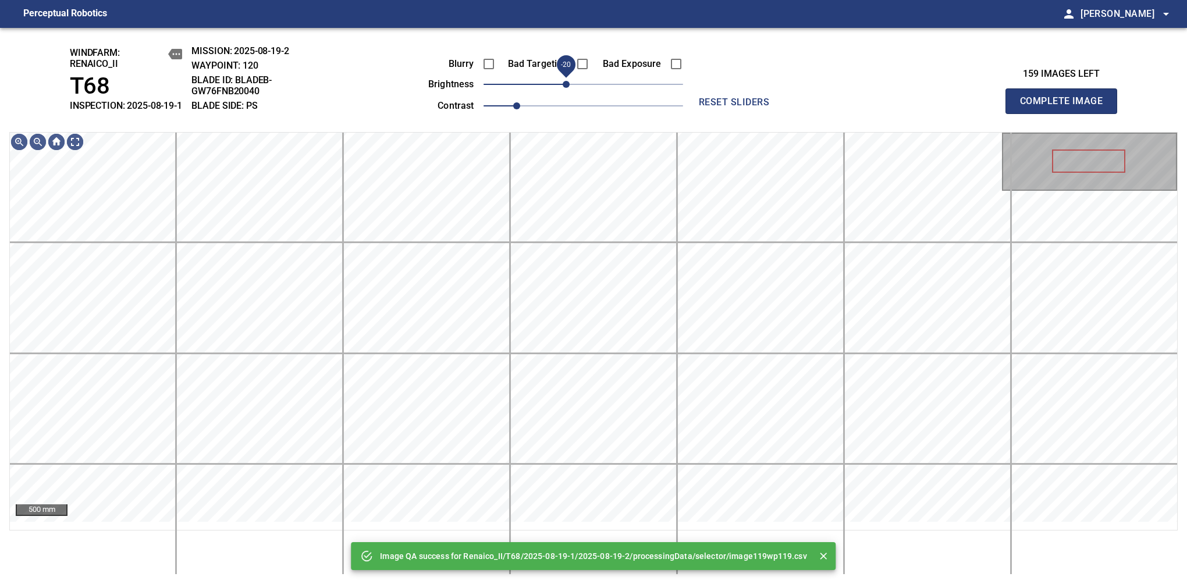
drag, startPoint x: 577, startPoint y: 98, endPoint x: 569, endPoint y: 102, distance: 9.4
click at [569, 88] on span "-20" at bounding box center [566, 84] width 7 height 7
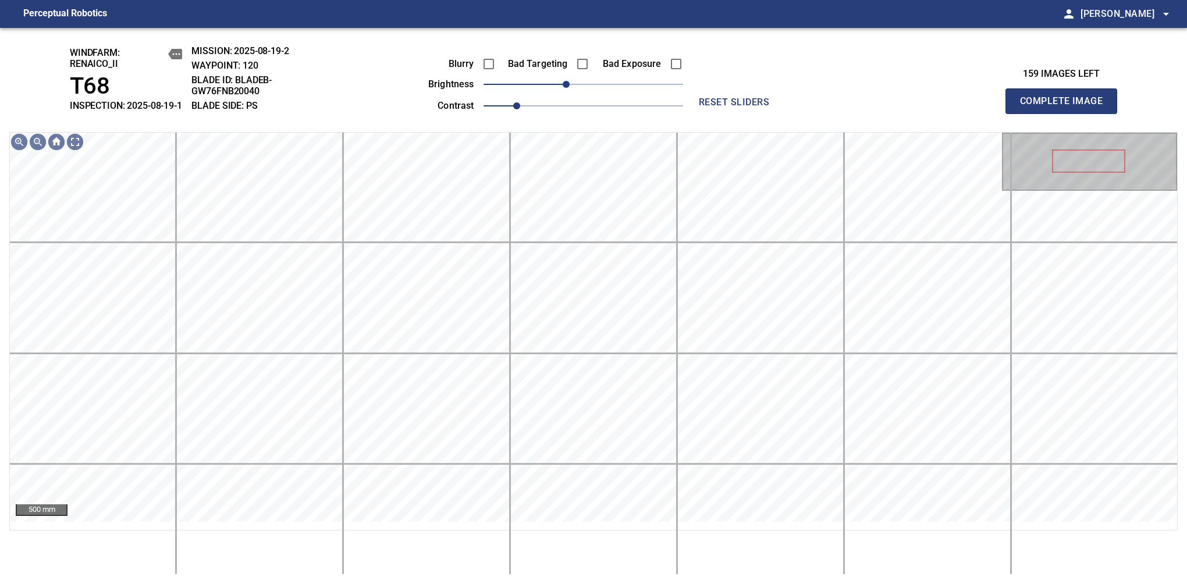
click at [1066, 107] on span "Complete Image" at bounding box center [1061, 101] width 86 height 16
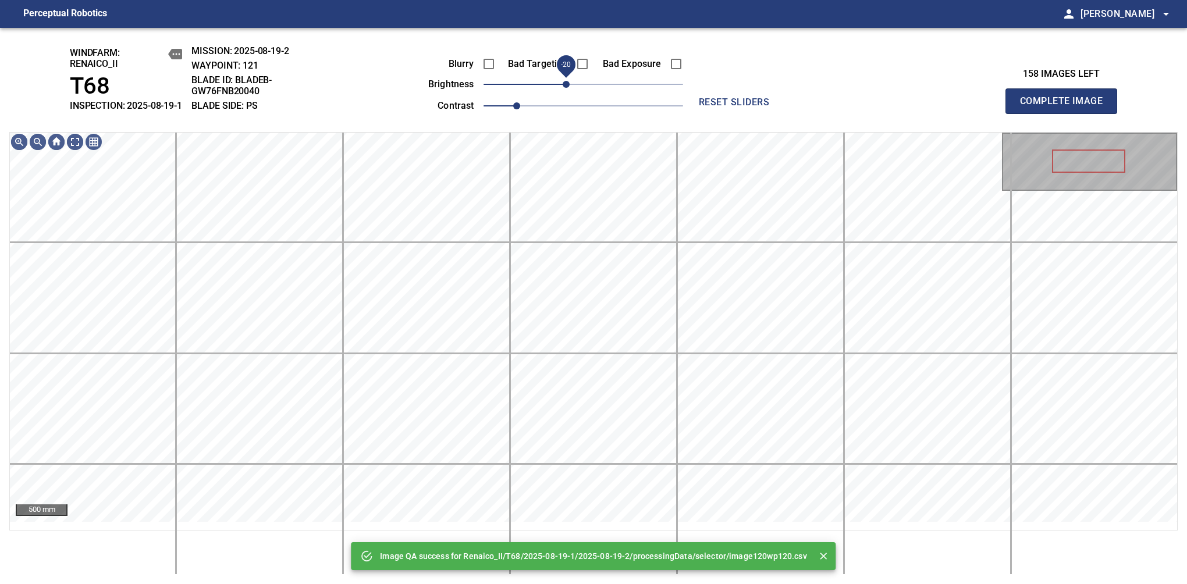
drag, startPoint x: 577, startPoint y: 94, endPoint x: 569, endPoint y: 98, distance: 8.9
click at [569, 88] on span "-20" at bounding box center [566, 84] width 7 height 7
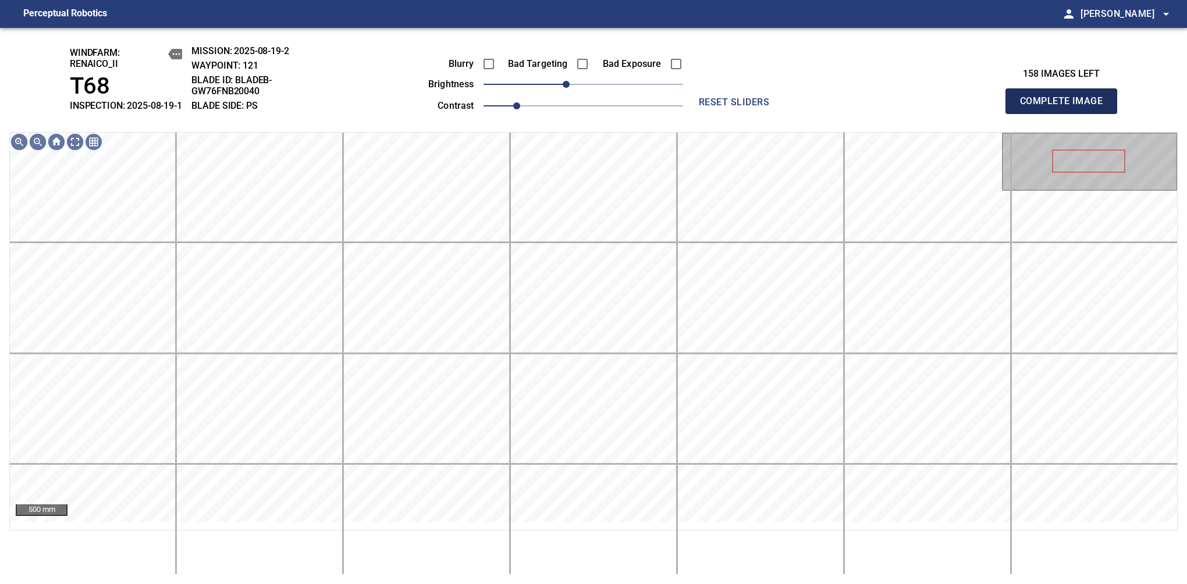
click at [1066, 107] on span "Complete Image" at bounding box center [1061, 101] width 86 height 16
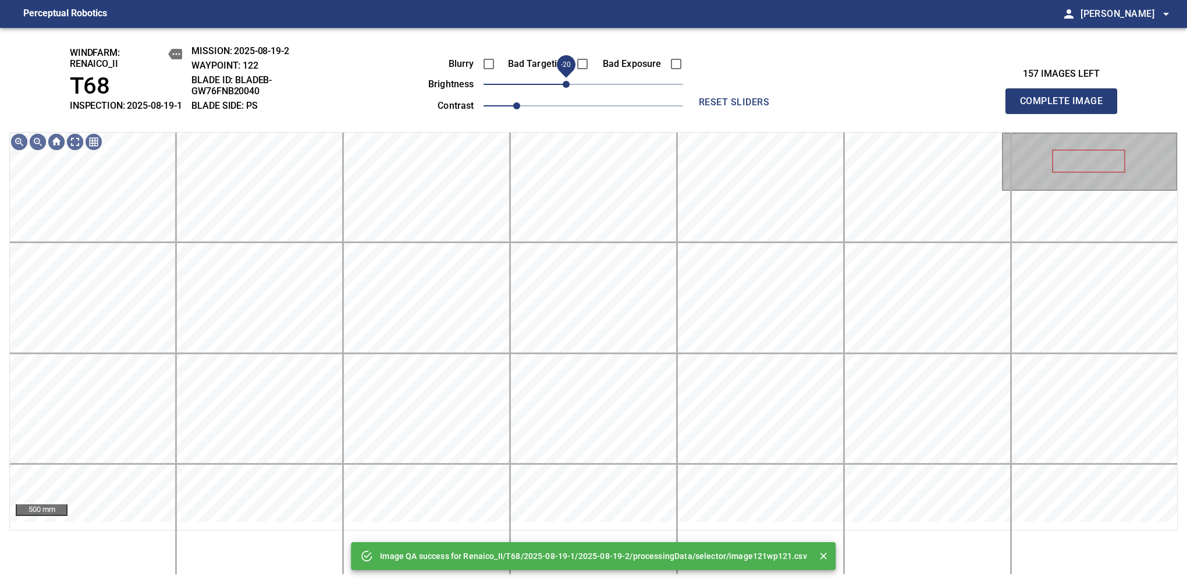
drag, startPoint x: 576, startPoint y: 95, endPoint x: 569, endPoint y: 102, distance: 9.1
click at [569, 88] on span "-20" at bounding box center [566, 84] width 7 height 7
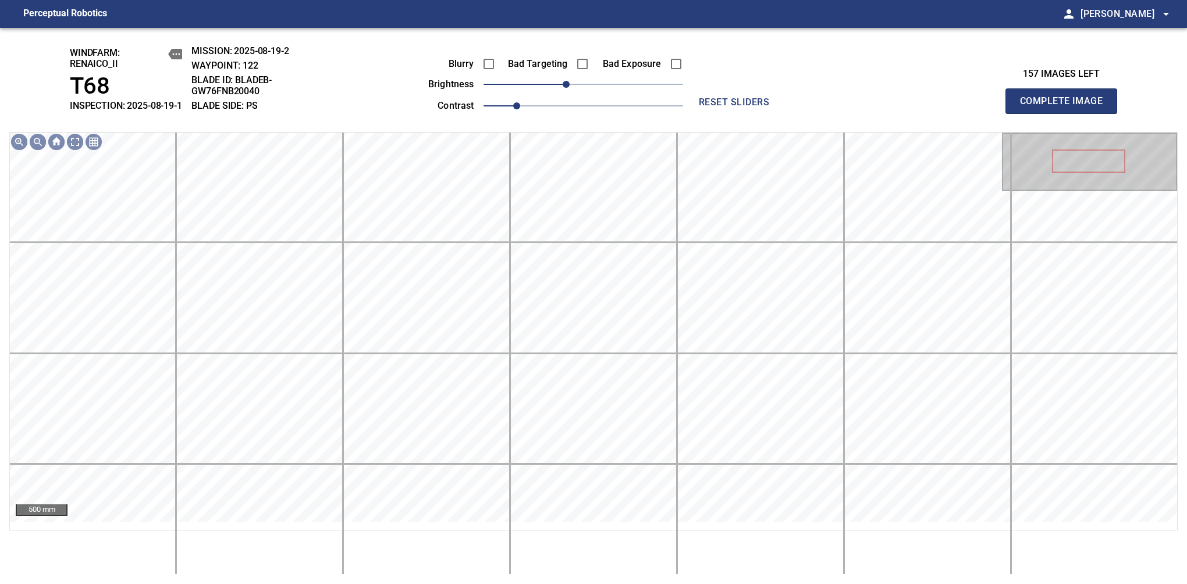
click at [1066, 107] on span "Complete Image" at bounding box center [1061, 101] width 86 height 16
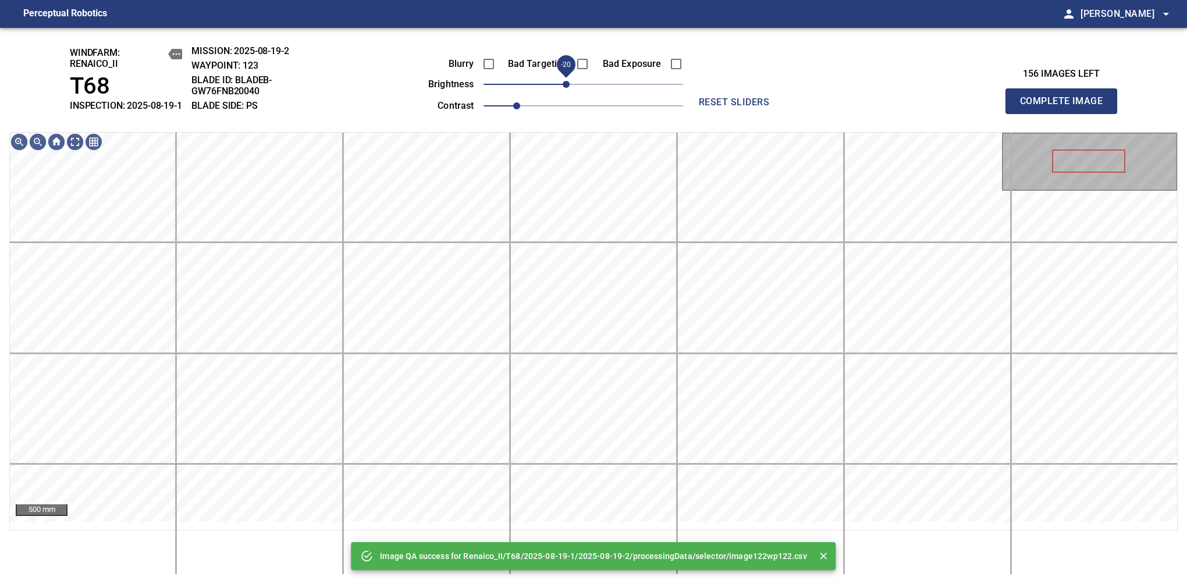
drag, startPoint x: 579, startPoint y: 92, endPoint x: 567, endPoint y: 105, distance: 17.7
click at [567, 88] on span "-20" at bounding box center [566, 84] width 7 height 7
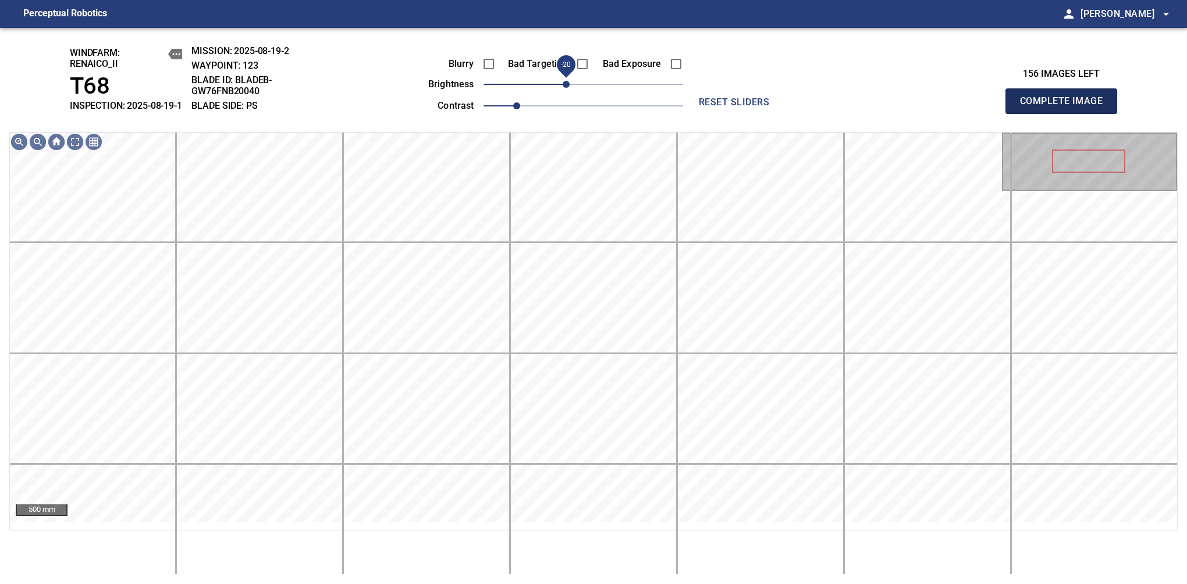
click at [1066, 107] on span "Complete Image" at bounding box center [1061, 101] width 86 height 16
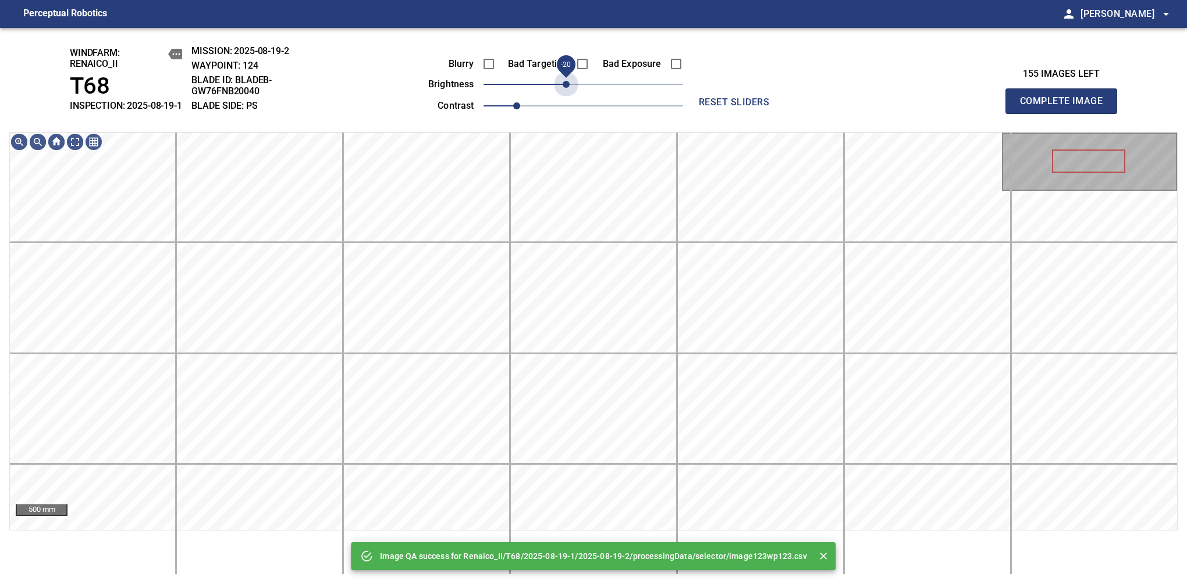
drag, startPoint x: 577, startPoint y: 101, endPoint x: 570, endPoint y: 107, distance: 9.5
click at [570, 107] on div "Blurry Bad Targeting Bad Exposure brightness -20 contrast 1" at bounding box center [542, 83] width 281 height 62
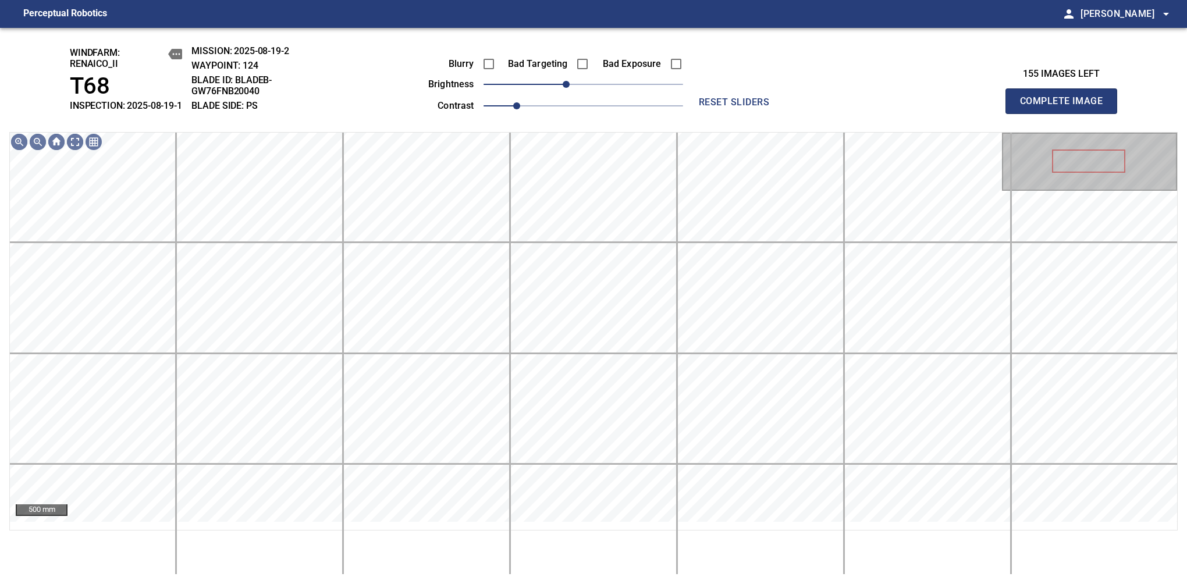
click at [1066, 107] on span "Complete Image" at bounding box center [1061, 101] width 86 height 16
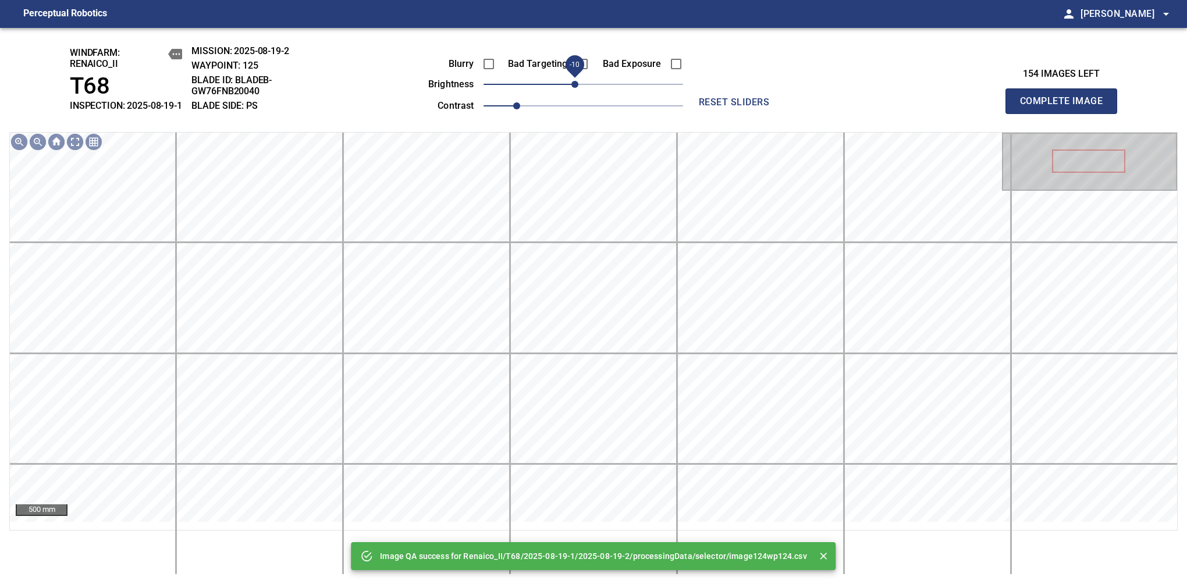
click at [574, 88] on span "-10" at bounding box center [574, 84] width 7 height 7
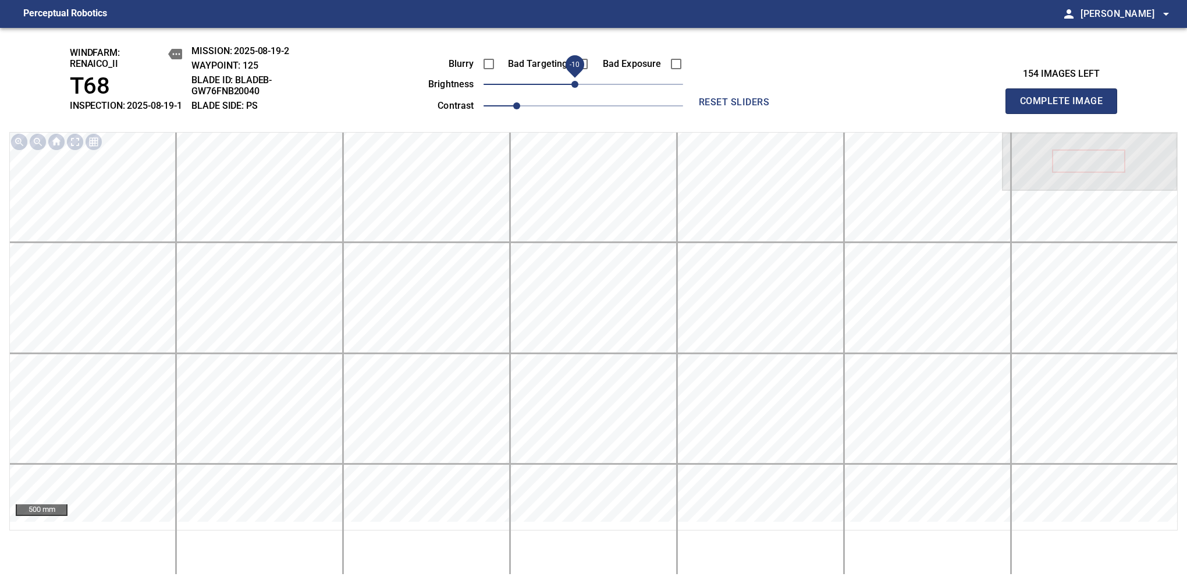
click at [1066, 107] on span "Complete Image" at bounding box center [1061, 101] width 86 height 16
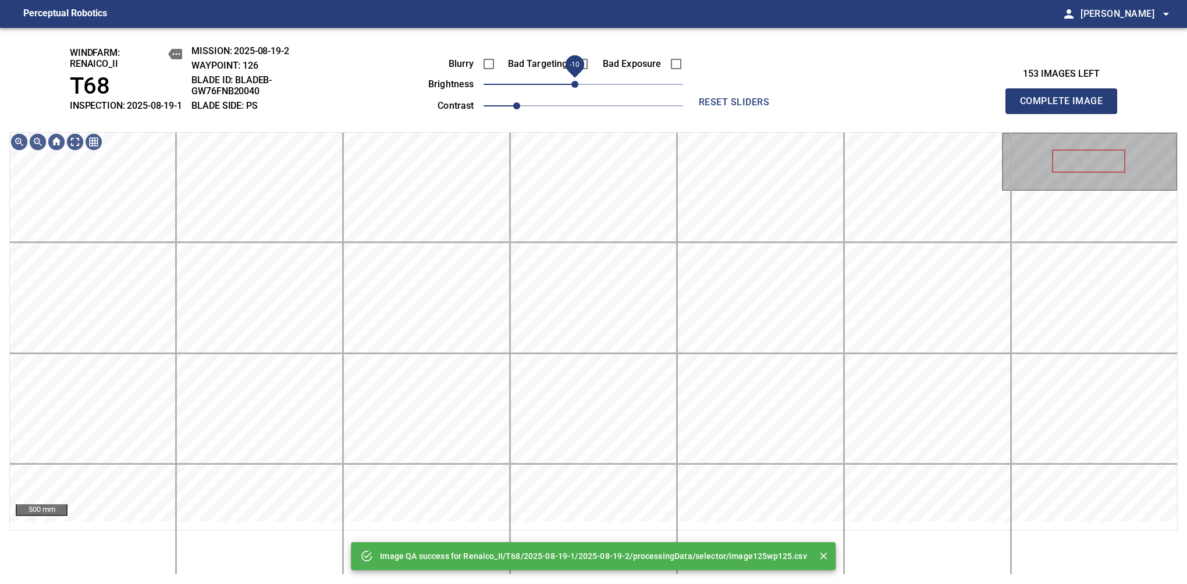
drag, startPoint x: 580, startPoint y: 97, endPoint x: 574, endPoint y: 98, distance: 6.5
click at [574, 88] on span "-10" at bounding box center [574, 84] width 7 height 7
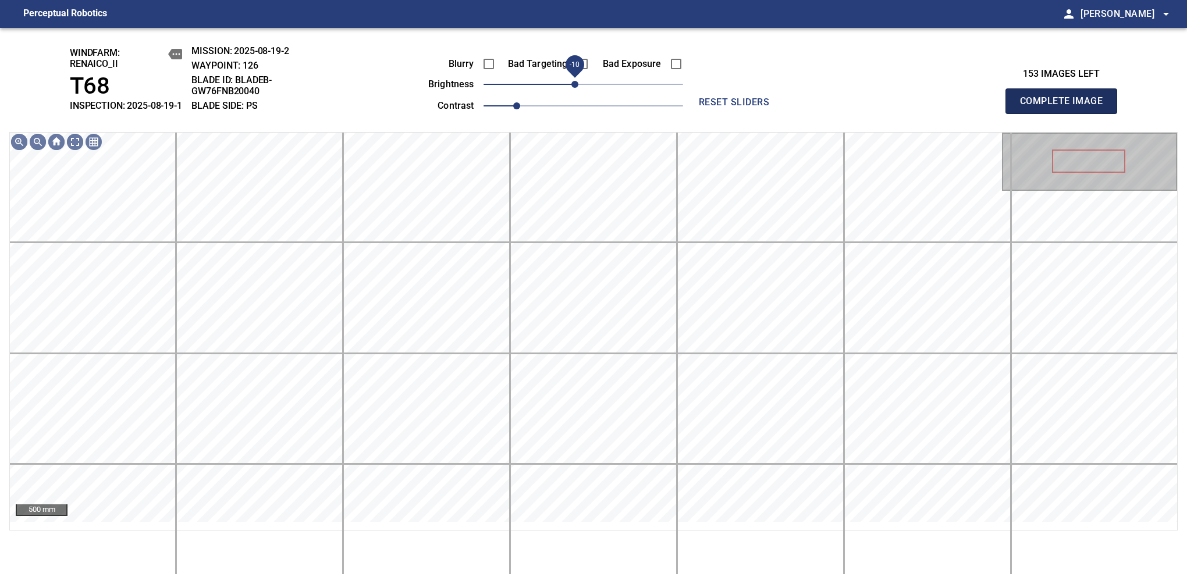
click at [1066, 107] on span "Complete Image" at bounding box center [1061, 101] width 86 height 16
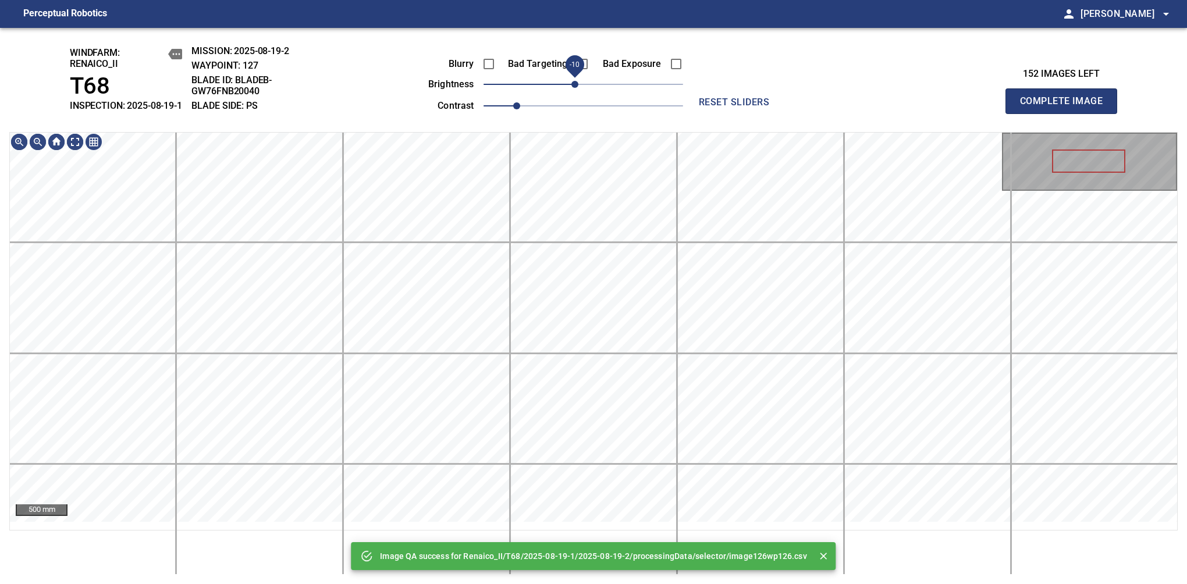
click at [577, 88] on span "-10" at bounding box center [574, 84] width 7 height 7
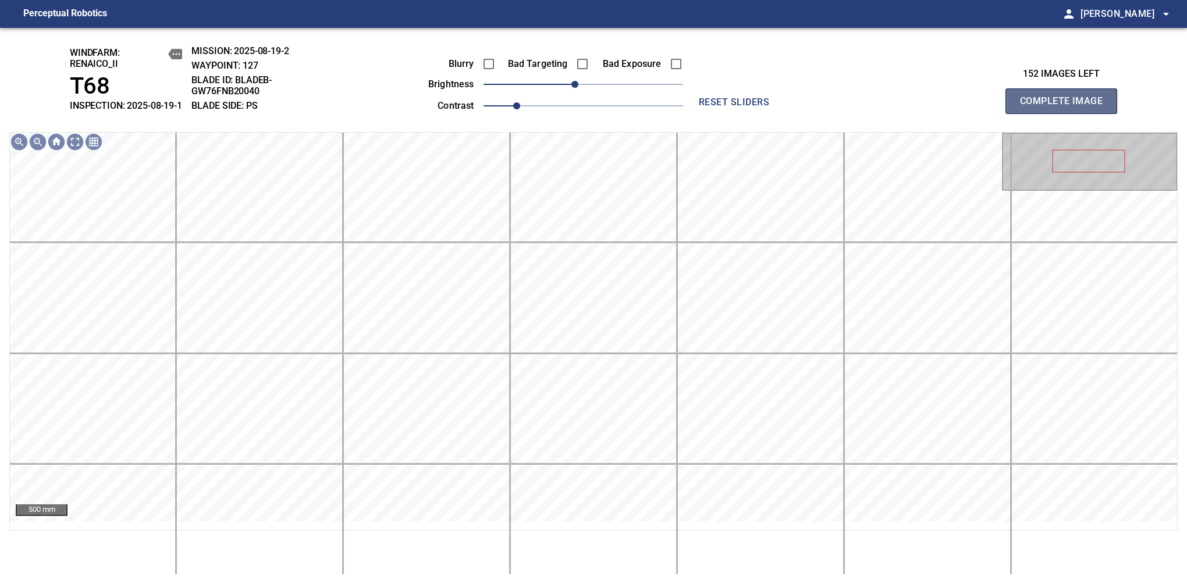
click at [1066, 107] on span "Complete Image" at bounding box center [1061, 101] width 86 height 16
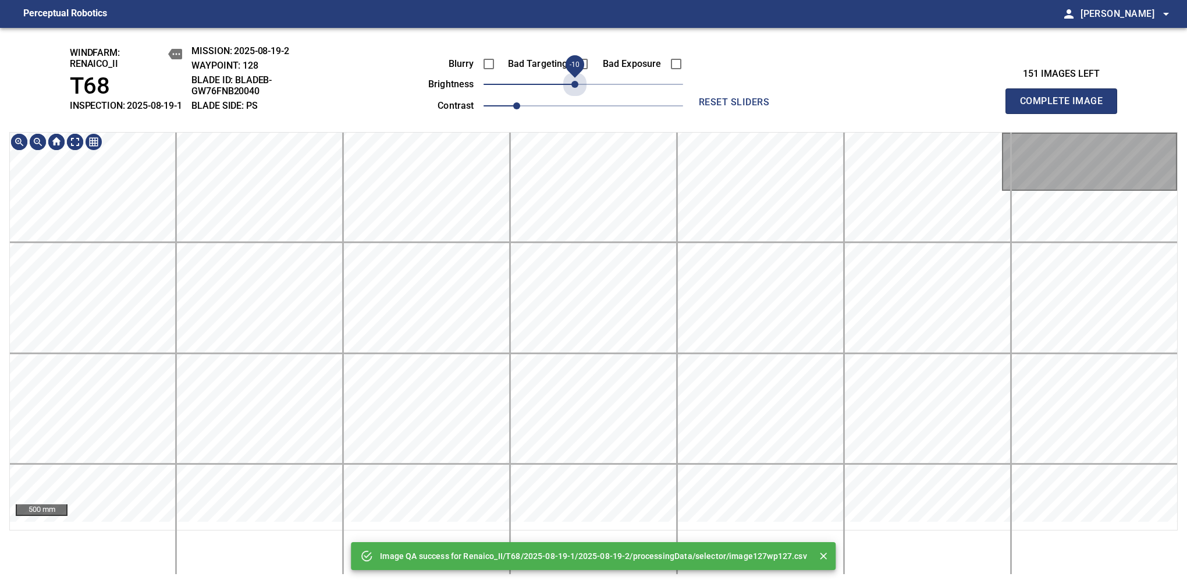
click at [577, 88] on span "-10" at bounding box center [574, 84] width 7 height 7
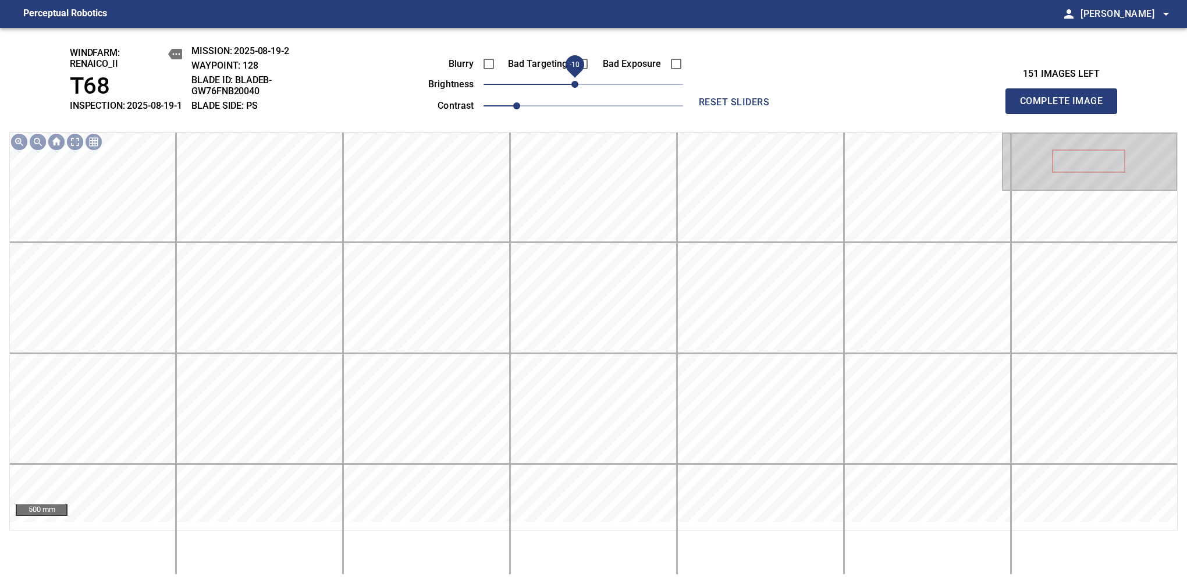
click at [1066, 107] on span "Complete Image" at bounding box center [1061, 101] width 86 height 16
click at [577, 88] on span "-10" at bounding box center [574, 84] width 7 height 7
click at [1066, 107] on span "Complete Image" at bounding box center [1061, 101] width 86 height 16
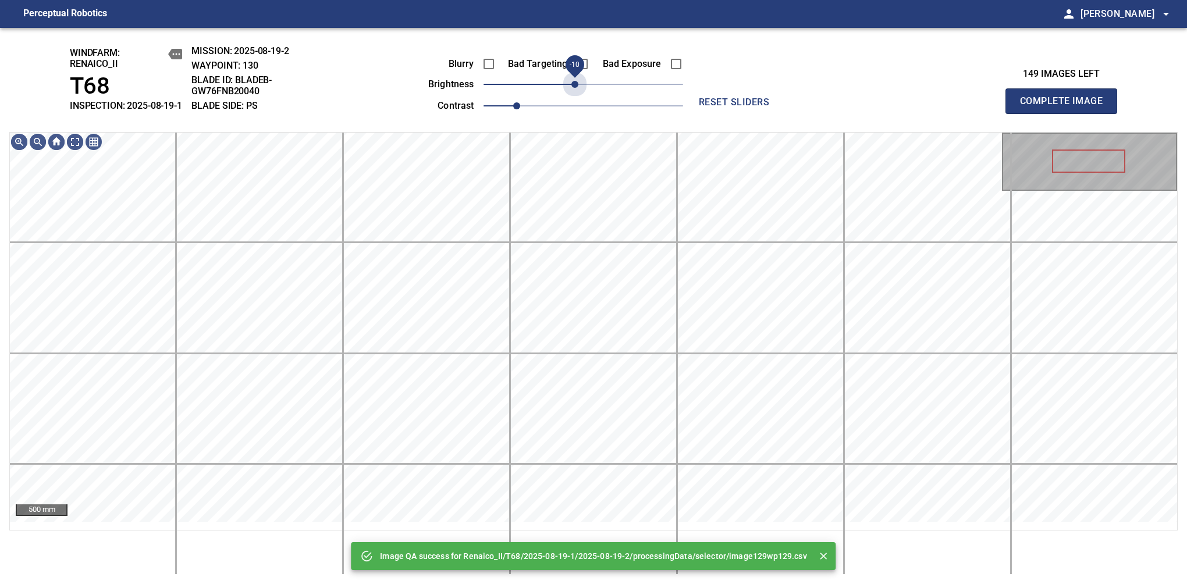
click at [577, 88] on span "-10" at bounding box center [574, 84] width 7 height 7
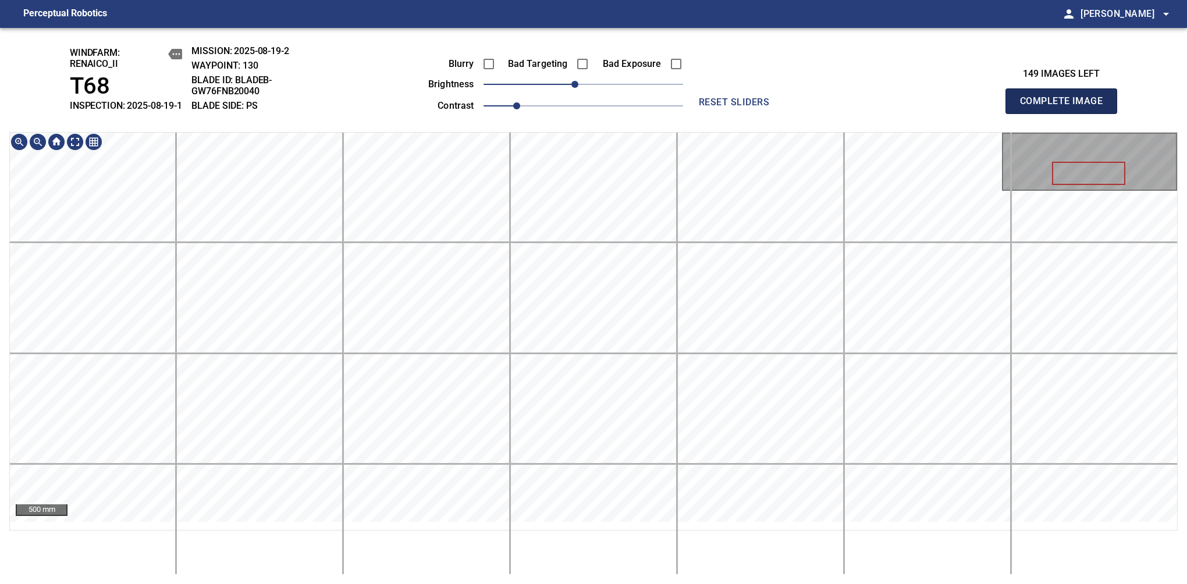
click at [1066, 107] on span "Complete Image" at bounding box center [1061, 101] width 86 height 16
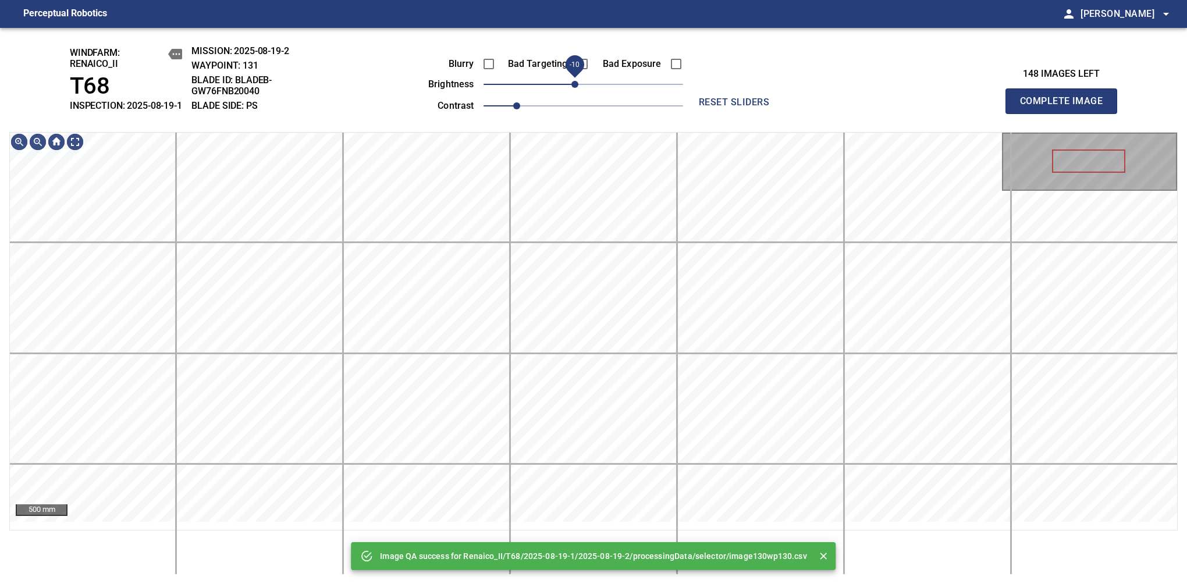
drag, startPoint x: 582, startPoint y: 102, endPoint x: 576, endPoint y: 105, distance: 6.3
click at [576, 88] on span "-10" at bounding box center [574, 84] width 7 height 7
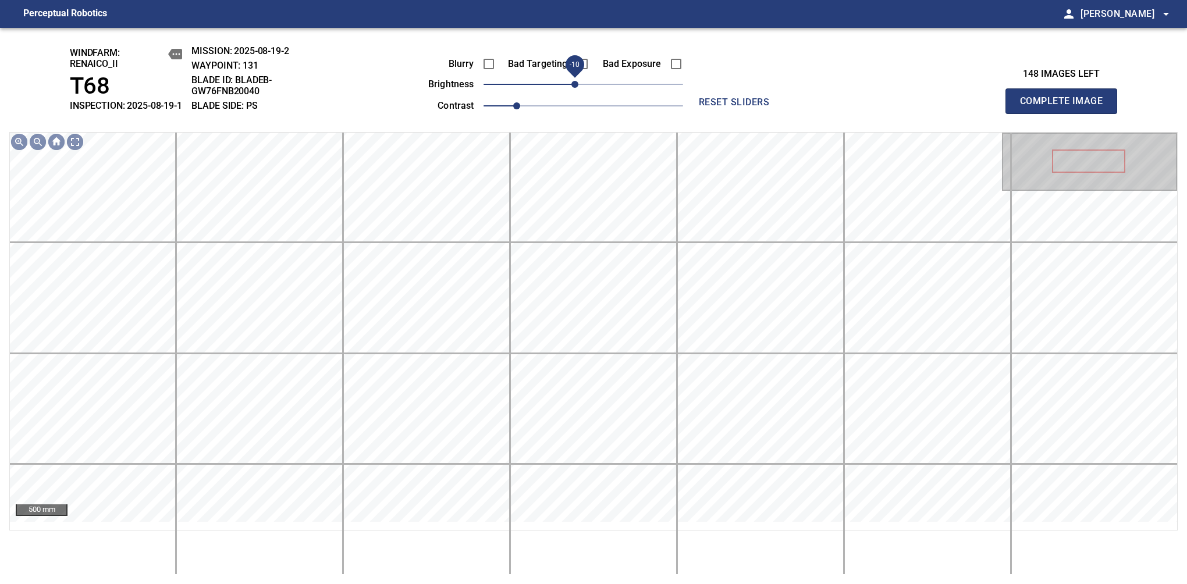
click at [1066, 107] on span "Complete Image" at bounding box center [1061, 101] width 86 height 16
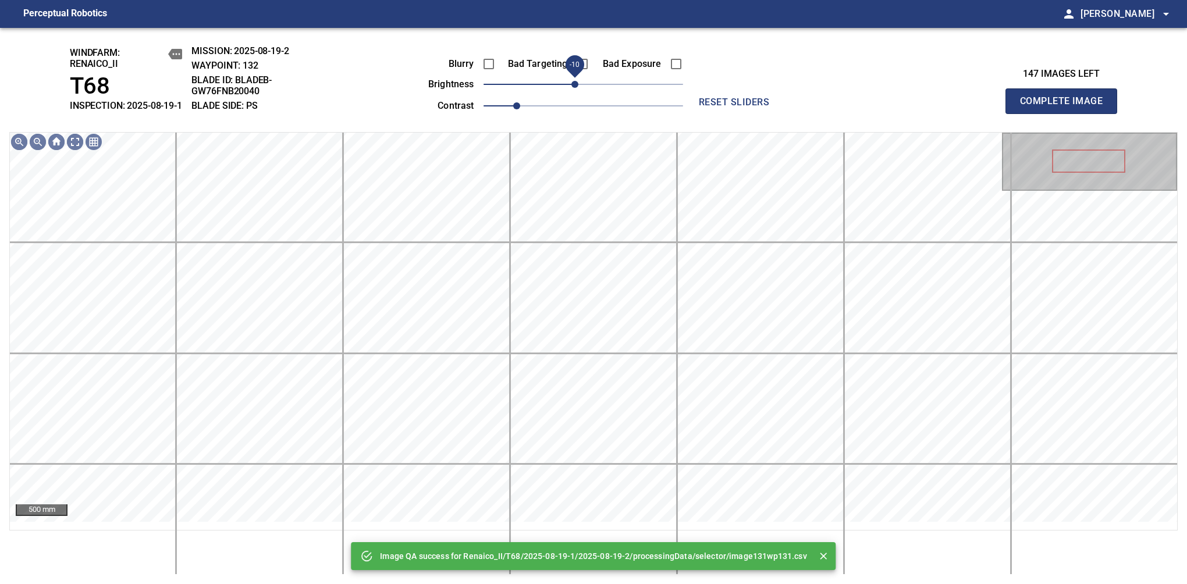
click at [578, 88] on span "-10" at bounding box center [574, 84] width 7 height 7
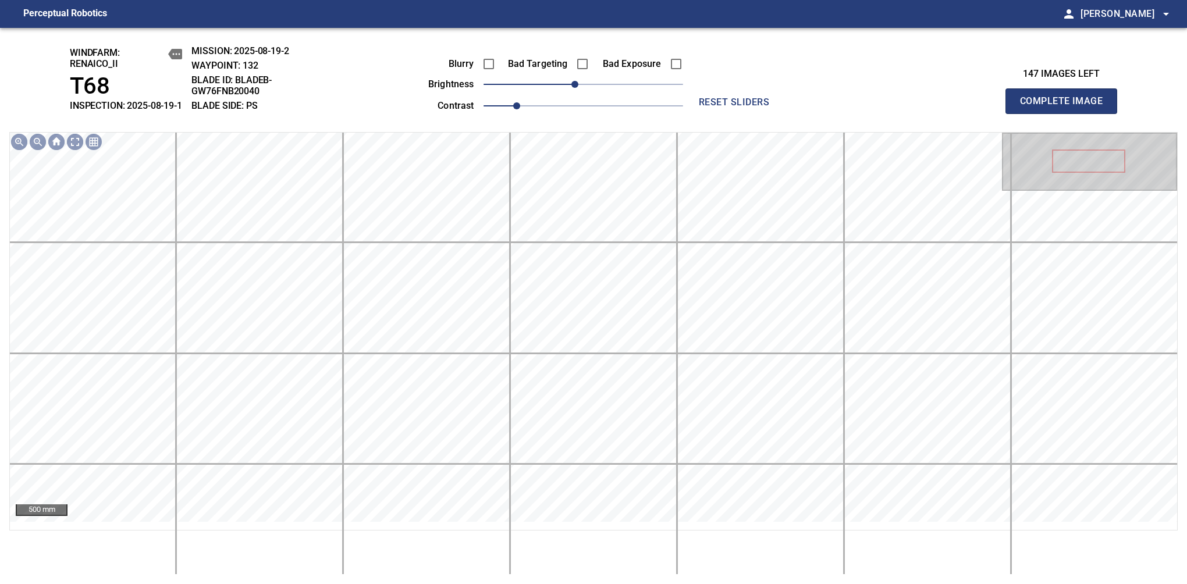
click at [1066, 107] on span "Complete Image" at bounding box center [1061, 101] width 86 height 16
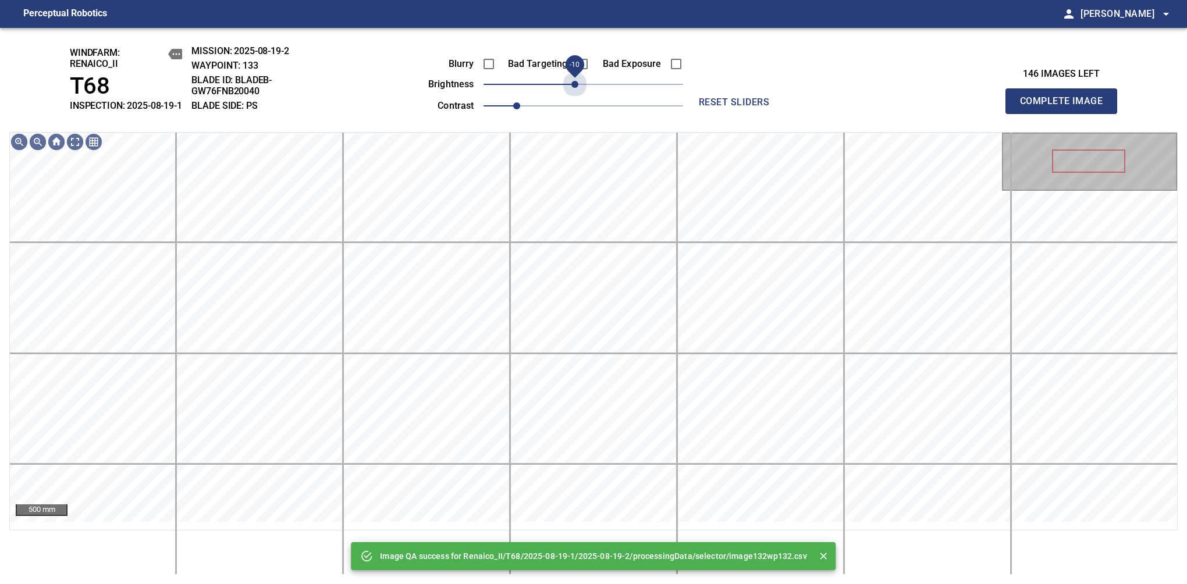
click at [578, 88] on span "-10" at bounding box center [574, 84] width 7 height 7
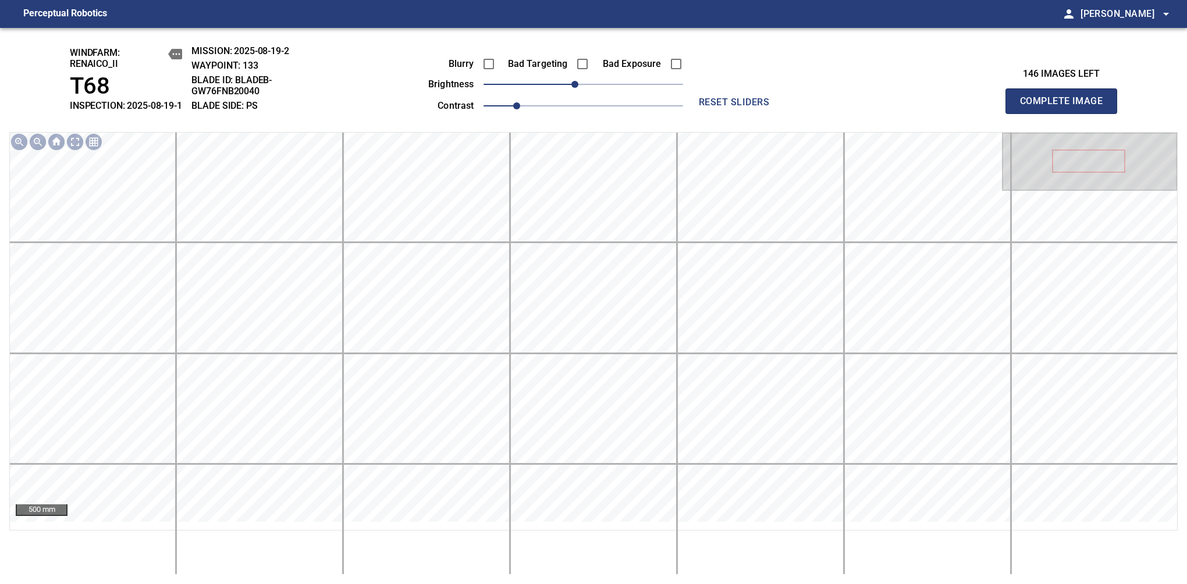
click at [1066, 107] on span "Complete Image" at bounding box center [1061, 101] width 86 height 16
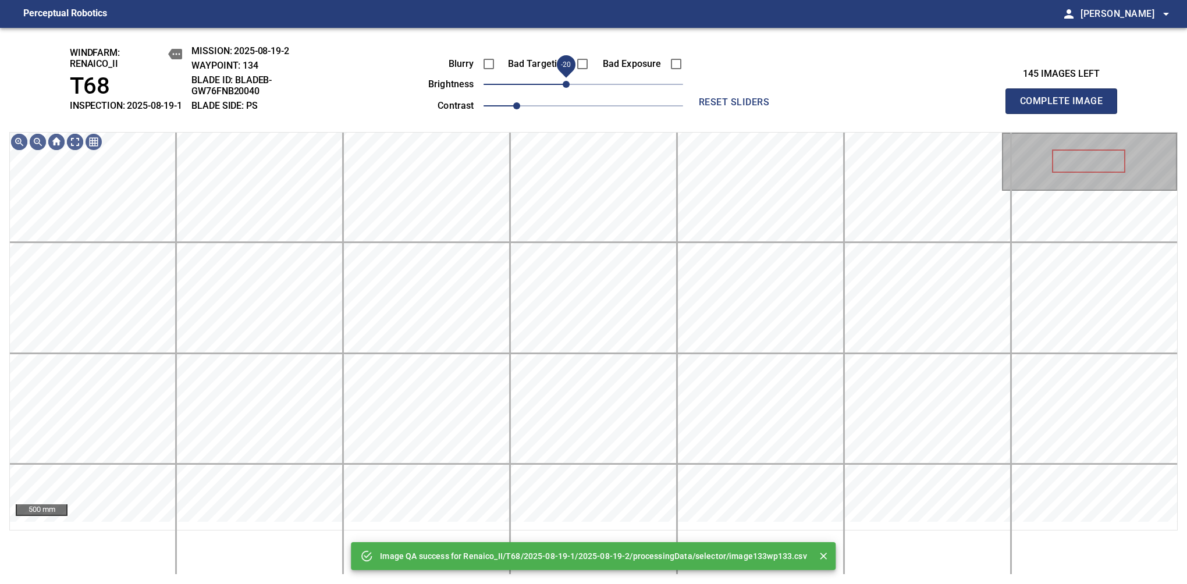
drag, startPoint x: 580, startPoint y: 94, endPoint x: 569, endPoint y: 104, distance: 15.3
click at [569, 88] on span "-20" at bounding box center [566, 84] width 7 height 7
click at [1066, 107] on span "Complete Image" at bounding box center [1061, 101] width 86 height 16
drag, startPoint x: 575, startPoint y: 95, endPoint x: 569, endPoint y: 100, distance: 7.9
click at [569, 88] on span "-20" at bounding box center [566, 84] width 7 height 7
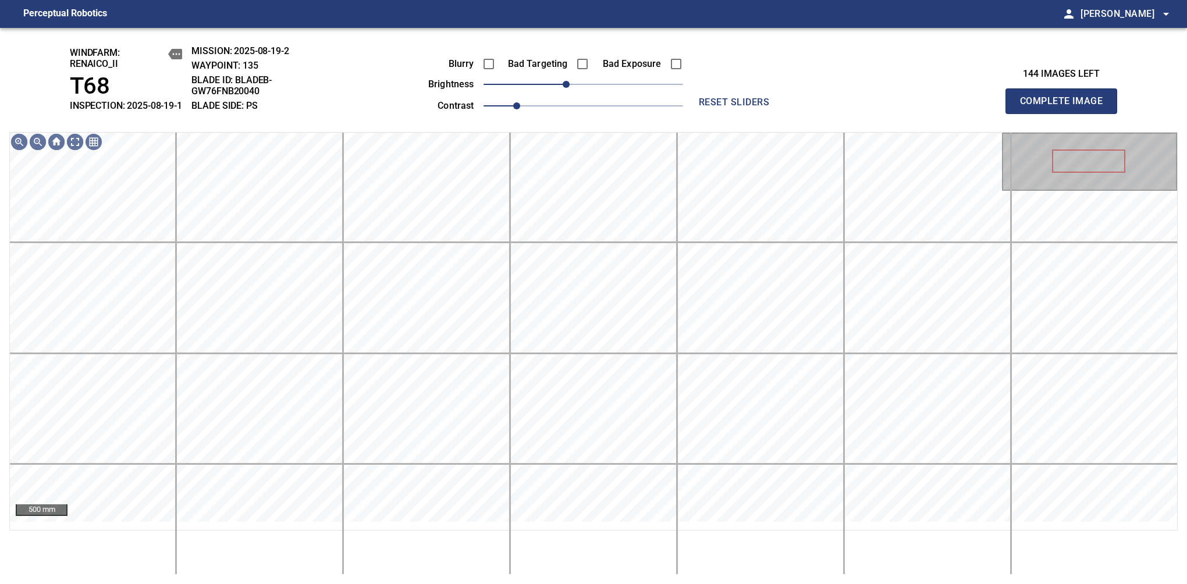
click at [1066, 107] on span "Complete Image" at bounding box center [1061, 101] width 86 height 16
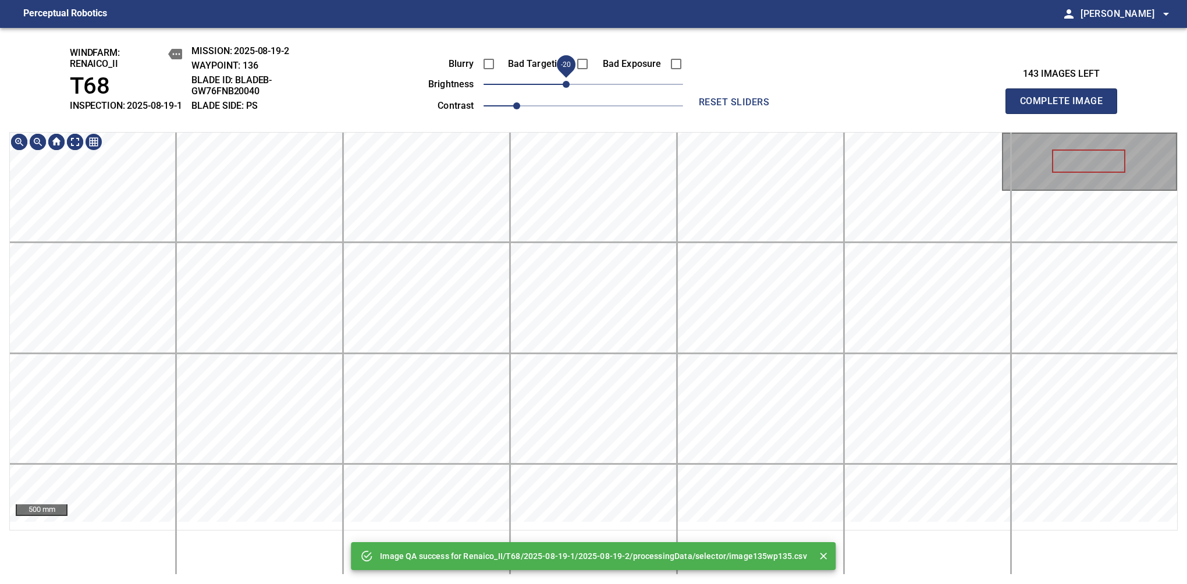
drag, startPoint x: 578, startPoint y: 94, endPoint x: 565, endPoint y: 104, distance: 16.6
click at [565, 88] on span "-20" at bounding box center [566, 84] width 7 height 7
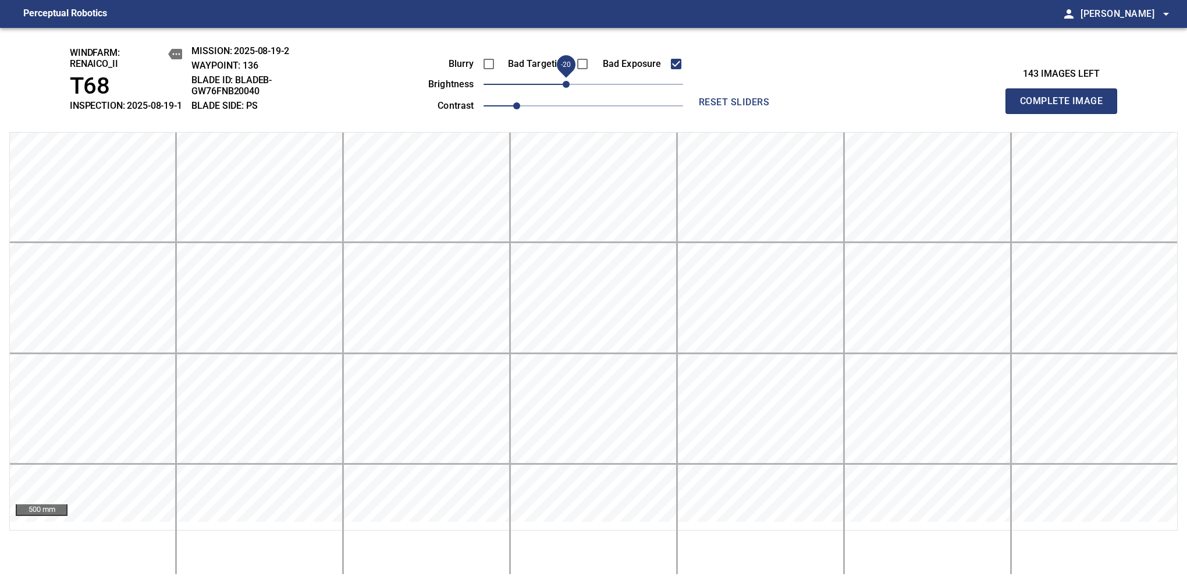
click at [1066, 107] on span "Complete Image" at bounding box center [1061, 101] width 86 height 16
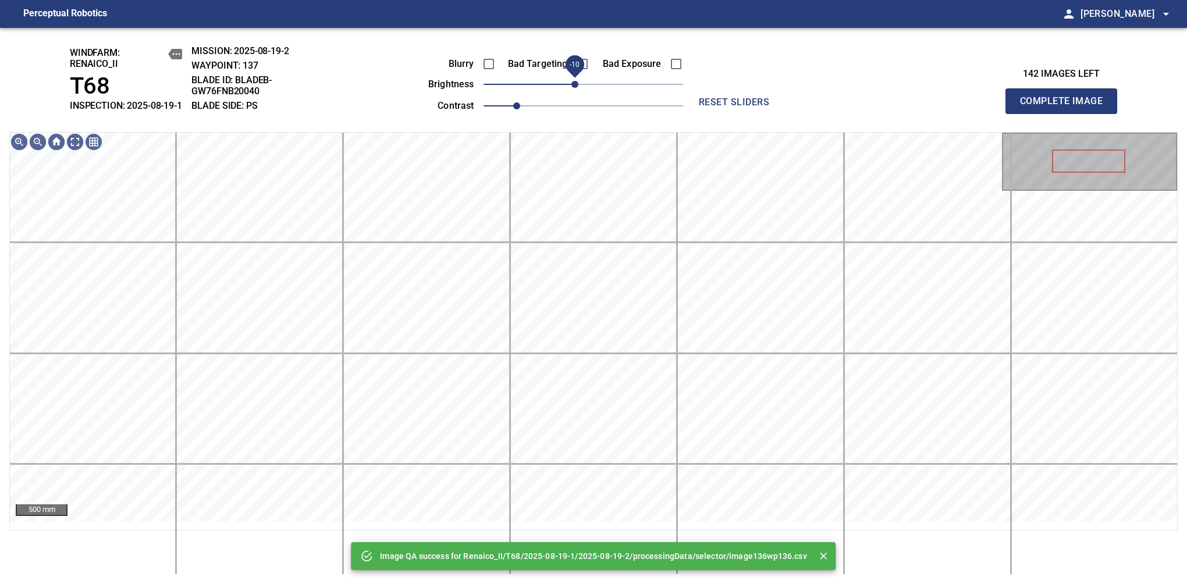
click at [573, 88] on span "-10" at bounding box center [574, 84] width 7 height 7
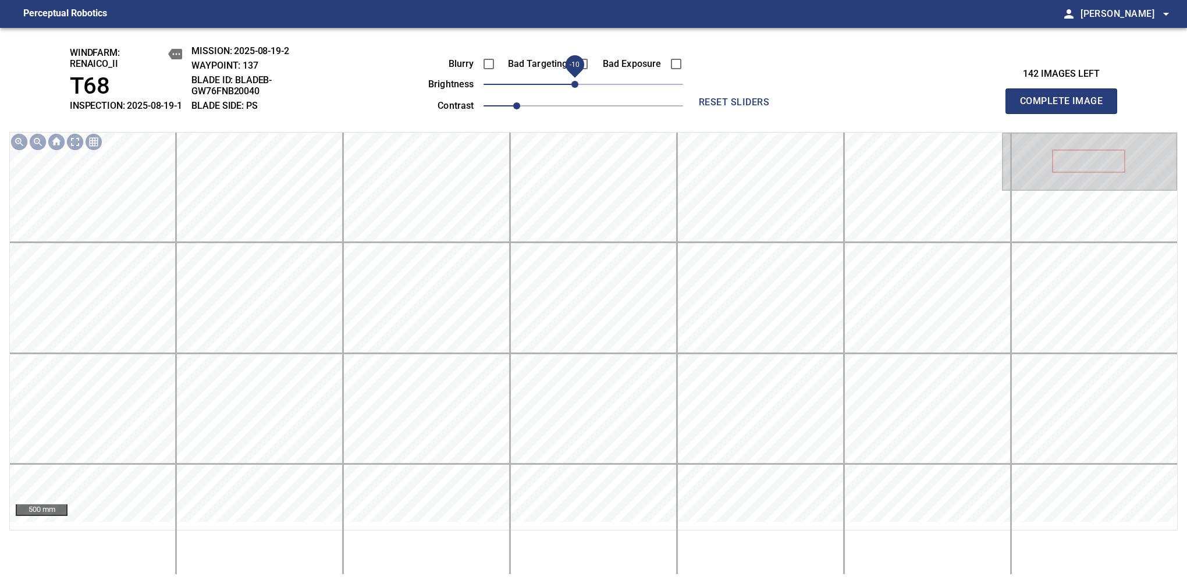
click at [1066, 107] on span "Complete Image" at bounding box center [1061, 101] width 86 height 16
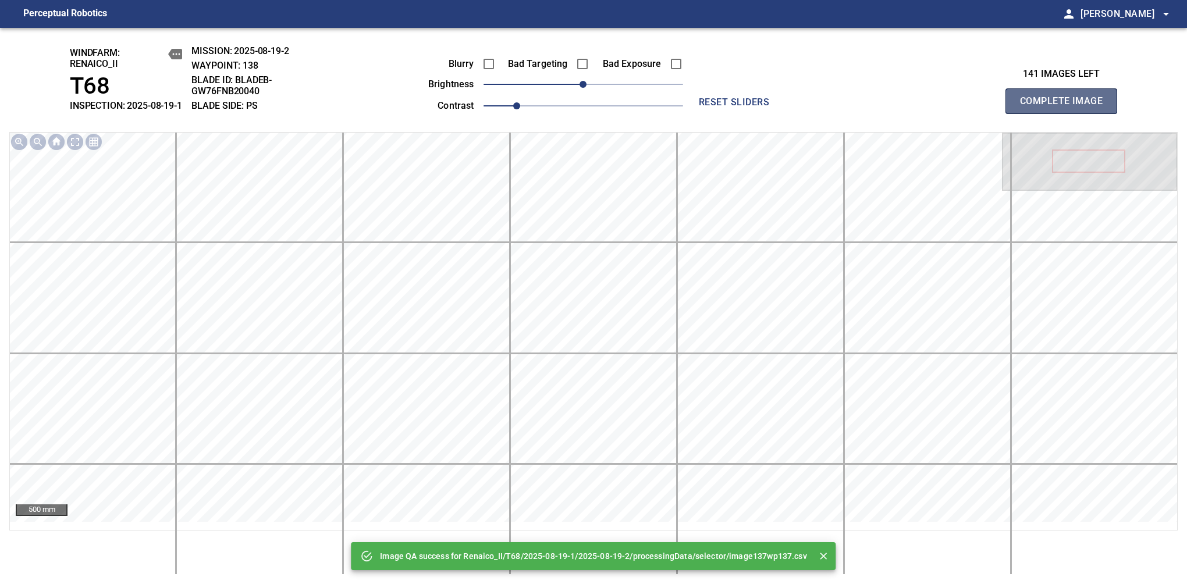
click at [1066, 107] on span "Complete Image" at bounding box center [1061, 101] width 86 height 16
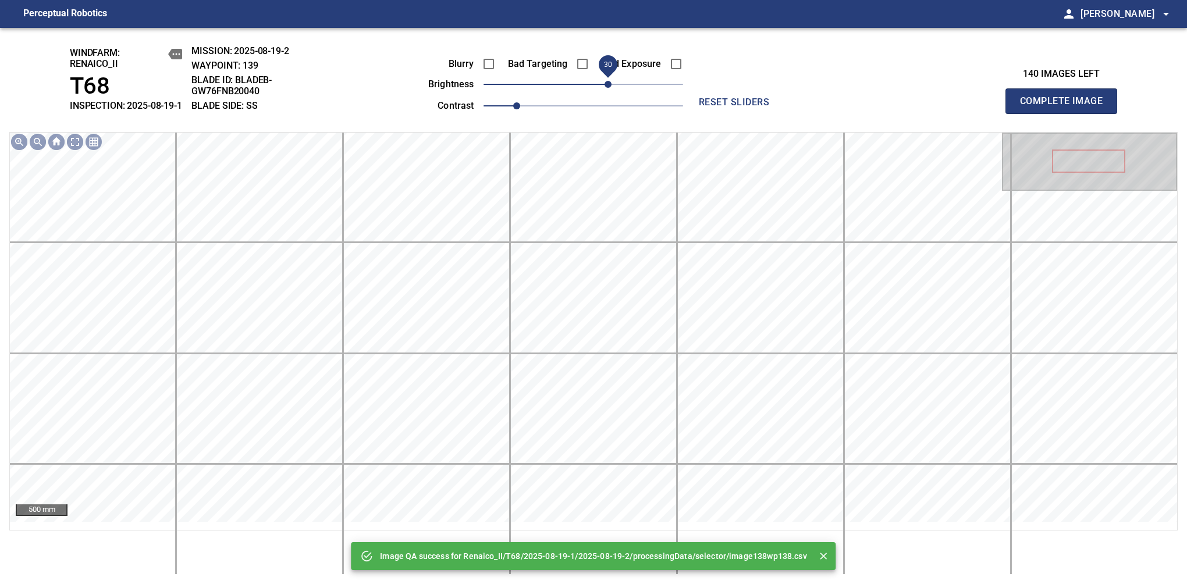
click at [605, 88] on span "30" at bounding box center [608, 84] width 7 height 7
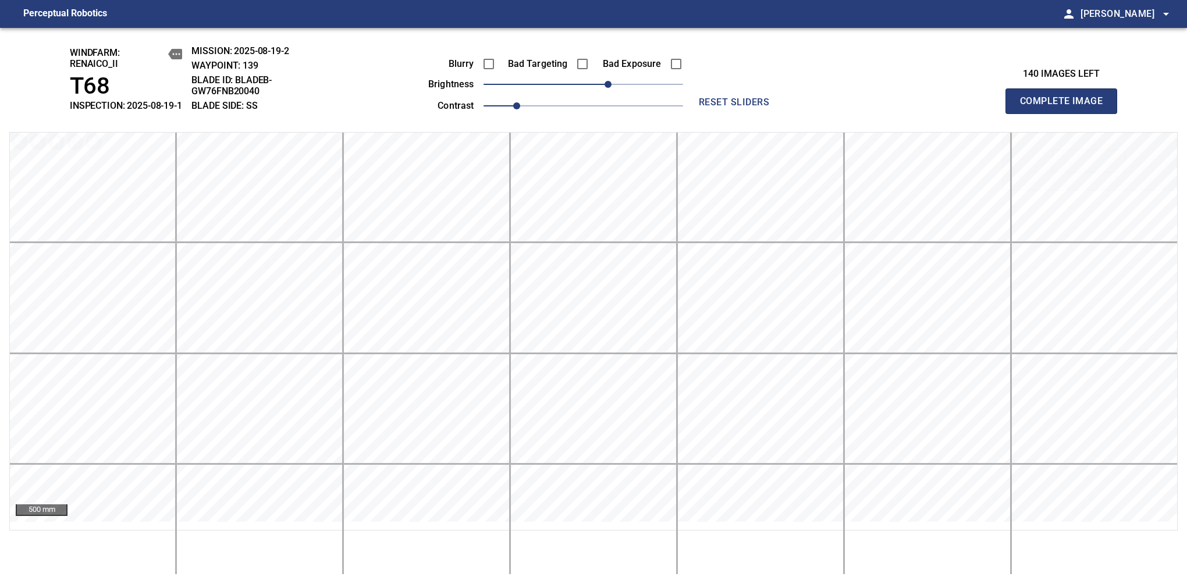
click at [1066, 107] on span "Complete Image" at bounding box center [1061, 101] width 86 height 16
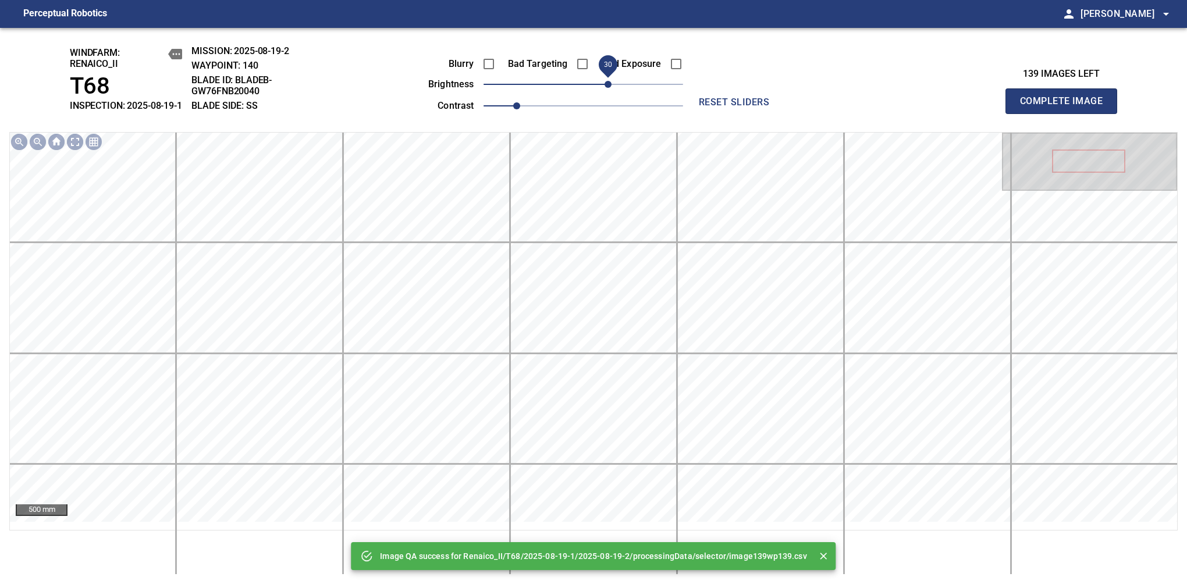
click at [608, 93] on span "30" at bounding box center [584, 84] width 200 height 16
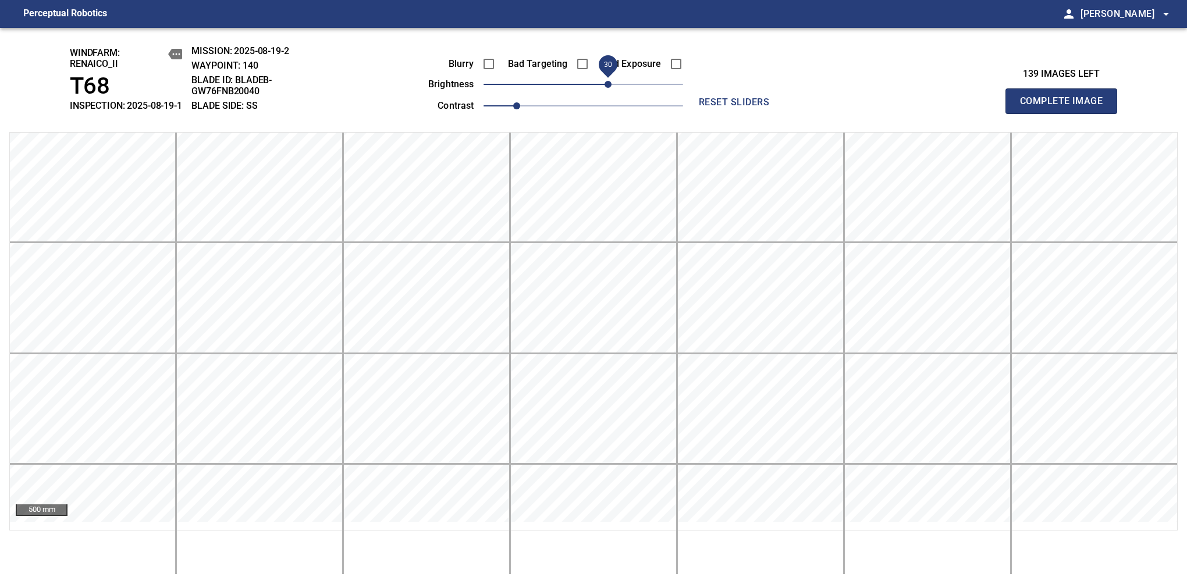
click at [1066, 107] on span "Complete Image" at bounding box center [1061, 101] width 86 height 16
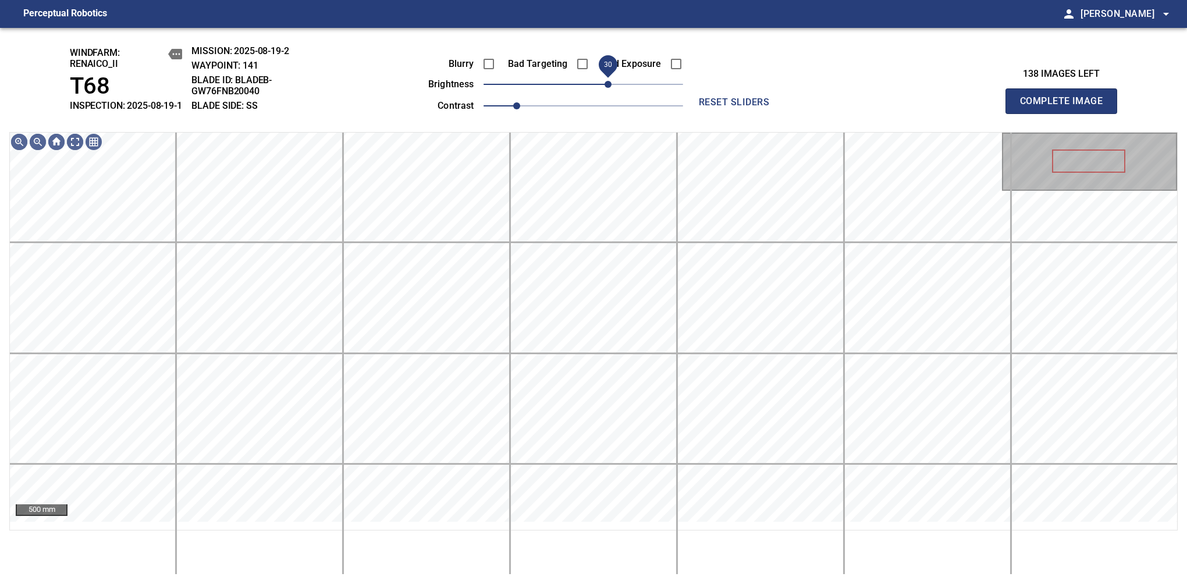
drag, startPoint x: 595, startPoint y: 100, endPoint x: 605, endPoint y: 100, distance: 10.5
click at [605, 88] on span "30" at bounding box center [608, 84] width 7 height 7
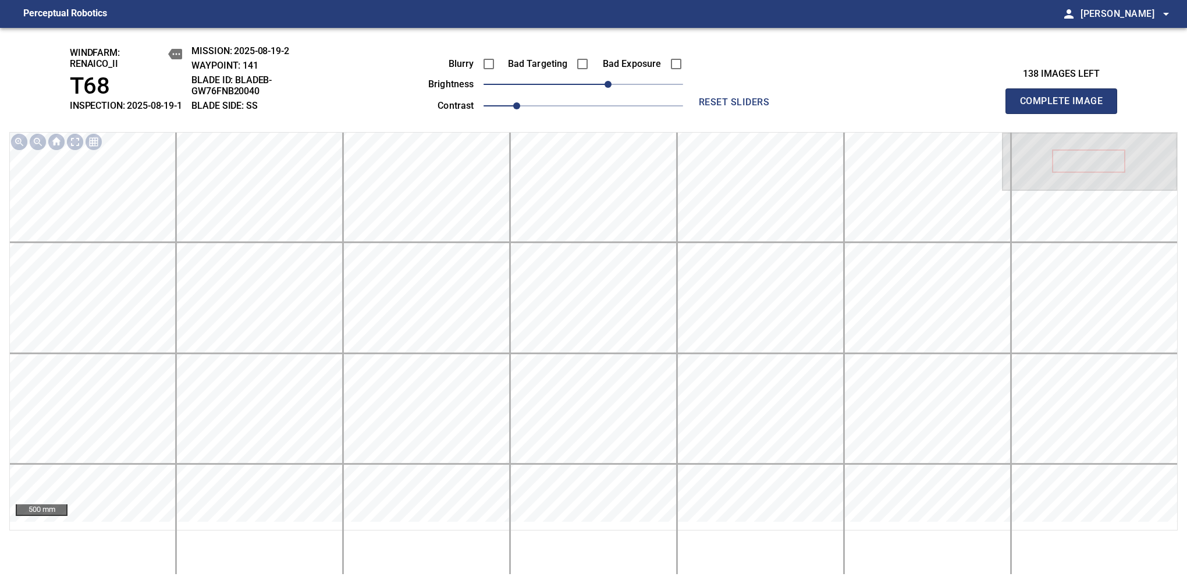
click at [1066, 107] on span "Complete Image" at bounding box center [1061, 101] width 86 height 16
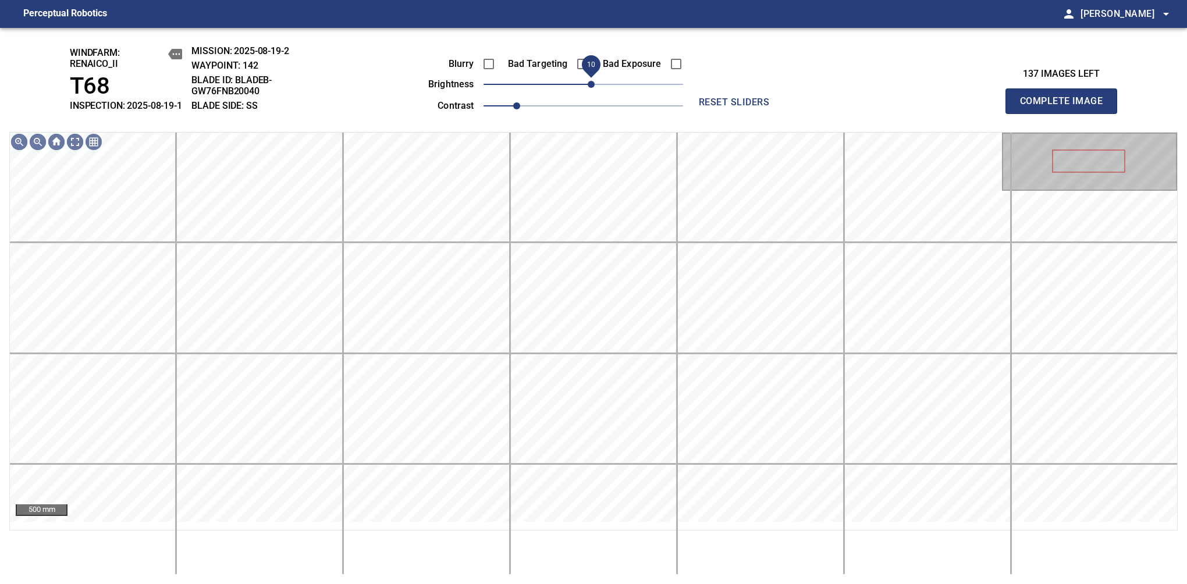
drag, startPoint x: 585, startPoint y: 101, endPoint x: 592, endPoint y: 98, distance: 8.3
click at [592, 88] on span "10" at bounding box center [591, 84] width 7 height 7
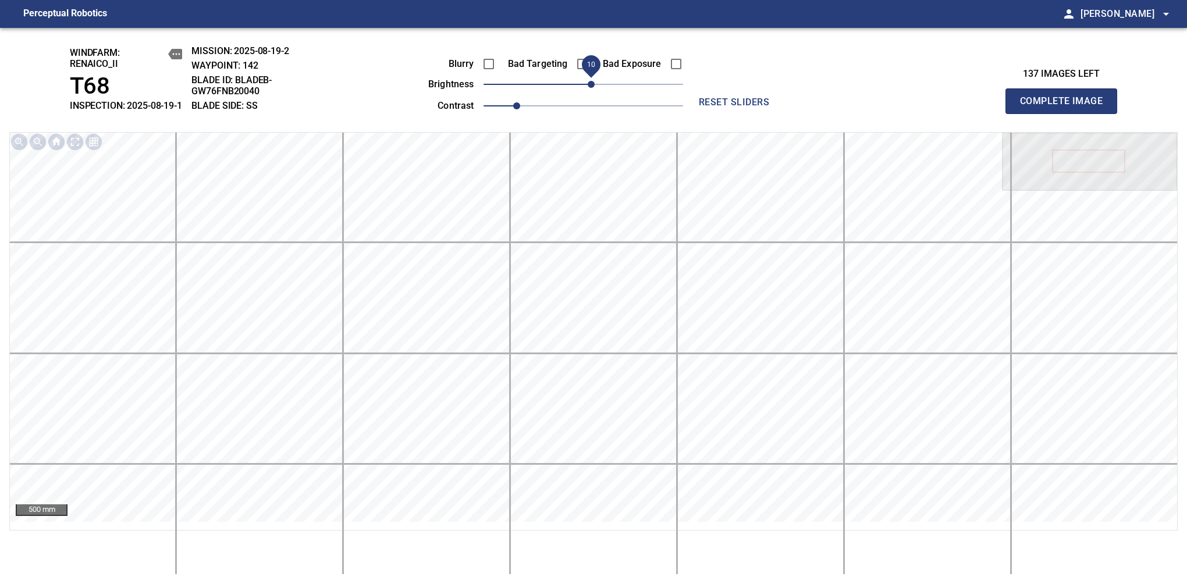
click at [1066, 107] on span "Complete Image" at bounding box center [1061, 101] width 86 height 16
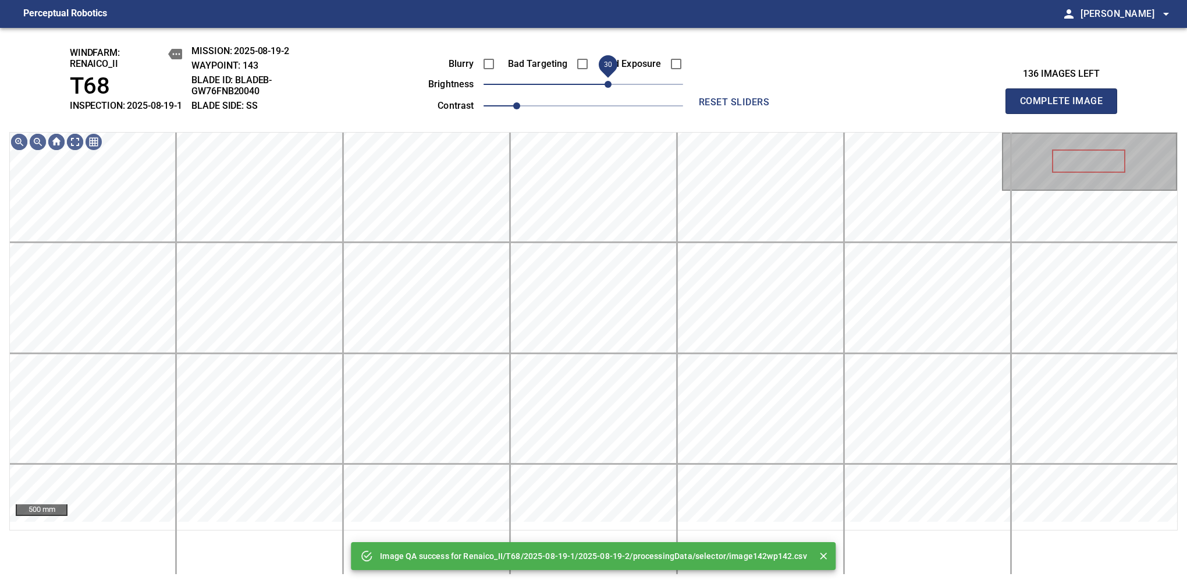
drag, startPoint x: 592, startPoint y: 95, endPoint x: 610, endPoint y: 91, distance: 18.5
click at [610, 88] on span "30" at bounding box center [608, 84] width 7 height 7
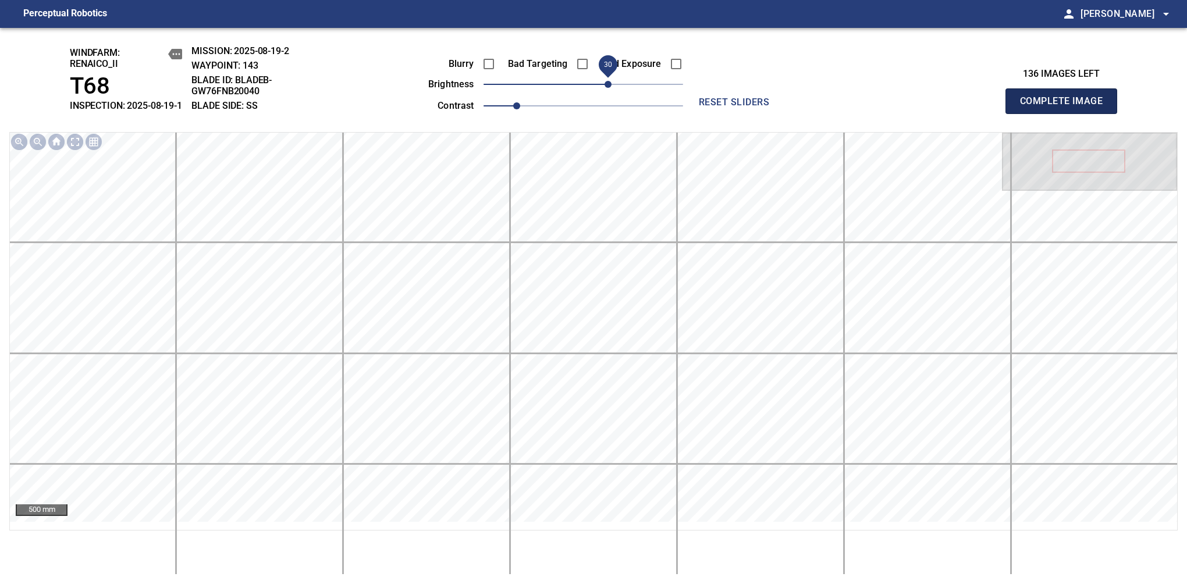
click at [1066, 107] on span "Complete Image" at bounding box center [1061, 101] width 86 height 16
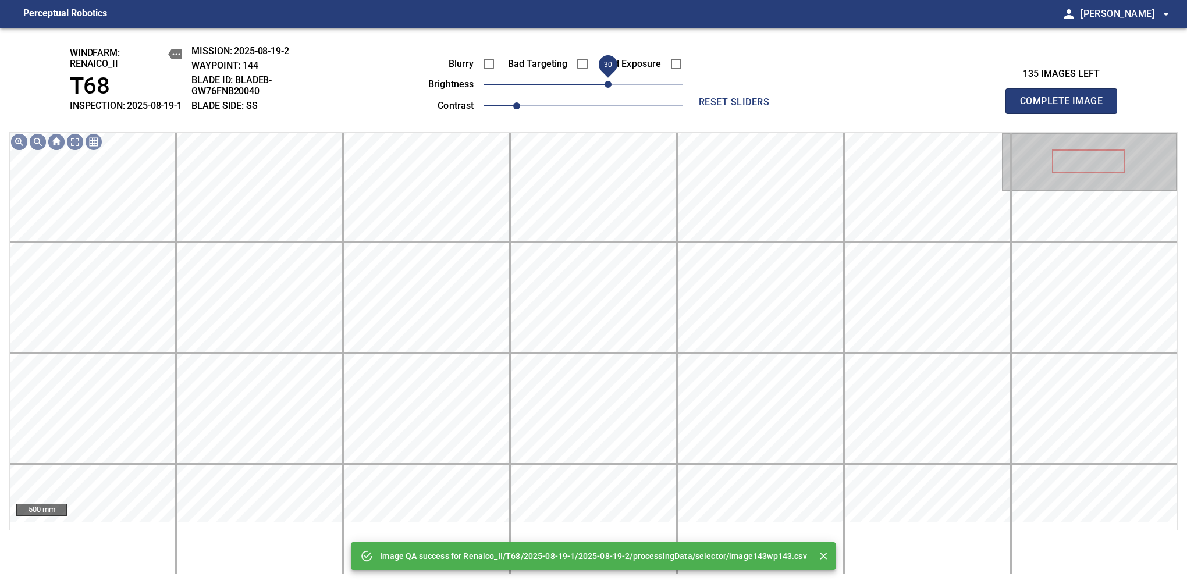
drag, startPoint x: 588, startPoint y: 98, endPoint x: 606, endPoint y: 95, distance: 18.8
click at [606, 88] on span "30" at bounding box center [608, 84] width 7 height 7
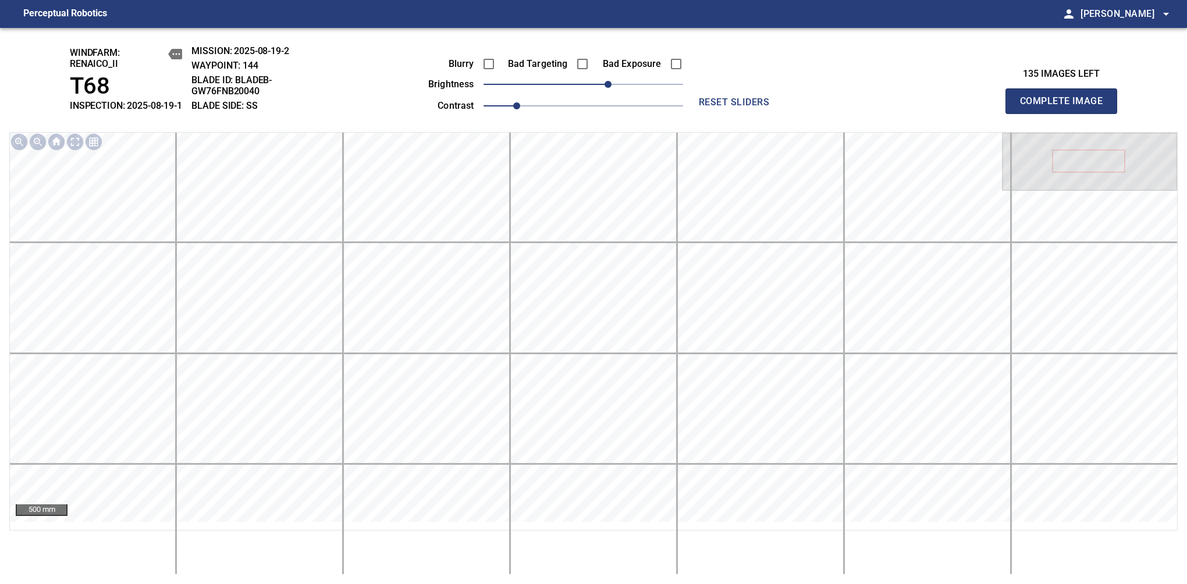
click at [1066, 107] on span "Complete Image" at bounding box center [1061, 101] width 86 height 16
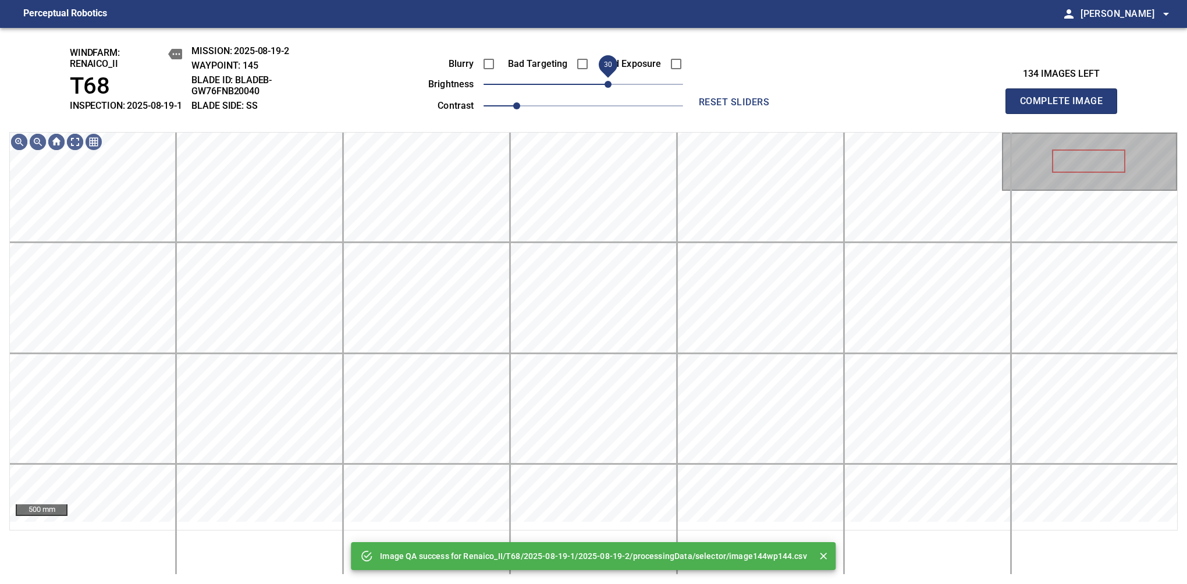
drag, startPoint x: 616, startPoint y: 94, endPoint x: 609, endPoint y: 100, distance: 9.5
click at [609, 93] on span "30" at bounding box center [584, 84] width 200 height 16
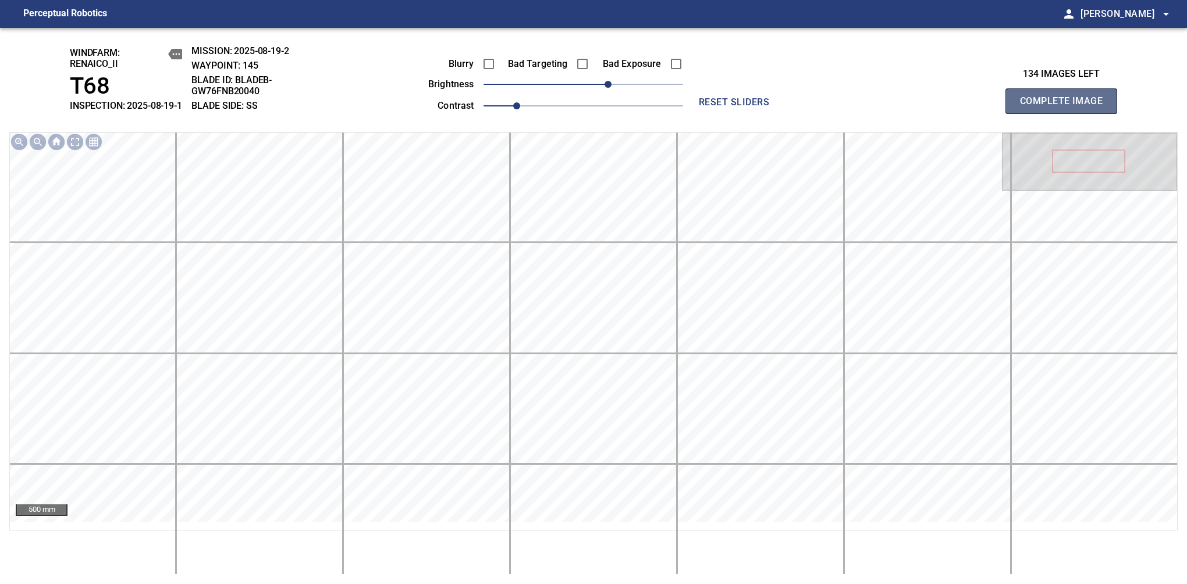
click at [1066, 107] on span "Complete Image" at bounding box center [1061, 101] width 86 height 16
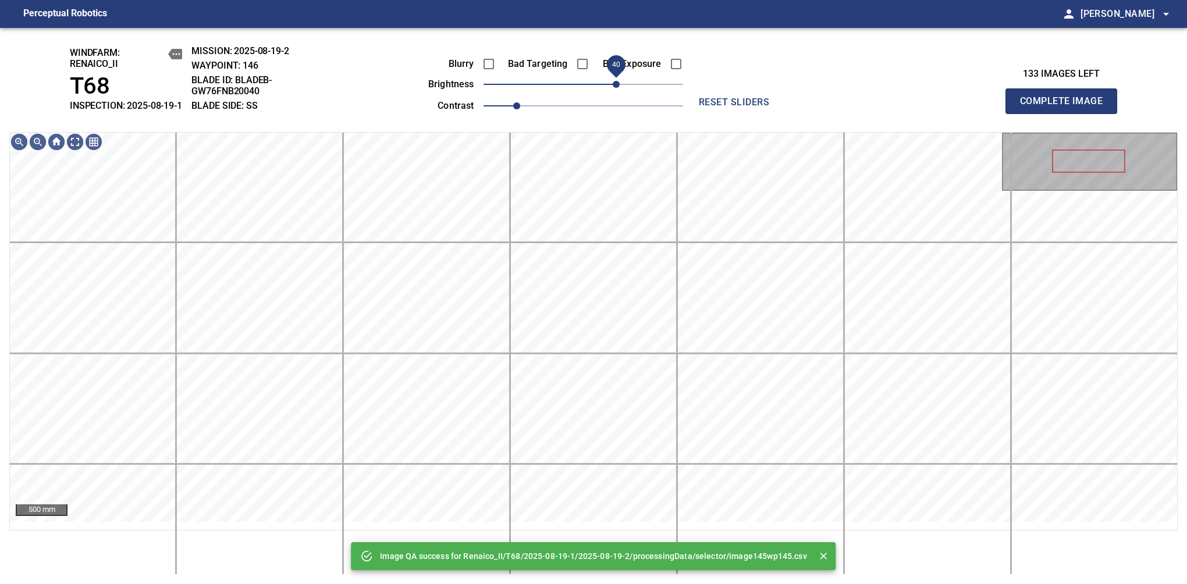
drag, startPoint x: 609, startPoint y: 100, endPoint x: 615, endPoint y: 98, distance: 6.1
click at [615, 93] on span "40" at bounding box center [584, 84] width 200 height 16
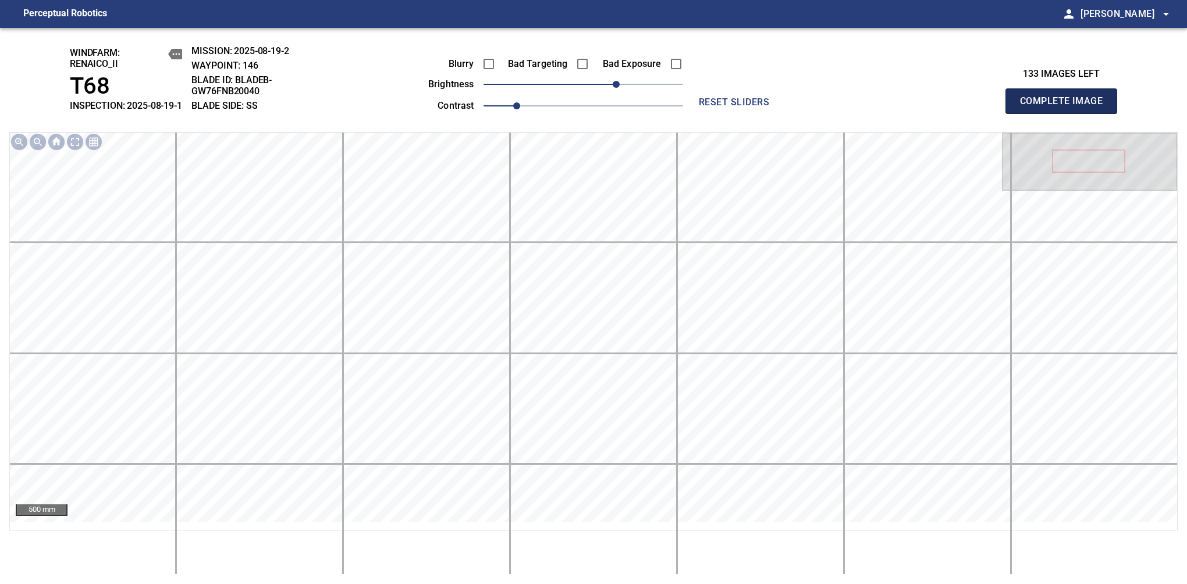
click at [1066, 107] on span "Complete Image" at bounding box center [1061, 101] width 86 height 16
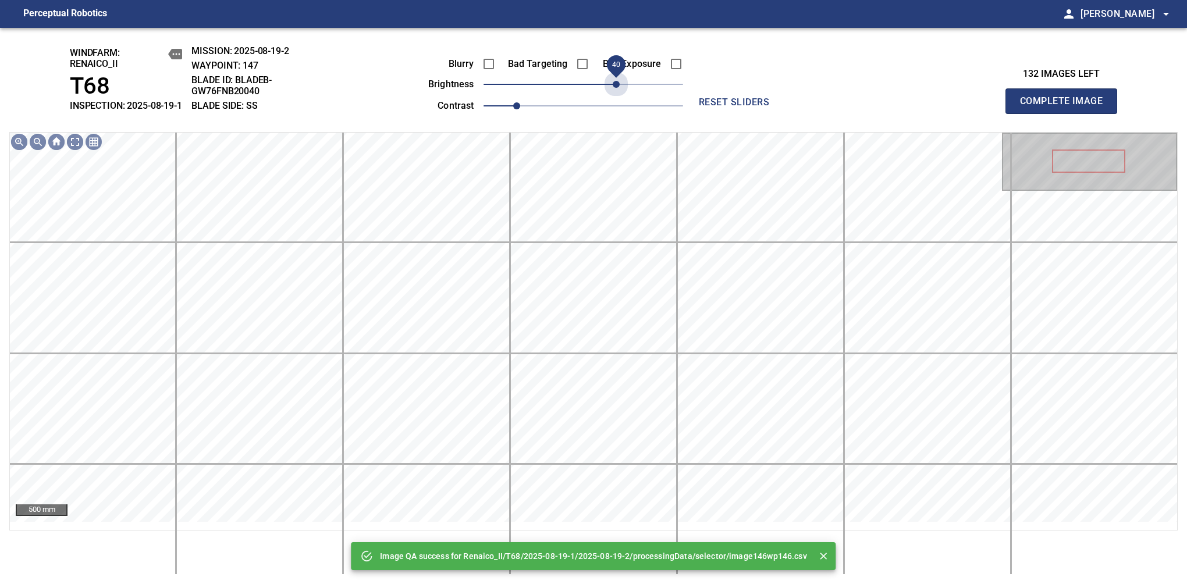
click at [615, 93] on span "40" at bounding box center [584, 84] width 200 height 16
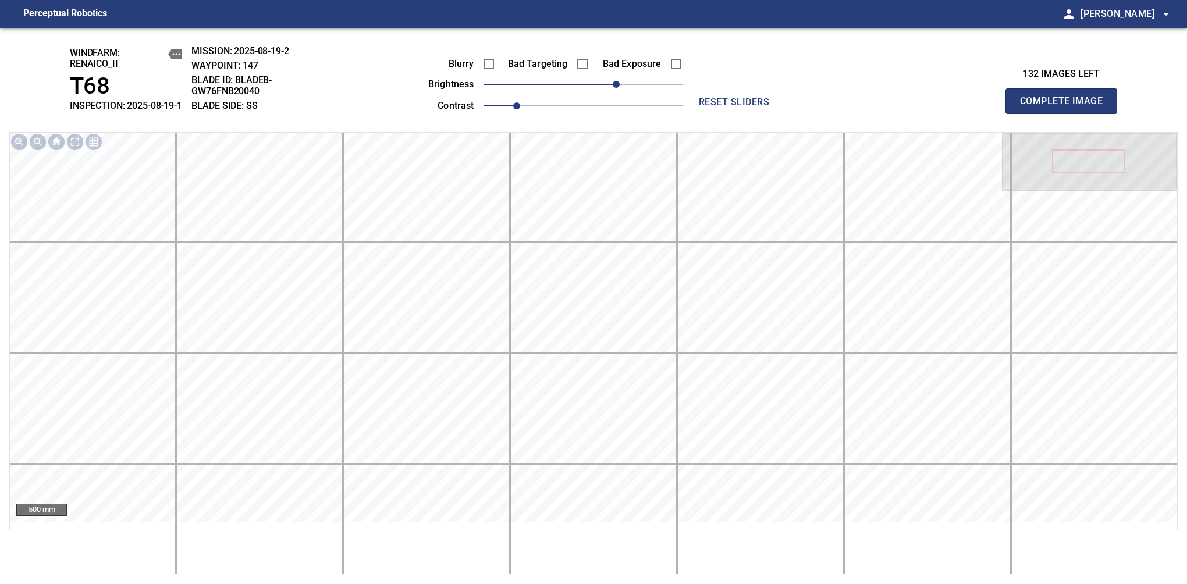
click at [1066, 107] on span "Complete Image" at bounding box center [1061, 101] width 86 height 16
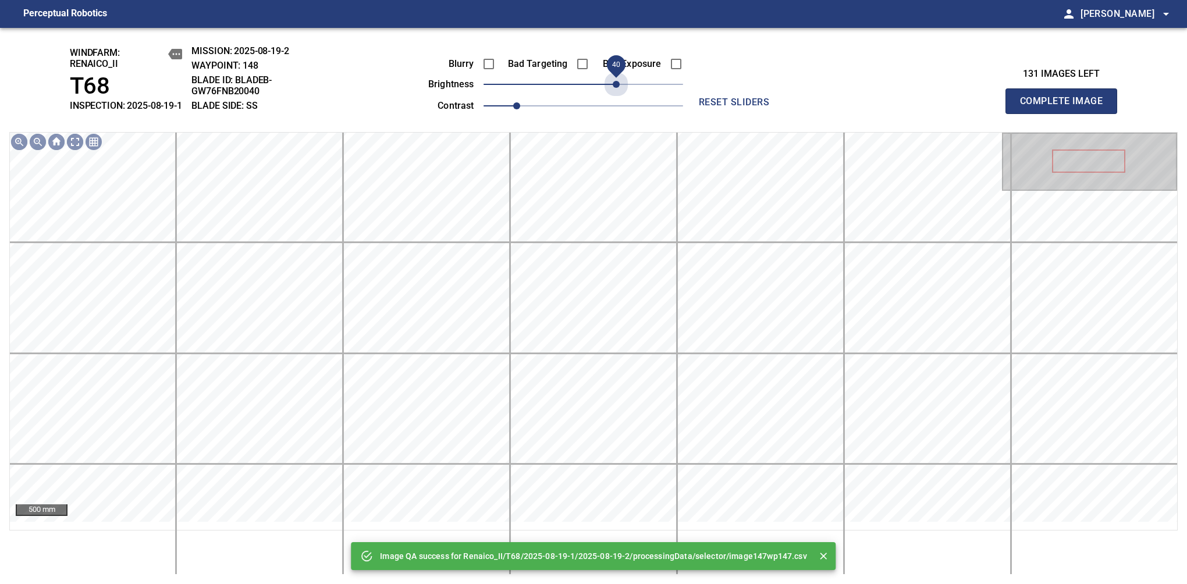
click at [615, 93] on span "40" at bounding box center [584, 84] width 200 height 16
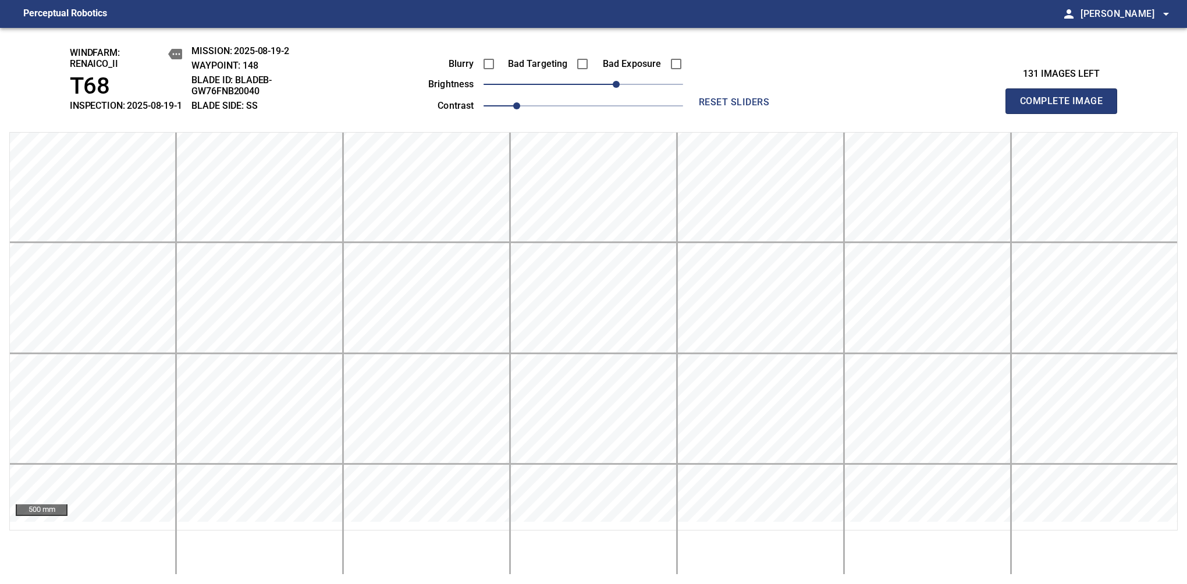
click at [1066, 107] on span "Complete Image" at bounding box center [1061, 101] width 86 height 16
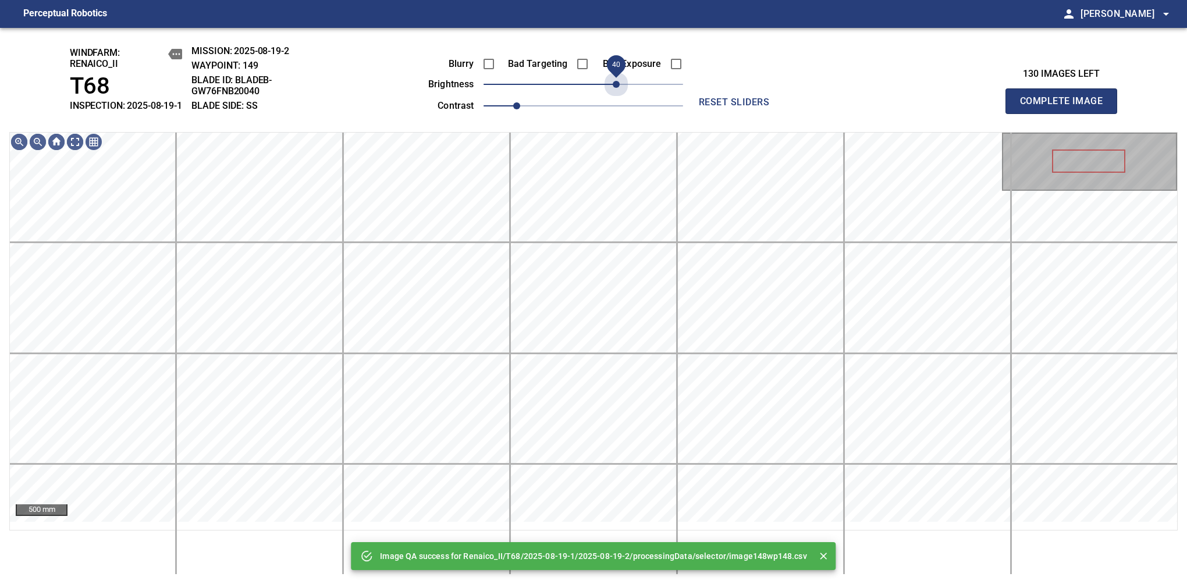
click at [615, 93] on span "40" at bounding box center [584, 84] width 200 height 16
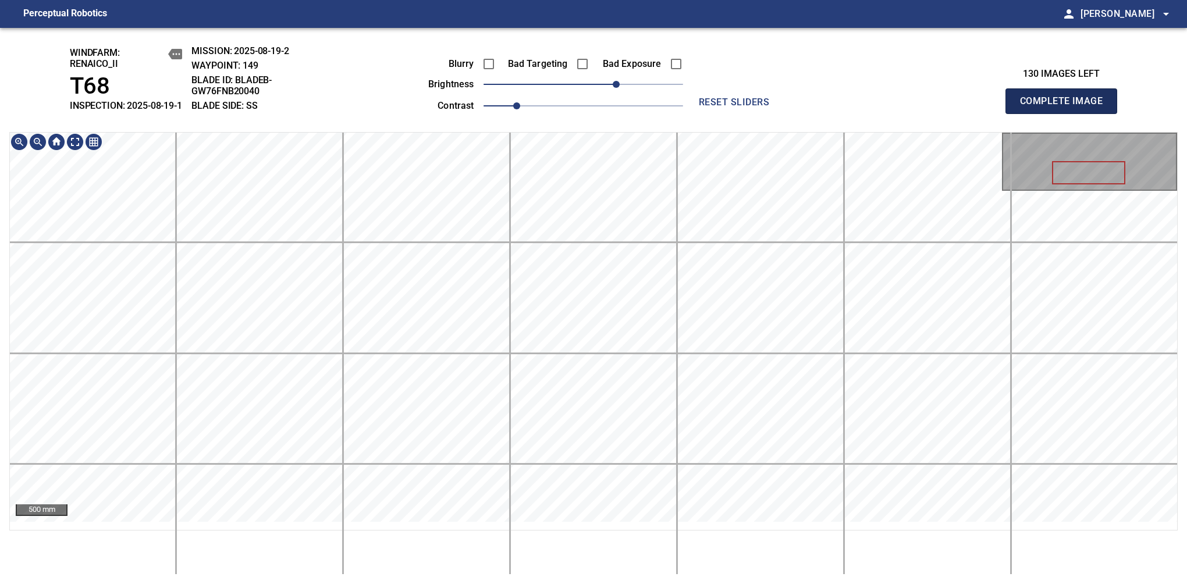
click at [1066, 107] on span "Complete Image" at bounding box center [1061, 101] width 86 height 16
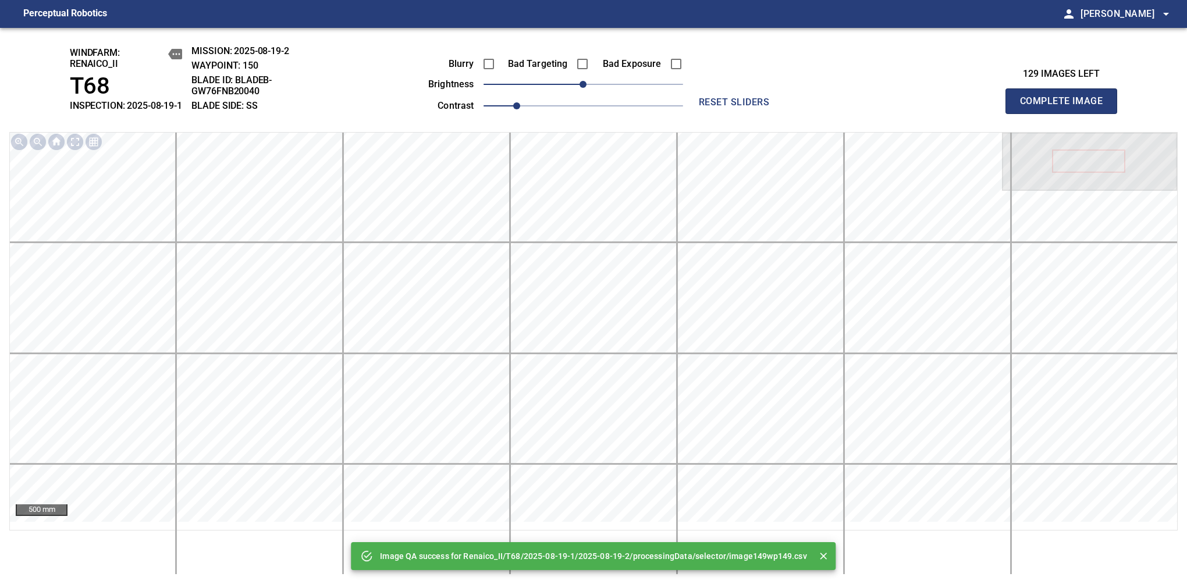
click at [607, 88] on div "Blurry Bad Targeting Bad Exposure brightness 0 contrast 1" at bounding box center [542, 83] width 281 height 62
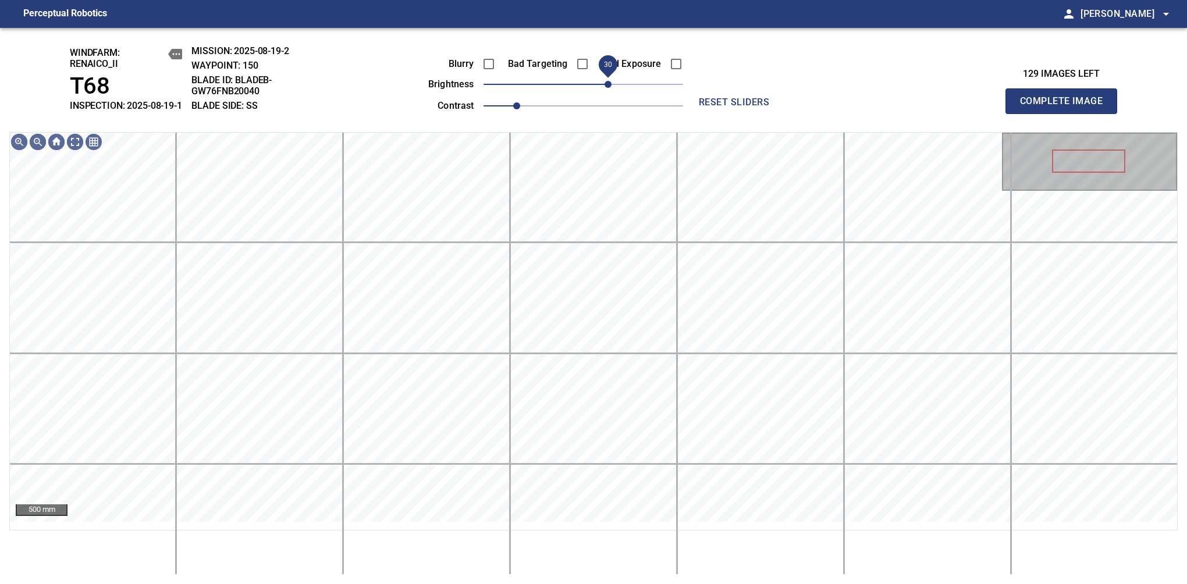
click at [609, 93] on span "30" at bounding box center [584, 84] width 200 height 16
click at [613, 88] on span "40" at bounding box center [616, 84] width 7 height 7
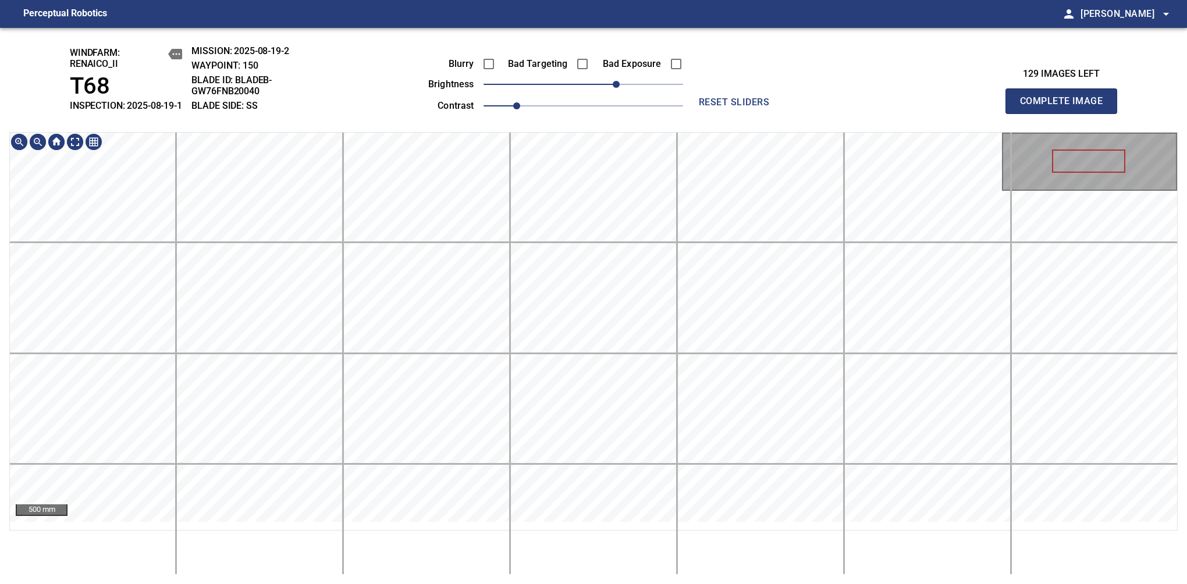
click at [1066, 107] on span "Complete Image" at bounding box center [1061, 101] width 86 height 16
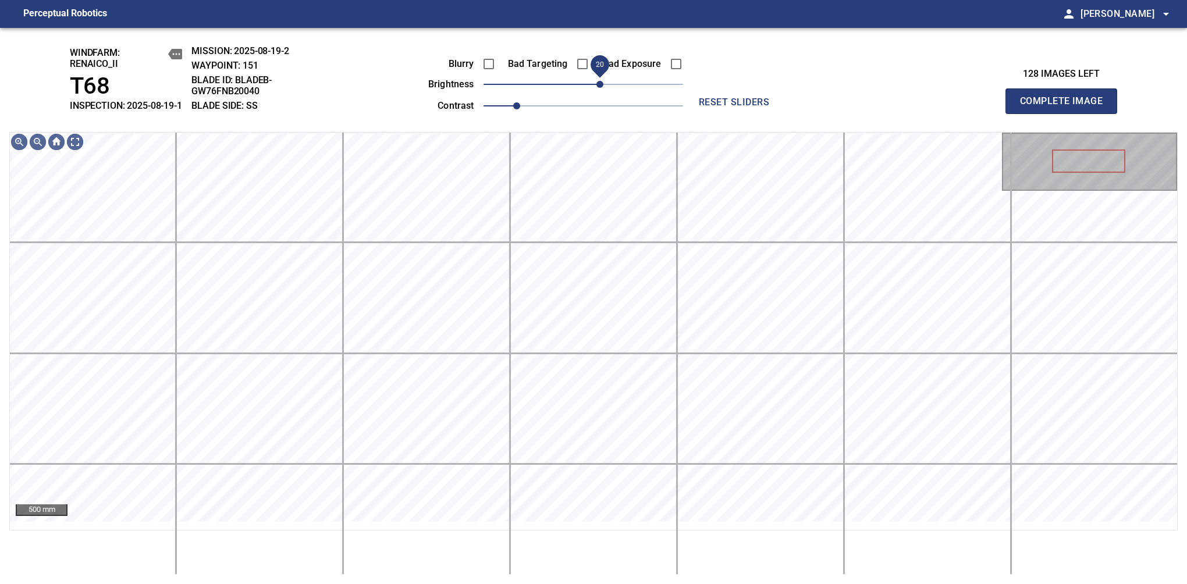
click at [601, 93] on span "20" at bounding box center [584, 84] width 200 height 16
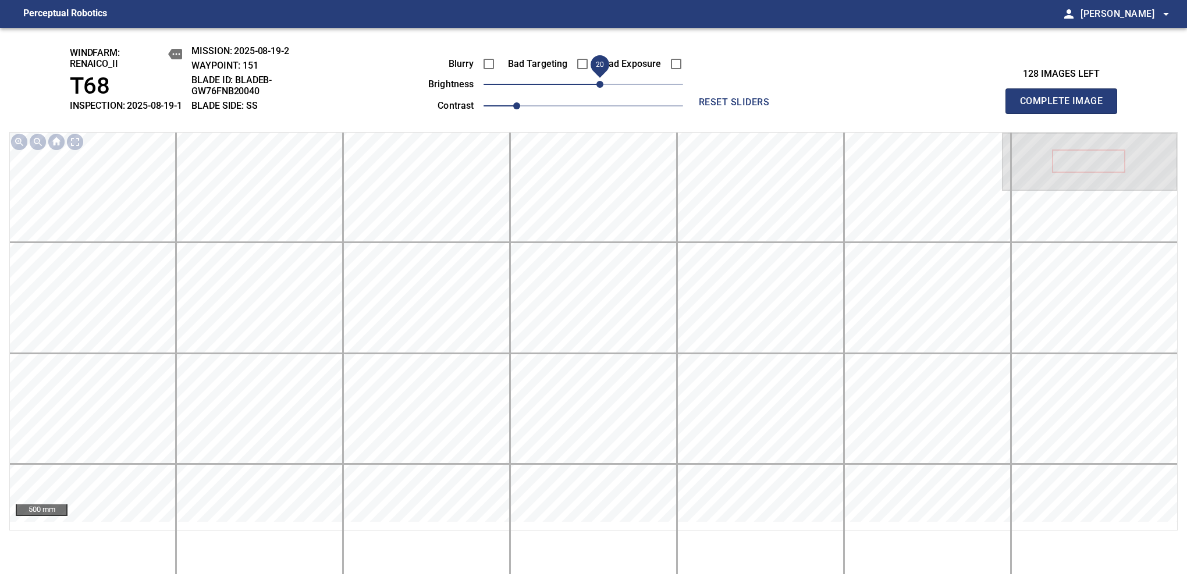
click at [1066, 107] on span "Complete Image" at bounding box center [1061, 101] width 86 height 16
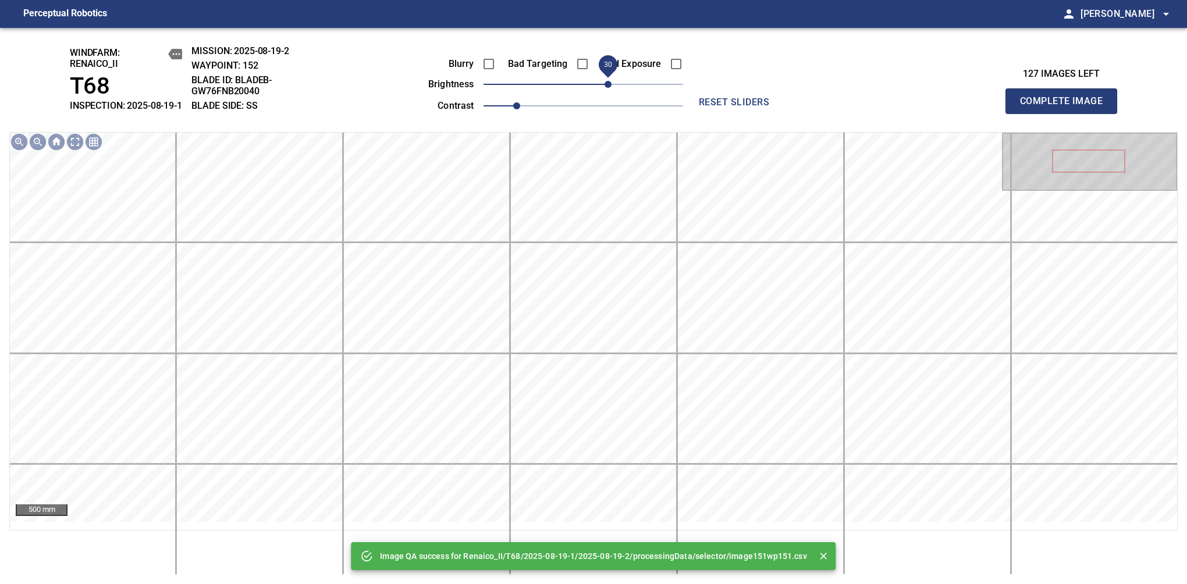
drag, startPoint x: 601, startPoint y: 98, endPoint x: 609, endPoint y: 96, distance: 8.3
click at [609, 93] on span "30" at bounding box center [584, 84] width 200 height 16
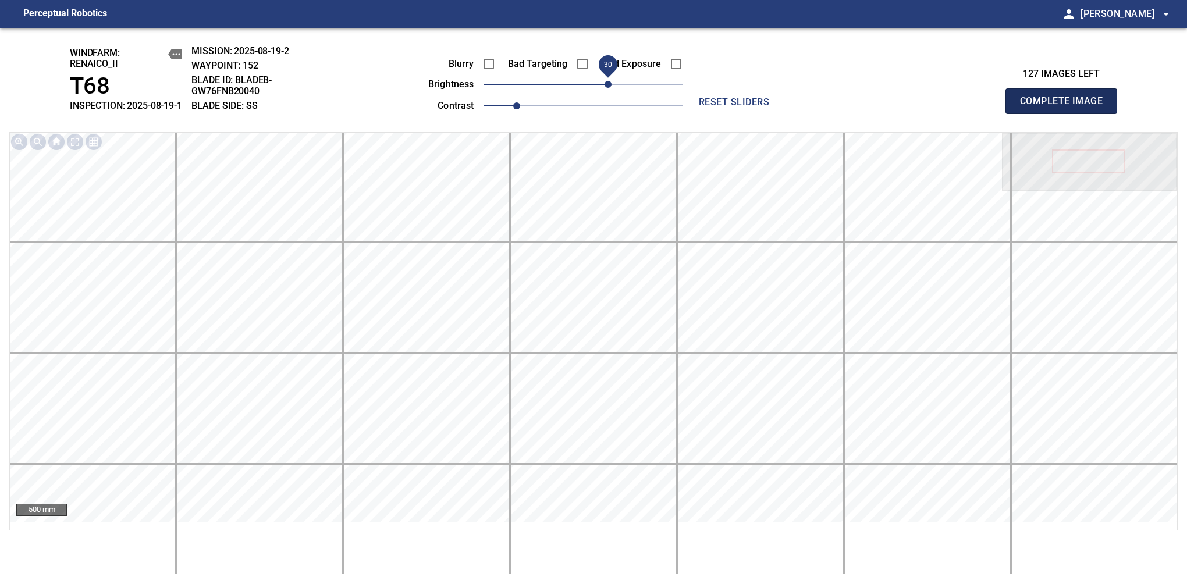
click at [1066, 107] on span "Complete Image" at bounding box center [1061, 101] width 86 height 16
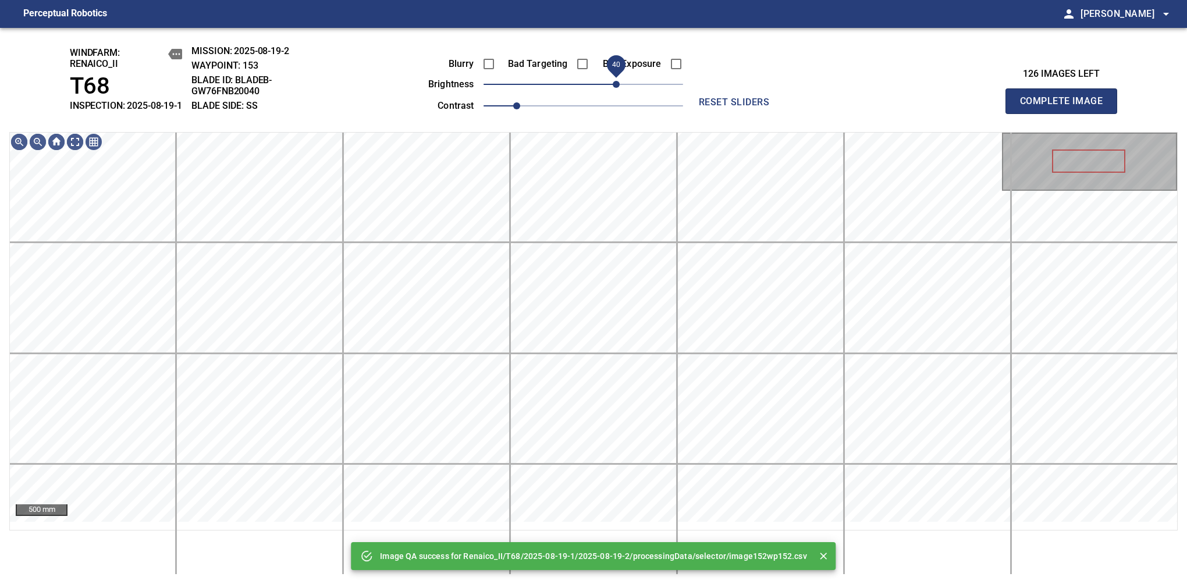
drag, startPoint x: 609, startPoint y: 96, endPoint x: 617, endPoint y: 93, distance: 8.9
click at [617, 93] on span "40" at bounding box center [584, 84] width 200 height 16
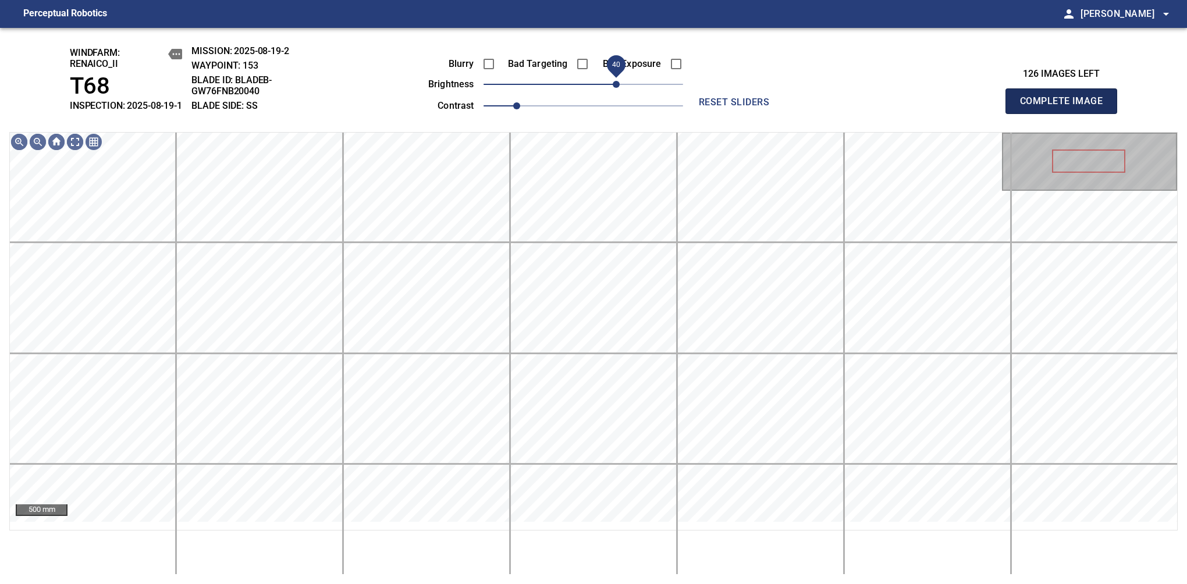
click at [1066, 107] on span "Complete Image" at bounding box center [1061, 101] width 86 height 16
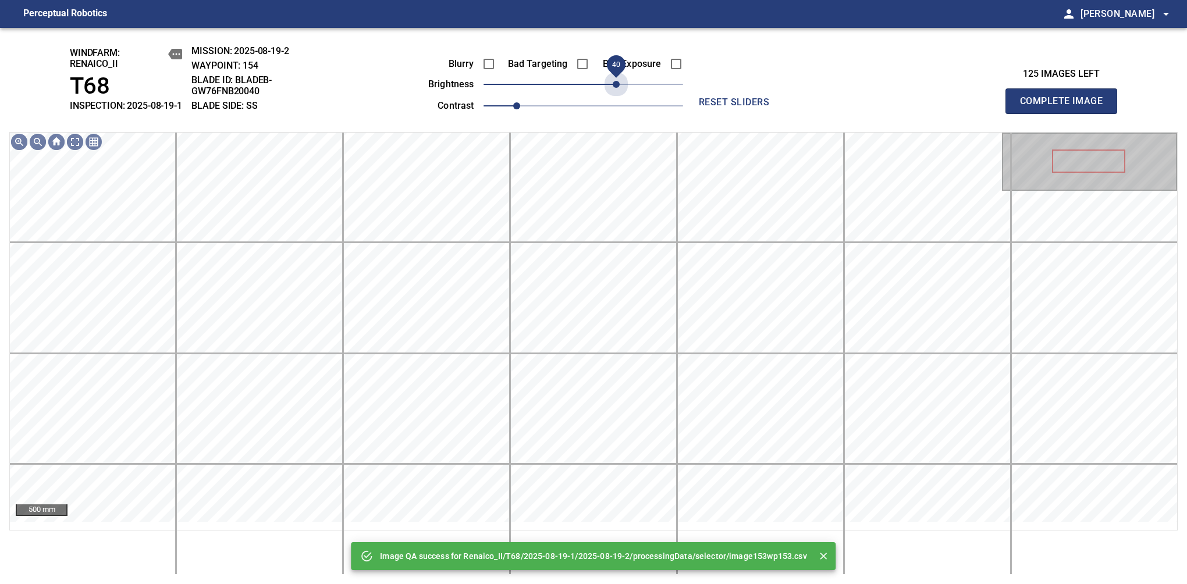
click at [617, 93] on span "40" at bounding box center [584, 84] width 200 height 16
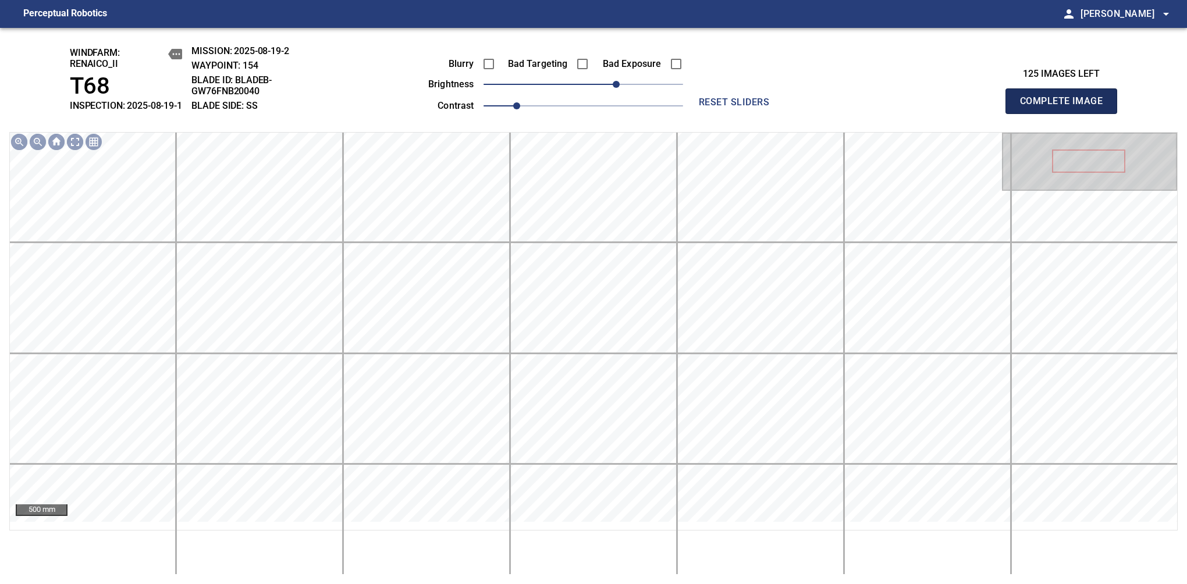
click at [1066, 107] on span "Complete Image" at bounding box center [1061, 101] width 86 height 16
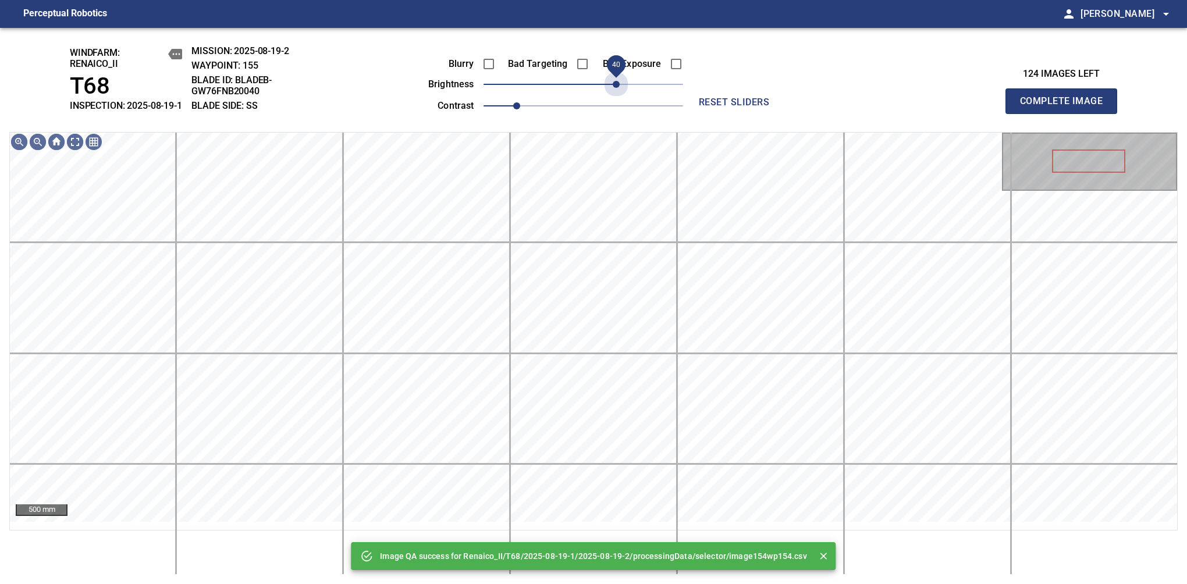
click at [617, 93] on span "40" at bounding box center [584, 84] width 200 height 16
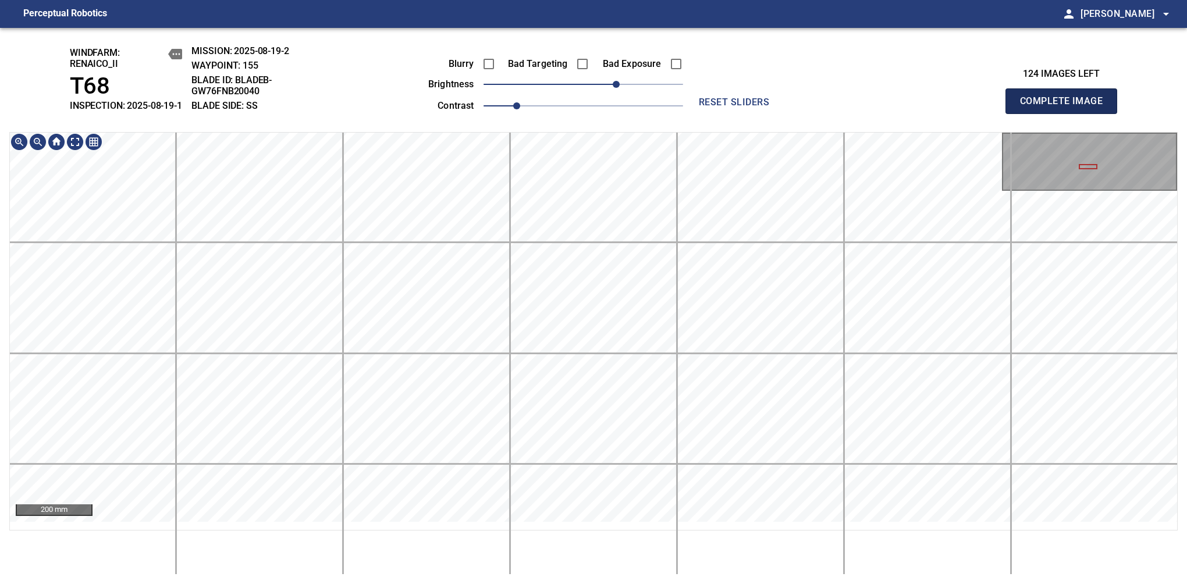
click at [1066, 107] on span "Complete Image" at bounding box center [1061, 101] width 86 height 16
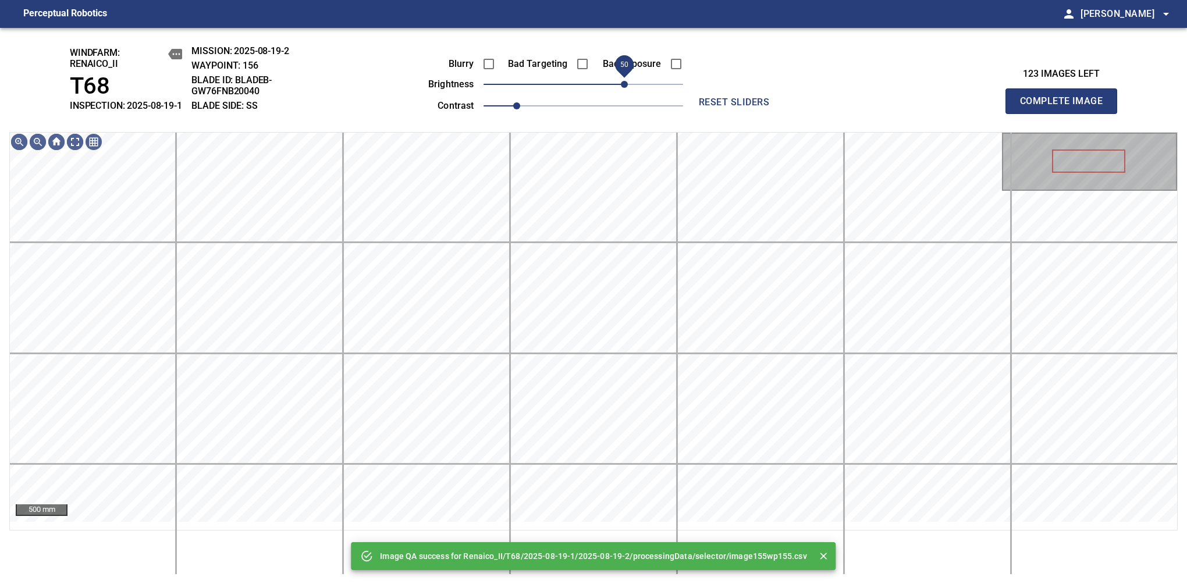
drag, startPoint x: 615, startPoint y: 94, endPoint x: 623, endPoint y: 93, distance: 7.8
click at [623, 93] on span "50" at bounding box center [584, 84] width 200 height 16
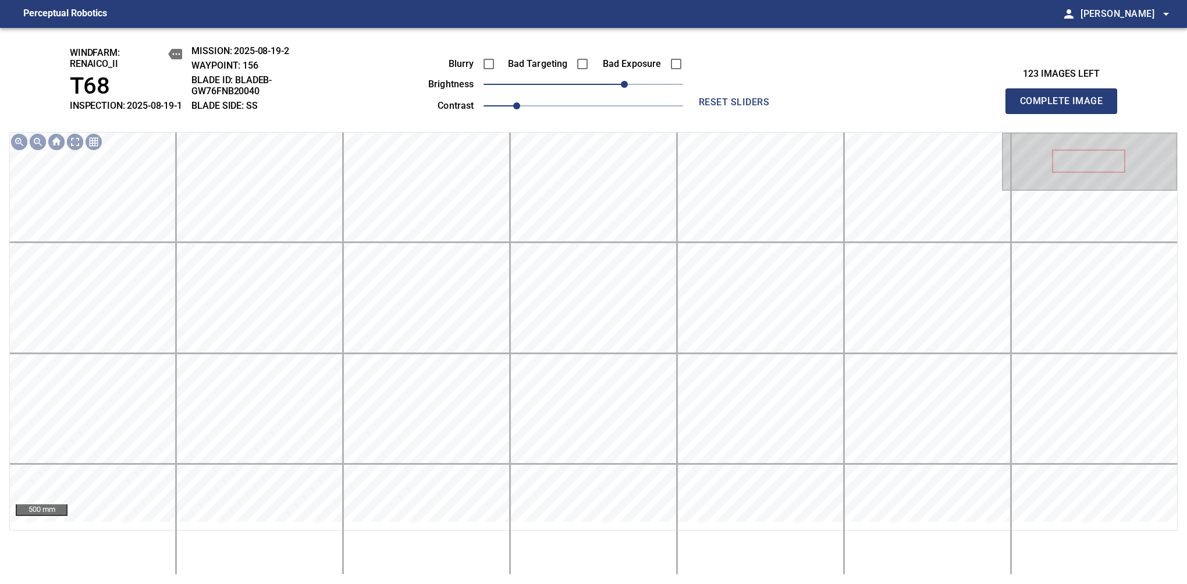
click at [1066, 107] on span "Complete Image" at bounding box center [1061, 101] width 86 height 16
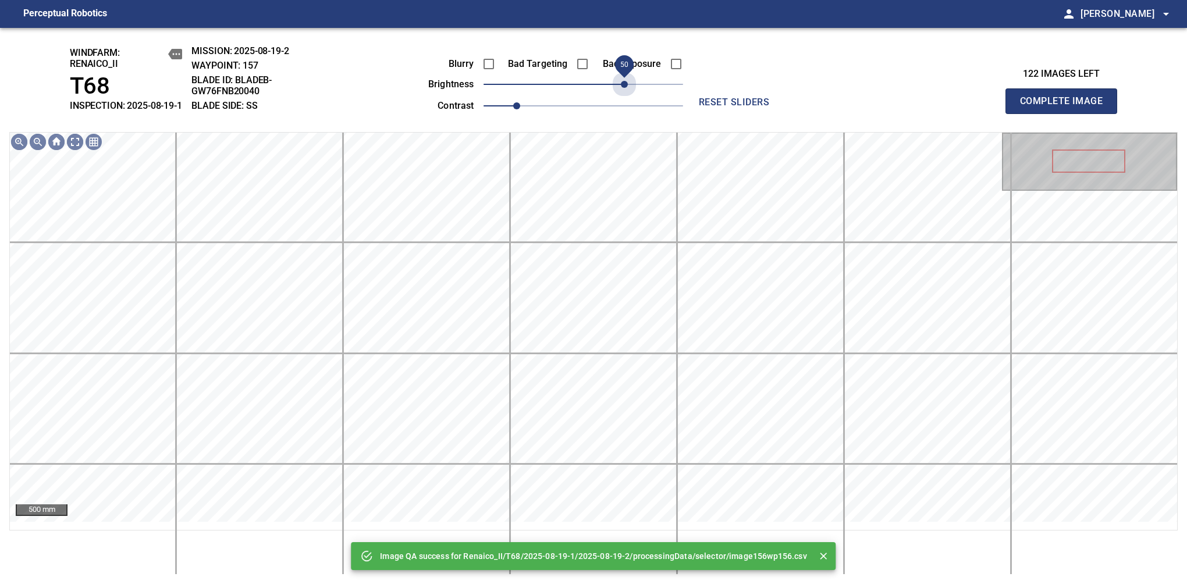
click at [623, 93] on span "50" at bounding box center [584, 84] width 200 height 16
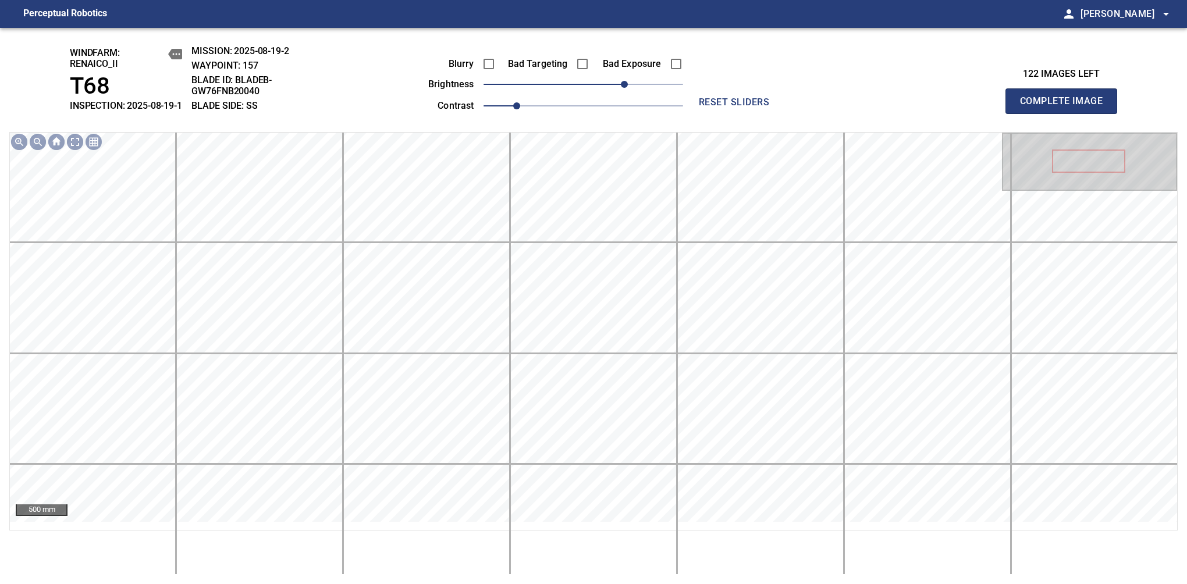
click at [1066, 107] on span "Complete Image" at bounding box center [1061, 101] width 86 height 16
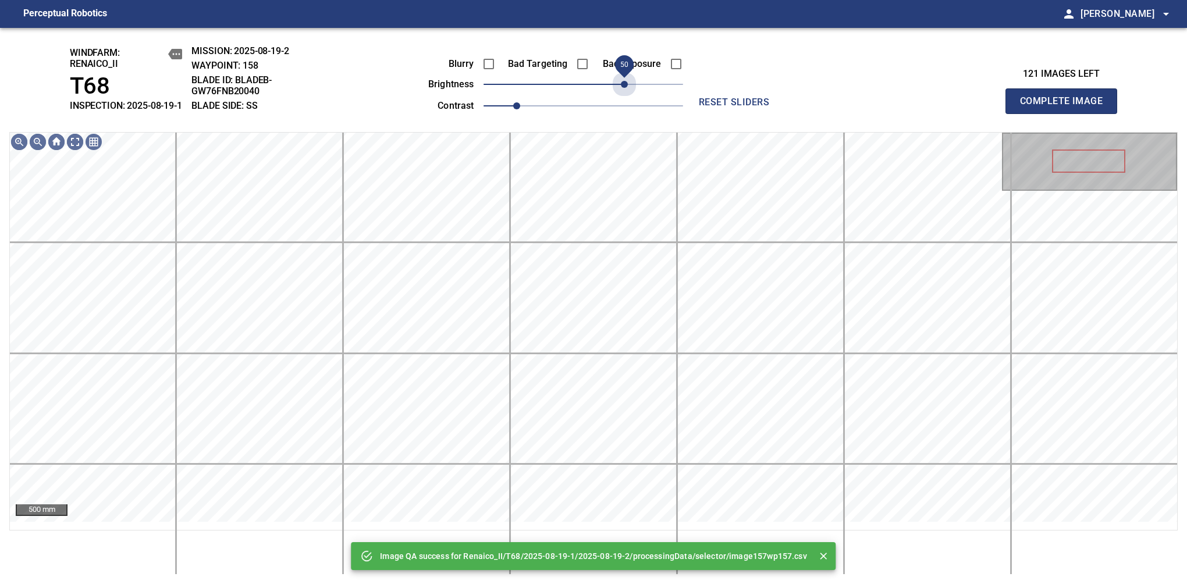
click at [623, 93] on span "50" at bounding box center [584, 84] width 200 height 16
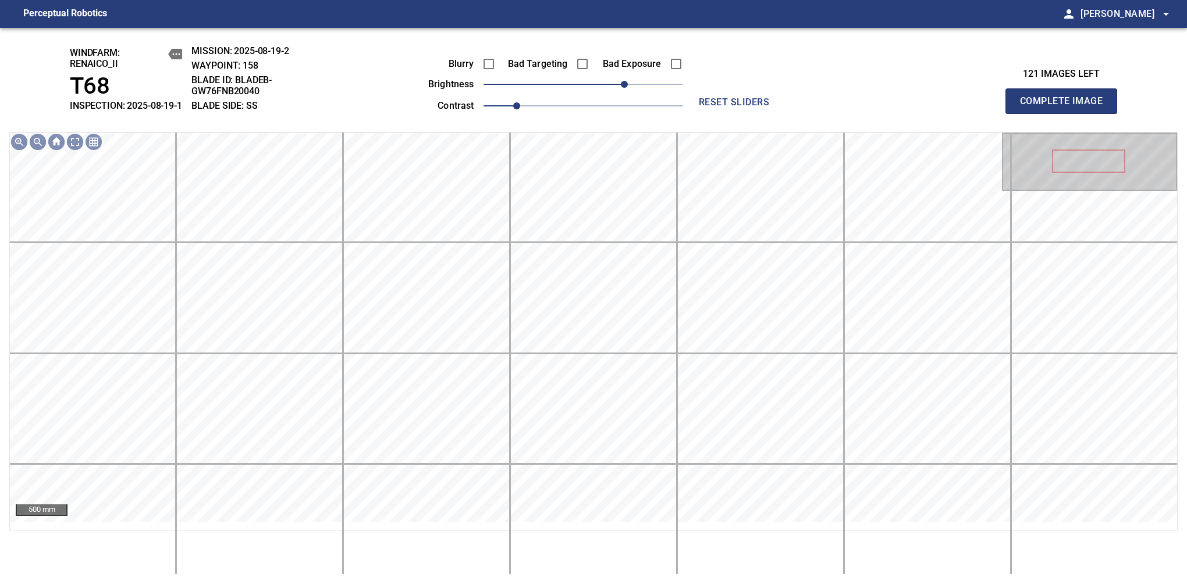
click at [1066, 107] on span "Complete Image" at bounding box center [1061, 101] width 86 height 16
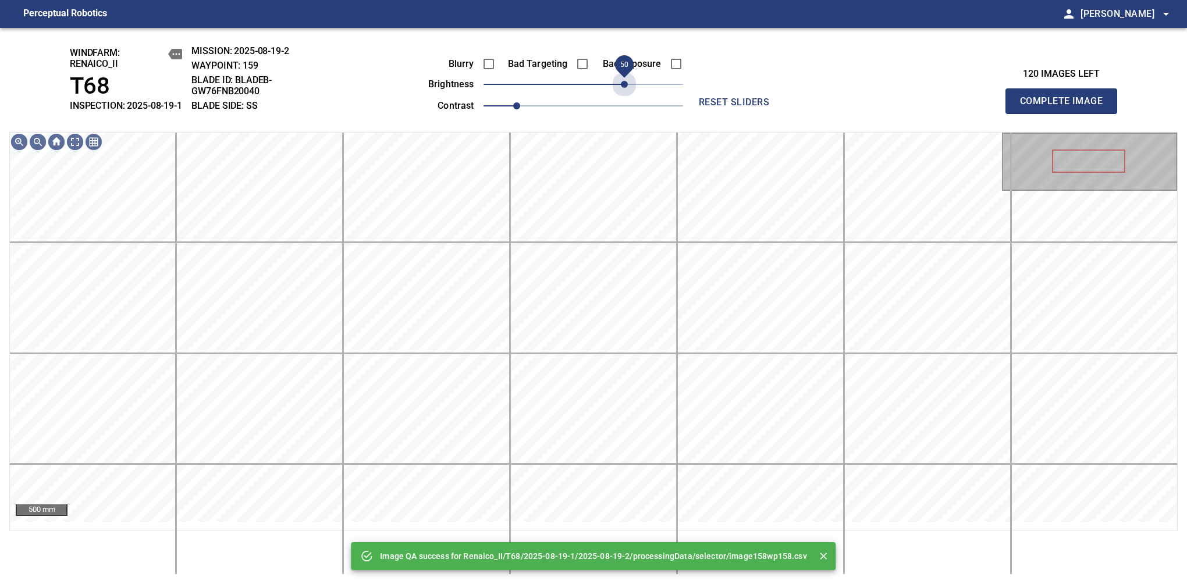
click at [623, 93] on span "50" at bounding box center [584, 84] width 200 height 16
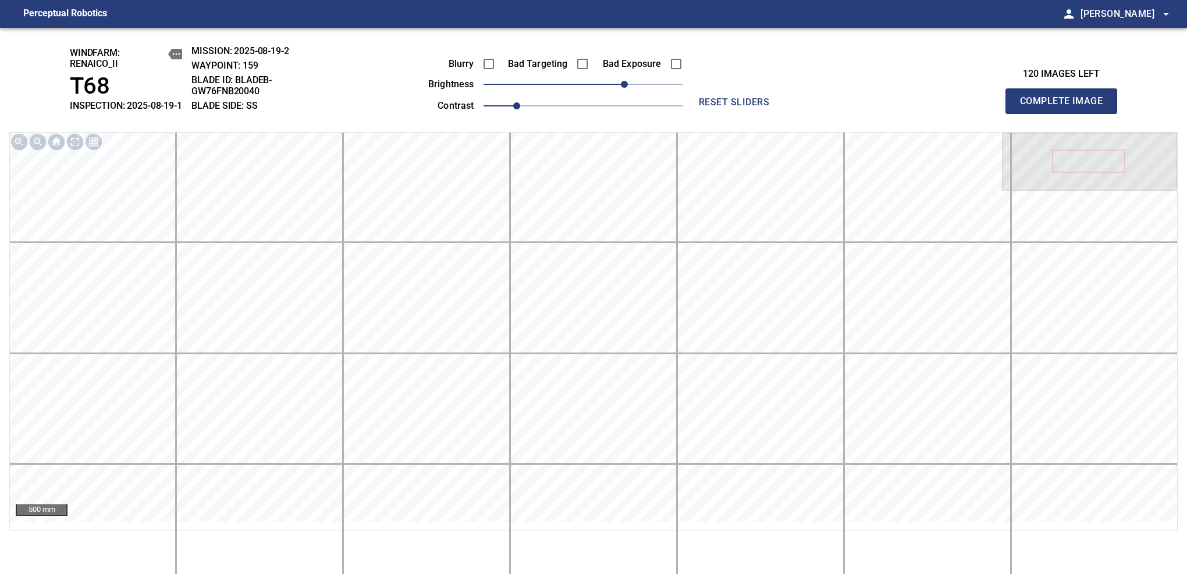
click at [1066, 107] on span "Complete Image" at bounding box center [1061, 101] width 86 height 16
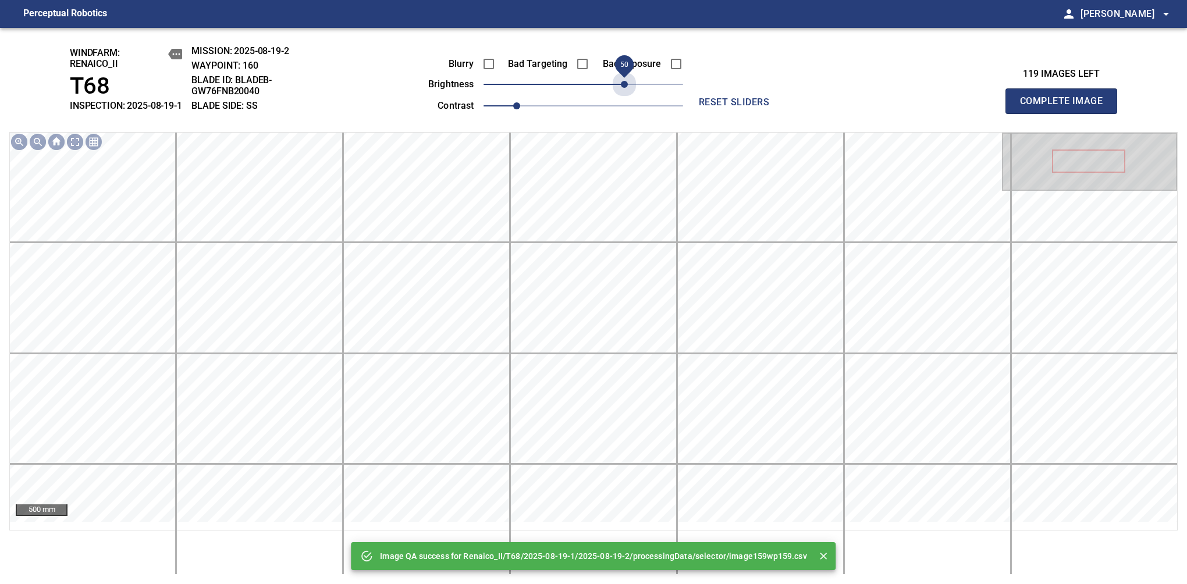
click at [623, 93] on span "50" at bounding box center [584, 84] width 200 height 16
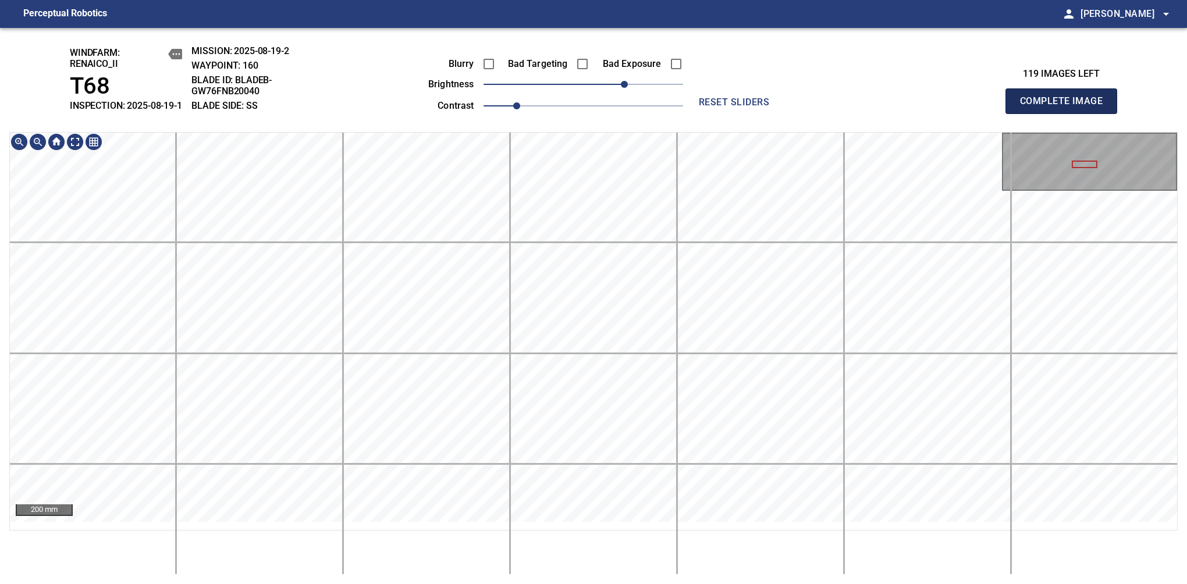
click at [1066, 107] on span "Complete Image" at bounding box center [1061, 101] width 86 height 16
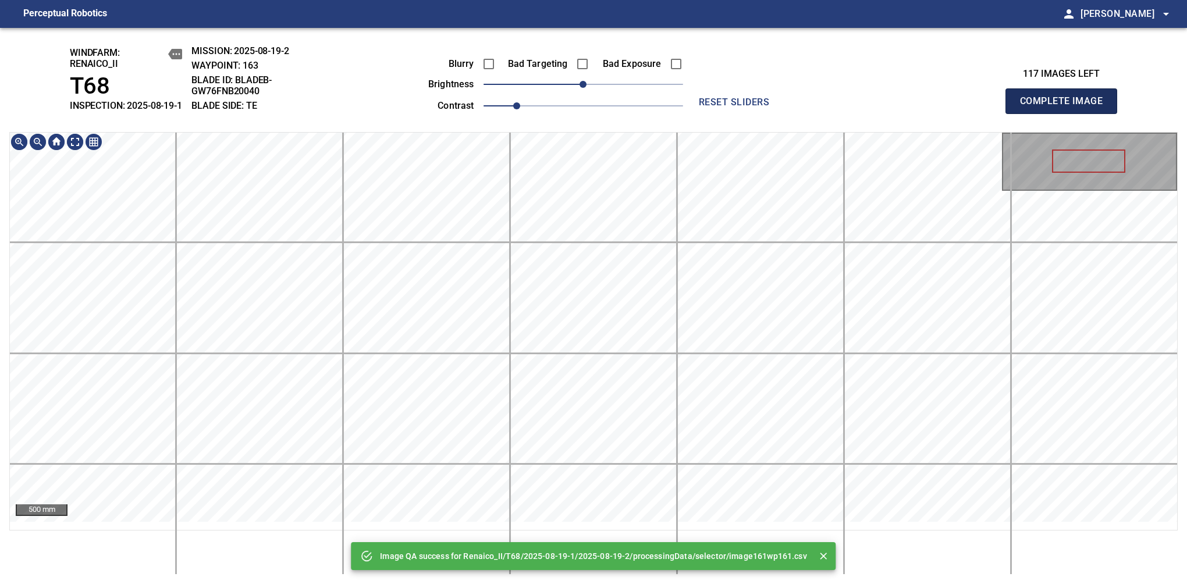
click at [1066, 107] on span "Complete Image" at bounding box center [1061, 101] width 86 height 16
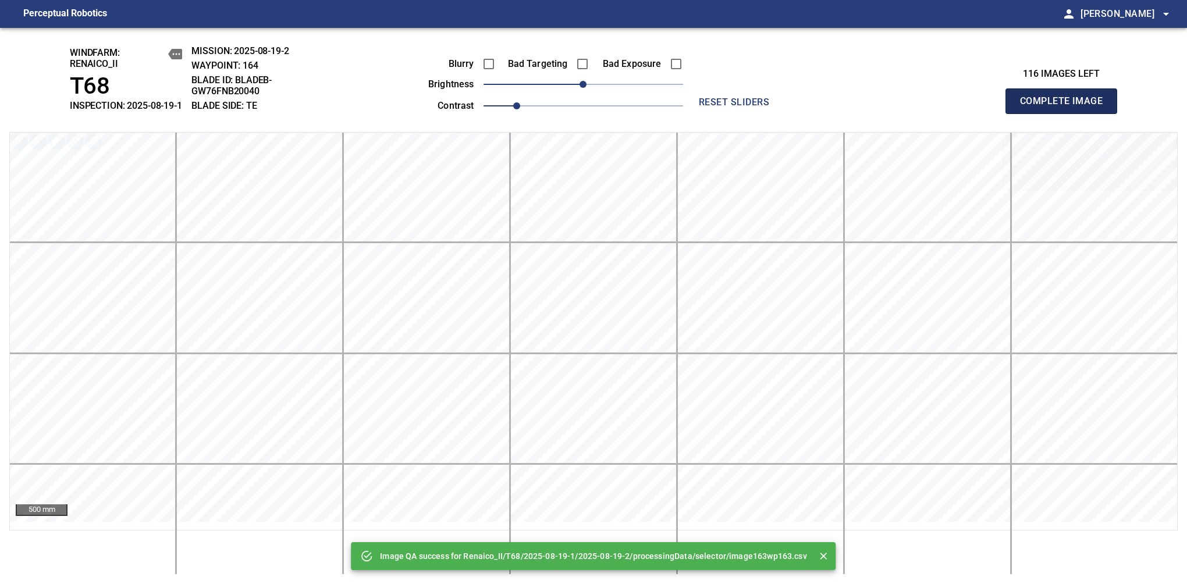
click at [1066, 107] on span "Complete Image" at bounding box center [1061, 101] width 86 height 16
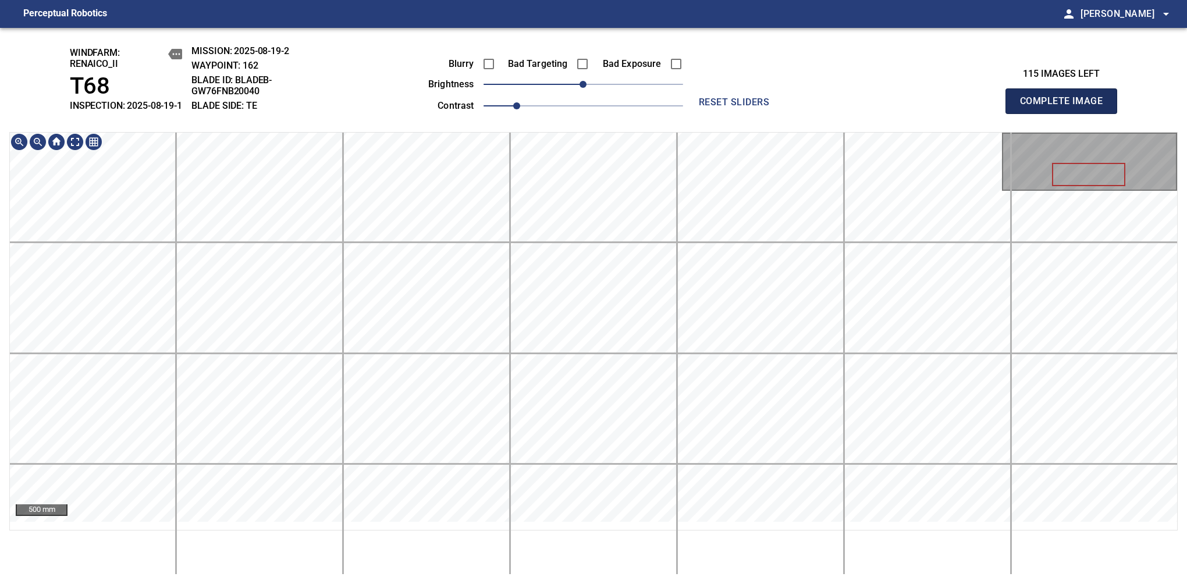
click at [1066, 107] on span "Complete Image" at bounding box center [1061, 101] width 86 height 16
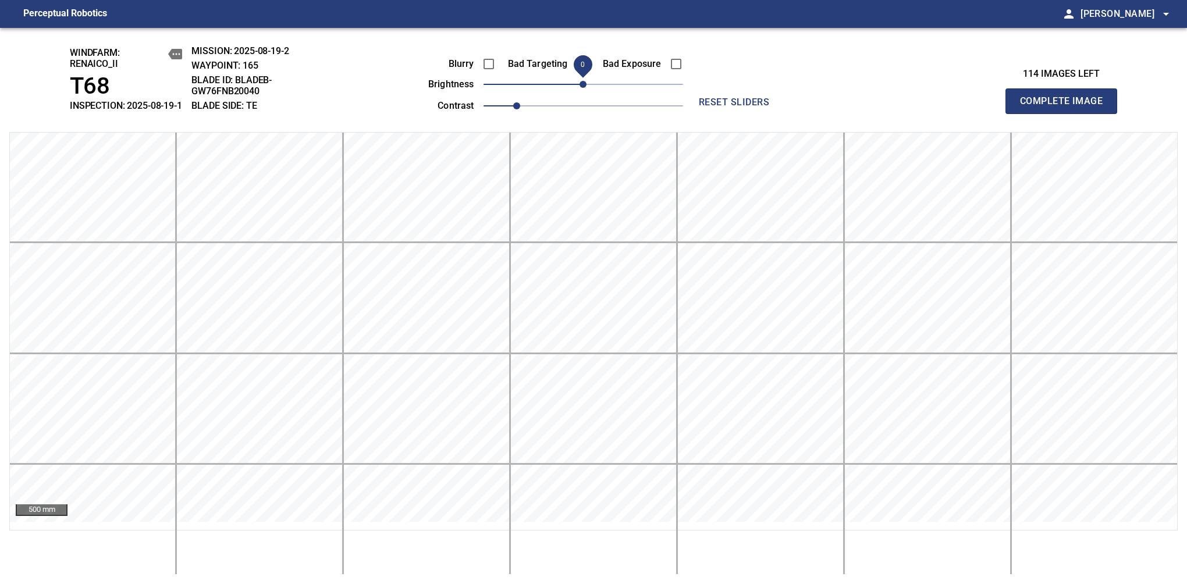
click at [1066, 107] on span "Complete Image" at bounding box center [1061, 101] width 86 height 16
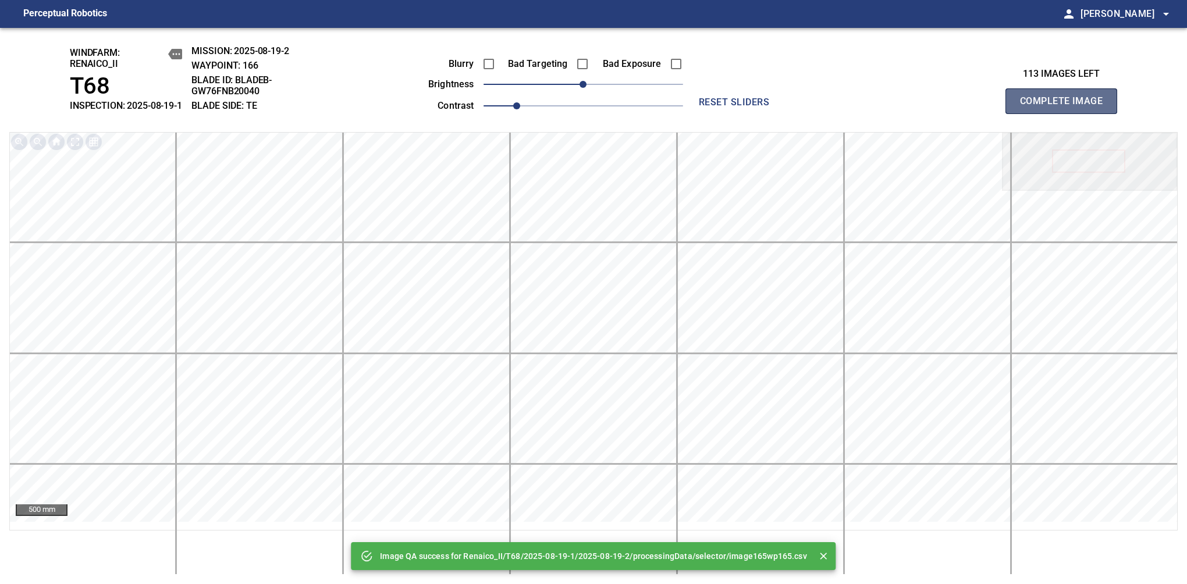
click at [1066, 107] on span "Complete Image" at bounding box center [1061, 101] width 86 height 16
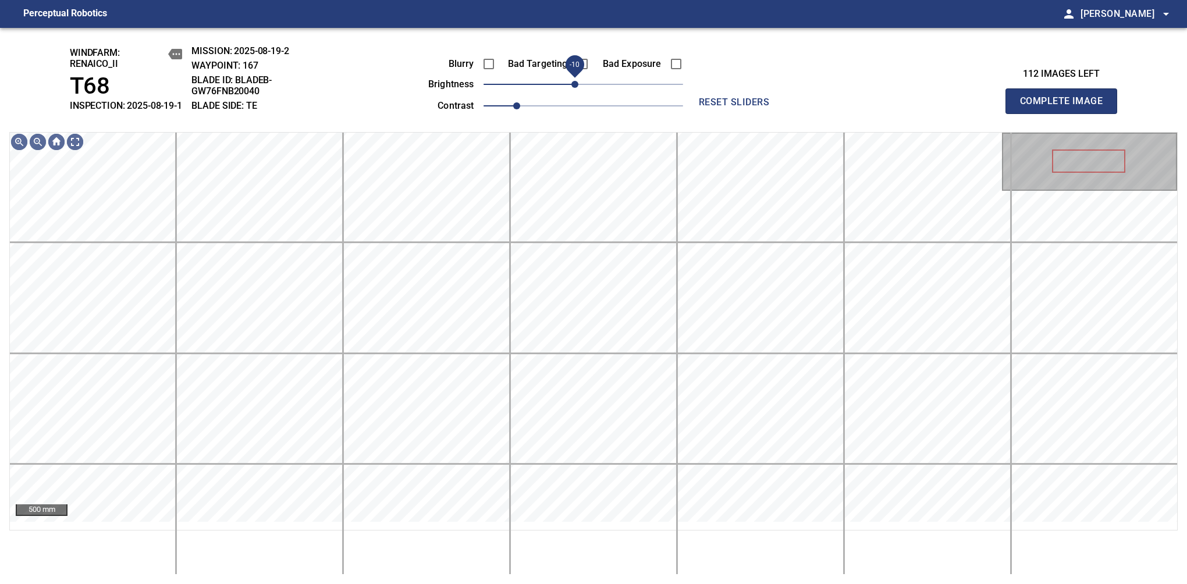
click at [576, 88] on span "-10" at bounding box center [574, 84] width 7 height 7
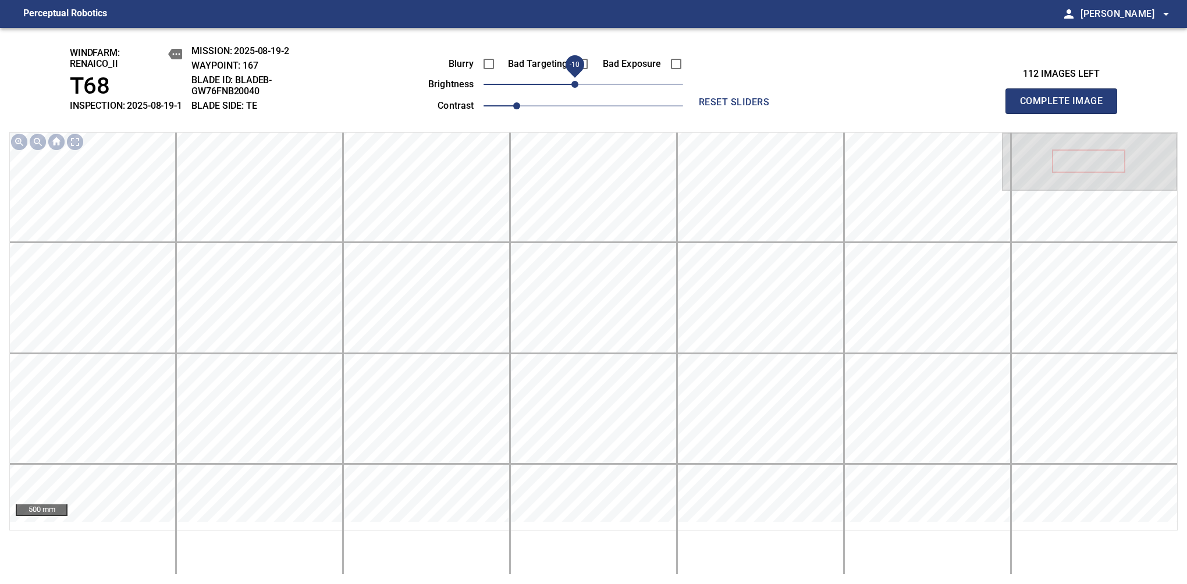
click at [1066, 107] on span "Complete Image" at bounding box center [1061, 101] width 86 height 16
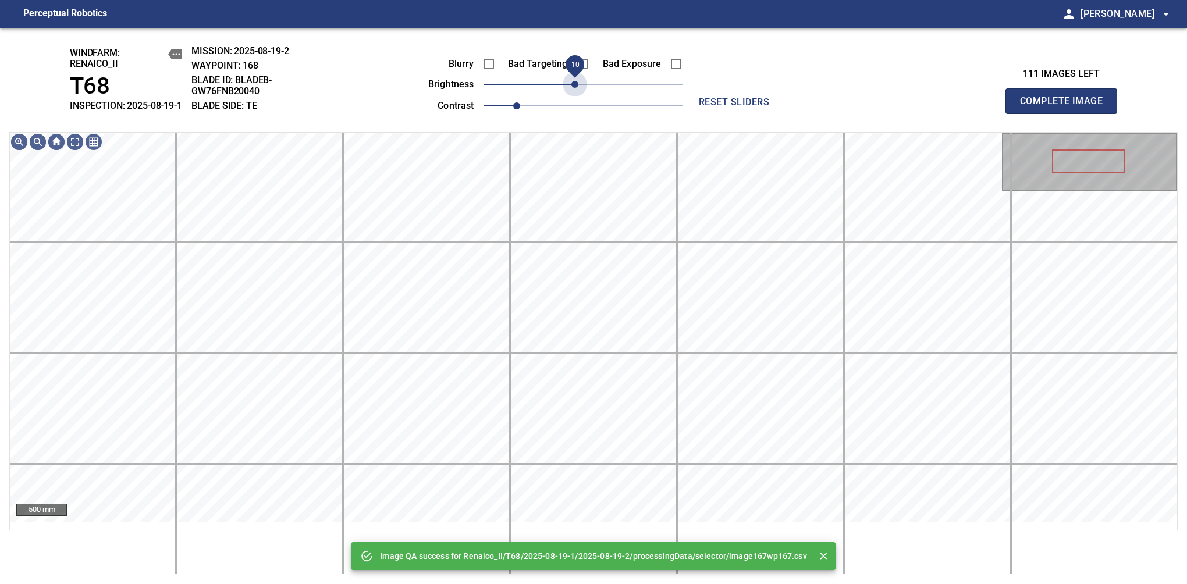
click at [576, 88] on span "-10" at bounding box center [574, 84] width 7 height 7
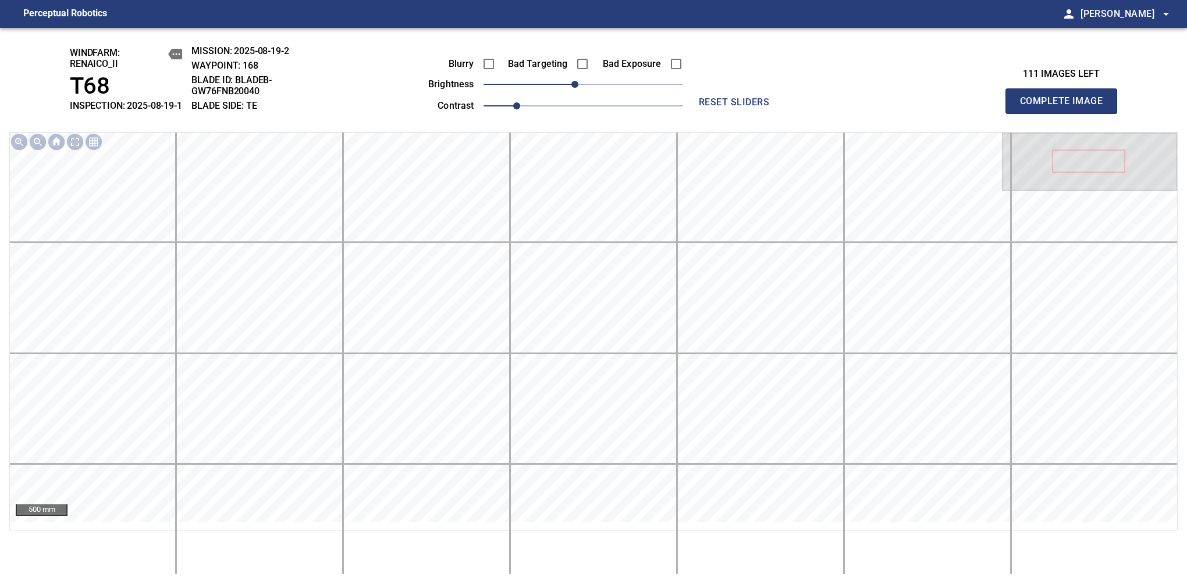
click at [1066, 107] on span "Complete Image" at bounding box center [1061, 101] width 86 height 16
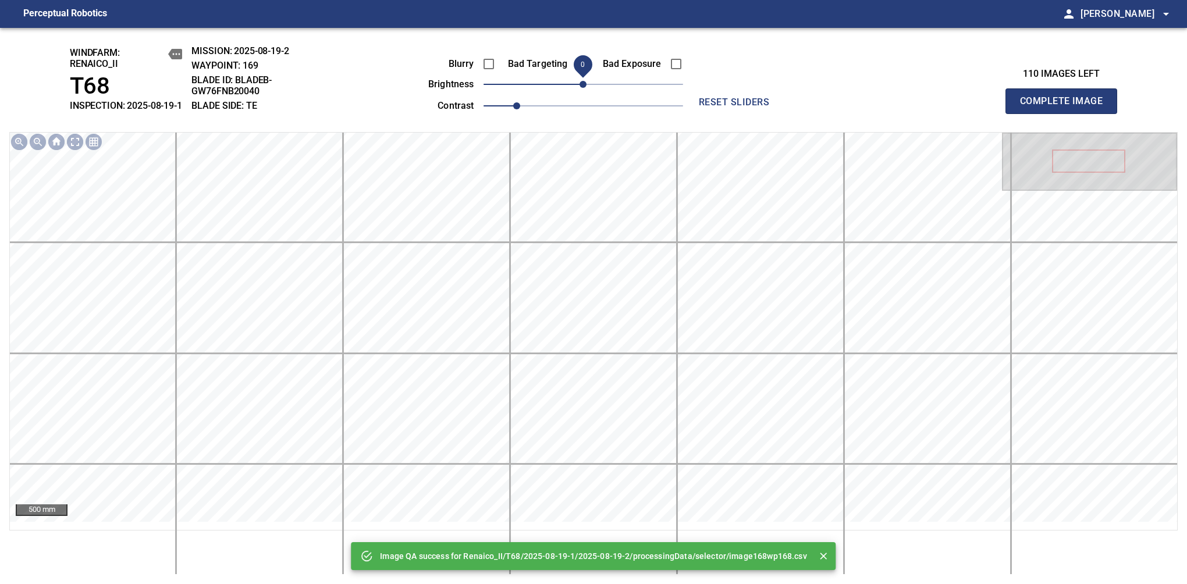
click at [580, 88] on span "0" at bounding box center [583, 84] width 7 height 7
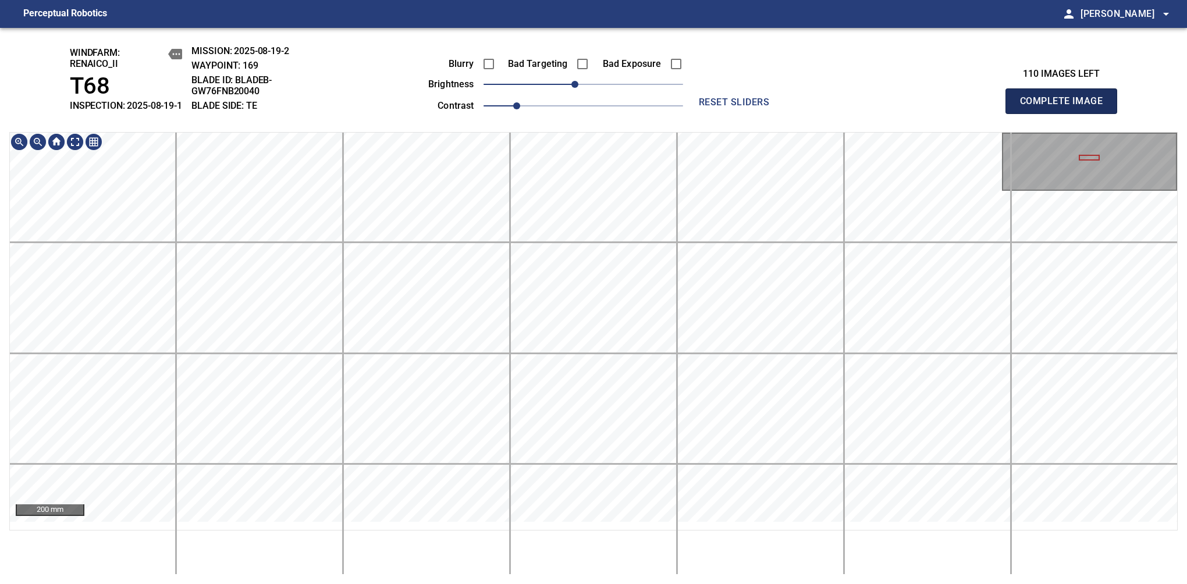
click at [1066, 107] on span "Complete Image" at bounding box center [1061, 101] width 86 height 16
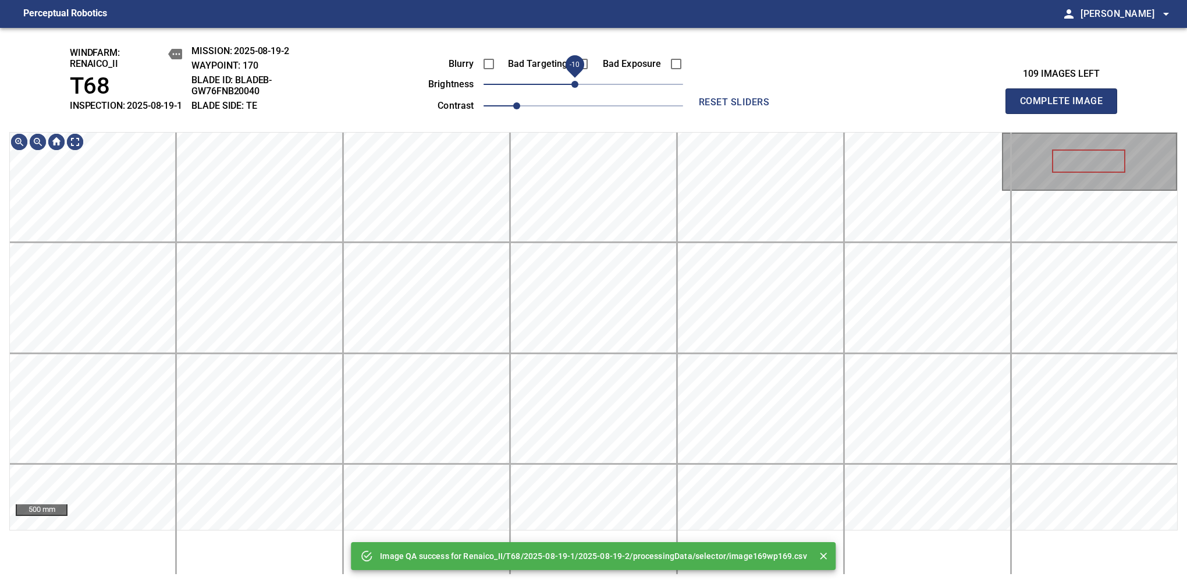
drag, startPoint x: 584, startPoint y: 95, endPoint x: 578, endPoint y: 95, distance: 6.4
click at [578, 88] on span "-10" at bounding box center [574, 84] width 7 height 7
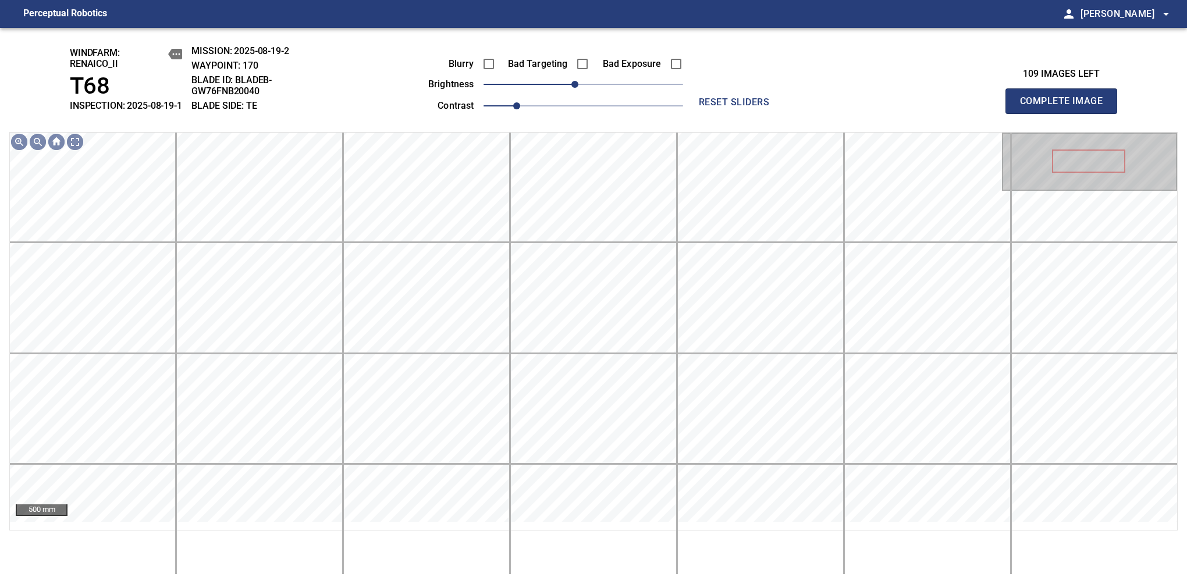
click at [1066, 107] on span "Complete Image" at bounding box center [1061, 101] width 86 height 16
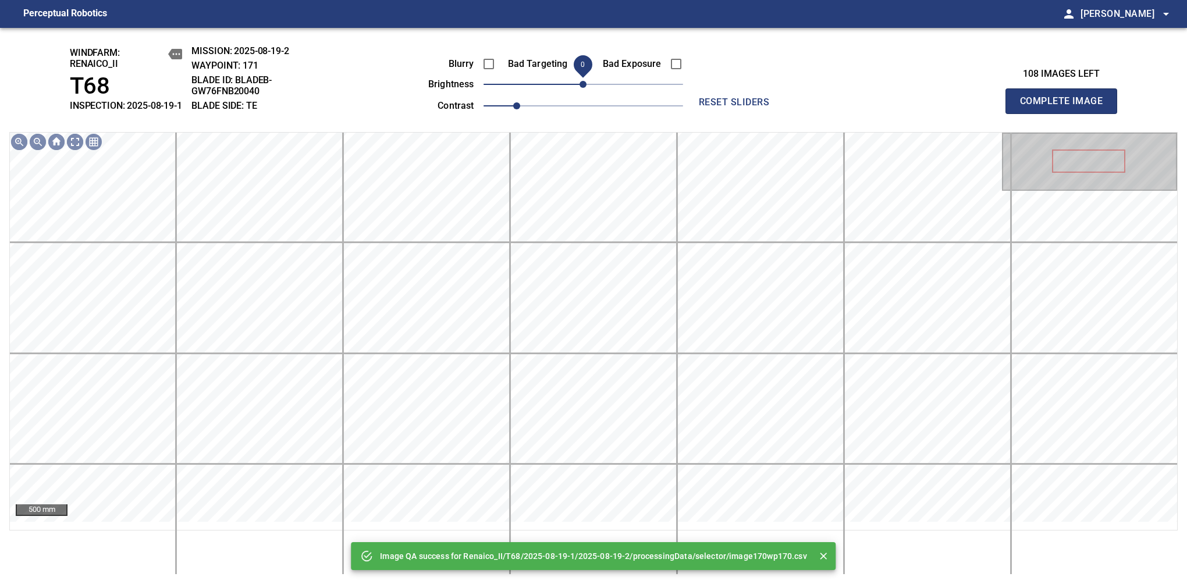
click at [580, 88] on span "0" at bounding box center [583, 84] width 7 height 7
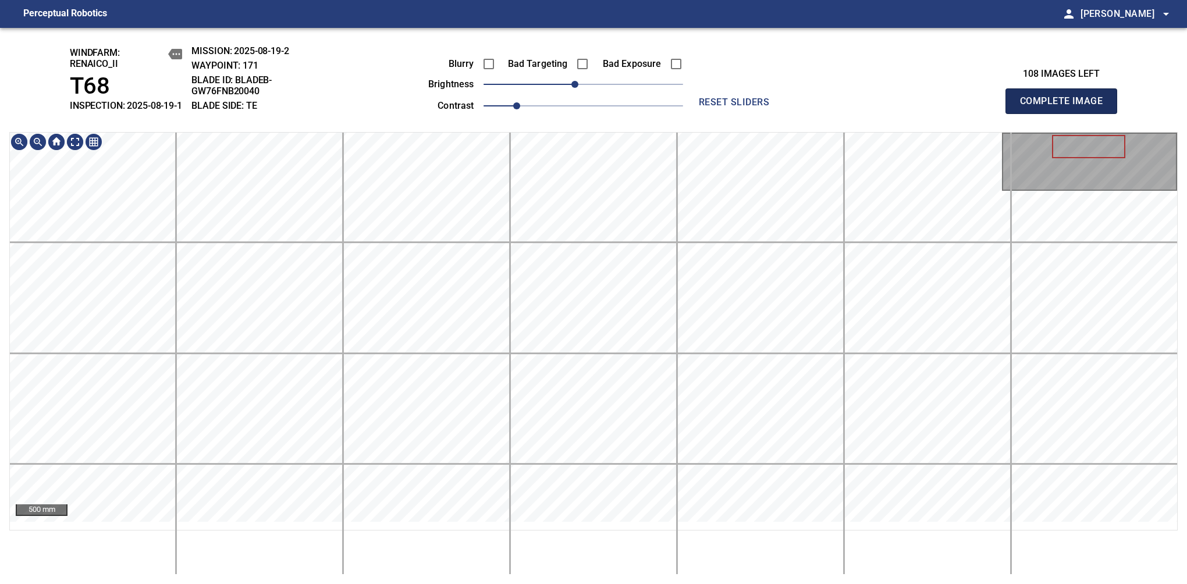
click at [1066, 107] on span "Complete Image" at bounding box center [1061, 101] width 86 height 16
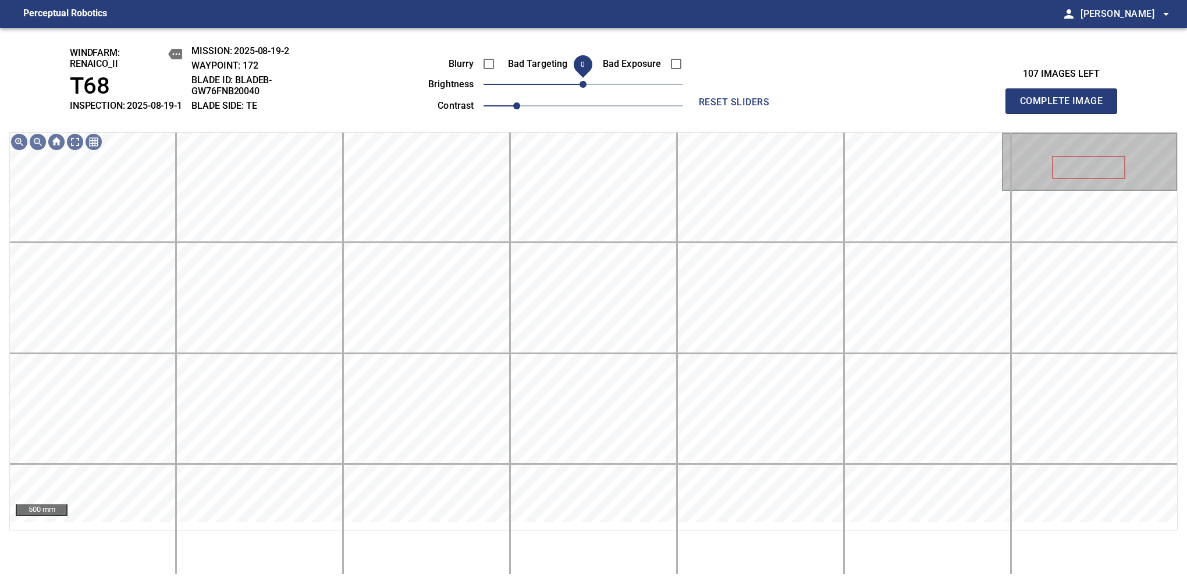
click at [580, 88] on span "0" at bounding box center [583, 84] width 7 height 7
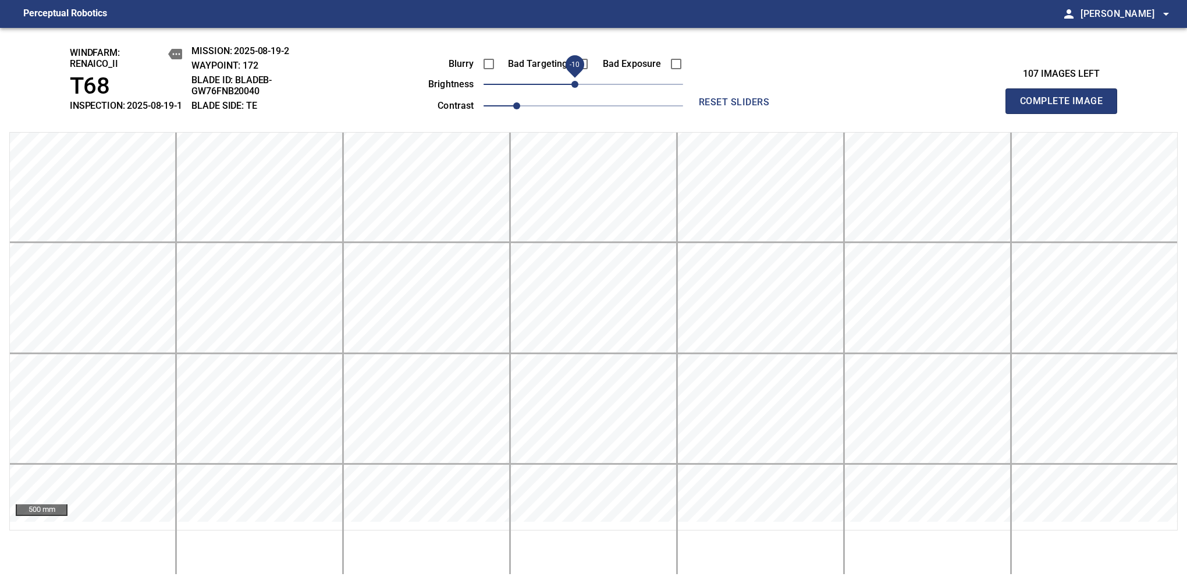
click at [1066, 107] on span "Complete Image" at bounding box center [1061, 101] width 86 height 16
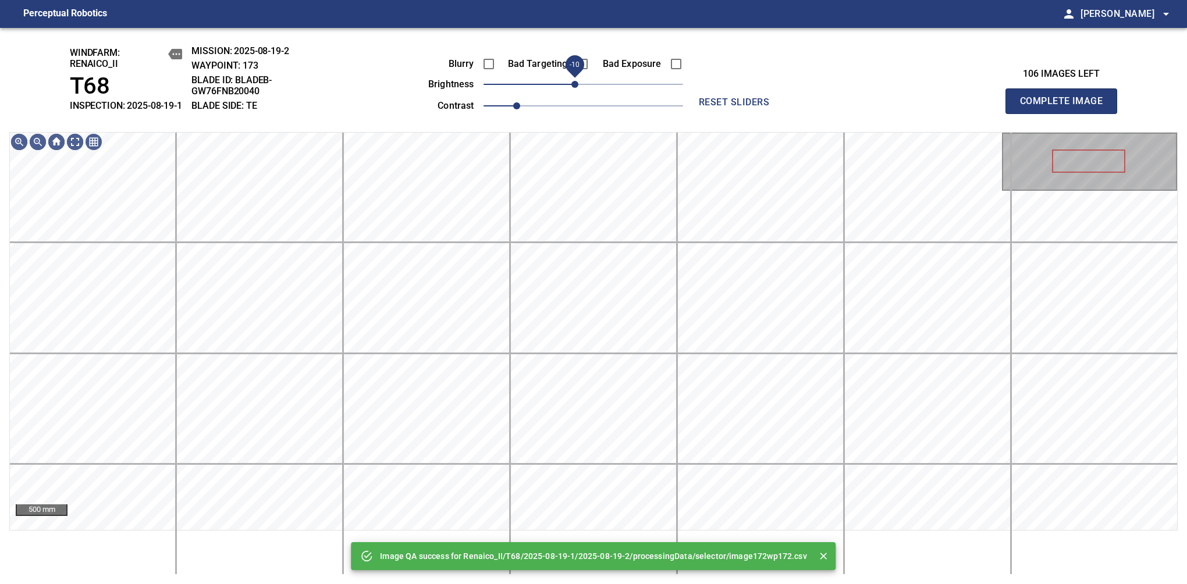
click at [576, 88] on span "-10" at bounding box center [574, 84] width 7 height 7
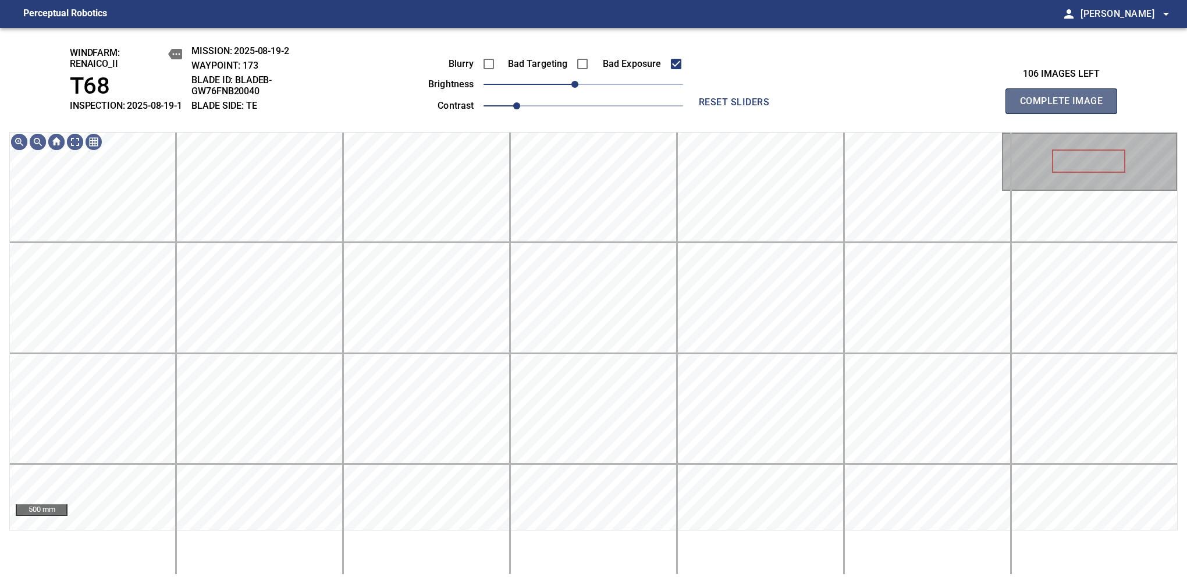
drag, startPoint x: 1064, startPoint y: 109, endPoint x: 647, endPoint y: 83, distance: 417.5
click at [1066, 107] on span "Complete Image" at bounding box center [1061, 101] width 86 height 16
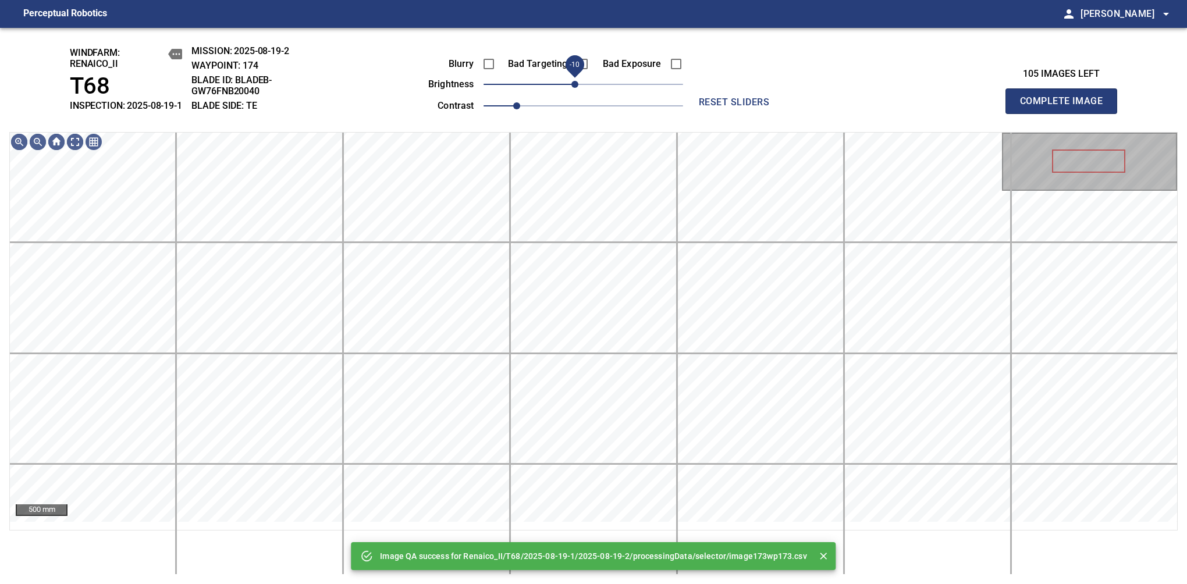
click at [574, 88] on span "-10" at bounding box center [574, 84] width 7 height 7
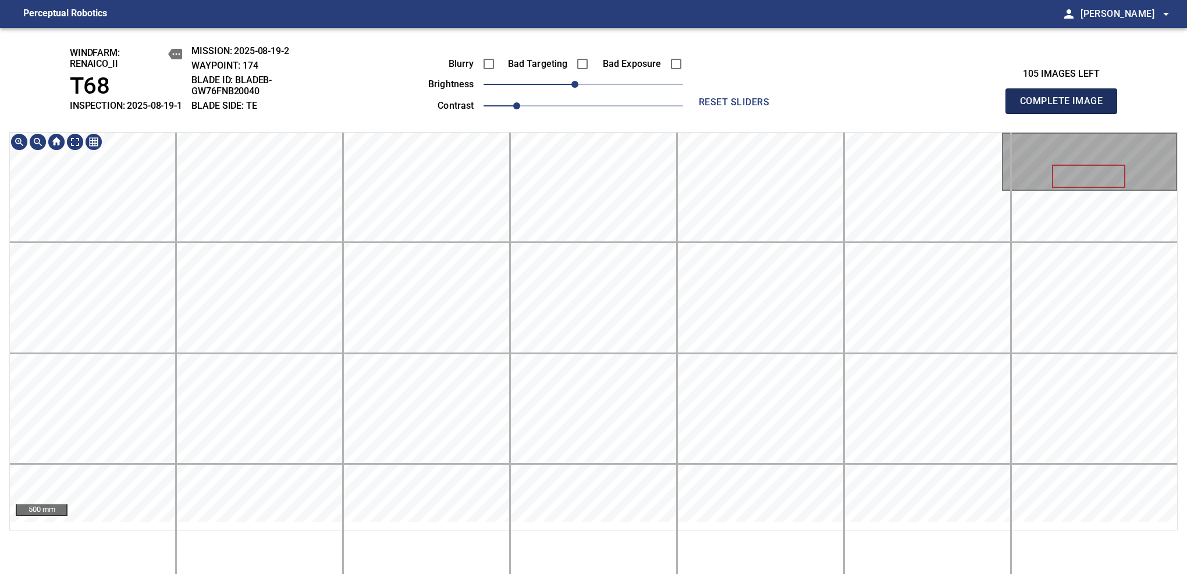
click at [1066, 107] on span "Complete Image" at bounding box center [1061, 101] width 86 height 16
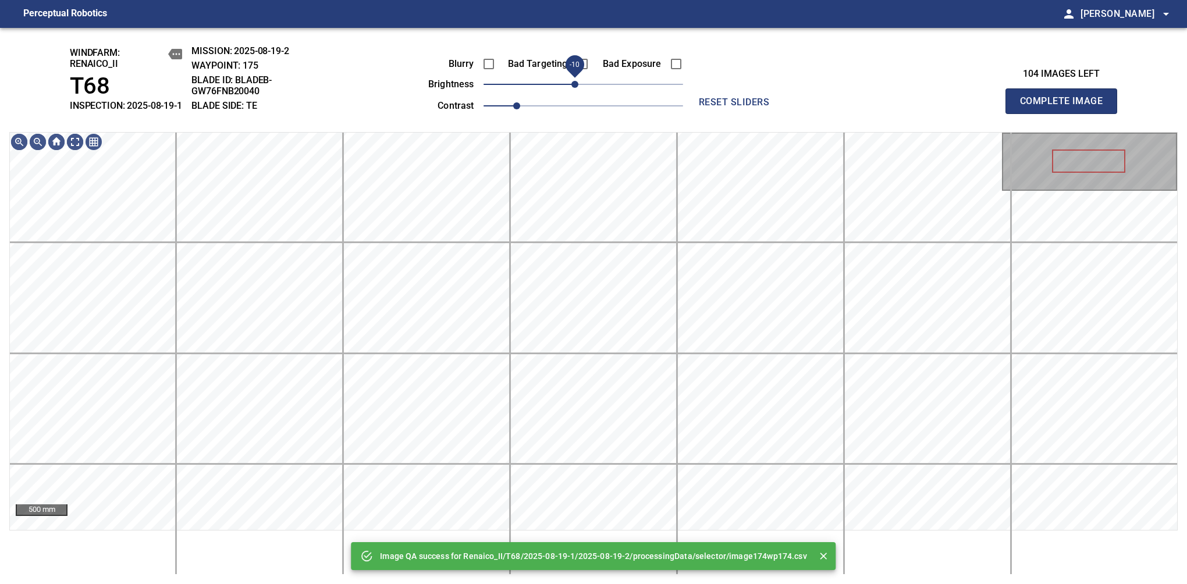
click at [578, 88] on span "-10" at bounding box center [574, 84] width 7 height 7
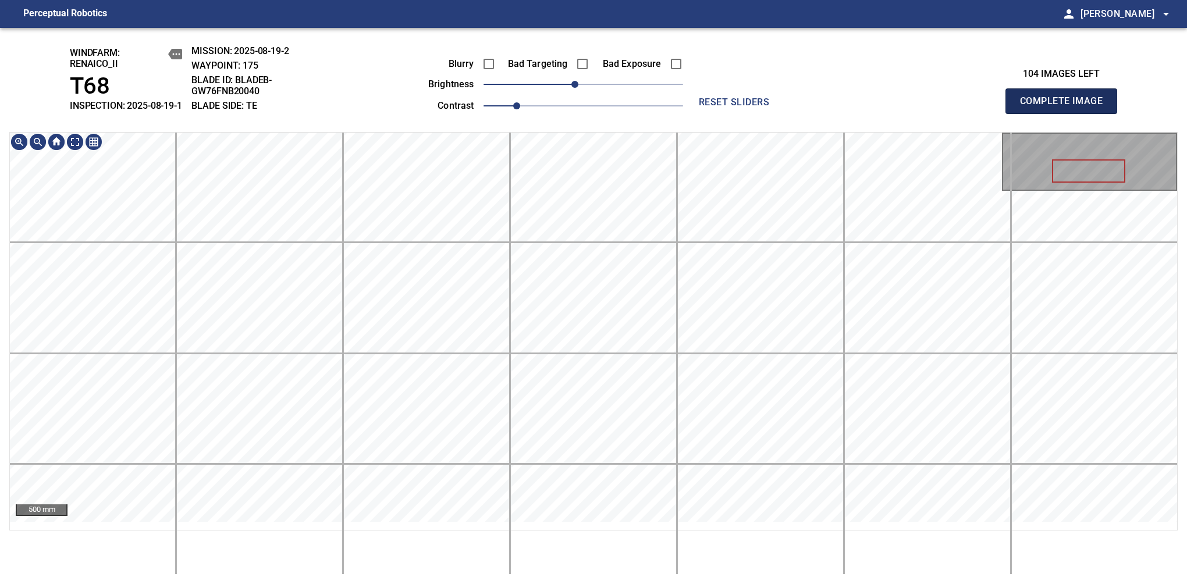
click at [1066, 107] on span "Complete Image" at bounding box center [1061, 101] width 86 height 16
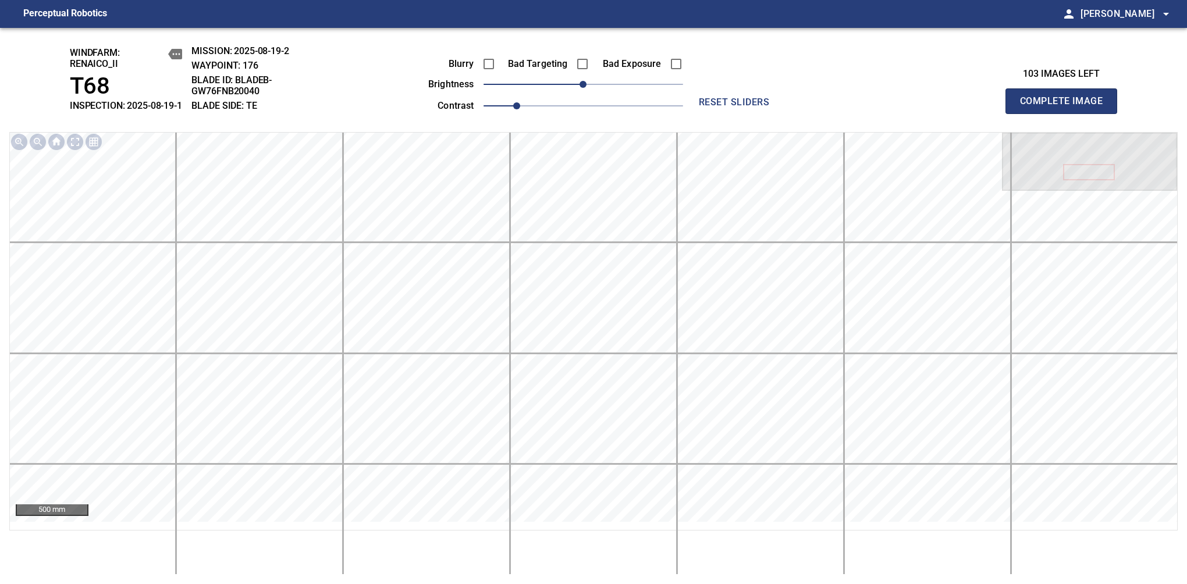
click at [1066, 107] on span "Complete Image" at bounding box center [1061, 101] width 86 height 16
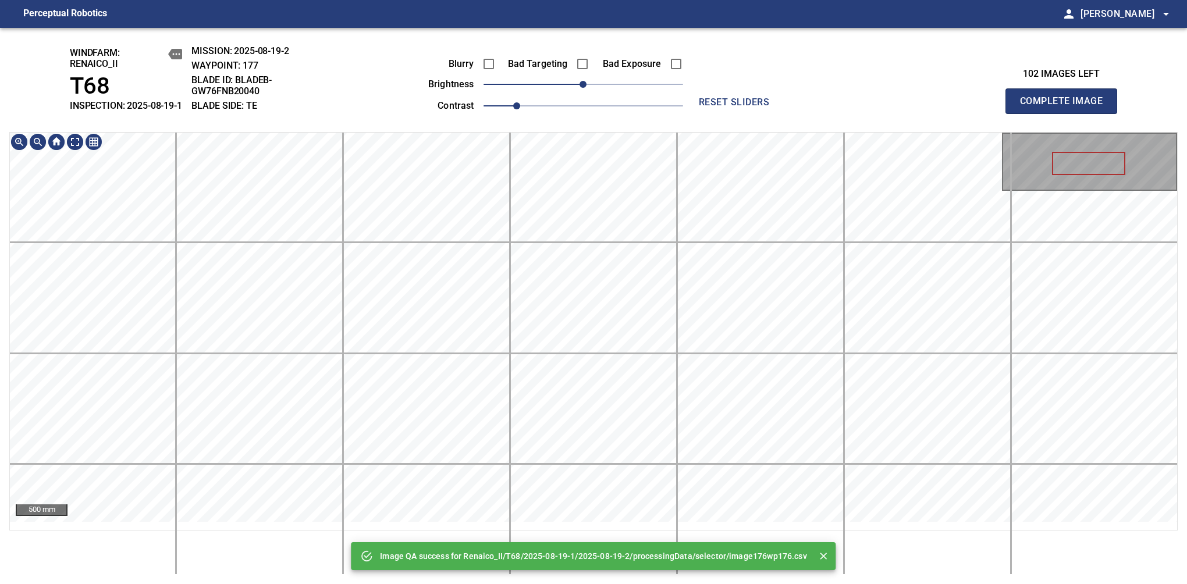
click at [585, 140] on div "Image QA success for Renaico_II/T68/2025-08-19-1/2025-08-19-2/processingData/se…" at bounding box center [593, 306] width 1187 height 556
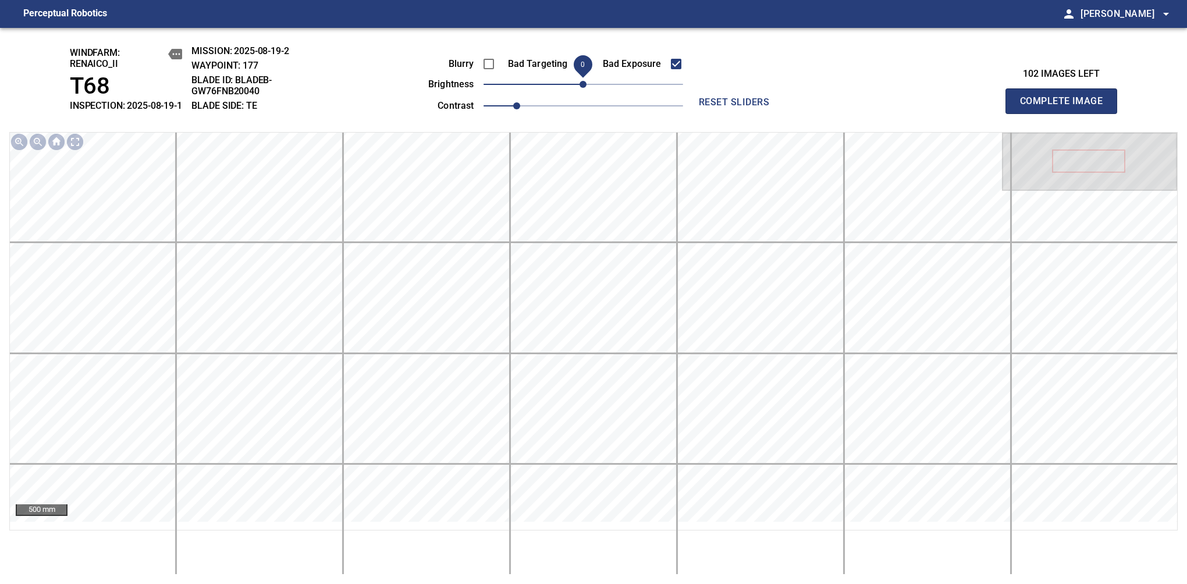
click at [580, 88] on span "0" at bounding box center [583, 84] width 7 height 7
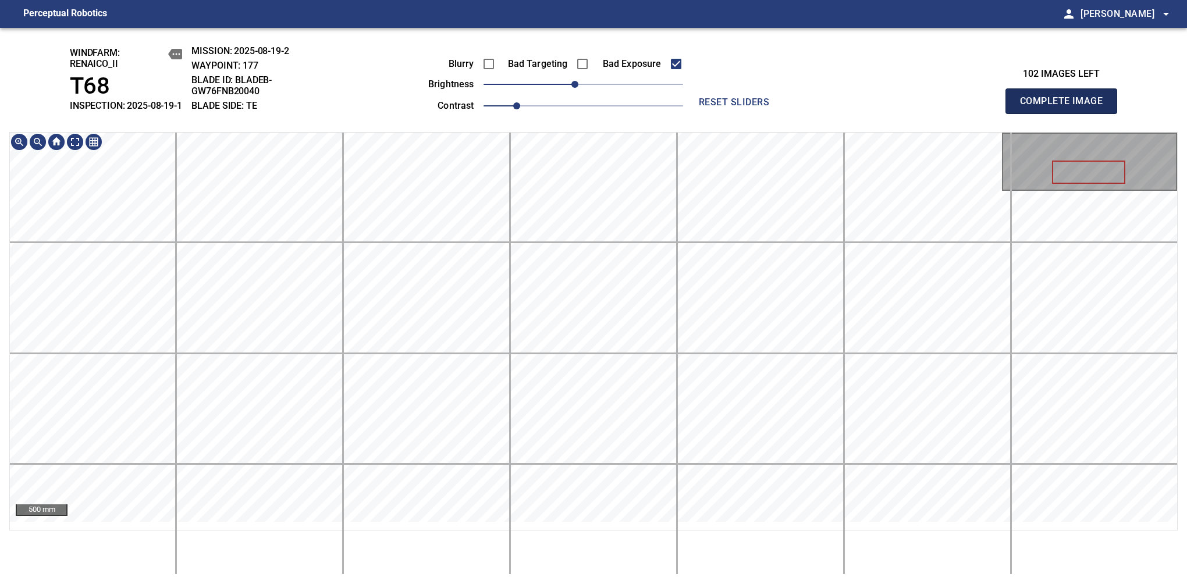
click at [1066, 107] on span "Complete Image" at bounding box center [1061, 101] width 86 height 16
click at [575, 88] on span "-10" at bounding box center [574, 84] width 7 height 7
click at [1066, 107] on span "Complete Image" at bounding box center [1061, 101] width 86 height 16
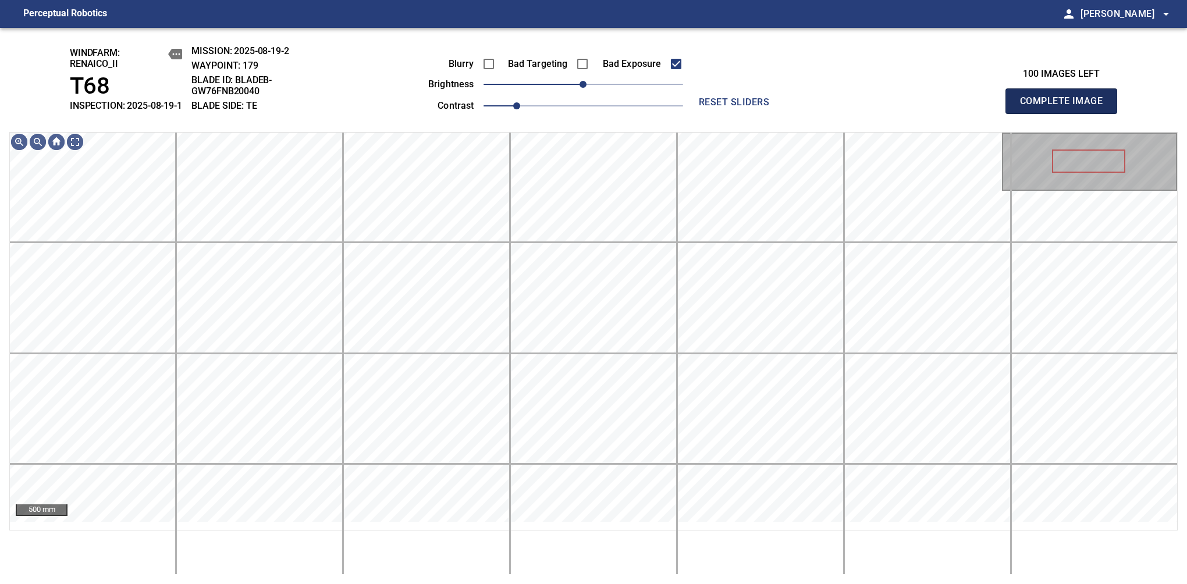
click at [1066, 107] on span "Complete Image" at bounding box center [1061, 101] width 86 height 16
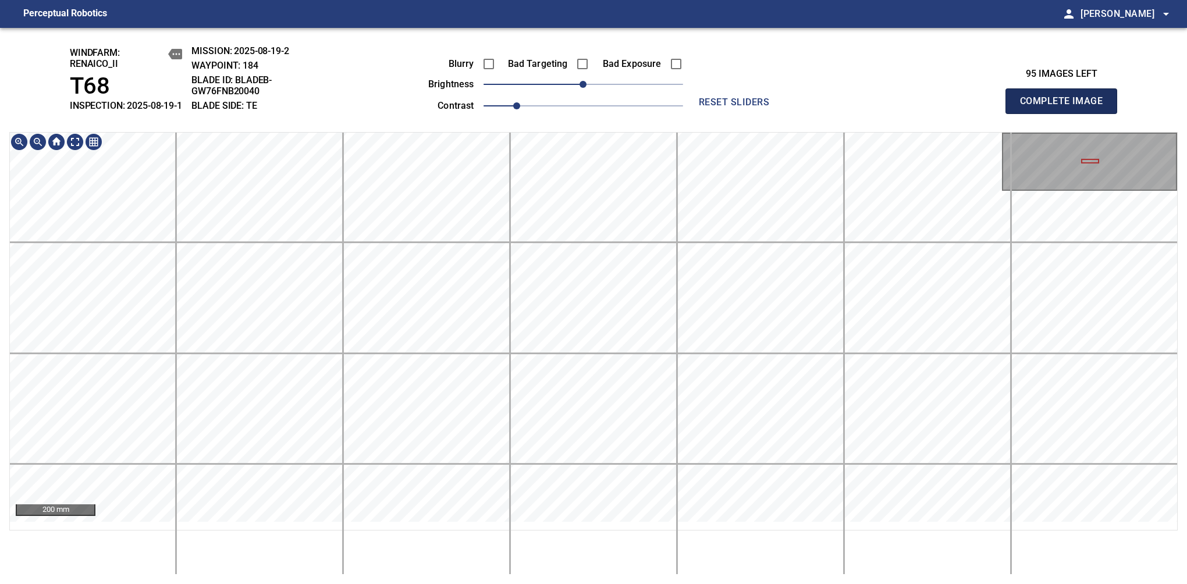
click at [1066, 107] on span "Complete Image" at bounding box center [1061, 101] width 86 height 16
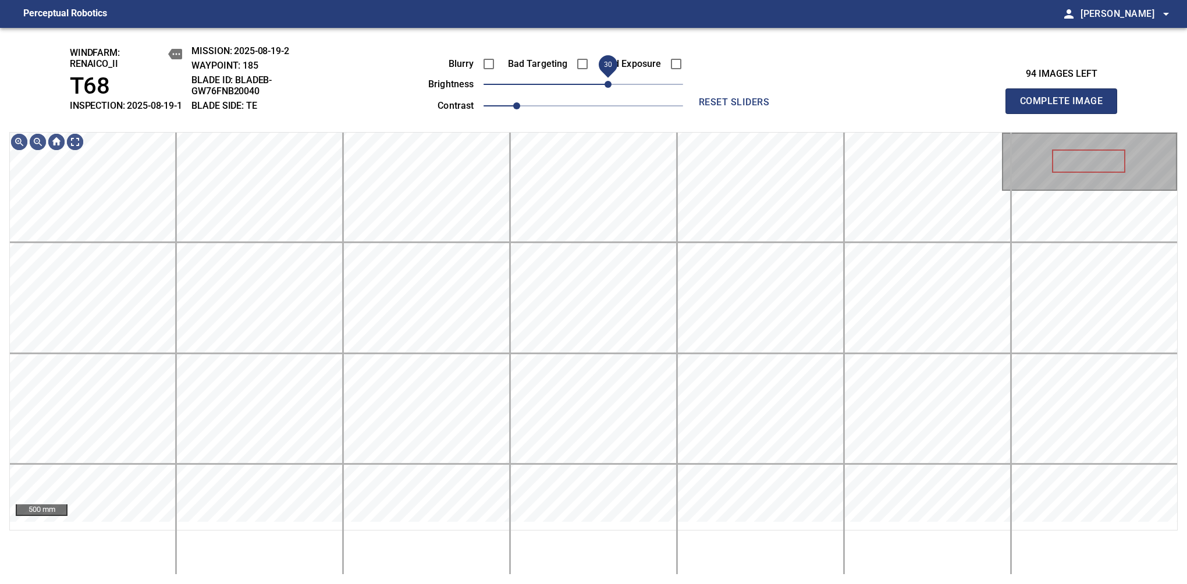
drag, startPoint x: 597, startPoint y: 97, endPoint x: 608, endPoint y: 93, distance: 11.0
click at [608, 88] on span "30" at bounding box center [608, 84] width 7 height 7
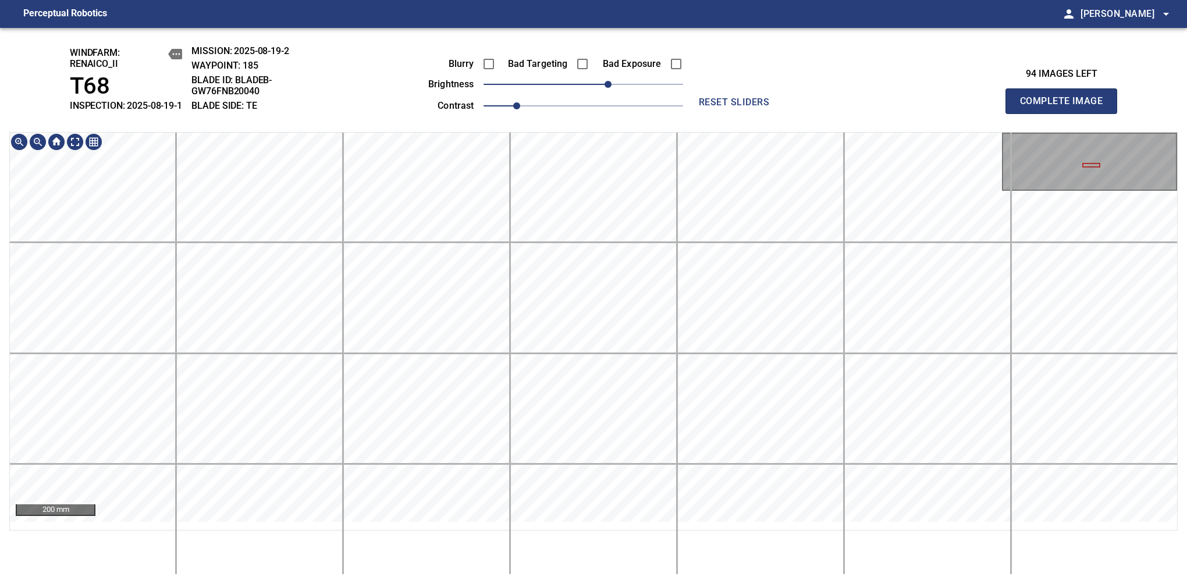
click at [433, 534] on div "200 mm" at bounding box center [593, 353] width 1169 height 443
click at [567, 537] on div "200 mm" at bounding box center [593, 353] width 1169 height 443
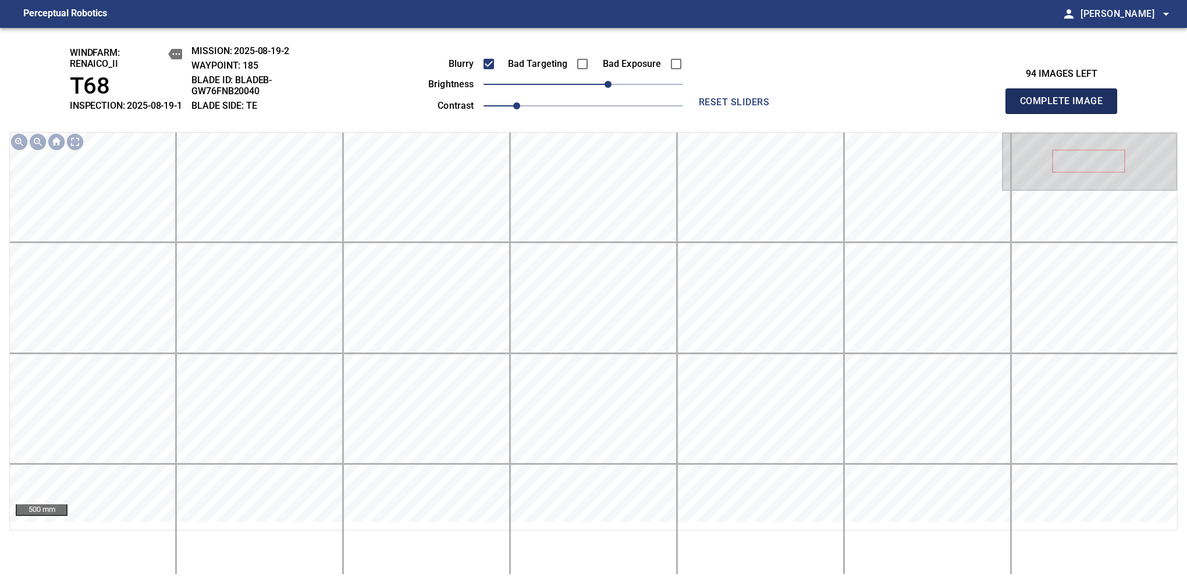
click at [1066, 107] on span "Complete Image" at bounding box center [1061, 101] width 86 height 16
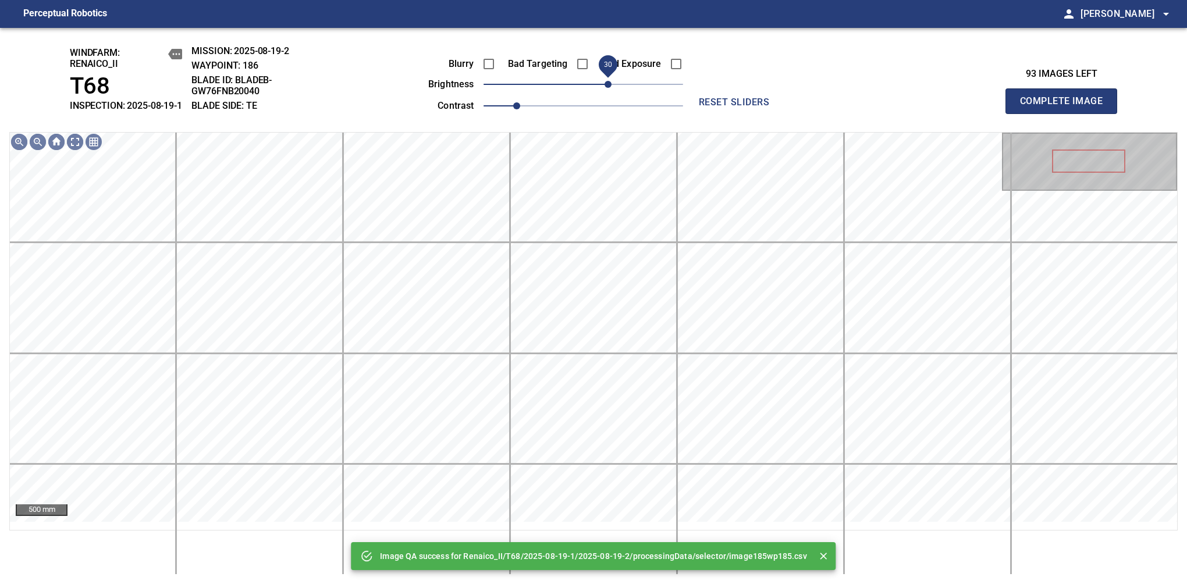
drag, startPoint x: 605, startPoint y: 97, endPoint x: 620, endPoint y: 93, distance: 15.1
click at [612, 88] on span "30" at bounding box center [608, 84] width 7 height 7
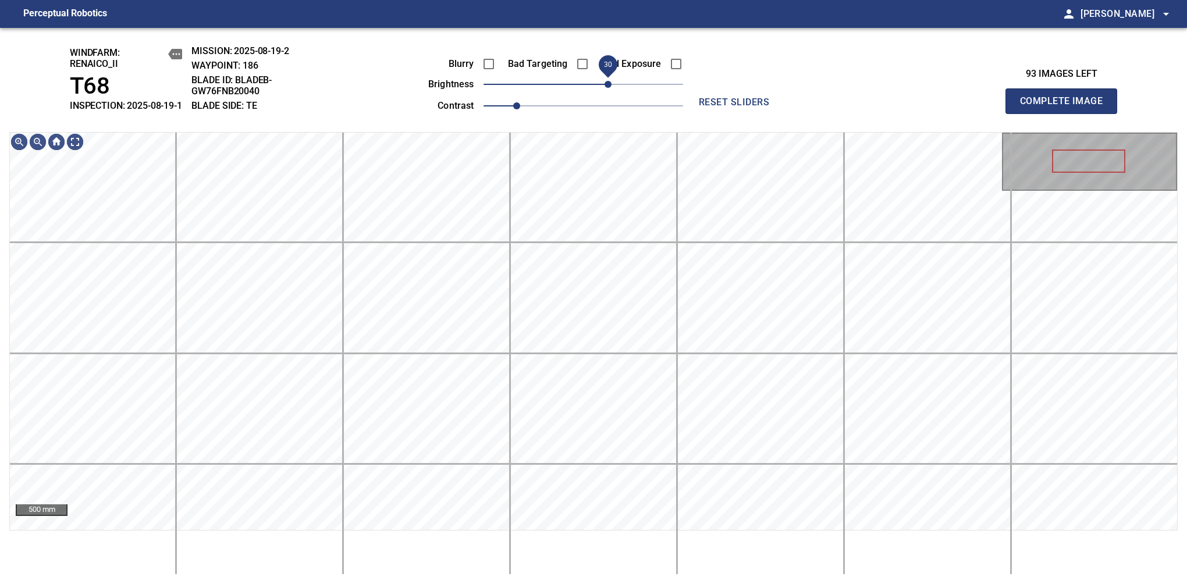
click at [610, 88] on span "30" at bounding box center [608, 84] width 7 height 7
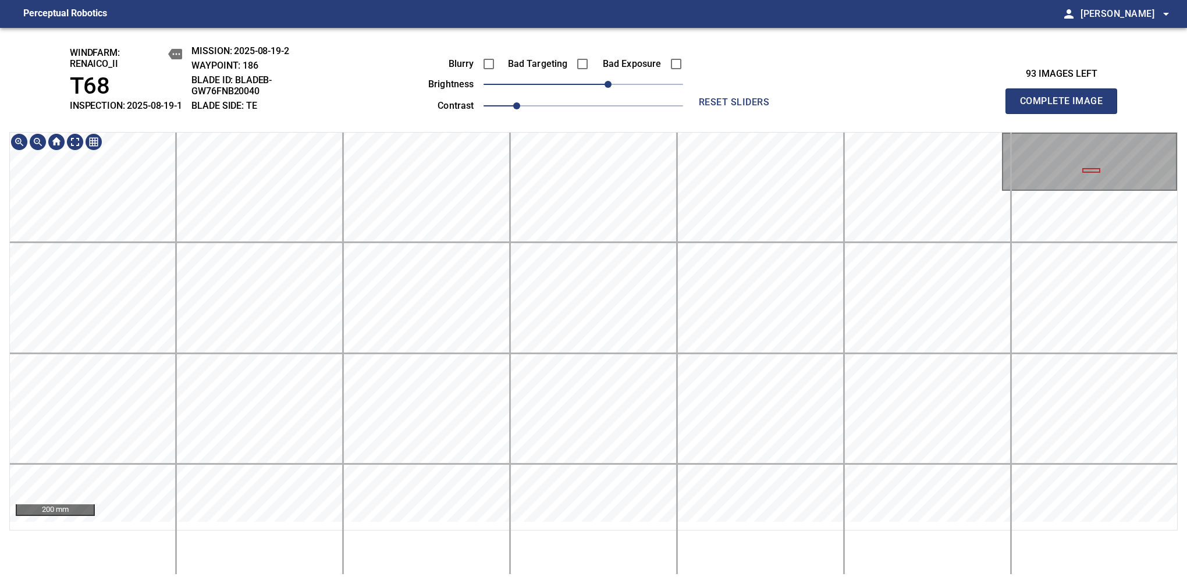
click at [555, 584] on html "Perceptual Robotics person Alex Semenov arrow_drop_down windfarm: Renaico_II T6…" at bounding box center [593, 292] width 1187 height 584
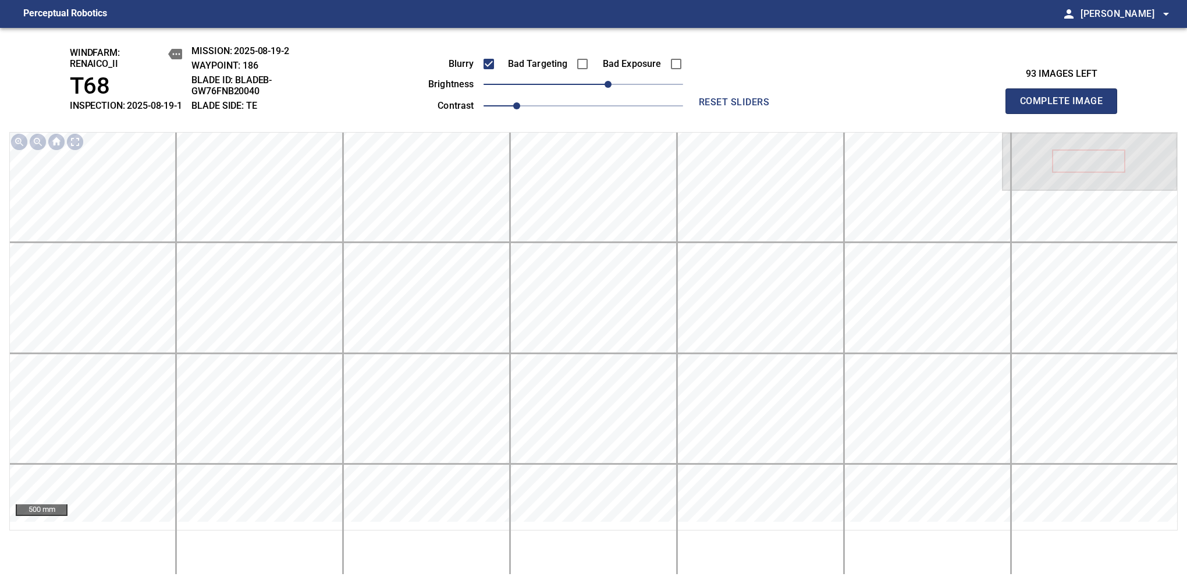
click at [1066, 107] on span "Complete Image" at bounding box center [1061, 101] width 86 height 16
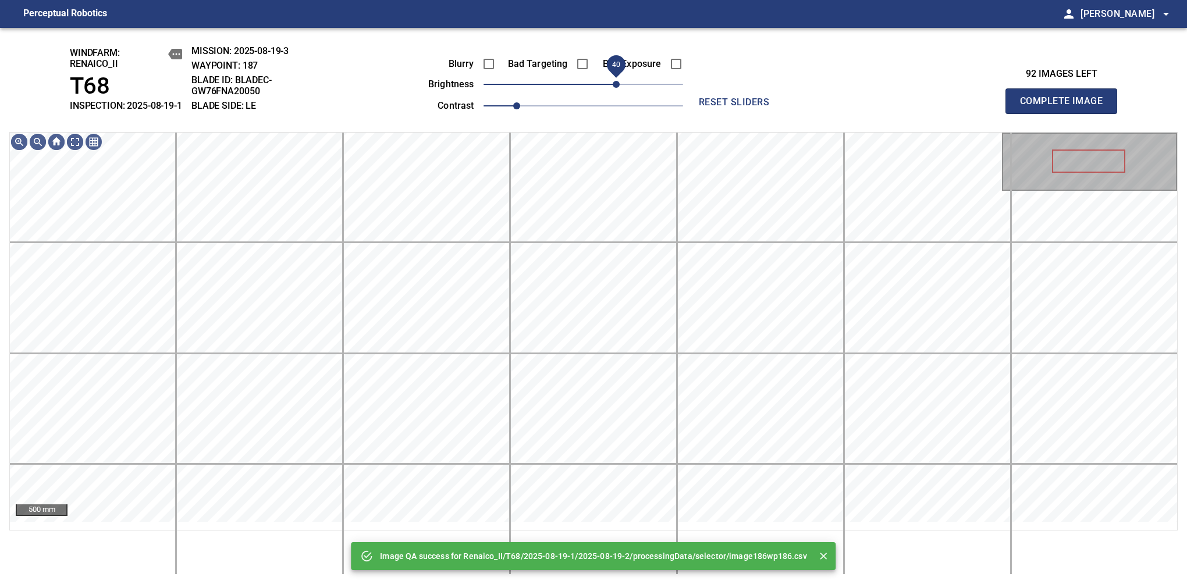
click at [613, 88] on span "40" at bounding box center [616, 84] width 7 height 7
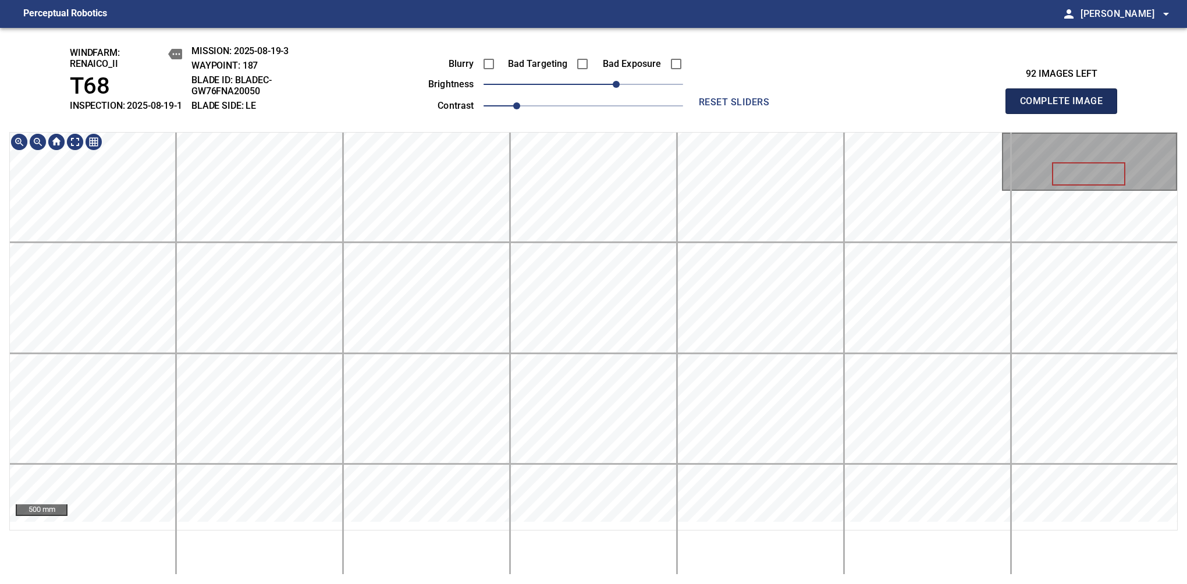
click at [1066, 107] on span "Complete Image" at bounding box center [1061, 101] width 86 height 16
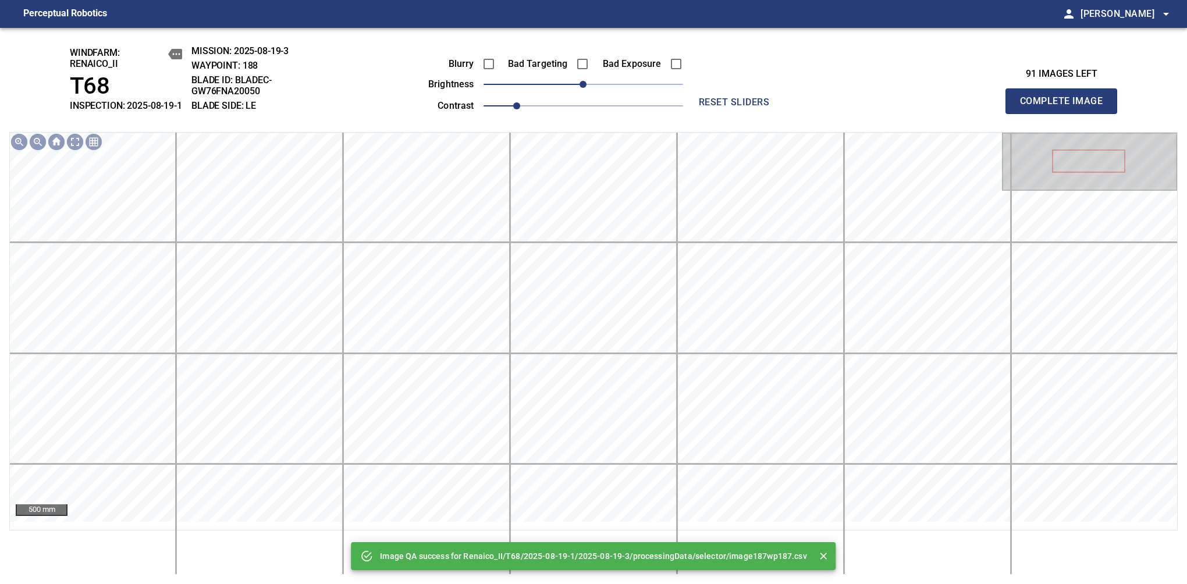
click at [613, 86] on div "Blurry Bad Targeting Bad Exposure brightness 0 contrast 1" at bounding box center [542, 83] width 281 height 62
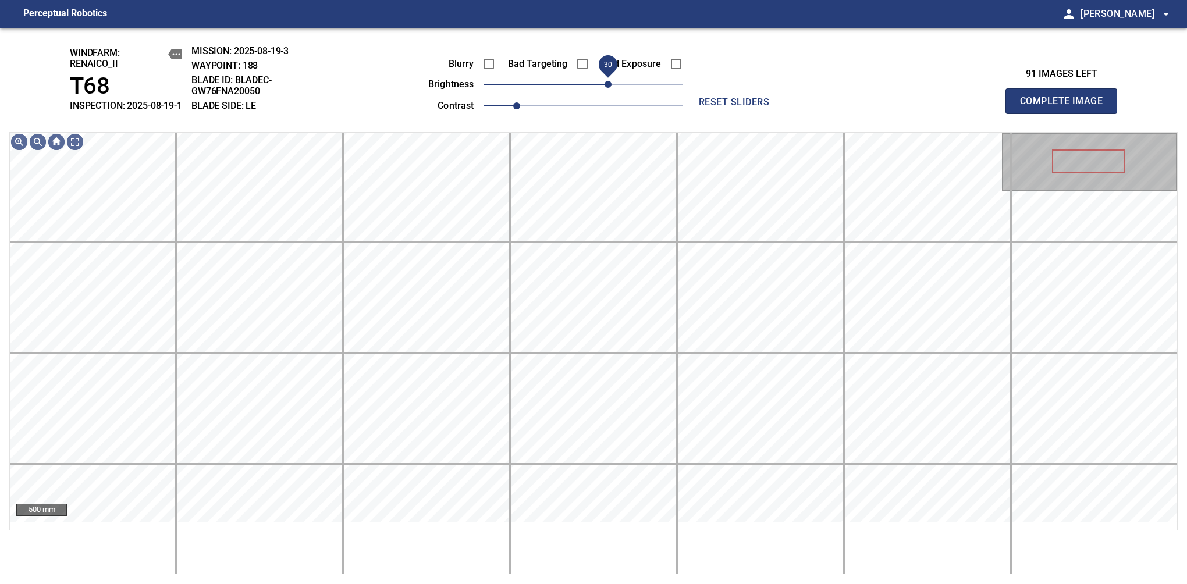
click at [612, 88] on span "30" at bounding box center [608, 84] width 7 height 7
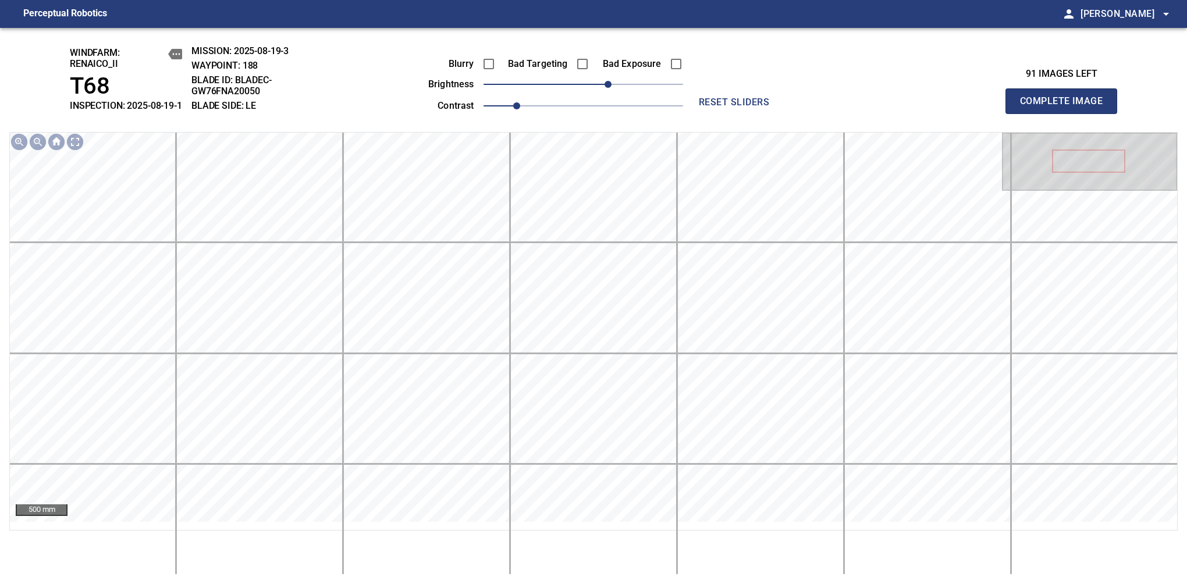
click at [1066, 107] on span "Complete Image" at bounding box center [1061, 101] width 86 height 16
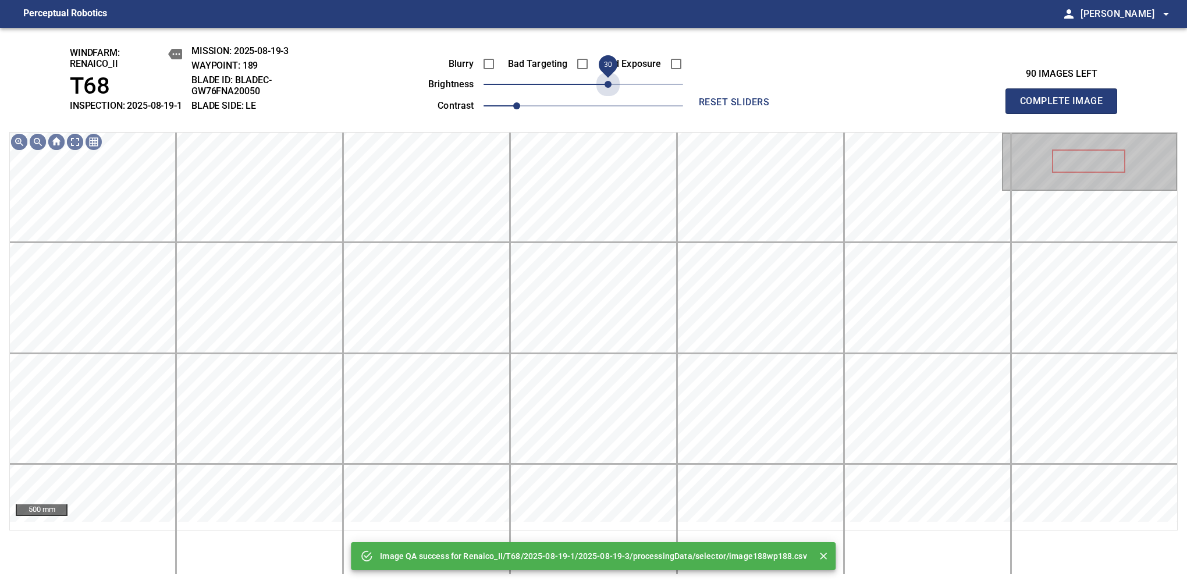
click at [612, 93] on span "30" at bounding box center [584, 84] width 200 height 16
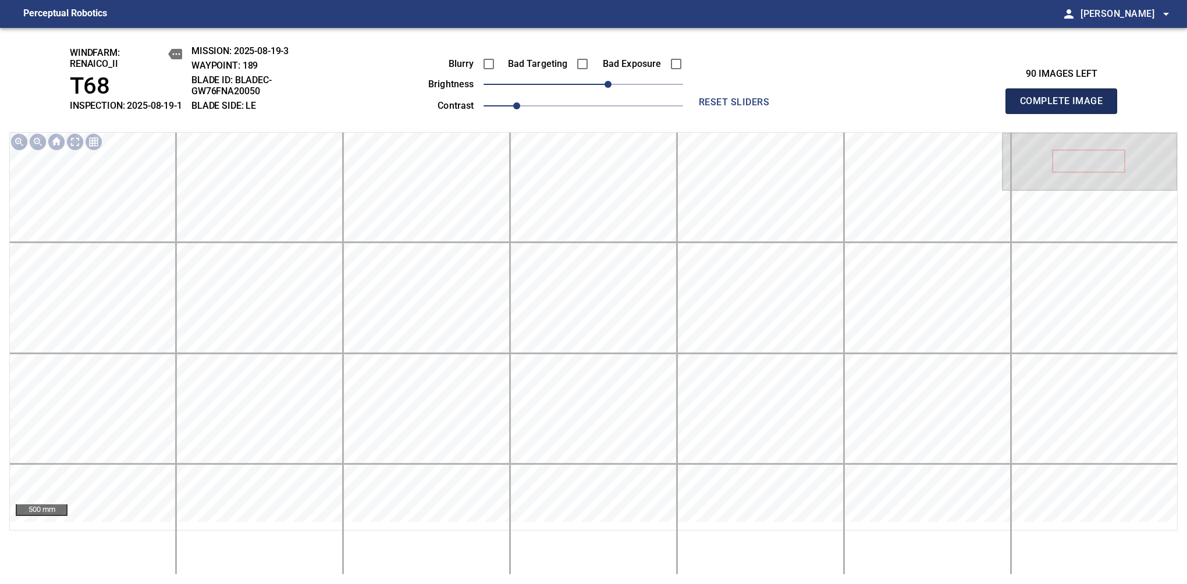
click at [1066, 107] on span "Complete Image" at bounding box center [1061, 101] width 86 height 16
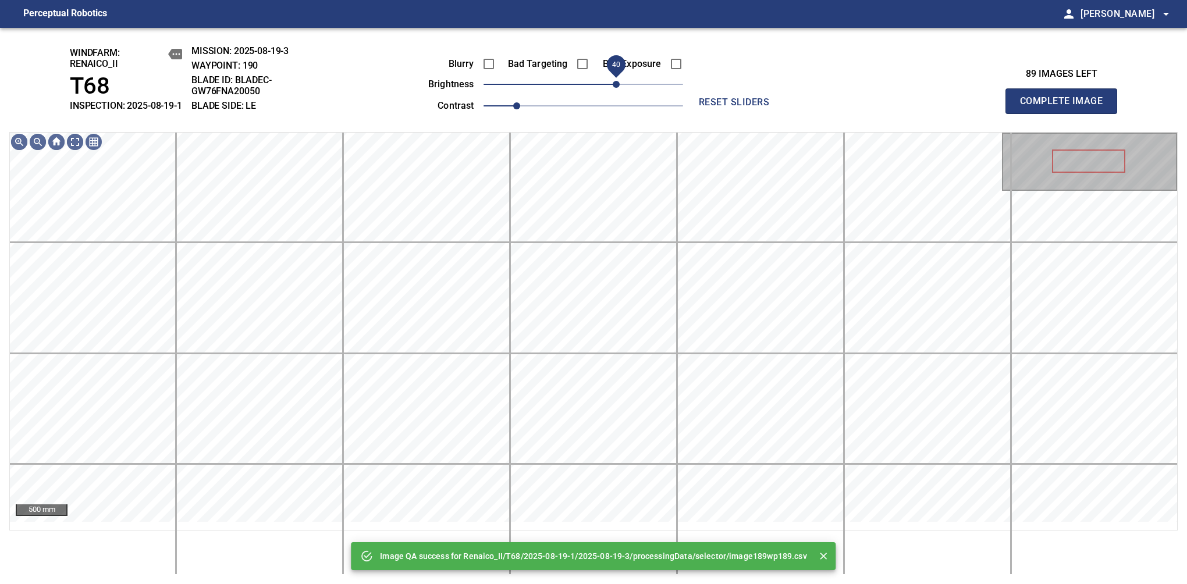
click at [618, 93] on span "40" at bounding box center [584, 84] width 200 height 16
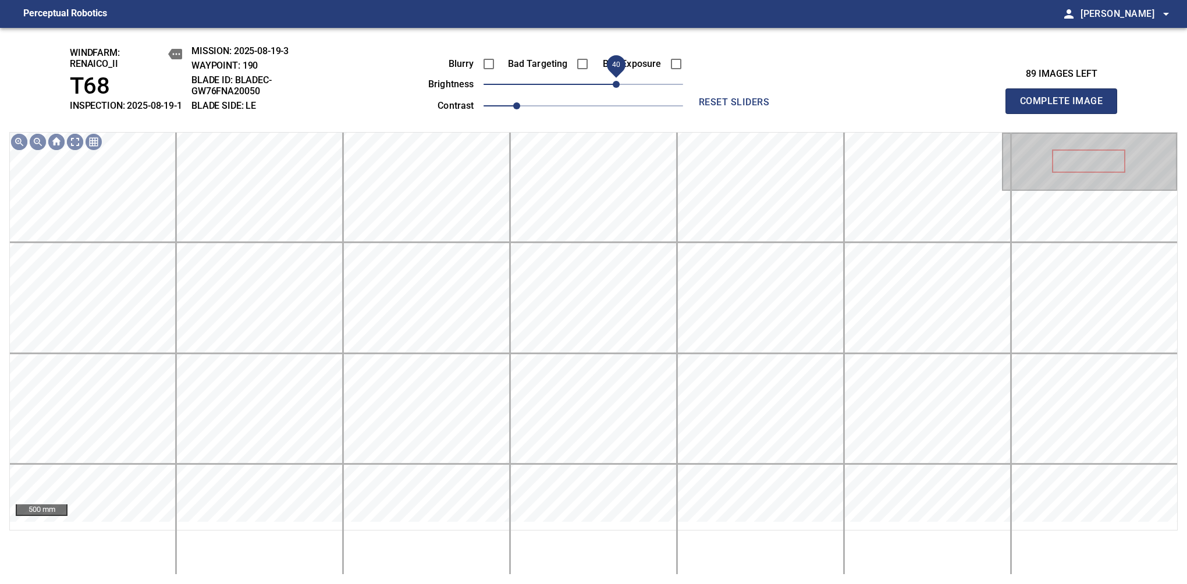
click at [1066, 107] on span "Complete Image" at bounding box center [1061, 101] width 86 height 16
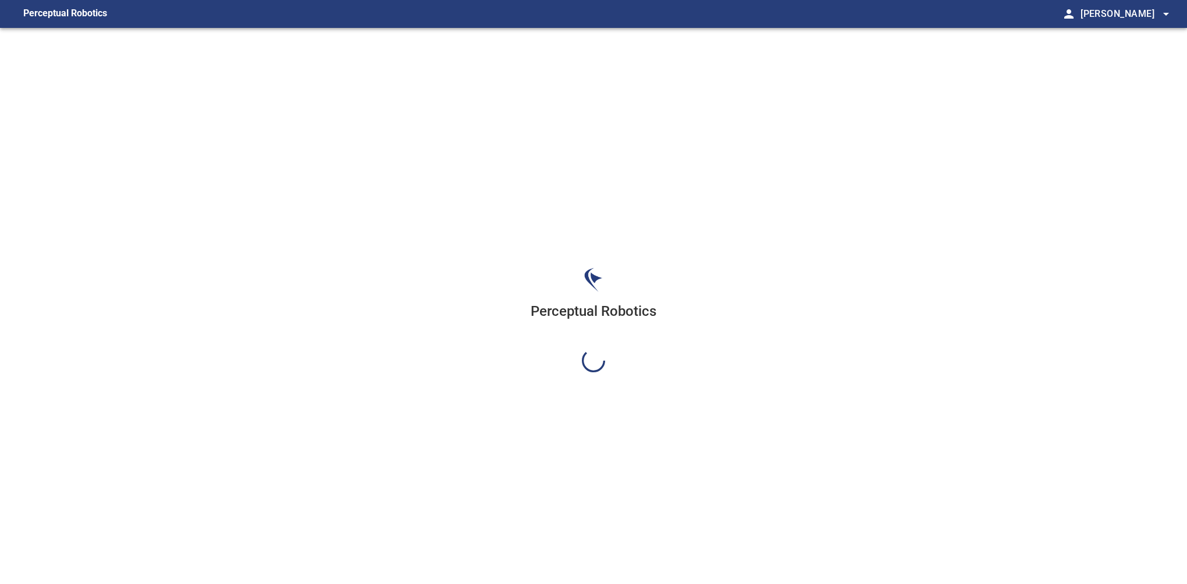
click at [618, 93] on div "Perceptual Robotics" at bounding box center [593, 320] width 1187 height 584
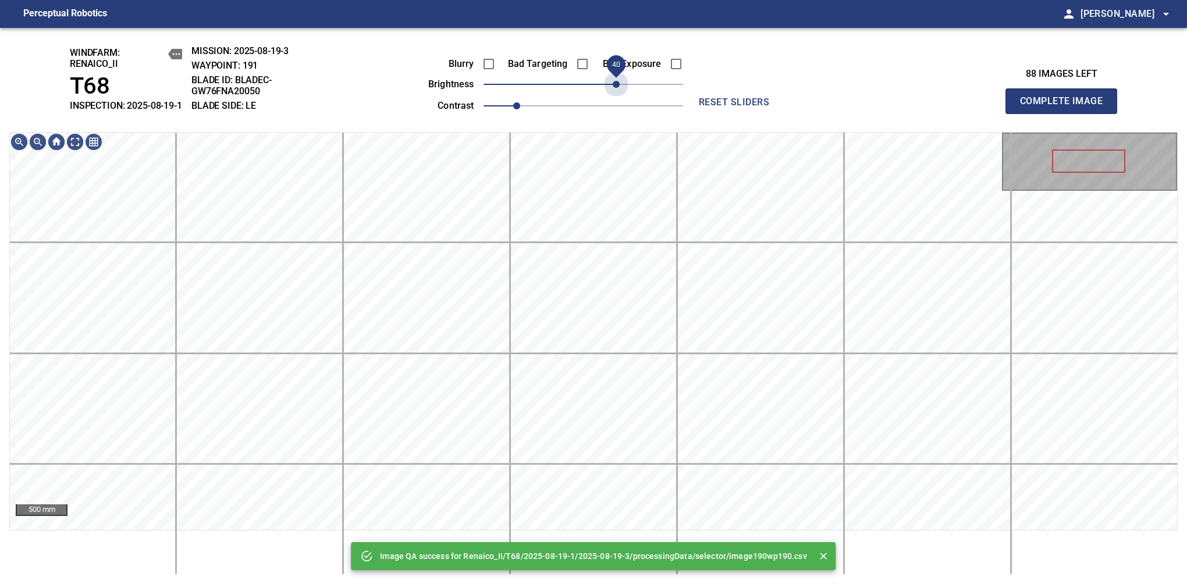
click at [618, 93] on span "40" at bounding box center [584, 84] width 200 height 16
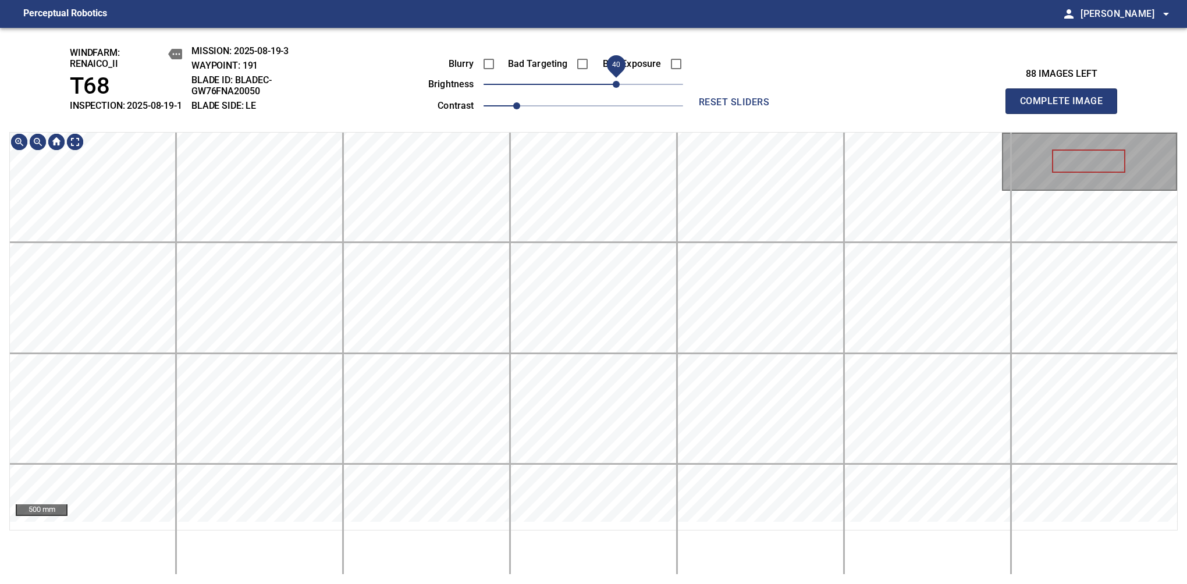
click at [618, 88] on span "40" at bounding box center [616, 84] width 7 height 7
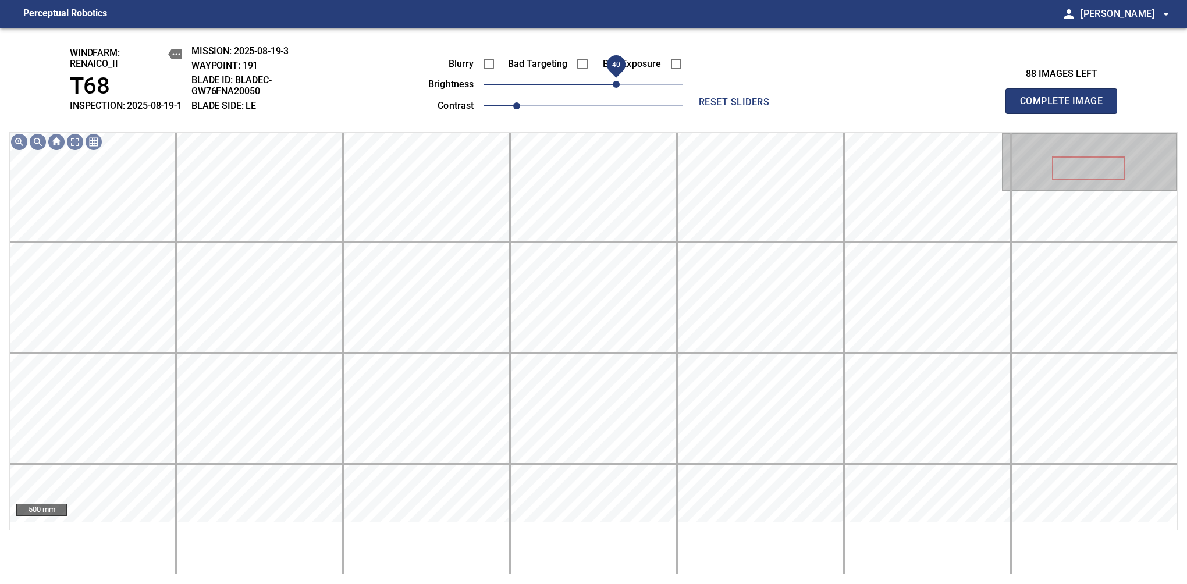
click at [1066, 107] on span "Complete Image" at bounding box center [1061, 101] width 86 height 16
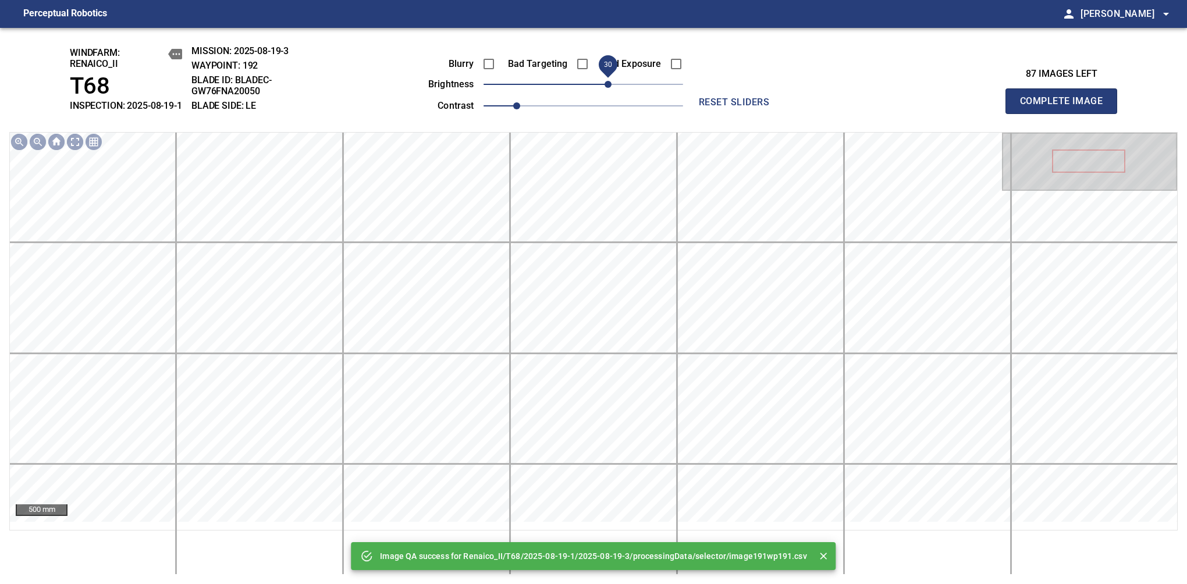
drag, startPoint x: 624, startPoint y: 99, endPoint x: 608, endPoint y: 101, distance: 16.4
click at [608, 93] on span "30" at bounding box center [584, 84] width 200 height 16
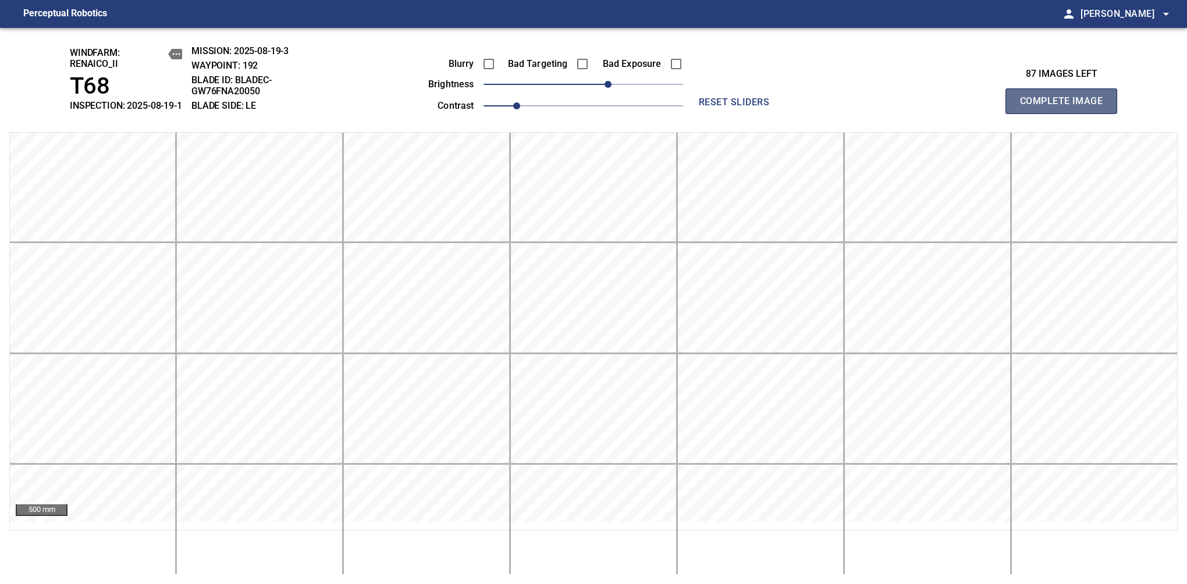
click at [1066, 107] on span "Complete Image" at bounding box center [1061, 101] width 86 height 16
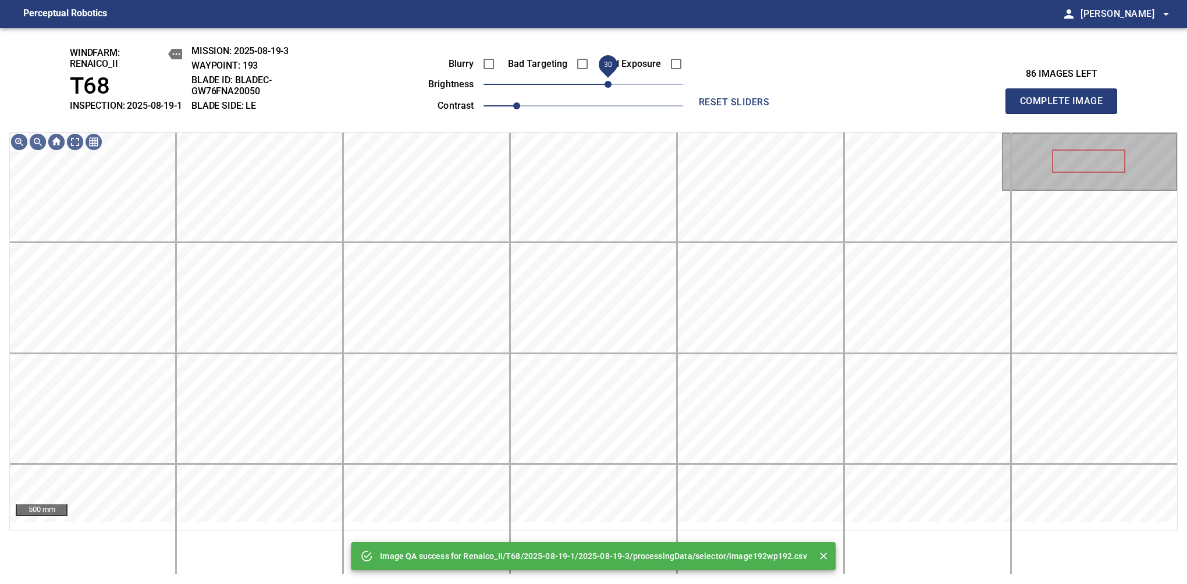
drag, startPoint x: 616, startPoint y: 93, endPoint x: 610, endPoint y: 94, distance: 5.9
click at [610, 93] on span "30" at bounding box center [584, 84] width 200 height 16
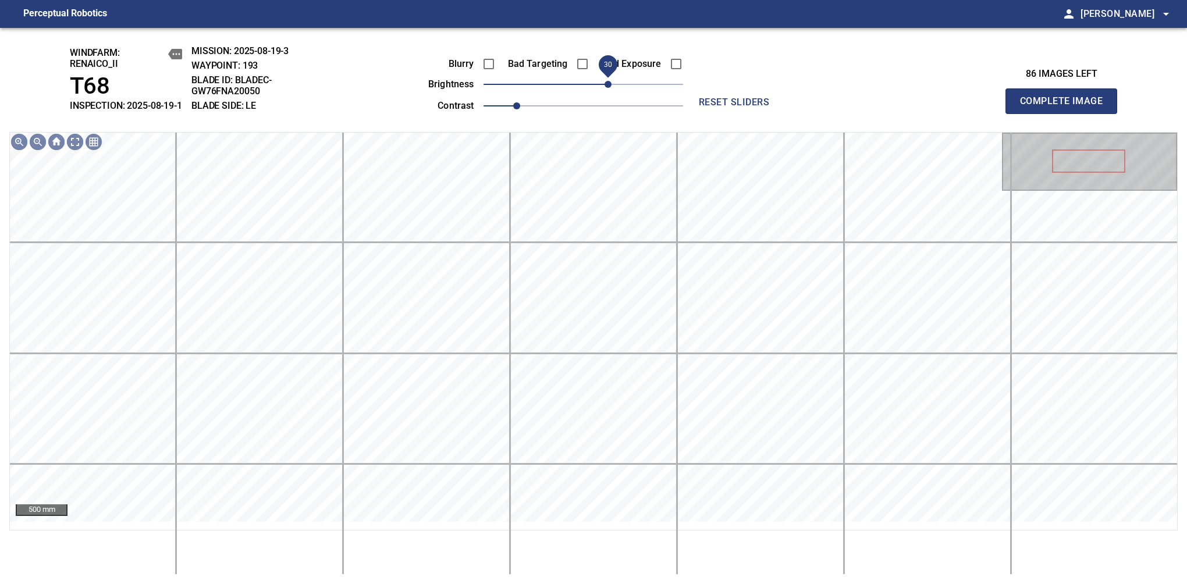
click at [1066, 107] on span "Complete Image" at bounding box center [1061, 101] width 86 height 16
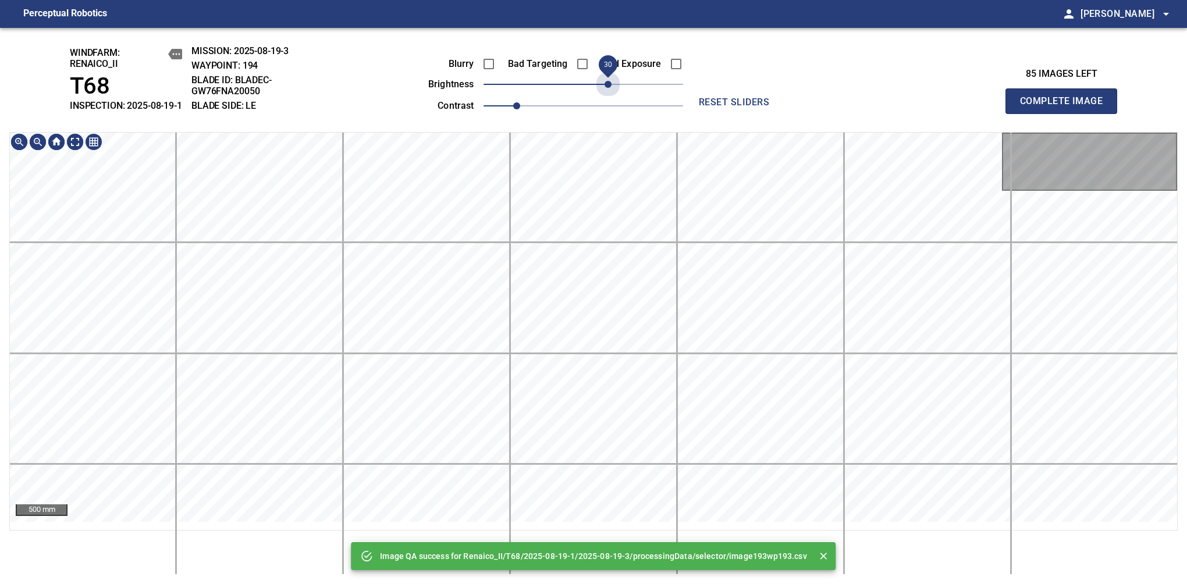
click at [610, 93] on span "30" at bounding box center [584, 84] width 200 height 16
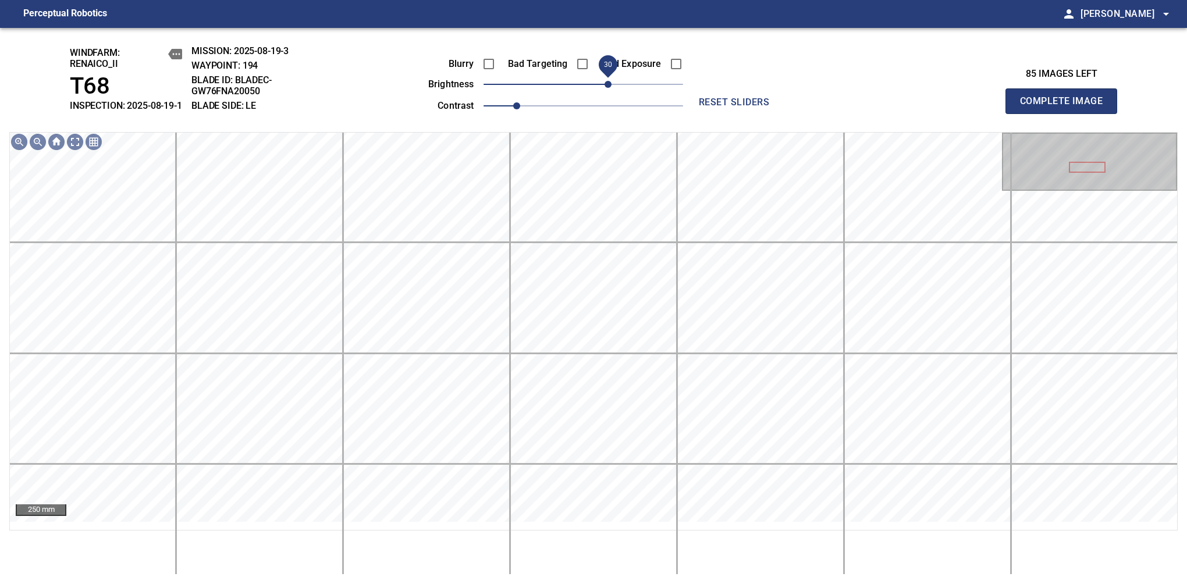
click at [1066, 107] on span "Complete Image" at bounding box center [1061, 101] width 86 height 16
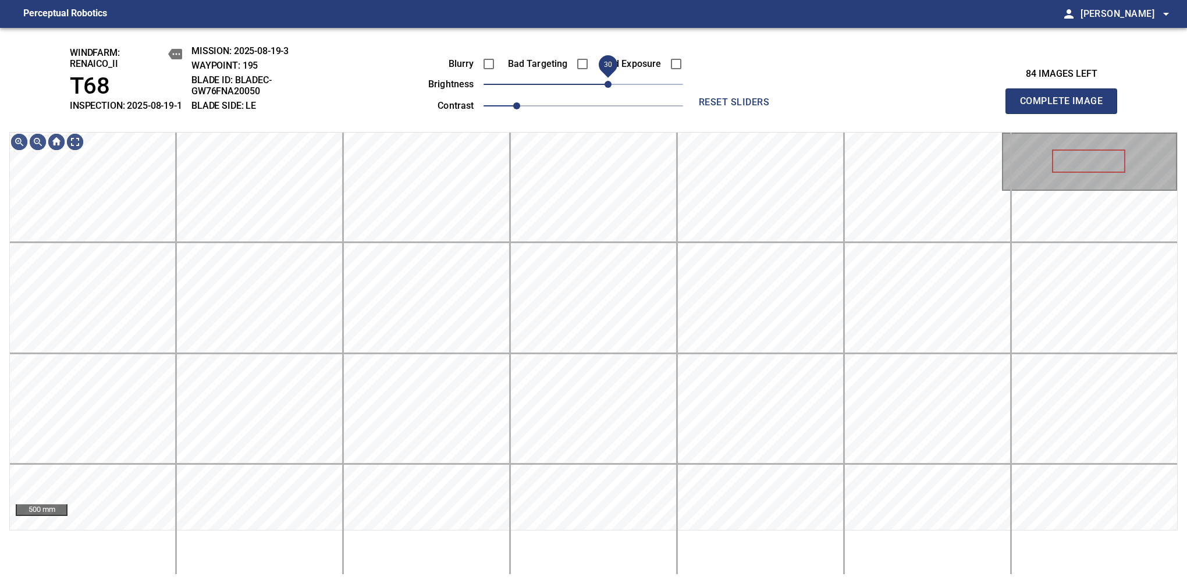
click at [608, 88] on span "30" at bounding box center [608, 84] width 7 height 7
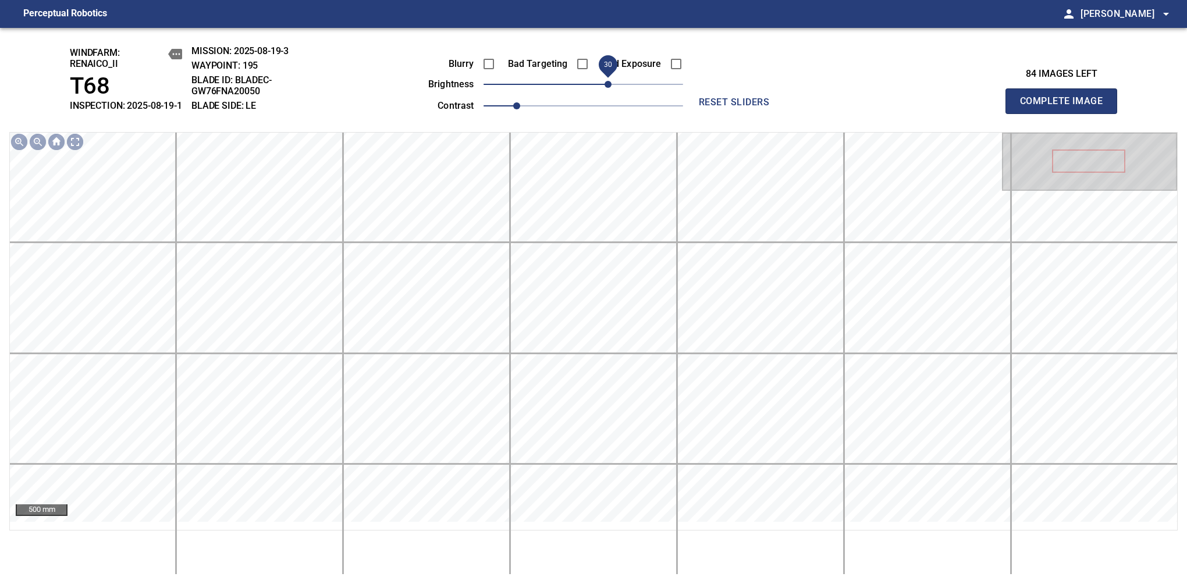
click at [1066, 107] on span "Complete Image" at bounding box center [1061, 101] width 86 height 16
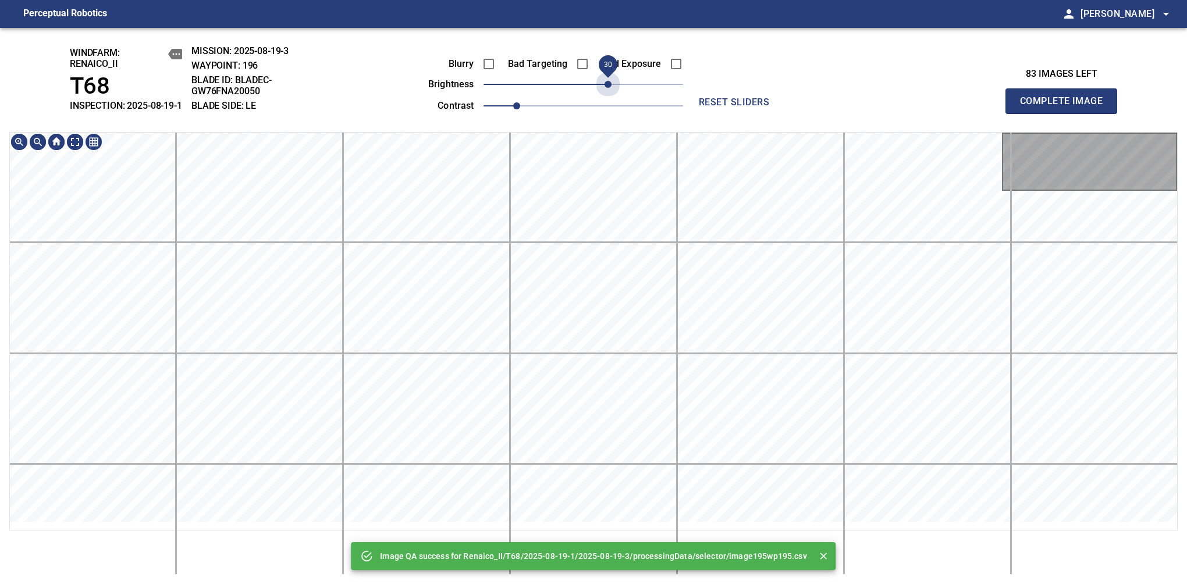
click at [608, 93] on span "30" at bounding box center [584, 84] width 200 height 16
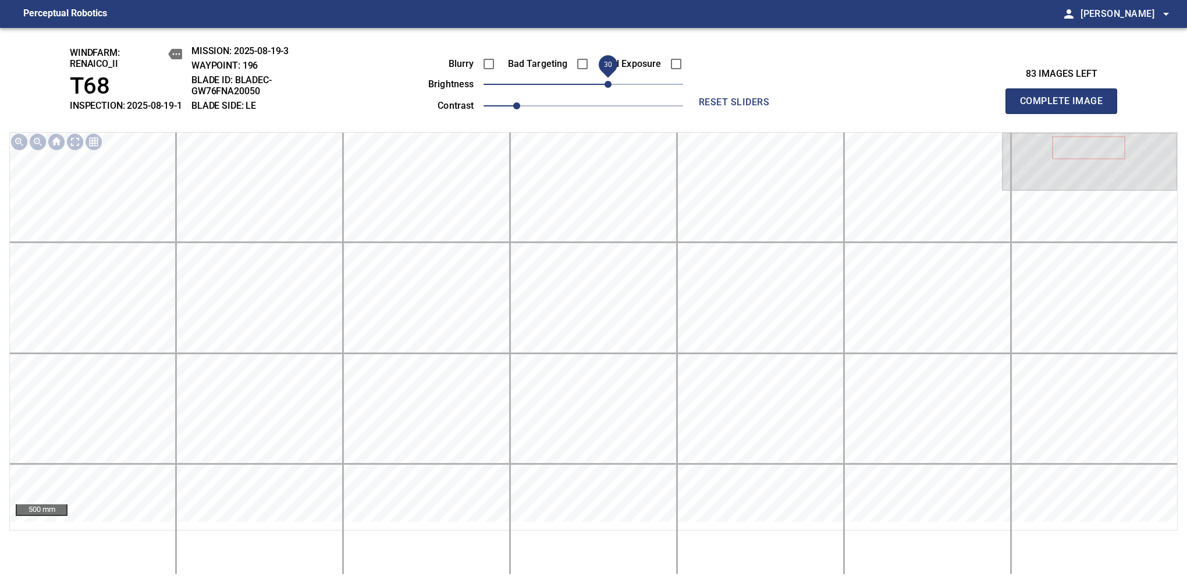
click at [1066, 107] on span "Complete Image" at bounding box center [1061, 101] width 86 height 16
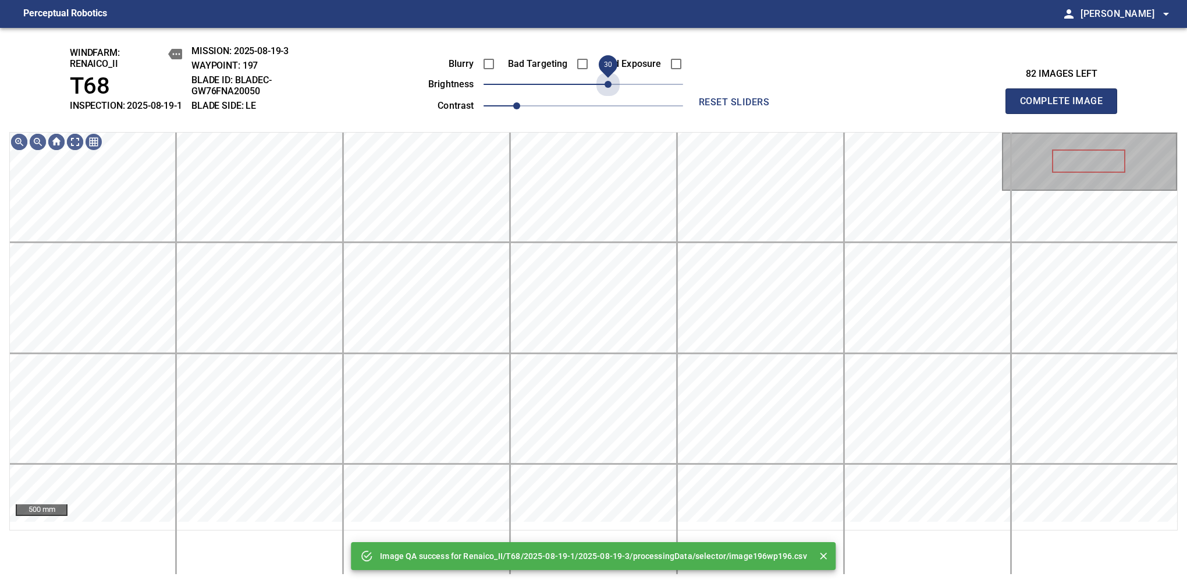
click at [612, 93] on span "30" at bounding box center [584, 84] width 200 height 16
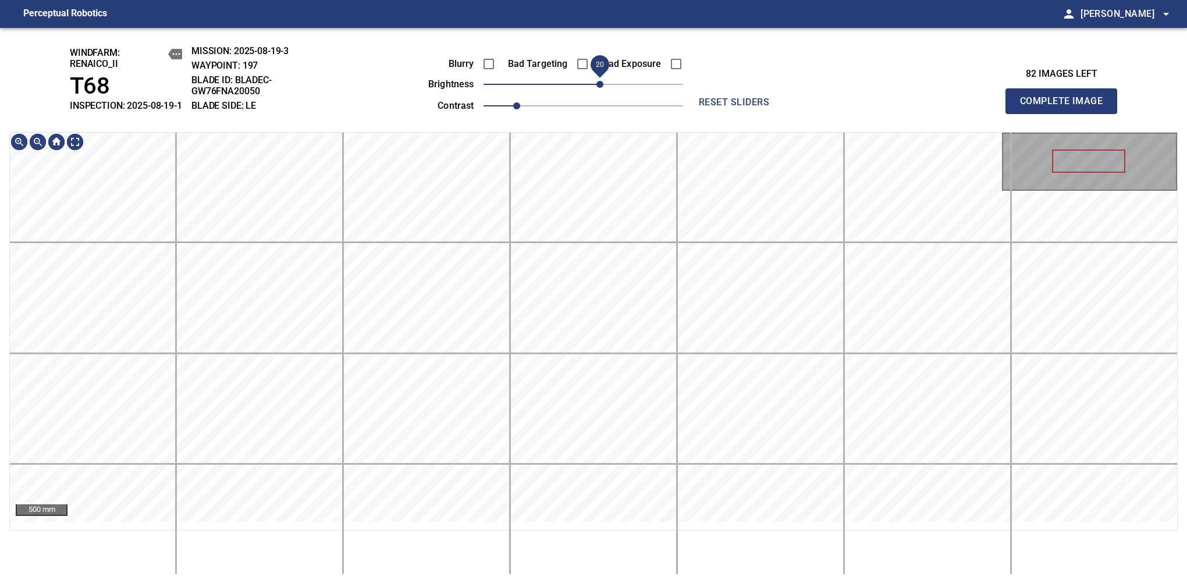
click at [600, 88] on span "20" at bounding box center [600, 84] width 7 height 7
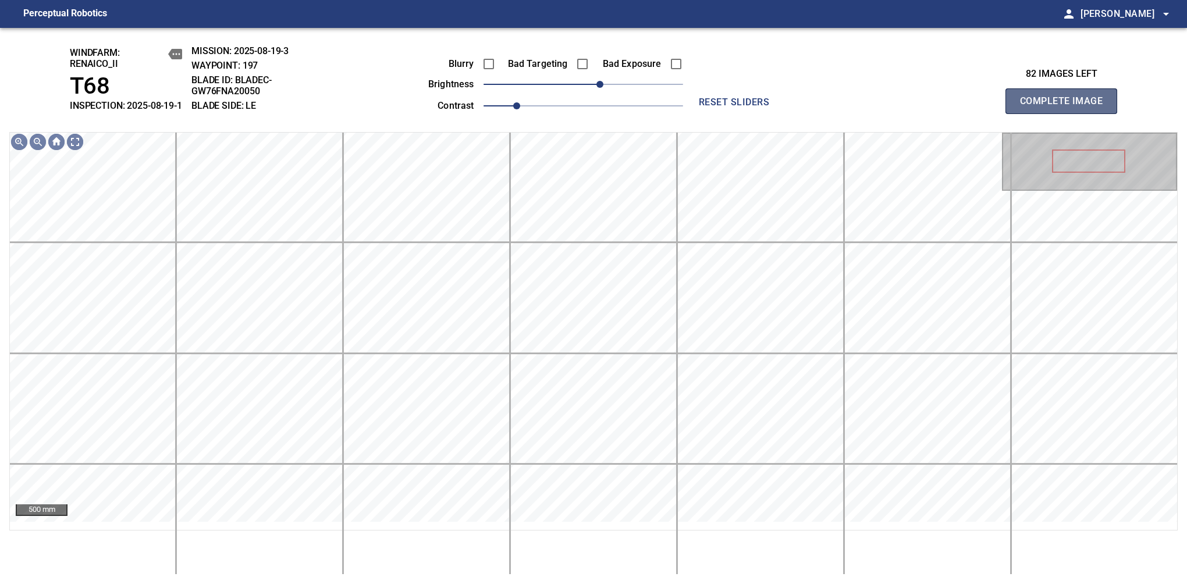
click at [1066, 107] on span "Complete Image" at bounding box center [1061, 101] width 86 height 16
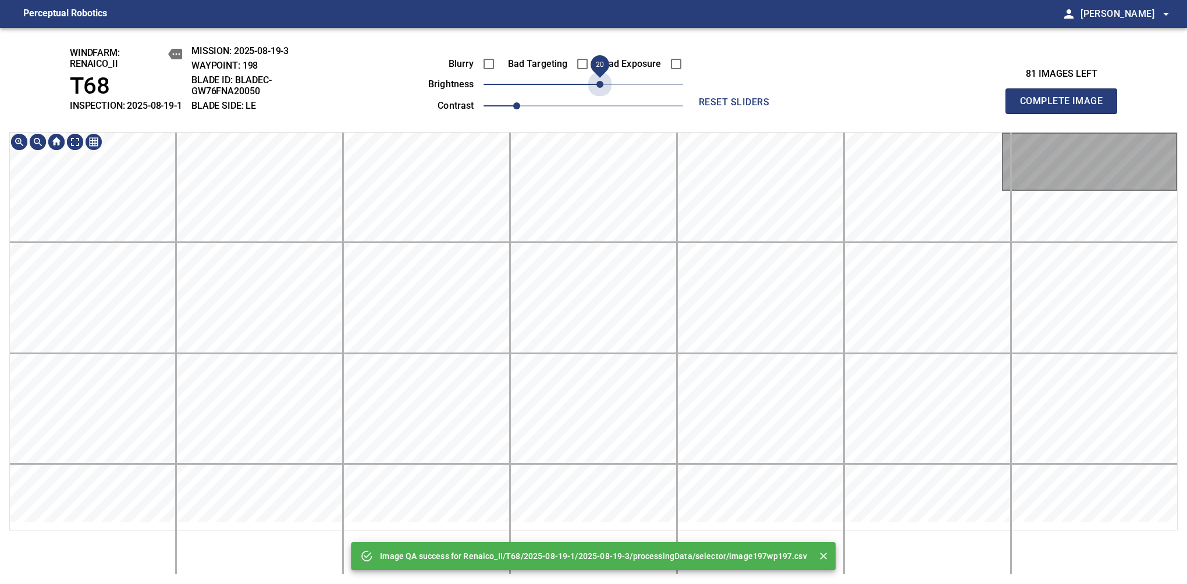
click at [603, 93] on span "20" at bounding box center [584, 84] width 200 height 16
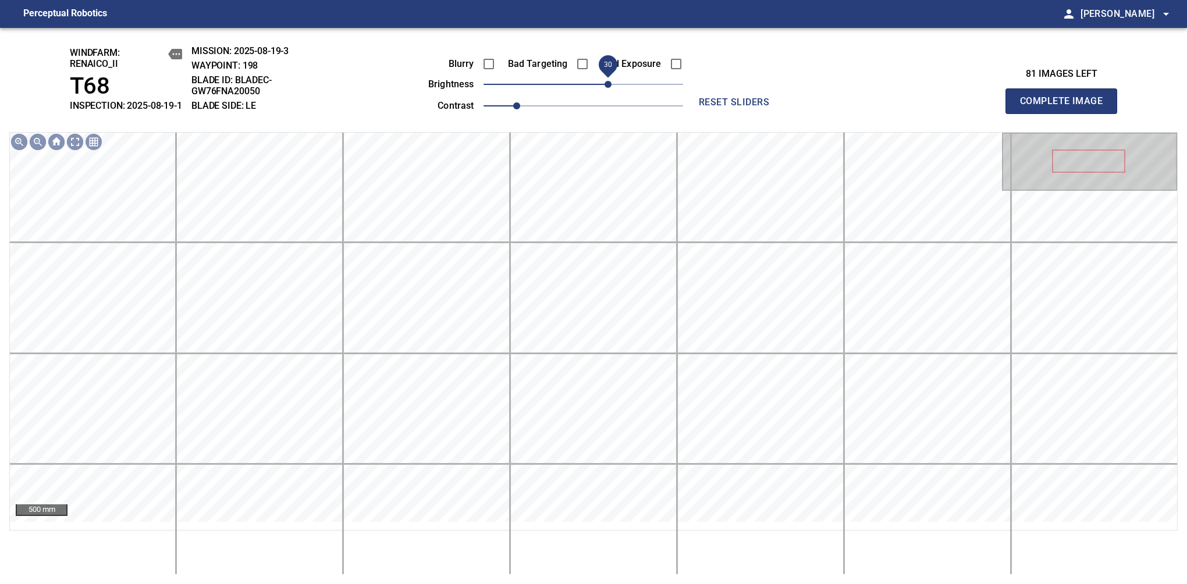
click at [608, 88] on span "30" at bounding box center [608, 84] width 7 height 7
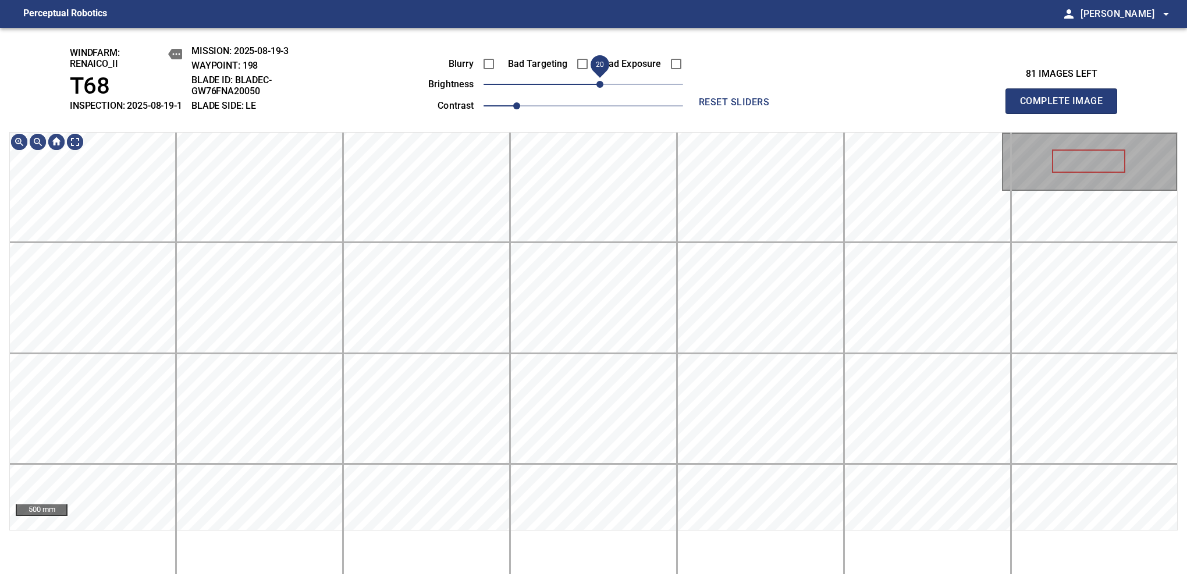
click at [602, 88] on span "20" at bounding box center [600, 84] width 7 height 7
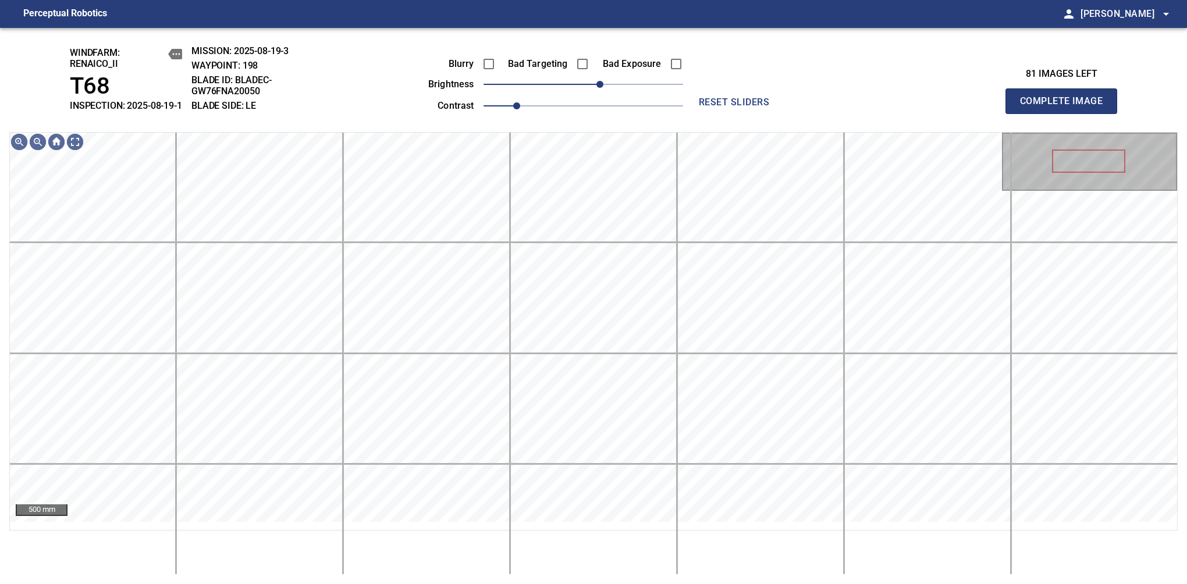
click at [1066, 107] on span "Complete Image" at bounding box center [1061, 101] width 86 height 16
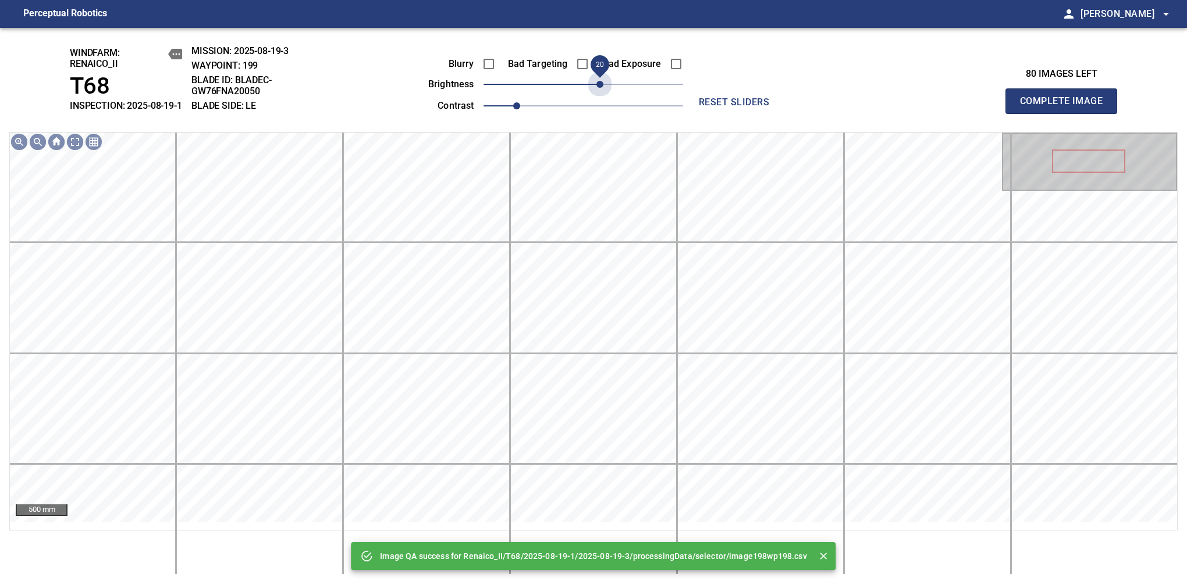
click at [602, 93] on span "20" at bounding box center [584, 84] width 200 height 16
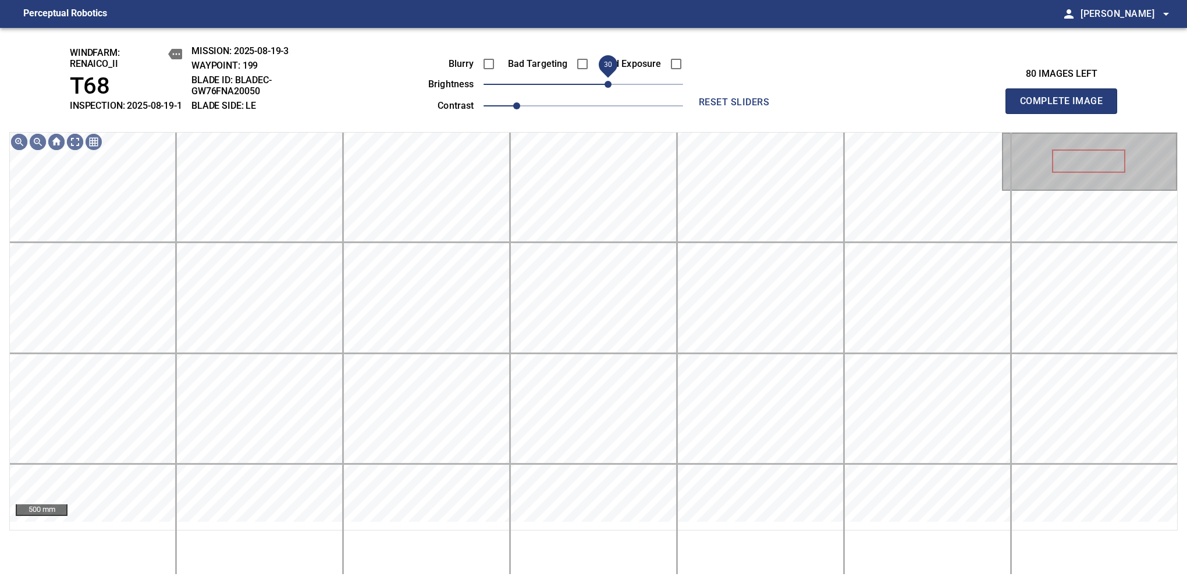
drag, startPoint x: 602, startPoint y: 98, endPoint x: 608, endPoint y: 92, distance: 8.2
click at [608, 88] on span "30" at bounding box center [608, 84] width 7 height 7
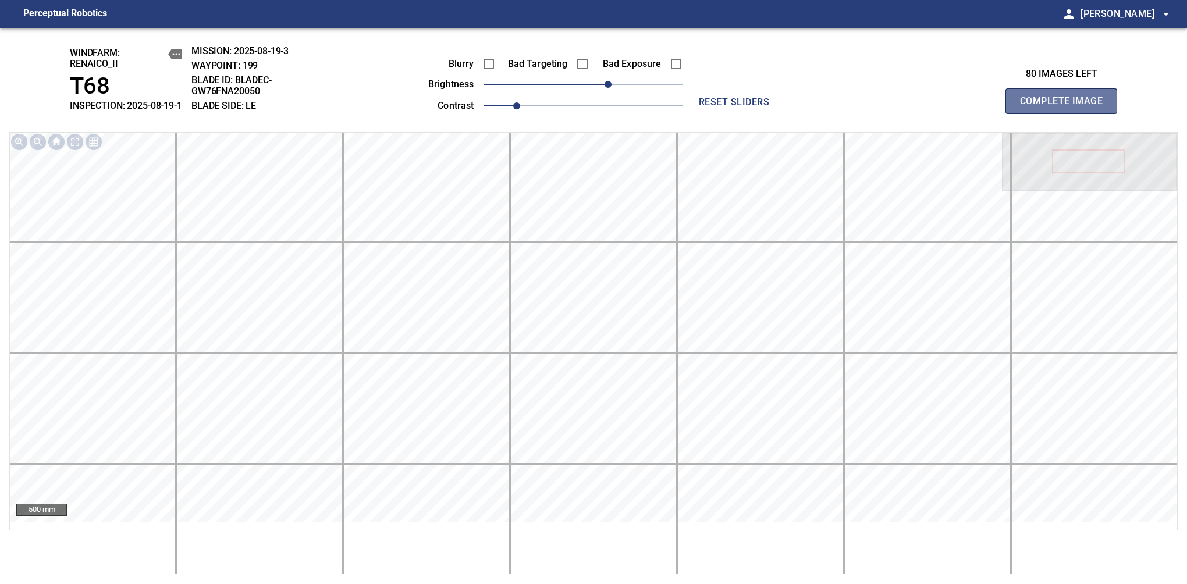
drag, startPoint x: 1072, startPoint y: 116, endPoint x: 1102, endPoint y: 145, distance: 42.0
click at [1066, 107] on span "Complete Image" at bounding box center [1061, 101] width 86 height 16
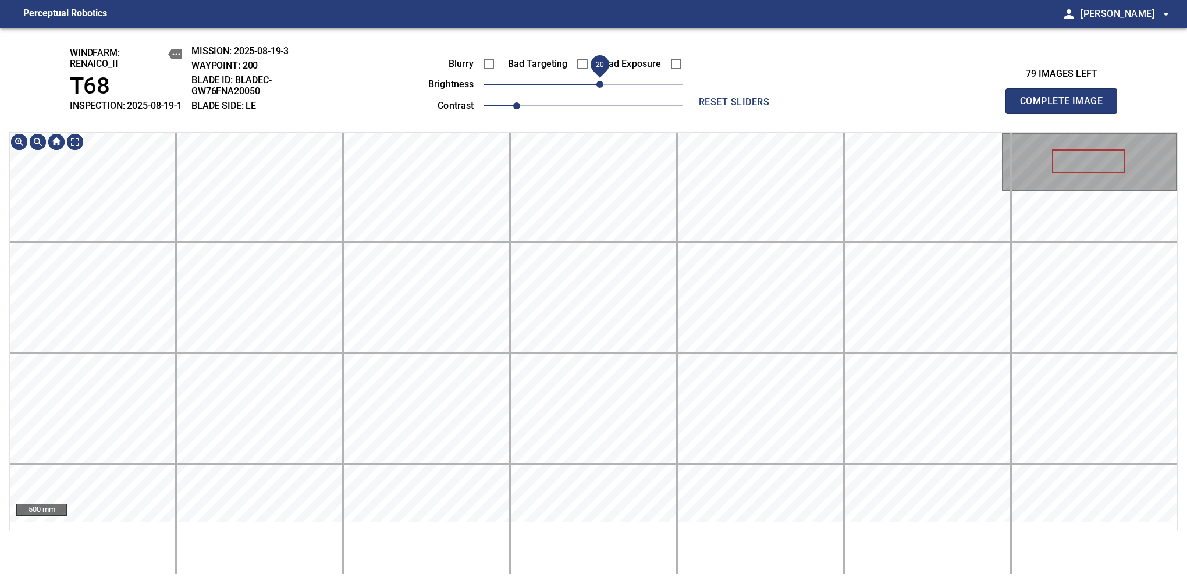
drag, startPoint x: 587, startPoint y: 94, endPoint x: 598, endPoint y: 88, distance: 12.0
click at [598, 88] on span "20" at bounding box center [600, 84] width 7 height 7
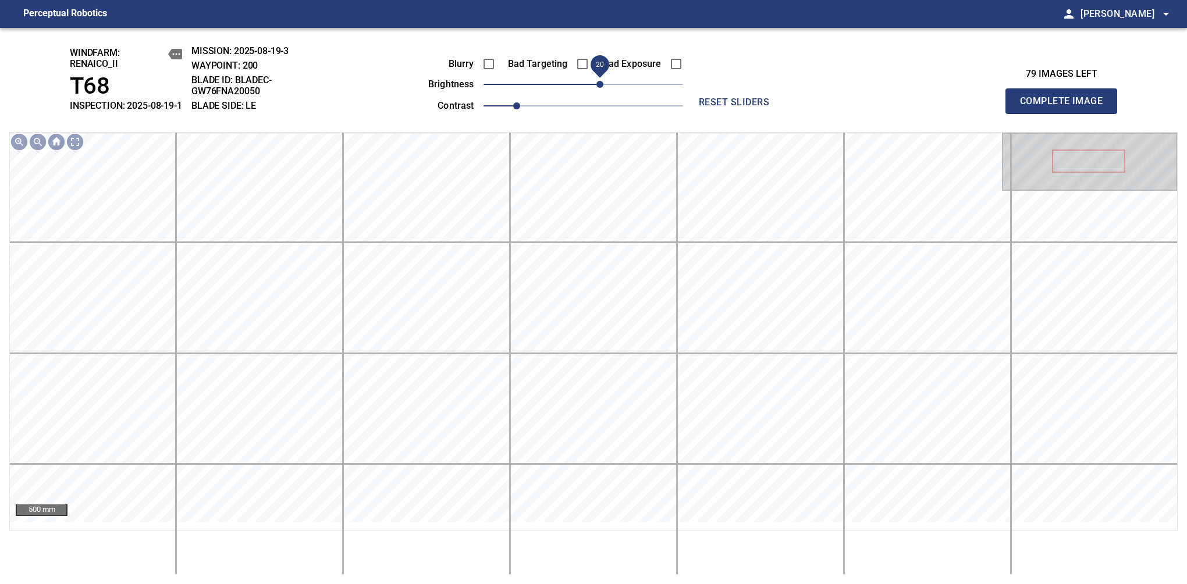
click at [1066, 107] on span "Complete Image" at bounding box center [1061, 101] width 86 height 16
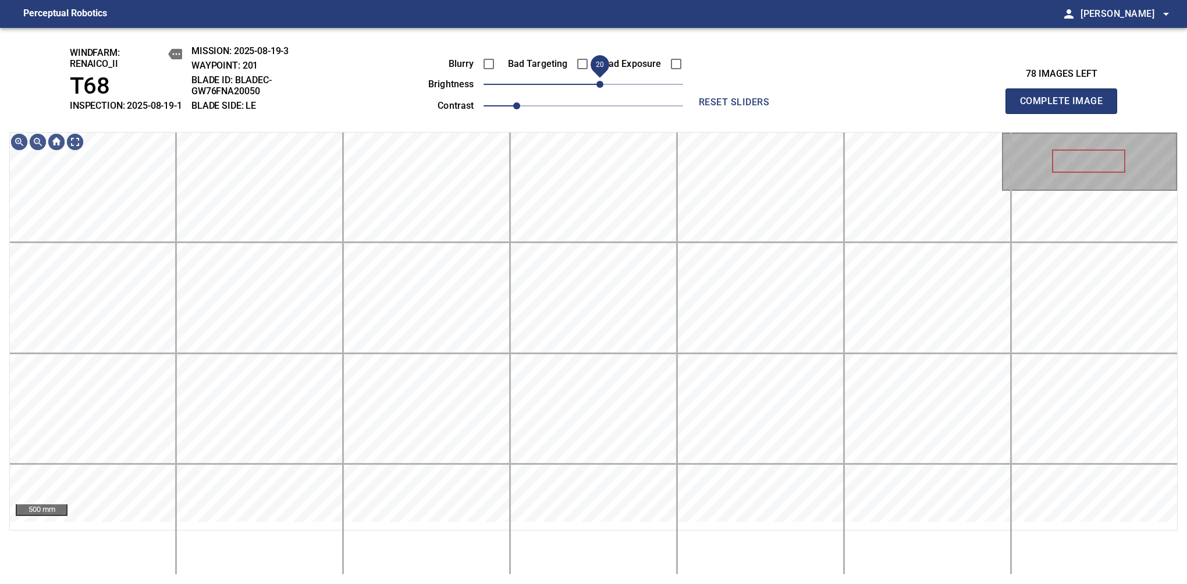
click at [598, 88] on span "20" at bounding box center [600, 84] width 7 height 7
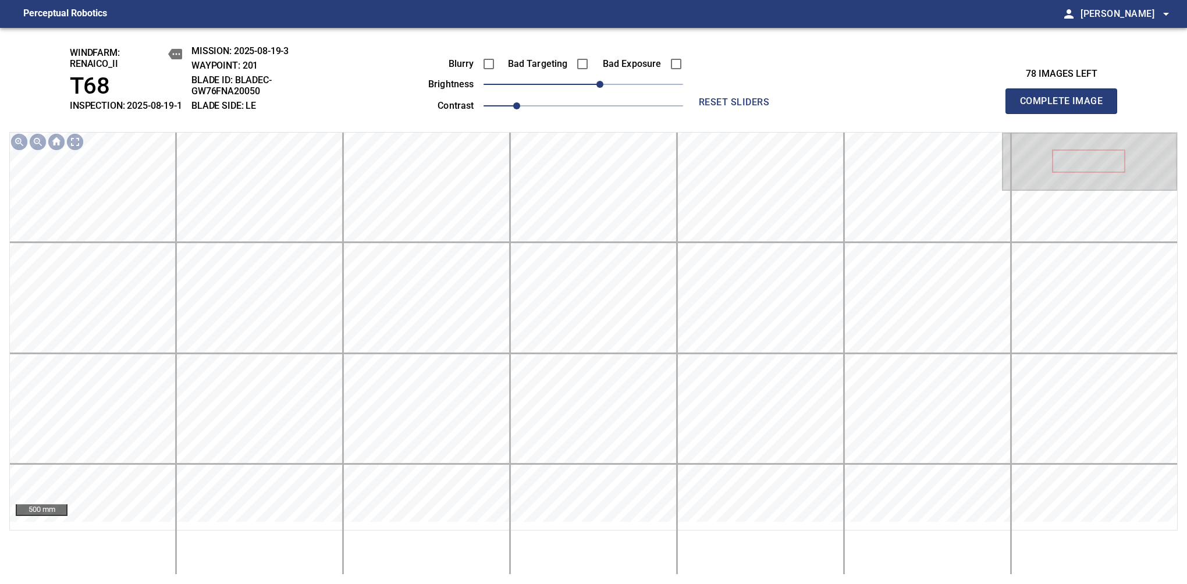
click at [1066, 107] on span "Complete Image" at bounding box center [1061, 101] width 86 height 16
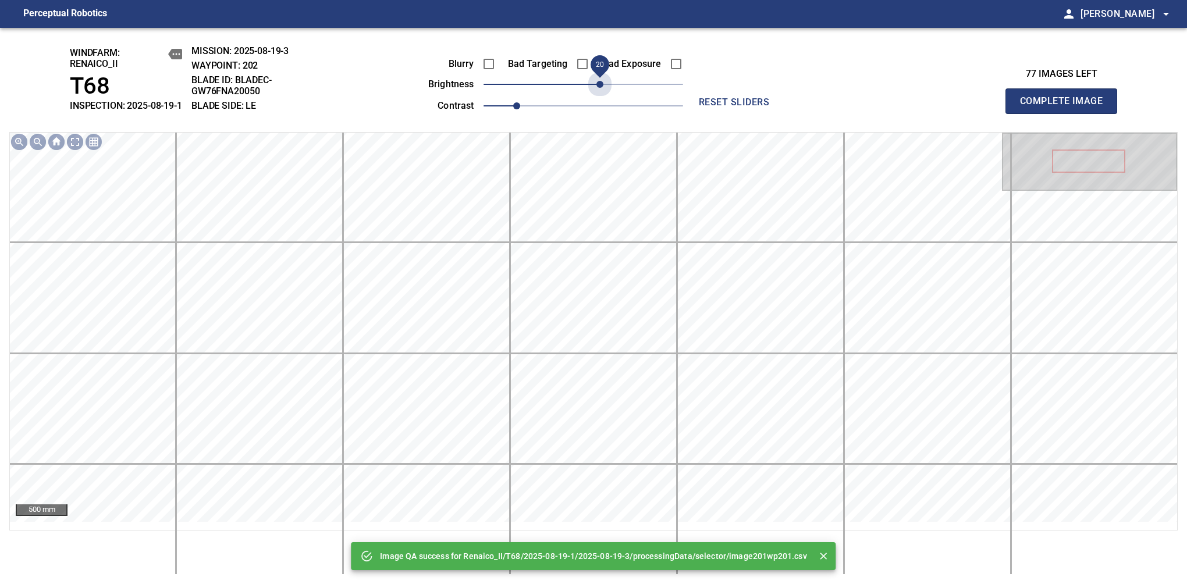
click at [598, 88] on span "20" at bounding box center [584, 84] width 200 height 16
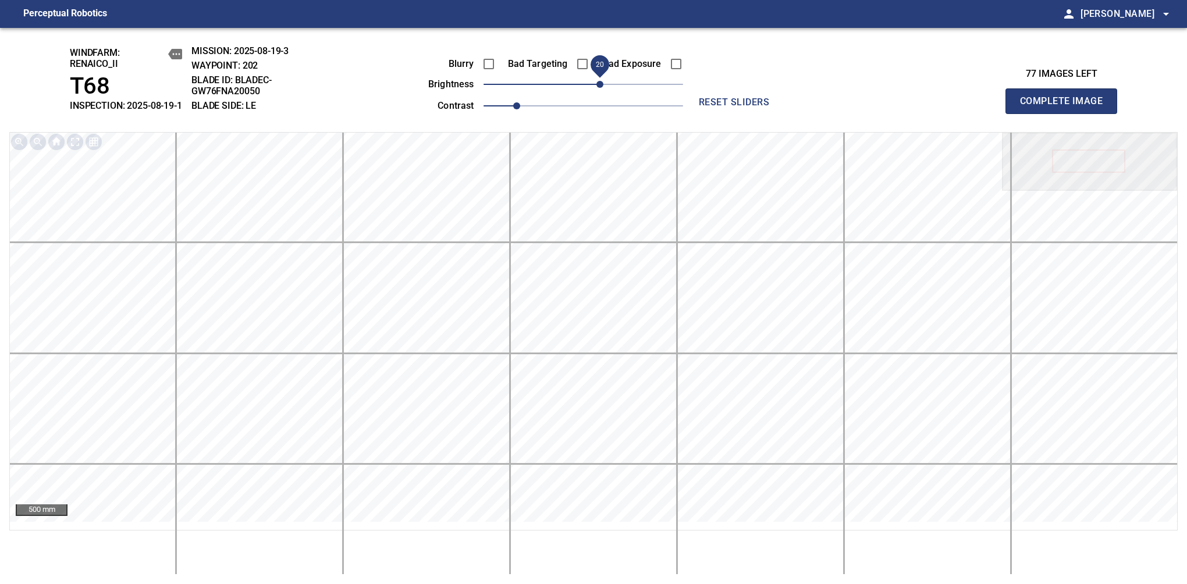
drag, startPoint x: 598, startPoint y: 88, endPoint x: 608, endPoint y: 90, distance: 10.0
click at [603, 88] on span "20" at bounding box center [600, 84] width 7 height 7
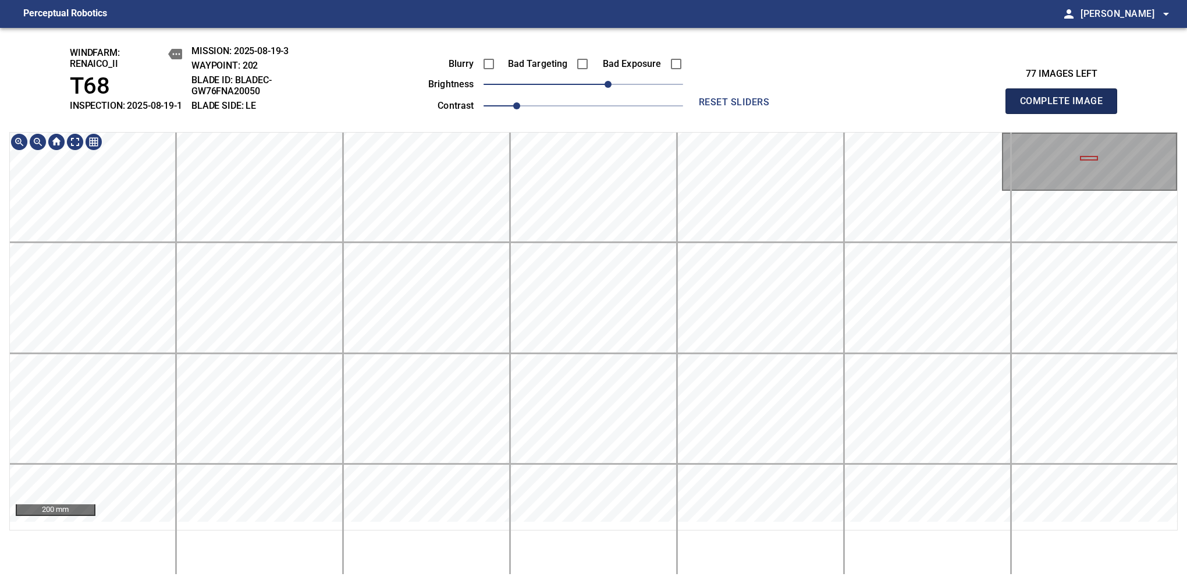
click at [1066, 107] on span "Complete Image" at bounding box center [1061, 101] width 86 height 16
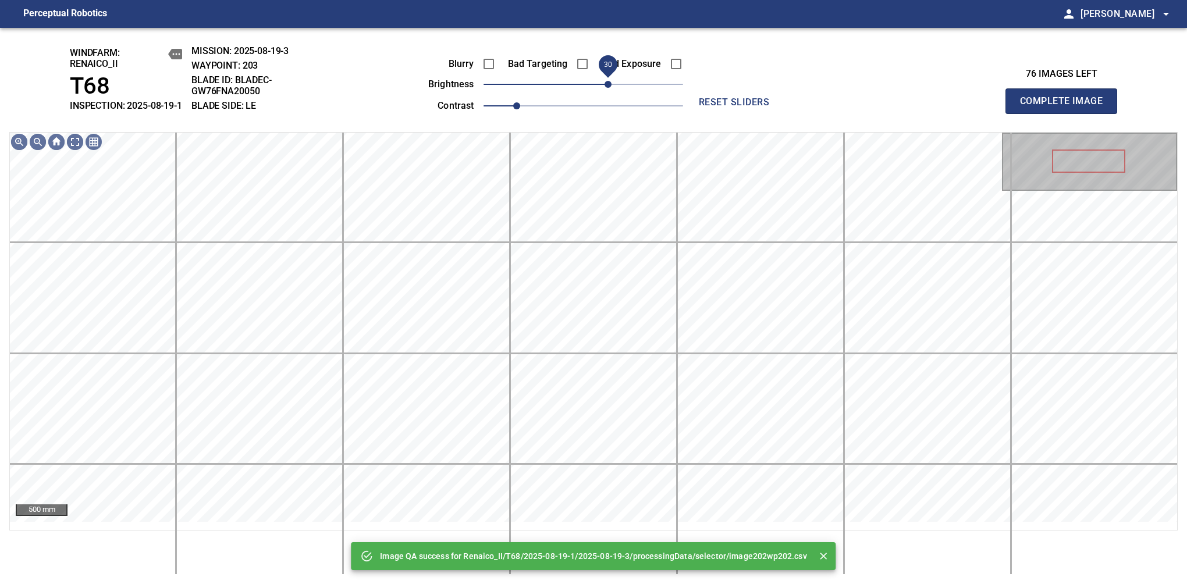
click at [612, 88] on span "30" at bounding box center [584, 84] width 200 height 16
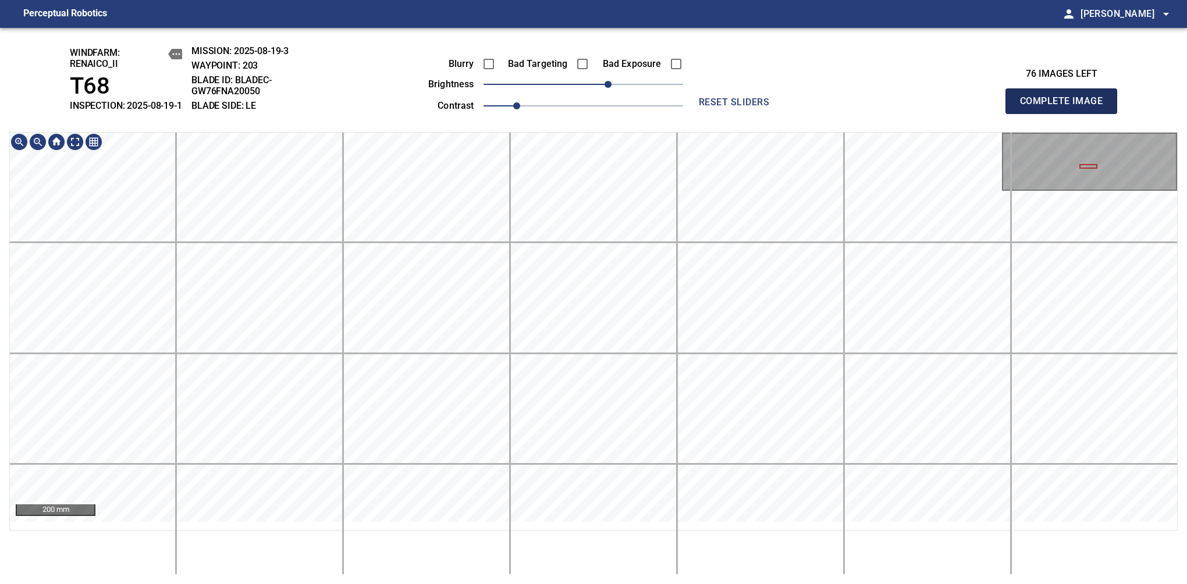
click at [1066, 107] on span "Complete Image" at bounding box center [1061, 101] width 86 height 16
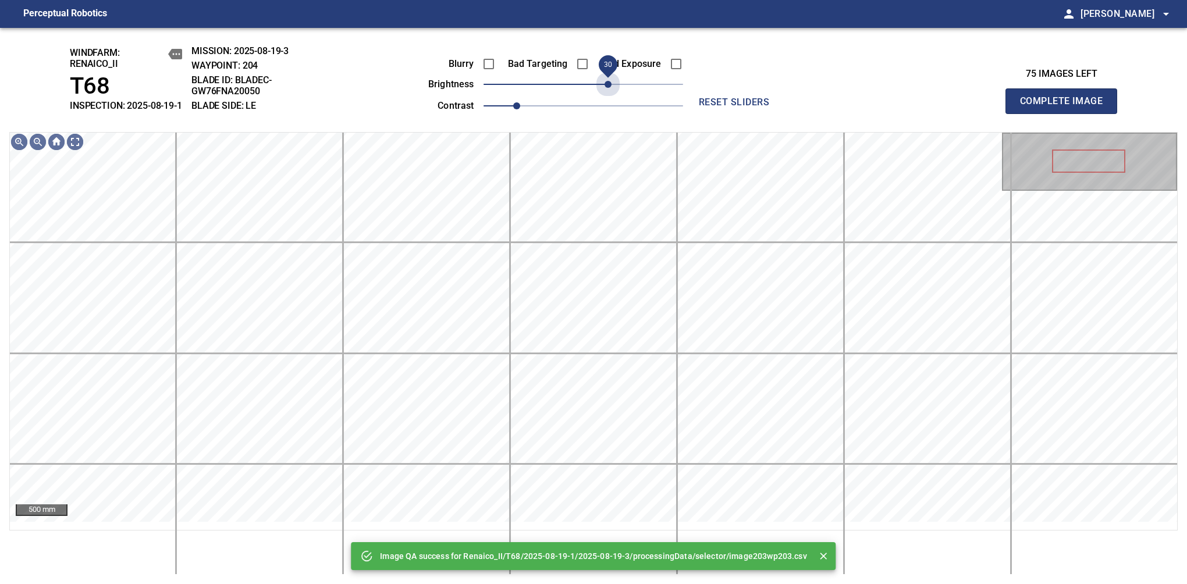
click at [608, 93] on span "30" at bounding box center [584, 84] width 200 height 16
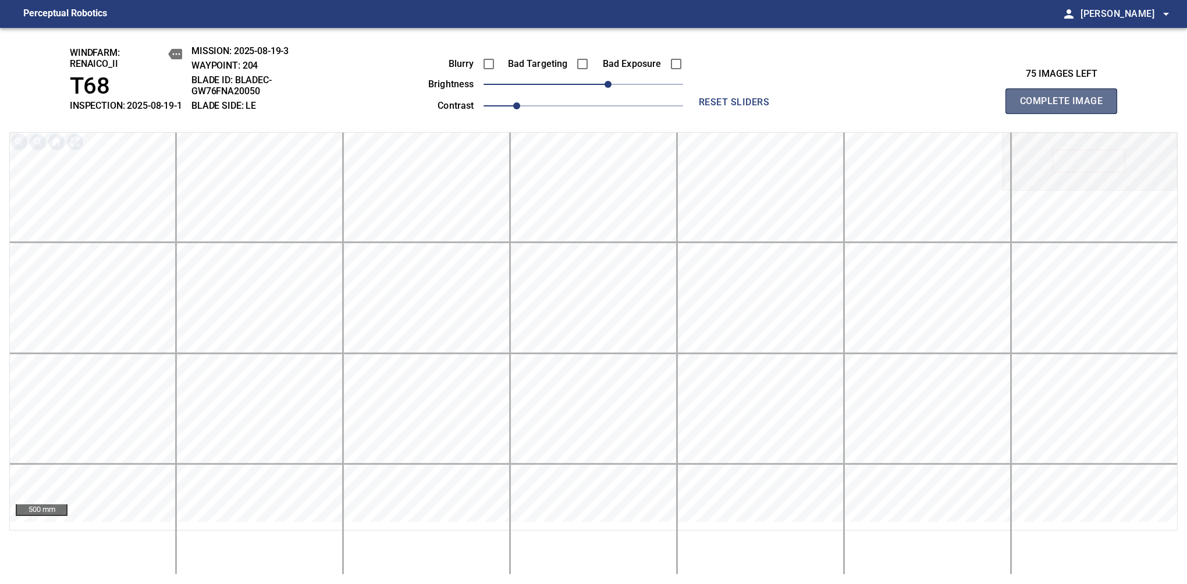
click at [1066, 107] on span "Complete Image" at bounding box center [1061, 101] width 86 height 16
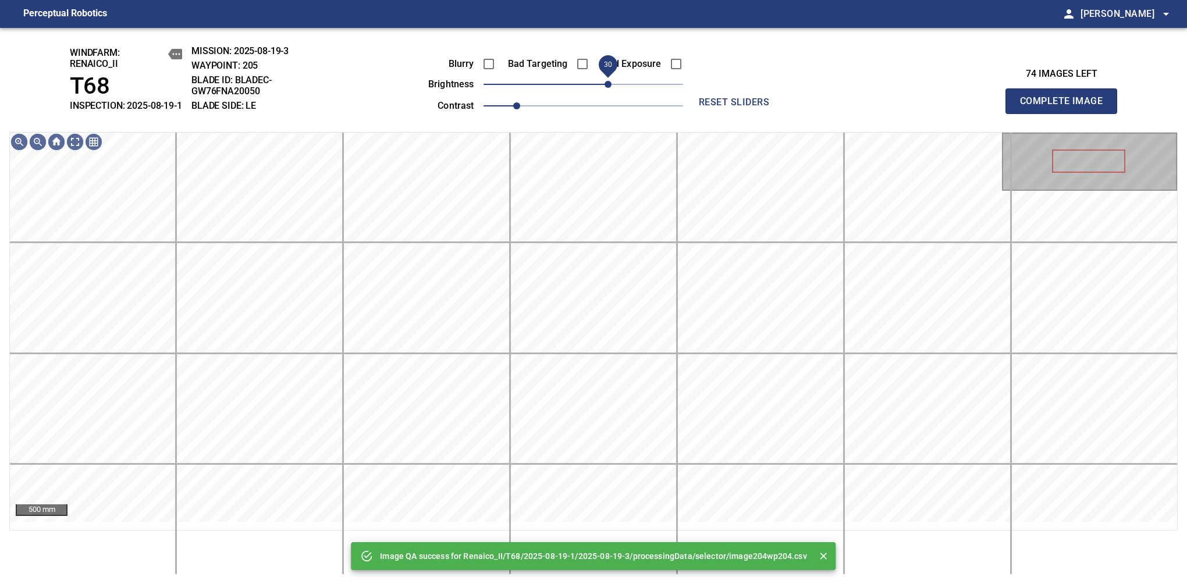
click at [608, 93] on span "30" at bounding box center [584, 84] width 200 height 16
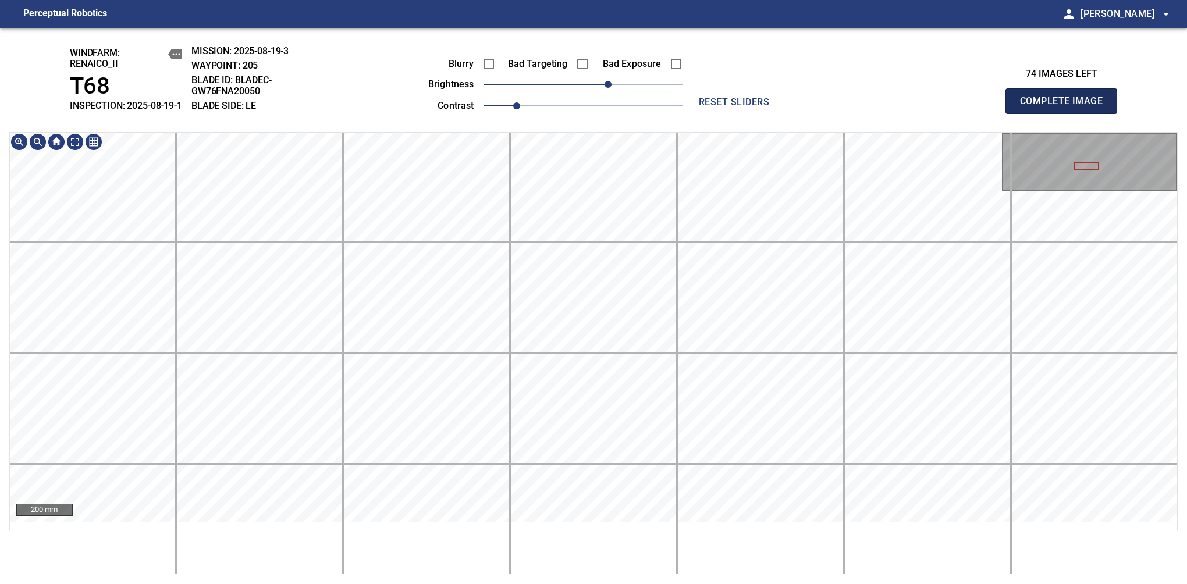
click at [1066, 107] on span "Complete Image" at bounding box center [1061, 101] width 86 height 16
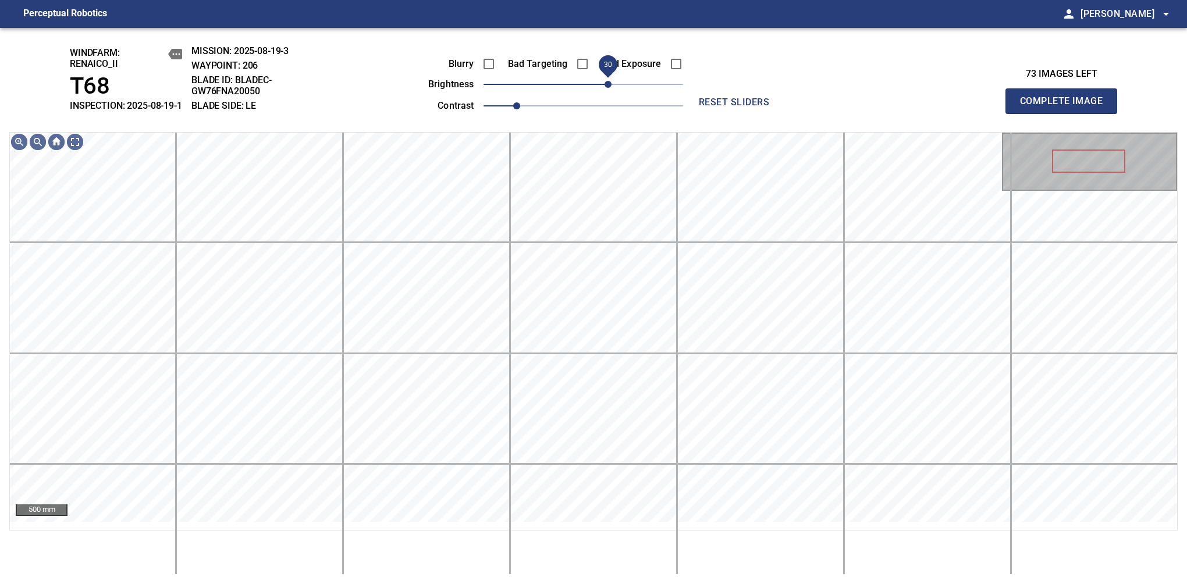
drag, startPoint x: 587, startPoint y: 100, endPoint x: 608, endPoint y: 102, distance: 20.5
click at [608, 88] on span "30" at bounding box center [608, 84] width 7 height 7
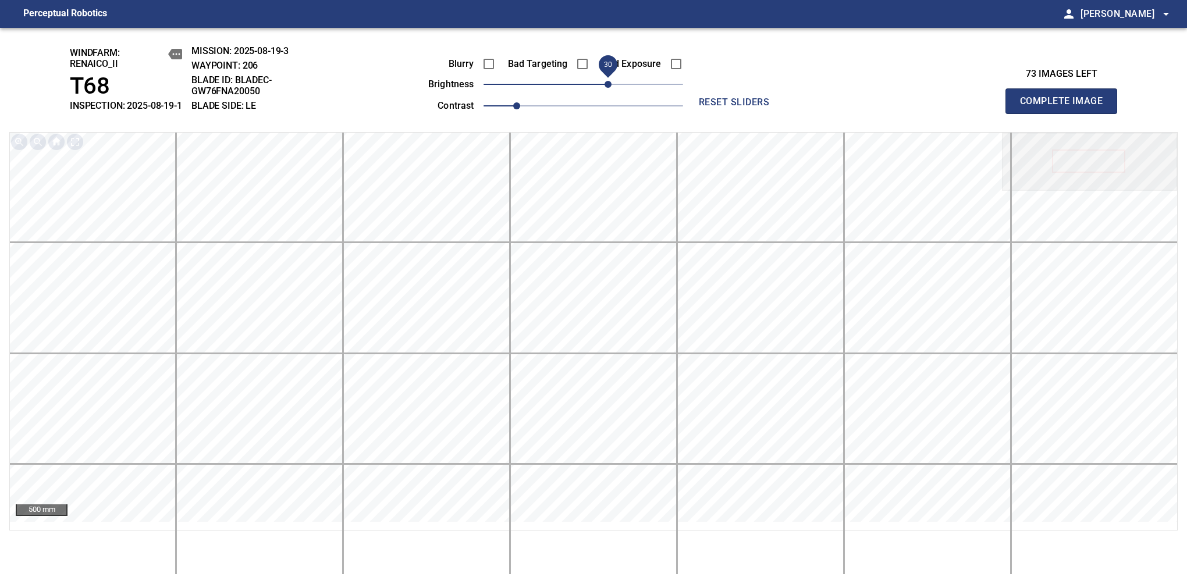
click at [1066, 107] on span "Complete Image" at bounding box center [1061, 101] width 86 height 16
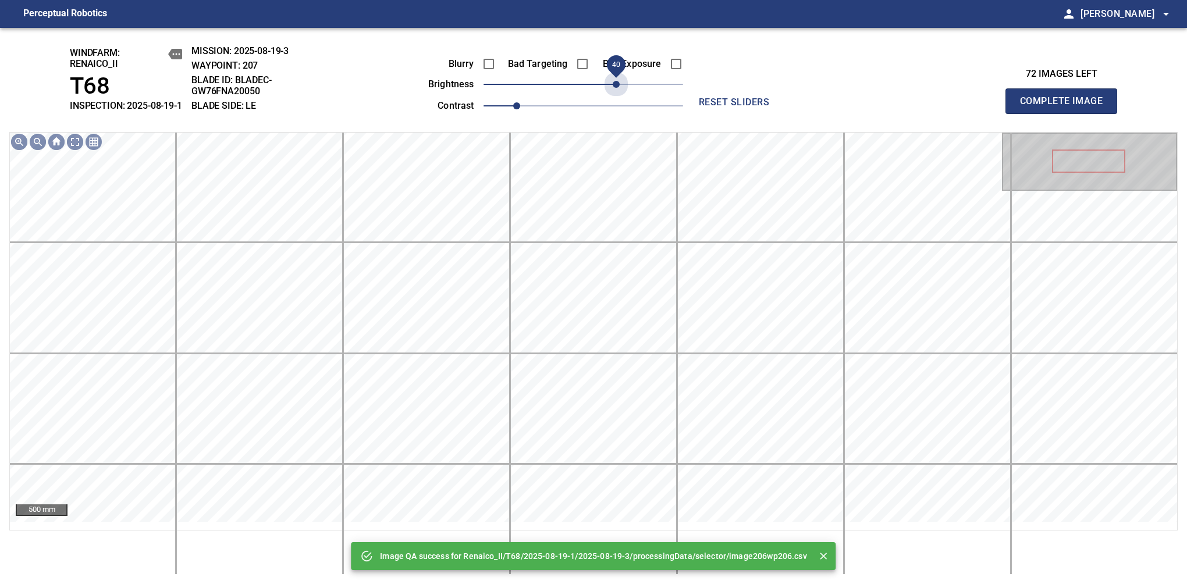
click at [616, 93] on span "40" at bounding box center [584, 84] width 200 height 16
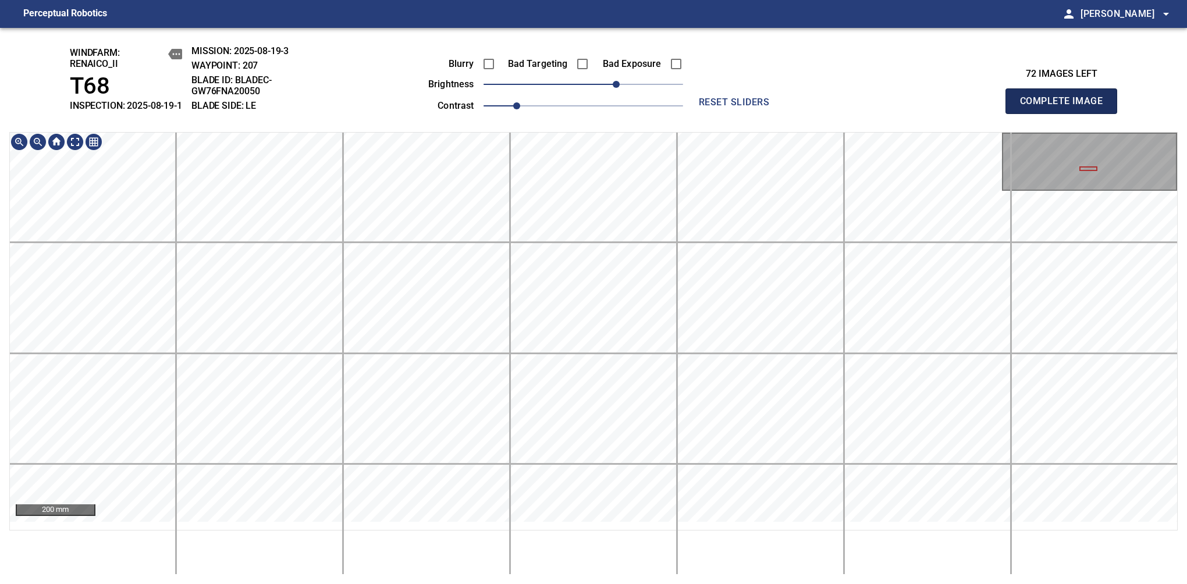
click at [1066, 107] on span "Complete Image" at bounding box center [1061, 101] width 86 height 16
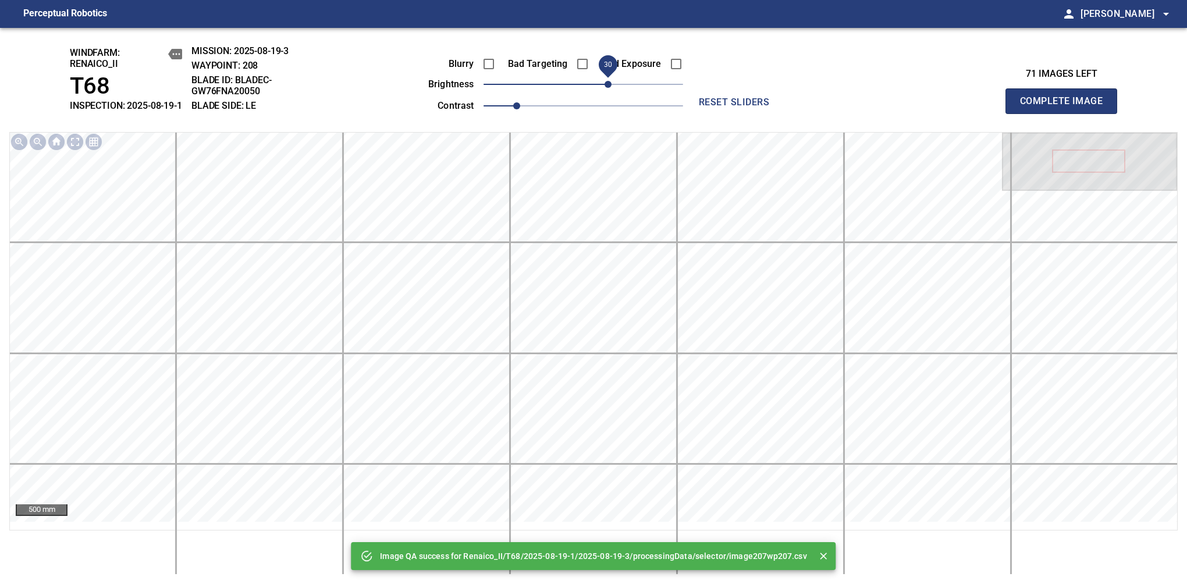
click at [610, 93] on span "30" at bounding box center [584, 84] width 200 height 16
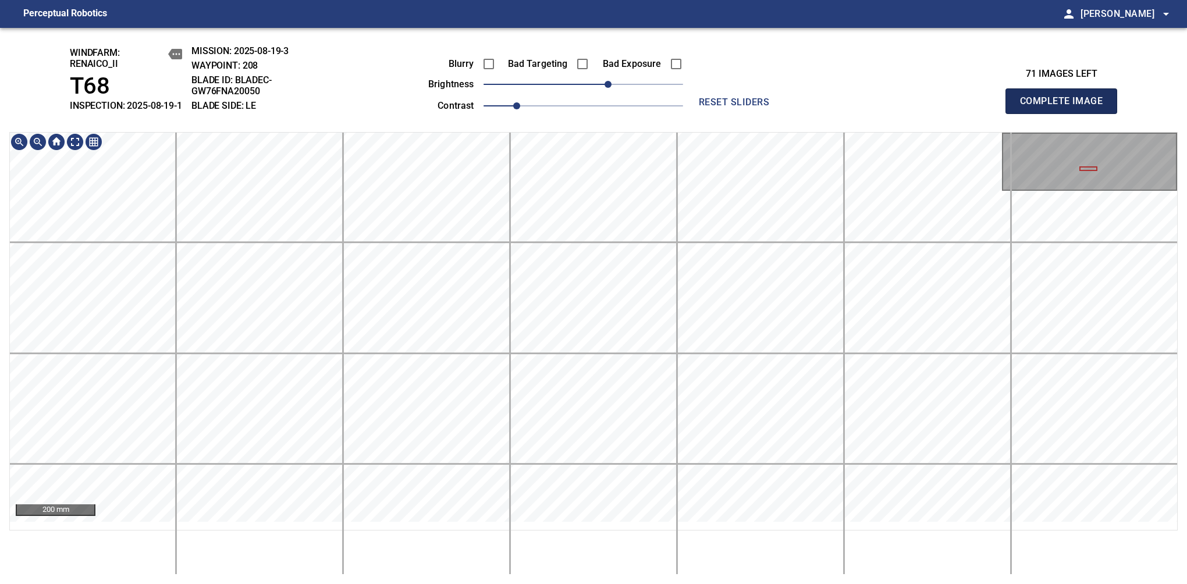
click at [1066, 107] on span "Complete Image" at bounding box center [1061, 101] width 86 height 16
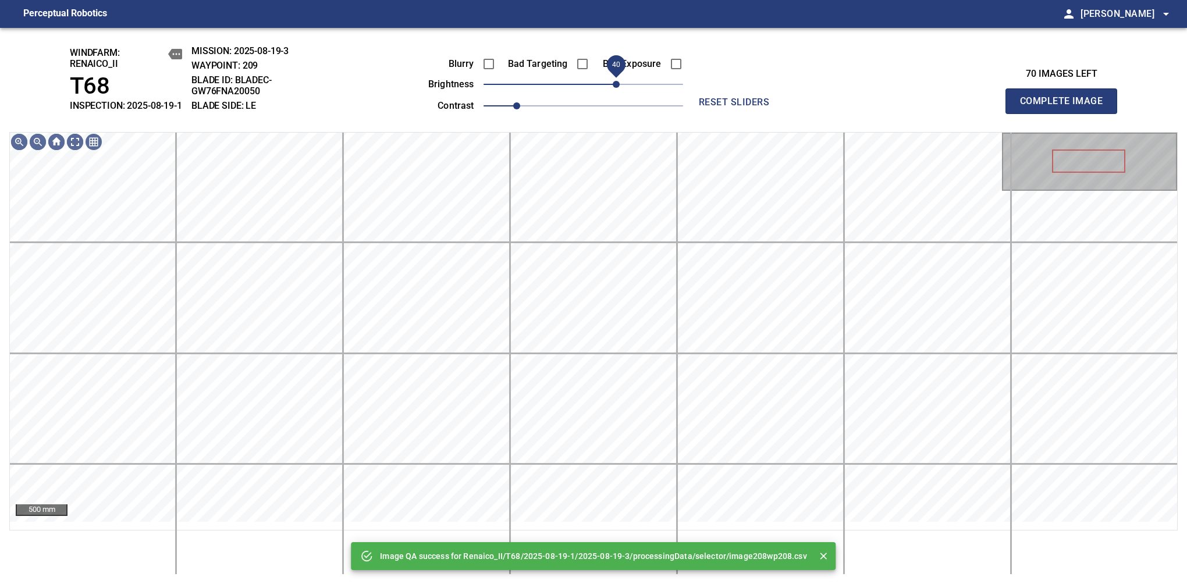
drag, startPoint x: 608, startPoint y: 96, endPoint x: 616, endPoint y: 96, distance: 8.1
click at [616, 93] on span "40" at bounding box center [584, 84] width 200 height 16
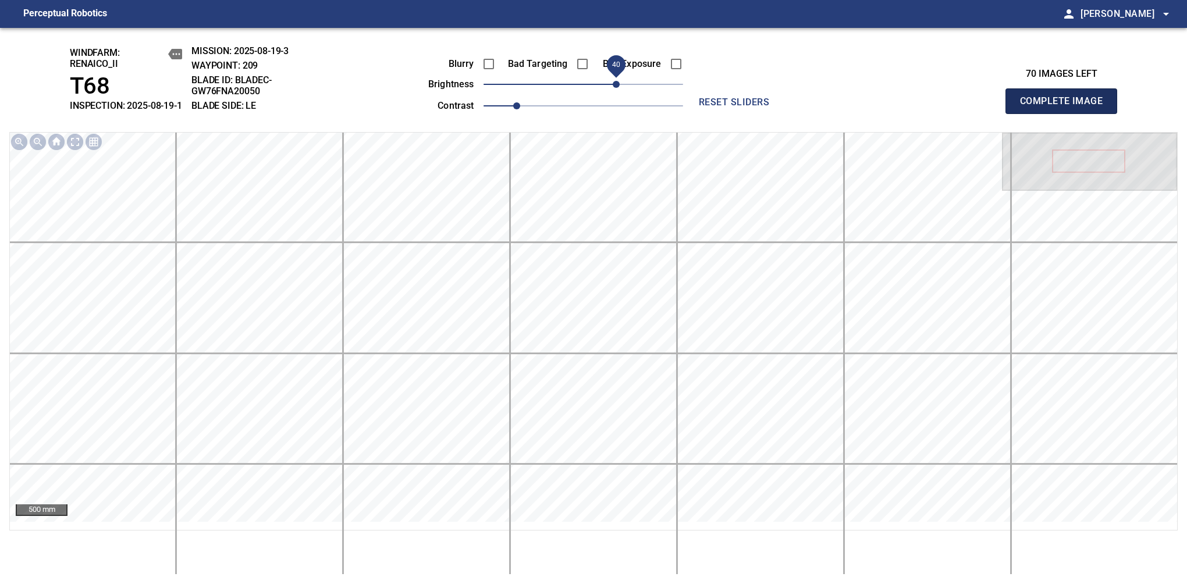
click at [1066, 107] on span "Complete Image" at bounding box center [1061, 101] width 86 height 16
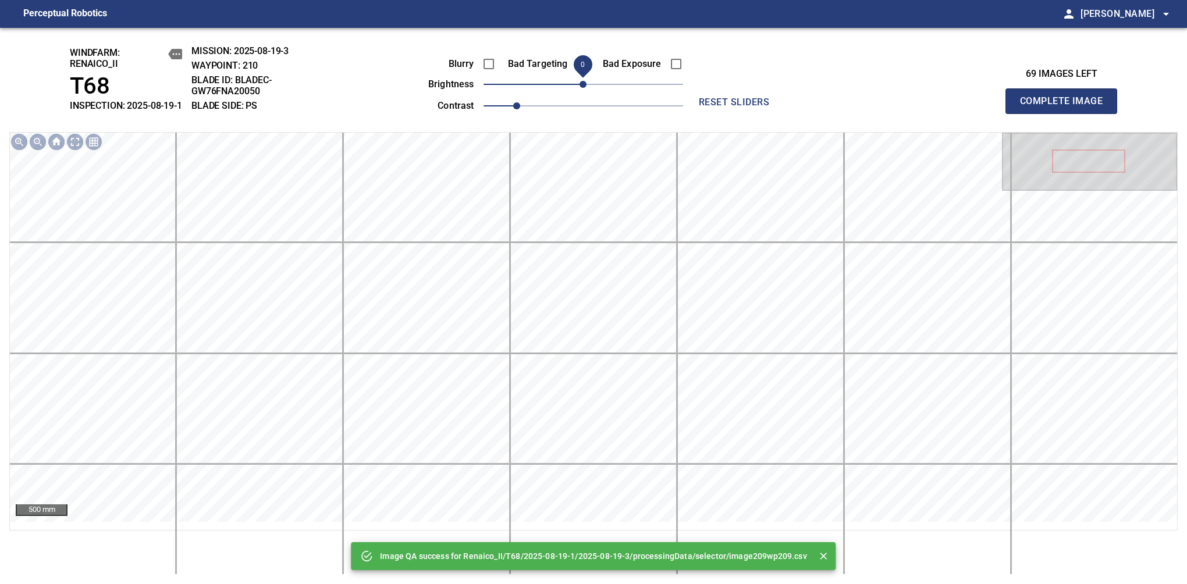
click at [585, 90] on span "0" at bounding box center [584, 84] width 200 height 16
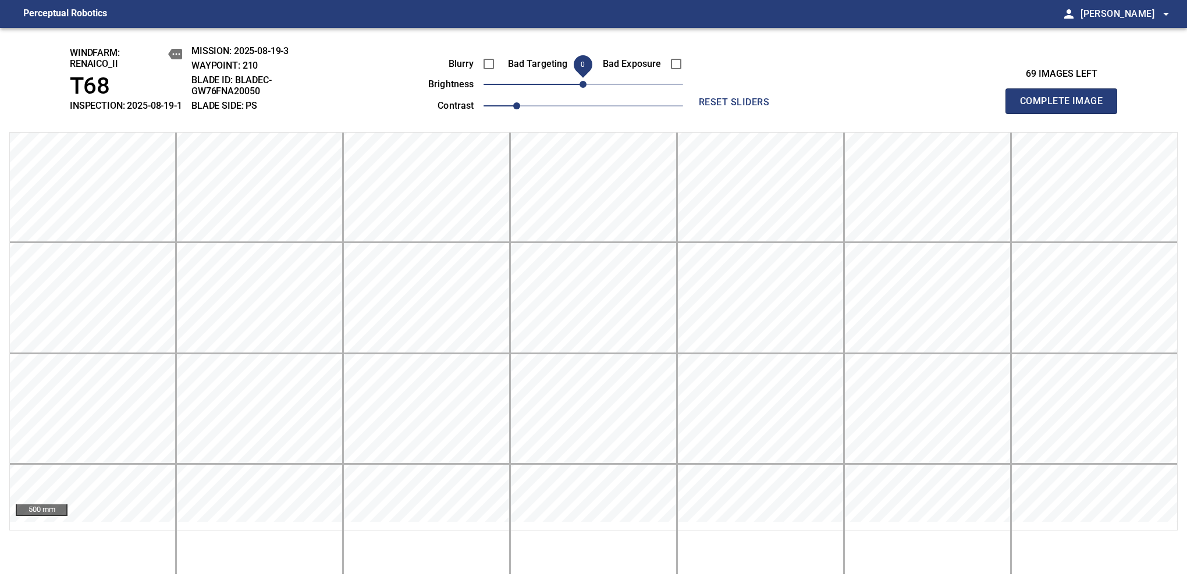
click at [1066, 107] on span "Complete Image" at bounding box center [1061, 101] width 86 height 16
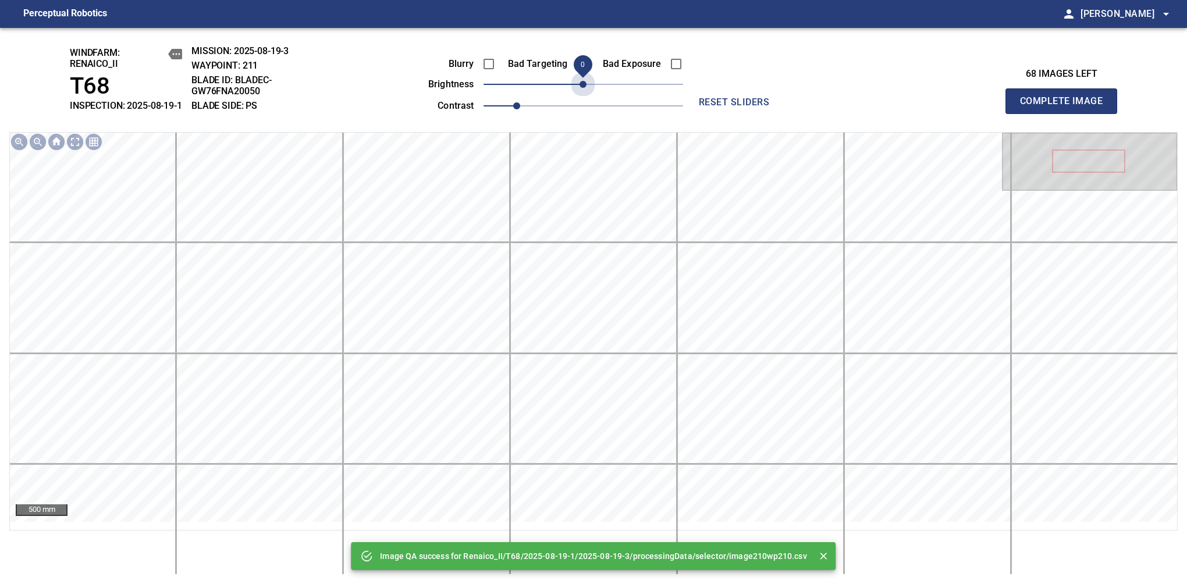
click at [585, 88] on span "0" at bounding box center [583, 84] width 7 height 7
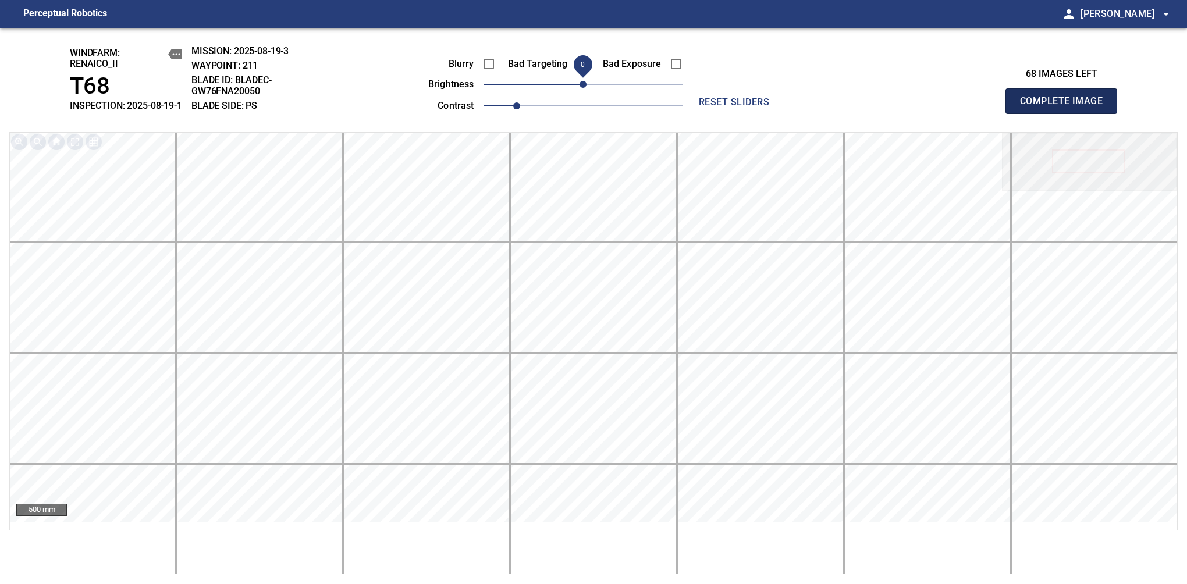
click at [1066, 107] on span "Complete Image" at bounding box center [1061, 101] width 86 height 16
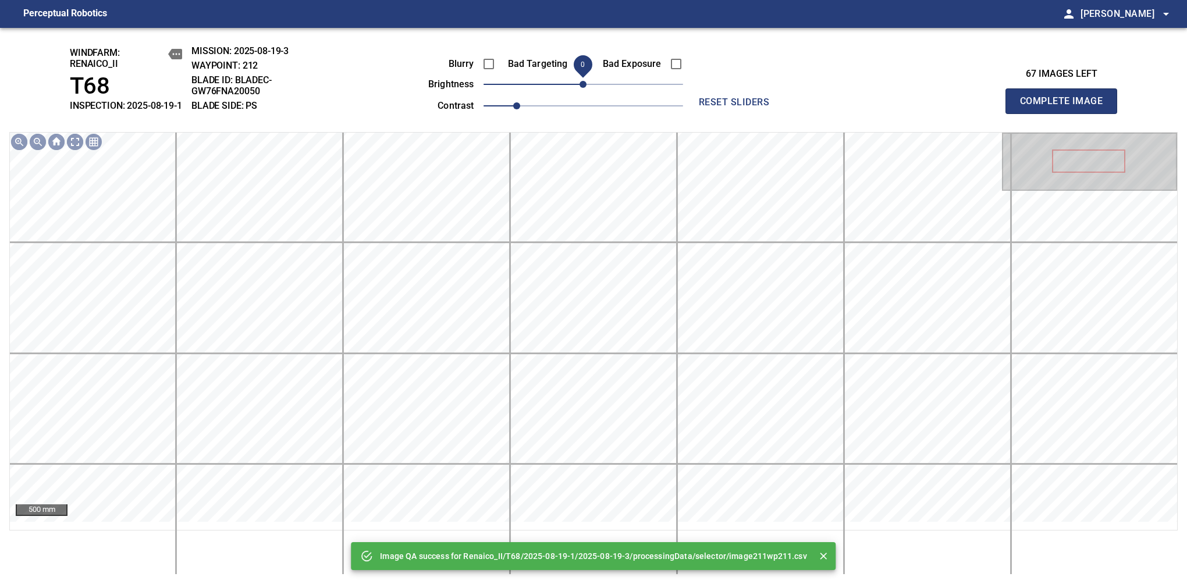
click at [1066, 107] on span "Complete Image" at bounding box center [1061, 101] width 86 height 16
drag, startPoint x: 581, startPoint y: 96, endPoint x: 576, endPoint y: 94, distance: 6.3
click at [580, 88] on span "0" at bounding box center [583, 84] width 7 height 7
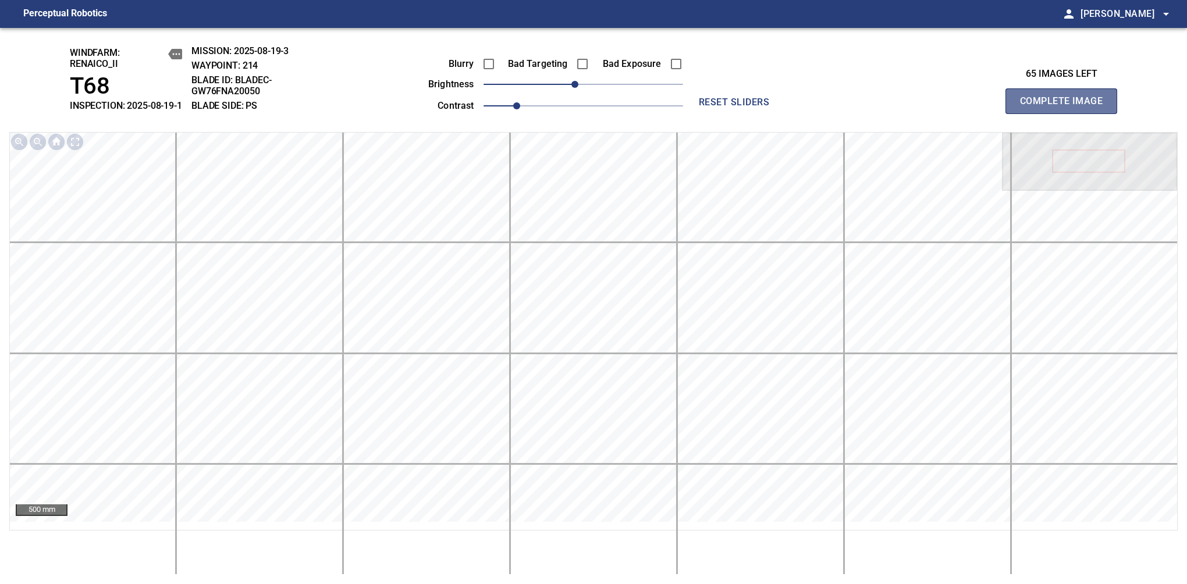
drag, startPoint x: 1062, startPoint y: 107, endPoint x: 264, endPoint y: 5, distance: 804.4
click at [1066, 107] on span "Complete Image" at bounding box center [1061, 101] width 86 height 16
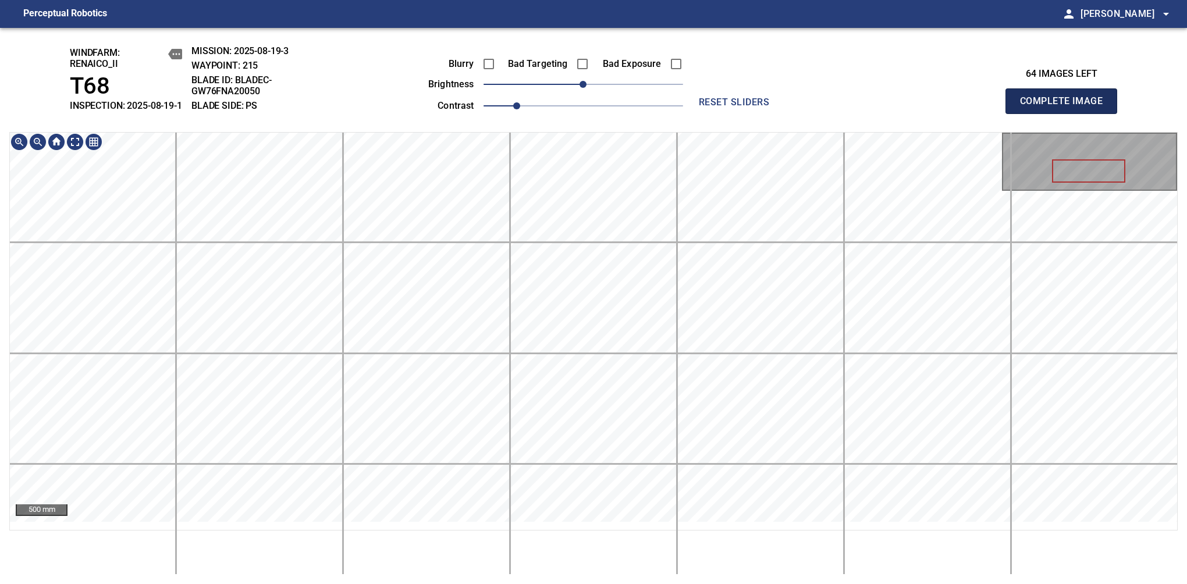
click at [1066, 107] on span "Complete Image" at bounding box center [1061, 101] width 86 height 16
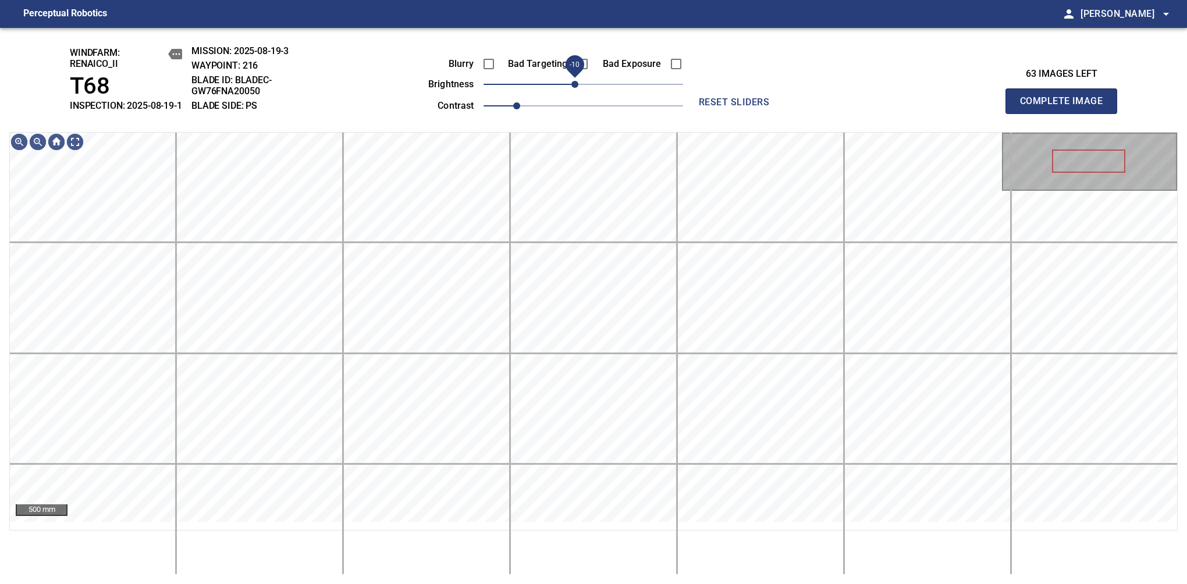
drag, startPoint x: 584, startPoint y: 90, endPoint x: 577, endPoint y: 94, distance: 7.3
click at [577, 88] on span "-10" at bounding box center [574, 84] width 7 height 7
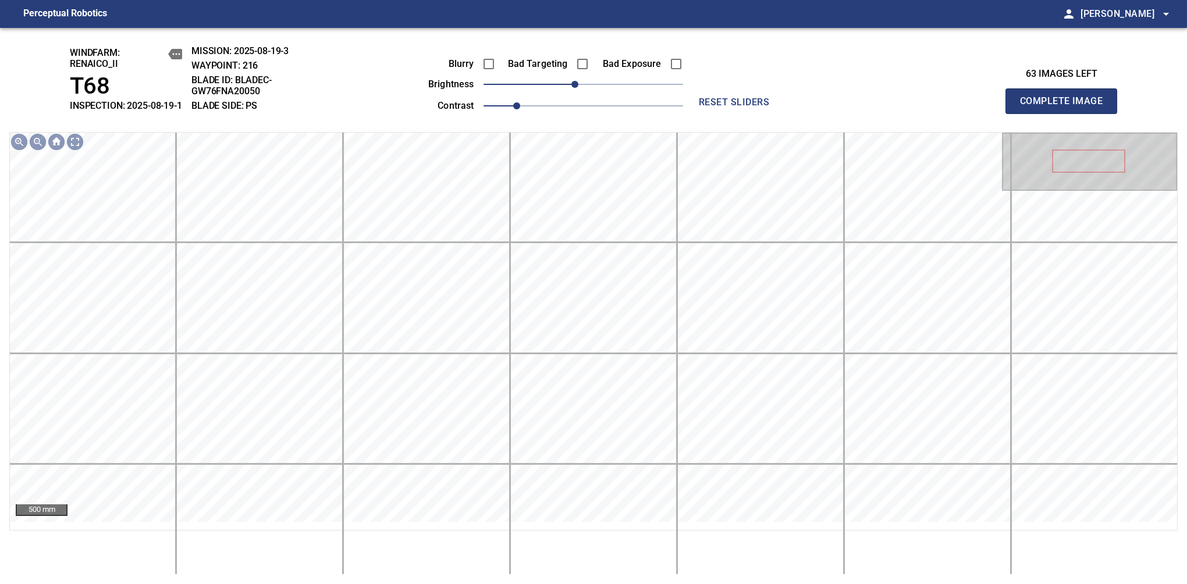
click at [1066, 107] on span "Complete Image" at bounding box center [1061, 101] width 86 height 16
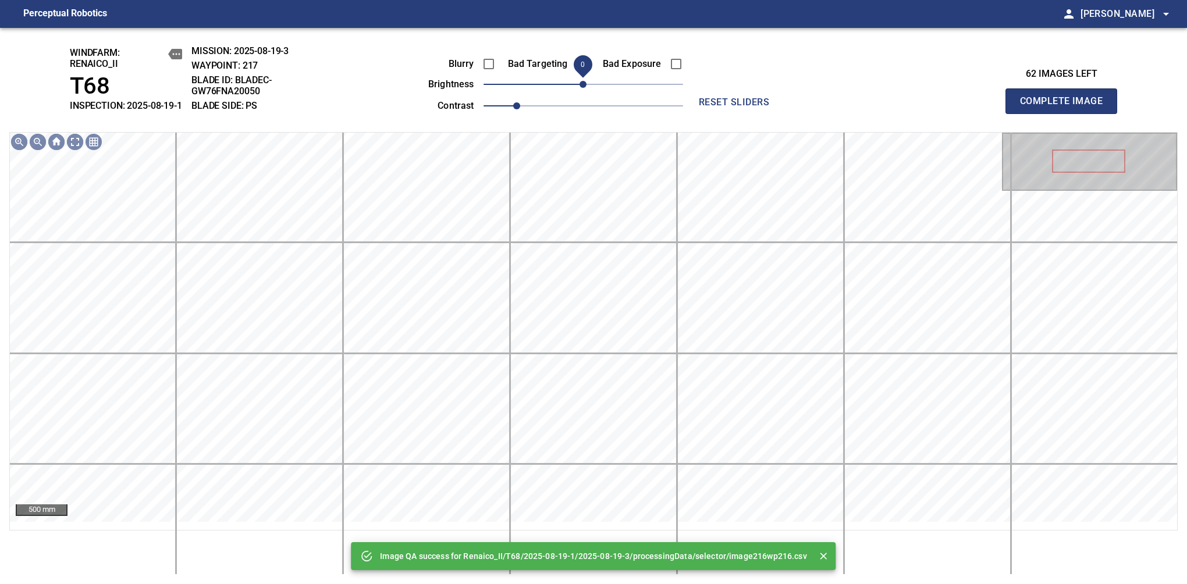
click at [580, 88] on span "0" at bounding box center [583, 84] width 7 height 7
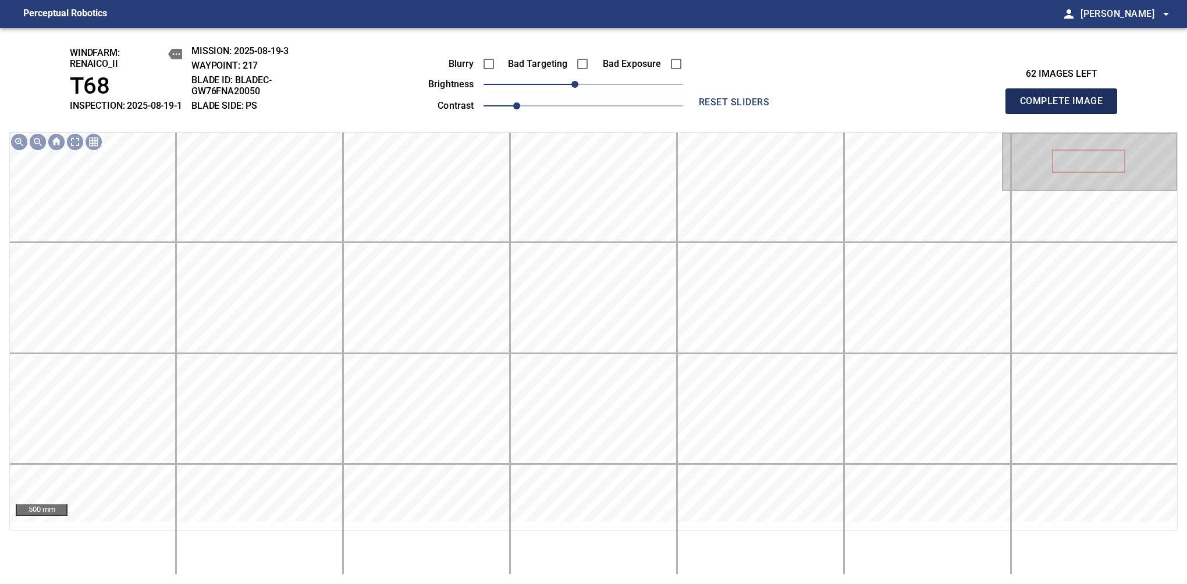
click at [1066, 107] on span "Complete Image" at bounding box center [1061, 101] width 86 height 16
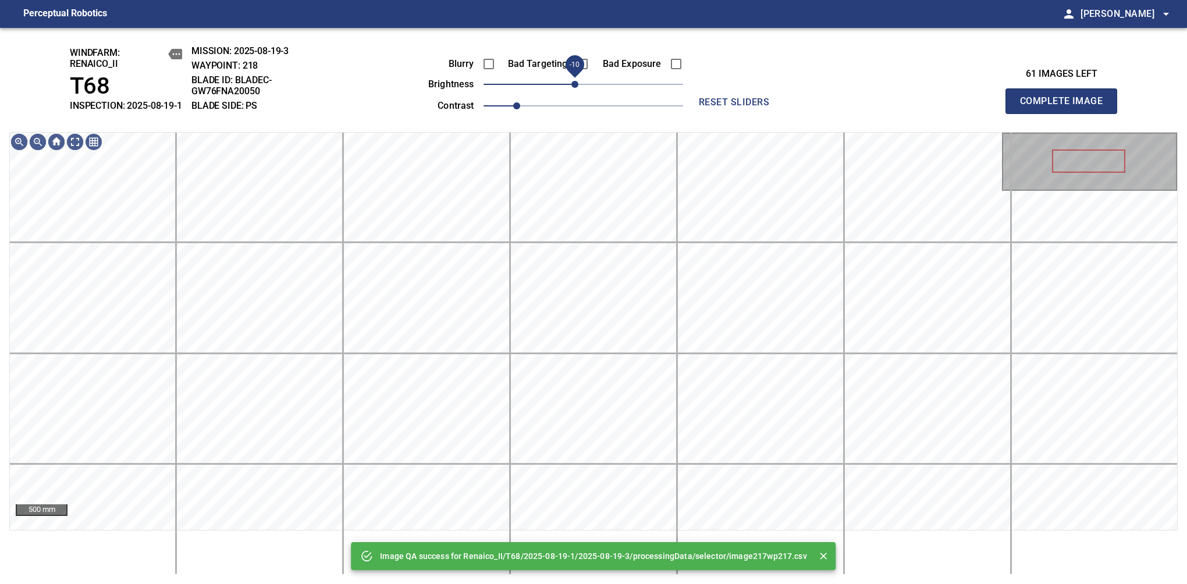
click at [577, 88] on span "-10" at bounding box center [574, 84] width 7 height 7
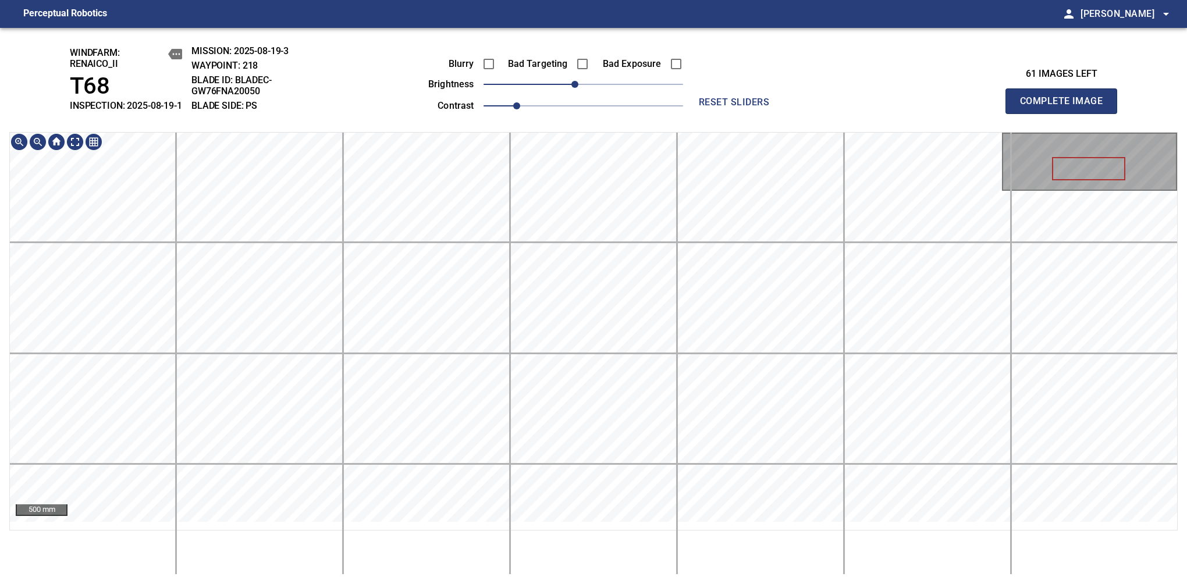
click at [1066, 107] on span "Complete Image" at bounding box center [1061, 101] width 86 height 16
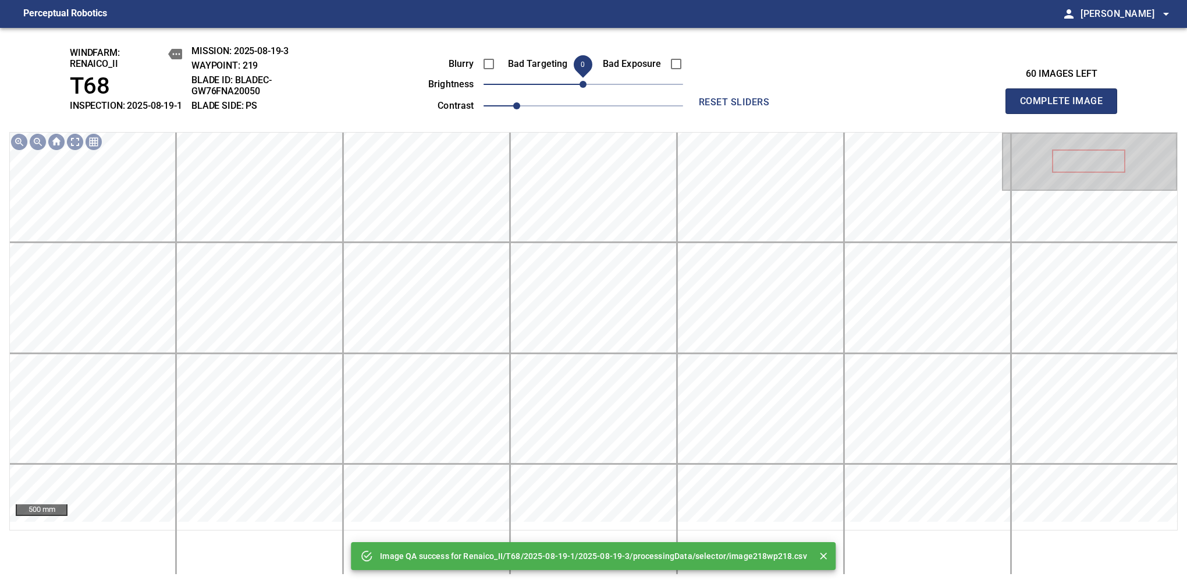
click at [580, 88] on span "0" at bounding box center [583, 84] width 7 height 7
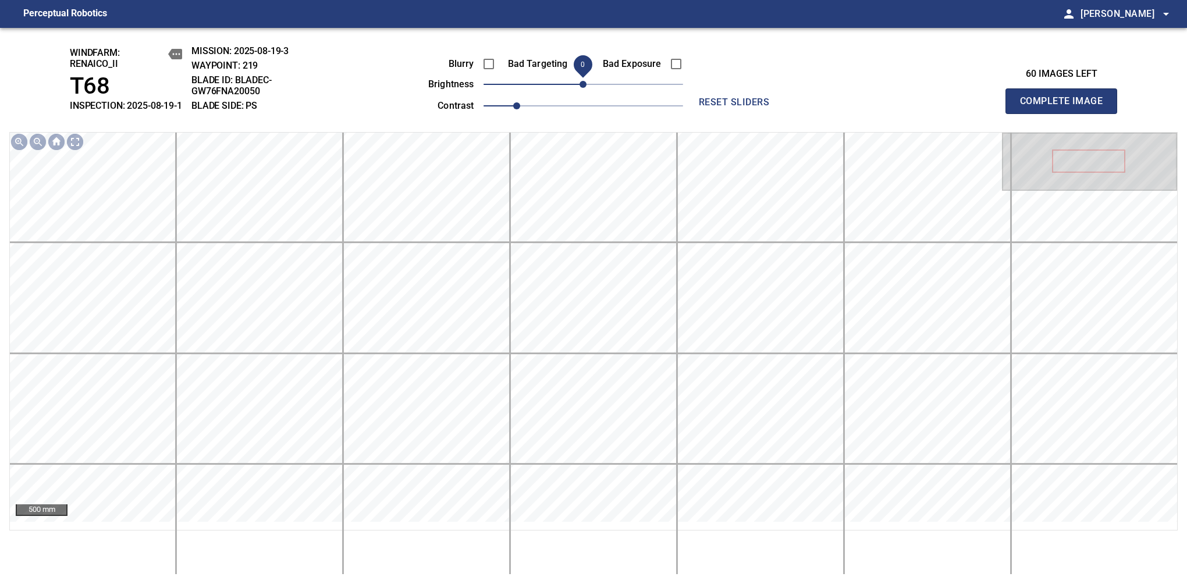
drag, startPoint x: 590, startPoint y: 96, endPoint x: 581, endPoint y: 98, distance: 8.3
click at [581, 88] on span "0" at bounding box center [583, 84] width 7 height 7
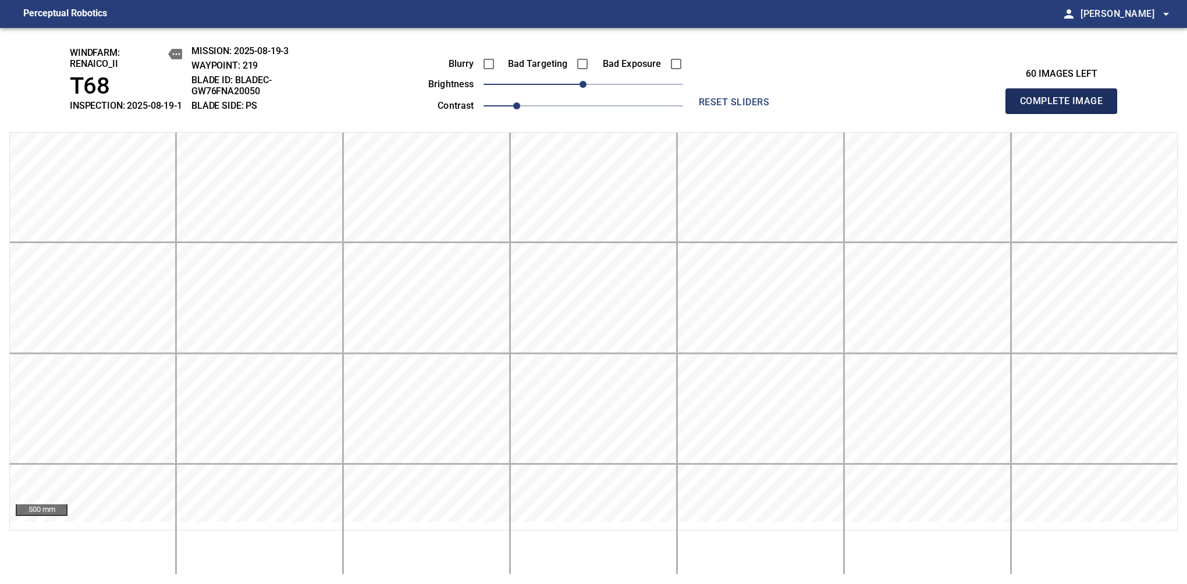
click at [1066, 107] on span "Complete Image" at bounding box center [1061, 101] width 86 height 16
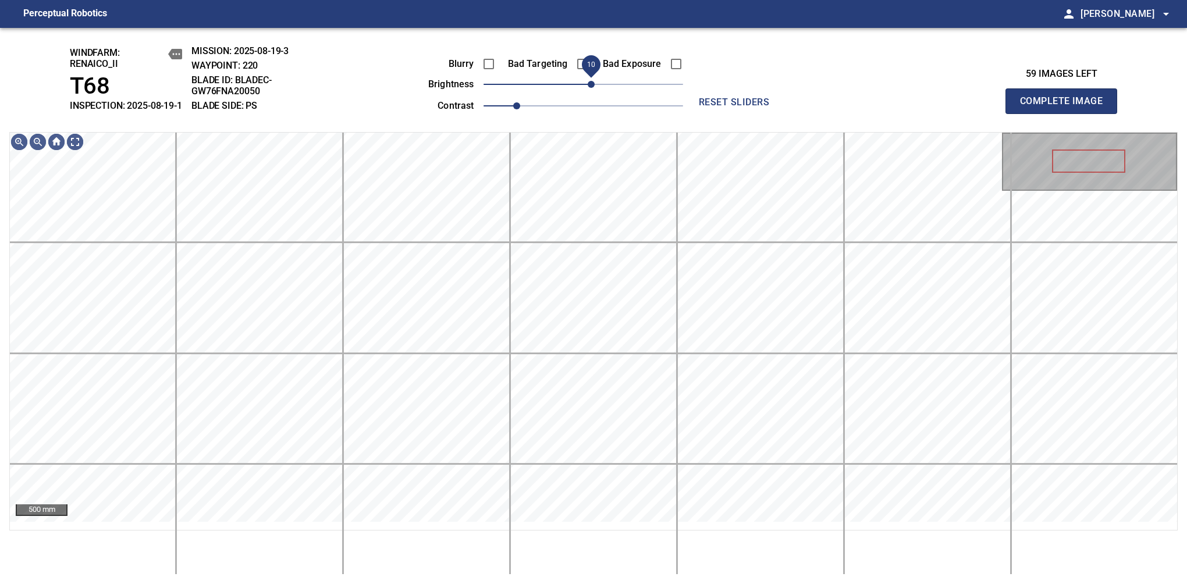
click at [591, 88] on span "10" at bounding box center [591, 84] width 7 height 7
drag, startPoint x: 590, startPoint y: 92, endPoint x: 575, endPoint y: 95, distance: 15.0
click at [575, 88] on span "-10" at bounding box center [574, 84] width 7 height 7
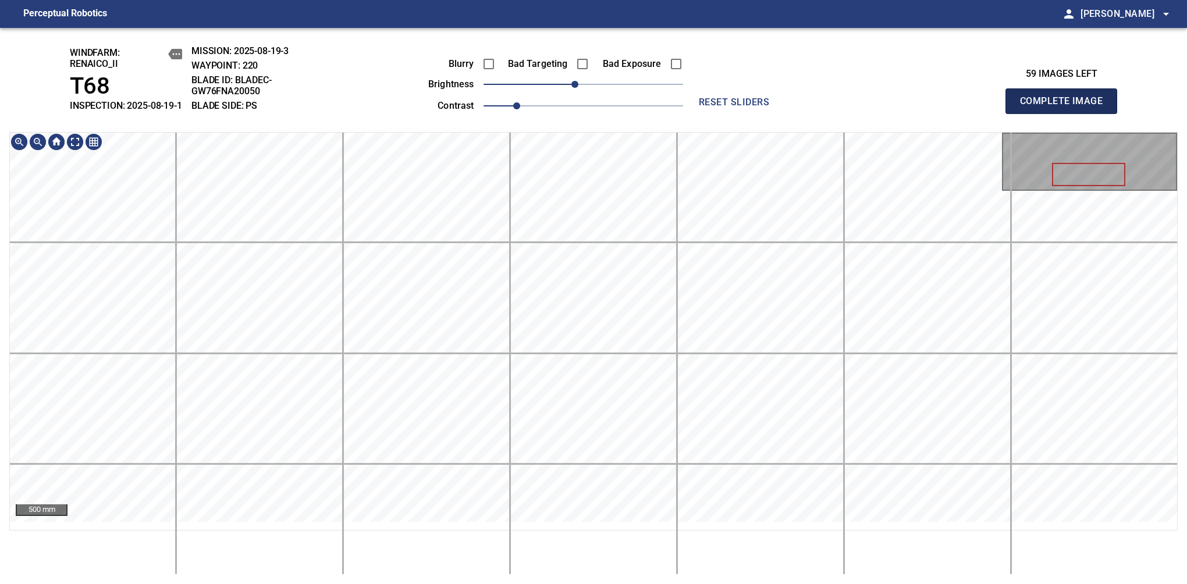
click at [1066, 107] on span "Complete Image" at bounding box center [1061, 101] width 86 height 16
click at [575, 88] on span "-10" at bounding box center [574, 84] width 7 height 7
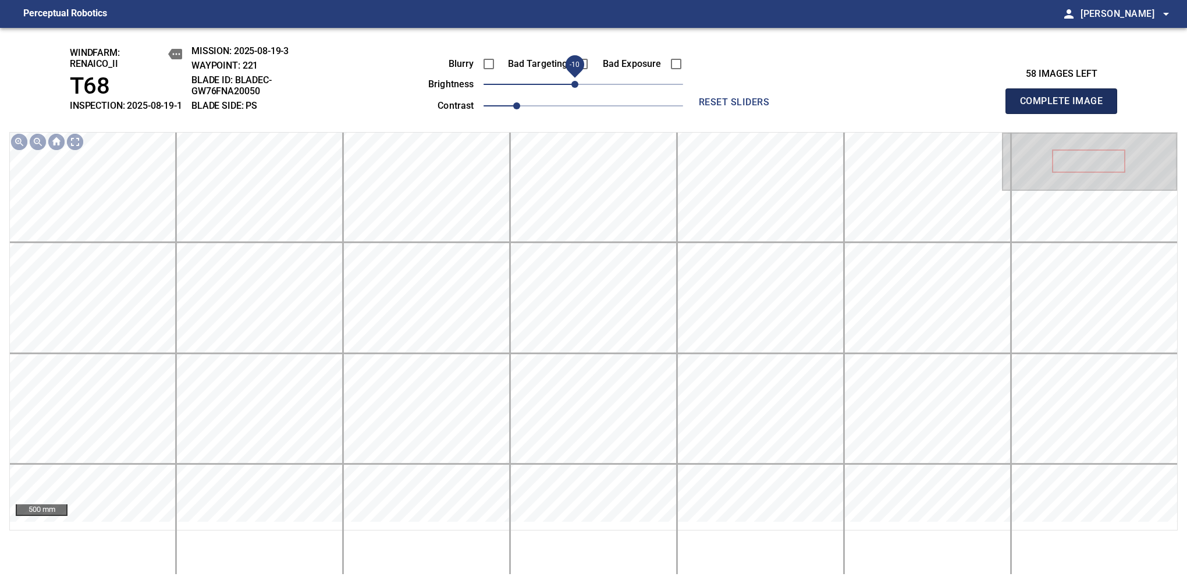
click at [1066, 107] on span "Complete Image" at bounding box center [1061, 101] width 86 height 16
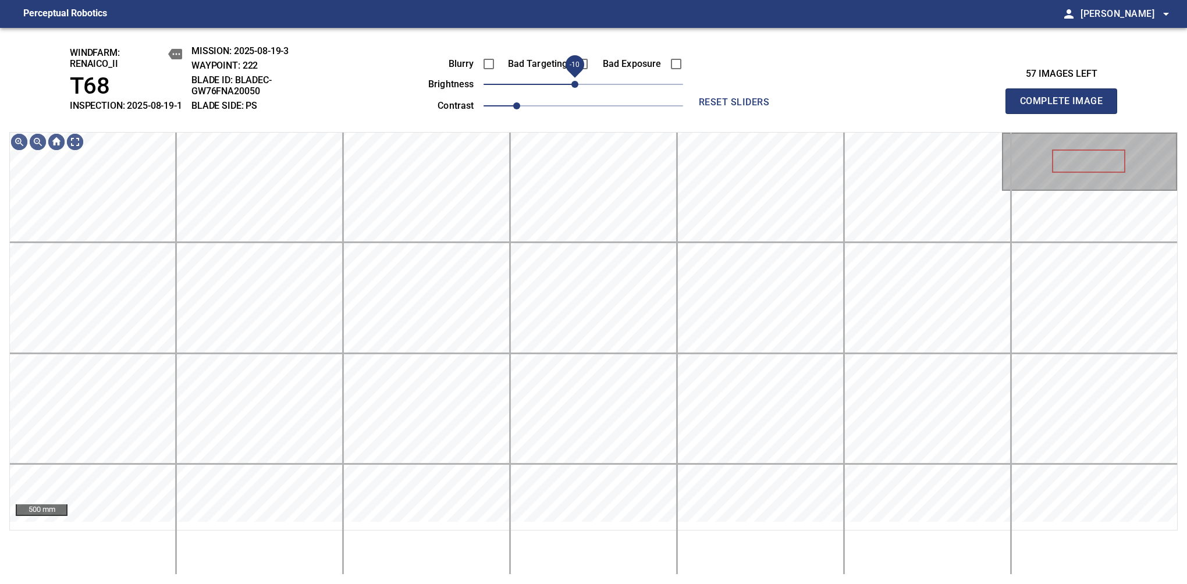
drag, startPoint x: 582, startPoint y: 94, endPoint x: 575, endPoint y: 94, distance: 7.0
click at [575, 88] on span "-10" at bounding box center [574, 84] width 7 height 7
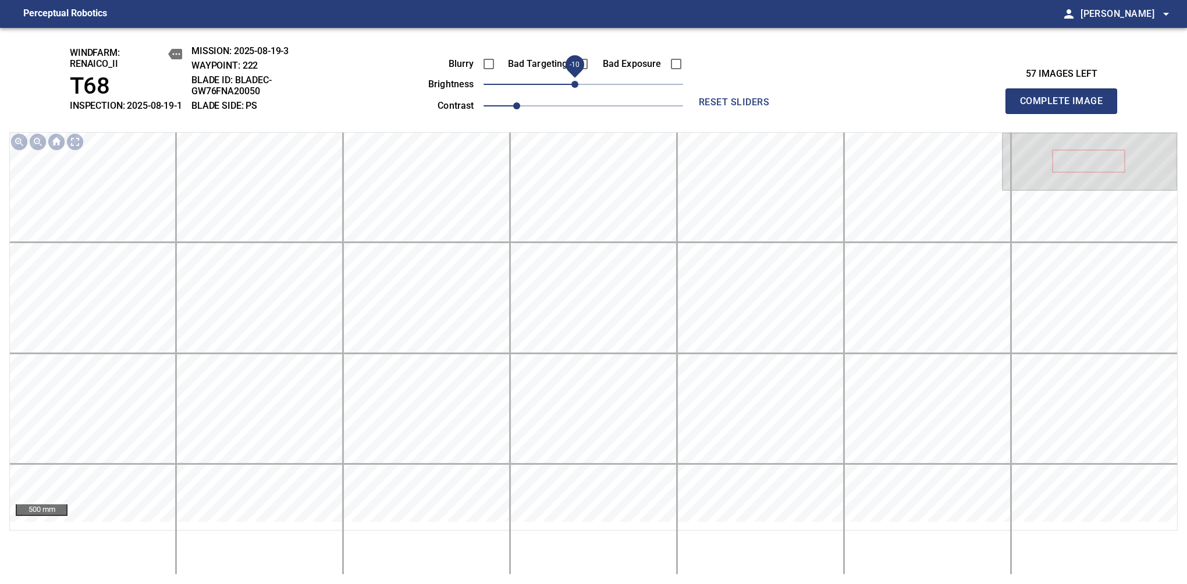
click at [1066, 107] on span "Complete Image" at bounding box center [1061, 101] width 86 height 16
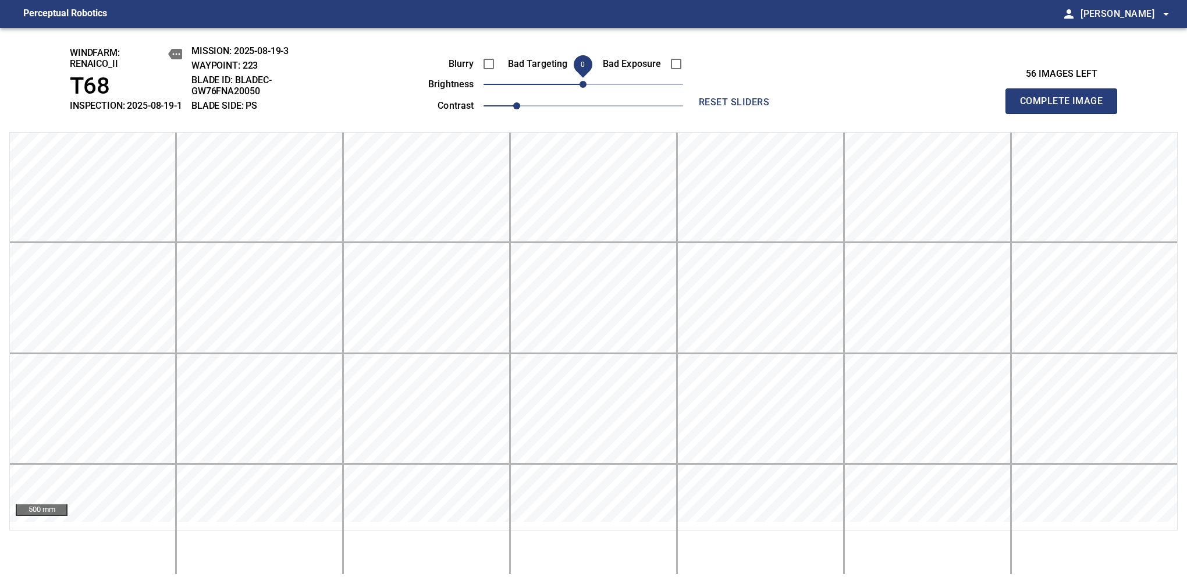
click at [1066, 107] on span "Complete Image" at bounding box center [1061, 101] width 86 height 16
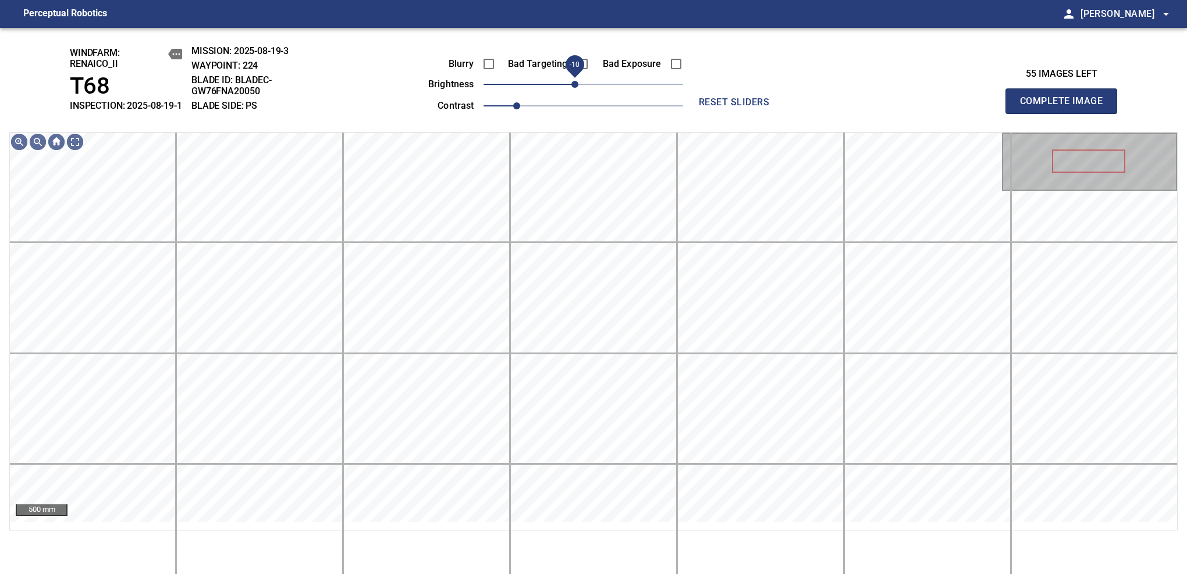
click at [573, 88] on span "-10" at bounding box center [574, 84] width 7 height 7
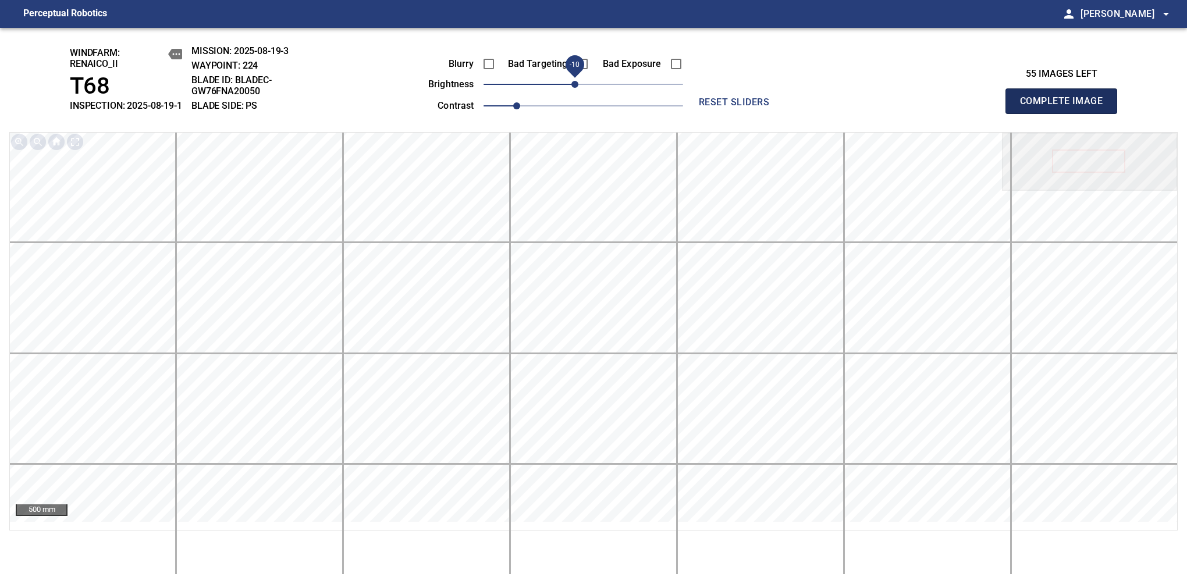
click at [1066, 107] on span "Complete Image" at bounding box center [1061, 101] width 86 height 16
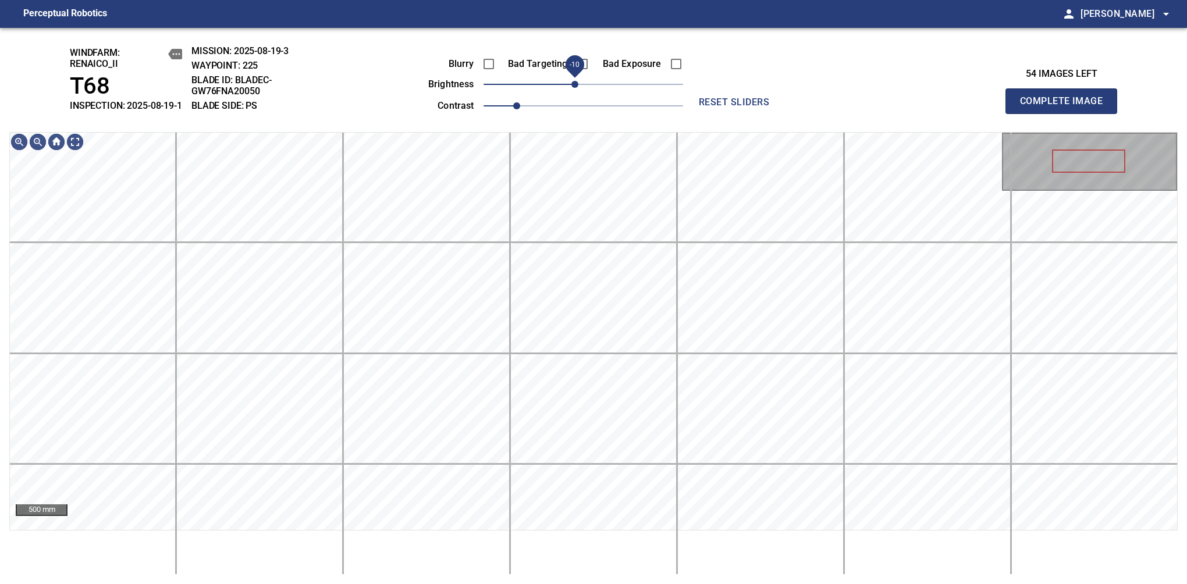
drag, startPoint x: 586, startPoint y: 96, endPoint x: 577, endPoint y: 100, distance: 9.6
click at [577, 88] on span "-10" at bounding box center [574, 84] width 7 height 7
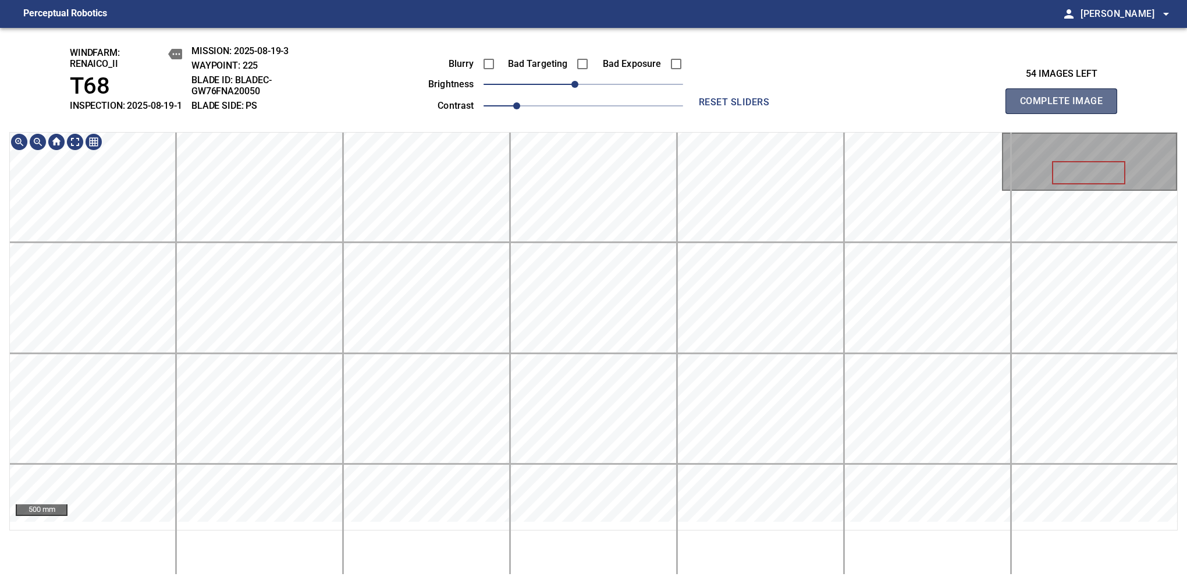
click at [1066, 107] on span "Complete Image" at bounding box center [1061, 101] width 86 height 16
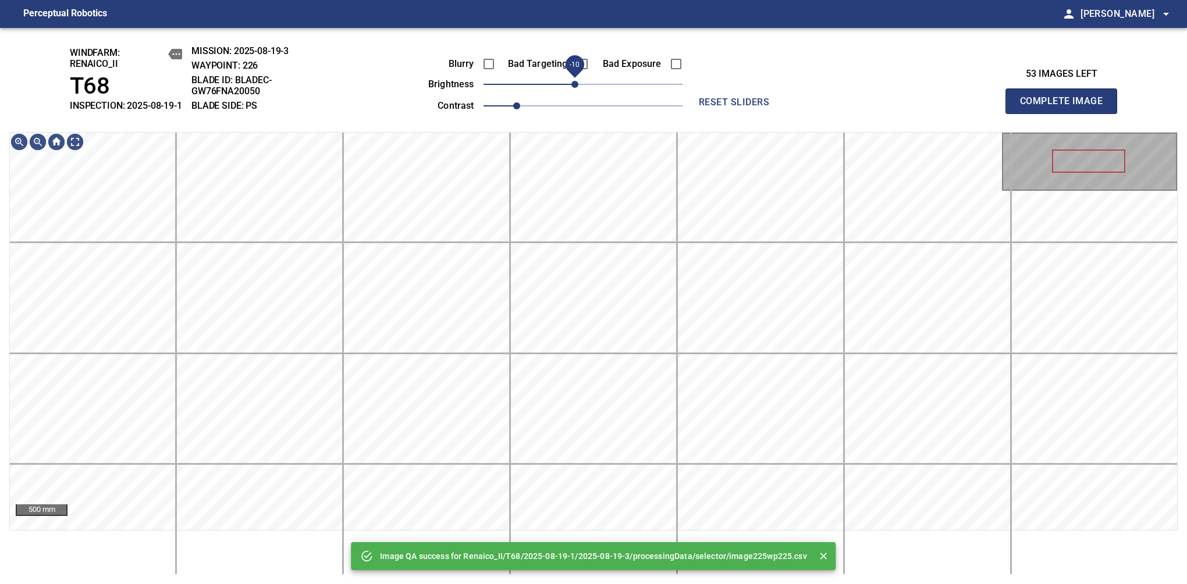
click at [577, 88] on span "-10" at bounding box center [574, 84] width 7 height 7
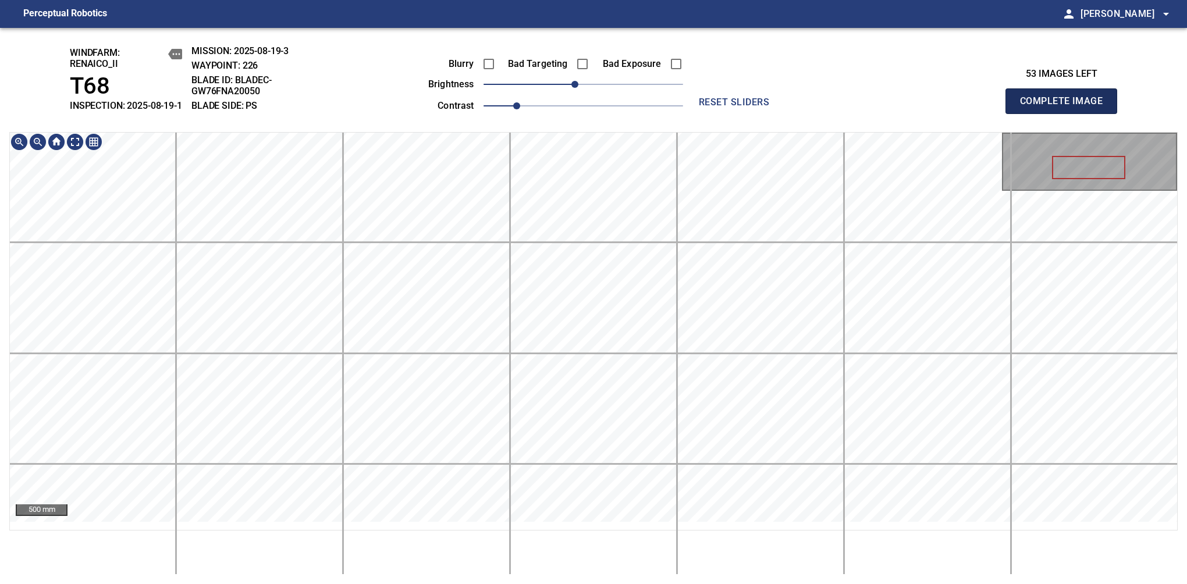
click at [1066, 107] on span "Complete Image" at bounding box center [1061, 101] width 86 height 16
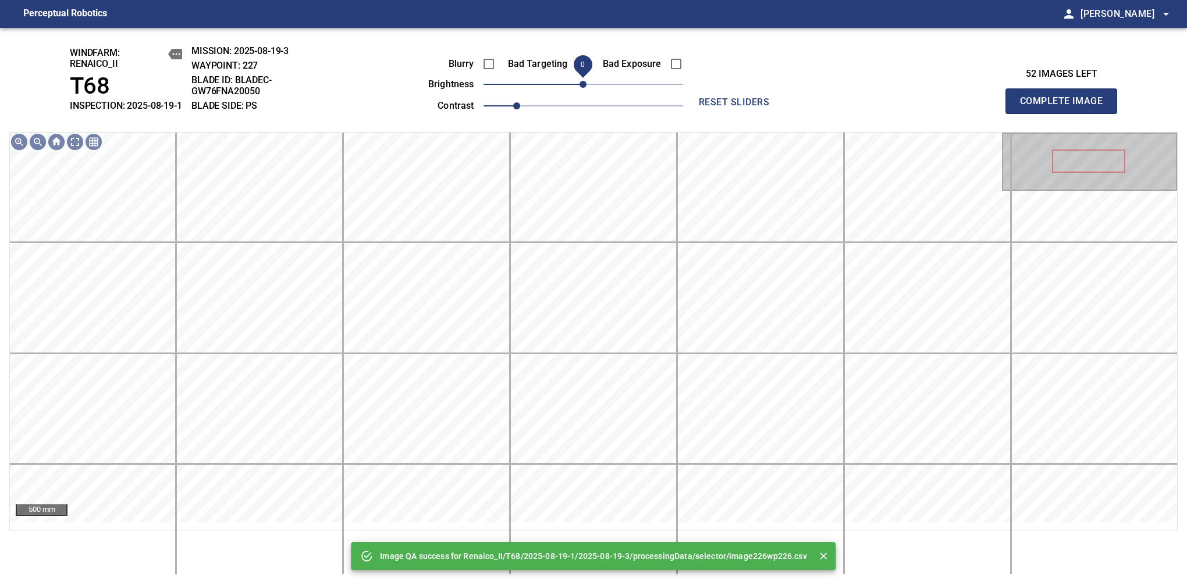
click at [580, 88] on span "0" at bounding box center [583, 84] width 7 height 7
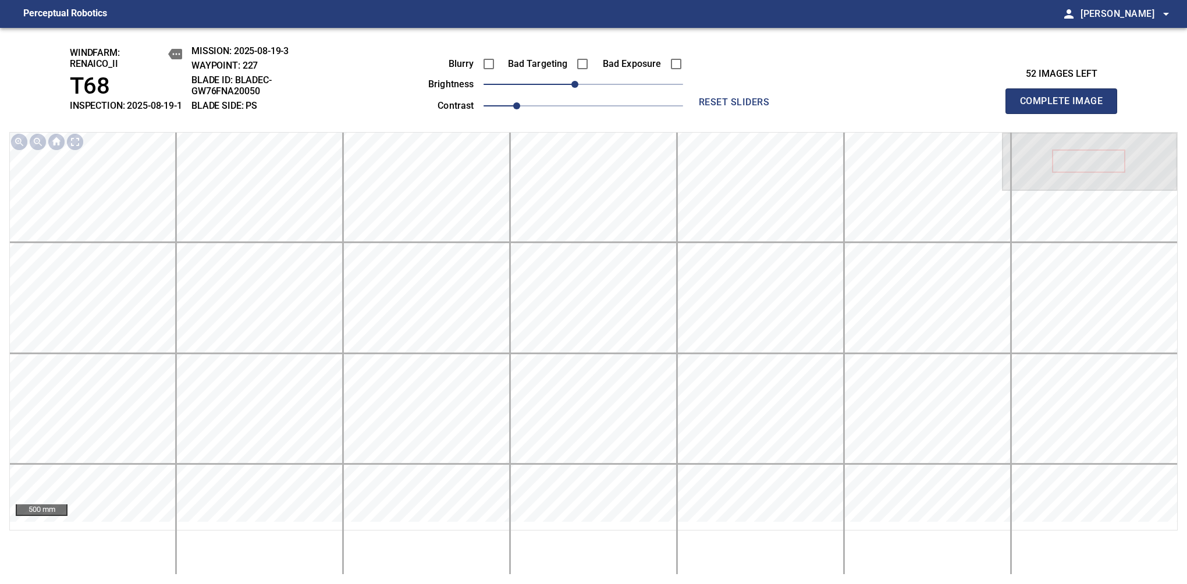
click at [1066, 107] on span "Complete Image" at bounding box center [1061, 101] width 86 height 16
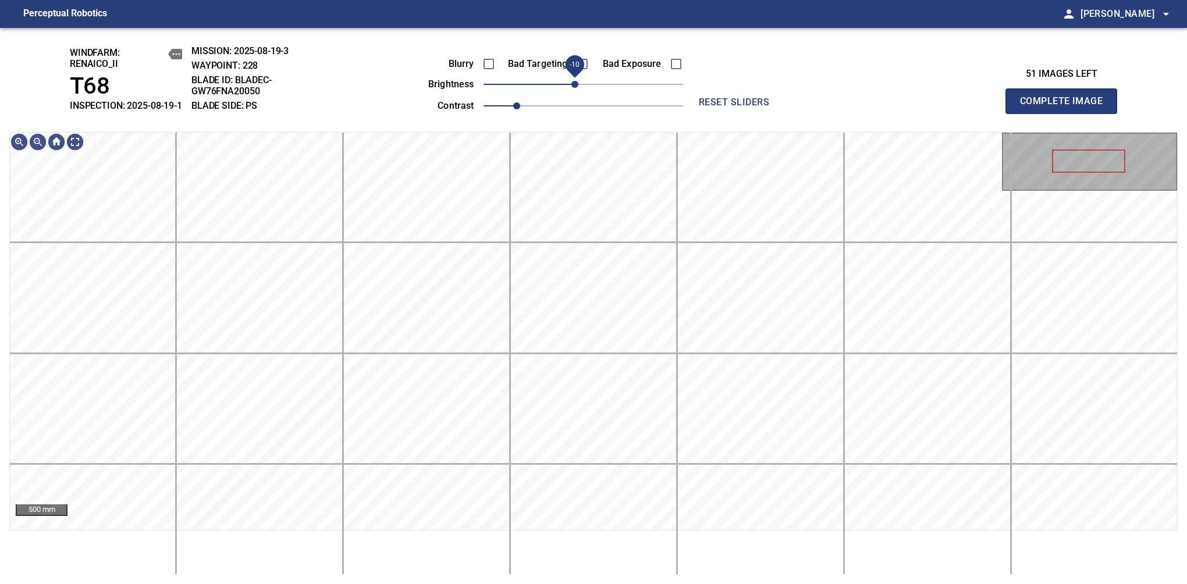
click at [572, 88] on span "-10" at bounding box center [574, 84] width 7 height 7
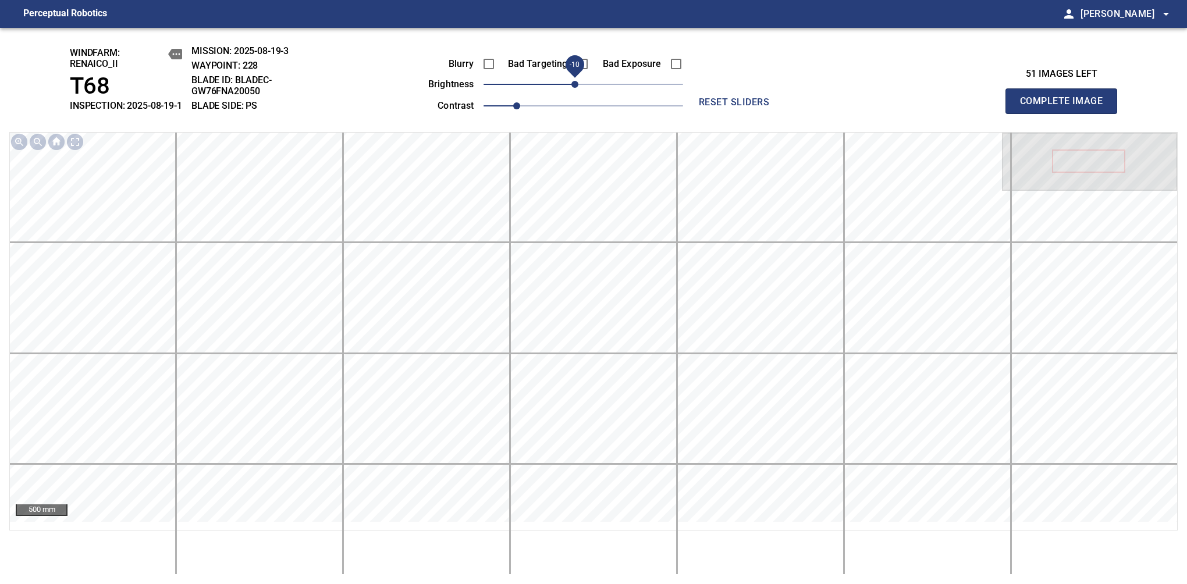
click at [1066, 107] on span "Complete Image" at bounding box center [1061, 101] width 86 height 16
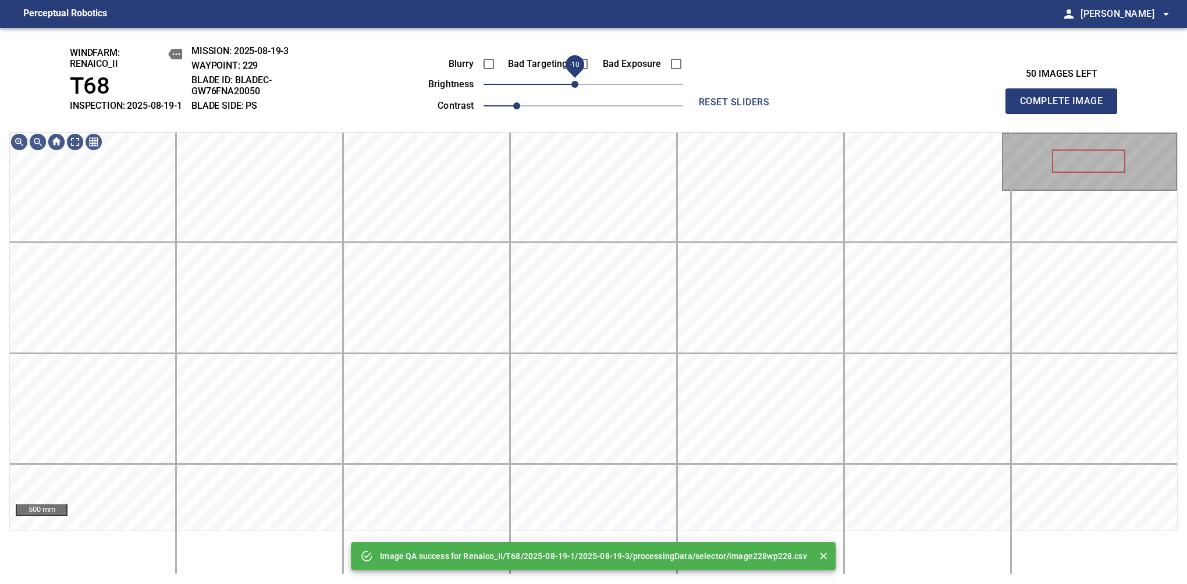
click at [576, 88] on span "-10" at bounding box center [574, 84] width 7 height 7
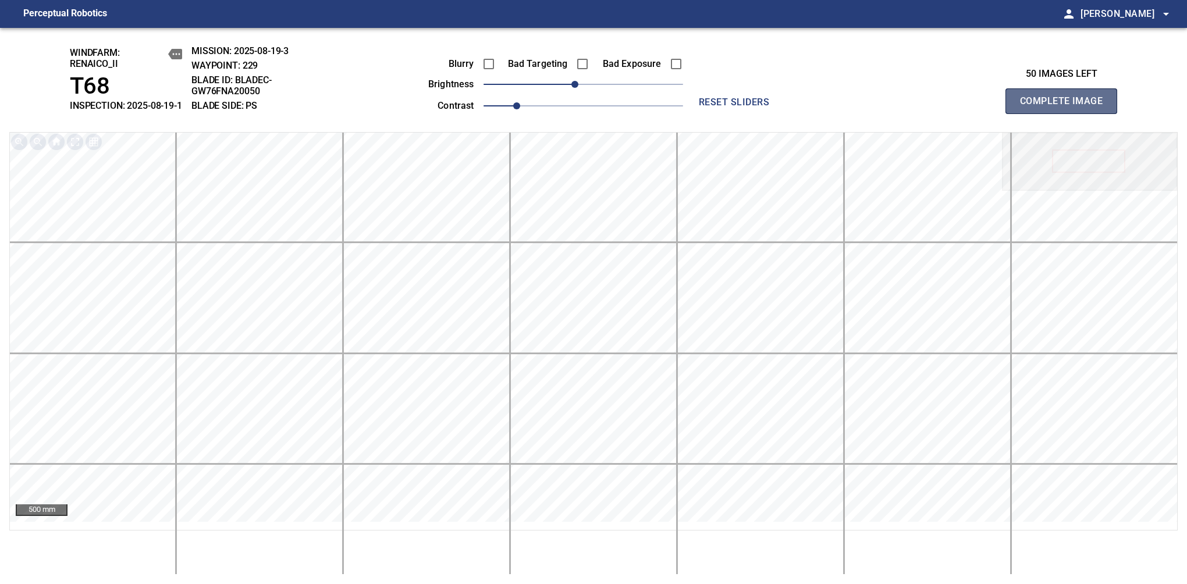
click at [1066, 107] on span "Complete Image" at bounding box center [1061, 101] width 86 height 16
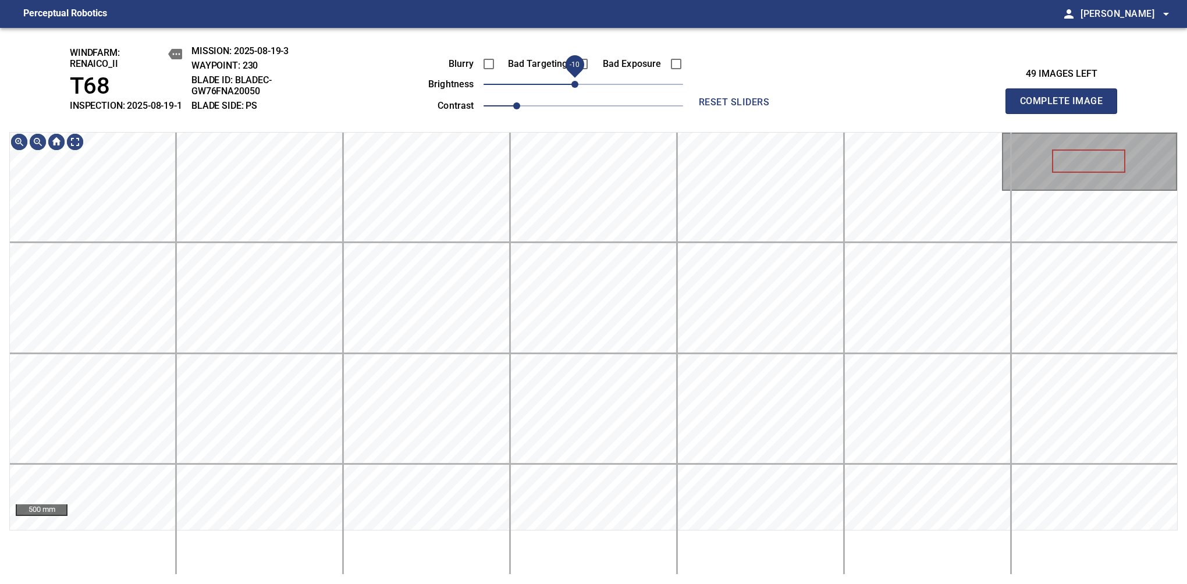
click at [576, 88] on span "-10" at bounding box center [574, 84] width 7 height 7
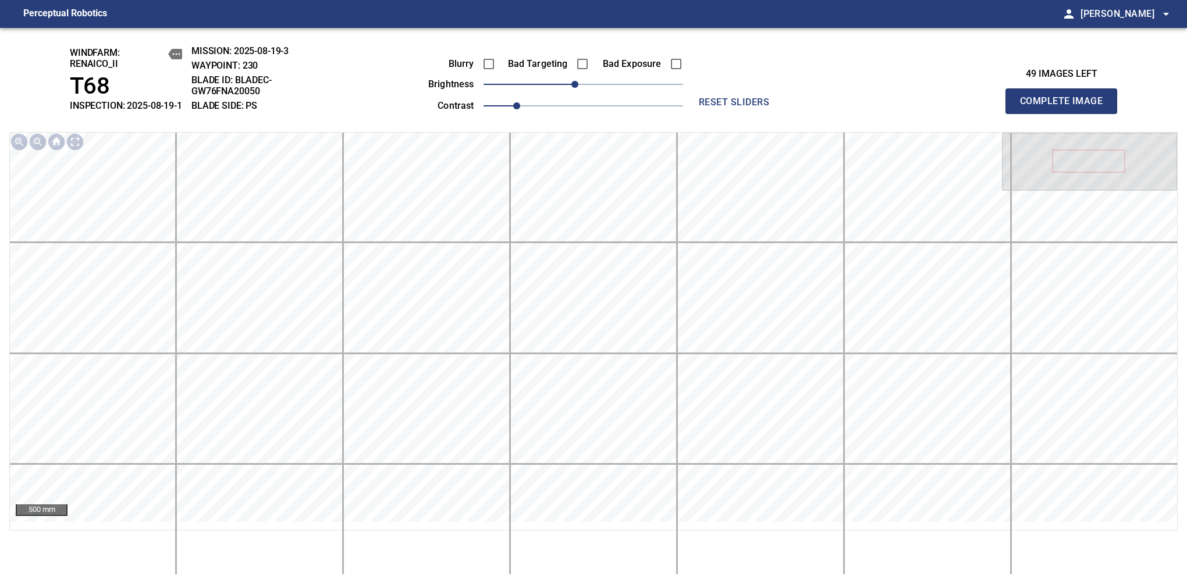
click at [1066, 107] on span "Complete Image" at bounding box center [1061, 101] width 86 height 16
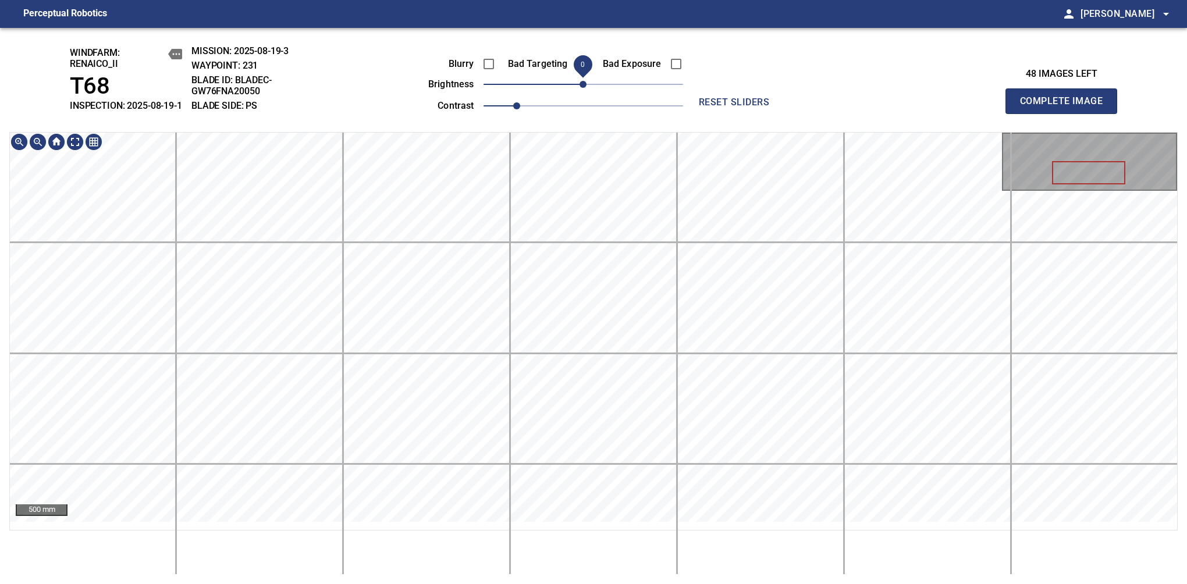
click at [580, 88] on span "0" at bounding box center [583, 84] width 7 height 7
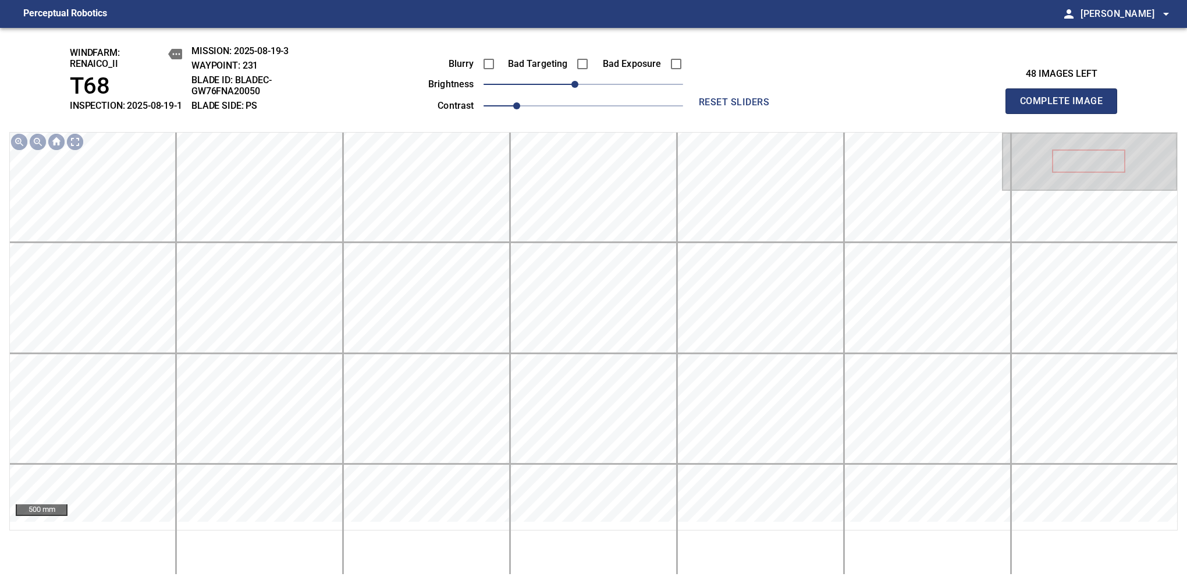
click at [1066, 107] on span "Complete Image" at bounding box center [1061, 101] width 86 height 16
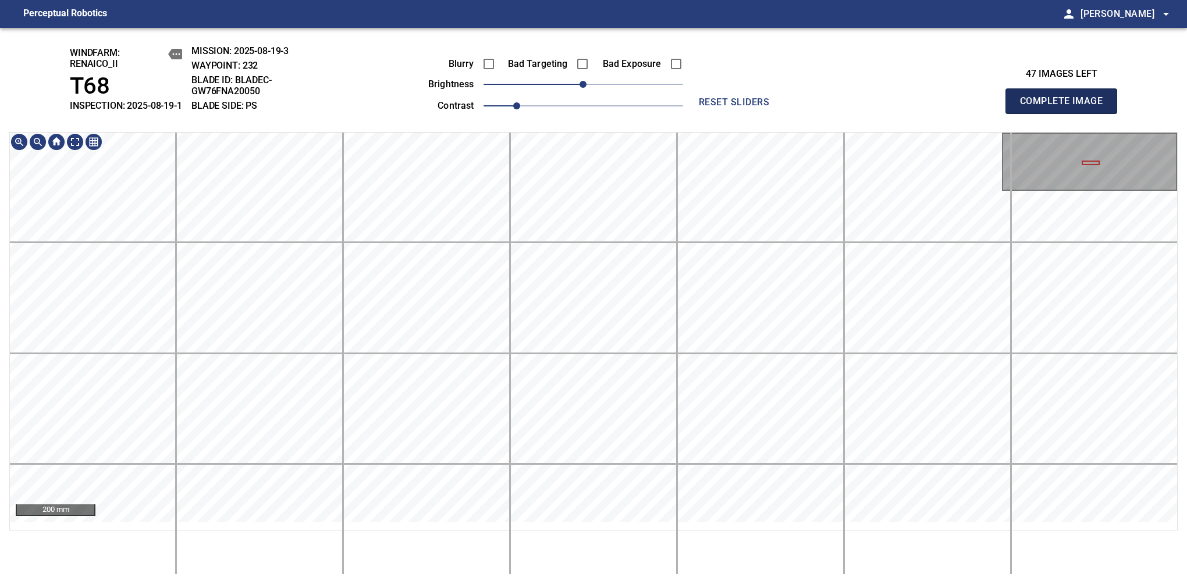
click at [1066, 107] on span "Complete Image" at bounding box center [1061, 101] width 86 height 16
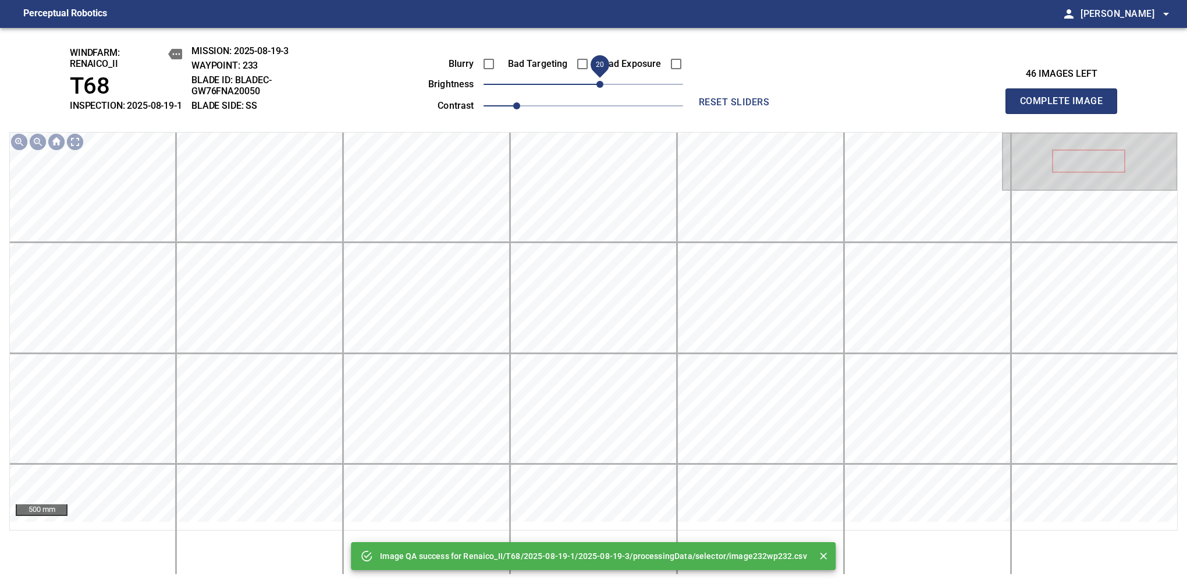
drag, startPoint x: 590, startPoint y: 98, endPoint x: 602, endPoint y: 97, distance: 12.3
click at [602, 88] on span "20" at bounding box center [600, 84] width 7 height 7
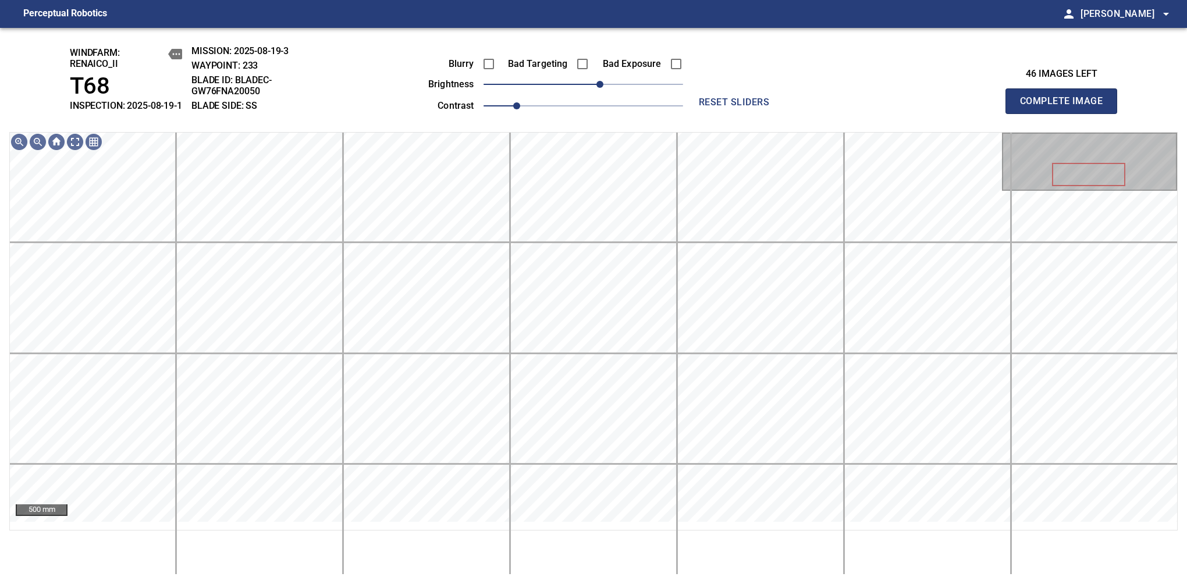
click at [1066, 107] on span "Complete Image" at bounding box center [1061, 101] width 86 height 16
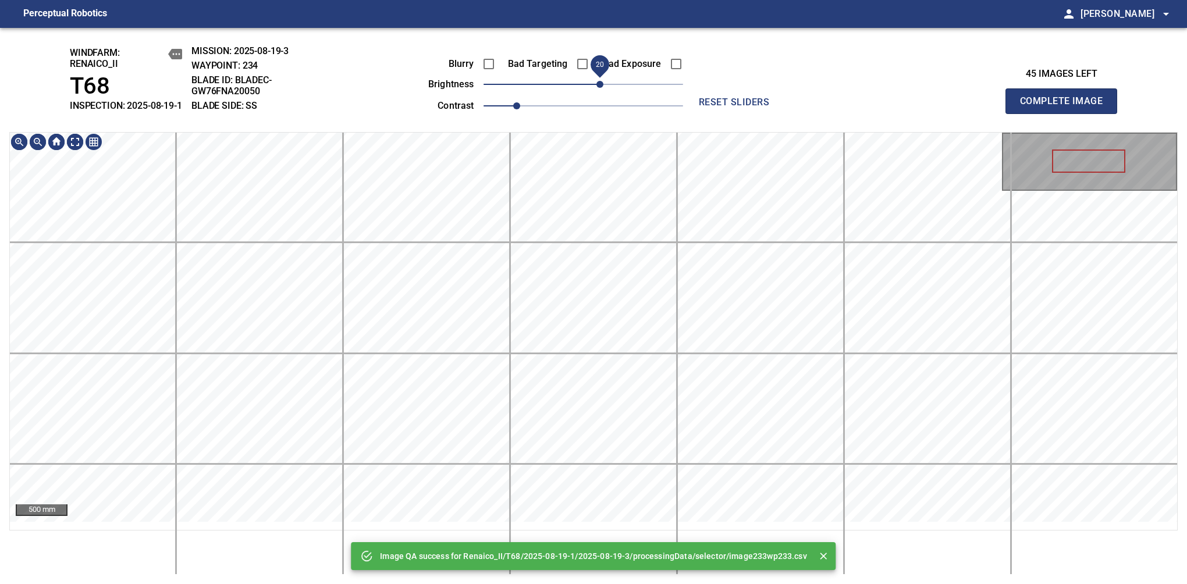
drag, startPoint x: 590, startPoint y: 96, endPoint x: 598, endPoint y: 95, distance: 8.2
click at [598, 88] on span "20" at bounding box center [600, 84] width 7 height 7
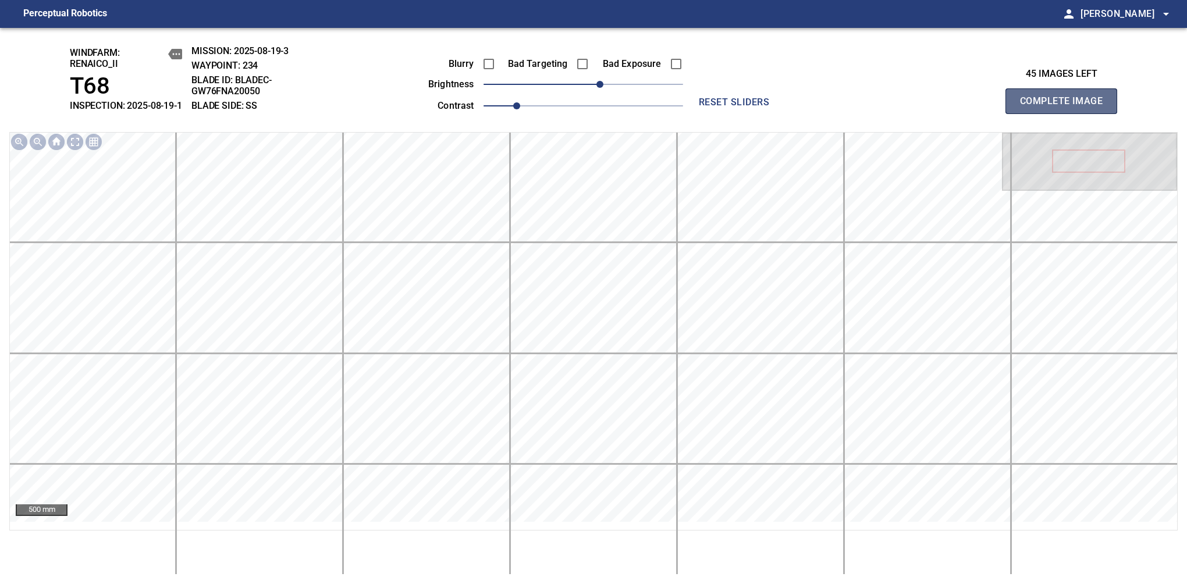
click at [1066, 107] on span "Complete Image" at bounding box center [1061, 101] width 86 height 16
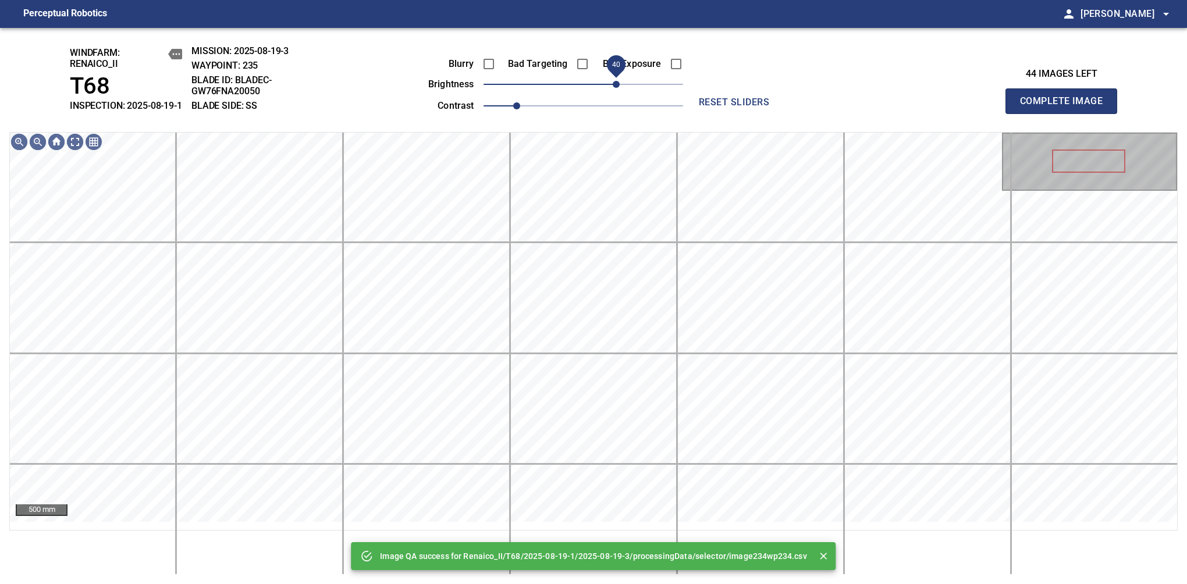
drag, startPoint x: 598, startPoint y: 95, endPoint x: 616, endPoint y: 93, distance: 18.1
click at [616, 93] on span "40" at bounding box center [584, 84] width 200 height 16
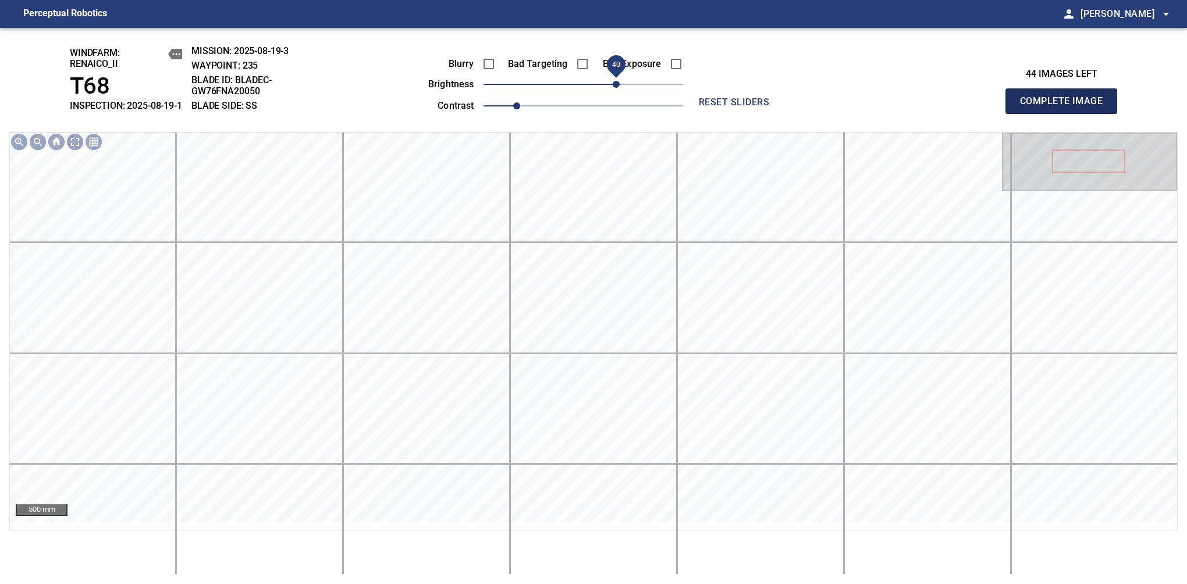
click at [1066, 107] on span "Complete Image" at bounding box center [1061, 101] width 86 height 16
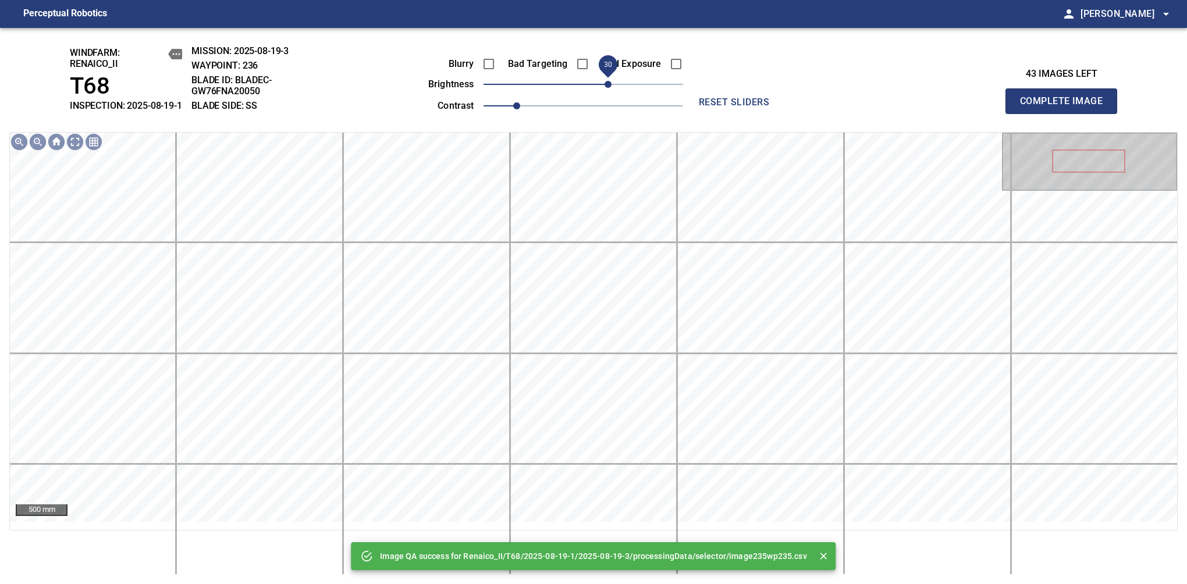
drag, startPoint x: 594, startPoint y: 89, endPoint x: 606, endPoint y: 91, distance: 12.3
click at [606, 88] on span "30" at bounding box center [608, 84] width 7 height 7
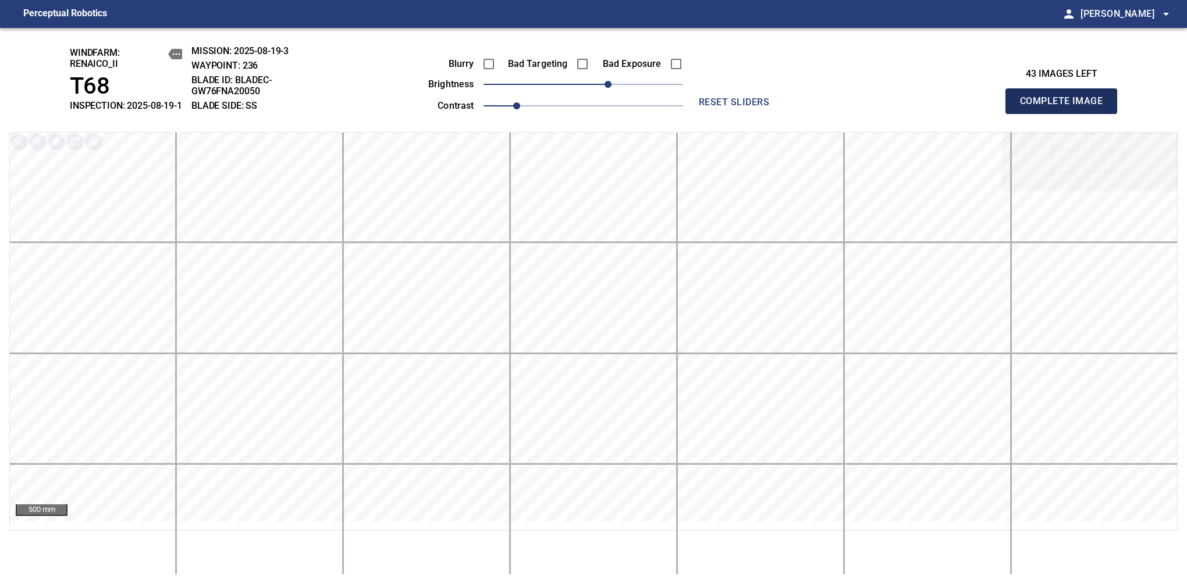
click at [1066, 107] on span "Complete Image" at bounding box center [1061, 101] width 86 height 16
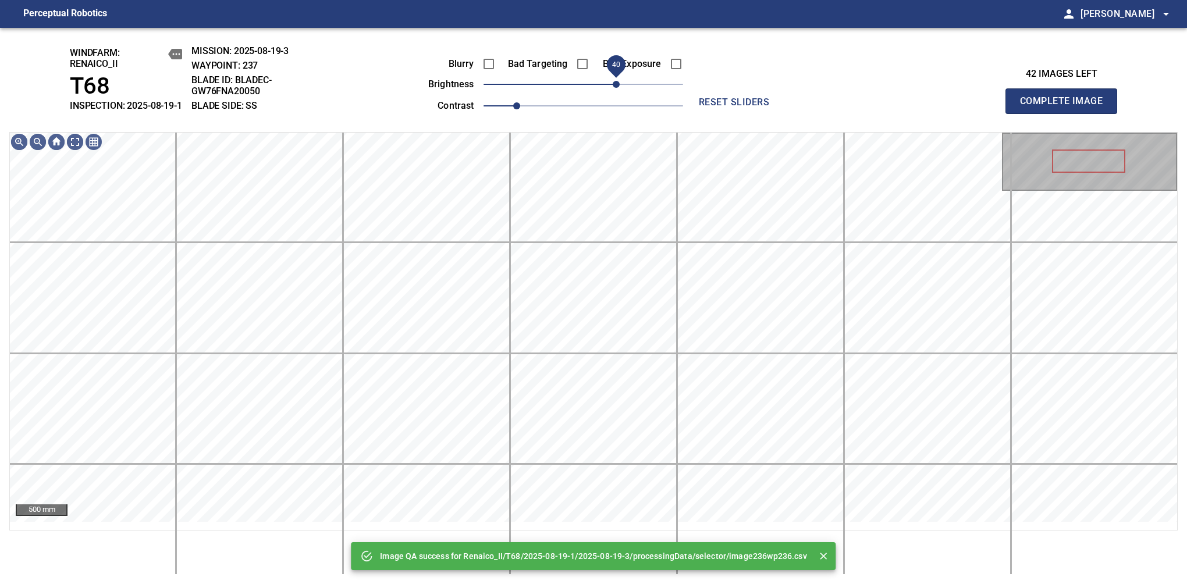
click at [614, 91] on span "40" at bounding box center [584, 84] width 200 height 16
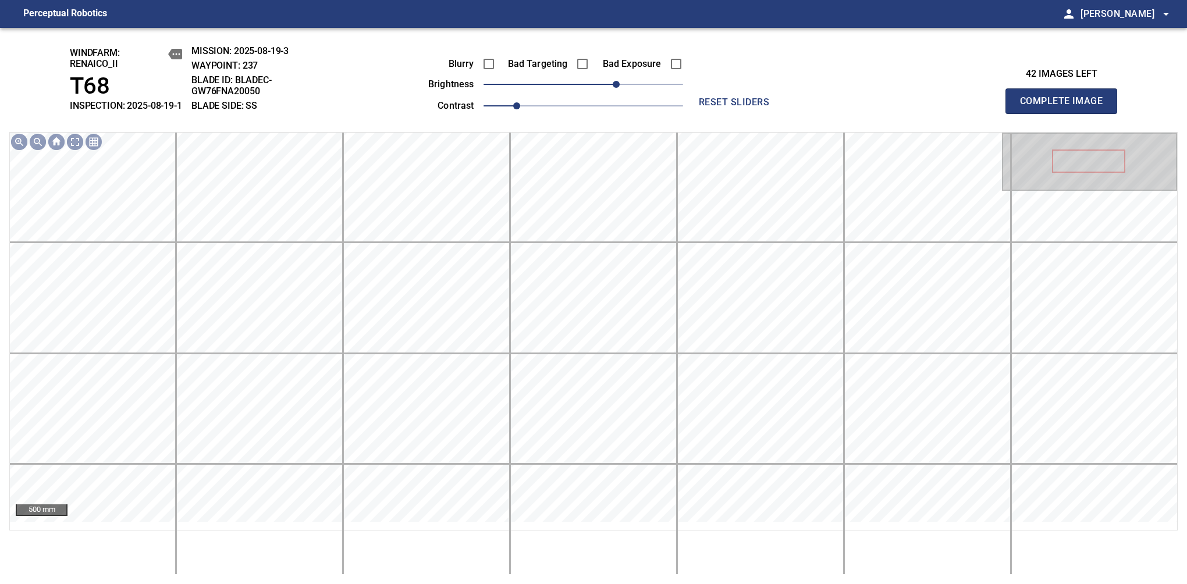
click at [1066, 107] on span "Complete Image" at bounding box center [1061, 101] width 86 height 16
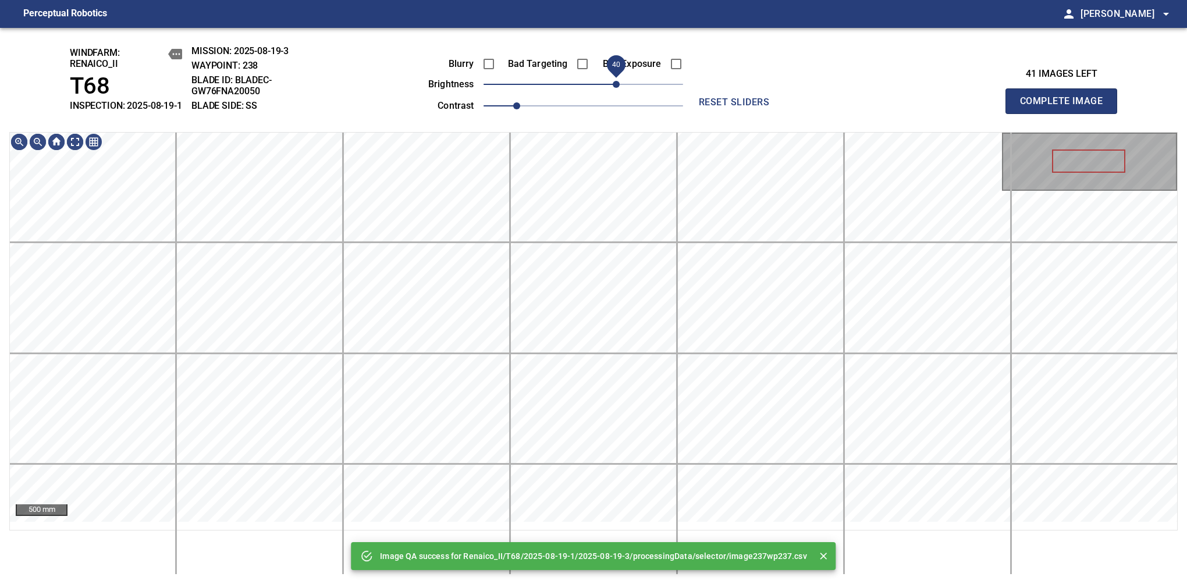
click at [616, 91] on span "40" at bounding box center [584, 84] width 200 height 16
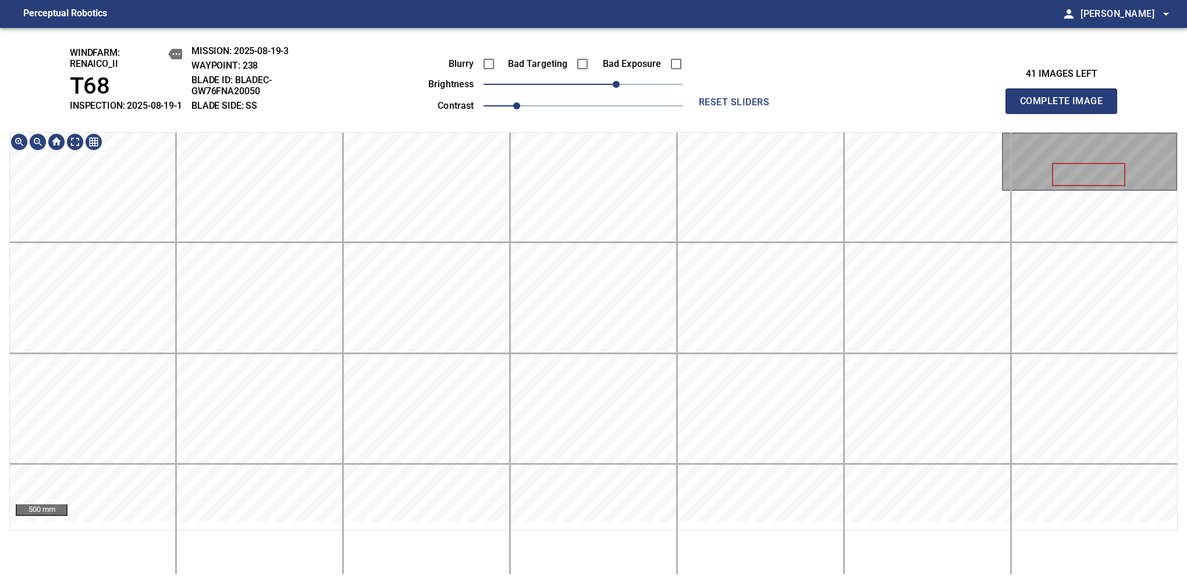
click at [1066, 107] on span "Complete Image" at bounding box center [1061, 101] width 86 height 16
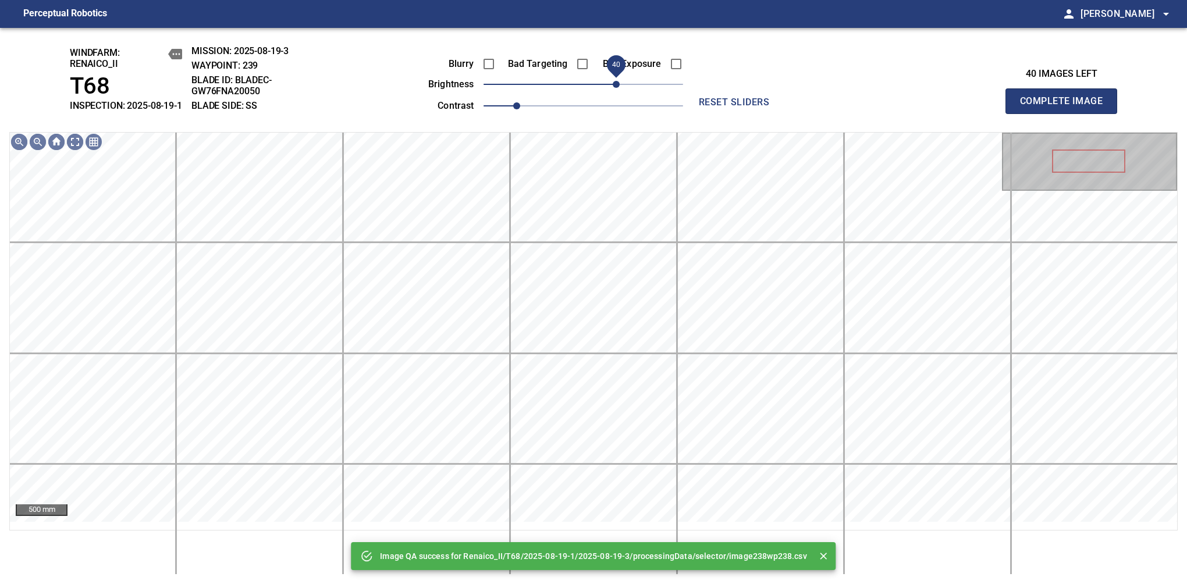
drag, startPoint x: 602, startPoint y: 93, endPoint x: 616, endPoint y: 94, distance: 14.7
click at [616, 88] on span "40" at bounding box center [616, 84] width 7 height 7
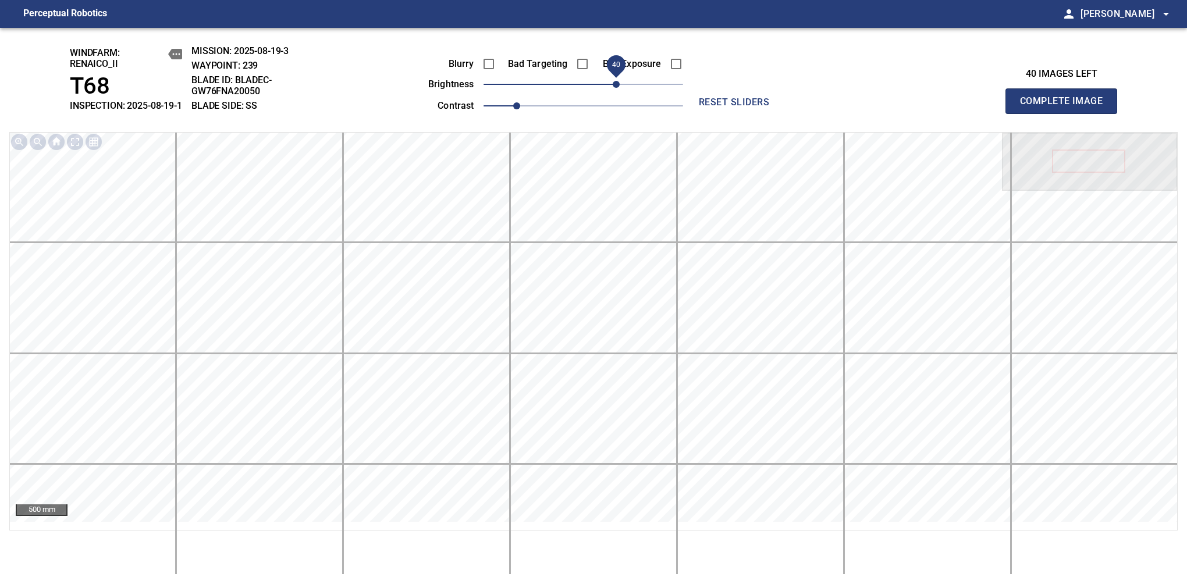
click at [1066, 107] on span "Complete Image" at bounding box center [1061, 101] width 86 height 16
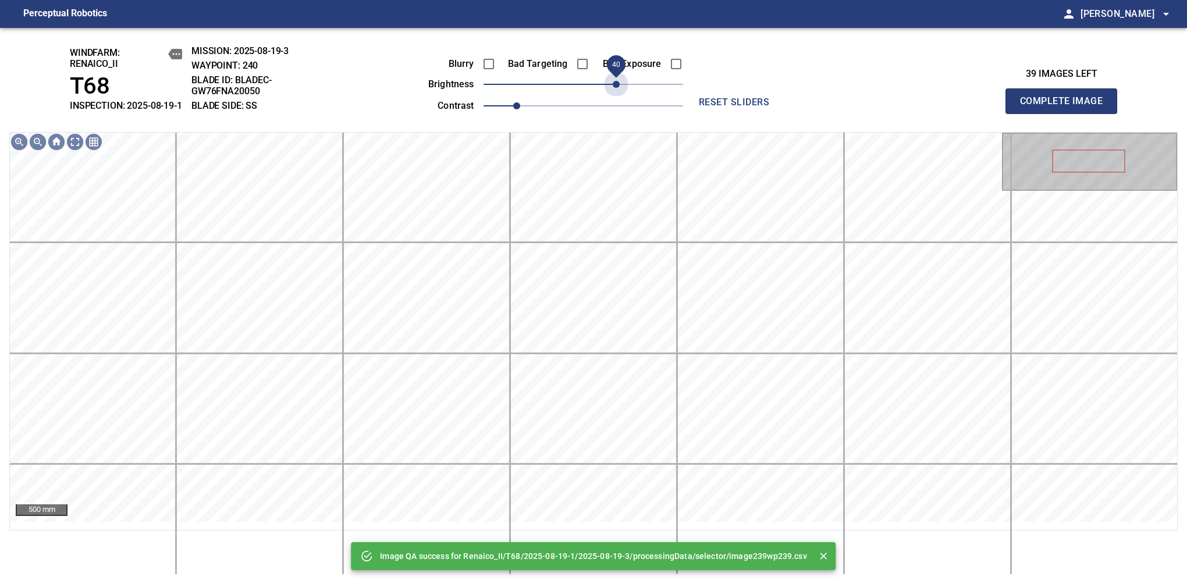
click at [616, 93] on span "40" at bounding box center [584, 84] width 200 height 16
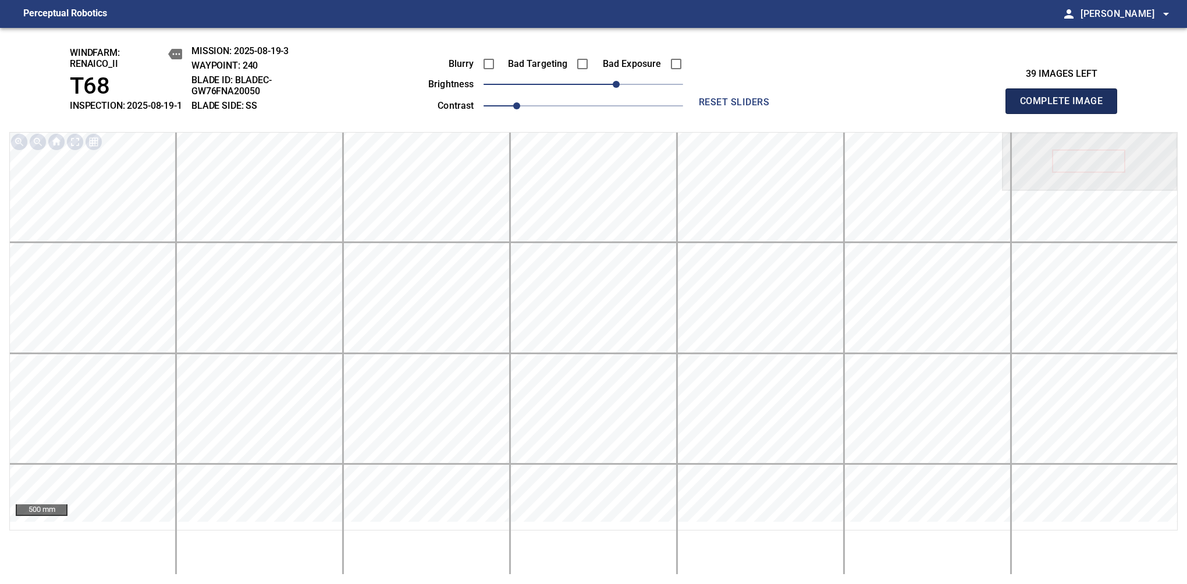
click at [1066, 107] on span "Complete Image" at bounding box center [1061, 101] width 86 height 16
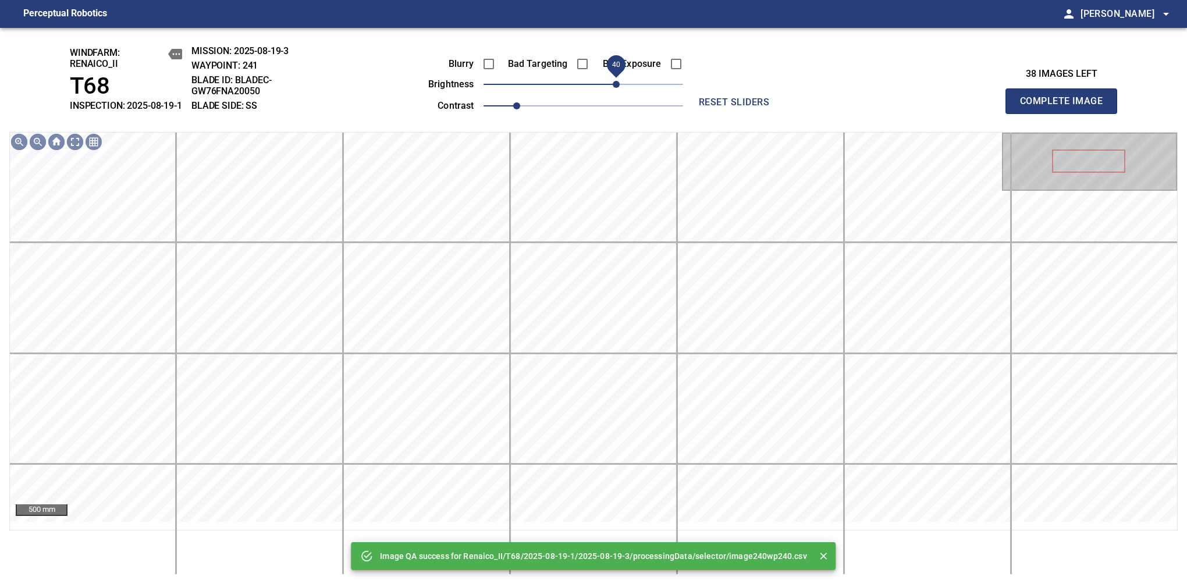
click at [620, 93] on span "40" at bounding box center [584, 84] width 200 height 16
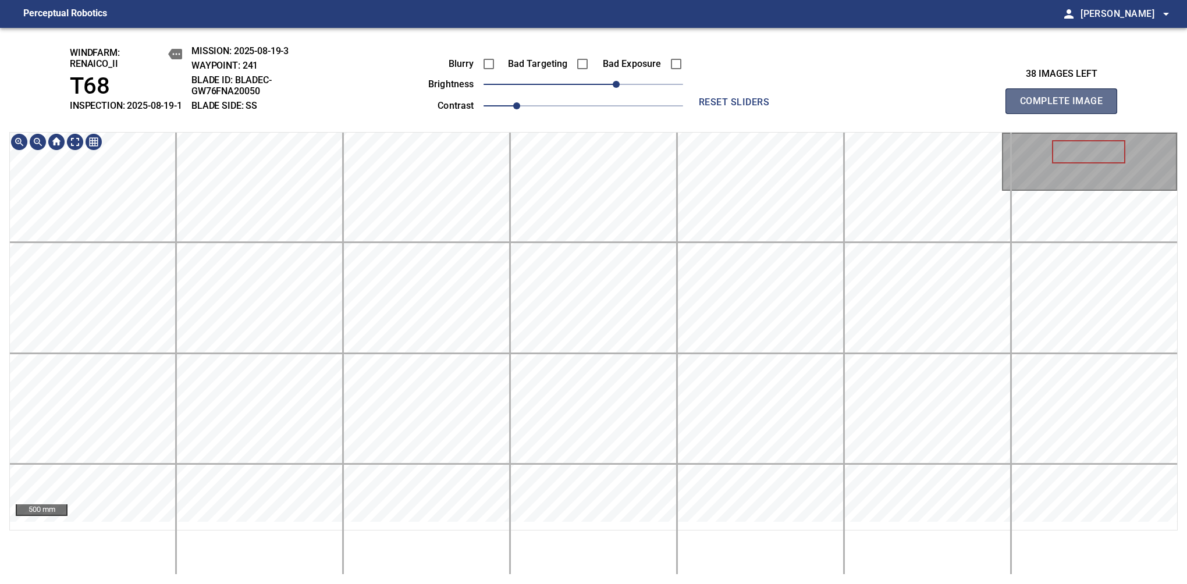
click at [1066, 107] on span "Complete Image" at bounding box center [1061, 101] width 86 height 16
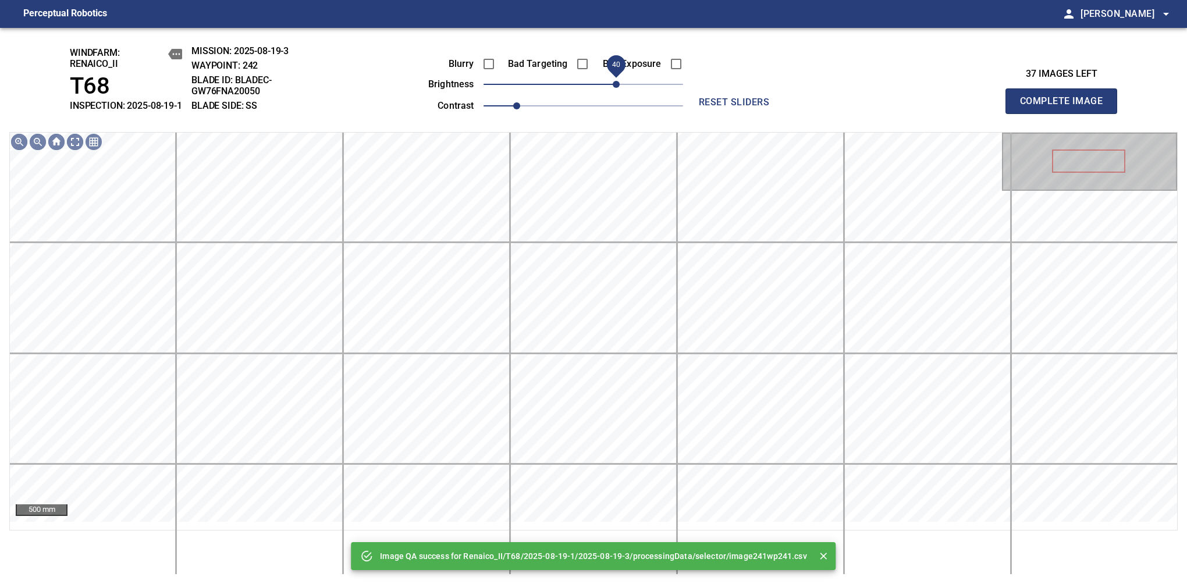
drag, startPoint x: 608, startPoint y: 87, endPoint x: 615, endPoint y: 88, distance: 6.6
click at [615, 88] on span "40" at bounding box center [584, 84] width 200 height 16
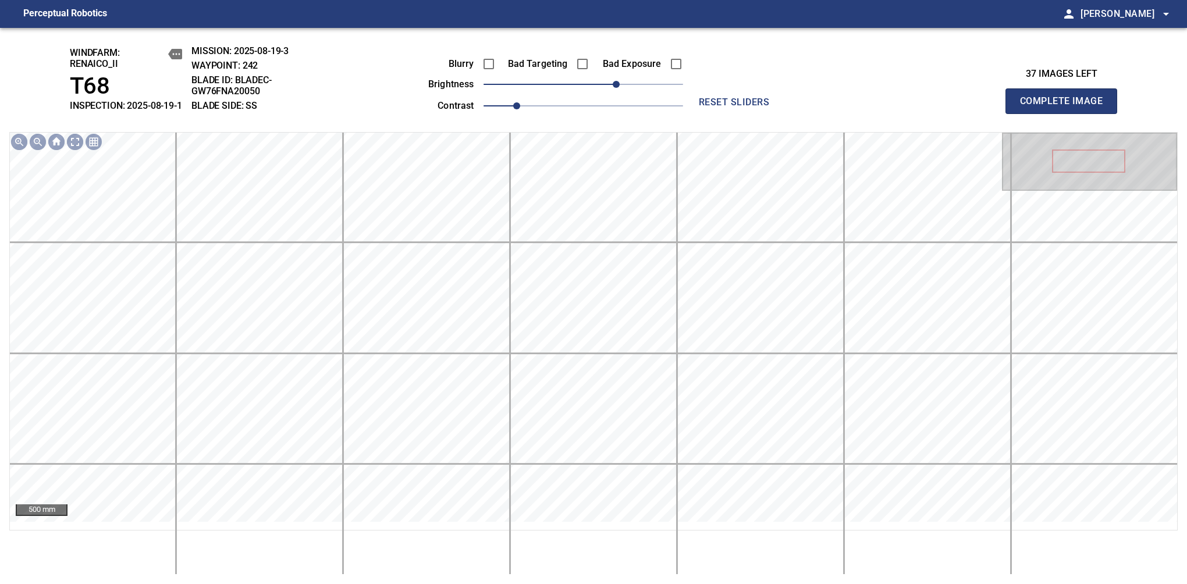
click at [1066, 107] on span "Complete Image" at bounding box center [1061, 101] width 86 height 16
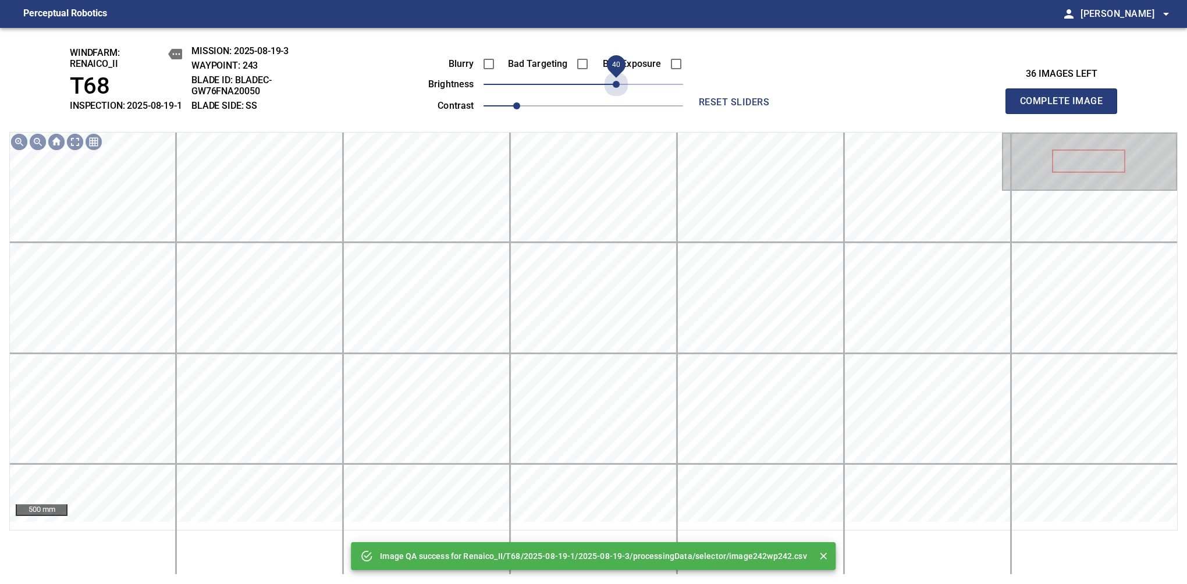
click at [615, 88] on span "40" at bounding box center [584, 84] width 200 height 16
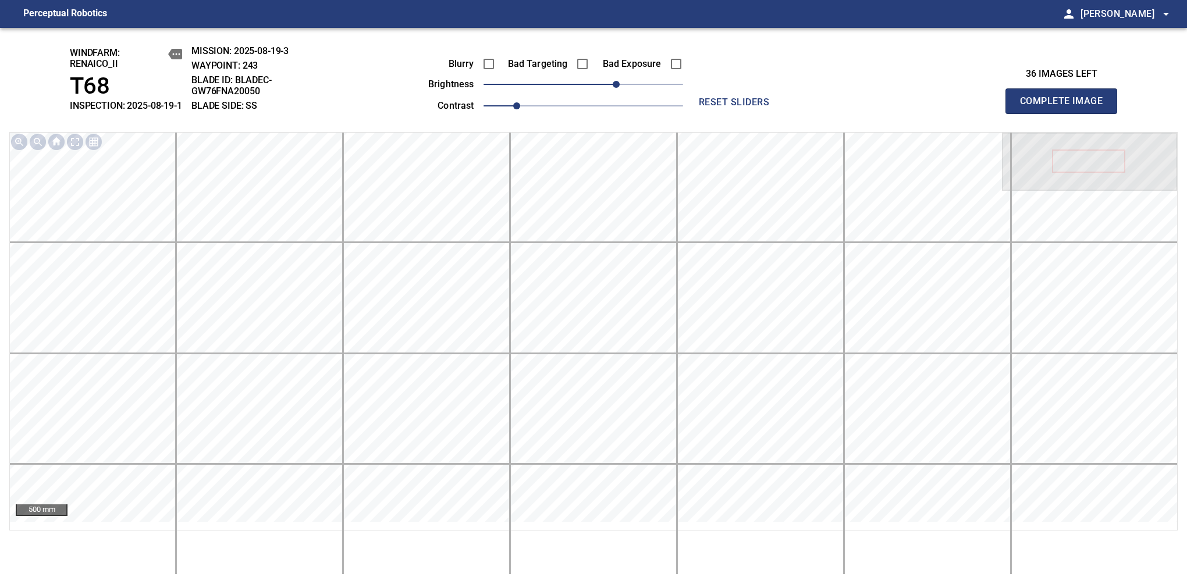
click at [1066, 107] on span "Complete Image" at bounding box center [1061, 101] width 86 height 16
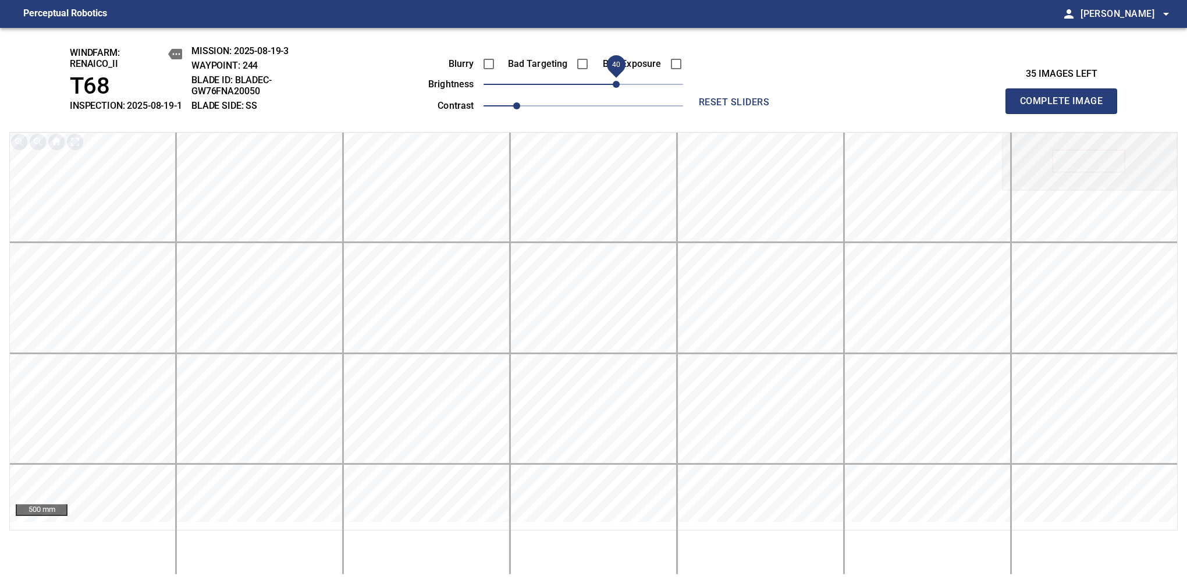
drag, startPoint x: 575, startPoint y: 94, endPoint x: 615, endPoint y: 102, distance: 40.4
click at [615, 88] on span "40" at bounding box center [616, 84] width 7 height 7
click at [1066, 107] on span "Complete Image" at bounding box center [1061, 101] width 86 height 16
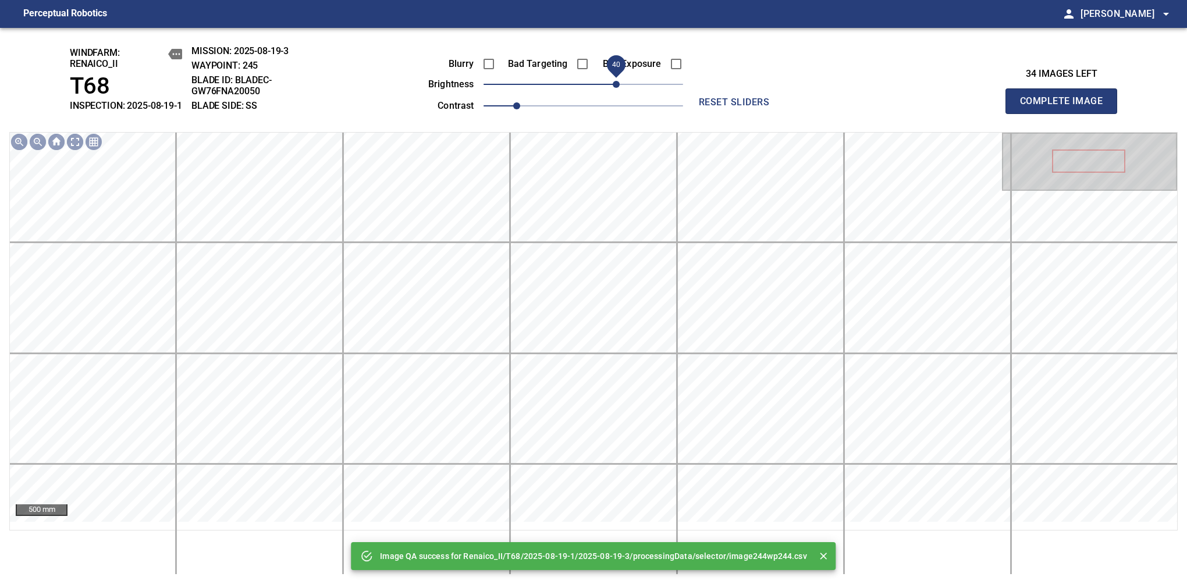
drag, startPoint x: 601, startPoint y: 94, endPoint x: 616, endPoint y: 94, distance: 15.7
click at [616, 93] on span "40" at bounding box center [584, 84] width 200 height 16
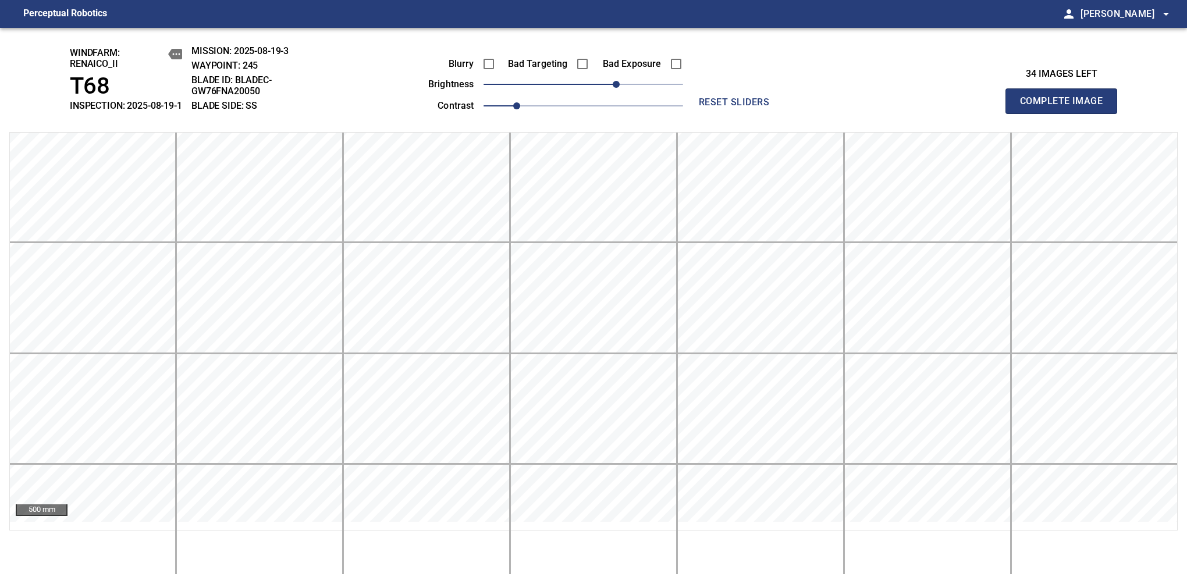
click at [1066, 107] on span "Complete Image" at bounding box center [1061, 101] width 86 height 16
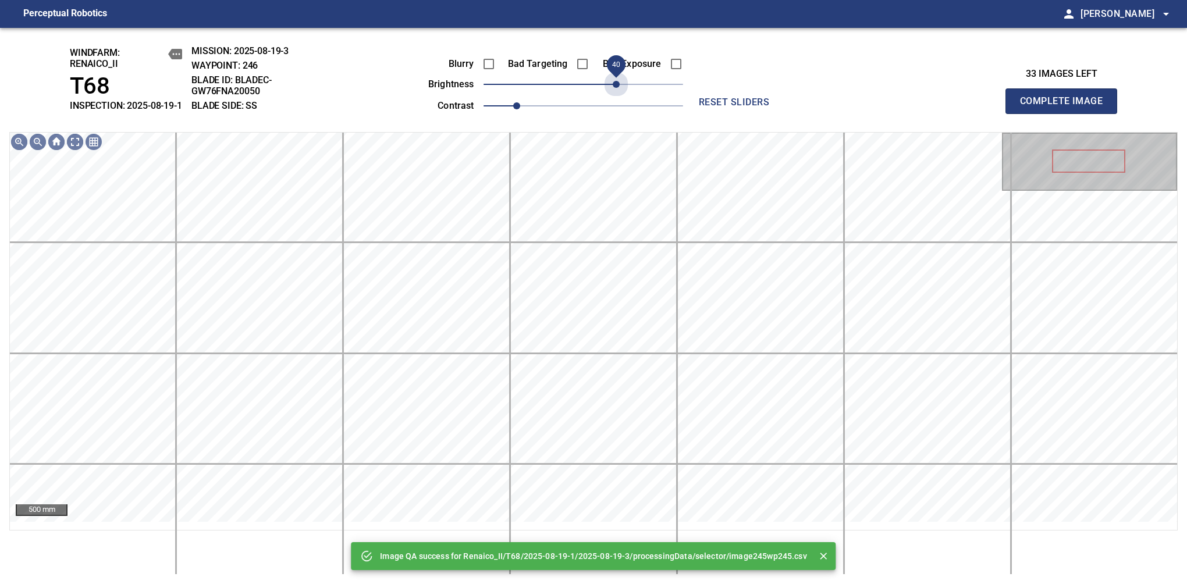
click at [616, 93] on span "40" at bounding box center [584, 84] width 200 height 16
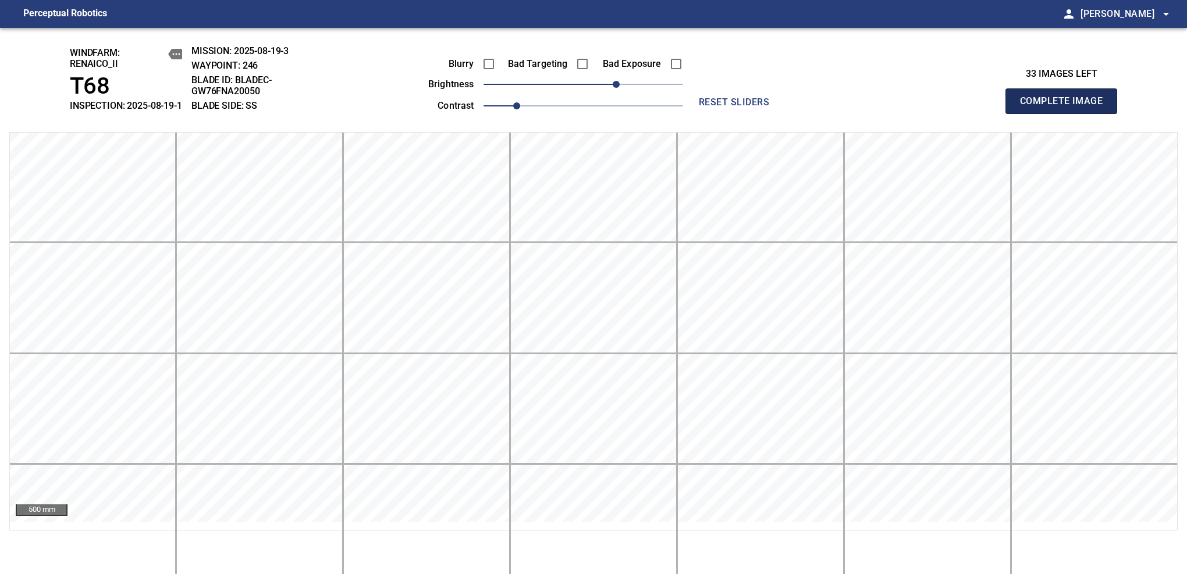
click at [1066, 107] on span "Complete Image" at bounding box center [1061, 101] width 86 height 16
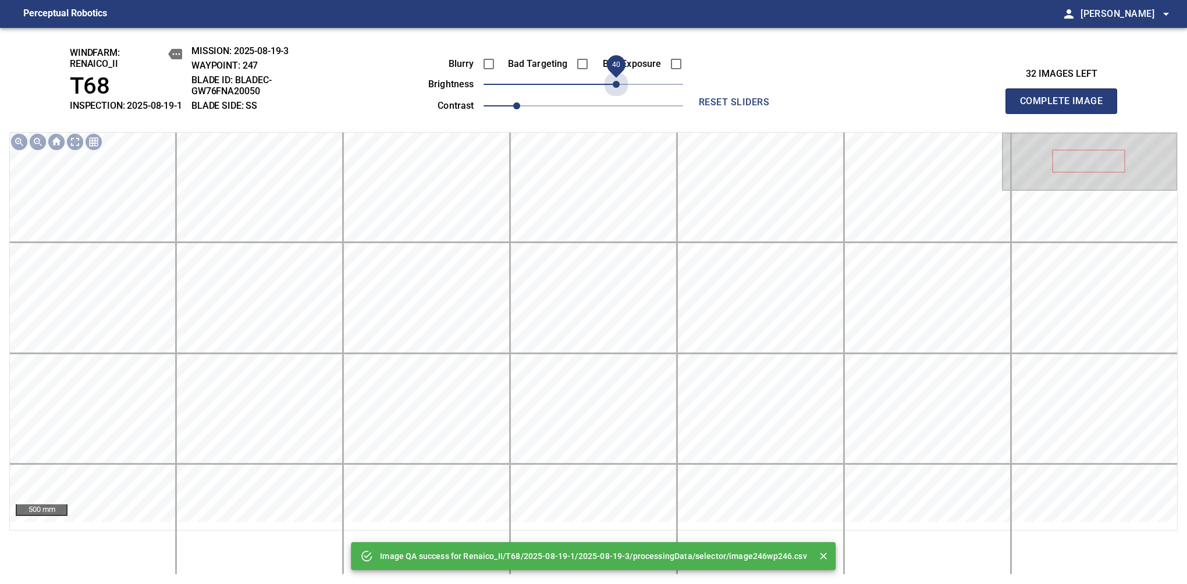
click at [616, 93] on span "40" at bounding box center [584, 84] width 200 height 16
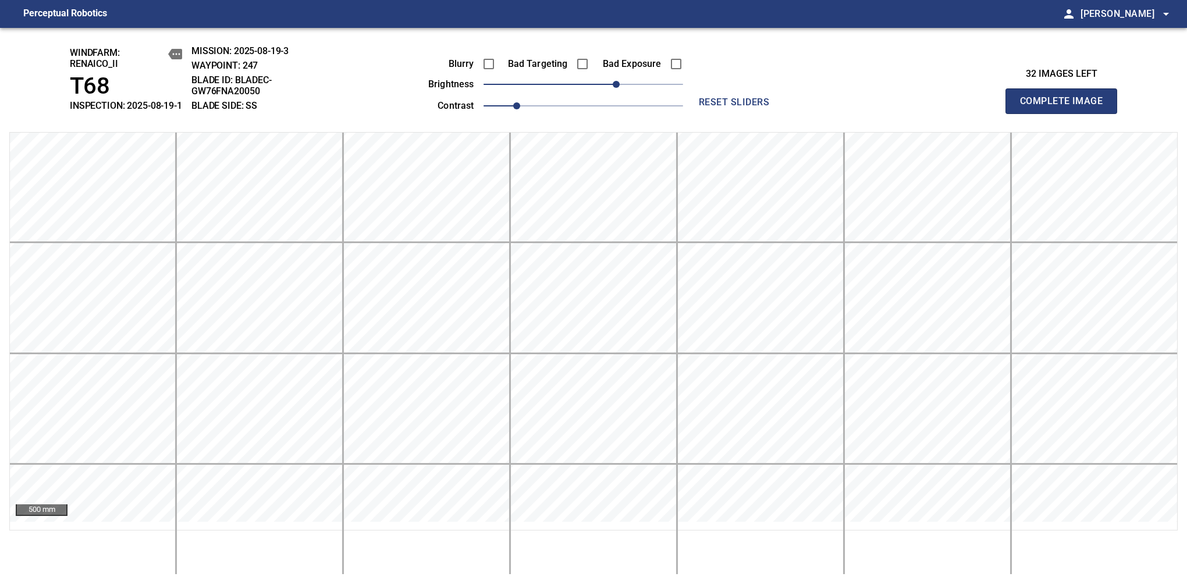
click at [1066, 107] on span "Complete Image" at bounding box center [1061, 101] width 86 height 16
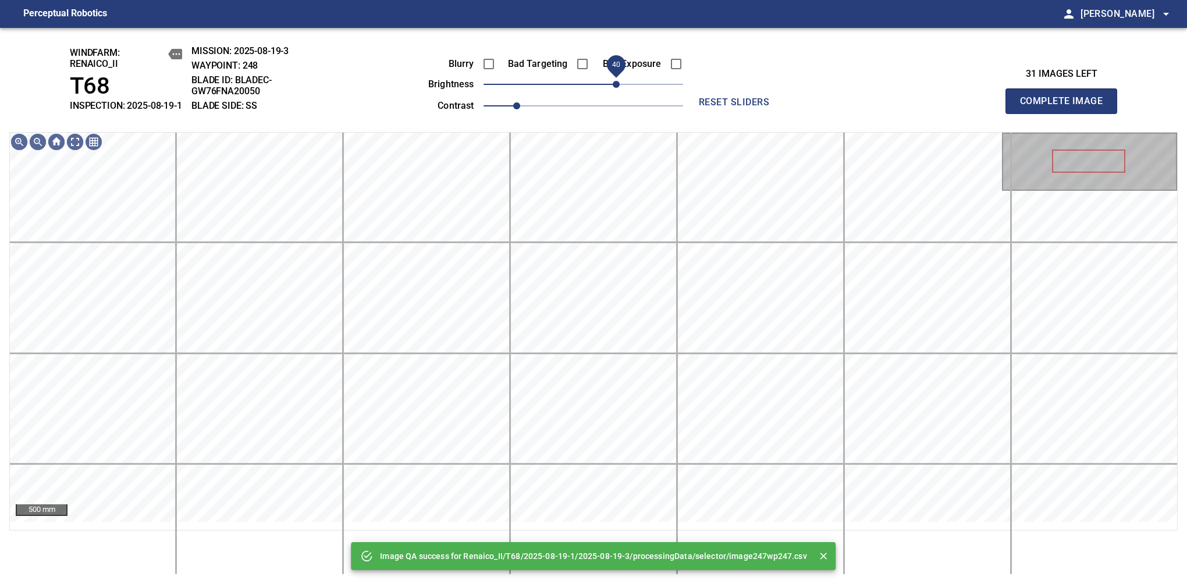
click at [618, 91] on span "40" at bounding box center [584, 84] width 200 height 16
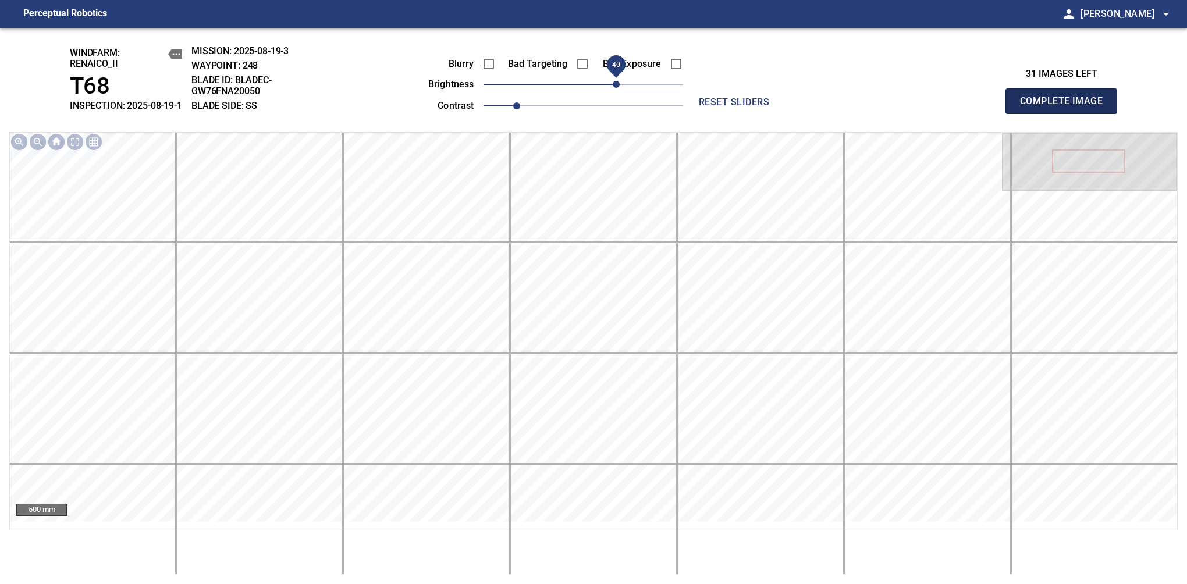
click at [1066, 107] on span "Complete Image" at bounding box center [1061, 101] width 86 height 16
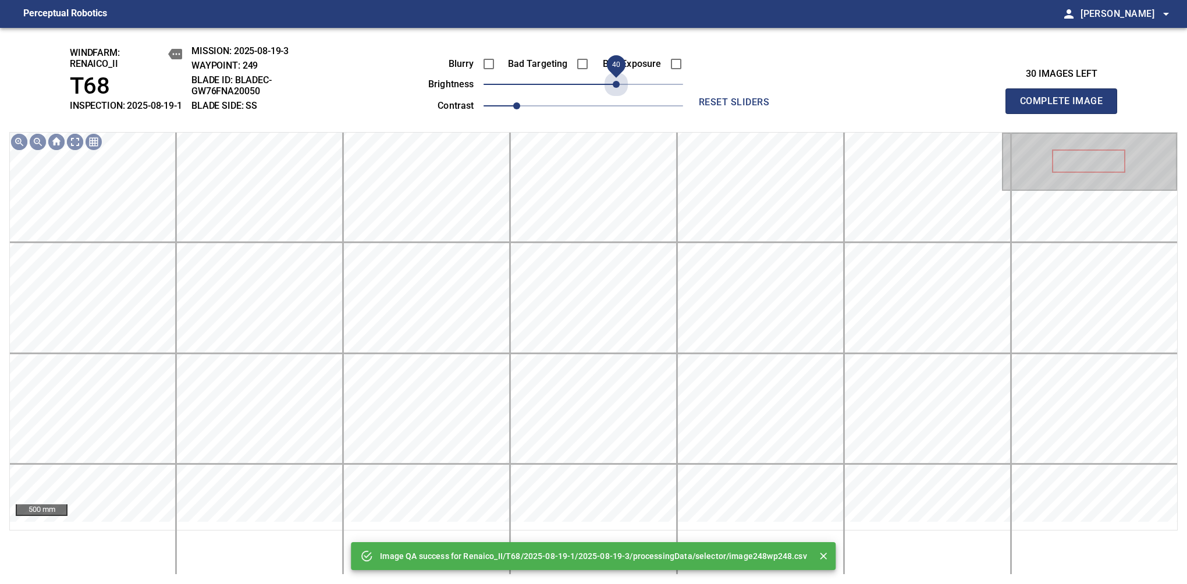
click at [618, 91] on span "40" at bounding box center [584, 84] width 200 height 16
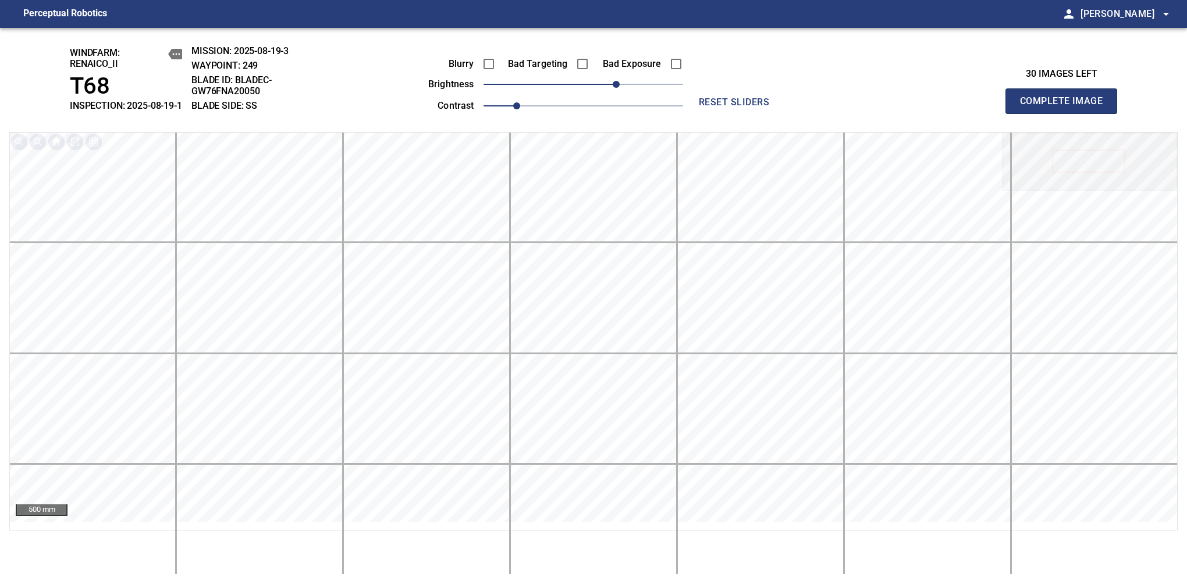
click at [1066, 107] on span "Complete Image" at bounding box center [1061, 101] width 86 height 16
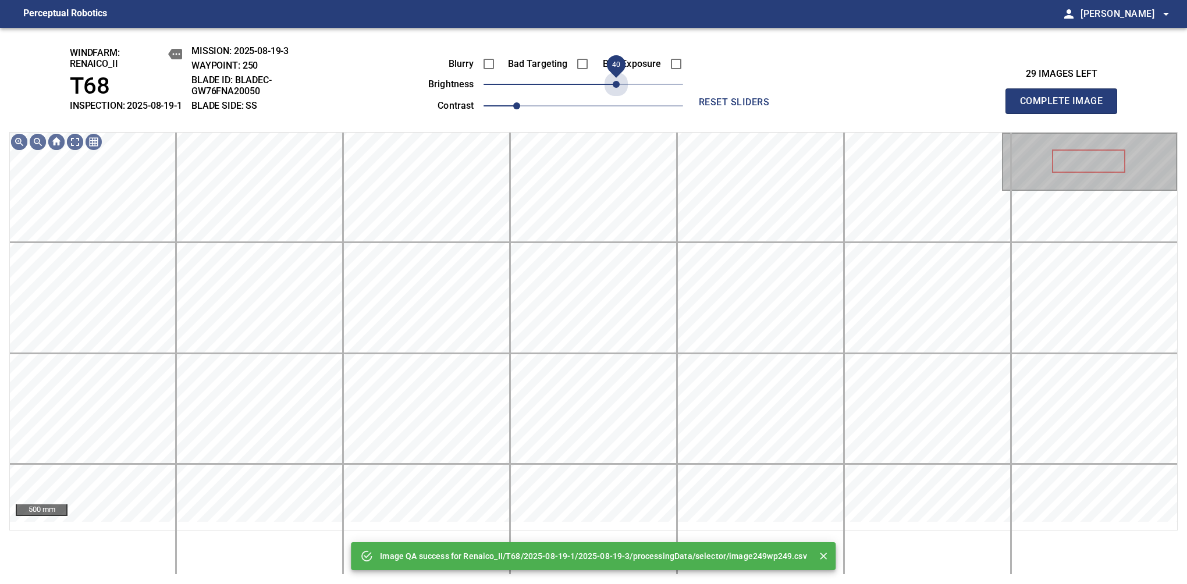
click at [618, 91] on span "40" at bounding box center [584, 84] width 200 height 16
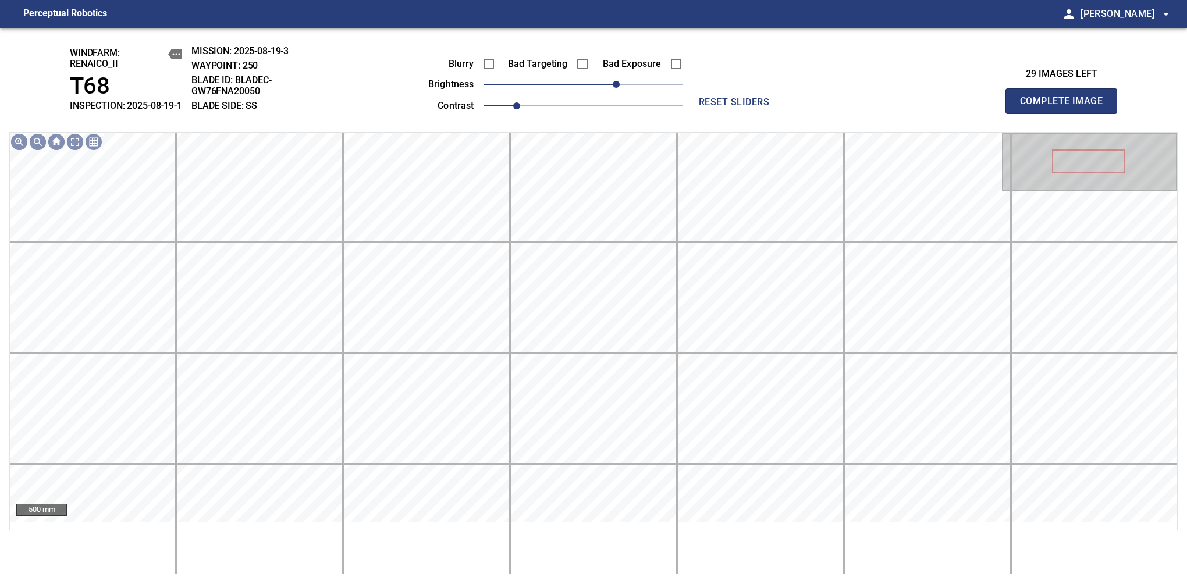
click at [1066, 107] on span "Complete Image" at bounding box center [1061, 101] width 86 height 16
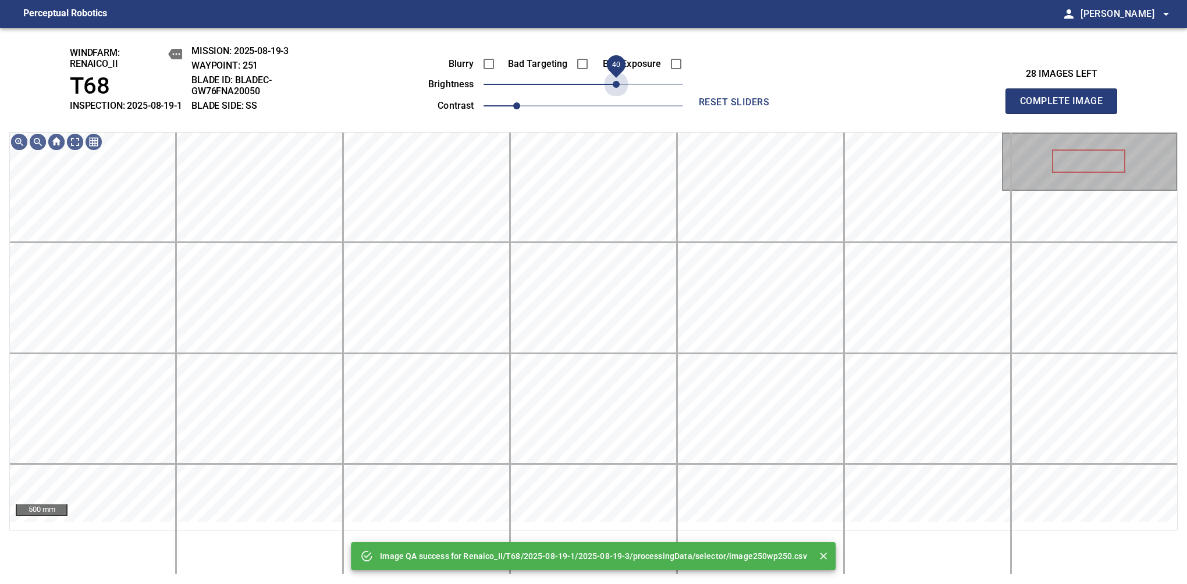
click at [618, 91] on span "40" at bounding box center [584, 84] width 200 height 16
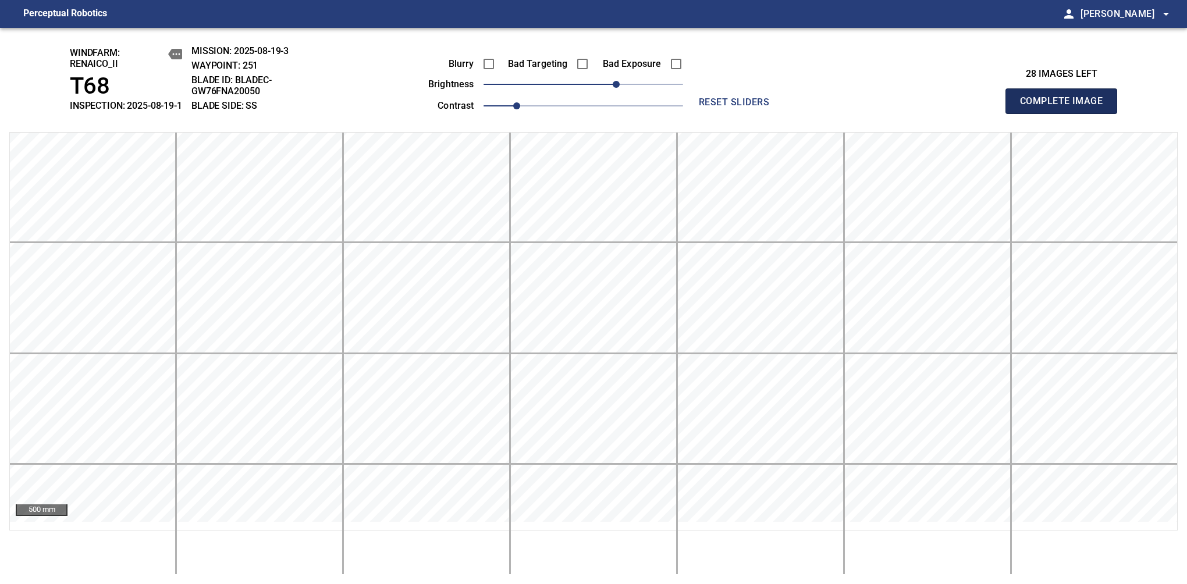
click at [1066, 107] on span "Complete Image" at bounding box center [1061, 101] width 86 height 16
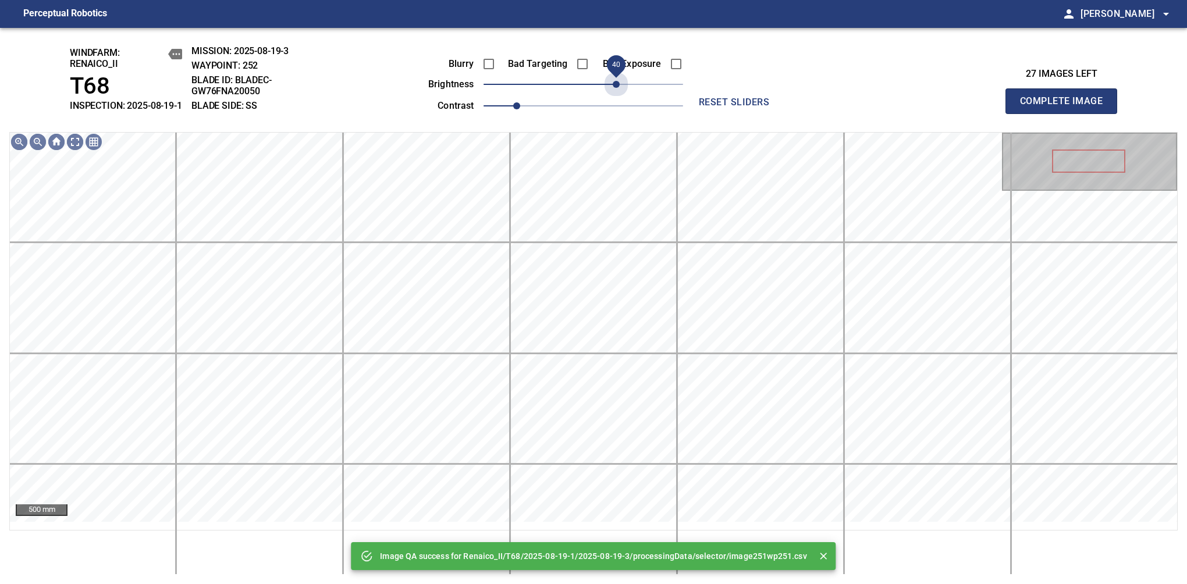
click at [618, 91] on span "40" at bounding box center [584, 84] width 200 height 16
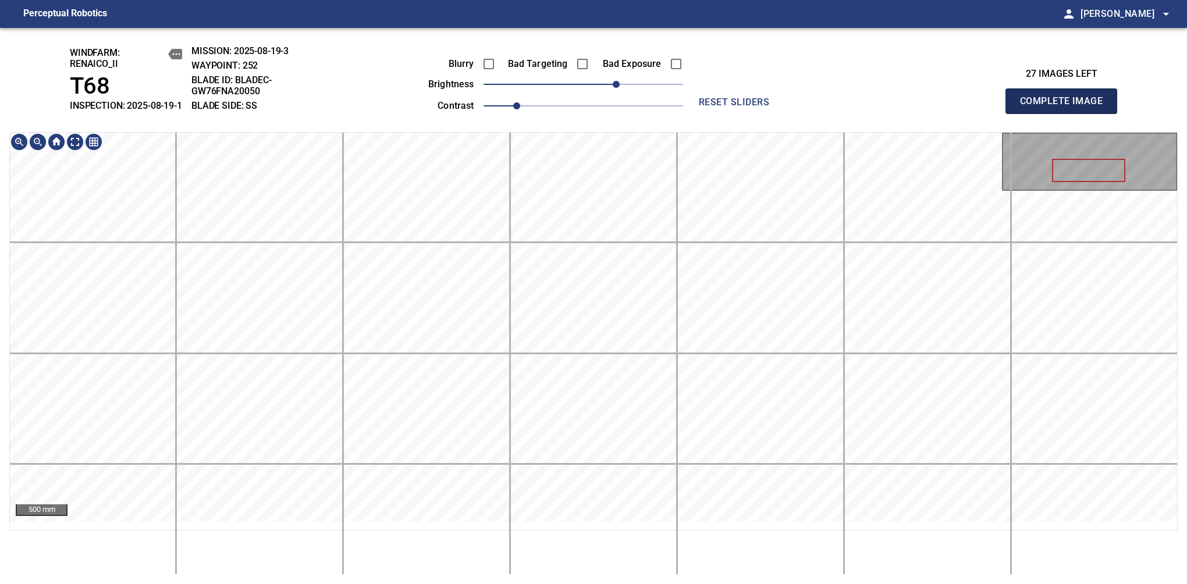
click at [1066, 107] on span "Complete Image" at bounding box center [1061, 101] width 86 height 16
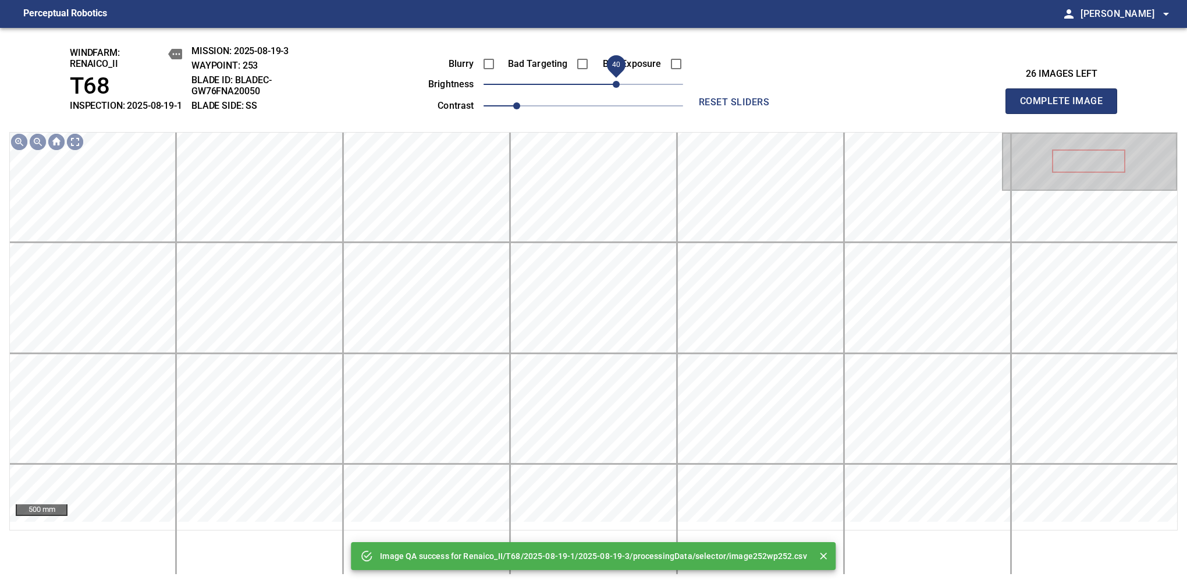
click at [617, 93] on span "40" at bounding box center [584, 84] width 200 height 16
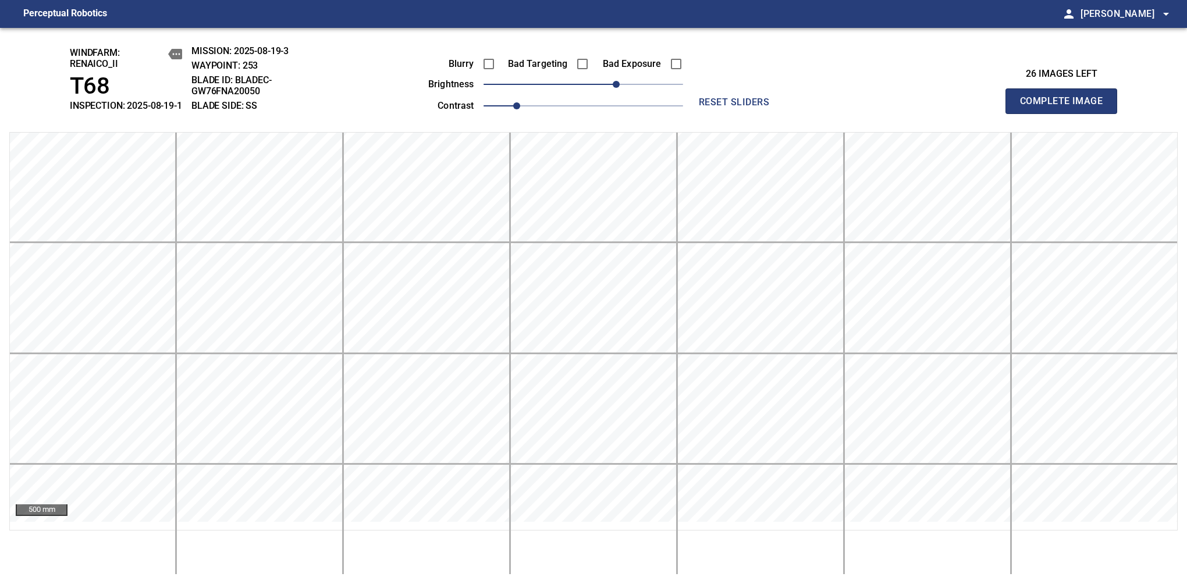
click at [1066, 107] on span "Complete Image" at bounding box center [1061, 101] width 86 height 16
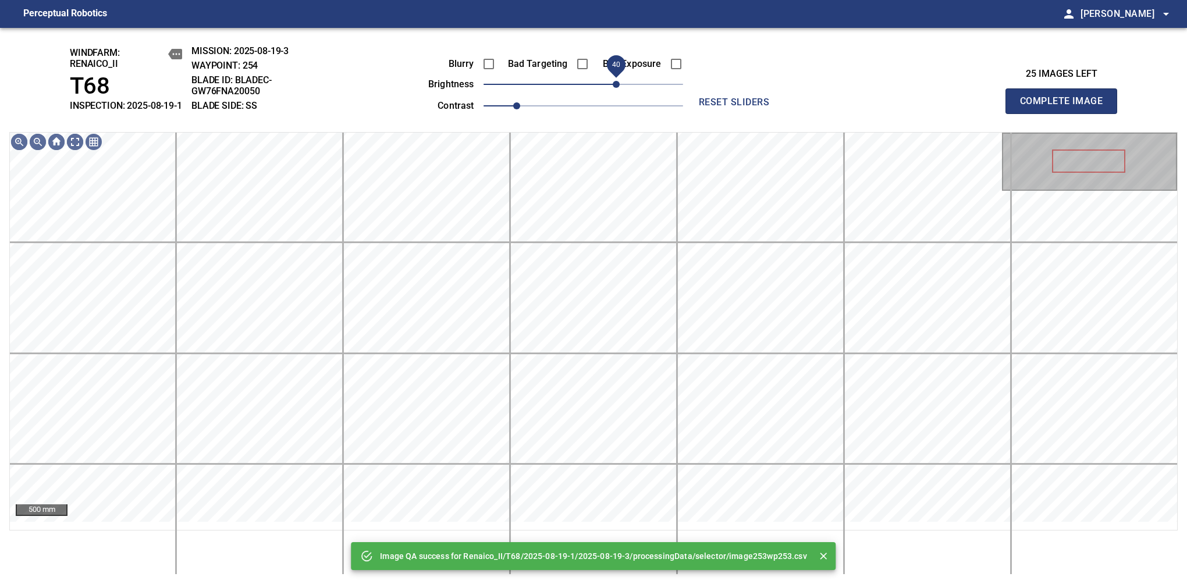
drag, startPoint x: 605, startPoint y: 95, endPoint x: 617, endPoint y: 91, distance: 13.1
click at [617, 91] on span "40" at bounding box center [584, 84] width 200 height 16
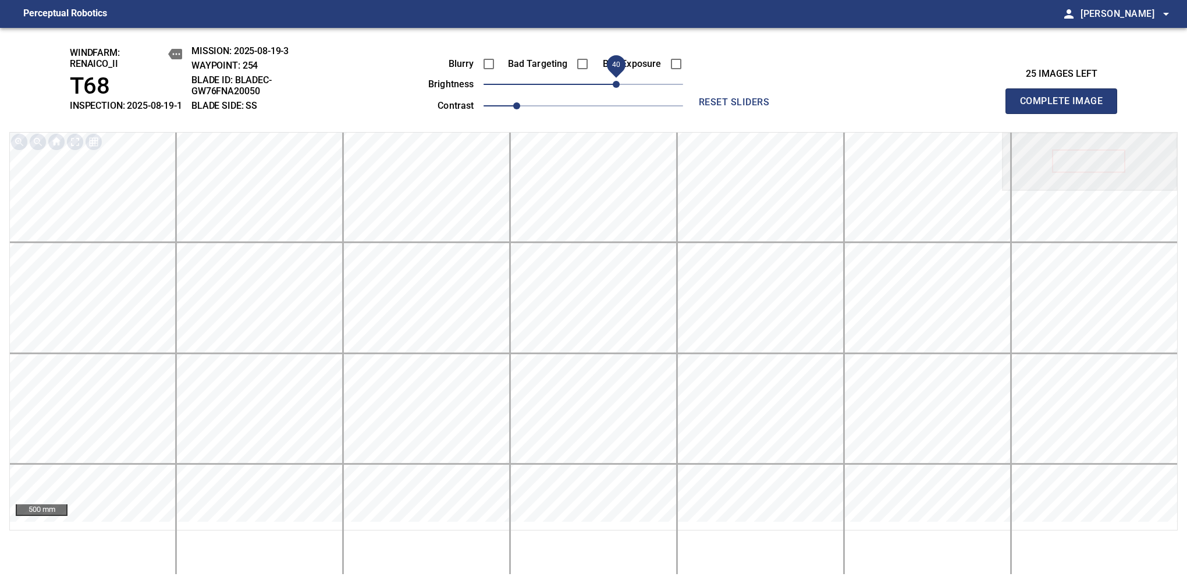
click at [1066, 107] on span "Complete Image" at bounding box center [1061, 101] width 86 height 16
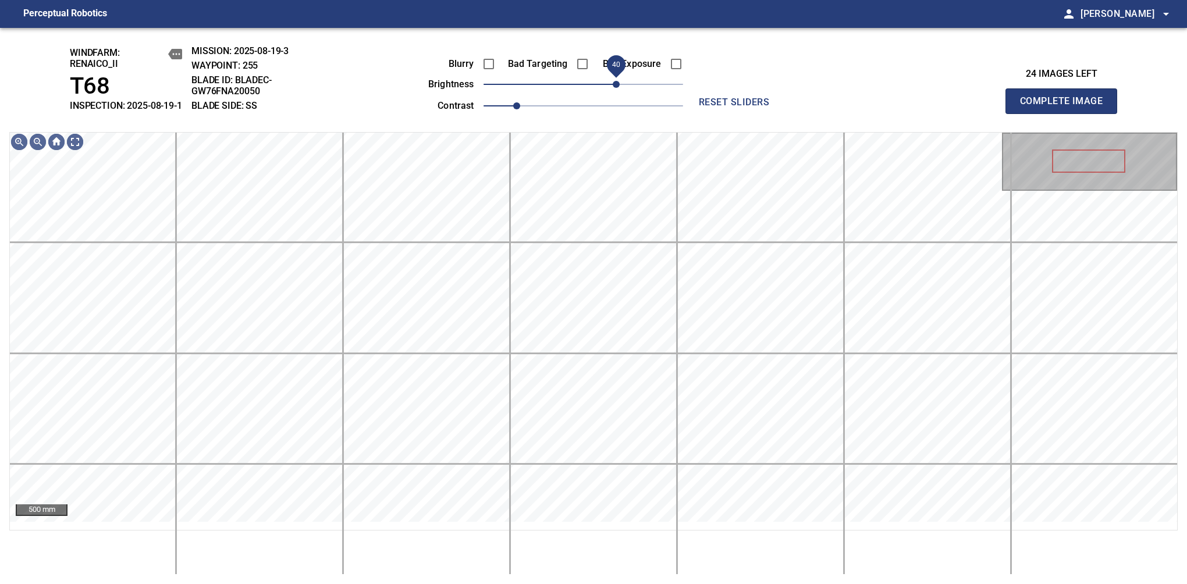
click at [619, 88] on span "40" at bounding box center [616, 84] width 7 height 7
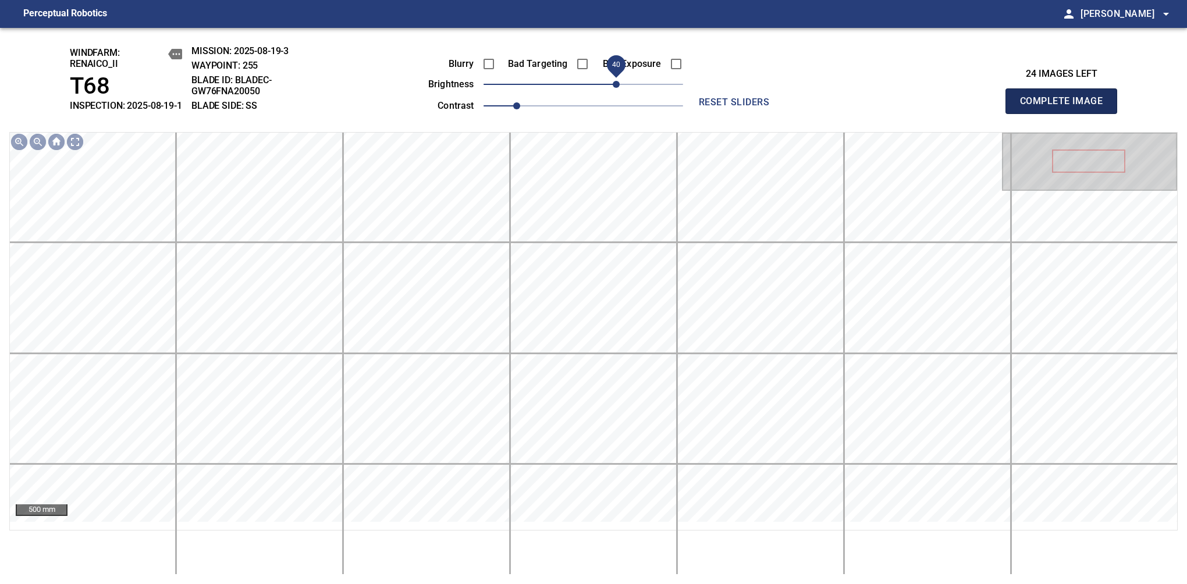
click at [1066, 107] on span "Complete Image" at bounding box center [1061, 101] width 86 height 16
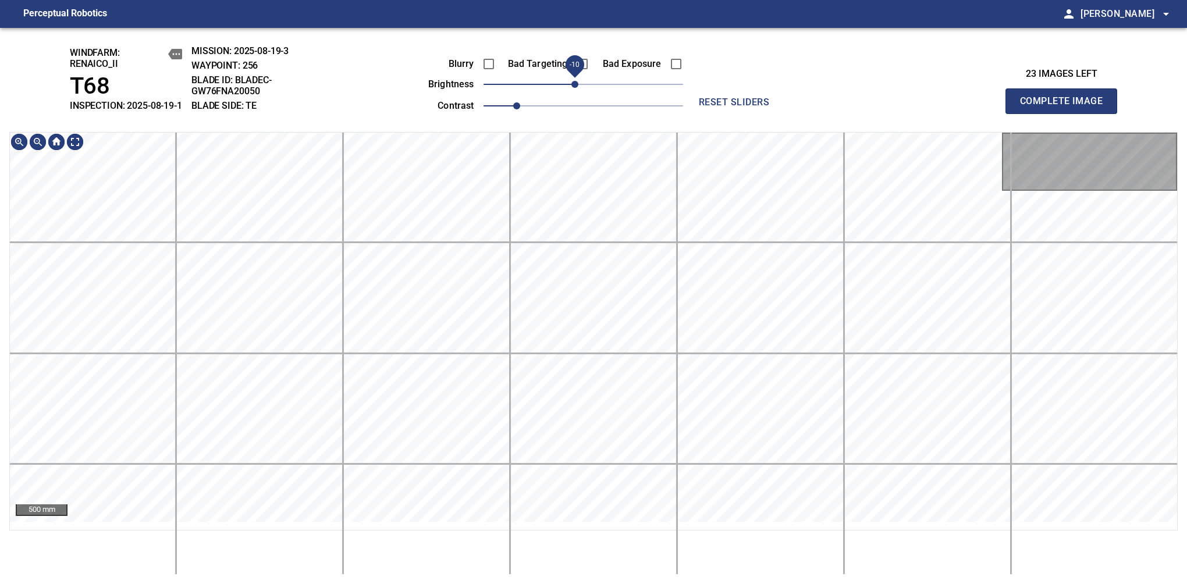
drag, startPoint x: 584, startPoint y: 100, endPoint x: 576, endPoint y: 98, distance: 8.3
click at [576, 88] on span "-10" at bounding box center [574, 84] width 7 height 7
click at [1066, 107] on span "Complete Image" at bounding box center [1061, 101] width 86 height 16
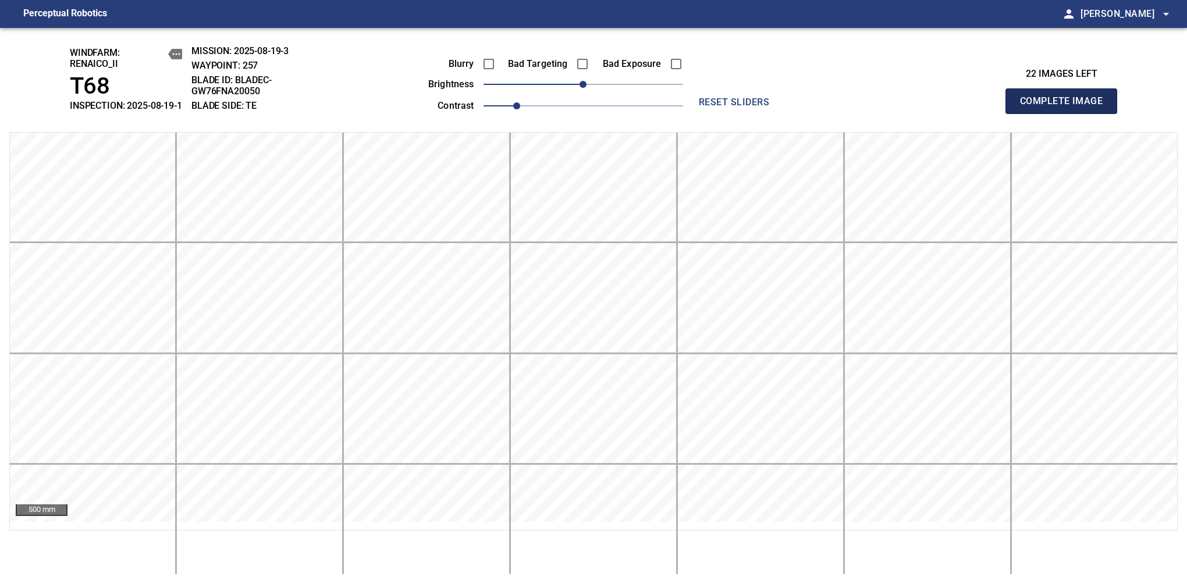
click at [1066, 107] on span "Complete Image" at bounding box center [1061, 101] width 86 height 16
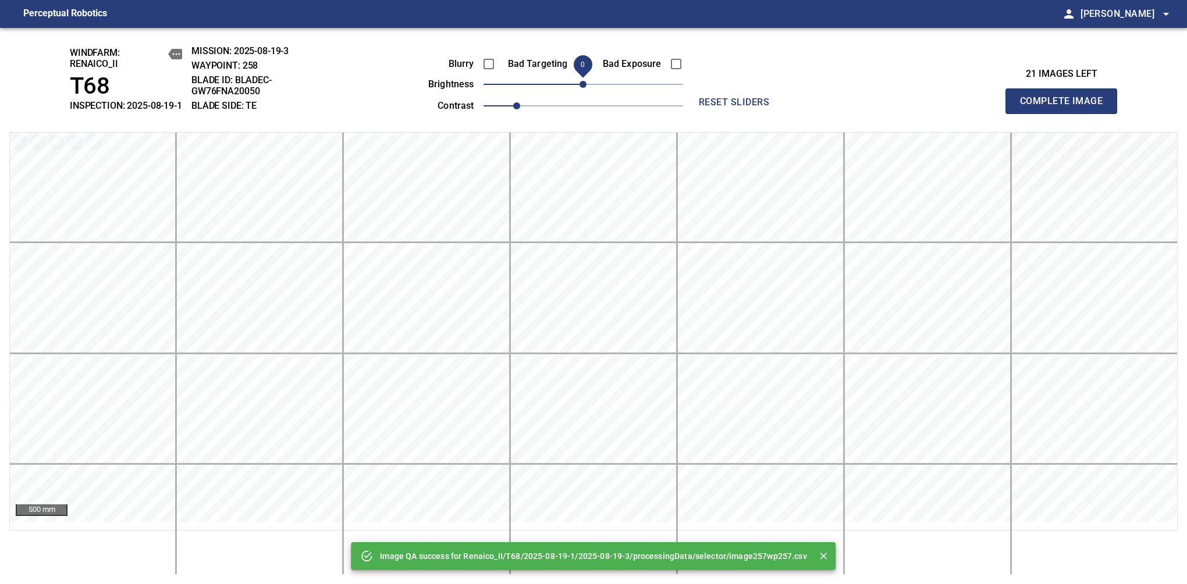
click at [1066, 107] on span "Complete Image" at bounding box center [1061, 101] width 86 height 16
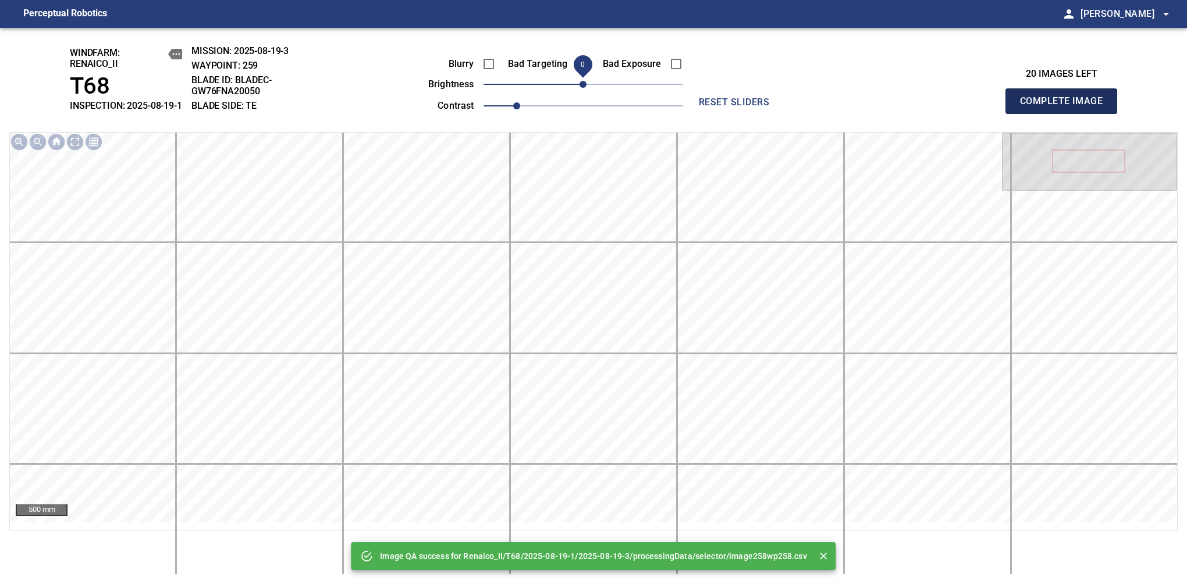
click at [1066, 107] on span "Complete Image" at bounding box center [1061, 101] width 86 height 16
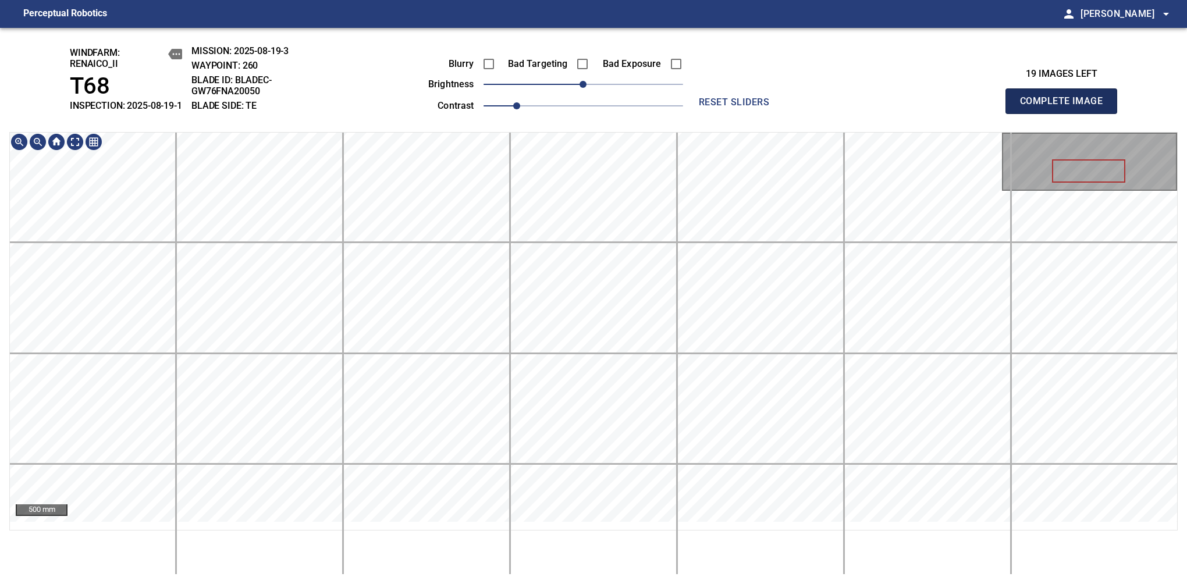
click at [1066, 107] on span "Complete Image" at bounding box center [1061, 101] width 86 height 16
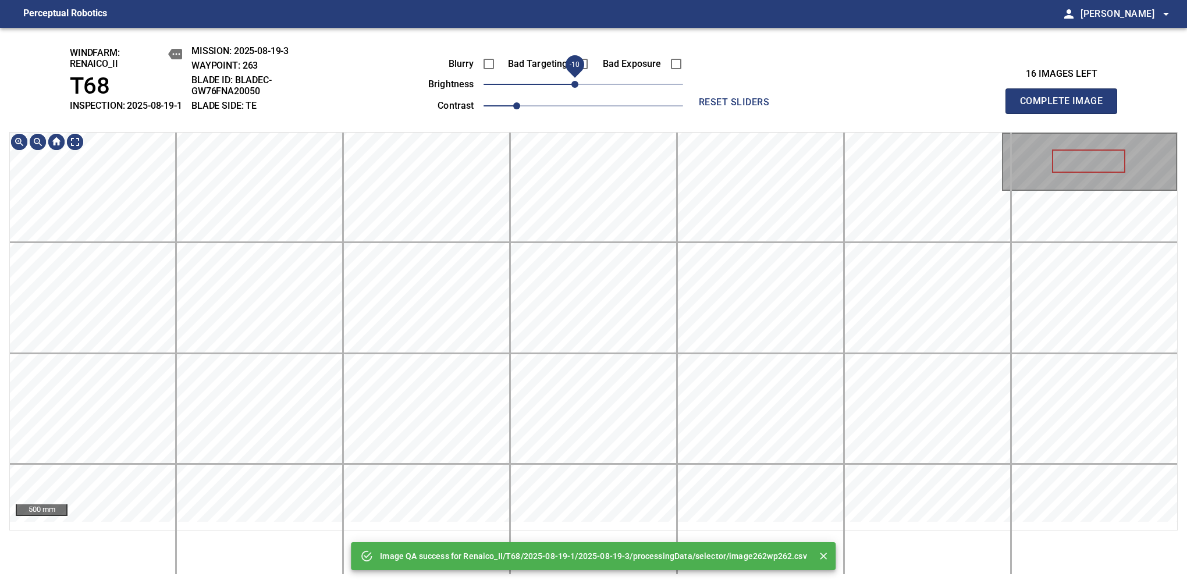
drag, startPoint x: 583, startPoint y: 100, endPoint x: 573, endPoint y: 98, distance: 10.0
click at [573, 88] on span "-10" at bounding box center [574, 84] width 7 height 7
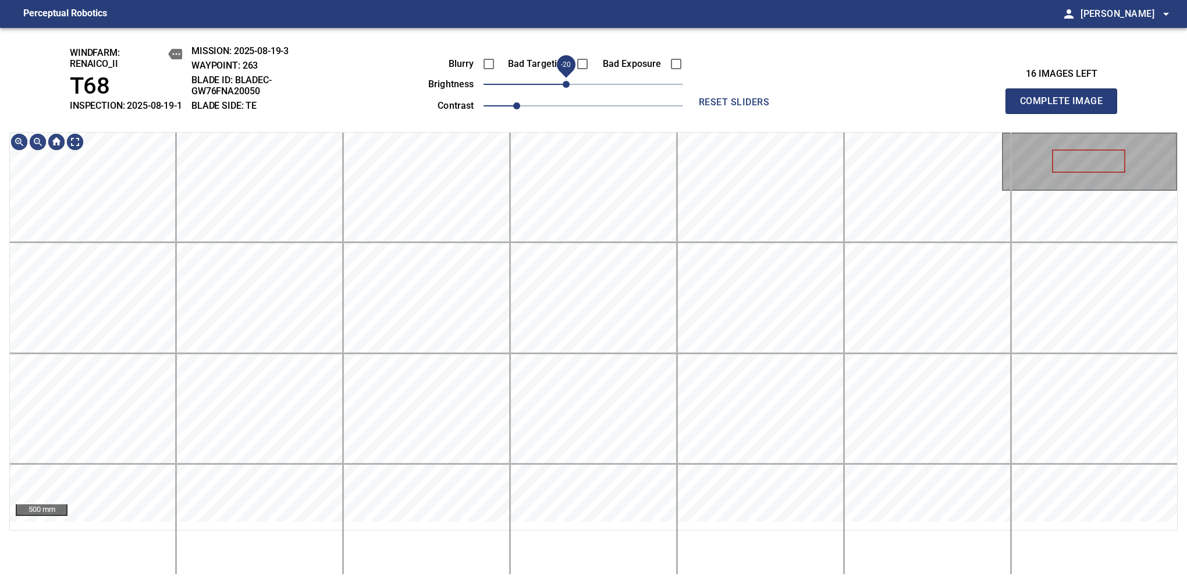
drag, startPoint x: 580, startPoint y: 98, endPoint x: 570, endPoint y: 100, distance: 10.0
click at [570, 88] on span "-20" at bounding box center [566, 84] width 7 height 7
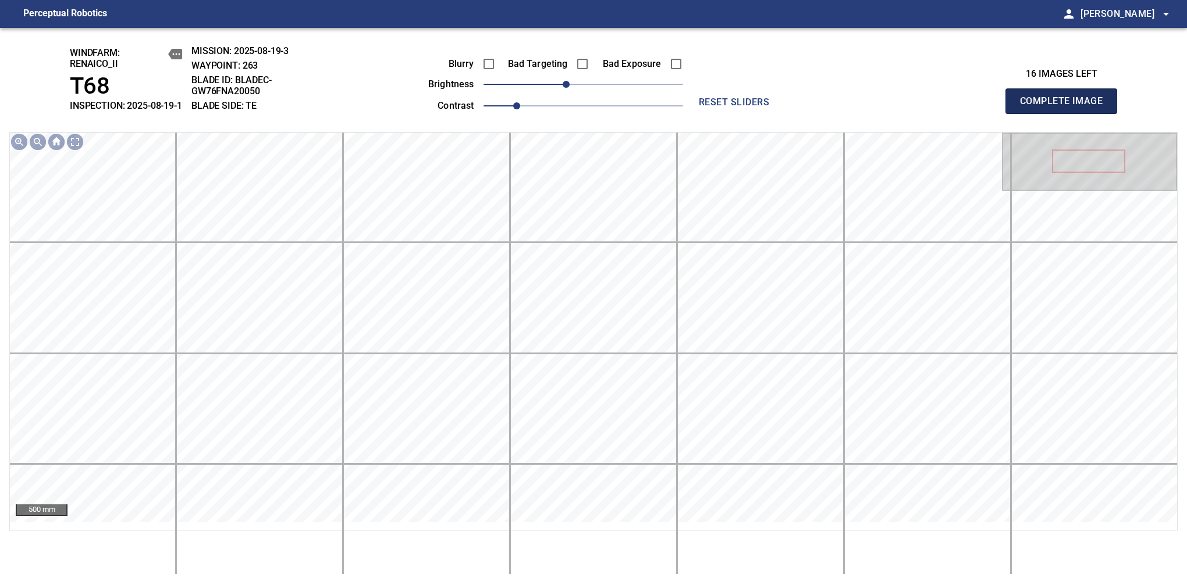
click at [1066, 107] on span "Complete Image" at bounding box center [1061, 101] width 86 height 16
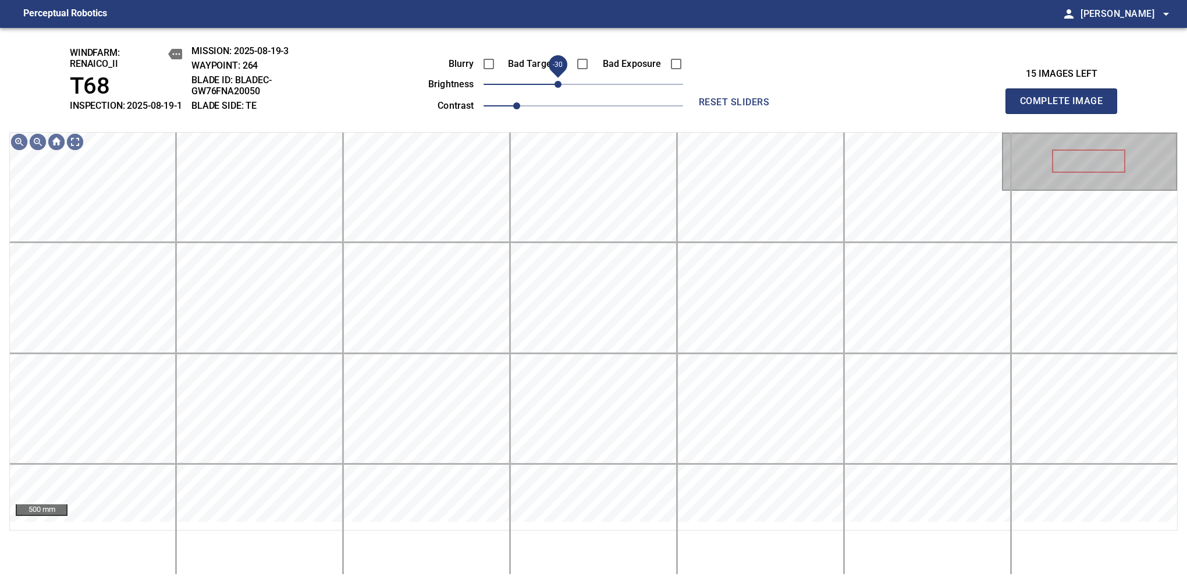
drag, startPoint x: 577, startPoint y: 91, endPoint x: 562, endPoint y: 100, distance: 17.0
click at [562, 88] on span "-30" at bounding box center [558, 84] width 7 height 7
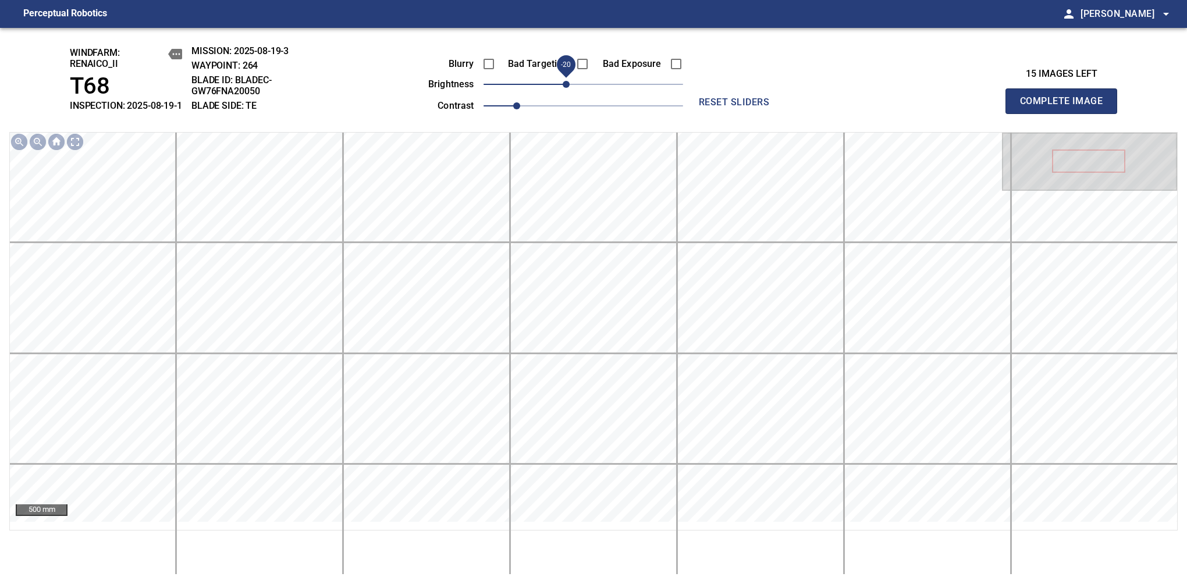
click at [564, 88] on span "-20" at bounding box center [566, 84] width 7 height 7
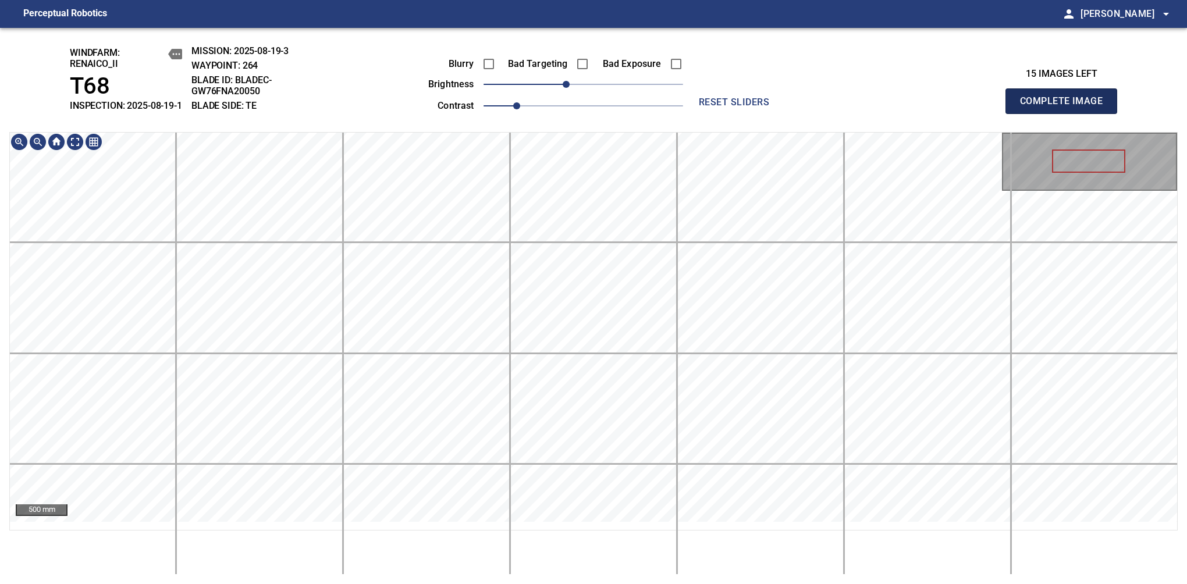
click at [1066, 107] on span "Complete Image" at bounding box center [1061, 101] width 86 height 16
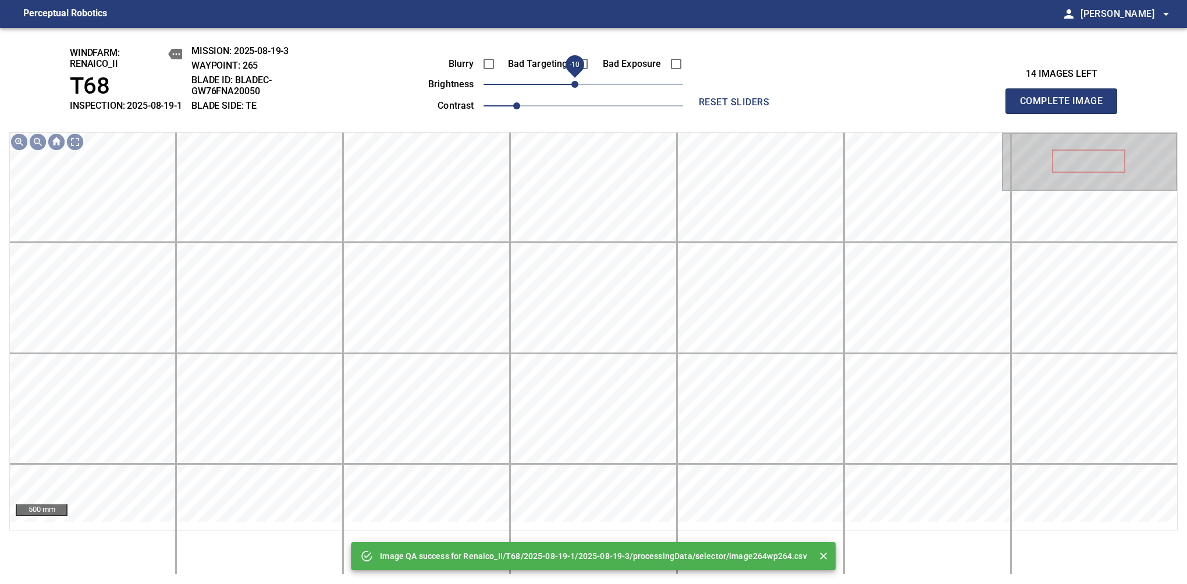
drag, startPoint x: 580, startPoint y: 95, endPoint x: 568, endPoint y: 94, distance: 12.3
click at [571, 88] on span "-10" at bounding box center [574, 84] width 7 height 7
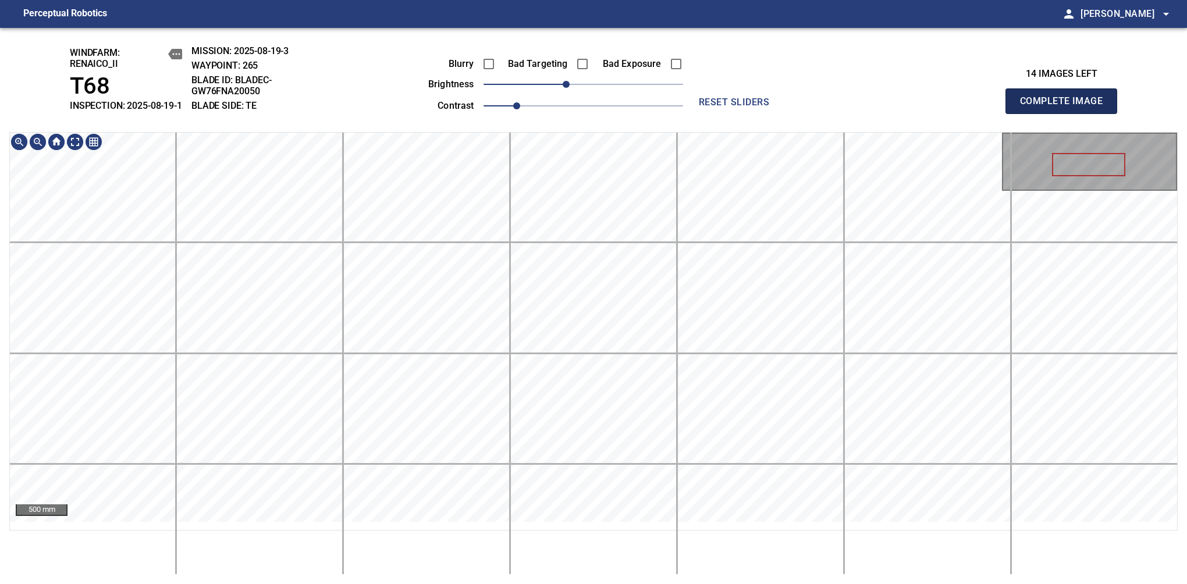
click at [1066, 107] on span "Complete Image" at bounding box center [1061, 101] width 86 height 16
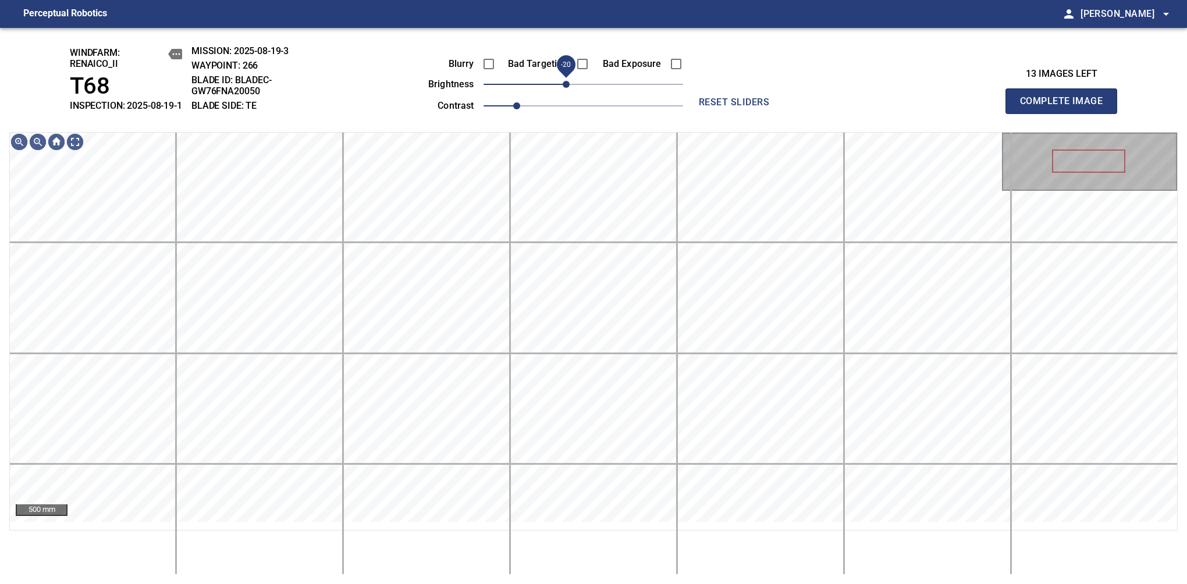
drag, startPoint x: 577, startPoint y: 96, endPoint x: 570, endPoint y: 94, distance: 6.6
click at [570, 88] on span "-20" at bounding box center [566, 84] width 7 height 7
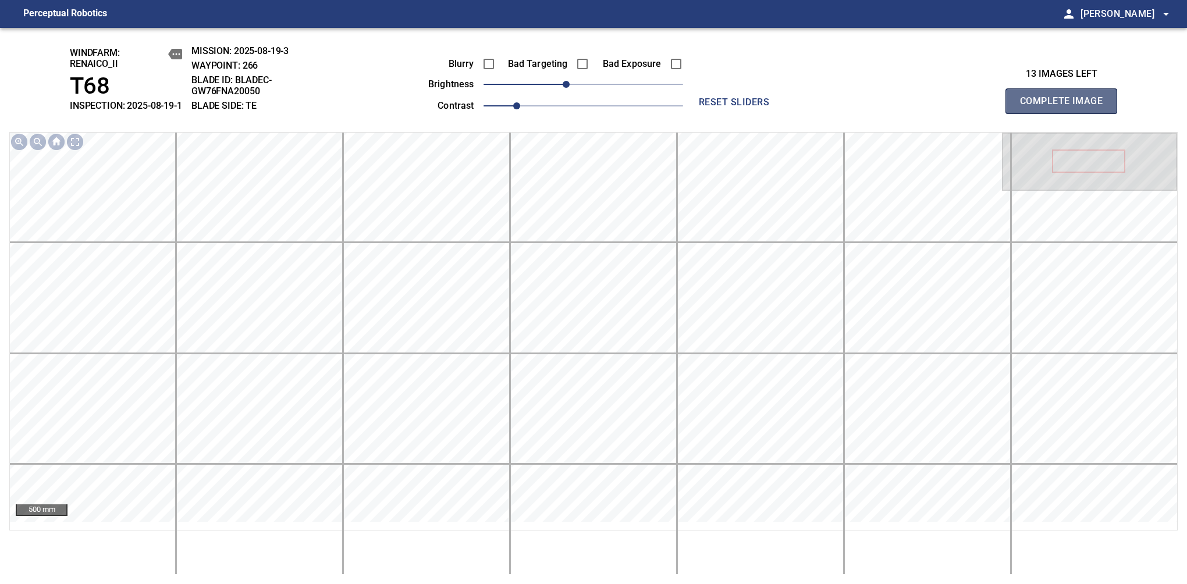
click at [1066, 107] on span "Complete Image" at bounding box center [1061, 101] width 86 height 16
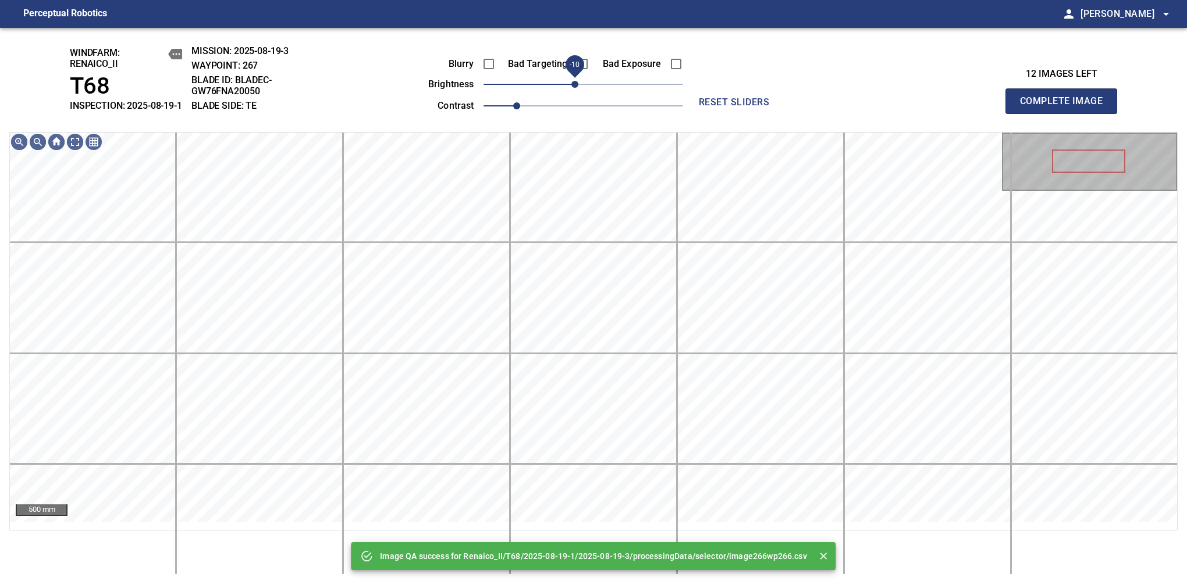
click at [577, 88] on span "-10" at bounding box center [574, 84] width 7 height 7
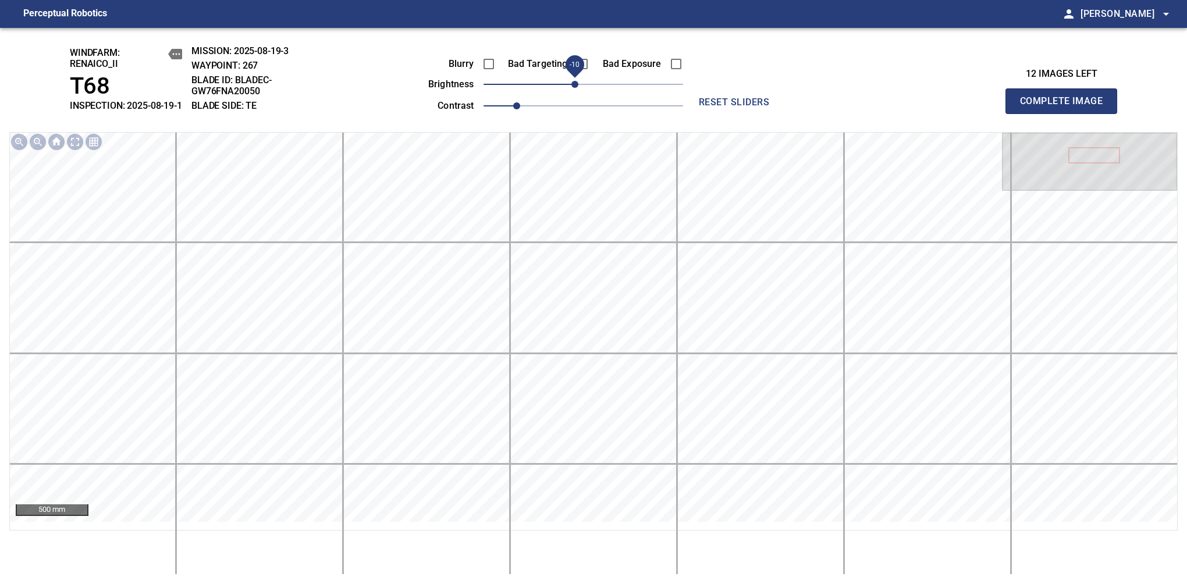
click at [1066, 107] on span "Complete Image" at bounding box center [1061, 101] width 86 height 16
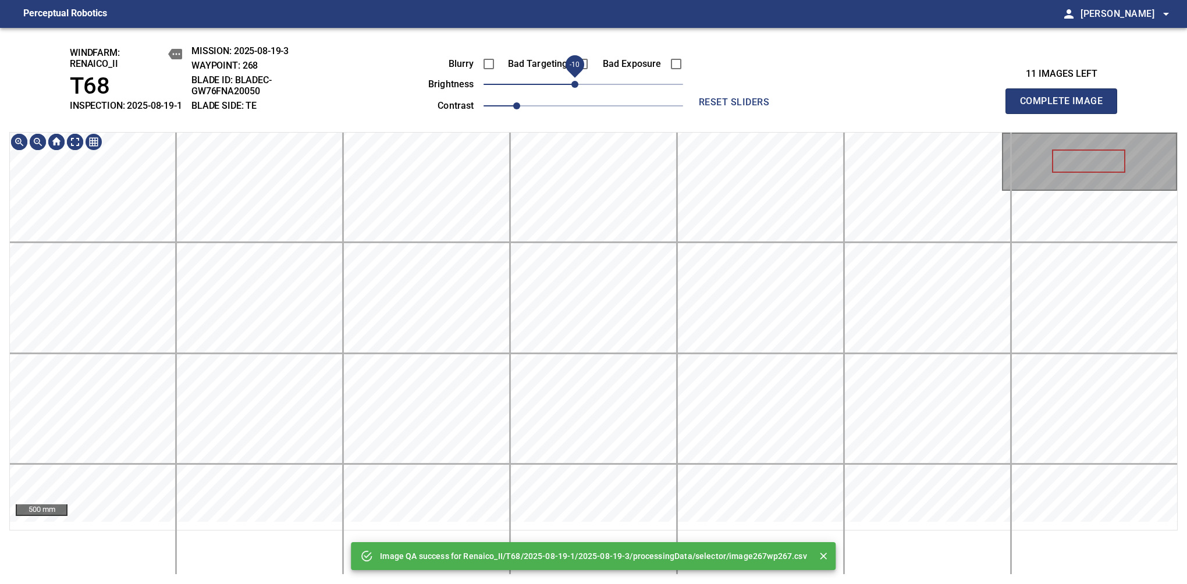
click at [574, 88] on span "-10" at bounding box center [574, 84] width 7 height 7
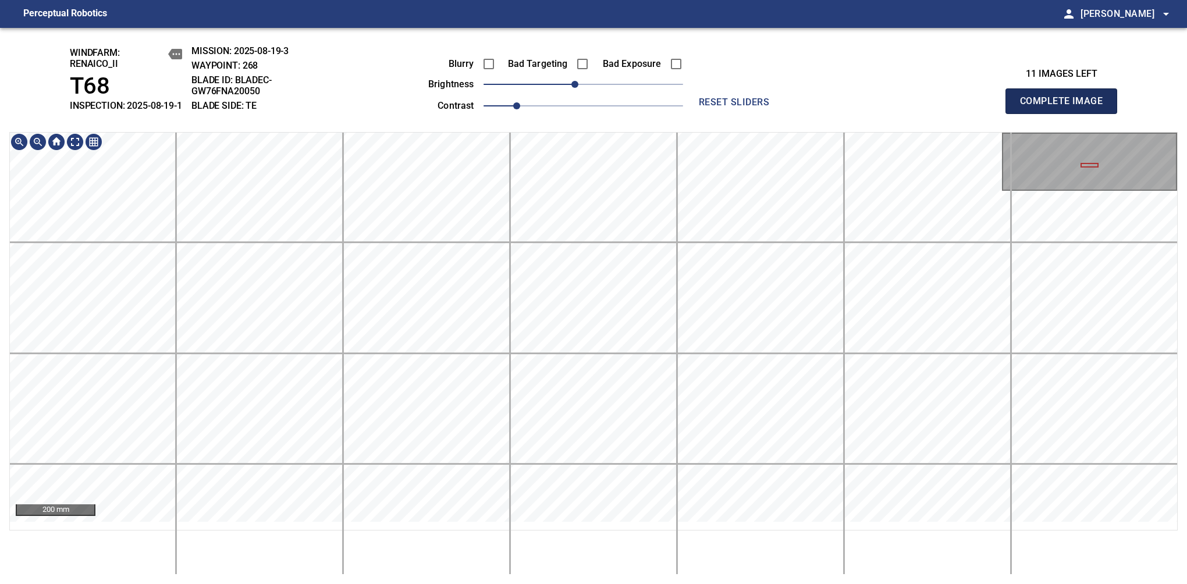
click at [1066, 107] on span "Complete Image" at bounding box center [1061, 101] width 86 height 16
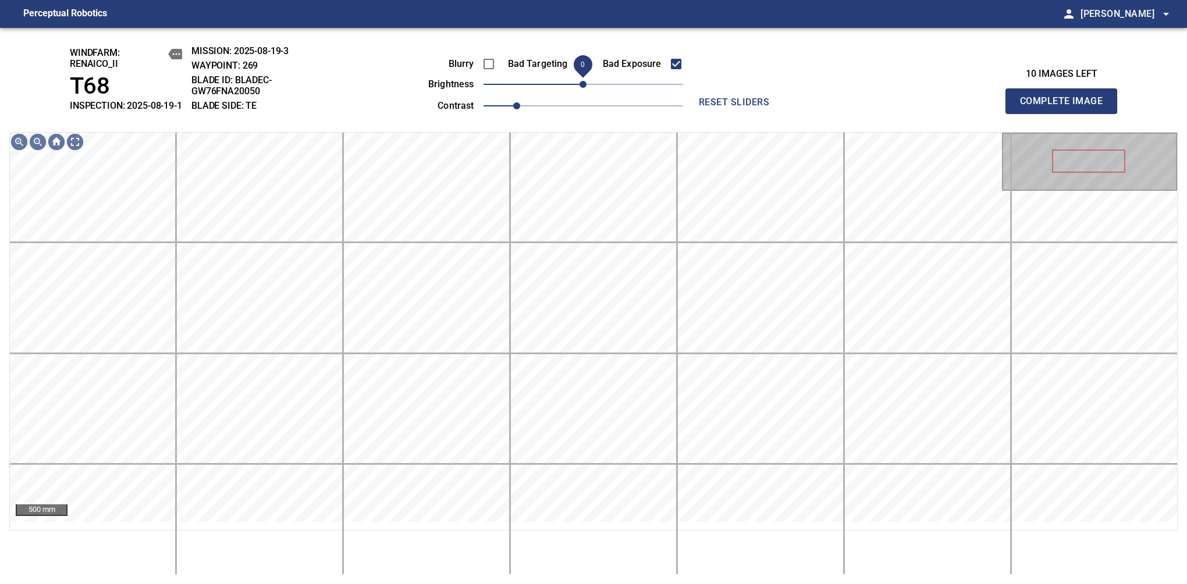
click at [580, 88] on span "0" at bounding box center [583, 84] width 7 height 7
click at [571, 88] on span "-10" at bounding box center [574, 84] width 7 height 7
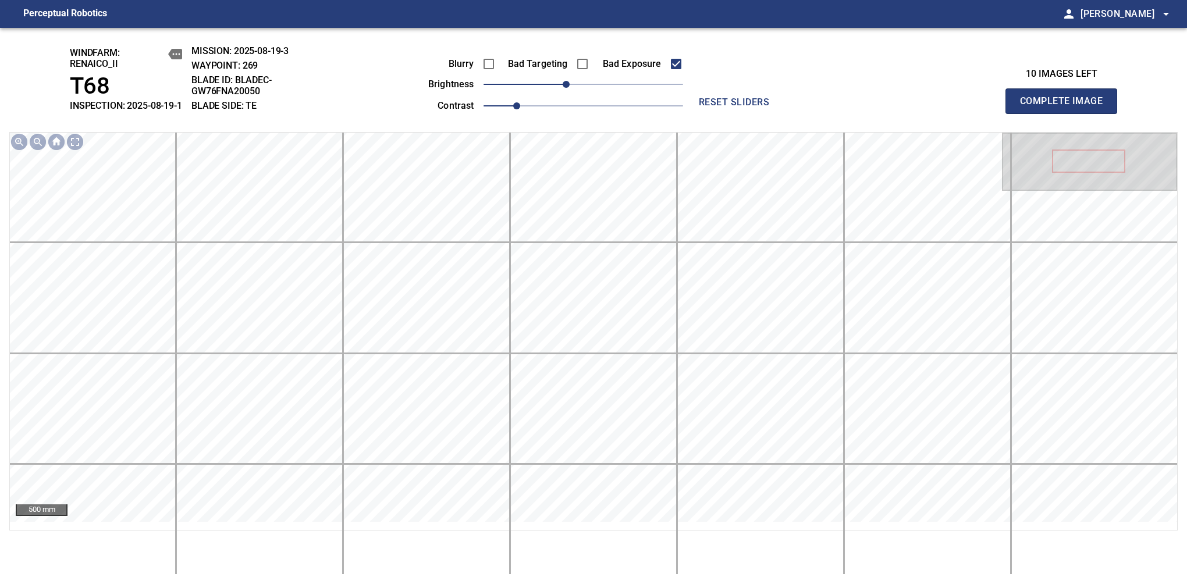
click at [1066, 107] on span "Complete Image" at bounding box center [1061, 101] width 86 height 16
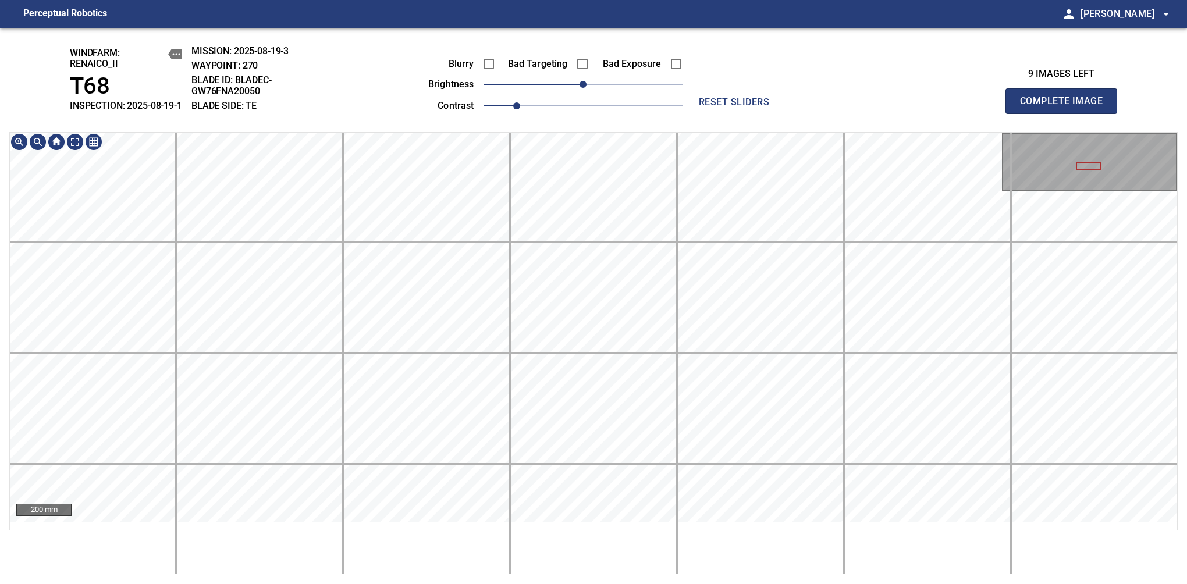
click at [705, 26] on main "Perceptual Robotics person Alex Semenov arrow_drop_down windfarm: Renaico_II T6…" at bounding box center [593, 292] width 1187 height 584
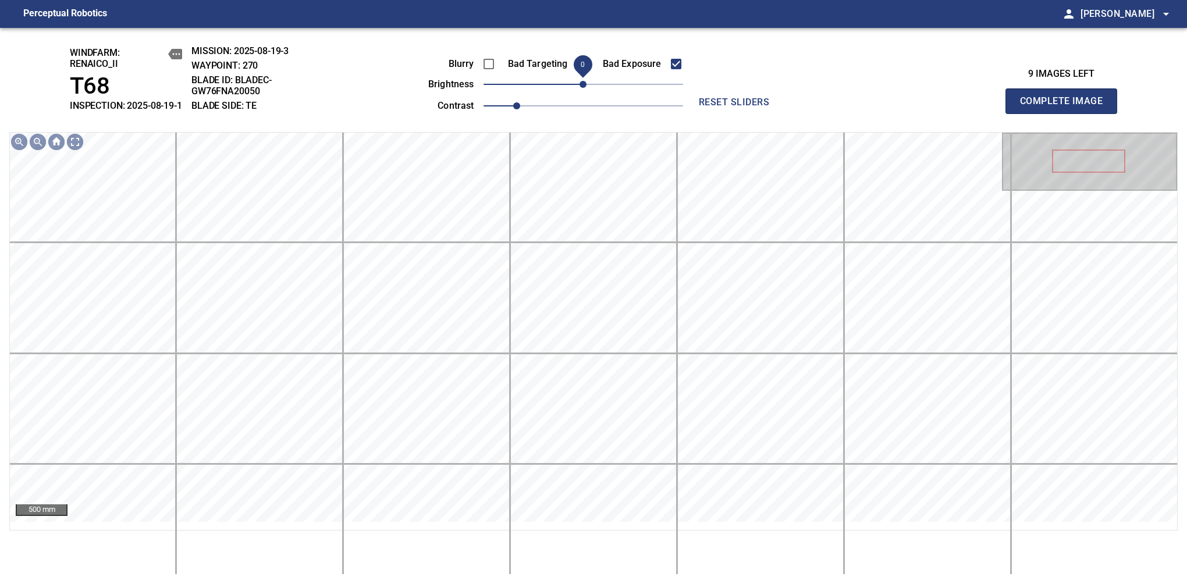
drag, startPoint x: 581, startPoint y: 99, endPoint x: 575, endPoint y: 101, distance: 6.3
click at [580, 88] on span "0" at bounding box center [583, 84] width 7 height 7
click at [1066, 107] on span "Complete Image" at bounding box center [1061, 101] width 86 height 16
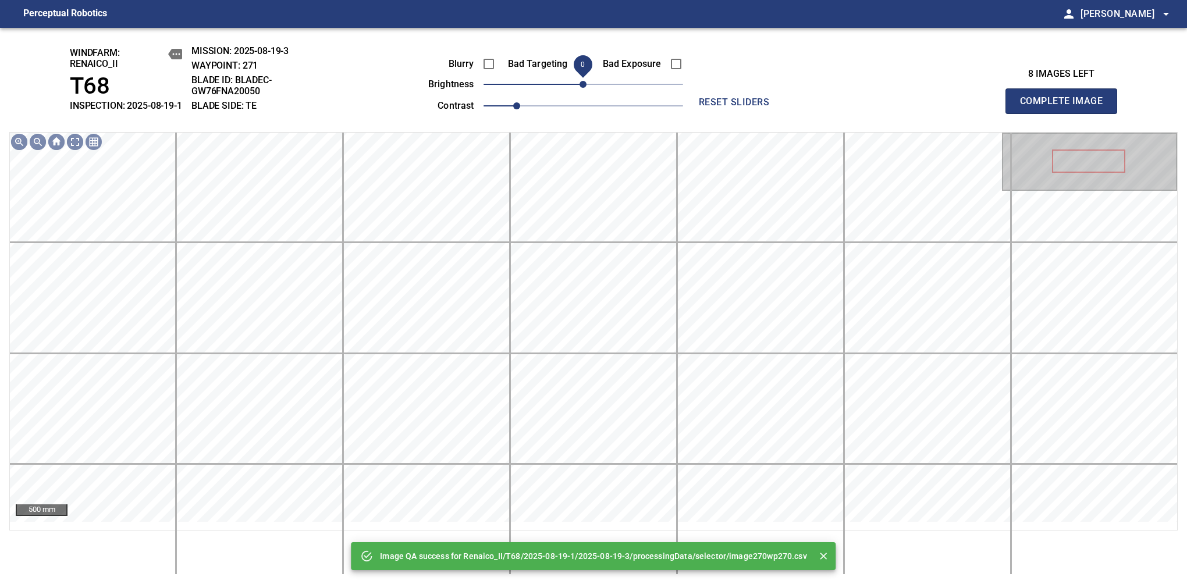
click at [580, 88] on span "0" at bounding box center [583, 84] width 7 height 7
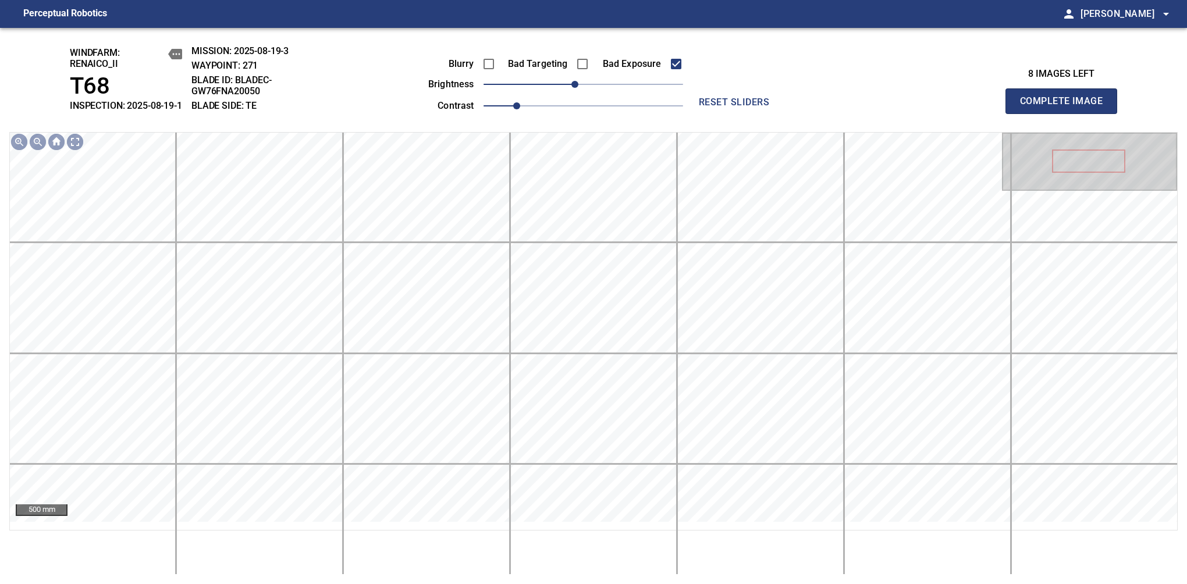
click at [1066, 107] on span "Complete Image" at bounding box center [1061, 101] width 86 height 16
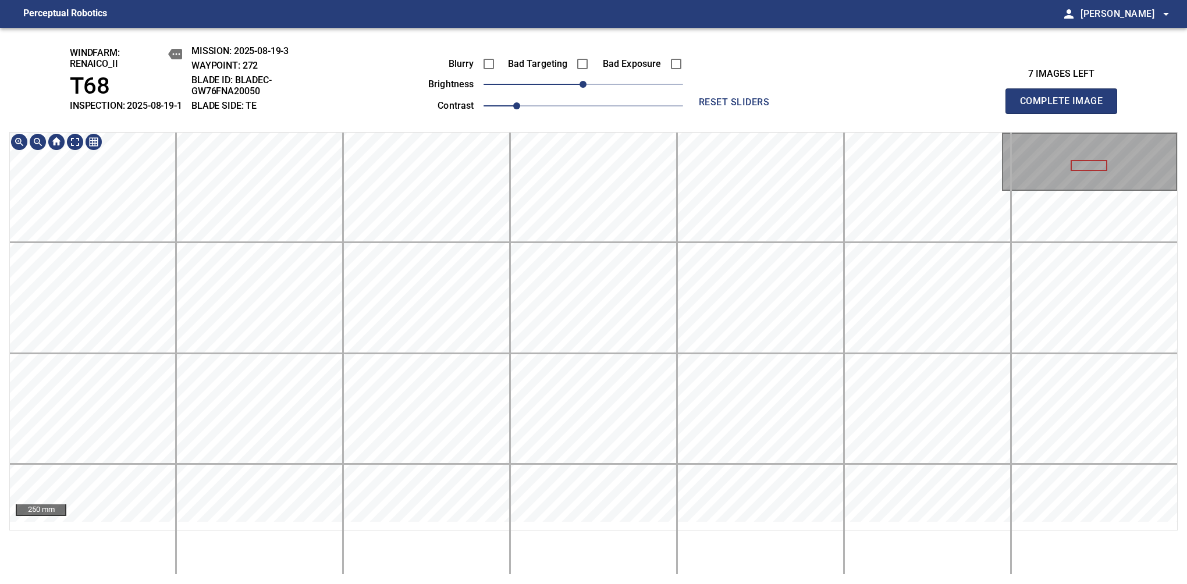
click at [601, 83] on div "windfarm: Renaico_II T68 INSPECTION: 2025-08-19-1 MISSION: 2025-08-19-3 WAYPOIN…" at bounding box center [593, 306] width 1187 height 556
click at [580, 88] on span "0" at bounding box center [583, 84] width 7 height 7
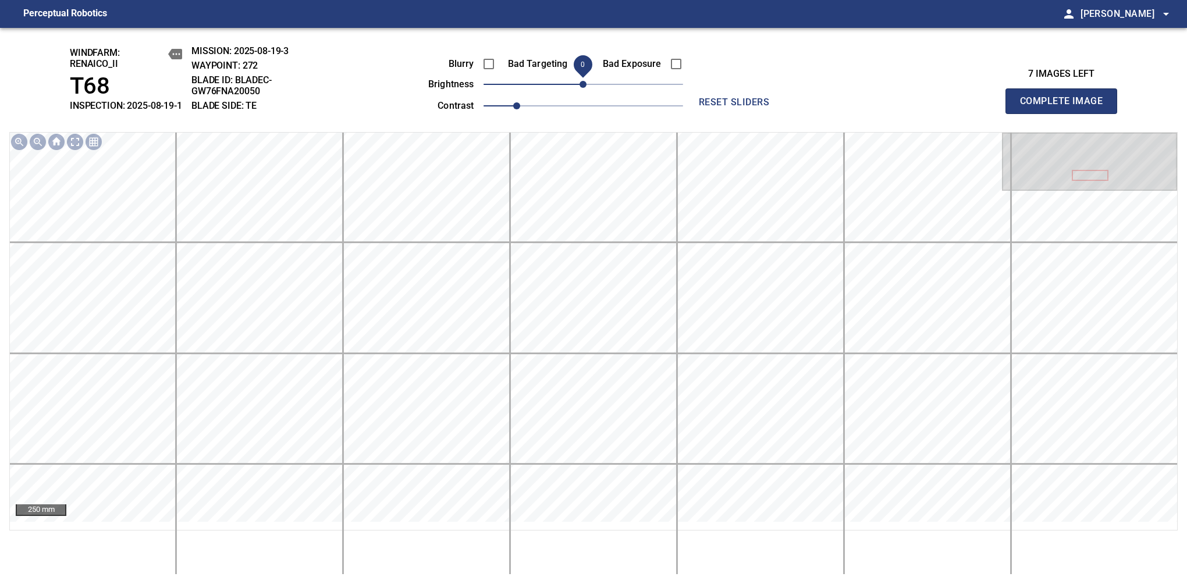
click at [580, 88] on span "0" at bounding box center [583, 84] width 7 height 7
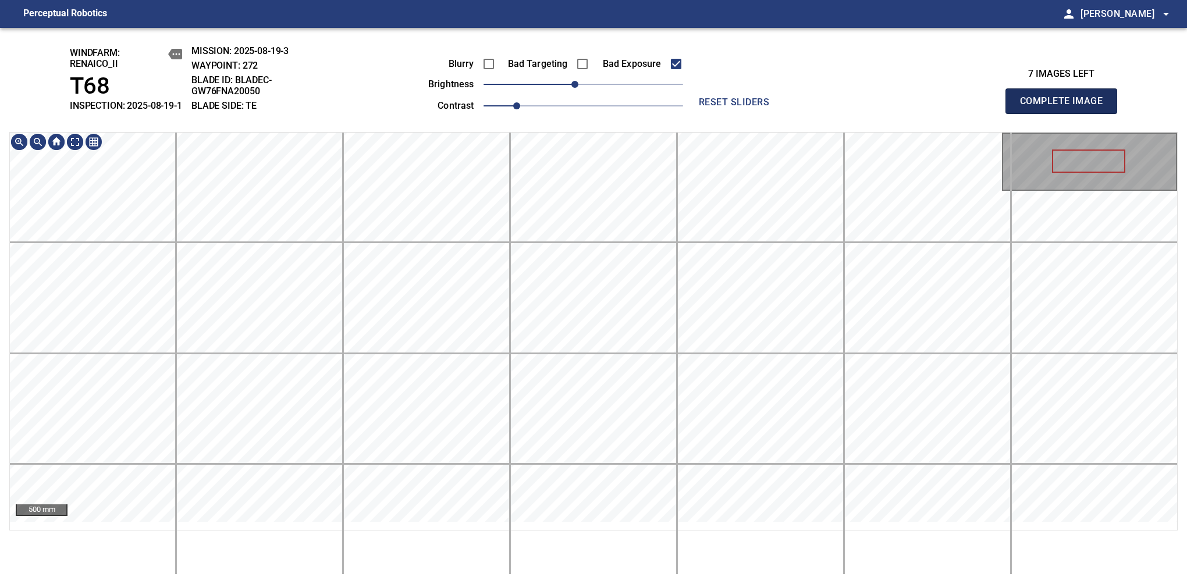
click at [1066, 107] on span "Complete Image" at bounding box center [1061, 101] width 86 height 16
click at [455, 584] on html "Perceptual Robotics person Alex Semenov arrow_drop_down windfarm: Renaico_II T6…" at bounding box center [593, 292] width 1187 height 584
click at [580, 88] on span "0" at bounding box center [583, 84] width 7 height 7
click at [646, 33] on div "windfarm: Renaico_II T68 INSPECTION: 2025-08-19-1 MISSION: 2025-08-19-3 WAYPOIN…" at bounding box center [593, 306] width 1187 height 556
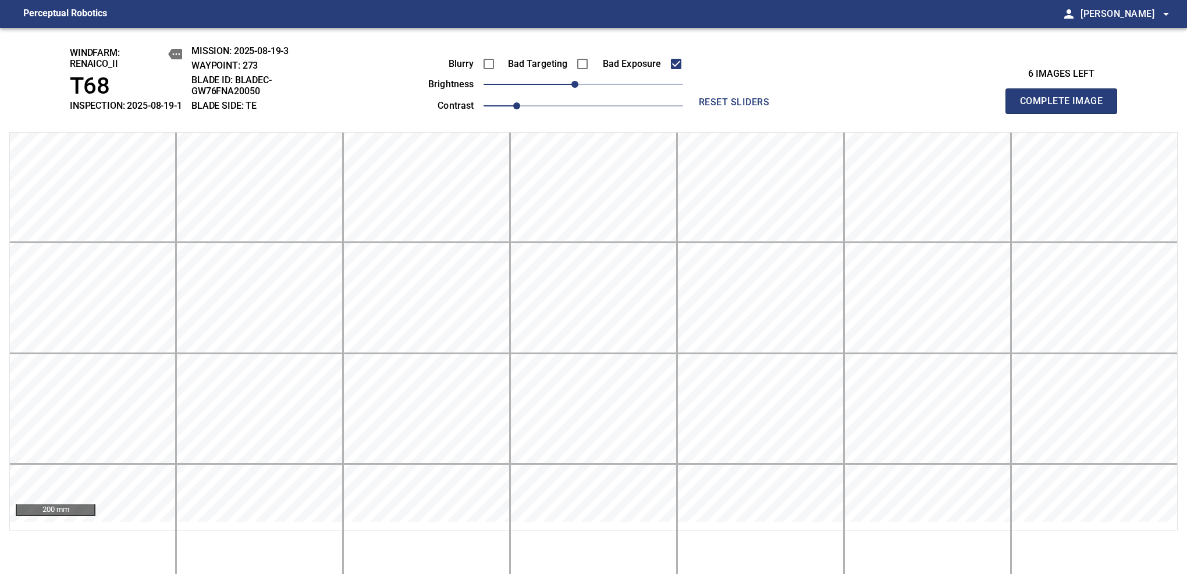
click at [1066, 107] on span "Complete Image" at bounding box center [1061, 101] width 86 height 16
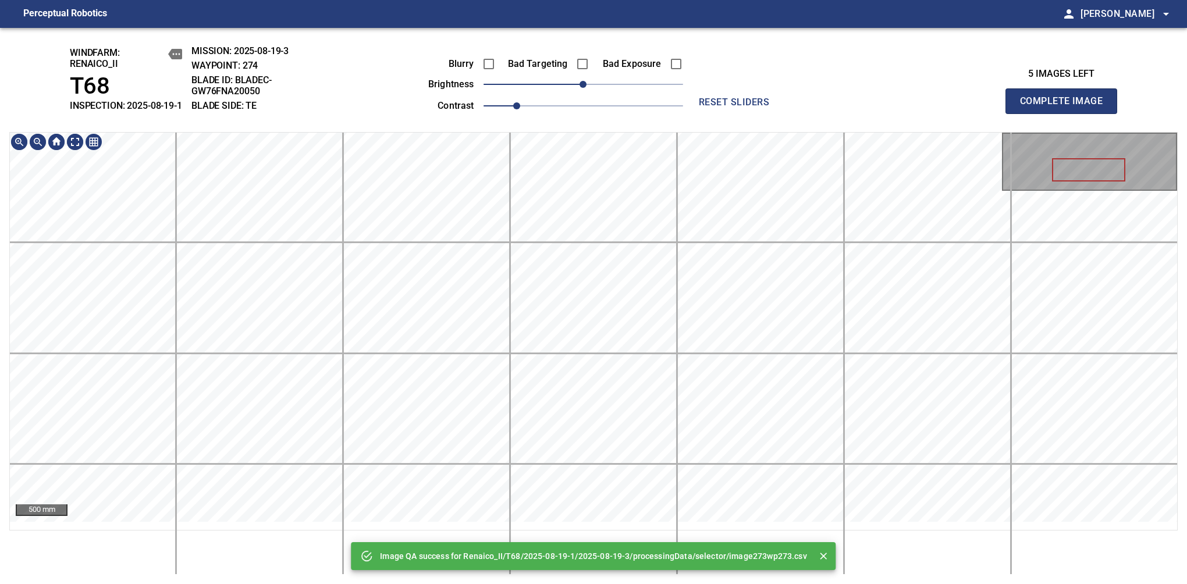
click at [597, 29] on div "Image QA success for Renaico_II/T68/2025-08-19-1/2025-08-19-3/processingData/se…" at bounding box center [593, 306] width 1187 height 556
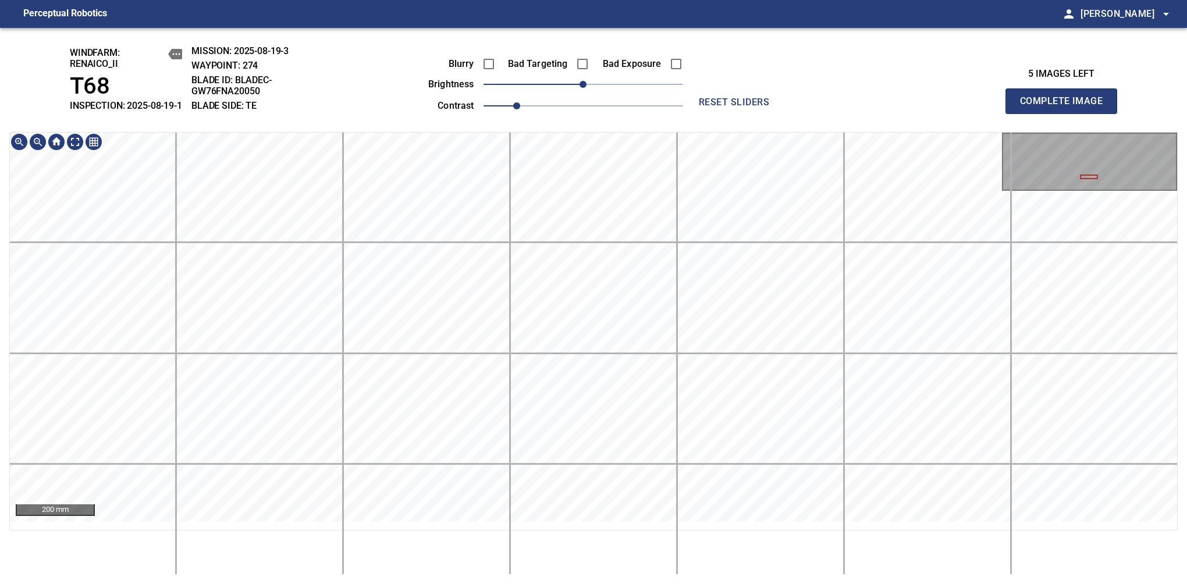
click at [609, 584] on html "Perceptual Robotics person Alex Semenov arrow_drop_down windfarm: Renaico_II T6…" at bounding box center [593, 292] width 1187 height 584
click at [544, 584] on html "Perceptual Robotics person Alex Semenov arrow_drop_down windfarm: Renaico_II T6…" at bounding box center [593, 292] width 1187 height 584
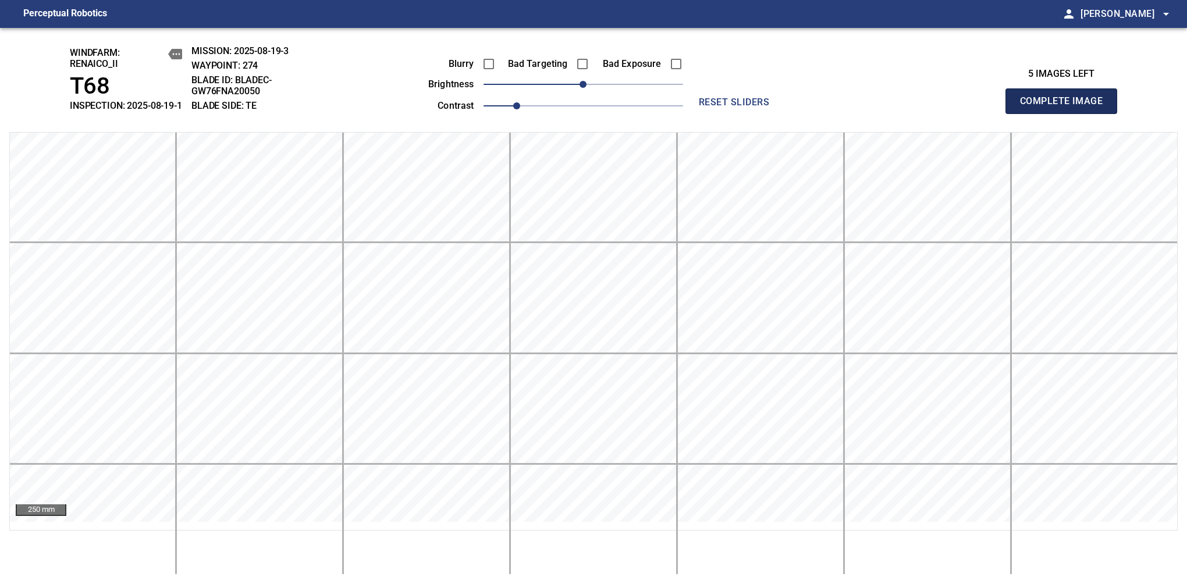
click at [1066, 107] on span "Complete Image" at bounding box center [1061, 101] width 86 height 16
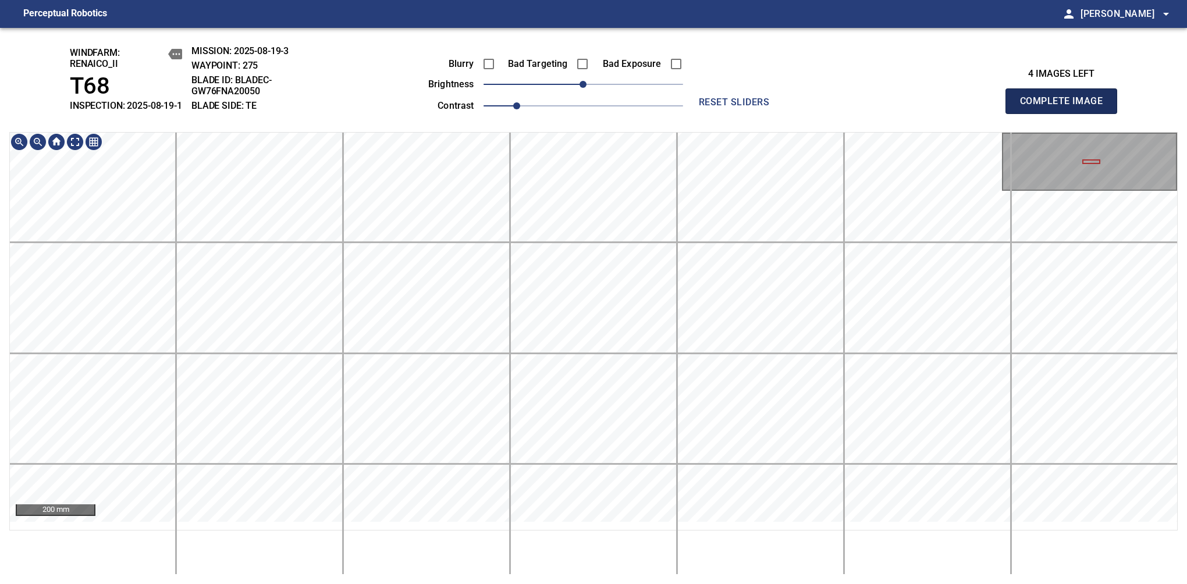
click at [1066, 107] on span "Complete Image" at bounding box center [1061, 101] width 86 height 16
click at [648, 95] on div "windfarm: Renaico_II T68 INSPECTION: 2025-08-19-1 MISSION: 2025-08-19-3 WAYPOIN…" at bounding box center [593, 306] width 1187 height 556
click at [1066, 107] on span "Complete Image" at bounding box center [1061, 101] width 86 height 16
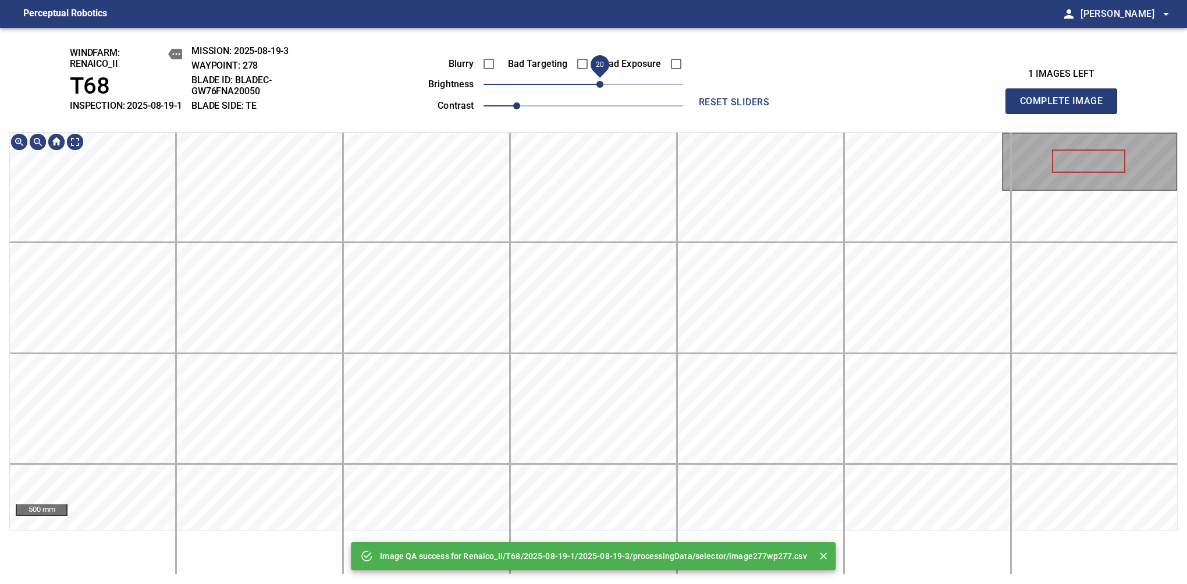
drag, startPoint x: 592, startPoint y: 91, endPoint x: 603, endPoint y: 87, distance: 11.2
click at [603, 87] on span "20" at bounding box center [600, 84] width 7 height 7
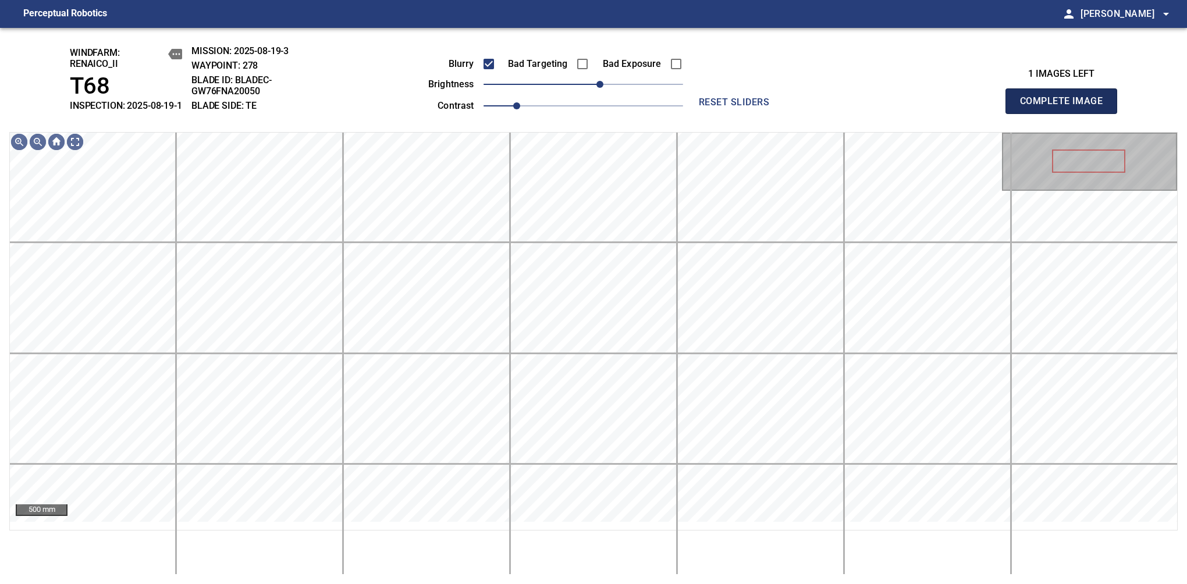
click at [1066, 107] on span "Complete Image" at bounding box center [1061, 101] width 86 height 16
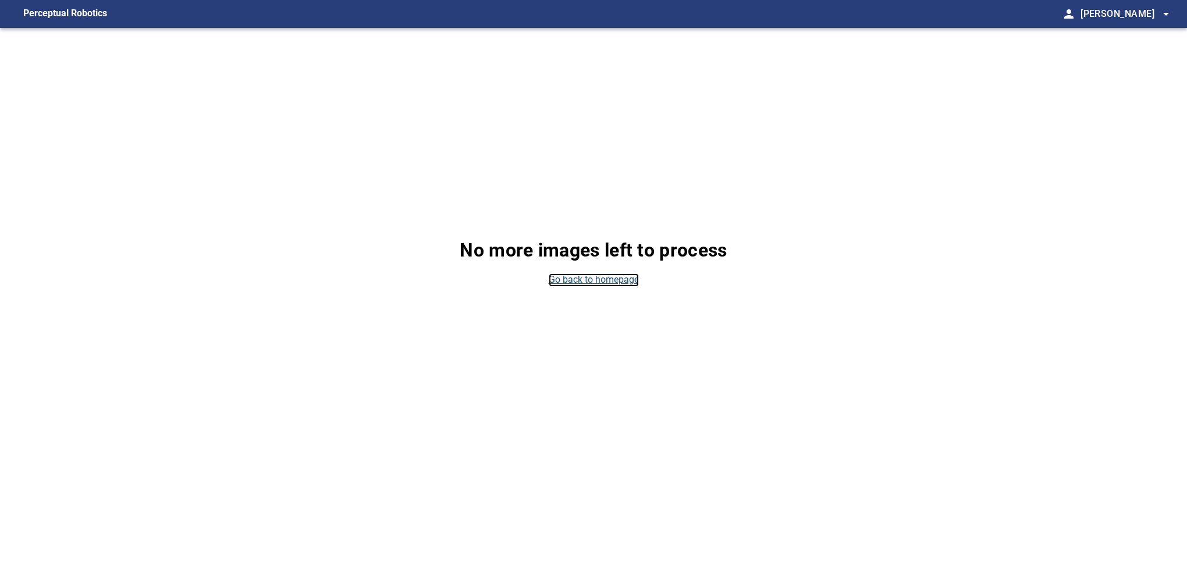
click at [579, 276] on link "Go back to homepage" at bounding box center [594, 280] width 90 height 13
